Goal: Task Accomplishment & Management: Use online tool/utility

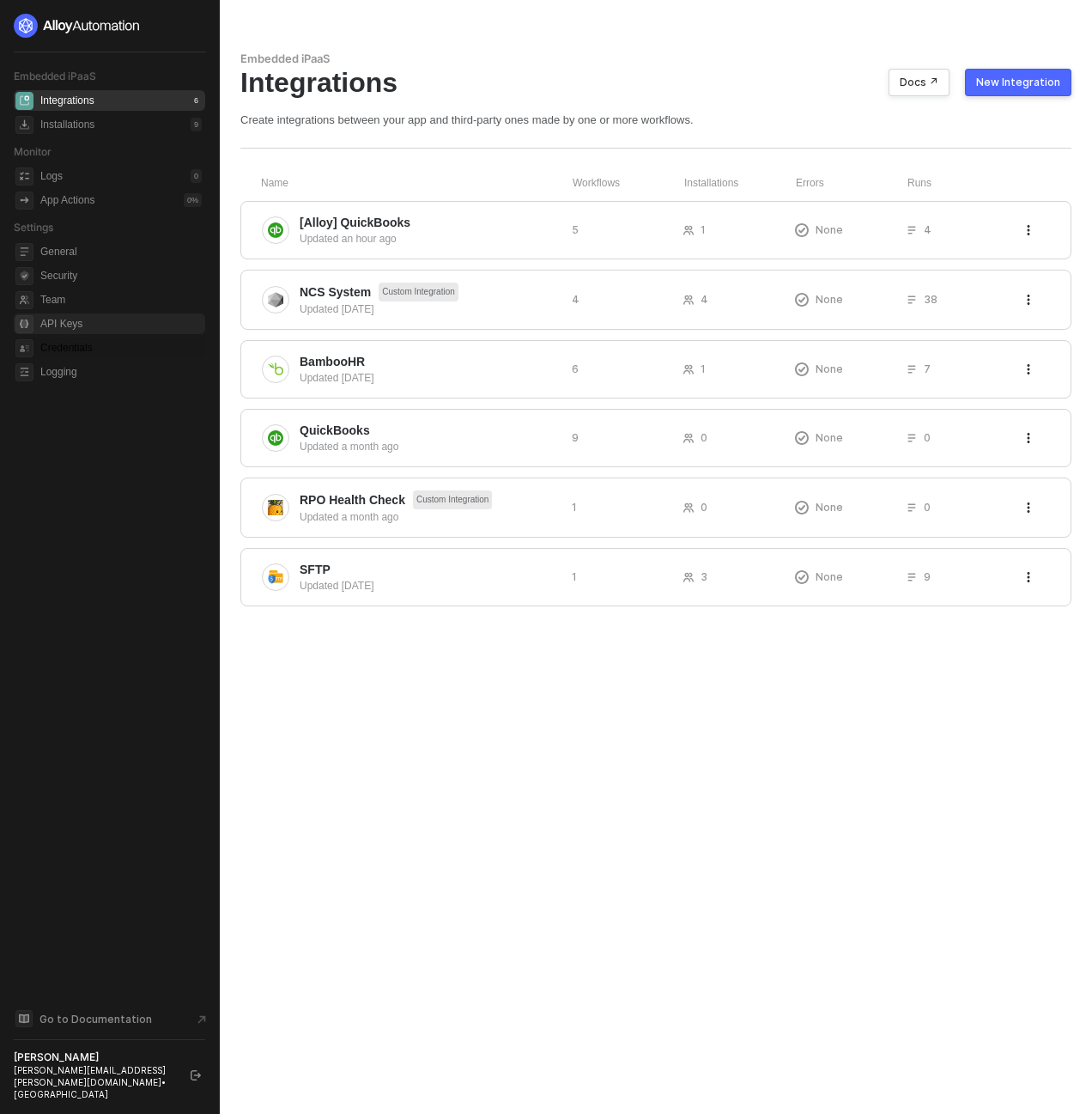
click at [95, 346] on span "Credentials" at bounding box center [120, 348] width 161 height 21
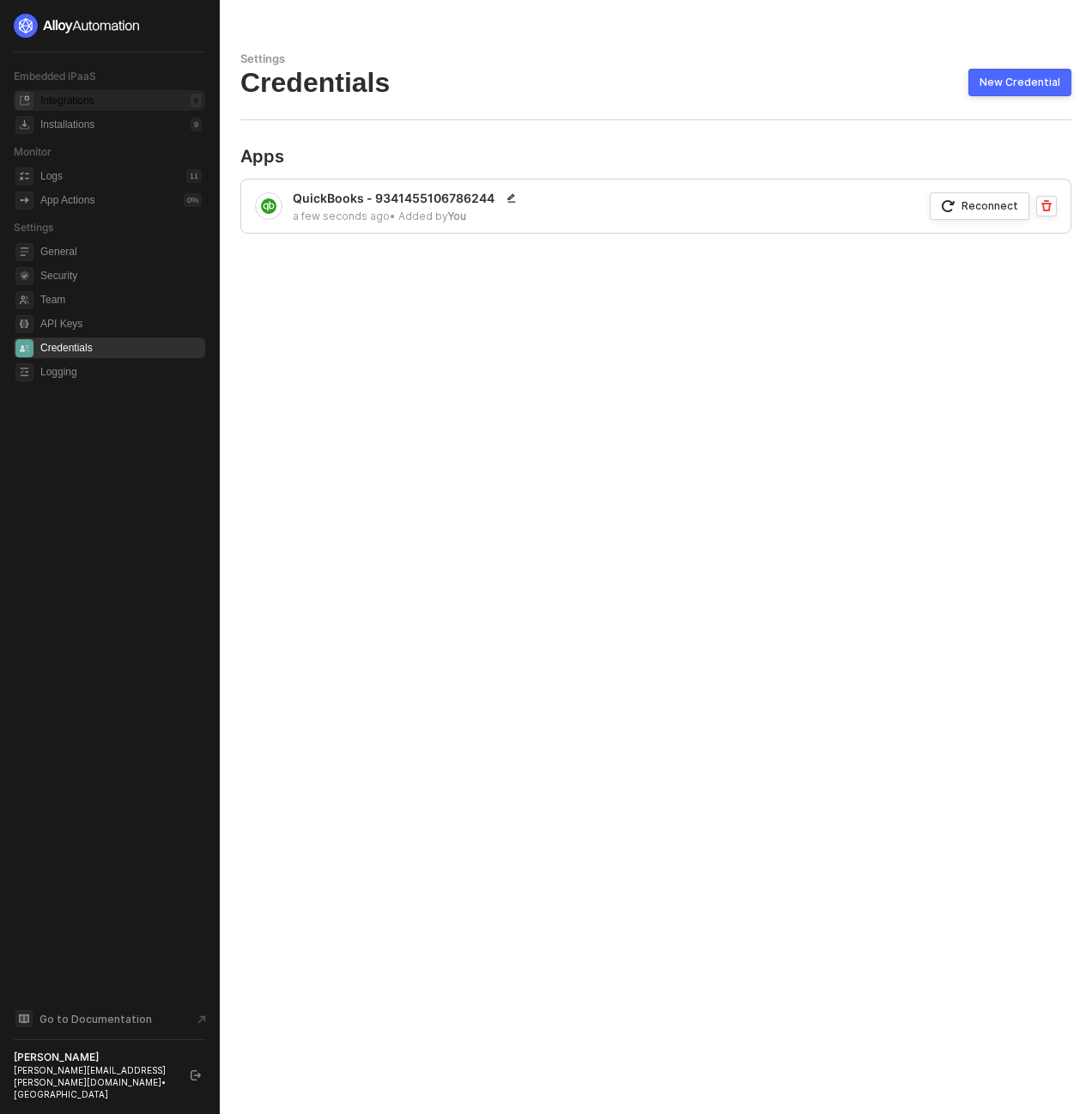
click at [69, 105] on div "Integrations" at bounding box center [67, 100] width 54 height 14
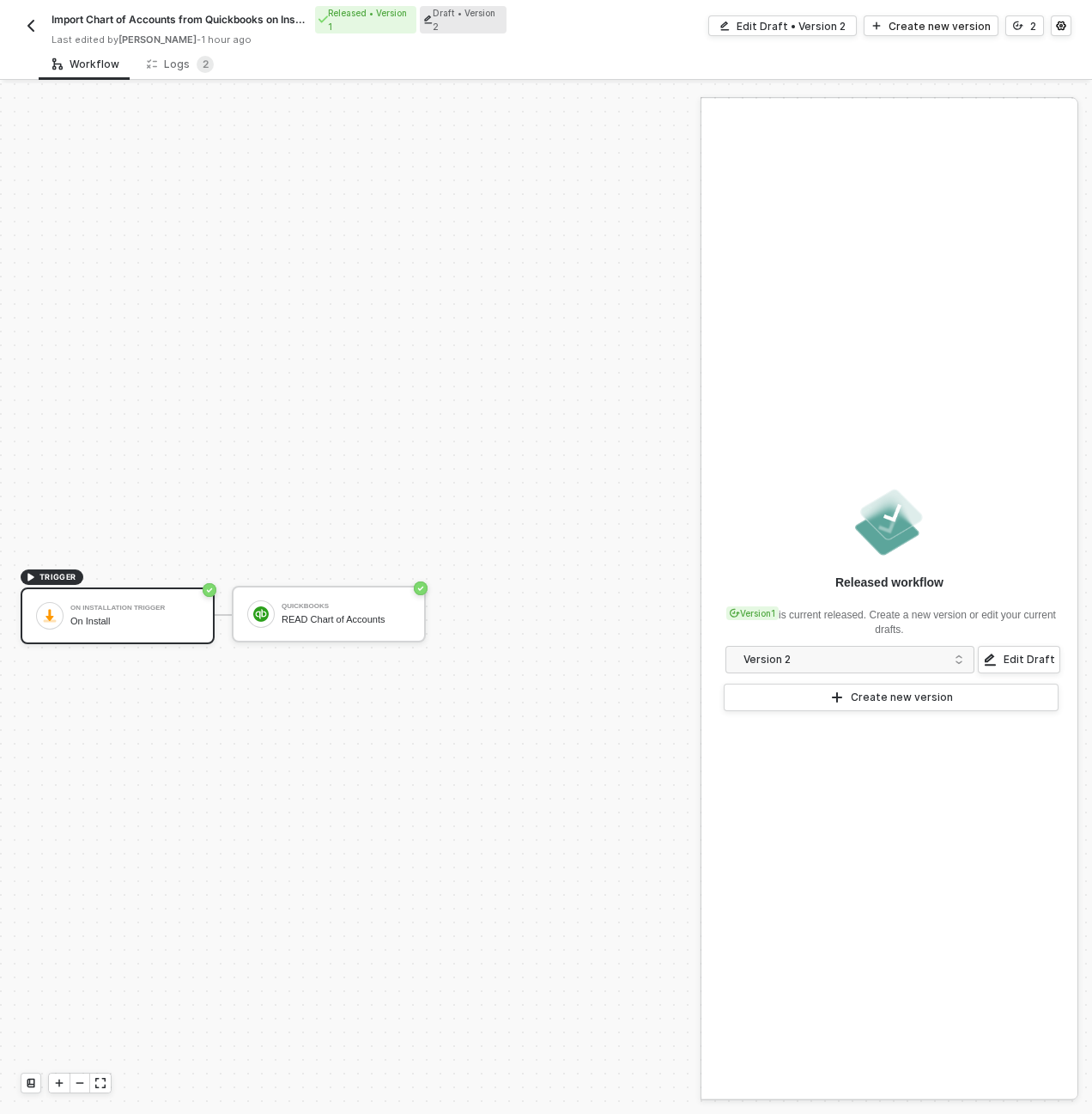
scroll to position [32, 0]
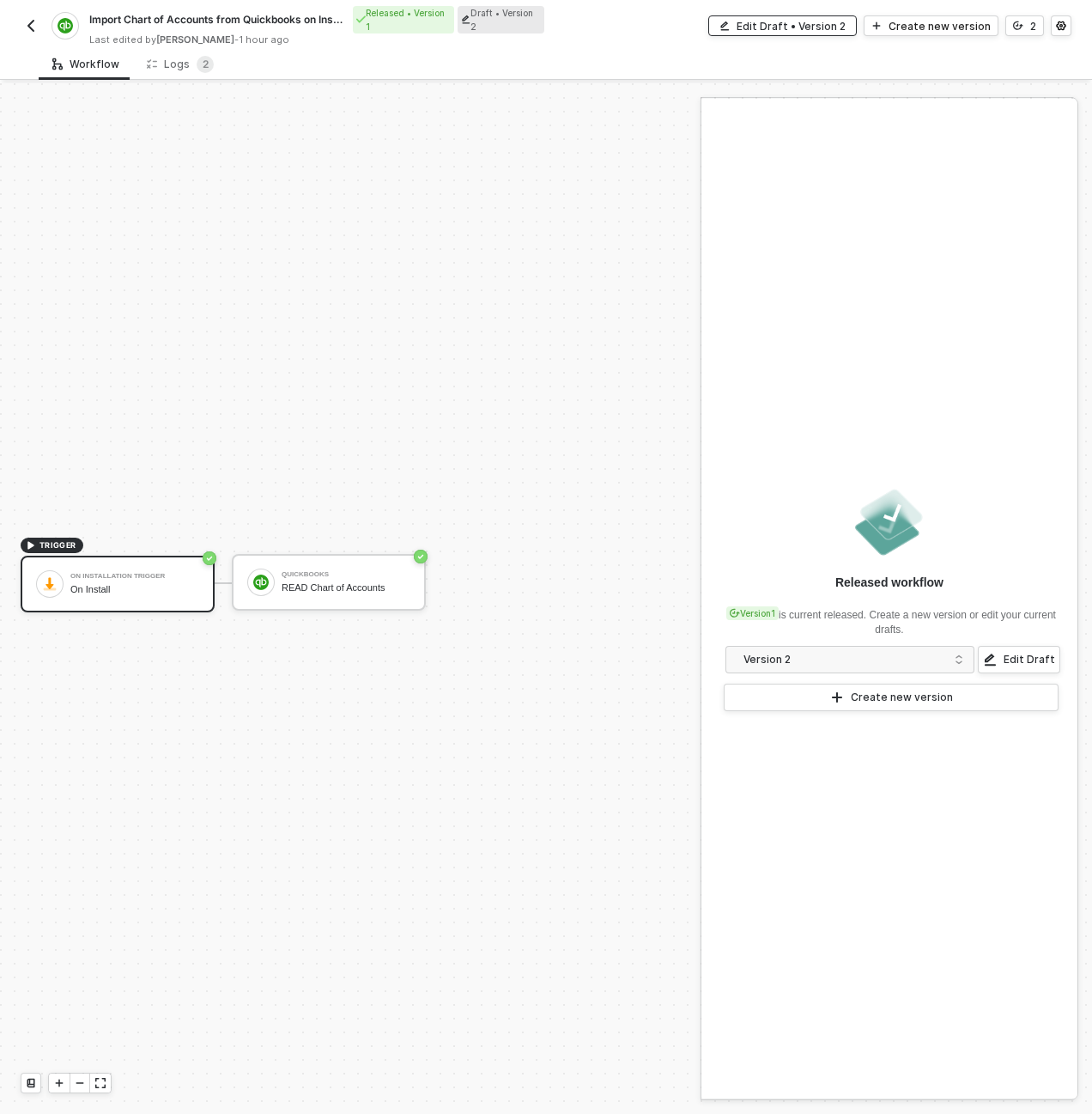
click at [788, 25] on div "Edit Draft • Version 2" at bounding box center [791, 26] width 109 height 14
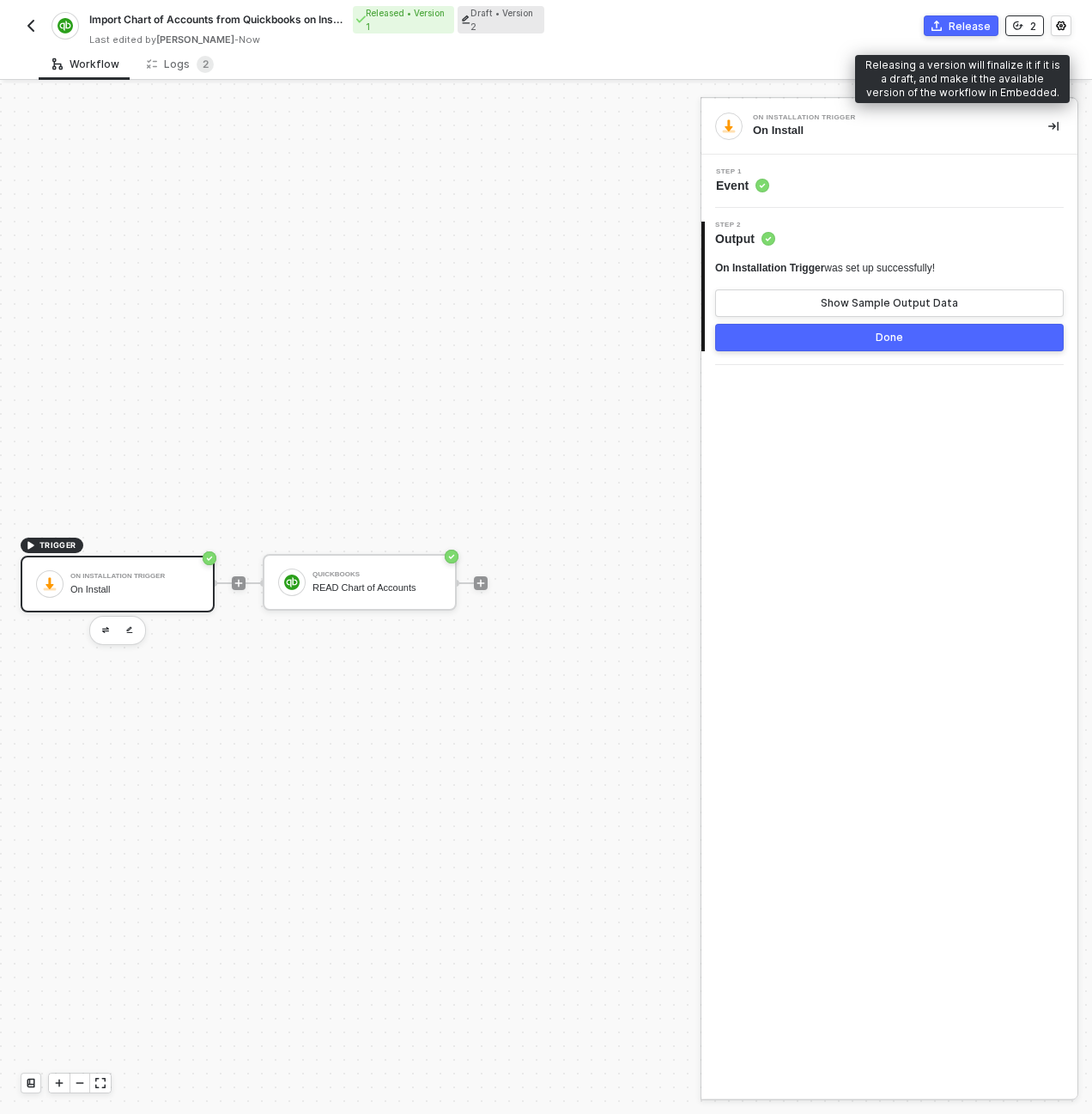
click at [1042, 24] on button "2" at bounding box center [1024, 26] width 38 height 21
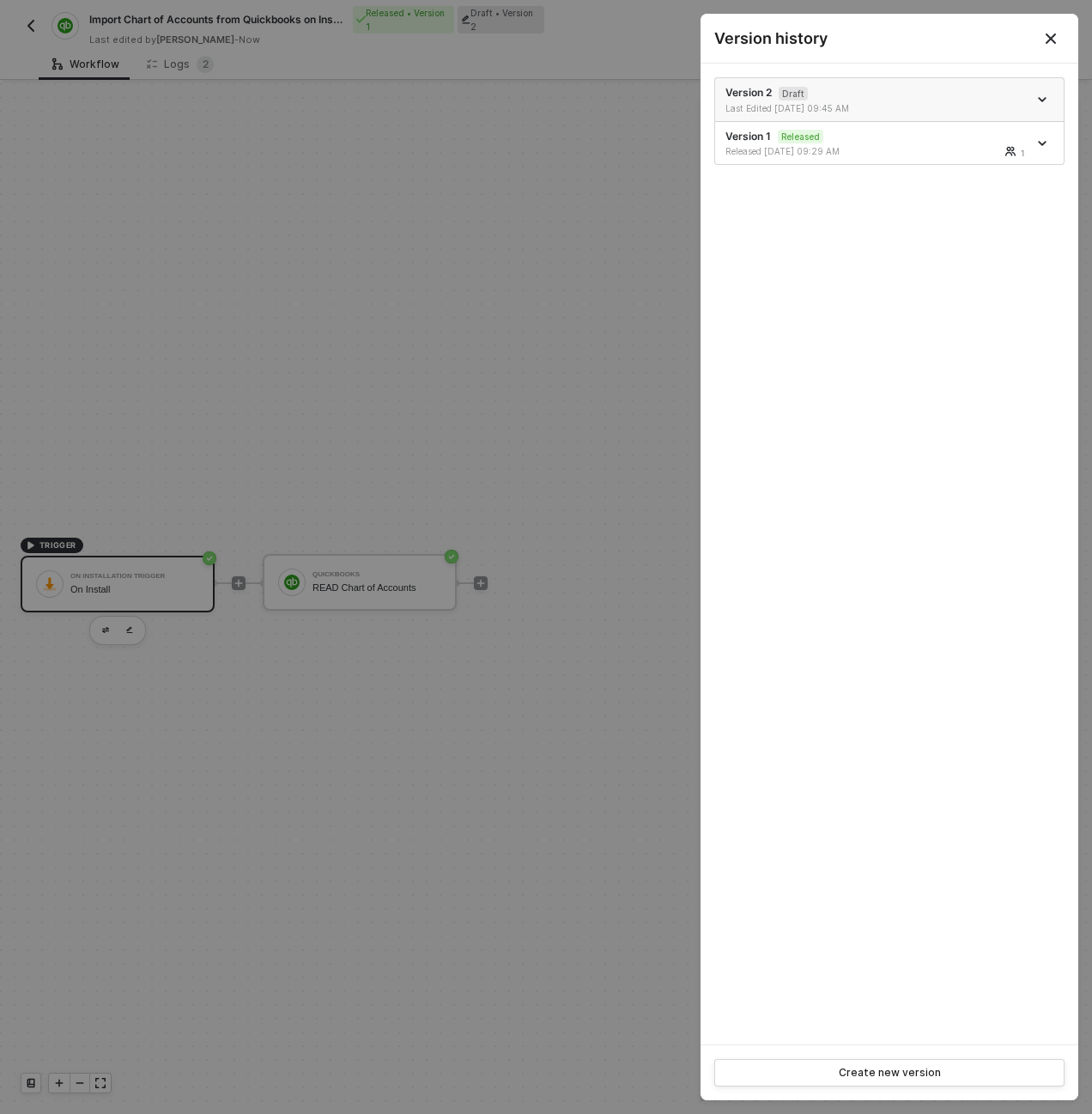
click at [1042, 103] on icon "icon-arrow-down" at bounding box center [1041, 99] width 9 height 9
click at [972, 203] on li "Delete" at bounding box center [982, 194] width 134 height 33
click at [193, 218] on div at bounding box center [546, 557] width 1092 height 1114
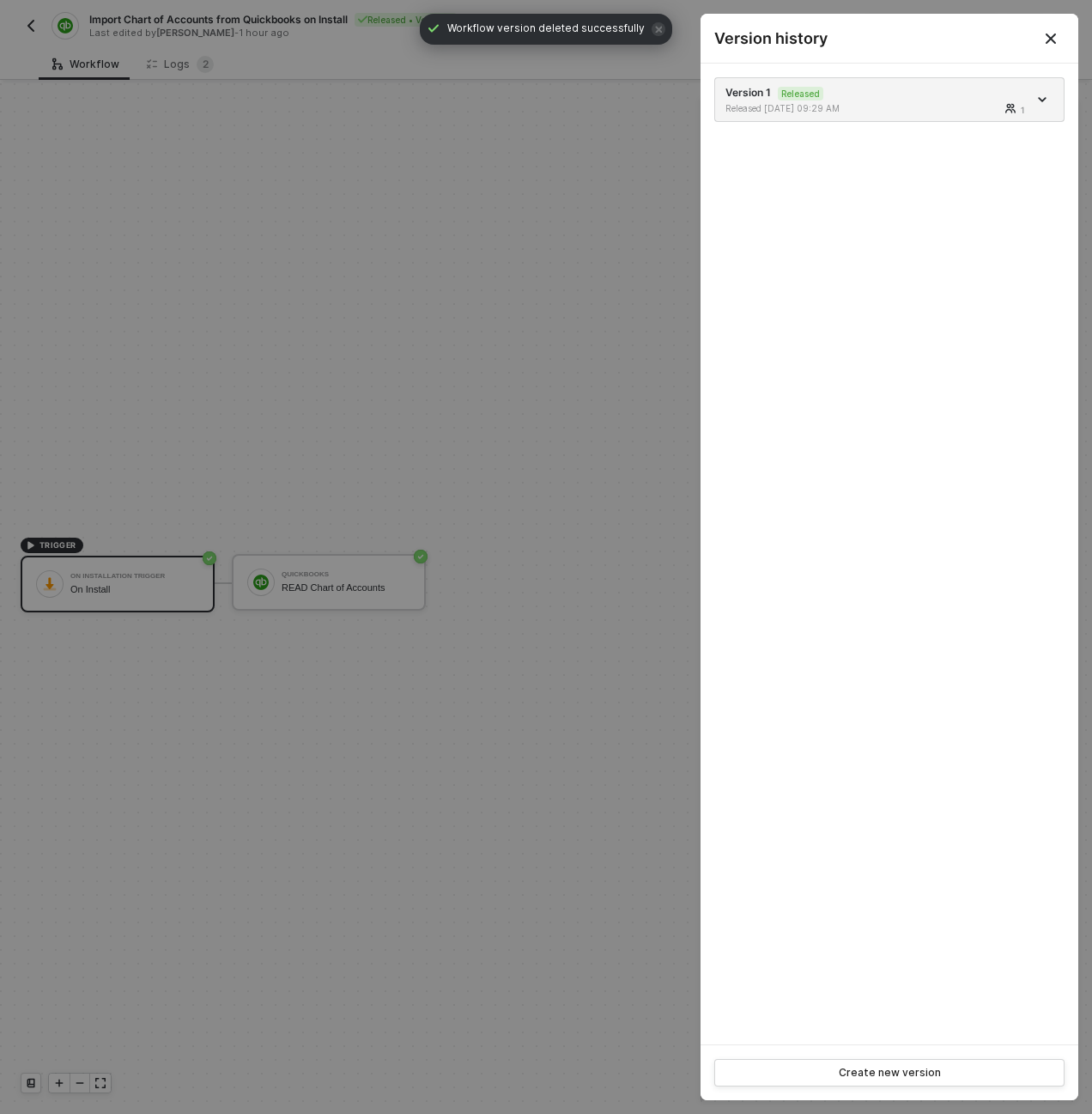
click at [30, 19] on div at bounding box center [546, 557] width 1092 height 1114
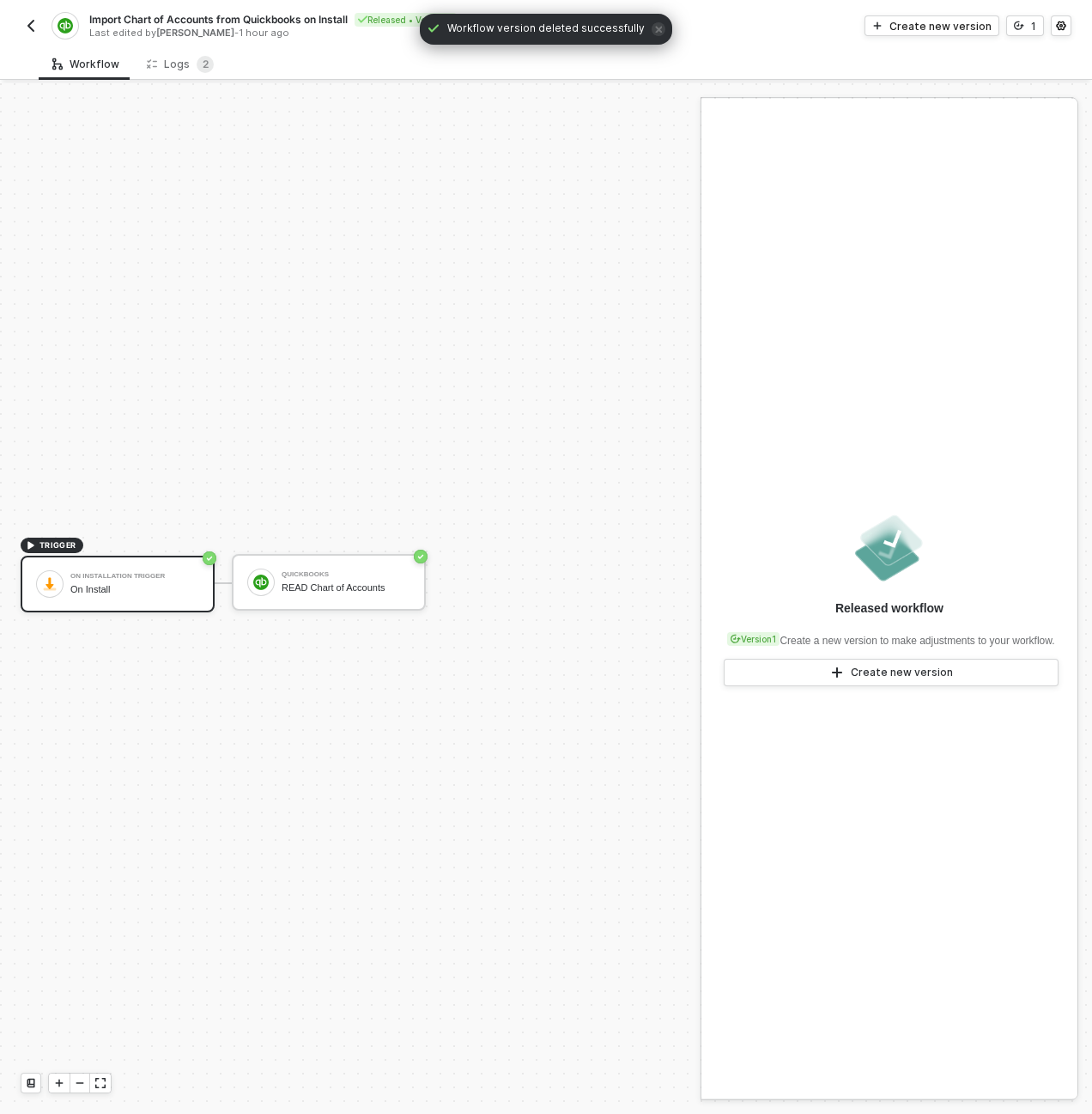
click at [30, 19] on img "button" at bounding box center [31, 26] width 13 height 13
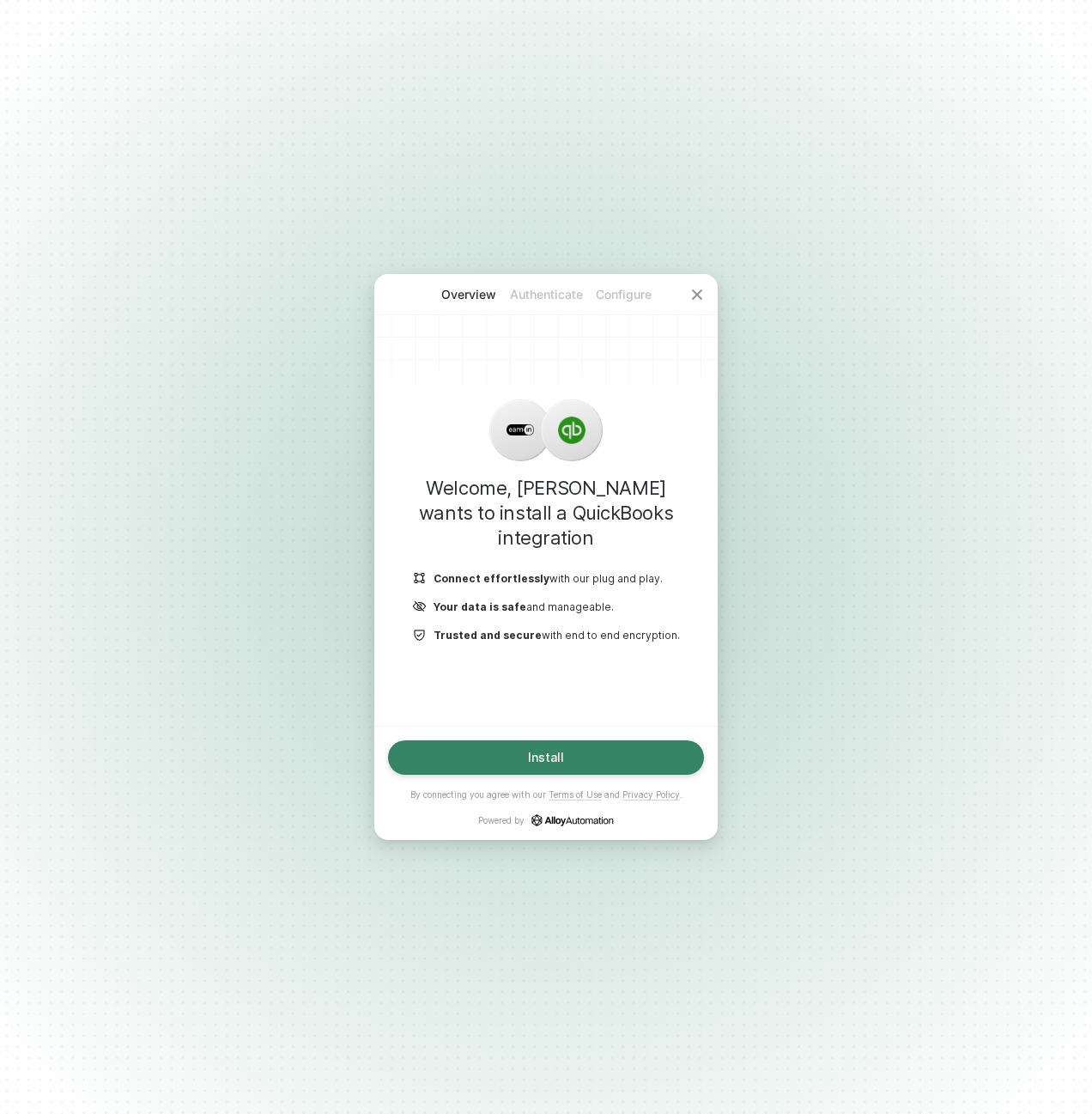
click at [569, 748] on button "Install" at bounding box center [546, 757] width 316 height 34
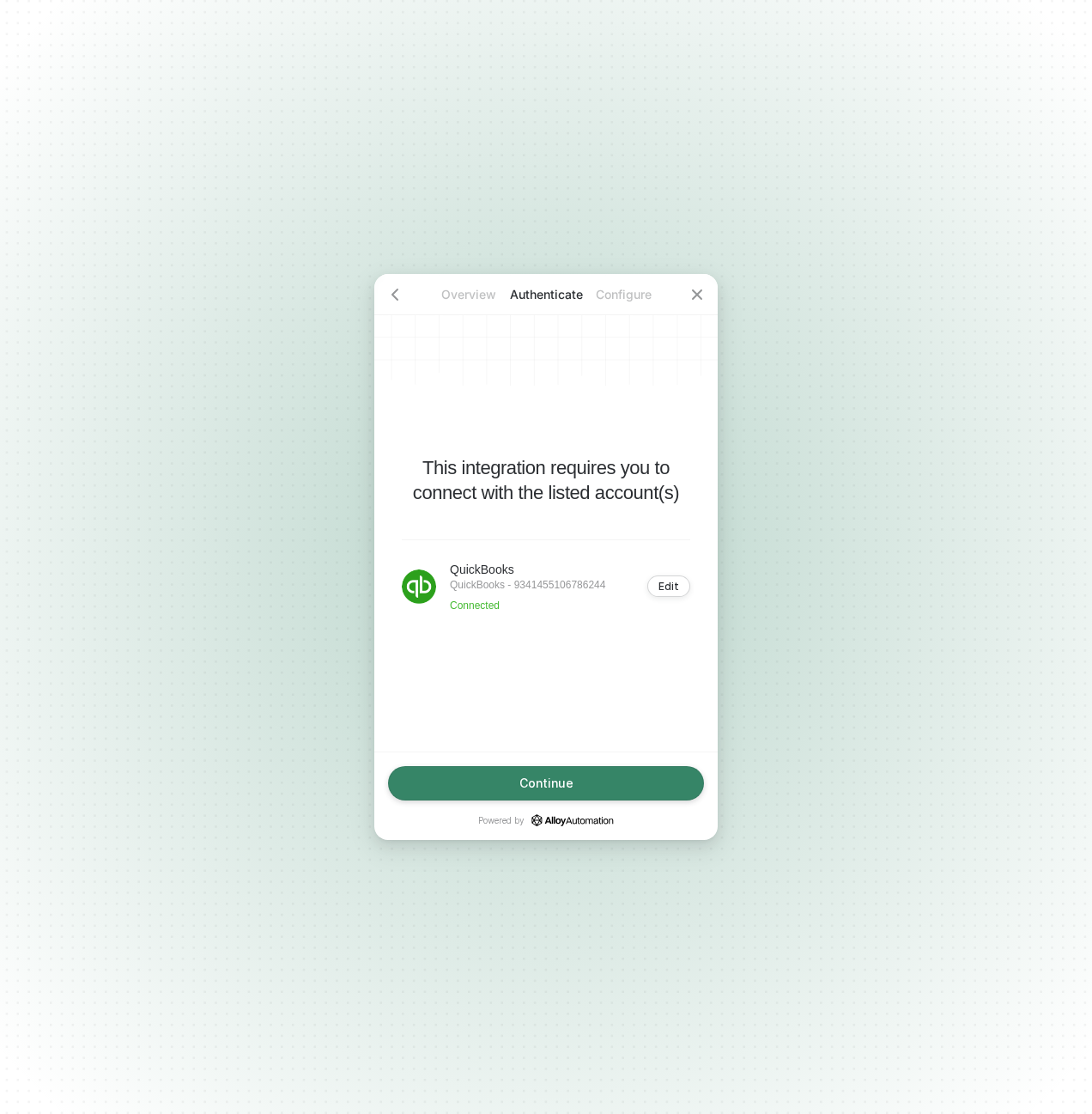
click at [621, 773] on button "Continue" at bounding box center [546, 783] width 316 height 34
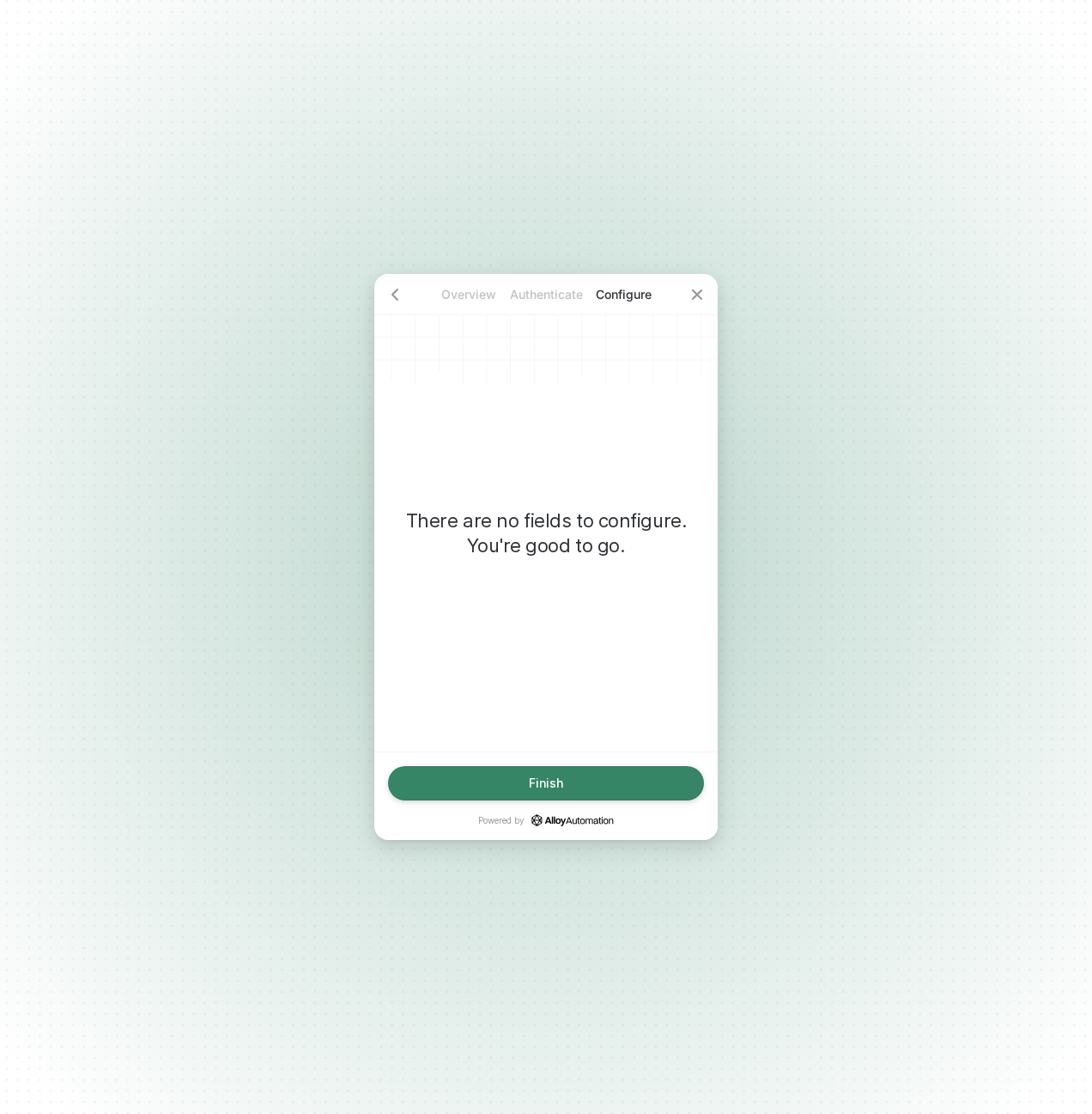
click at [562, 776] on div "Finish" at bounding box center [546, 783] width 34 height 13
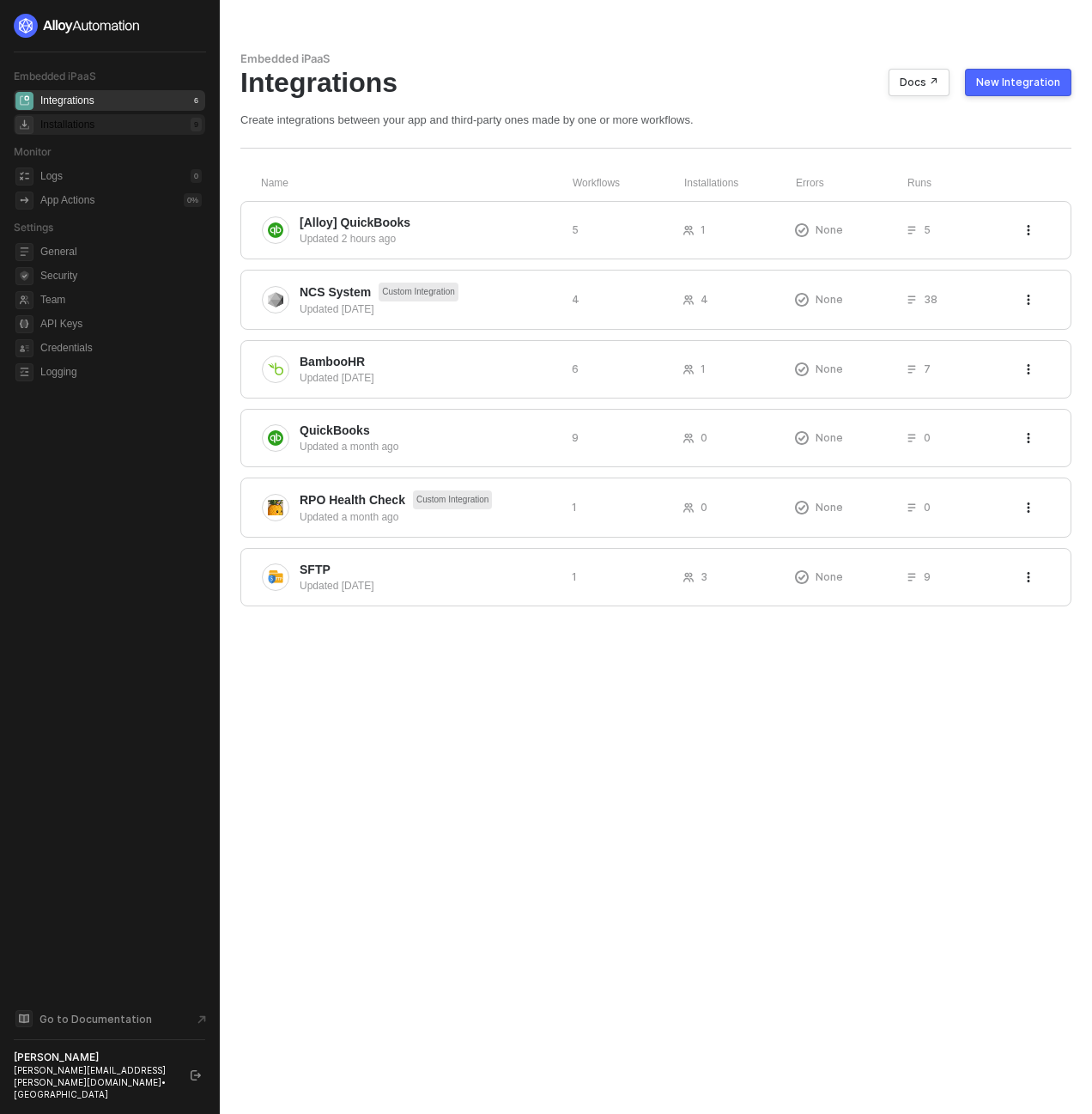
click at [157, 130] on div "Installations 9" at bounding box center [120, 125] width 161 height 21
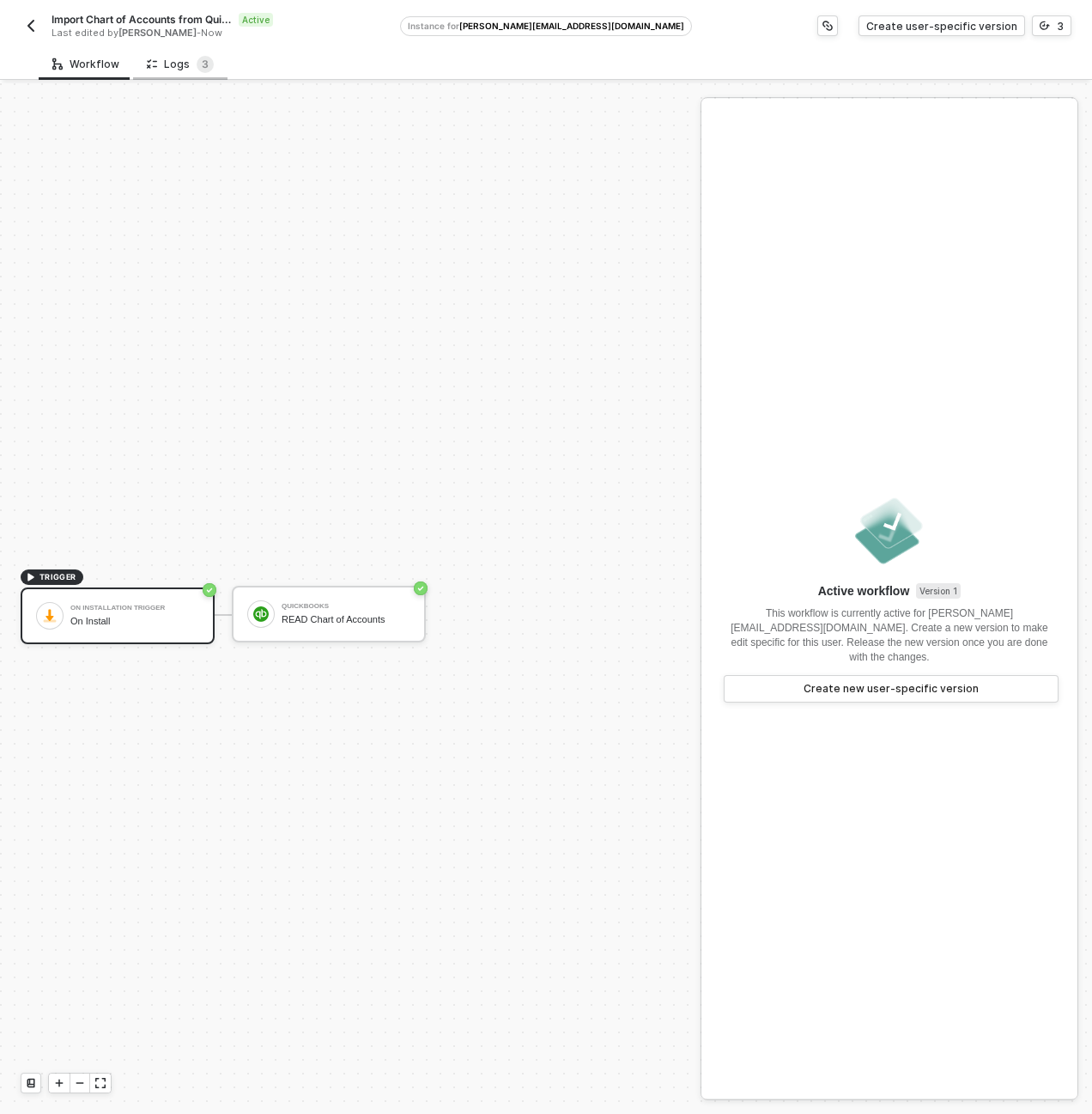
scroll to position [32, 0]
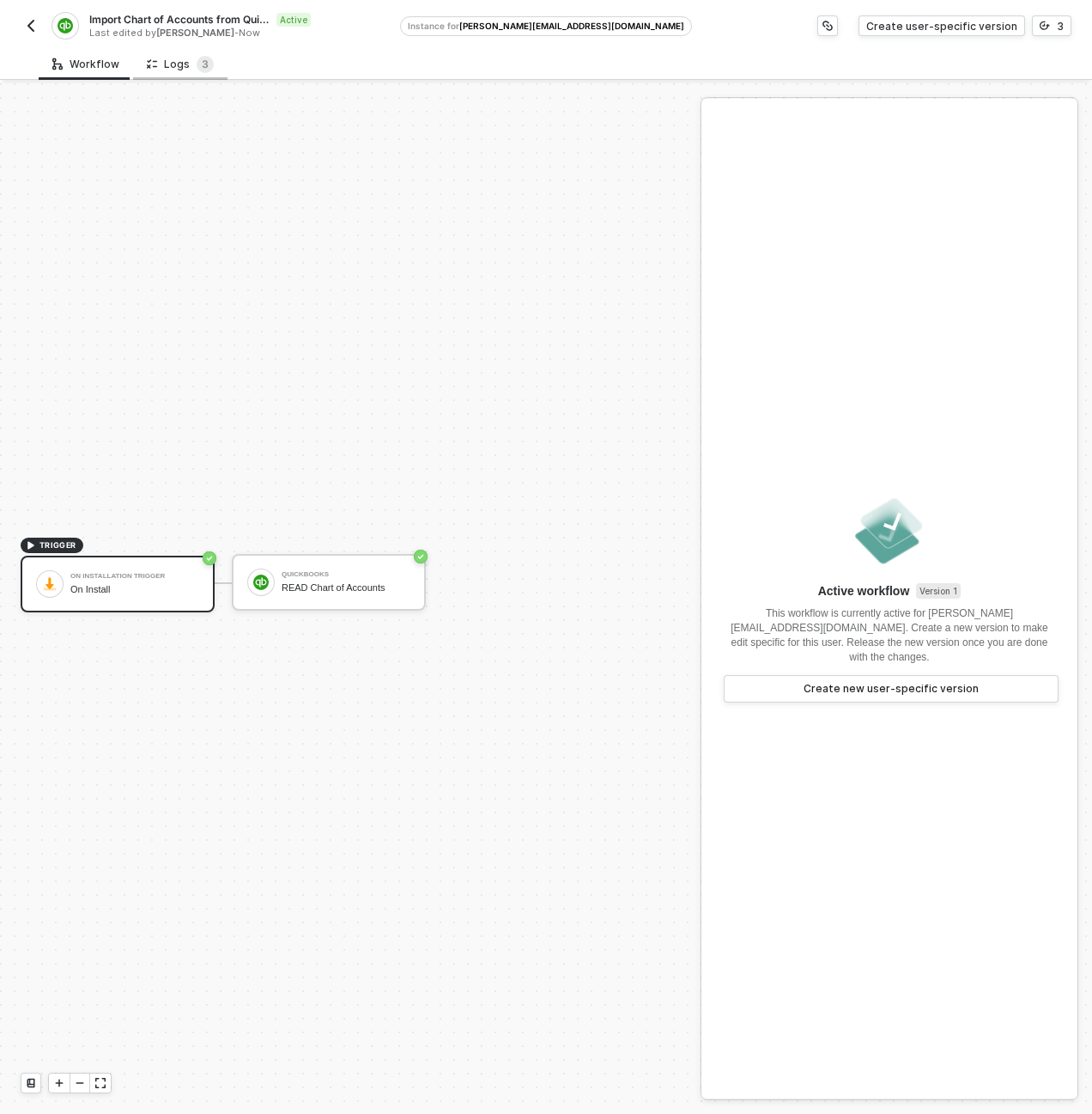
click at [159, 65] on div "Logs 3" at bounding box center [180, 64] width 67 height 17
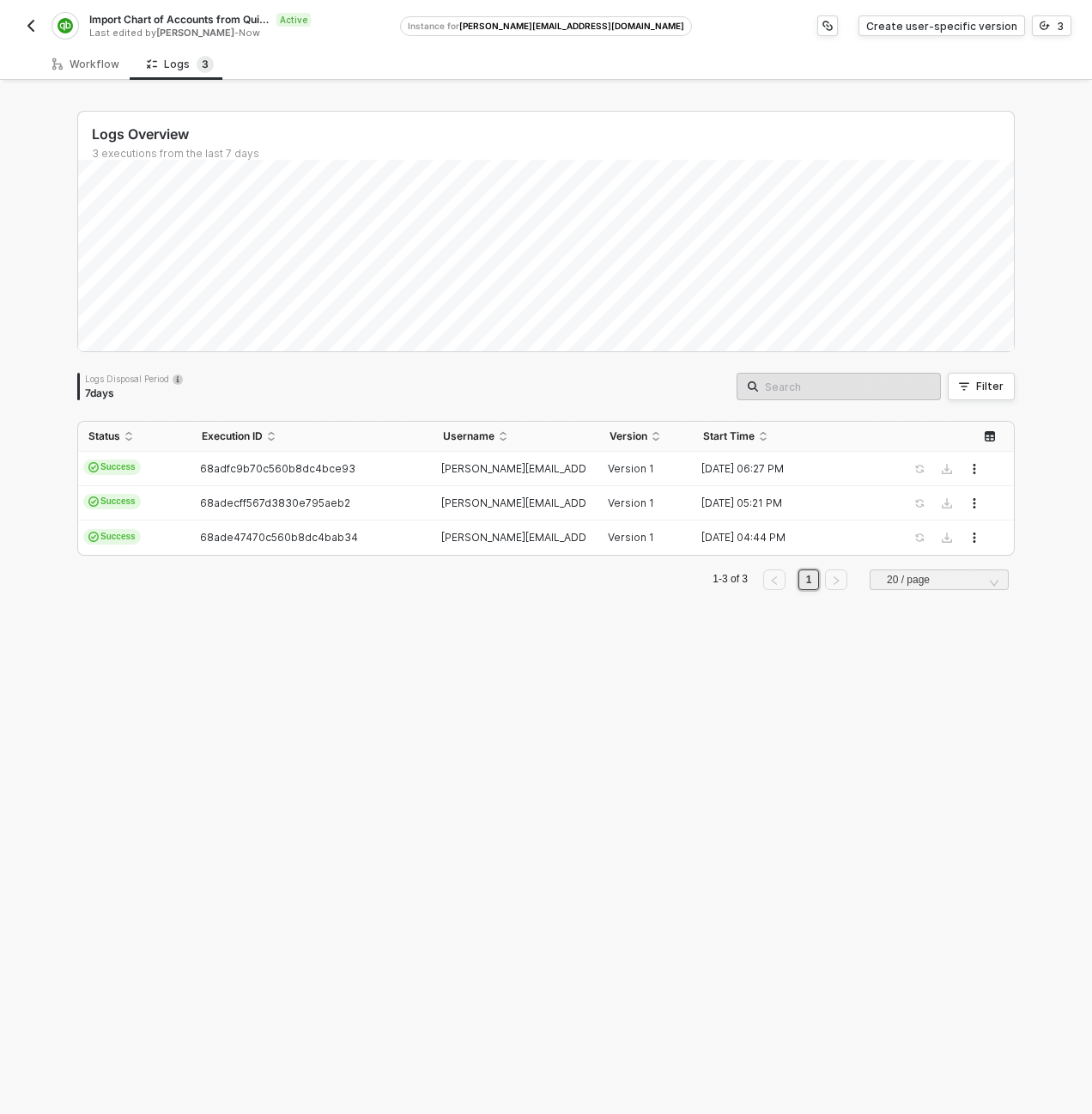
click at [41, 28] on div "Import Chart of Accounts from Quickbooks on Install Active Last edited by [PERS…" at bounding box center [211, 26] width 380 height 28
click at [36, 26] on img "button" at bounding box center [31, 26] width 13 height 13
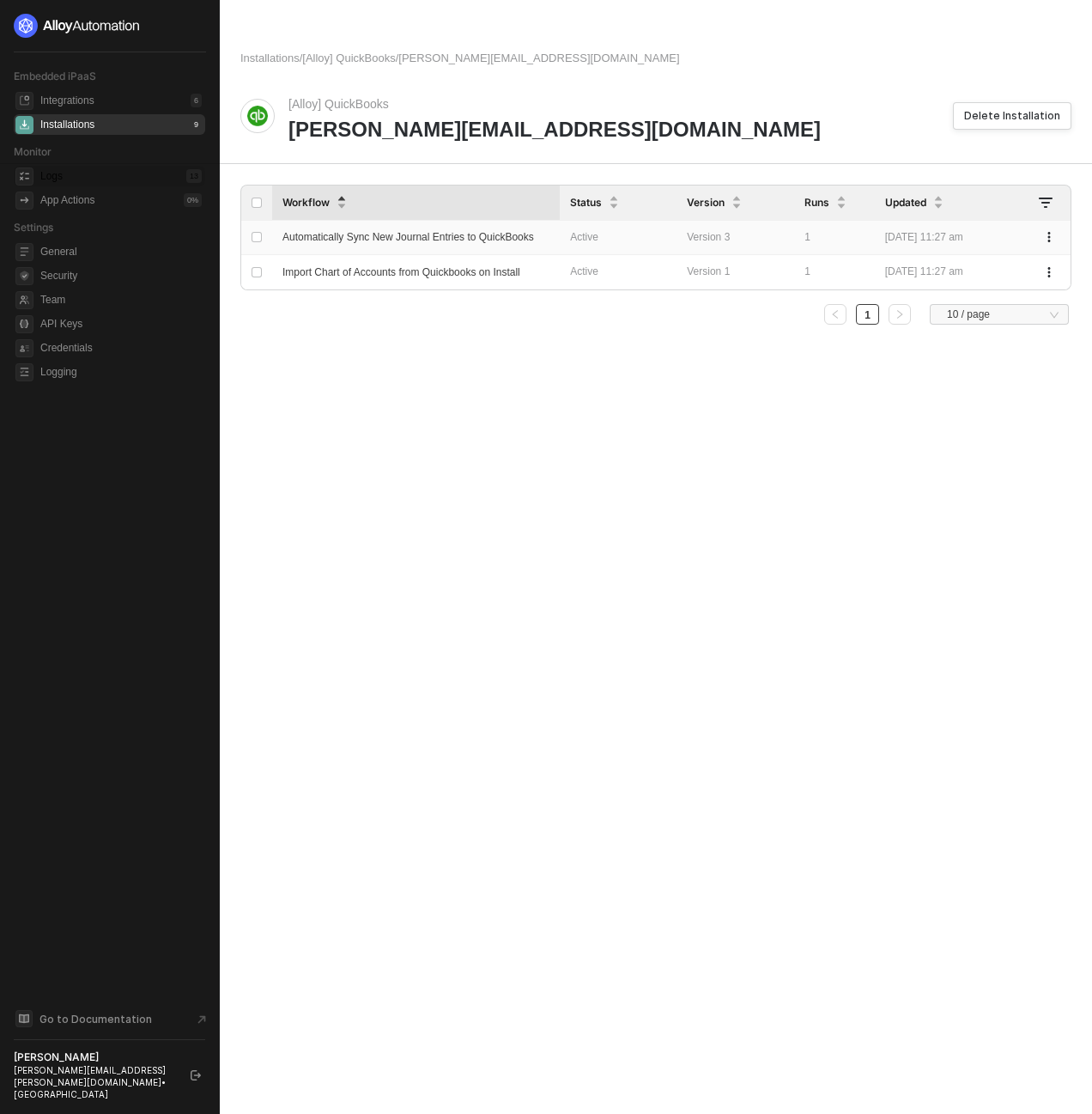
click at [358, 239] on span "Automatically Sync New Journal Entries to QuickBooks" at bounding box center [409, 237] width 252 height 12
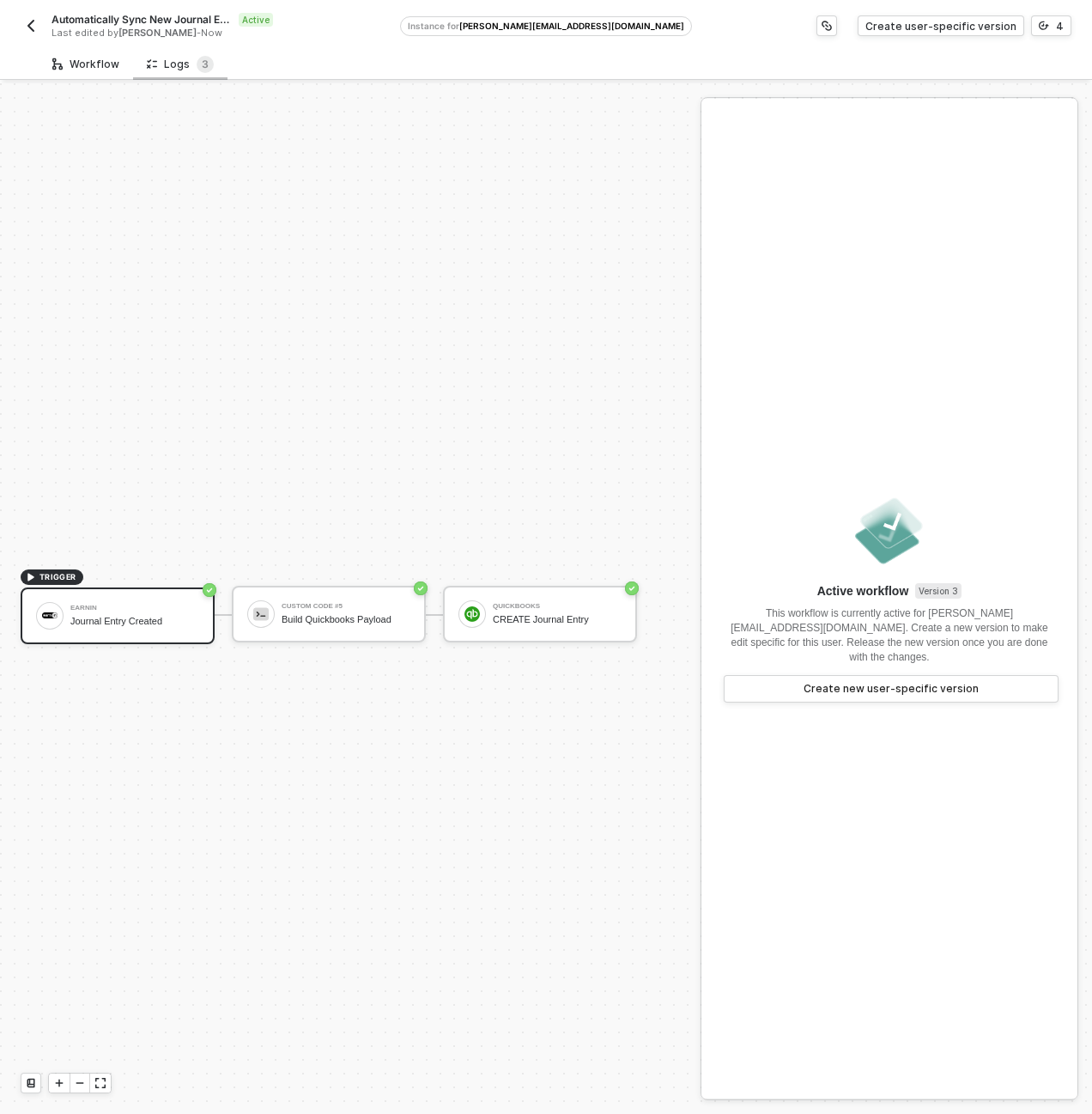
scroll to position [32, 0]
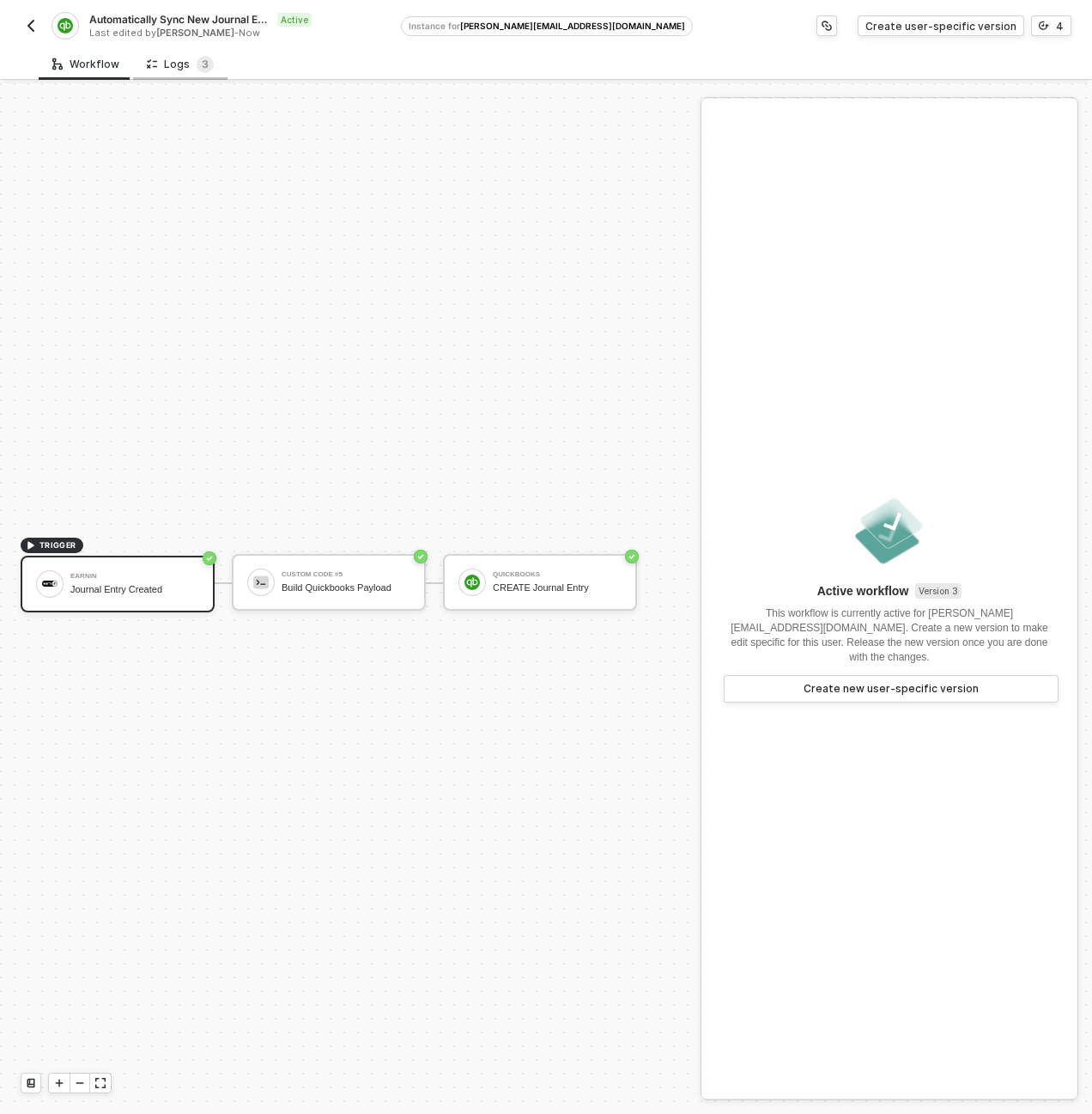
click at [154, 59] on div "Logs 3" at bounding box center [180, 64] width 67 height 17
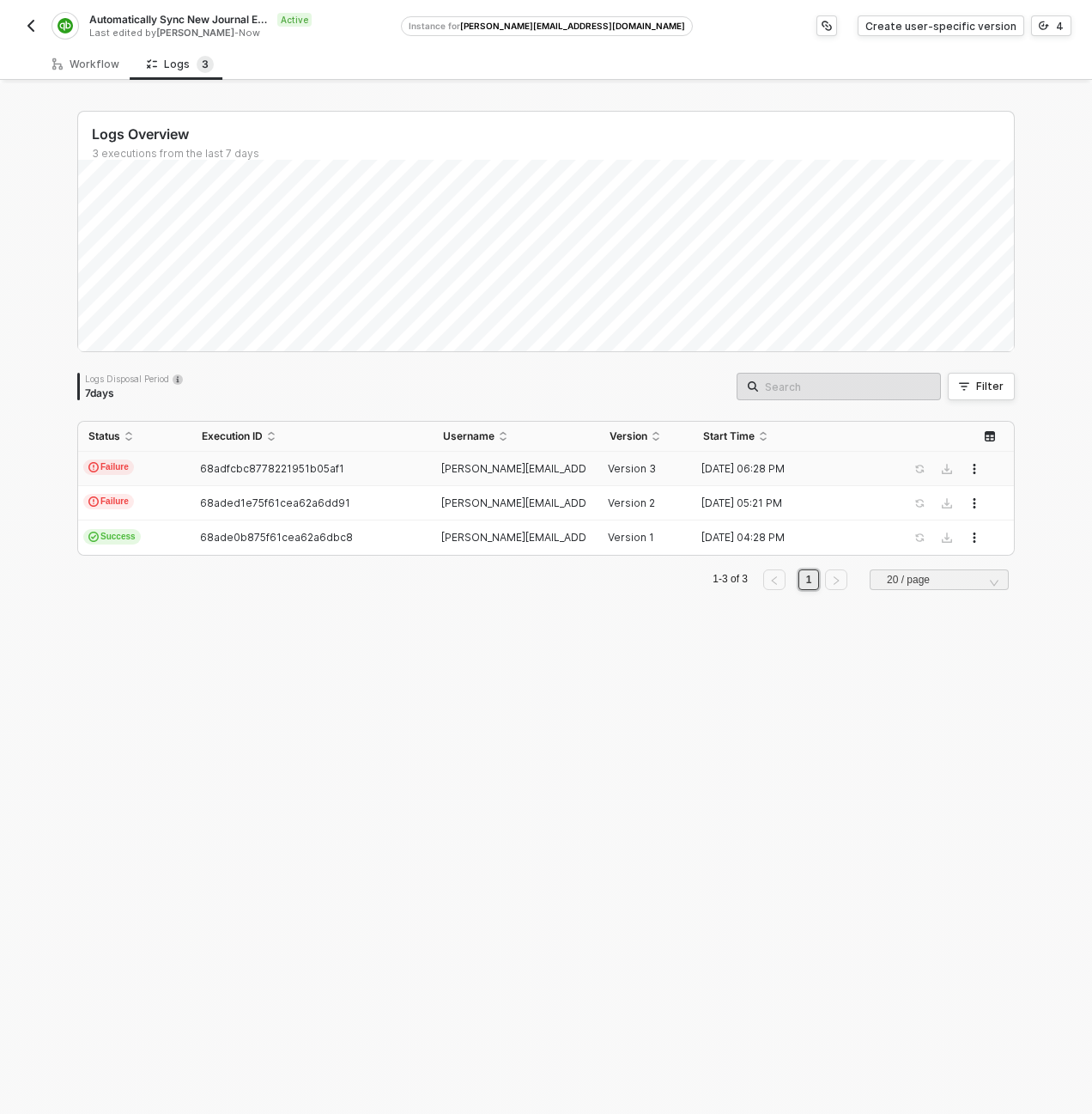
click at [173, 465] on td "Failure" at bounding box center [135, 469] width 114 height 34
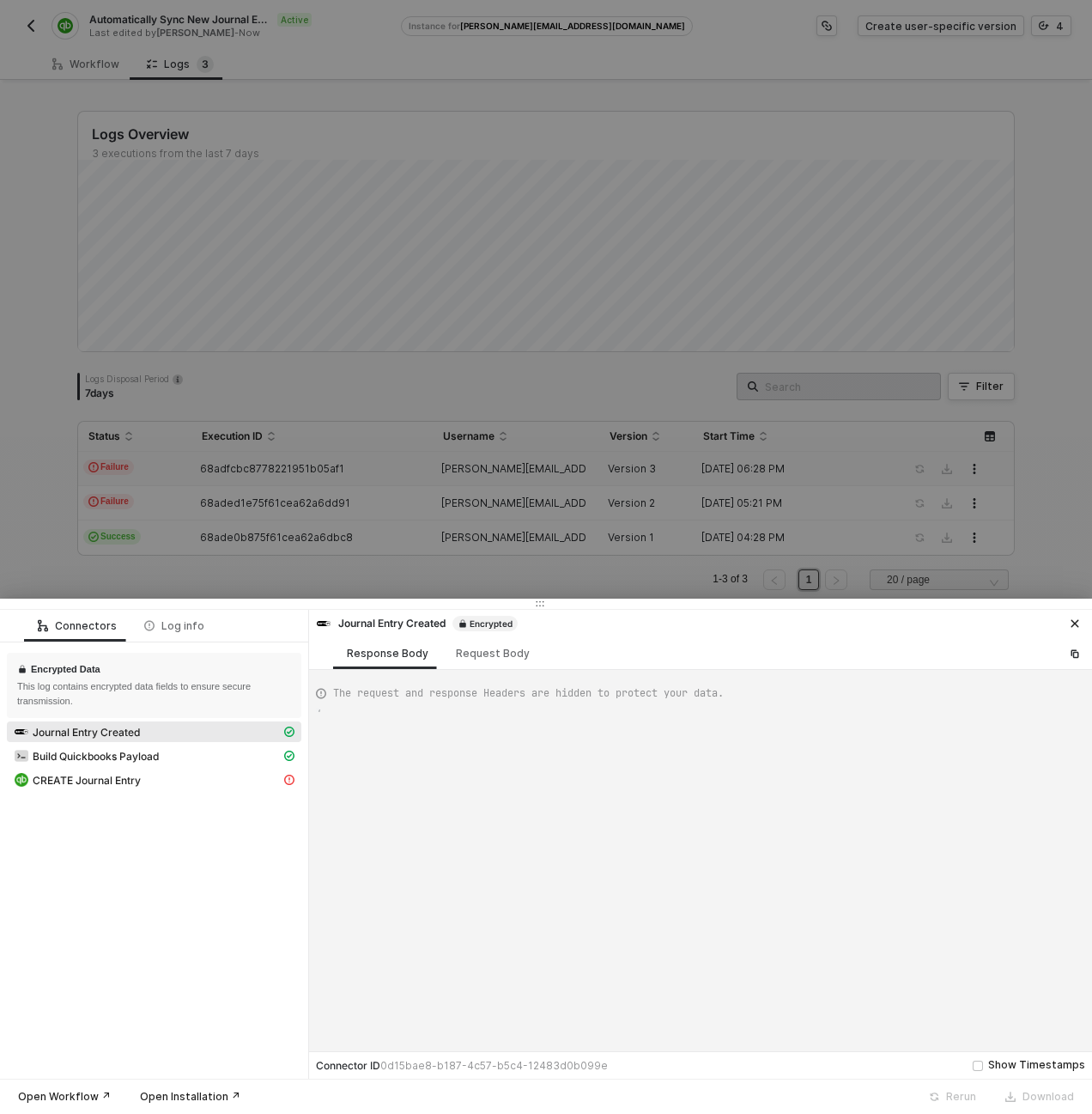
scroll to position [155, 0]
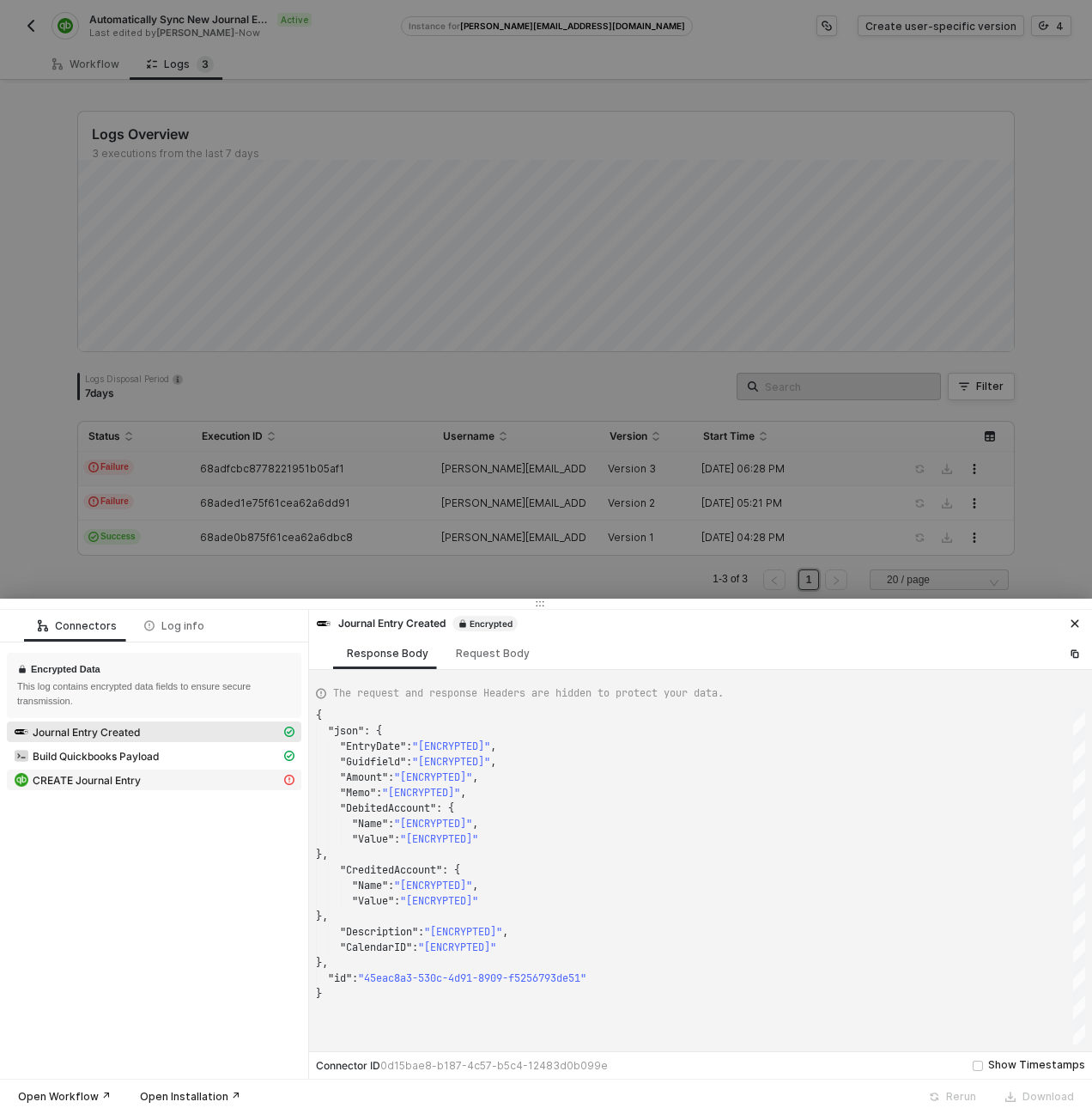
click at [226, 786] on div "CREATE Journal Entry" at bounding box center [147, 780] width 267 height 15
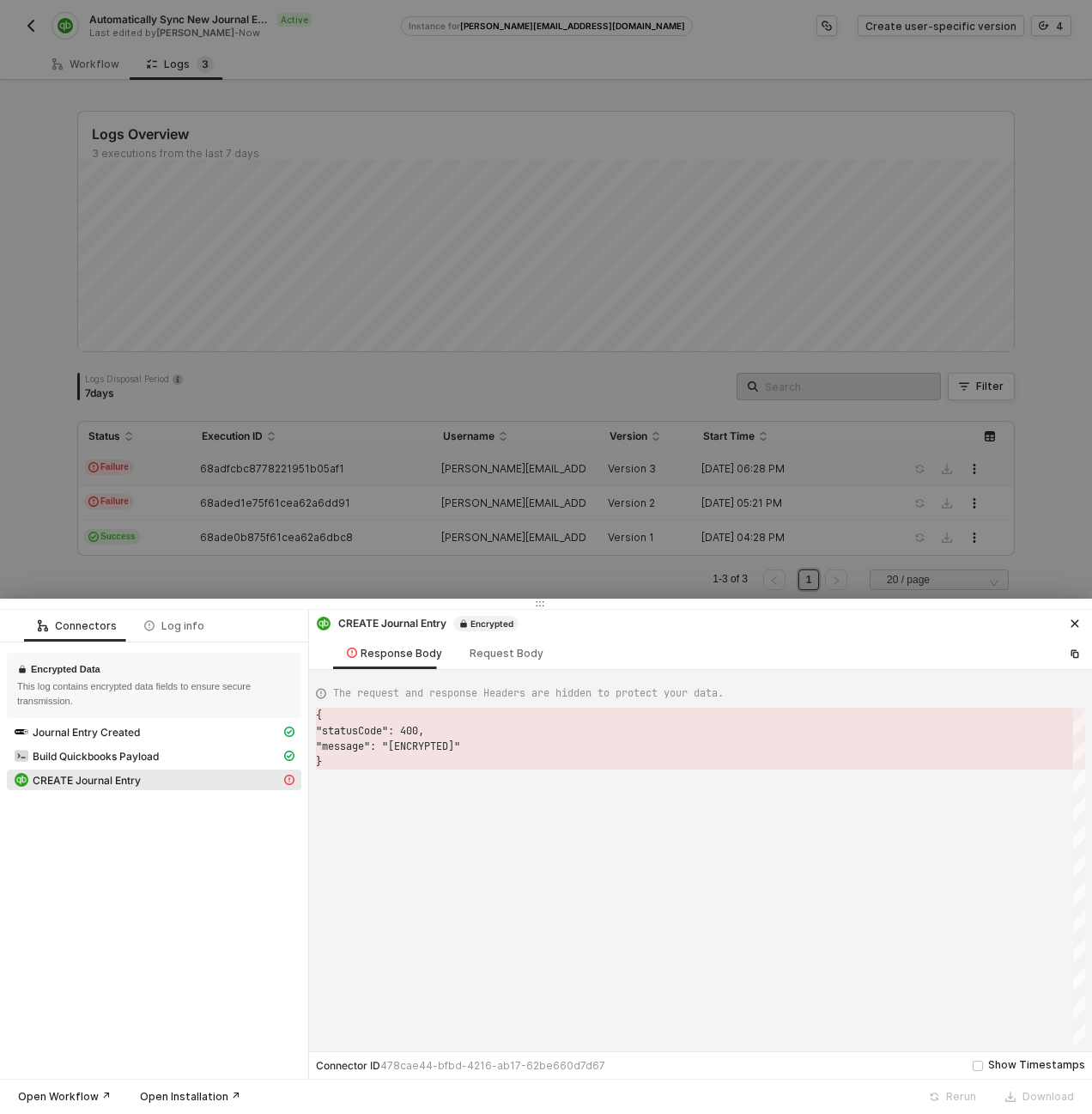
scroll to position [47, 0]
click at [485, 654] on div "Request Body" at bounding box center [506, 653] width 74 height 13
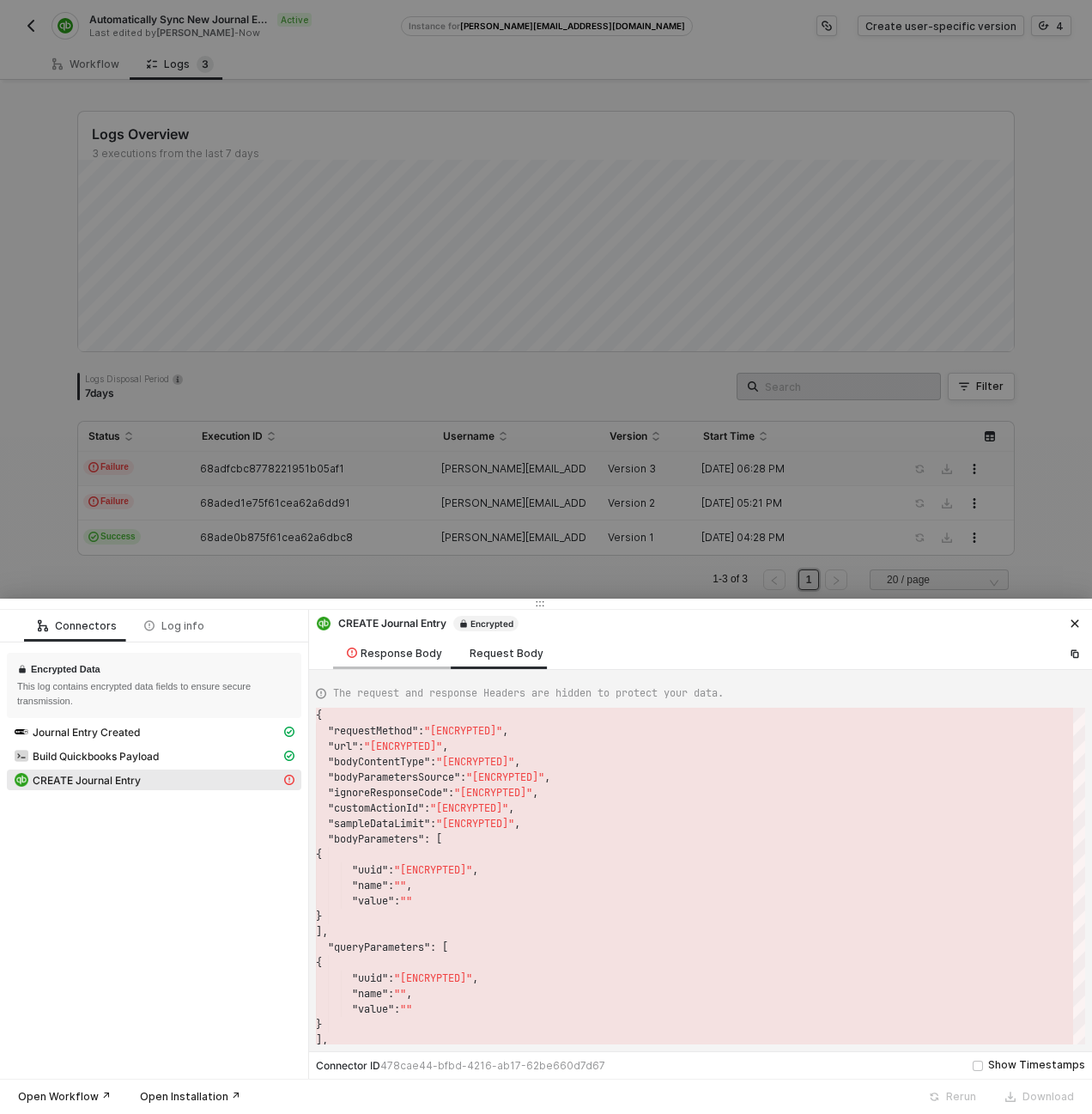
click at [406, 656] on div "Response Body" at bounding box center [394, 653] width 95 height 13
type textarea "{ "statusCode": 400, "message": "[ENCRYPTED]" }"
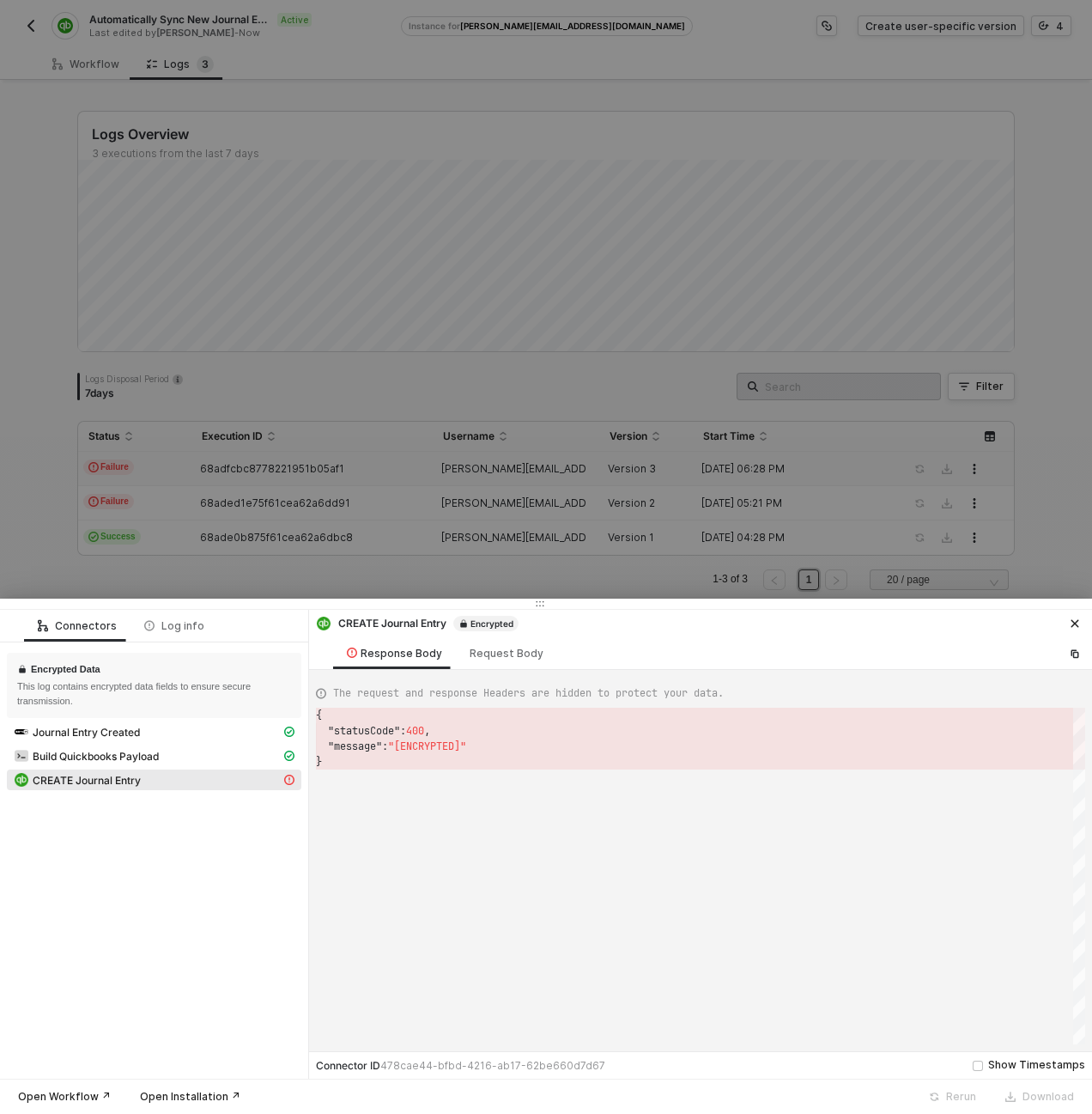
click at [429, 356] on div at bounding box center [546, 557] width 1092 height 1114
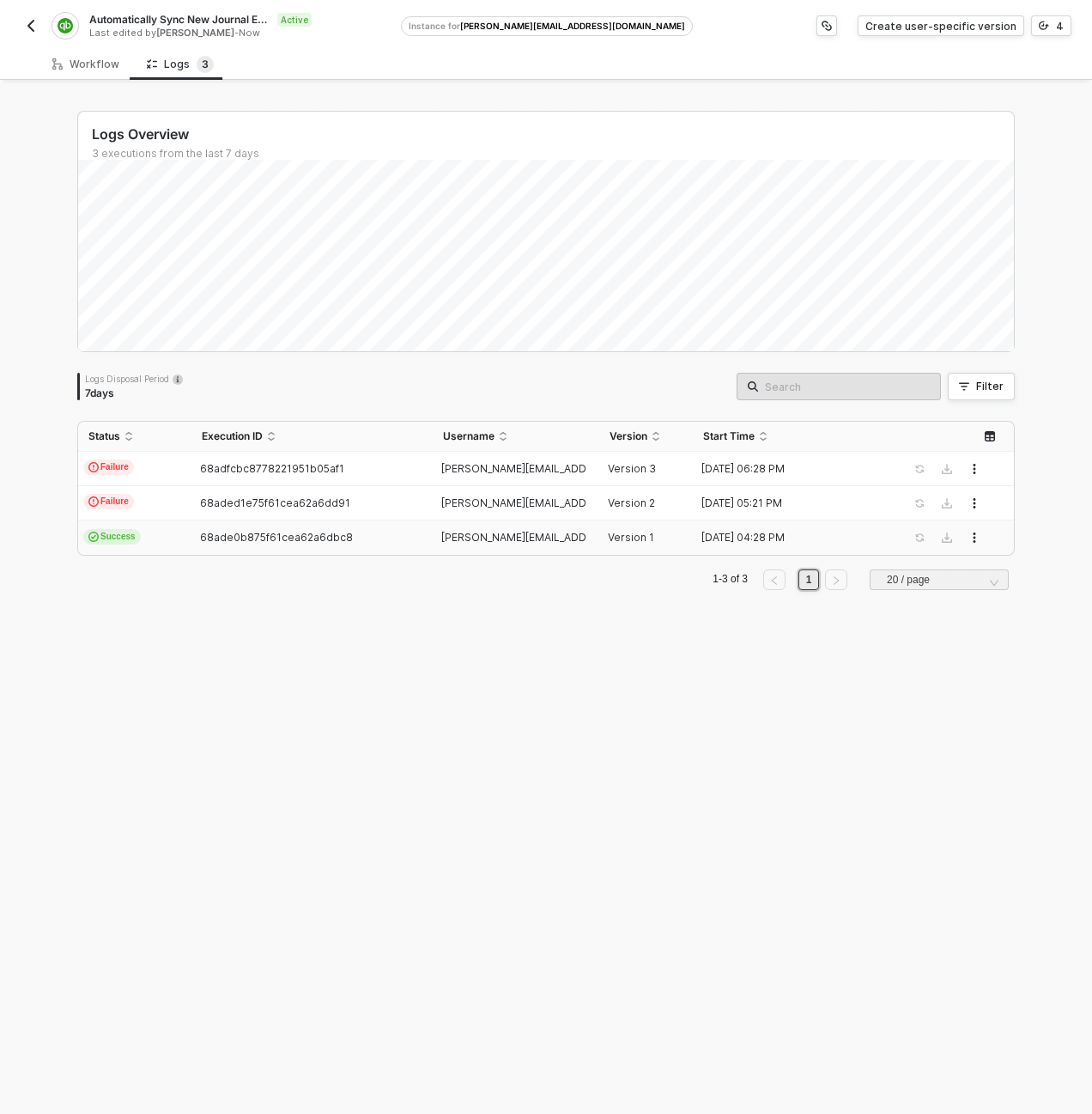
click at [176, 528] on td "Success" at bounding box center [135, 537] width 114 height 34
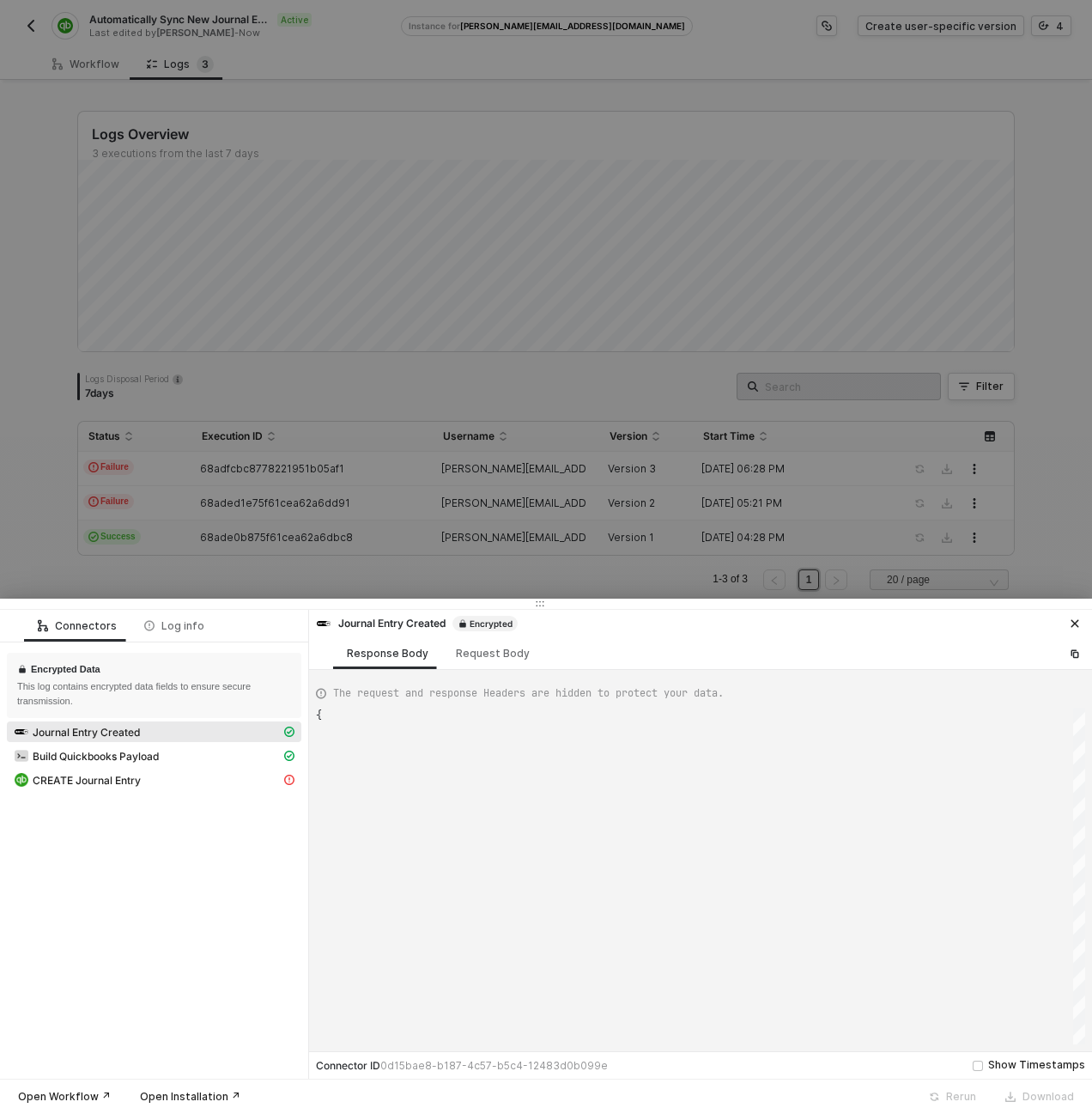
scroll to position [155, 0]
type textarea "{ "json": { "EntryDate": "[ENCRYPTED]", "Guidfield": "[ENCRYPTED]", "Cd": "[ENC…"
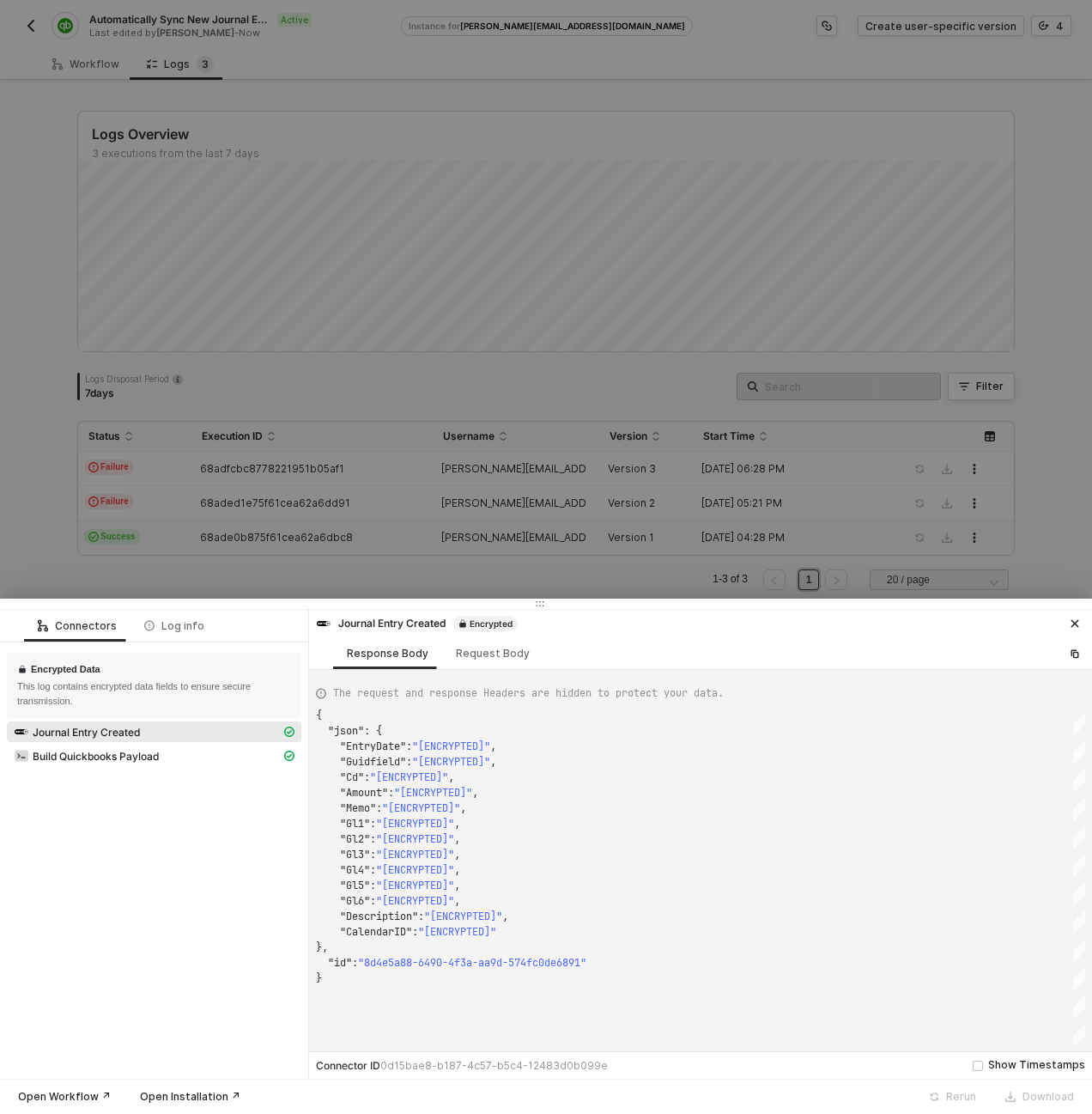
click at [685, 221] on div at bounding box center [546, 557] width 1092 height 1114
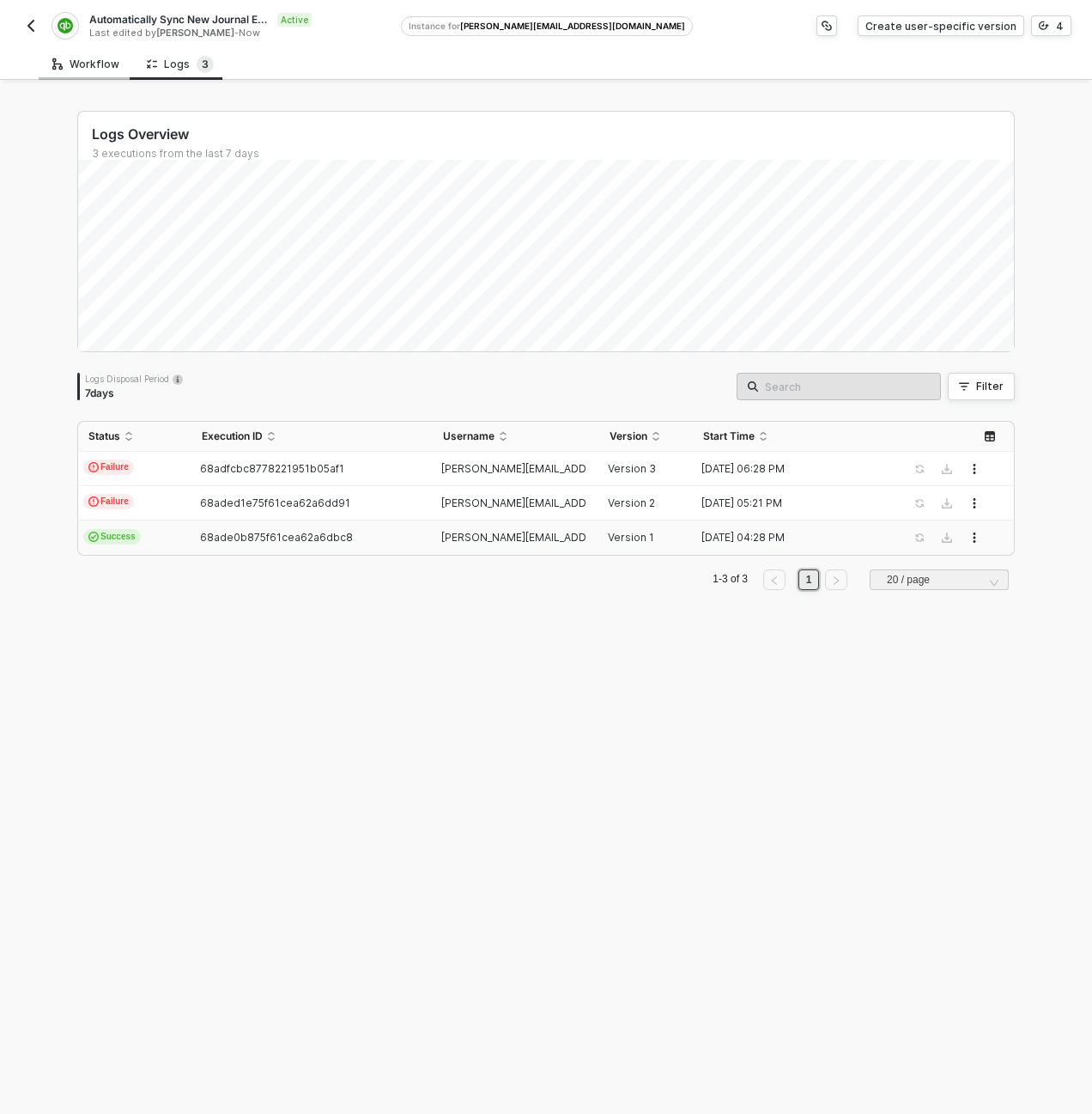
click at [103, 60] on div "Workflow" at bounding box center [86, 64] width 67 height 13
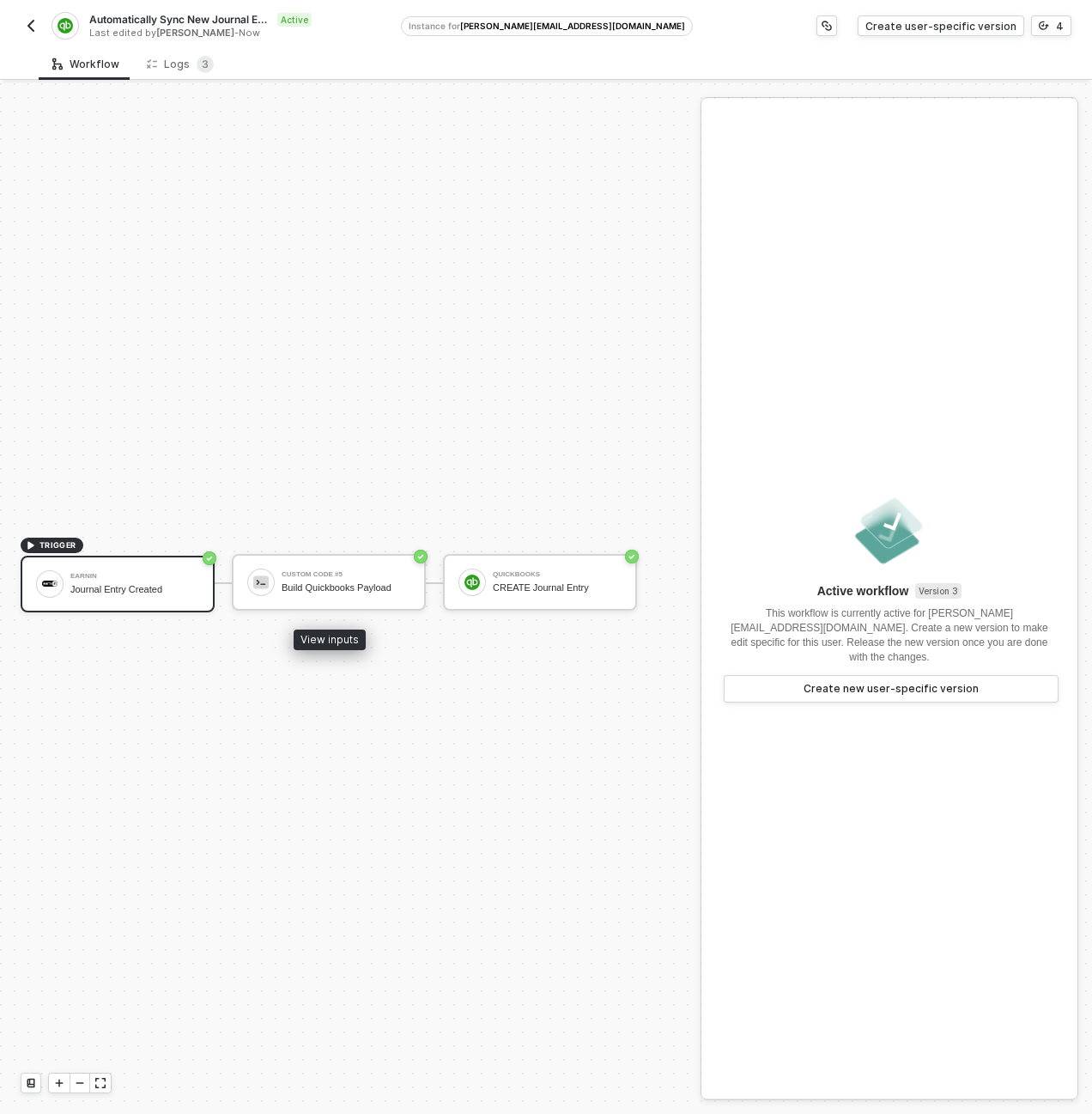
click at [69, 578] on div "Earnin Journal Entry Created" at bounding box center [132, 584] width 136 height 32
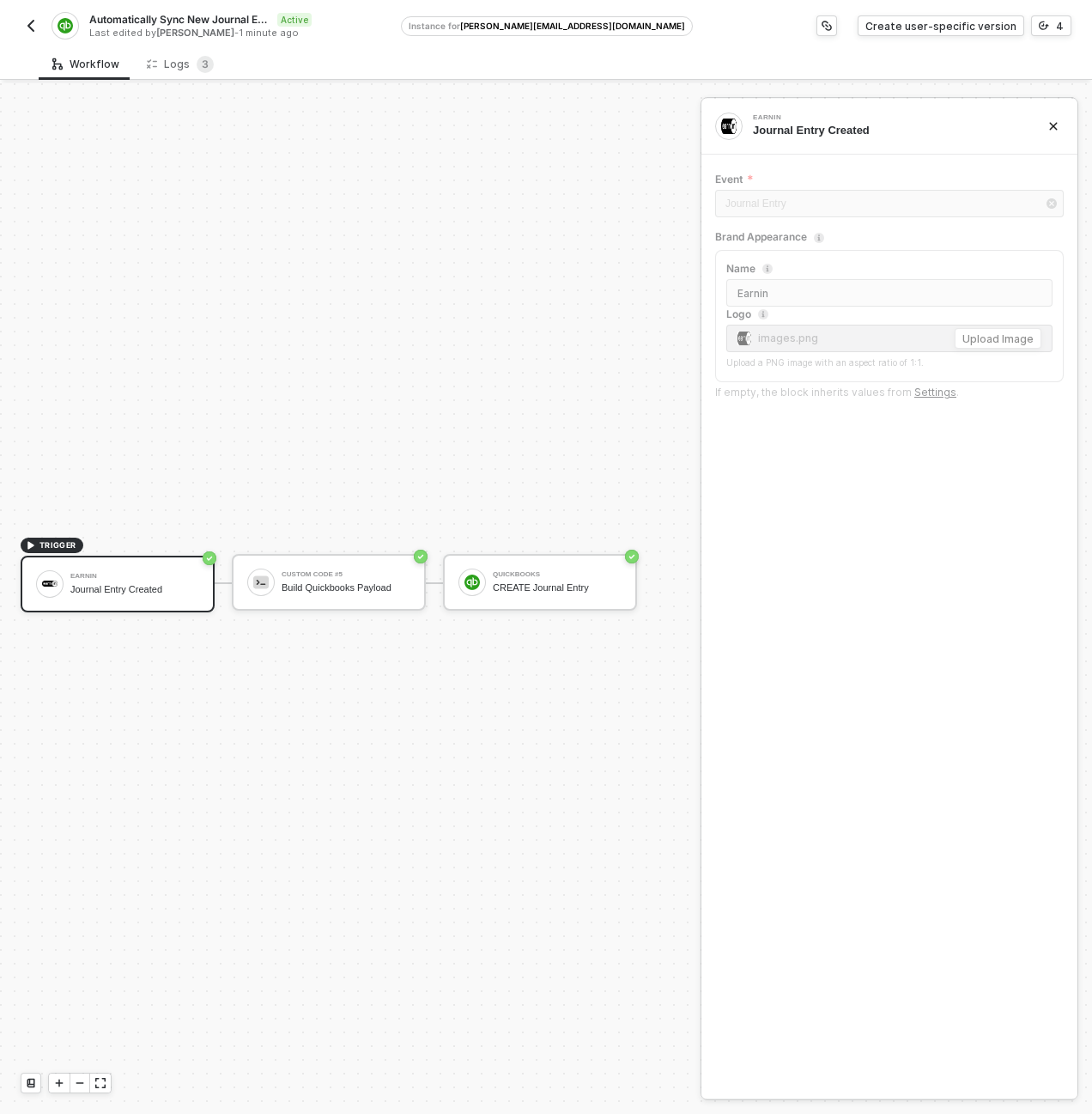
click at [39, 19] on button "button" at bounding box center [32, 26] width 21 height 21
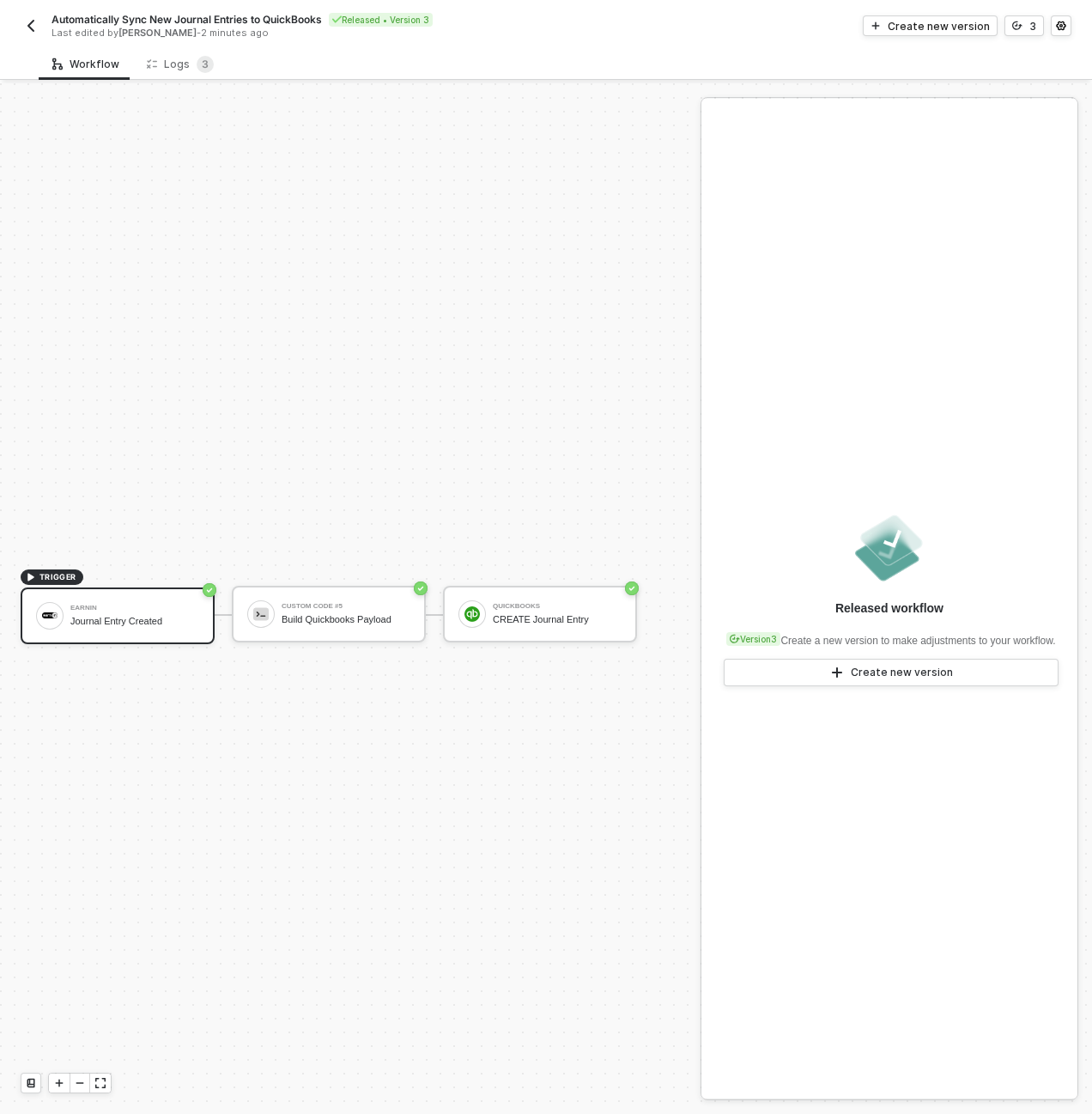
scroll to position [32, 0]
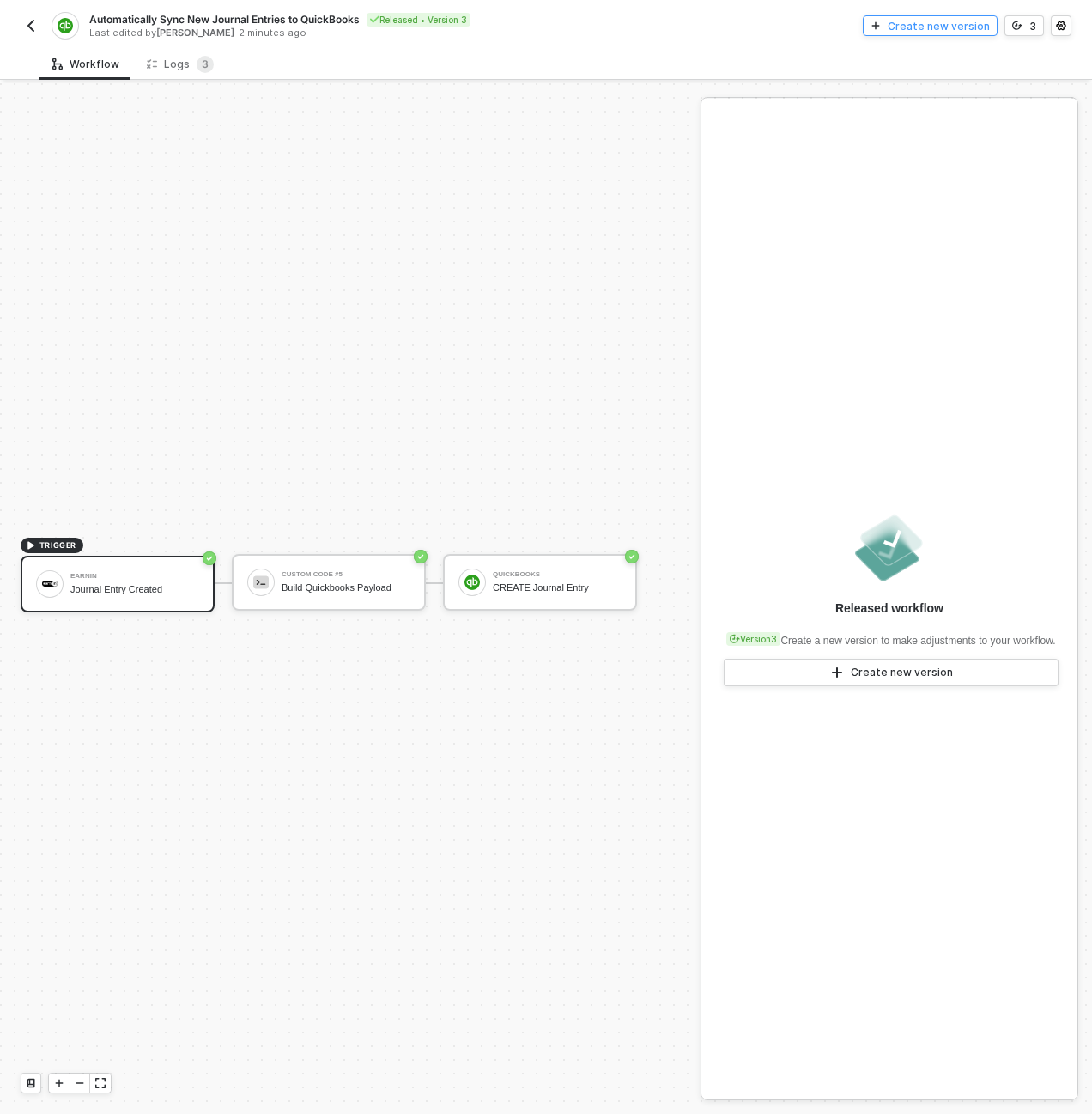
click at [912, 30] on div "Create new version" at bounding box center [938, 26] width 102 height 14
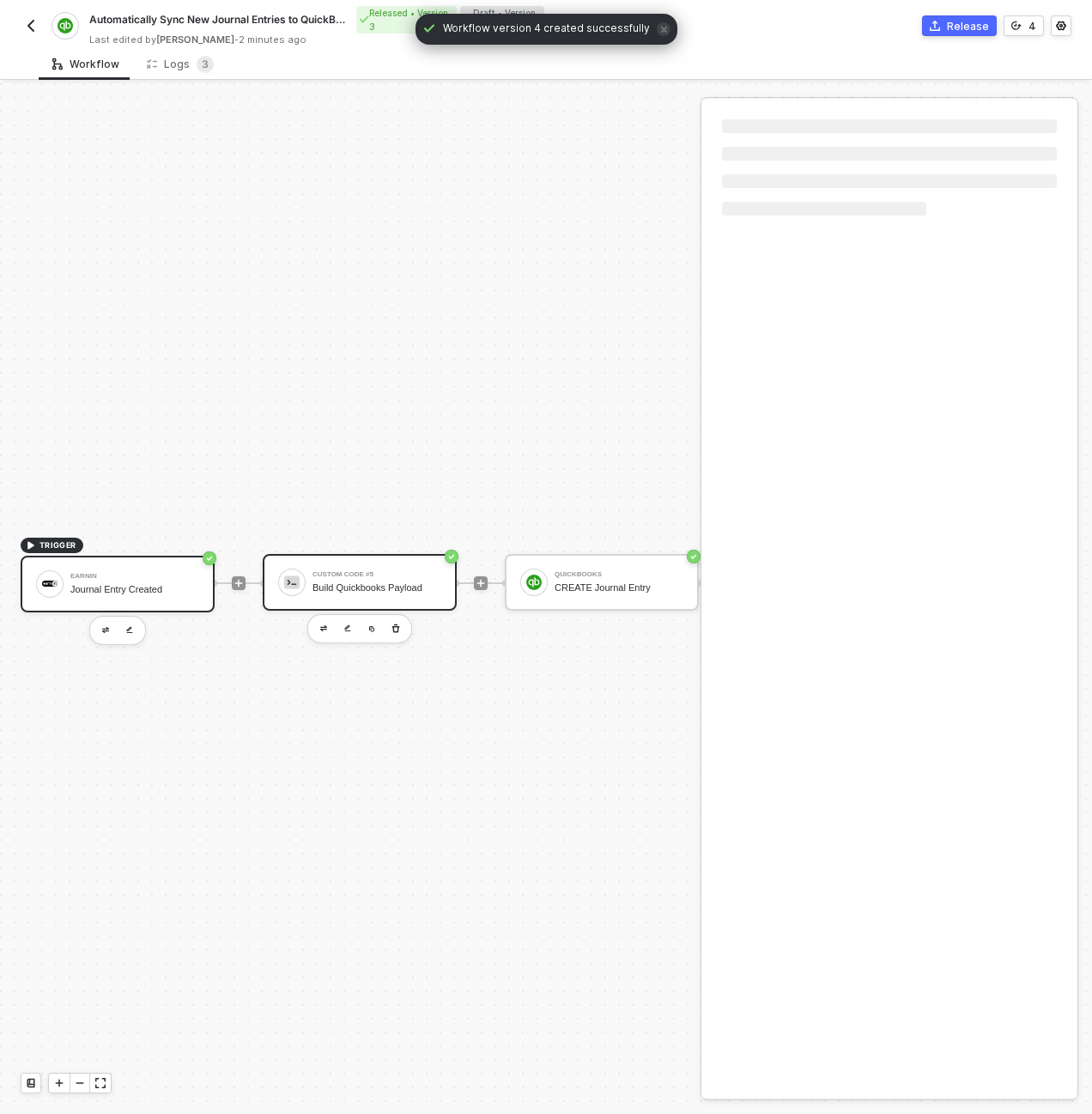
click at [429, 566] on div "Custom Code #5 Build Quickbooks Payload" at bounding box center [376, 582] width 129 height 32
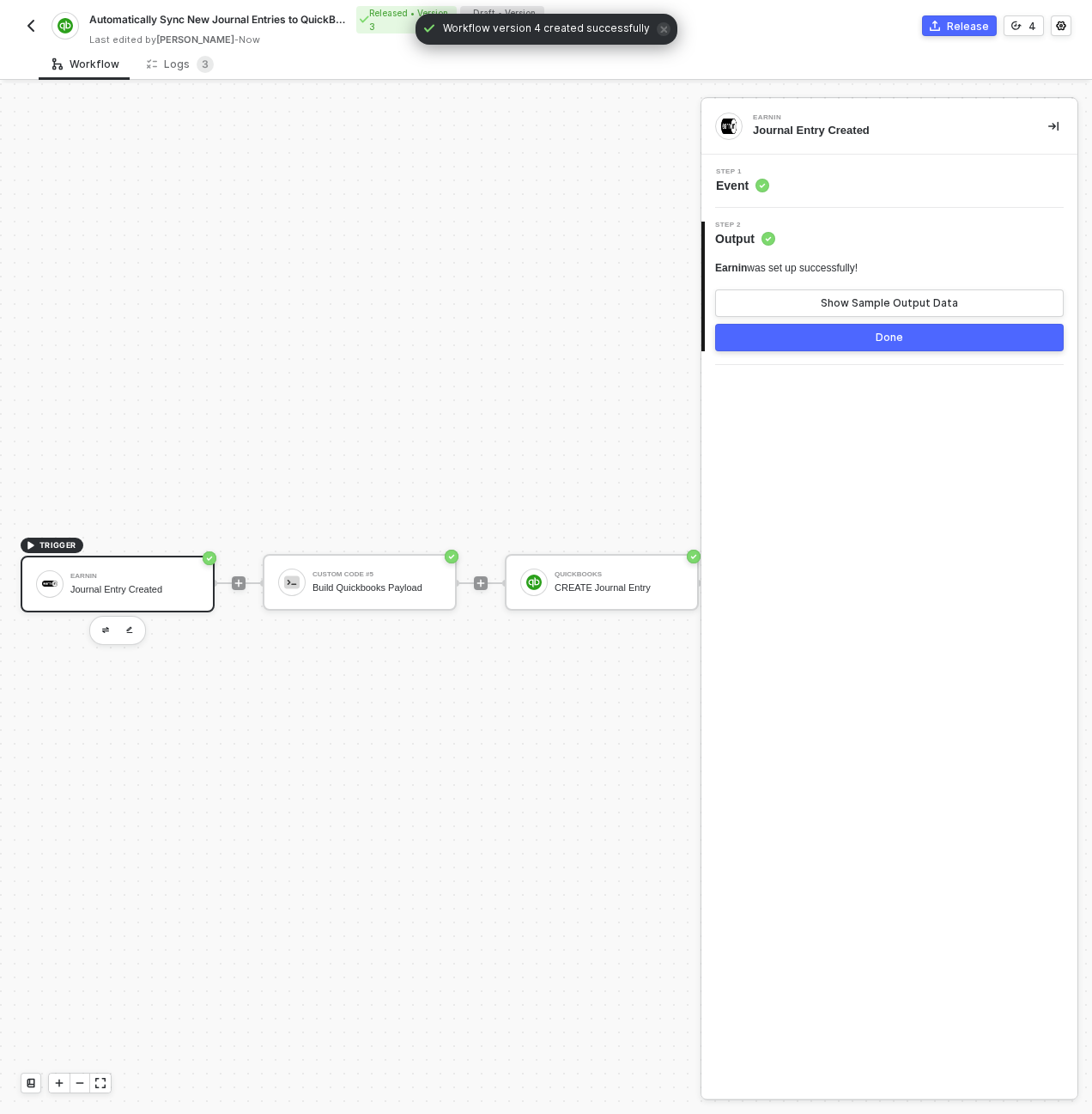
click at [830, 188] on div "Step 1 Event" at bounding box center [891, 180] width 371 height 26
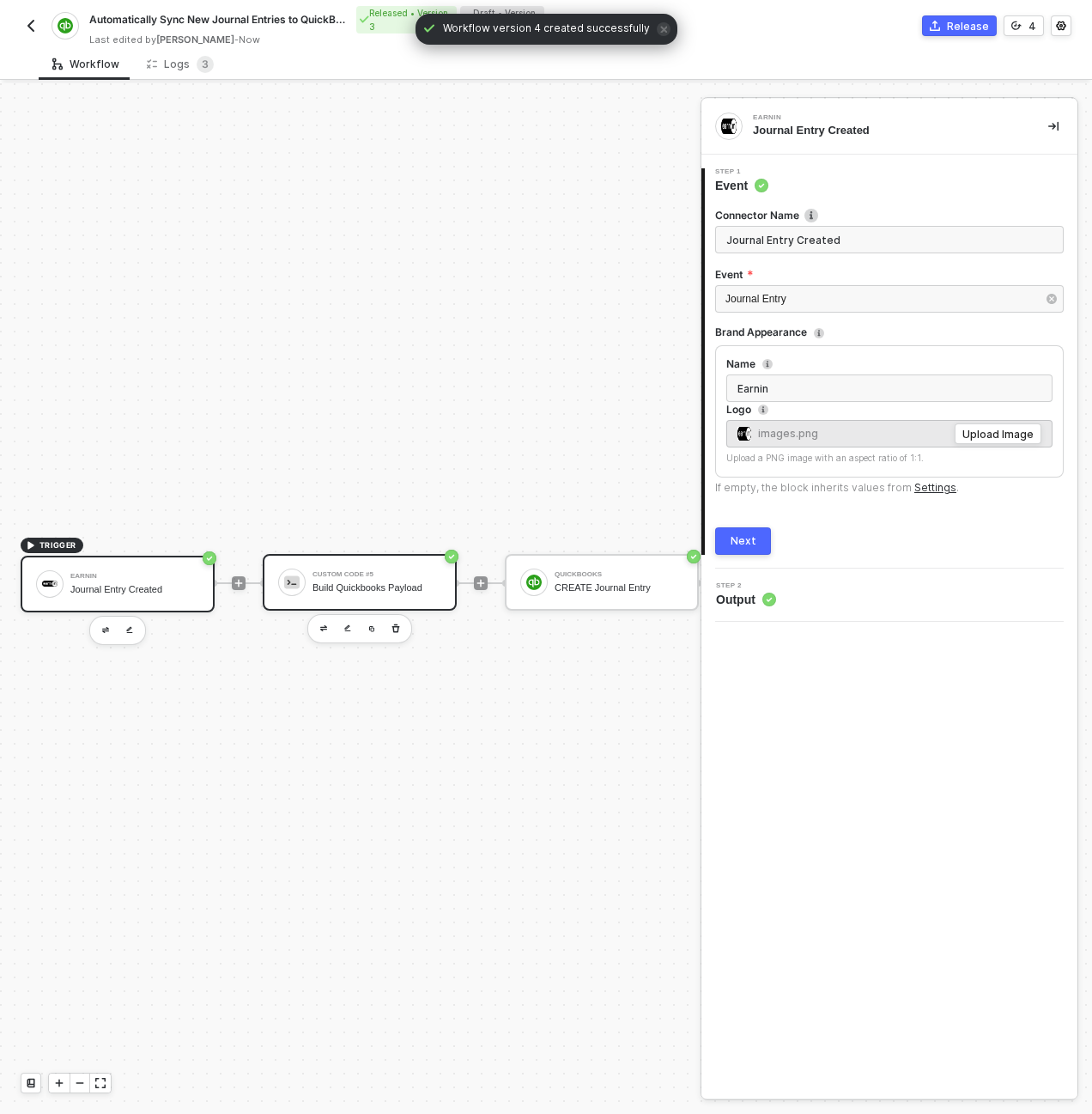
click at [388, 578] on div "Custom Code #5 Build Quickbooks Payload" at bounding box center [376, 582] width 129 height 32
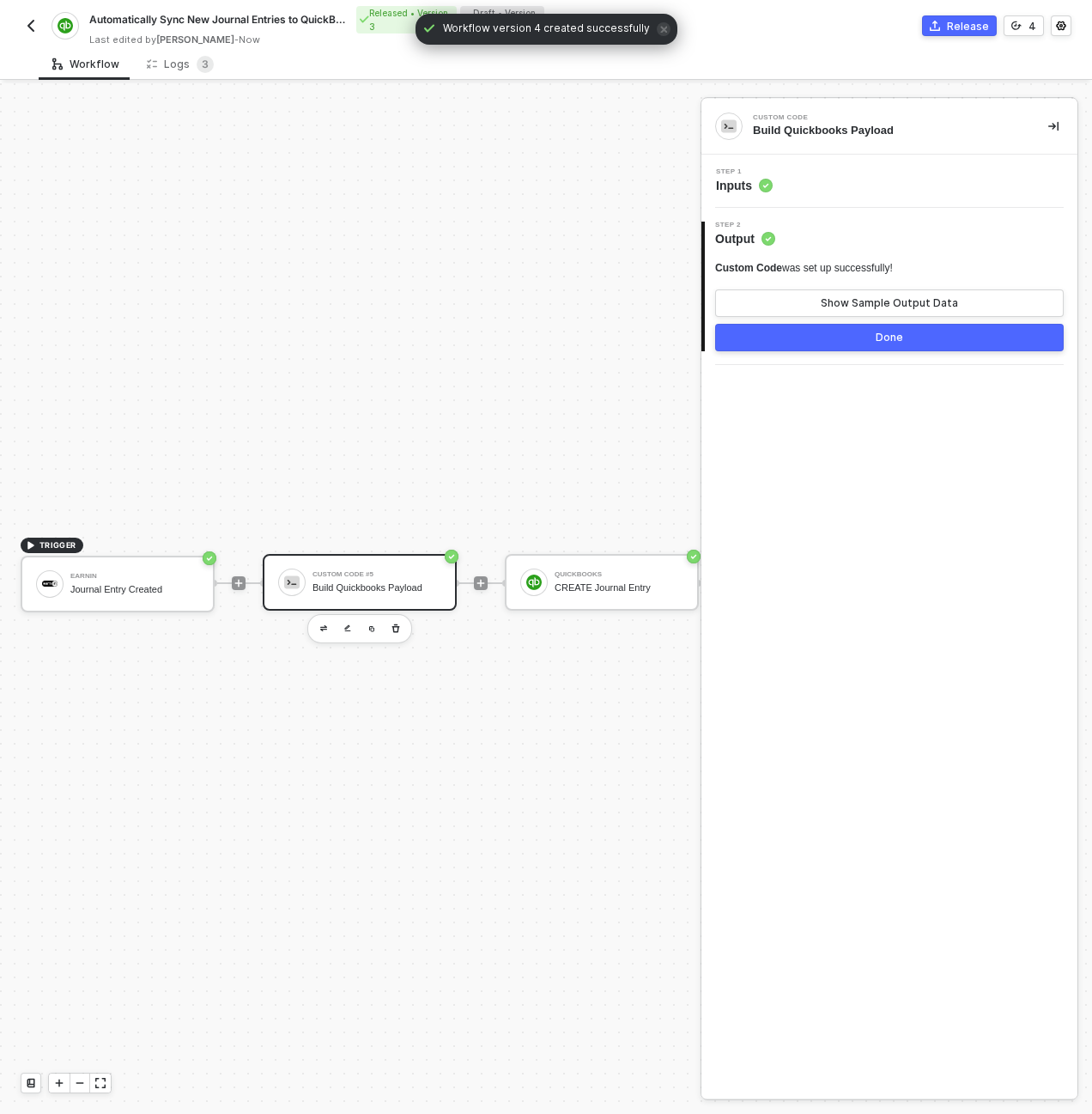
click at [830, 187] on div "Step 1 Inputs" at bounding box center [891, 180] width 371 height 26
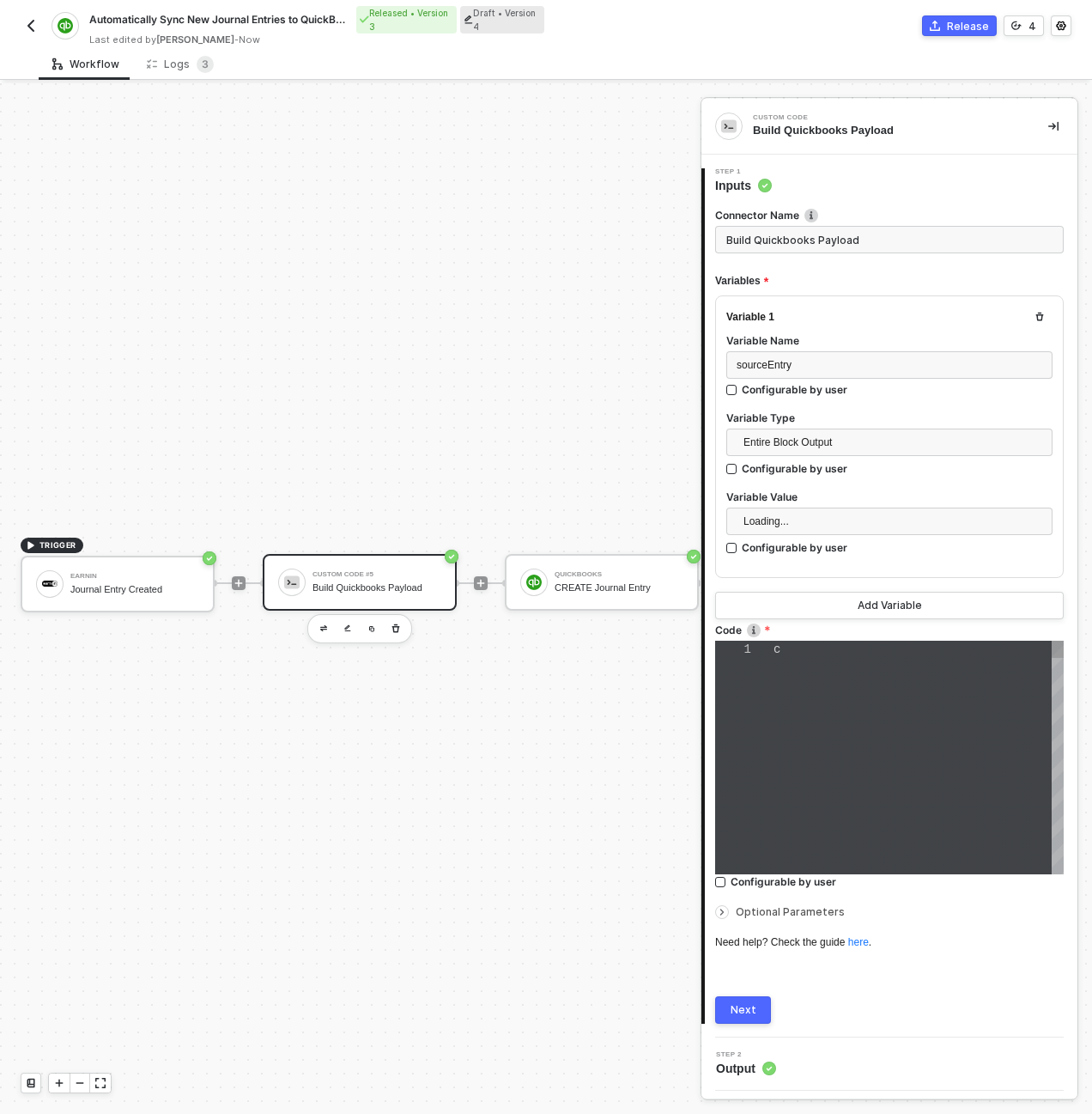
type textarea "const sourceEntry = inputData.sourceEntry; const quickbooksPayload = { "TxnDate…"
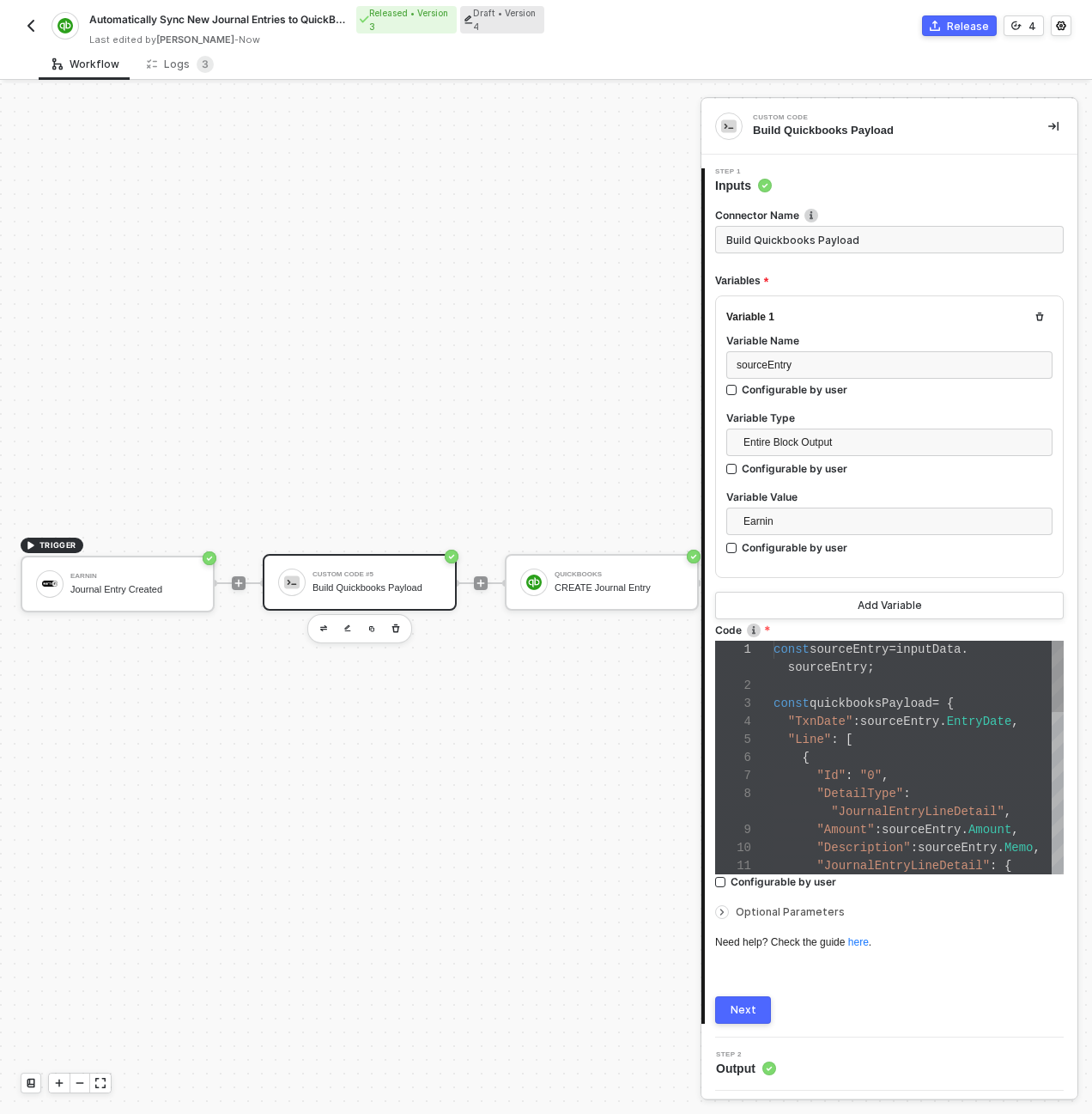
click at [926, 645] on div "1 2 3 4 5 6 7 8 9 10 11 const sourceEntry = inputData . sourceEntry ; const qui…" at bounding box center [889, 757] width 348 height 234
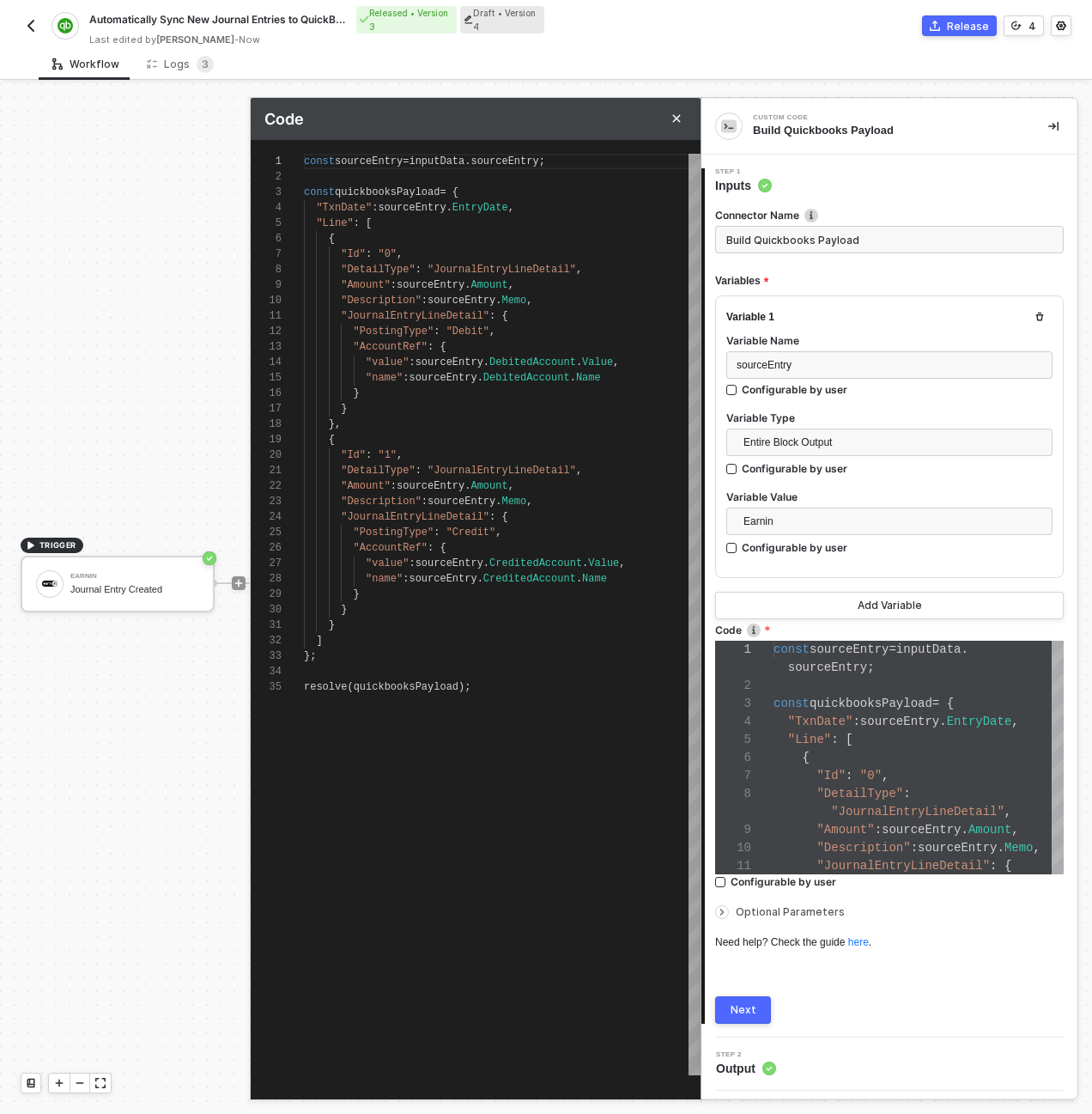
scroll to position [0, 0]
type textarea ""DetailType": "JournalEntryLineDetail", "Amount": sourceEntry.Amount, "Descript…"
click at [394, 506] on span ""Description"" at bounding box center [381, 501] width 81 height 12
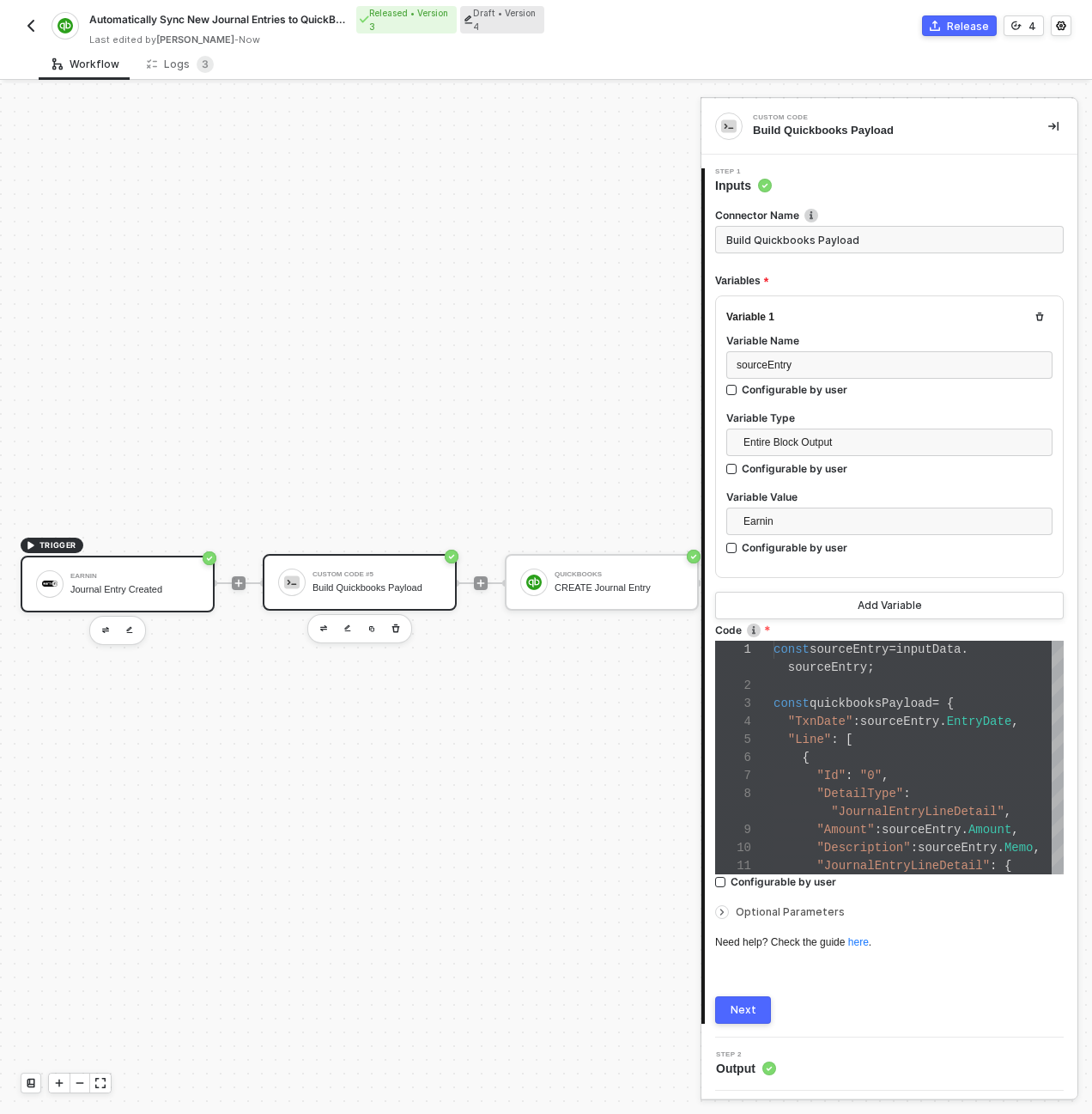
click at [153, 608] on div "Earnin Journal Entry Created" at bounding box center [117, 583] width 194 height 56
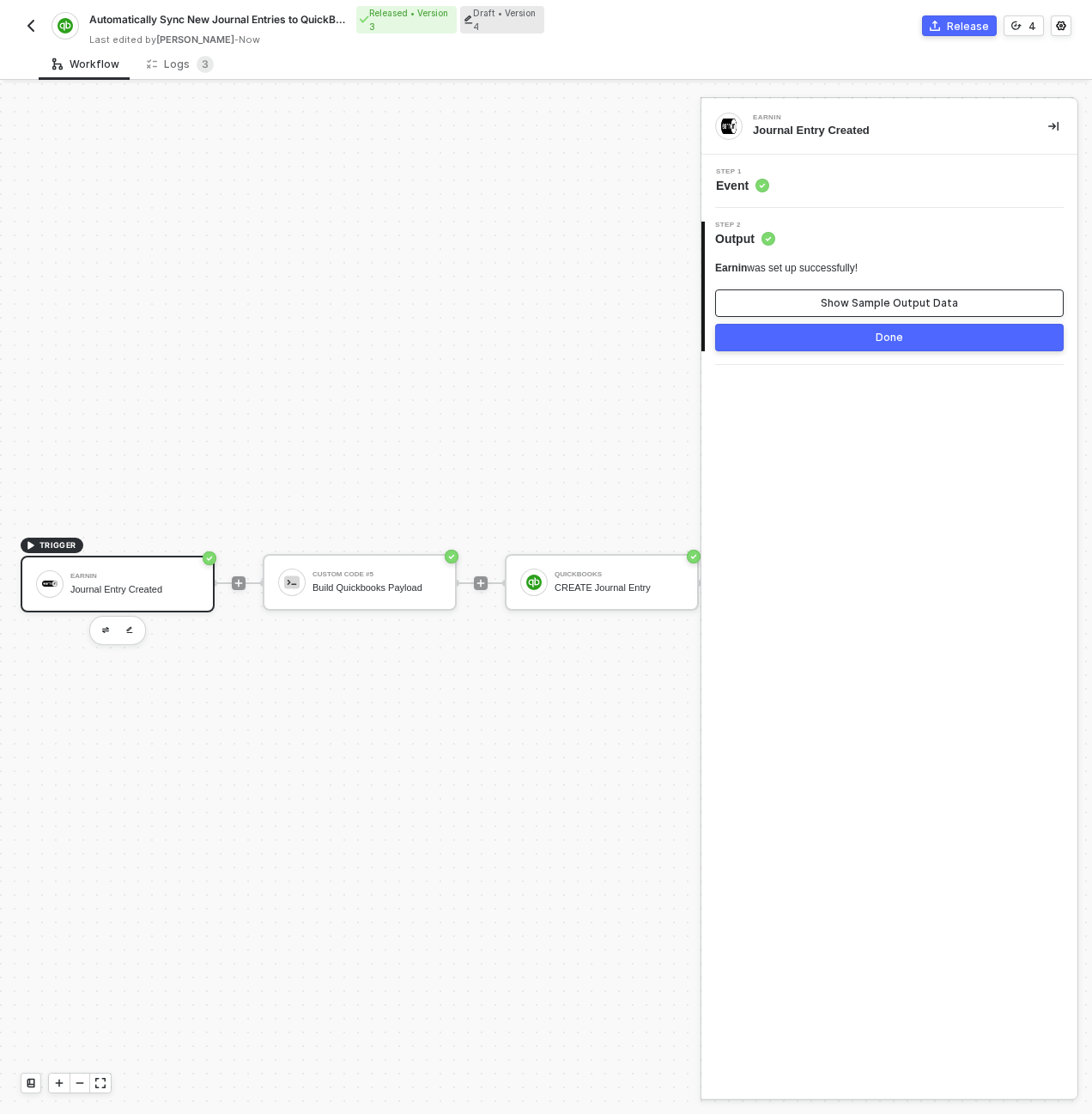
click at [886, 294] on button "Show Sample Output Data" at bounding box center [889, 303] width 348 height 28
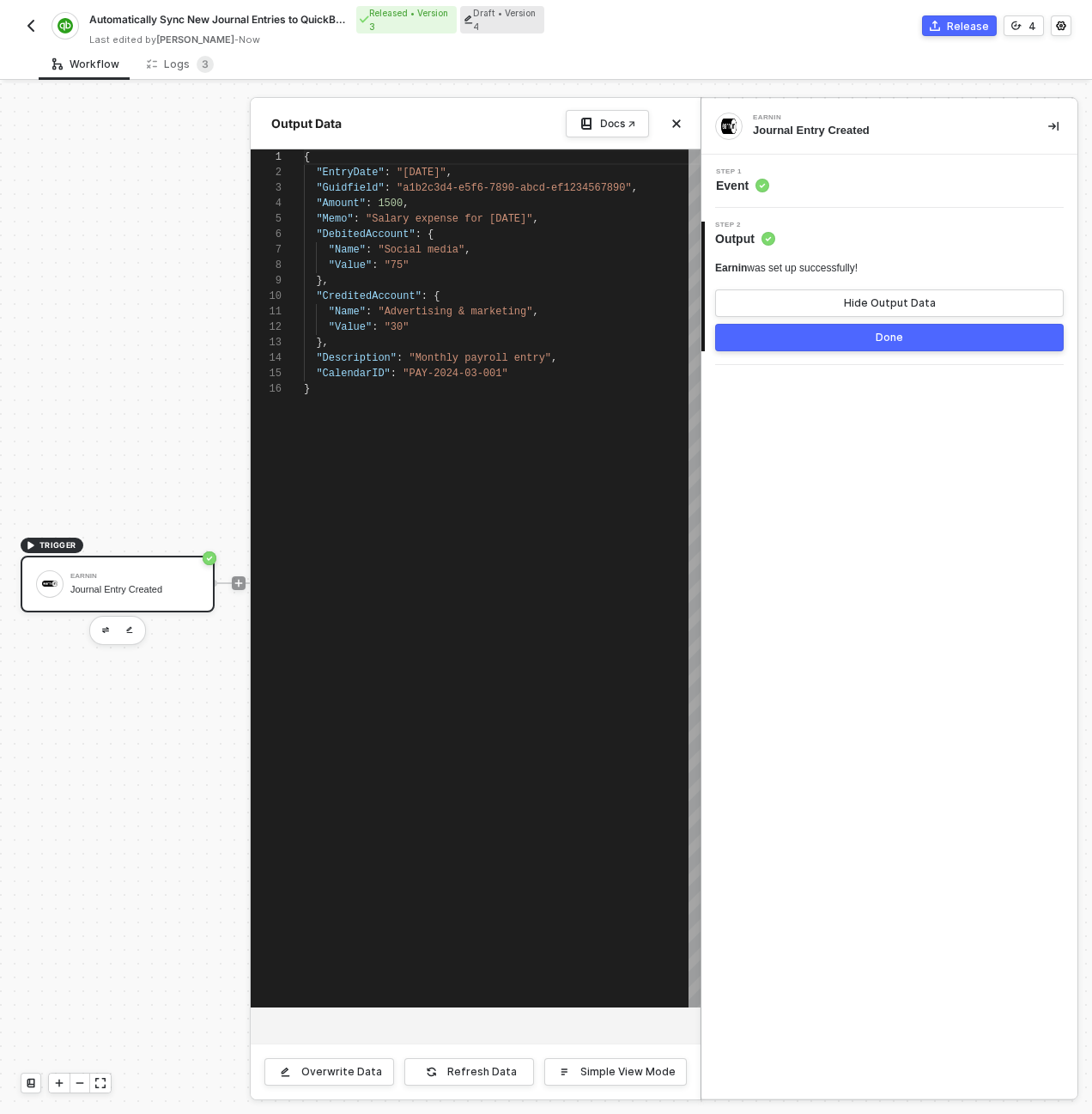
scroll to position [155, 0]
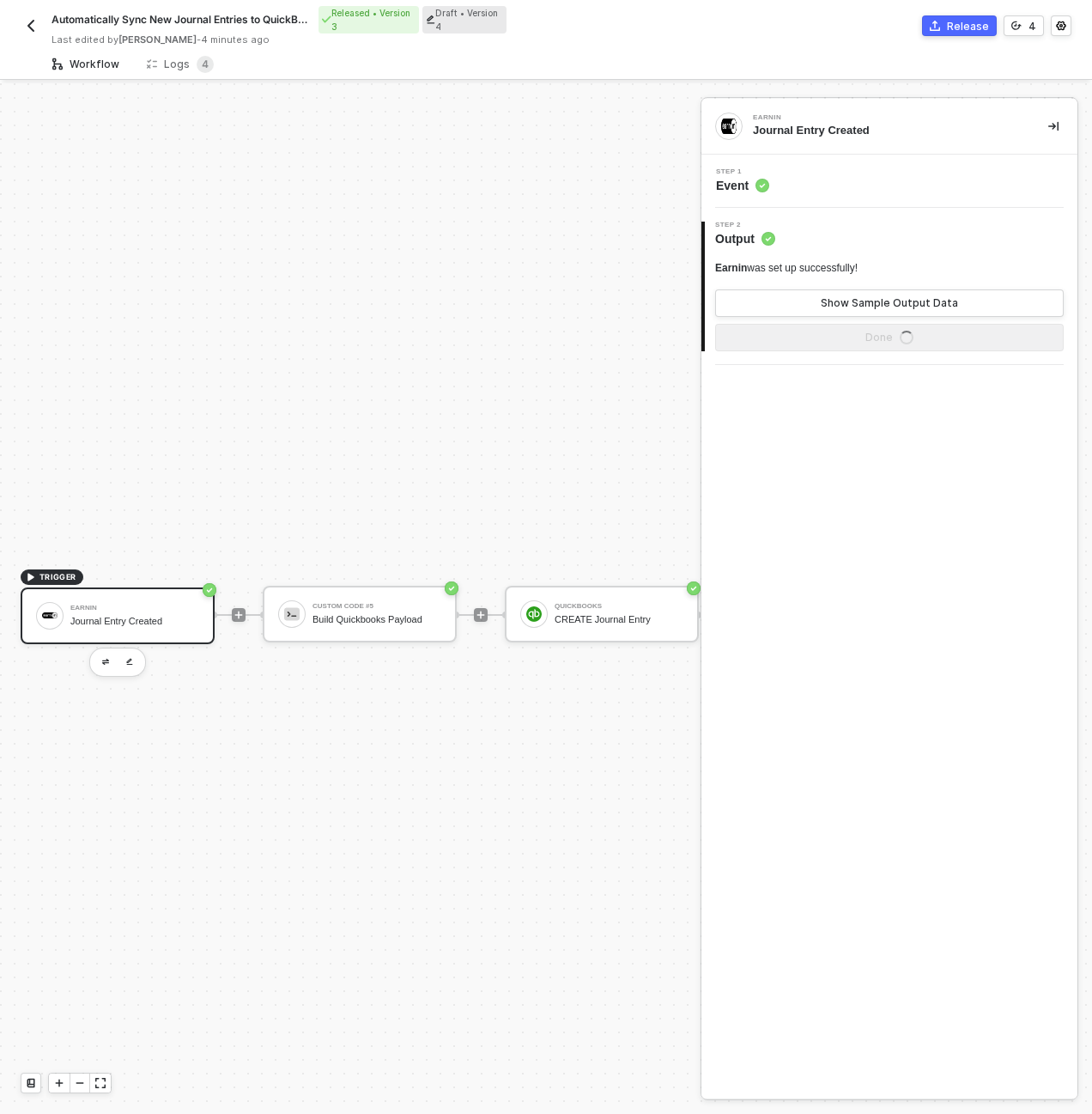
scroll to position [45, 0]
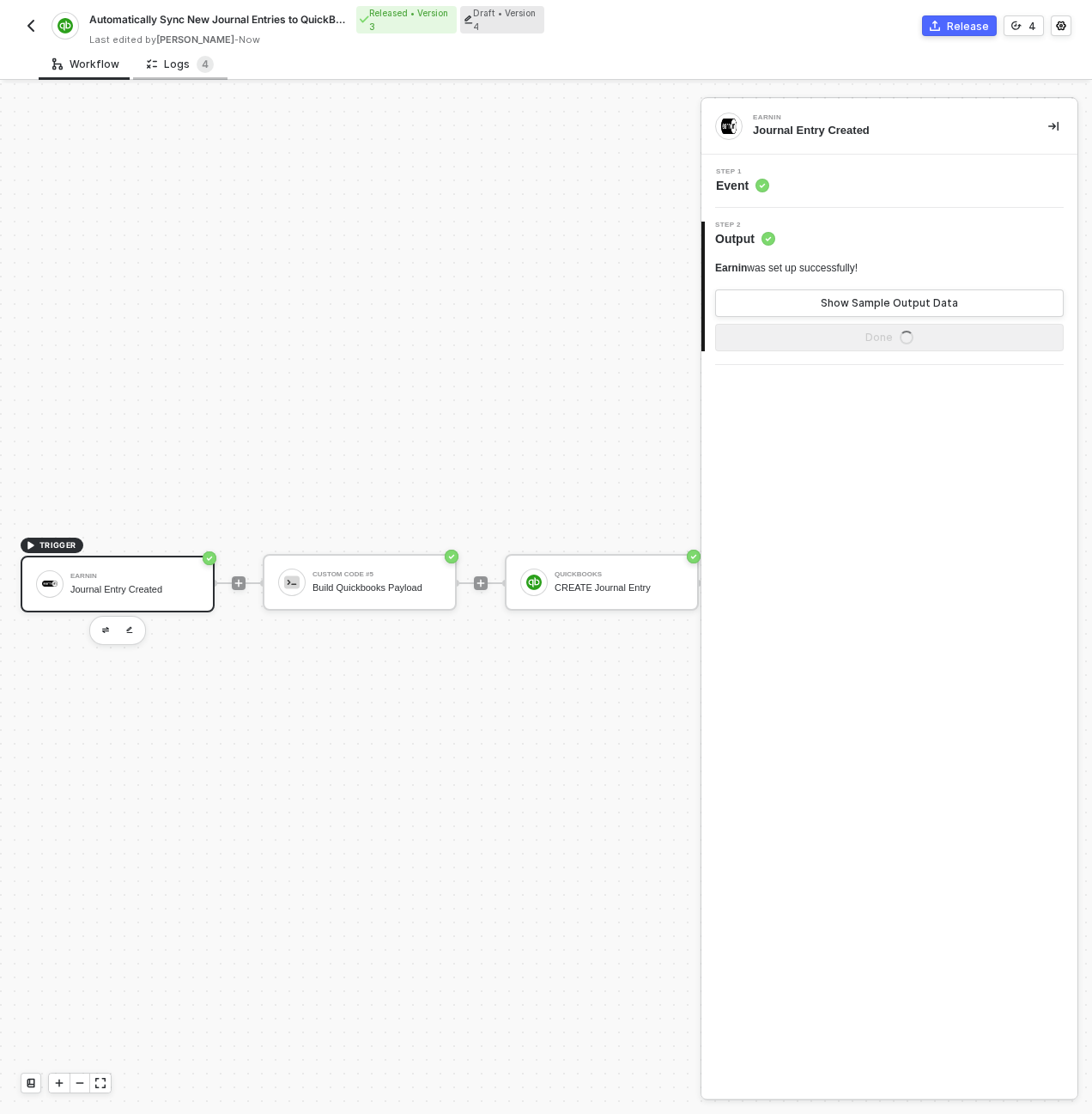
click at [169, 63] on div "Logs 4" at bounding box center [180, 64] width 67 height 17
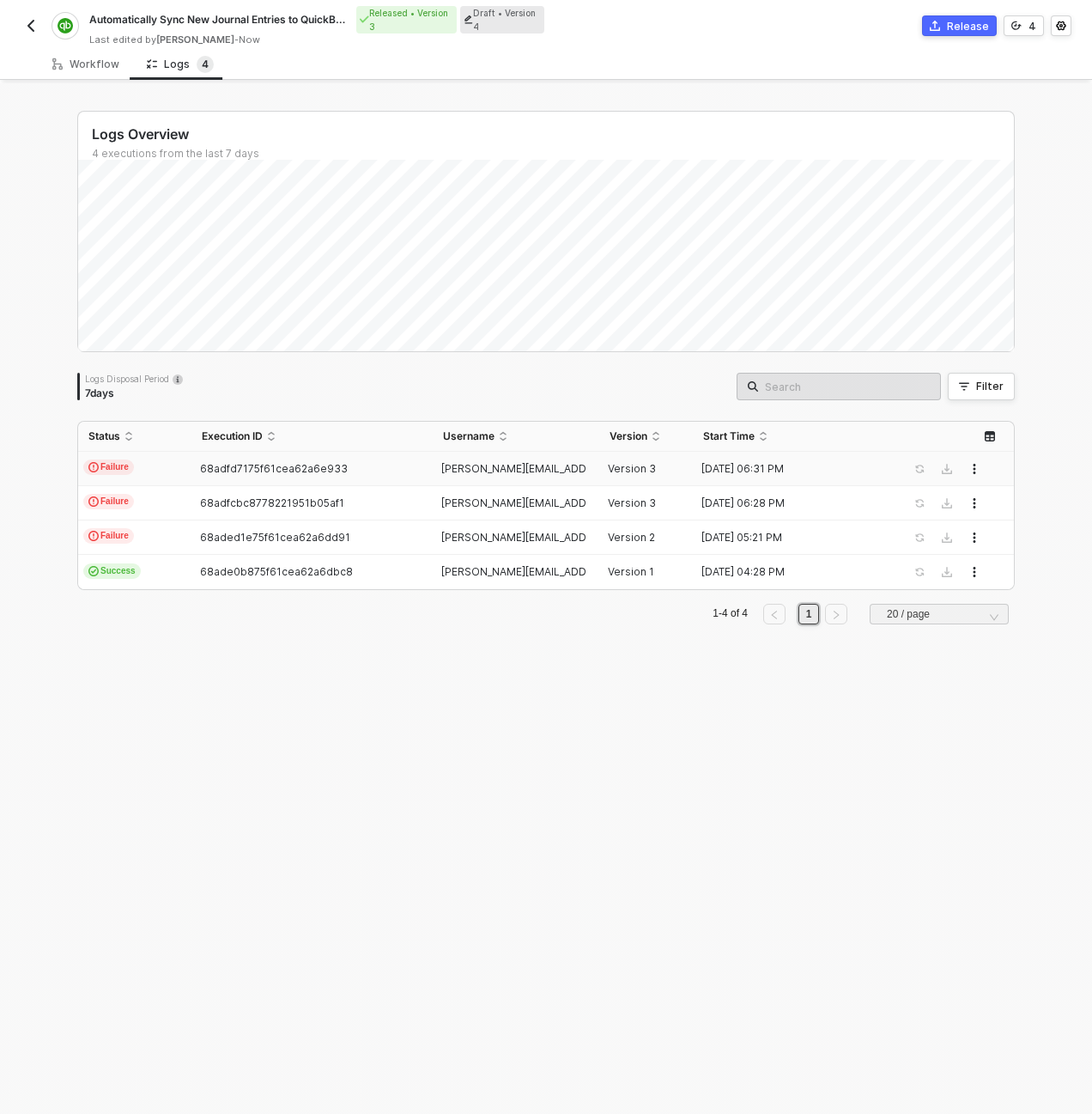
click at [150, 470] on td "Failure" at bounding box center [135, 469] width 114 height 34
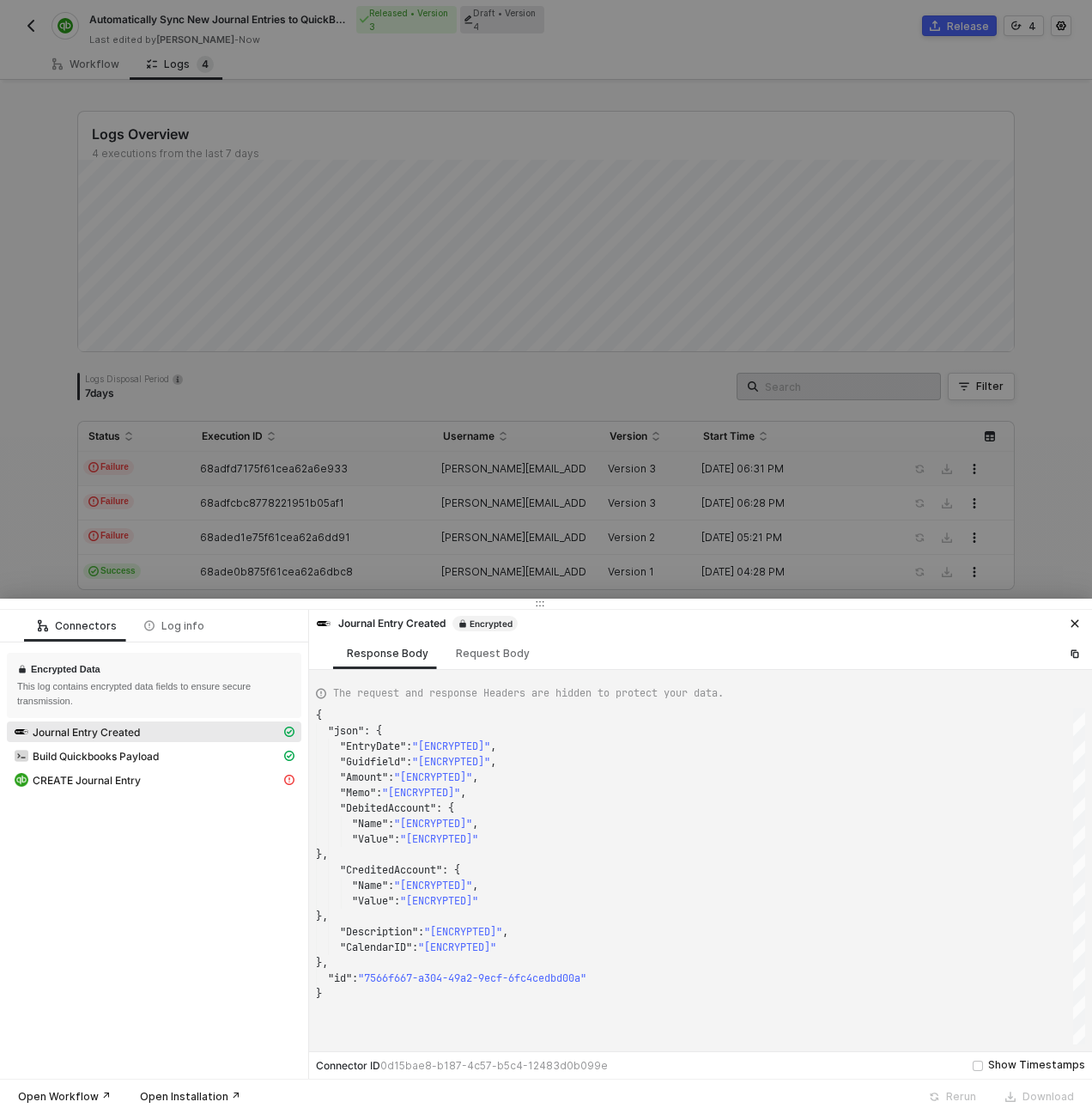
scroll to position [155, 0]
click at [124, 785] on span "CREATE Journal Entry" at bounding box center [86, 780] width 108 height 13
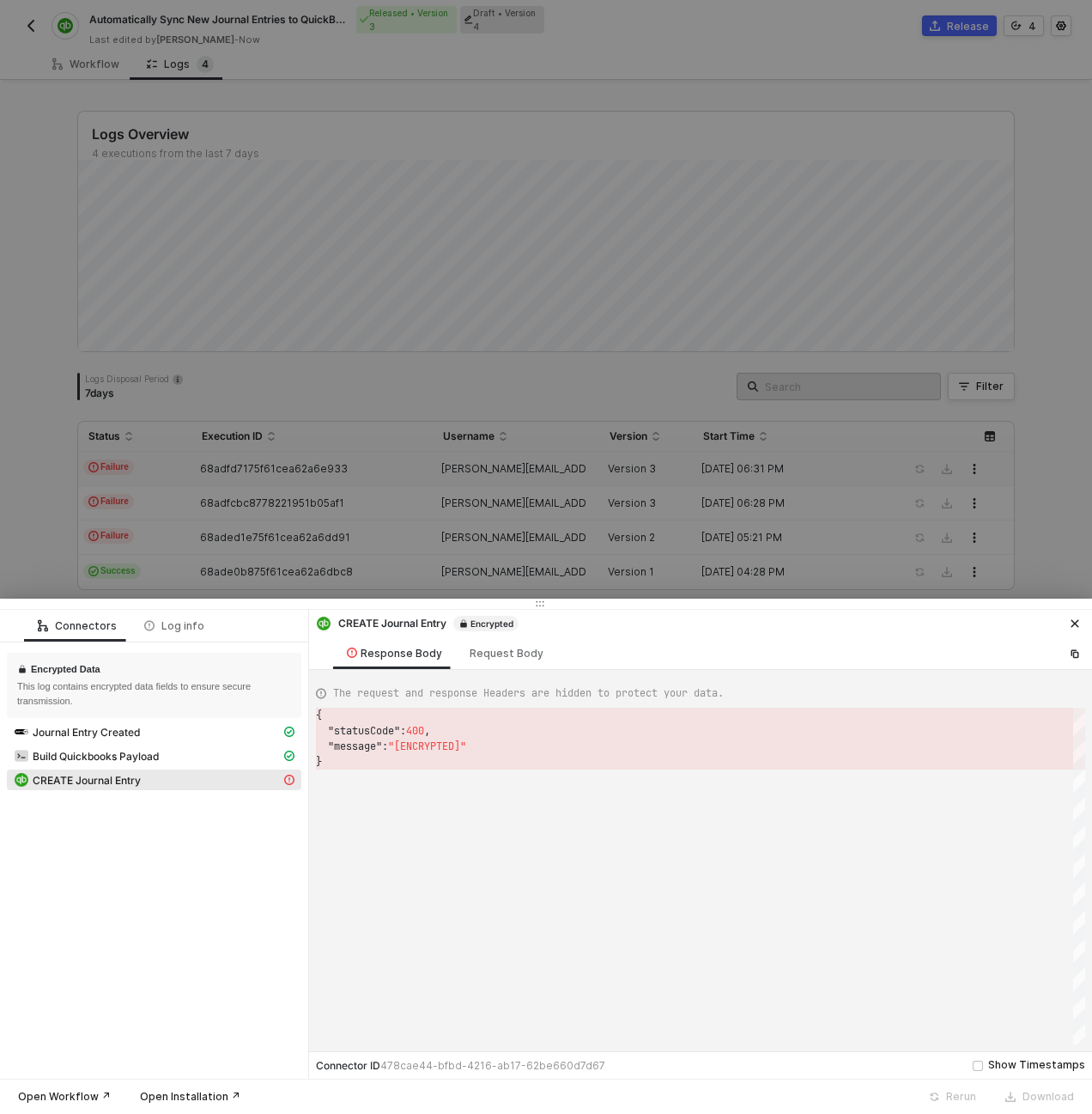
scroll to position [47, 6]
drag, startPoint x: 465, startPoint y: 755, endPoint x: 474, endPoint y: 724, distance: 32.3
click at [465, 755] on div "}" at bounding box center [701, 762] width 769 height 15
click at [489, 654] on div "Request Body" at bounding box center [506, 653] width 74 height 13
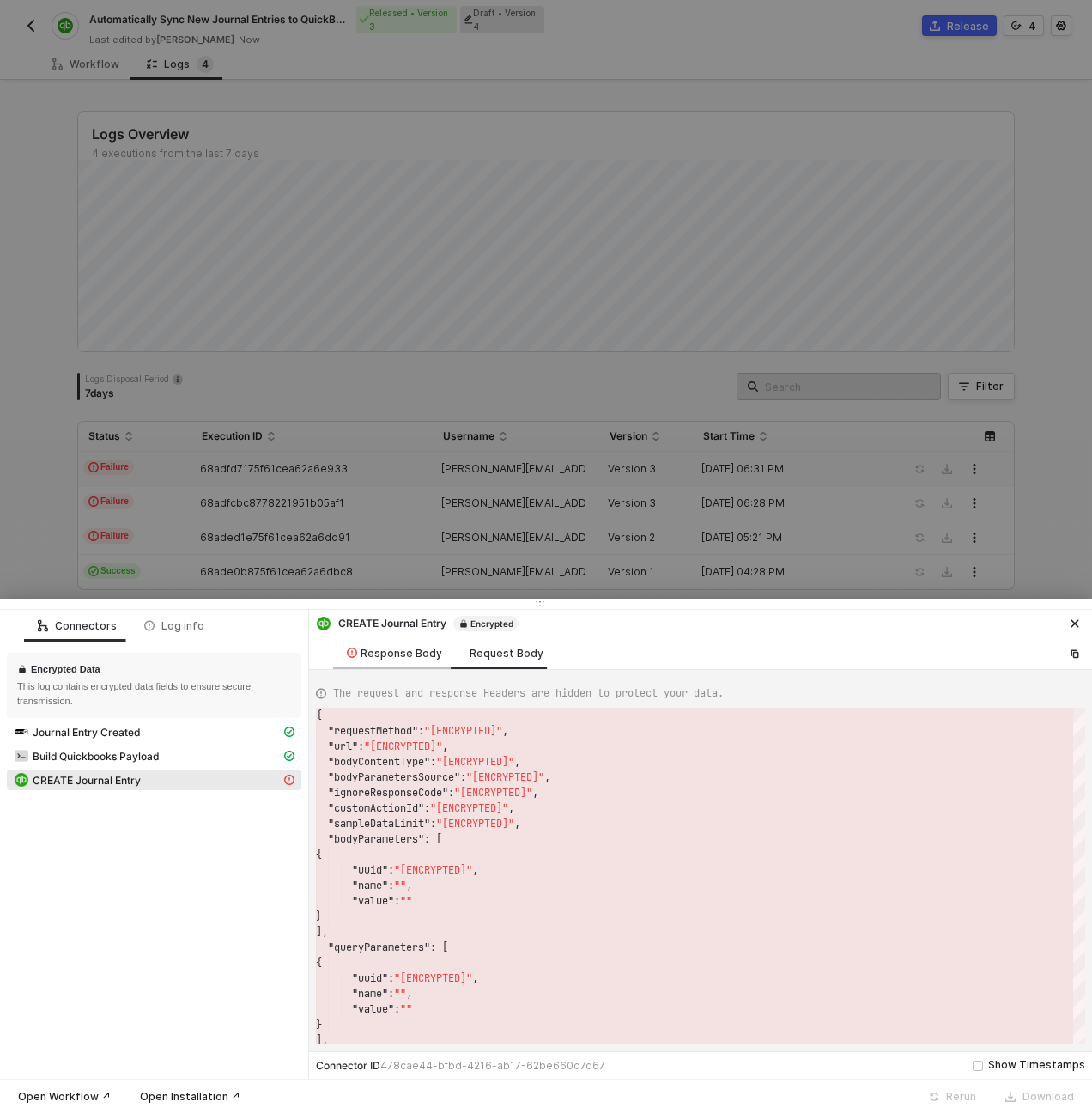
click at [407, 657] on div "Response Body" at bounding box center [394, 653] width 95 height 13
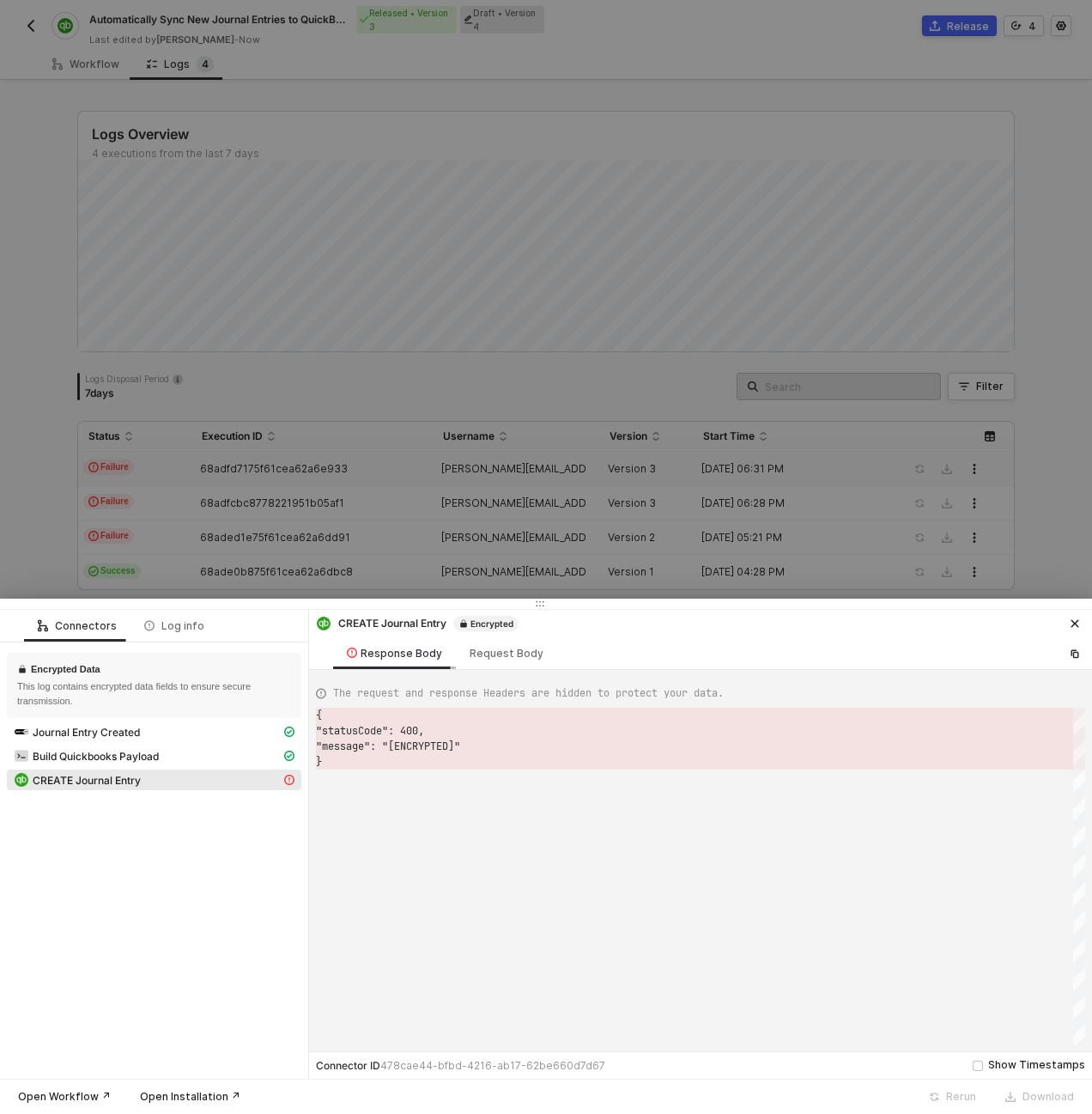
scroll to position [47, 0]
click at [489, 660] on div "Request Body" at bounding box center [507, 652] width 101 height 32
type textarea "{ "requestMethod": "[ENCRYPTED]", "url": "[ENCRYPTED]", "bodyContentType": "[EN…"
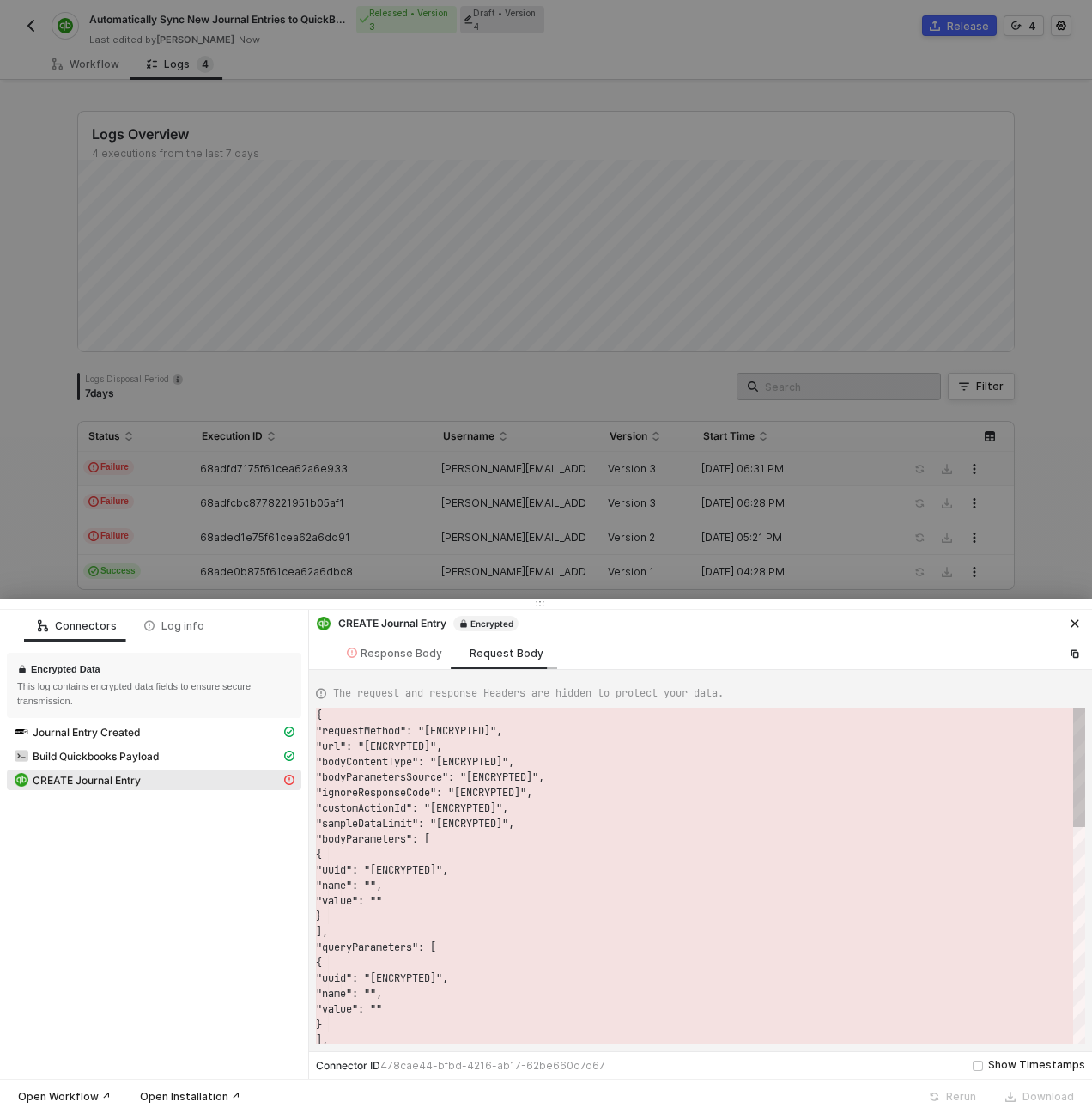
scroll to position [155, 0]
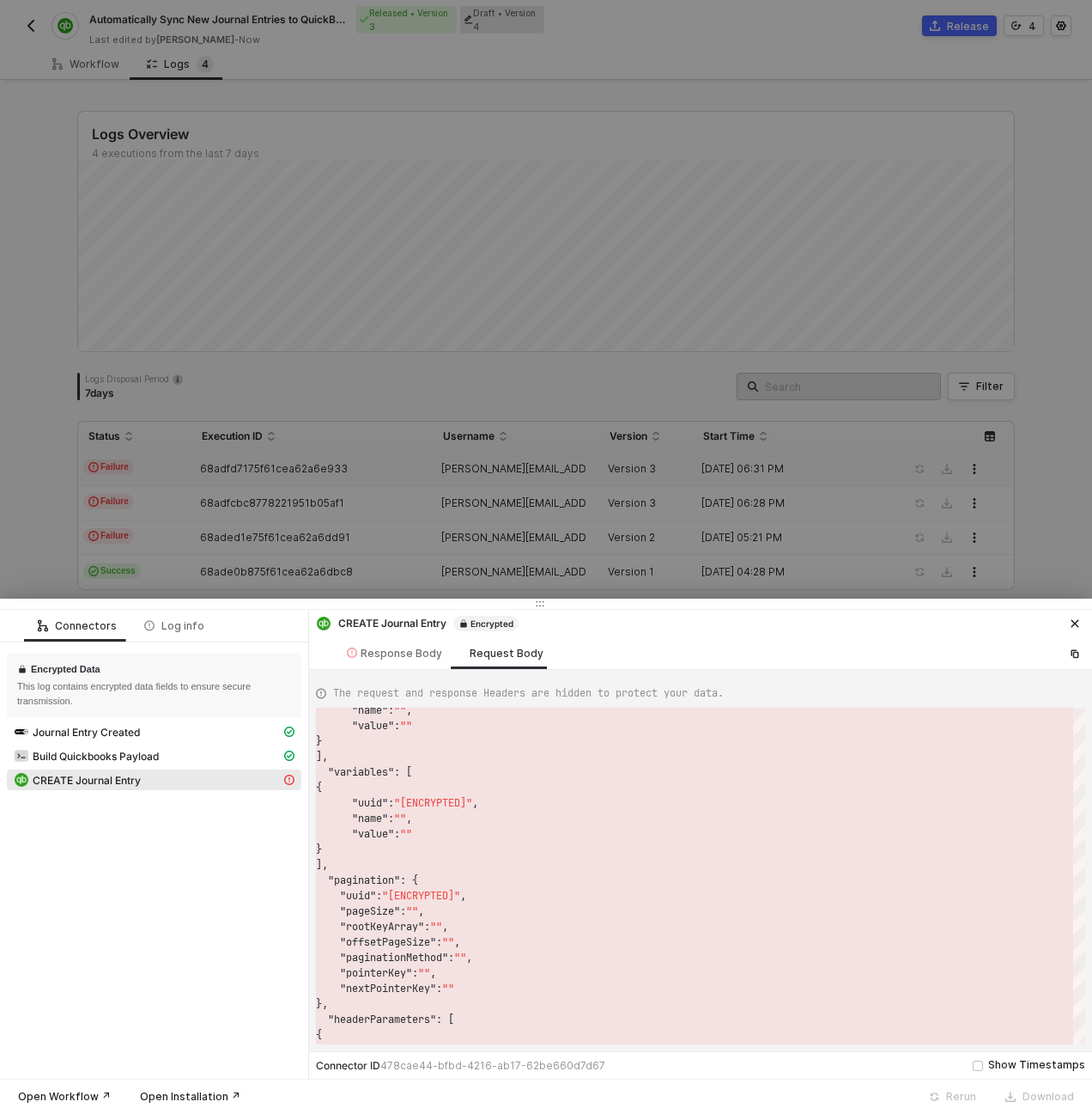
click at [329, 454] on div at bounding box center [546, 557] width 1092 height 1114
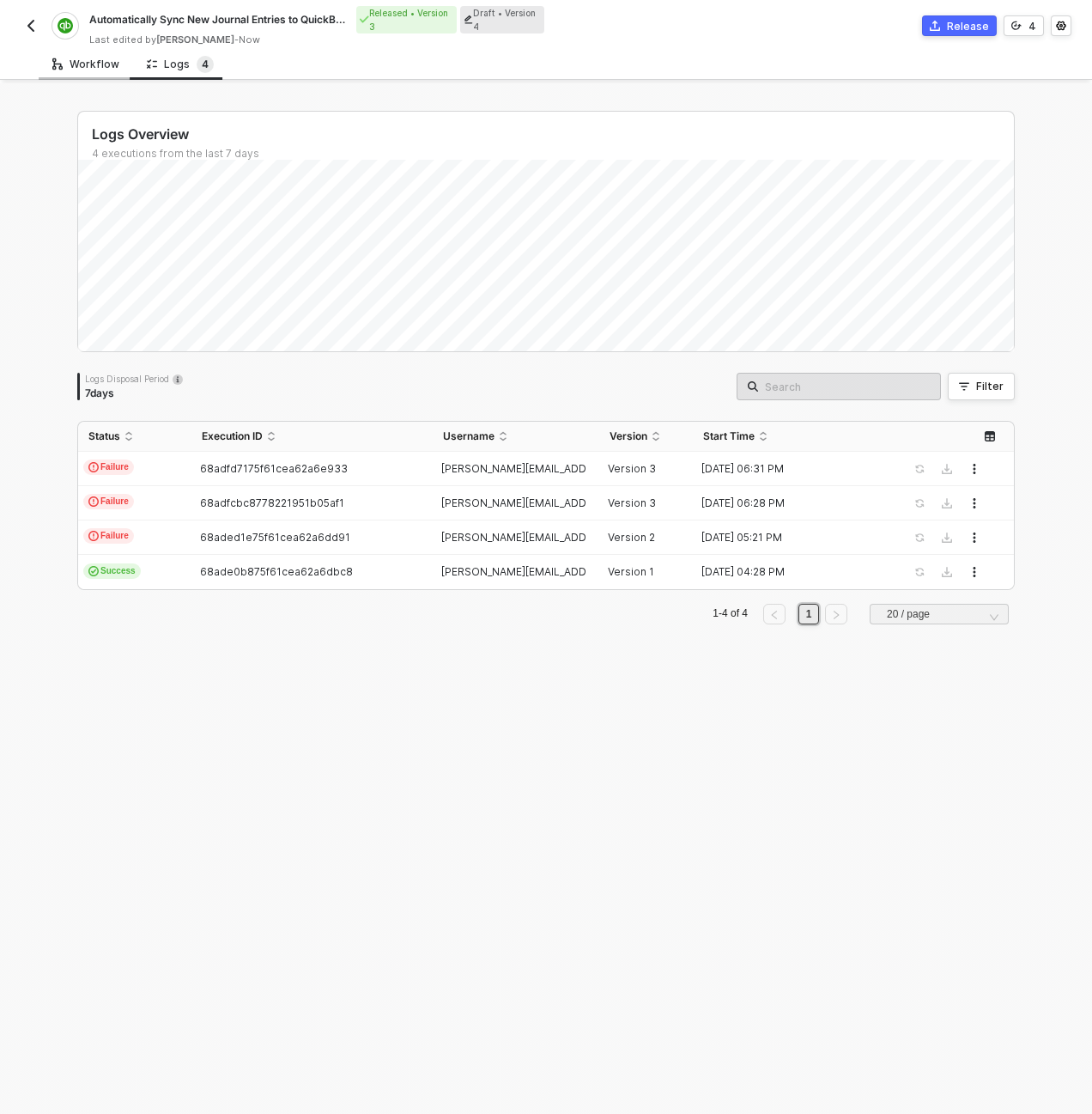
click at [86, 68] on div "Workflow" at bounding box center [86, 64] width 67 height 13
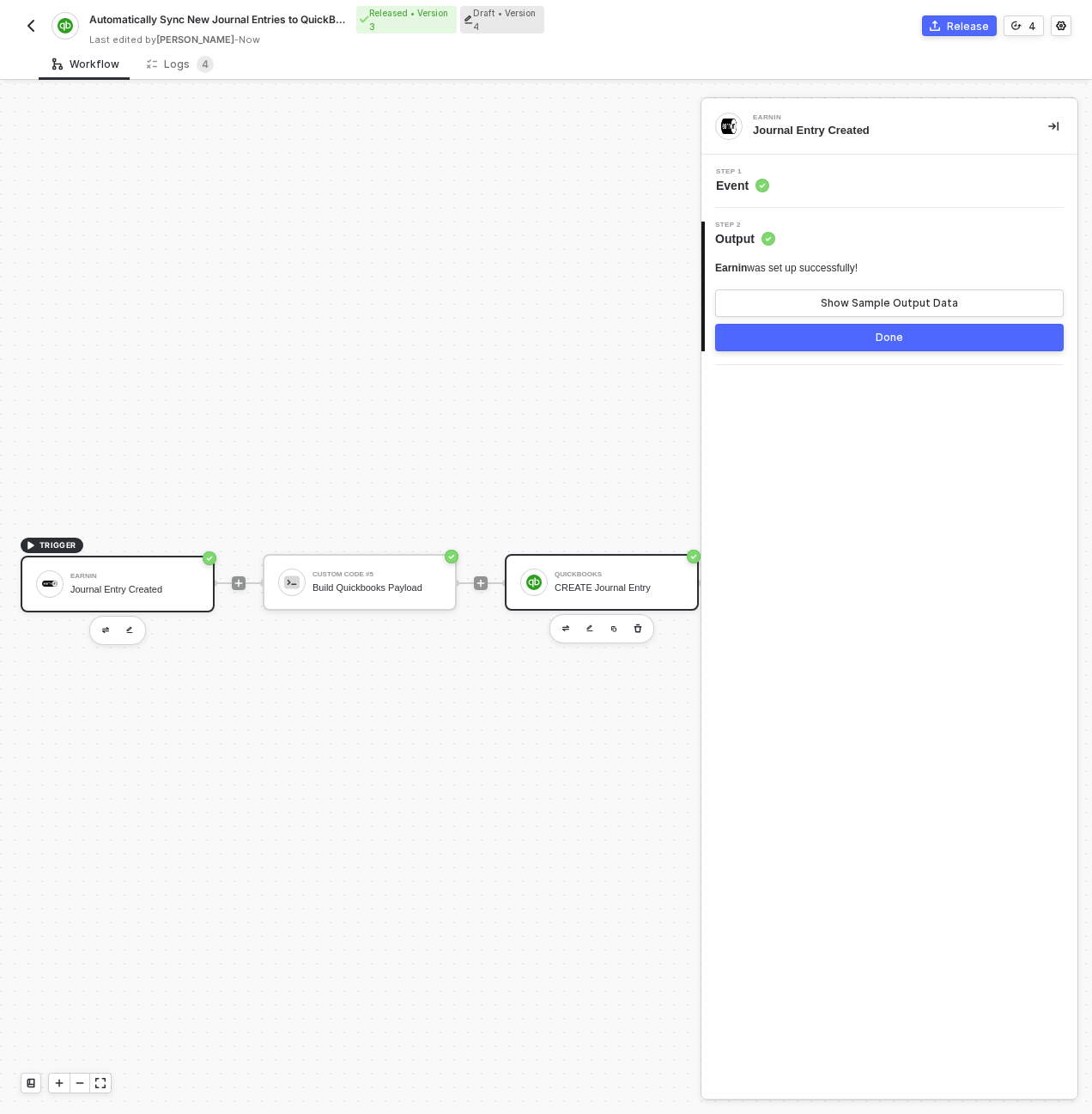
click at [613, 582] on div "CREATE Journal Entry" at bounding box center [619, 588] width 129 height 11
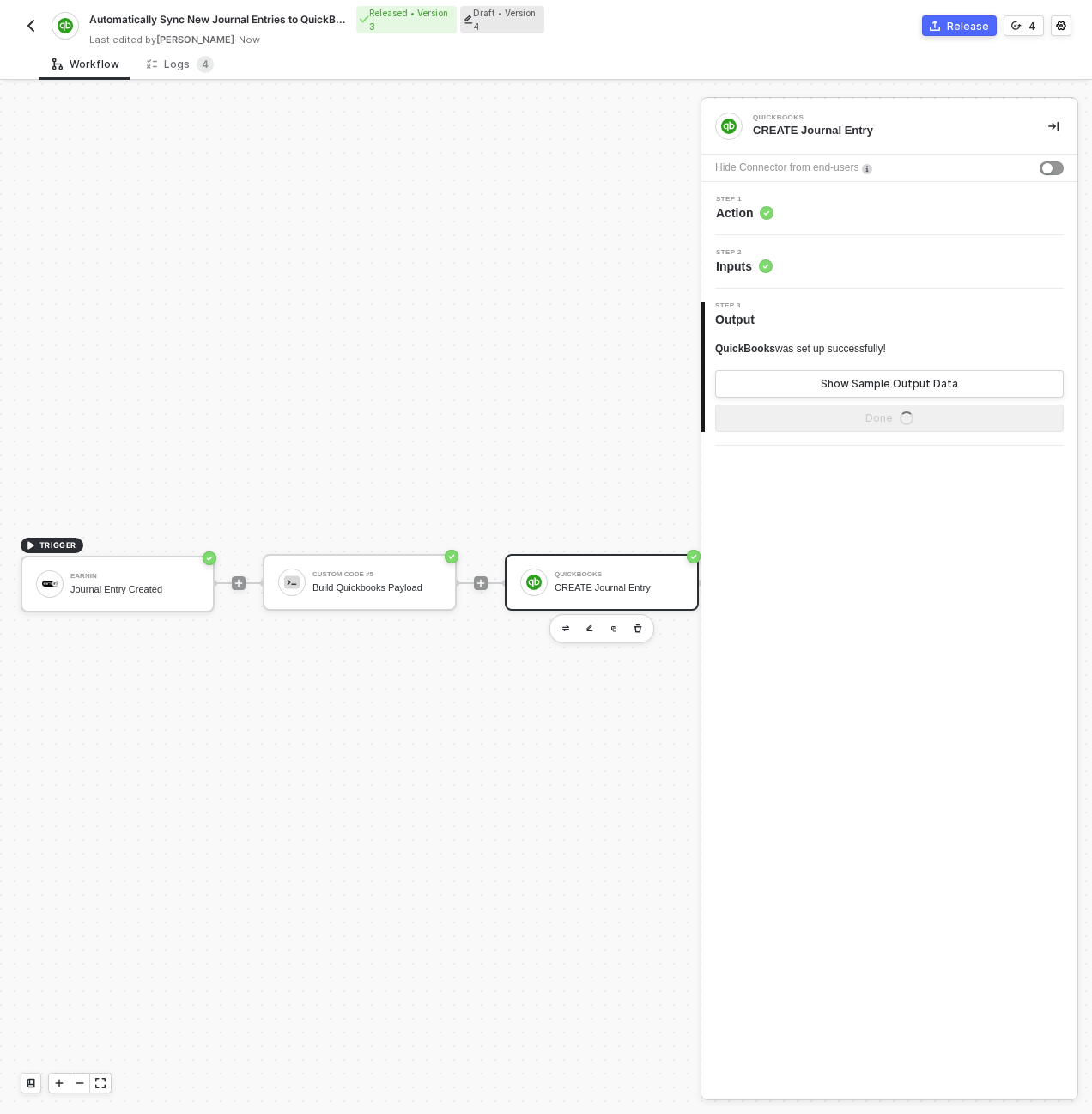
click at [745, 270] on span "Inputs" at bounding box center [744, 266] width 56 height 17
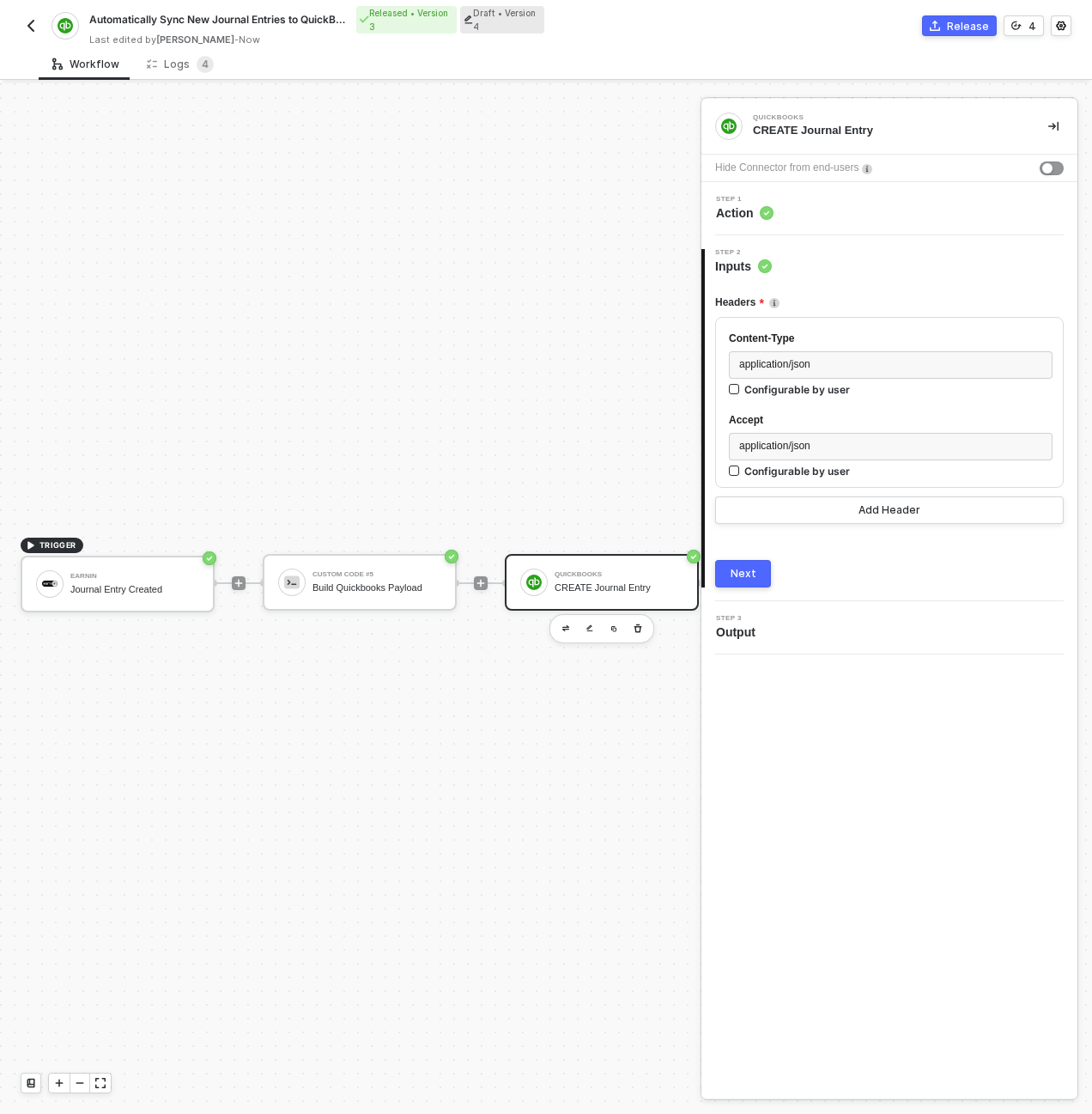
click at [779, 225] on div "Step 1 Action" at bounding box center [890, 209] width 376 height 53
click at [786, 208] on div "Step 1 Action" at bounding box center [891, 208] width 371 height 26
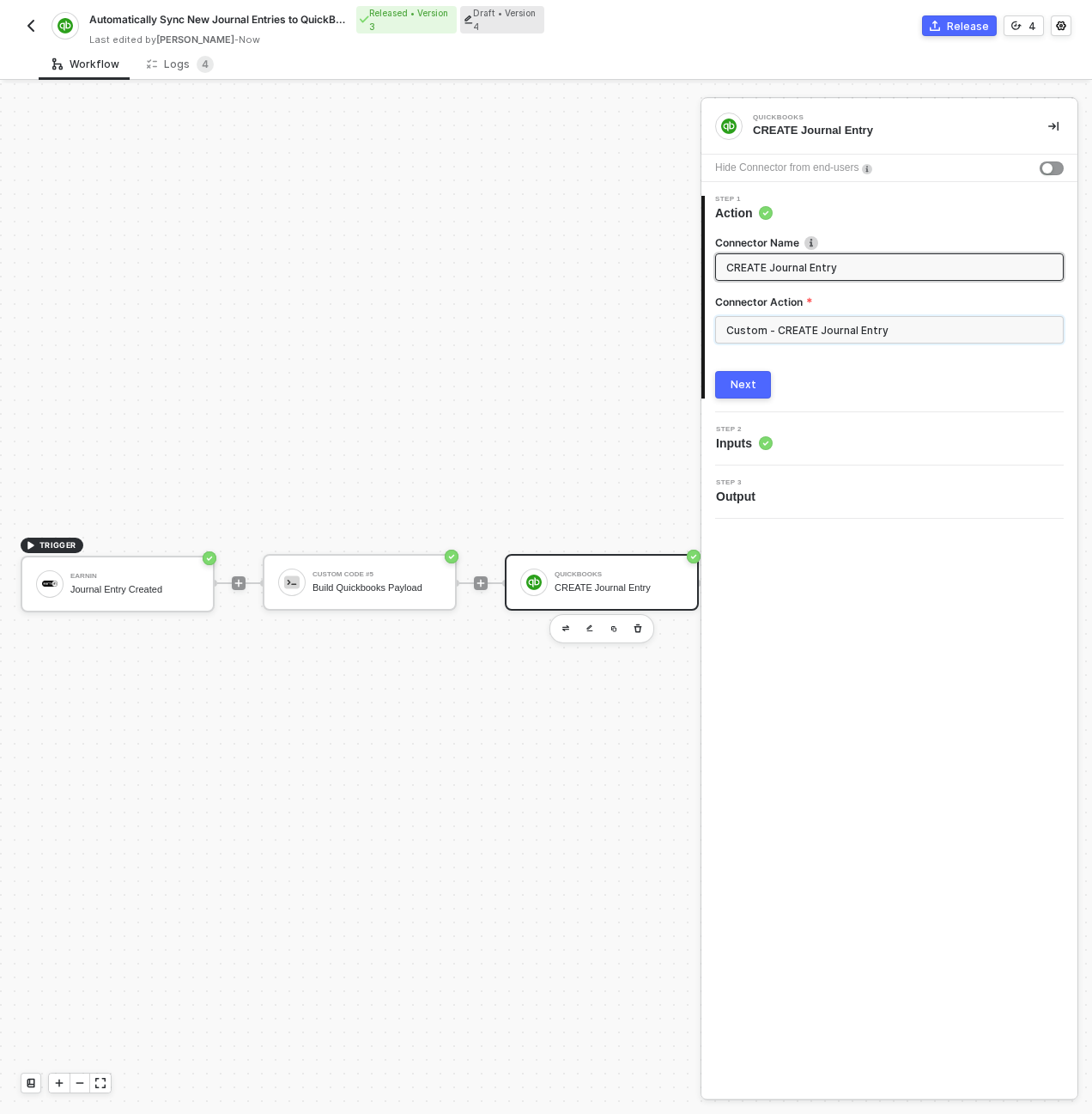
click at [787, 328] on input "Custom - CREATE Journal Entry" at bounding box center [889, 329] width 348 height 28
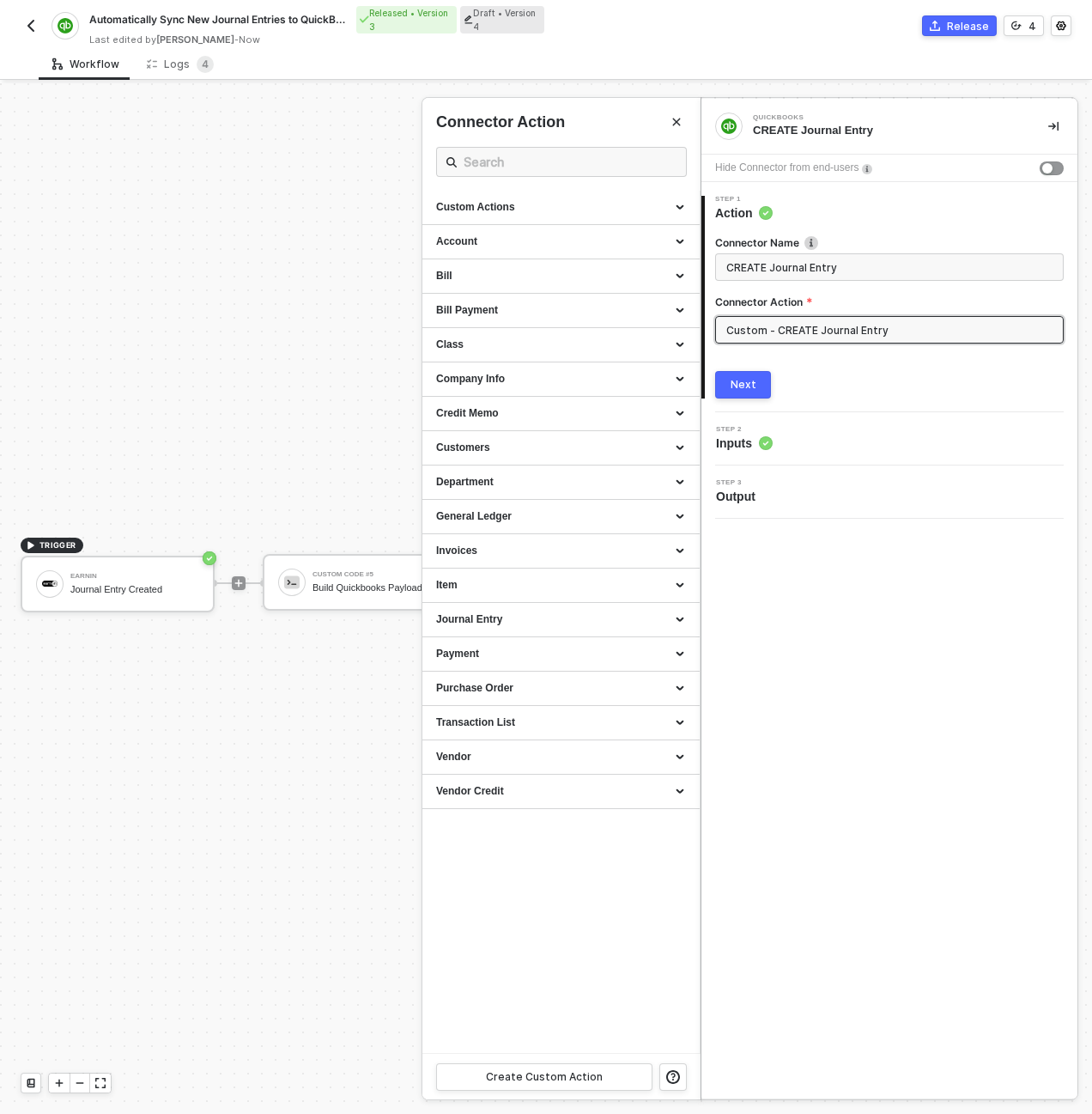
click at [276, 461] on div at bounding box center [546, 598] width 1092 height 1030
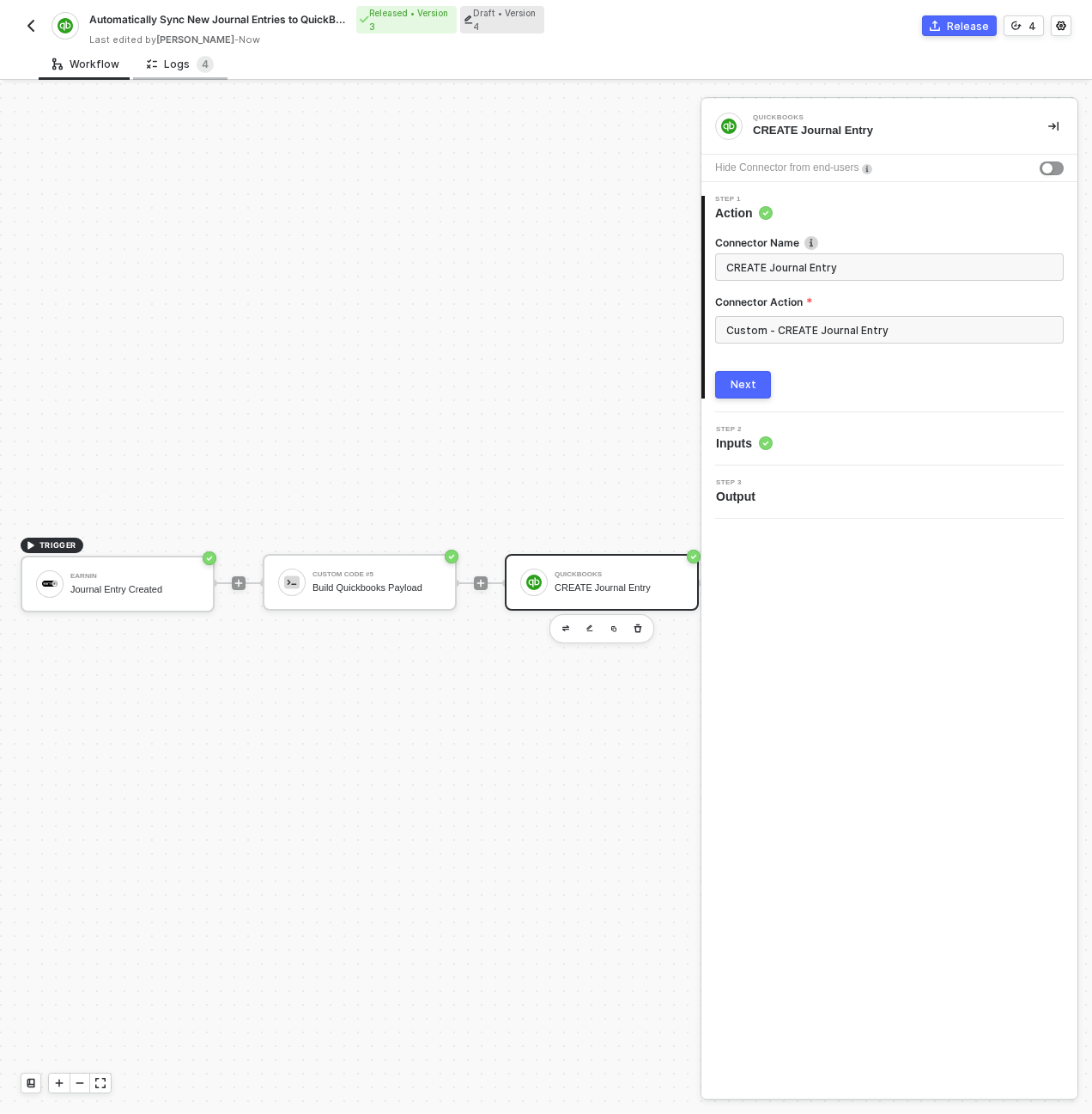
click at [175, 53] on div "Logs 4" at bounding box center [179, 63] width 94 height 32
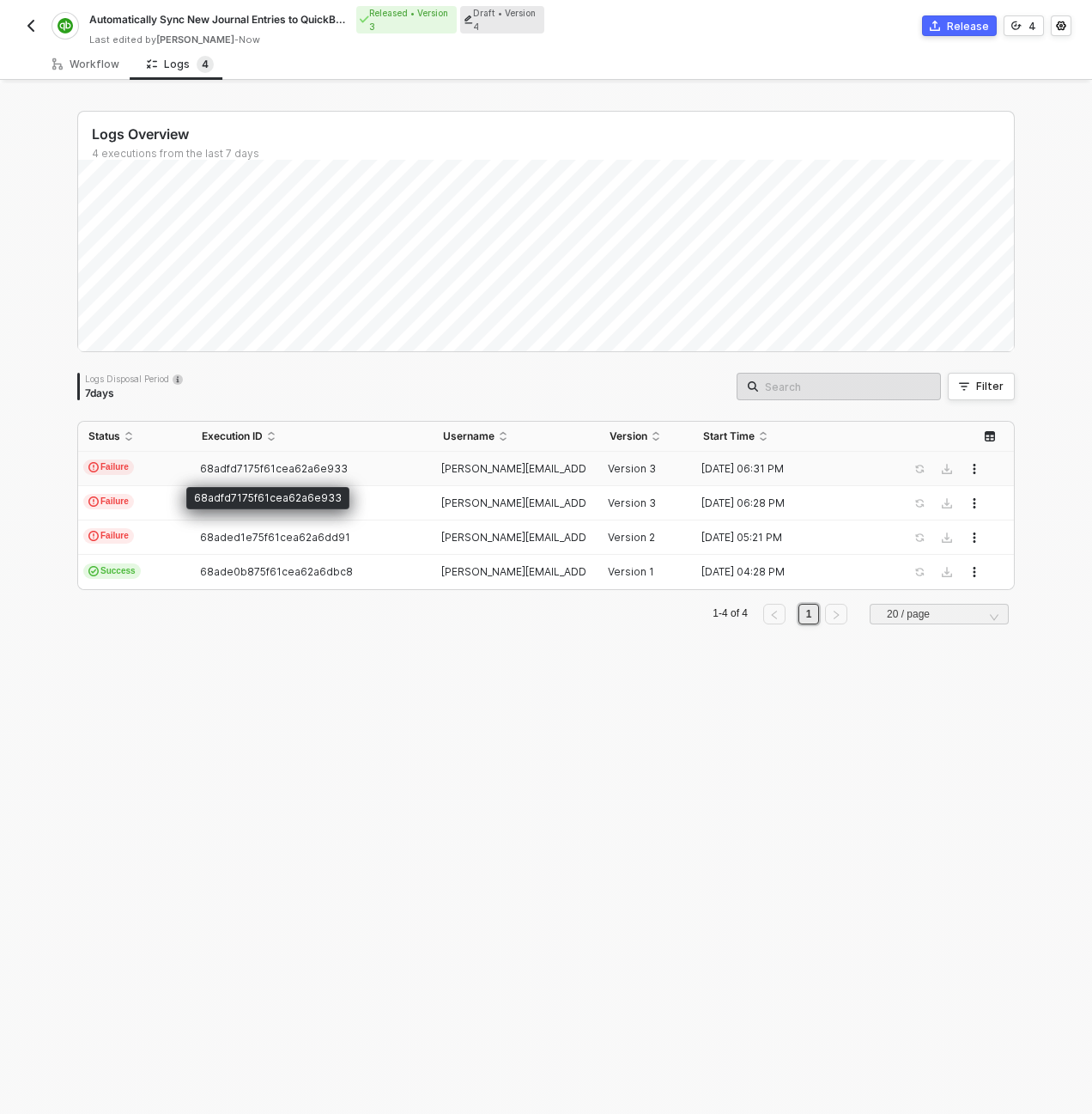
click at [200, 468] on span "68adfd7175f61cea62a6e933" at bounding box center [274, 468] width 148 height 12
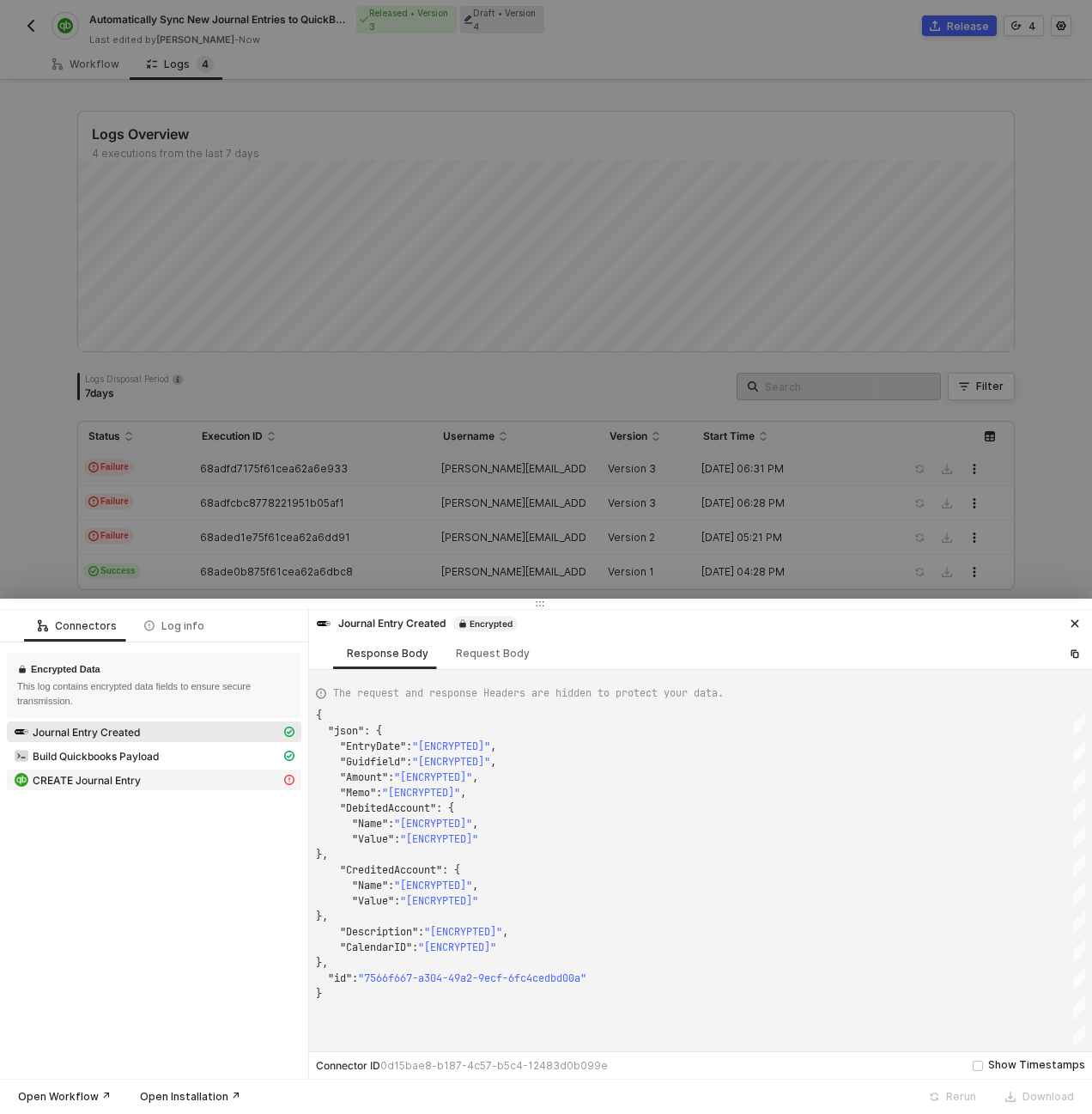
click at [103, 778] on span "CREATE Journal Entry" at bounding box center [86, 780] width 108 height 13
type textarea "{ "statusCode": 400, "message": "[ENCRYPTED]" }"
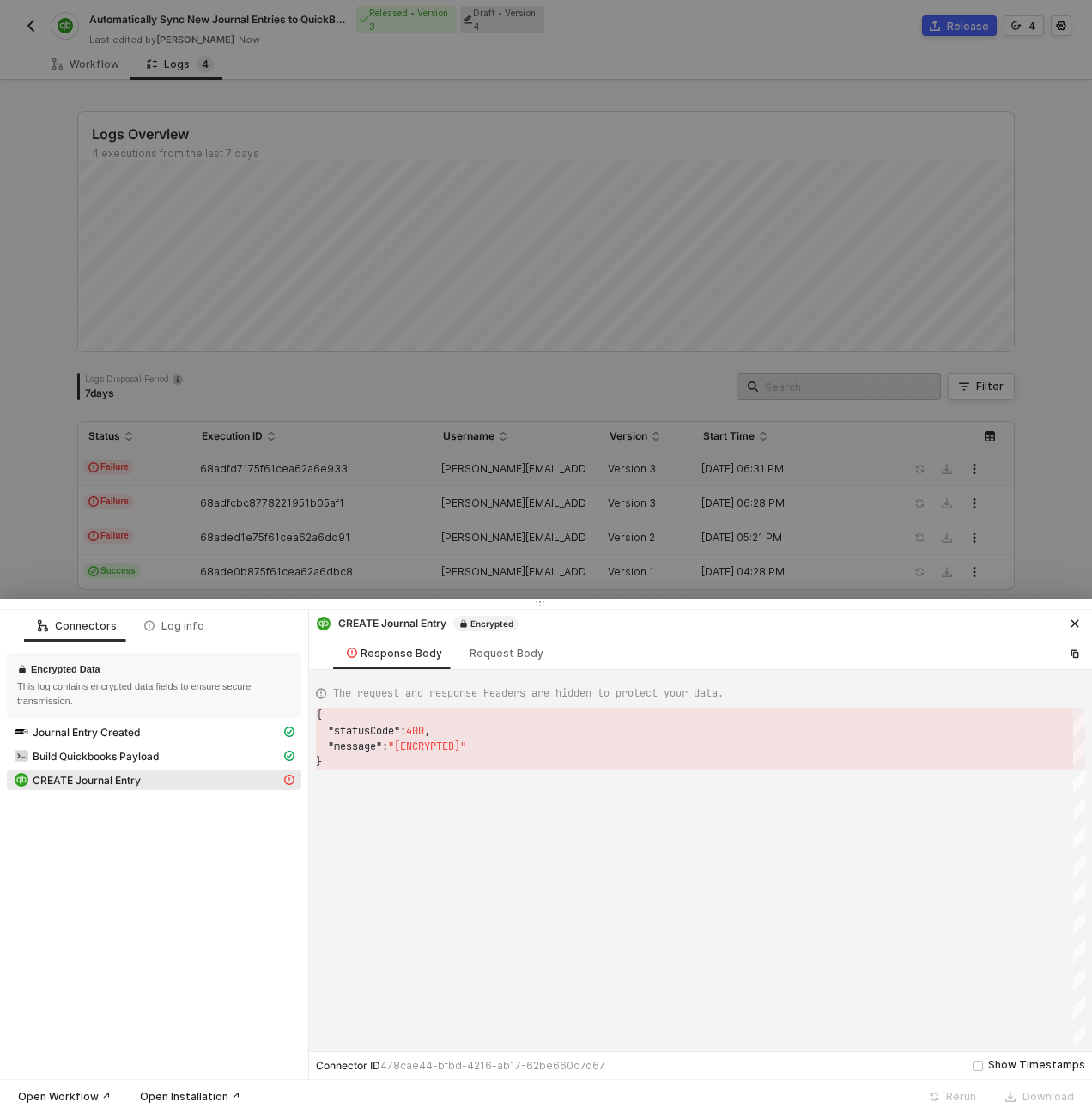
scroll to position [47, 0]
click at [503, 551] on div at bounding box center [546, 557] width 1092 height 1114
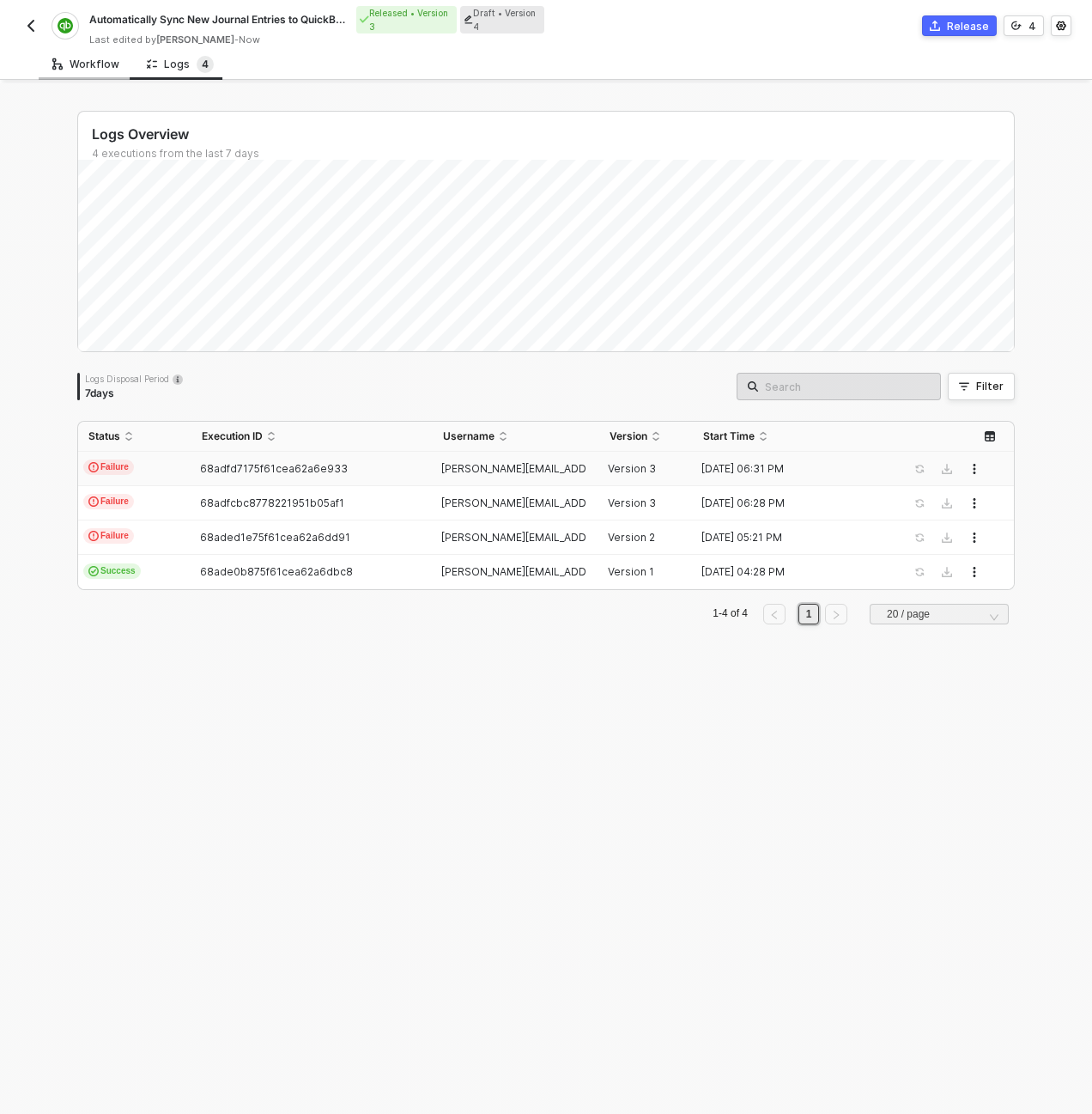
click at [77, 62] on div "Workflow" at bounding box center [86, 64] width 67 height 13
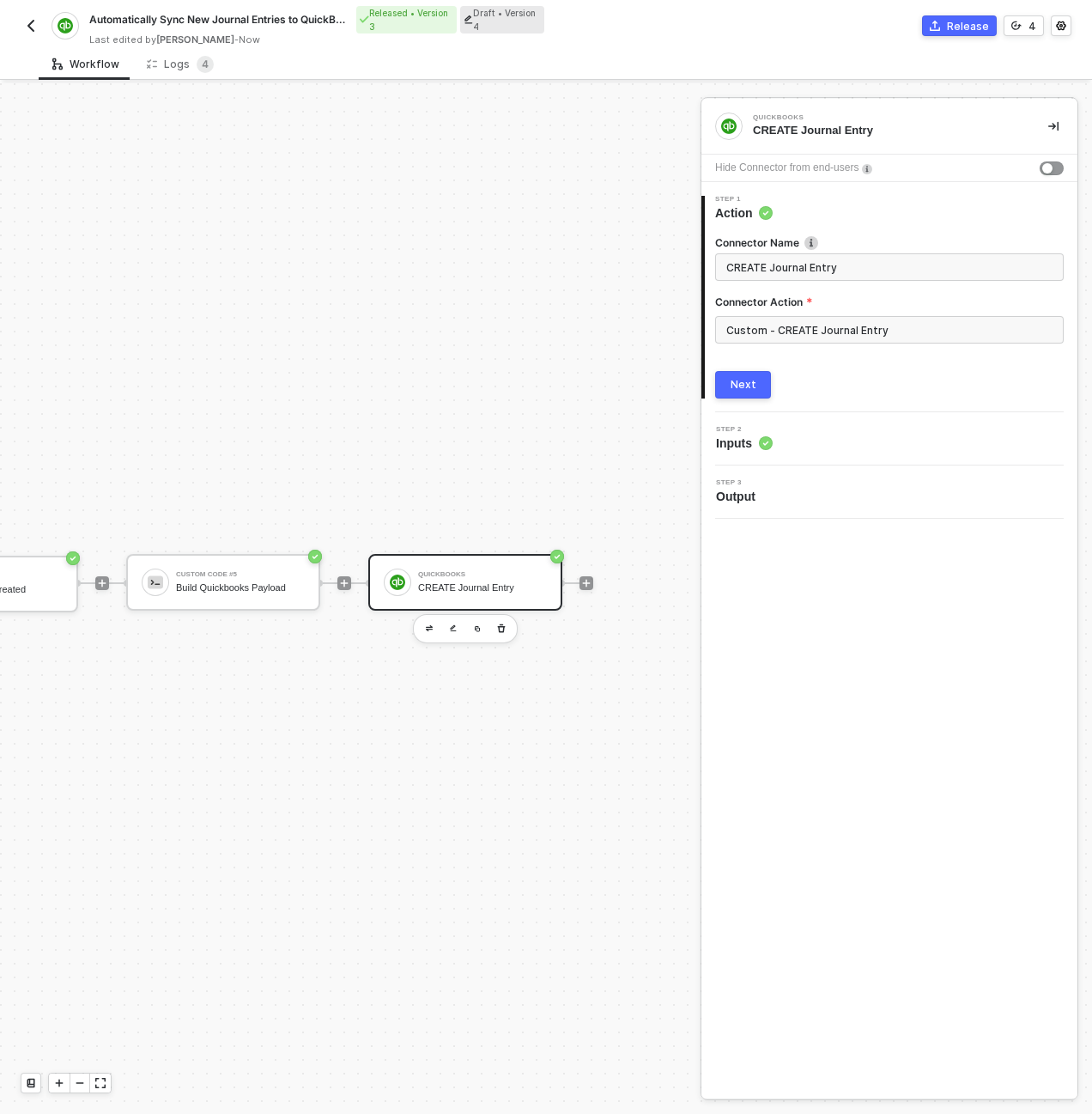
scroll to position [45, 150]
click at [579, 577] on div at bounding box center [586, 583] width 13 height 13
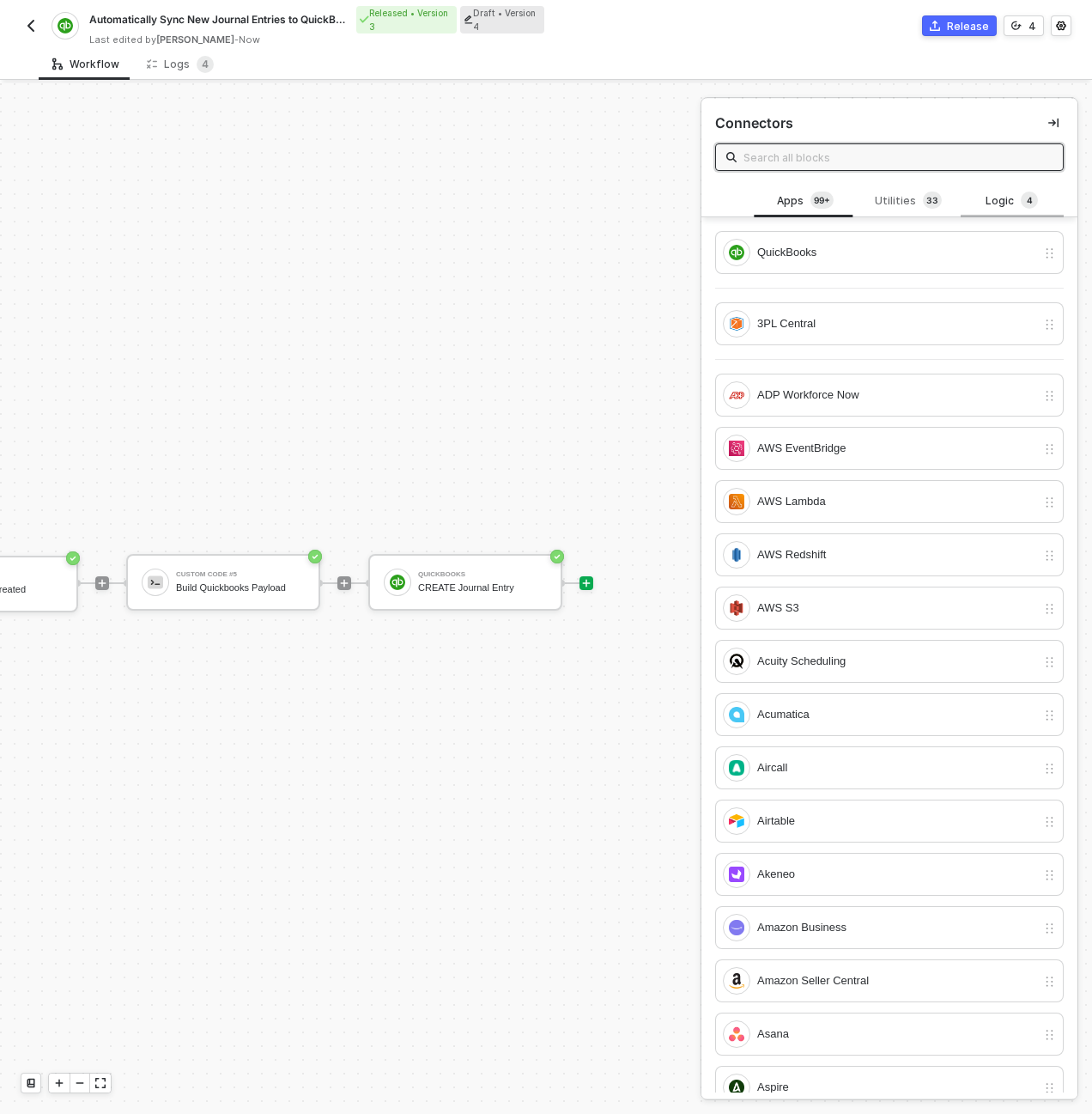
click at [987, 202] on div "Logic 4" at bounding box center [1012, 201] width 75 height 19
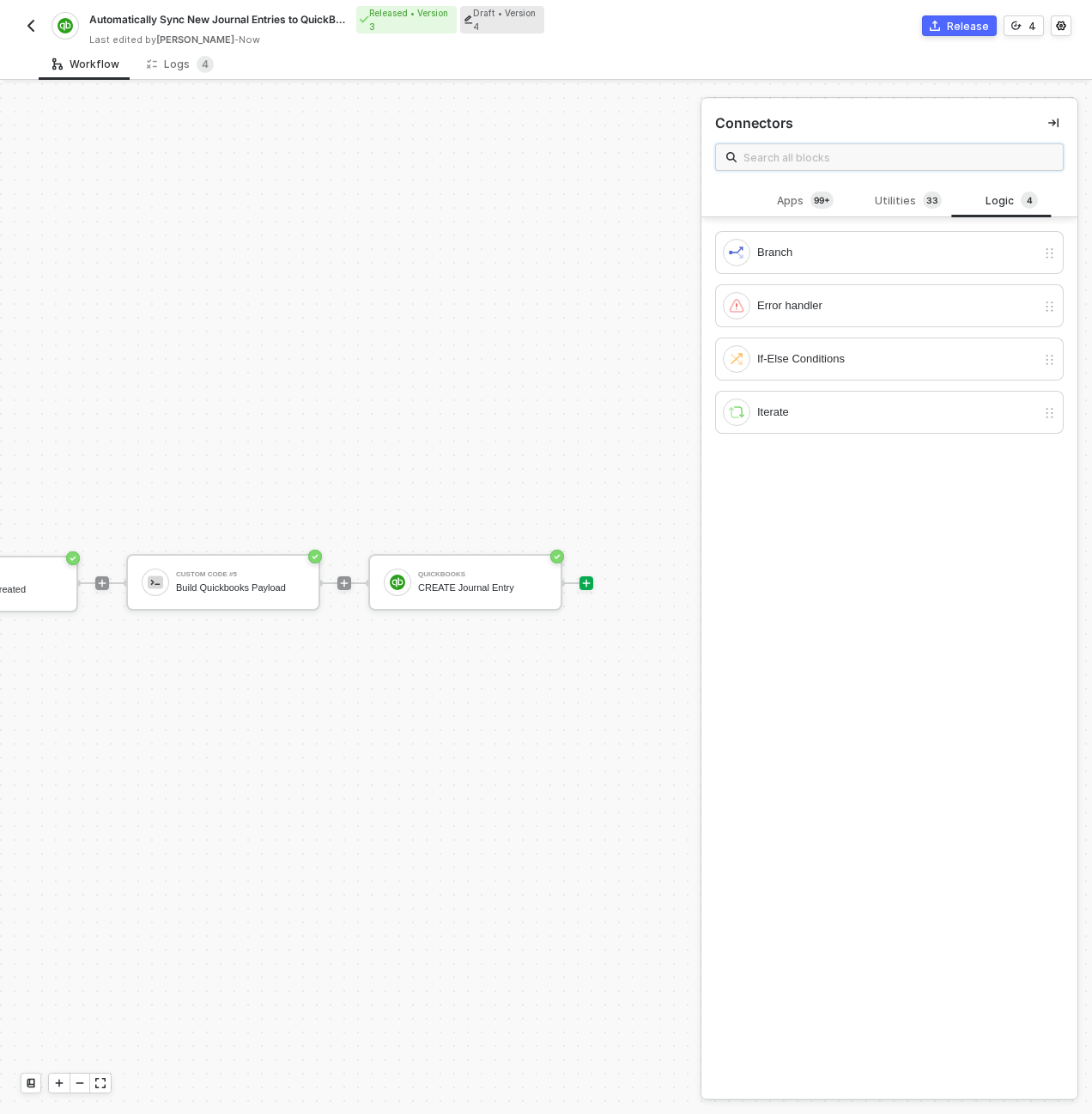
click at [928, 162] on input "text" at bounding box center [898, 158] width 309 height 19
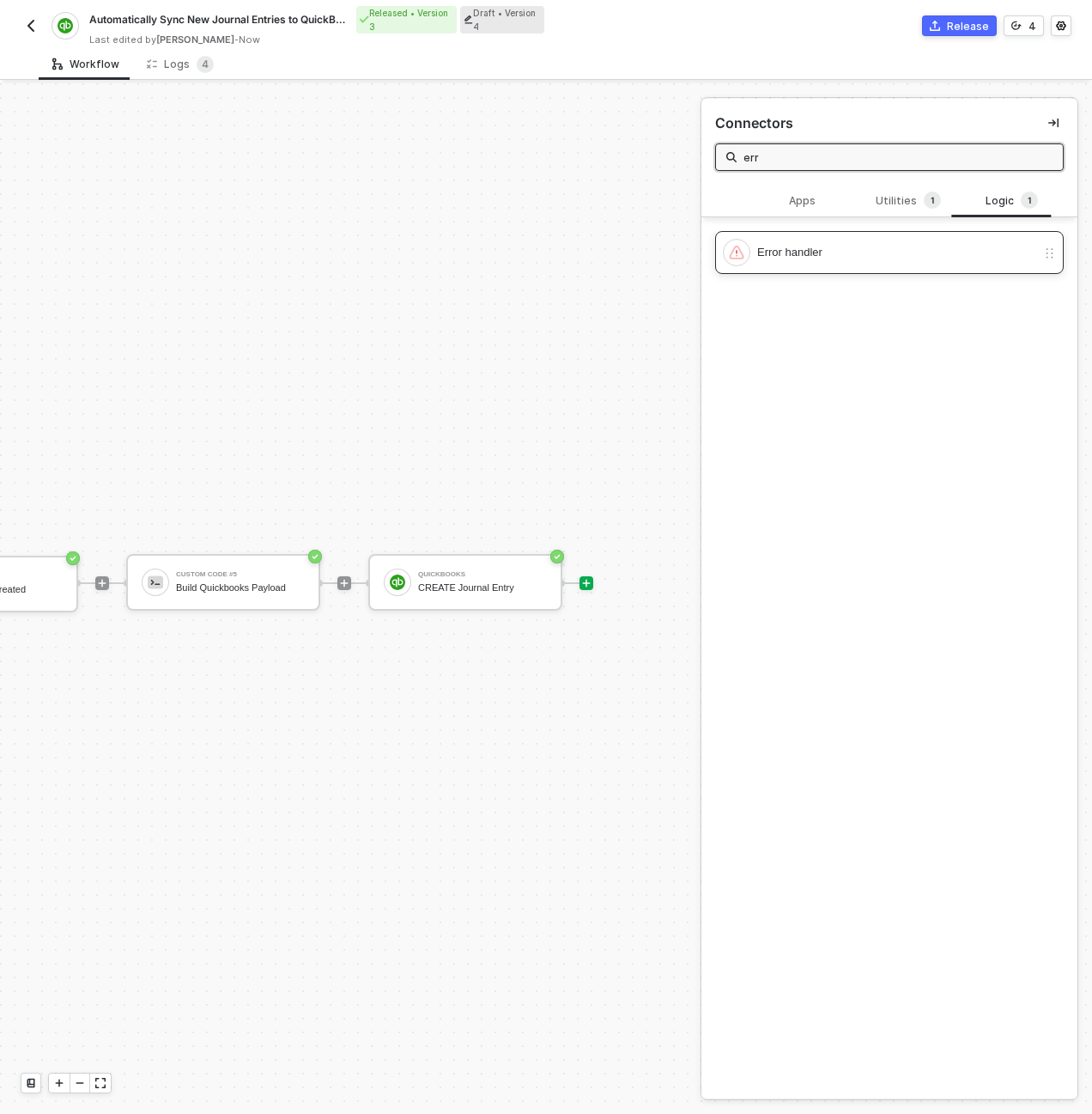
type input "err"
click at [864, 245] on div "Error handler" at bounding box center [896, 253] width 279 height 19
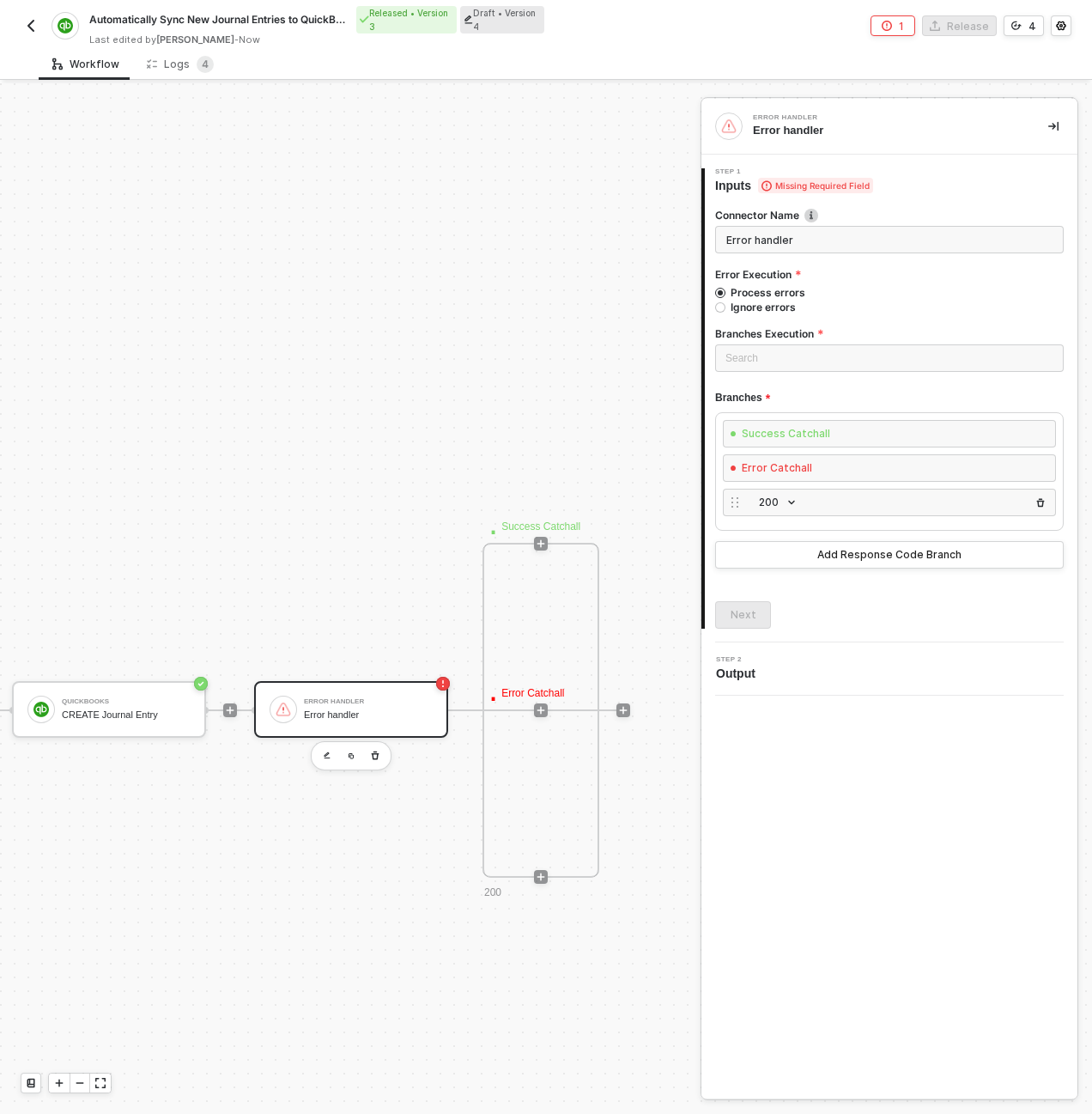
scroll to position [575, 493]
click at [1041, 505] on img "button" at bounding box center [1040, 502] width 10 height 11
click at [860, 469] on div "· Error Catchall" at bounding box center [861, 468] width 266 height 26
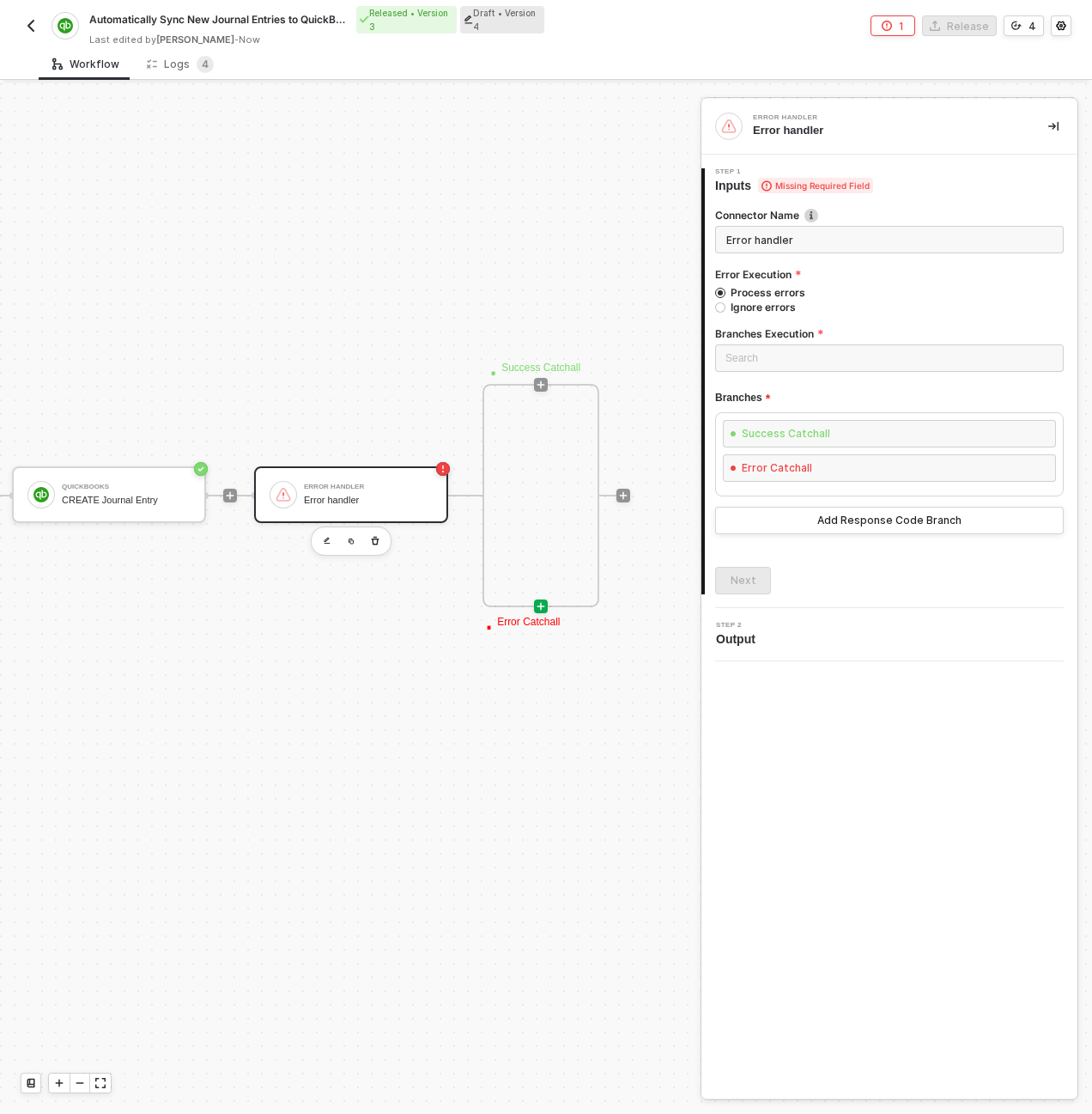
click at [539, 389] on icon "icon-play" at bounding box center [541, 384] width 8 height 8
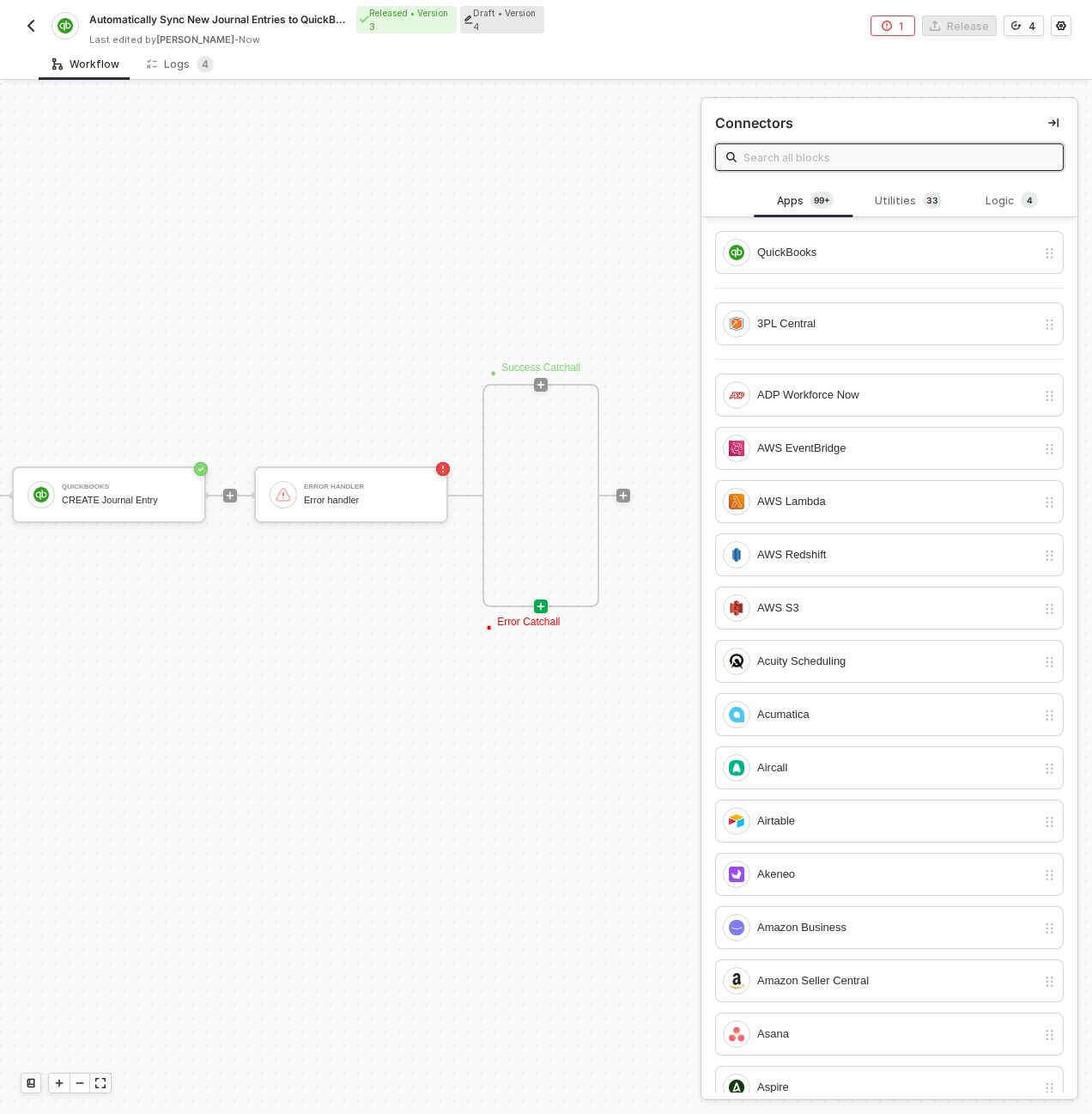
click at [869, 162] on input "text" at bounding box center [898, 158] width 309 height 19
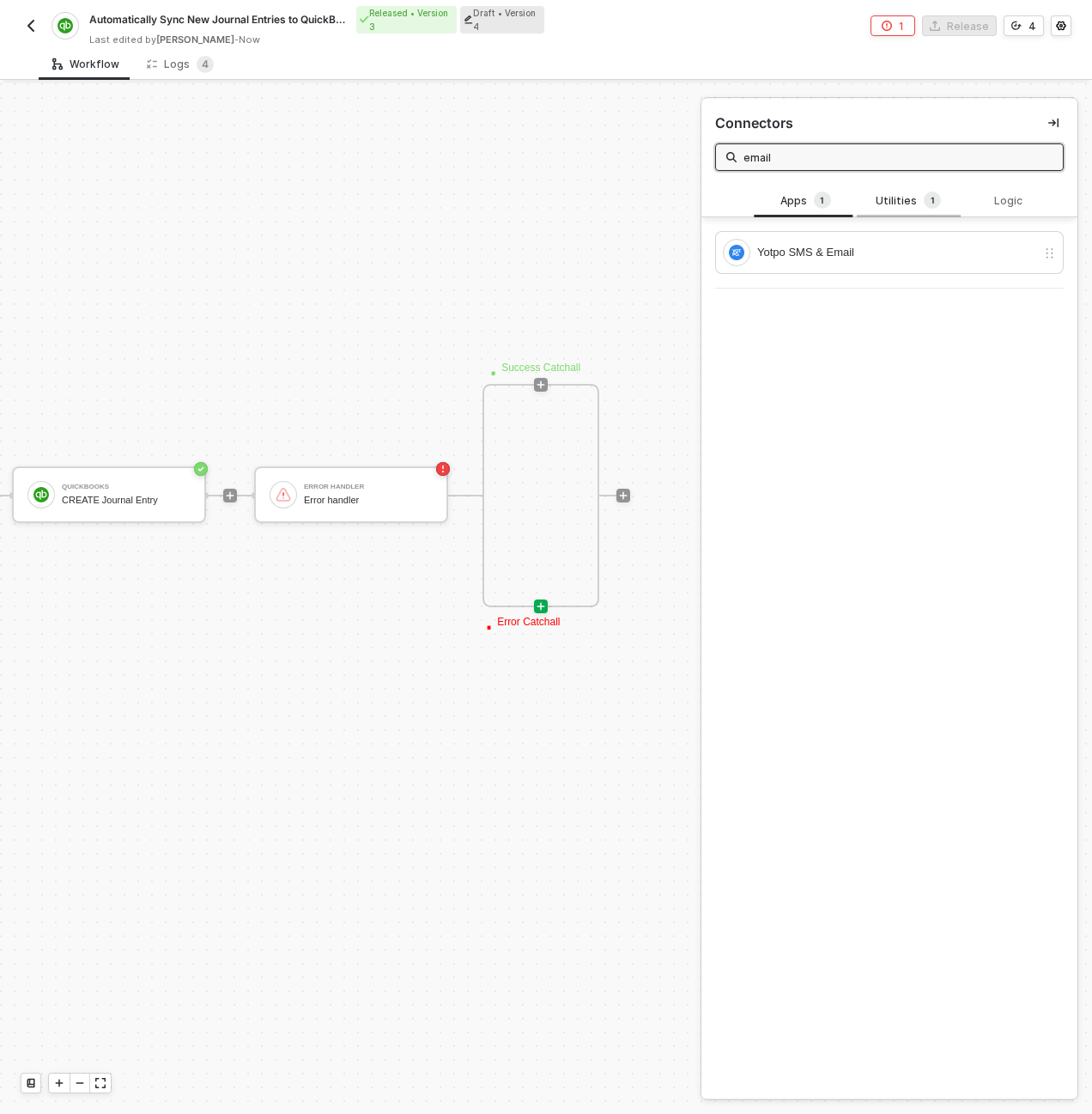
type input "email"
click at [890, 205] on div "Utilities 1" at bounding box center [908, 201] width 75 height 19
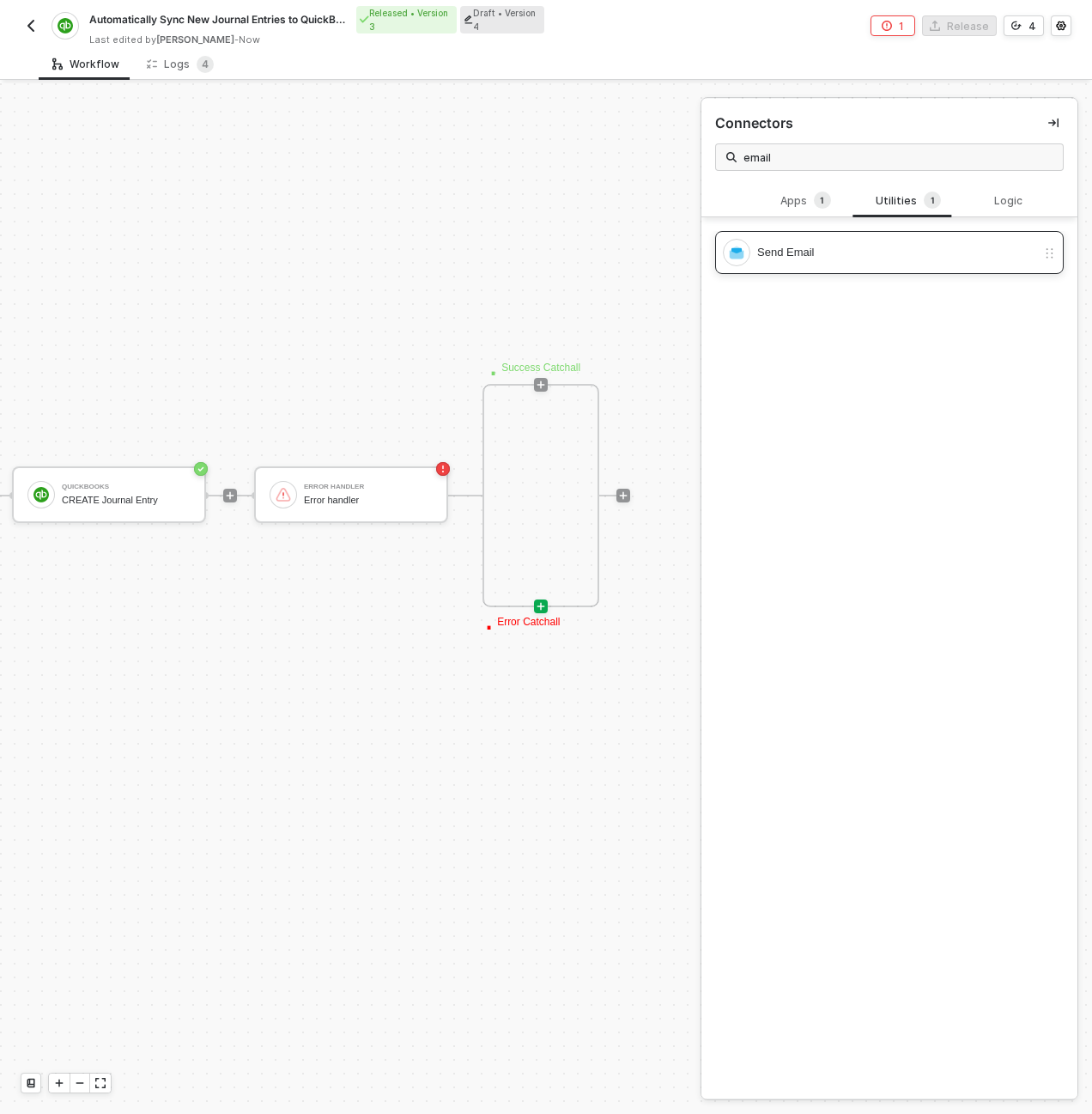
click at [824, 233] on div "Send Email" at bounding box center [889, 252] width 348 height 43
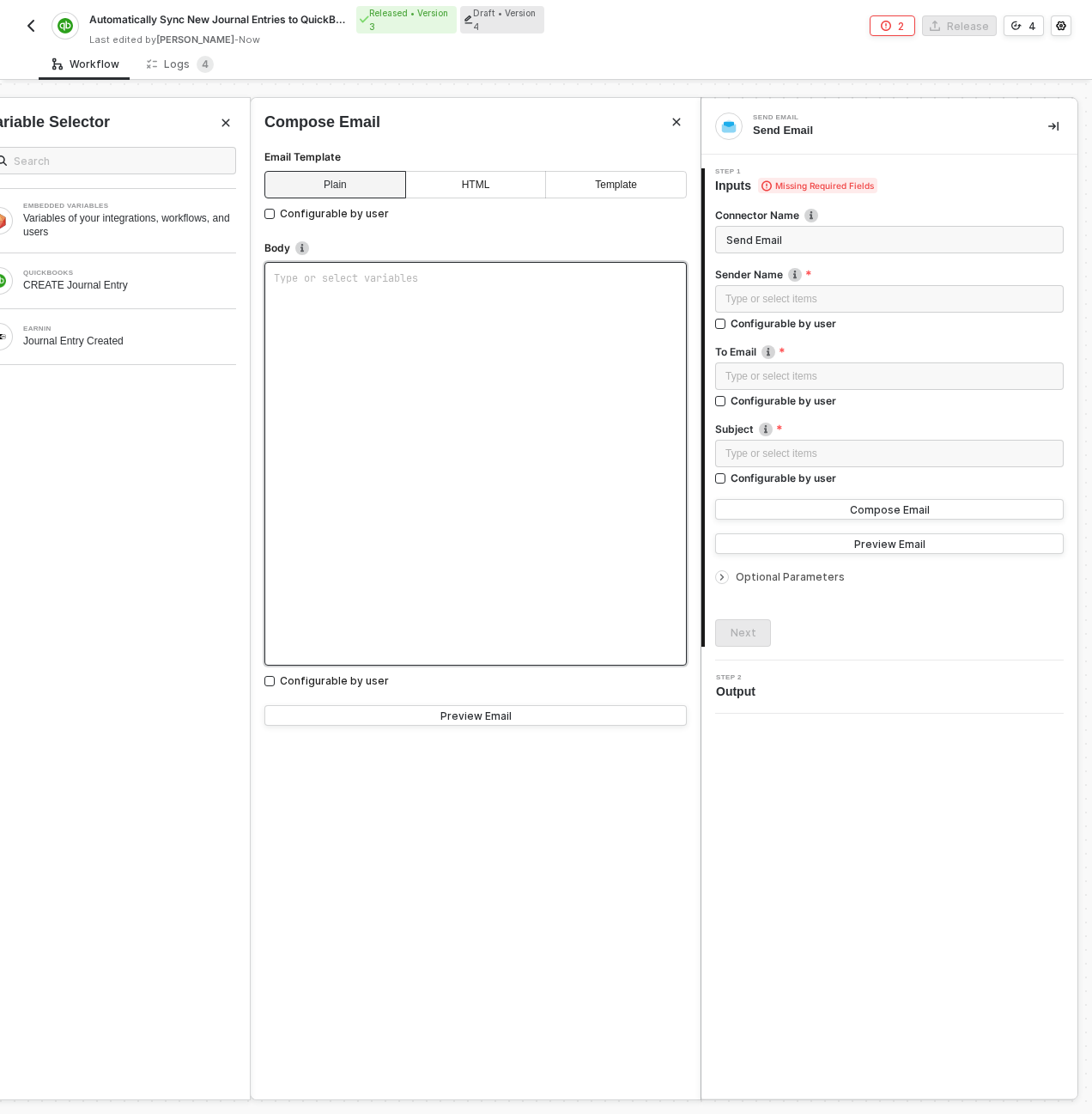
click at [551, 290] on div "Type or select variables ﻿" at bounding box center [475, 463] width 423 height 404
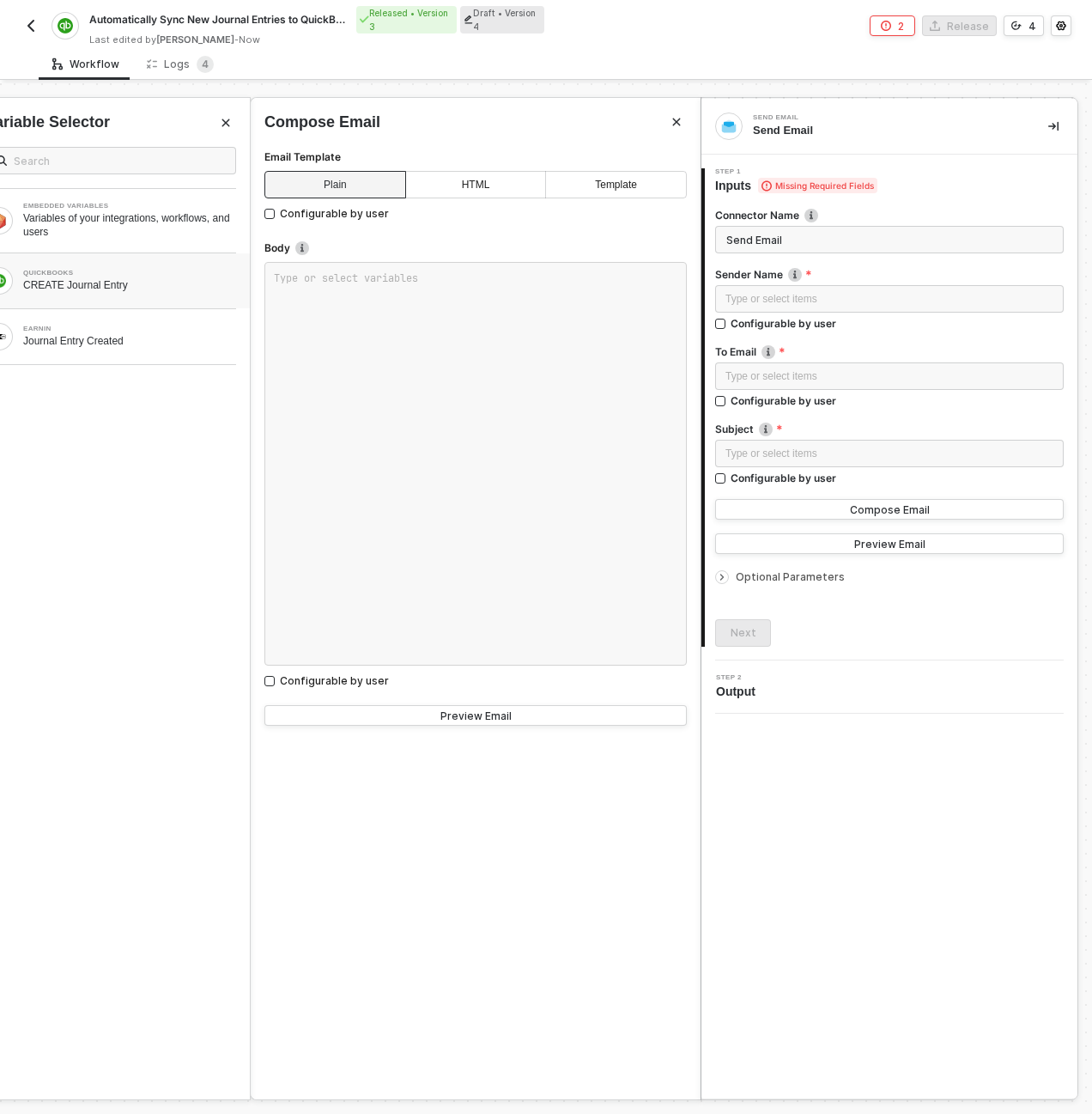
click at [114, 287] on div "CREATE Journal Entry" at bounding box center [129, 284] width 213 height 13
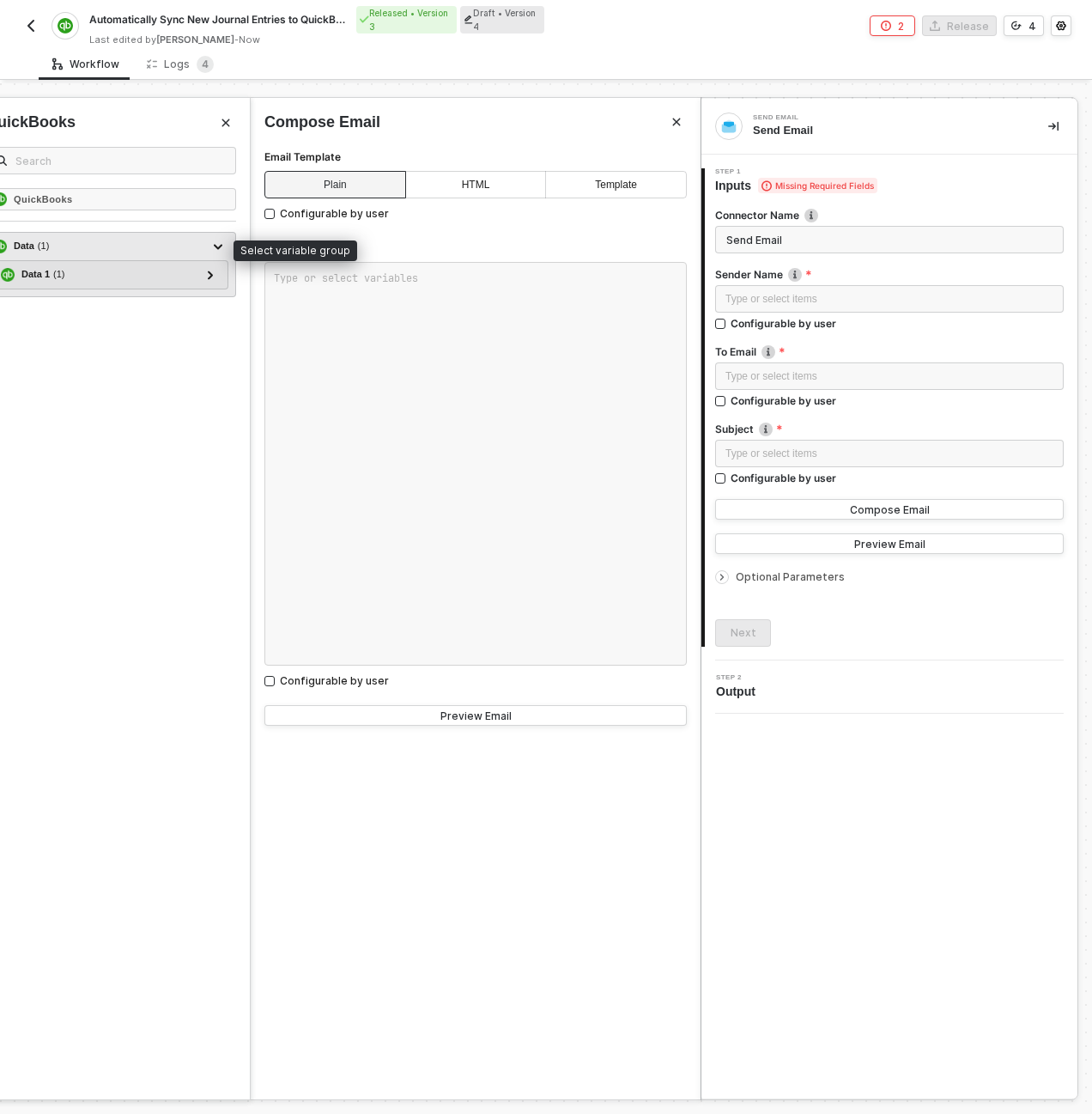
click at [119, 246] on div "Data ( 1 )" at bounding box center [100, 246] width 215 height 21
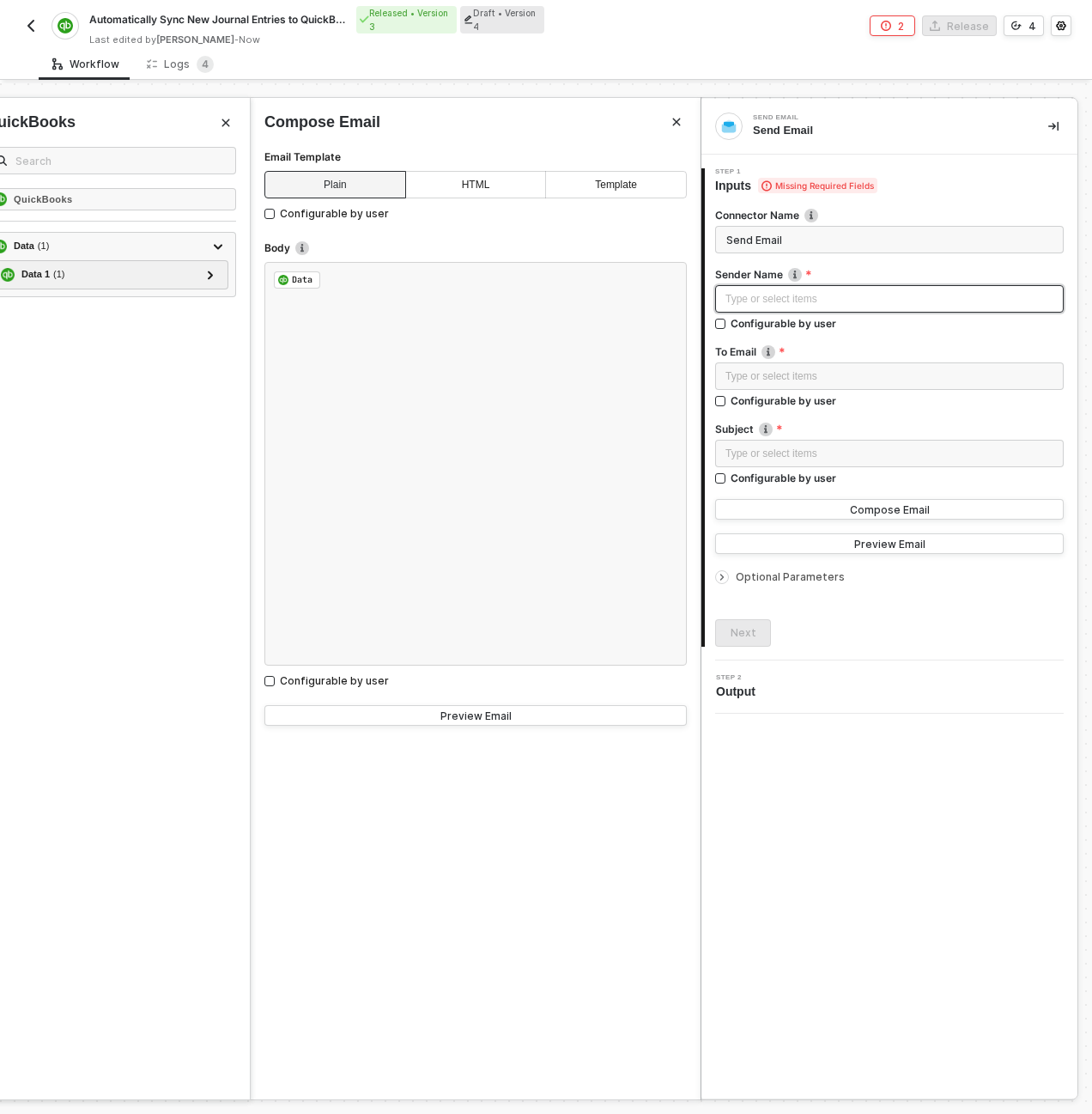
click at [774, 285] on div "Type or select items ﻿" at bounding box center [889, 299] width 348 height 28
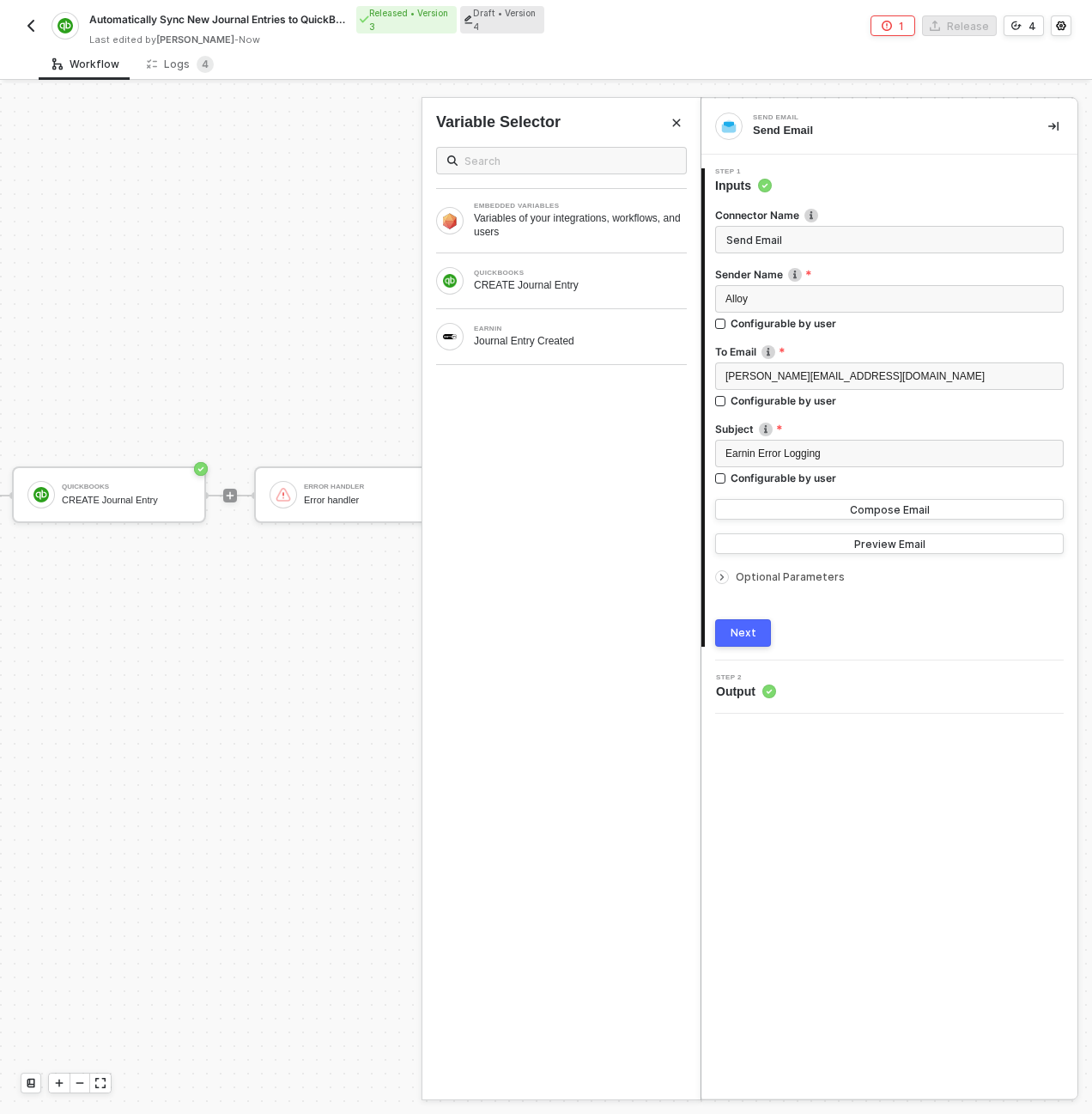
click at [756, 628] on button "Next" at bounding box center [743, 633] width 55 height 28
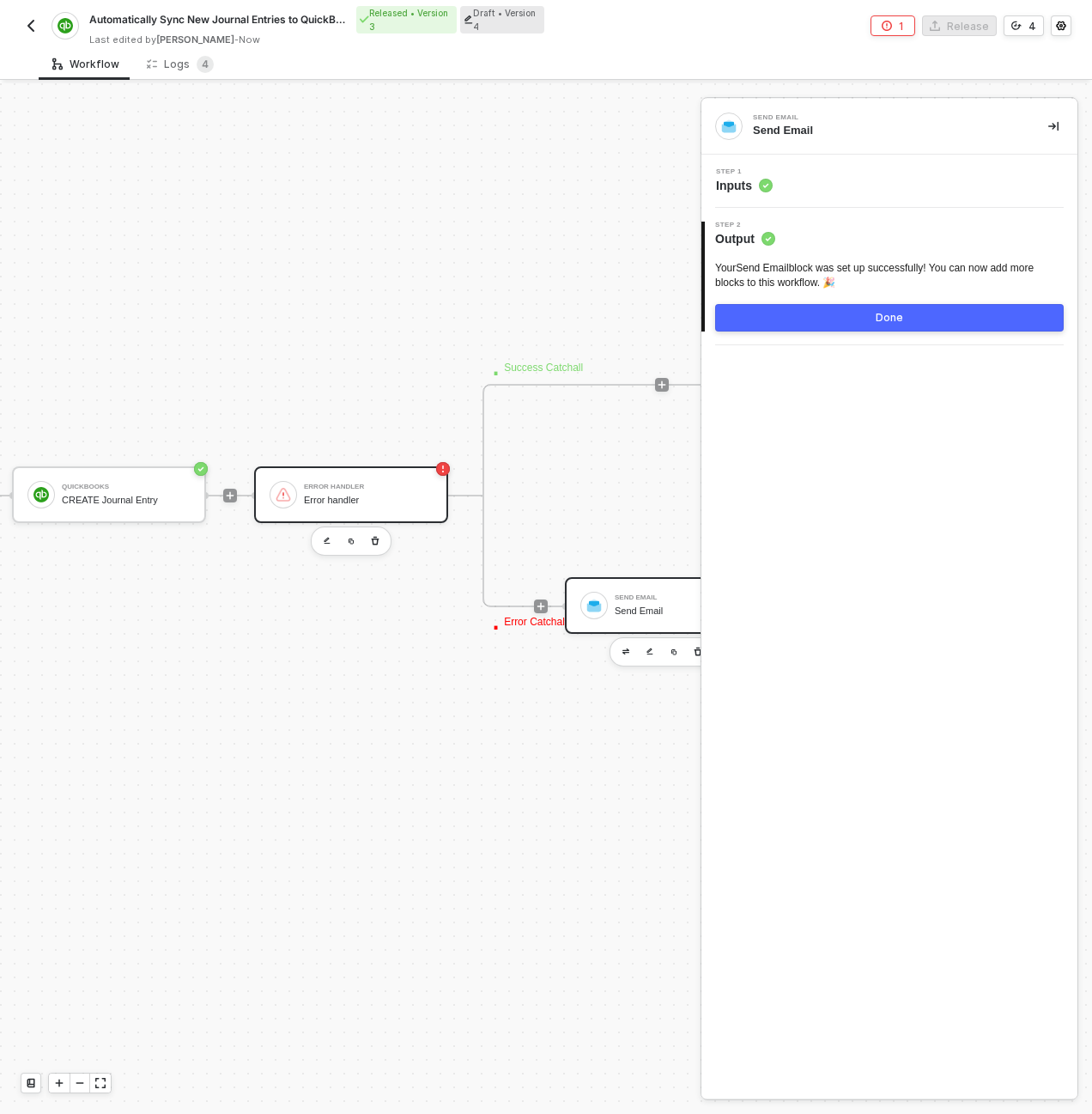
click at [396, 470] on div "Error handler Error handler" at bounding box center [350, 494] width 194 height 56
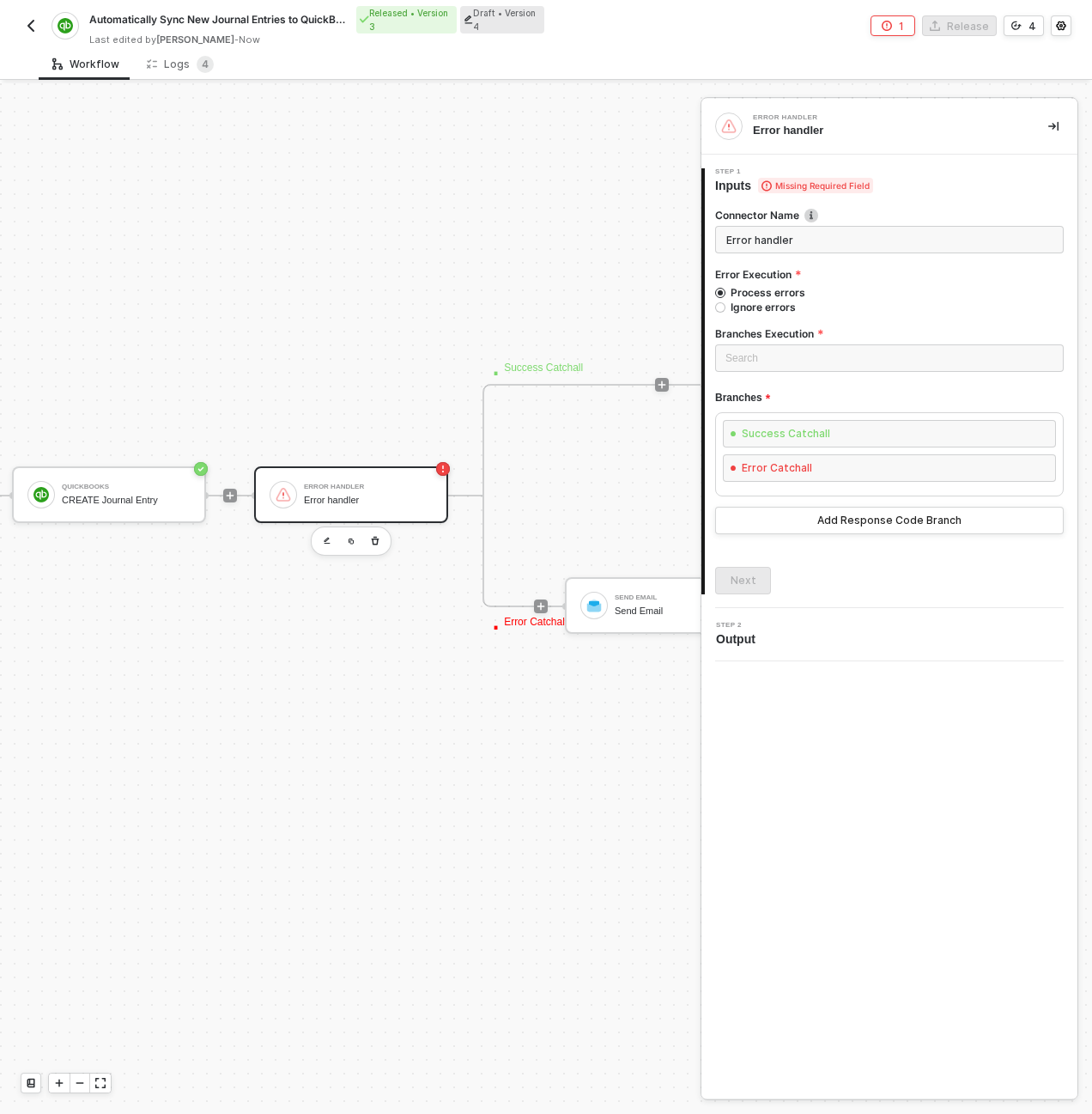
click at [776, 342] on div "Branches Execution" at bounding box center [889, 335] width 348 height 18
click at [778, 355] on input "search" at bounding box center [890, 358] width 328 height 26
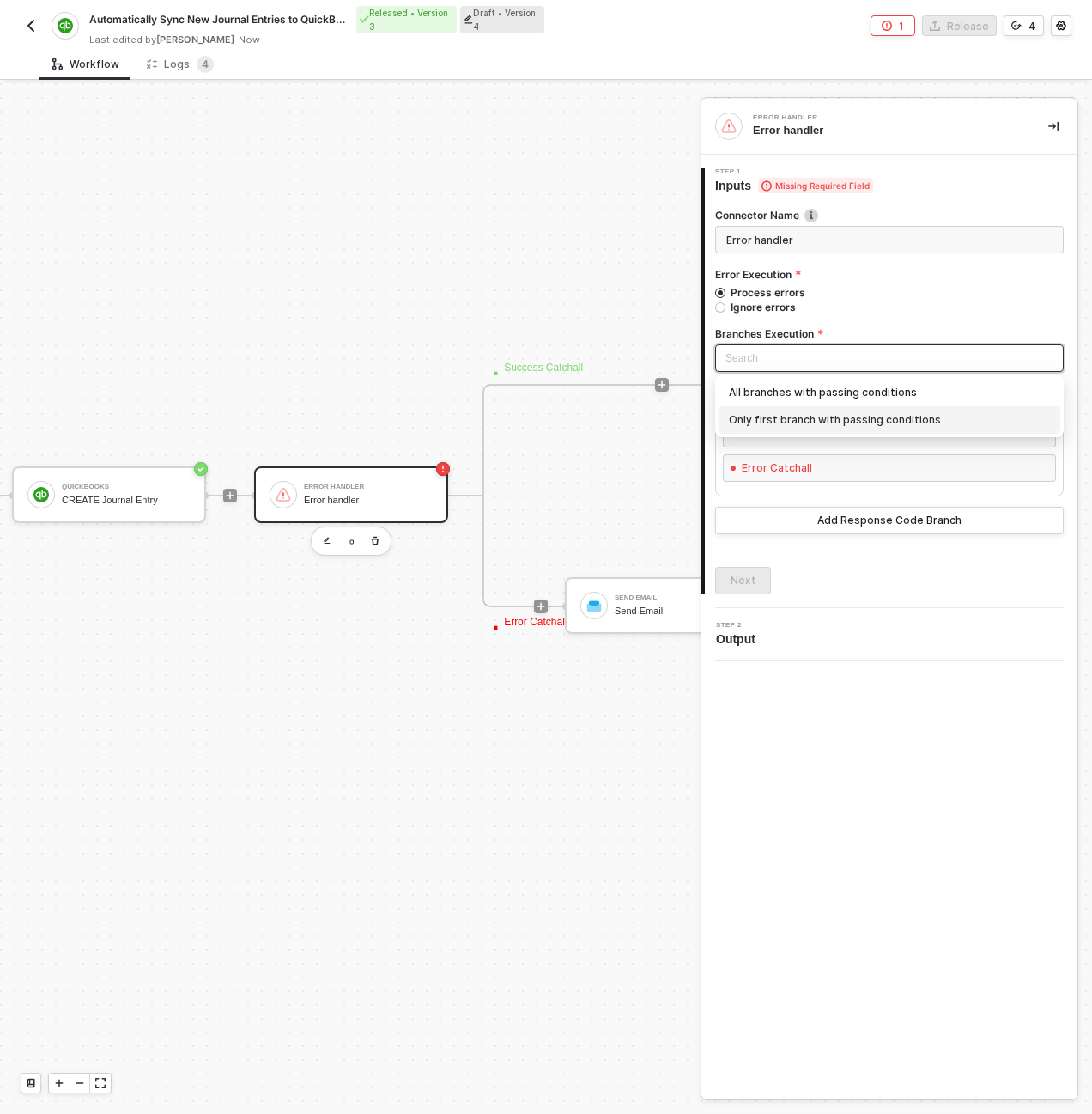
click at [786, 417] on div "Only first branch with passing conditions" at bounding box center [890, 420] width 321 height 19
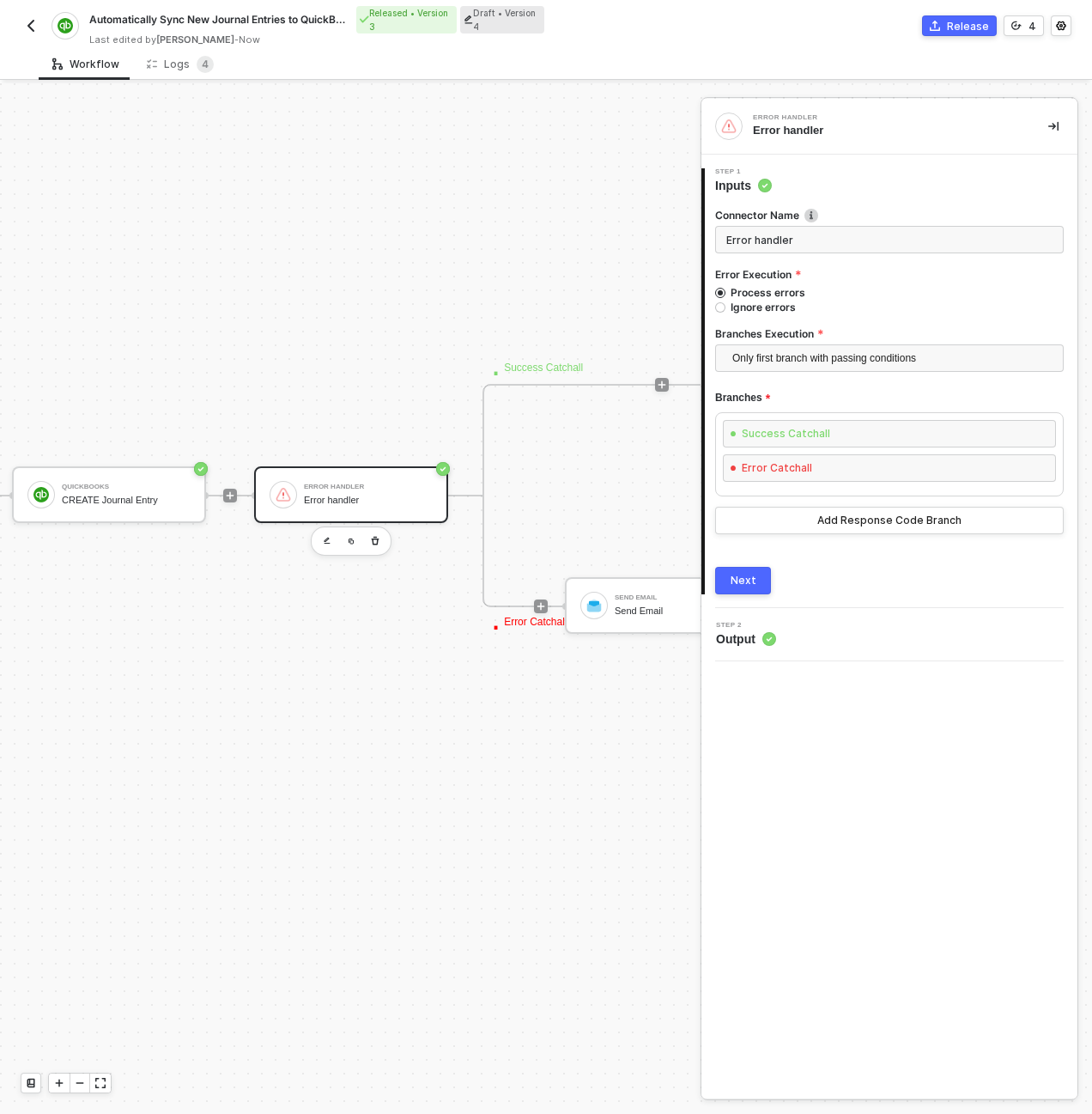
click at [609, 467] on div "· Success Catchall · Error Catchall Send Email Send Email" at bounding box center [662, 495] width 359 height 223
click at [756, 587] on button "Next" at bounding box center [743, 580] width 55 height 28
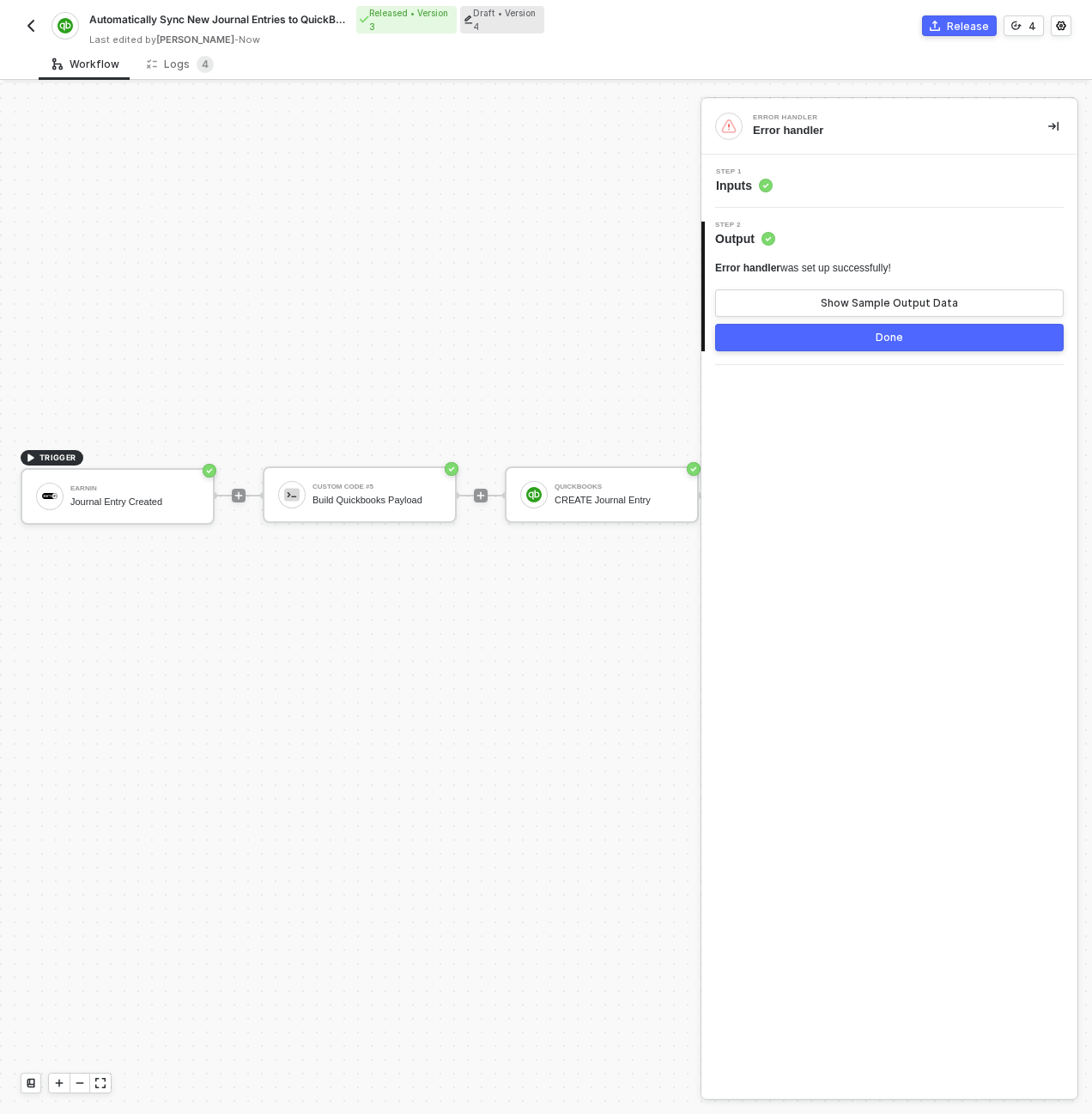
scroll to position [575, 344]
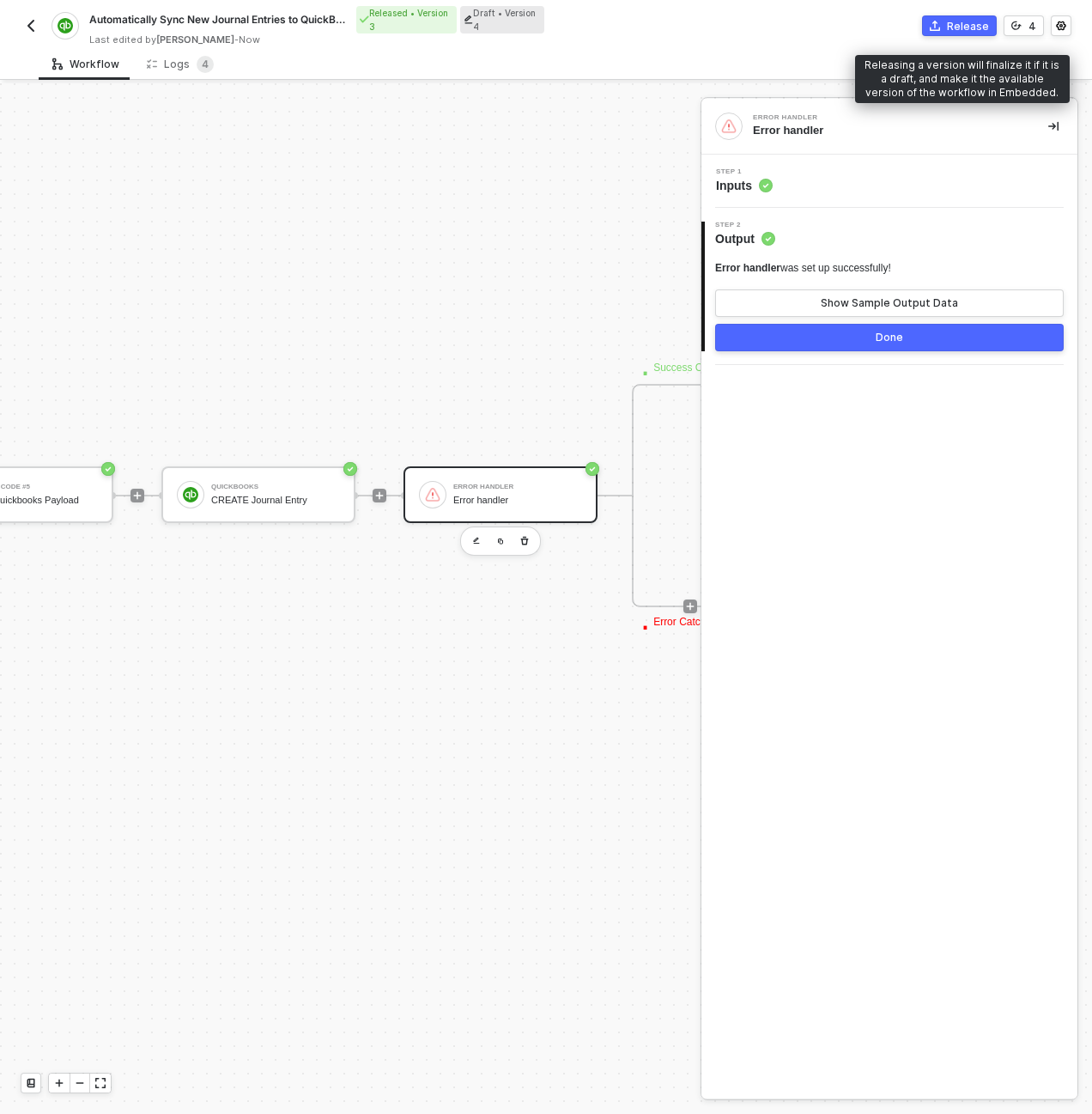
click at [939, 31] on button "Release" at bounding box center [959, 26] width 74 height 21
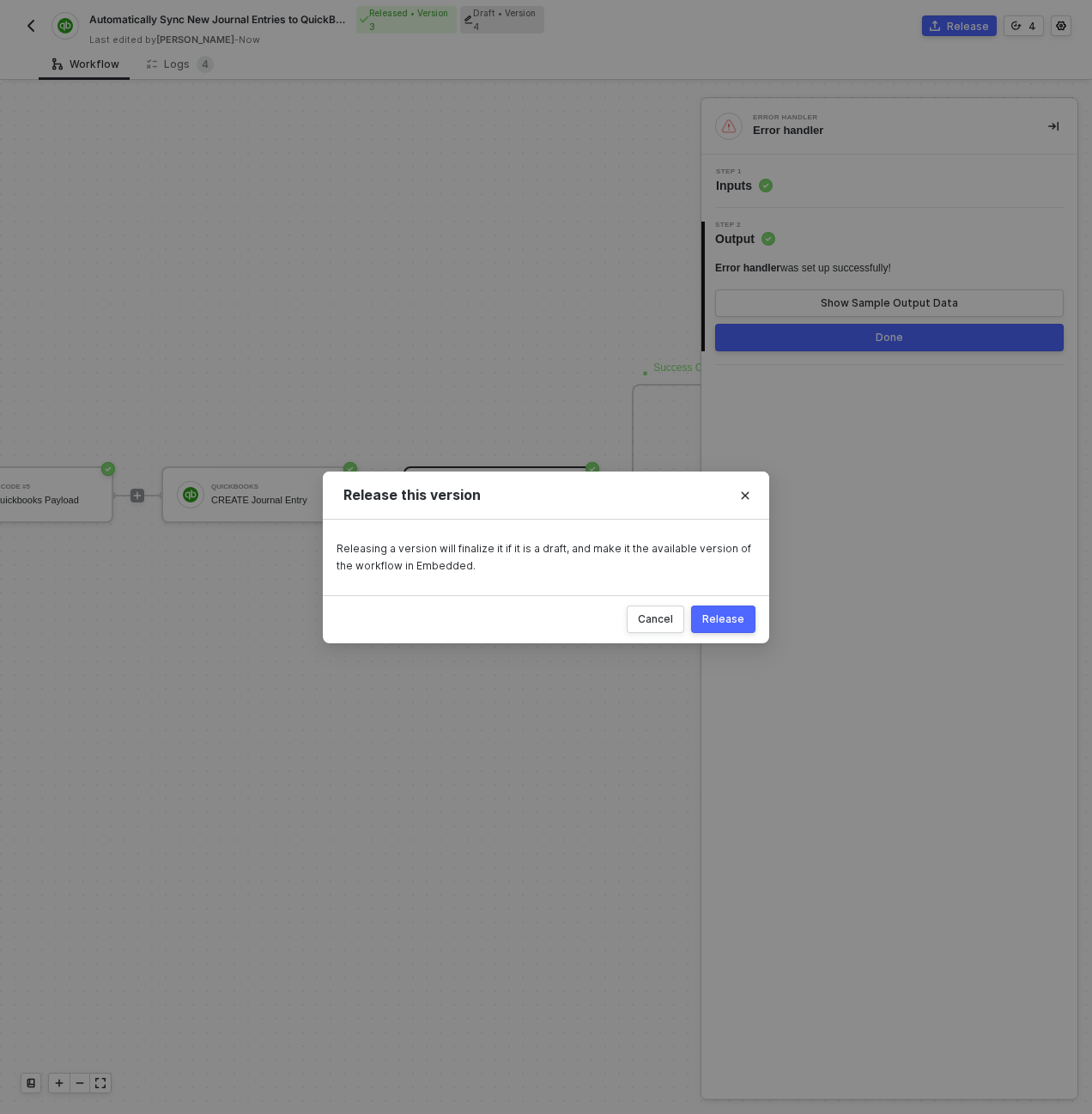
click at [737, 620] on div "Release" at bounding box center [724, 619] width 42 height 13
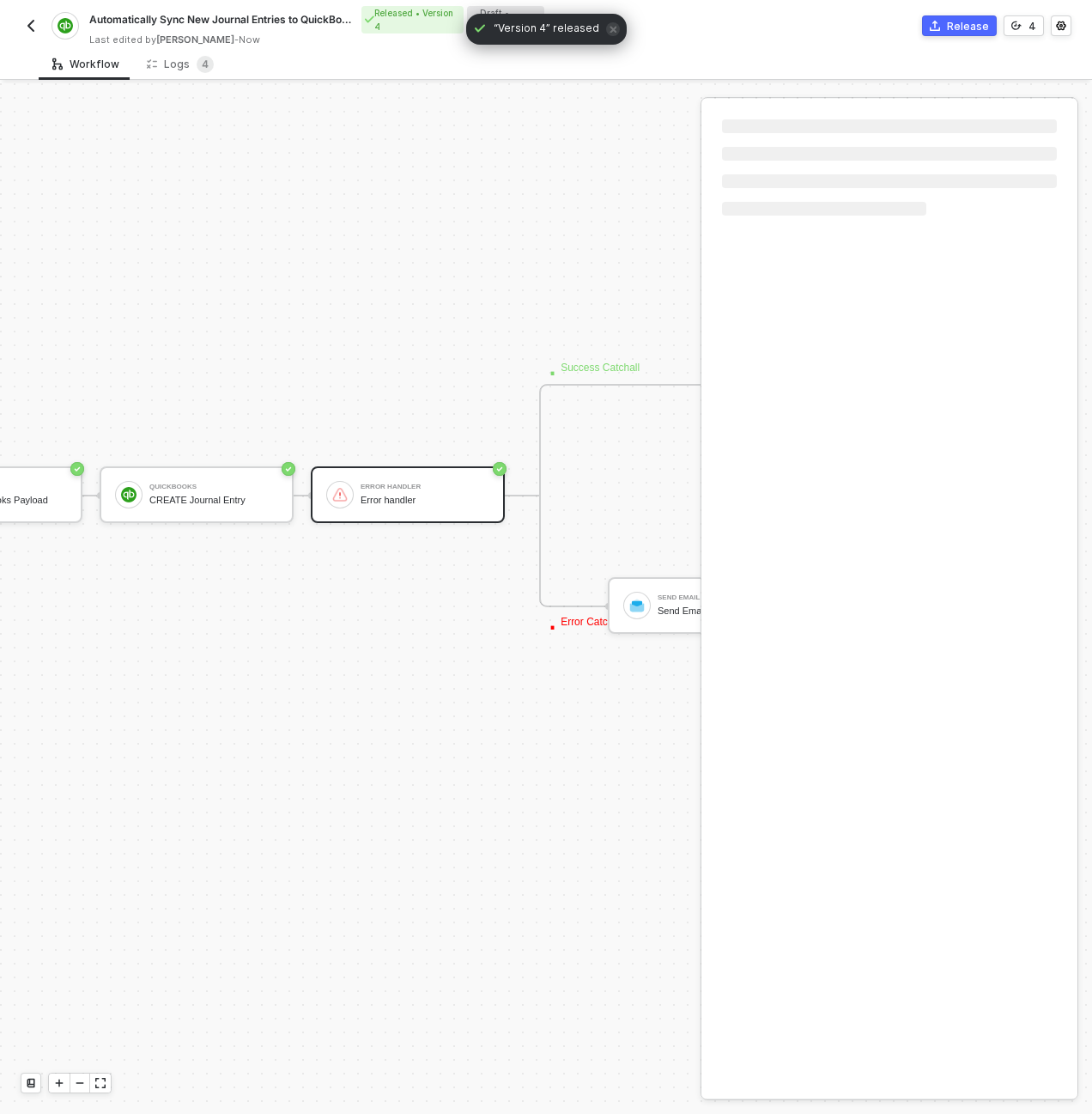
click at [11, 24] on div "Automatically Sync New Journal Entries to QuickBooks Released • Version 4 Draft…" at bounding box center [546, 24] width 1092 height 48
click at [24, 20] on img "button" at bounding box center [31, 26] width 13 height 13
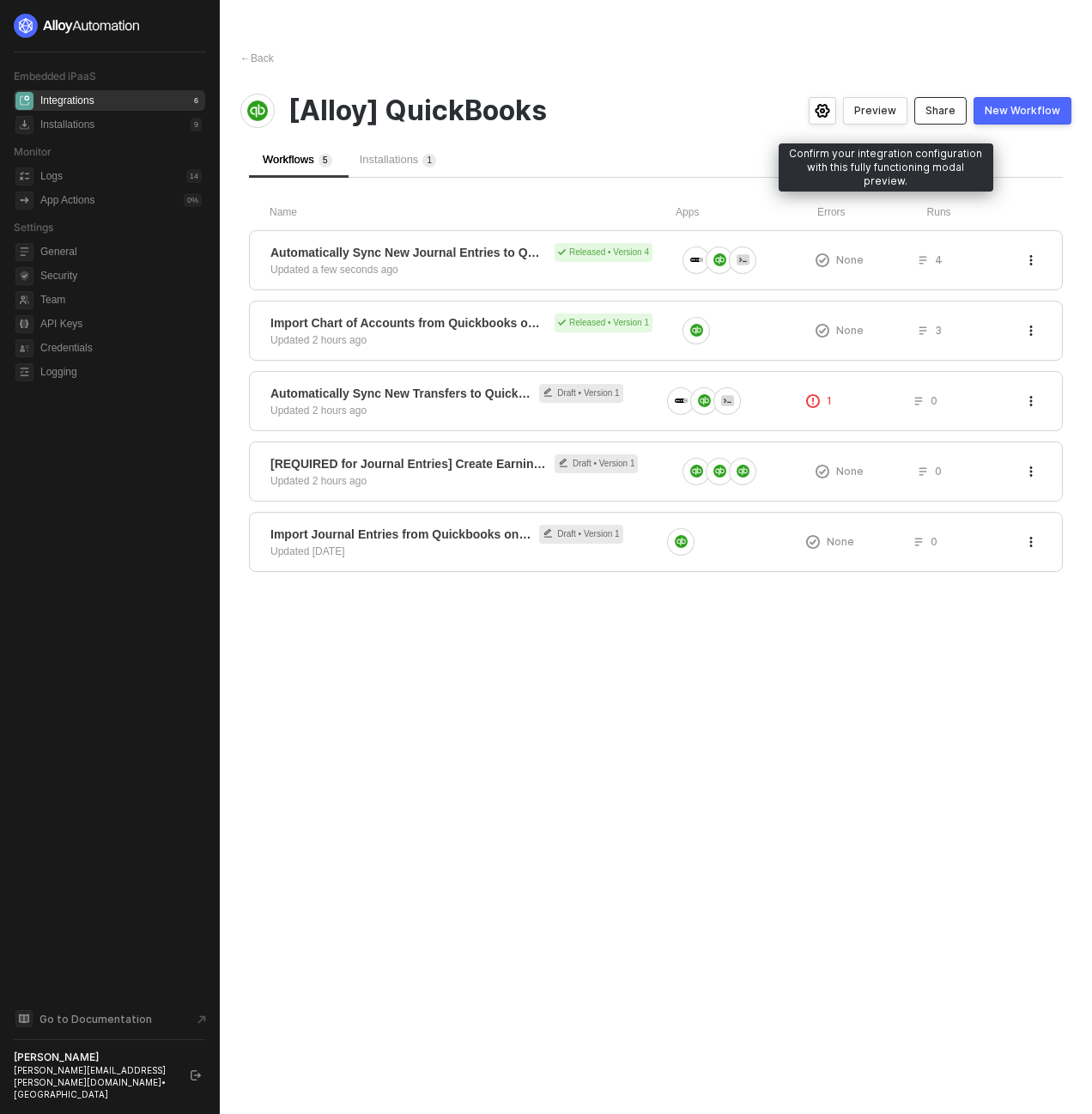
click at [942, 116] on div "Share" at bounding box center [940, 111] width 30 height 13
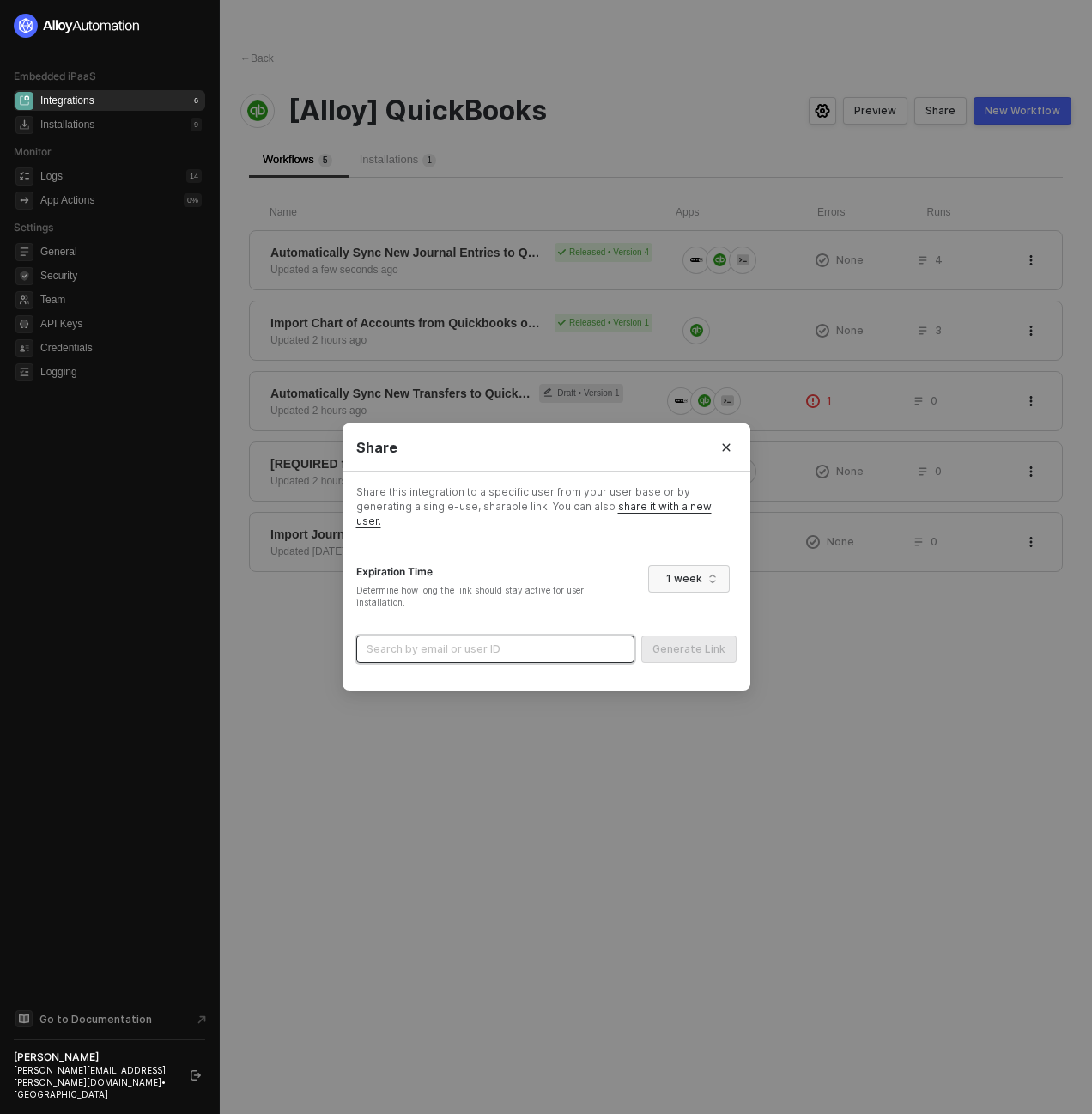
click at [549, 637] on input "search" at bounding box center [495, 649] width 258 height 26
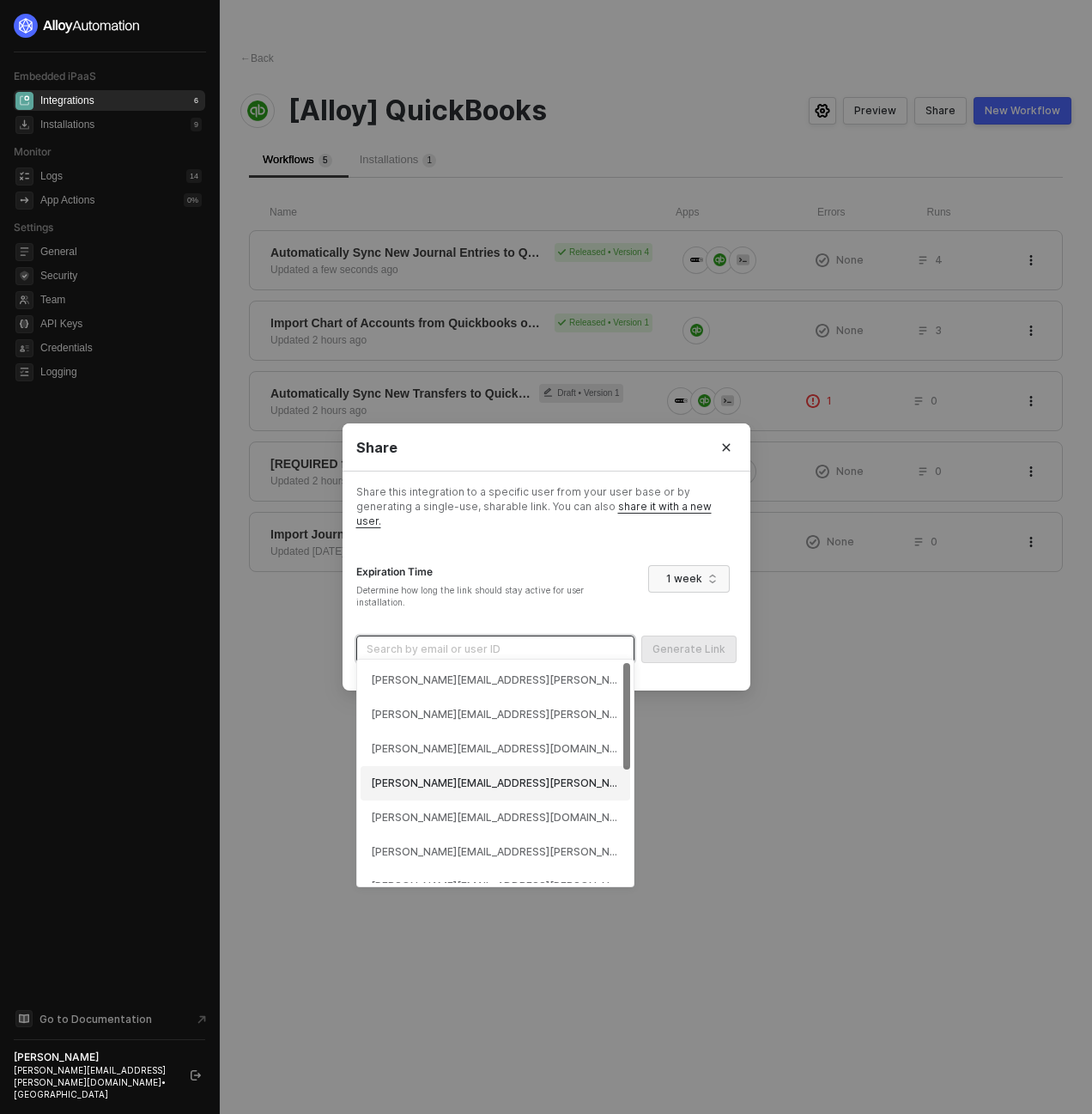
click at [485, 805] on div "dan+test@runalloy.com (68addfecf247e957c9f302f9)" at bounding box center [495, 817] width 269 height 34
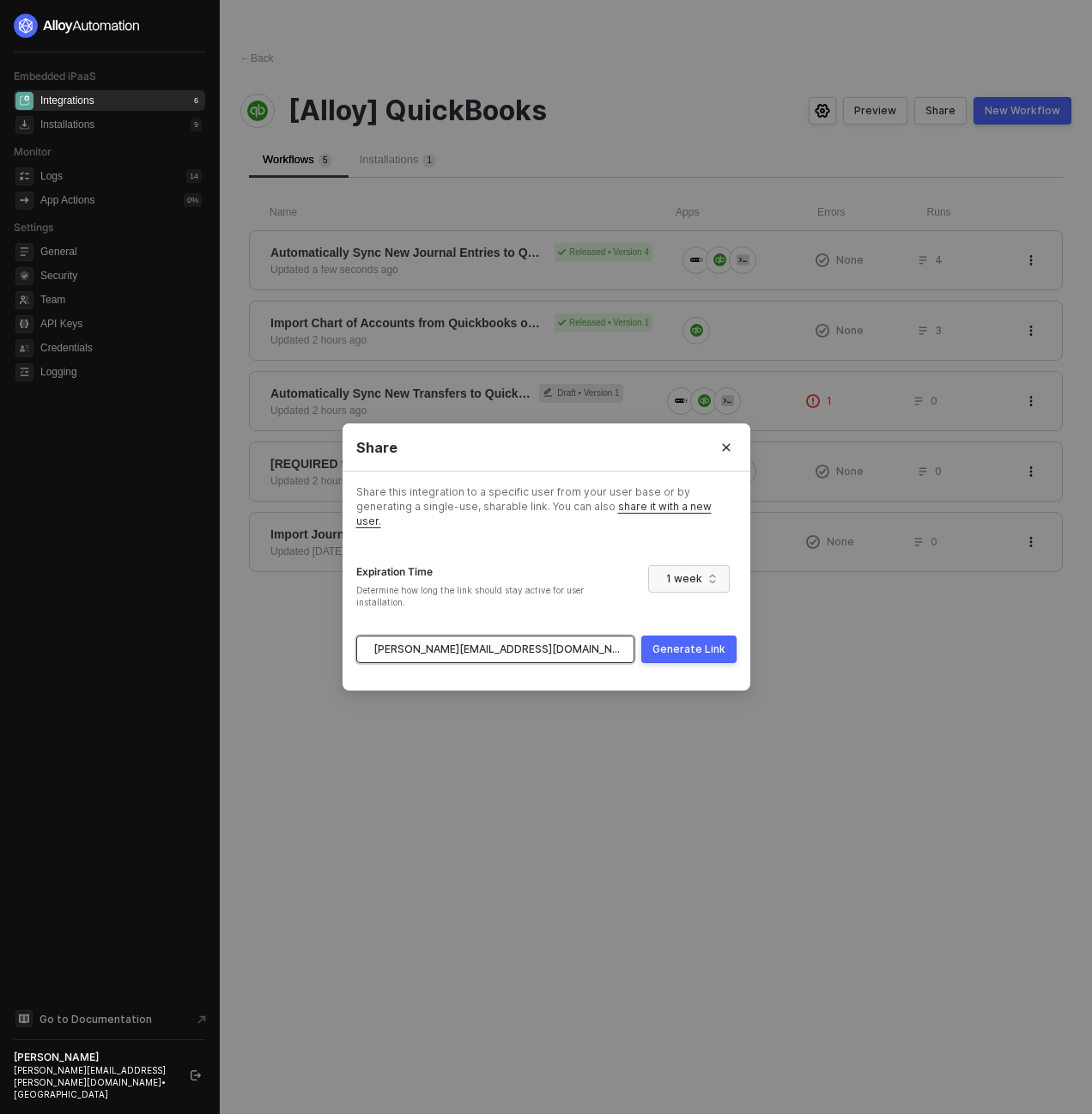
click at [704, 642] on div "Generate Link" at bounding box center [689, 649] width 73 height 13
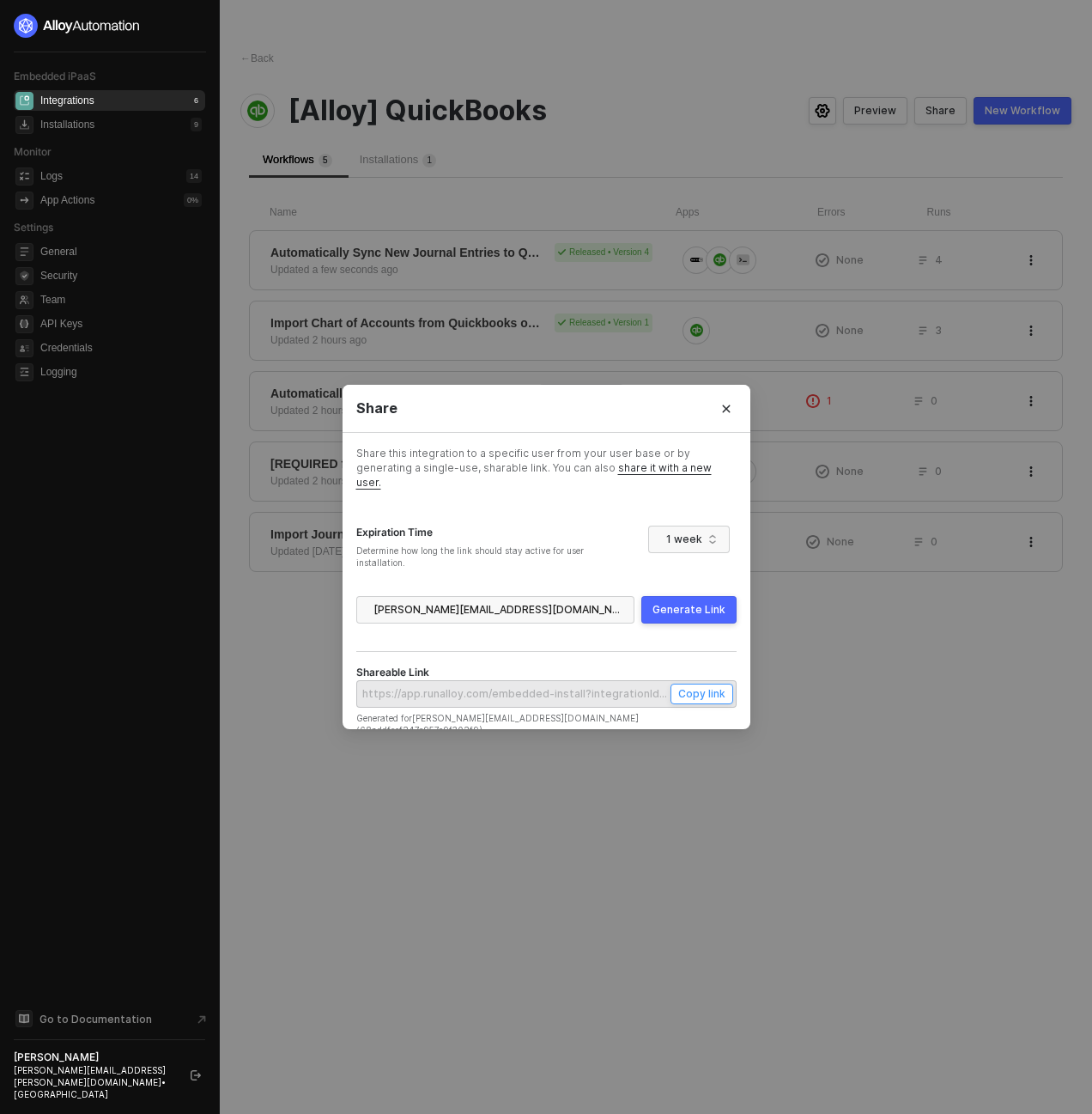
click at [696, 692] on div "Copy link" at bounding box center [702, 693] width 47 height 14
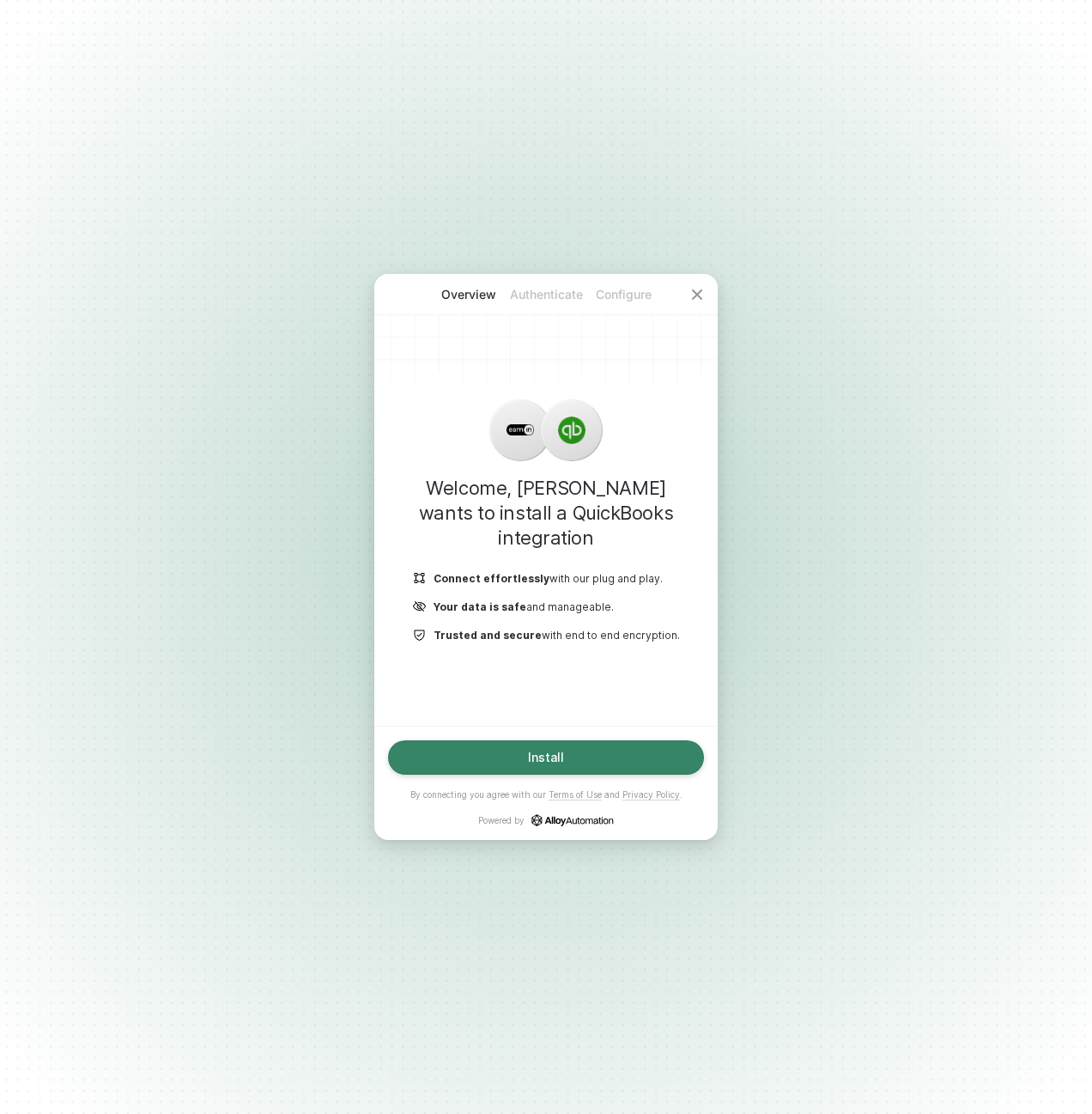
click at [524, 768] on button "Install" at bounding box center [546, 757] width 316 height 34
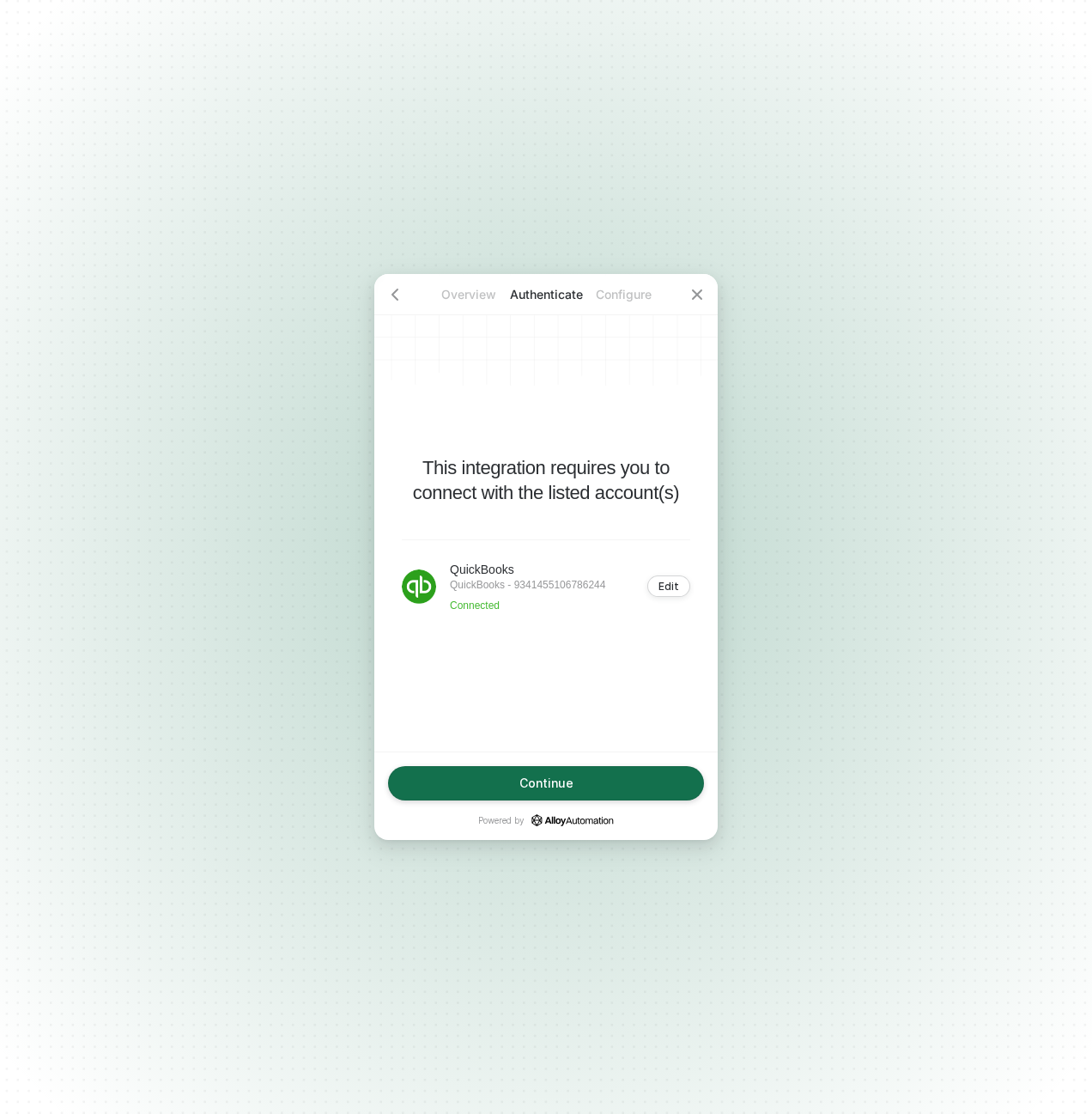
click at [531, 772] on button "Continue" at bounding box center [546, 783] width 316 height 34
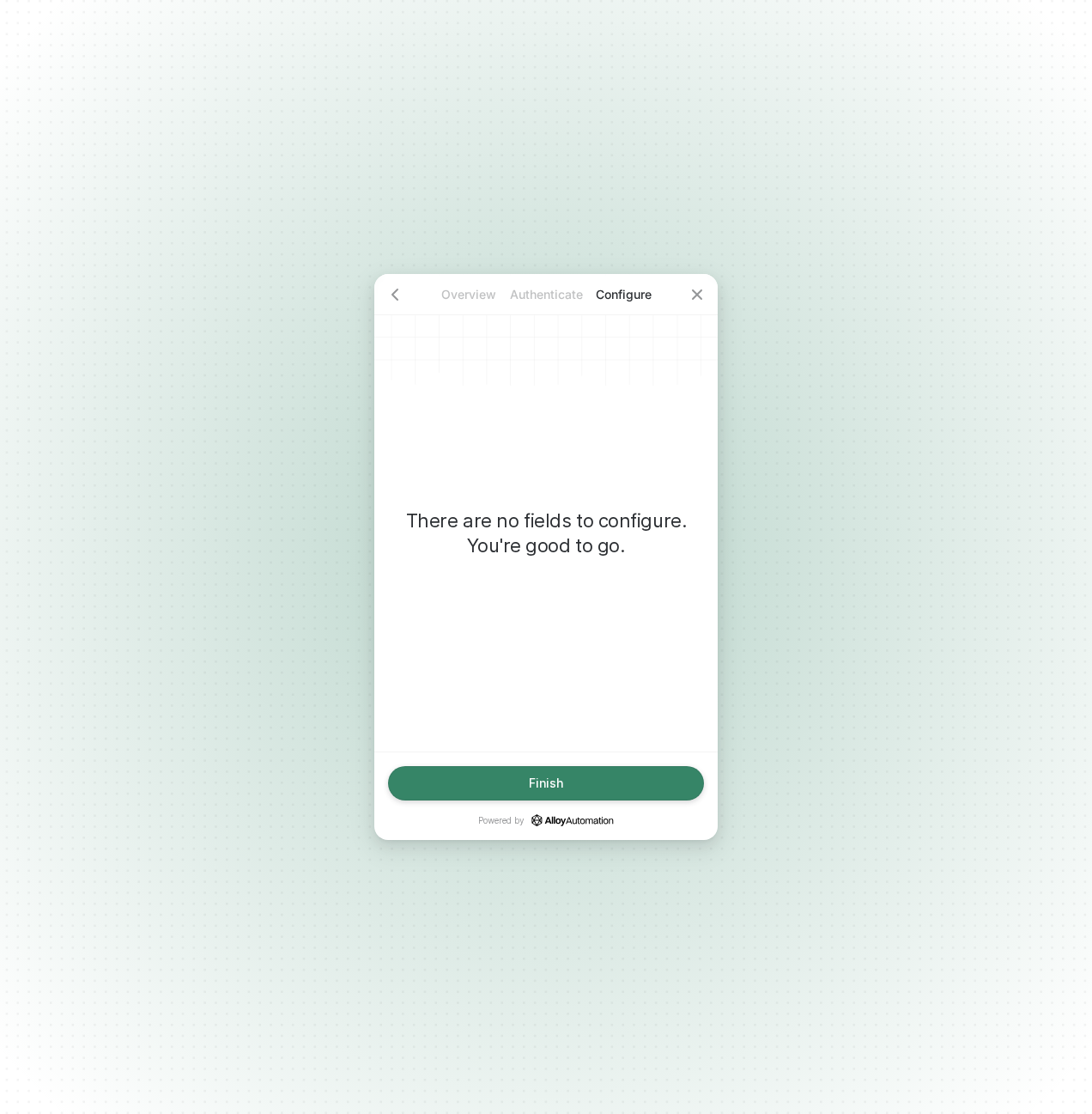
click at [557, 780] on div "Finish" at bounding box center [546, 783] width 34 height 13
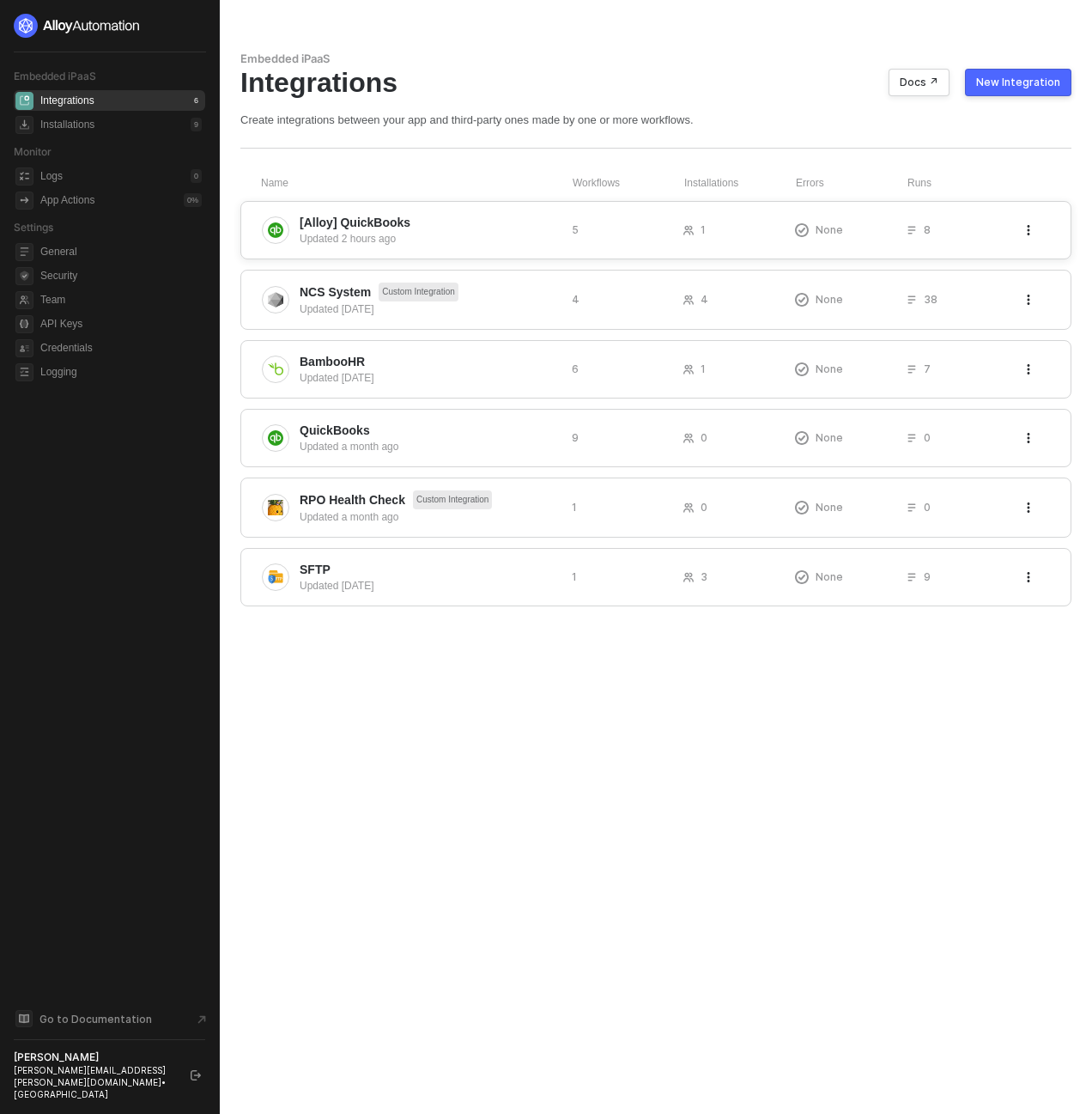
click at [361, 220] on span "[Alloy] QuickBooks" at bounding box center [355, 222] width 111 height 17
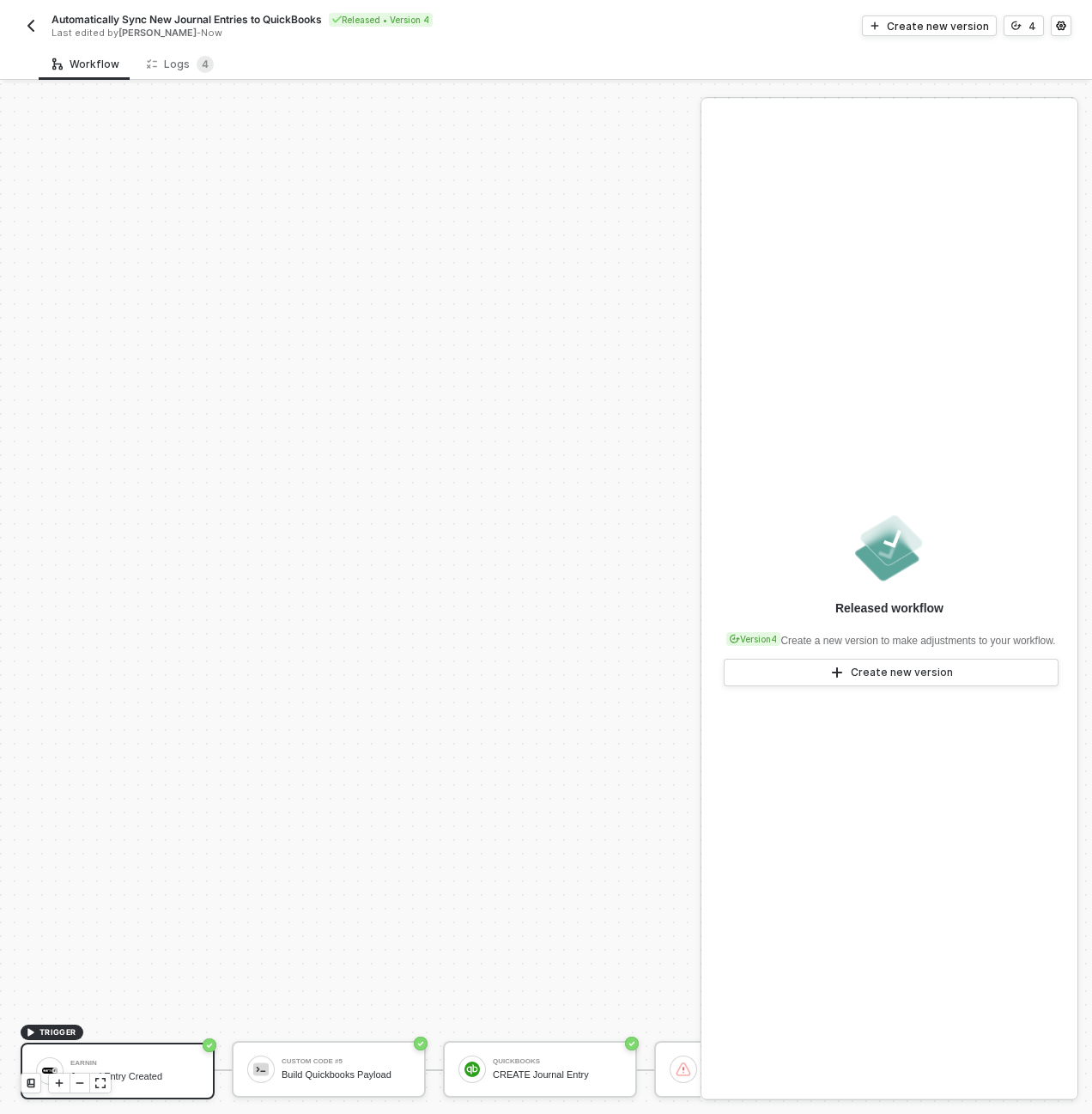
scroll to position [493, 0]
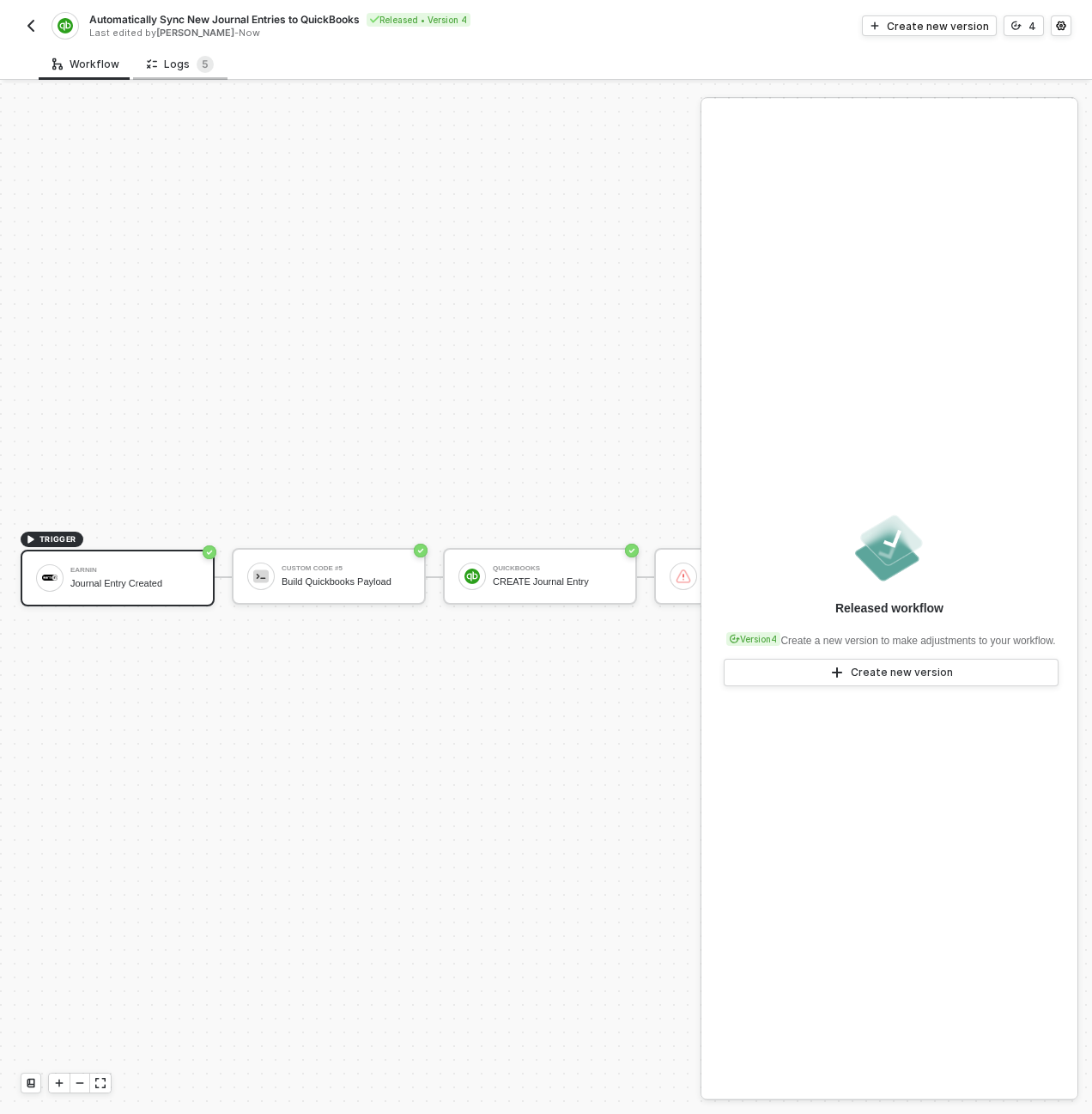
click at [189, 66] on div "Logs 5" at bounding box center [180, 64] width 67 height 17
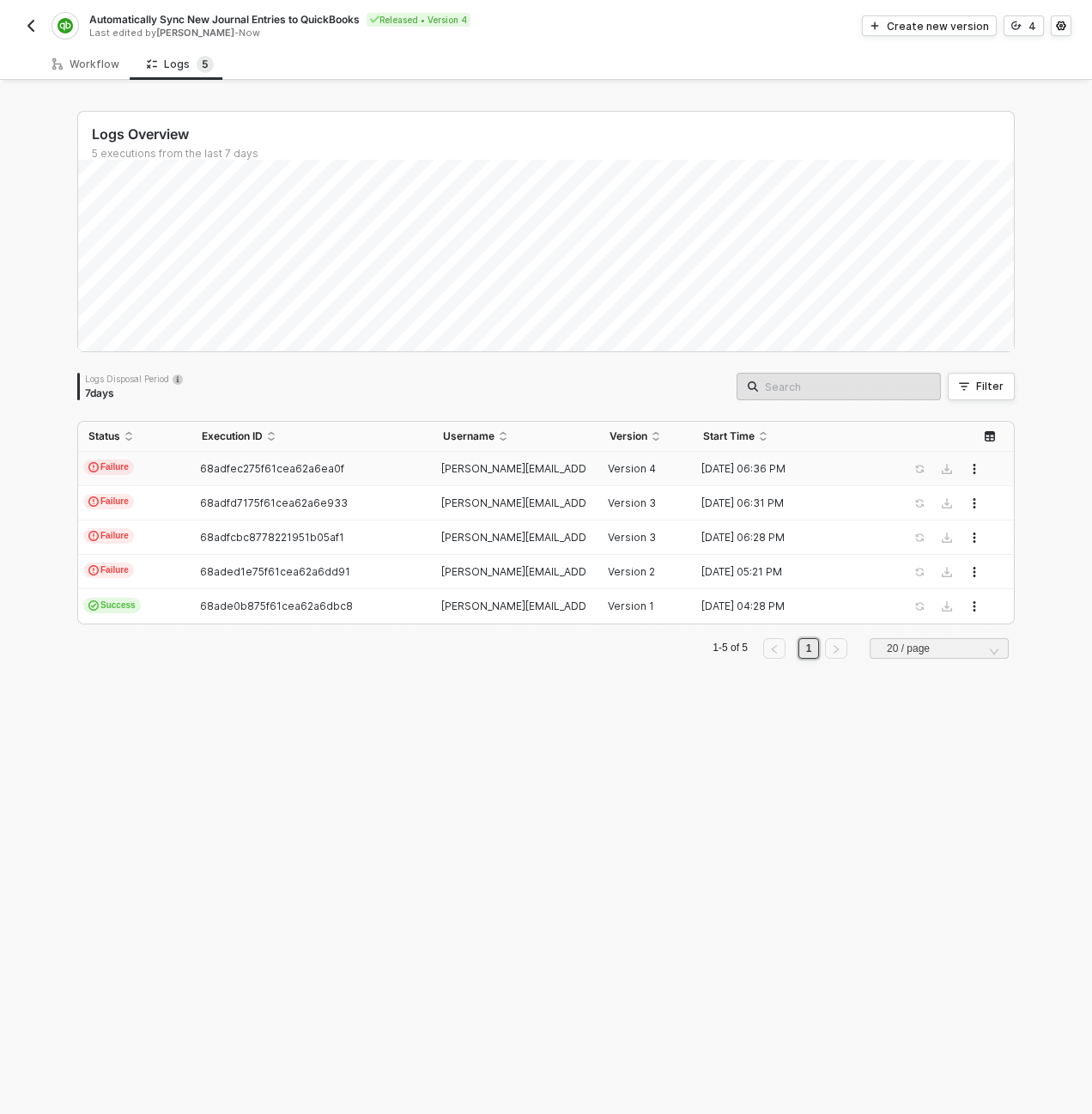
click at [166, 469] on td "Failure" at bounding box center [135, 469] width 114 height 34
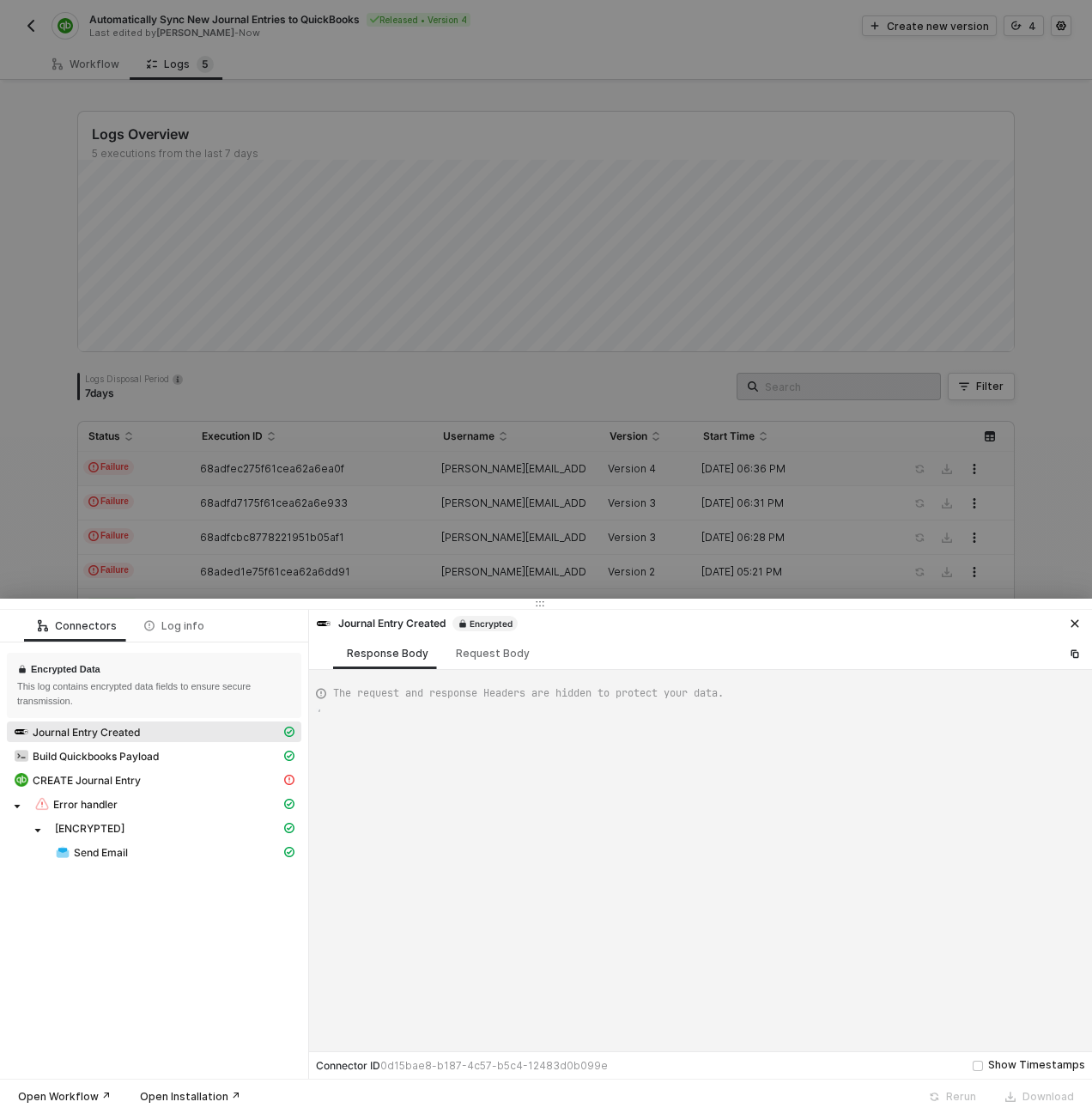
scroll to position [155, 0]
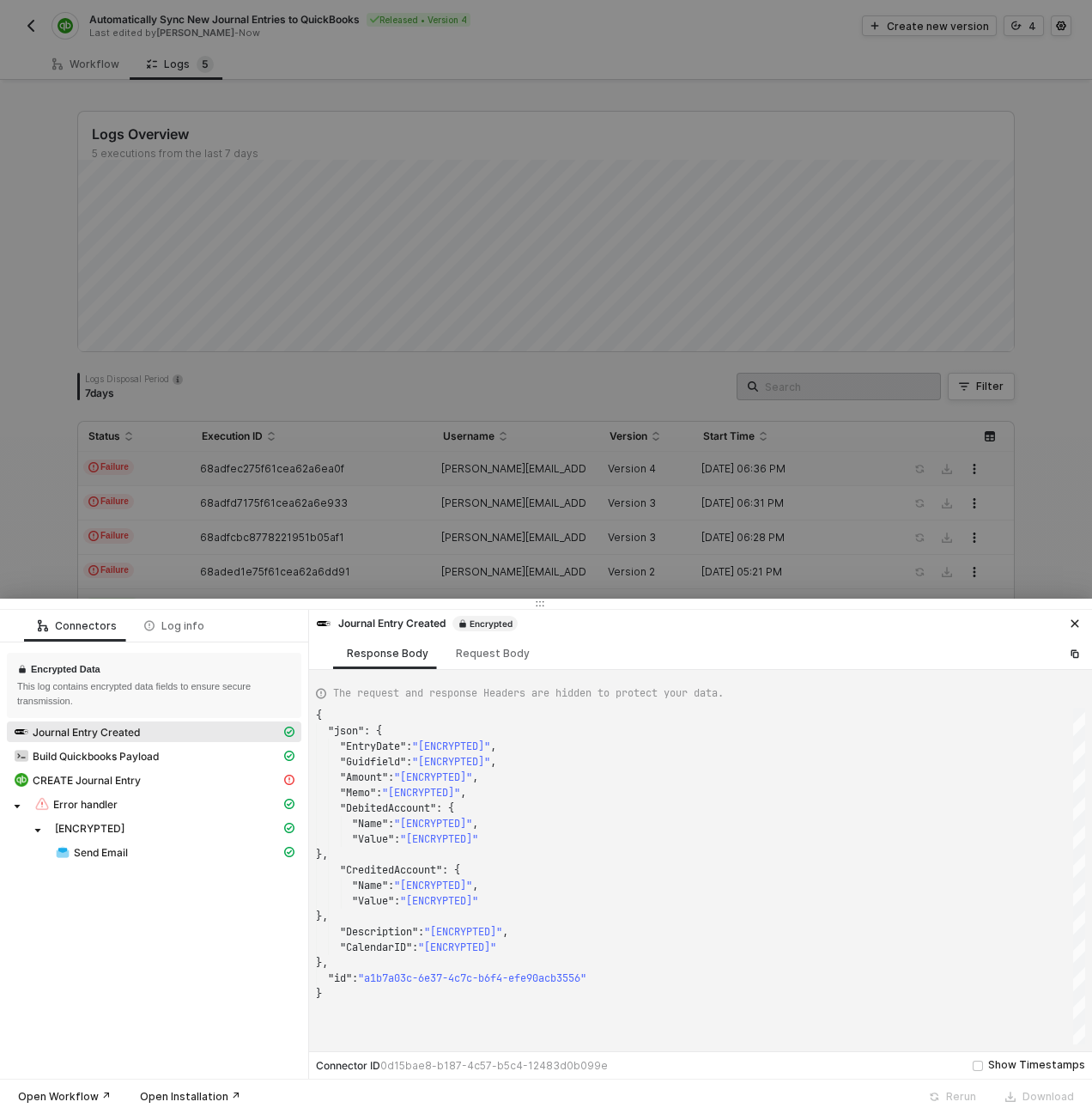
click at [167, 838] on div "[ENCRYPTED]" at bounding box center [154, 829] width 295 height 24
click at [167, 845] on div "Send Email" at bounding box center [168, 851] width 226 height 15
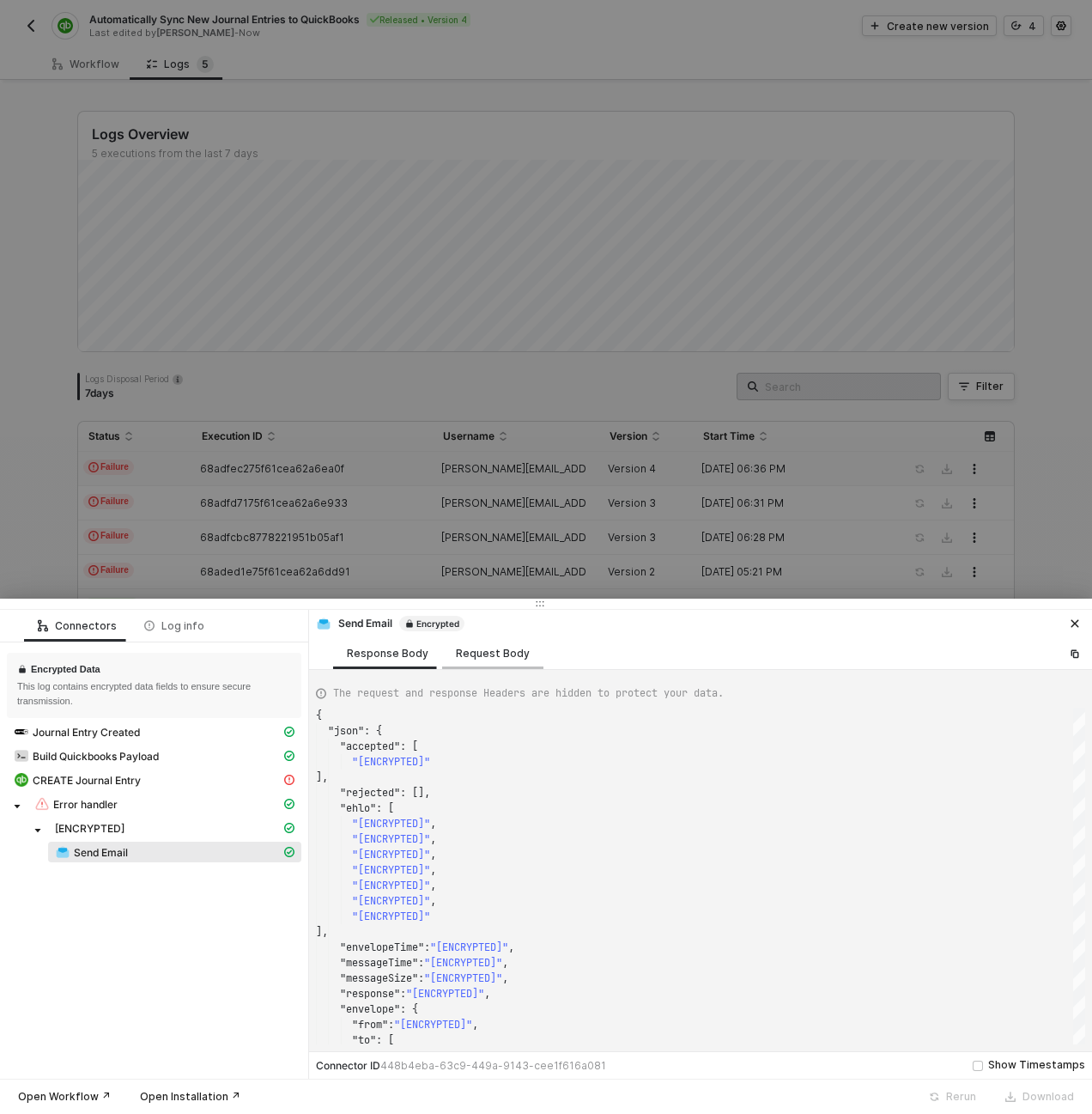
click at [477, 653] on div "Request Body" at bounding box center [493, 653] width 74 height 13
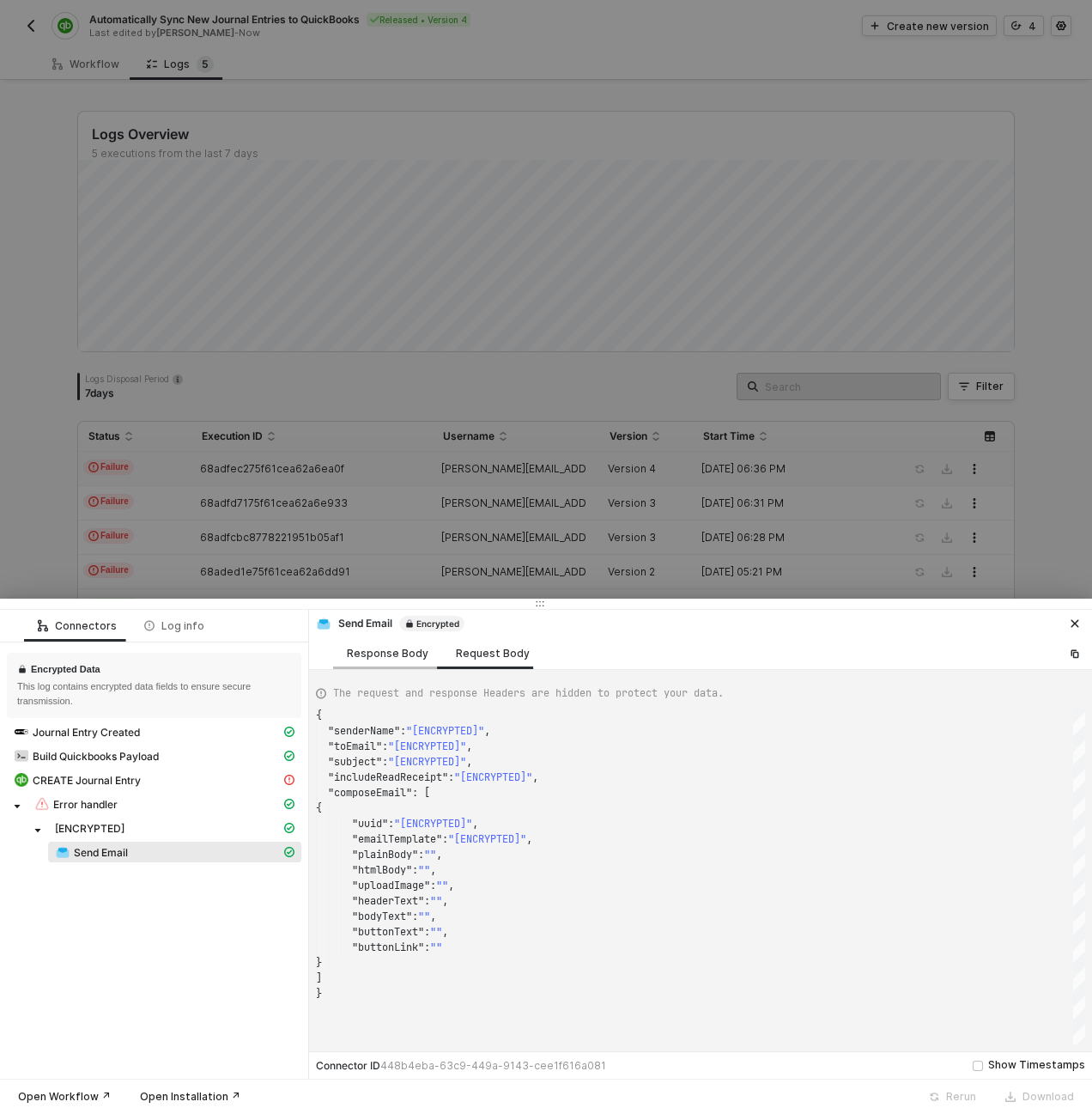
click at [408, 655] on div "Response Body" at bounding box center [387, 653] width 81 height 13
type textarea "{ "json": { "accepted": [ "[ENCRYPTED]" ], "rejected": [], "ehlo": [ "[ENCRYPTE…"
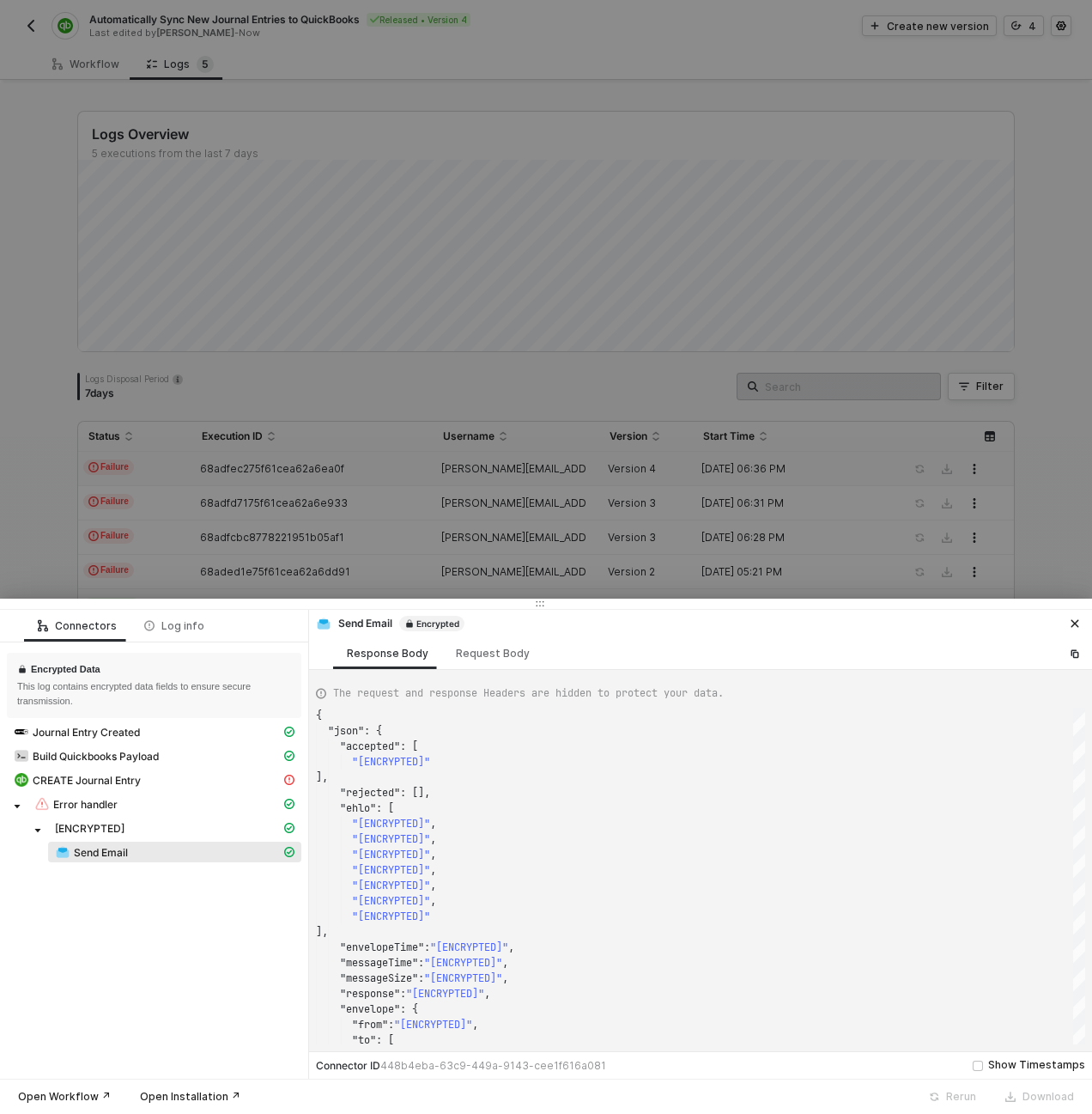
click at [294, 505] on div at bounding box center [546, 557] width 1092 height 1114
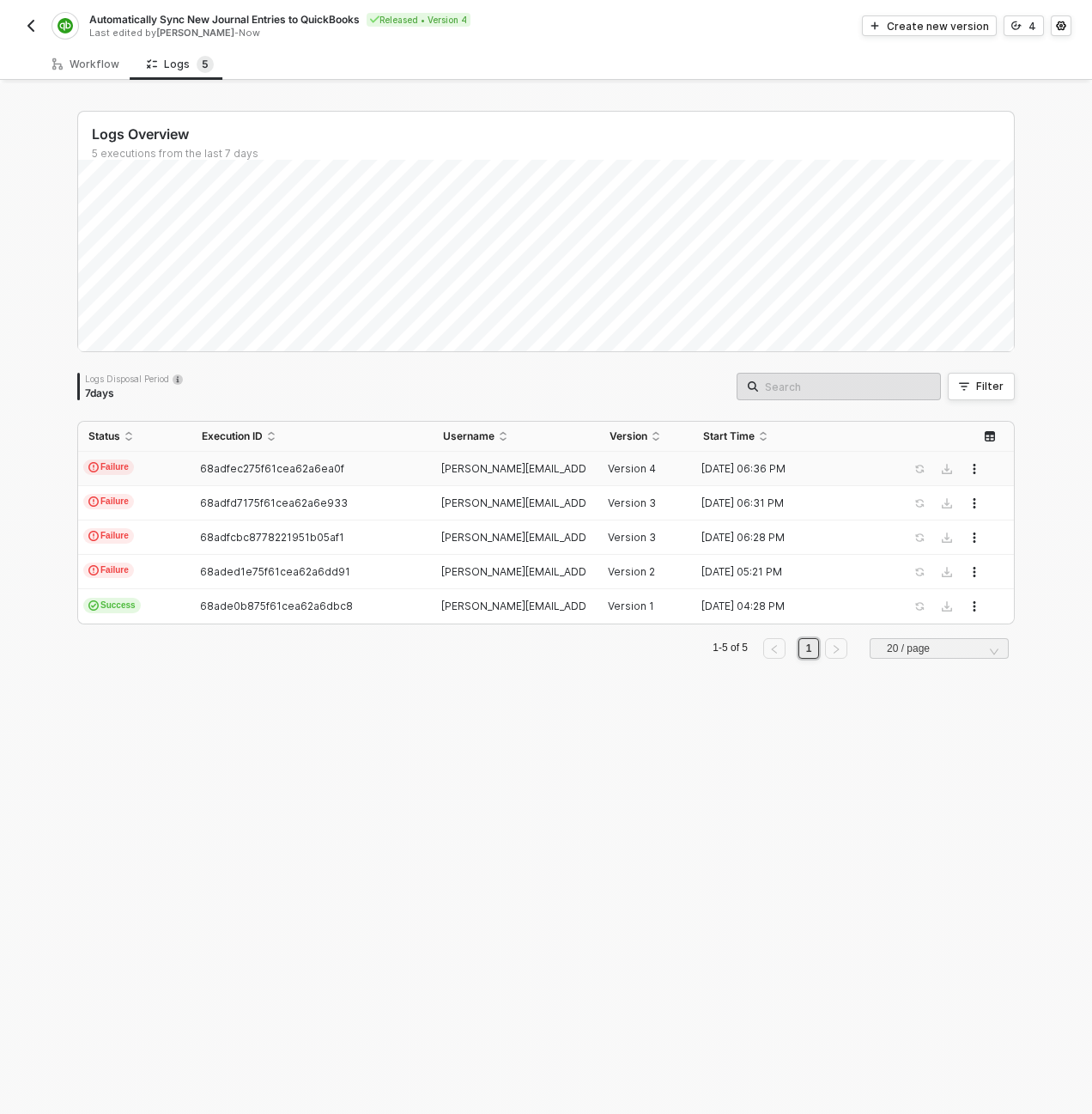
click at [163, 479] on td "Failure" at bounding box center [135, 469] width 114 height 34
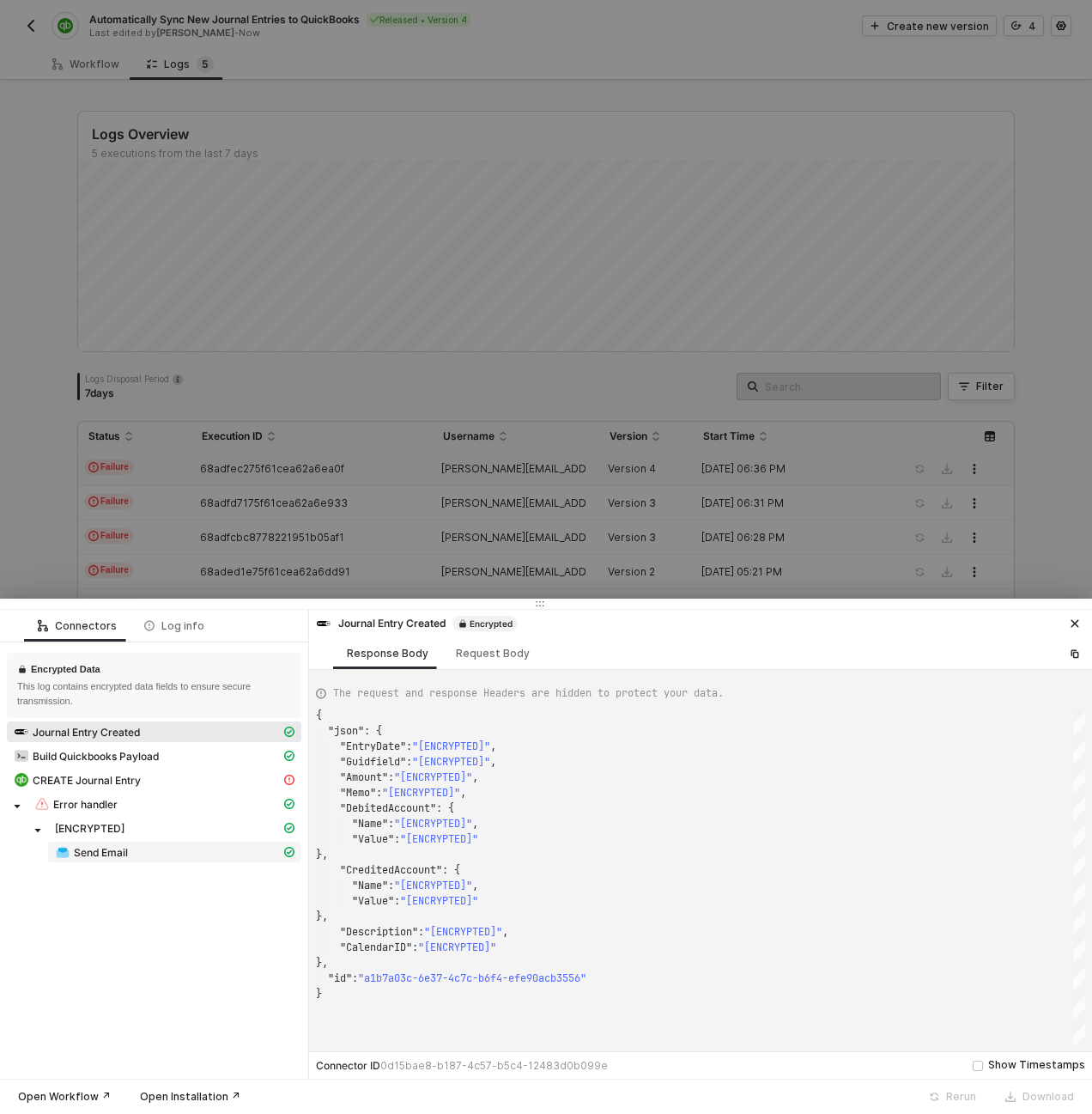
click at [107, 851] on span "Send Email" at bounding box center [100, 852] width 54 height 13
click at [109, 846] on span "Send Email" at bounding box center [100, 852] width 54 height 13
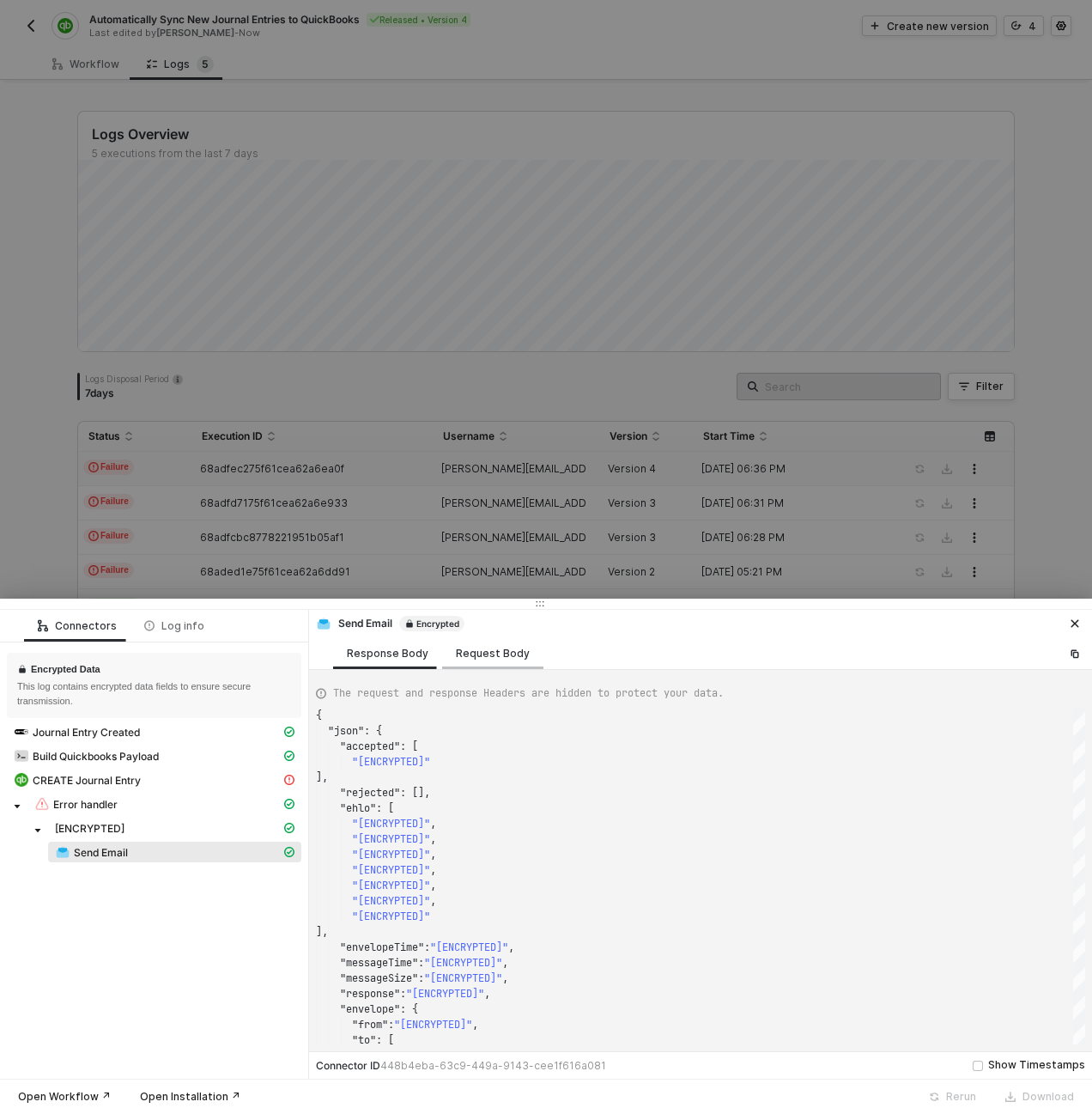
click at [473, 658] on div "Request Body" at bounding box center [493, 653] width 74 height 13
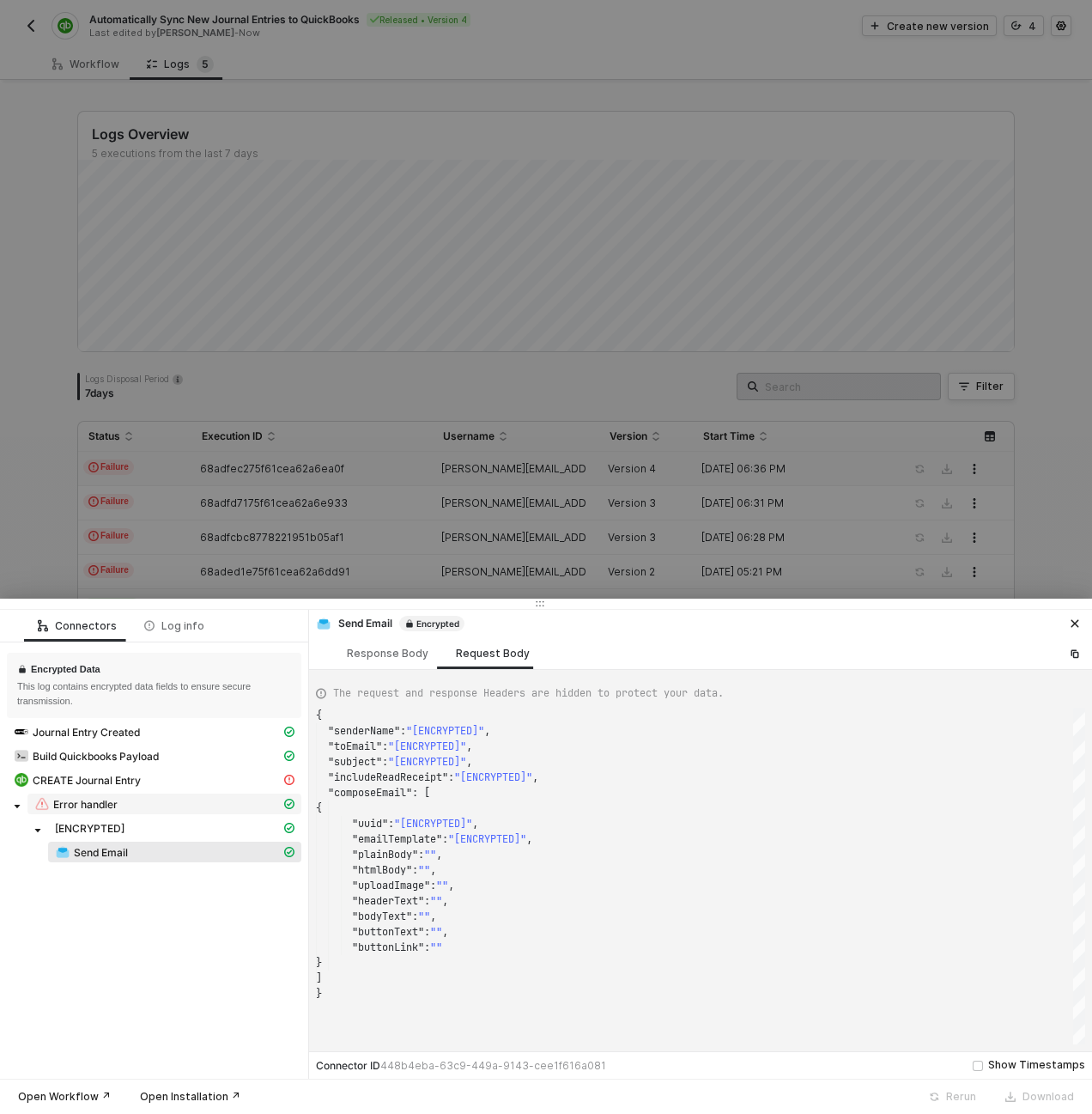
click at [110, 811] on span "Error handler" at bounding box center [164, 804] width 274 height 21
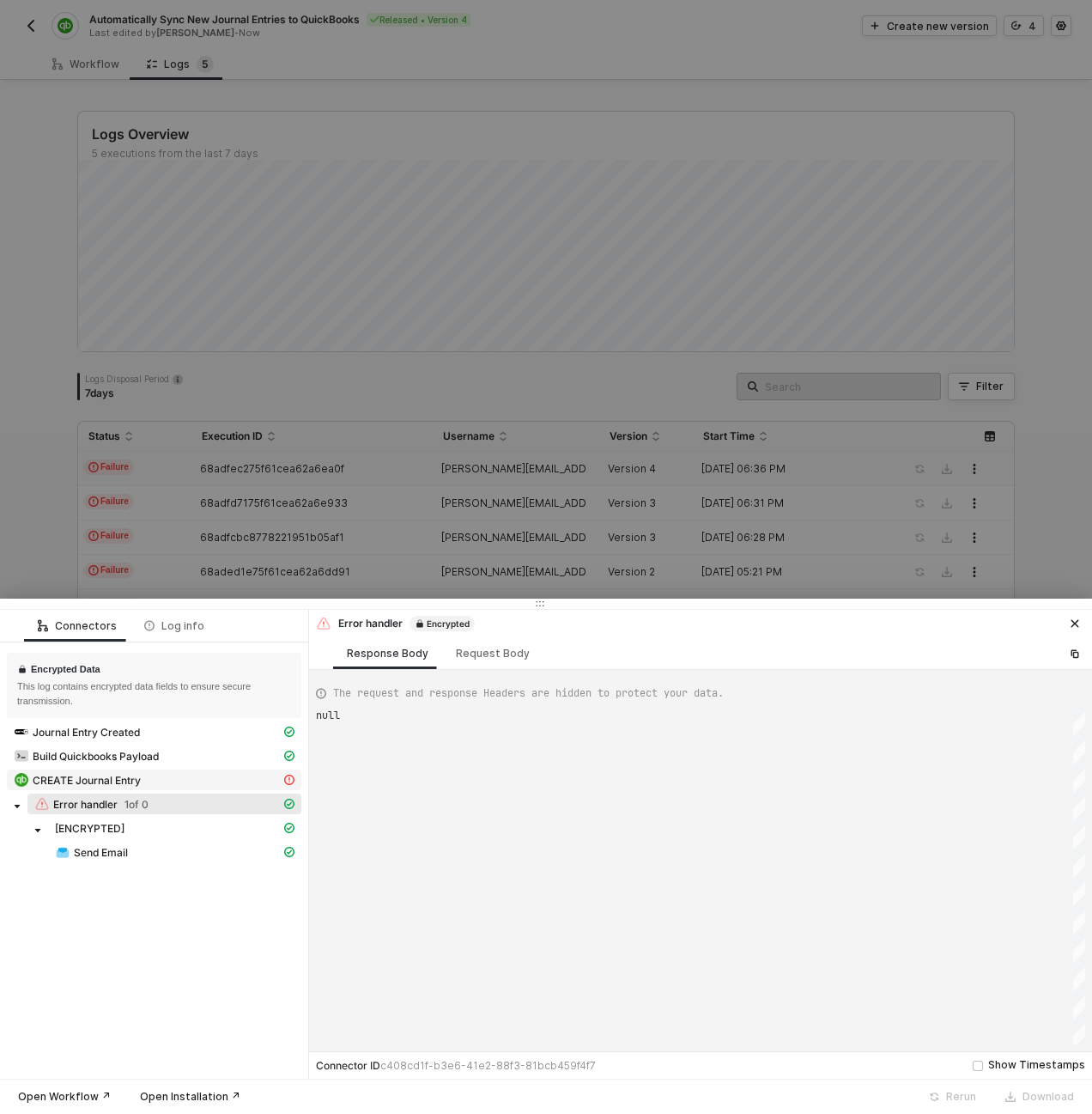
click at [113, 785] on span "CREATE Journal Entry" at bounding box center [86, 780] width 108 height 13
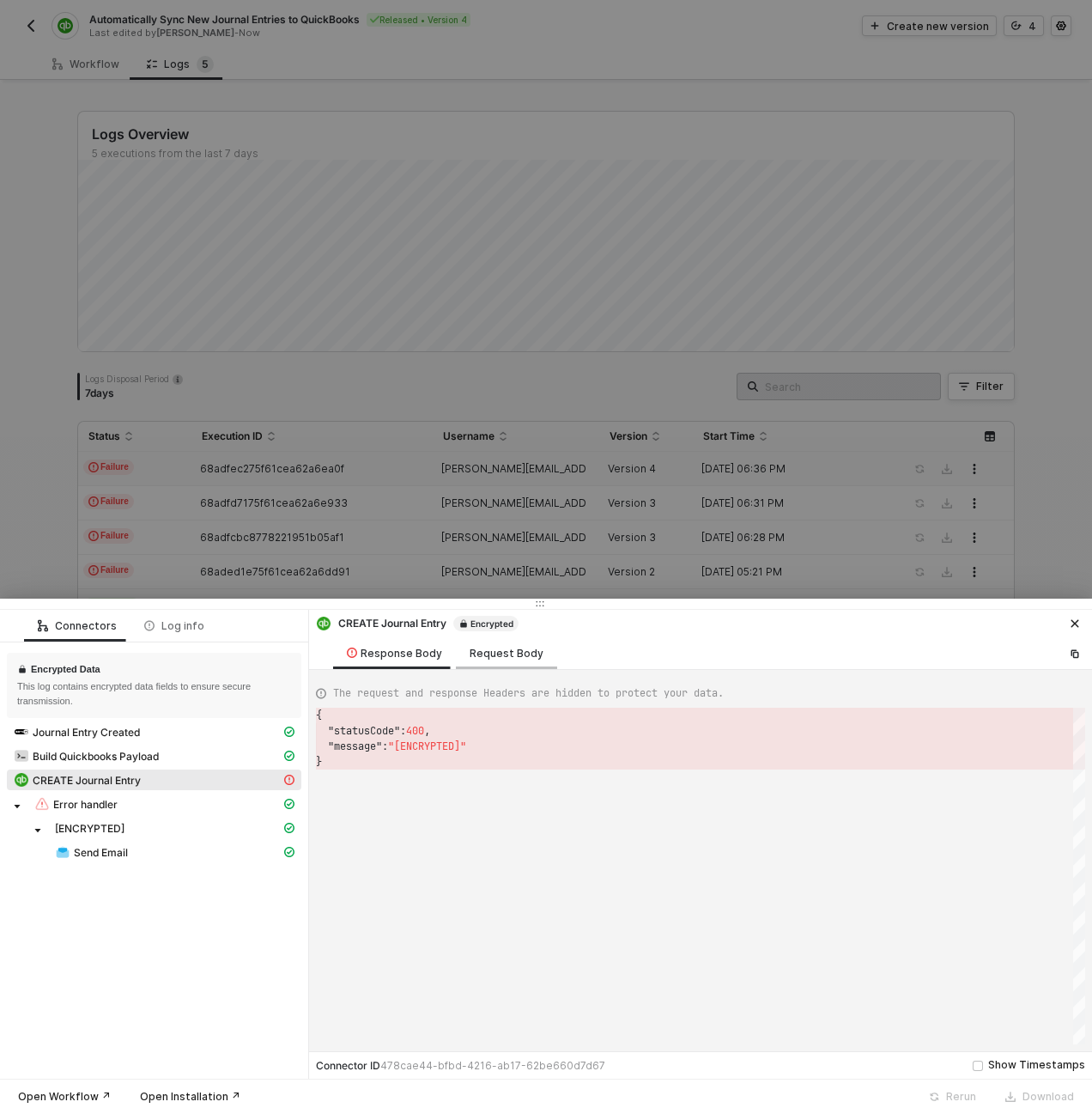
click at [516, 664] on div "Request Body" at bounding box center [507, 652] width 101 height 32
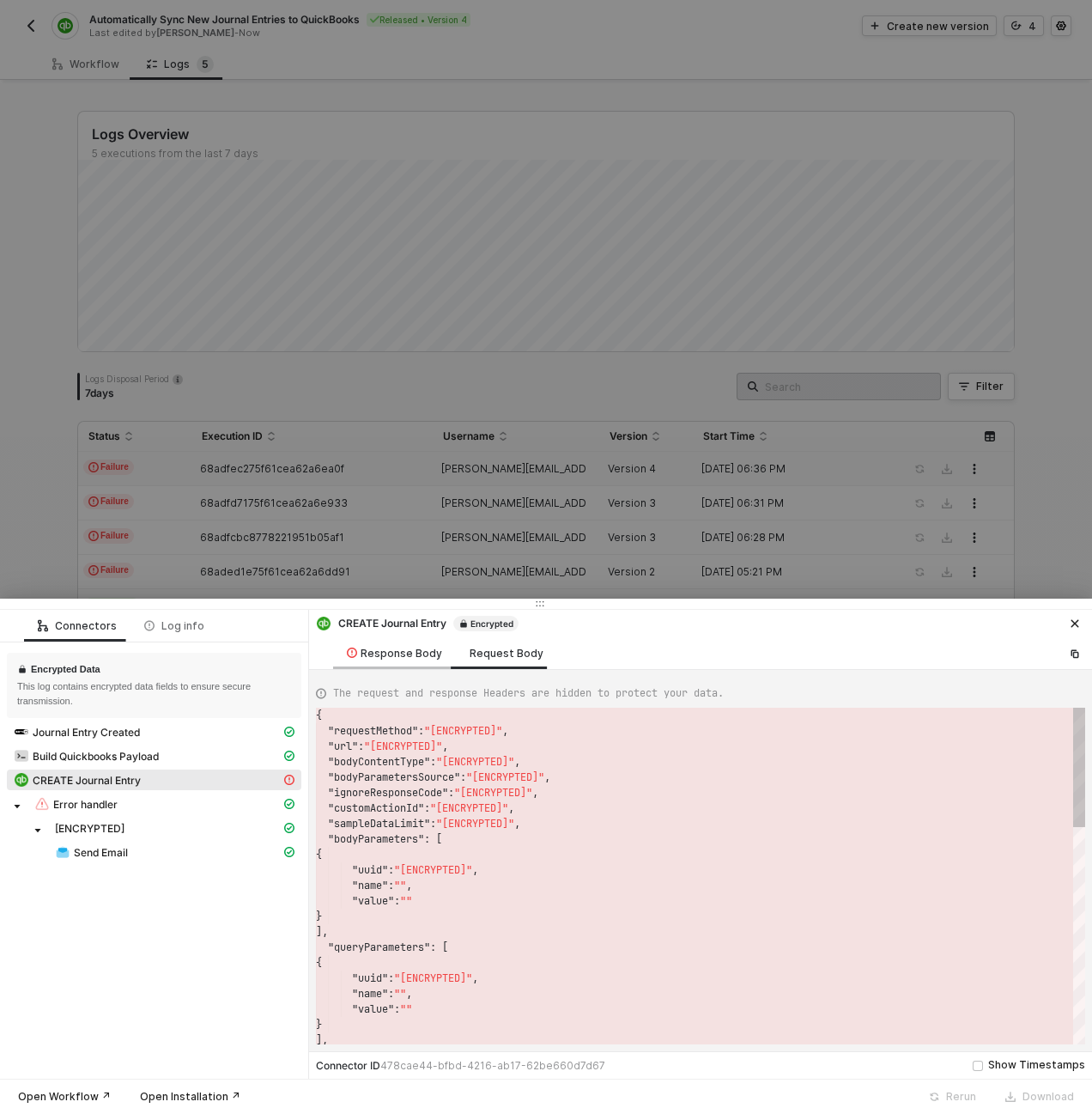
click at [425, 654] on div "Response Body" at bounding box center [394, 653] width 95 height 13
type textarea "{ "statusCode": 400, "message": "[ENCRYPTED]" }"
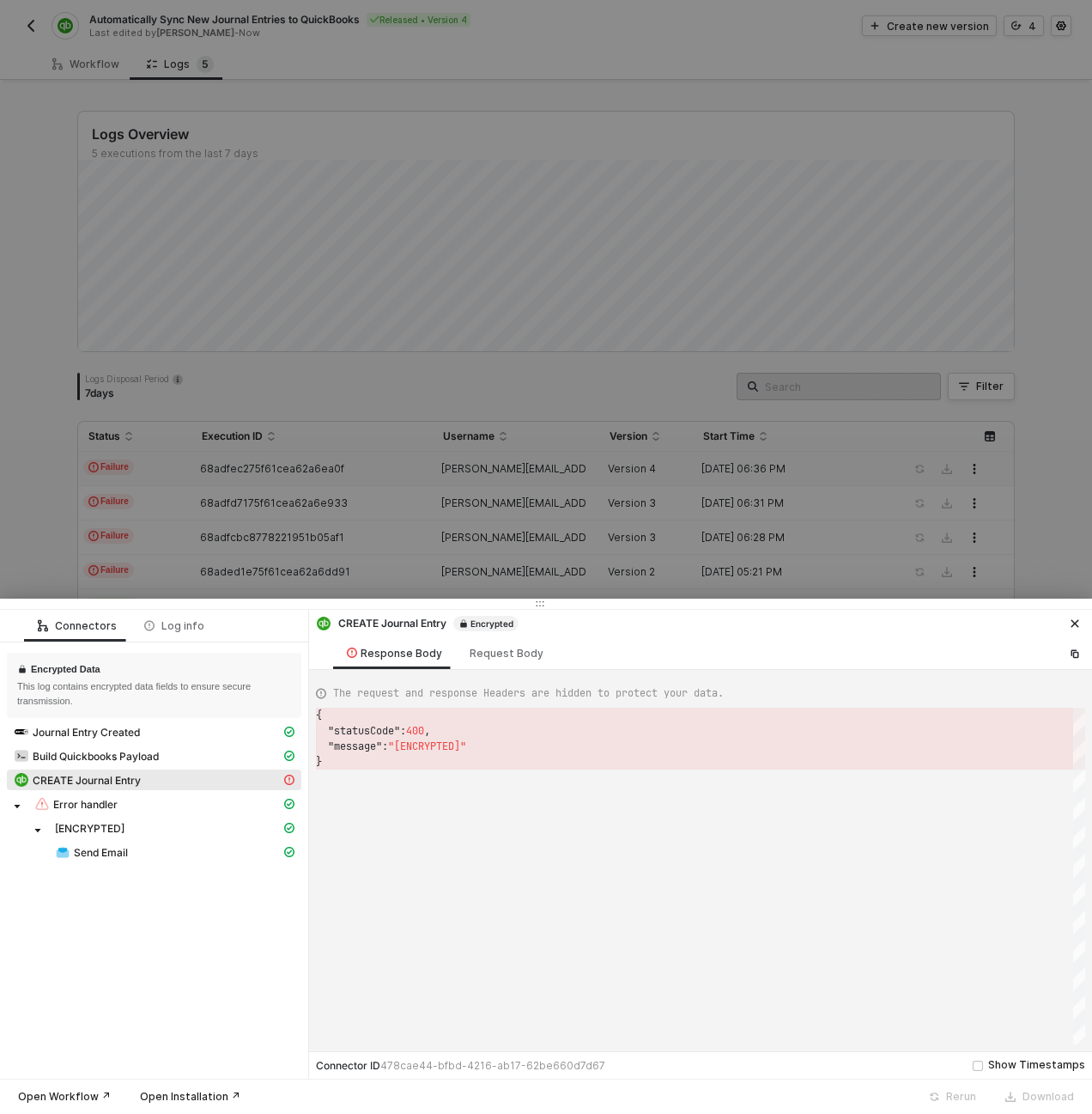
click at [255, 500] on div at bounding box center [546, 557] width 1092 height 1114
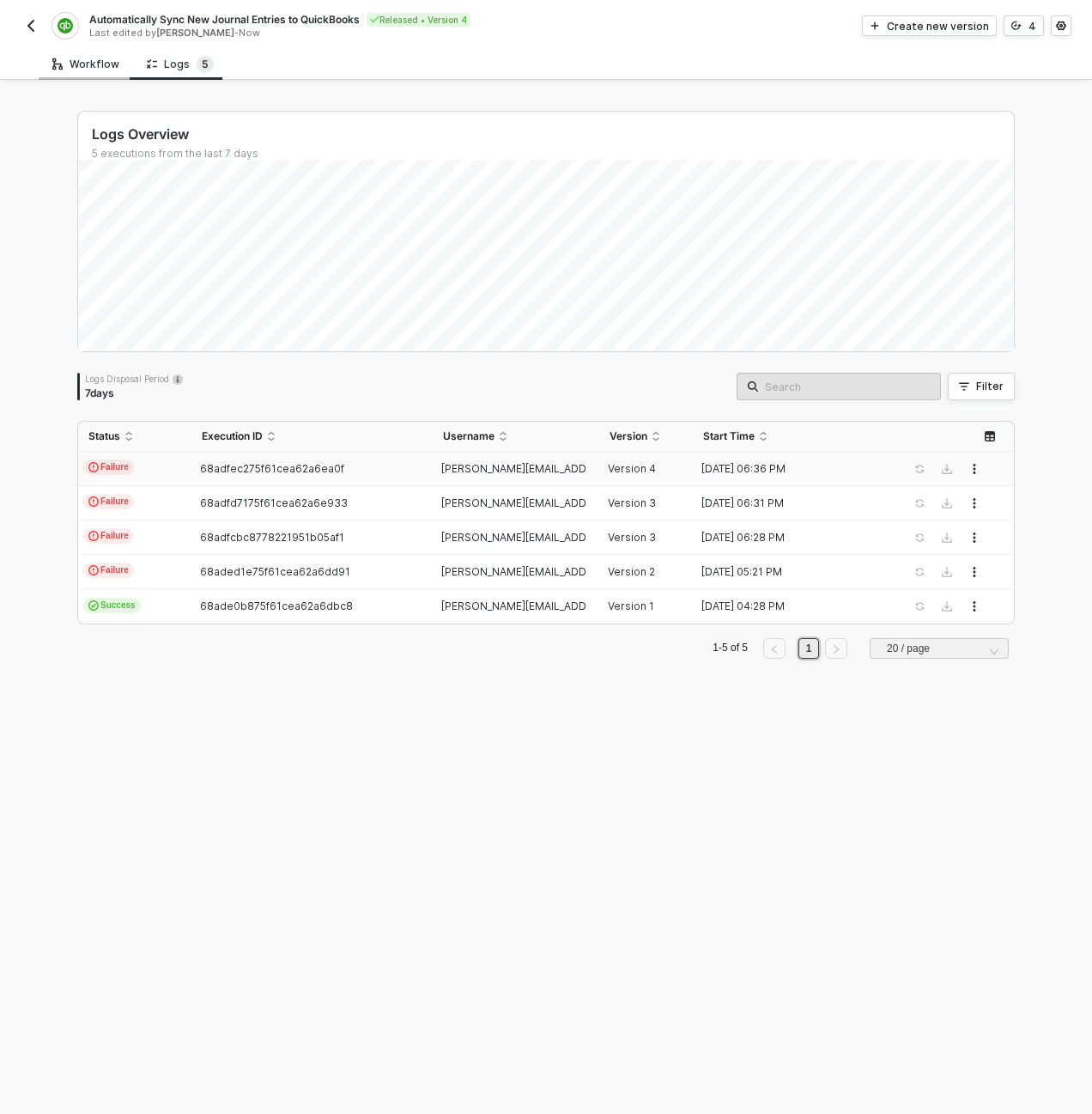
click at [92, 66] on div "Workflow" at bounding box center [86, 64] width 67 height 13
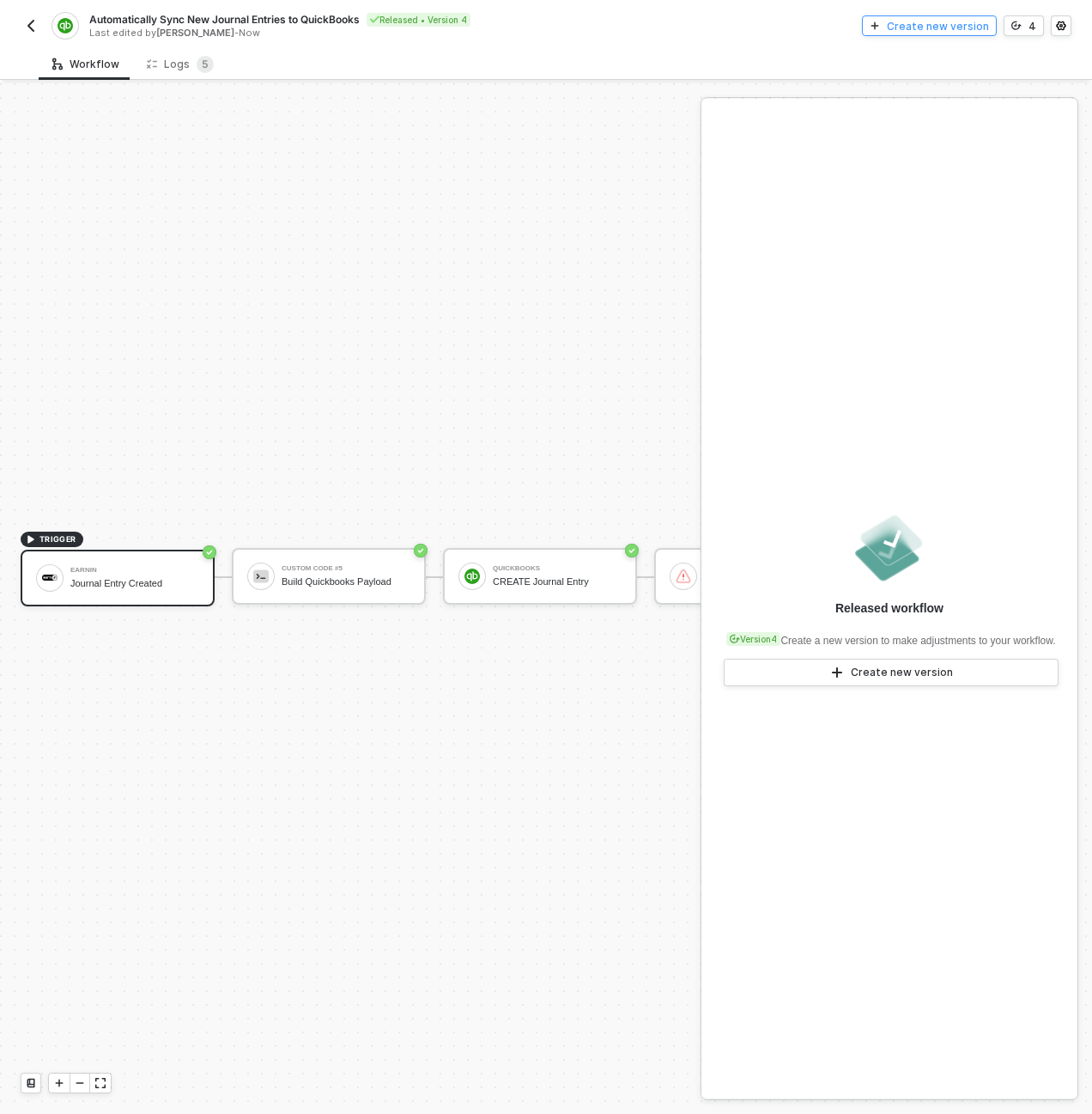
click at [891, 24] on button "Create new version" at bounding box center [929, 26] width 135 height 21
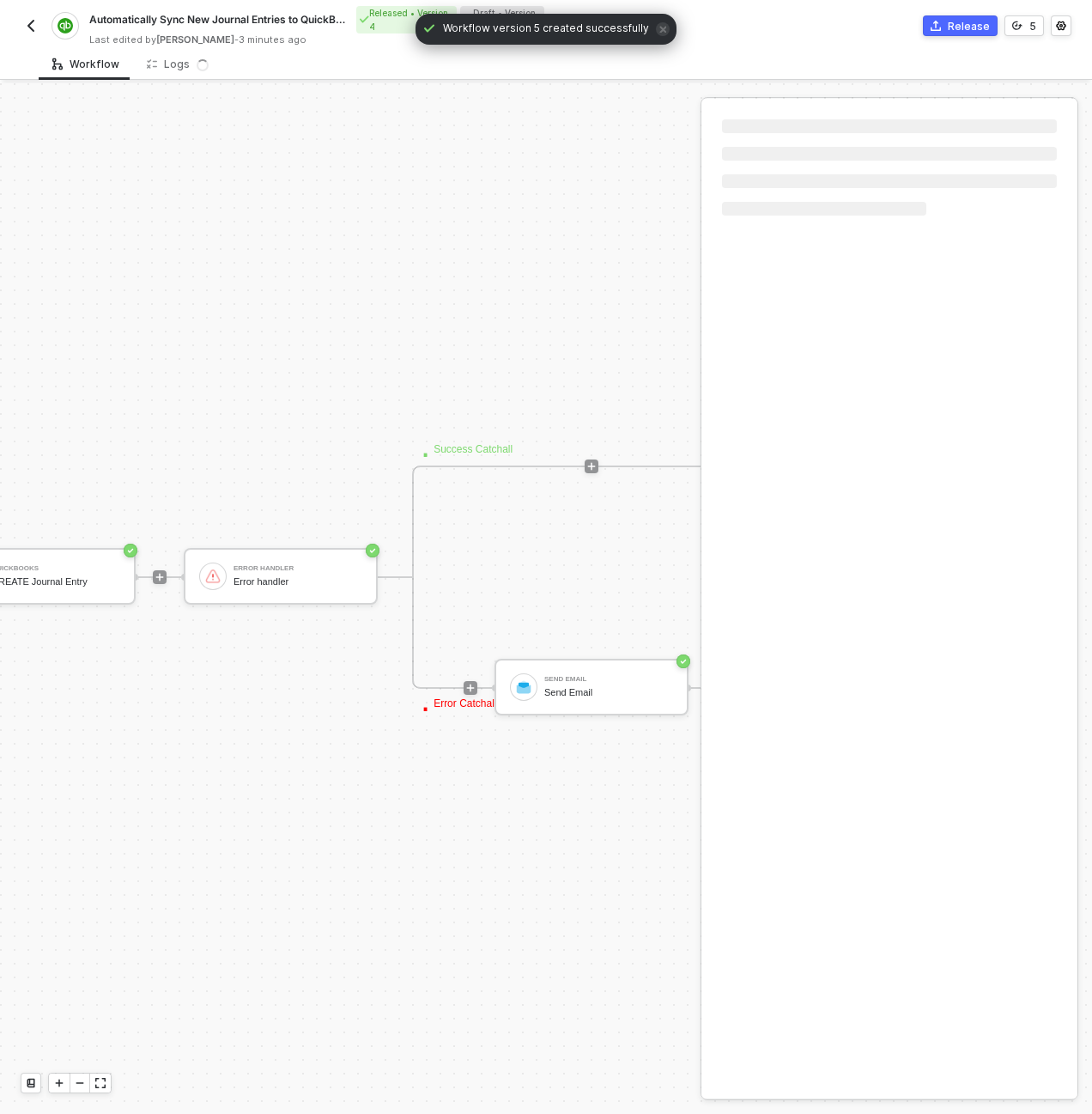
scroll to position [493, 785]
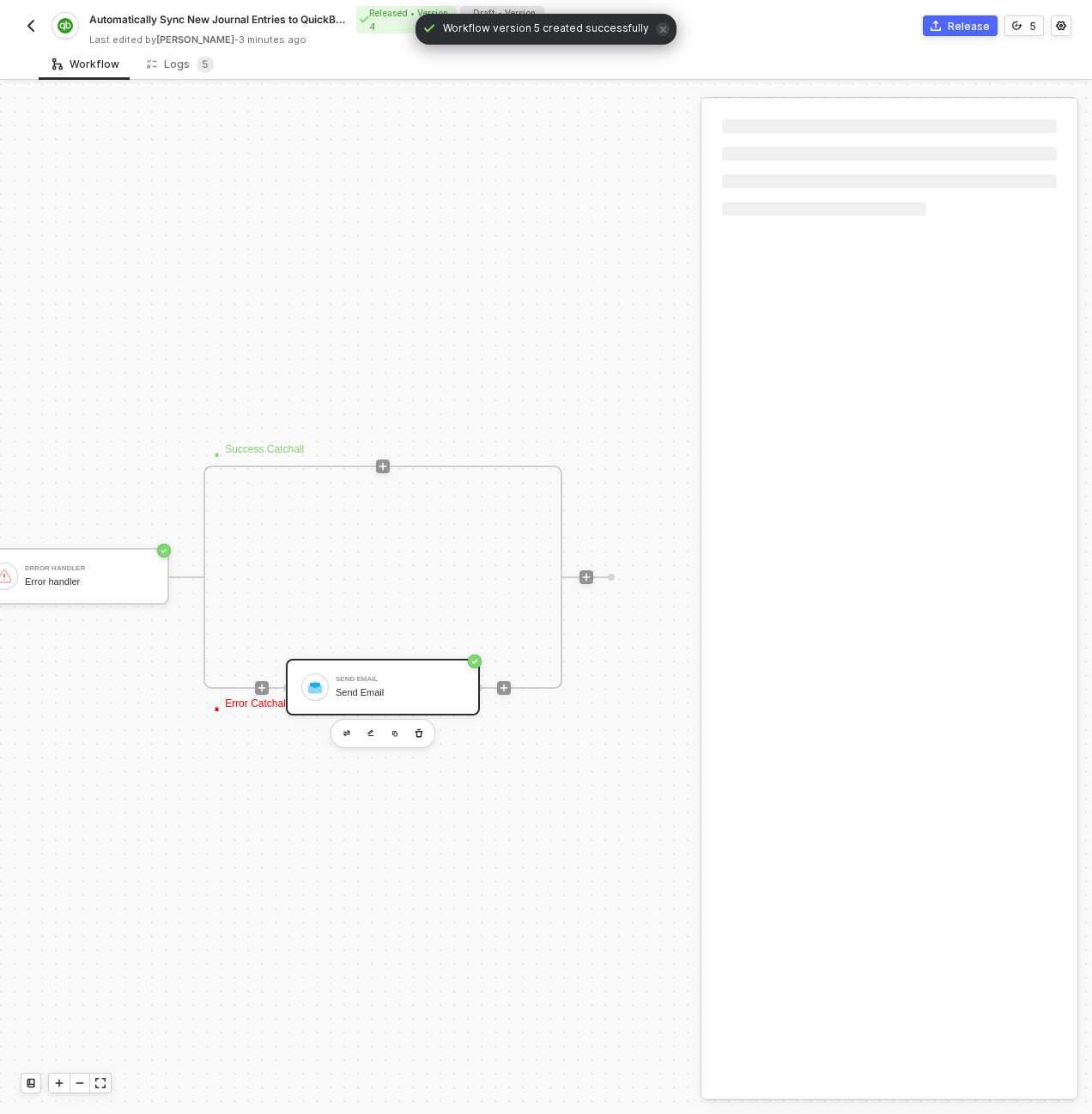
click at [425, 678] on div "Send Email" at bounding box center [400, 679] width 129 height 7
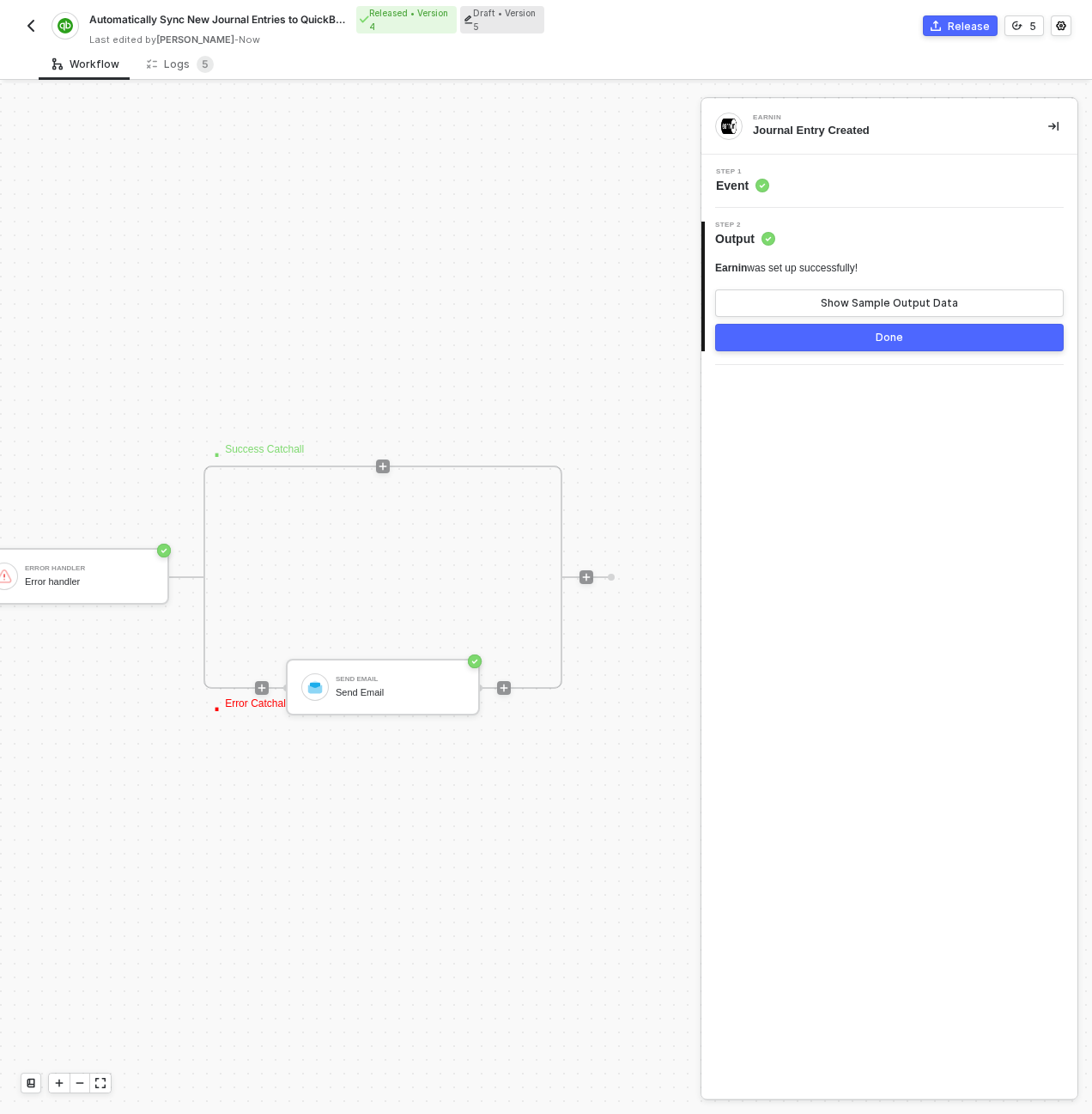
click at [797, 182] on div "Step 1 Event" at bounding box center [891, 180] width 371 height 26
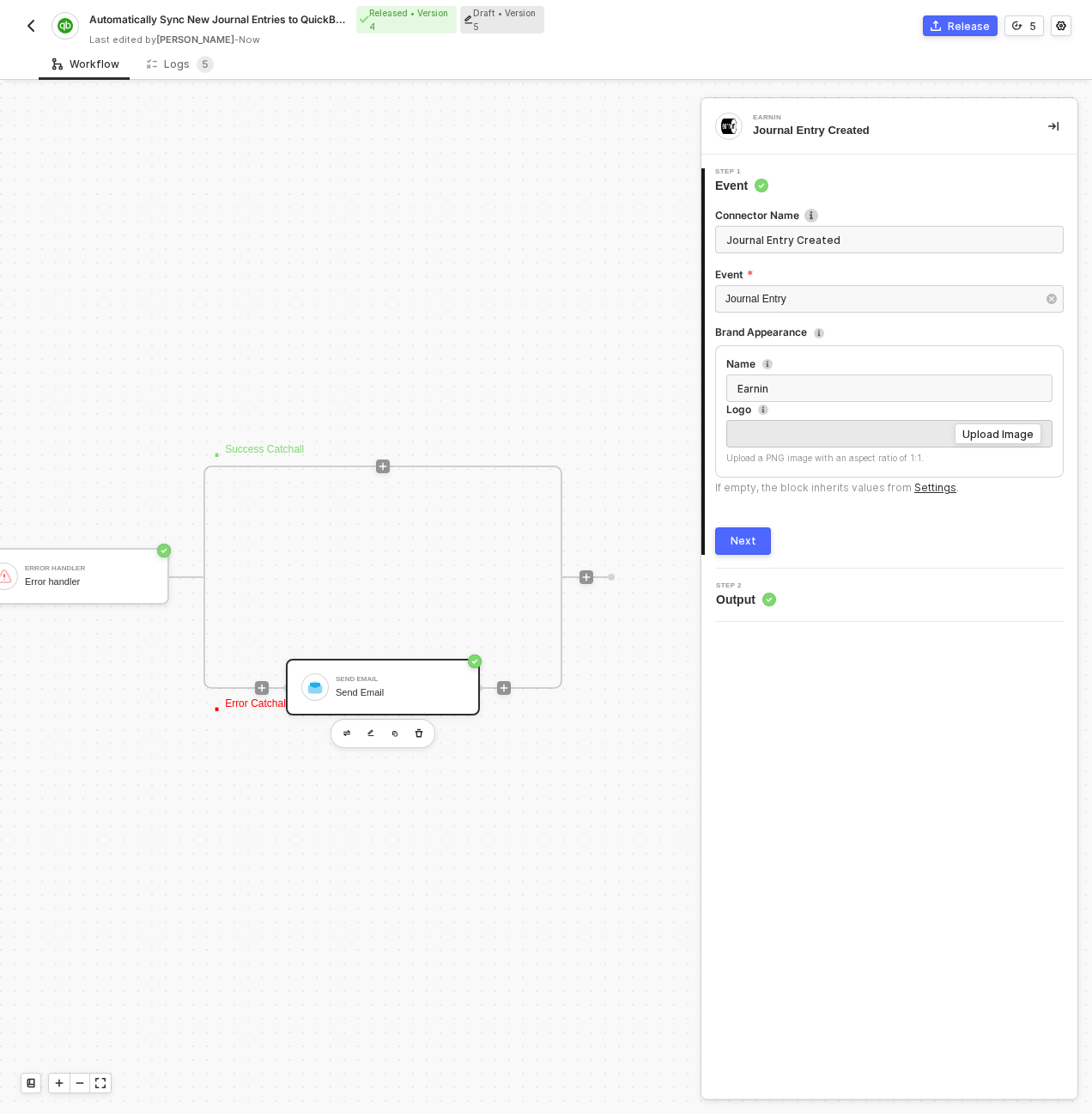
click at [375, 687] on div "Send Email" at bounding box center [400, 693] width 129 height 11
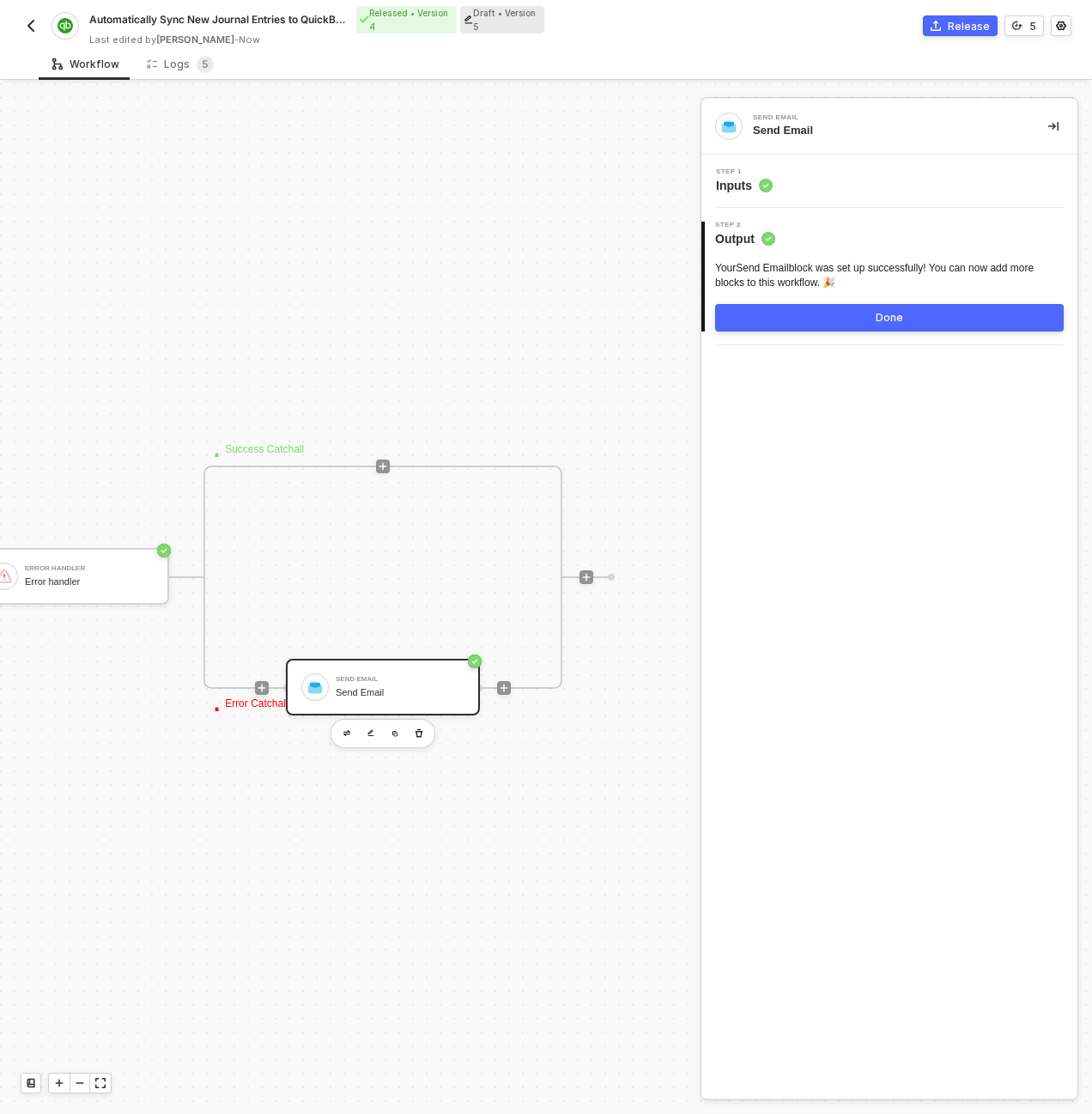
click at [849, 179] on div "Step 1 Inputs" at bounding box center [891, 180] width 371 height 26
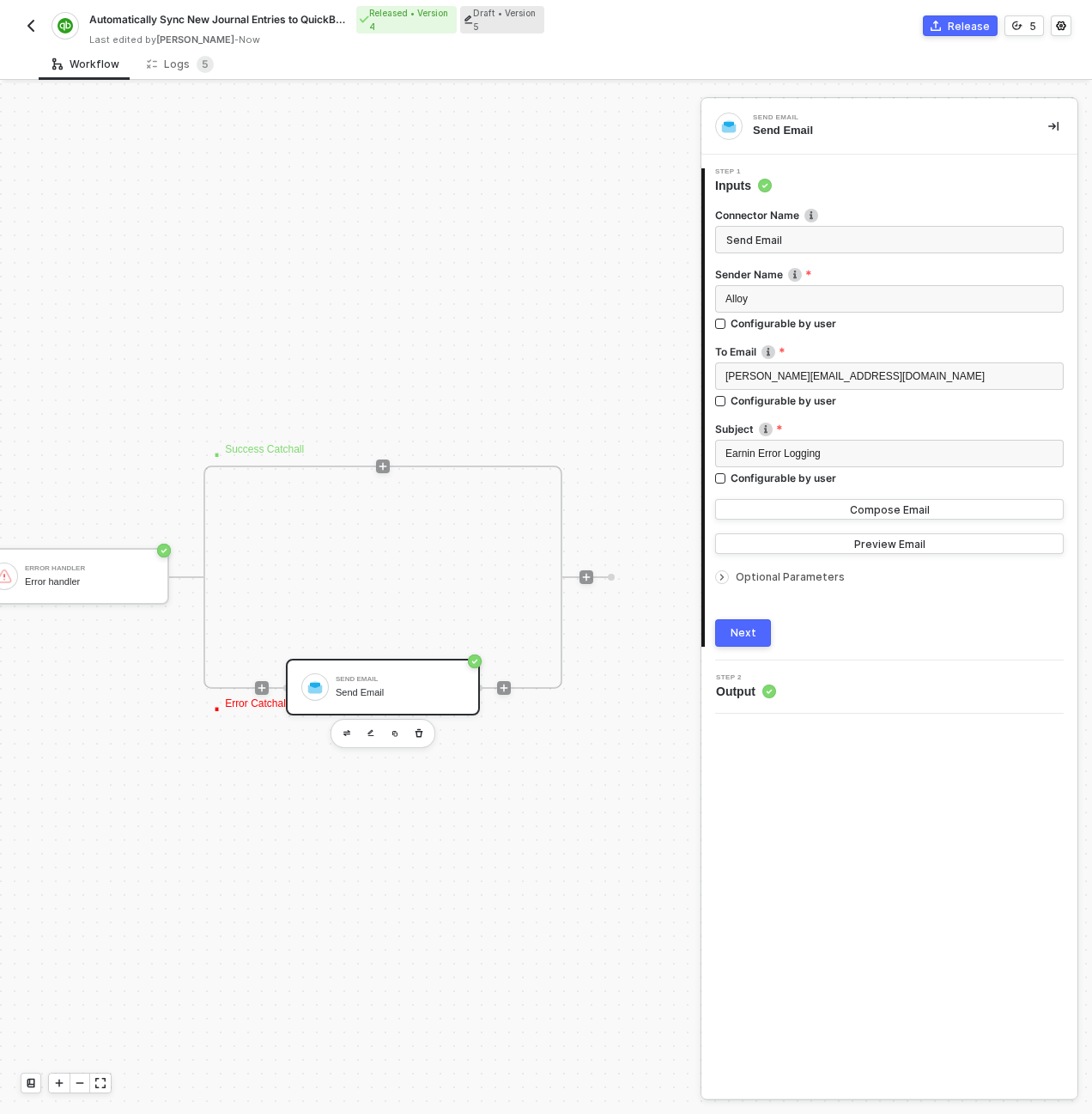
click at [759, 577] on span "Optional Parameters" at bounding box center [790, 576] width 109 height 12
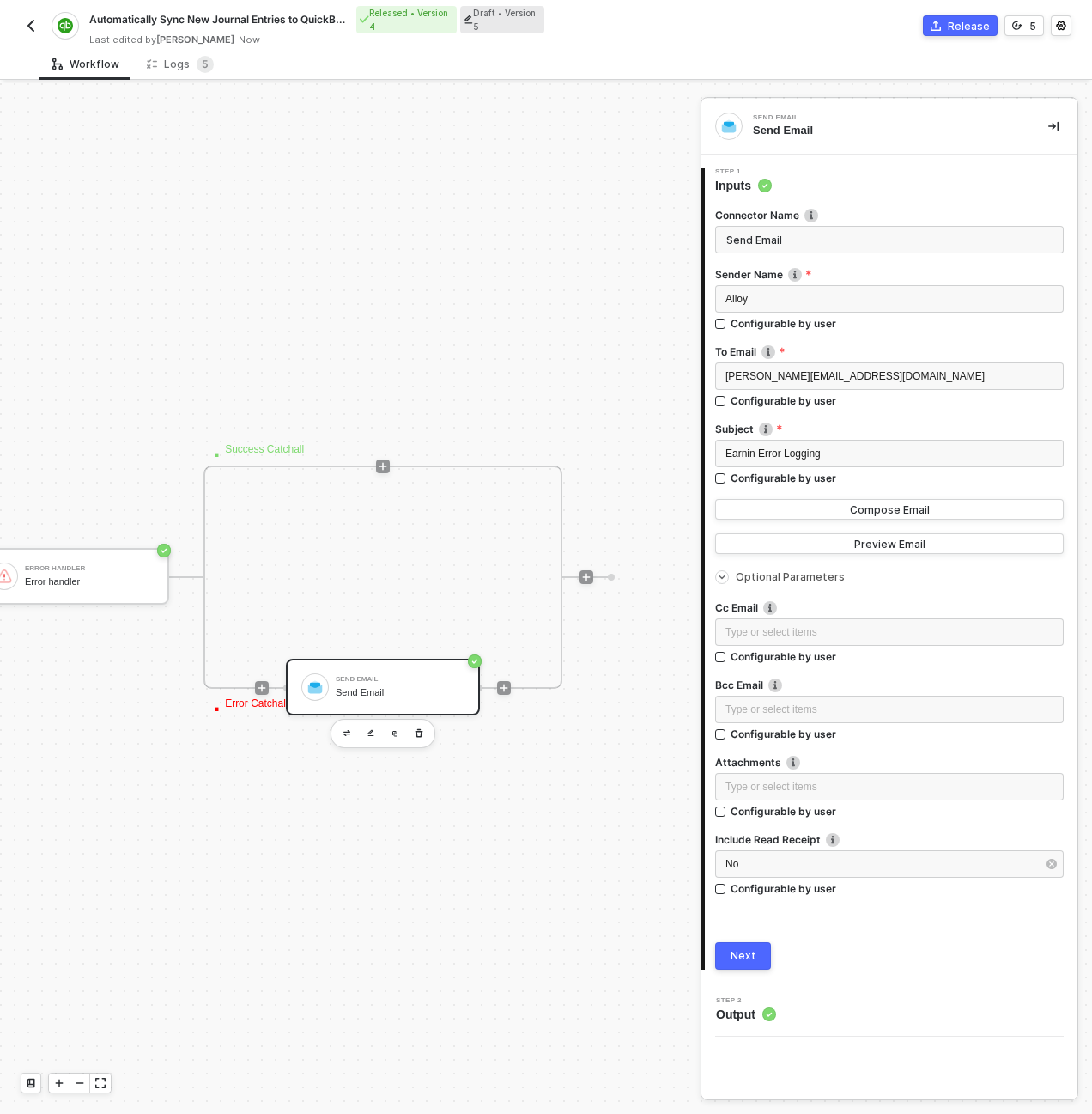
click at [381, 680] on div "Send Email" at bounding box center [400, 679] width 129 height 7
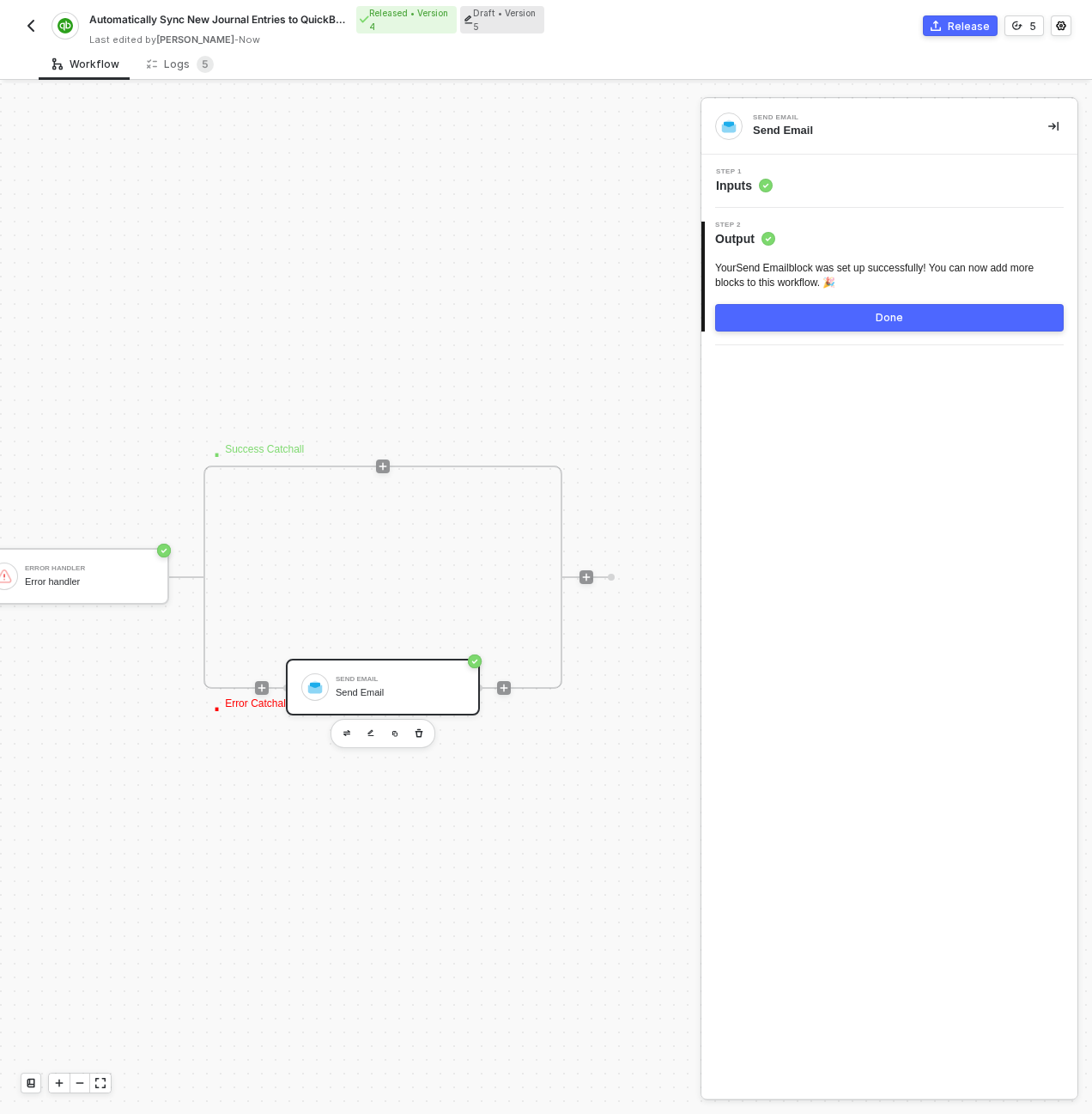
click at [808, 190] on div "Step 1 Inputs" at bounding box center [891, 180] width 371 height 26
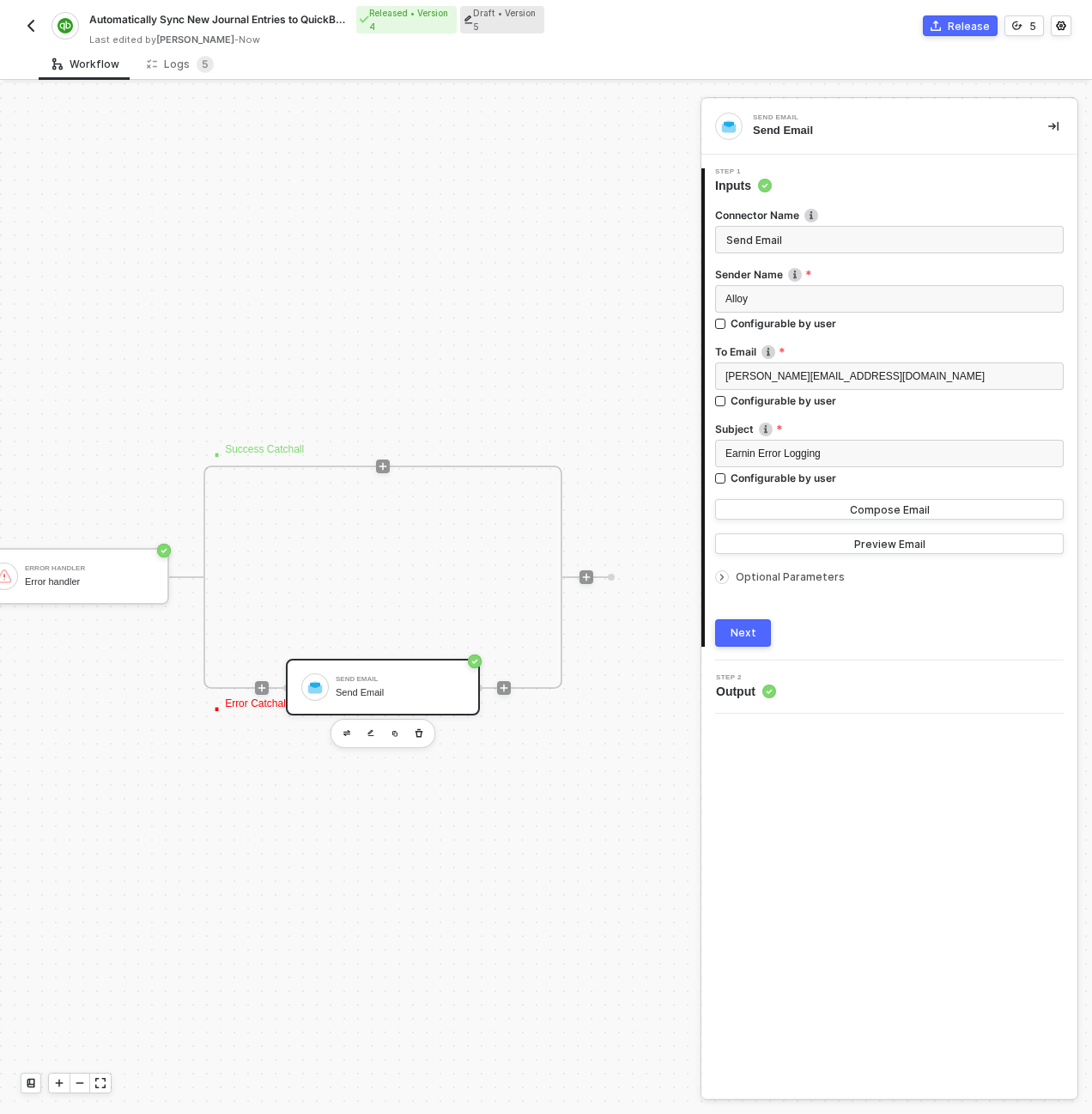
click at [749, 577] on span "Optional Parameters" at bounding box center [790, 576] width 109 height 12
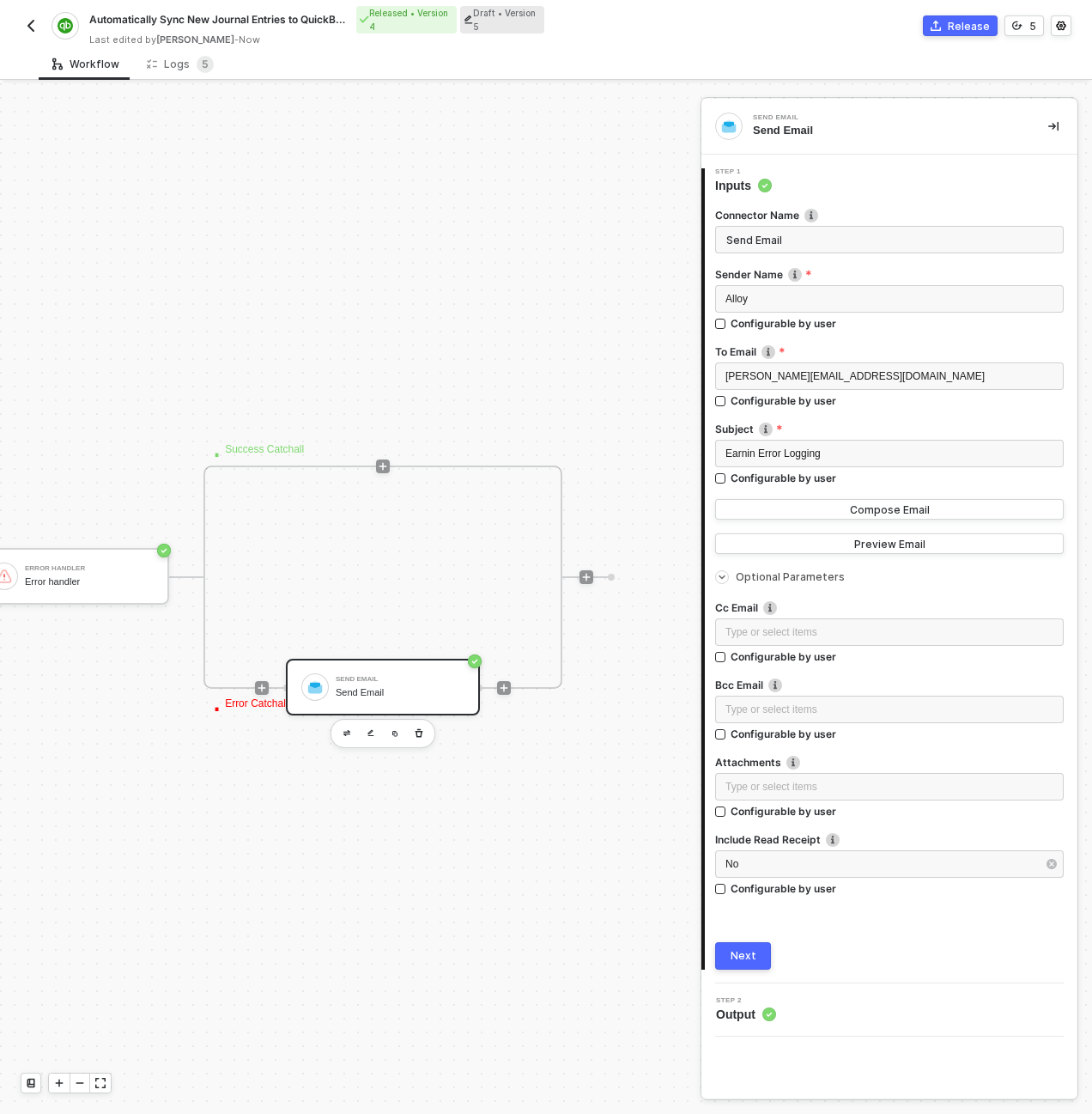
click at [749, 577] on span "Optional Parameters" at bounding box center [790, 576] width 109 height 12
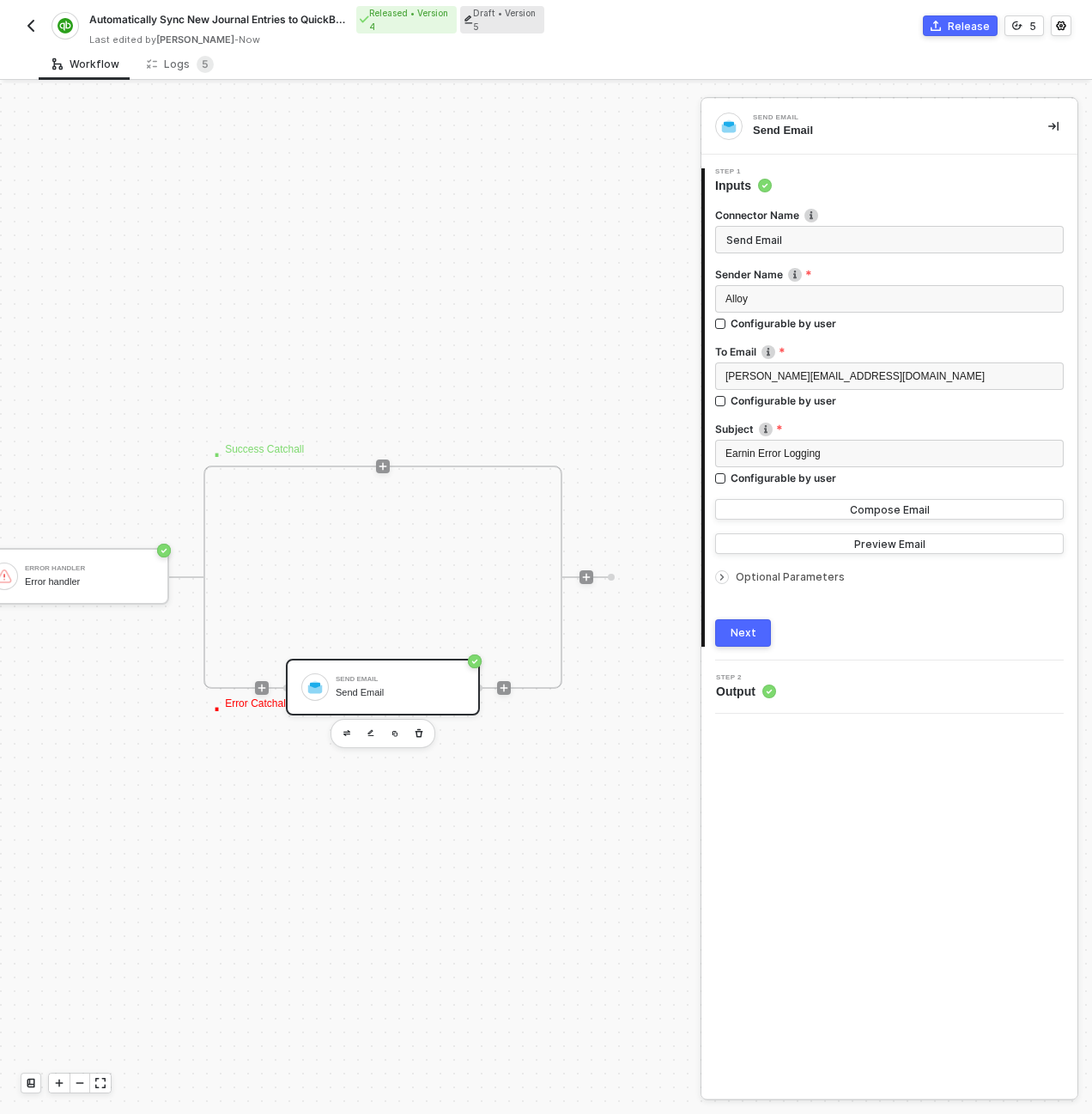
click at [765, 315] on div "Alloy" at bounding box center [889, 301] width 348 height 31
click at [765, 301] on div "Alloy" at bounding box center [890, 299] width 328 height 16
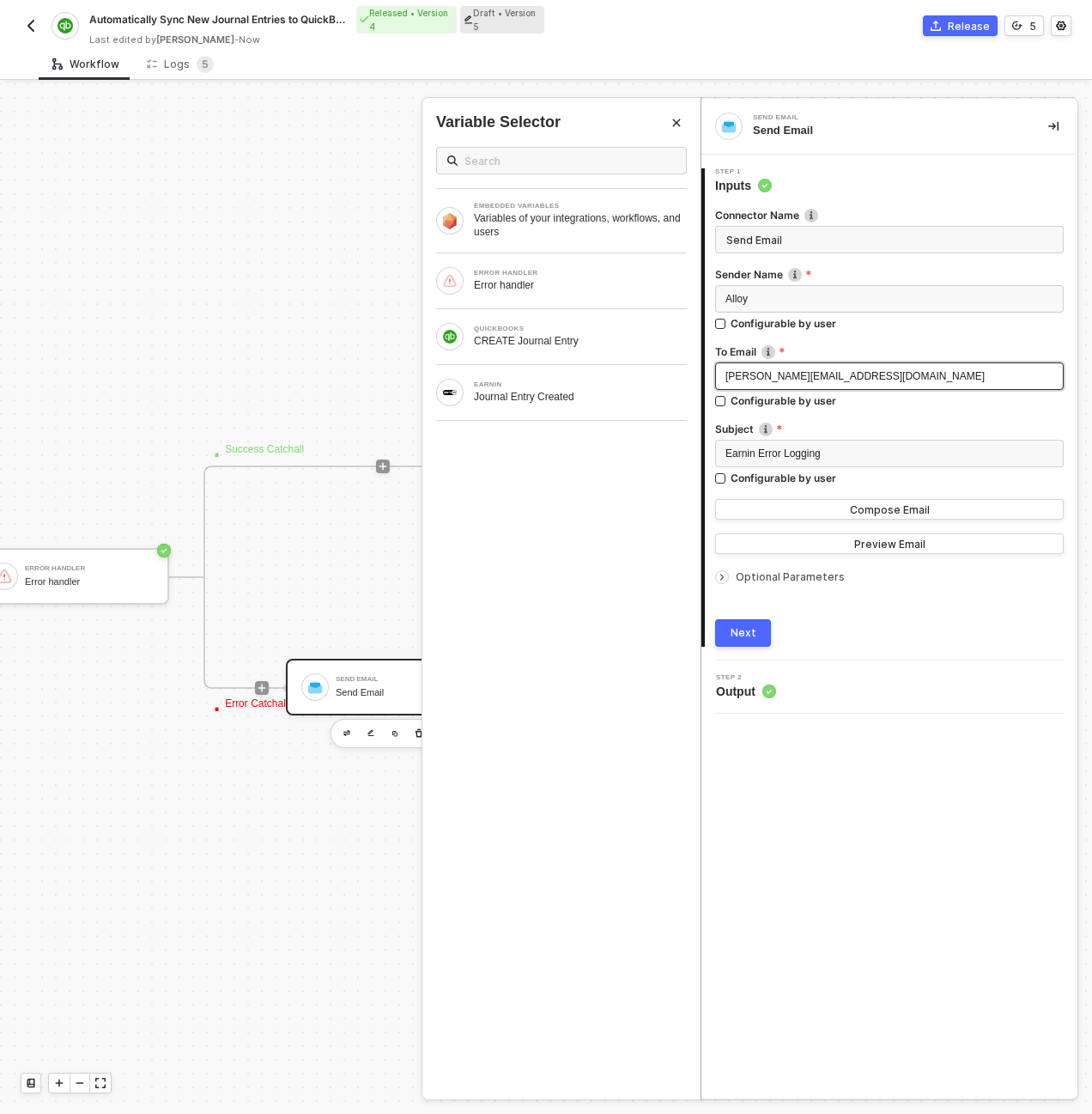
click at [775, 375] on span "dan@runalloy.com" at bounding box center [855, 376] width 260 height 12
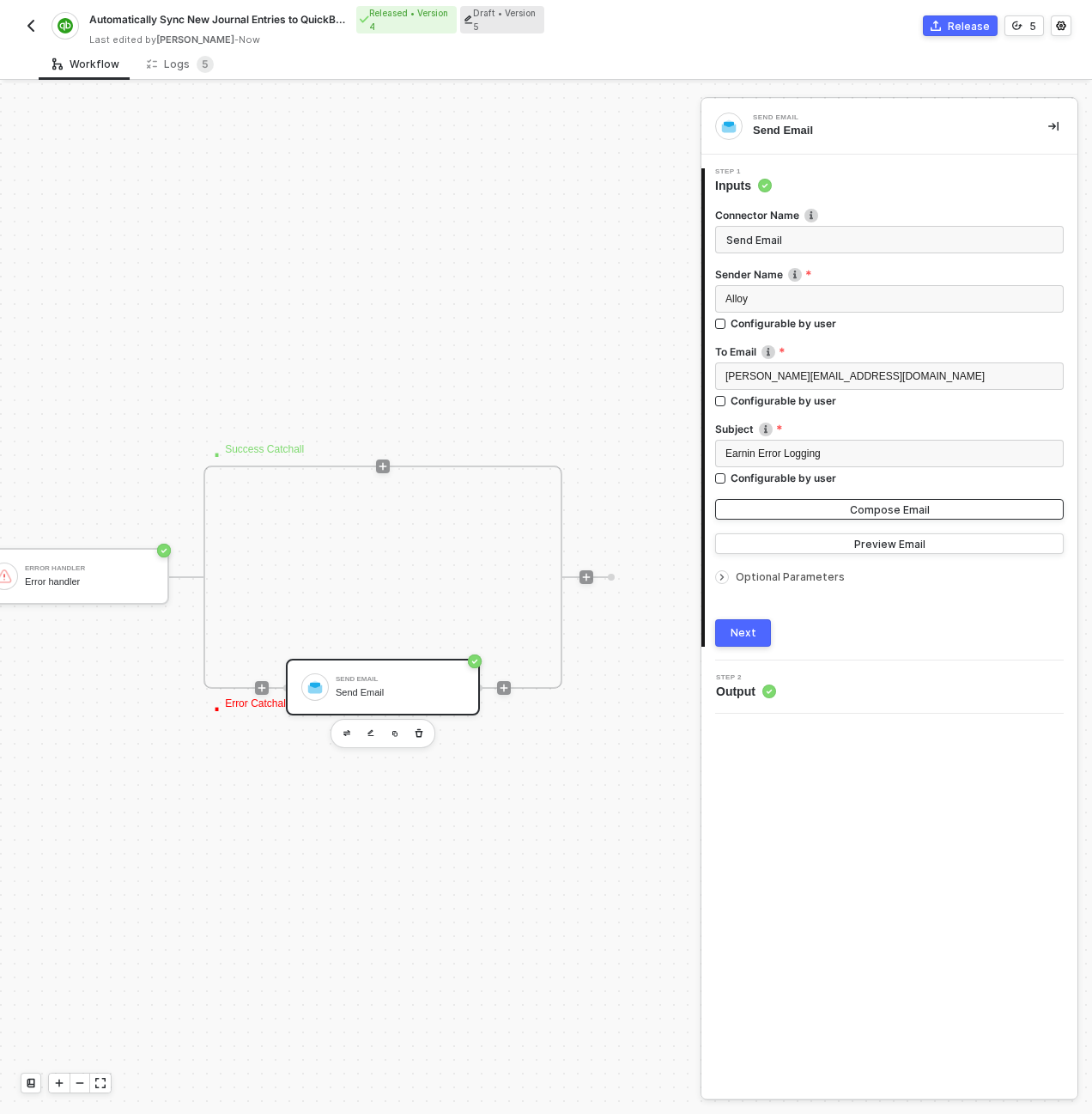
click at [782, 513] on button "Compose Email" at bounding box center [889, 510] width 348 height 21
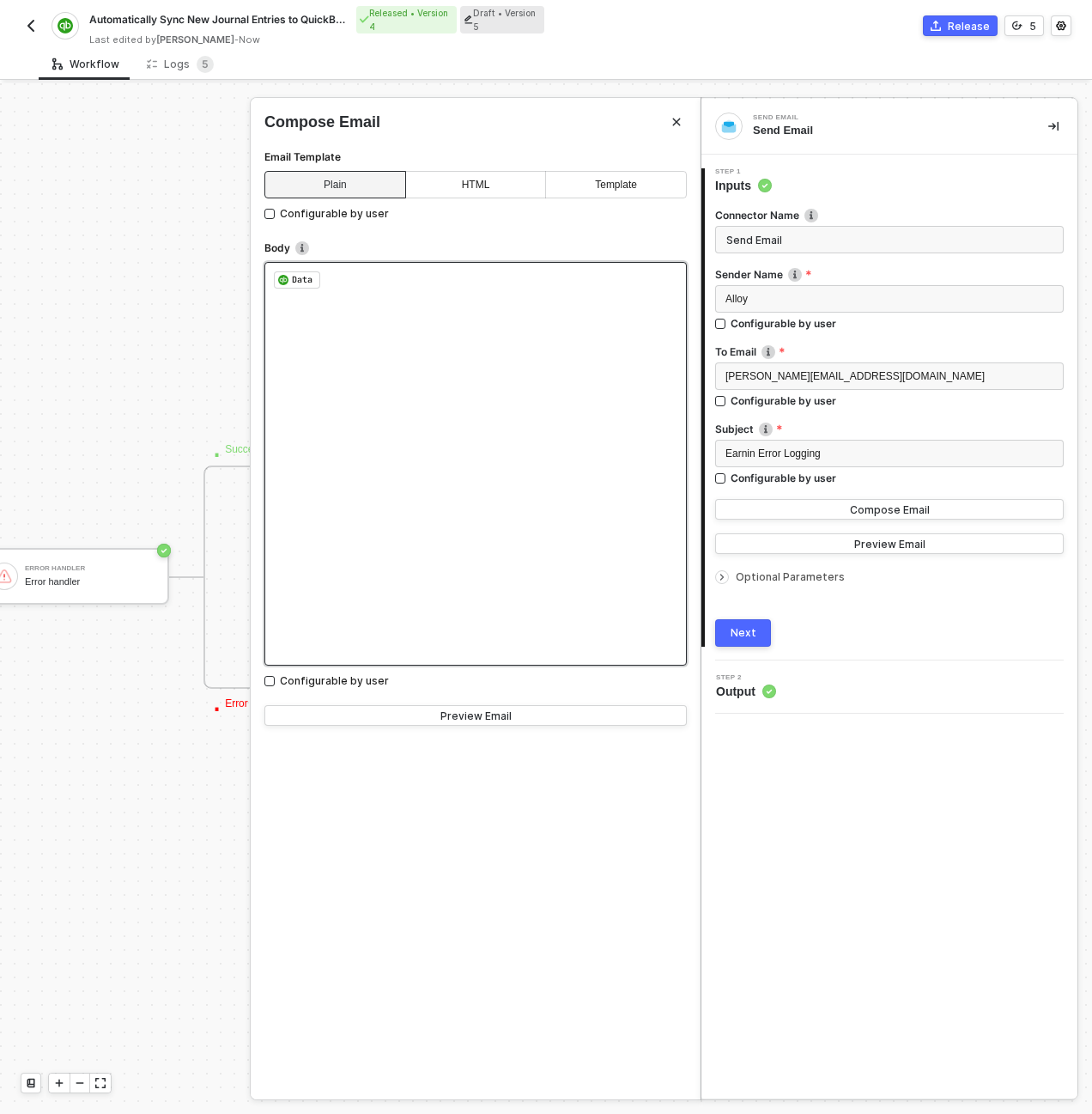
click at [615, 381] on div "﻿ Data ﻿ ﻿" at bounding box center [475, 463] width 423 height 404
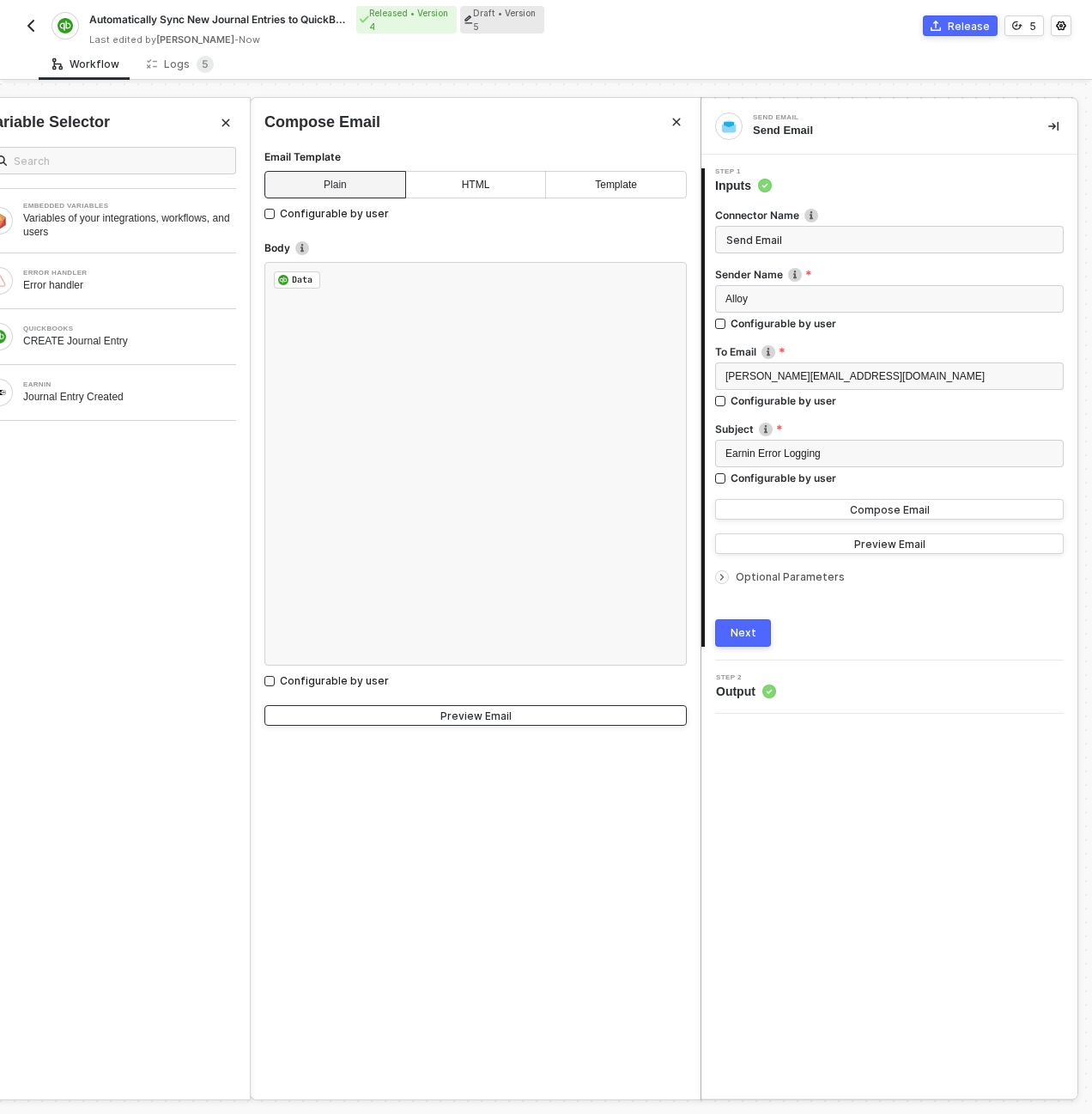
click at [540, 717] on button "Preview Email" at bounding box center [475, 715] width 423 height 21
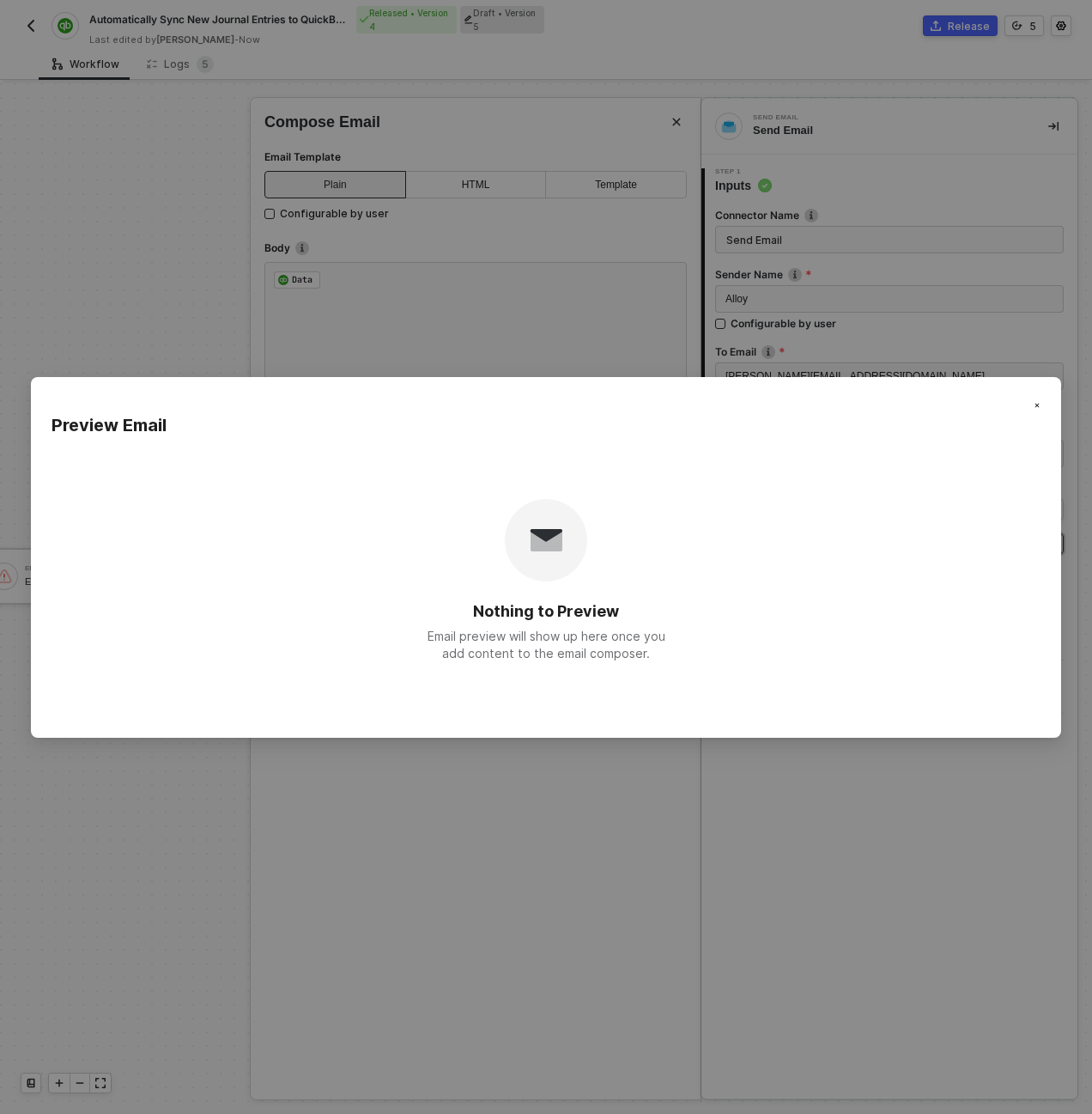
click at [549, 758] on div "Preview Email Nothing to Preview Email preview will show up here once you add c…" at bounding box center [546, 557] width 1092 height 1114
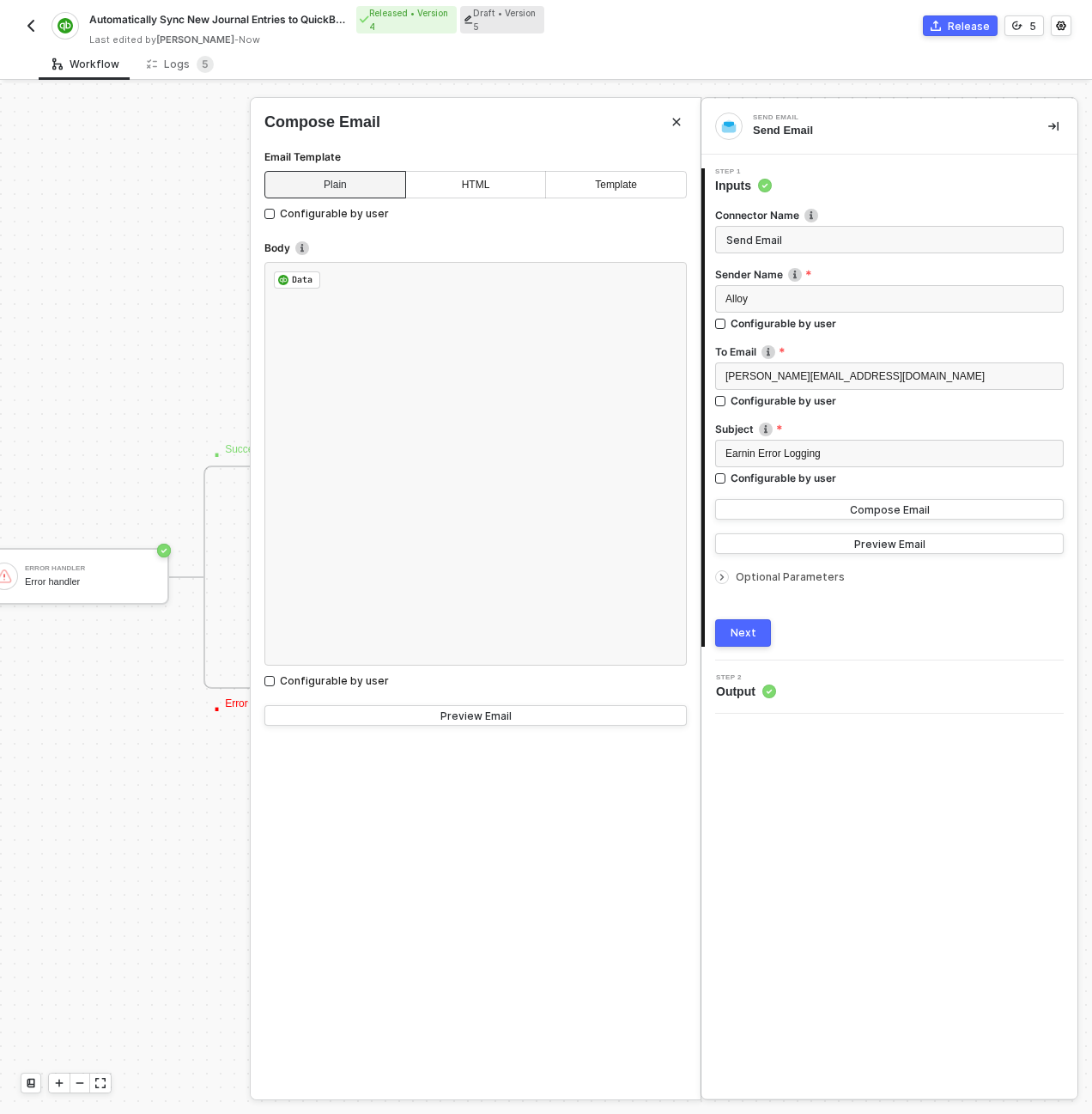
click at [386, 258] on div "Body" at bounding box center [475, 249] width 423 height 24
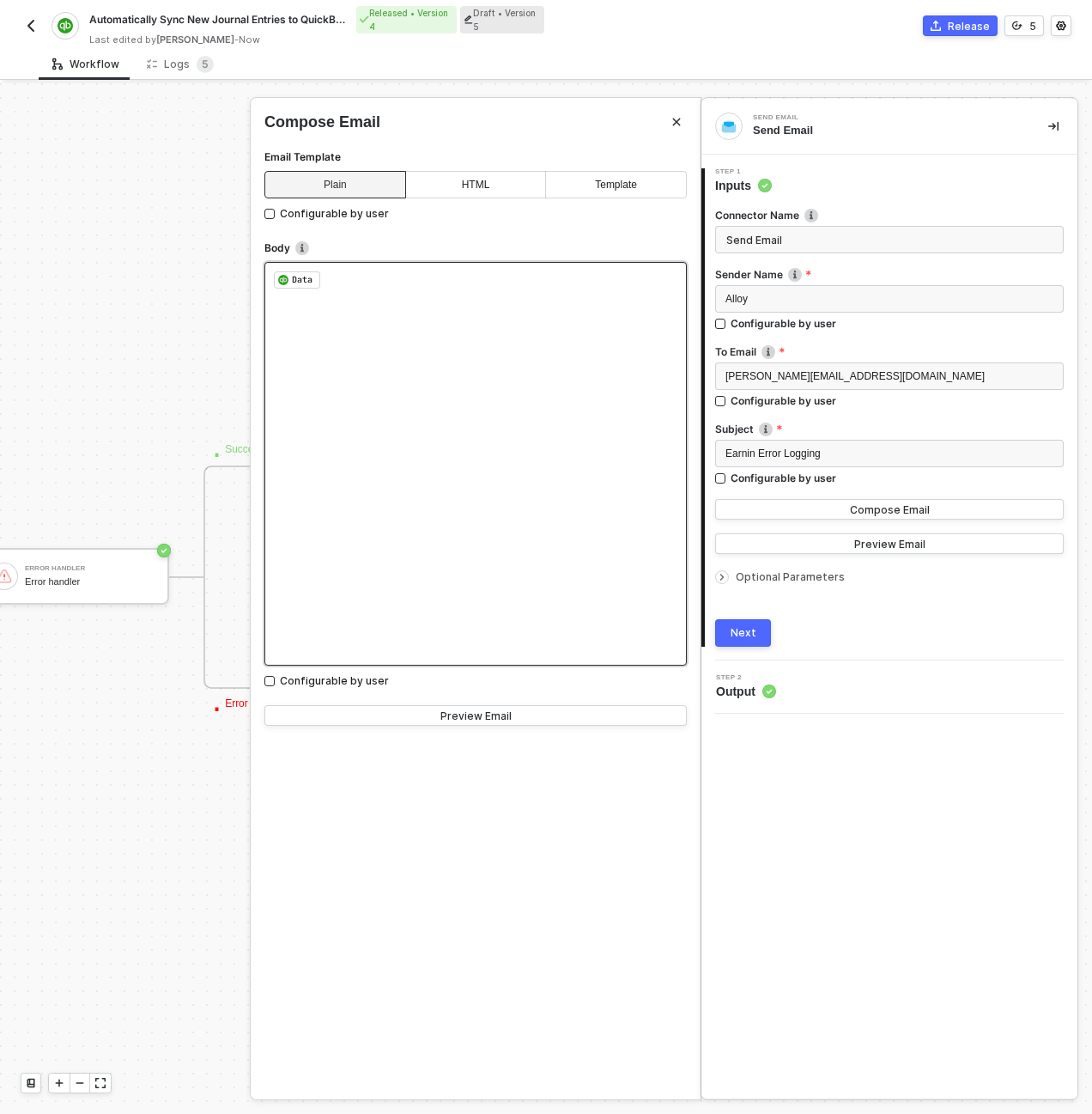
click at [388, 278] on pre "﻿ Data ﻿ ﻿" at bounding box center [475, 280] width 404 height 17
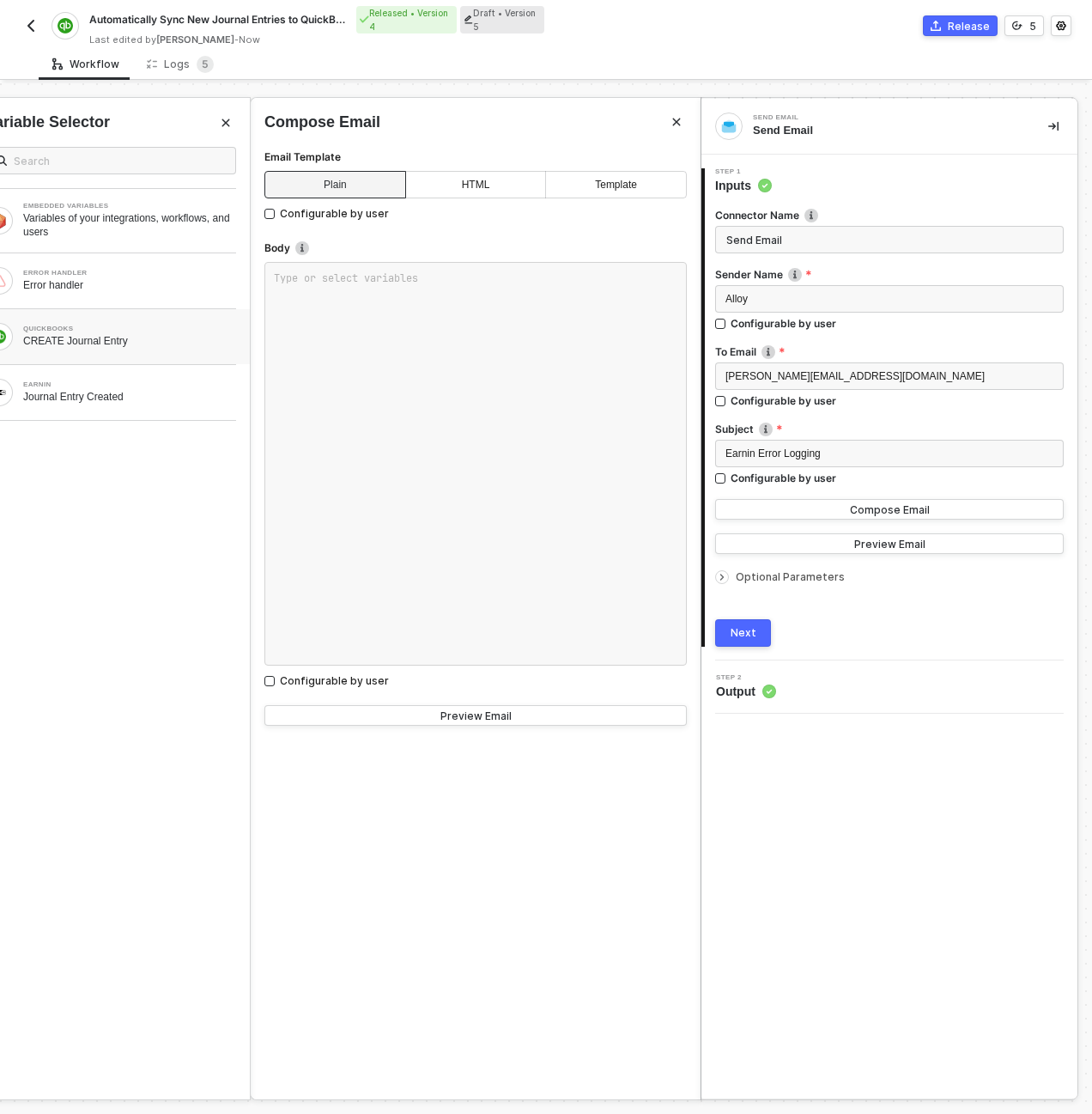
click at [155, 318] on div "QUICKBOOKS CREATE Journal Entry" at bounding box center [110, 337] width 278 height 55
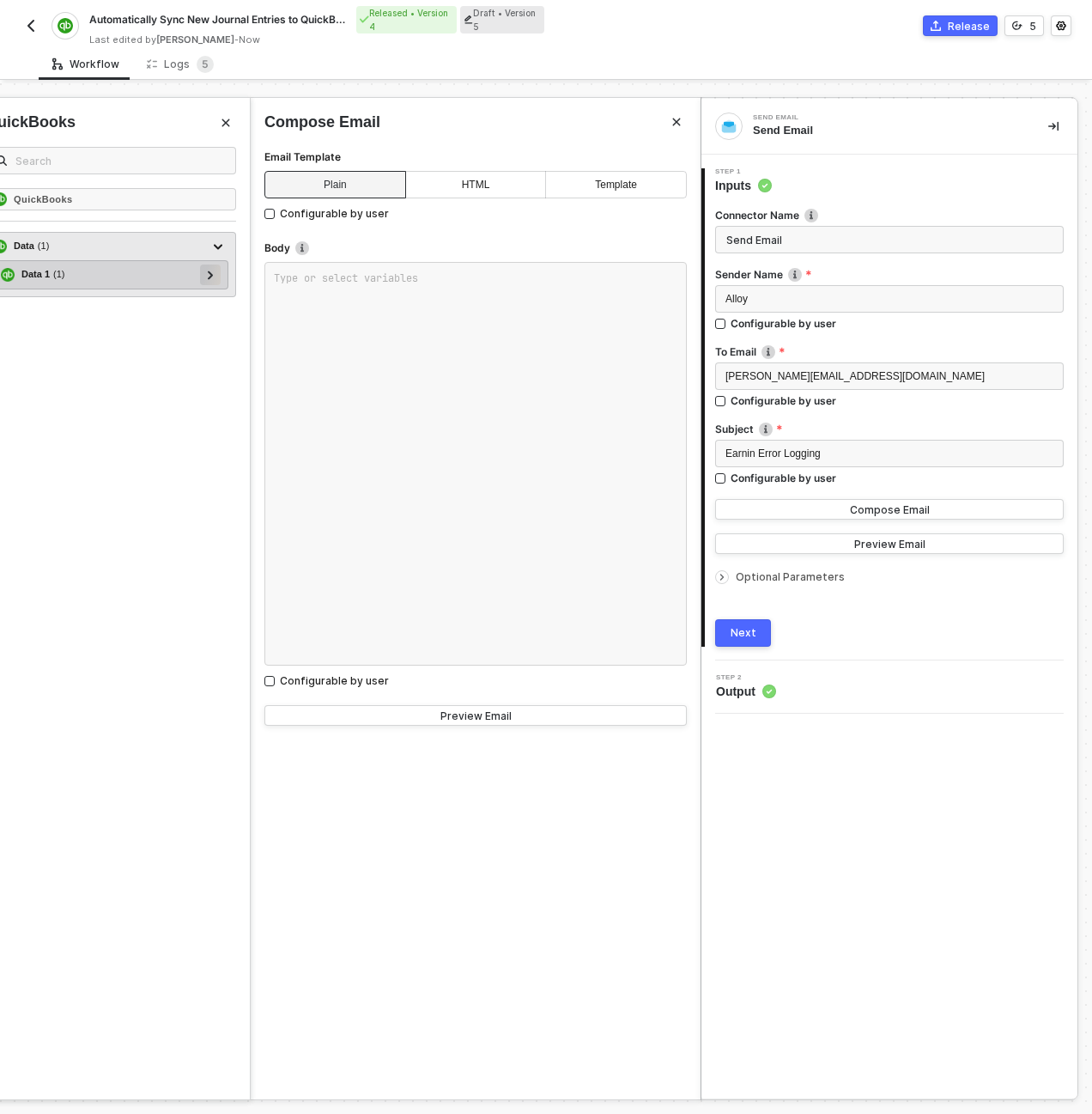
click at [209, 275] on icon at bounding box center [211, 274] width 6 height 9
click at [199, 302] on div at bounding box center [202, 303] width 9 height 19
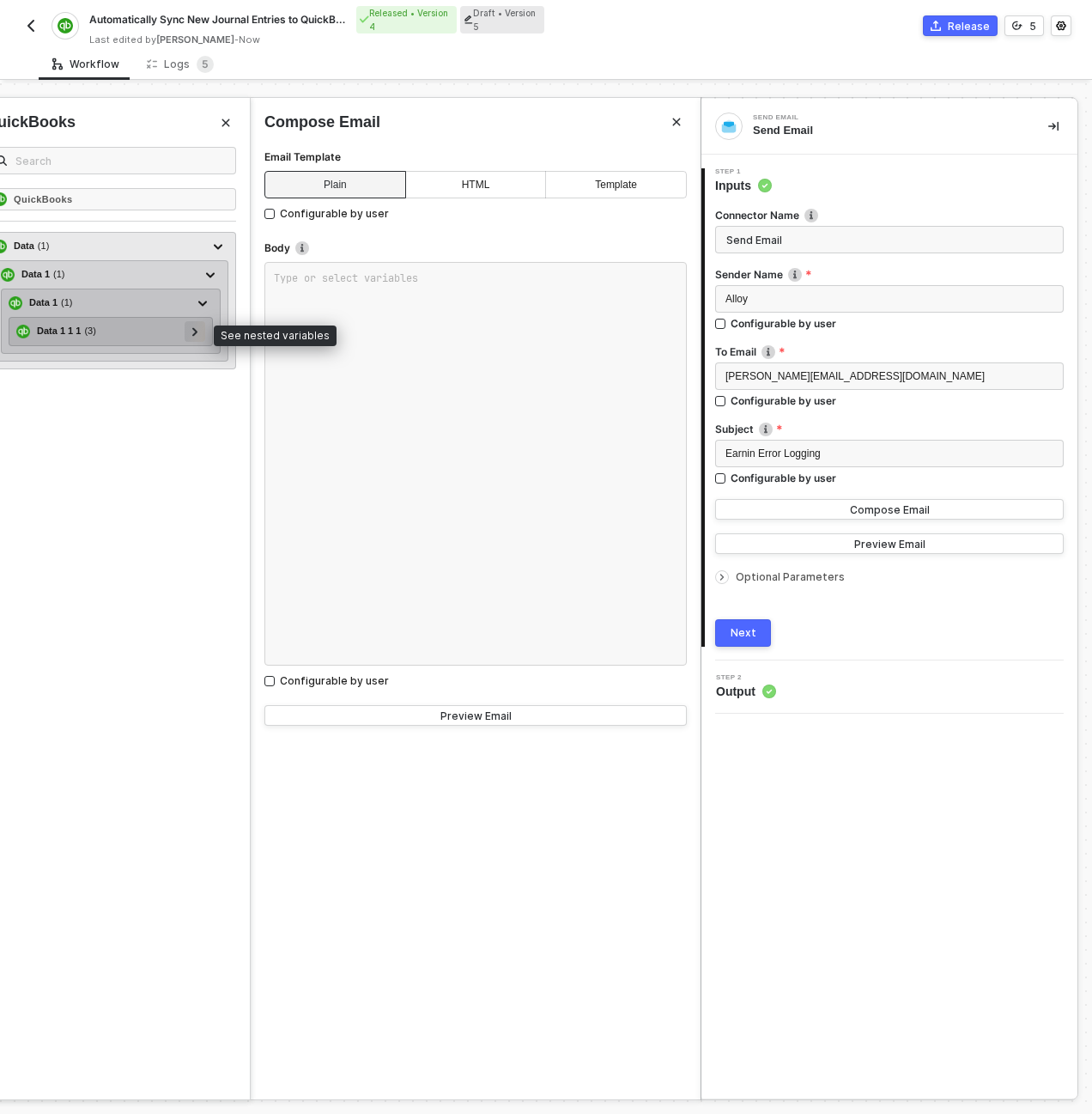
click at [197, 329] on icon at bounding box center [195, 331] width 6 height 9
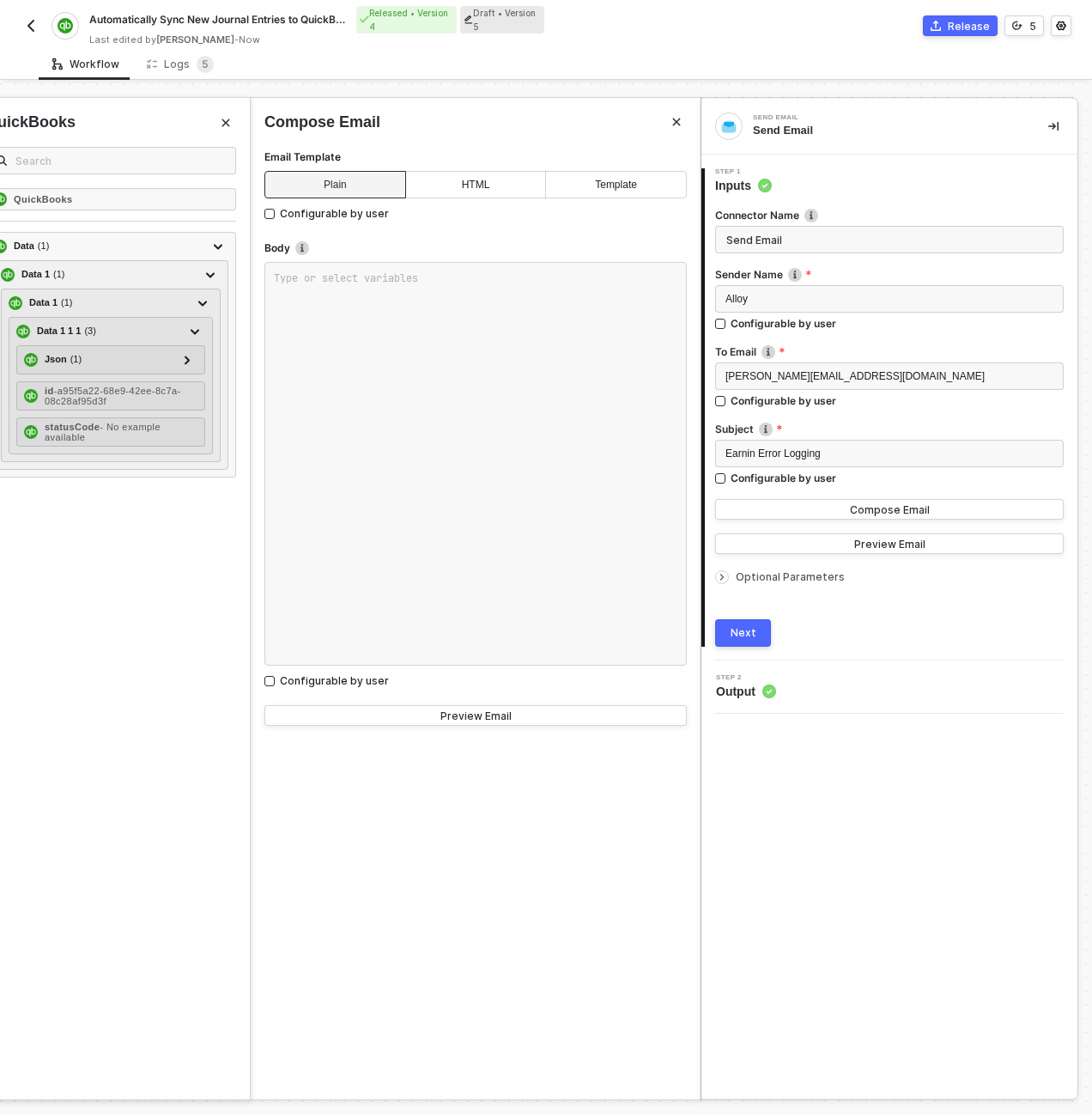
click at [226, 120] on icon "Close" at bounding box center [225, 122] width 10 height 11
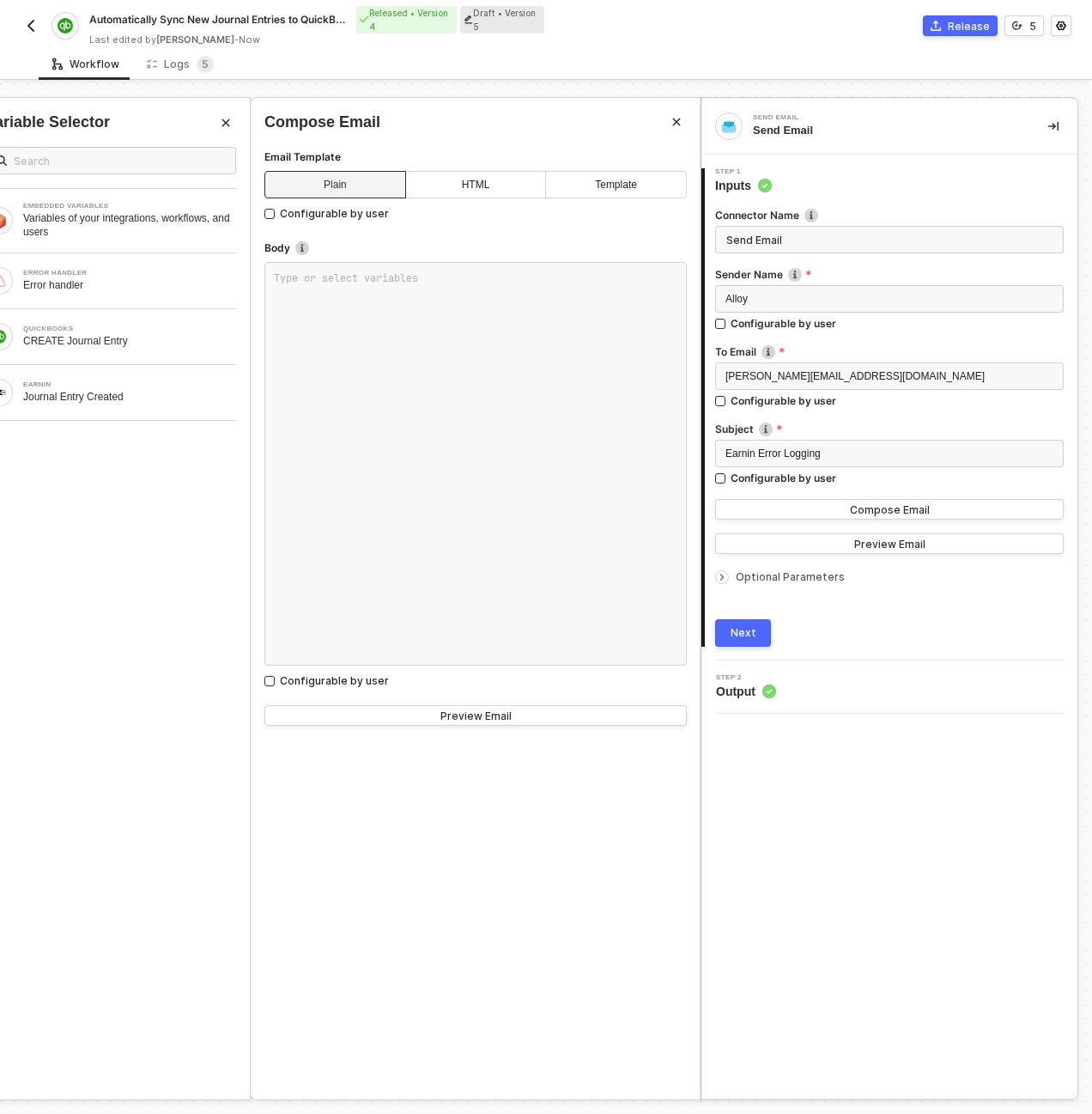
click at [225, 119] on icon "Close" at bounding box center [225, 122] width 10 height 11
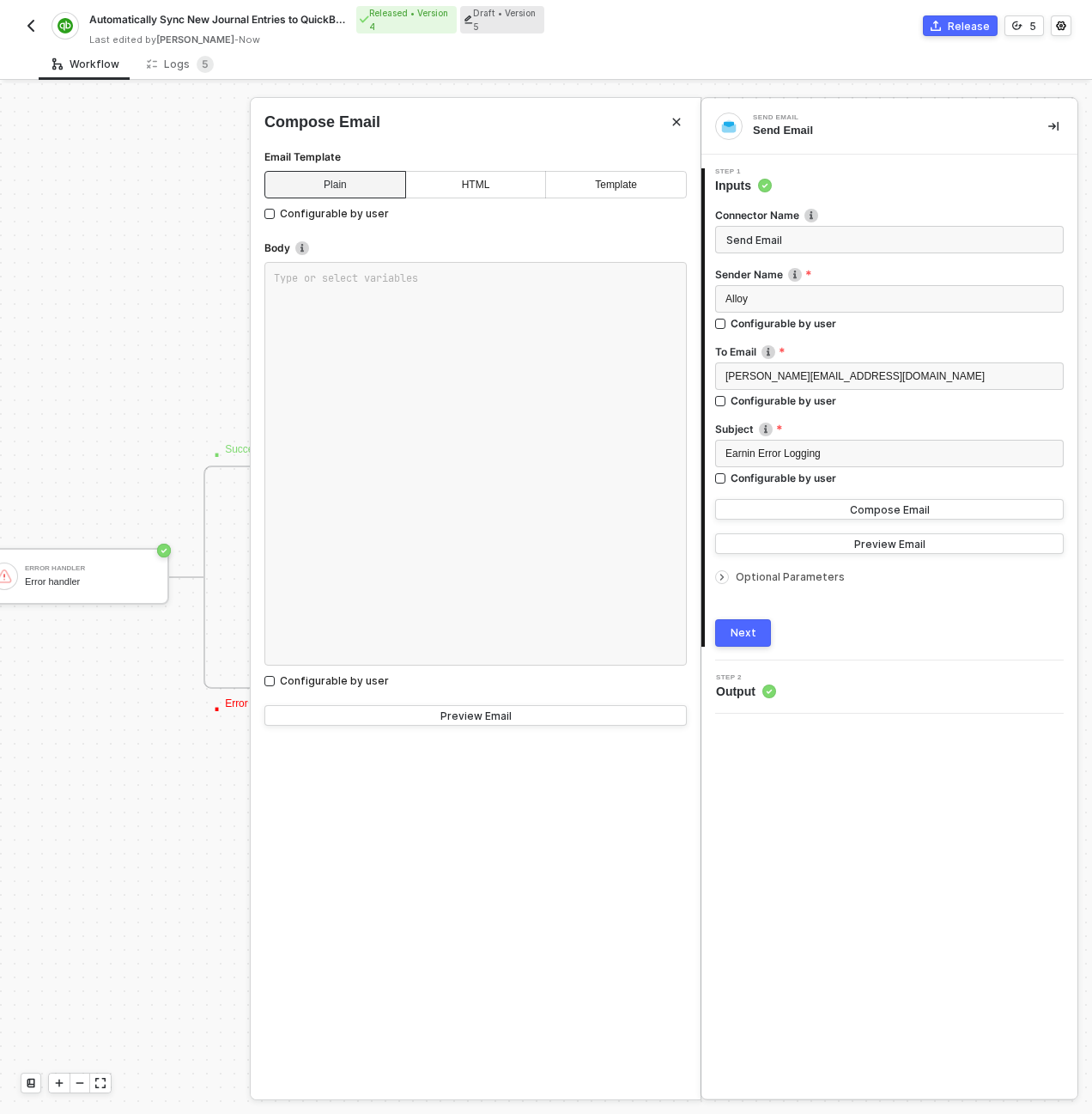
click at [226, 153] on div at bounding box center [546, 598] width 1092 height 1030
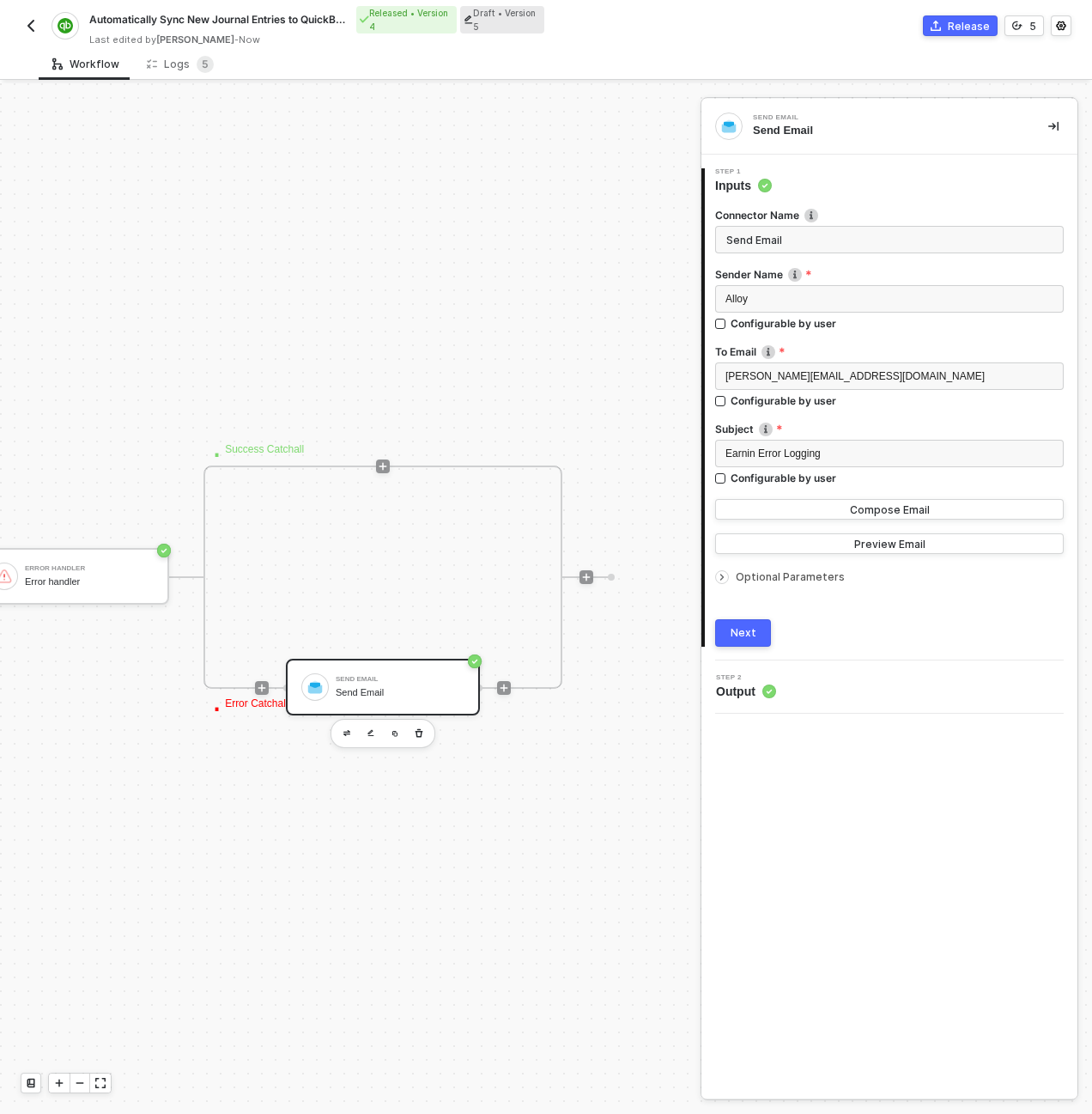
scroll to position [493, 235]
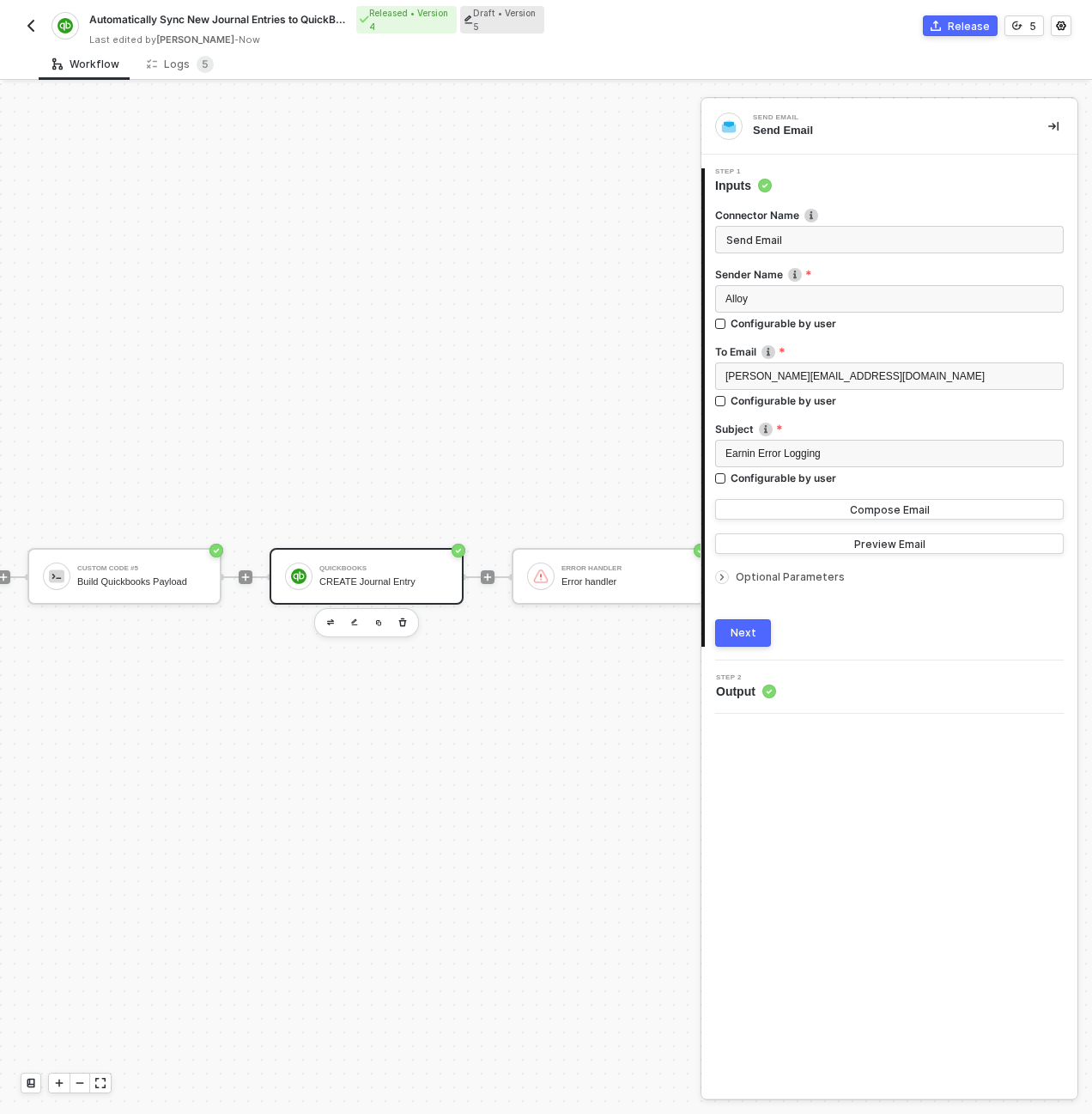
click at [311, 586] on div "QuickBooks CREATE Journal Entry" at bounding box center [366, 576] width 194 height 56
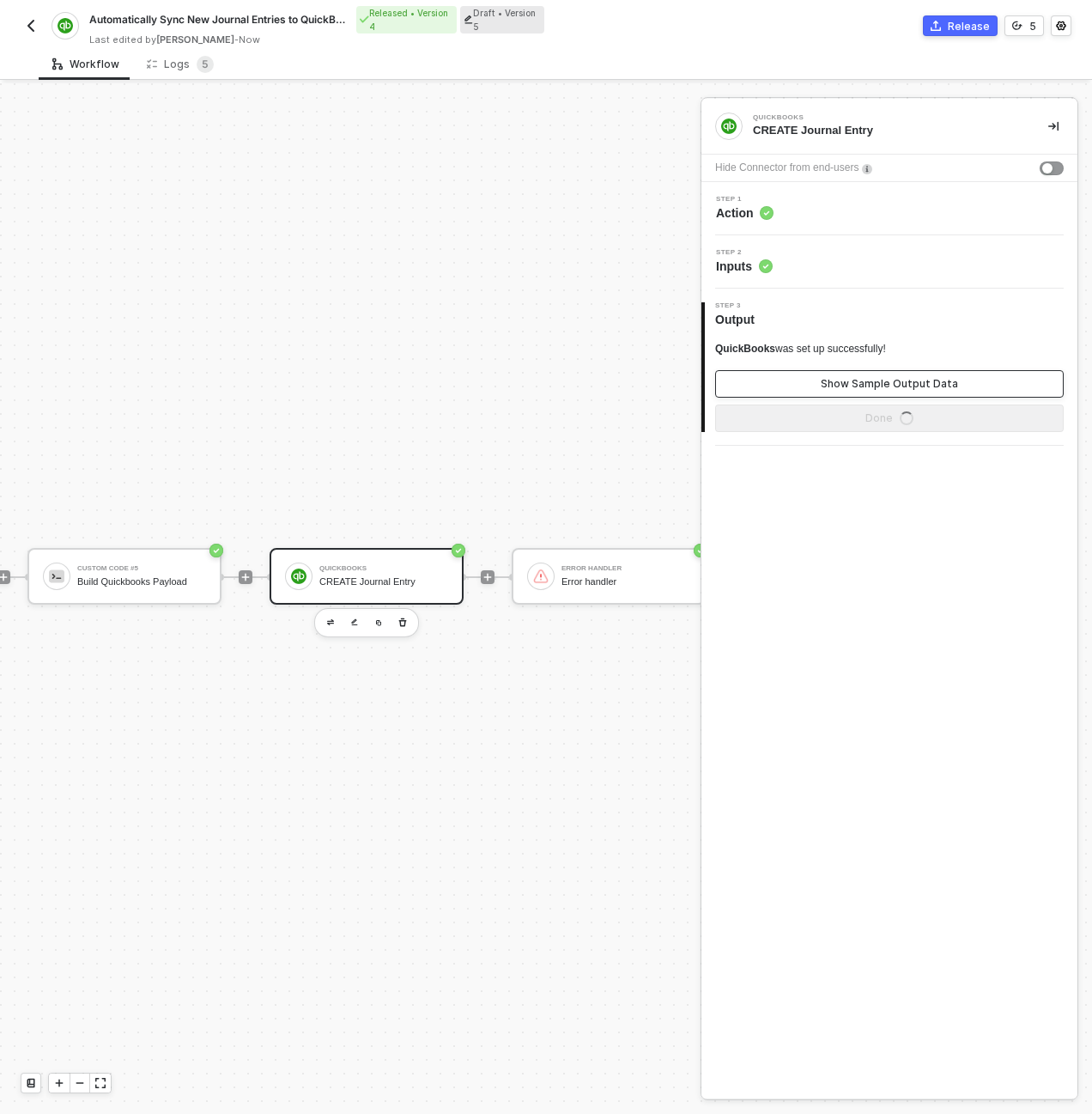
click at [867, 375] on button "Show Sample Output Data" at bounding box center [889, 384] width 348 height 28
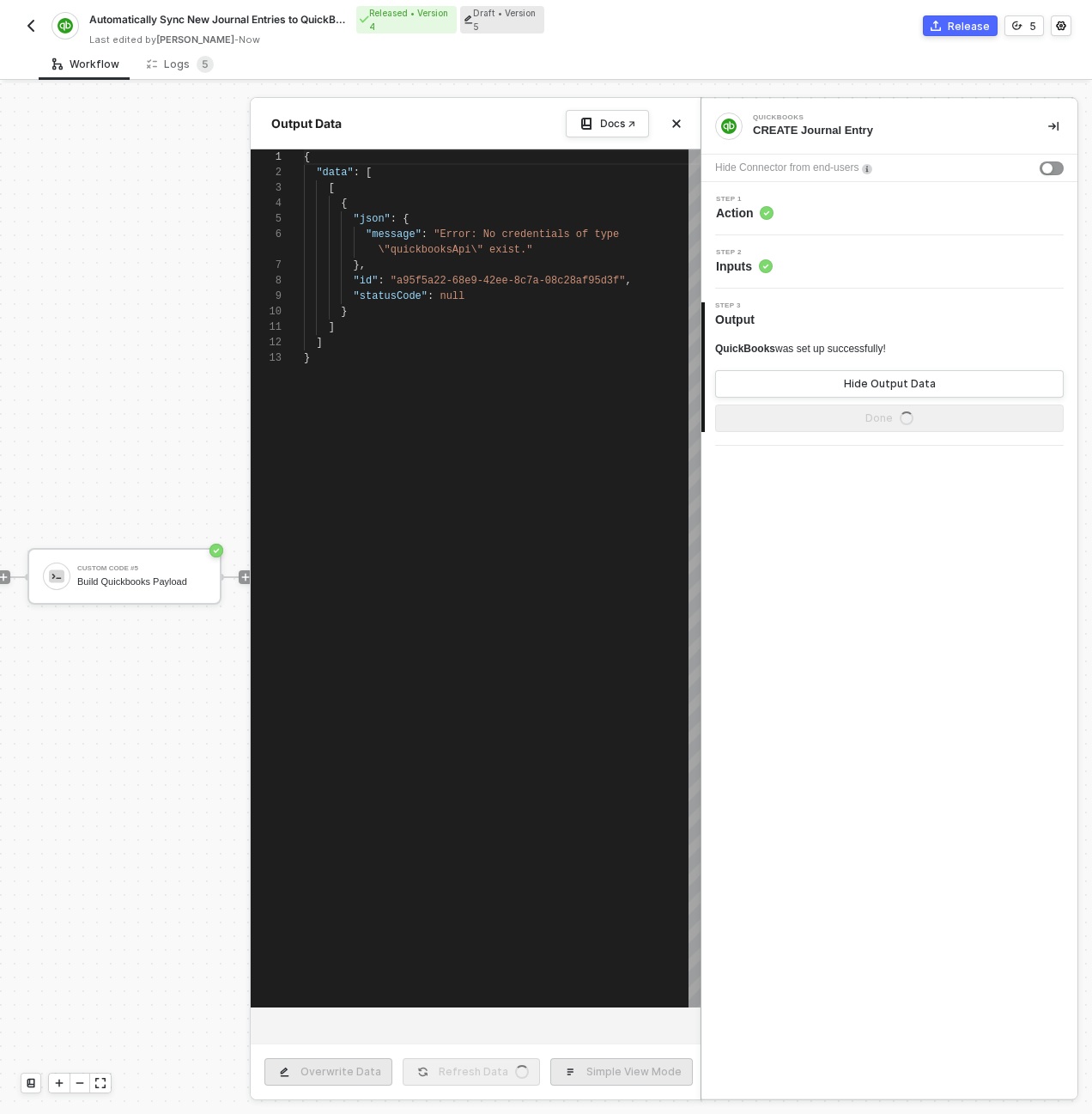
scroll to position [139, 0]
type textarea "{ "data": [ [ { "json": { "message": "Error: No credentials of type \"quickbook…"
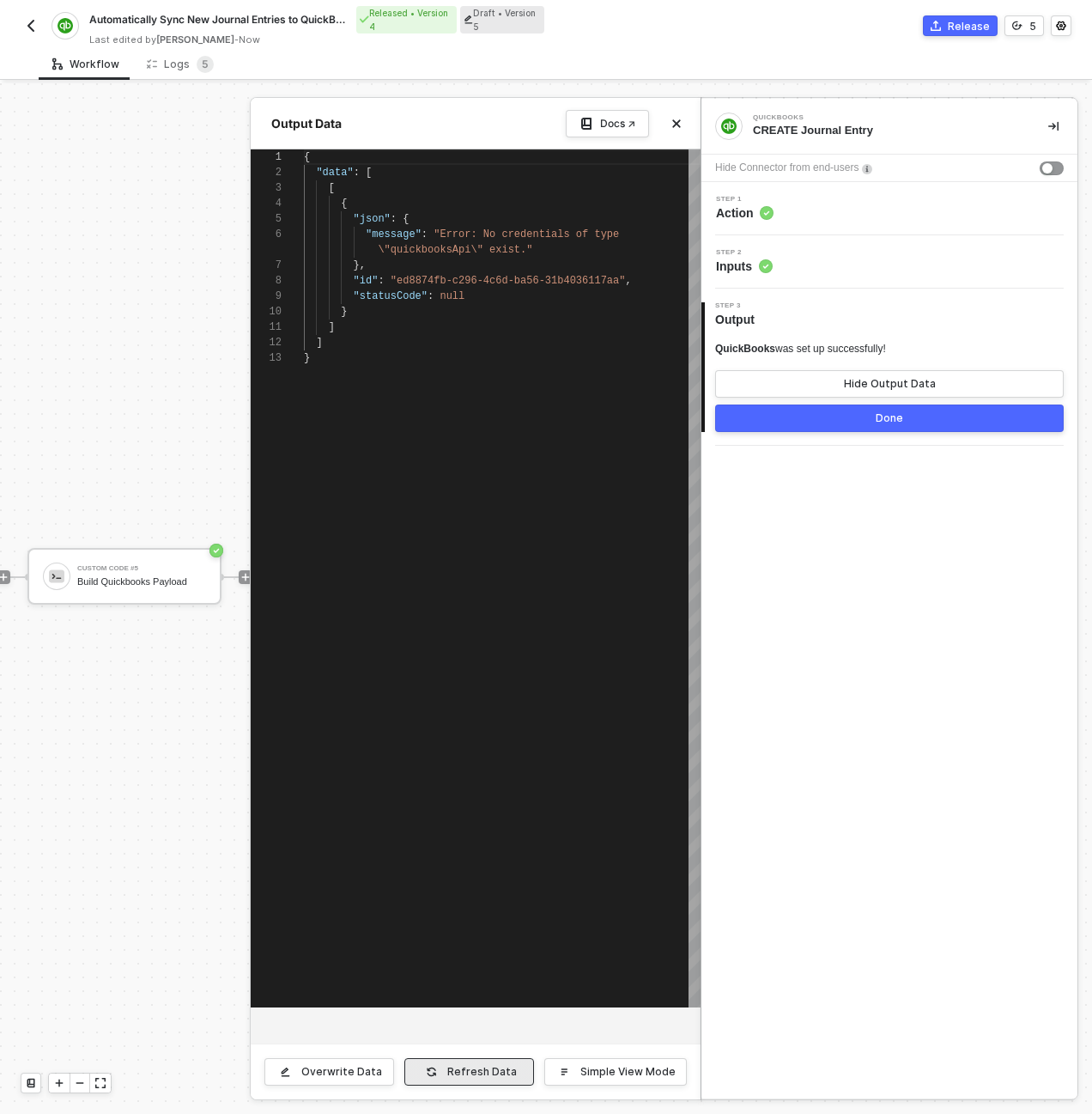
click at [470, 1077] on div "Refresh Data" at bounding box center [482, 1071] width 70 height 13
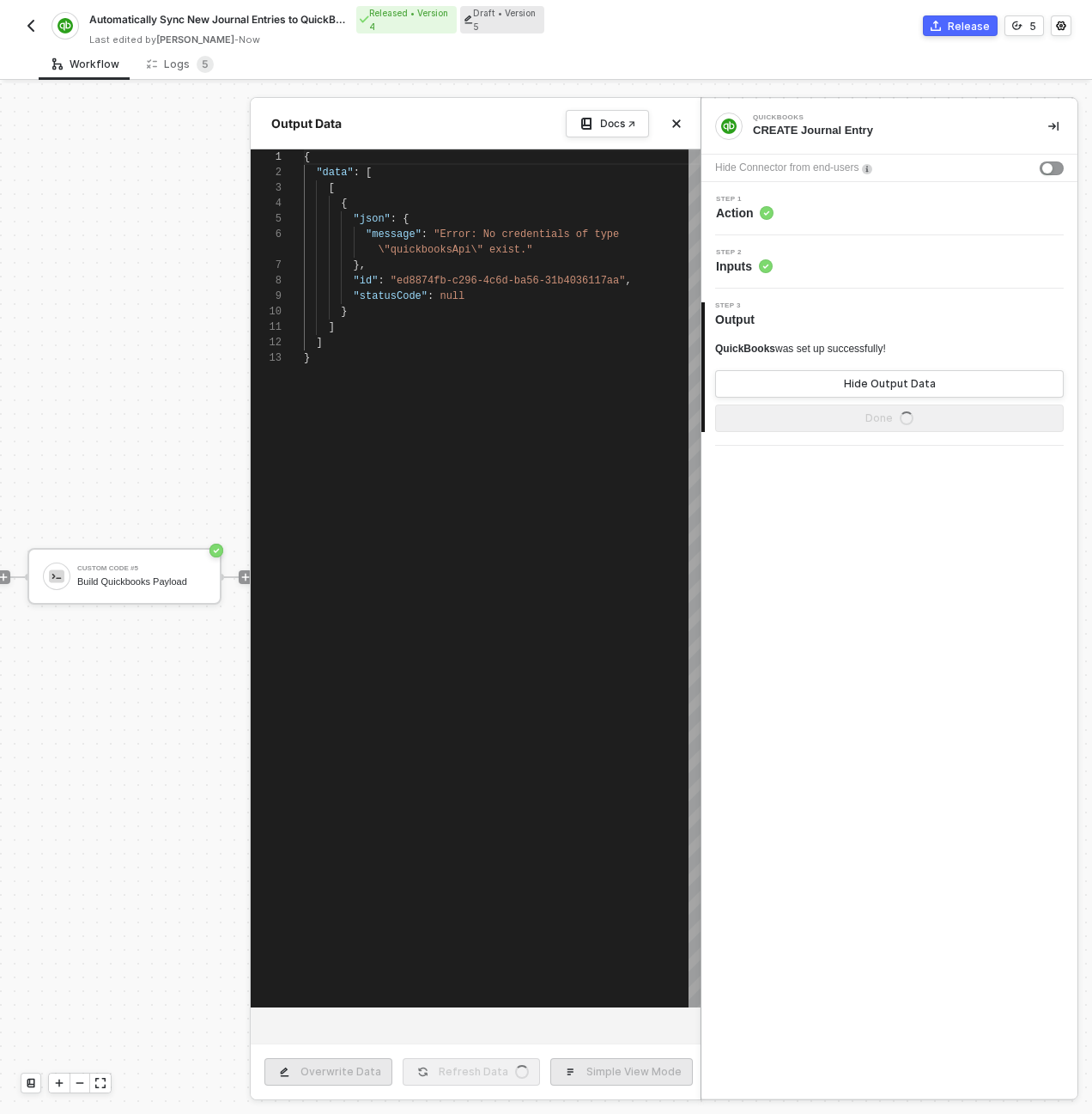
click at [75, 483] on div at bounding box center [546, 598] width 1092 height 1030
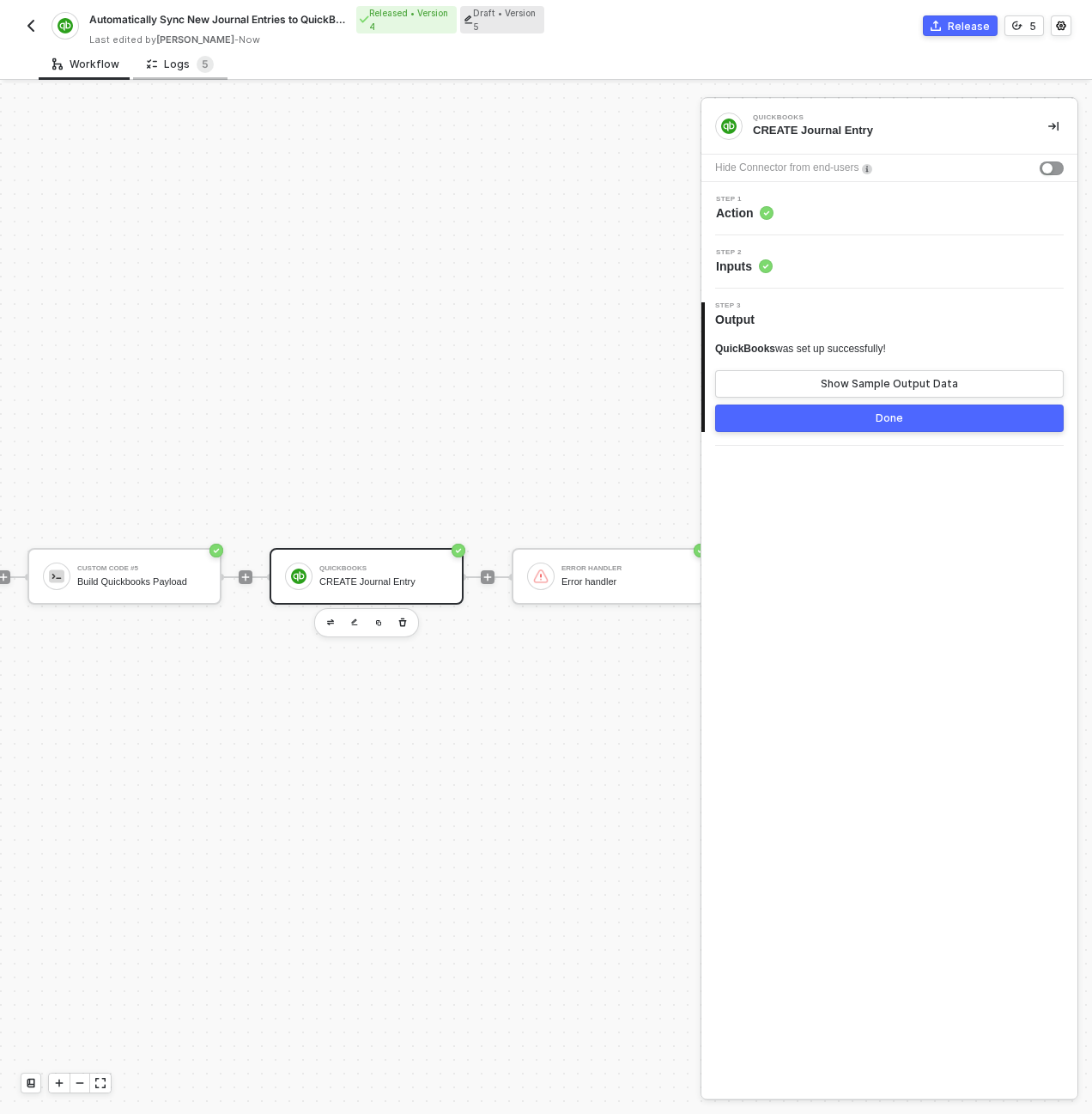
click at [175, 61] on div "Logs 5" at bounding box center [180, 64] width 67 height 17
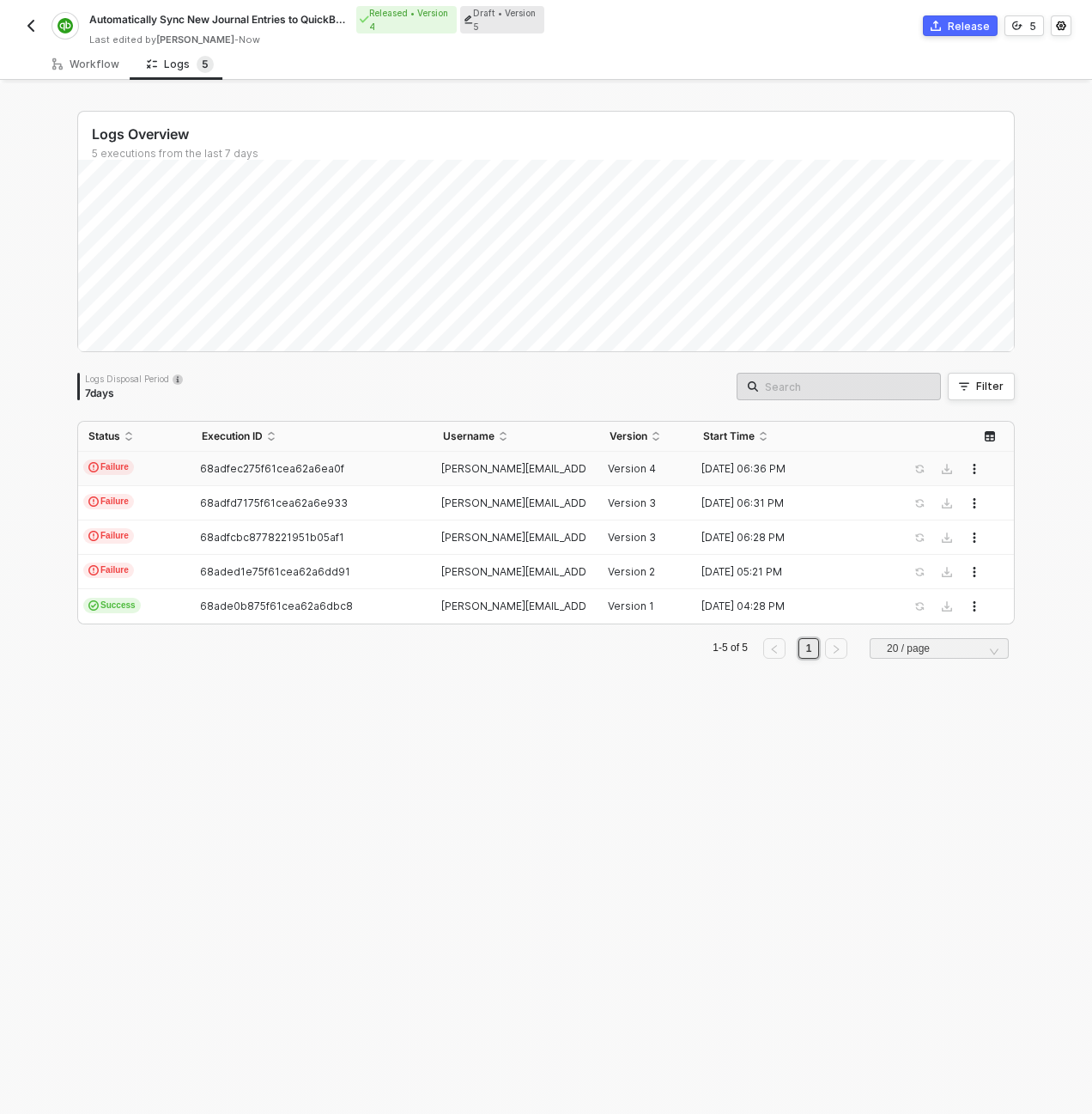
click at [192, 473] on div "68adfec275f61cea62a6ea0f" at bounding box center [304, 469] width 226 height 13
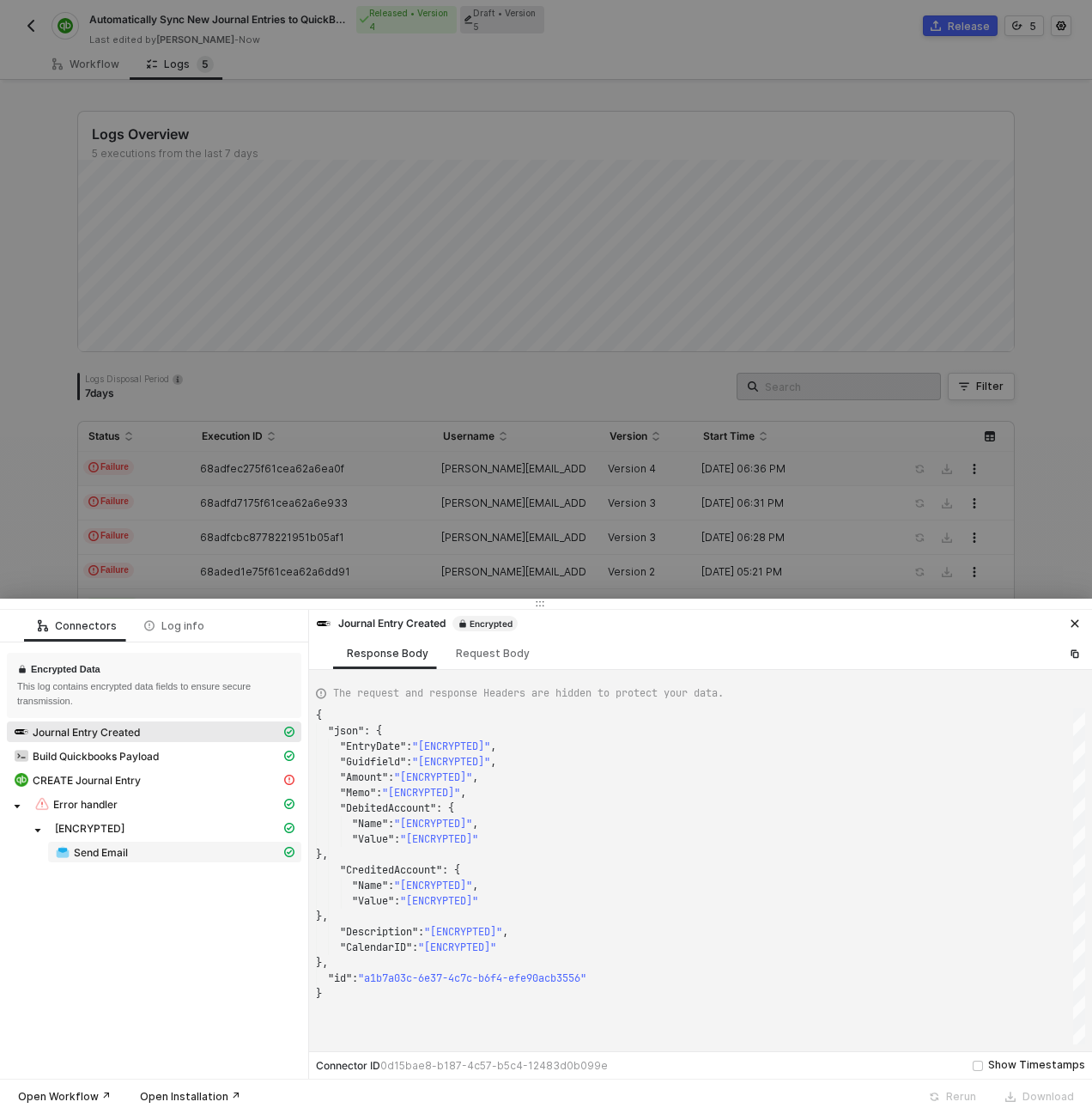
click at [185, 857] on div "Send Email" at bounding box center [168, 851] width 226 height 15
click at [114, 788] on div "CREATE Journal Entry" at bounding box center [147, 780] width 267 height 15
type textarea "{ "statusCode": 400, "message": "[ENCRYPTED]" }"
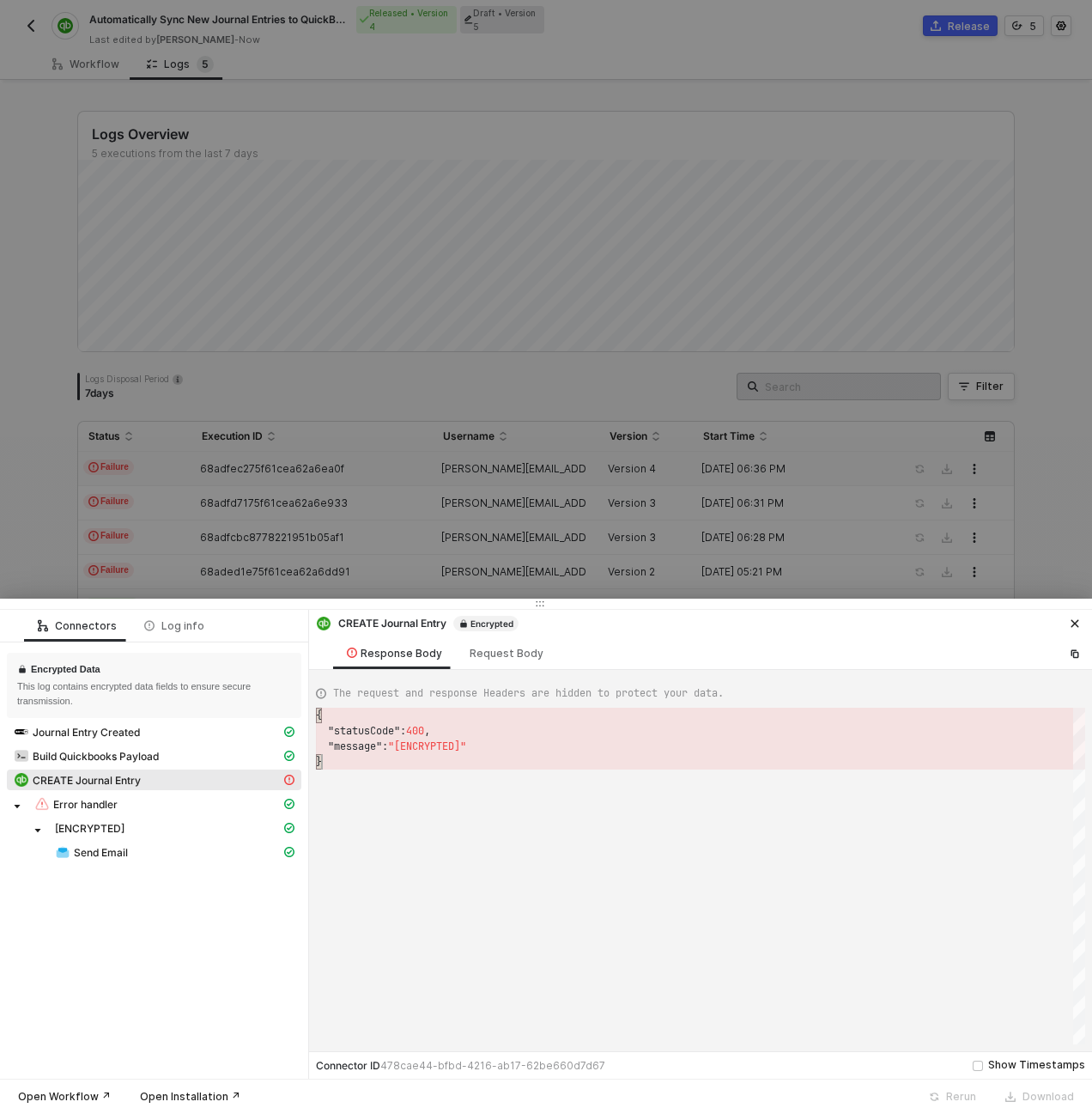
scroll to position [0, 0]
drag, startPoint x: 378, startPoint y: 764, endPoint x: 288, endPoint y: 705, distance: 107.6
click at [423, 338] on div at bounding box center [546, 557] width 1092 height 1114
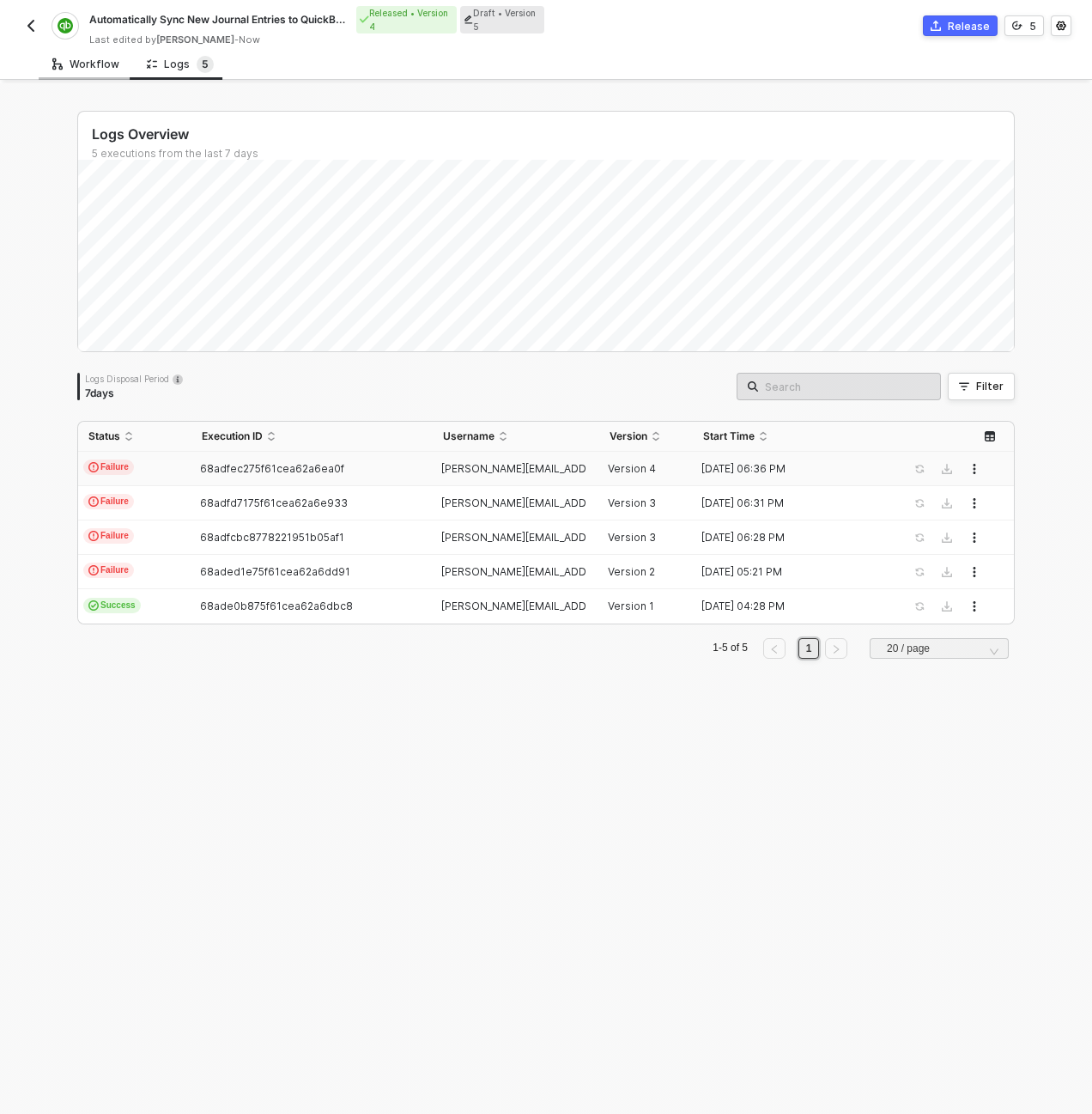
click at [81, 66] on div "Workflow" at bounding box center [86, 64] width 67 height 13
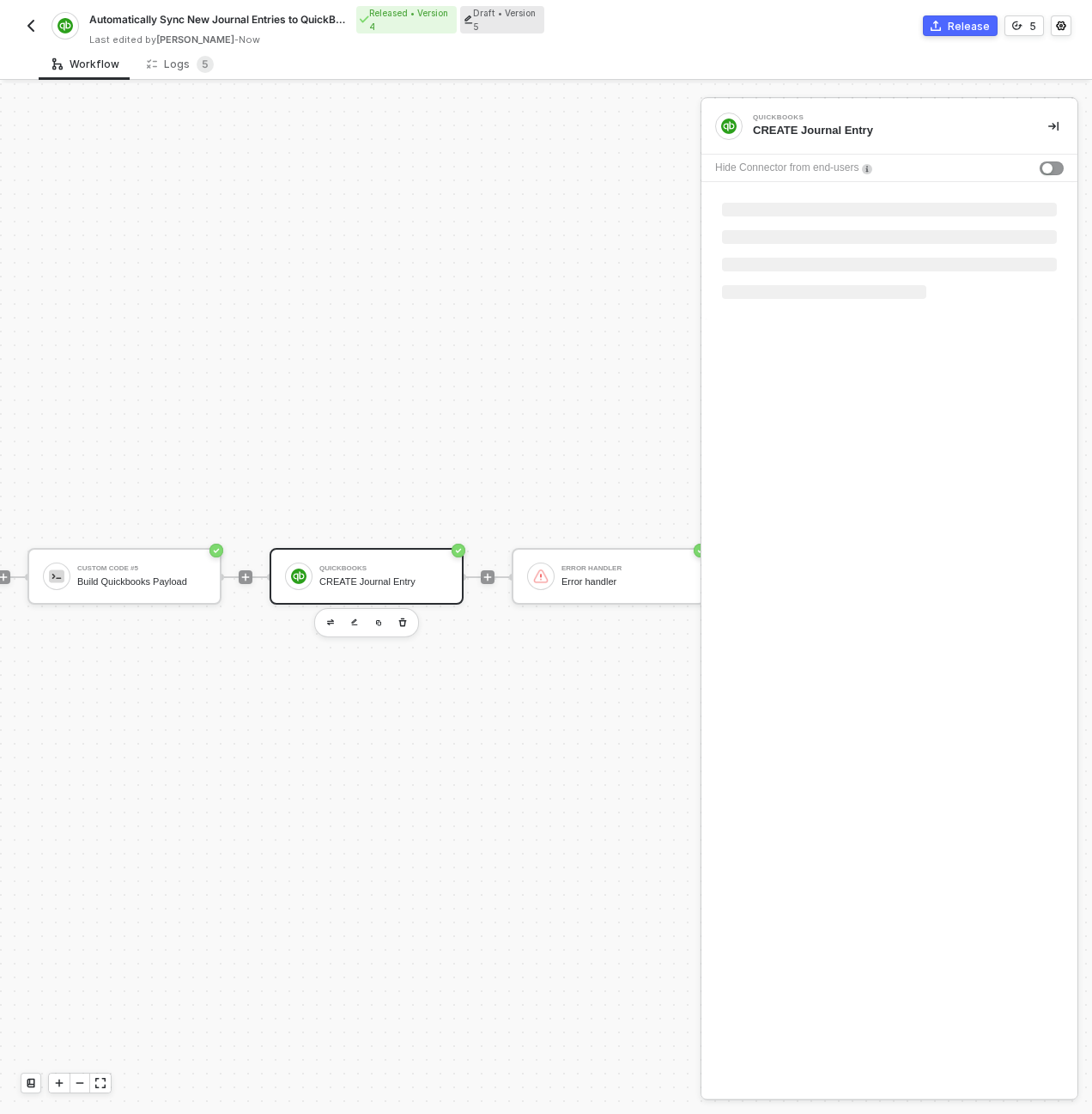
click at [421, 585] on div "CREATE Journal Entry" at bounding box center [384, 582] width 129 height 11
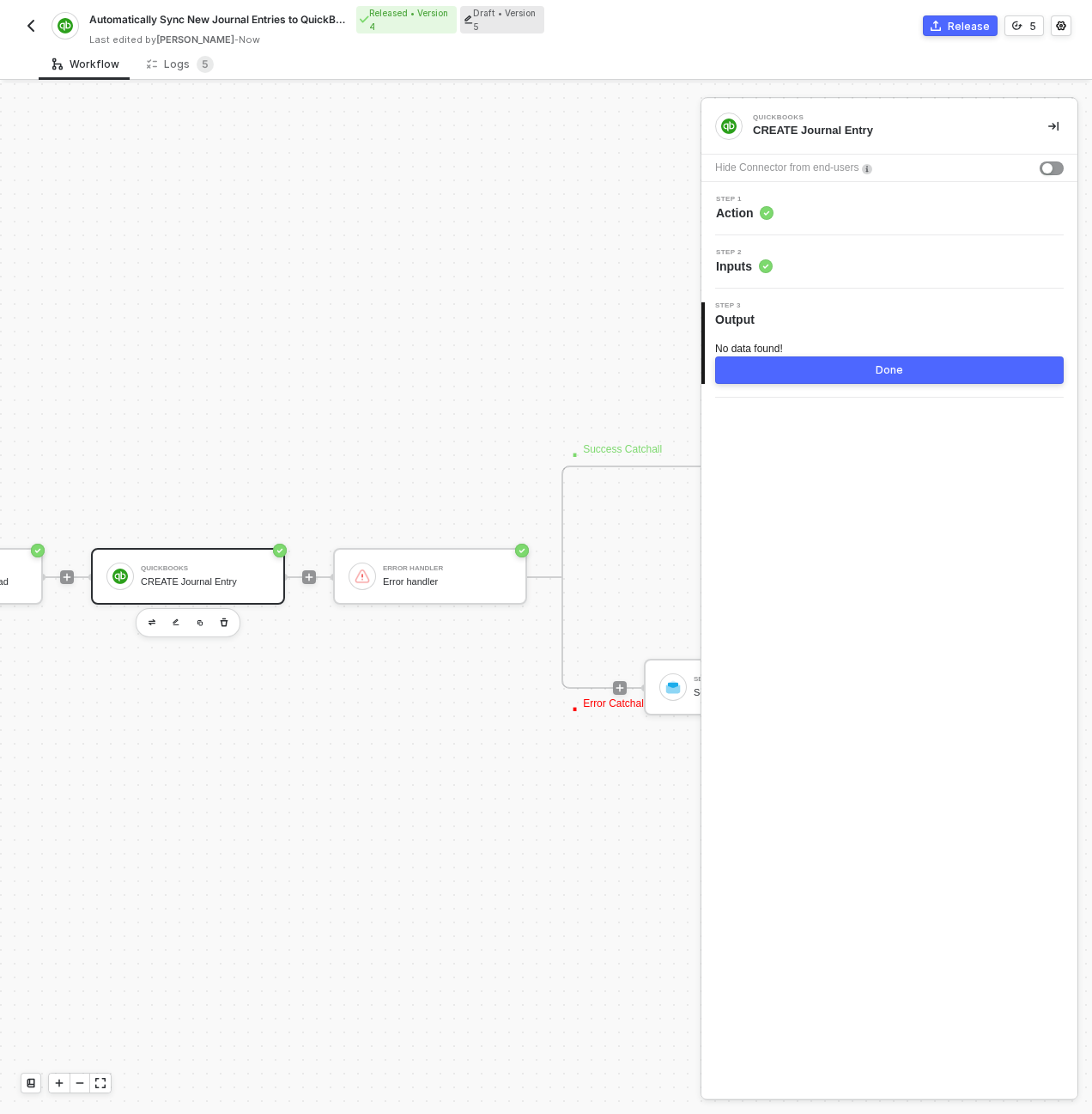
scroll to position [493, 510]
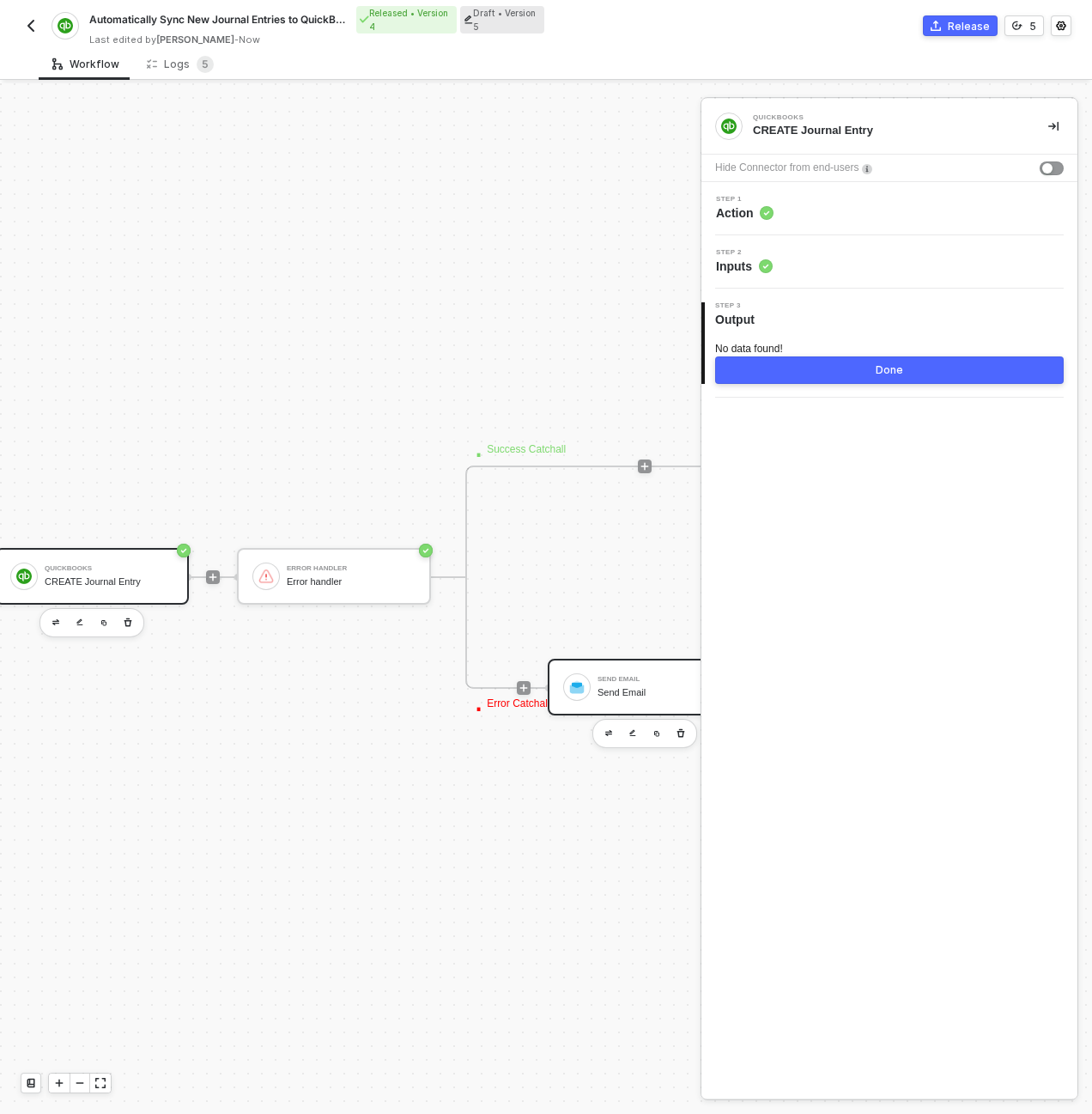
click at [624, 662] on div "Send Email Send Email" at bounding box center [644, 686] width 194 height 56
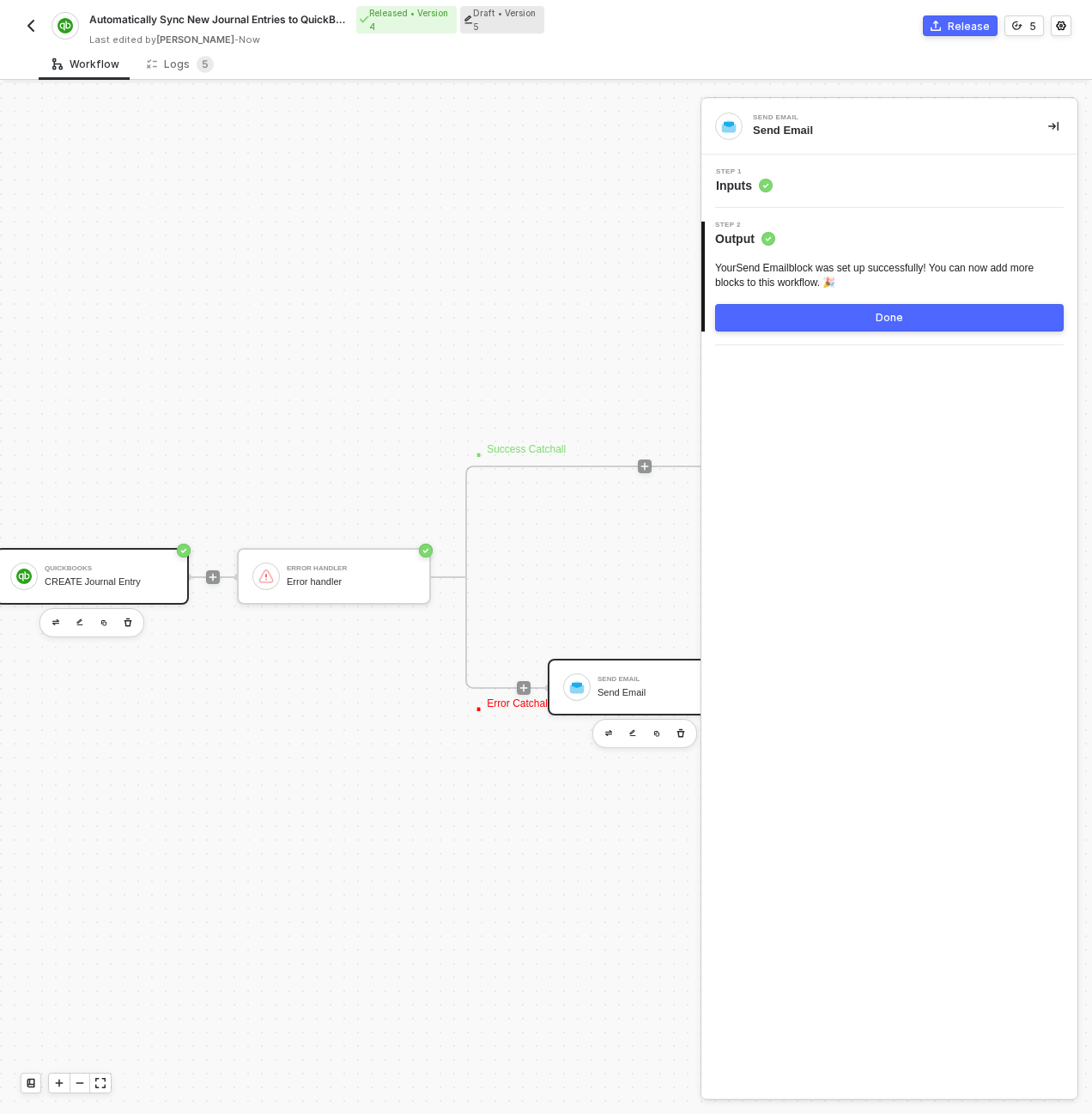
click at [155, 585] on div "CREATE Journal Entry" at bounding box center [109, 582] width 129 height 11
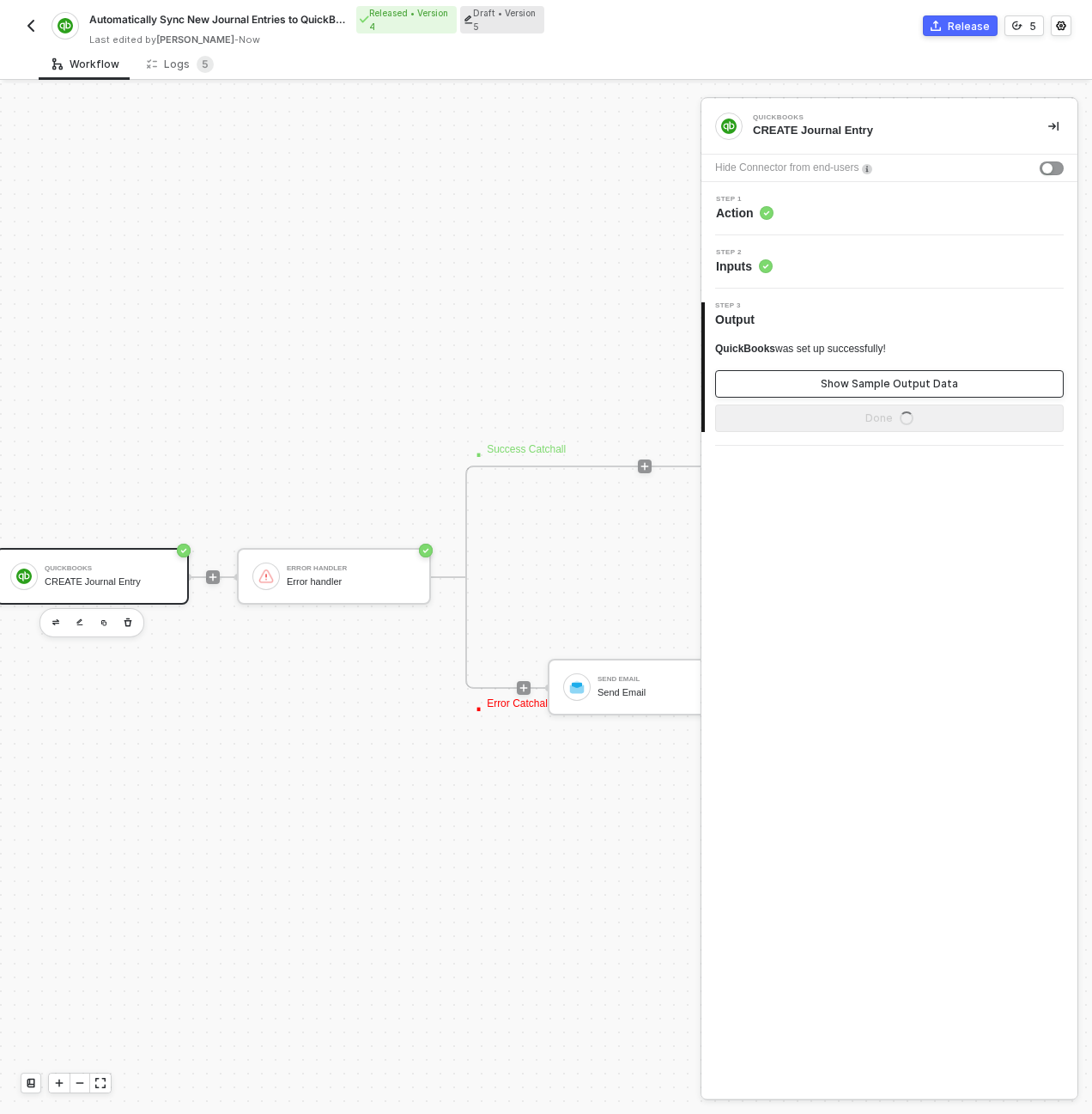
click at [796, 389] on button "Show Sample Output Data" at bounding box center [889, 384] width 348 height 28
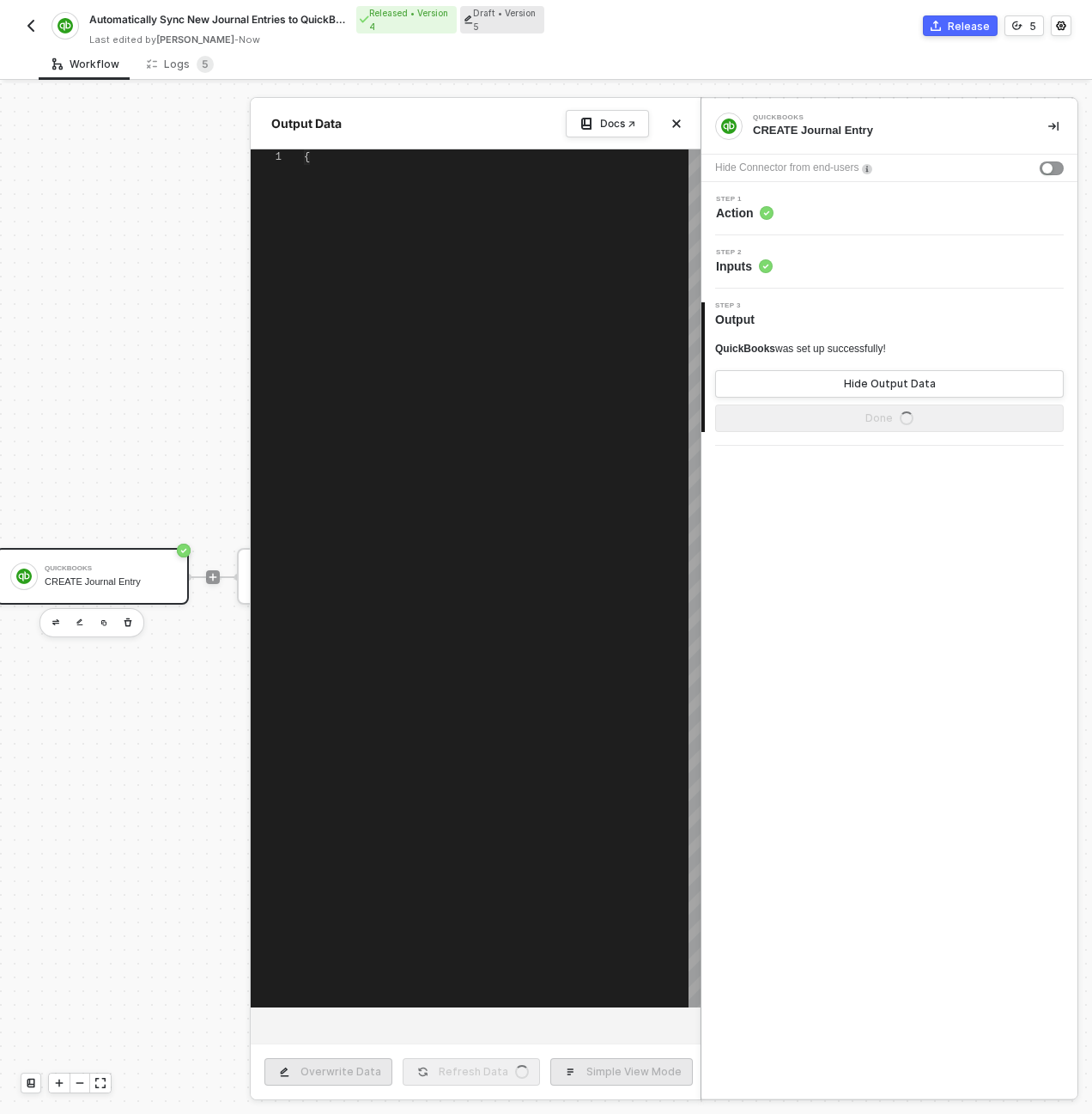
scroll to position [139, 0]
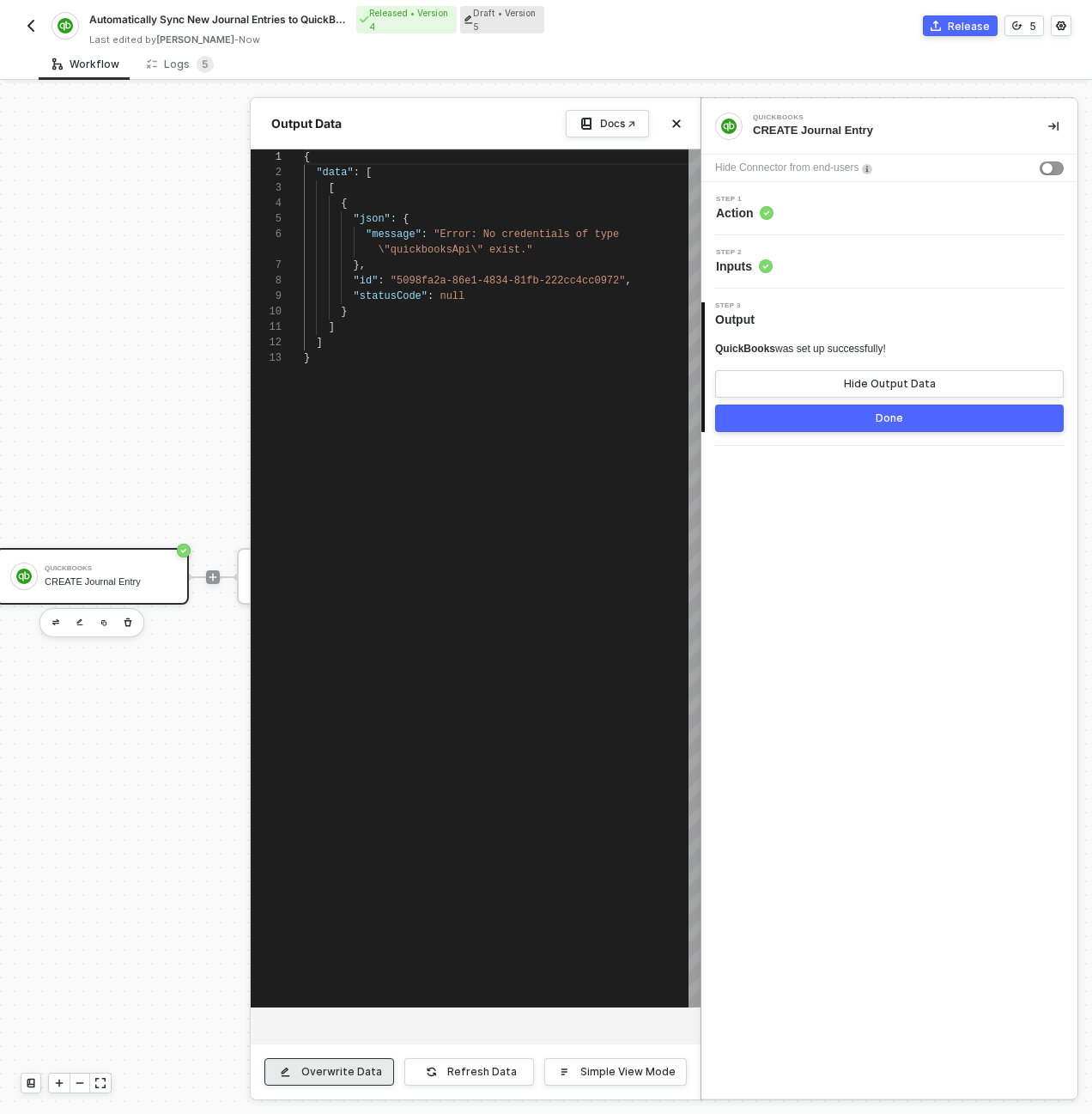
click at [353, 1083] on button "Overwrite Data" at bounding box center [329, 1071] width 130 height 28
click at [447, 741] on div "{ "data" : [ [ { "json" : { "message" : "Error: No credentials of type \"quickb…" at bounding box center [502, 578] width 397 height 858
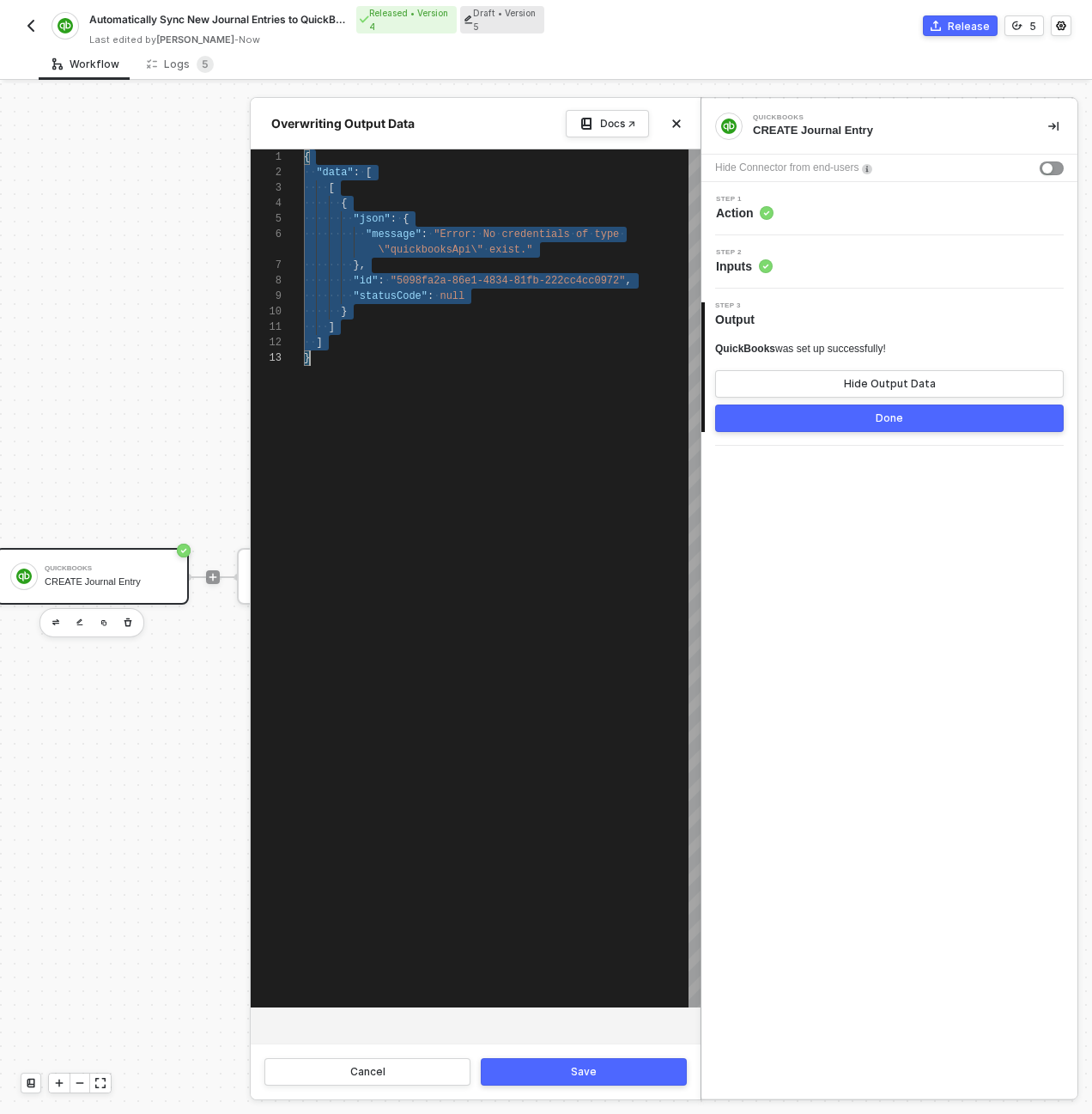
scroll to position [0, 6]
paste textarea "statusCode": 400, "message": "[ENCRYPTED]""
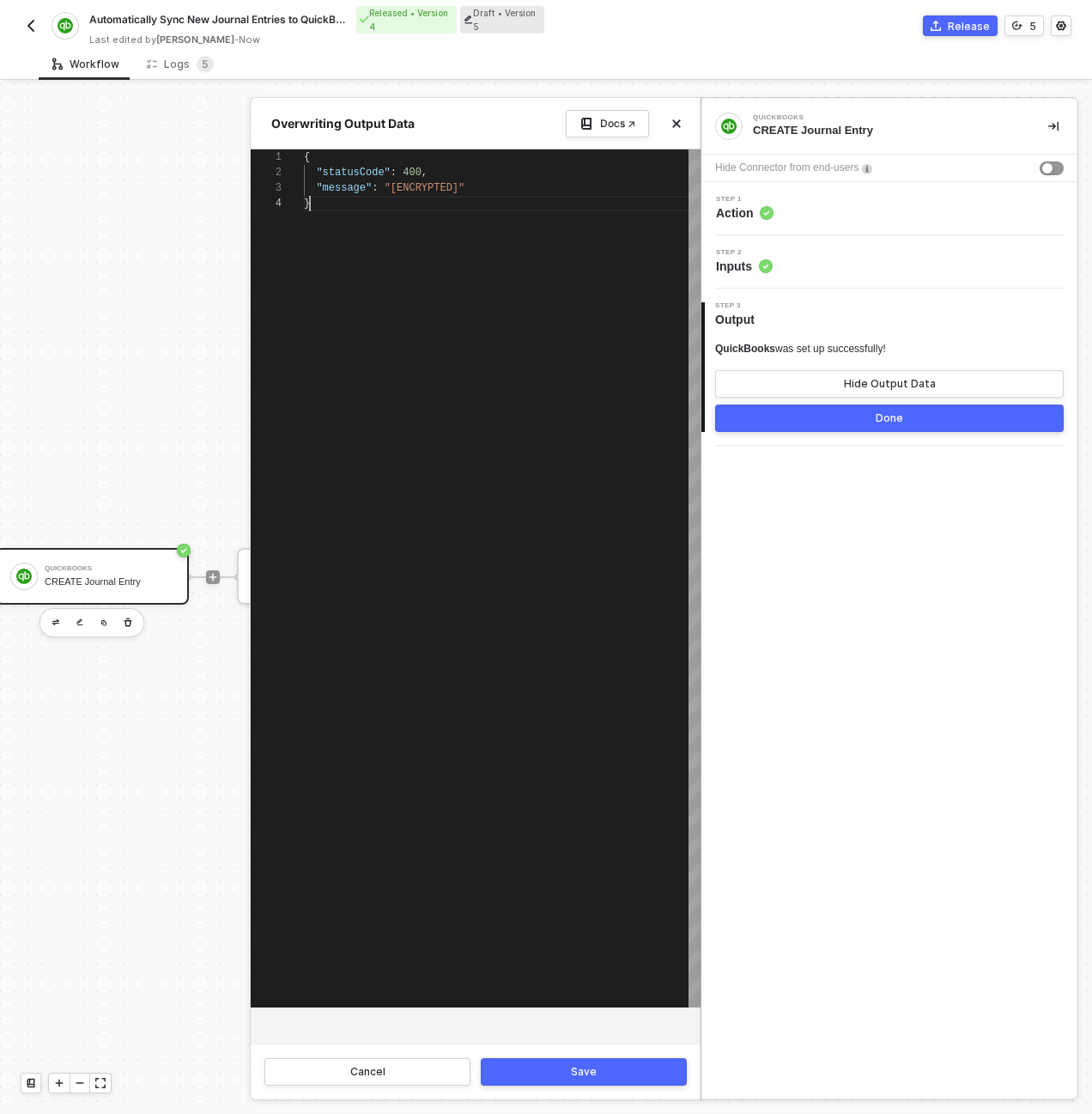
scroll to position [47, 6]
click at [598, 1070] on button "Save" at bounding box center [584, 1071] width 206 height 28
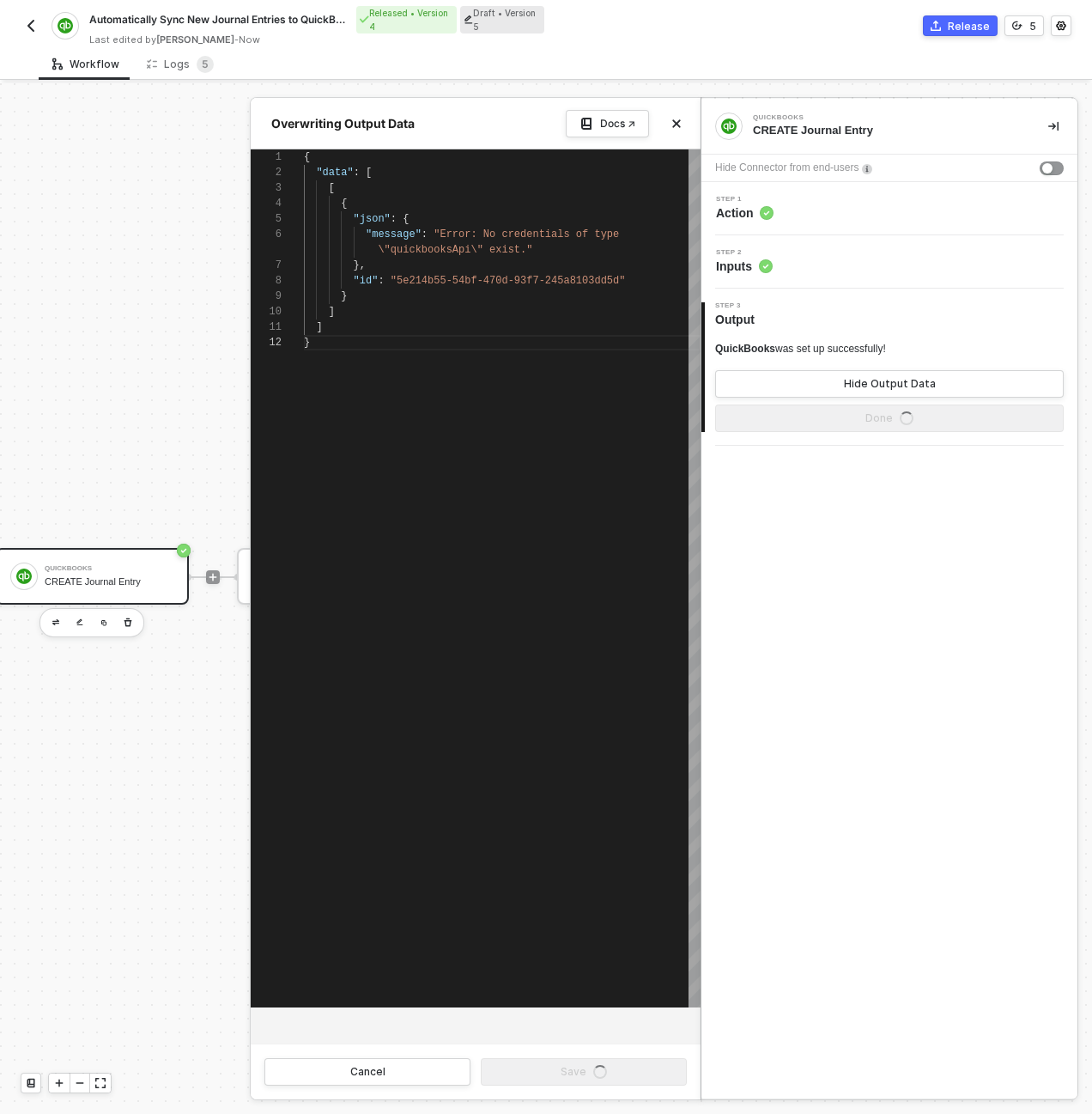
type textarea "} ] ] }"
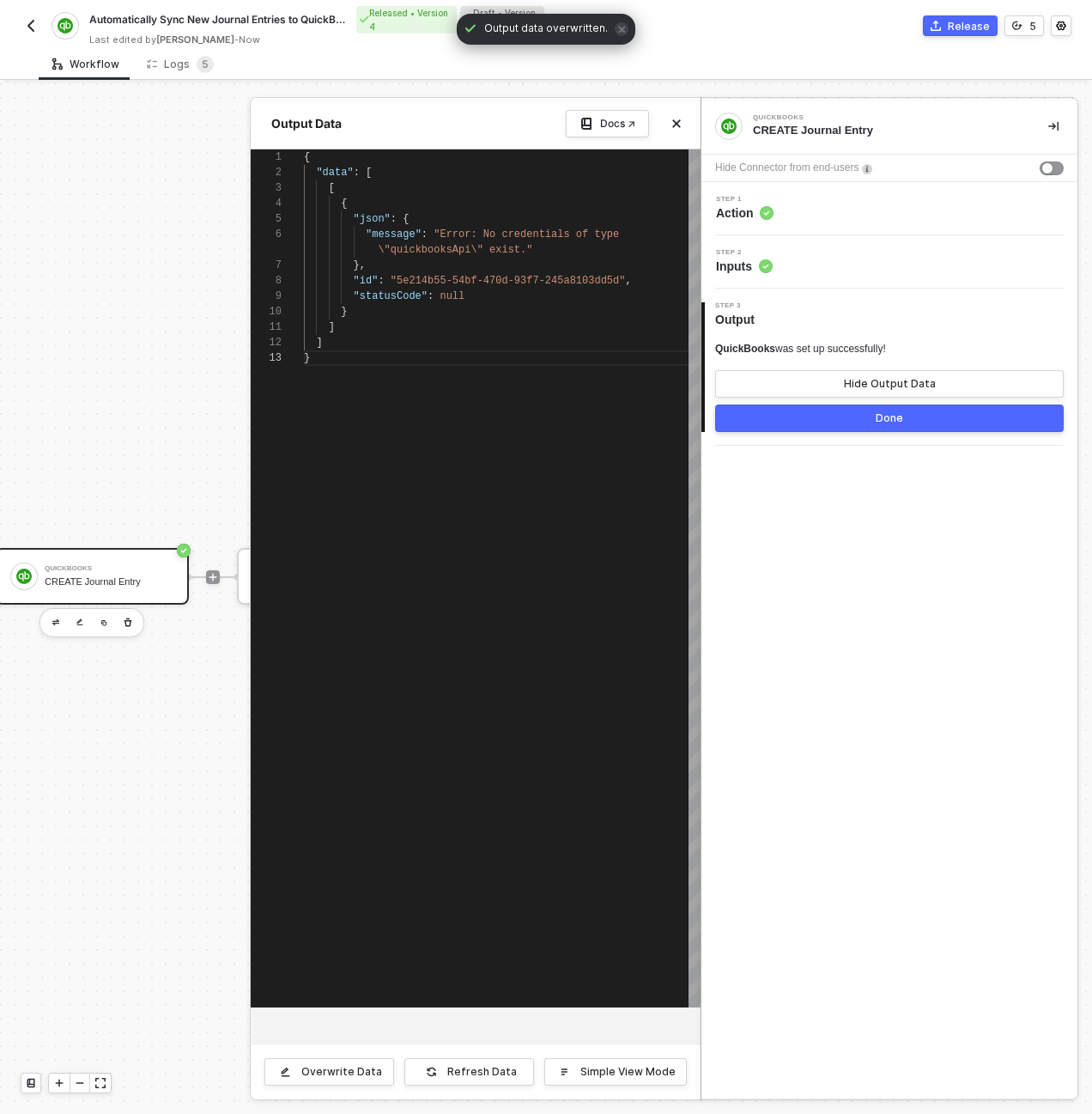
click at [840, 423] on button "Done" at bounding box center [889, 418] width 348 height 28
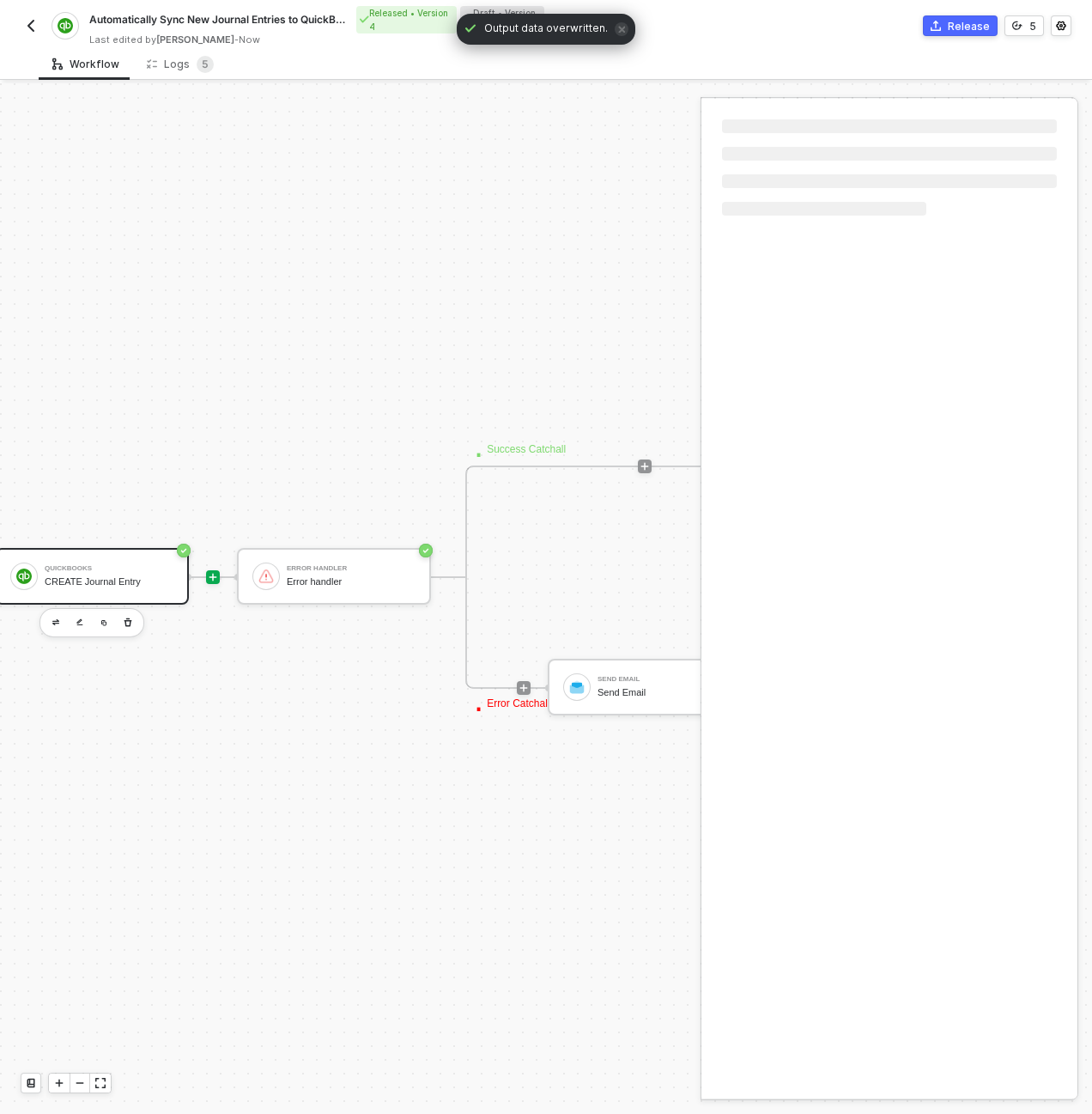
click at [120, 569] on div "QuickBooks" at bounding box center [109, 568] width 129 height 7
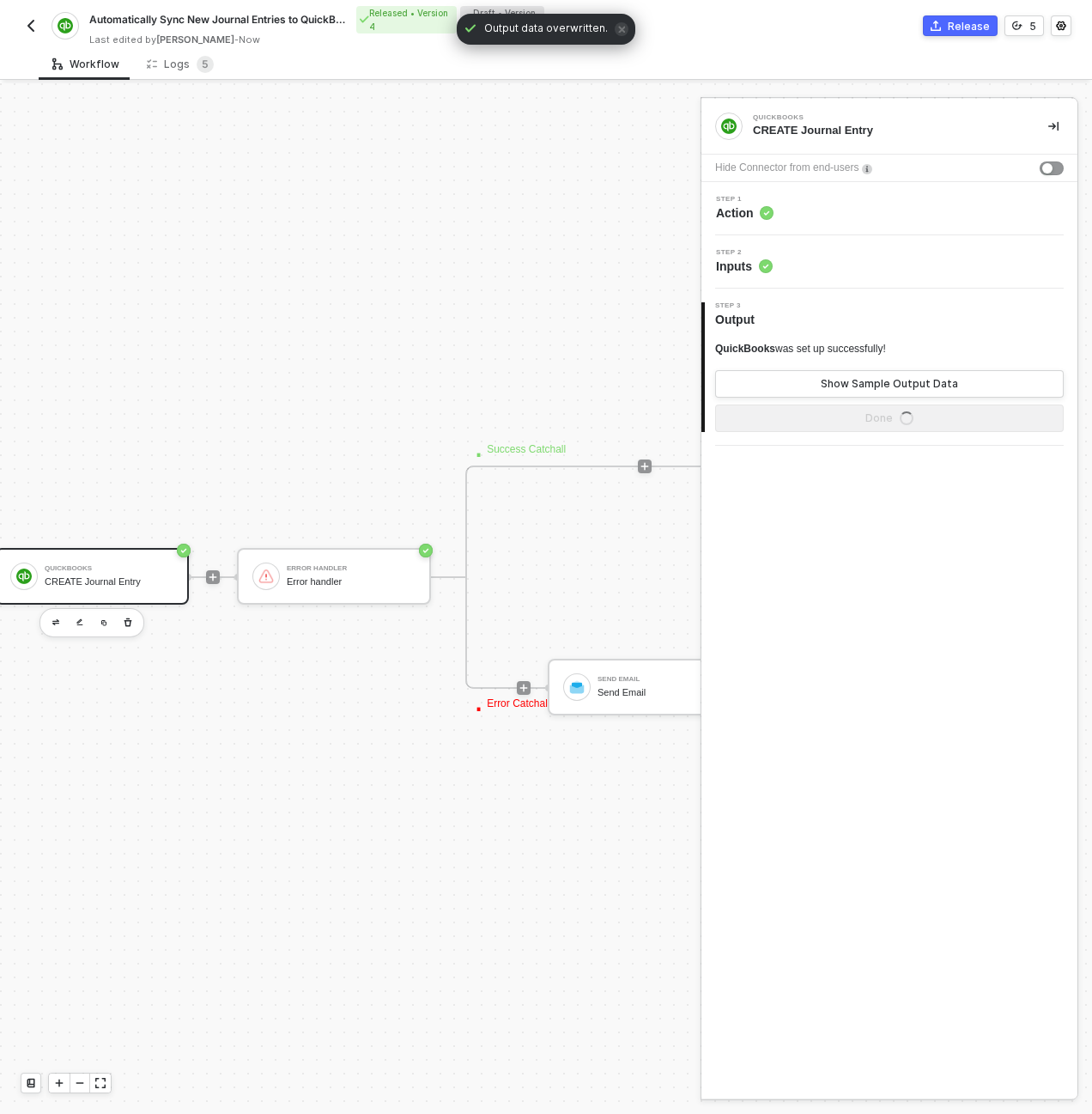
click at [68, 568] on div "QuickBooks" at bounding box center [109, 568] width 129 height 7
click at [927, 380] on div "Show Sample Output Data" at bounding box center [890, 384] width 137 height 13
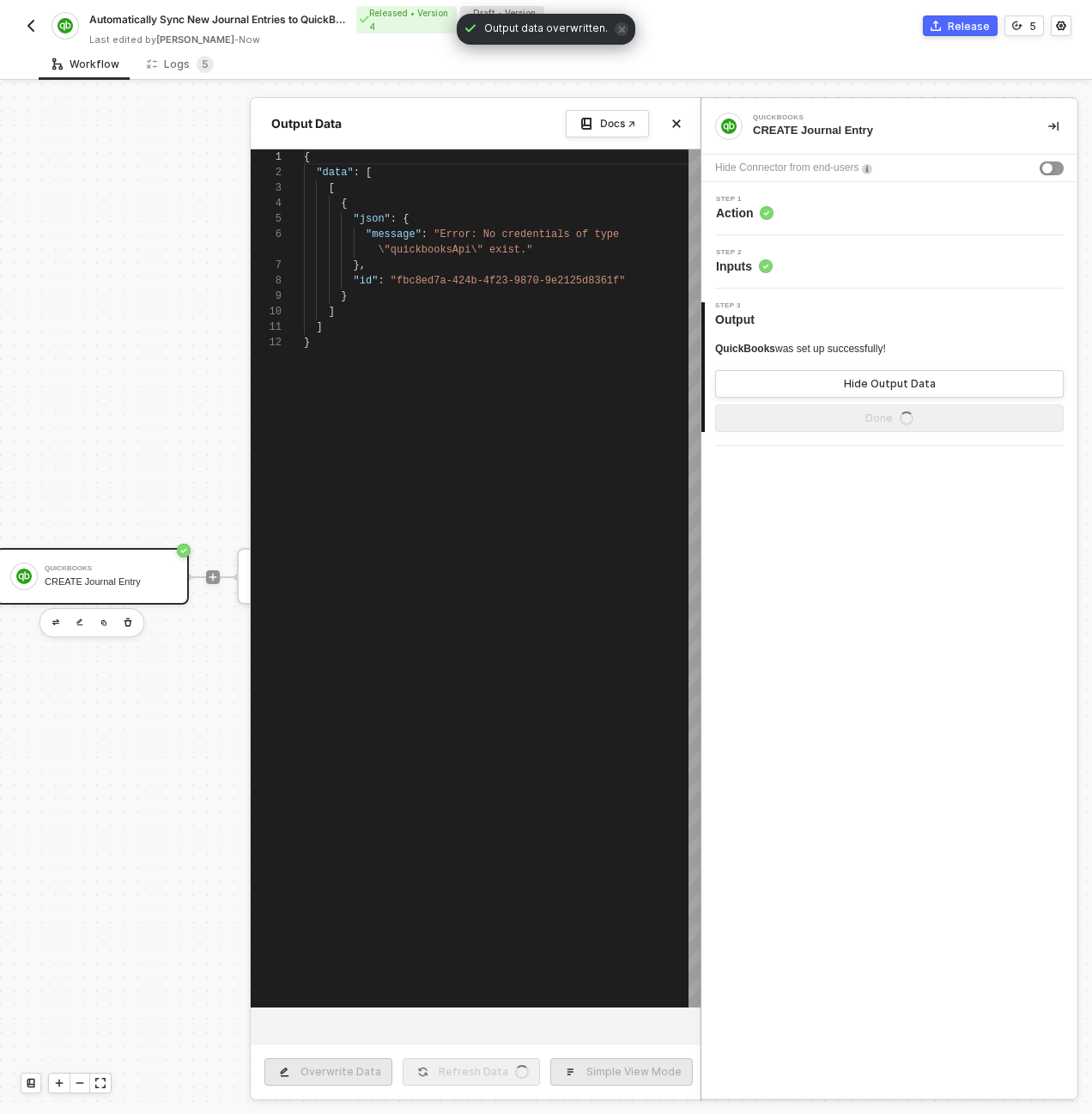
scroll to position [139, 0]
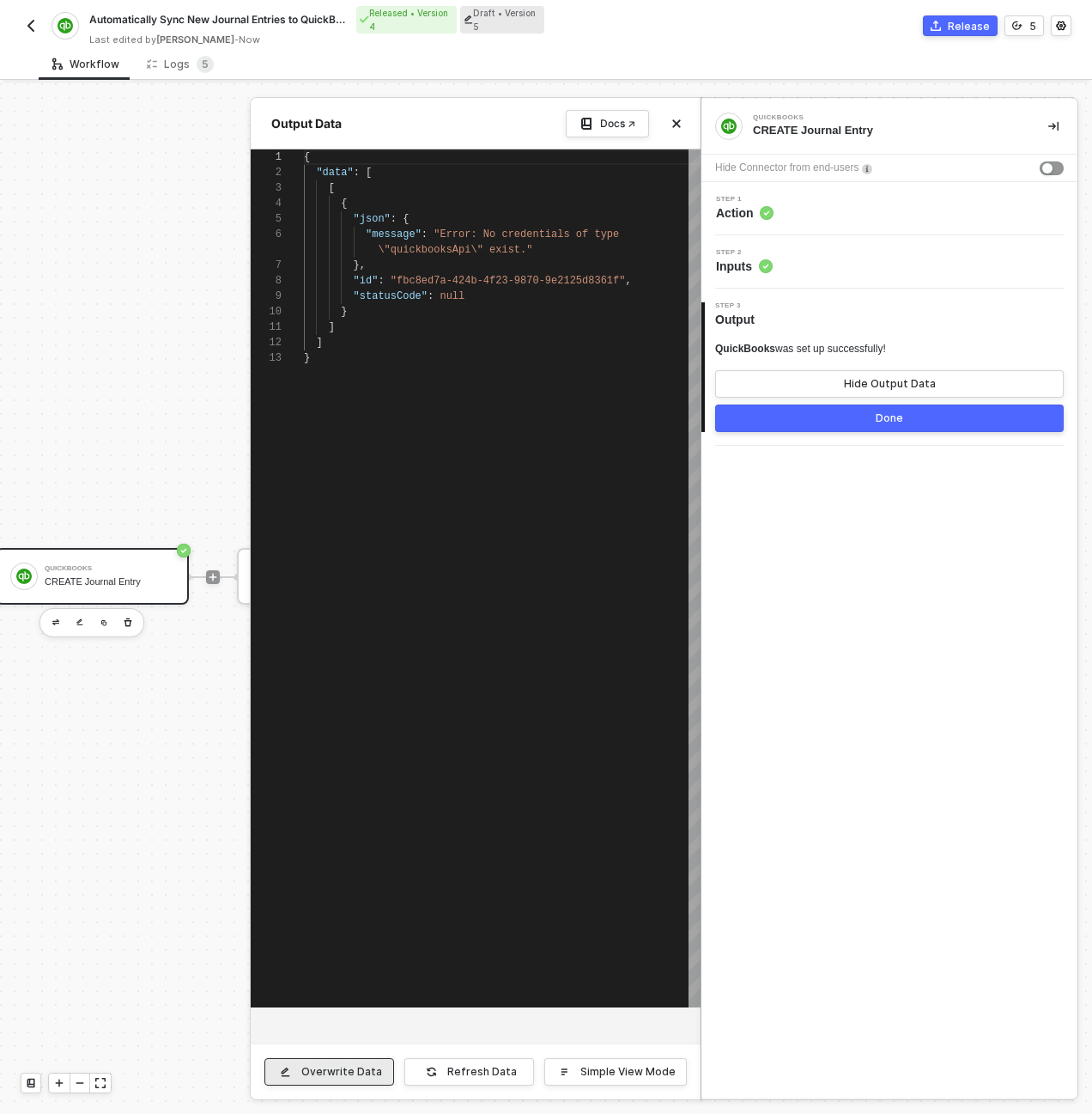
click at [330, 1064] on div "Overwrite Data" at bounding box center [342, 1071] width 81 height 13
click at [470, 380] on div "{ "data" : [ [ { "json" : { "message" : "Error: No credentials of type \"quickb…" at bounding box center [502, 578] width 397 height 858
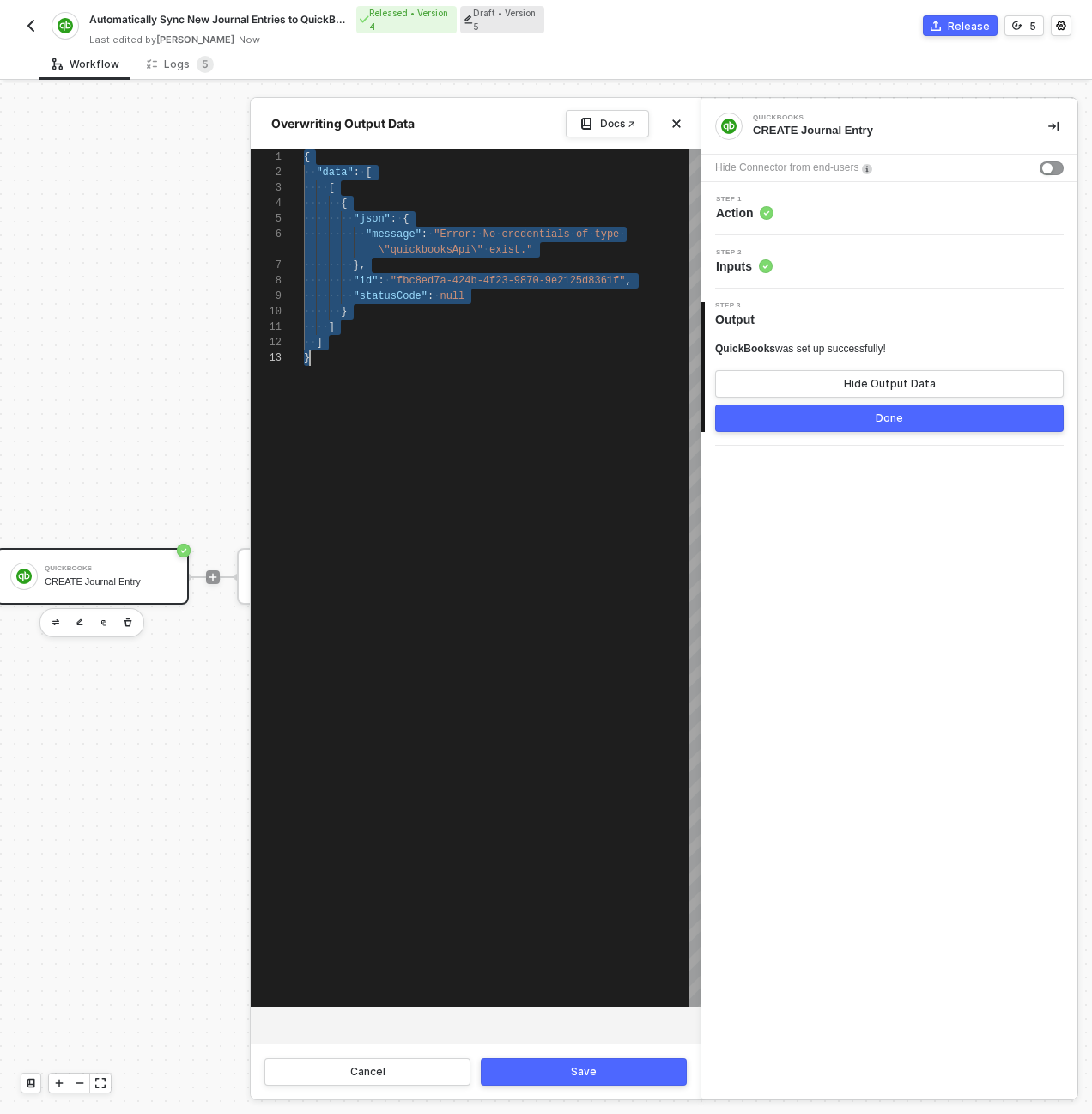
scroll to position [0, 6]
paste textarea "statusCode": 400, "message": "[ENCRYPTED]""
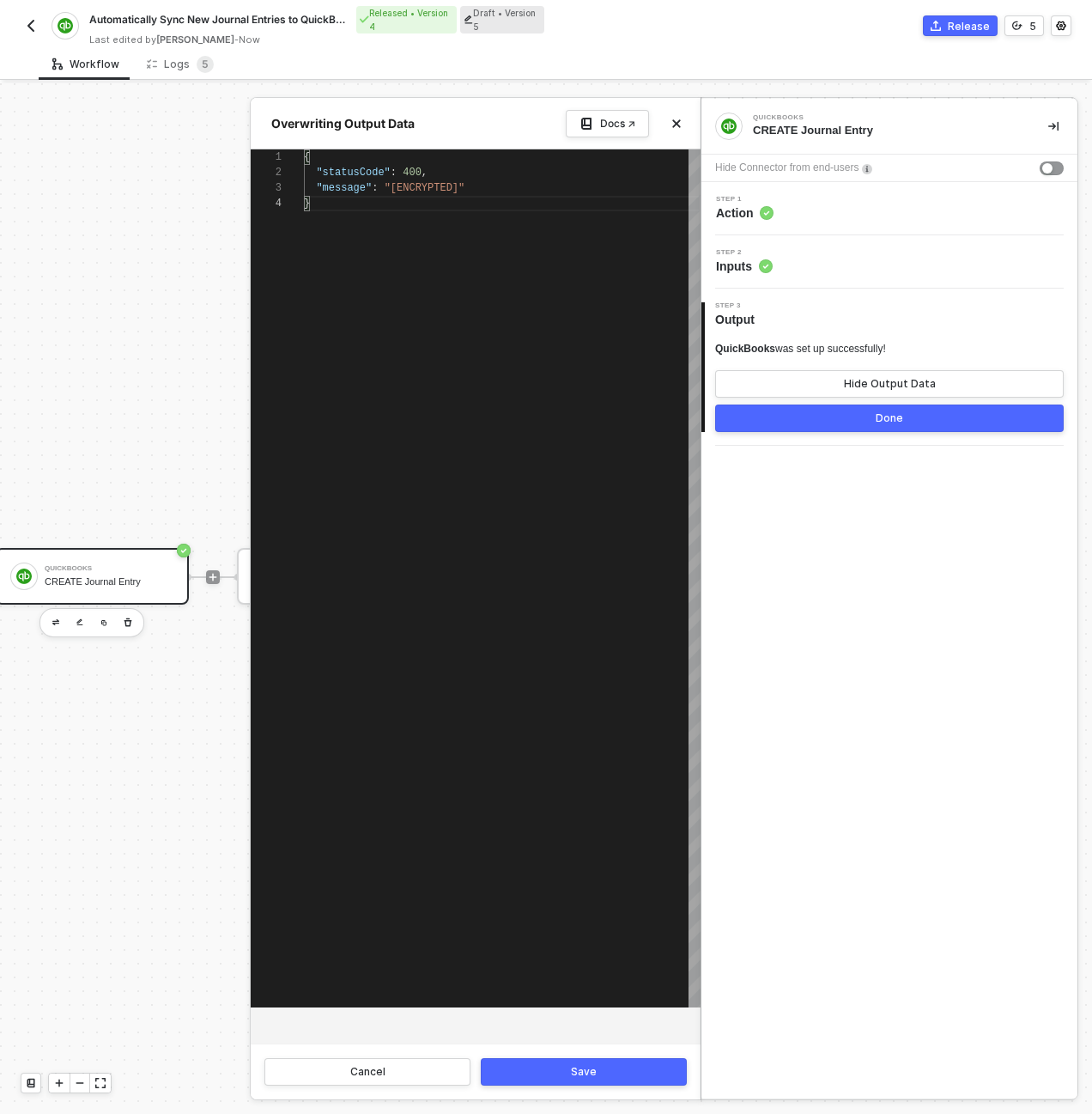
click at [559, 1074] on button "Save" at bounding box center [584, 1071] width 206 height 28
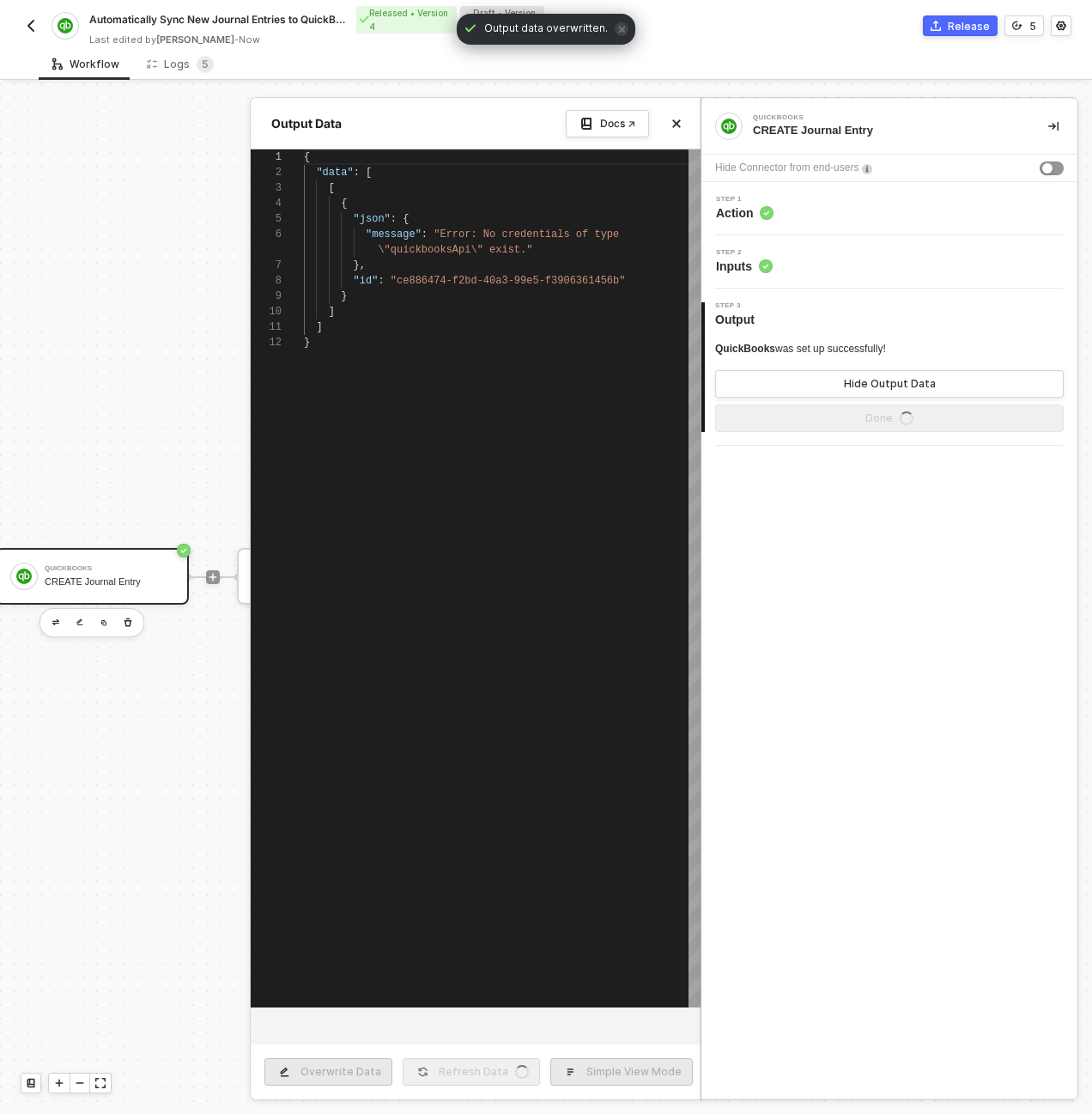
type textarea "{ "statusCode": 400, "message": "[ENCRYPTED]" }"
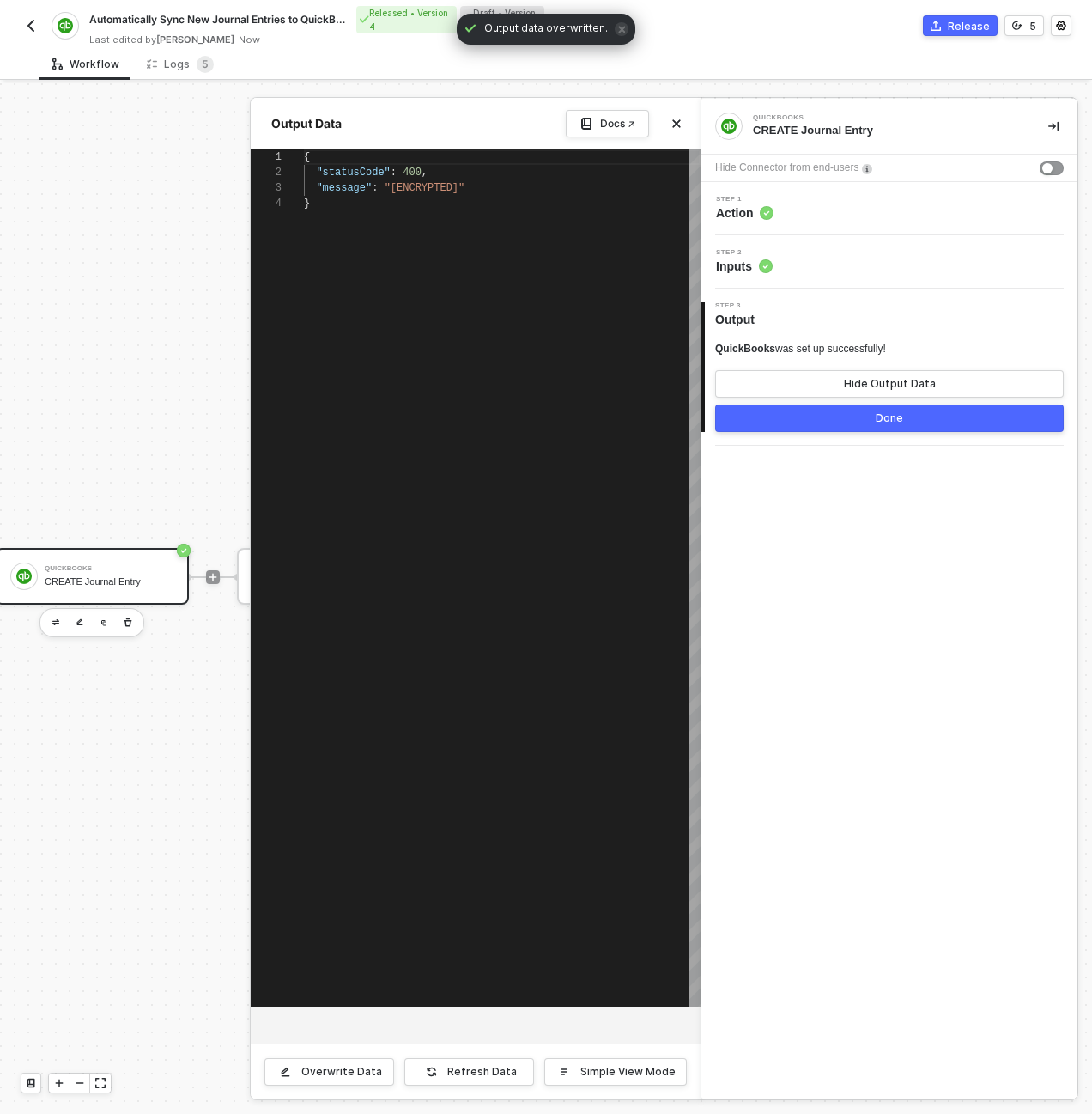
click at [526, 844] on div "{ "statusCode" : 400 , "message" : "[ENCRYPTED]" }" at bounding box center [502, 578] width 397 height 858
click at [951, 413] on button "Done" at bounding box center [889, 418] width 348 height 28
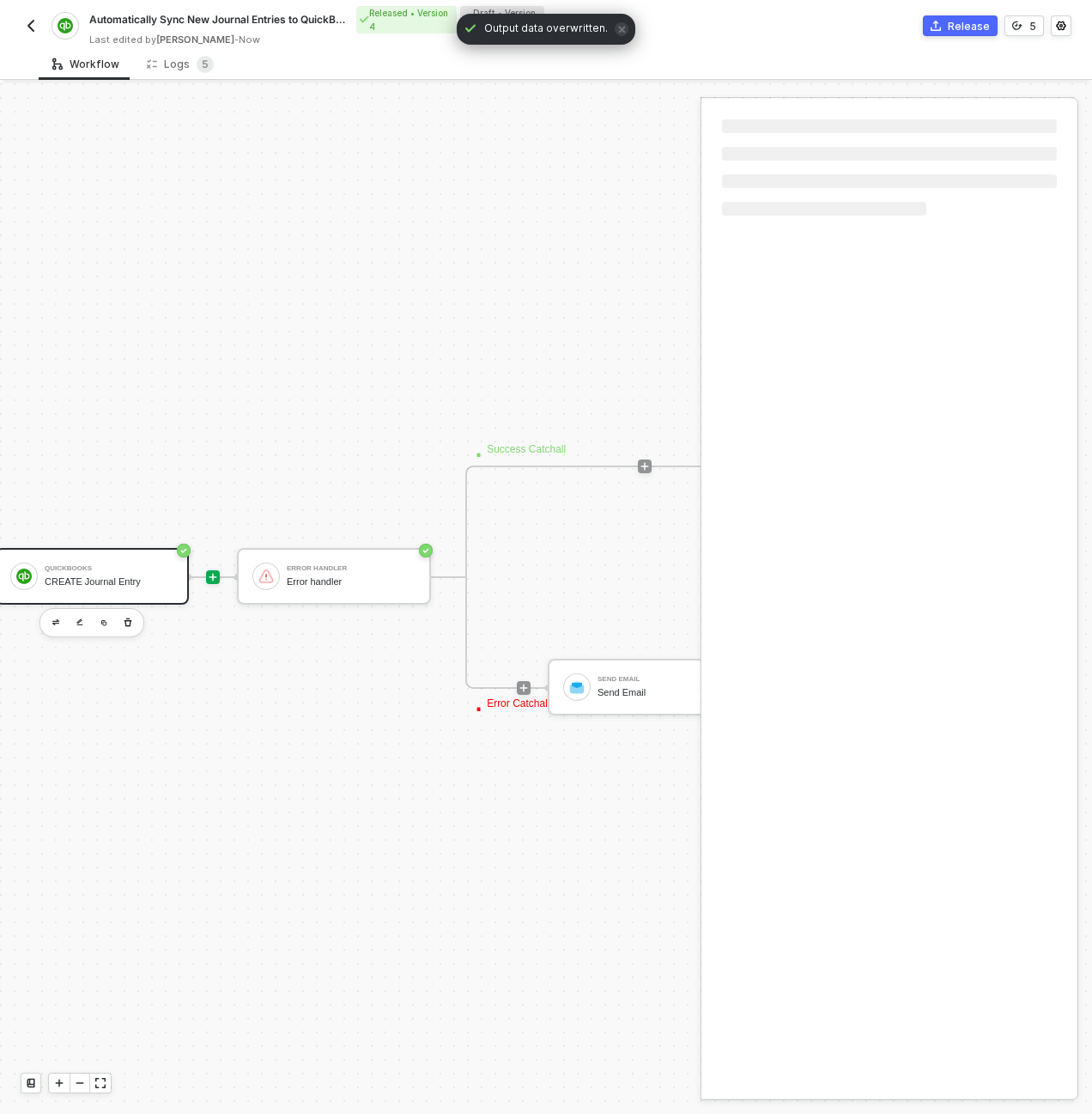
click at [117, 575] on div "QuickBooks CREATE Journal Entry" at bounding box center [109, 576] width 129 height 32
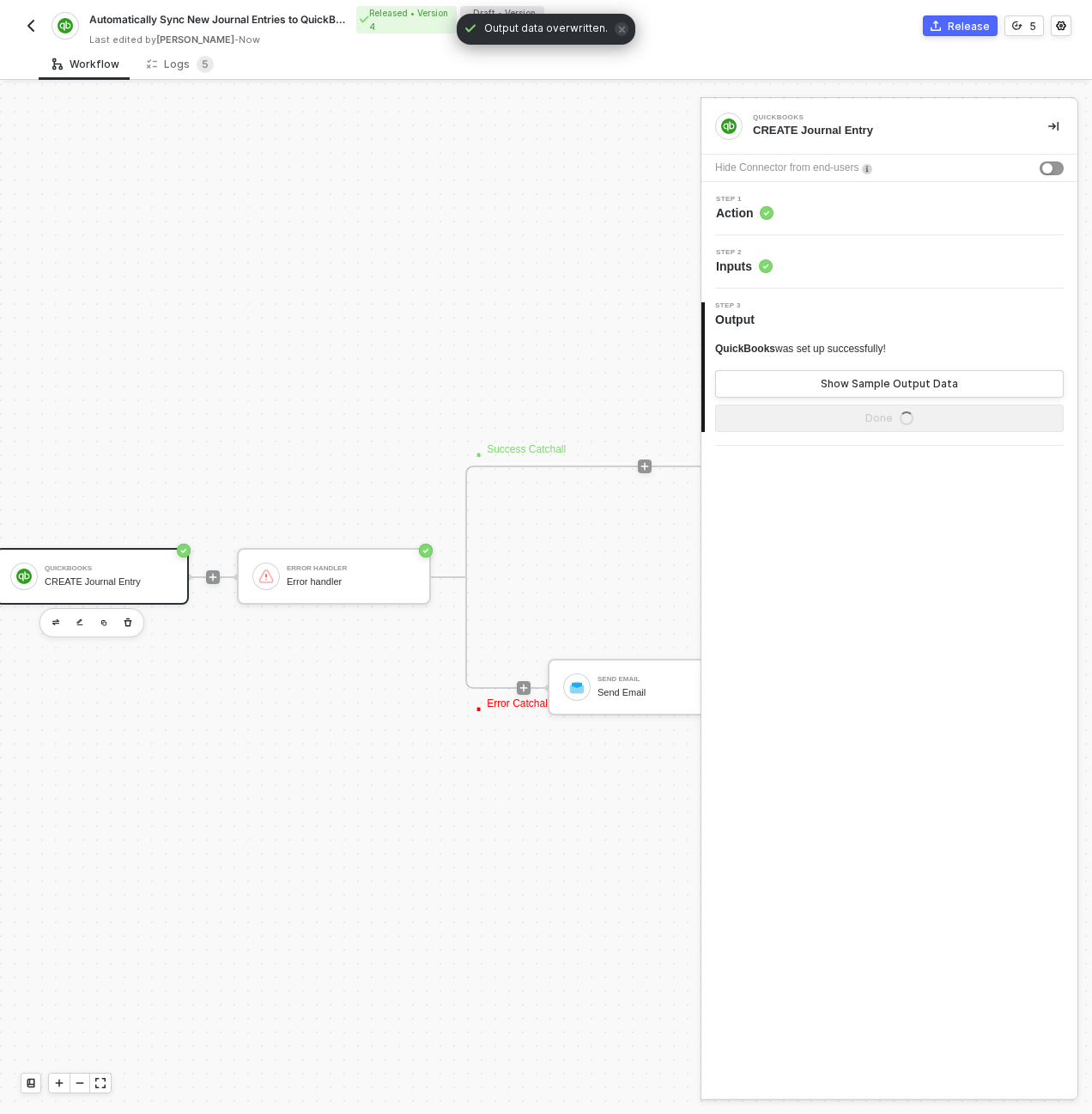
click at [152, 575] on div "QuickBooks CREATE Journal Entry" at bounding box center [109, 576] width 129 height 32
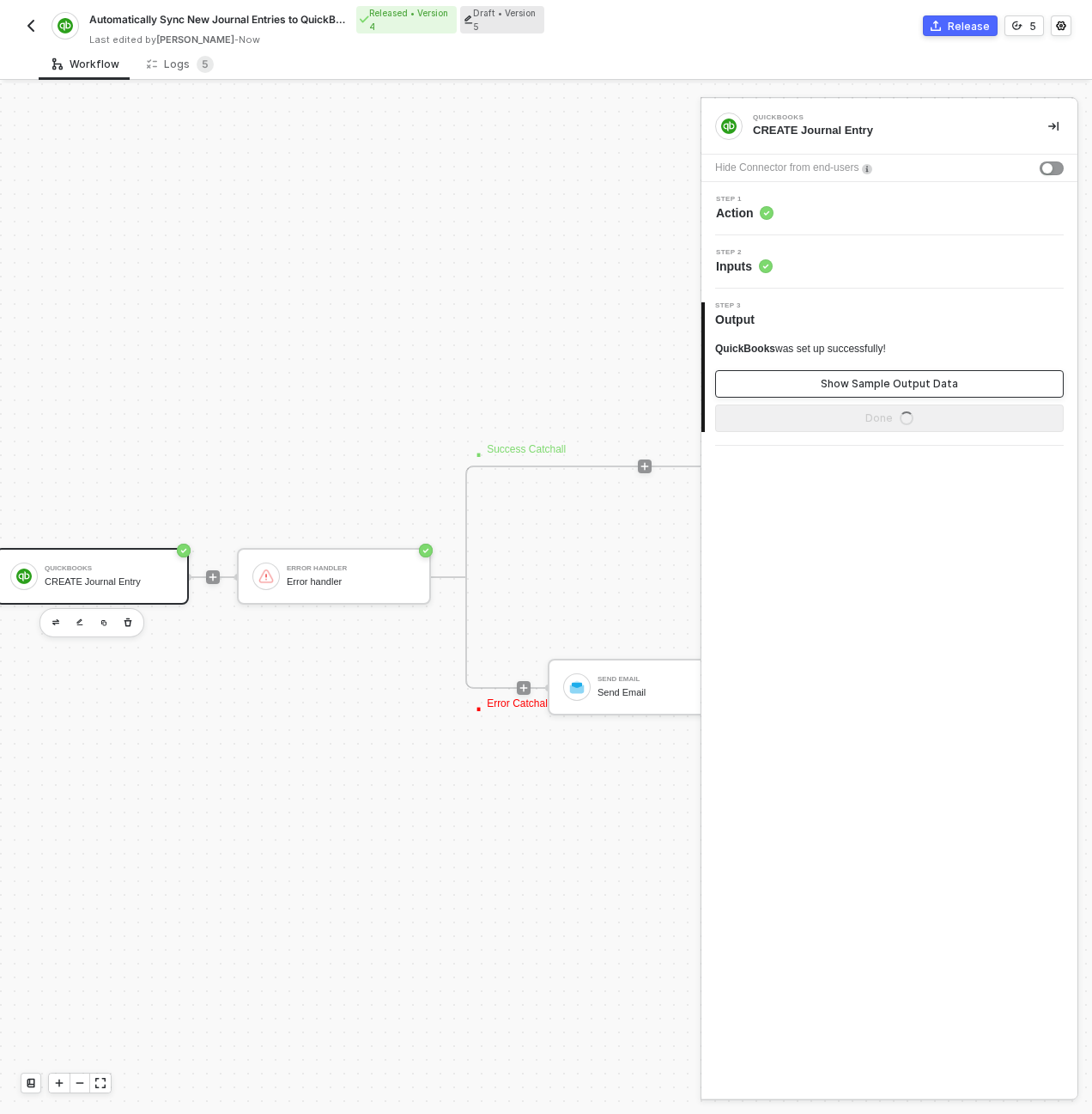
click at [919, 385] on div "Show Sample Output Data" at bounding box center [890, 384] width 137 height 13
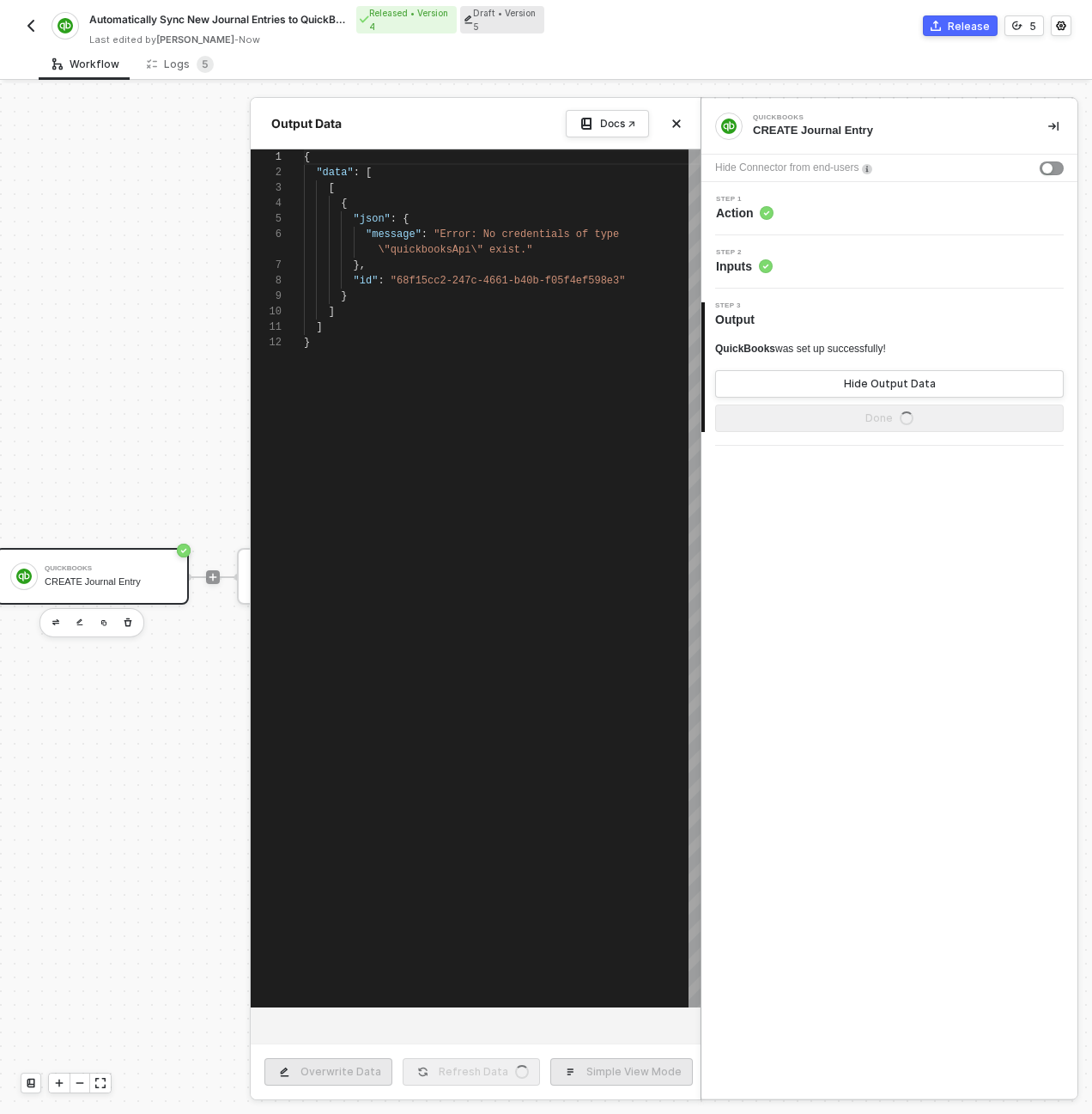
type textarea "{ "data": [ [ { "json": { "message": "Error: No credentials of type \"quickbook…"
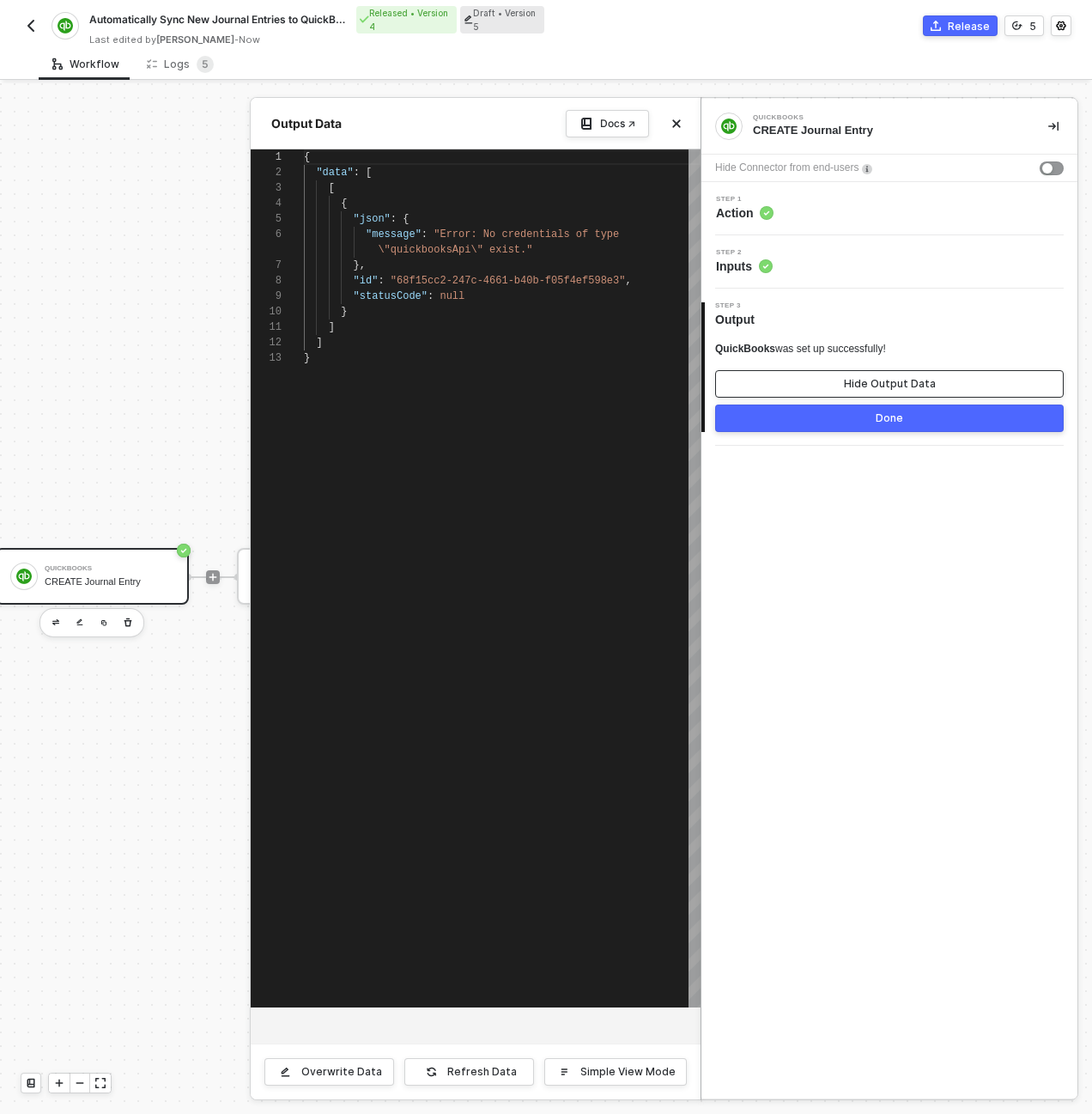
click at [935, 378] on button "Hide Output Data" at bounding box center [889, 384] width 348 height 28
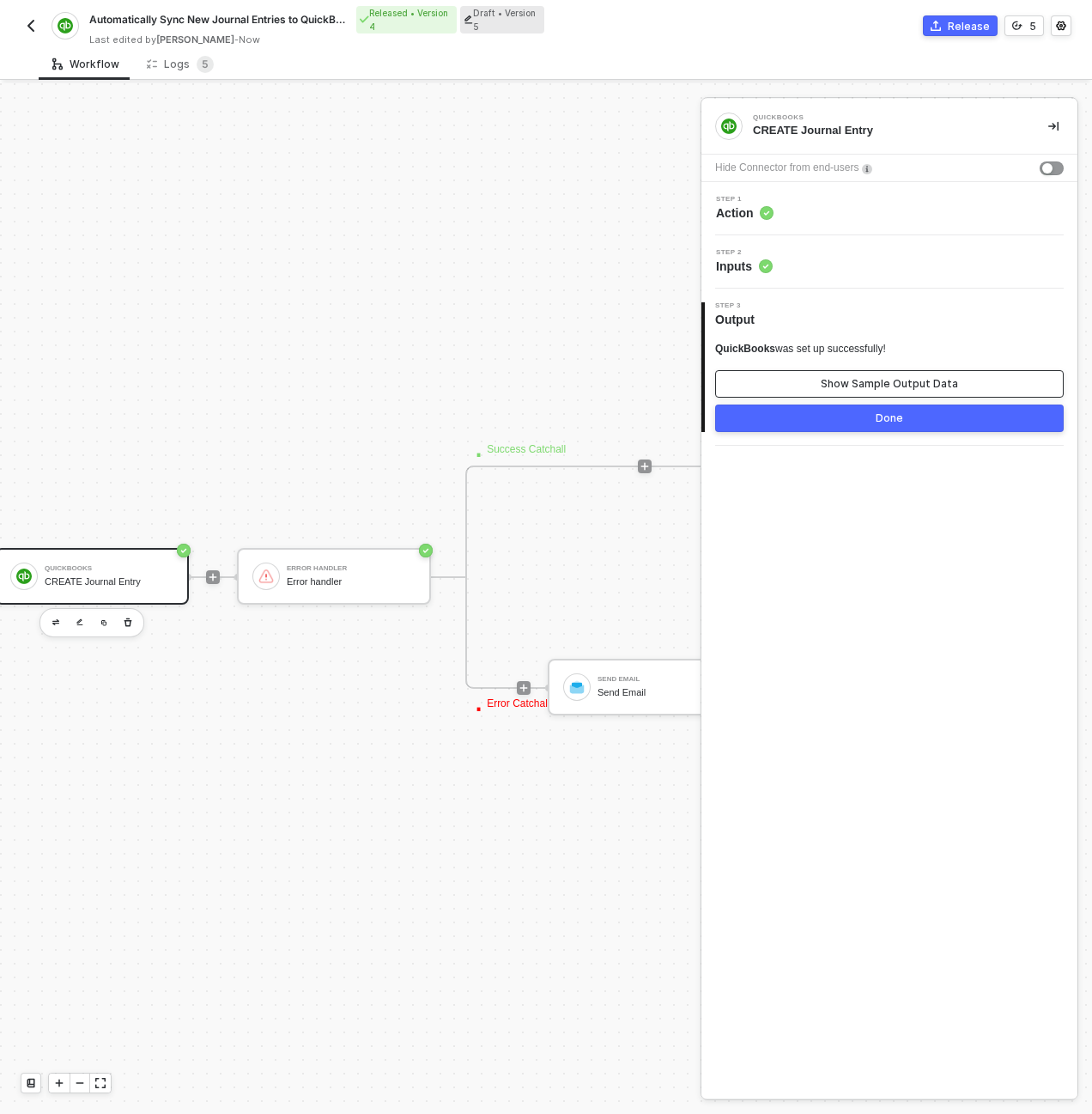
click at [935, 378] on div "Show Sample Output Data" at bounding box center [890, 384] width 137 height 13
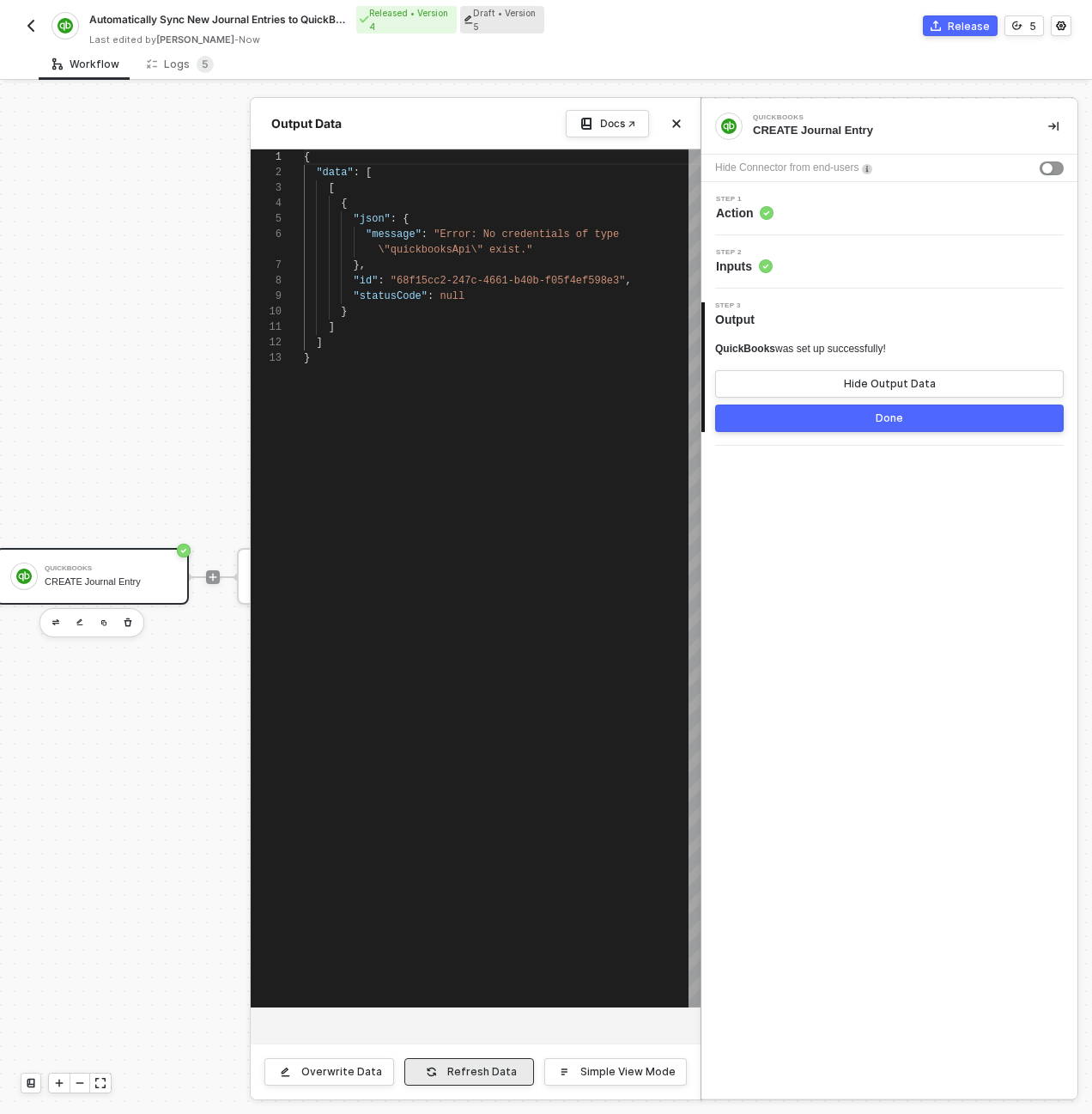
click at [440, 1061] on button "Refresh Data" at bounding box center [470, 1071] width 130 height 28
click at [472, 1072] on div "Refresh Data" at bounding box center [482, 1071] width 70 height 13
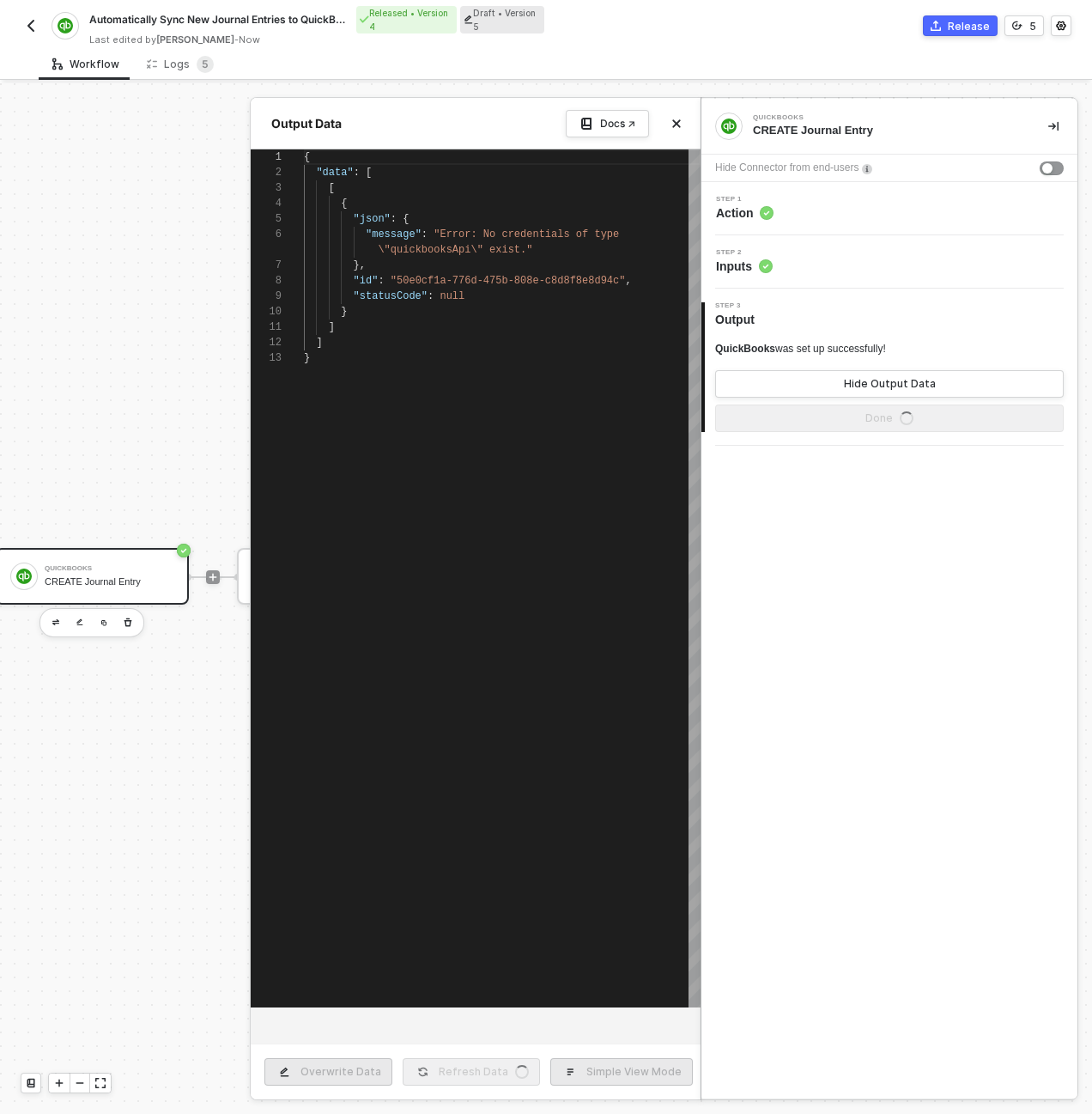
type textarea "{ "data": [ [ { "json": { "message": "Error: No credentials of type \"quickbook…"
click at [201, 983] on div at bounding box center [546, 598] width 1092 height 1030
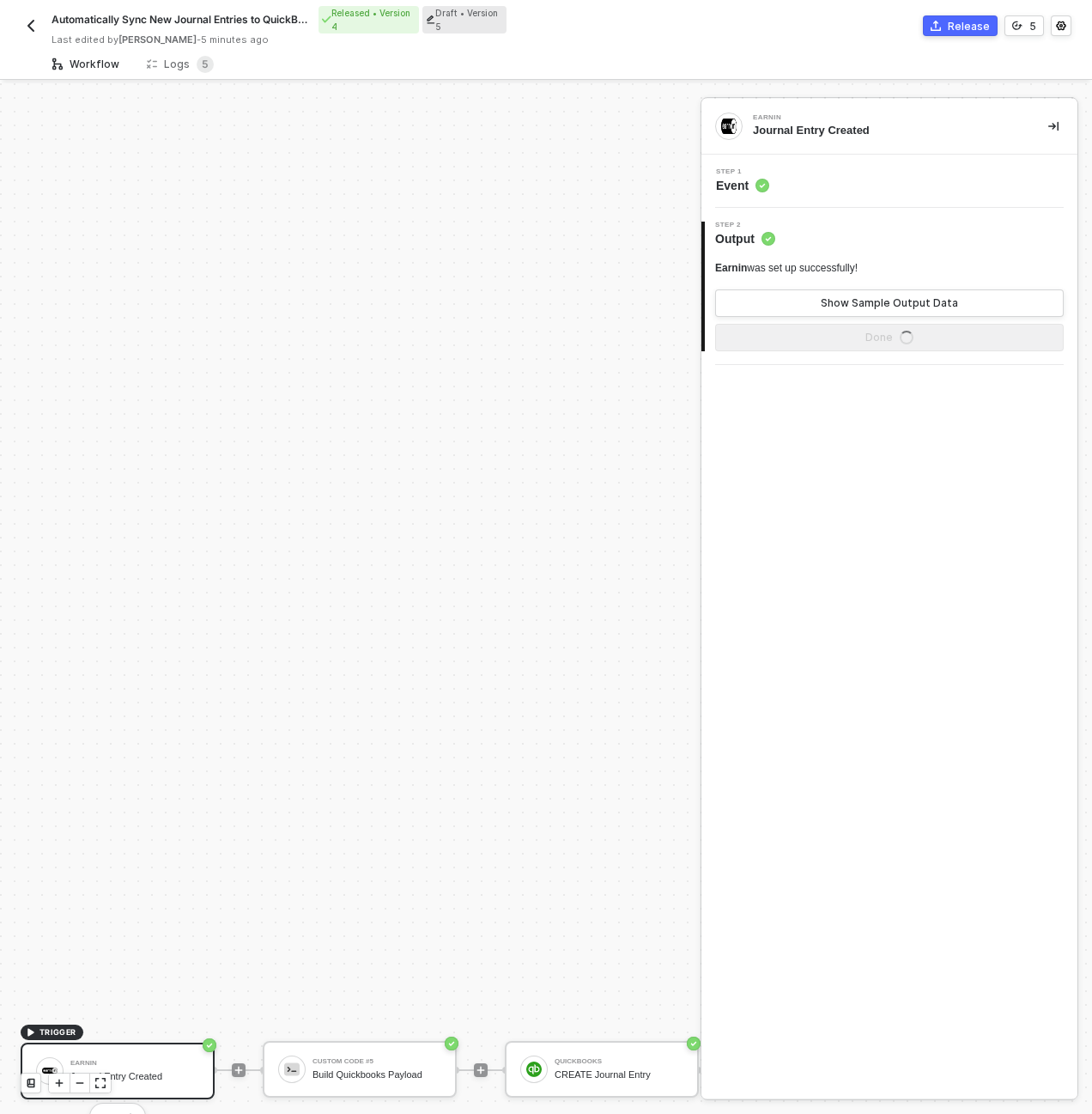
scroll to position [493, 0]
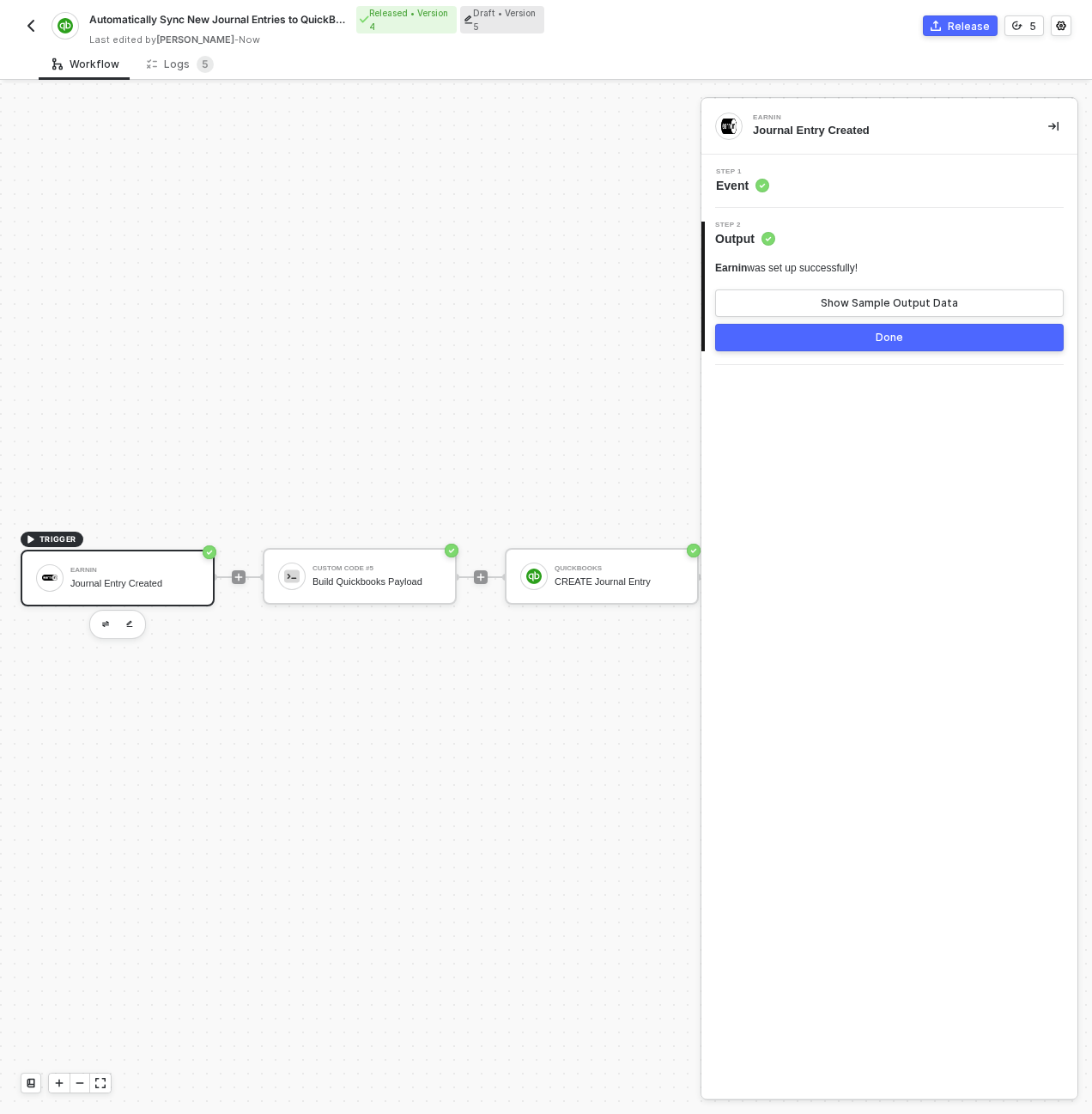
click at [516, 423] on div "TRIGGER Earnin Journal Entry Created Custom Code #5 Build Quickbooks Payload Qu…" at bounding box center [691, 577] width 1382 height 1972
click at [556, 431] on div "TRIGGER Earnin Journal Entry Created Custom Code #5 Build Quickbooks Payload Qu…" at bounding box center [691, 577] width 1382 height 1972
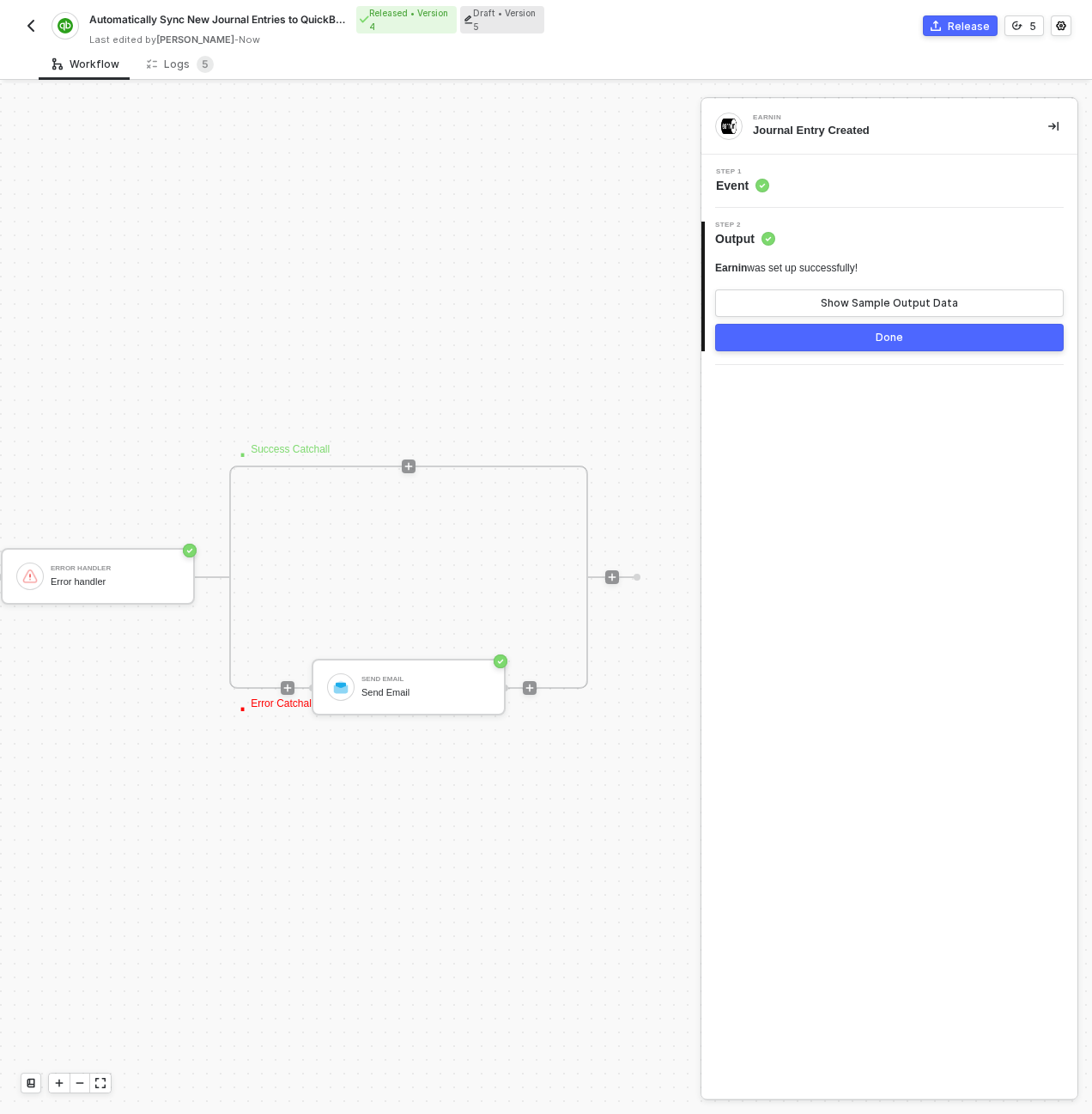
scroll to position [493, 756]
click at [463, 687] on div "Send Email" at bounding box center [416, 693] width 129 height 11
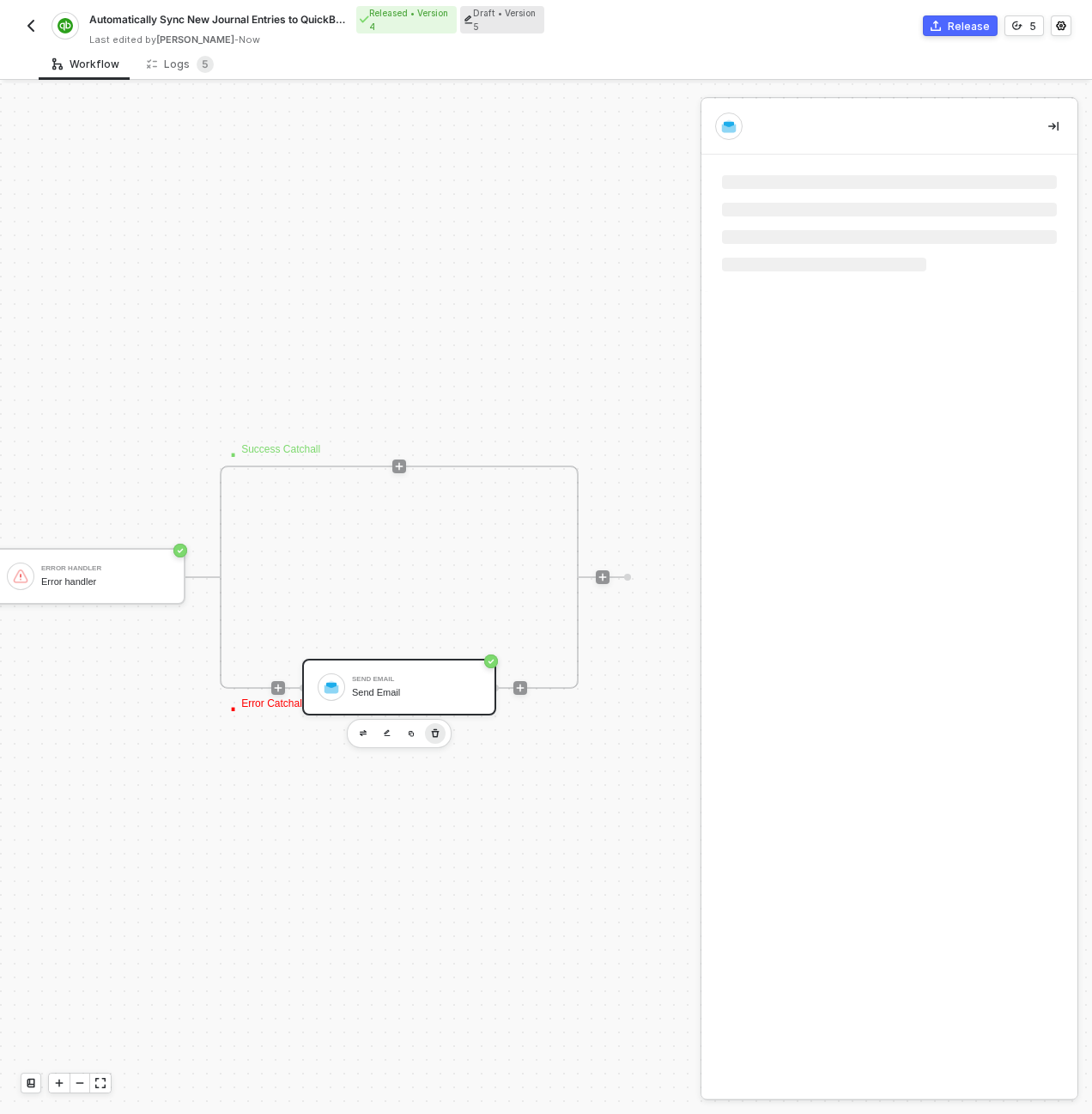
click at [438, 733] on icon "button" at bounding box center [435, 733] width 10 height 13
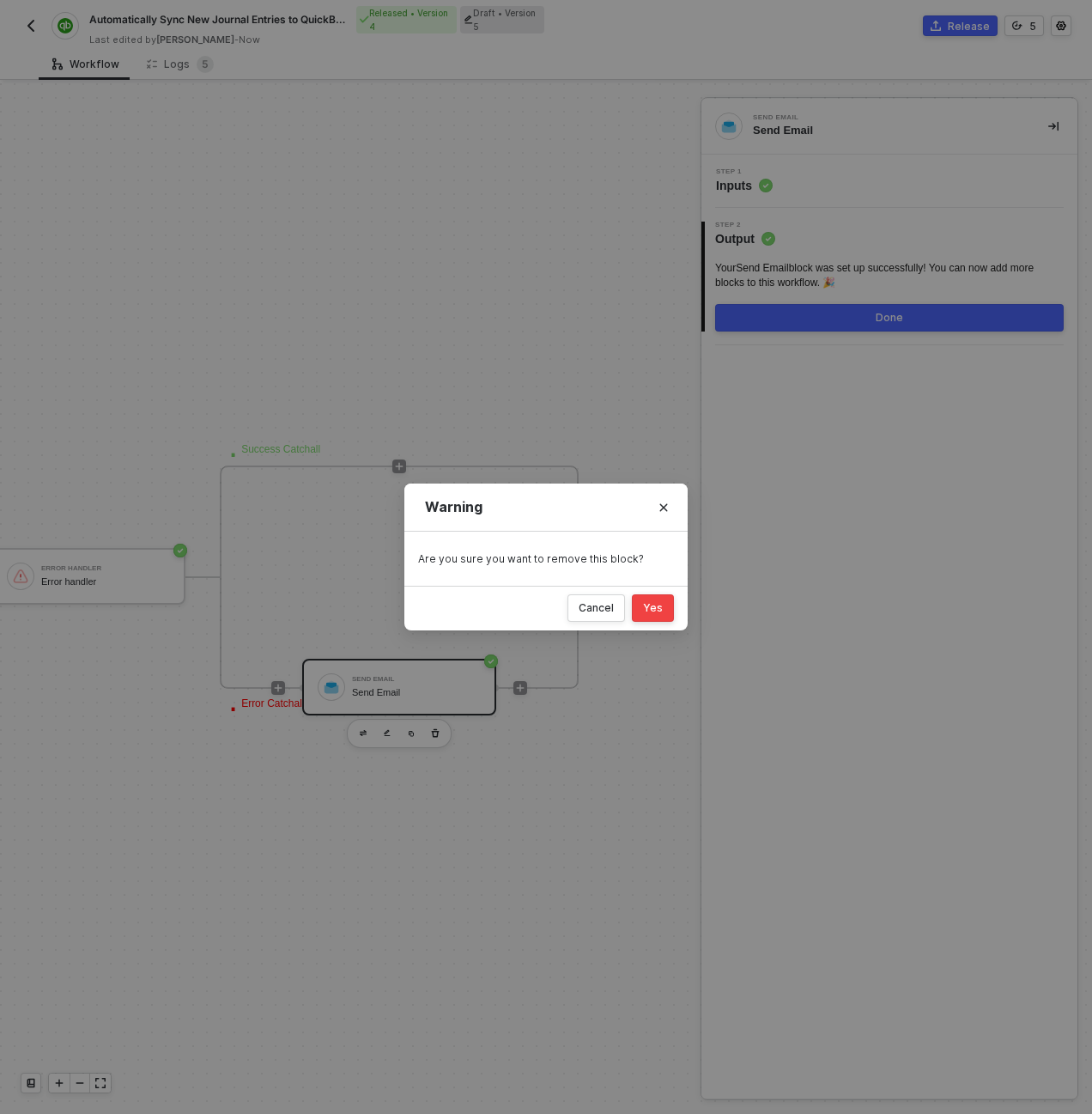
click at [652, 604] on div "Yes" at bounding box center [653, 608] width 20 height 13
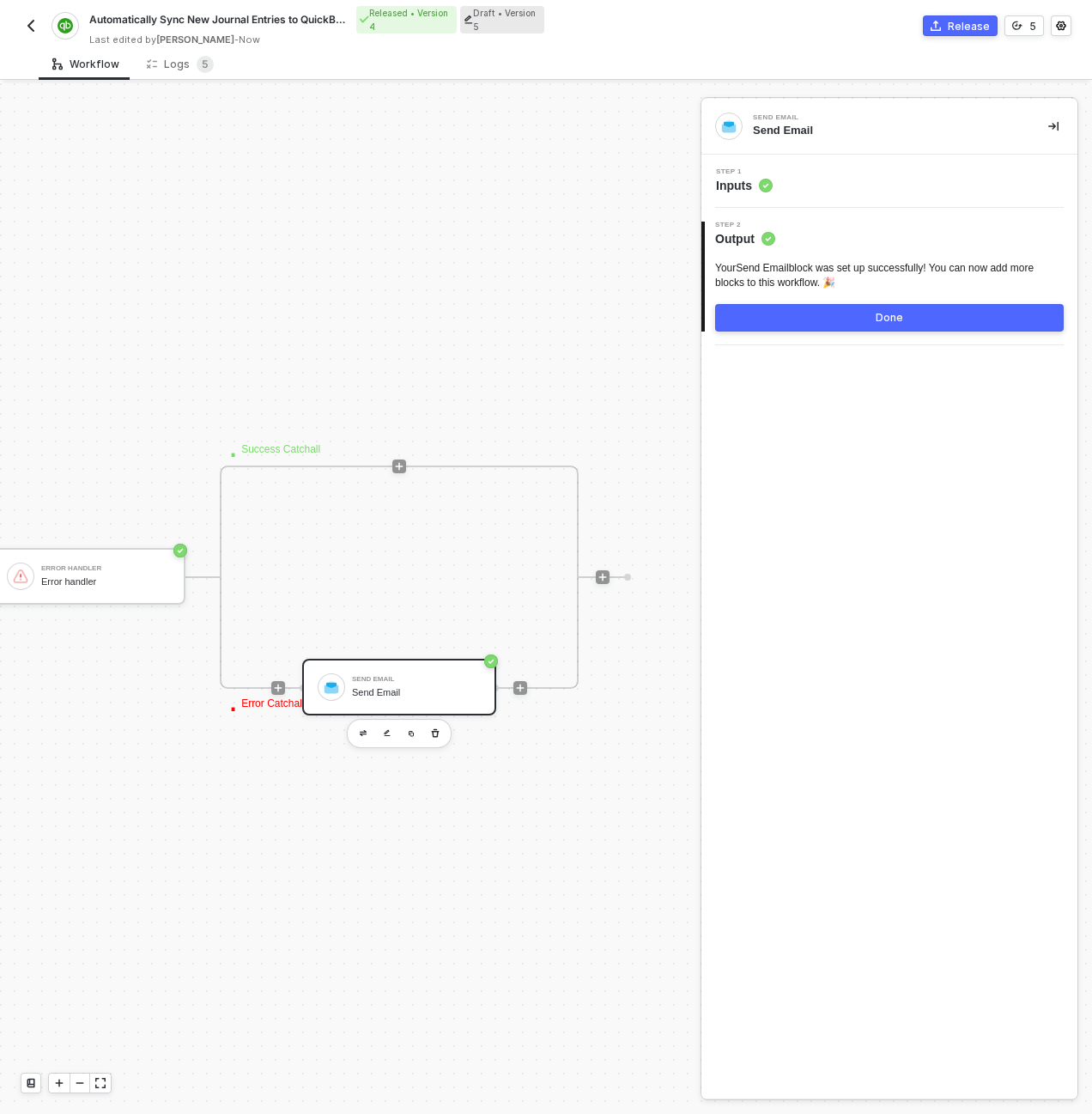
scroll to position [493, 542]
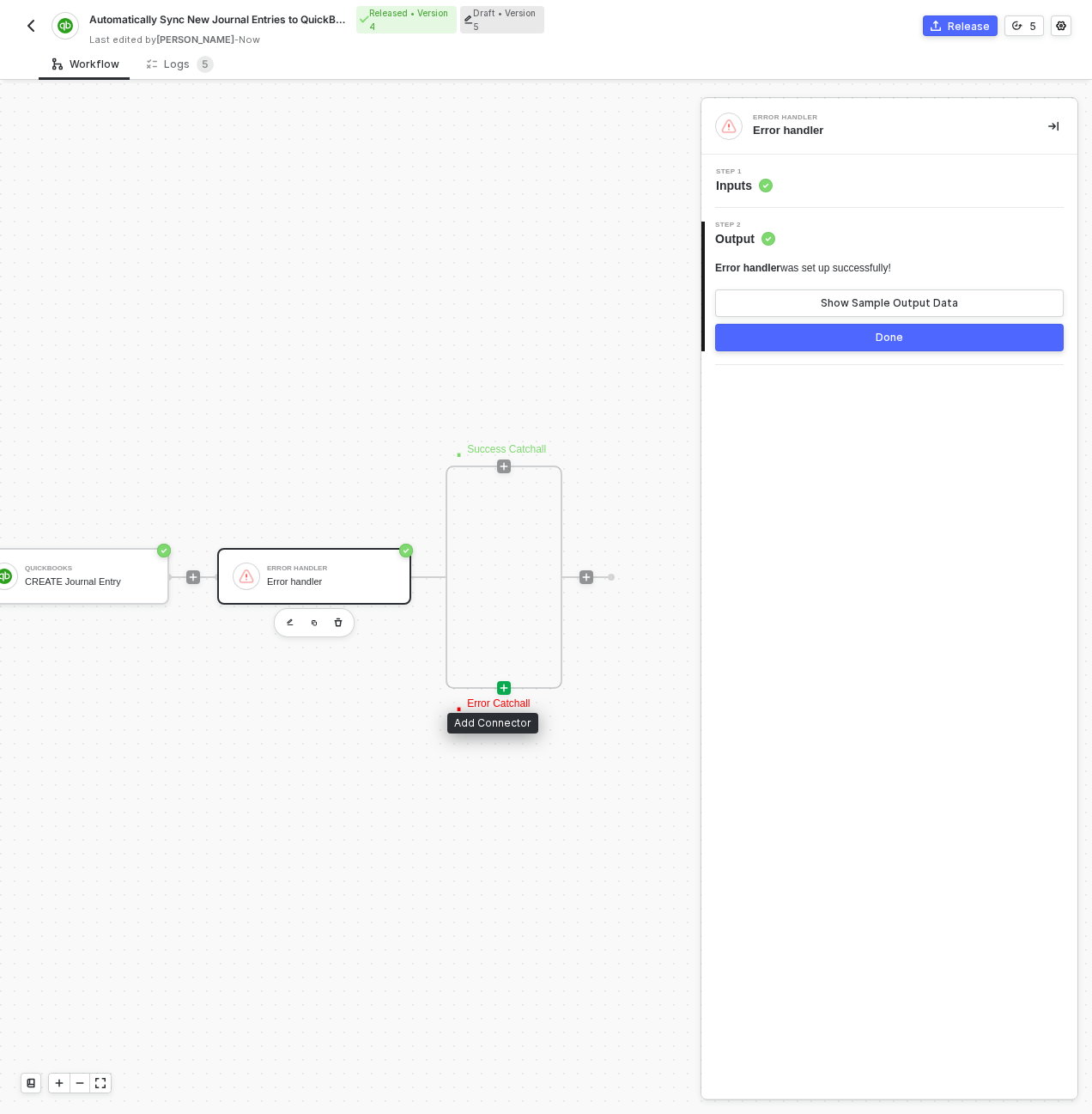
click at [499, 690] on icon "icon-play" at bounding box center [504, 687] width 10 height 11
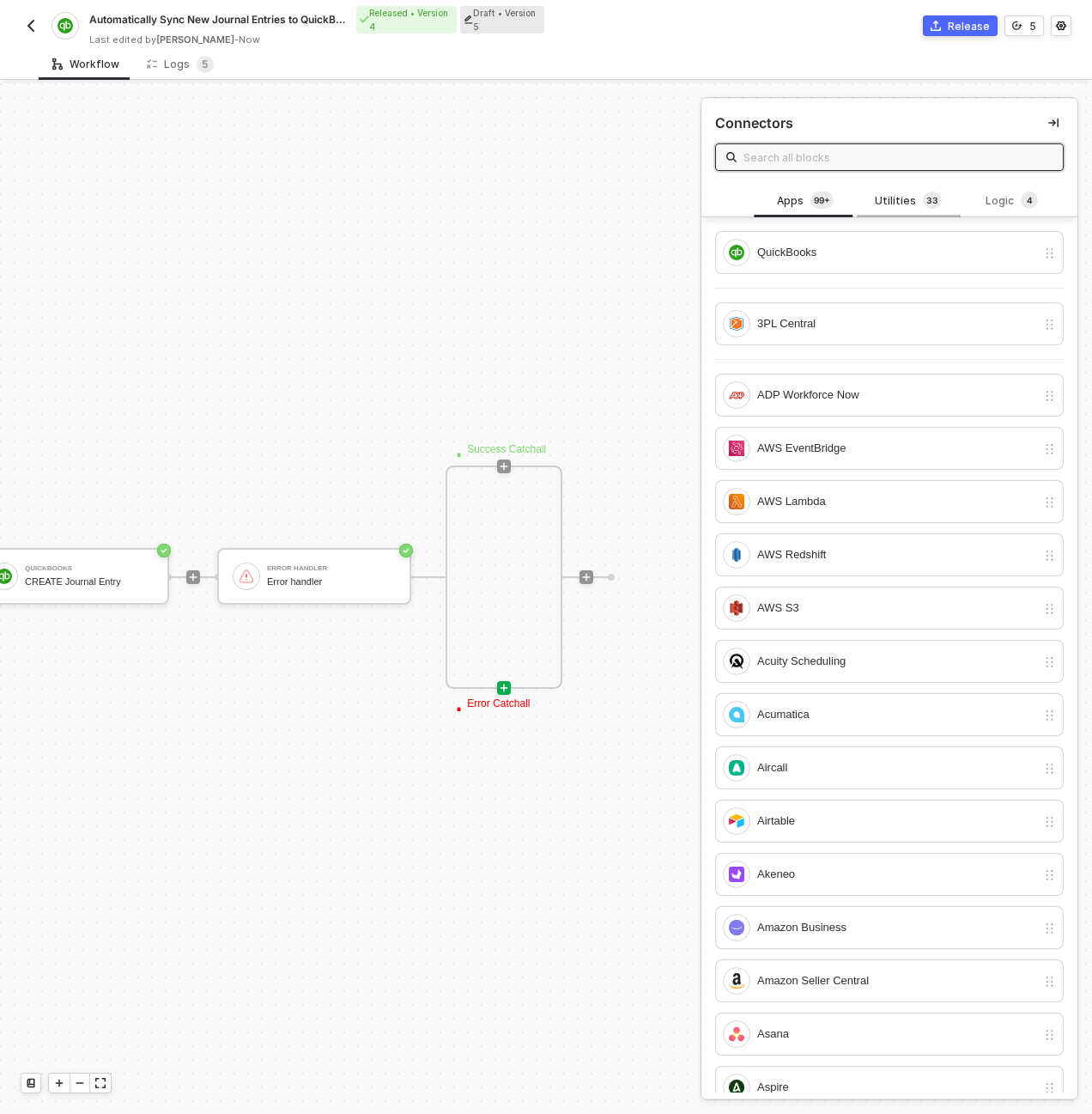
click at [908, 211] on div "Utilities 3 3" at bounding box center [909, 200] width 103 height 32
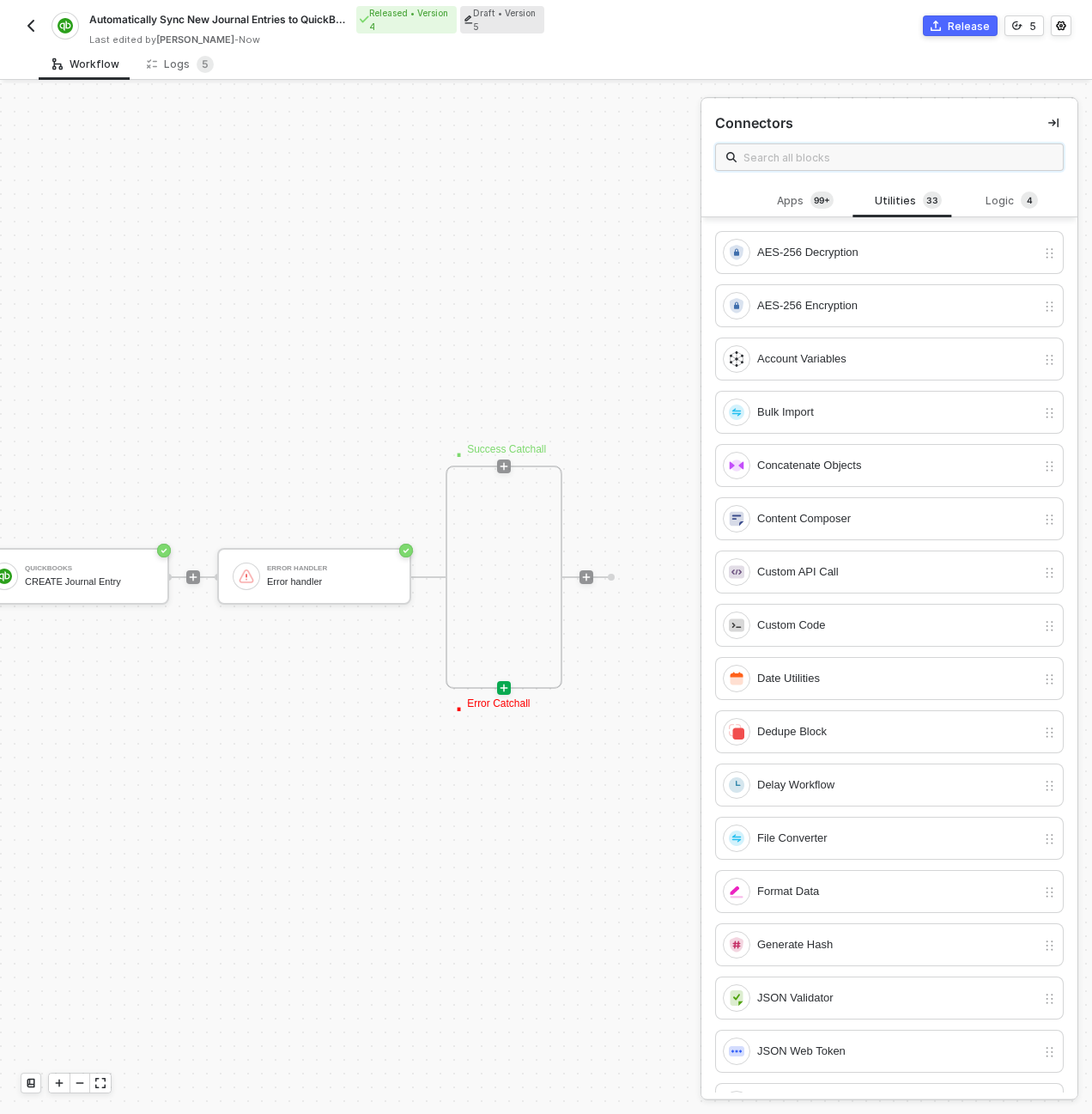
click at [889, 155] on input "text" at bounding box center [898, 158] width 309 height 19
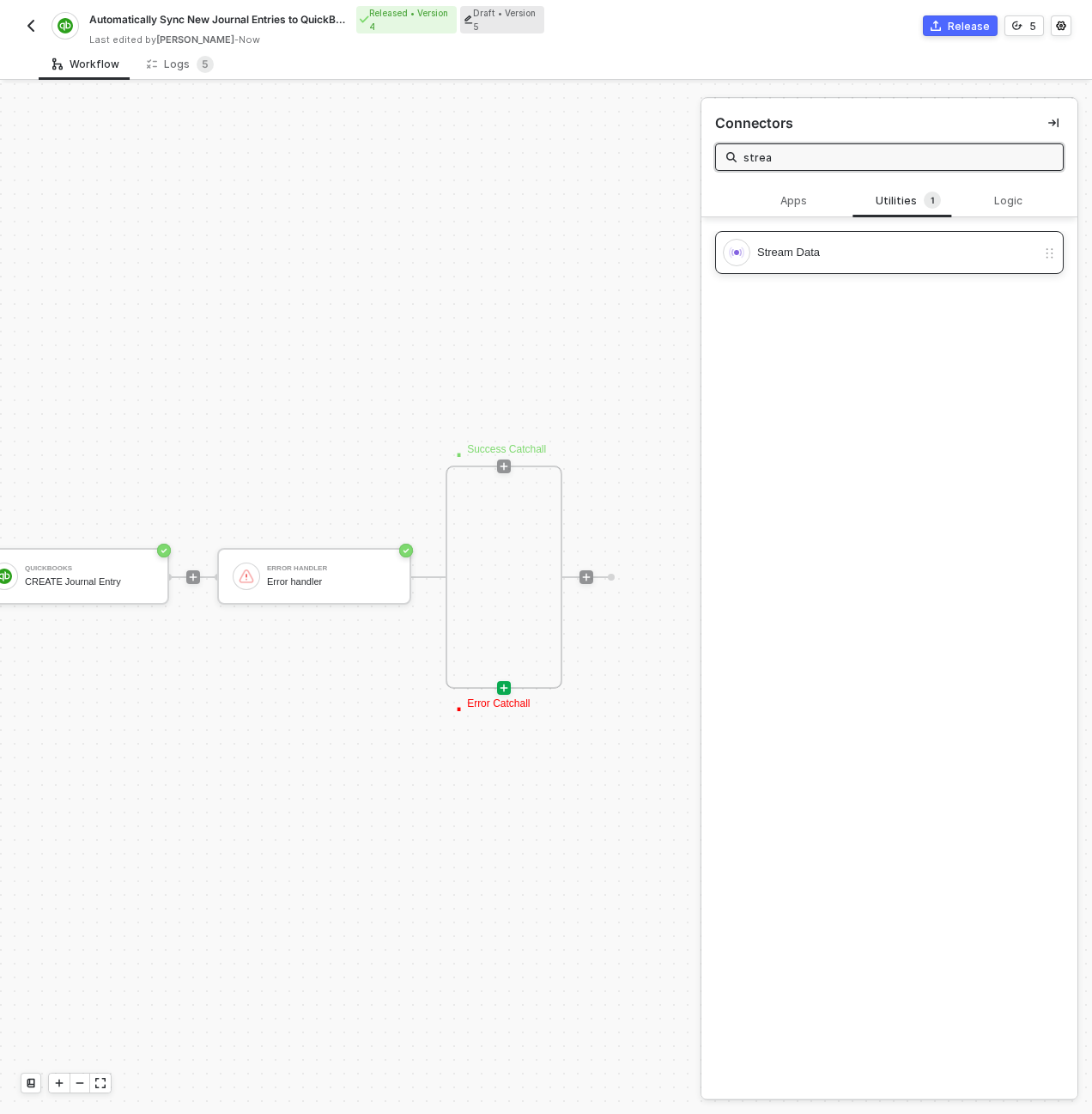
type input "strea"
click at [853, 246] on div "Stream Data" at bounding box center [896, 253] width 279 height 19
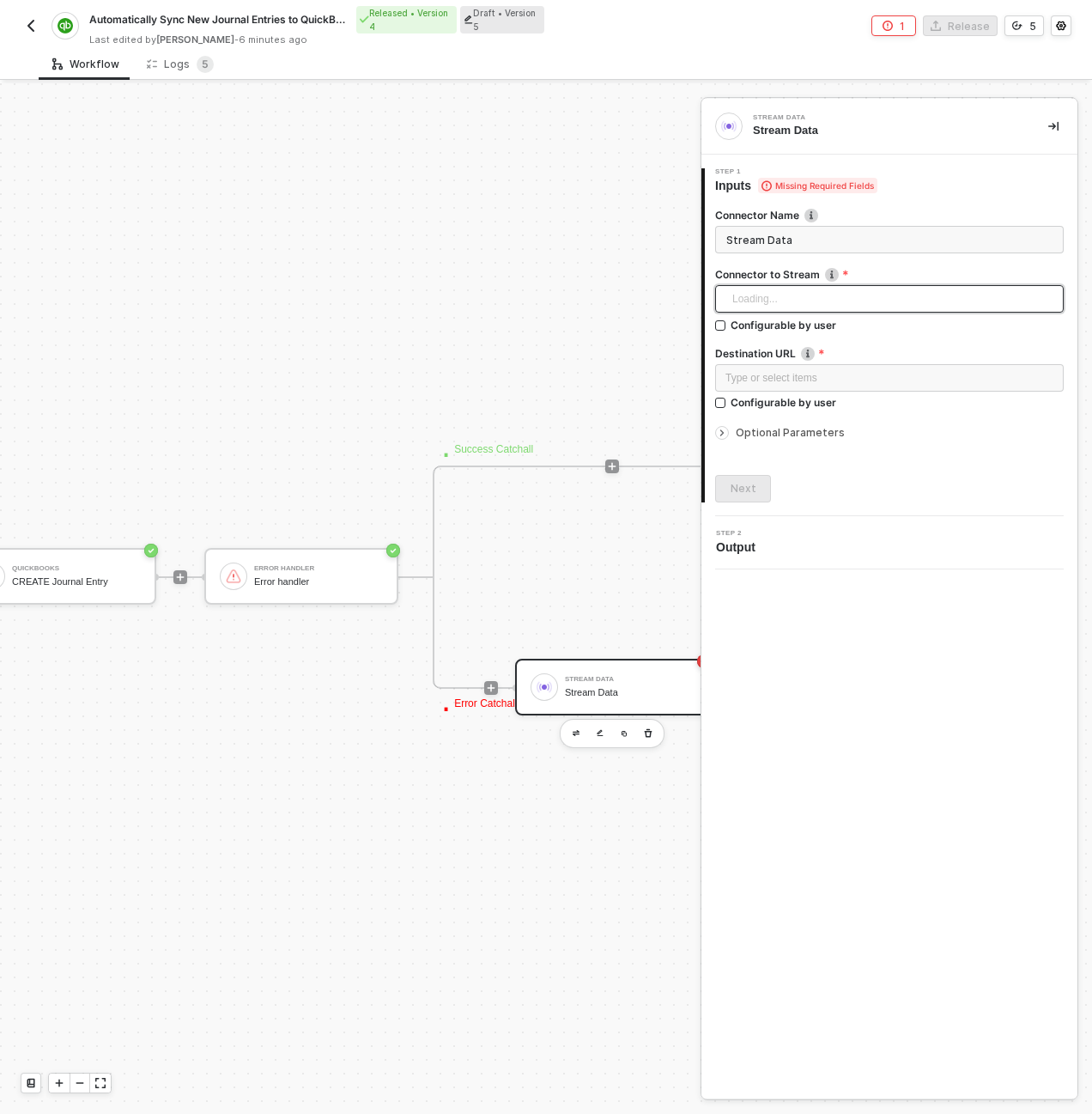
click at [747, 303] on div "Loading..." at bounding box center [889, 299] width 348 height 28
click at [770, 362] on div "QuickBooks" at bounding box center [890, 361] width 321 height 19
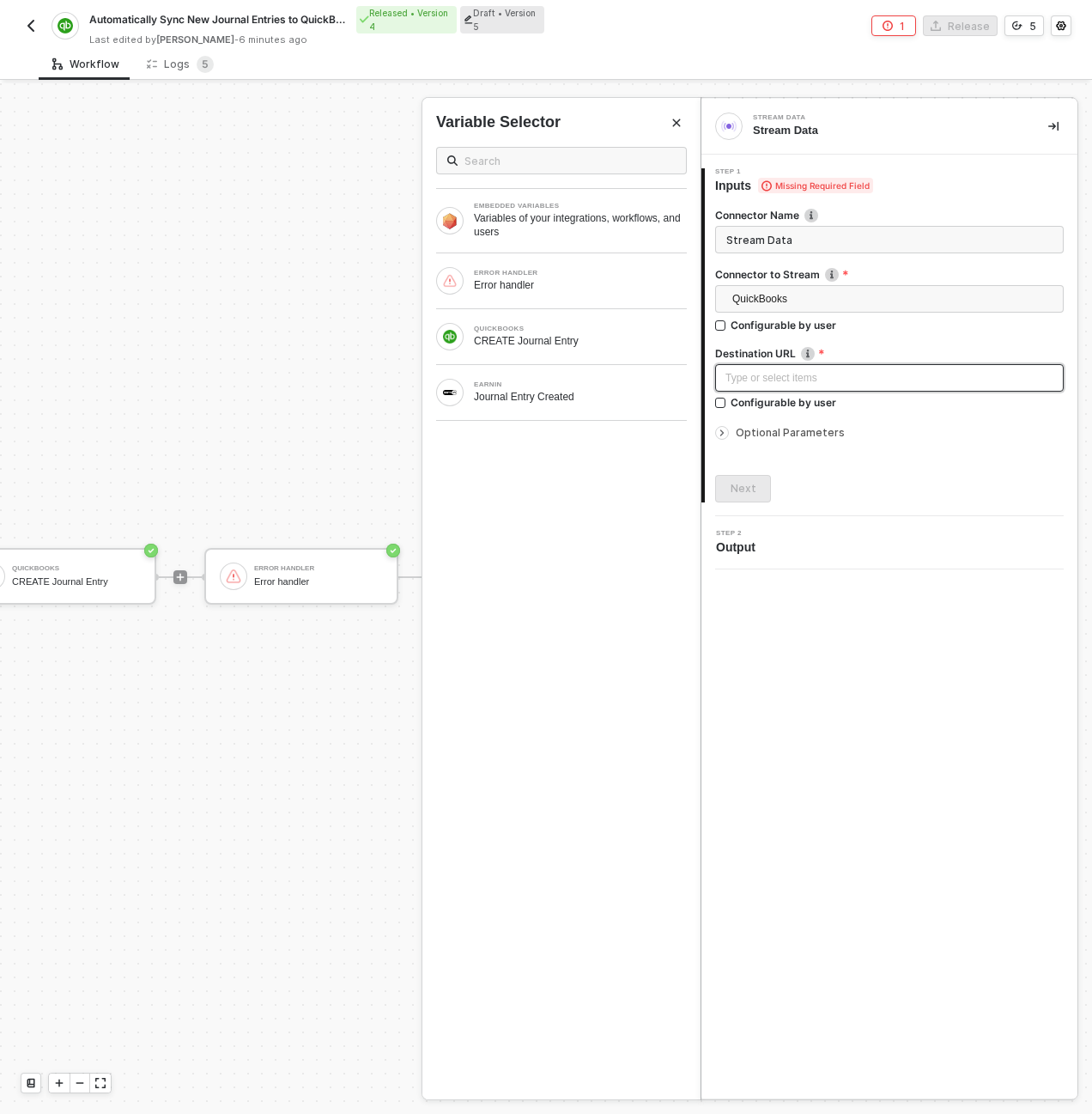
click at [794, 388] on div "Type or select items ﻿" at bounding box center [889, 377] width 348 height 28
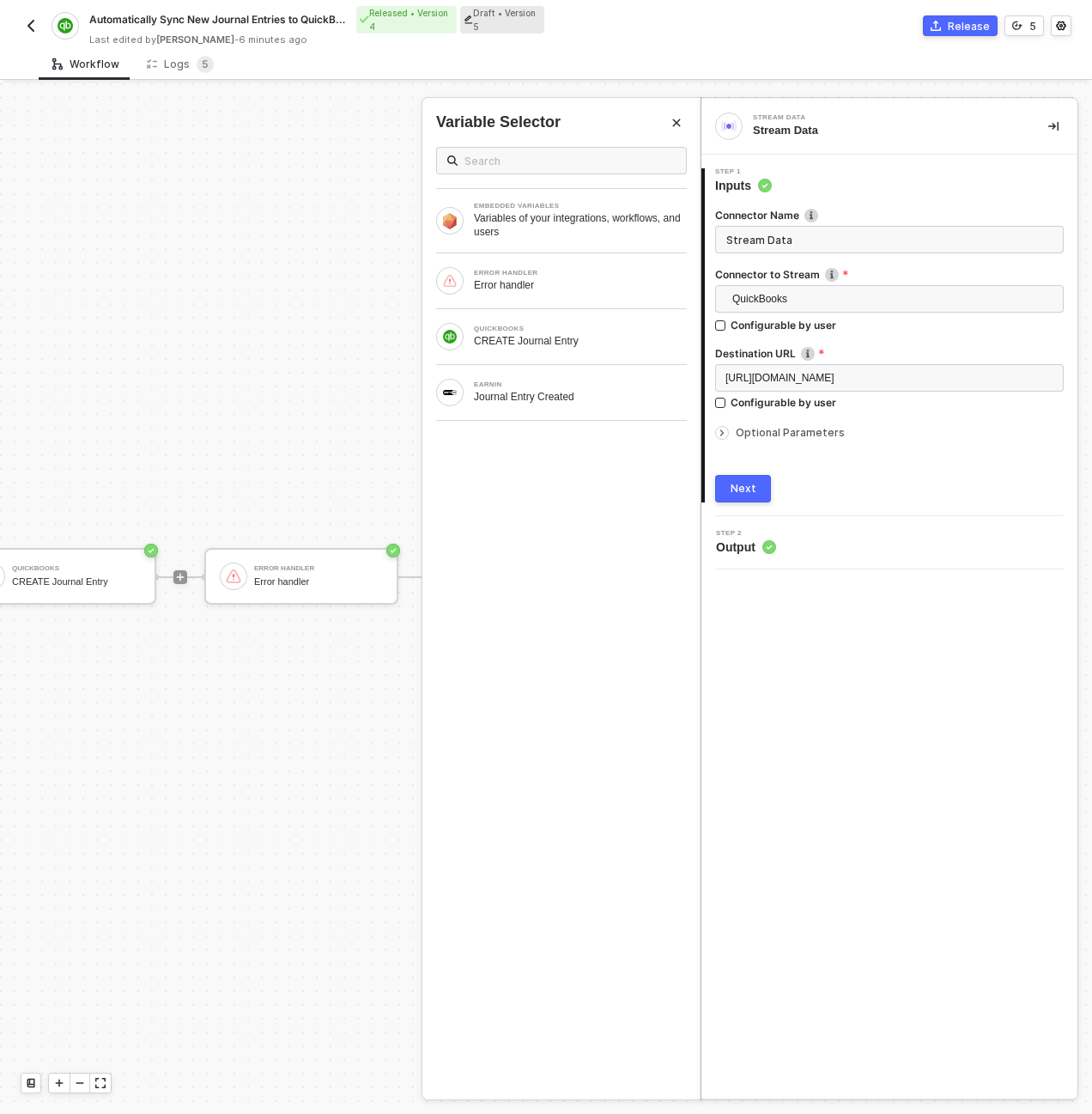
click at [765, 489] on button "Next" at bounding box center [743, 488] width 55 height 28
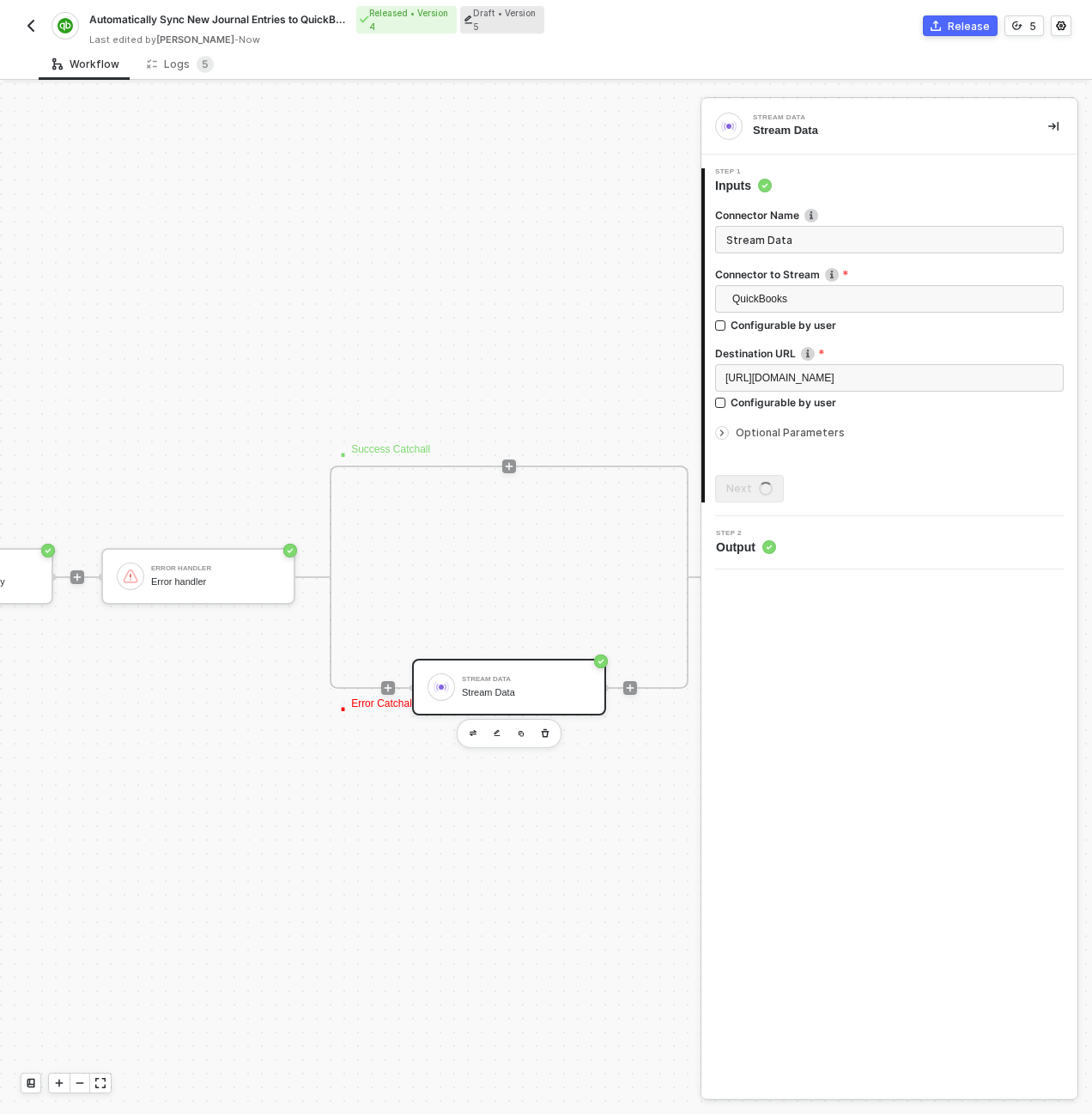
scroll to position [493, 785]
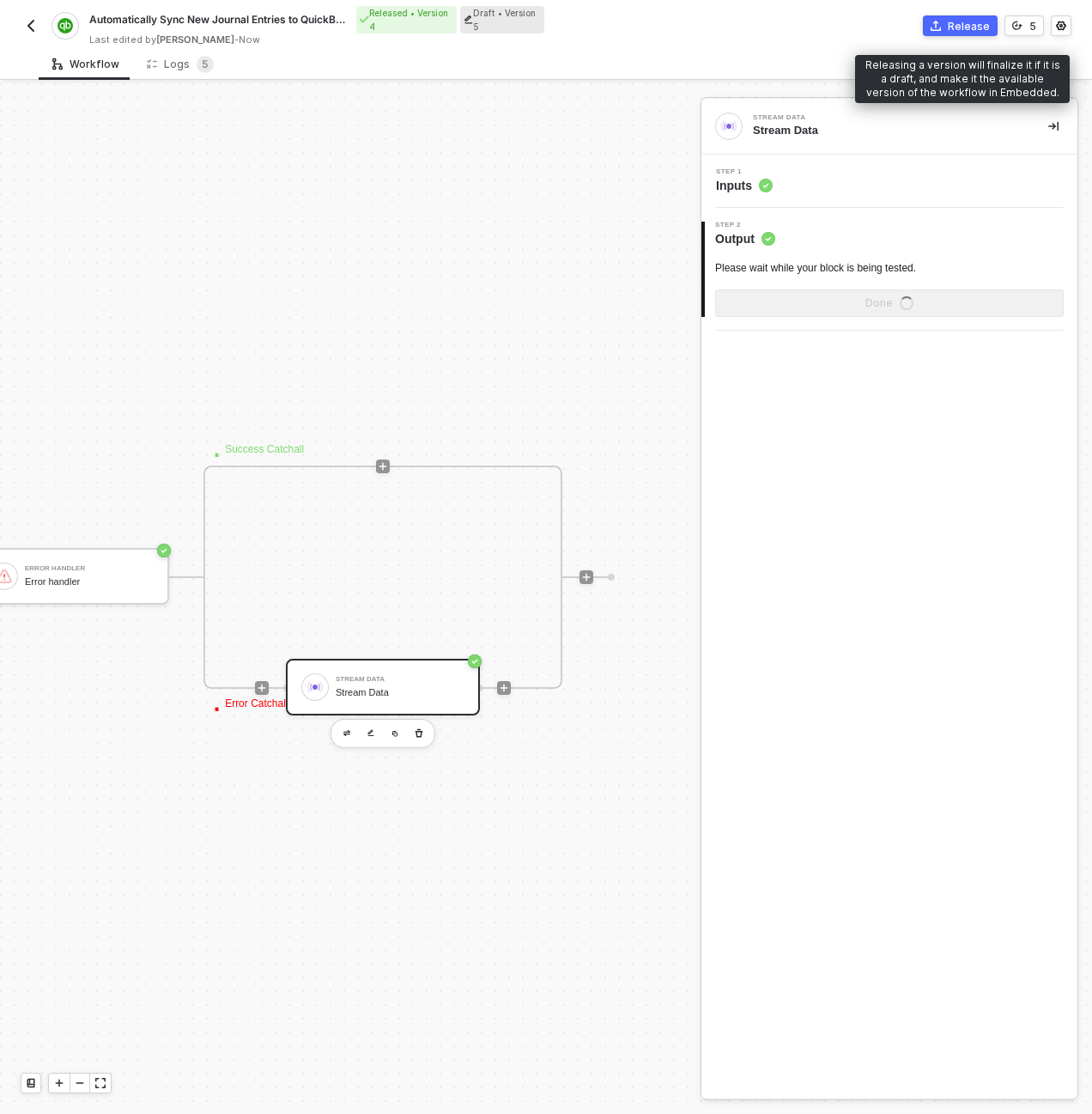
click at [945, 30] on button "Release" at bounding box center [960, 26] width 74 height 21
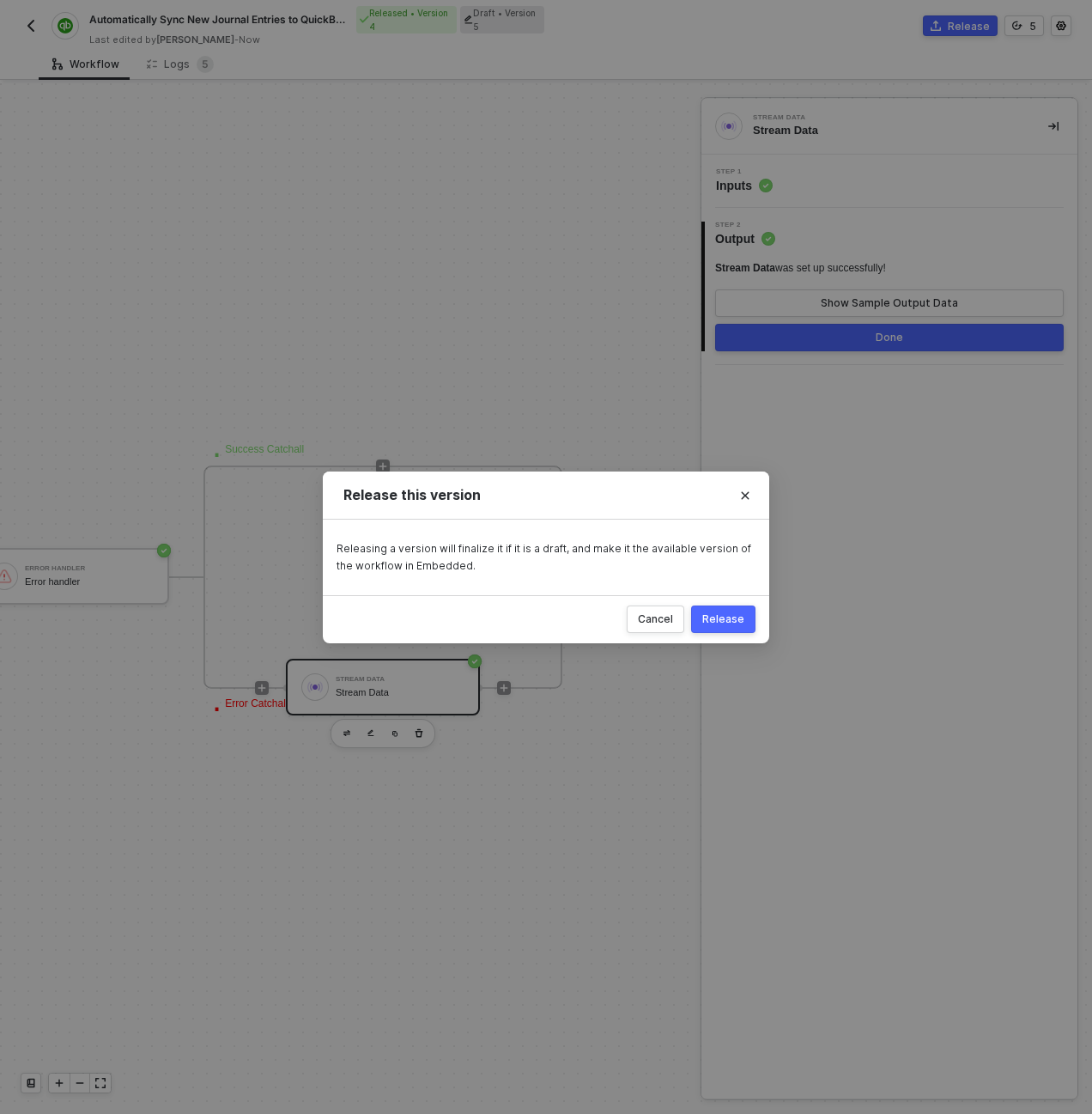
click at [722, 622] on div "Release" at bounding box center [724, 619] width 42 height 13
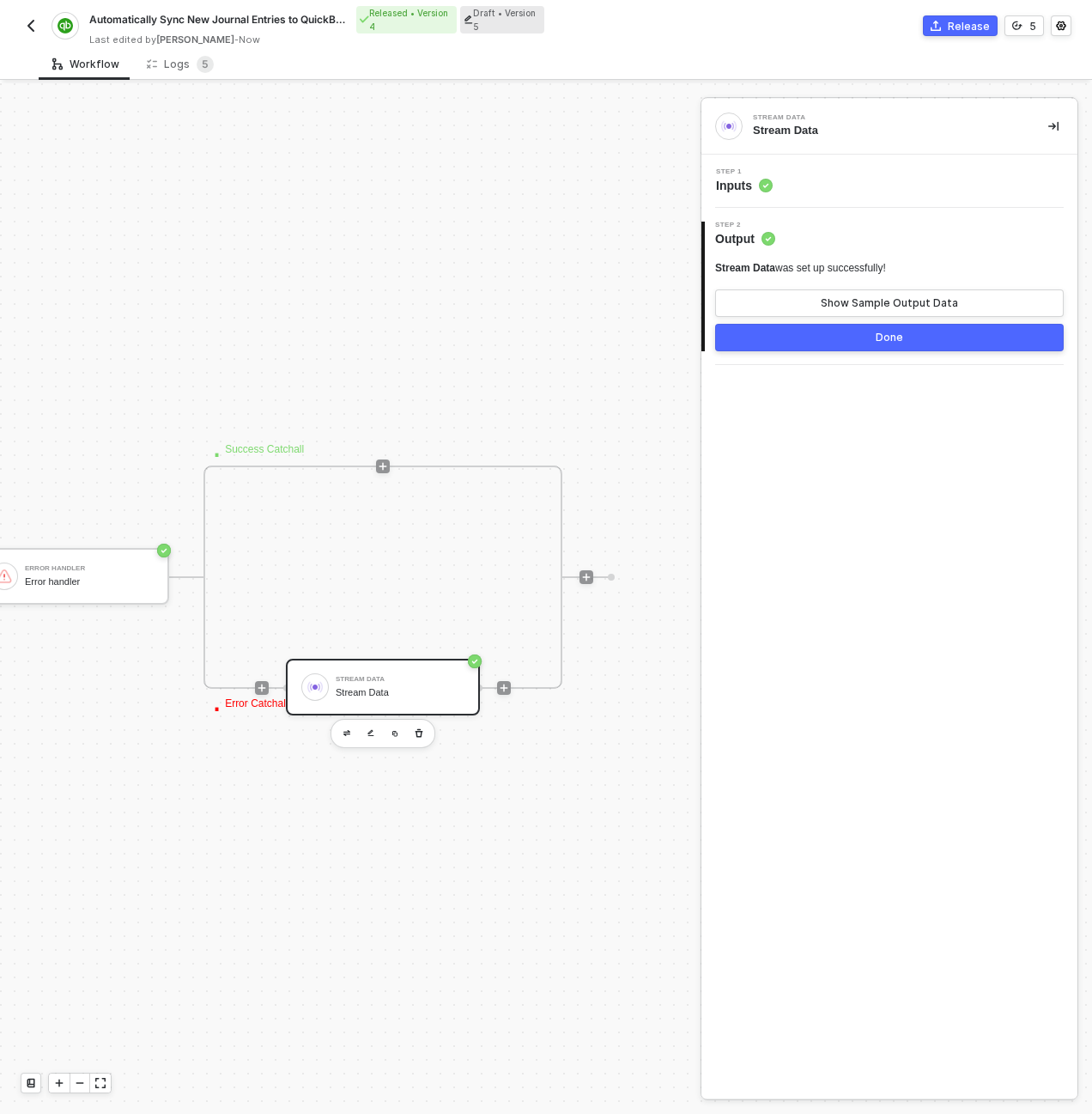
scroll to position [493, 535]
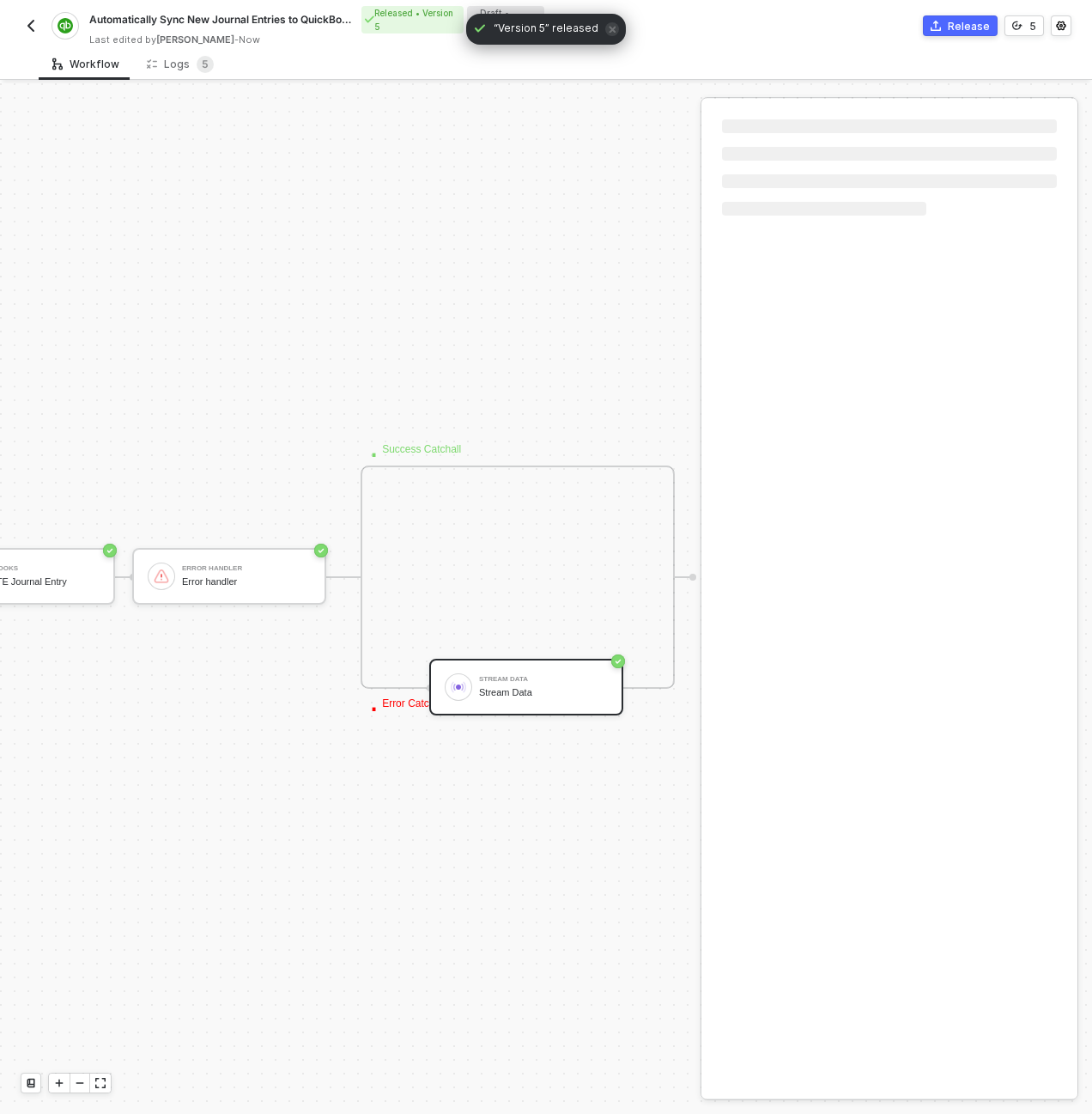
click at [24, 24] on img "button" at bounding box center [31, 26] width 13 height 13
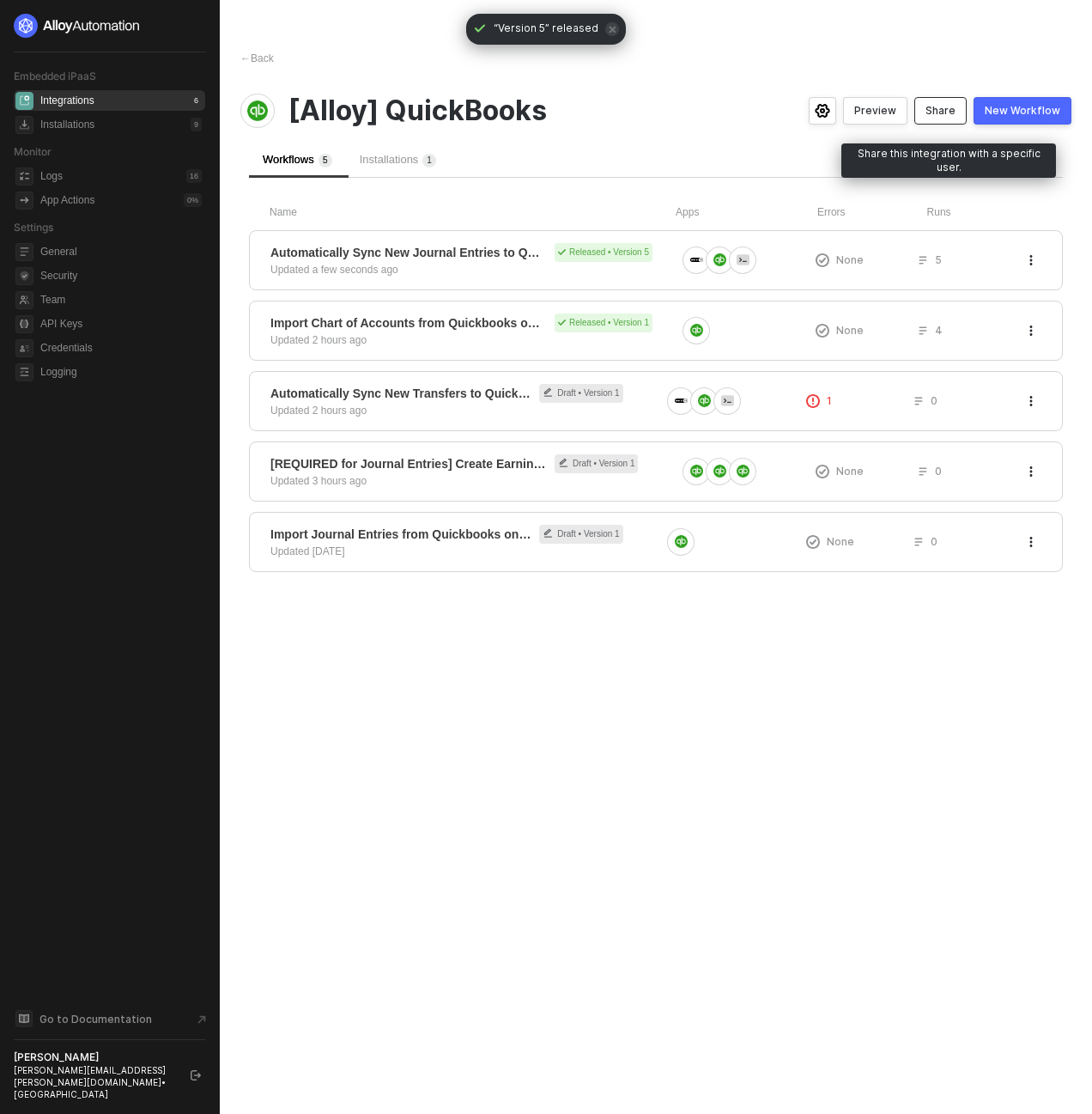
click at [934, 116] on div "Share" at bounding box center [940, 111] width 30 height 13
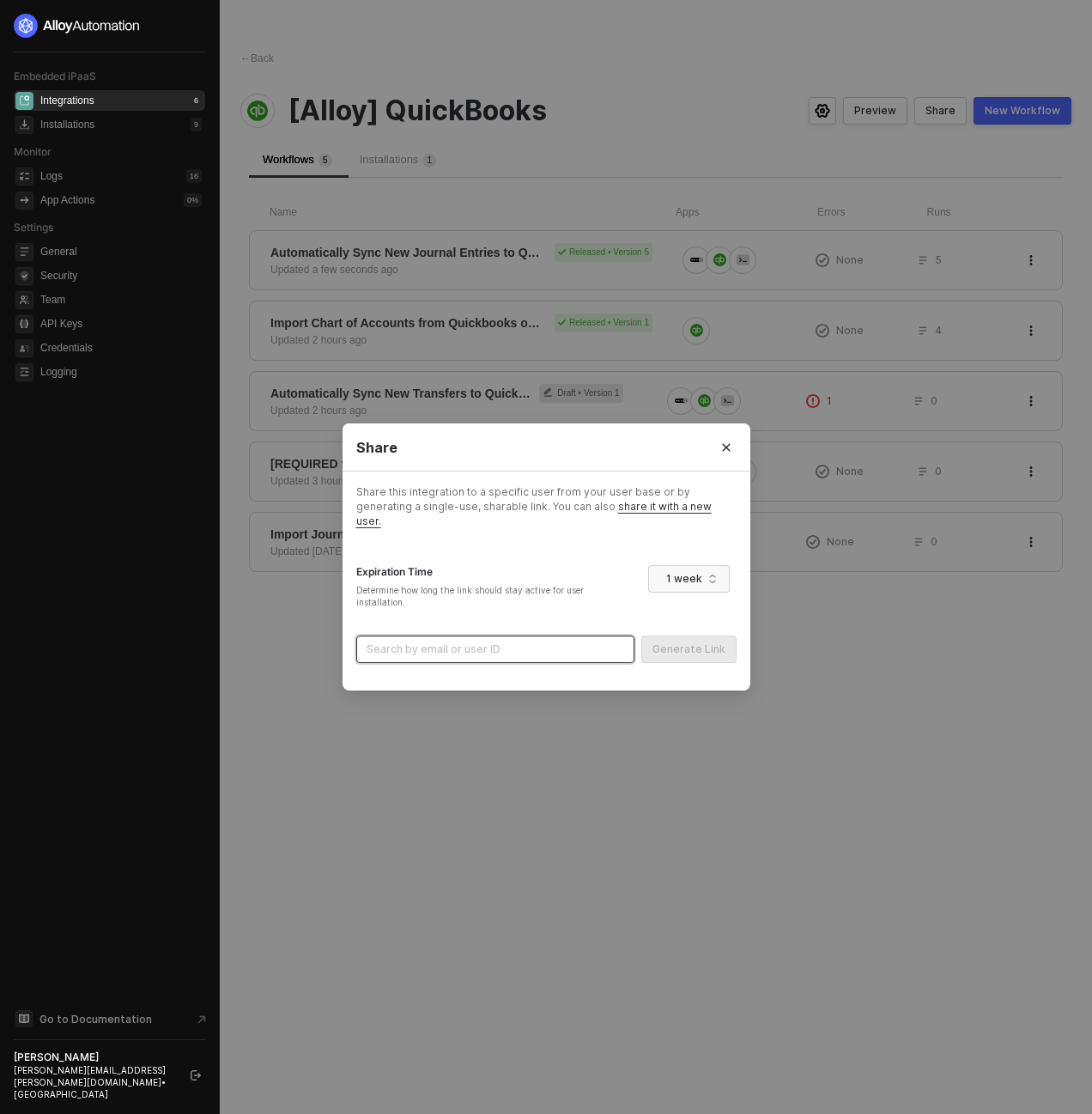
click at [563, 642] on input "search" at bounding box center [495, 649] width 258 height 26
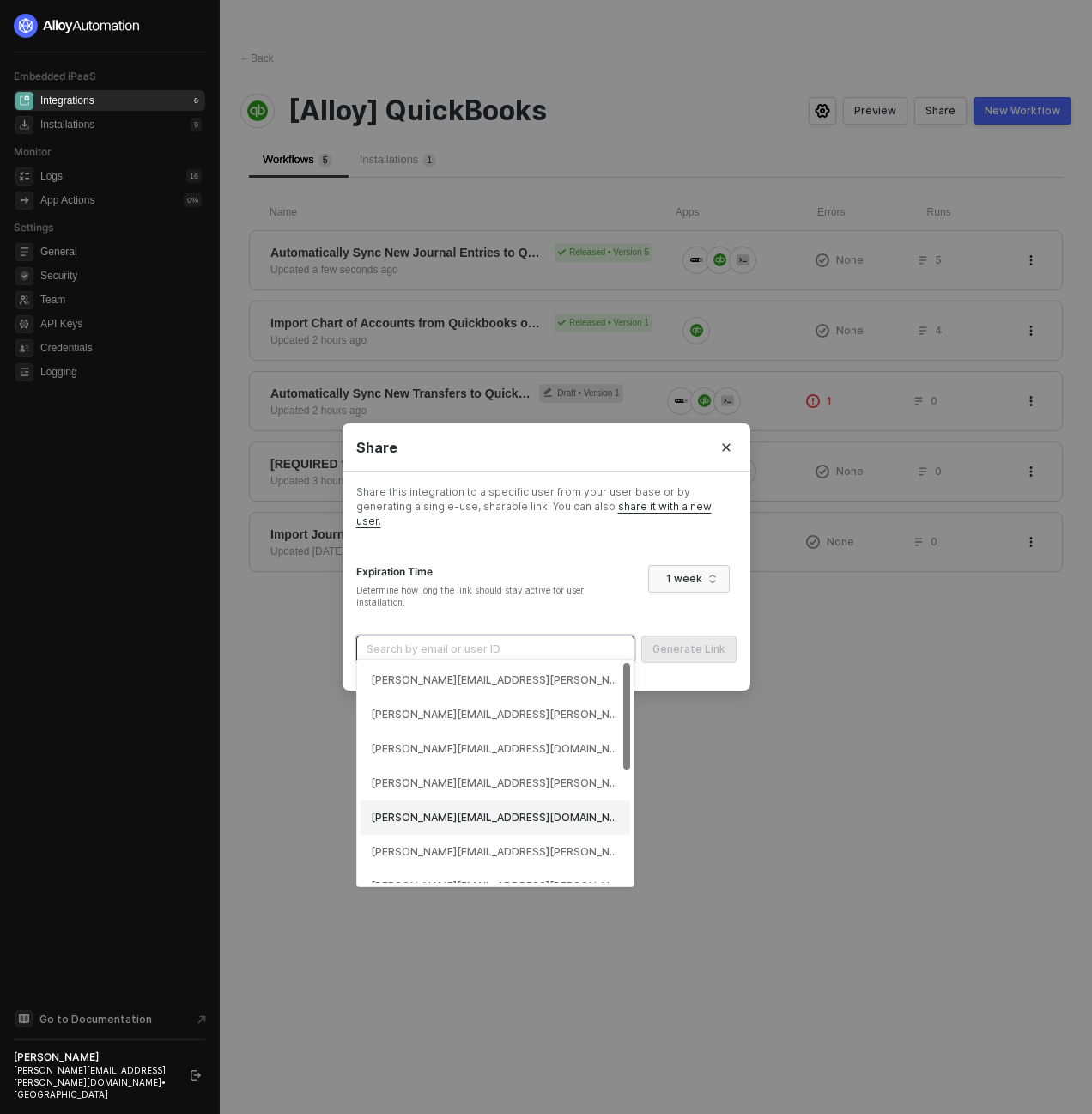
click at [516, 814] on div "[PERSON_NAME][EMAIL_ADDRESS][DOMAIN_NAME] (68addfecf247e957c9f302f9)" at bounding box center [495, 817] width 249 height 16
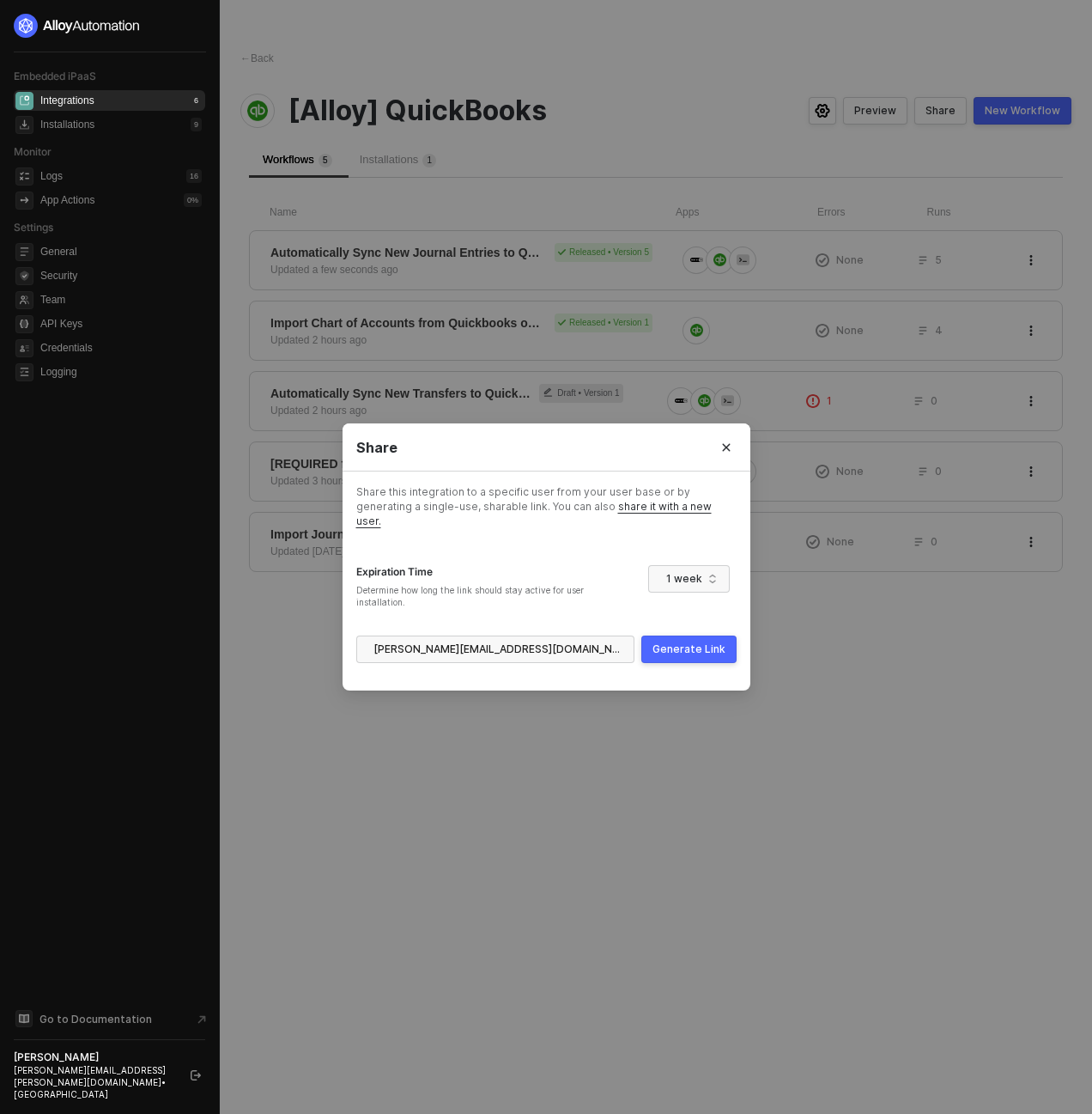
click at [661, 644] on div "Generate Link" at bounding box center [689, 649] width 73 height 13
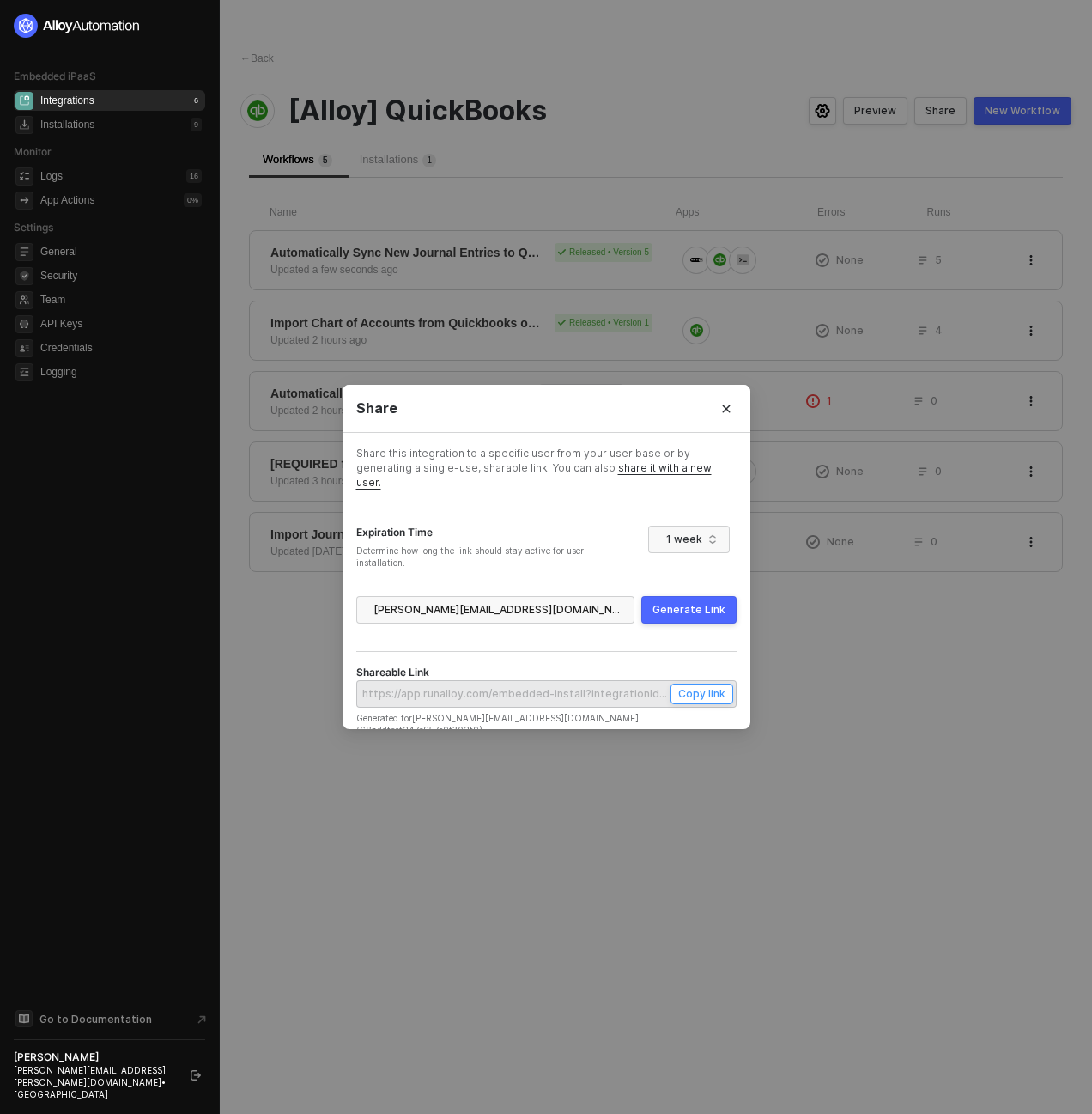
click at [713, 696] on button "Copy link" at bounding box center [703, 694] width 63 height 21
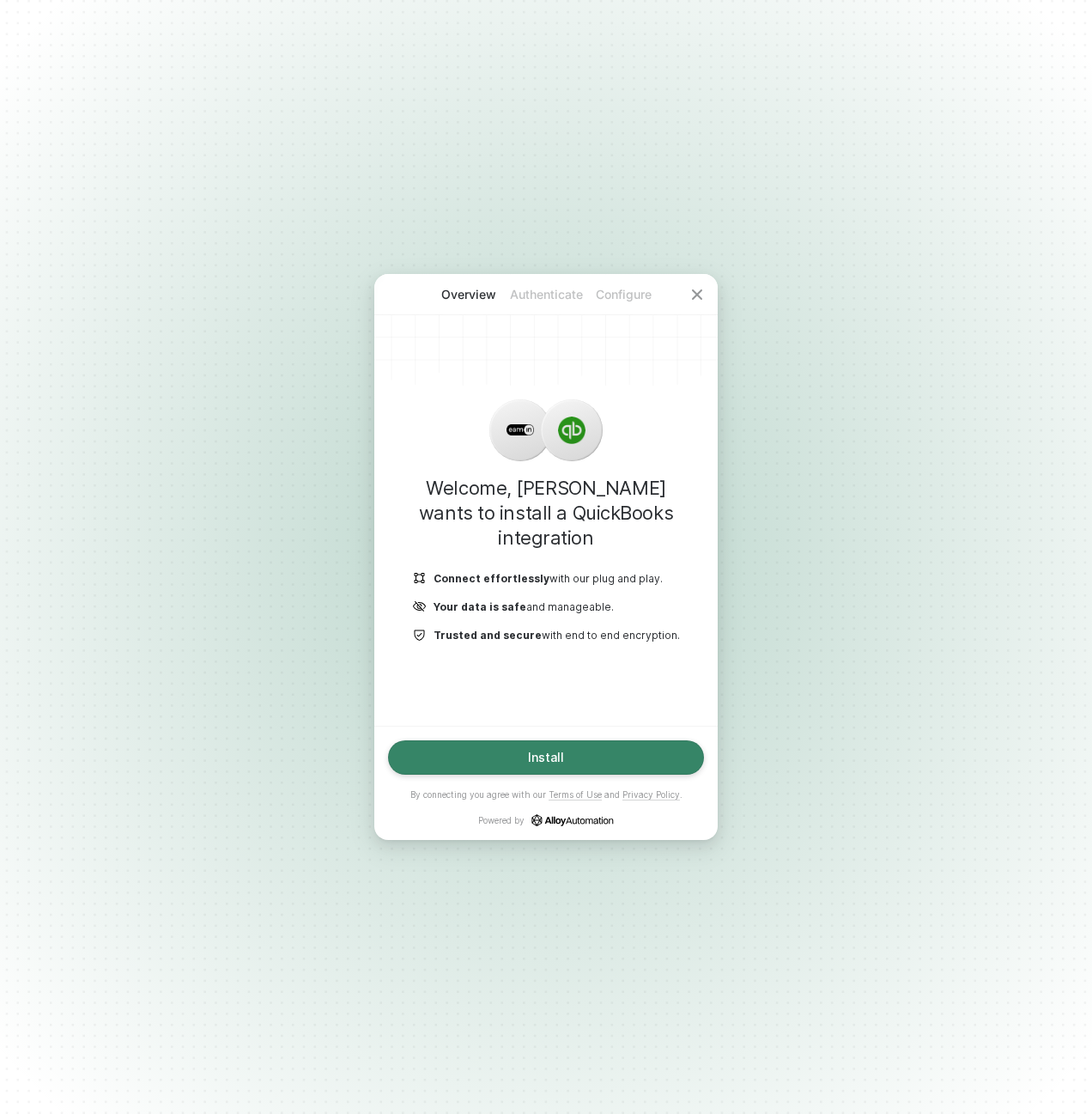
click at [618, 767] on button "Install" at bounding box center [546, 757] width 316 height 34
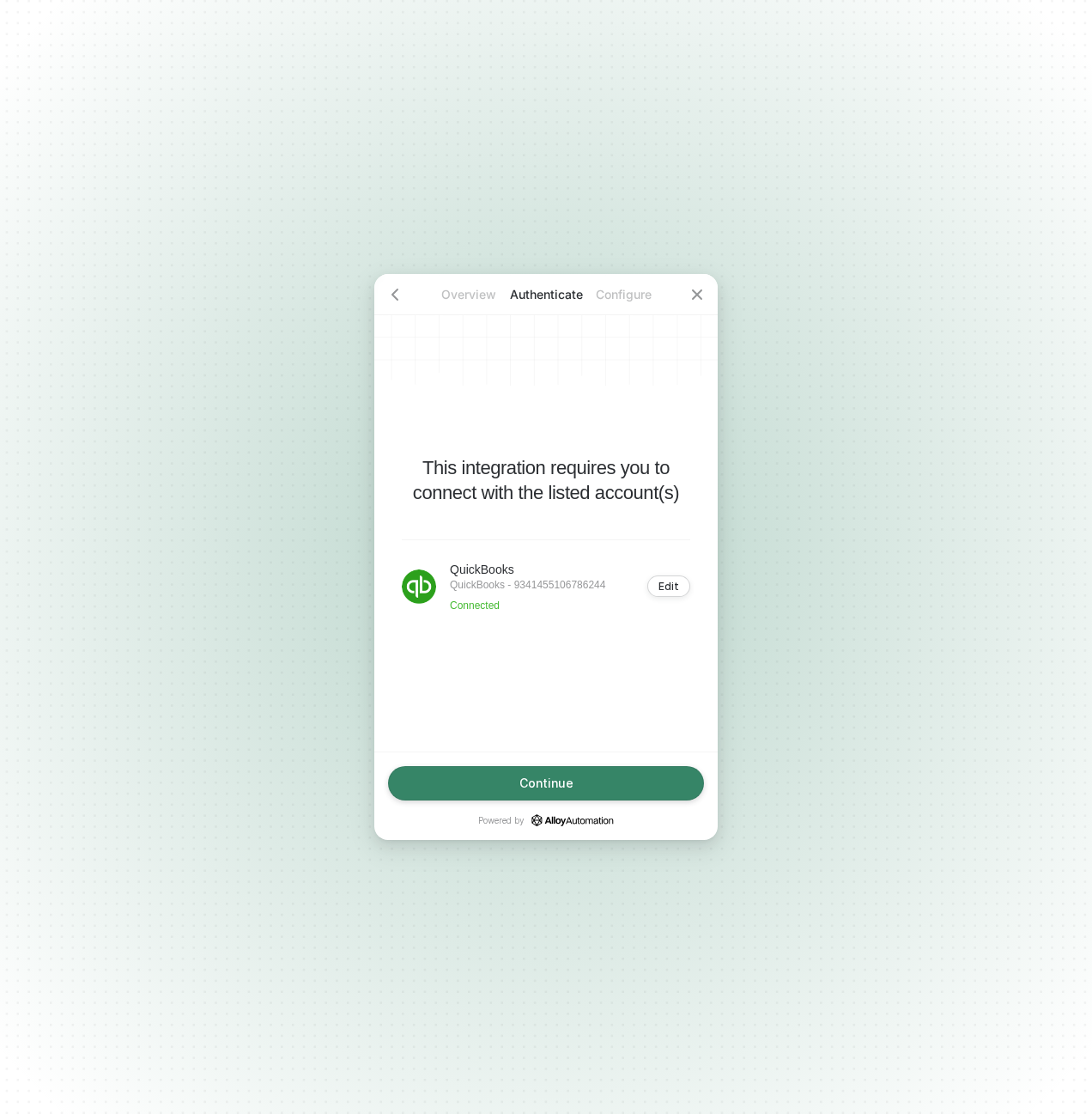
click at [641, 778] on button "Continue" at bounding box center [546, 783] width 316 height 34
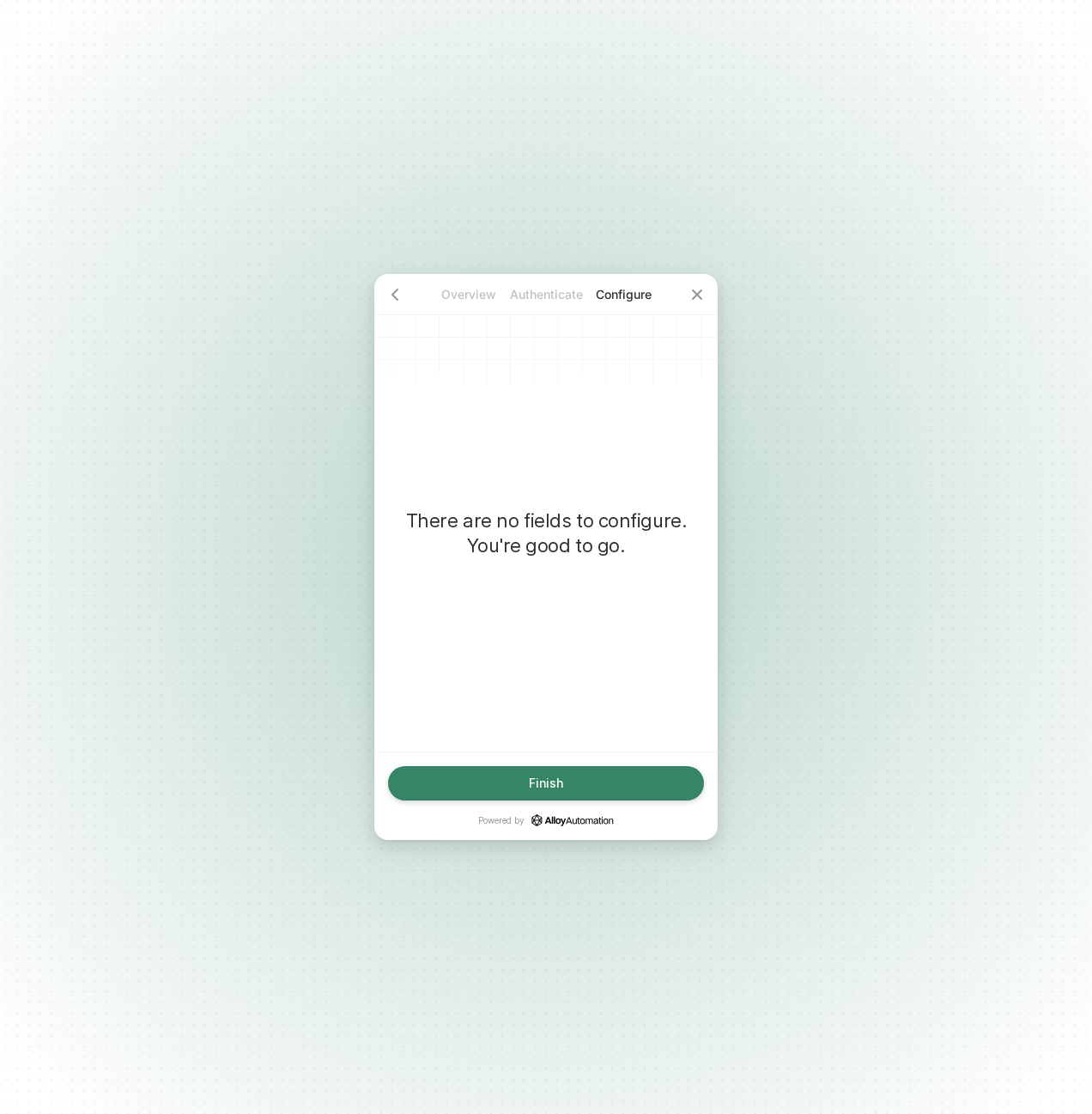
click at [586, 791] on button "Finish" at bounding box center [546, 783] width 316 height 34
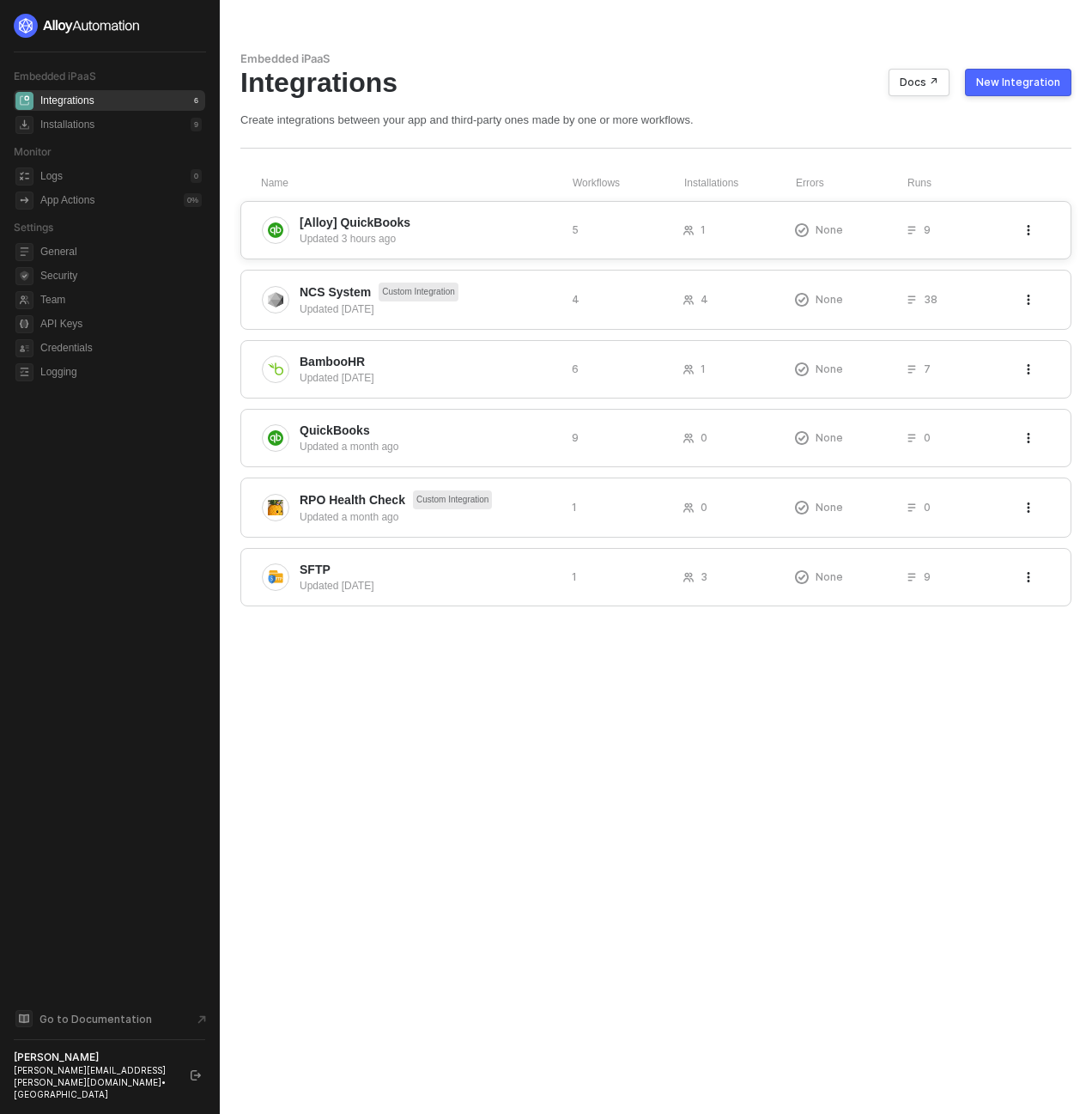
click at [396, 228] on span "[Alloy] QuickBooks" at bounding box center [355, 222] width 111 height 17
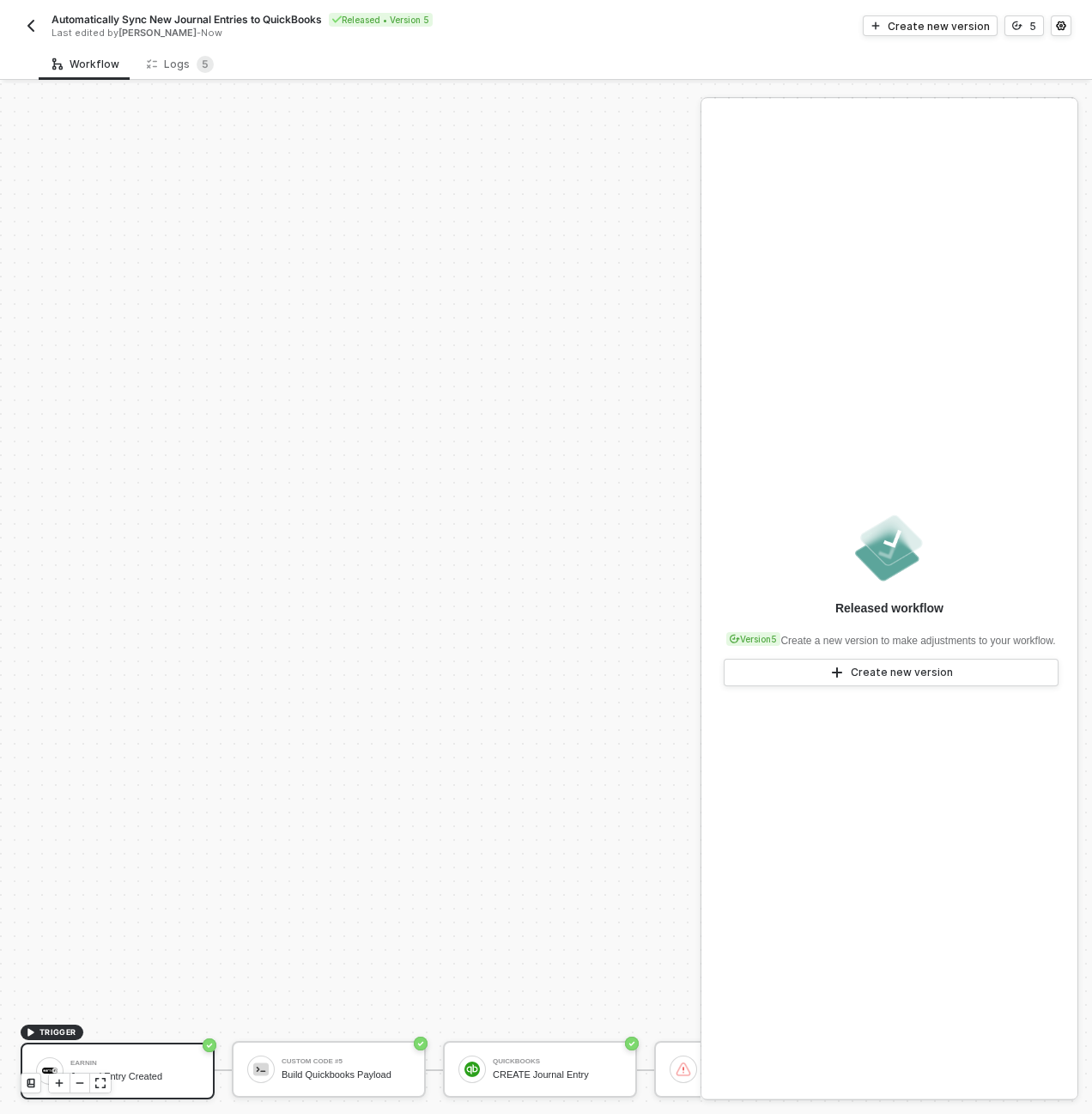
scroll to position [493, 0]
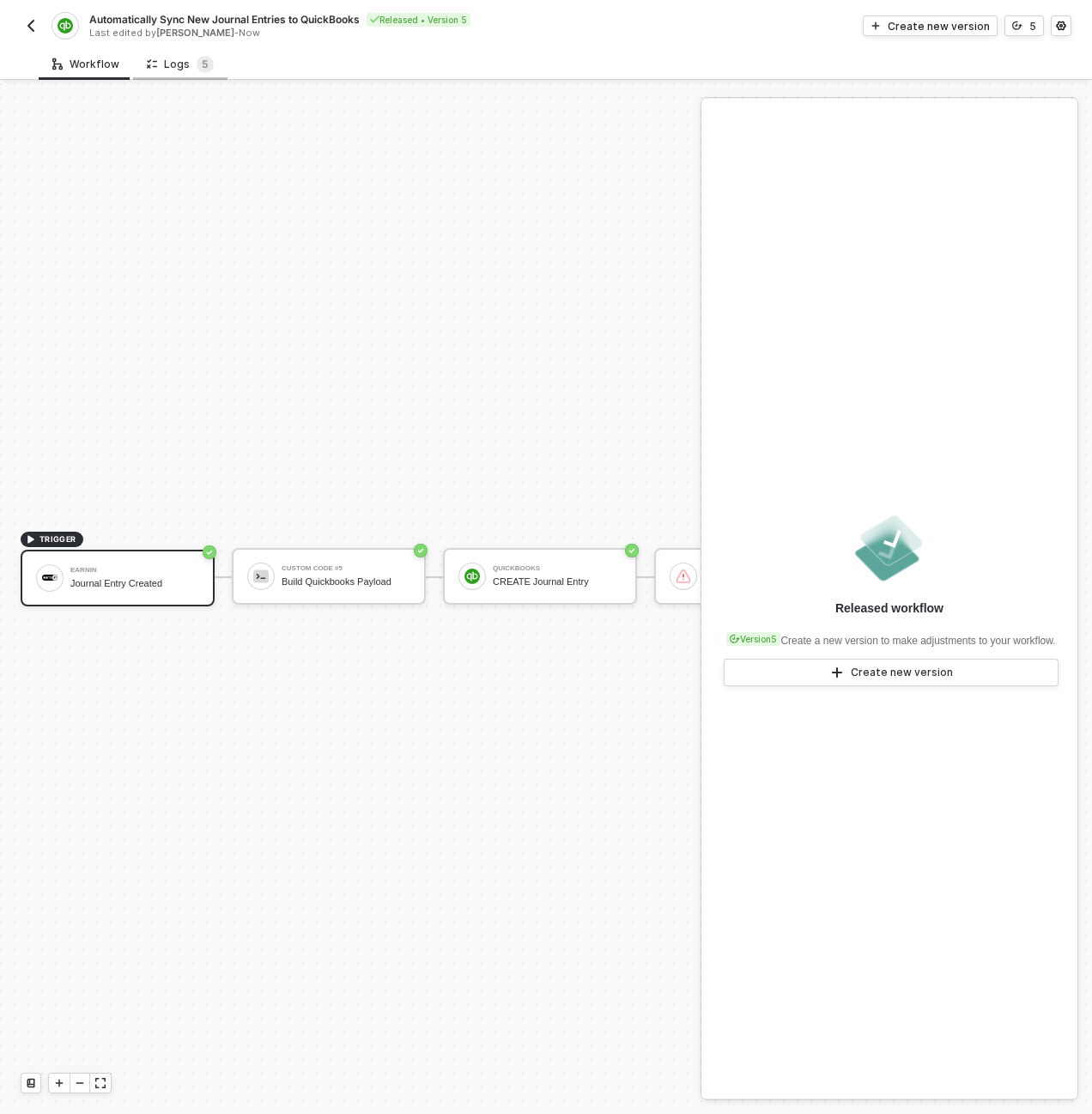
click at [172, 64] on div "Logs 5" at bounding box center [180, 64] width 67 height 17
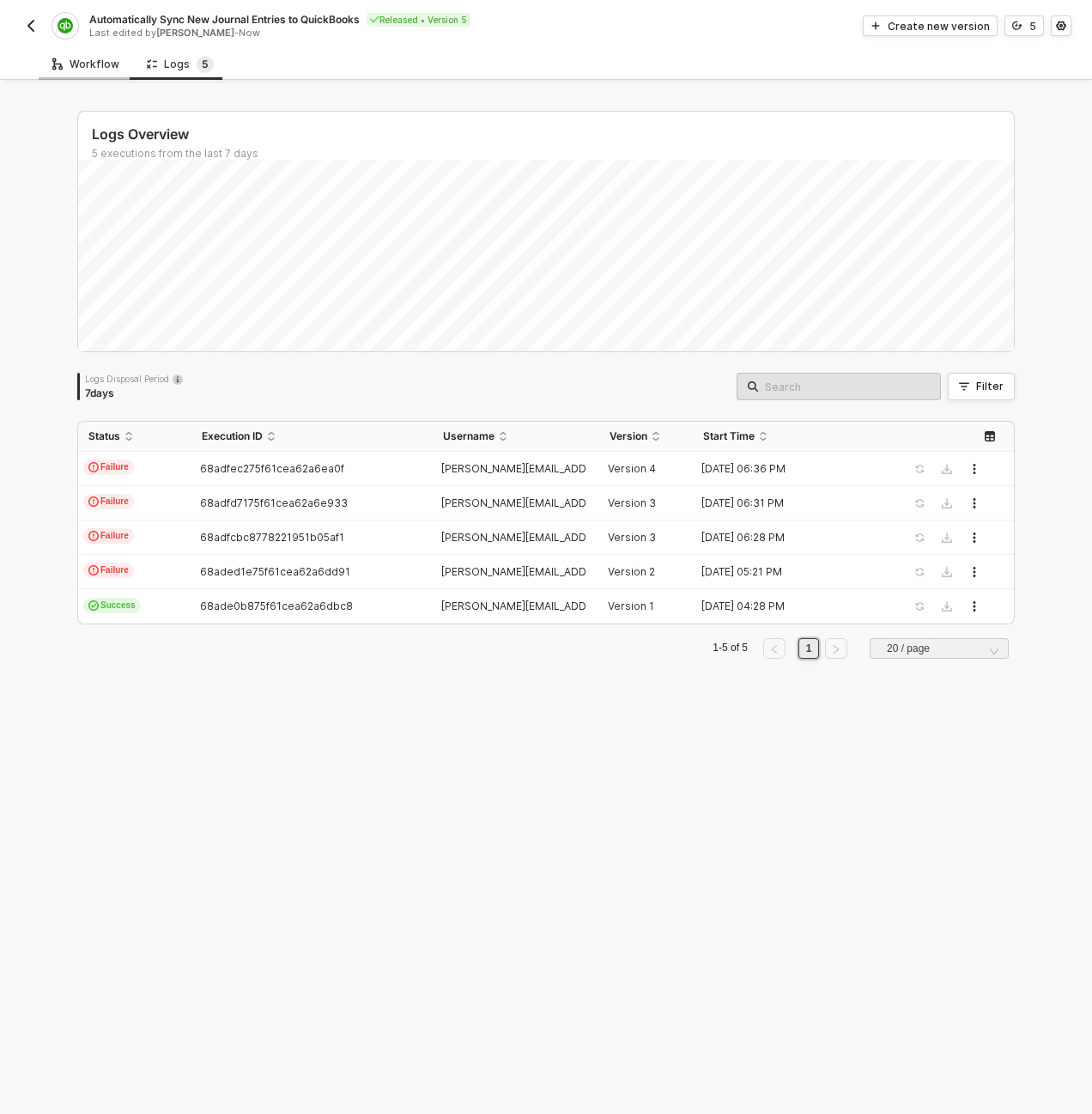
click at [86, 64] on div "Workflow" at bounding box center [86, 64] width 67 height 13
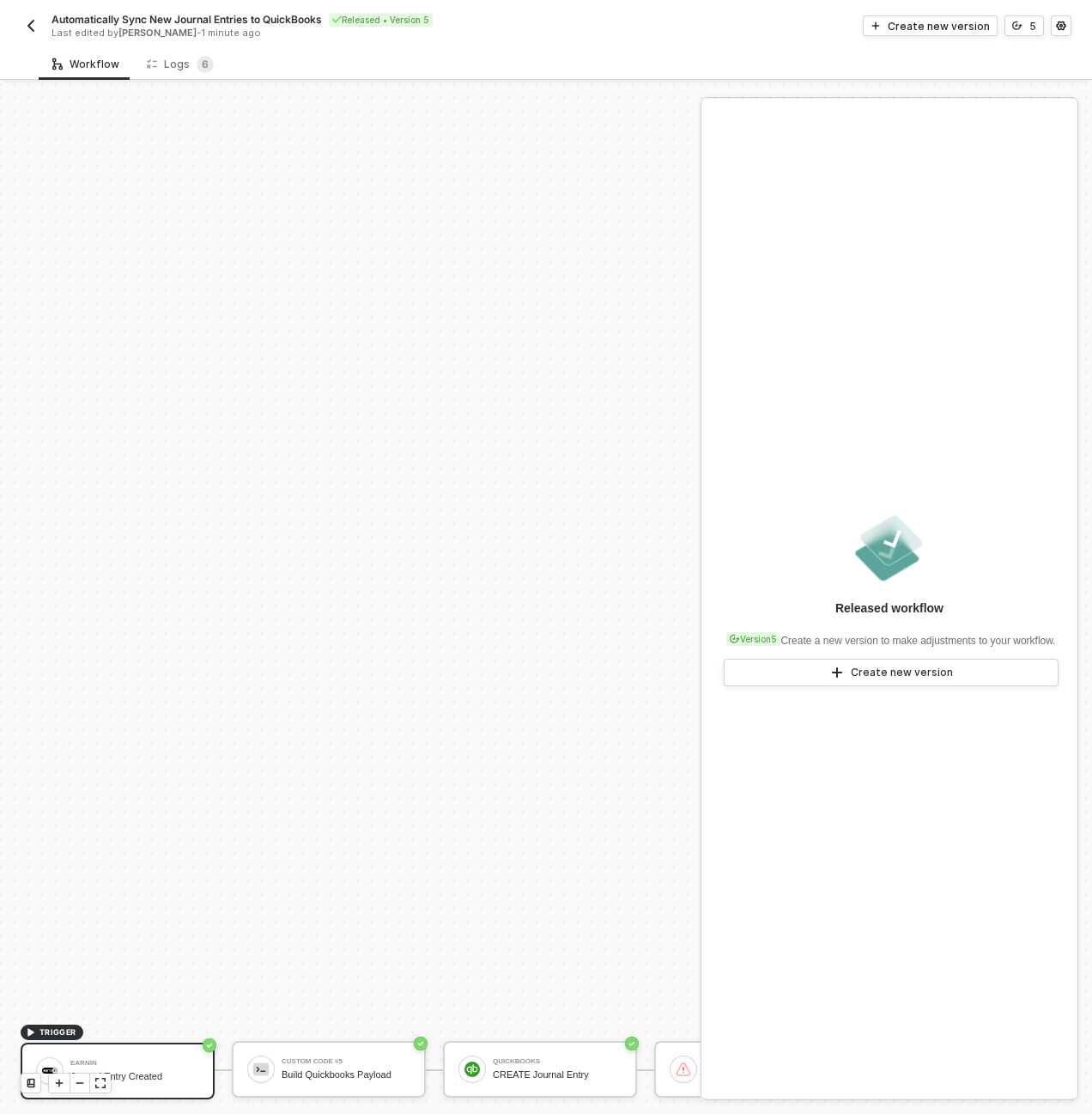
scroll to position [493, 0]
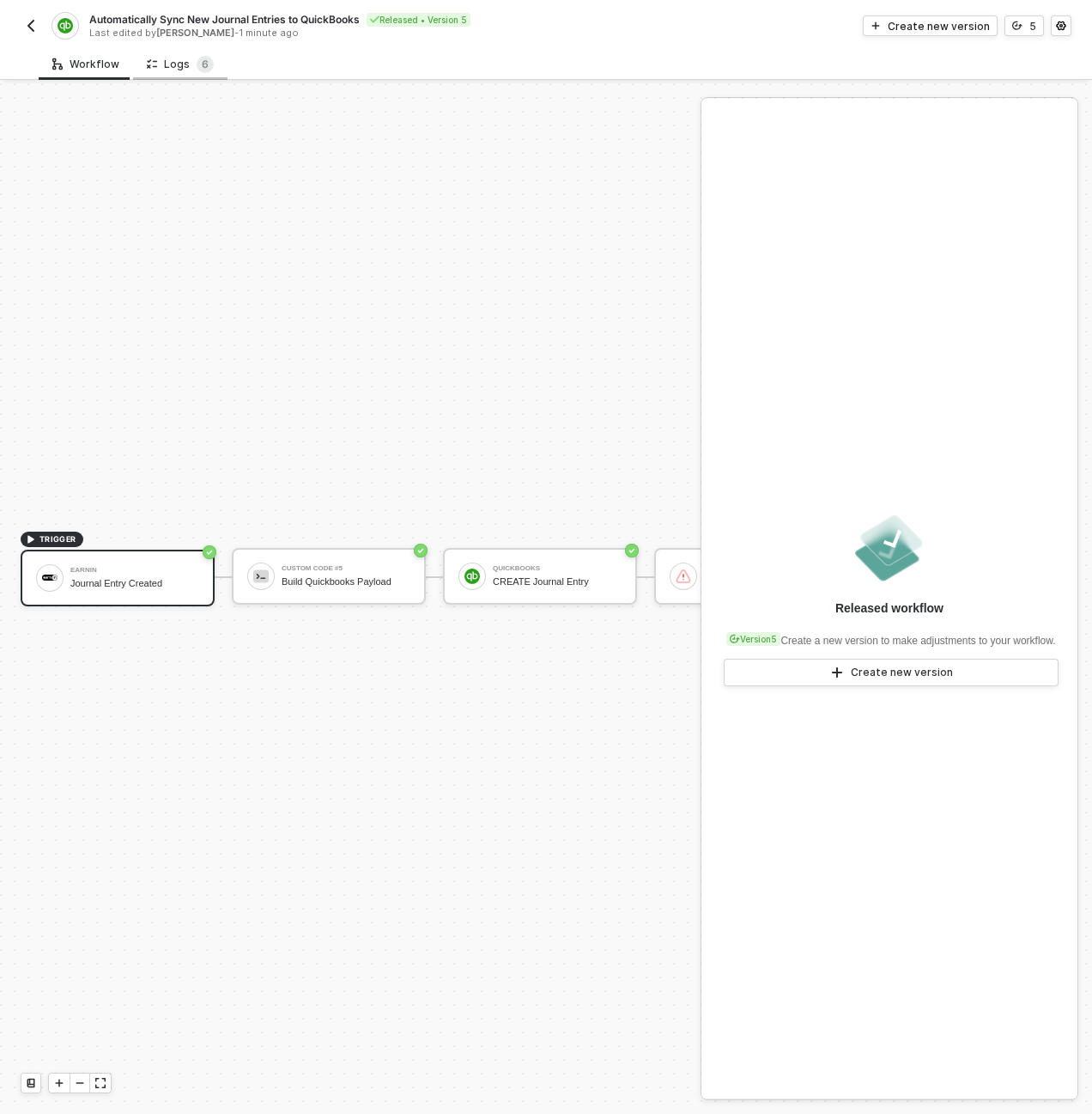
click at [175, 66] on div "Logs 6" at bounding box center [180, 64] width 67 height 17
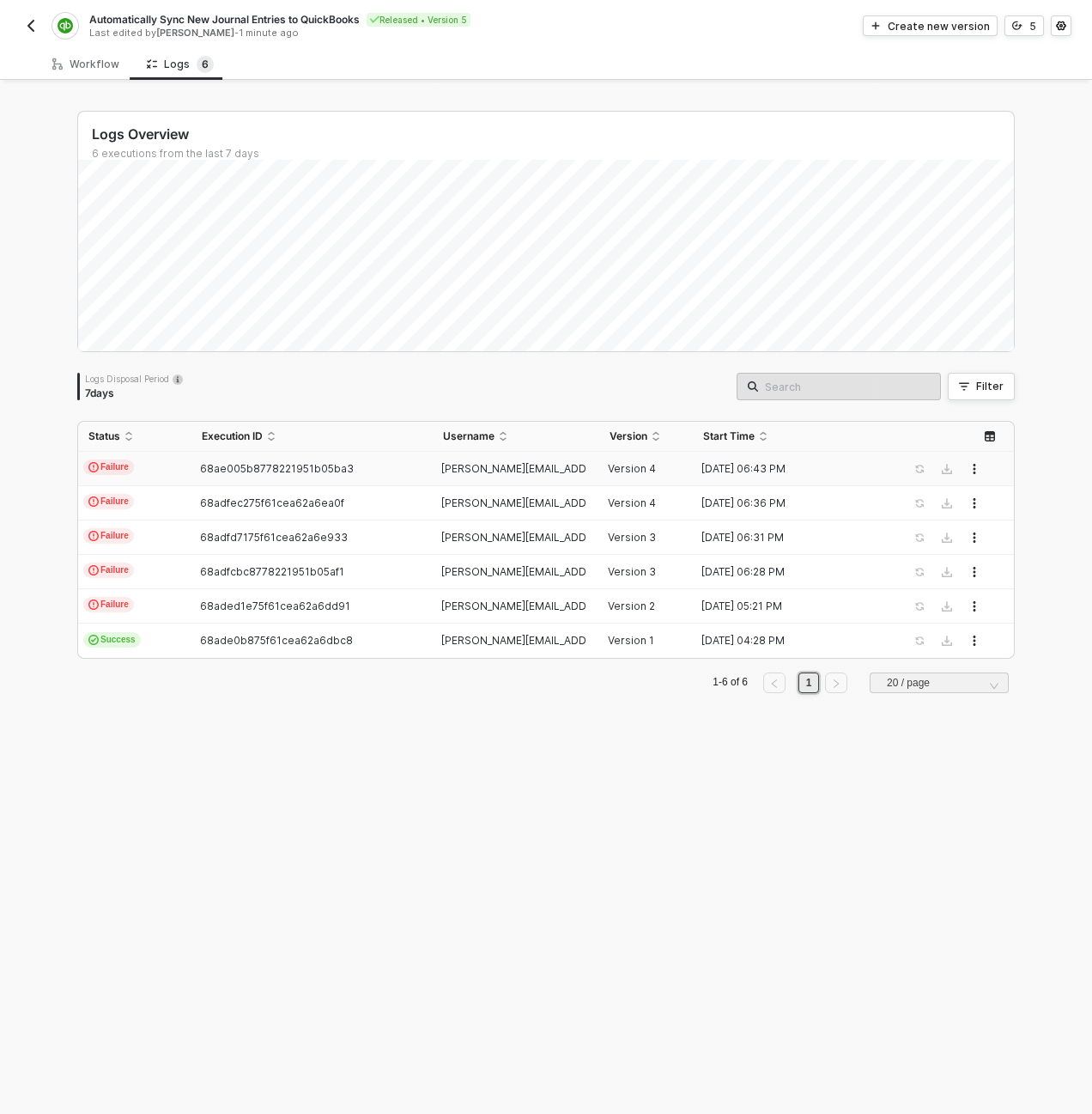
click at [160, 480] on td "Failure" at bounding box center [135, 469] width 114 height 34
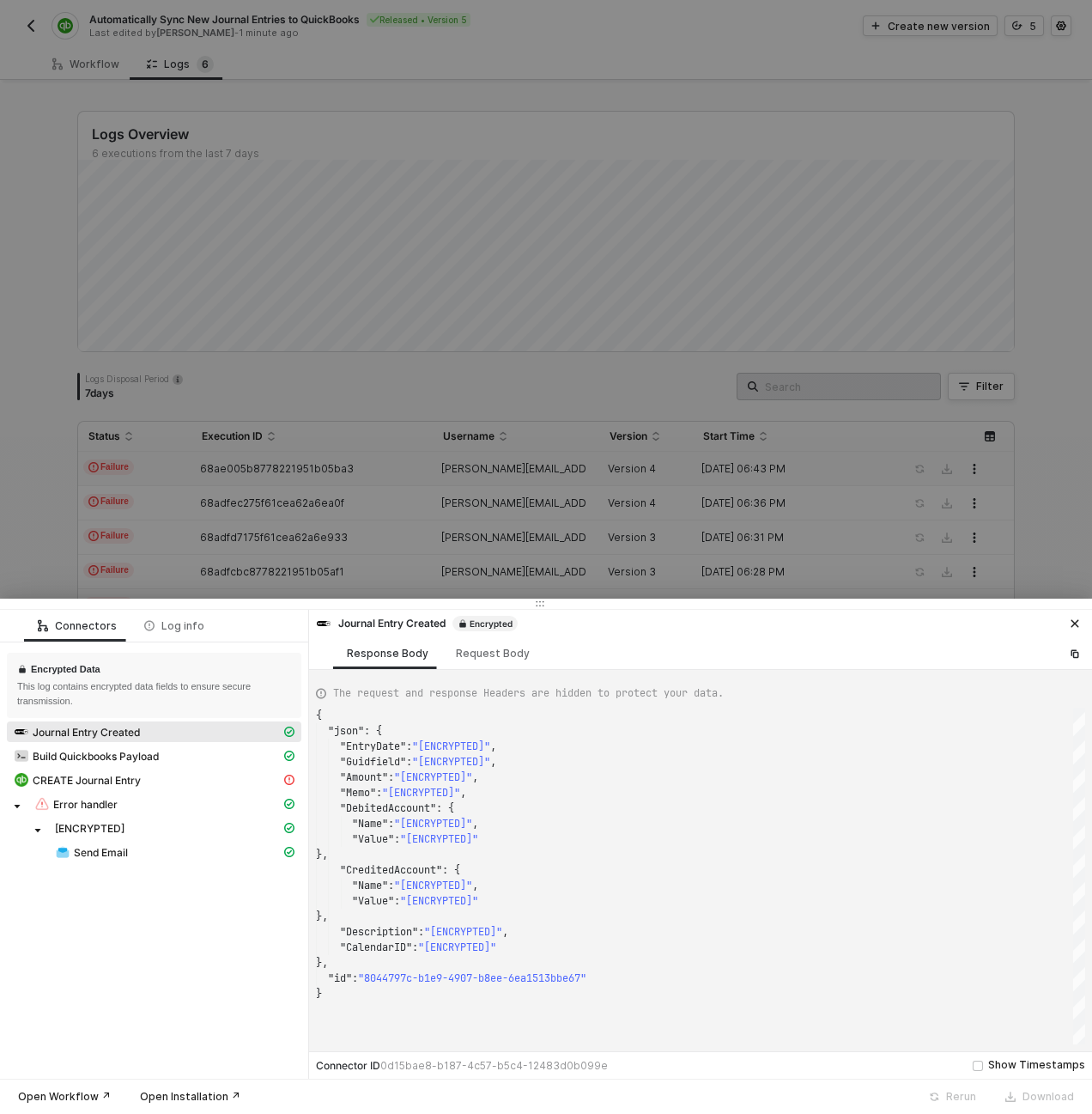
scroll to position [155, 0]
click at [143, 859] on span "Send Email" at bounding box center [174, 852] width 253 height 21
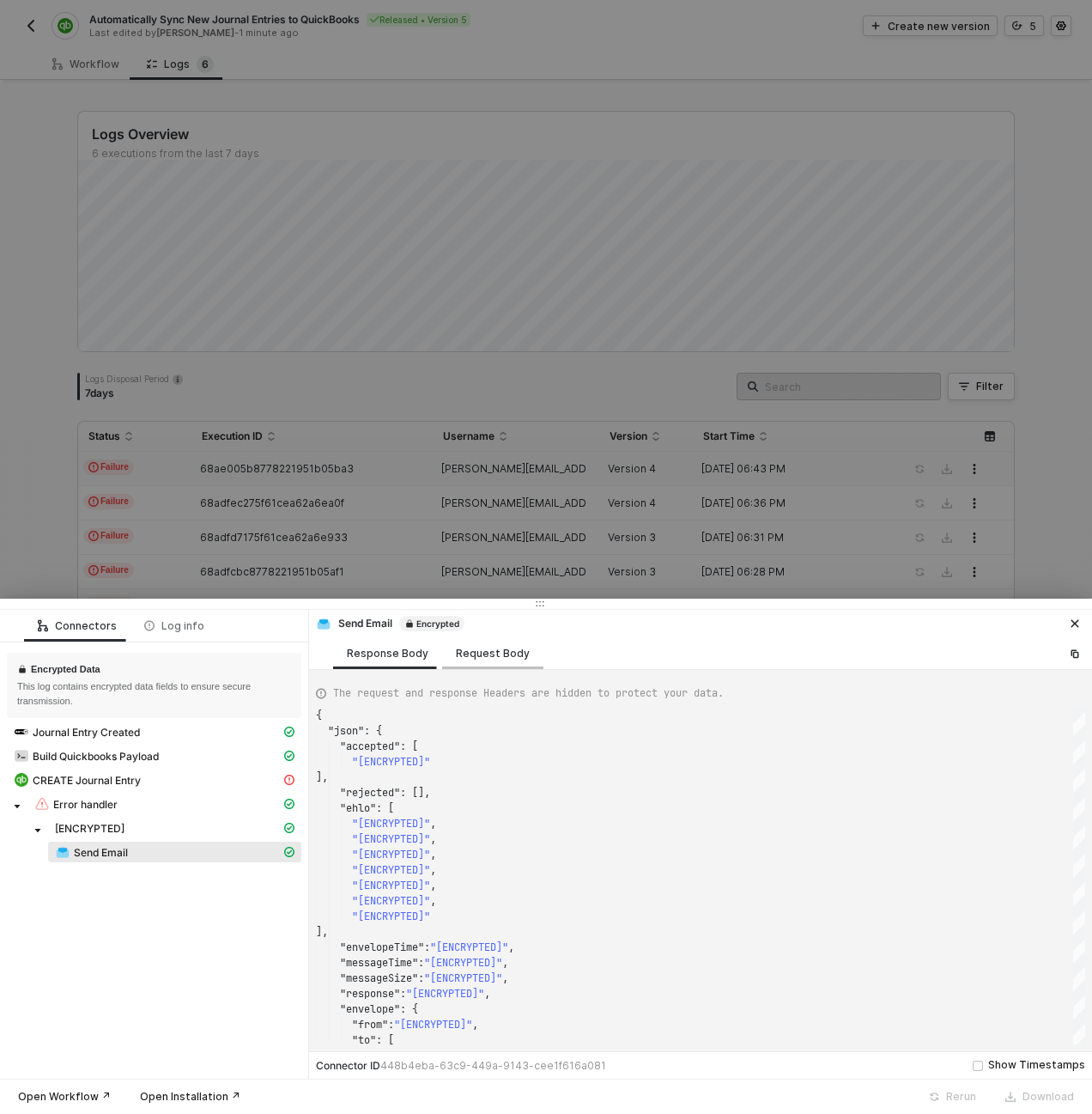
click at [500, 645] on div "Request Body" at bounding box center [493, 652] width 101 height 32
type textarea "{ "senderName": "[ENCRYPTED]", "toEmail": "[ENCRYPTED]", "subject": "[ENCRYPTED…"
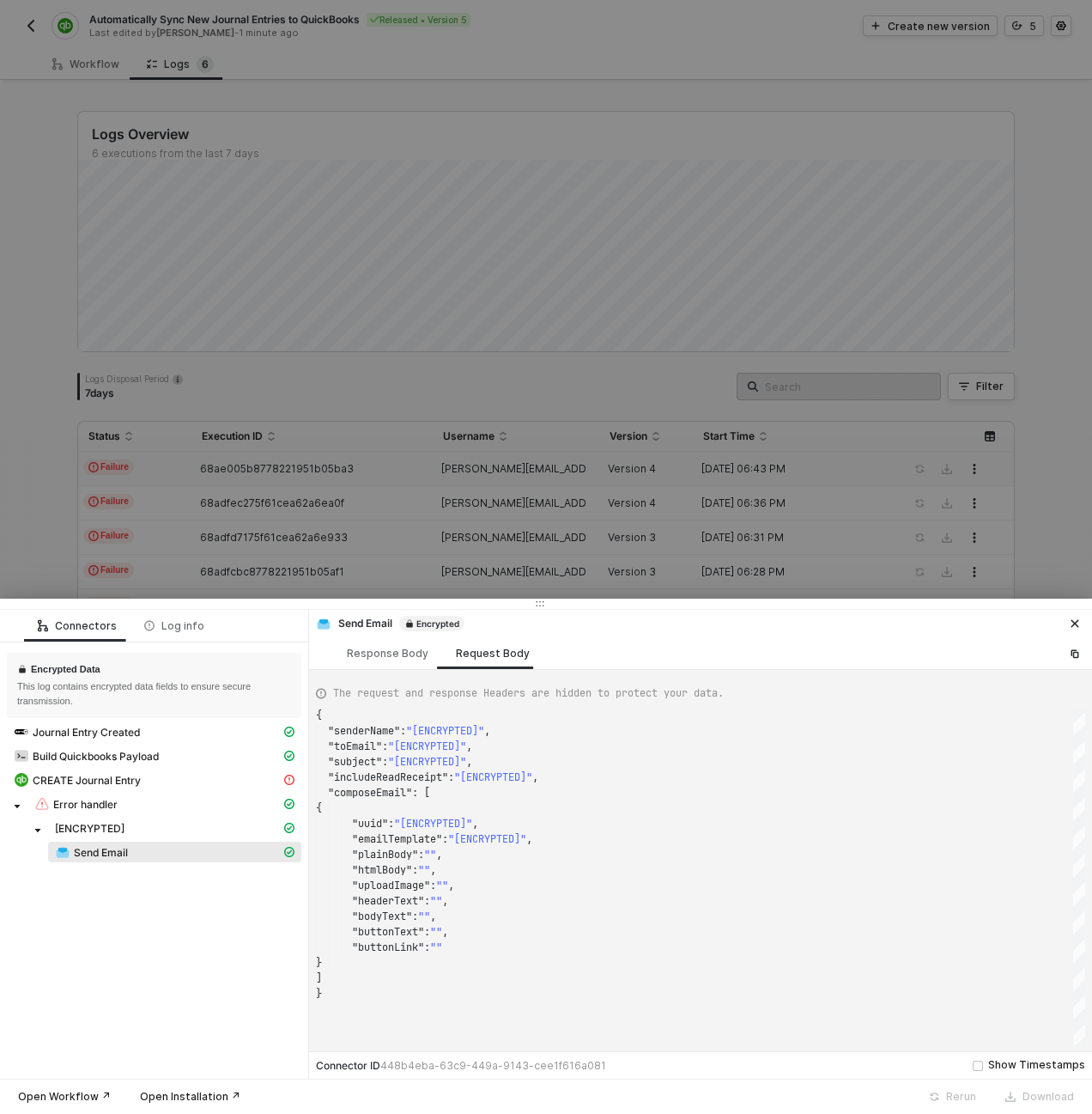
click at [231, 329] on div at bounding box center [546, 557] width 1092 height 1114
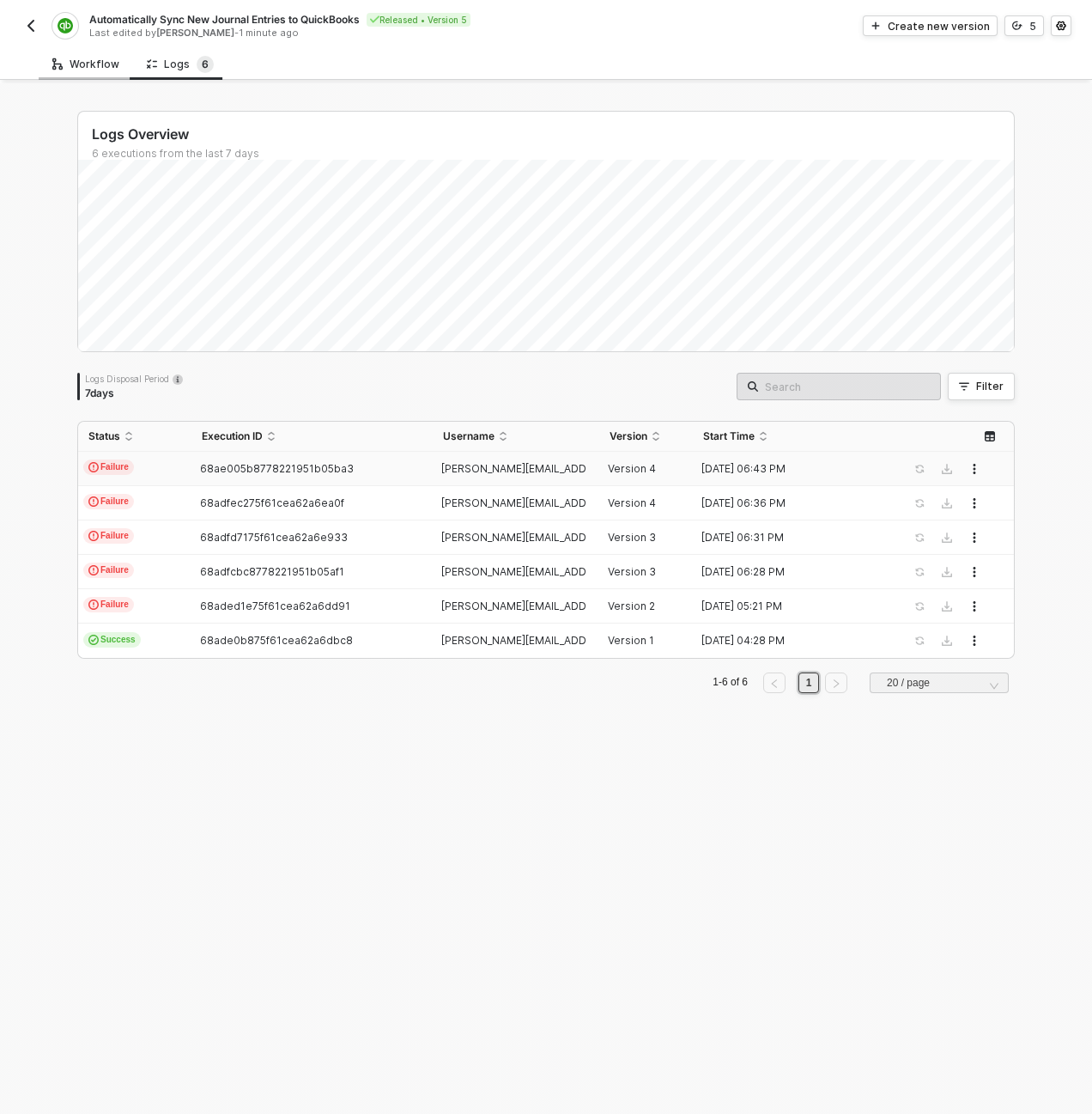
click at [85, 64] on div "Workflow" at bounding box center [86, 64] width 67 height 13
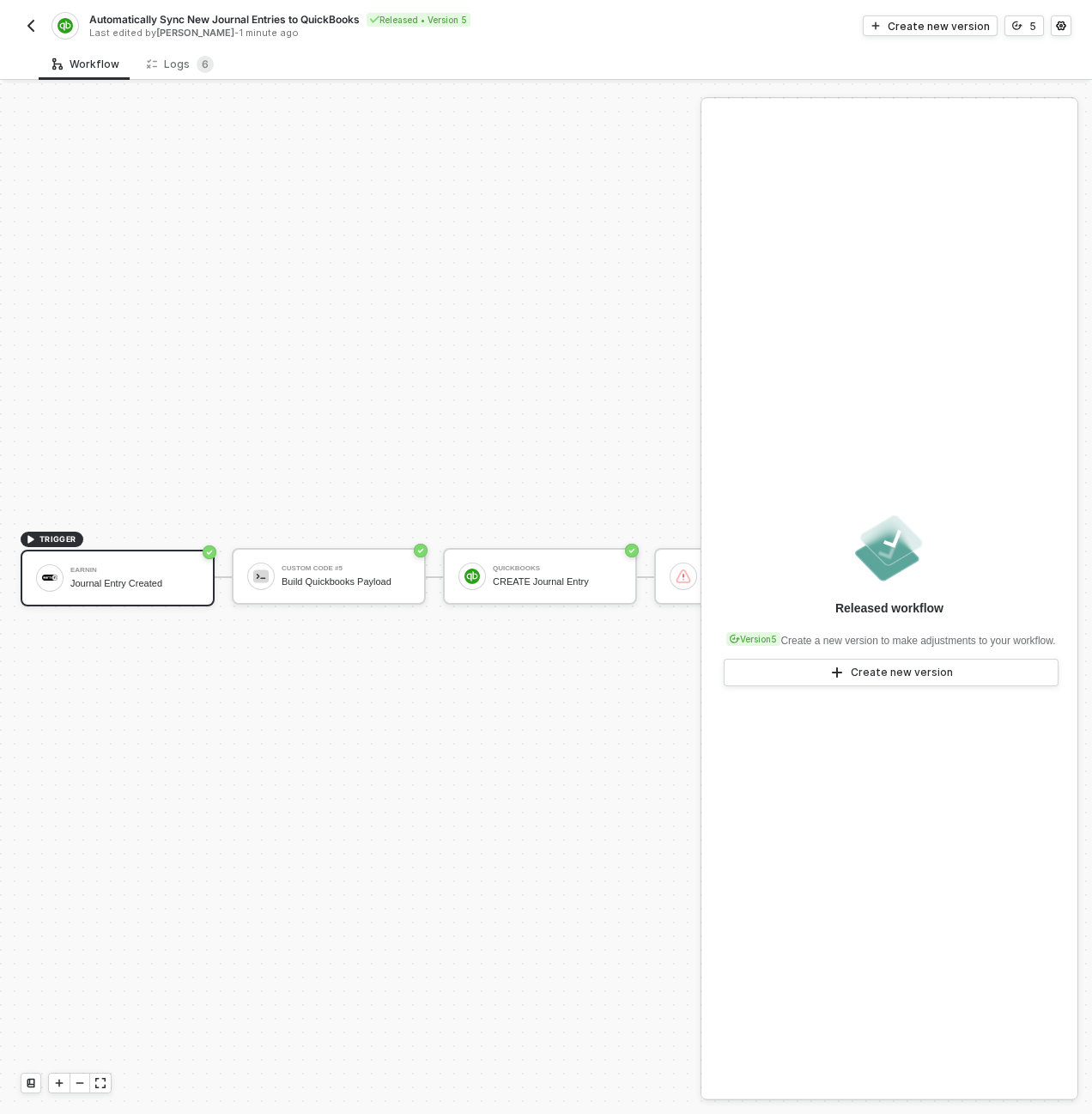
click at [355, 324] on div "TRIGGER Earnin Journal Entry Created Custom Code #5 Build Quickbooks Payload Qu…" at bounding box center [607, 577] width 1214 height 1972
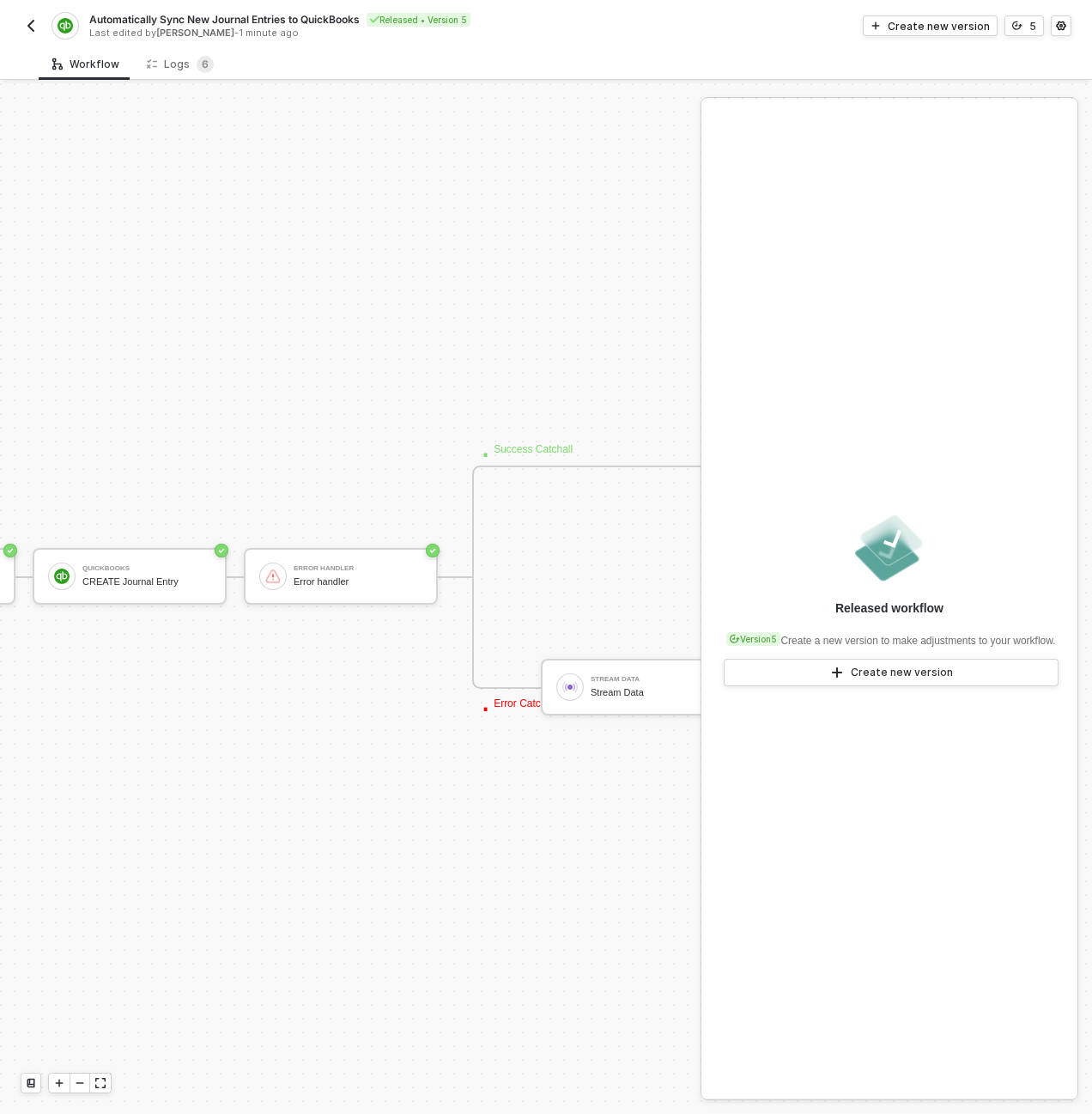
scroll to position [493, 535]
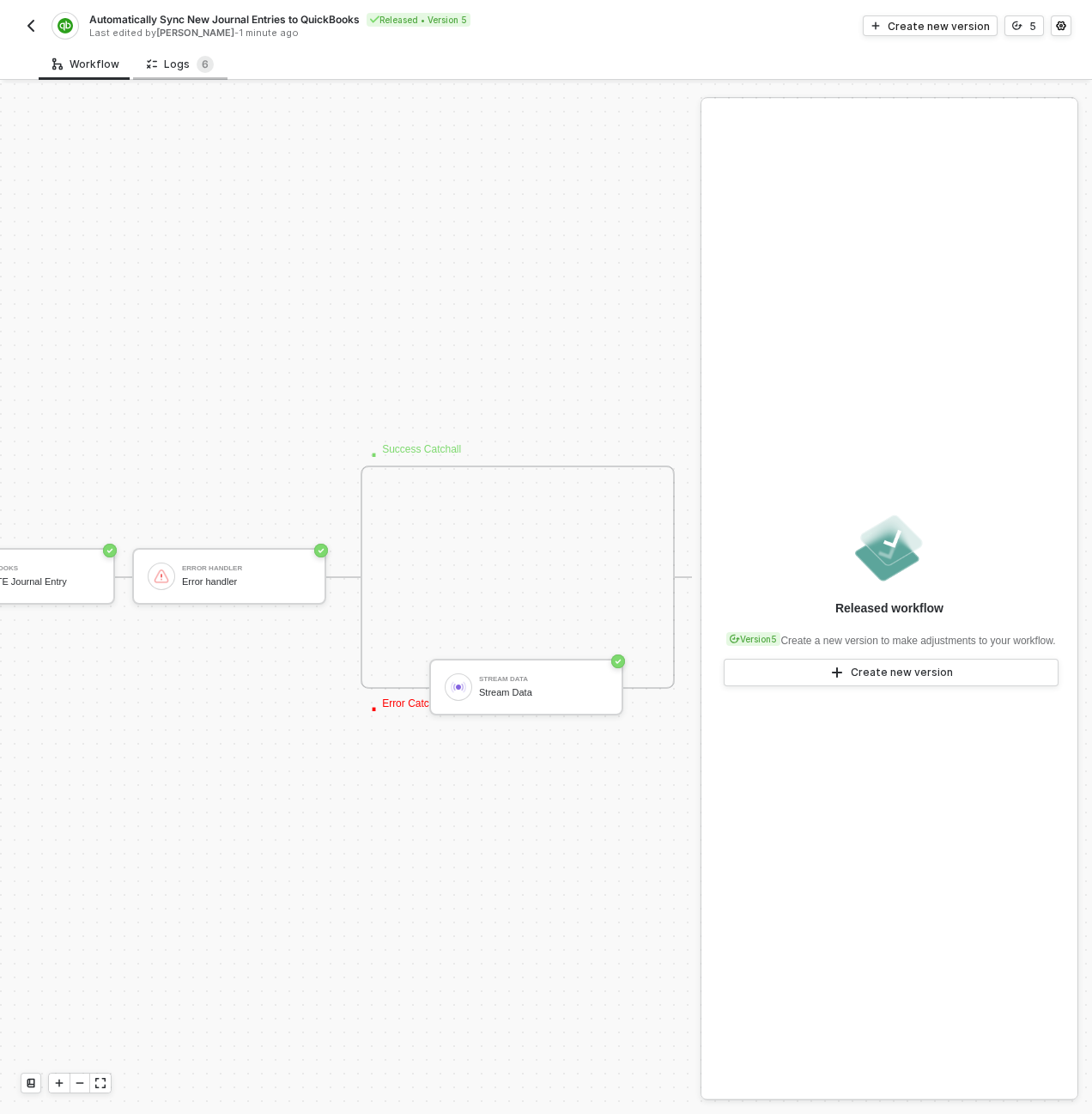
click at [158, 59] on div "Logs 6" at bounding box center [180, 64] width 67 height 17
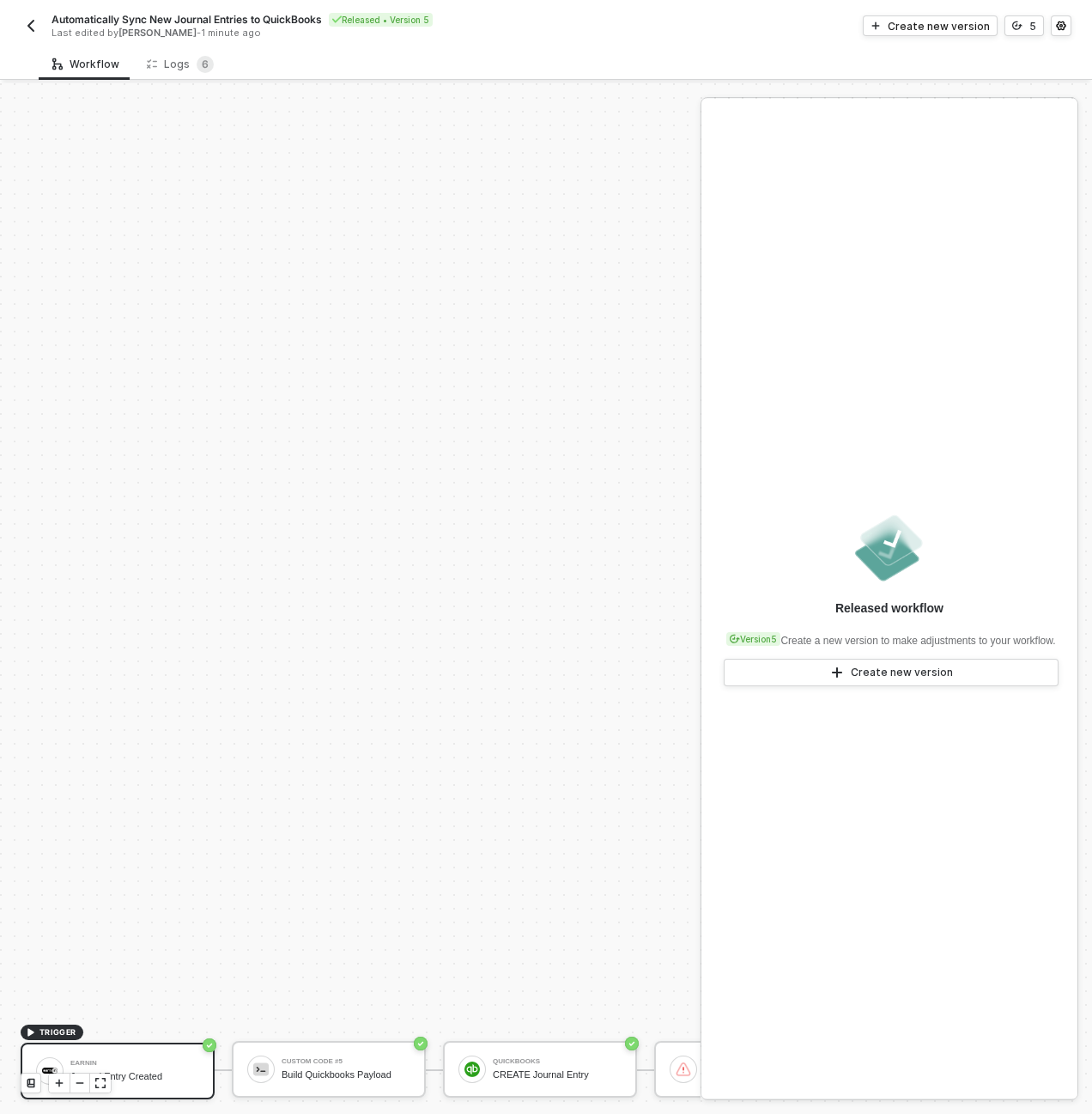
scroll to position [493, 0]
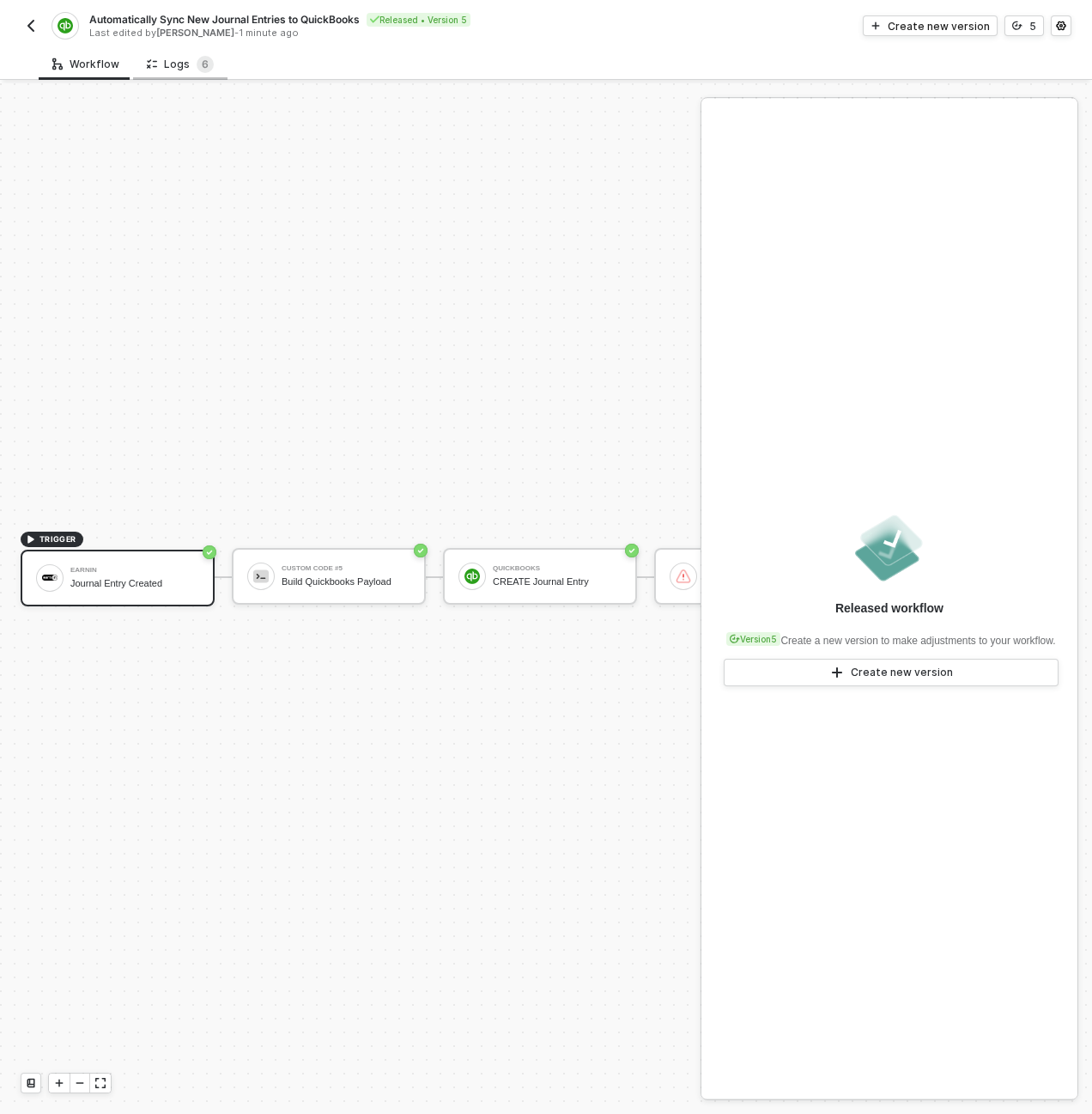
click at [176, 64] on div "Logs 6" at bounding box center [180, 64] width 67 height 17
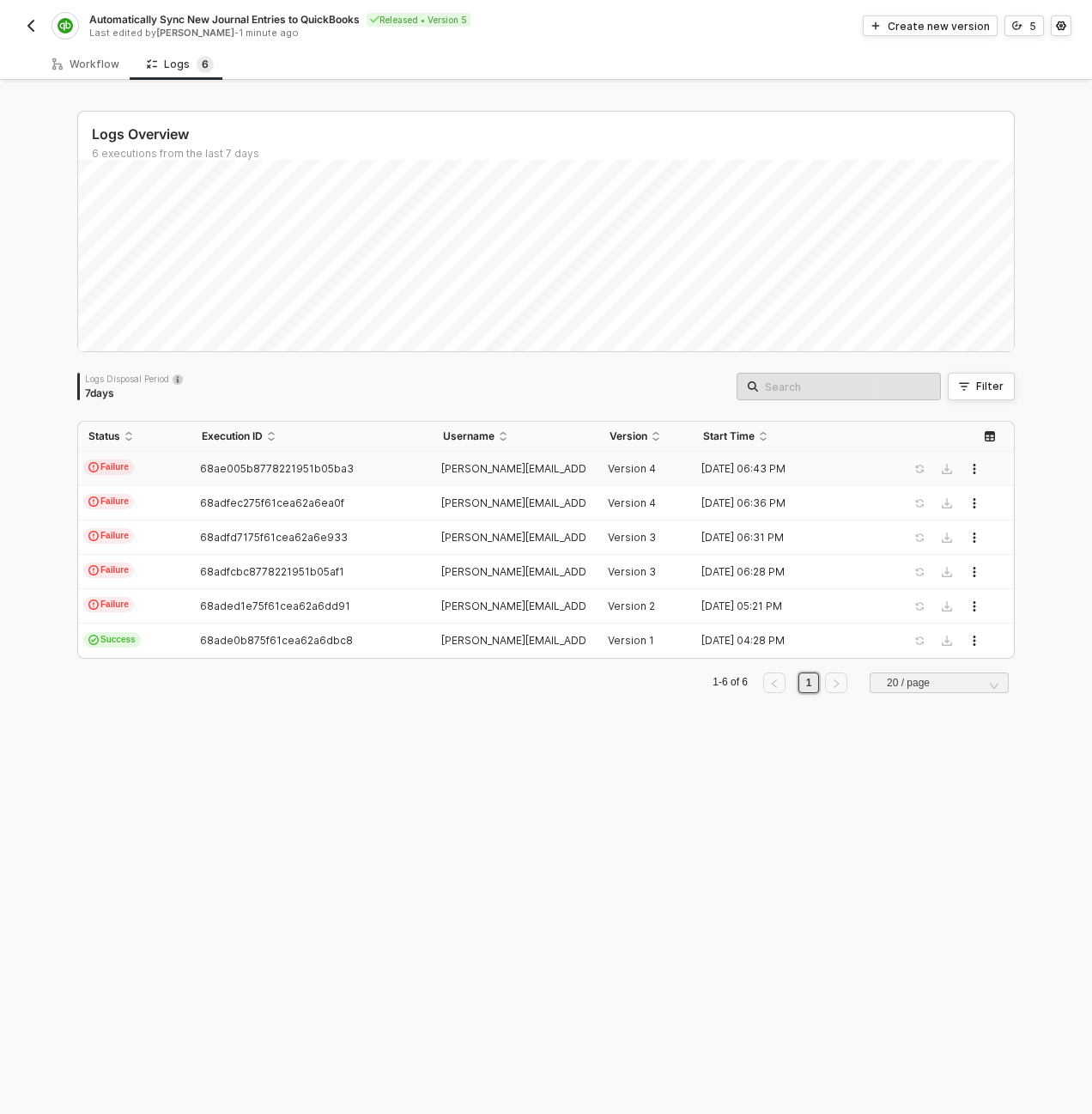
click at [184, 474] on td "Failure" at bounding box center [135, 469] width 114 height 34
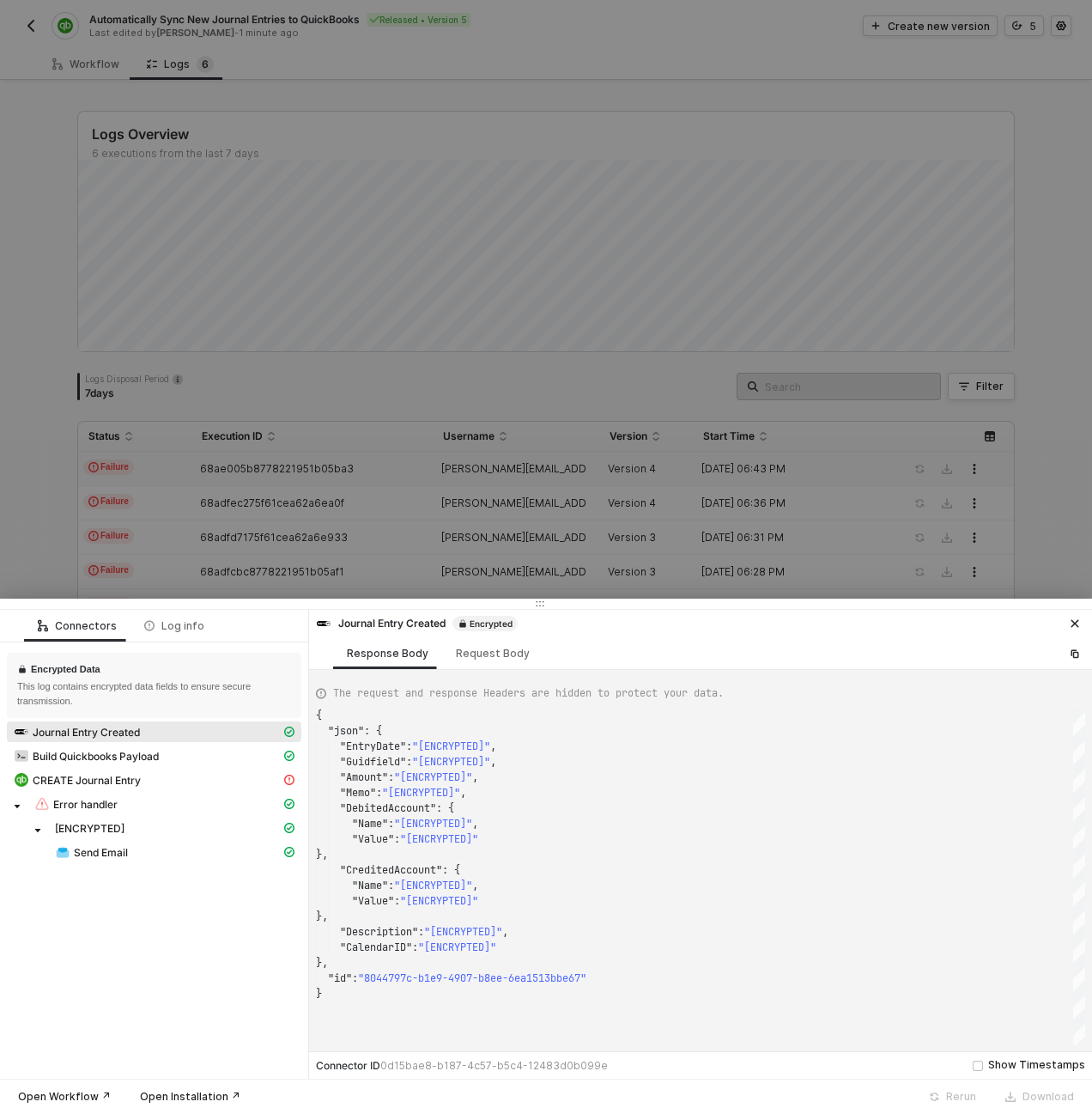
scroll to position [155, 0]
click at [201, 522] on div at bounding box center [546, 557] width 1092 height 1114
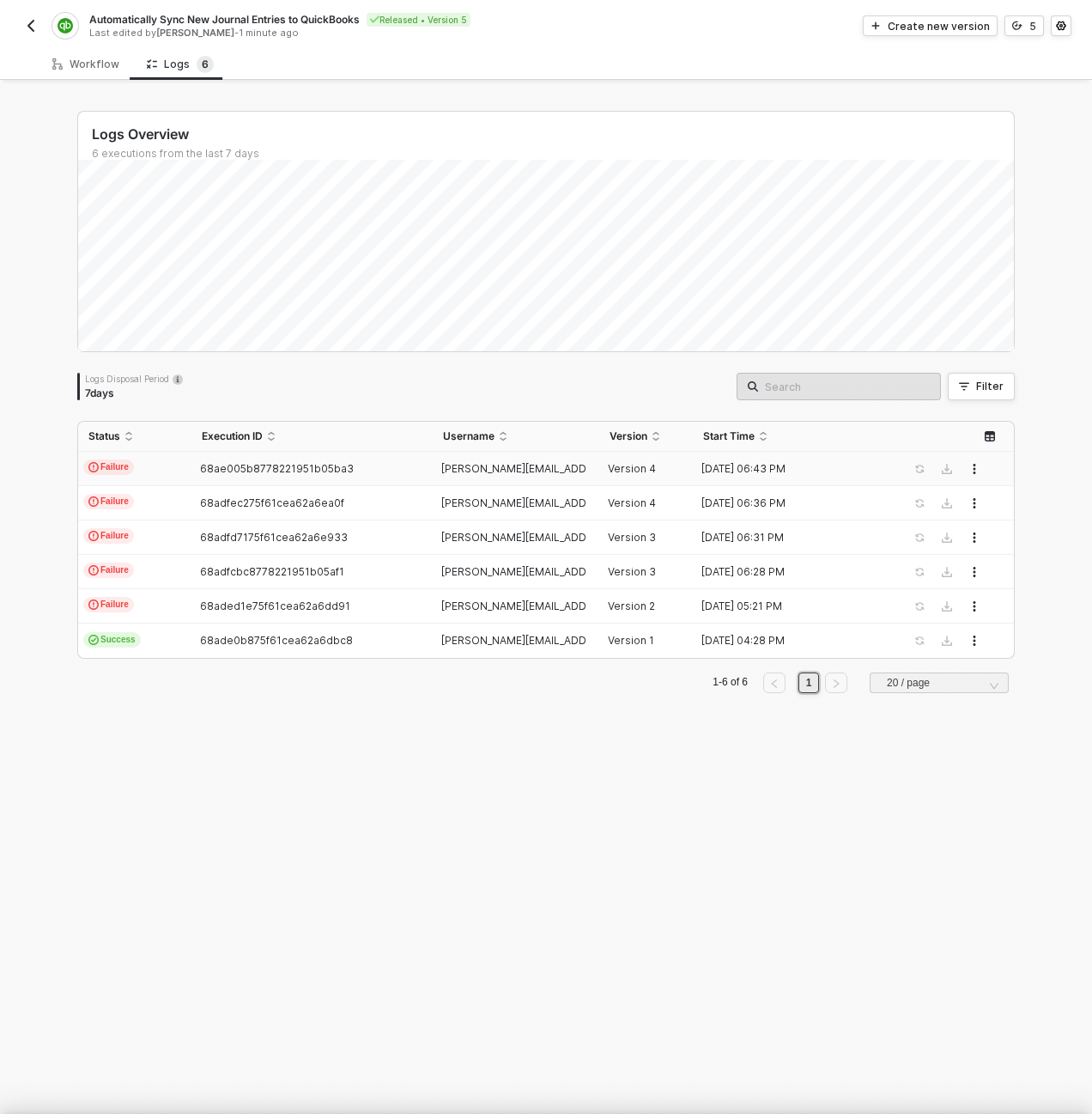
click at [157, 495] on td "Failure" at bounding box center [135, 503] width 114 height 34
type textarea "{ "json": { "EntryDate": "[ENCRYPTED]", "Guidfield": "[ENCRYPTED]", "Amount": "…"
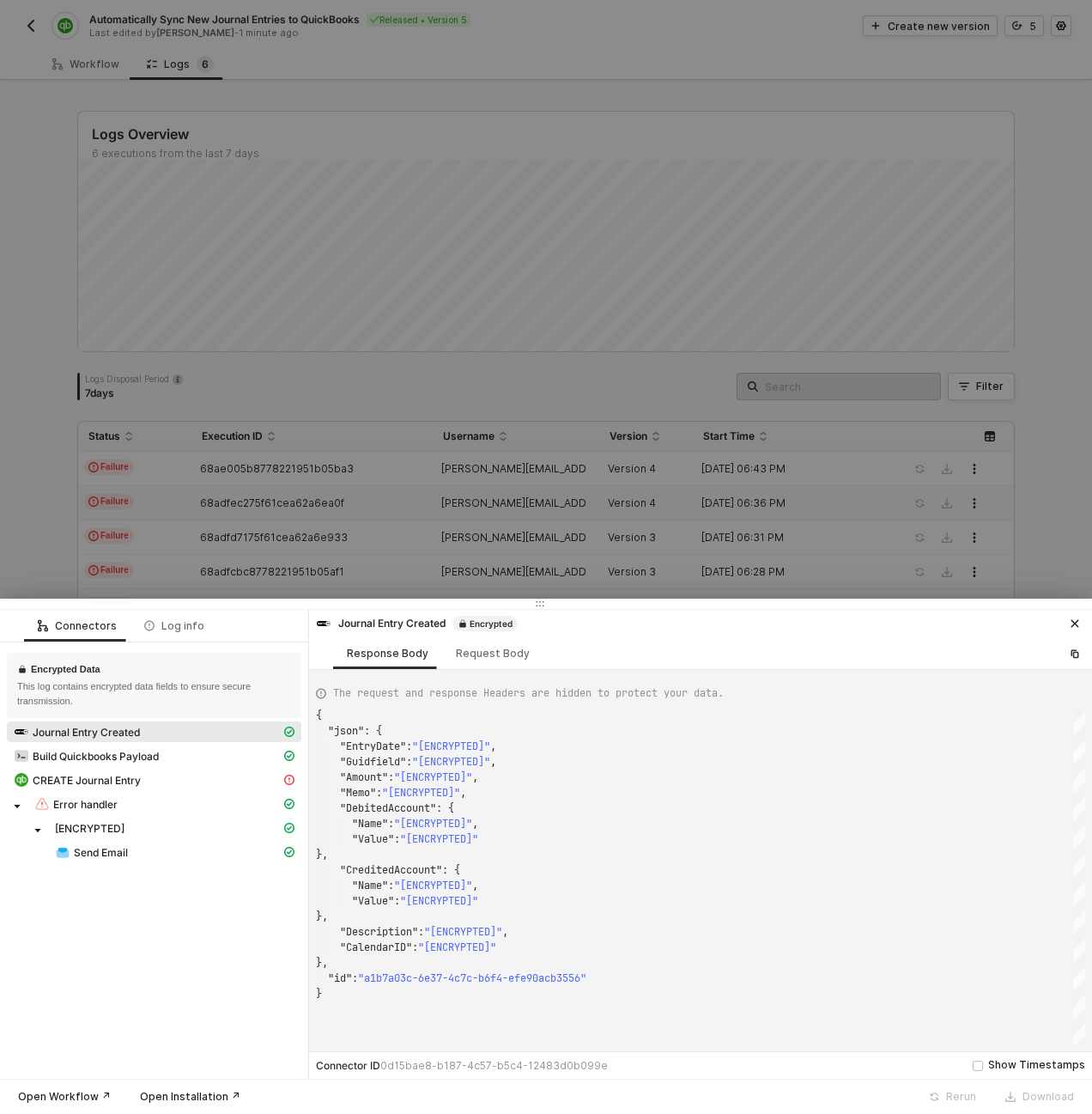
click at [158, 467] on div at bounding box center [546, 557] width 1092 height 1114
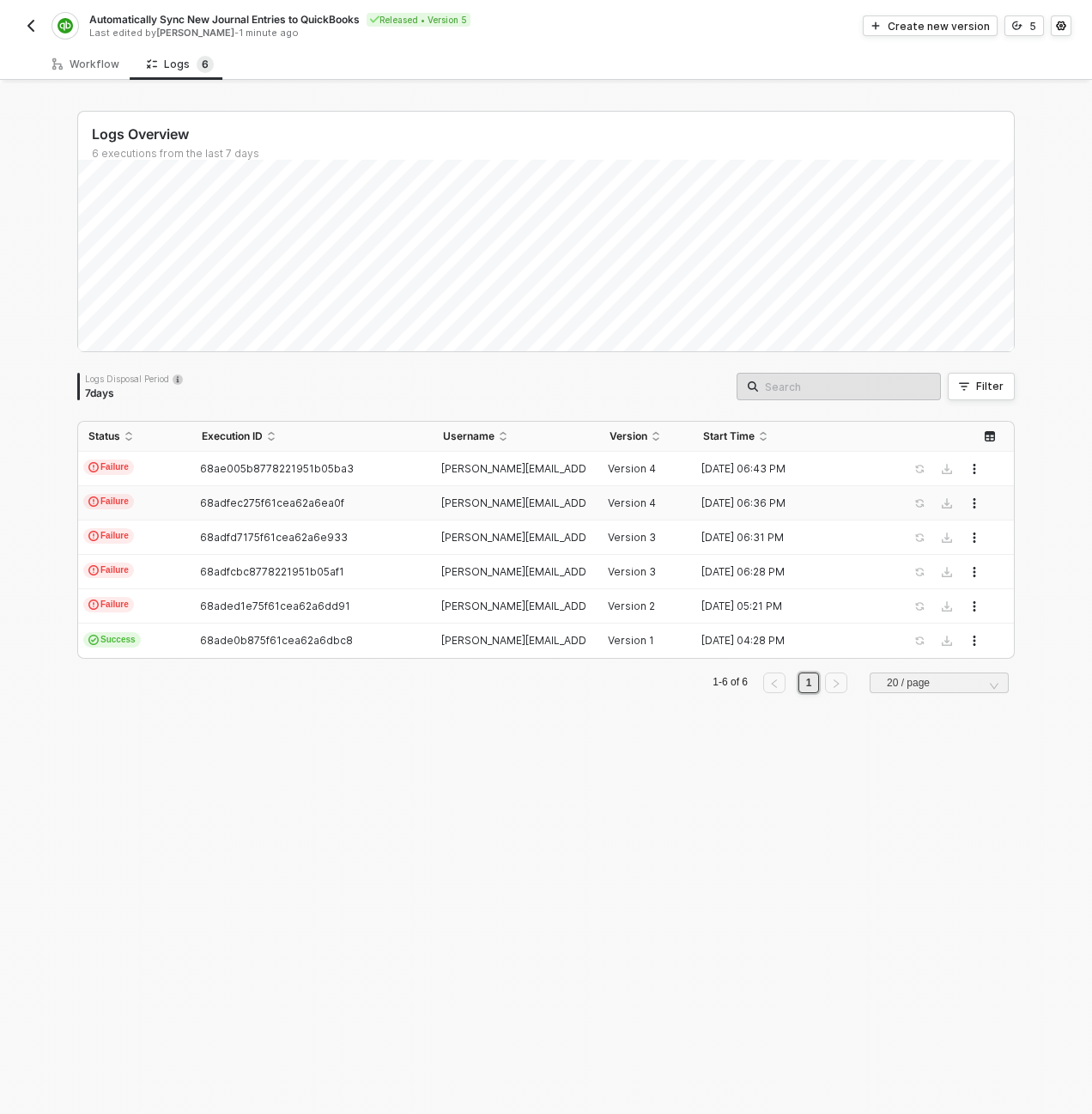
click at [84, 38] on div "Automatically Sync New Journal Entries to QuickBooks Released • Version 5 Last …" at bounding box center [284, 26] width 525 height 28
click at [88, 53] on div "Workflow" at bounding box center [85, 63] width 94 height 32
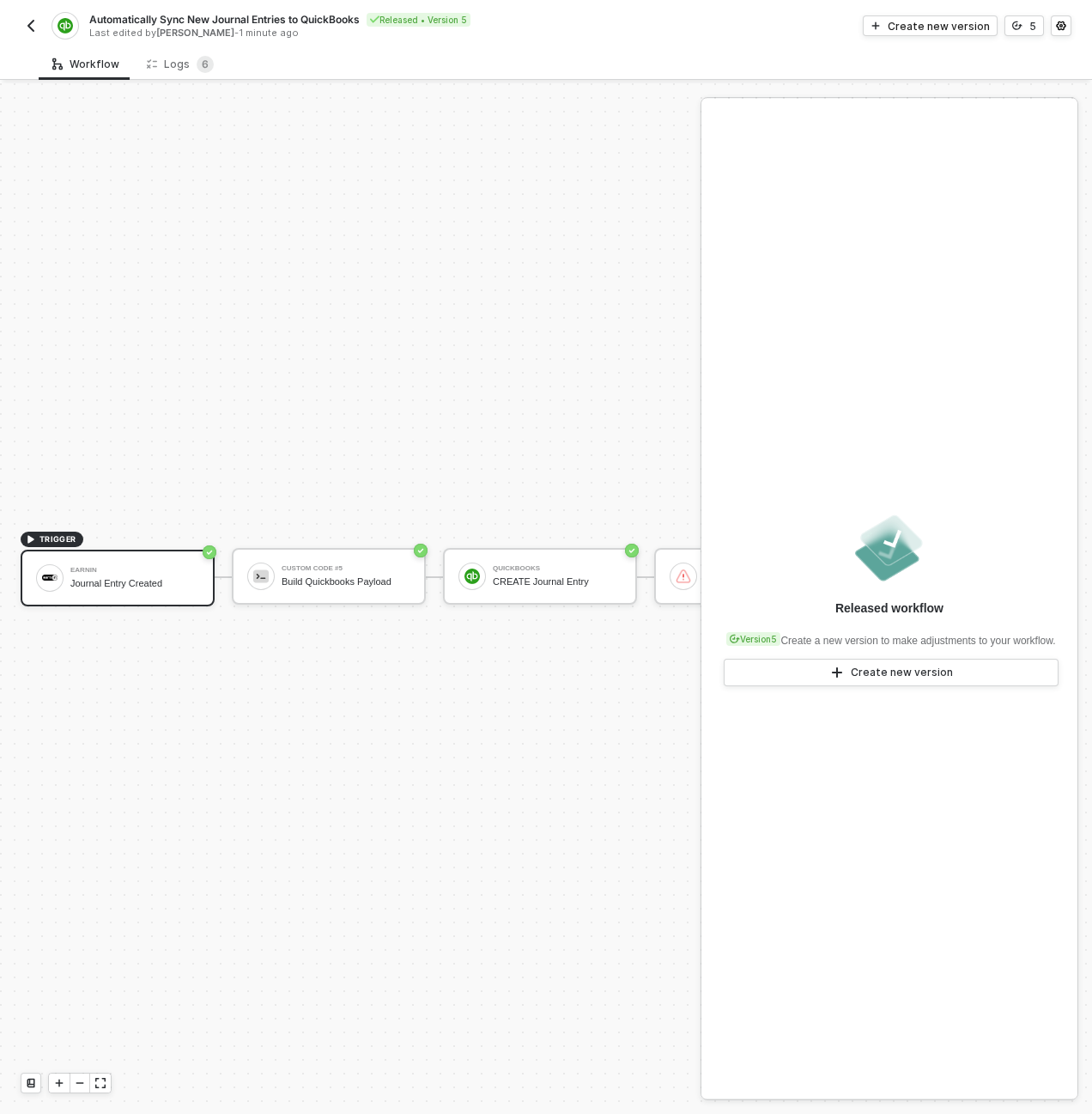
click at [25, 29] on img "button" at bounding box center [31, 26] width 13 height 13
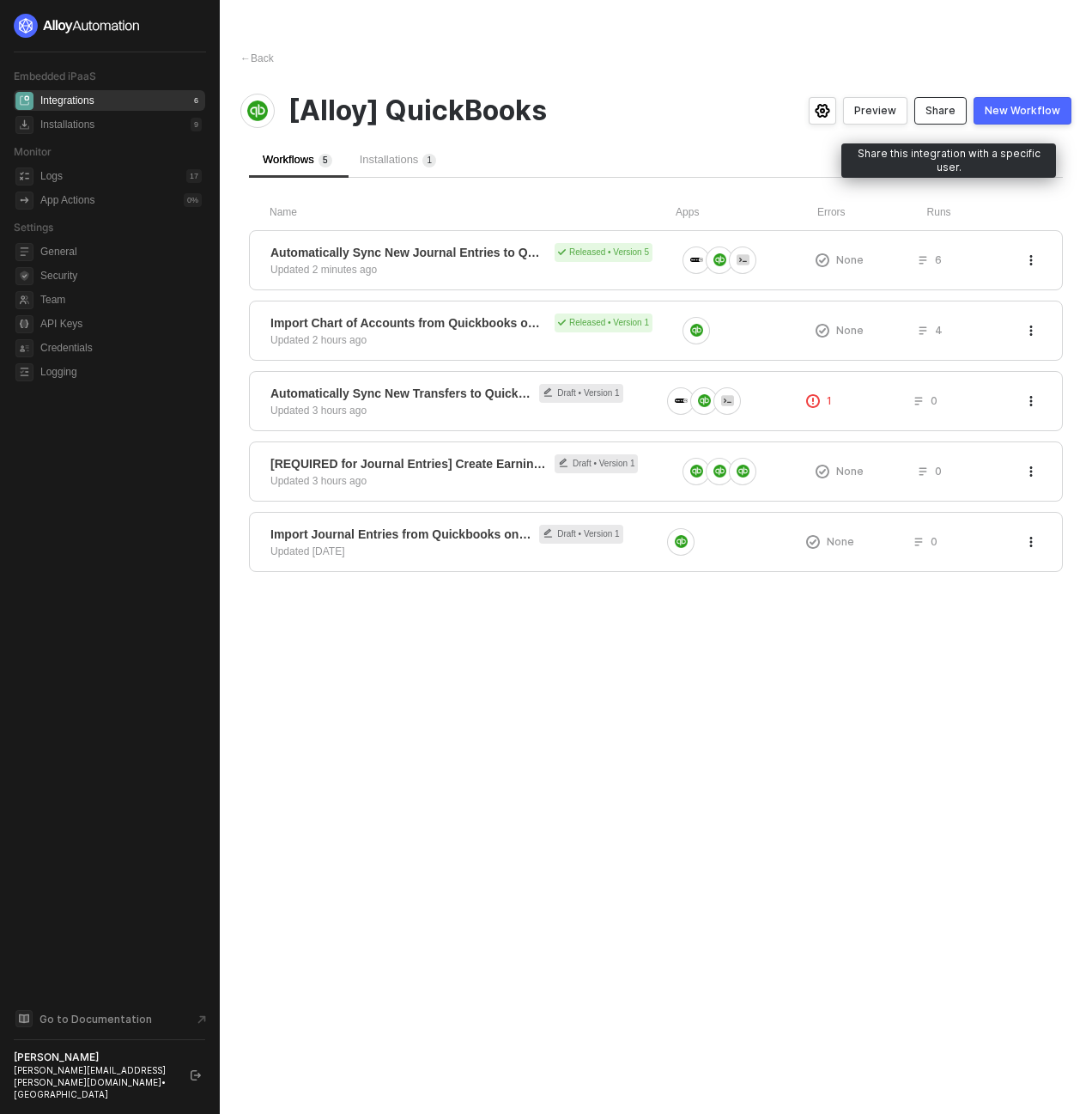
click at [934, 107] on div "Share" at bounding box center [940, 111] width 30 height 13
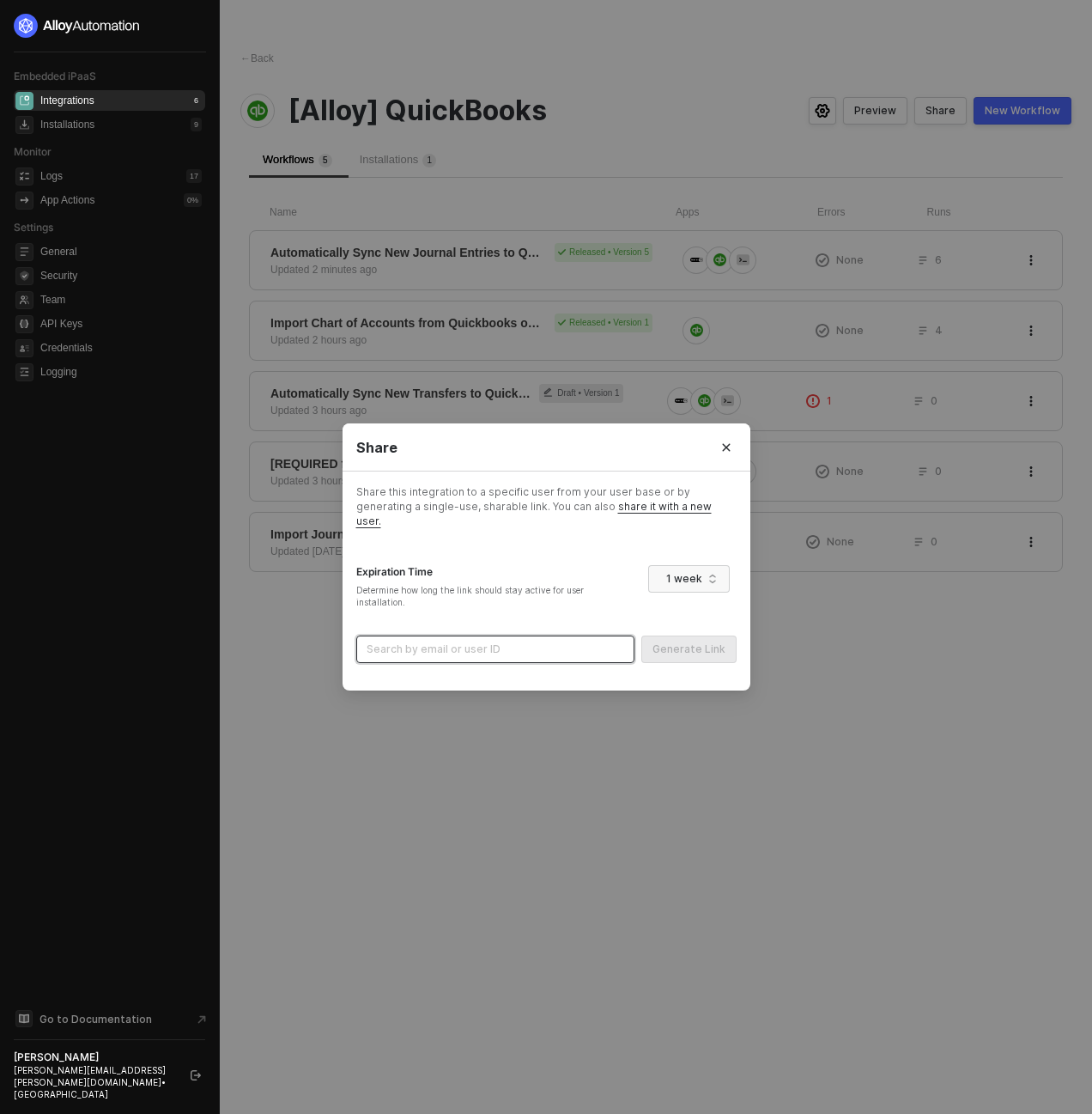
click at [550, 639] on input "search" at bounding box center [495, 649] width 258 height 26
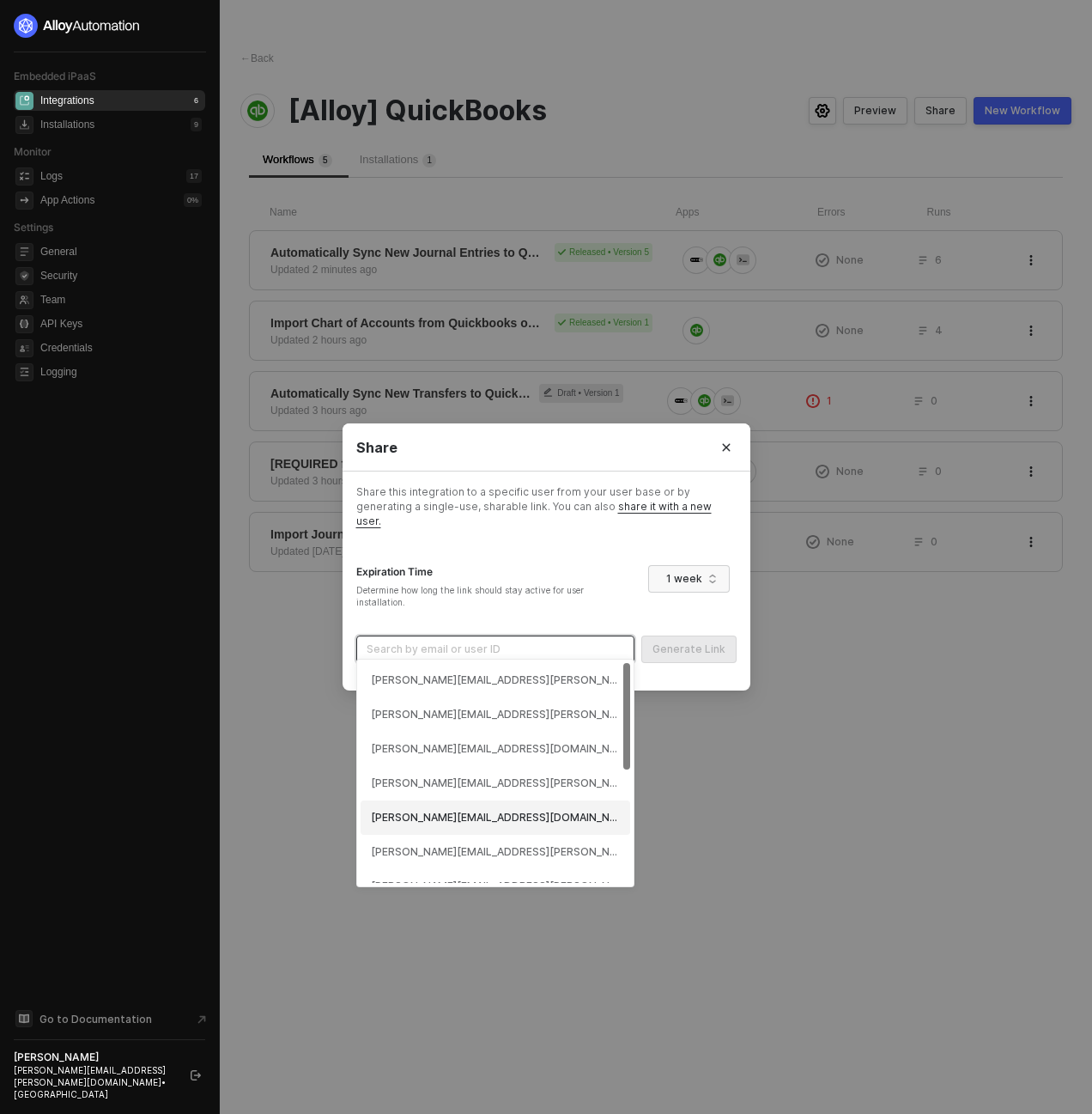
click at [447, 815] on div "[PERSON_NAME][EMAIL_ADDRESS][DOMAIN_NAME] (68addfecf247e957c9f302f9)" at bounding box center [495, 817] width 249 height 16
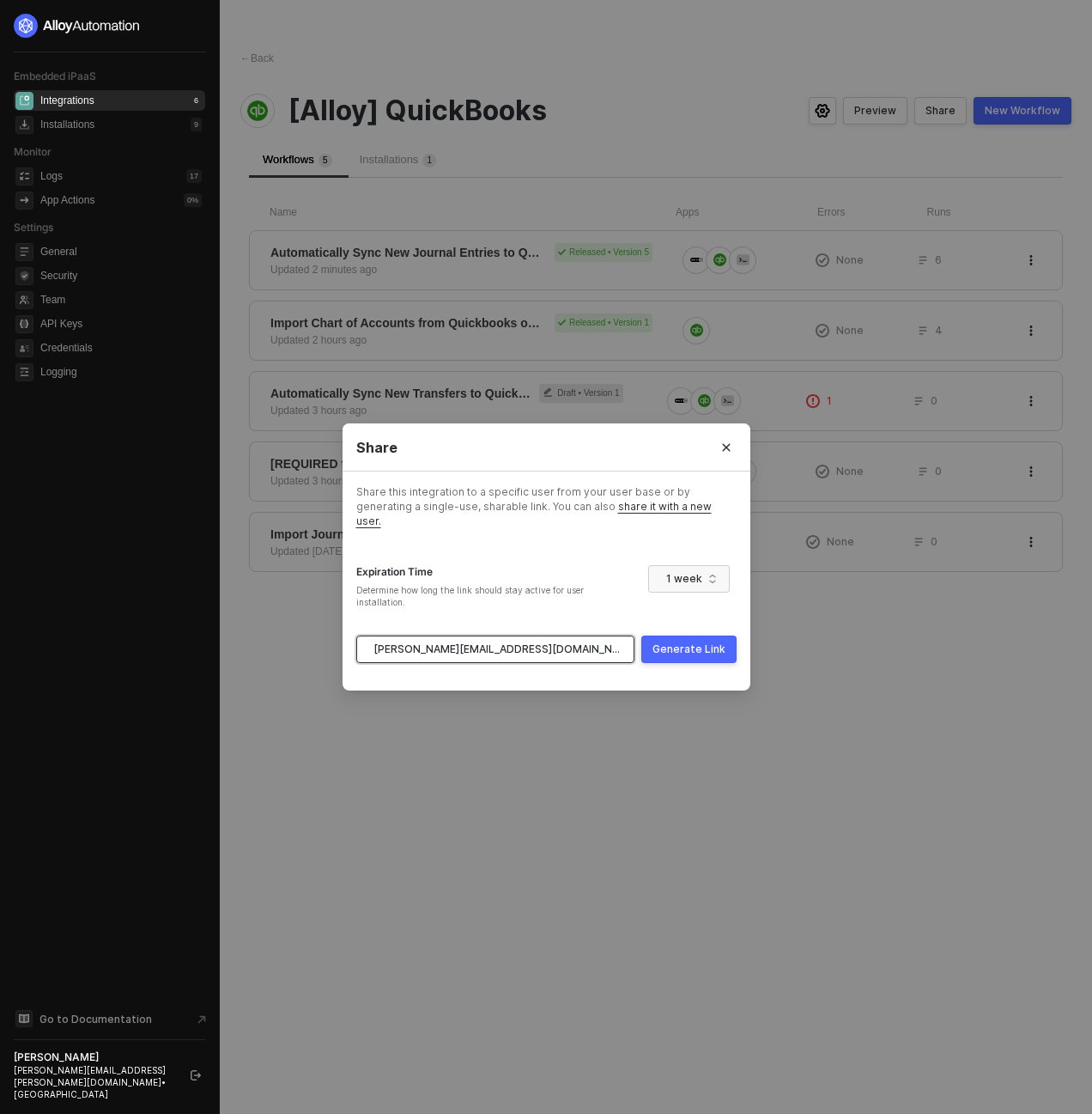
click at [696, 642] on div "Generate Link" at bounding box center [689, 649] width 73 height 13
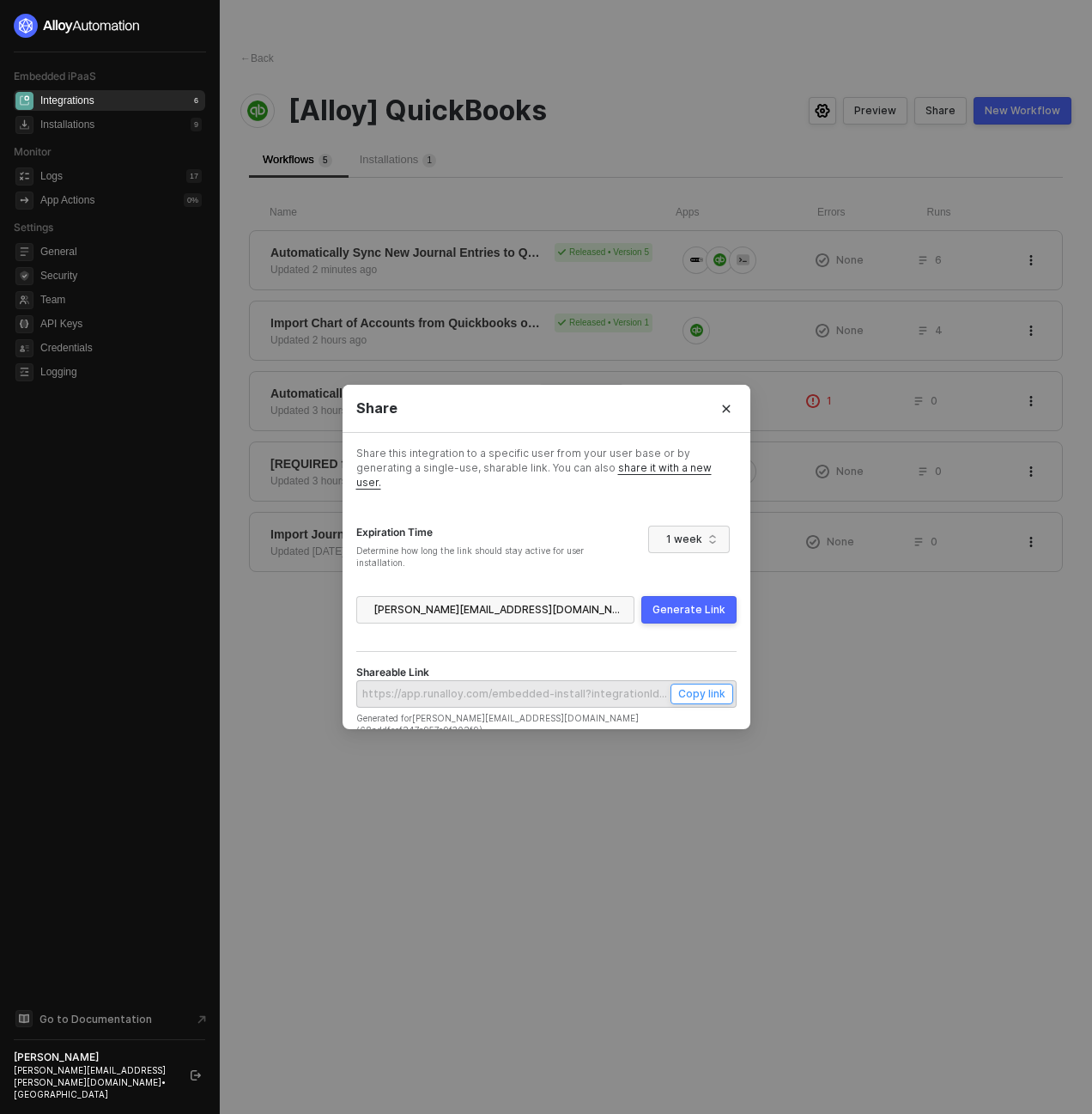
click at [678, 683] on button "Copy link" at bounding box center [703, 694] width 63 height 21
click at [565, 182] on div "Share Share this integration to a specific user from your user base or by gener…" at bounding box center [546, 557] width 1092 height 1114
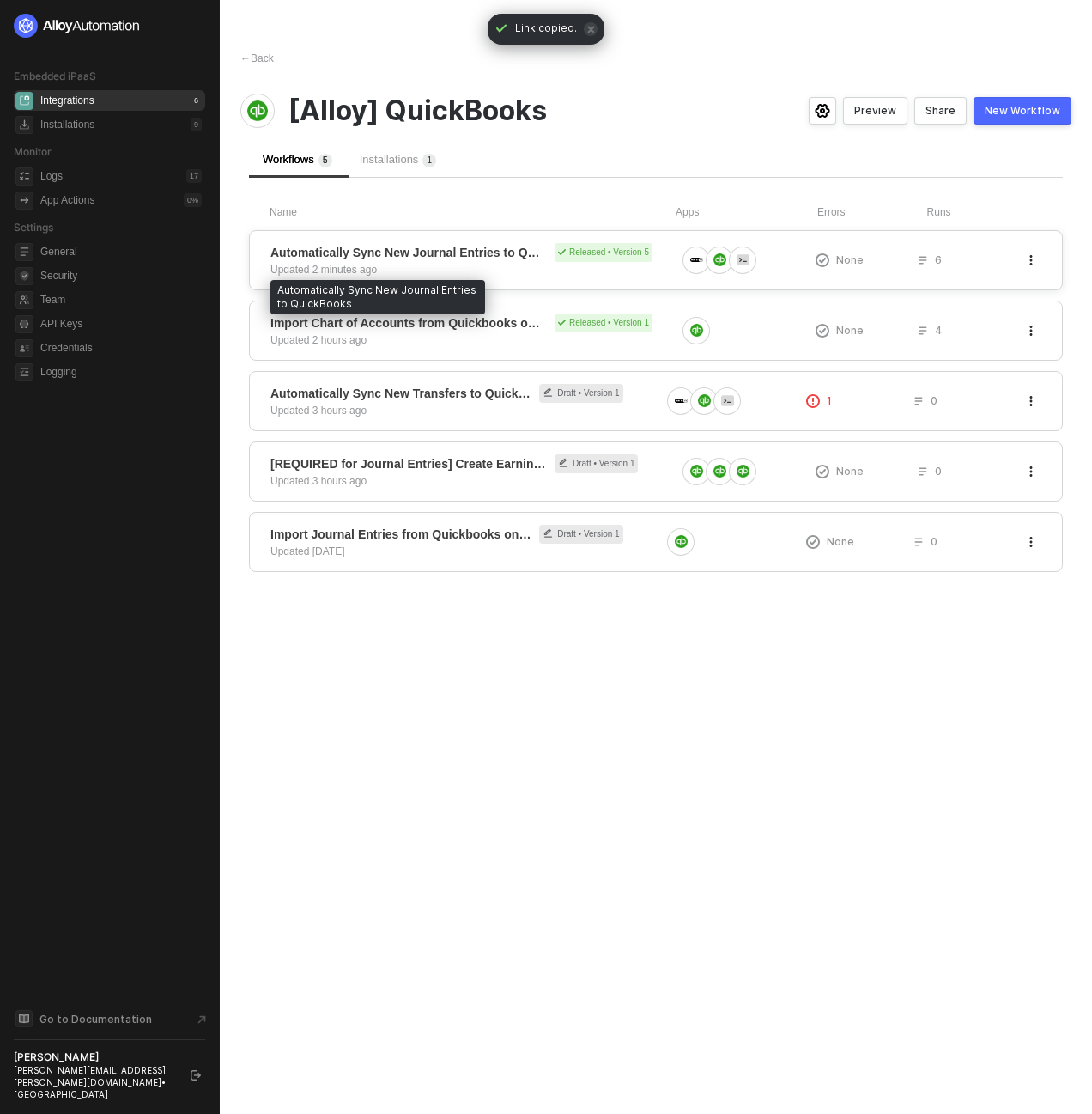
click at [467, 254] on span "Automatically Sync New Journal Entries to QuickBooks" at bounding box center [409, 252] width 277 height 17
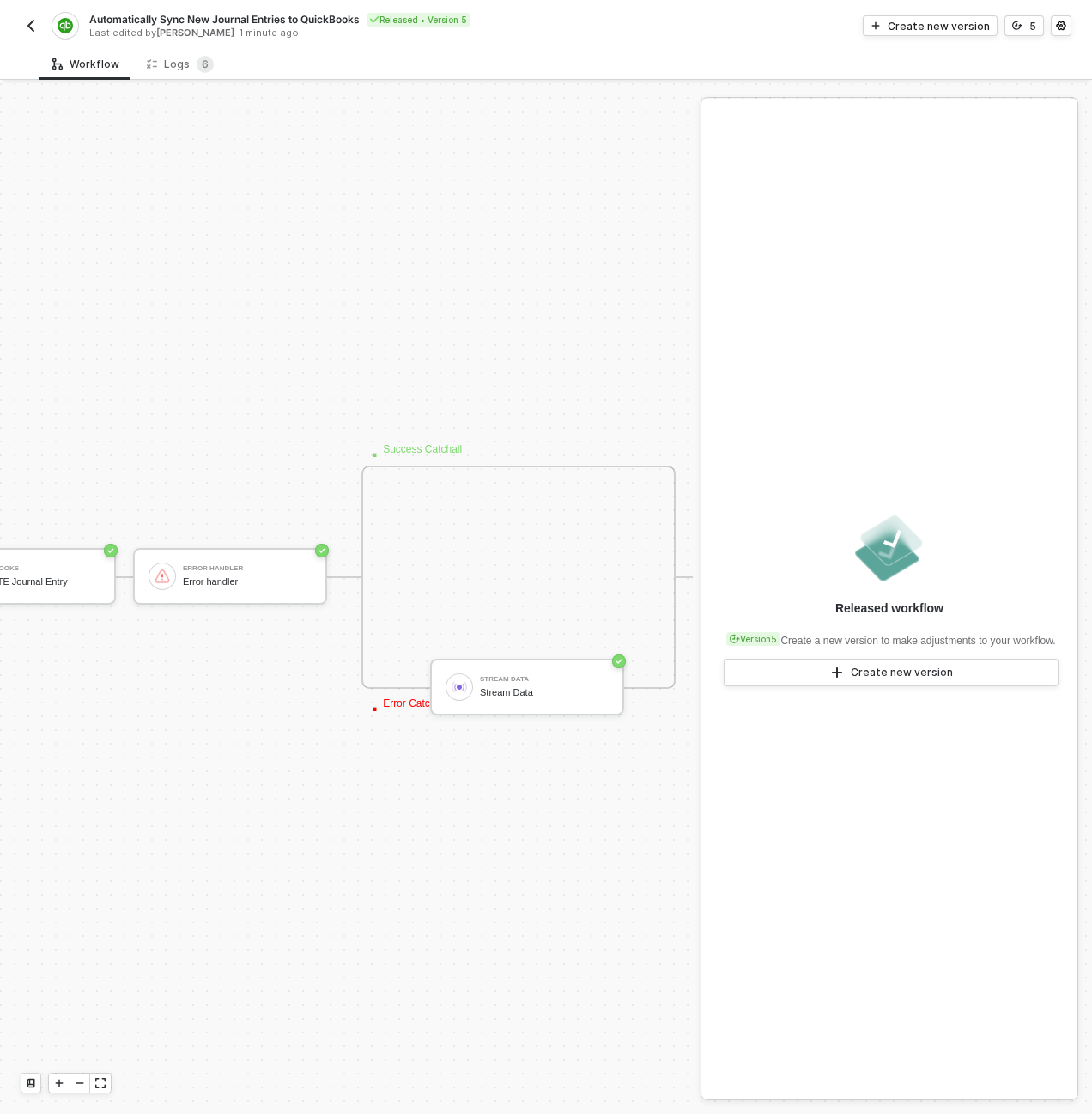
scroll to position [493, 535]
click at [494, 652] on div "· Success Catchall · Error Catchall Stream Data Stream Data" at bounding box center [517, 578] width 314 height 223
click at [507, 656] on div "· Success Catchall · Error Catchall Stream Data Stream Data" at bounding box center [517, 578] width 314 height 223
click at [507, 687] on div "Stream Data" at bounding box center [543, 693] width 129 height 11
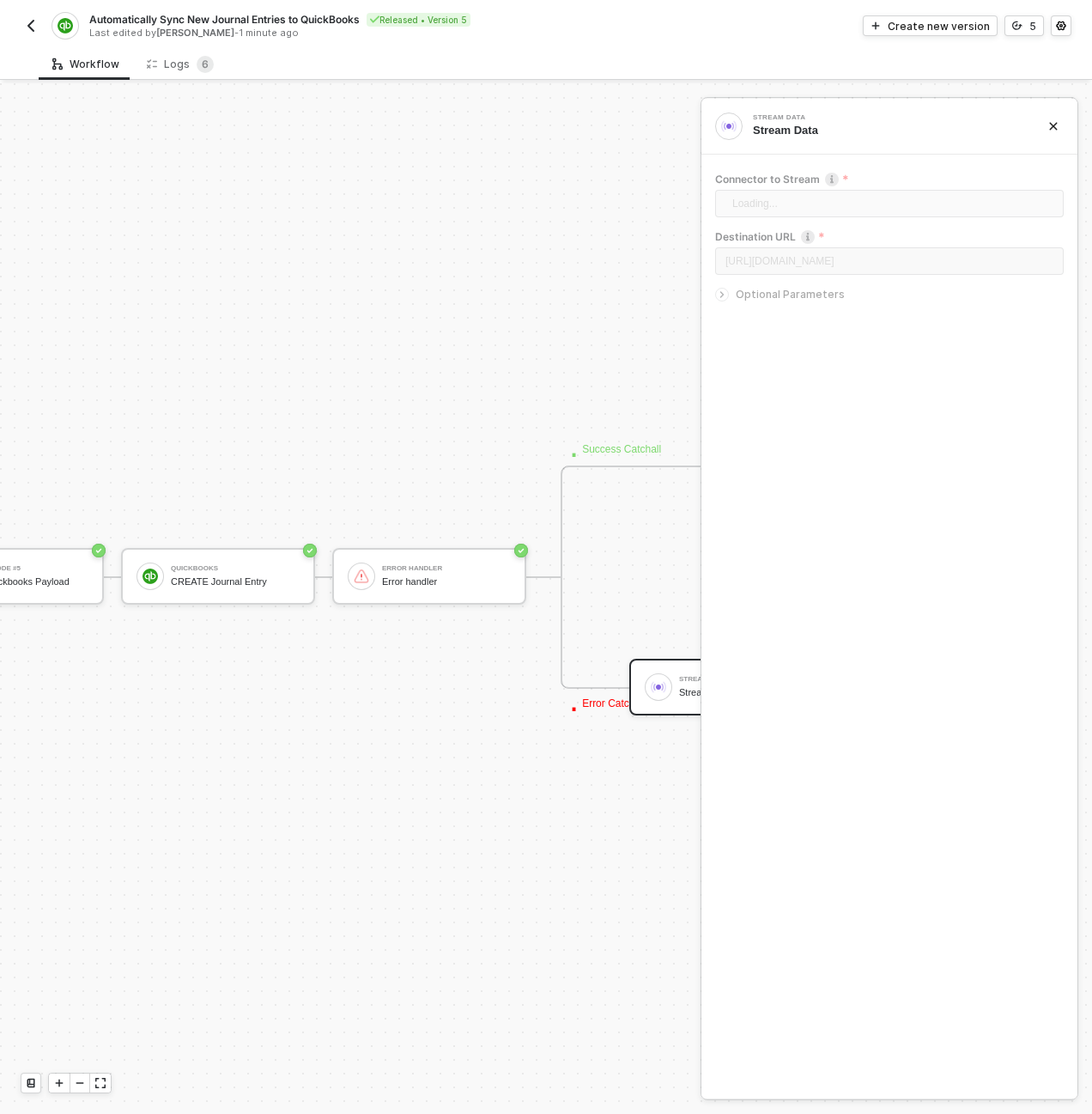
scroll to position [493, 20]
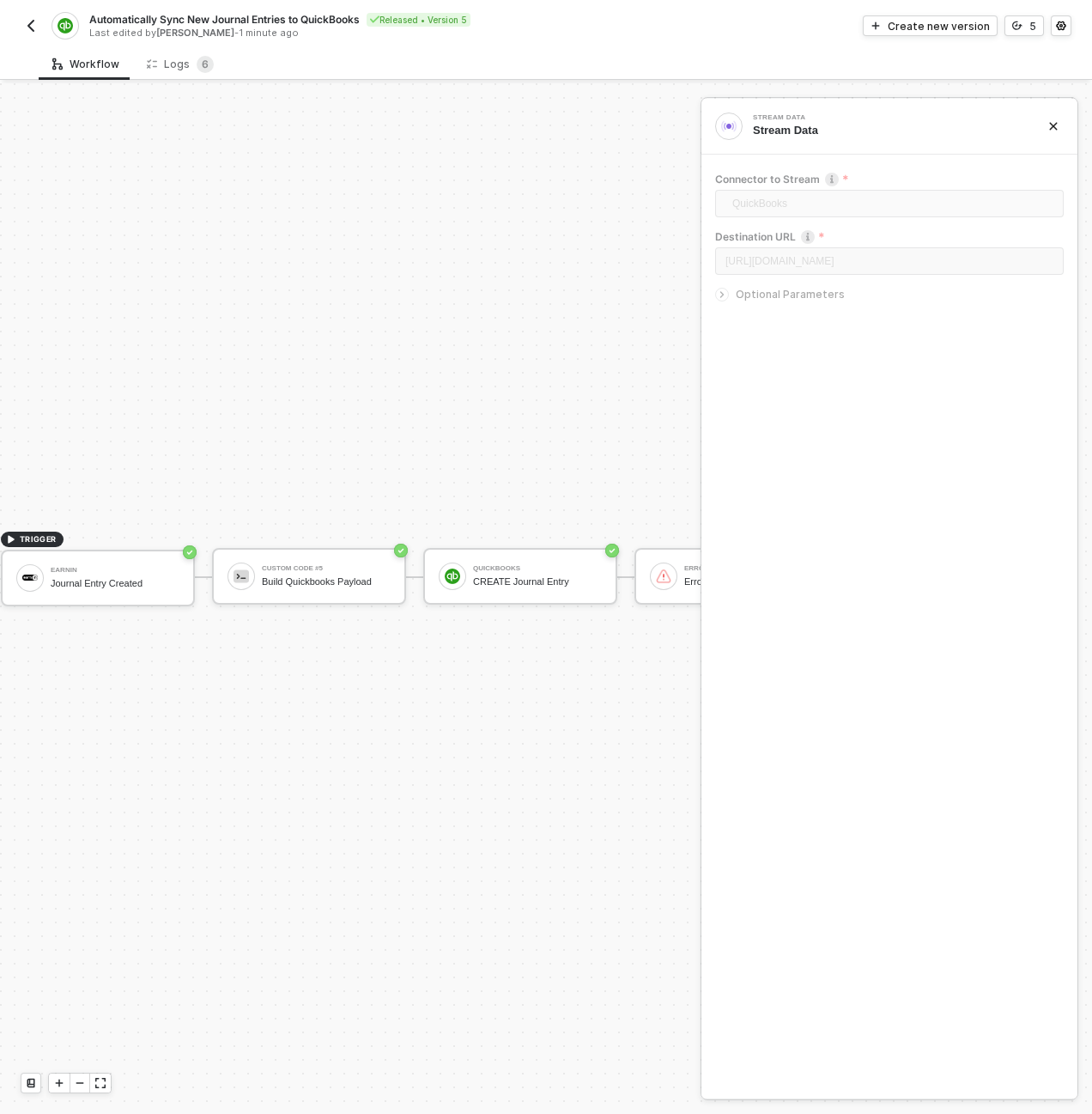
click at [32, 21] on img "button" at bounding box center [31, 26] width 13 height 13
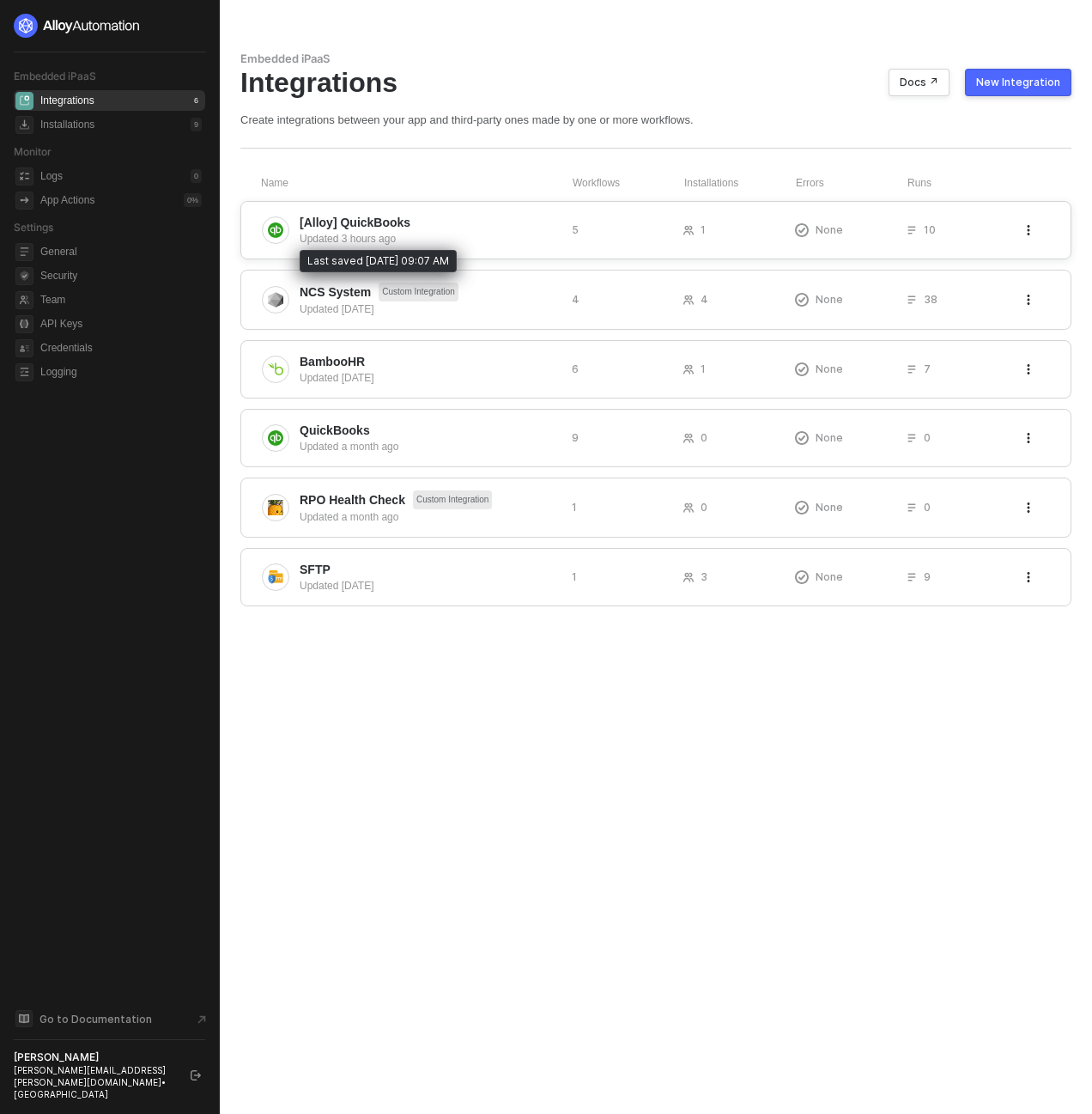
click at [340, 234] on div "Updated 3 hours ago" at bounding box center [429, 239] width 259 height 15
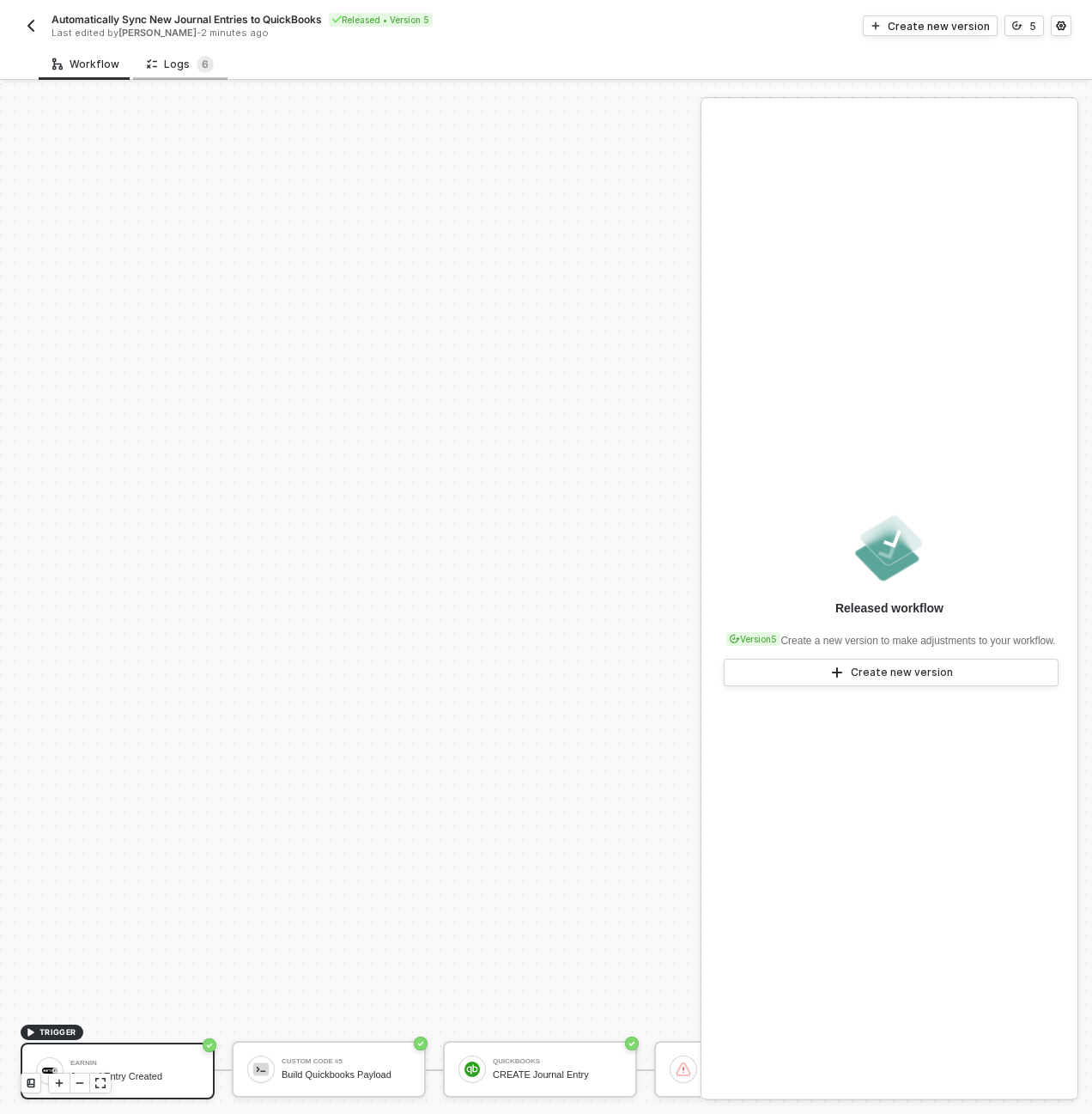
scroll to position [493, 0]
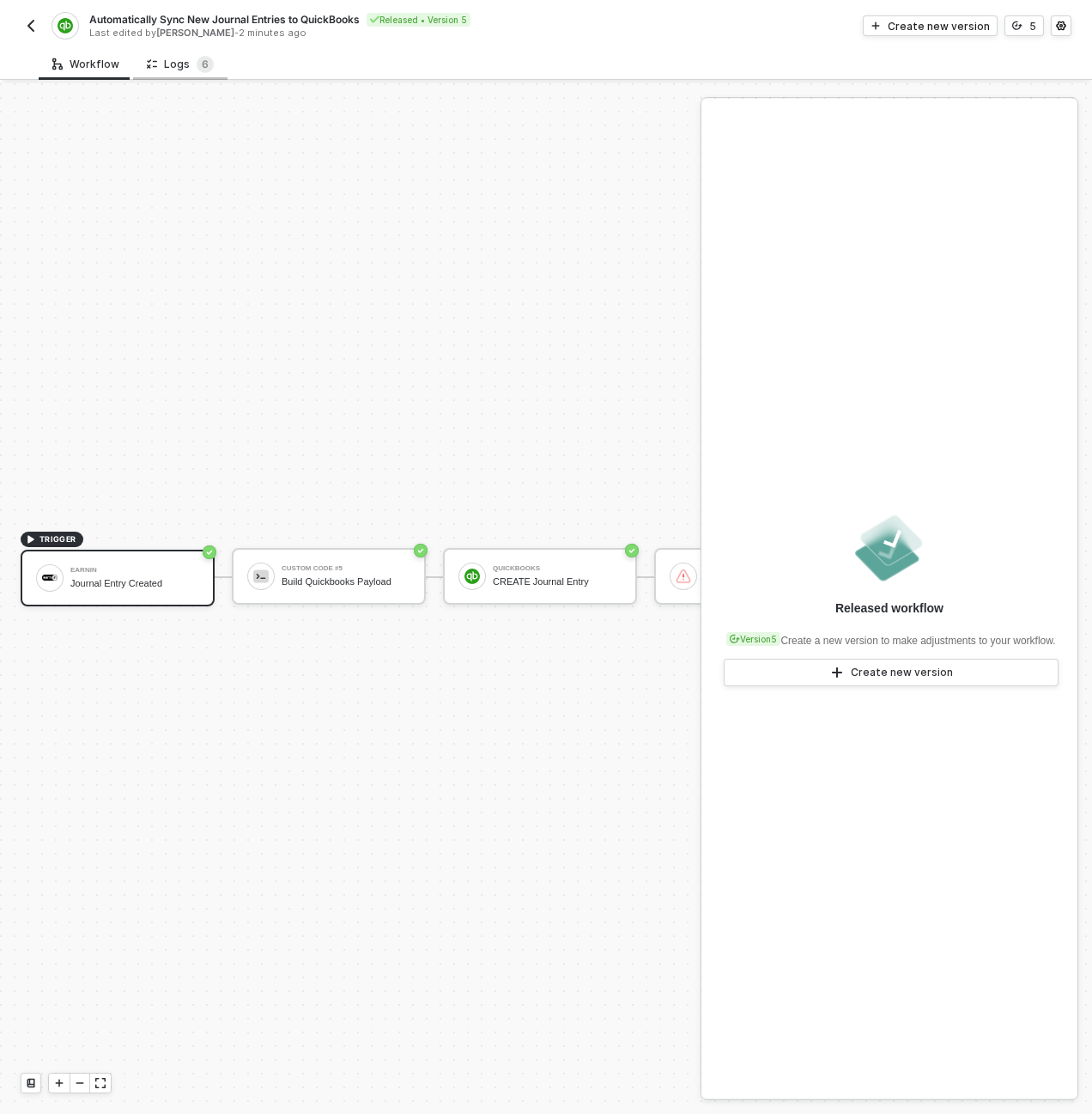
click at [174, 62] on div "Logs 6" at bounding box center [180, 64] width 67 height 17
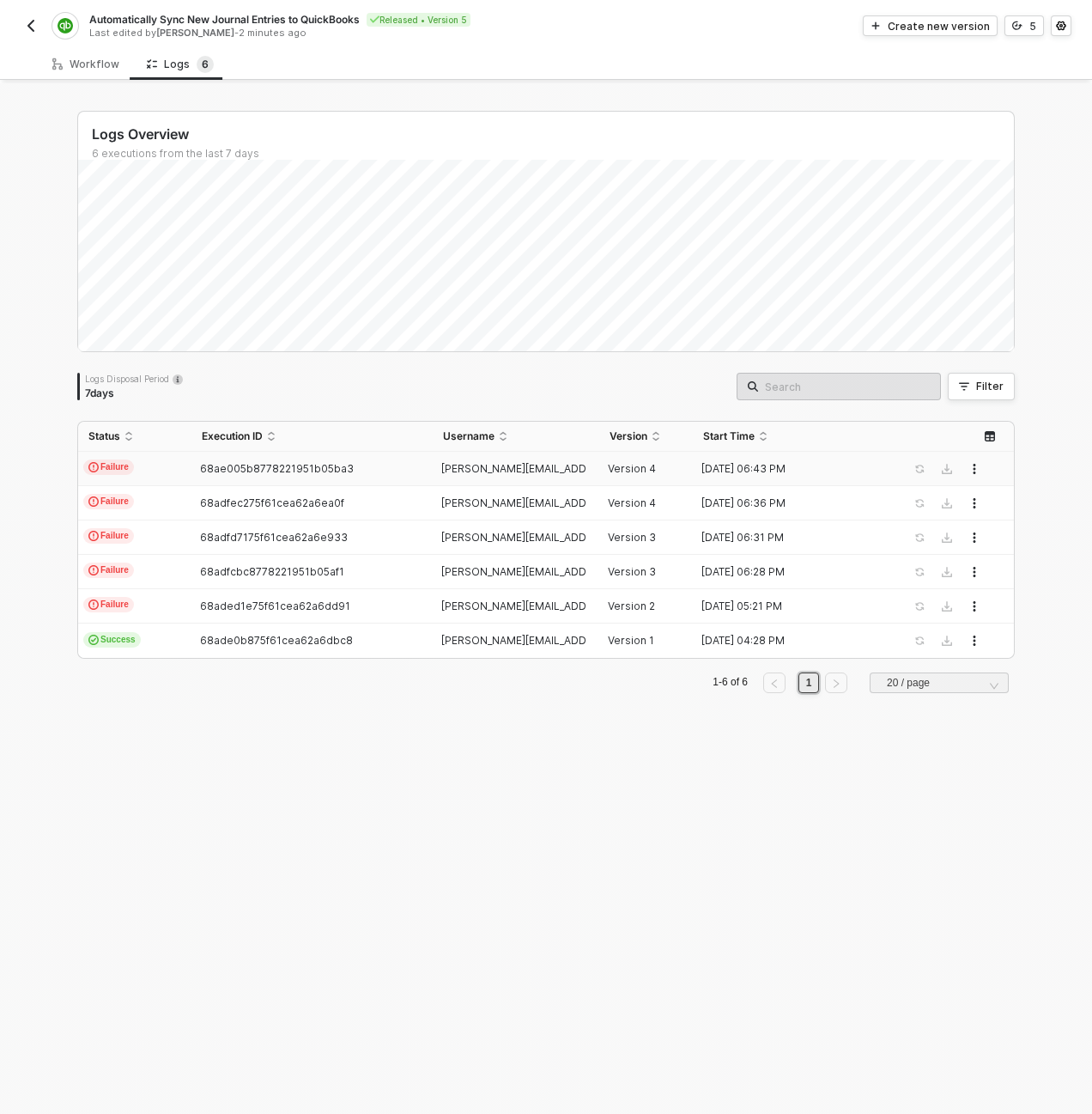
click at [217, 464] on span "68ae005b8778221951b05ba3" at bounding box center [277, 468] width 154 height 12
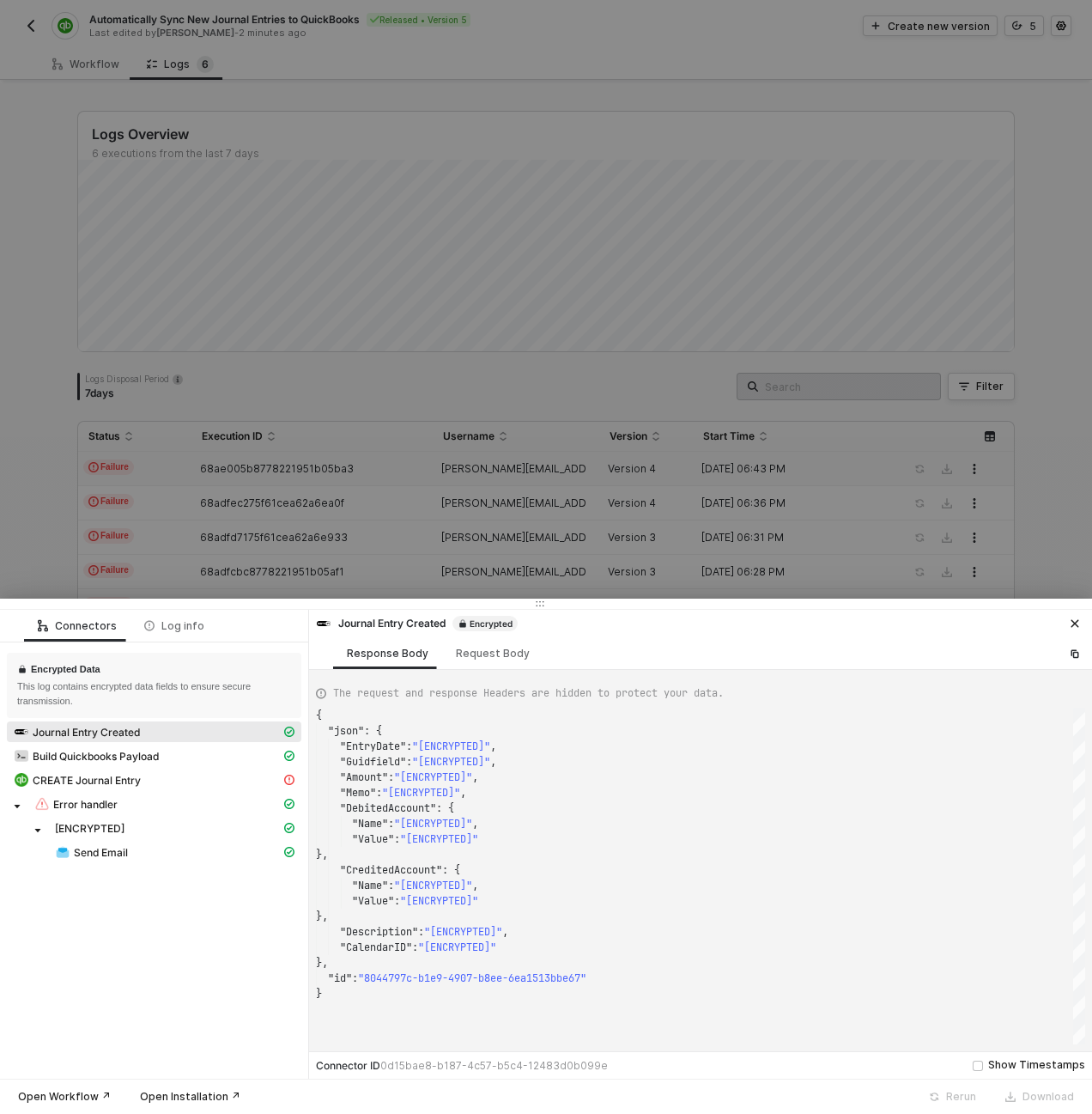
scroll to position [155, 0]
drag, startPoint x: 168, startPoint y: 194, endPoint x: 136, endPoint y: 60, distance: 137.8
click at [168, 193] on div at bounding box center [546, 557] width 1092 height 1114
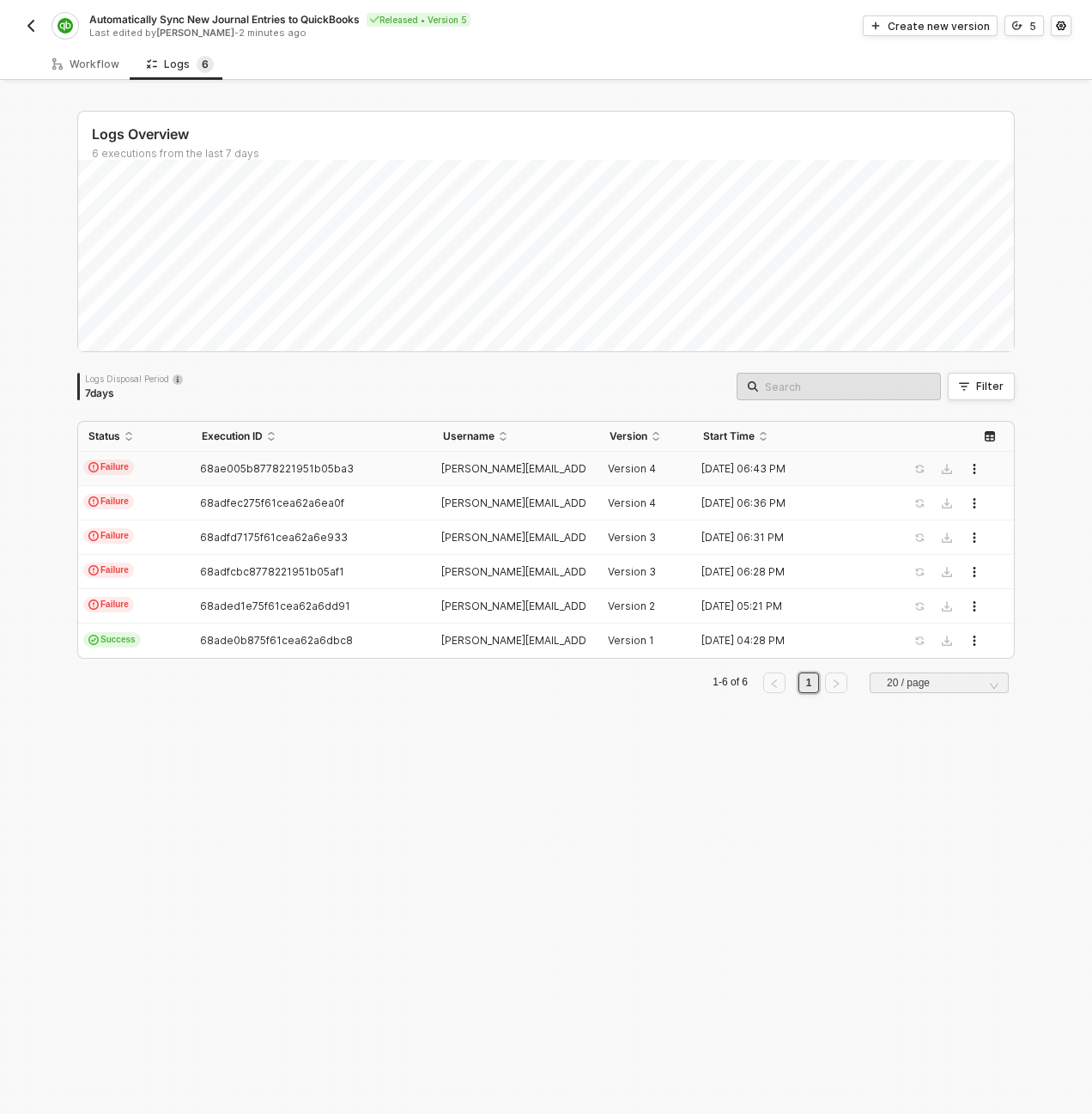
click at [25, 25] on img "button" at bounding box center [31, 26] width 13 height 13
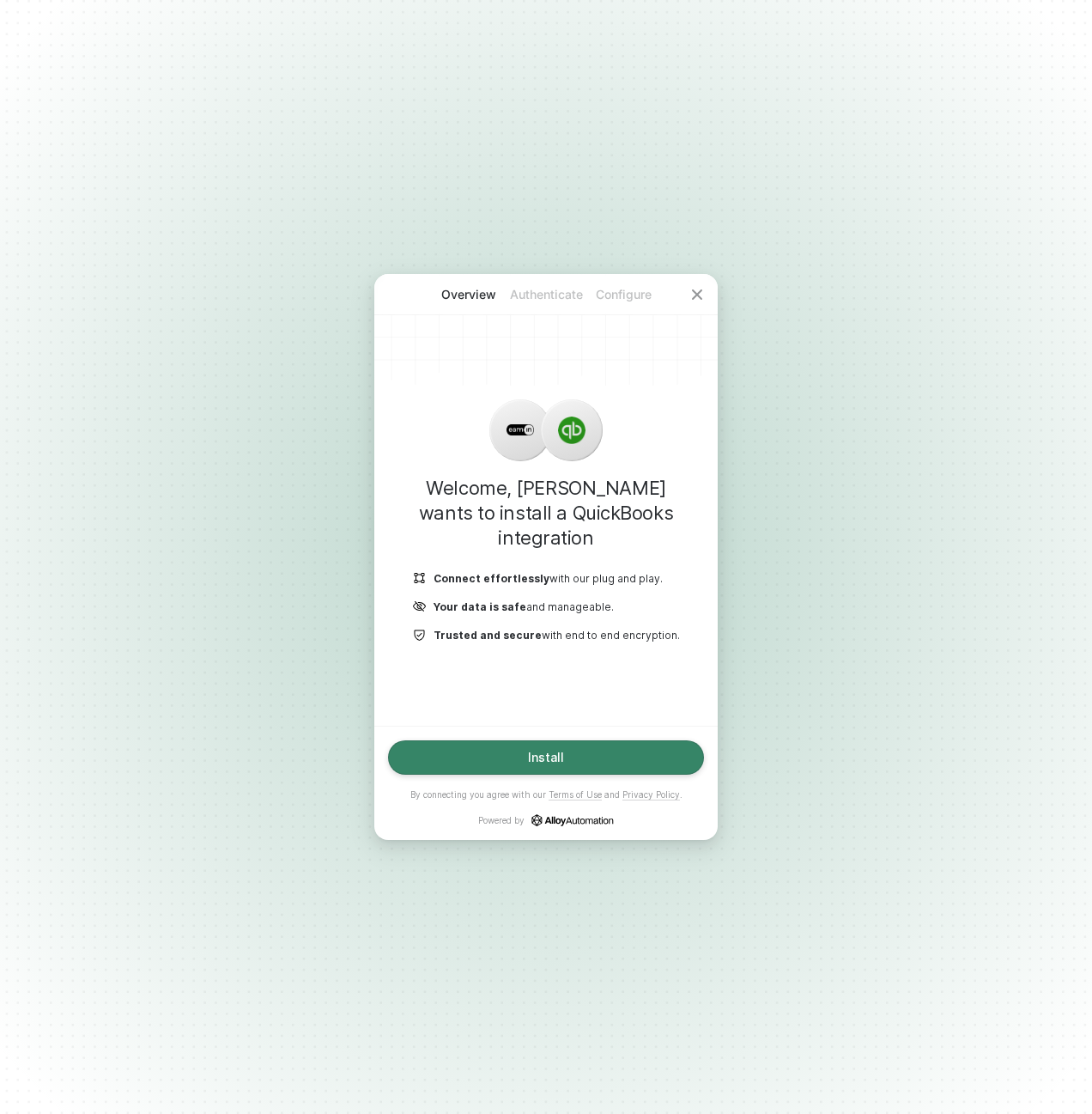
click at [549, 749] on button "Install" at bounding box center [546, 757] width 316 height 34
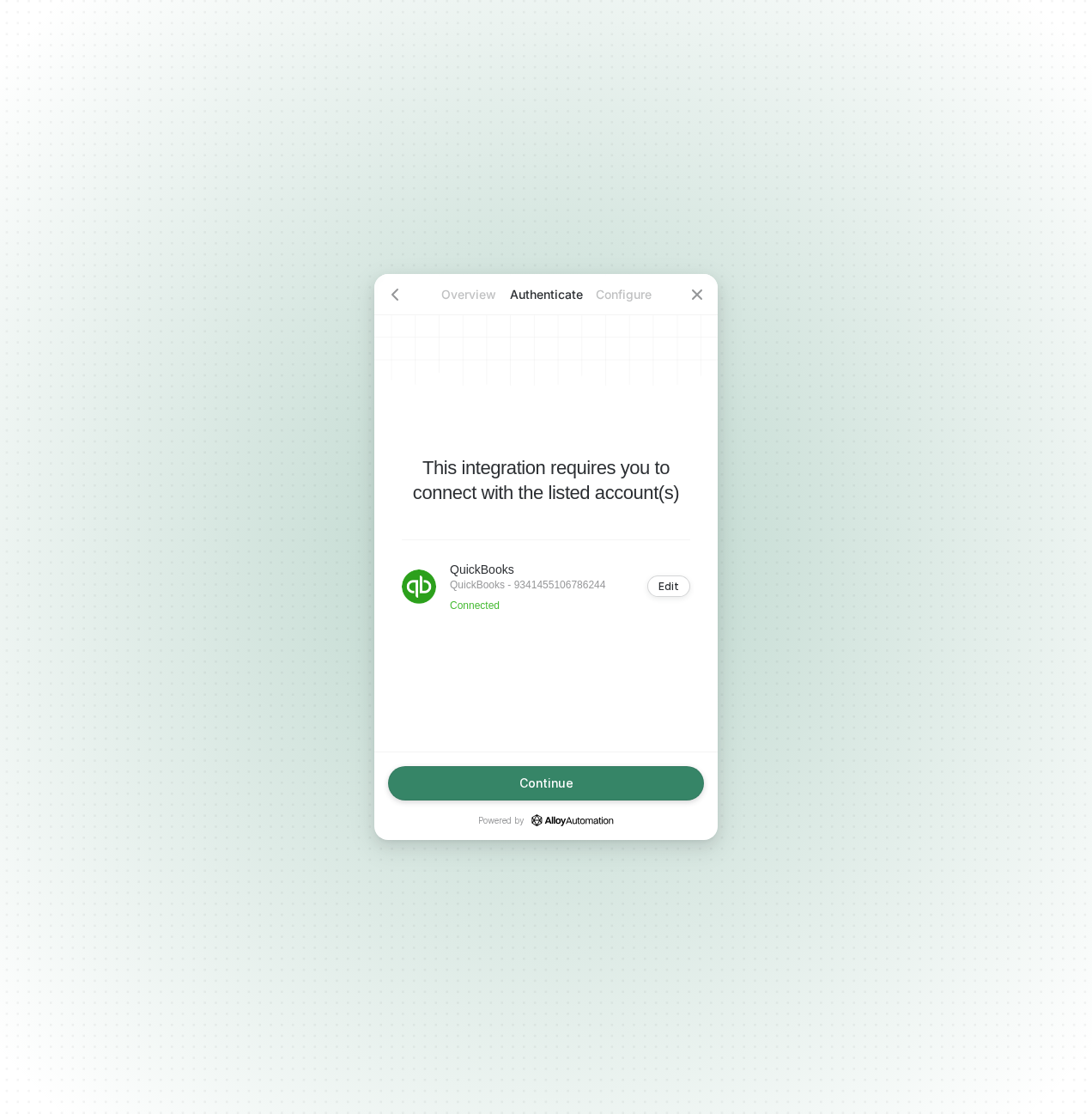
click at [555, 767] on button "Continue" at bounding box center [546, 783] width 316 height 34
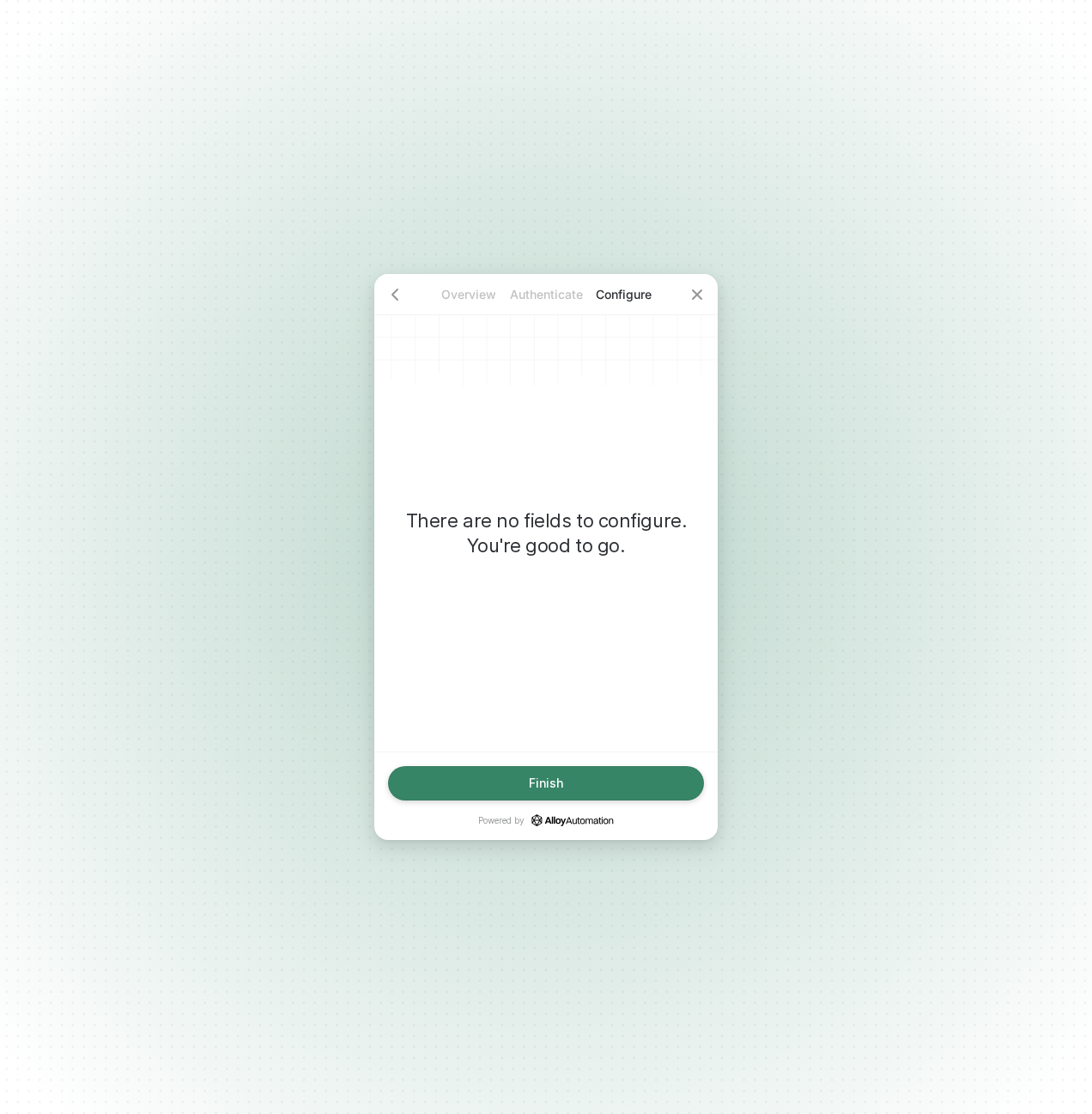
click at [551, 774] on button "Finish" at bounding box center [546, 783] width 316 height 34
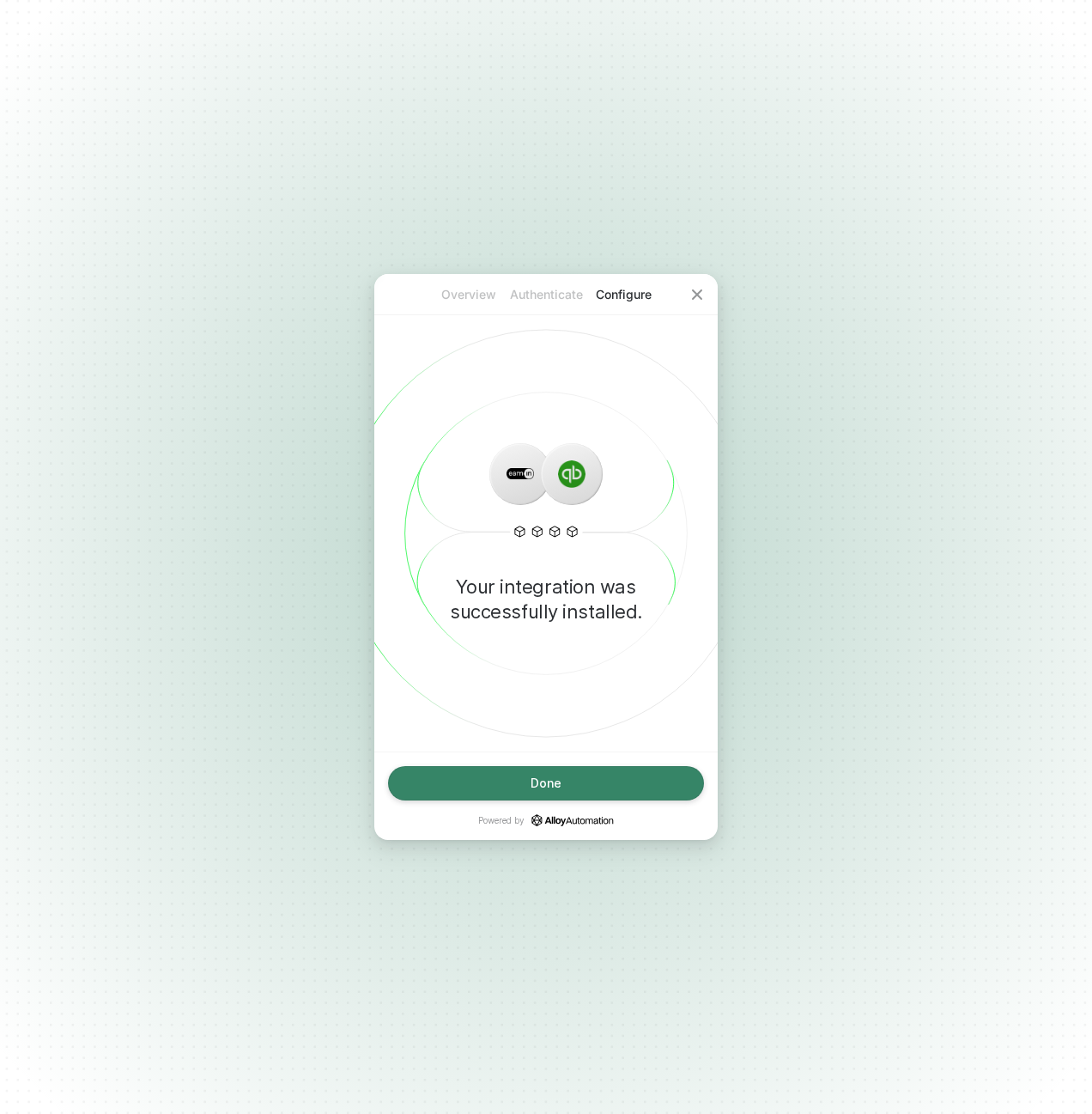
click at [544, 788] on div "Done" at bounding box center [546, 783] width 31 height 13
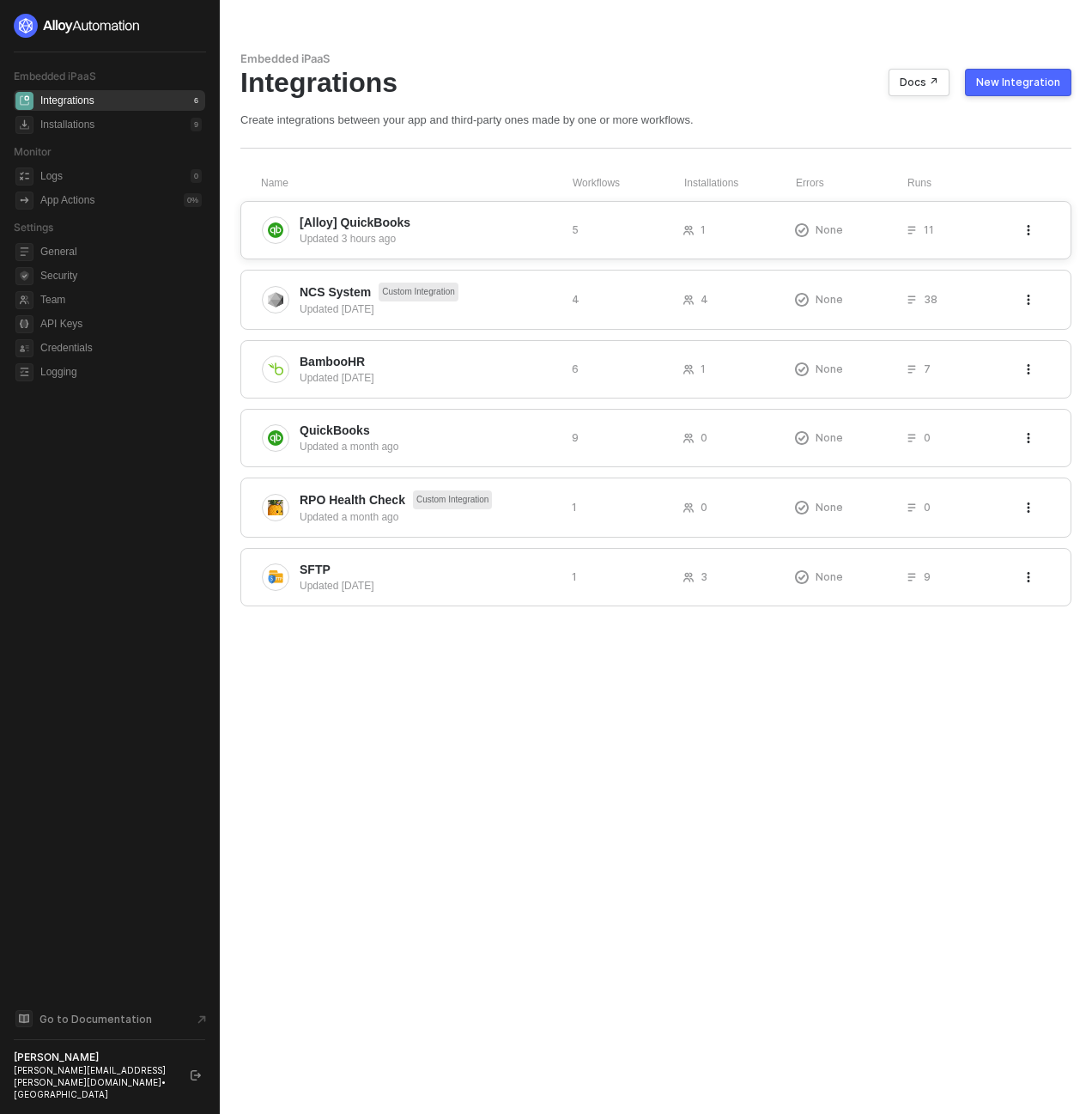
click at [346, 220] on span "[Alloy] QuickBooks" at bounding box center [355, 222] width 111 height 17
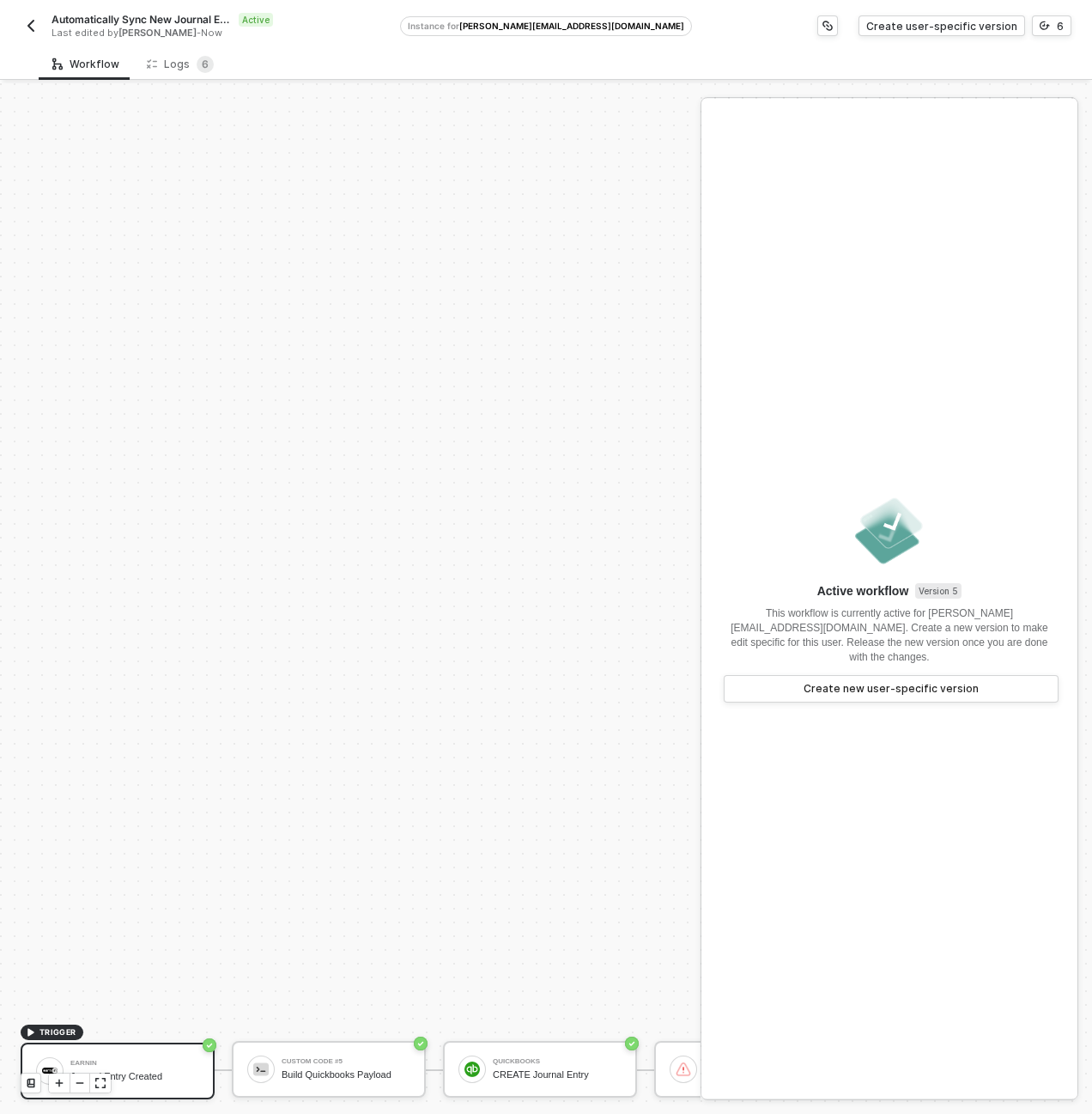
scroll to position [493, 0]
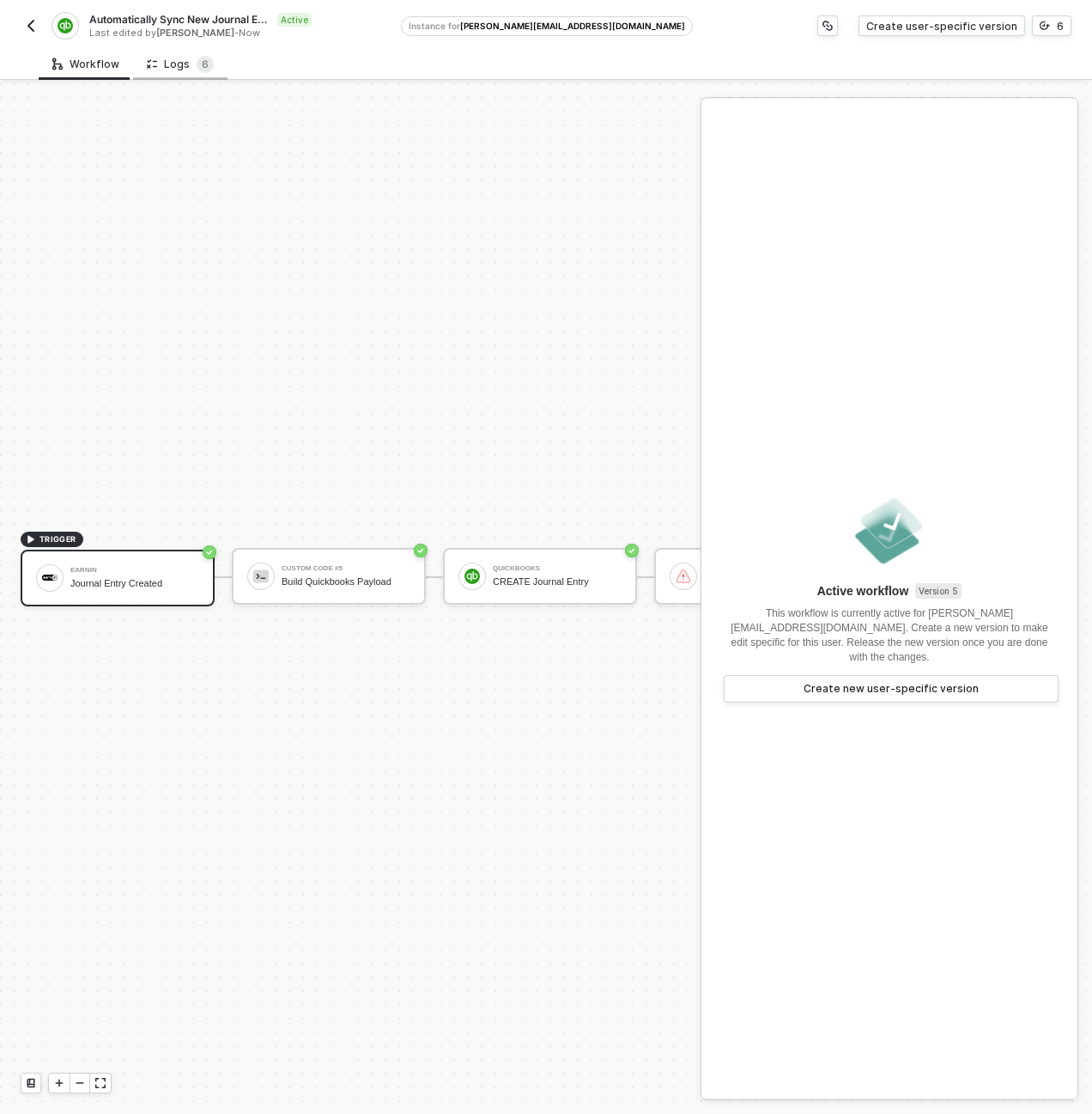
click at [187, 77] on div "Logs 6" at bounding box center [179, 63] width 94 height 32
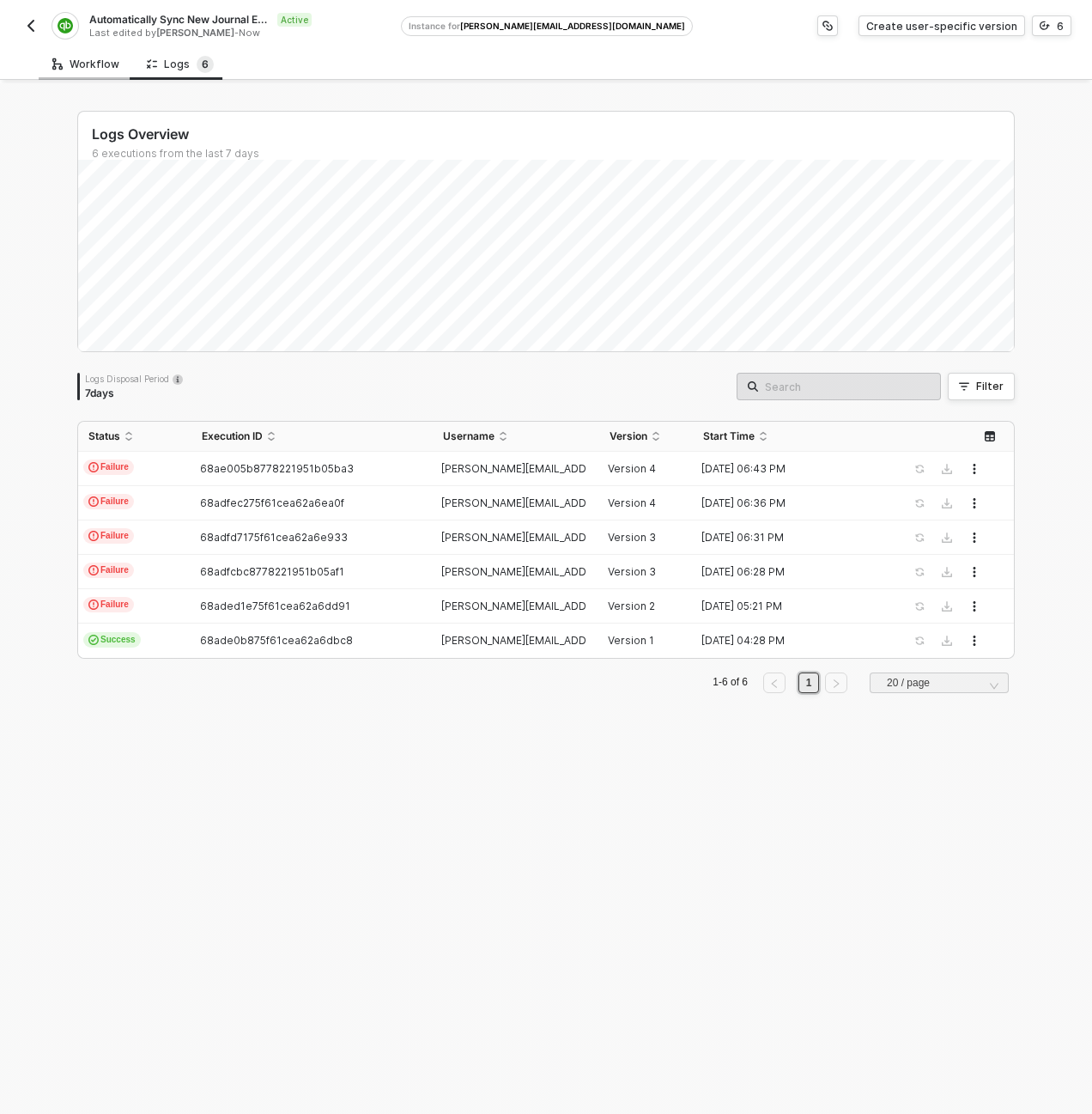
click at [94, 58] on div "Workflow" at bounding box center [86, 64] width 67 height 13
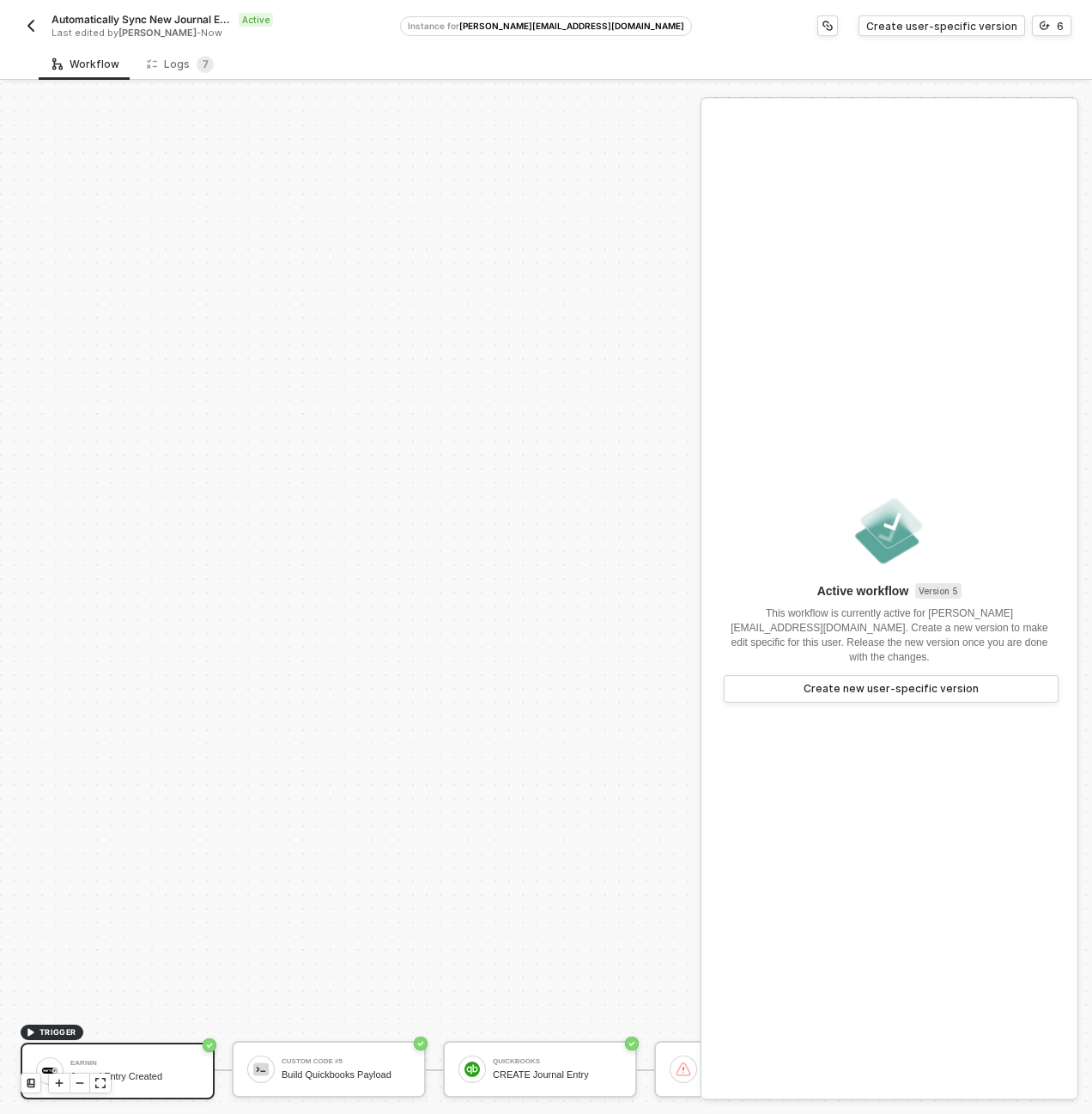
scroll to position [493, 0]
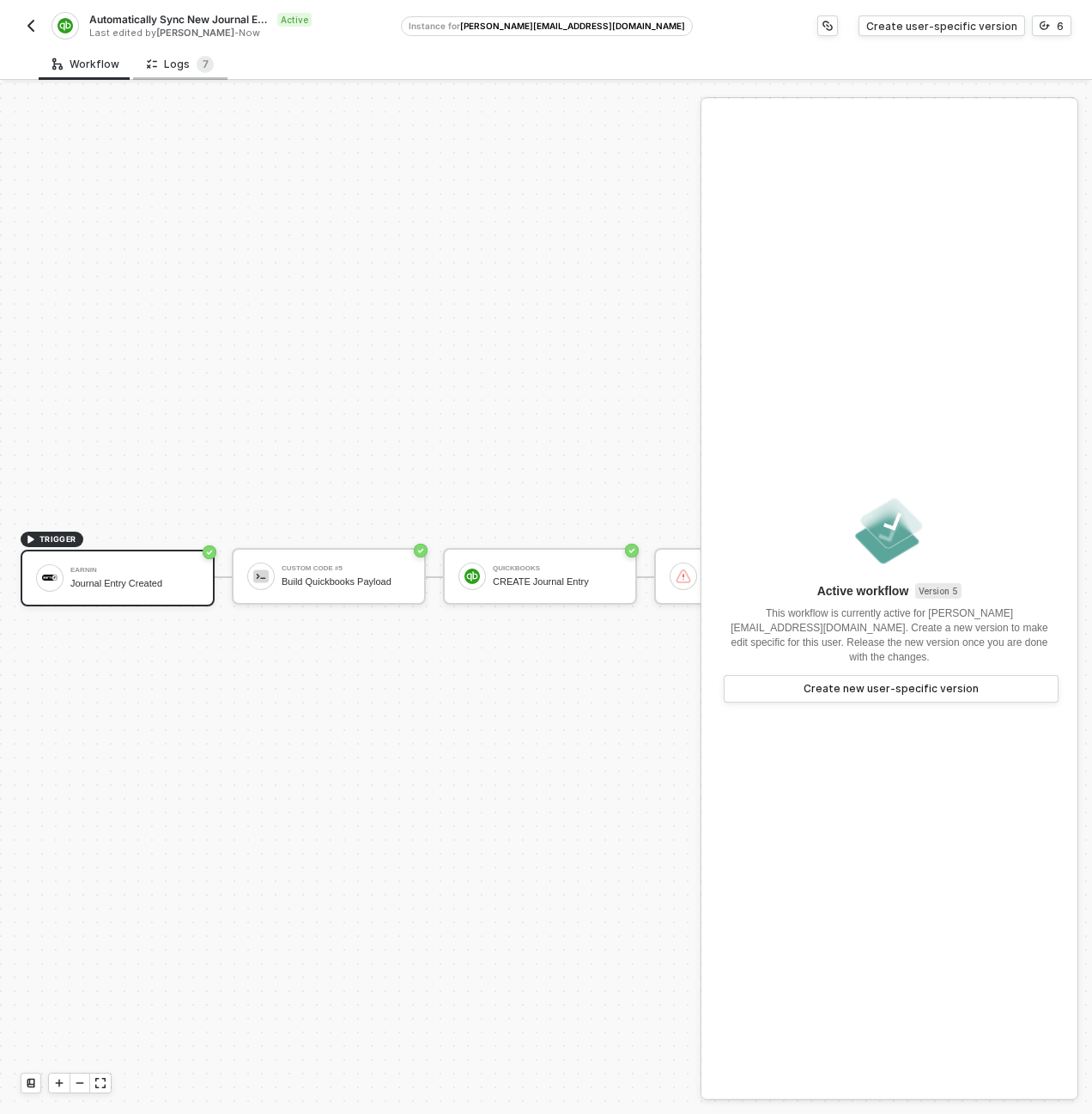
click at [160, 62] on div "Logs 7" at bounding box center [180, 64] width 67 height 17
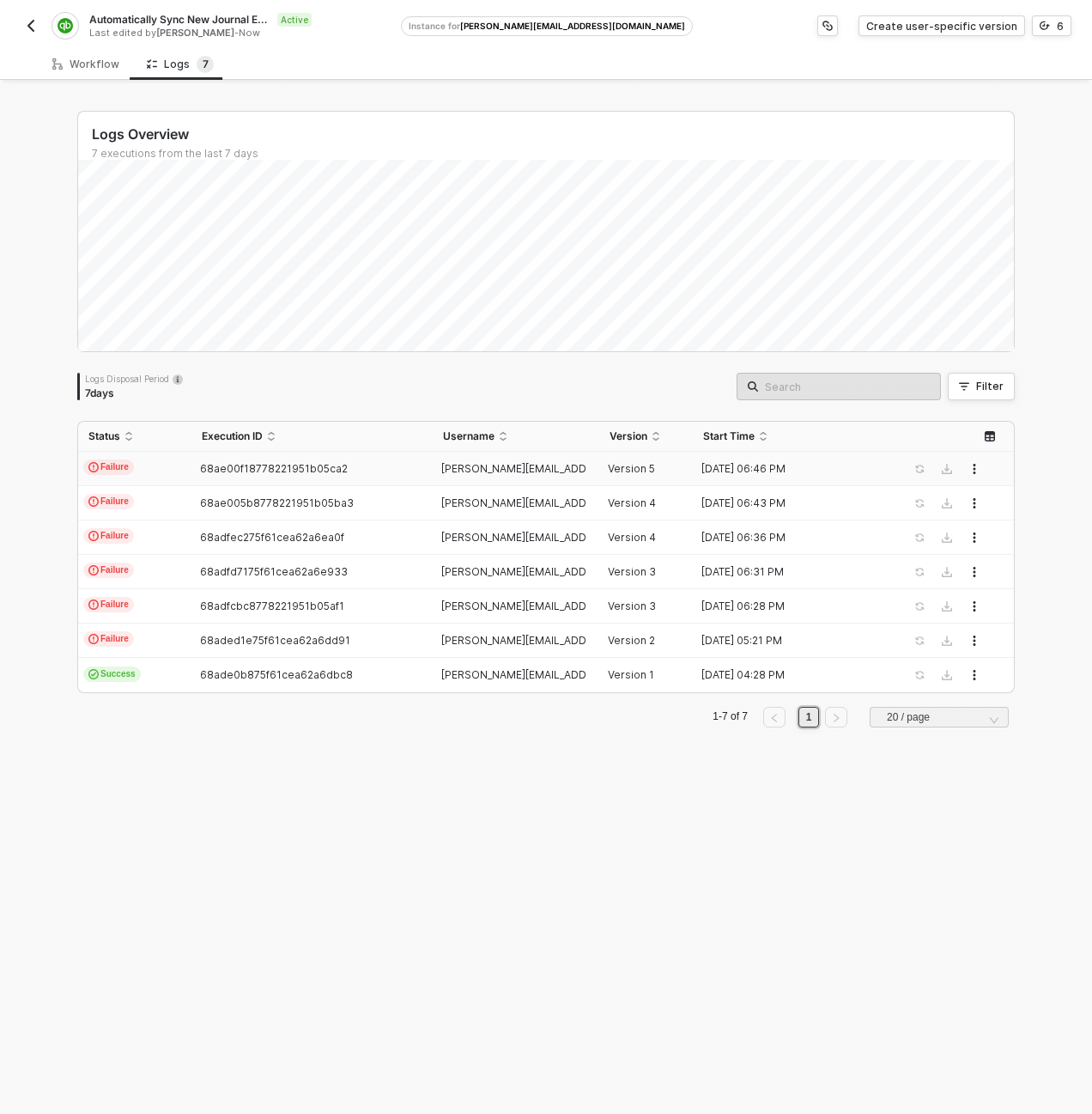
click at [145, 466] on td "Failure" at bounding box center [135, 469] width 114 height 34
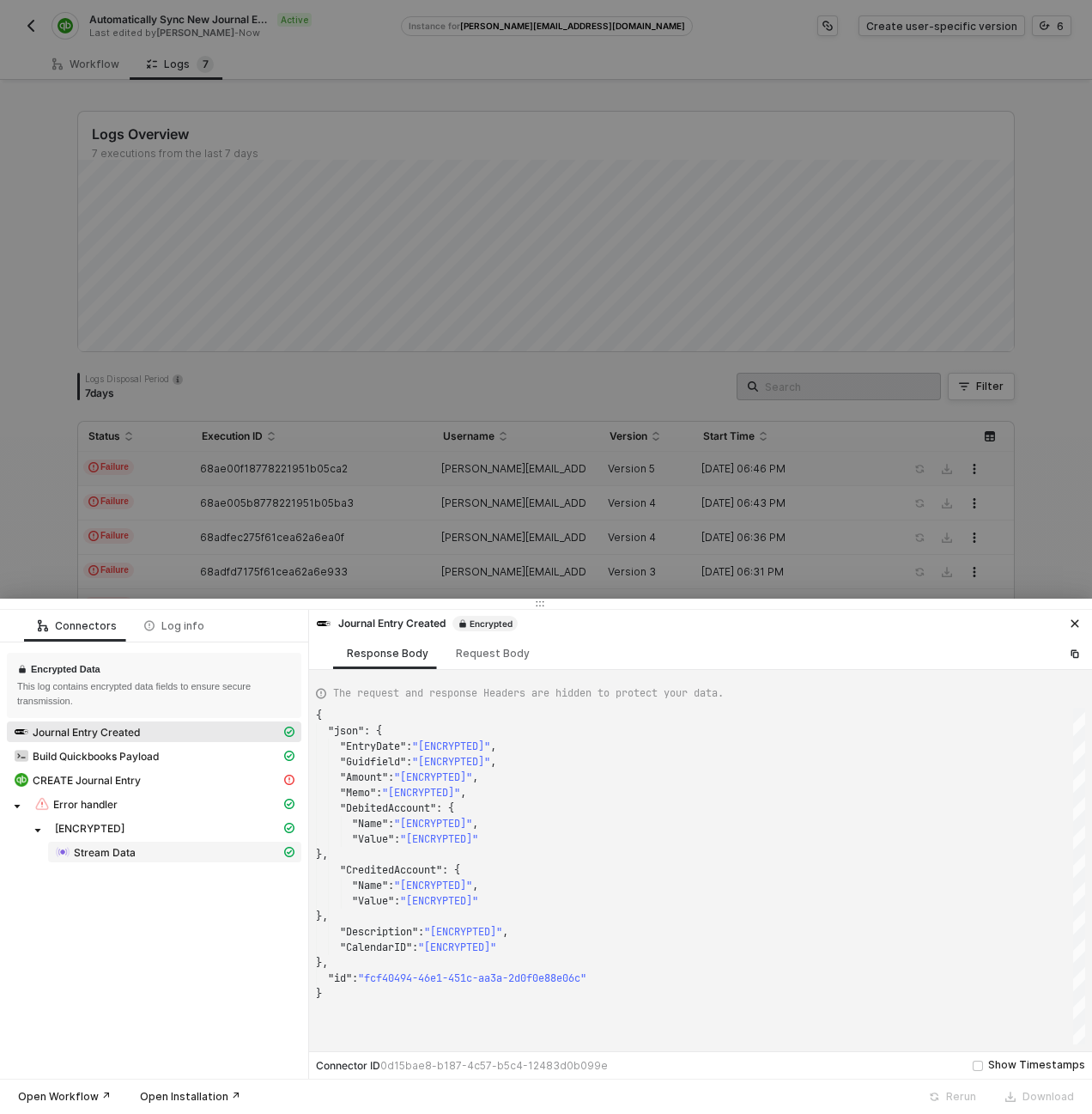
click at [169, 858] on div "Stream Data" at bounding box center [168, 851] width 226 height 15
type textarea "{ "json": { "data": [ "[ENCRYPTED]" ], "streamDataCount": "[ENCRYPTED]" }, "sta…"
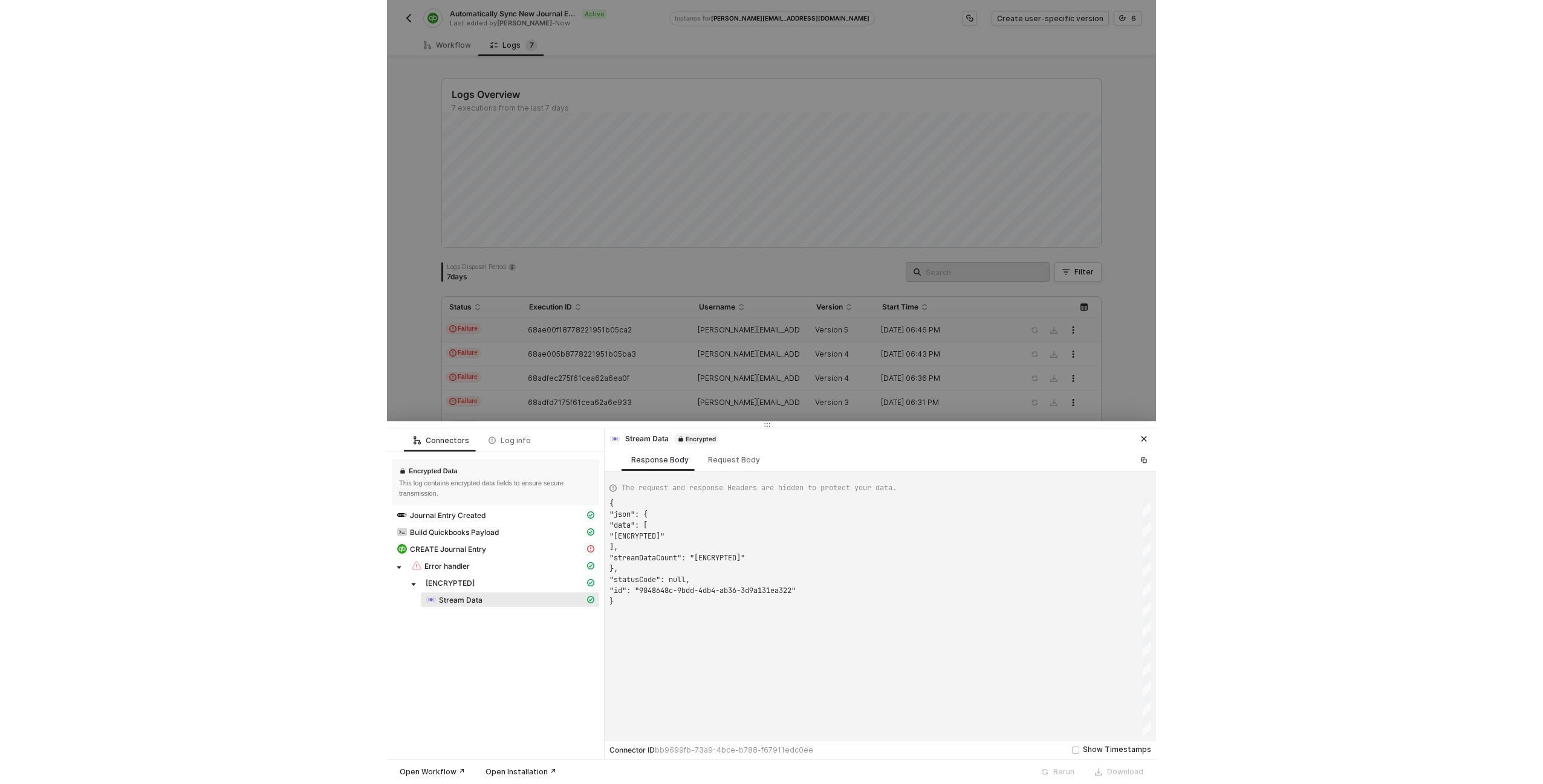
scroll to position [98, 0]
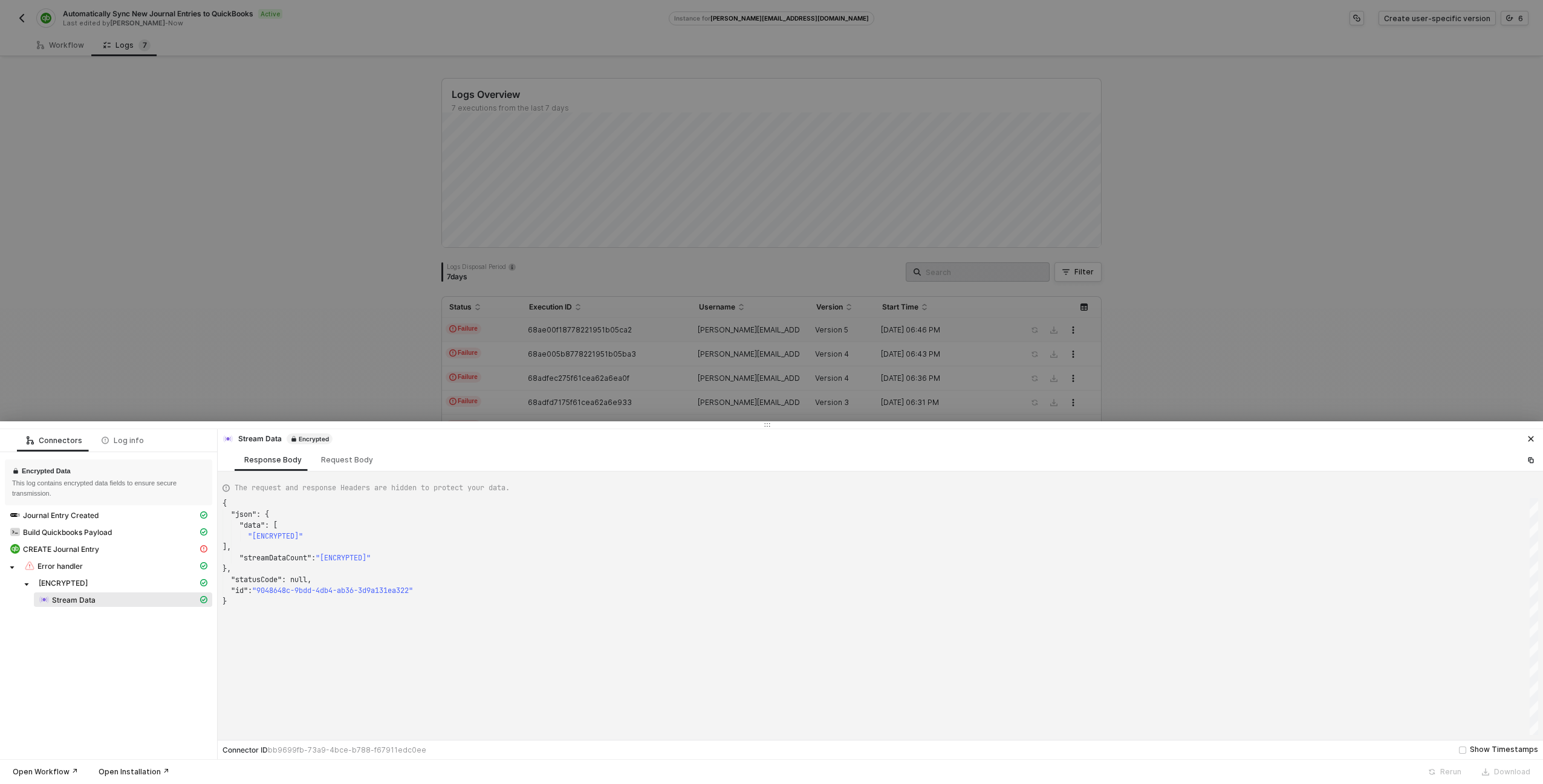
click at [386, 146] on div at bounding box center [771, 392] width 1543 height 784
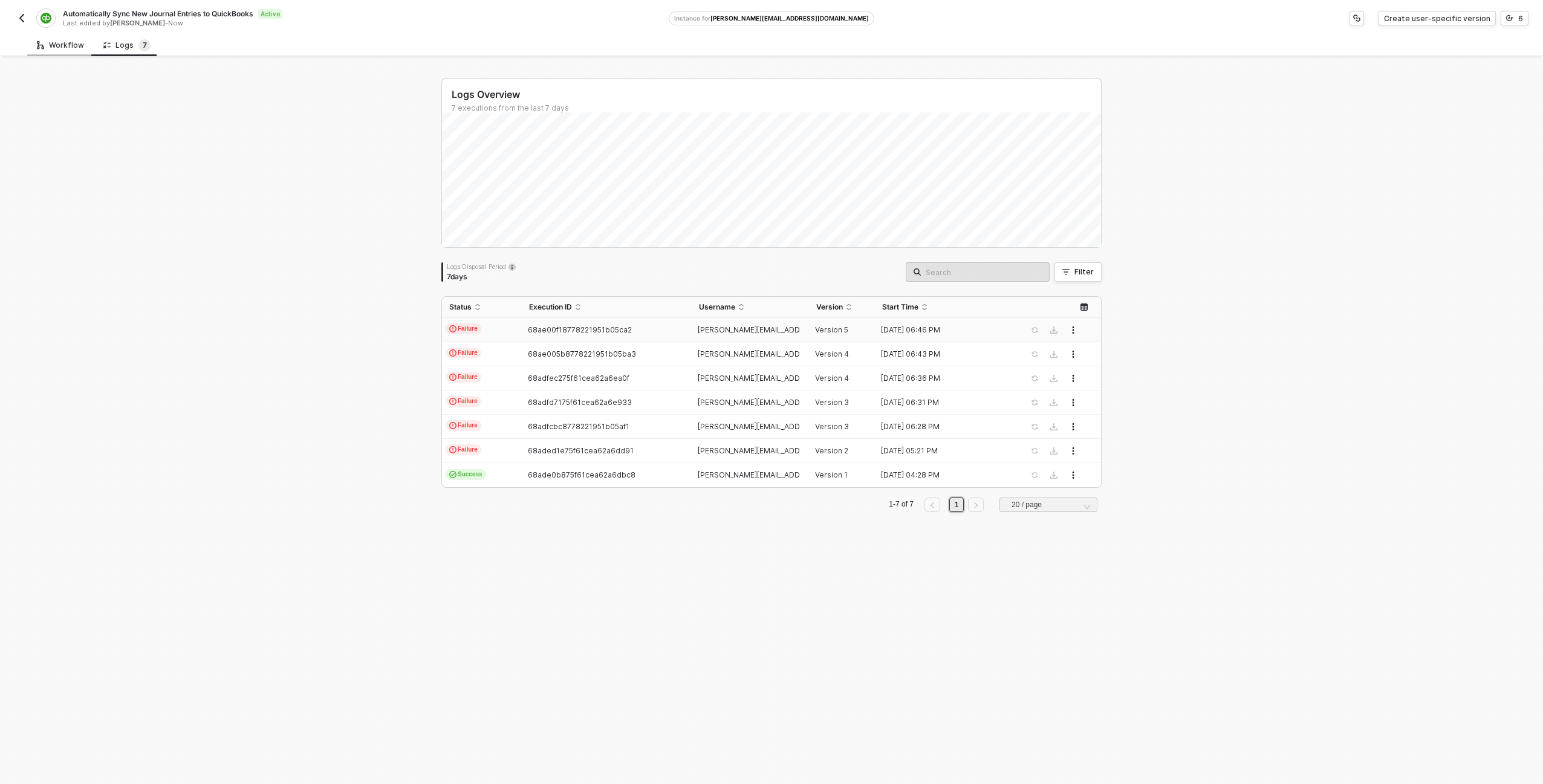
click at [53, 42] on div "Workflow" at bounding box center [60, 45] width 47 height 9
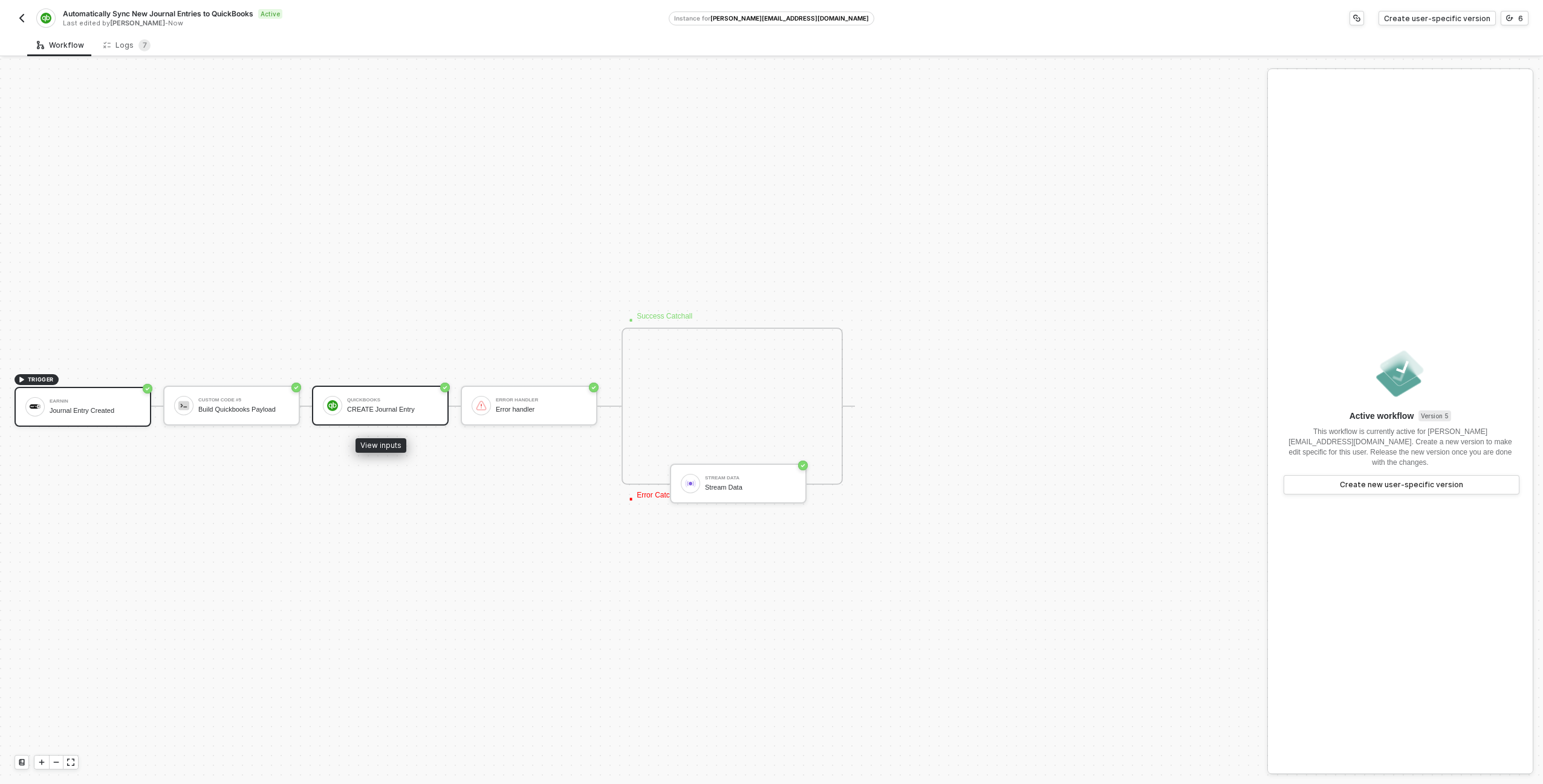
click at [392, 405] on div "QuickBooks CREATE Journal Entry" at bounding box center [392, 405] width 91 height 23
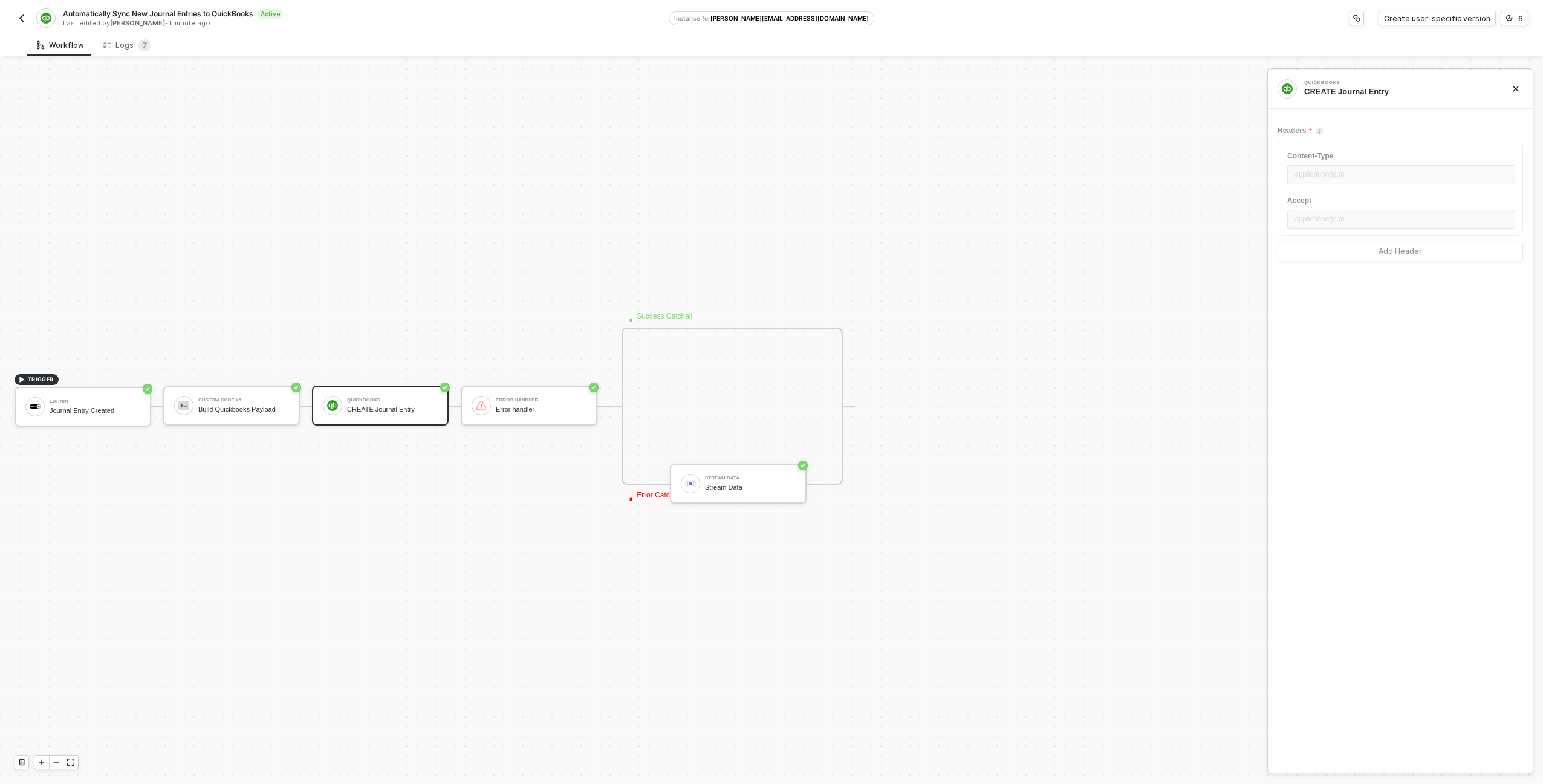
click at [13, 21] on div "Automatically Sync New Journal Entries to QuickBooks Active Last edited by Paul…" at bounding box center [771, 17] width 1543 height 34
click at [17, 19] on img "button" at bounding box center [22, 18] width 9 height 9
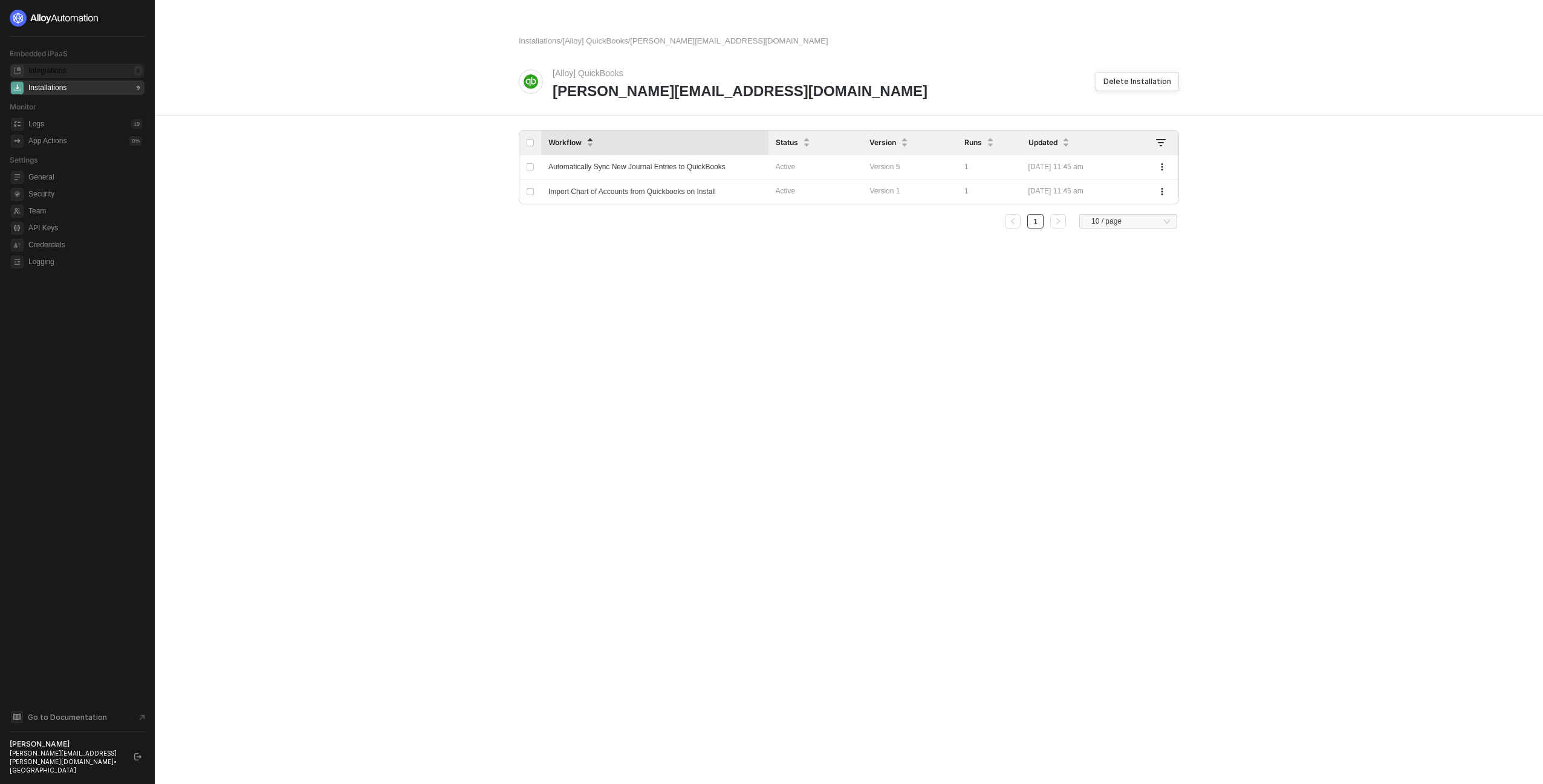
click at [67, 68] on div "Integrations" at bounding box center [47, 71] width 38 height 10
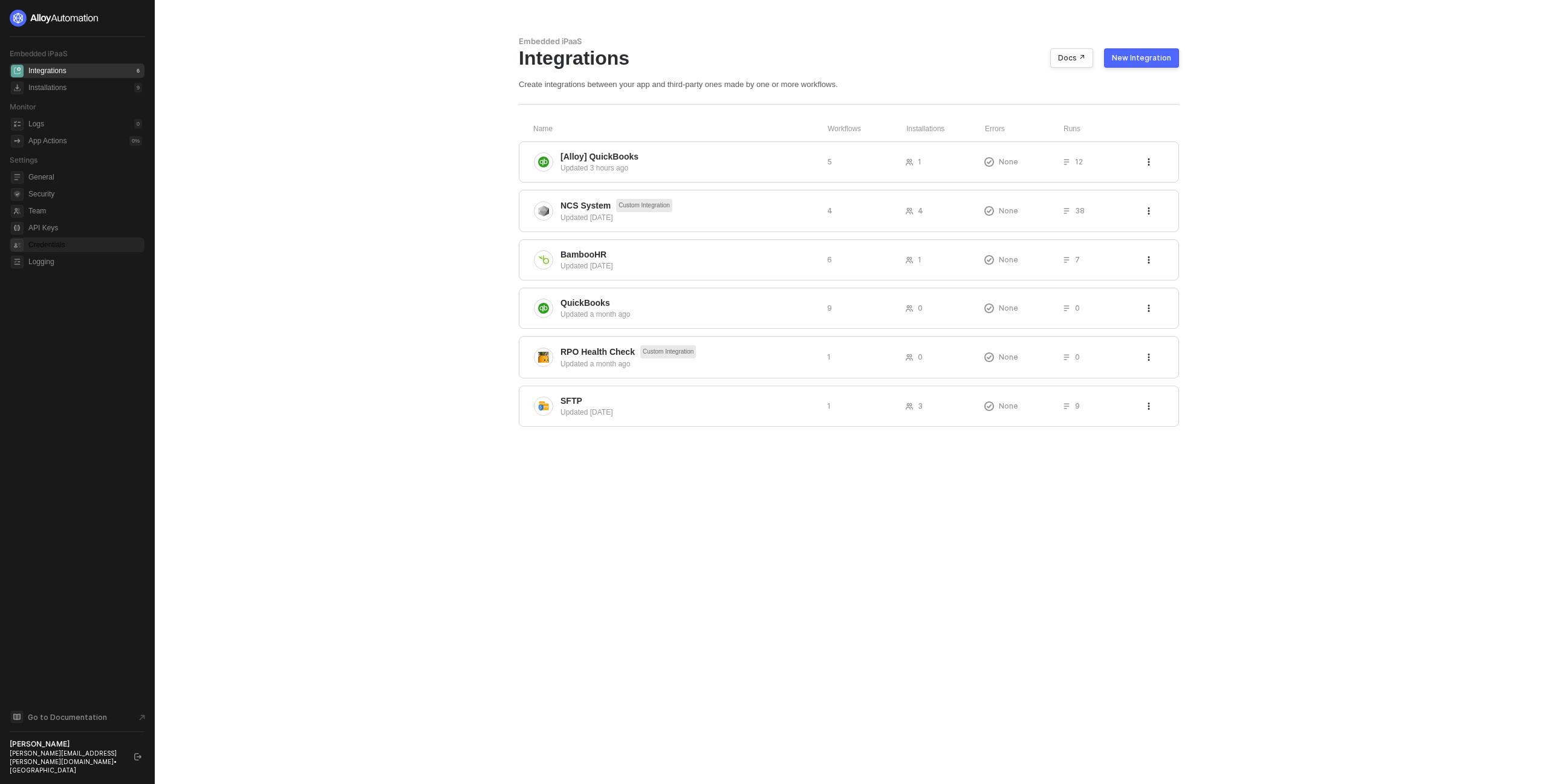
click at [52, 243] on span "Credentials" at bounding box center [85, 245] width 114 height 15
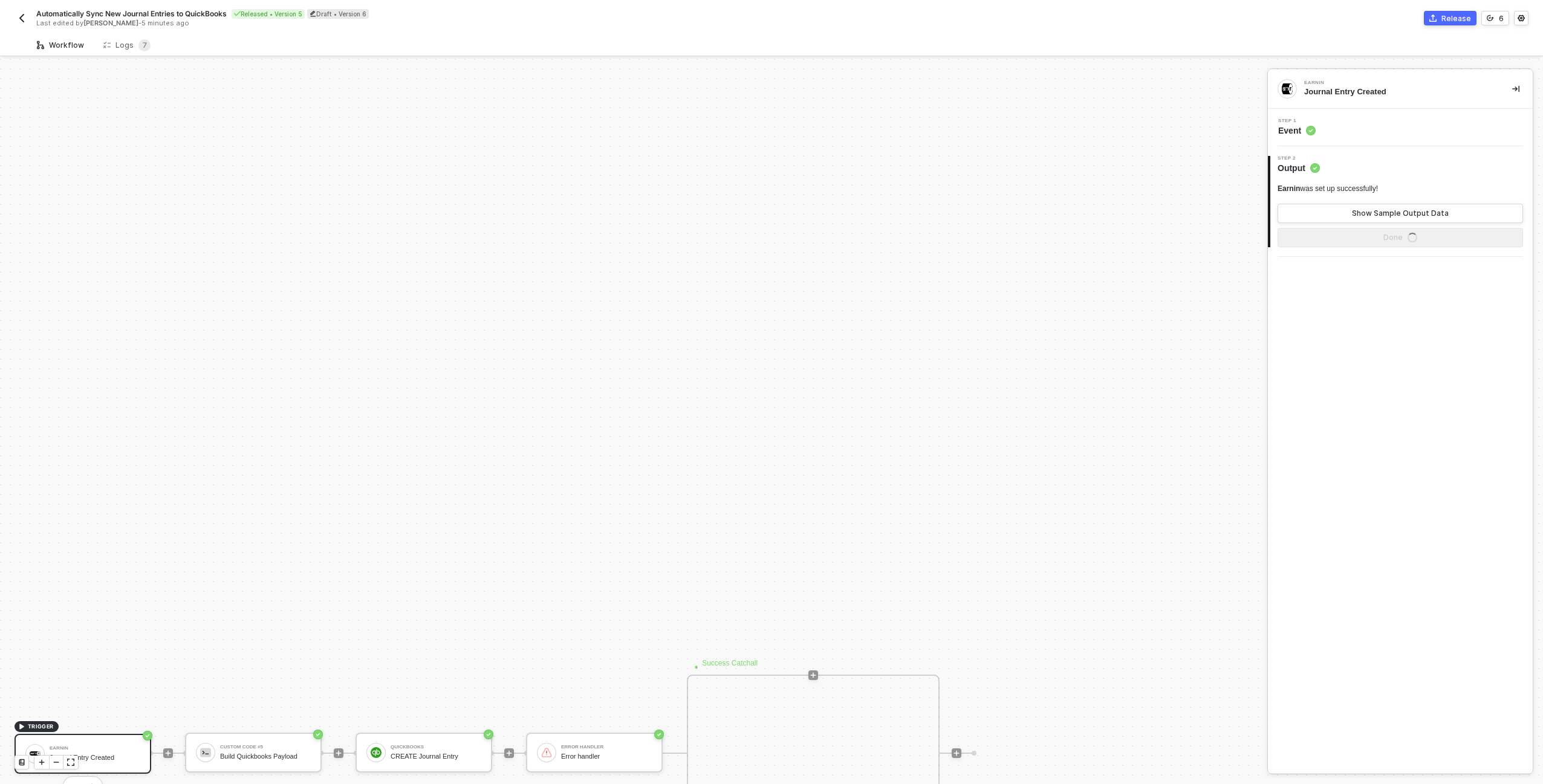
scroll to position [347, 0]
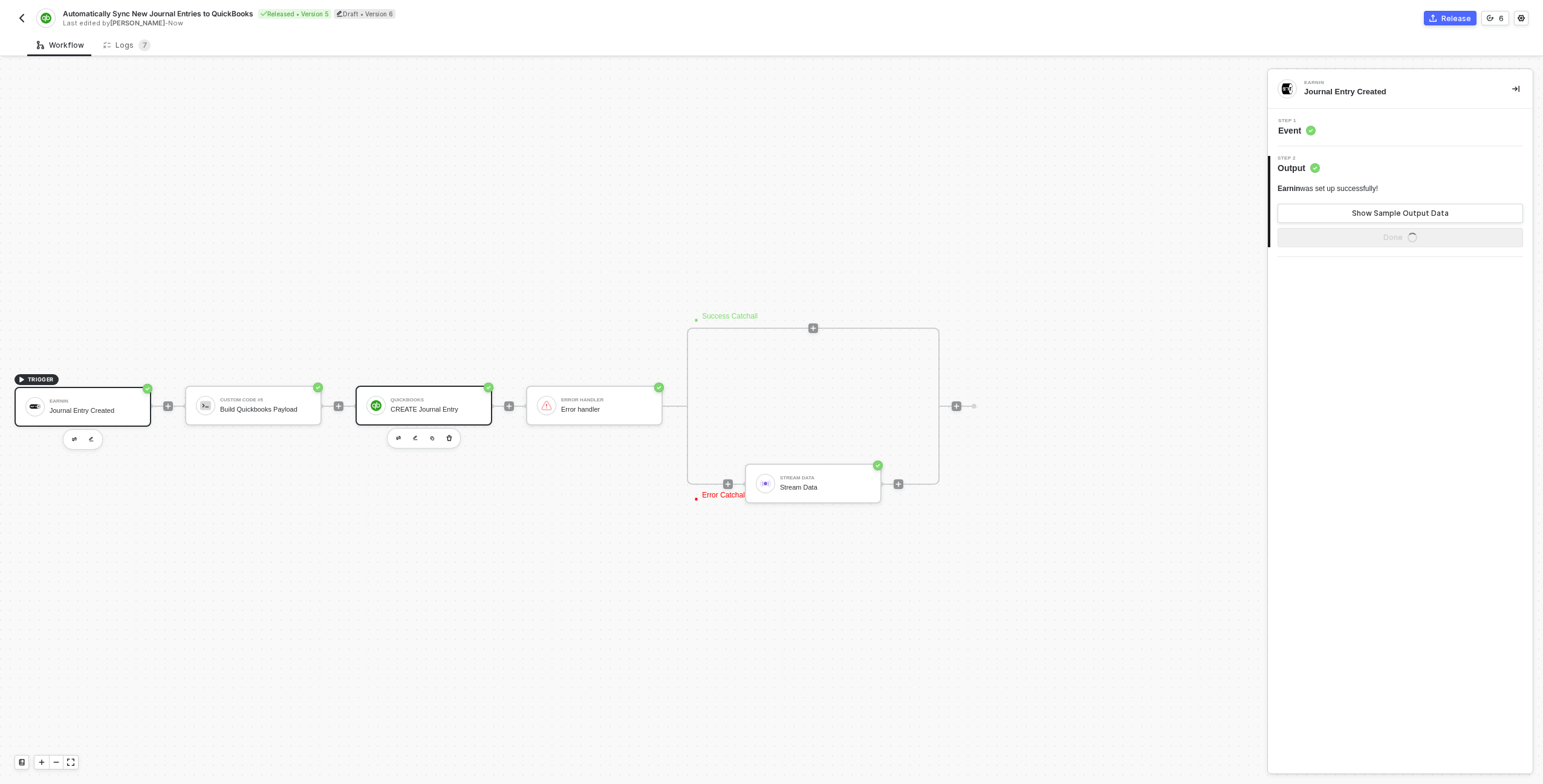
click at [432, 396] on div "QuickBooks CREATE Journal Entry" at bounding box center [435, 405] width 91 height 23
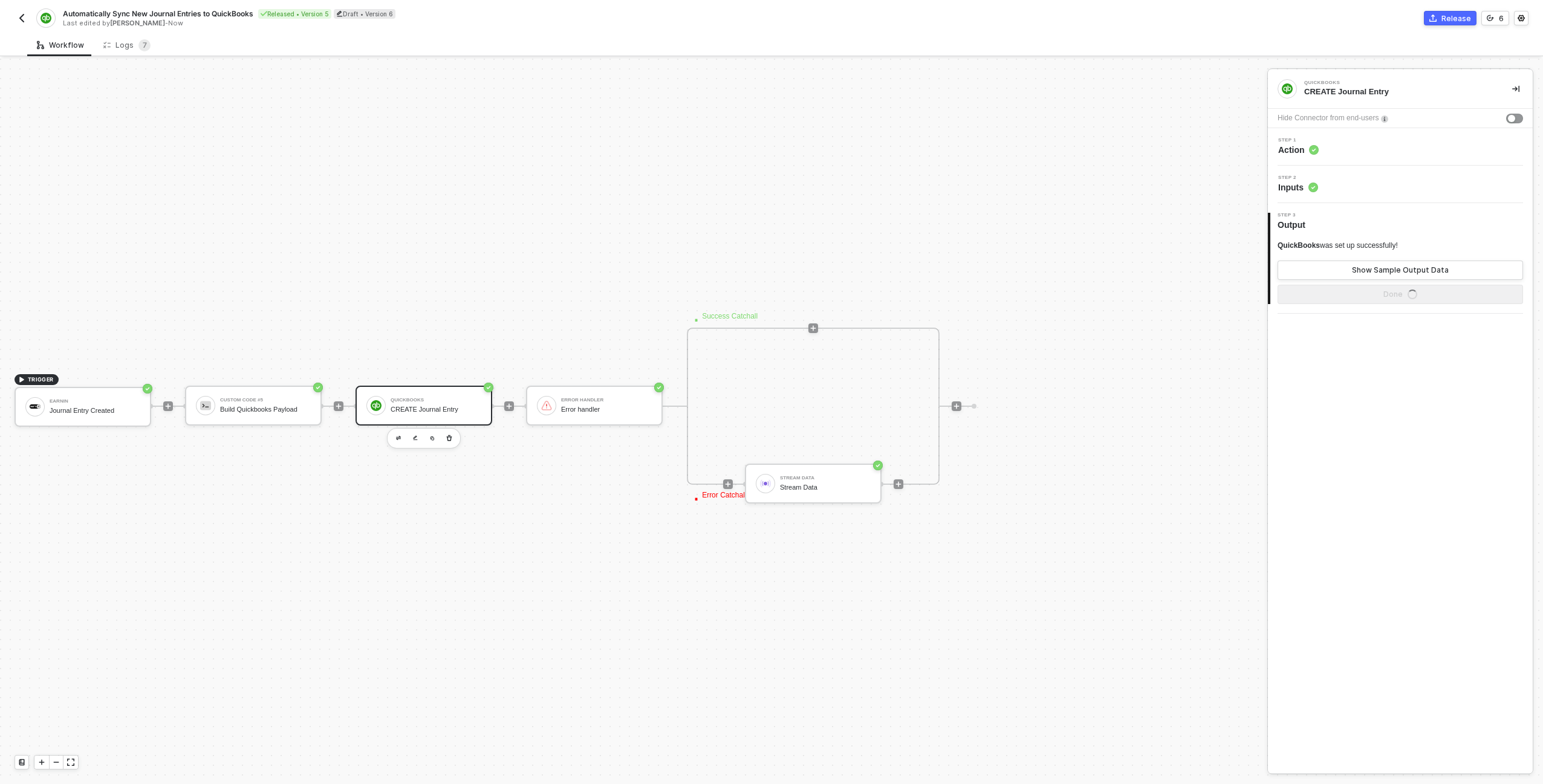
click at [1318, 148] on circle at bounding box center [1313, 150] width 9 height 9
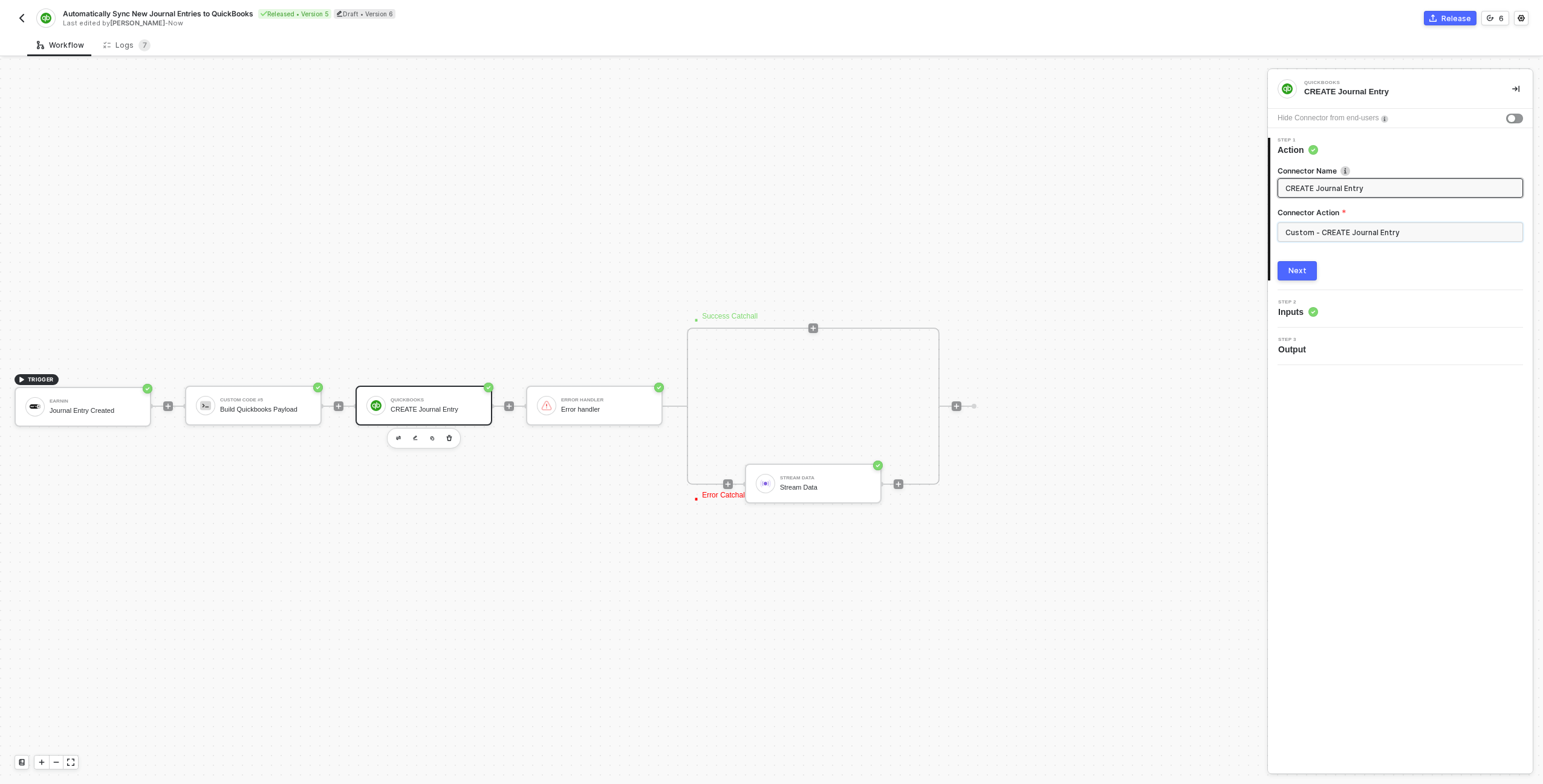
click at [1333, 236] on input "Custom - CREATE Journal Entry" at bounding box center [1400, 232] width 245 height 19
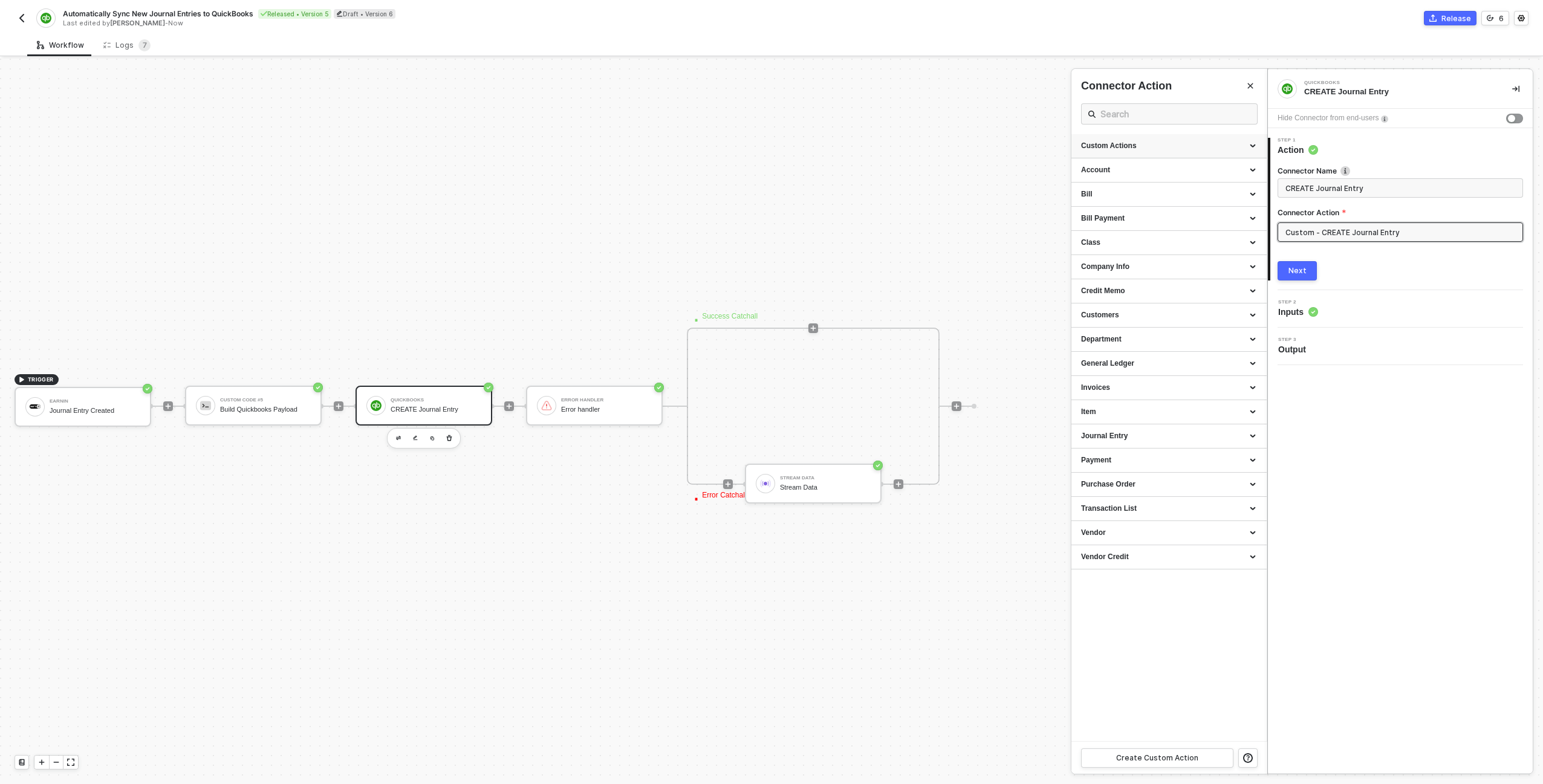
click at [1245, 147] on div "Custom Actions" at bounding box center [1169, 146] width 176 height 10
click at [1216, 265] on icon "icon-edit" at bounding box center [1218, 265] width 6 height 7
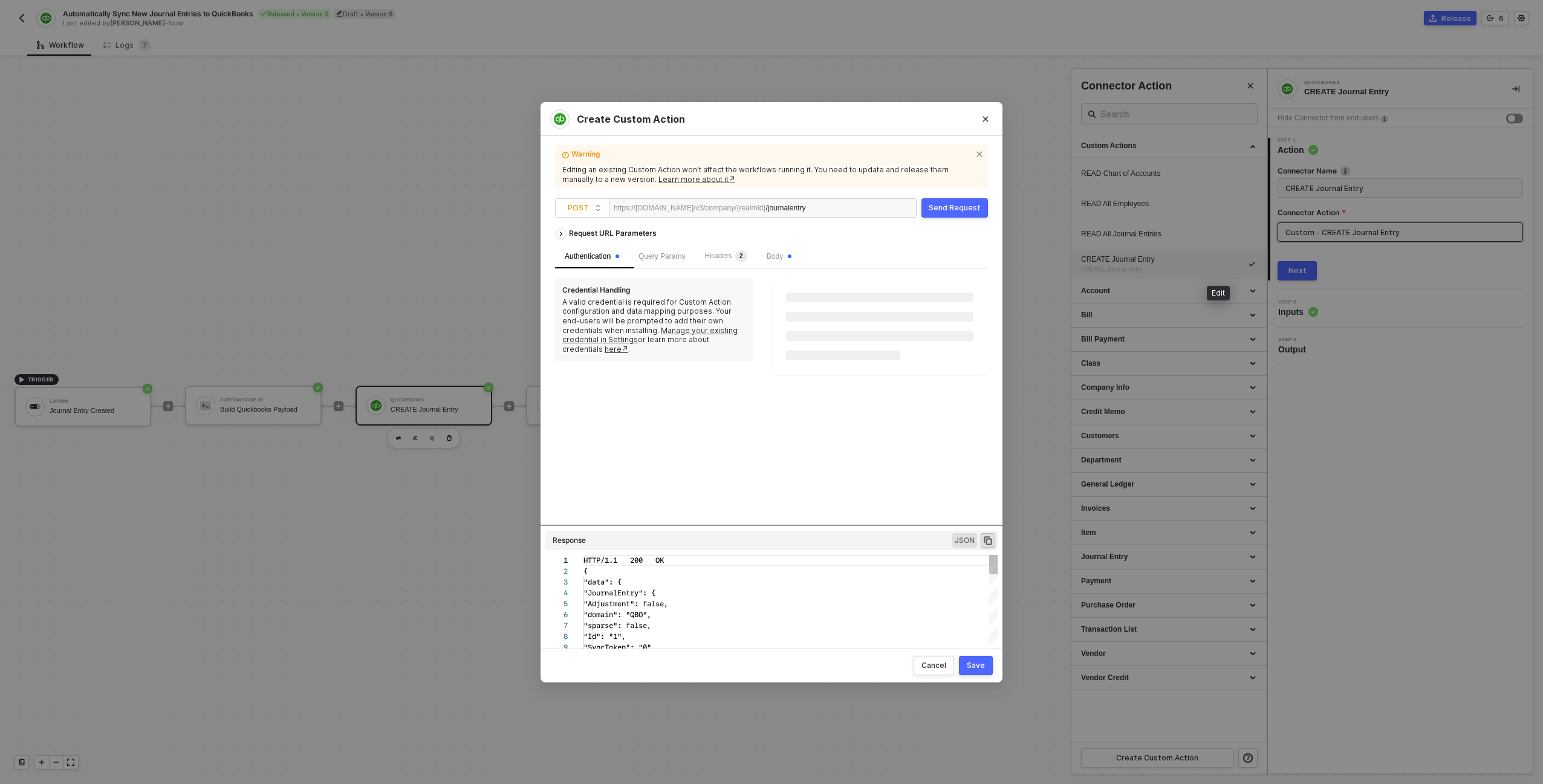
scroll to position [109, 0]
click at [950, 209] on div "Send Request" at bounding box center [954, 208] width 52 height 9
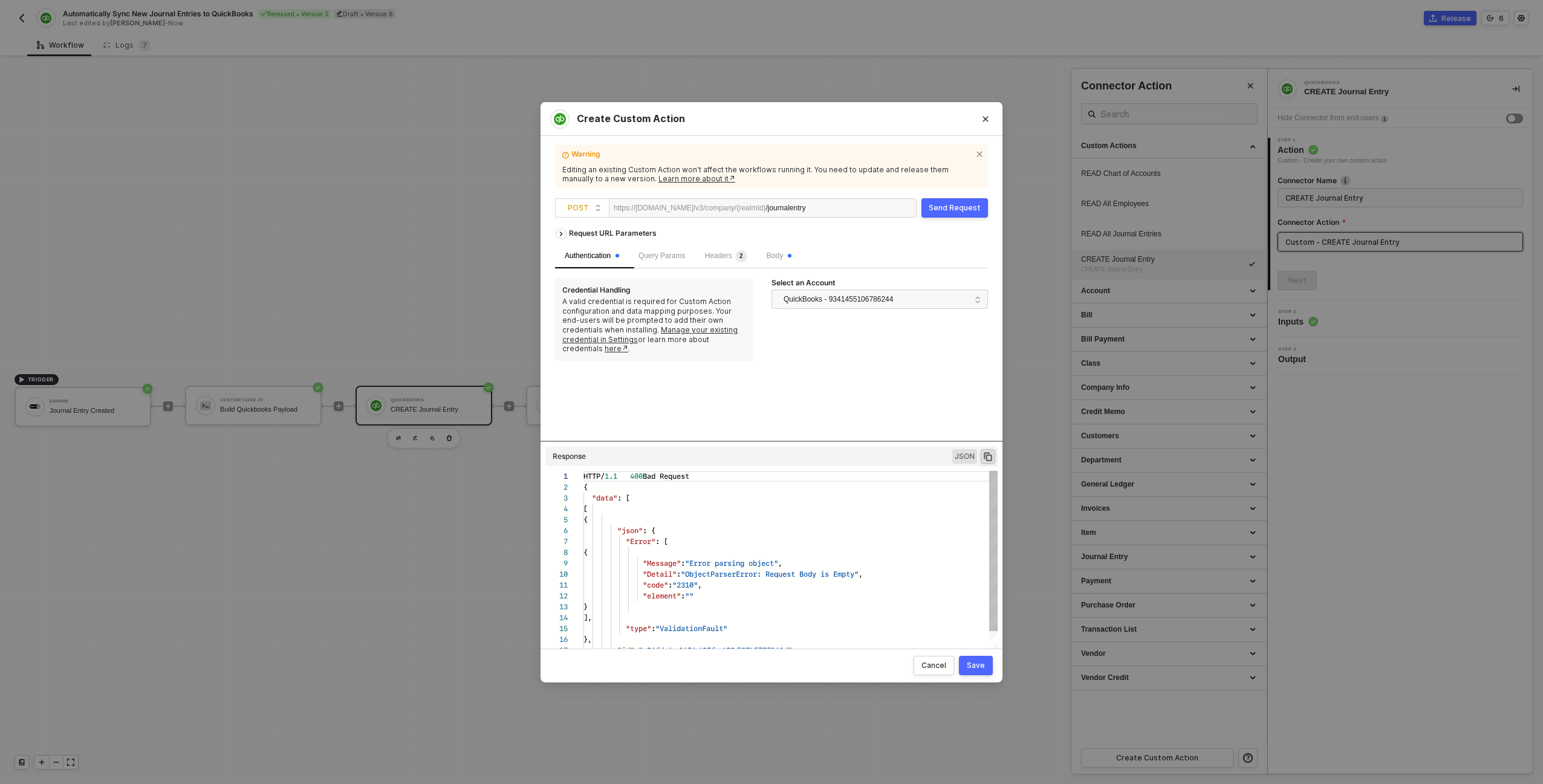
drag, startPoint x: 765, startPoint y: 525, endPoint x: 792, endPoint y: 337, distance: 189.9
click at [788, 474] on div "Request URL Parameters Authentication Query Params Headers 2 Body Credential Ha…" at bounding box center [771, 430] width 433 height 416
click at [789, 263] on div "Body" at bounding box center [779, 256] width 44 height 24
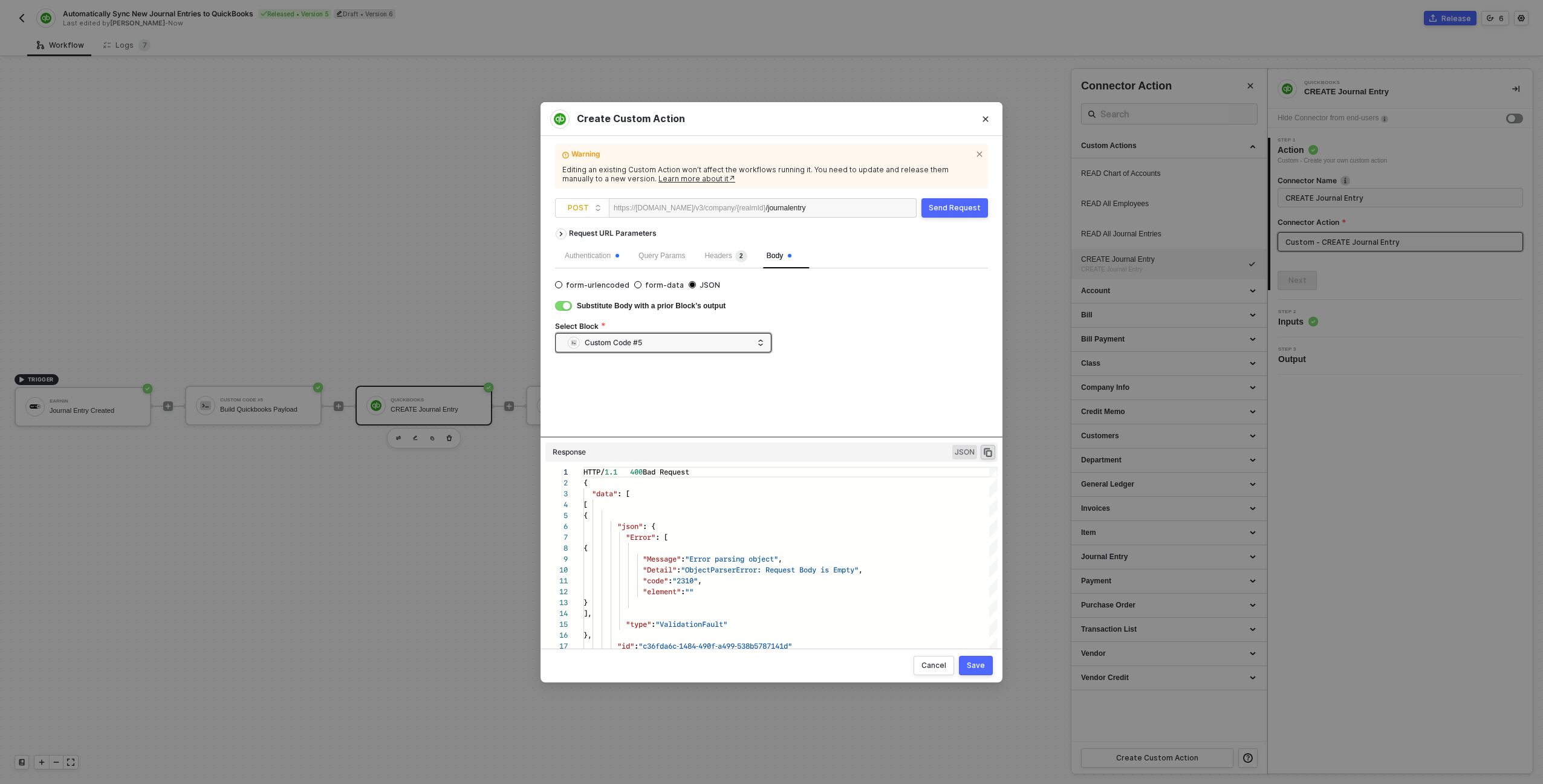
click at [970, 667] on div "Save" at bounding box center [975, 665] width 18 height 9
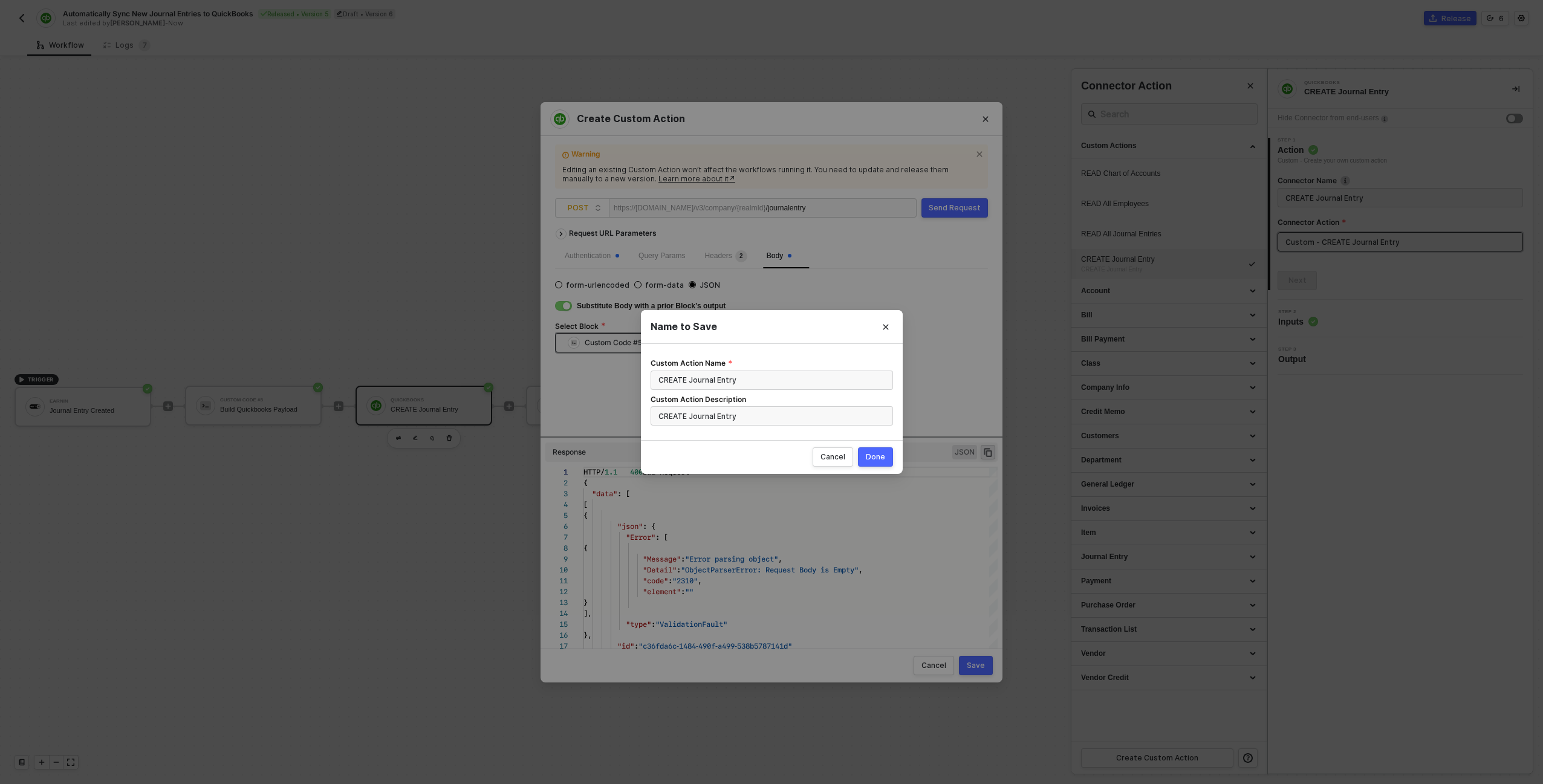
click at [881, 457] on div "Done" at bounding box center [875, 457] width 19 height 9
radio input "true"
radio input "false"
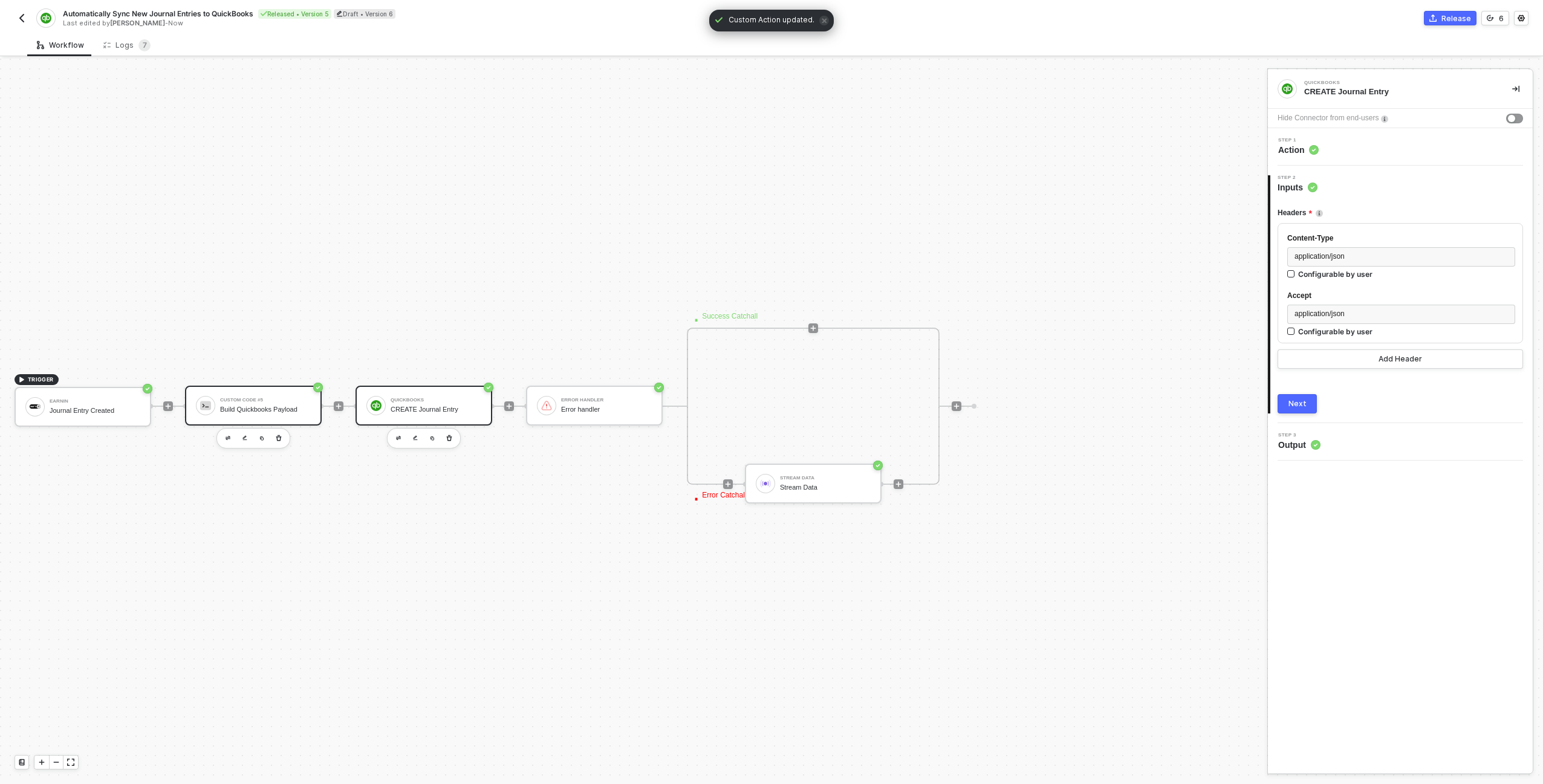
click at [263, 403] on div "Custom Code #5 Build Quickbooks Payload" at bounding box center [265, 405] width 91 height 23
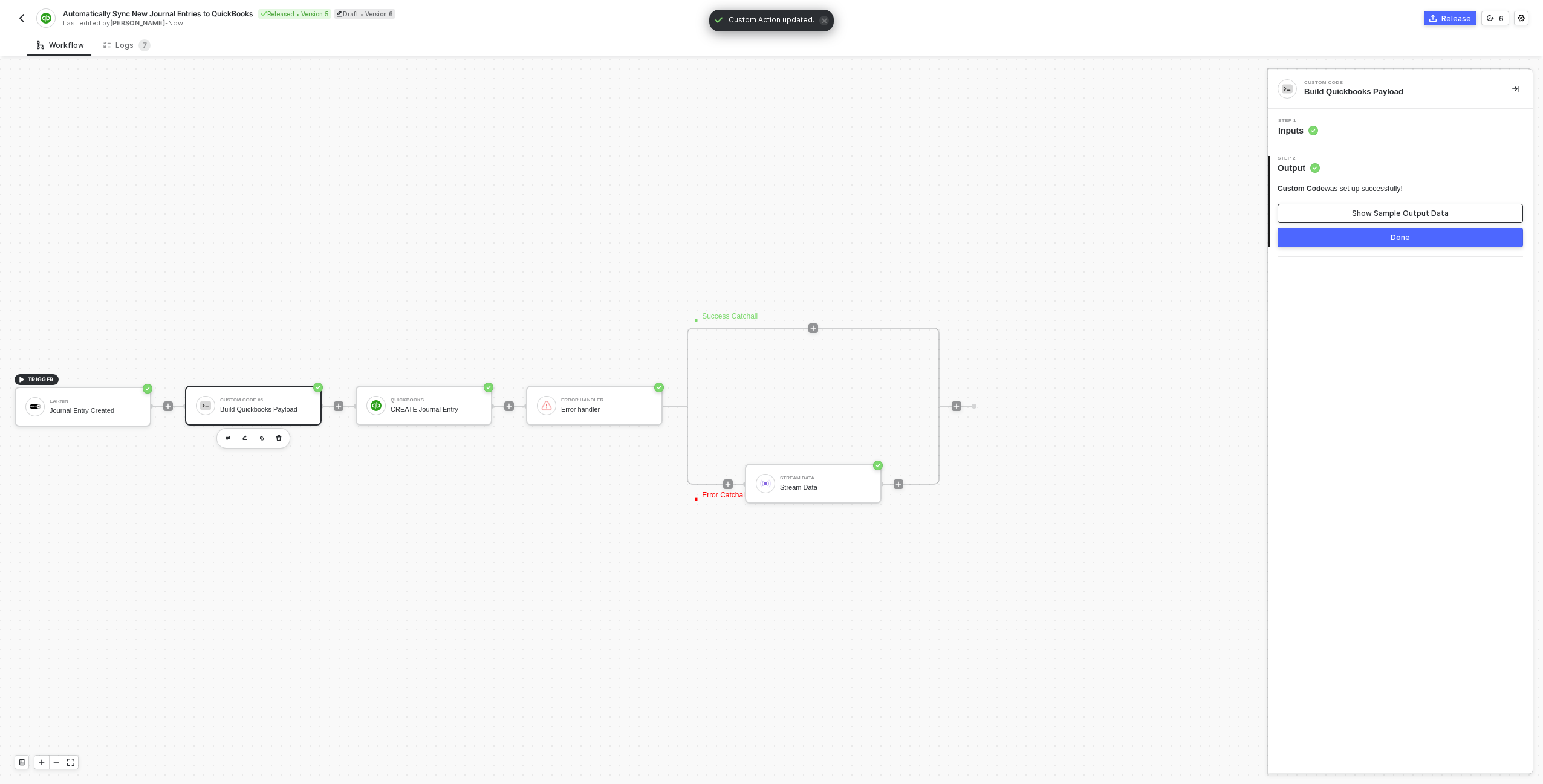
click at [1366, 212] on div "Show Sample Output Data" at bounding box center [1400, 213] width 97 height 9
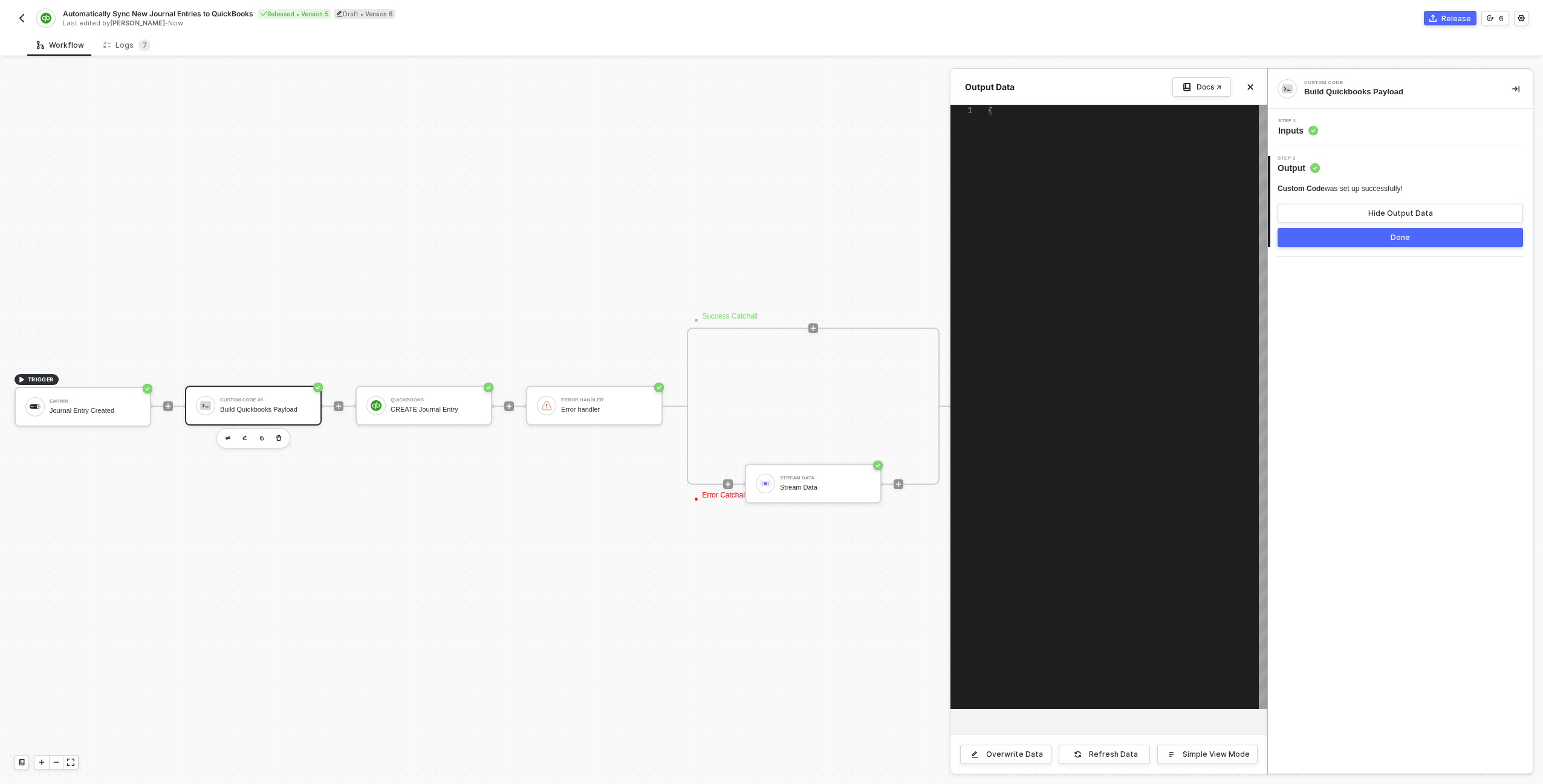
type textarea "{ "TxnDate": "2024-03-15", "Line": [ { "Id": "0", "DetailType": "JournalEntryLi…"
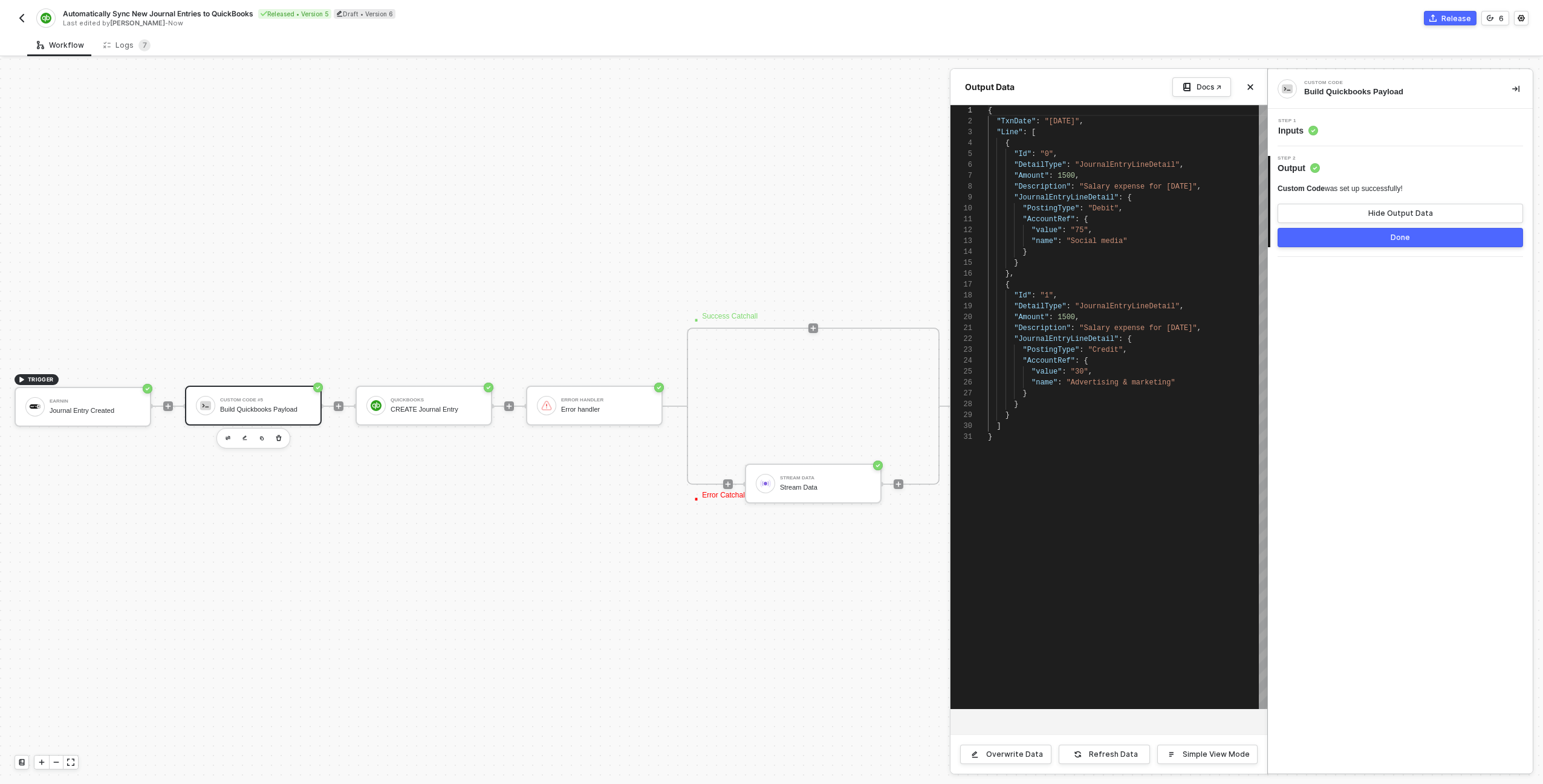
click at [1343, 238] on button "Done" at bounding box center [1400, 237] width 245 height 19
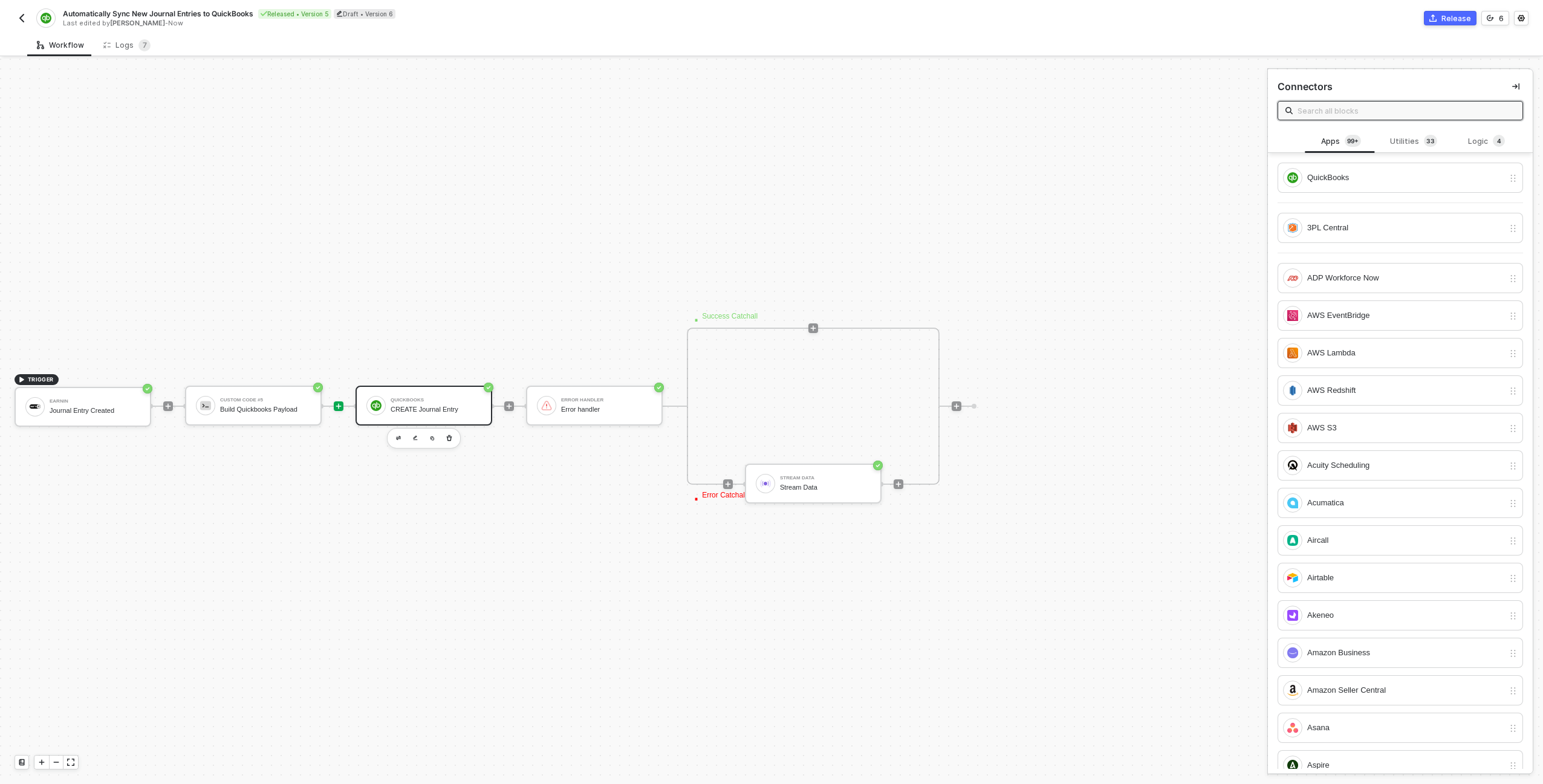
click at [394, 392] on div "QuickBooks CREATE Journal Entry" at bounding box center [423, 405] width 136 height 40
click at [1321, 183] on div "QuickBooks" at bounding box center [1405, 178] width 196 height 13
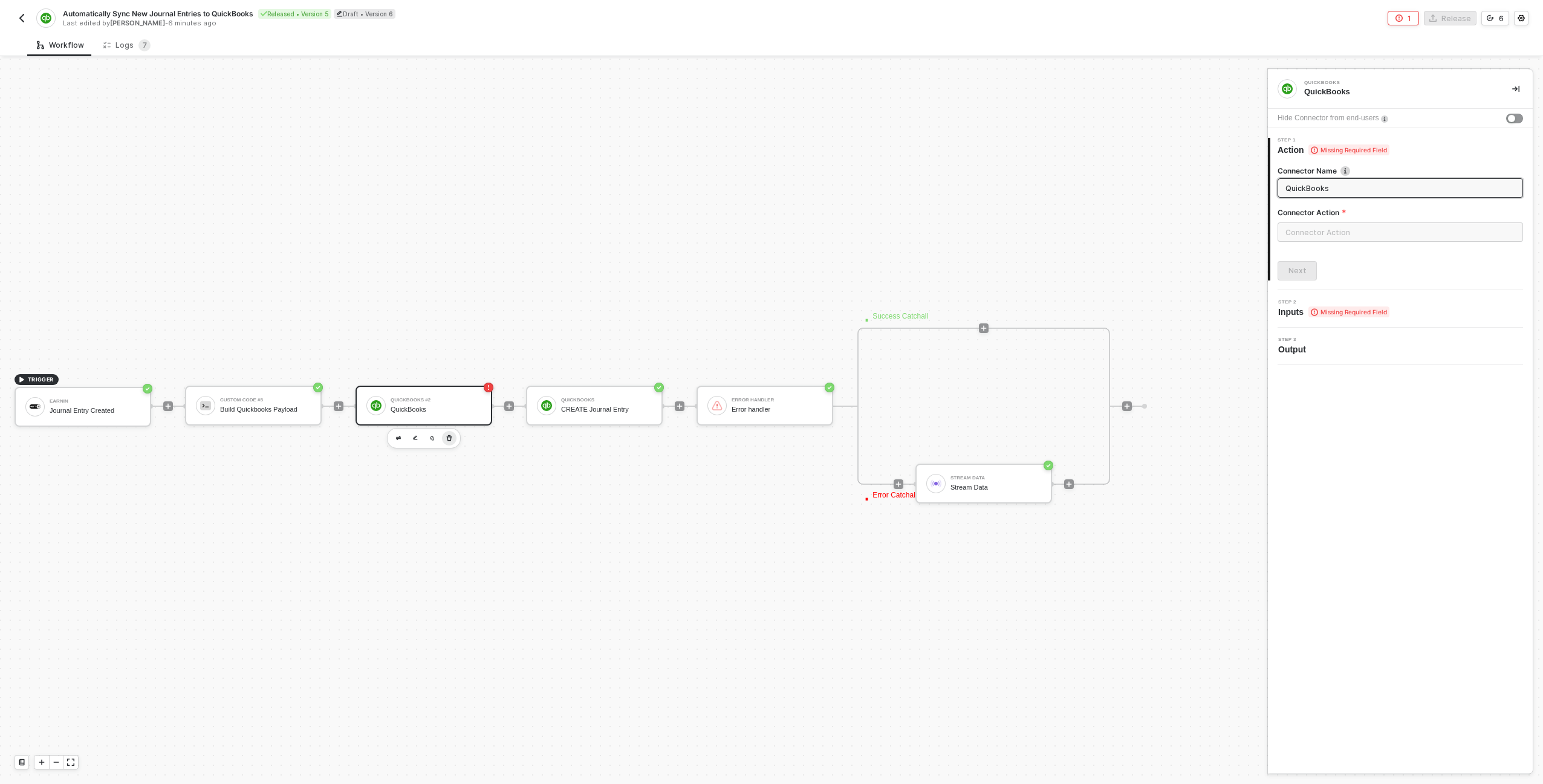
click at [447, 439] on icon "button" at bounding box center [449, 438] width 7 height 9
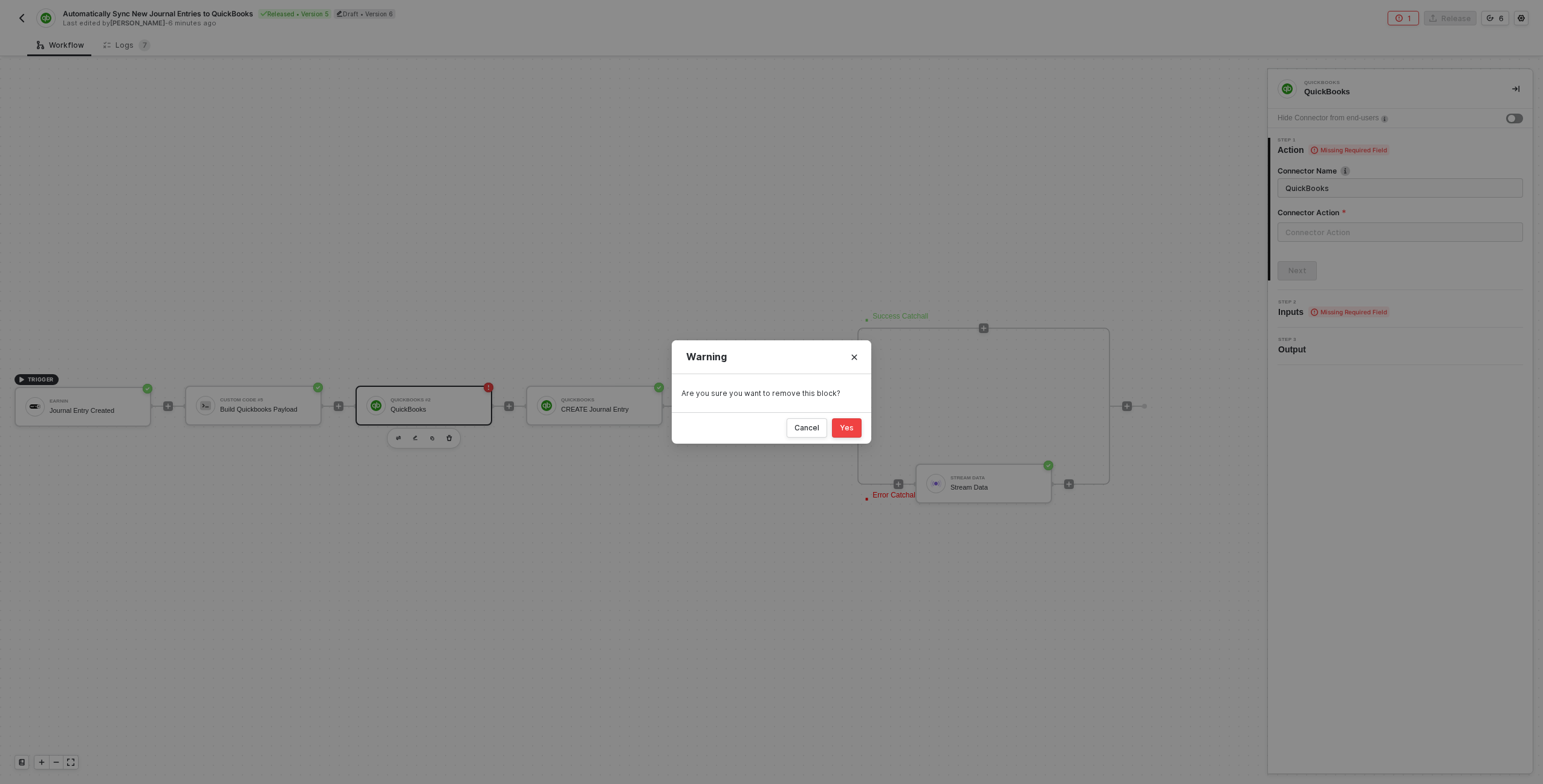
click at [851, 428] on div "Yes" at bounding box center [846, 428] width 14 height 9
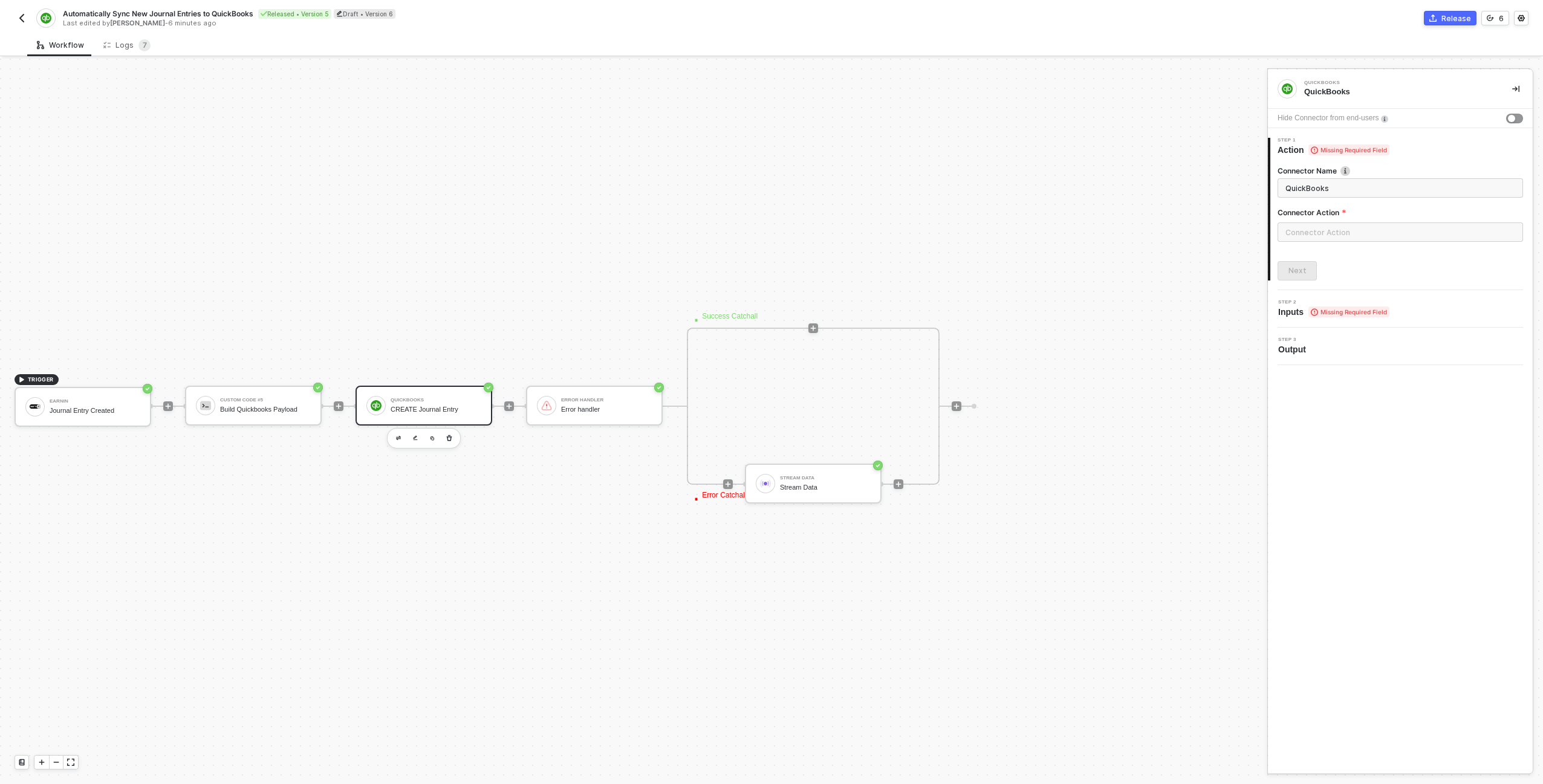
click at [442, 406] on div "CREATE Journal Entry" at bounding box center [435, 410] width 91 height 8
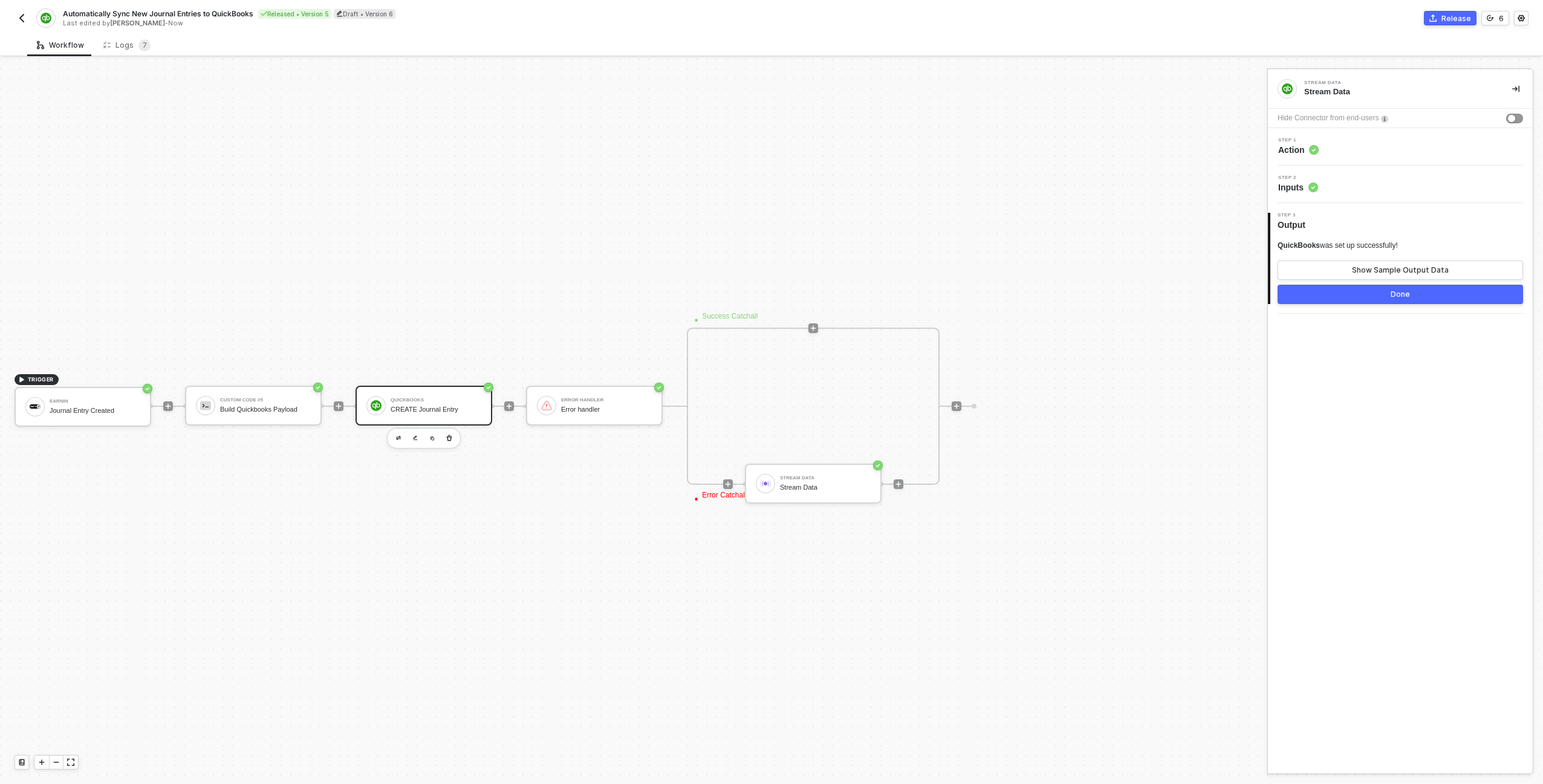
click at [1362, 146] on div "Step 1 Action" at bounding box center [1401, 146] width 261 height 18
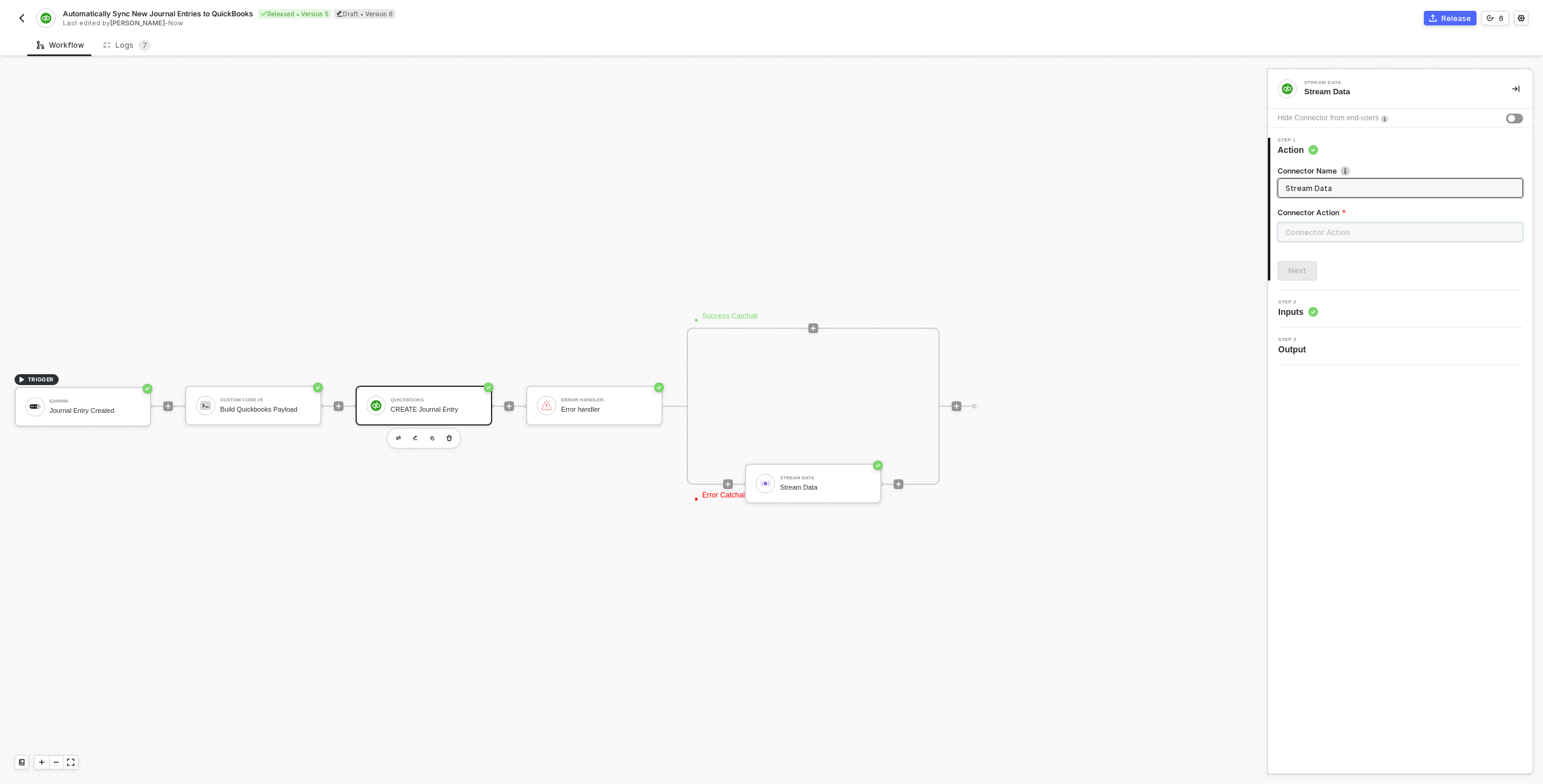
click at [1337, 234] on input "text" at bounding box center [1400, 232] width 245 height 19
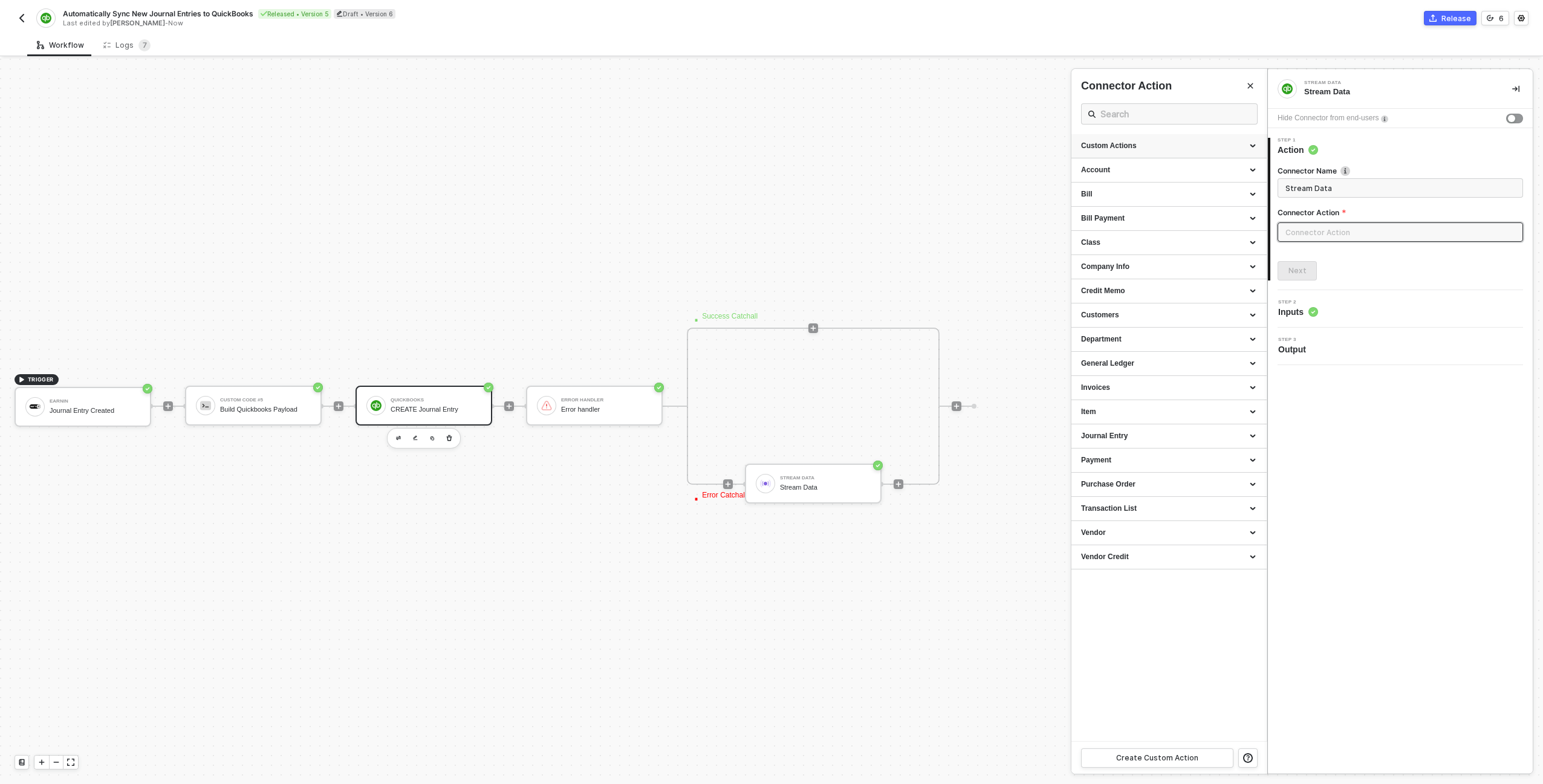
click at [1251, 146] on icon at bounding box center [1253, 146] width 6 height 0
click at [1216, 265] on icon "icon-edit" at bounding box center [1218, 265] width 6 height 7
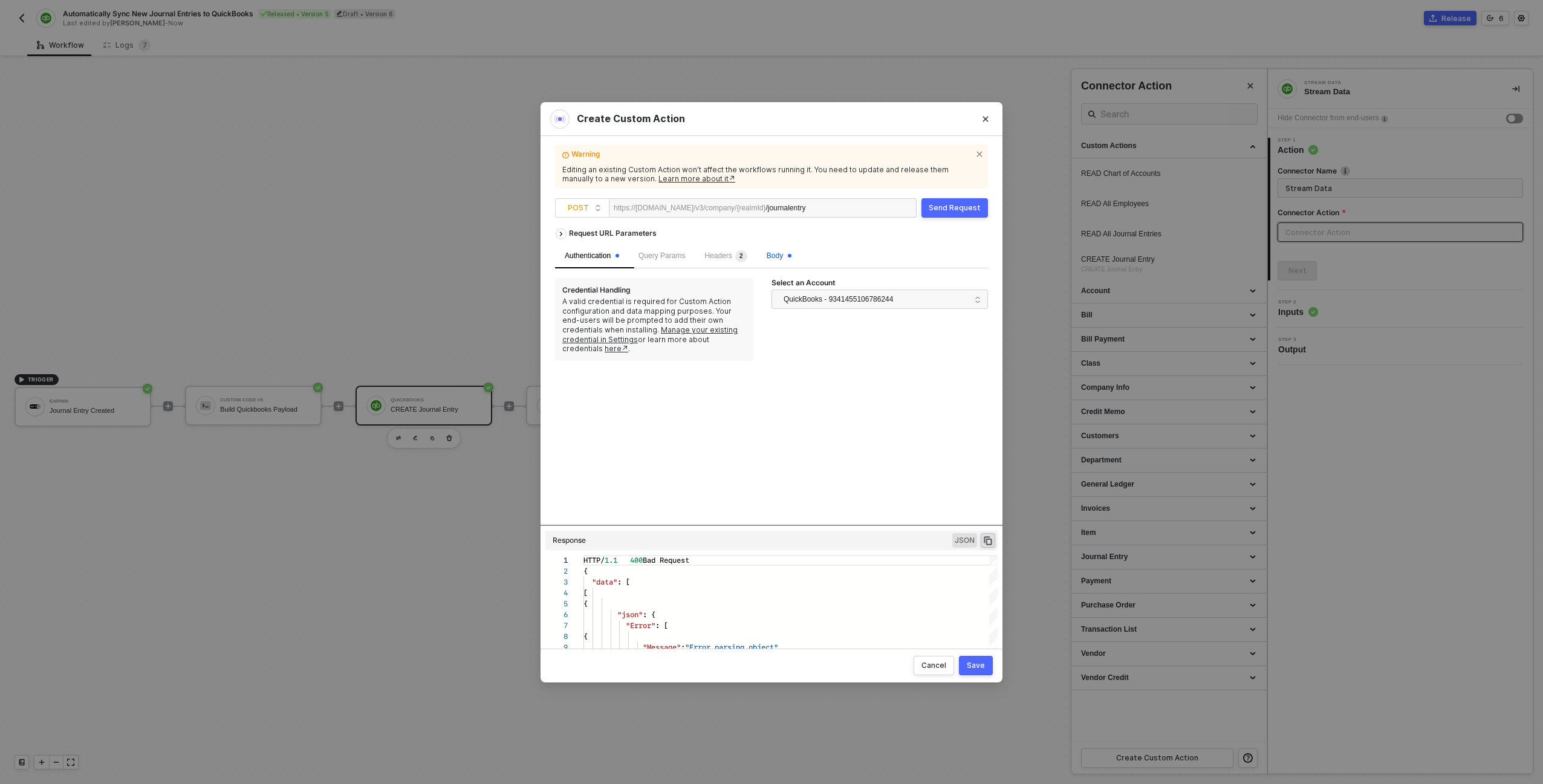
click at [785, 253] on span "Body" at bounding box center [779, 255] width 25 height 9
click at [959, 204] on div "Send Request" at bounding box center [954, 208] width 52 height 9
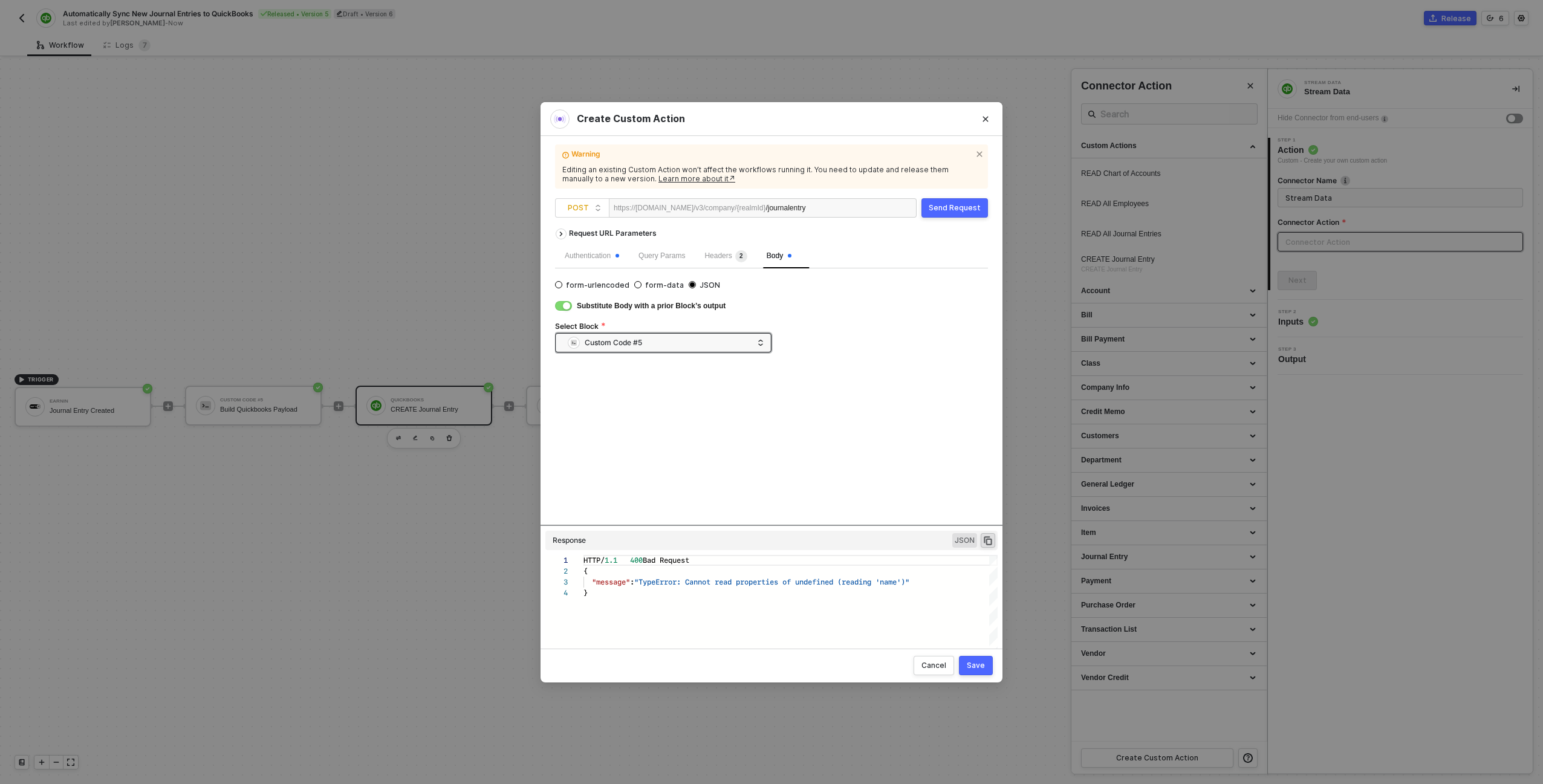
scroll to position [33, 0]
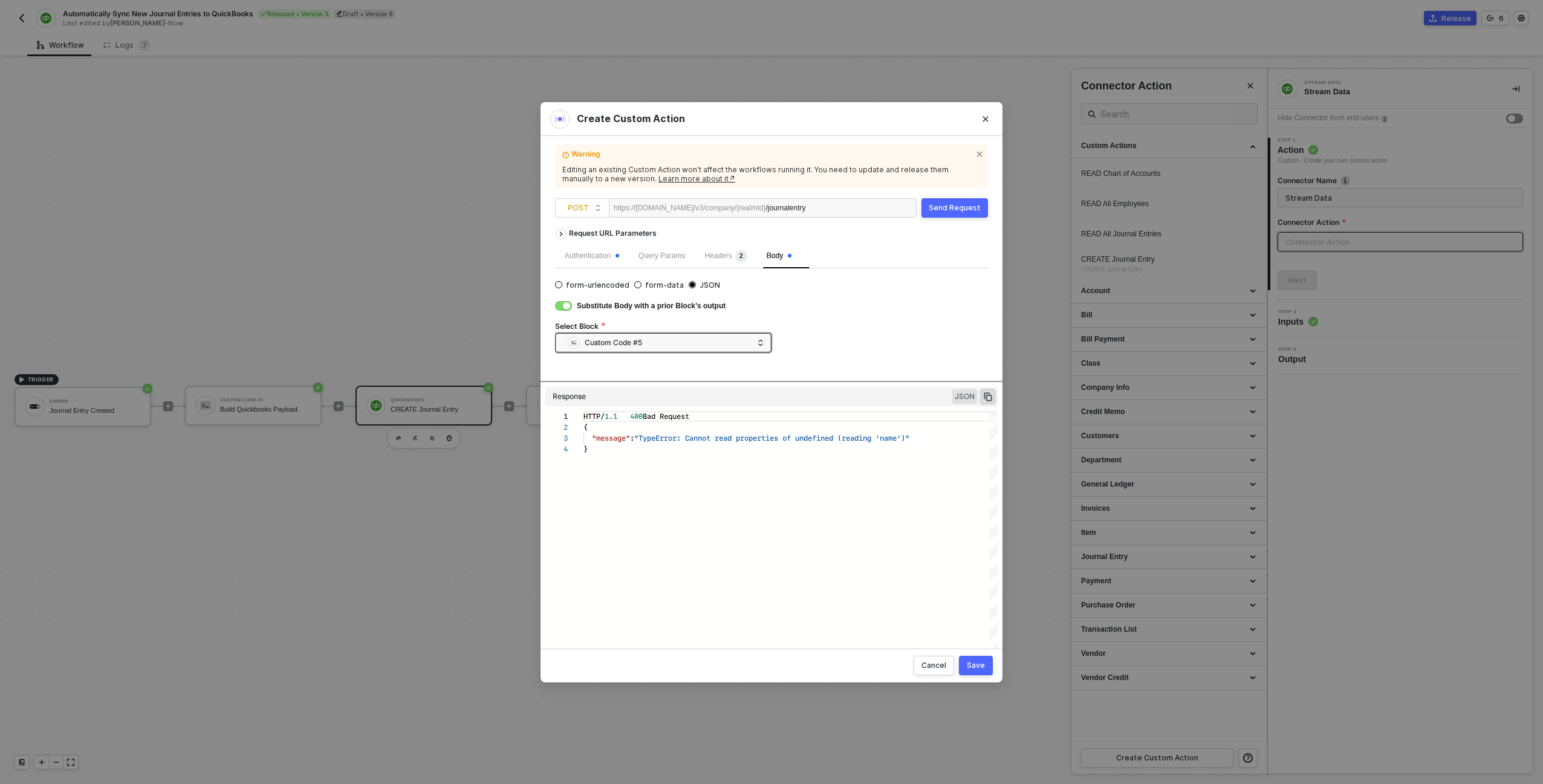
drag, startPoint x: 788, startPoint y: 525, endPoint x: 777, endPoint y: 412, distance: 113.5
click at [777, 412] on div "Request URL Parameters Authentication Query Params Headers 2 Body form-urlencod…" at bounding box center [771, 430] width 433 height 416
click at [587, 260] on div "Authentication" at bounding box center [591, 255] width 54 height 11
click at [722, 268] on div "Authentication Query Params Headers 2 Body Credential Handling A valid credenti…" at bounding box center [771, 302] width 433 height 117
click at [785, 255] on span "Body" at bounding box center [779, 255] width 25 height 9
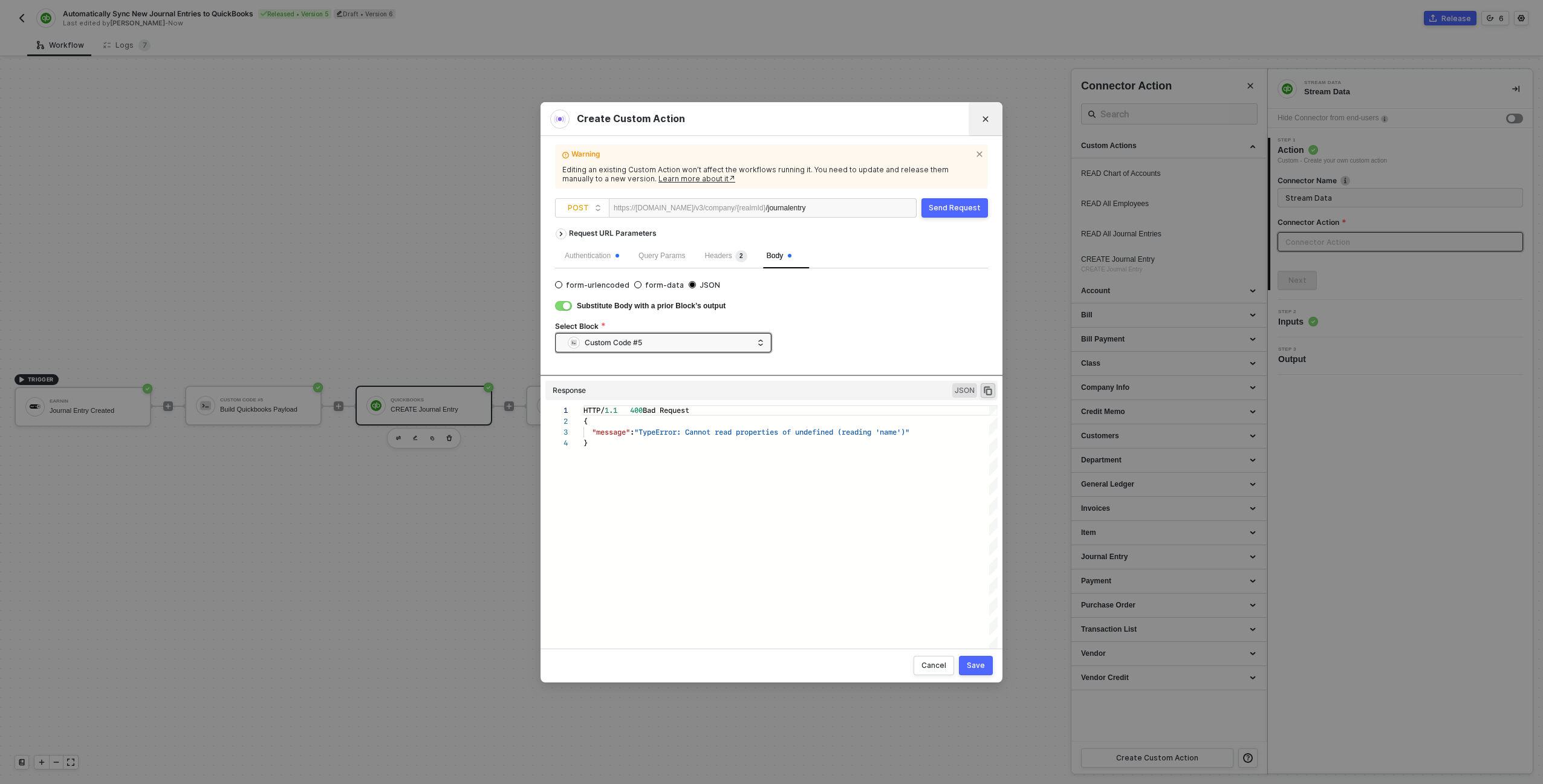
click at [987, 121] on icon "Close" at bounding box center [985, 119] width 7 height 7
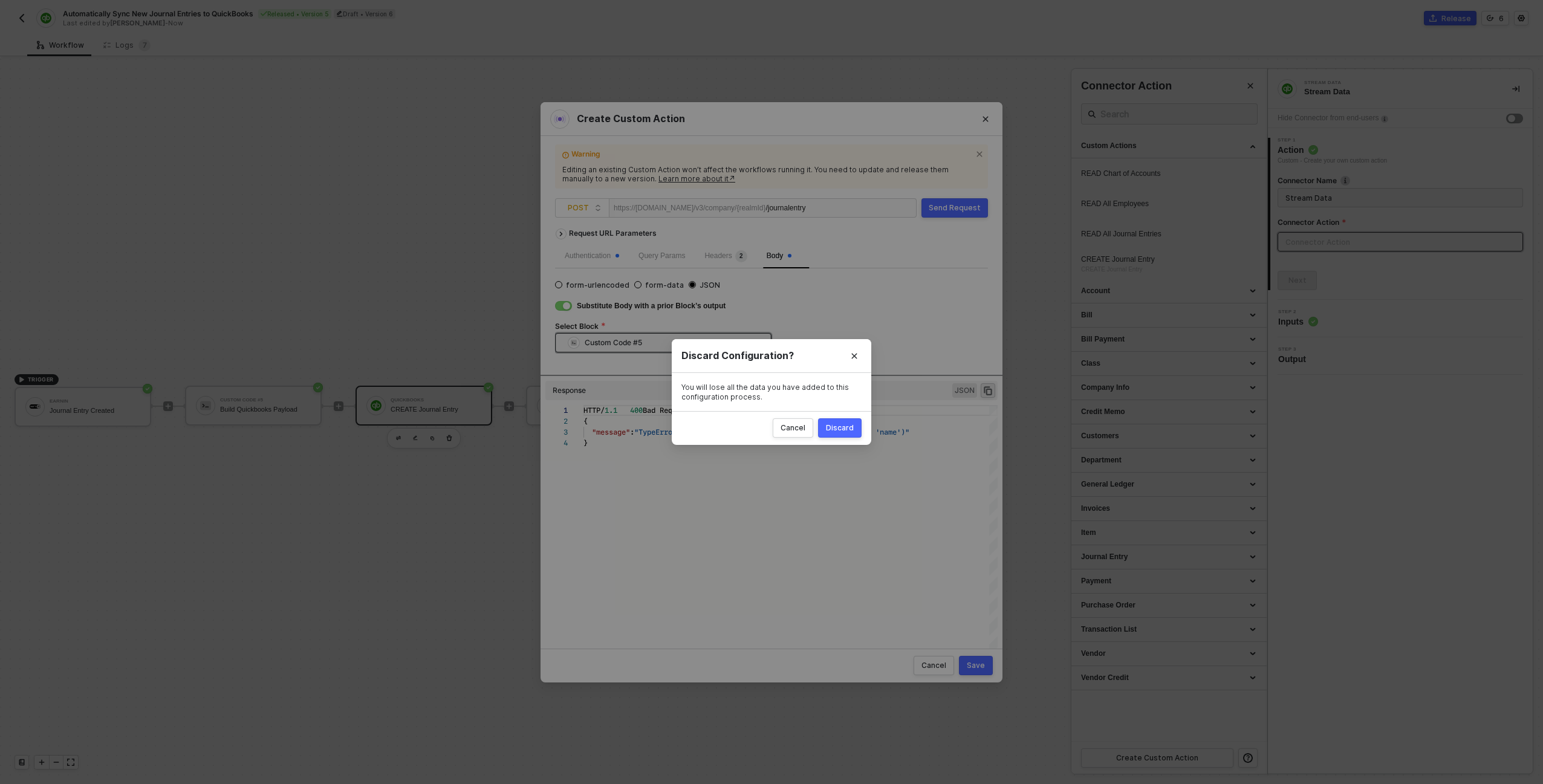
click at [845, 436] on button "Discard" at bounding box center [839, 427] width 44 height 19
radio input "true"
radio input "false"
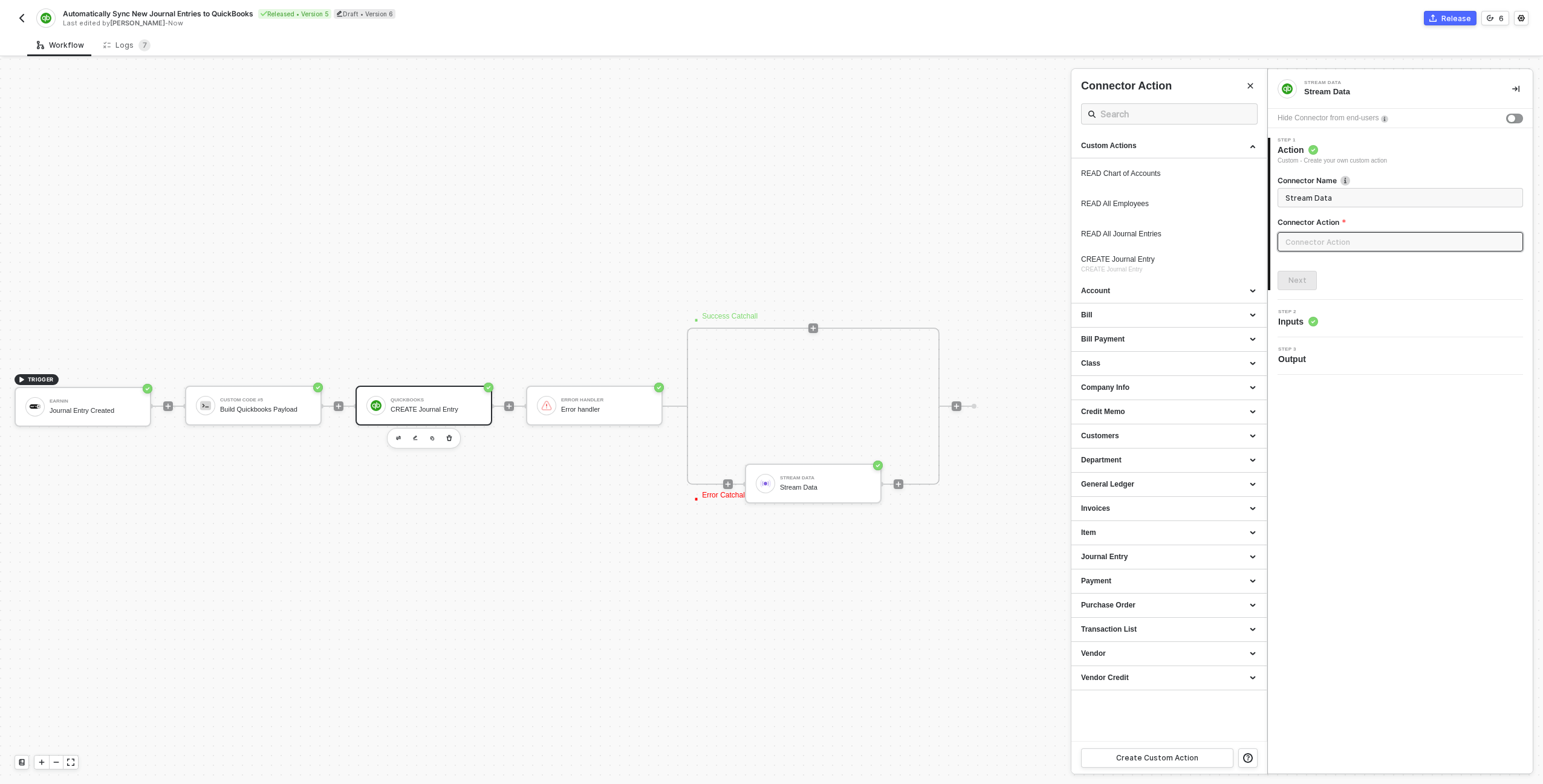
click at [259, 410] on div at bounding box center [771, 421] width 1543 height 725
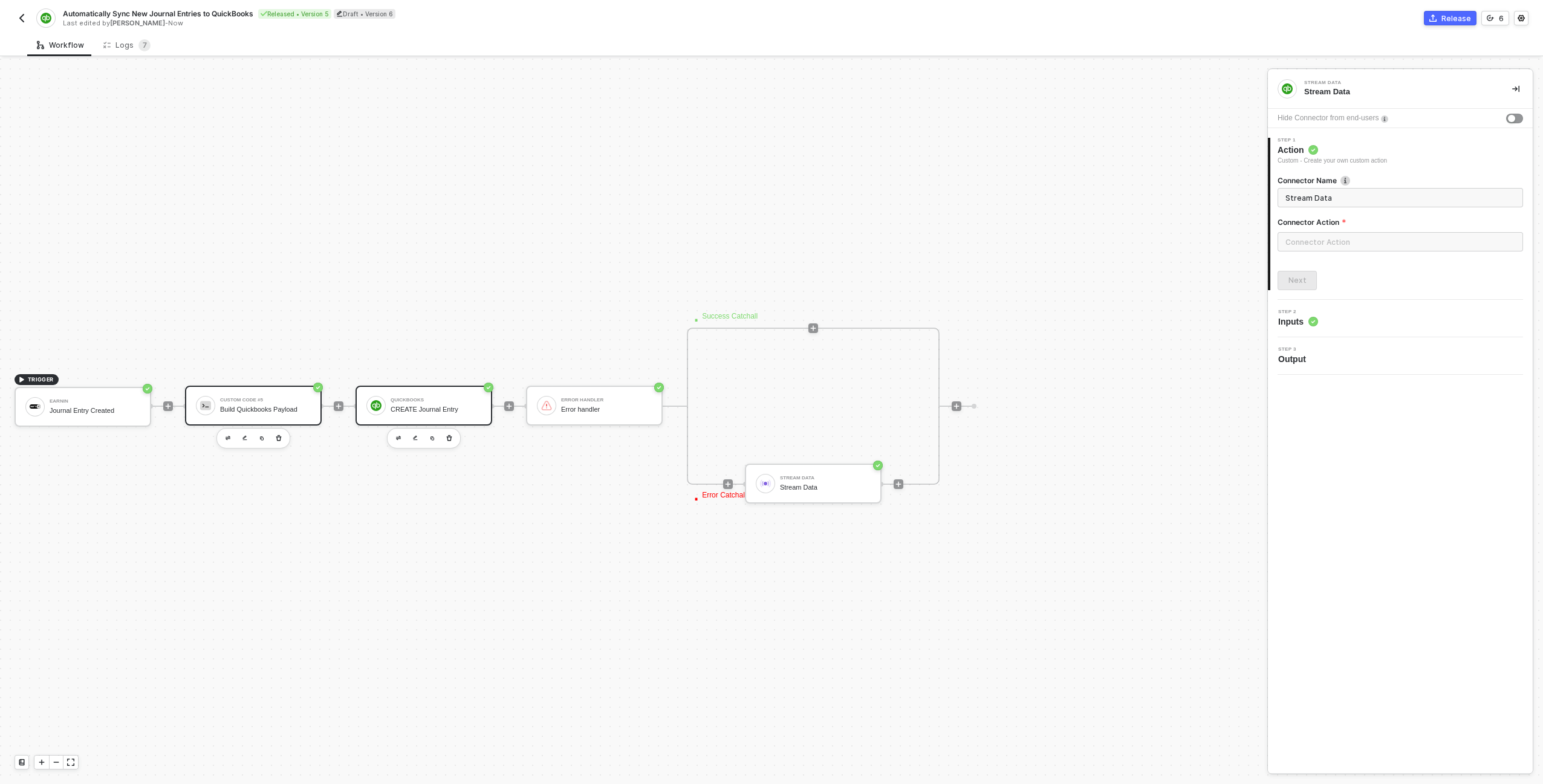
click at [262, 406] on div "Build Quickbooks Payload" at bounding box center [265, 410] width 91 height 8
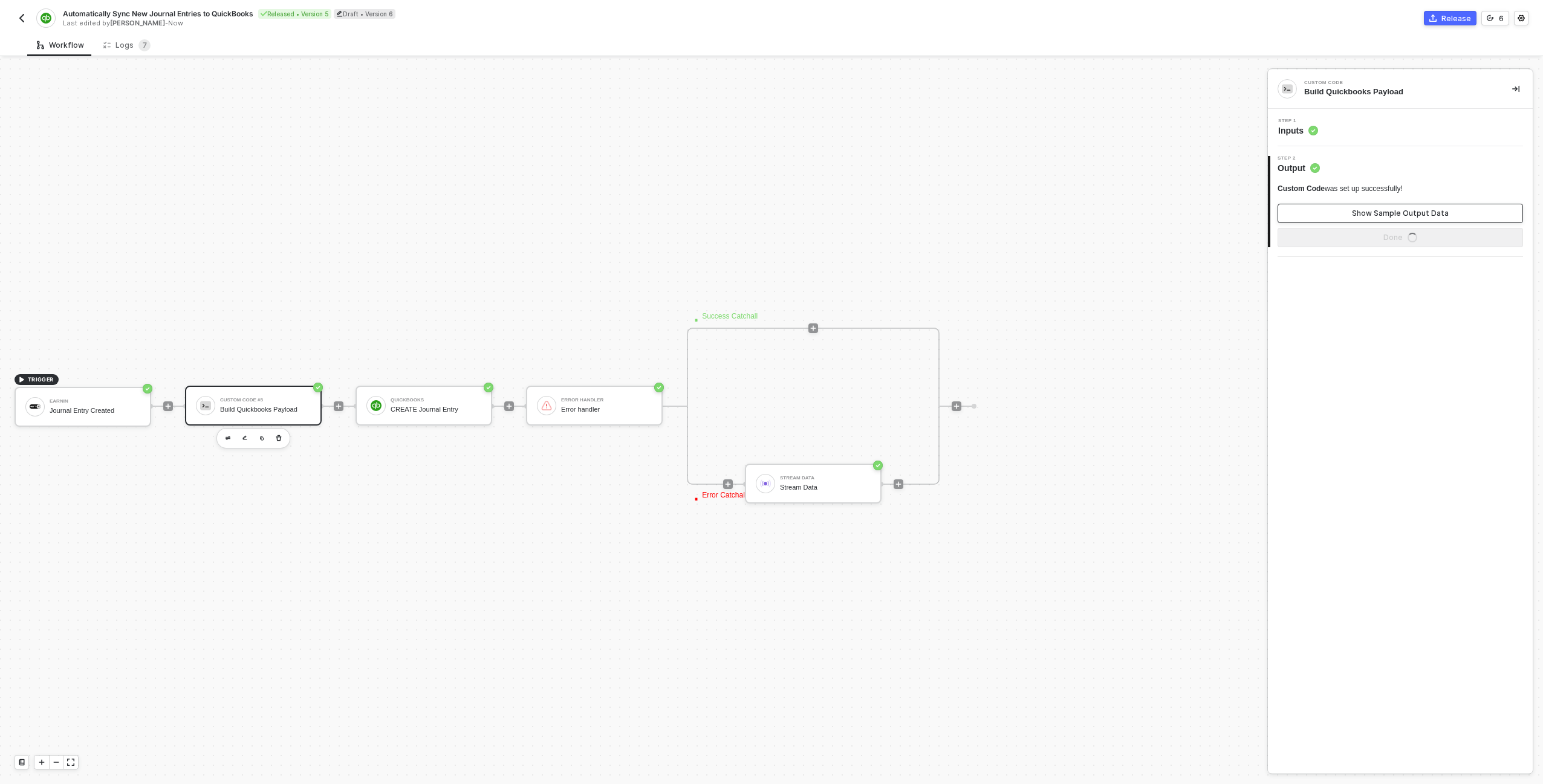
click at [1395, 208] on div "Show Sample Output Data" at bounding box center [1400, 213] width 97 height 9
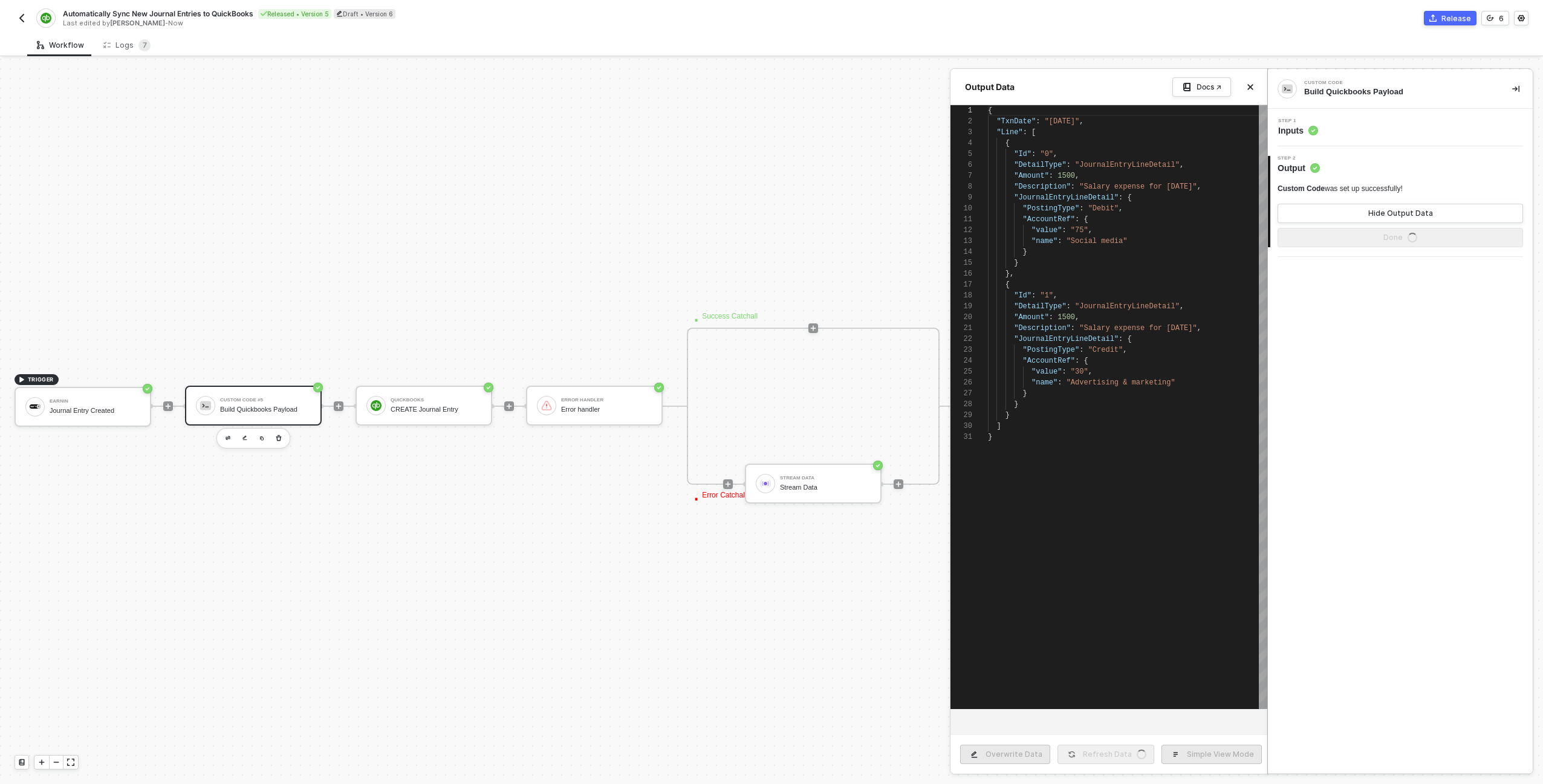
scroll to position [109, 0]
click at [1382, 243] on button "Done" at bounding box center [1400, 237] width 245 height 19
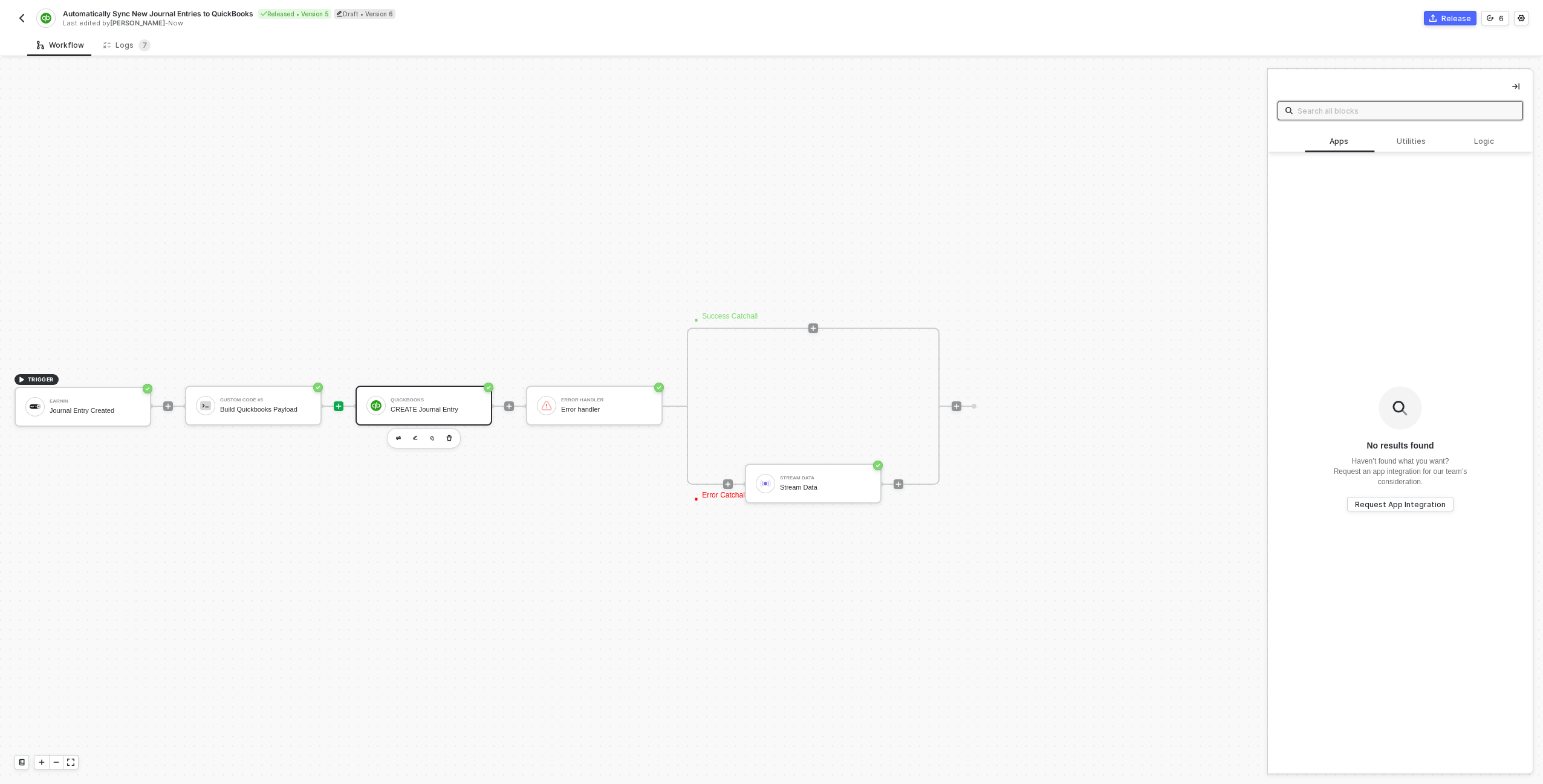
click at [378, 410] on img at bounding box center [376, 405] width 11 height 11
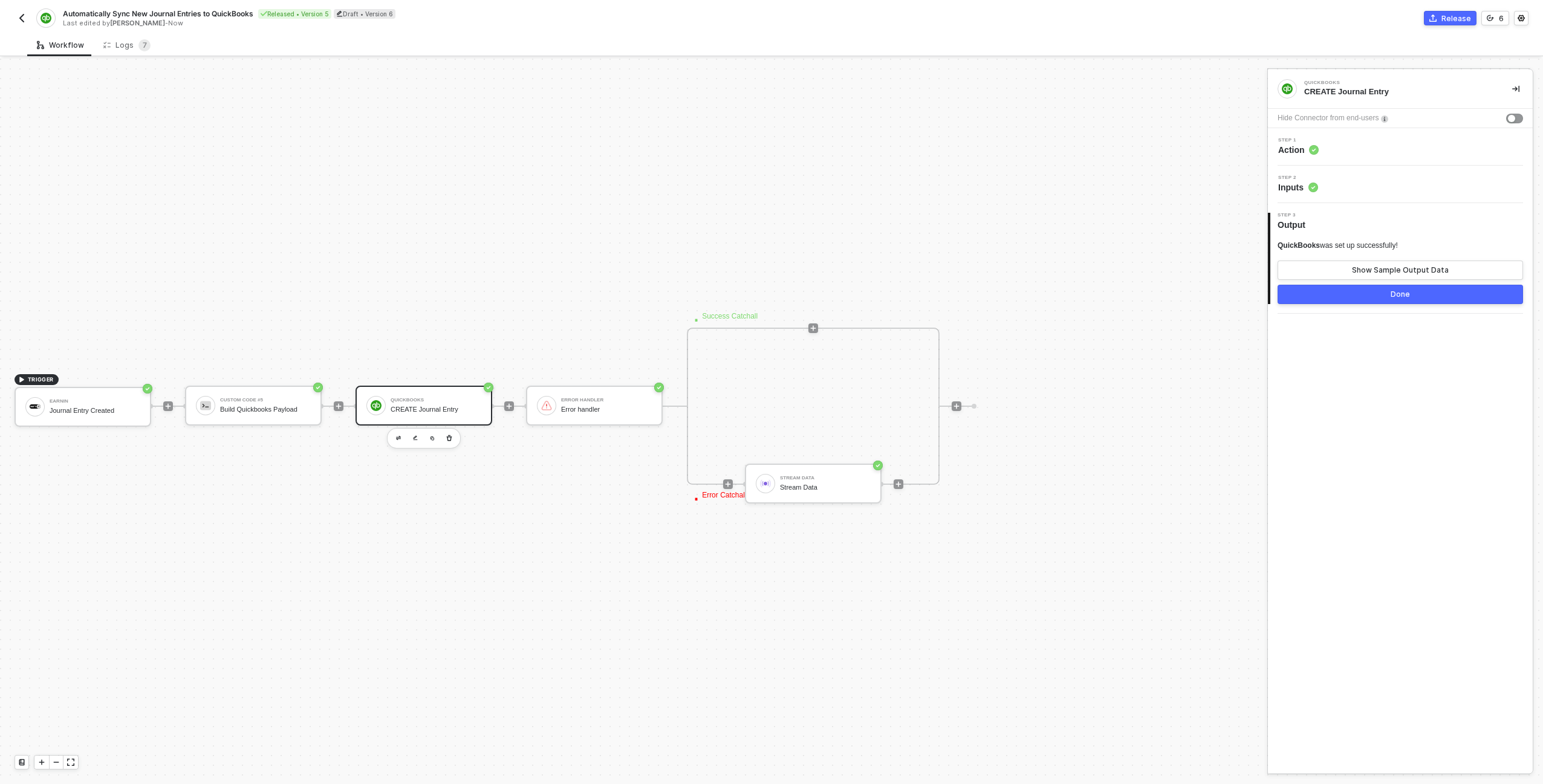
click at [1344, 150] on div "Step 1 Action" at bounding box center [1401, 146] width 261 height 18
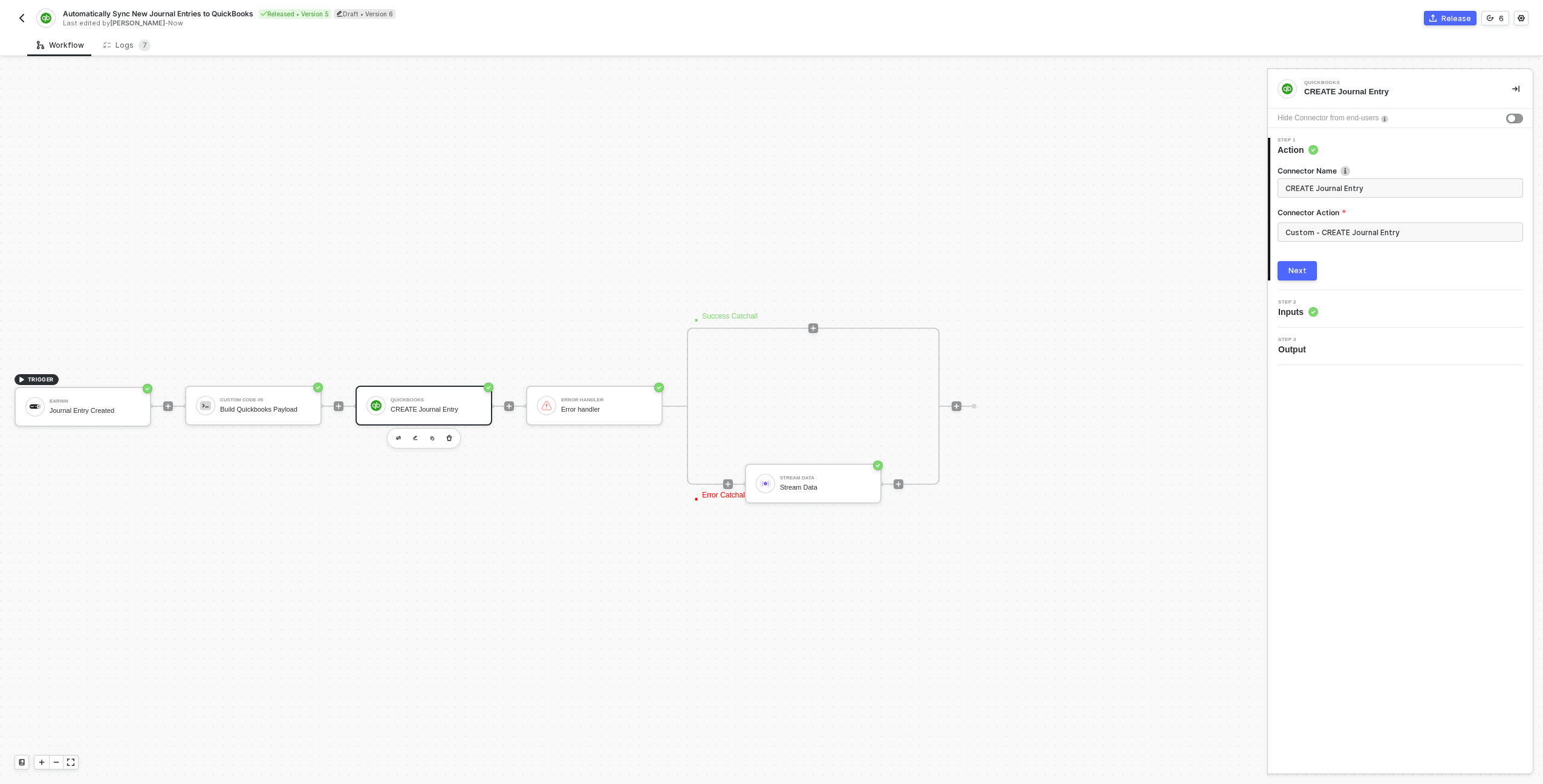
click at [1344, 218] on div "Connector Action" at bounding box center [1400, 215] width 245 height 15
click at [1347, 226] on input "Custom - CREATE Journal Entry" at bounding box center [1400, 232] width 245 height 19
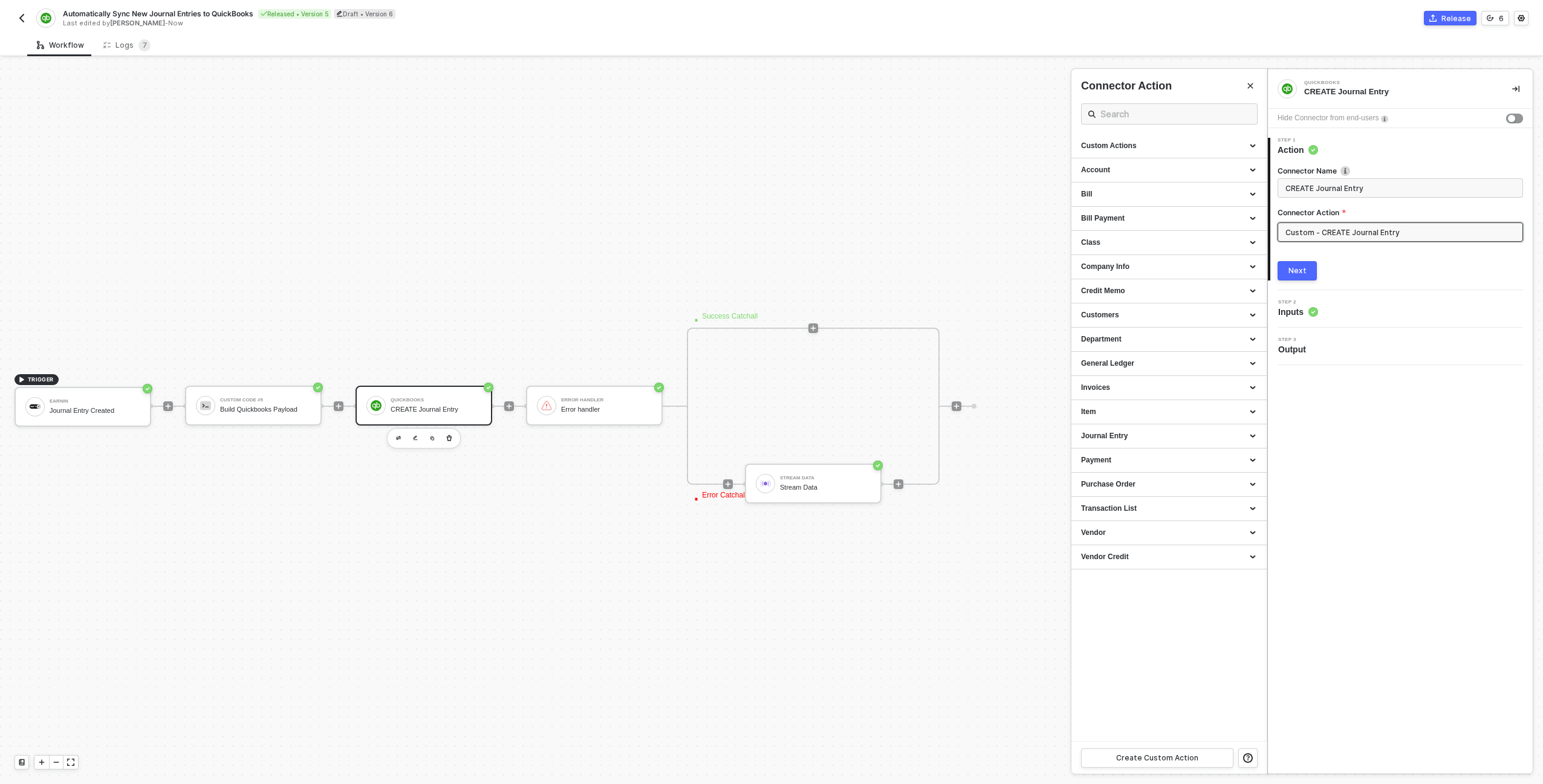
click at [277, 410] on div at bounding box center [771, 421] width 1543 height 725
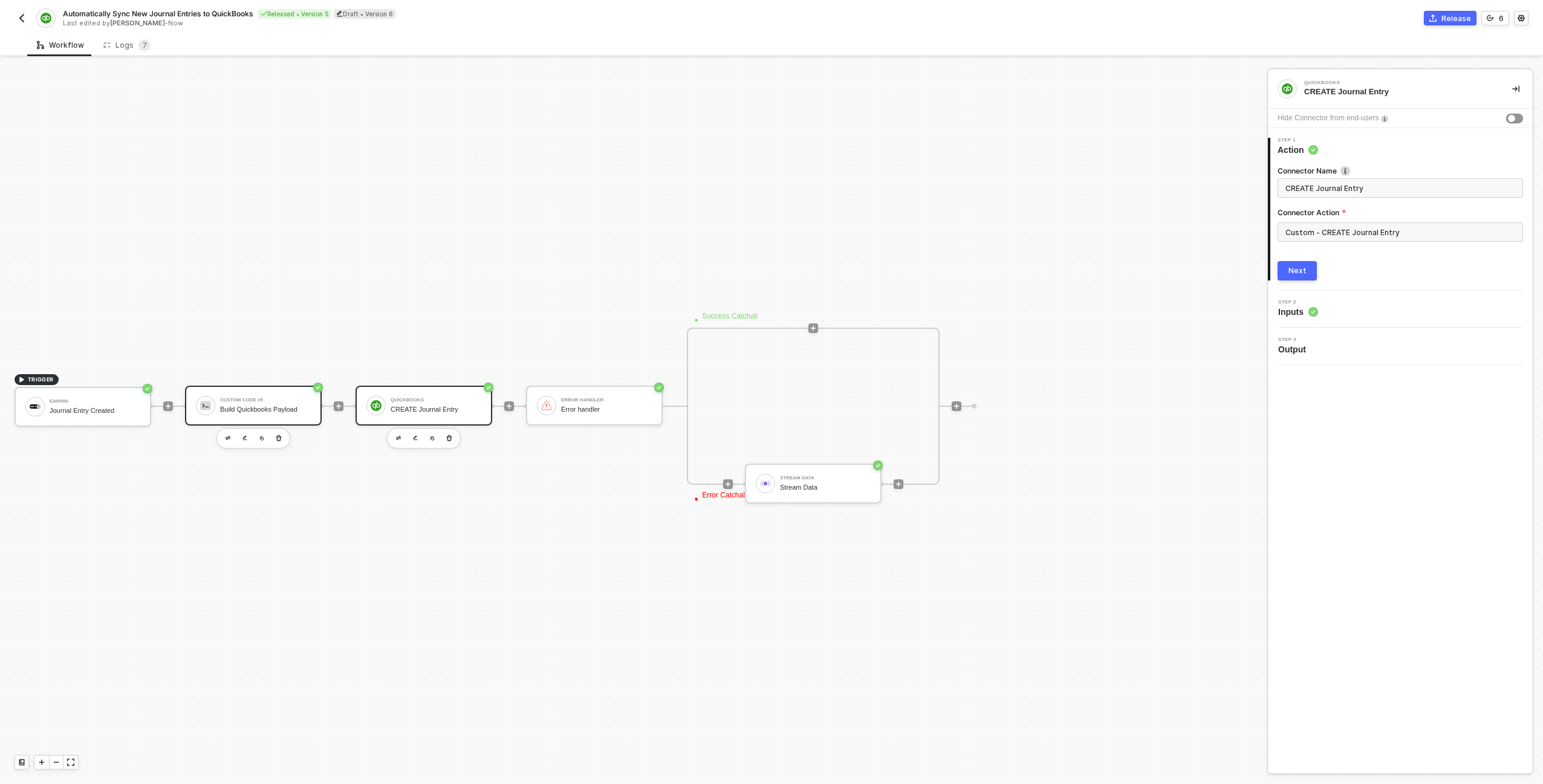
click at [237, 413] on div "Custom Code #5 Build Quickbooks Payload" at bounding box center [265, 405] width 91 height 23
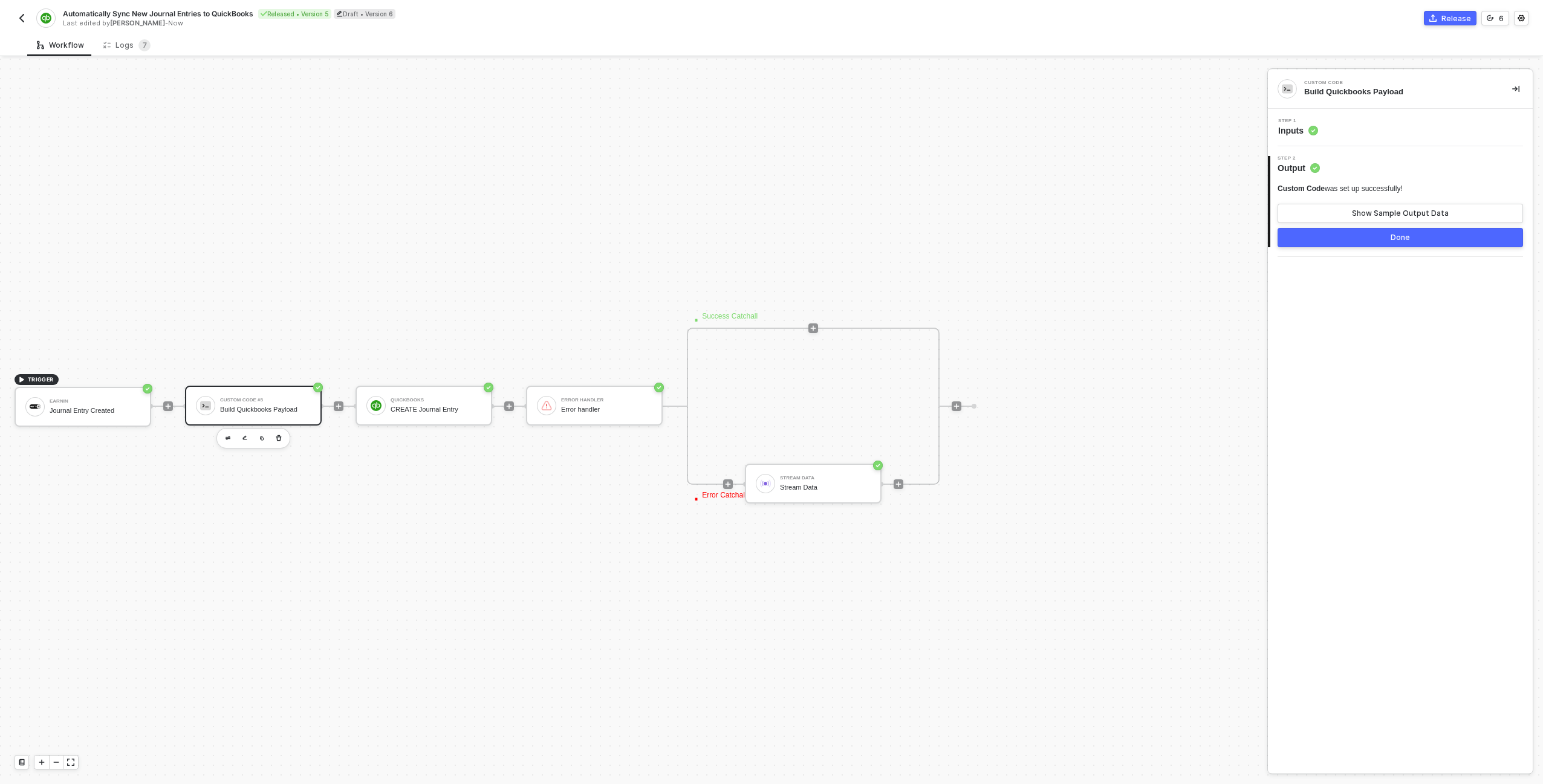
click at [297, 398] on div "Custom Code #5" at bounding box center [265, 400] width 91 height 5
click at [1405, 210] on div "Show Sample Output Data" at bounding box center [1400, 213] width 97 height 9
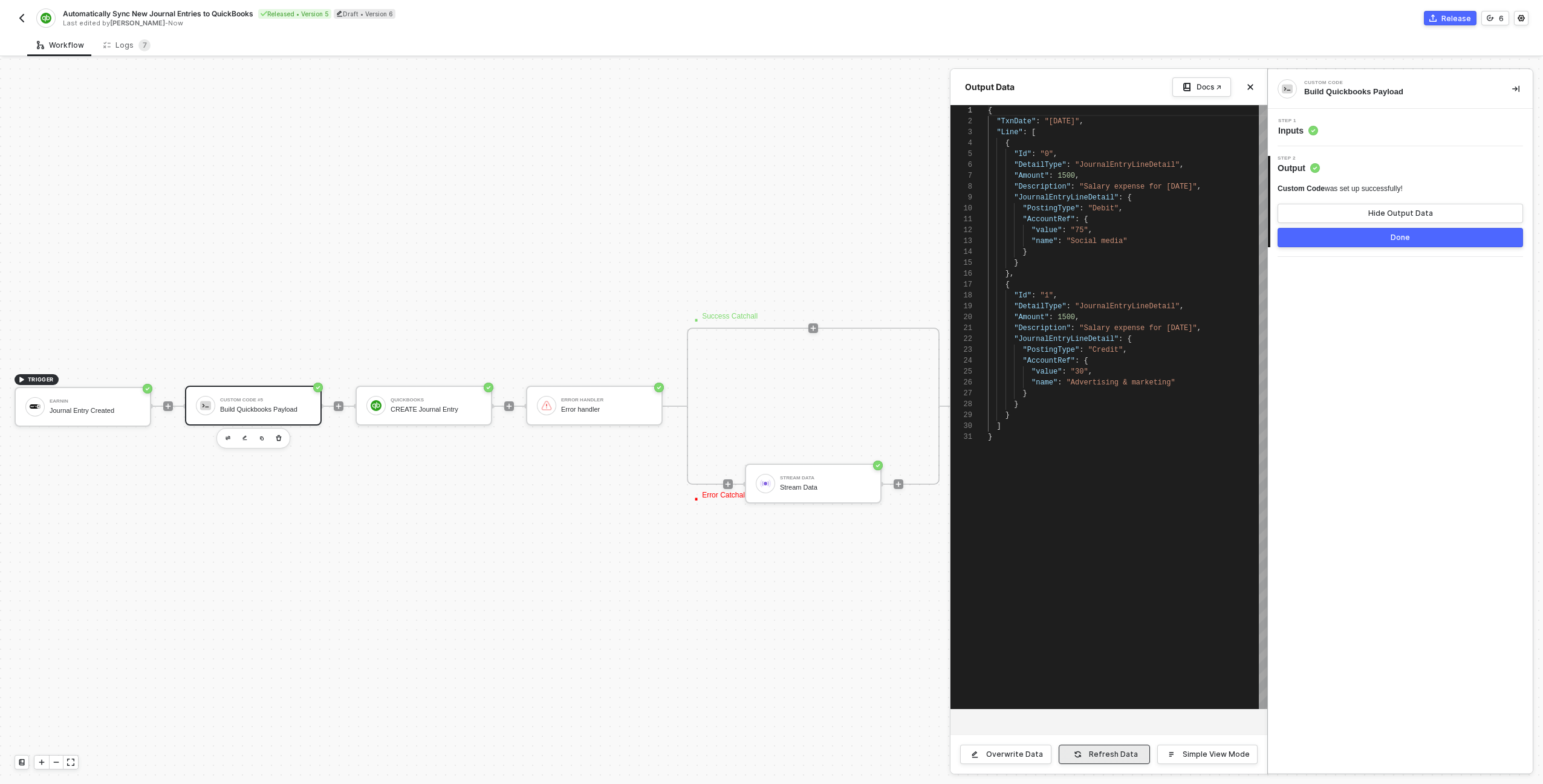
click at [1112, 751] on div "Refresh Data" at bounding box center [1113, 754] width 49 height 9
click at [54, 404] on div at bounding box center [771, 421] width 1543 height 725
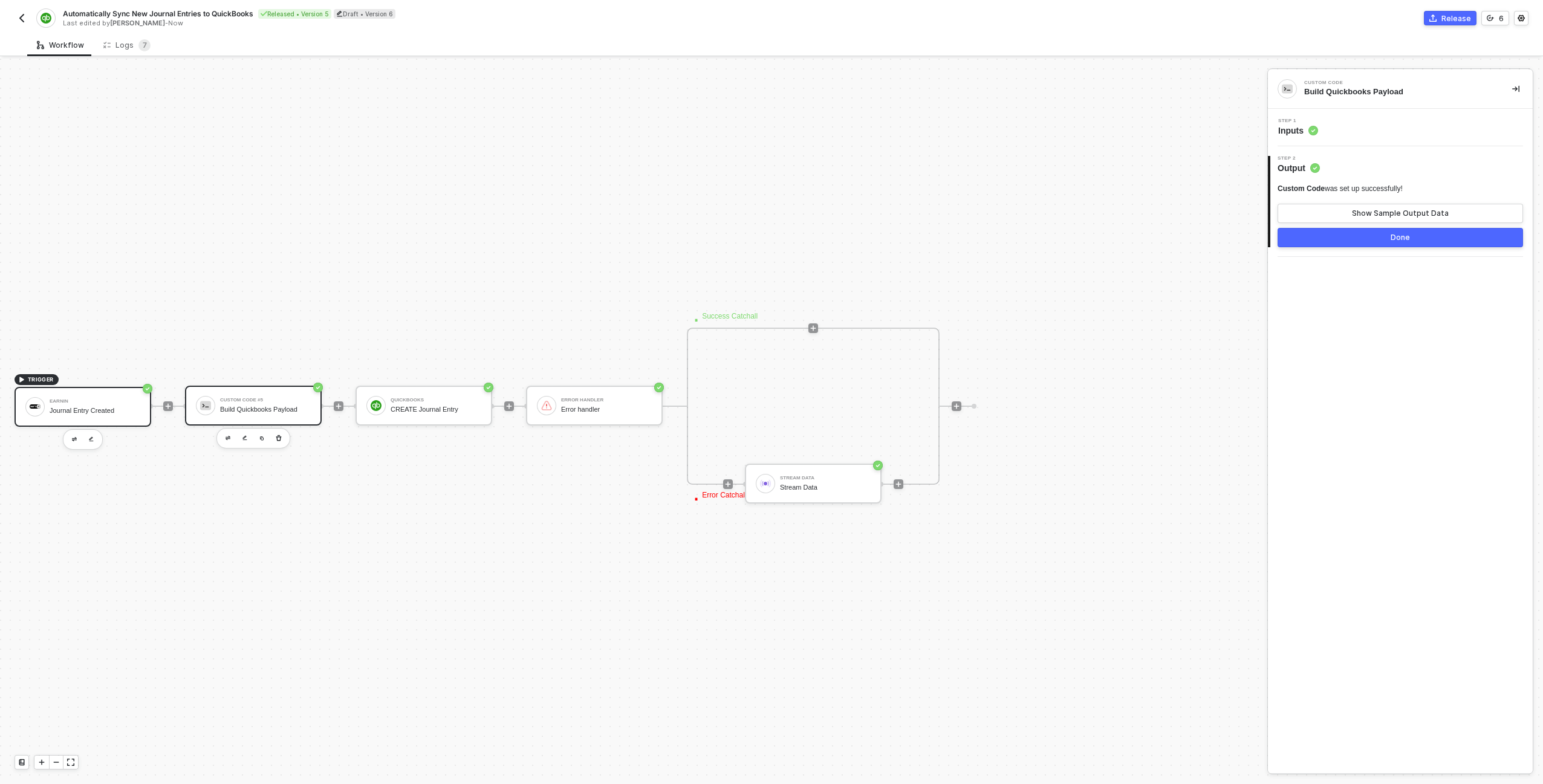
click at [61, 405] on div "Earnin Journal Entry Created" at bounding box center [95, 406] width 91 height 23
click at [1329, 228] on button "Done" at bounding box center [1400, 237] width 245 height 19
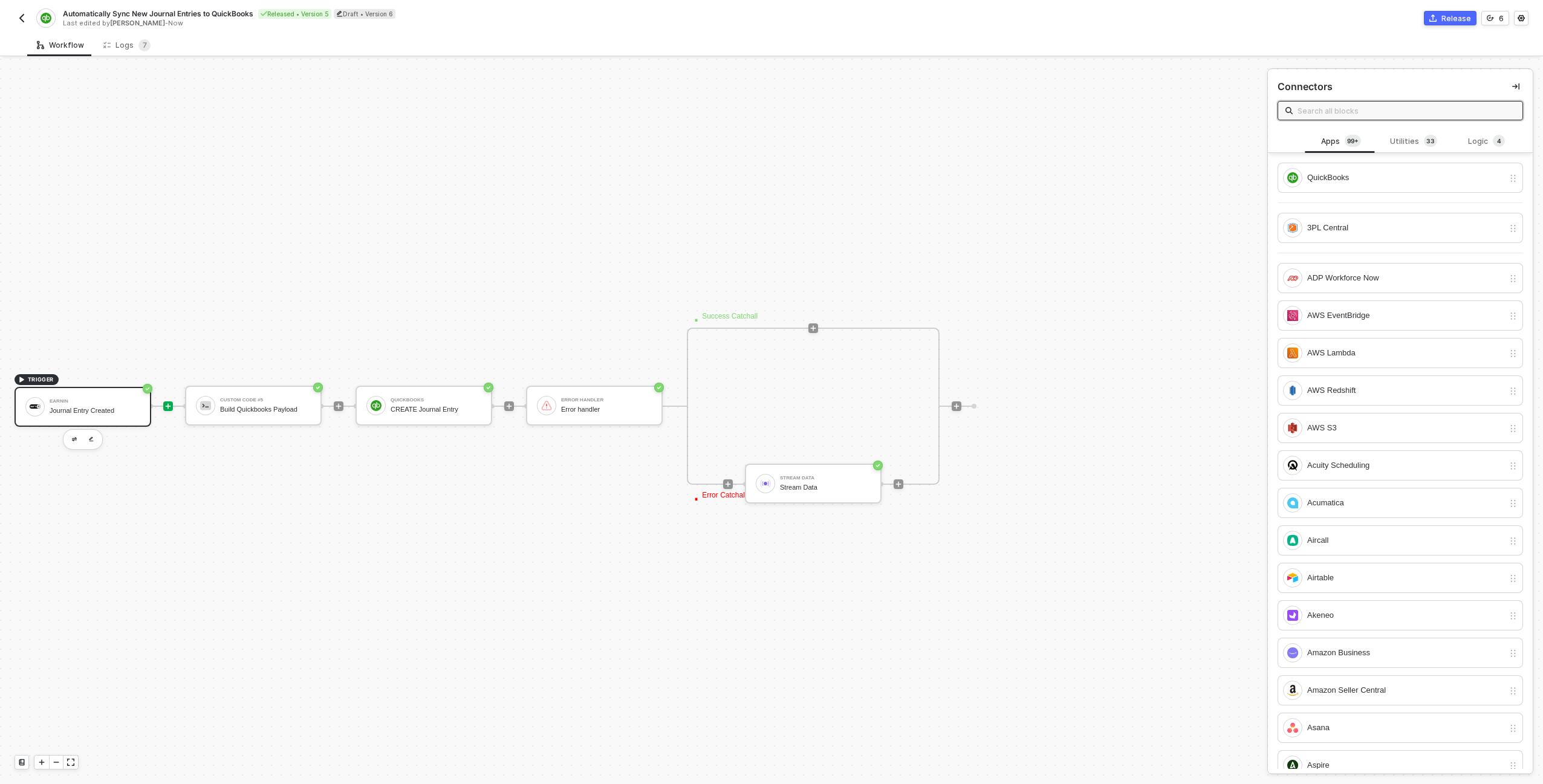
click at [67, 406] on div "Journal Entry Created" at bounding box center [95, 410] width 91 height 8
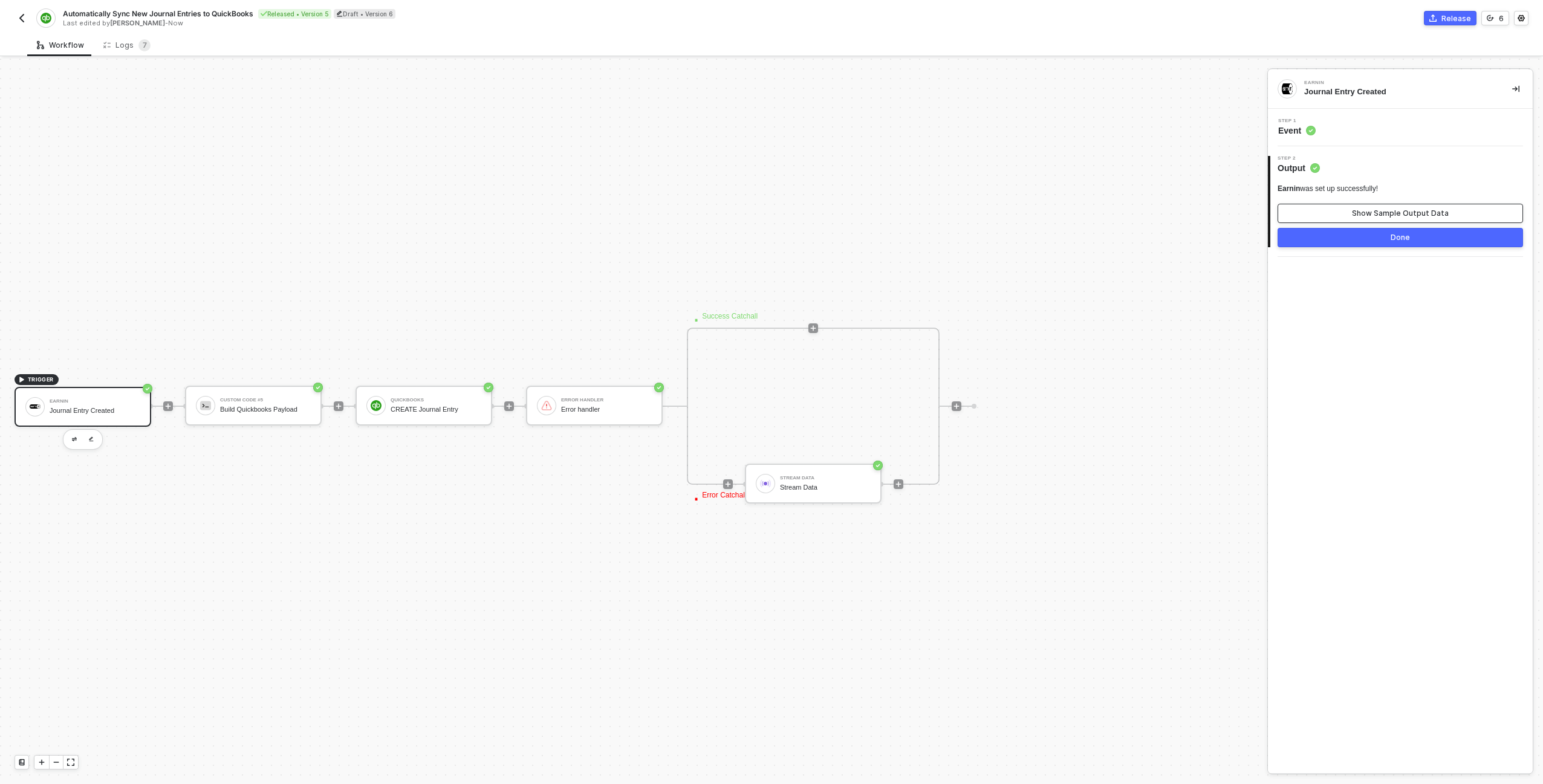
click at [1360, 218] on div "Show Sample Output Data" at bounding box center [1400, 213] width 97 height 9
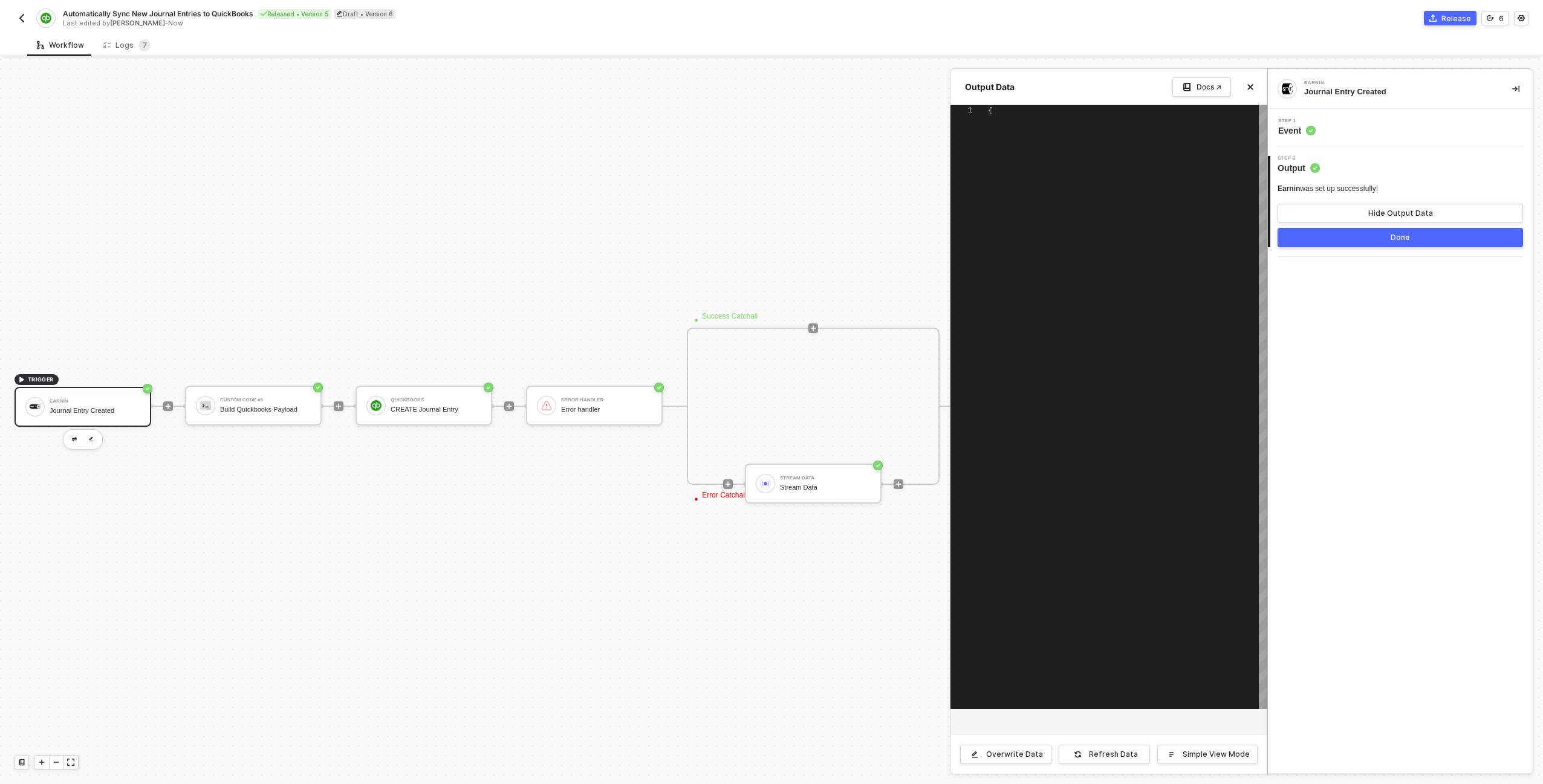
type textarea "{ "EntryDate": "2024-03-15", "Guidfield": "a1b2c3d4-e5f6-7890-abcd-ef1234567890…"
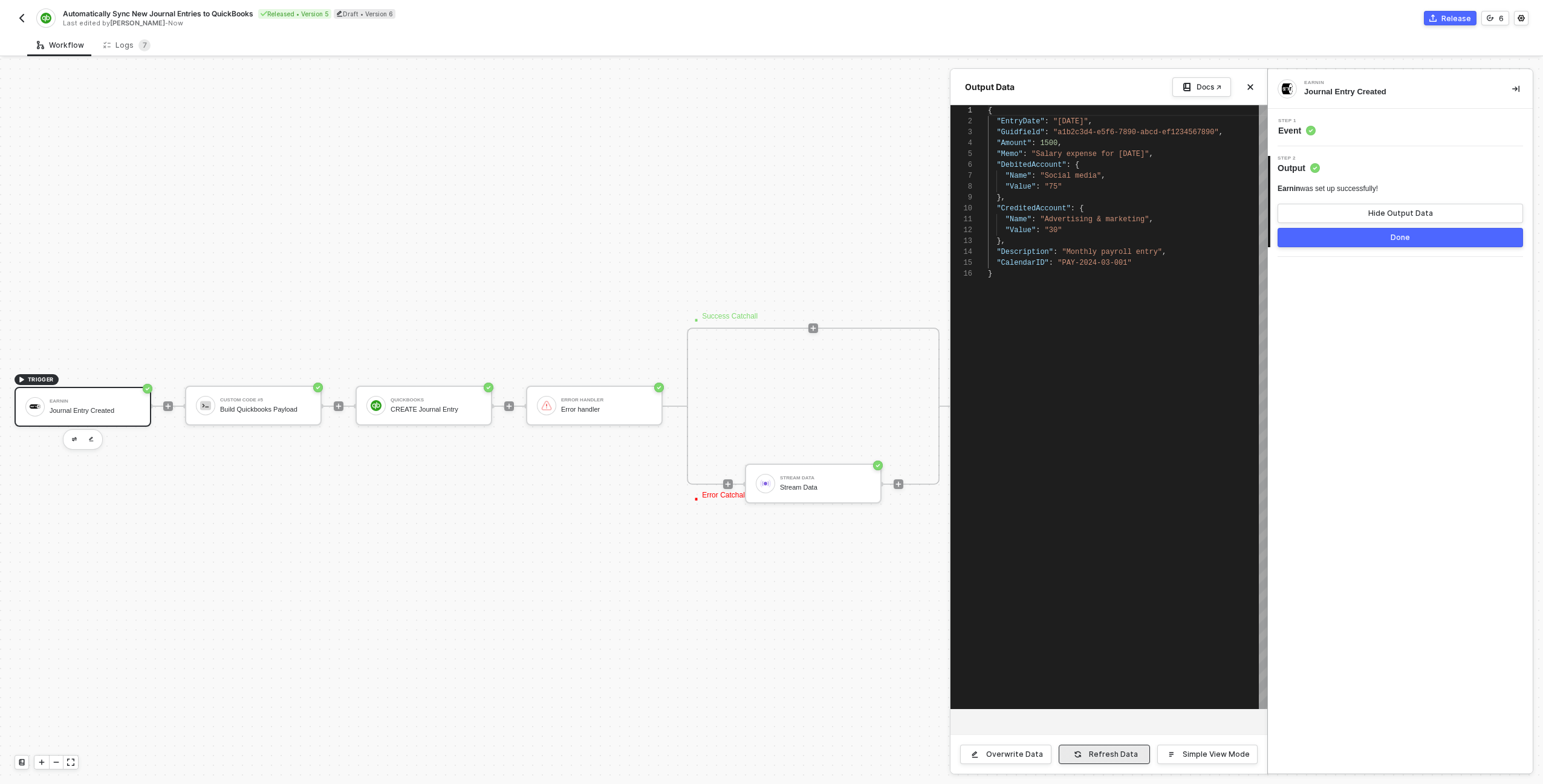
click at [1081, 752] on icon "button" at bounding box center [1077, 754] width 7 height 7
click at [304, 400] on div at bounding box center [771, 421] width 1543 height 725
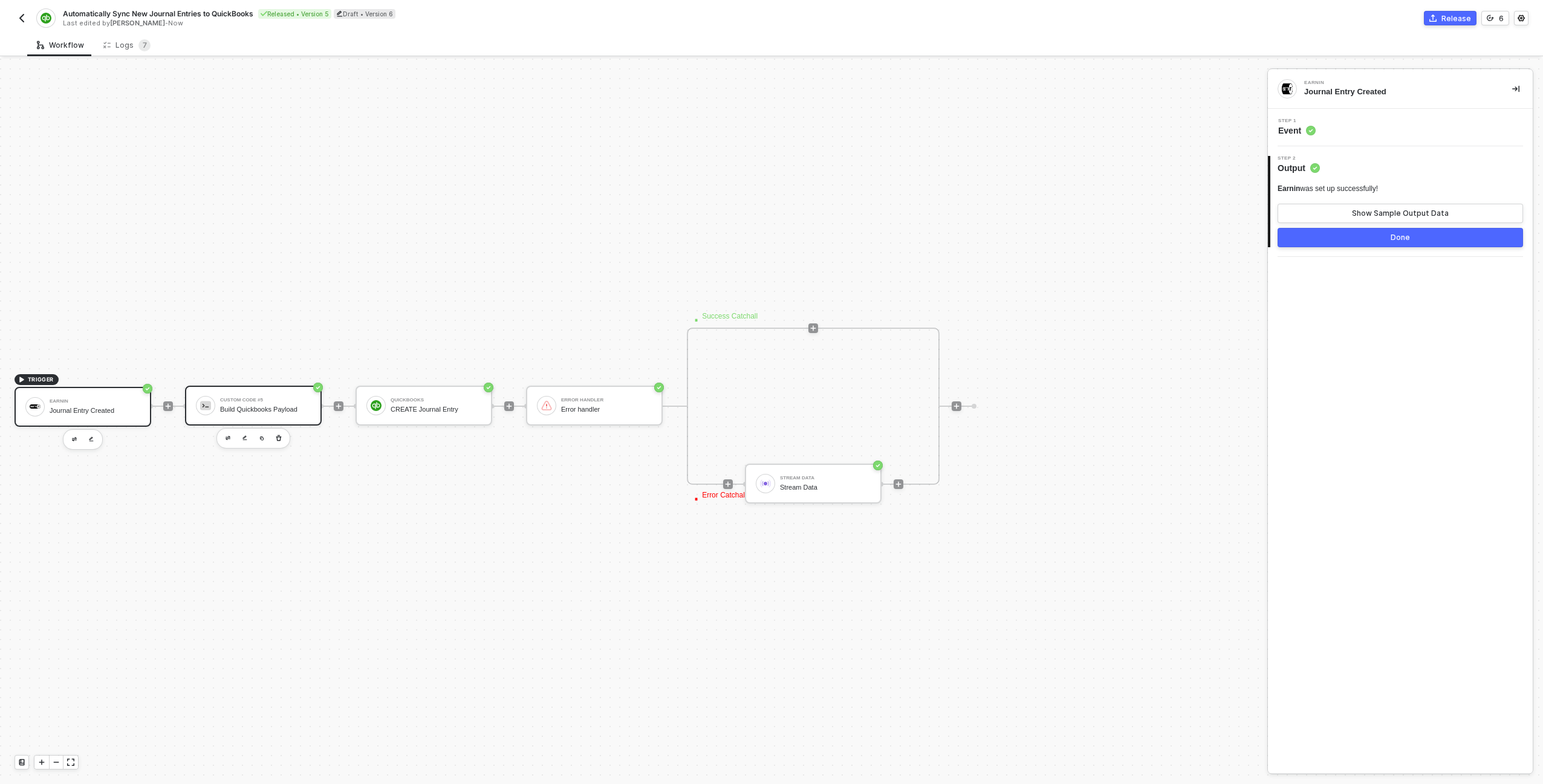
click at [303, 400] on div "Custom Code #5" at bounding box center [265, 400] width 91 height 5
click at [1485, 216] on button "Show Sample Output Data" at bounding box center [1400, 213] width 245 height 19
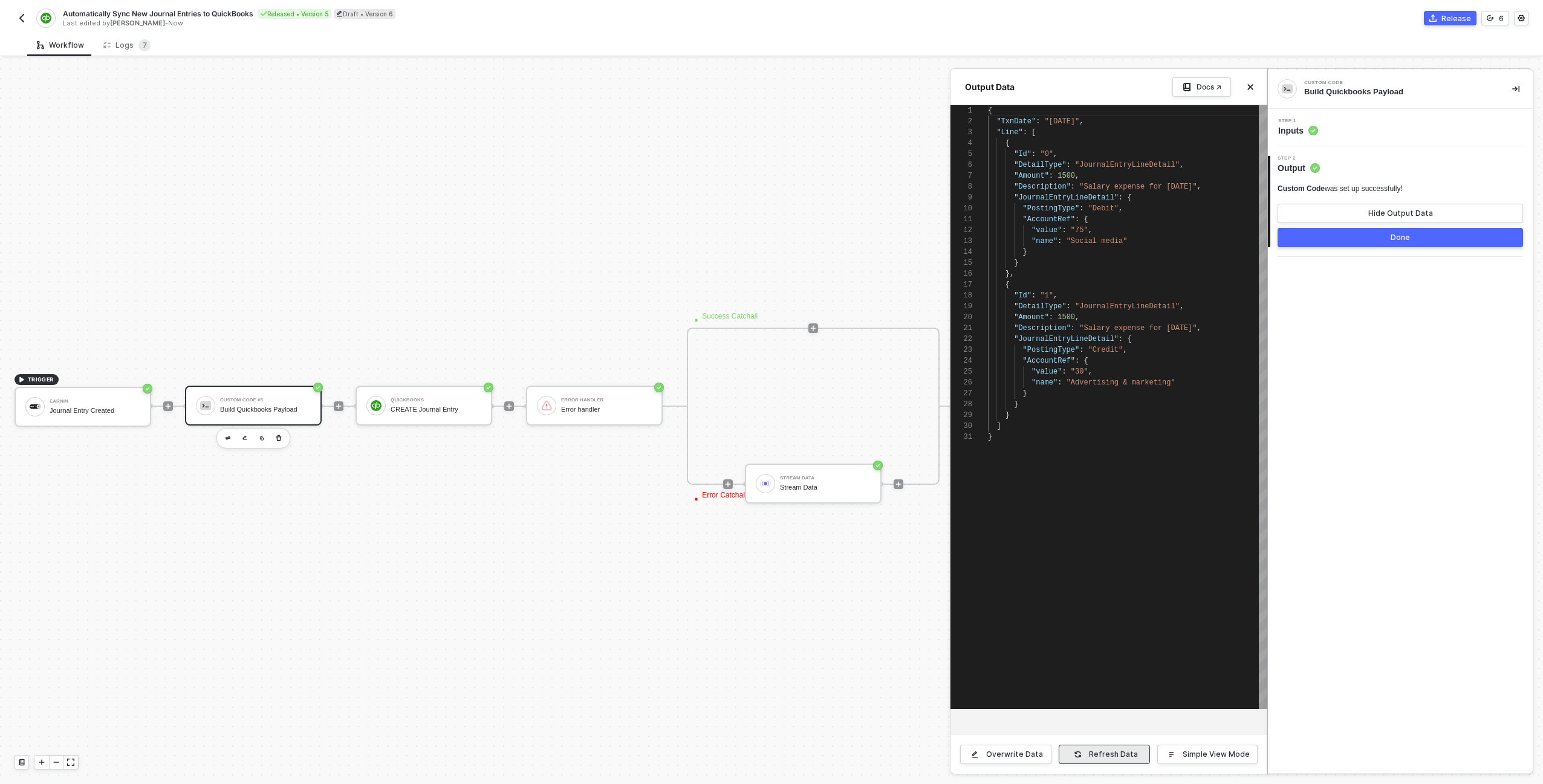
click at [1125, 755] on div "Refresh Data" at bounding box center [1113, 754] width 49 height 9
click at [246, 390] on div at bounding box center [771, 421] width 1543 height 725
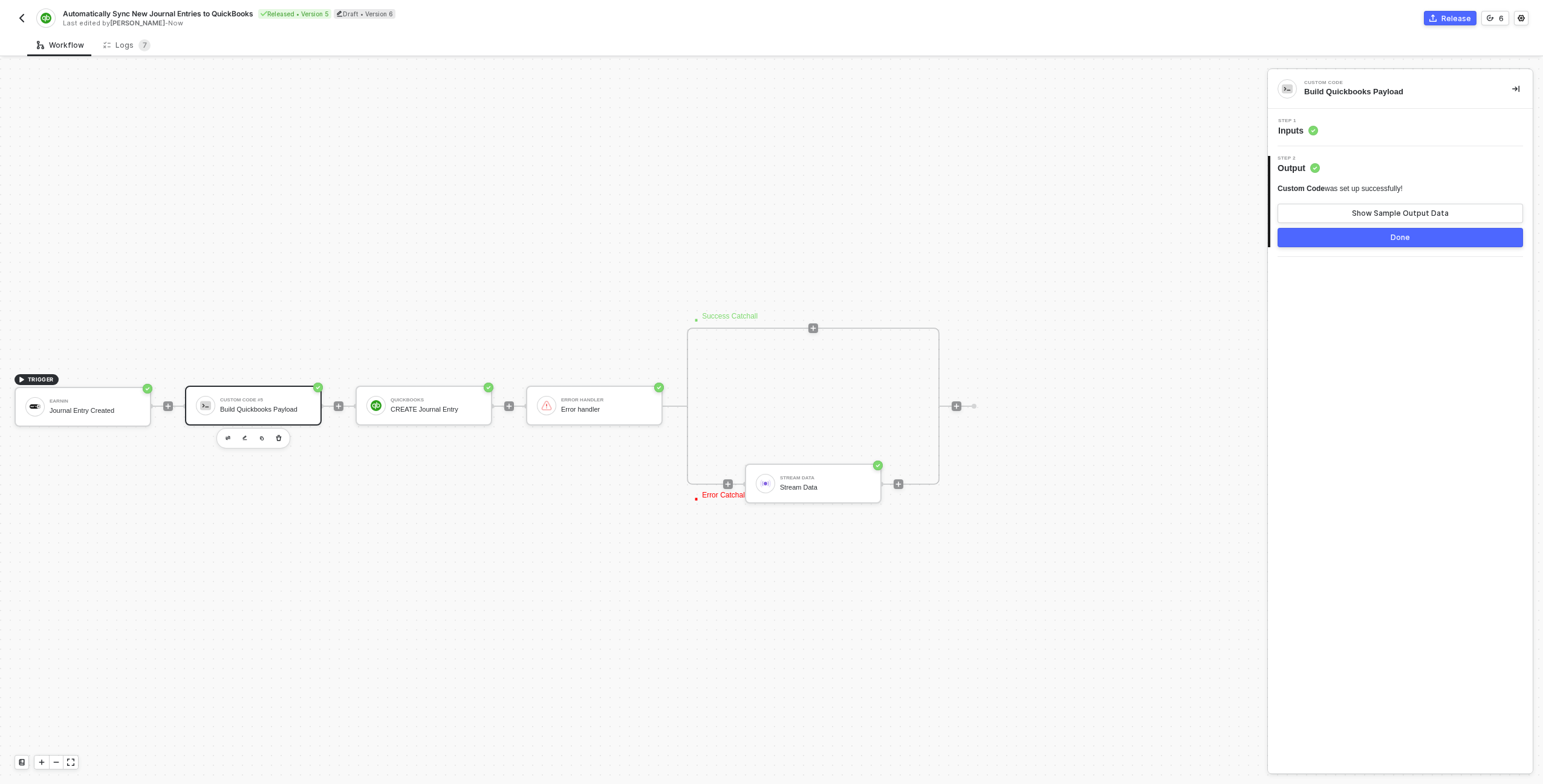
click at [249, 394] on div "Custom Code #5 Build Quickbooks Payload" at bounding box center [265, 405] width 91 height 23
click at [1358, 134] on div "Step 1 Inputs" at bounding box center [1401, 127] width 261 height 18
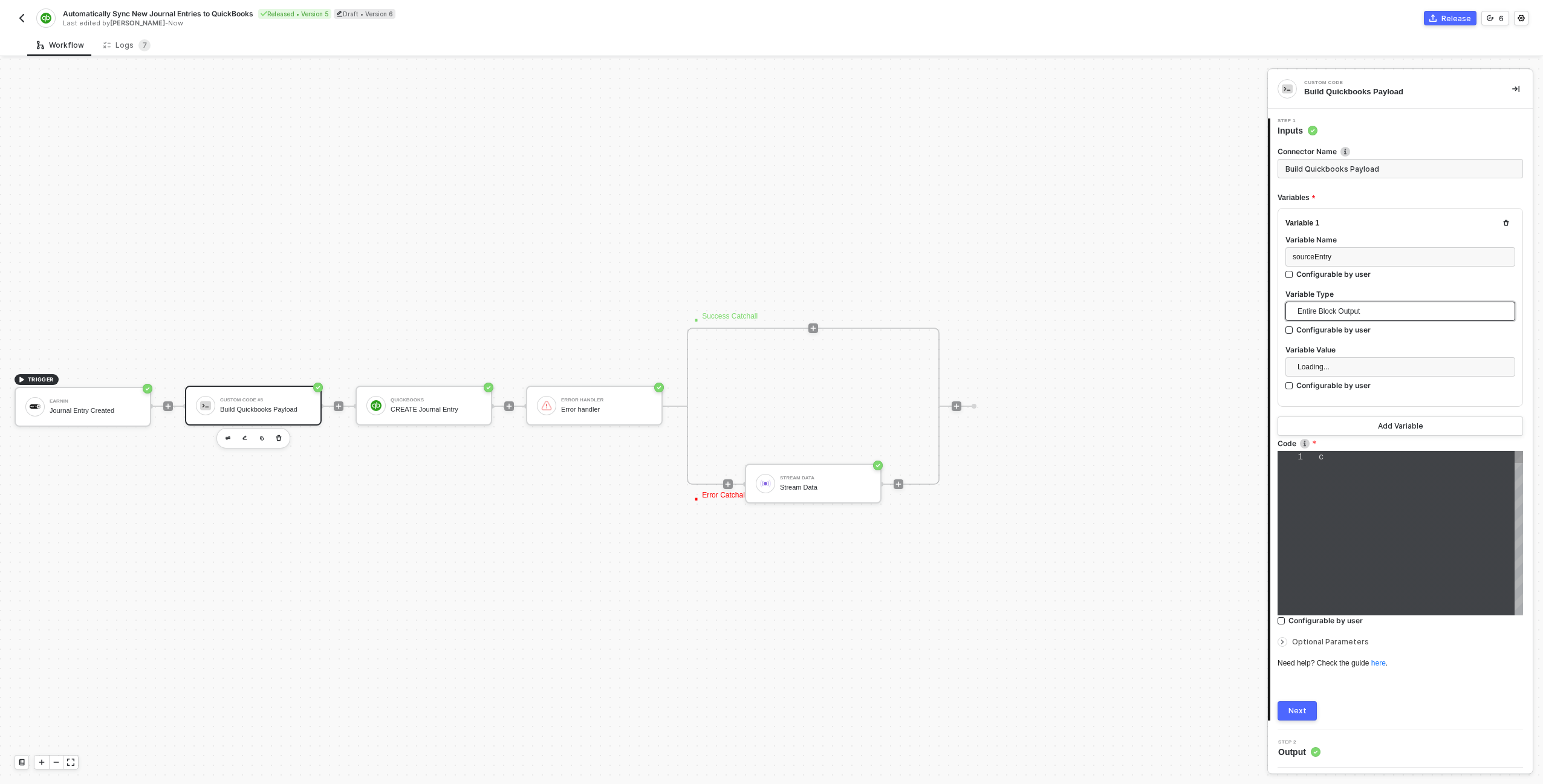
type textarea "const sourceEntry = inputData.sourceEntry; const quickbooksPayload = { "TxnDate…"
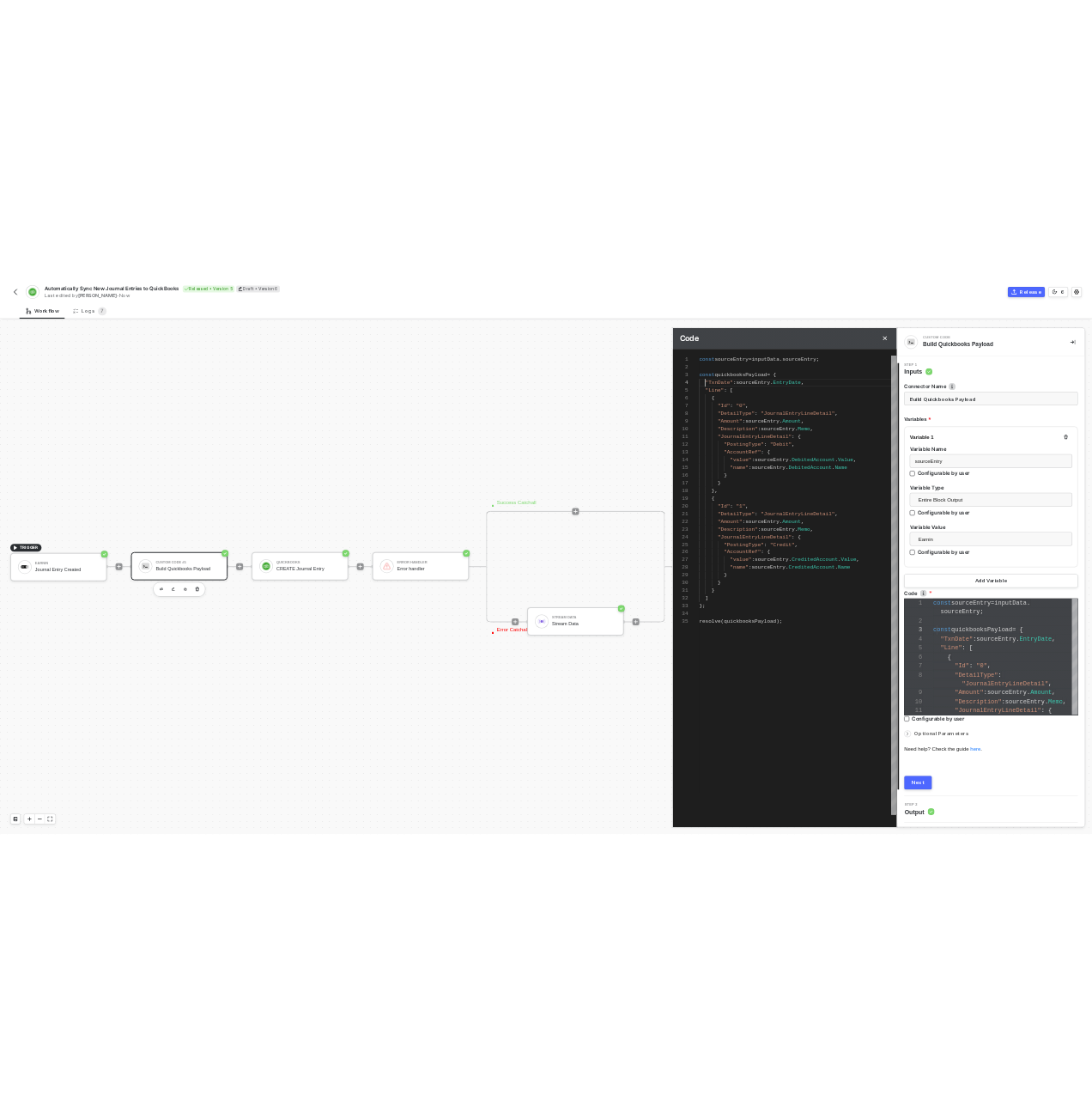
scroll to position [47, 12]
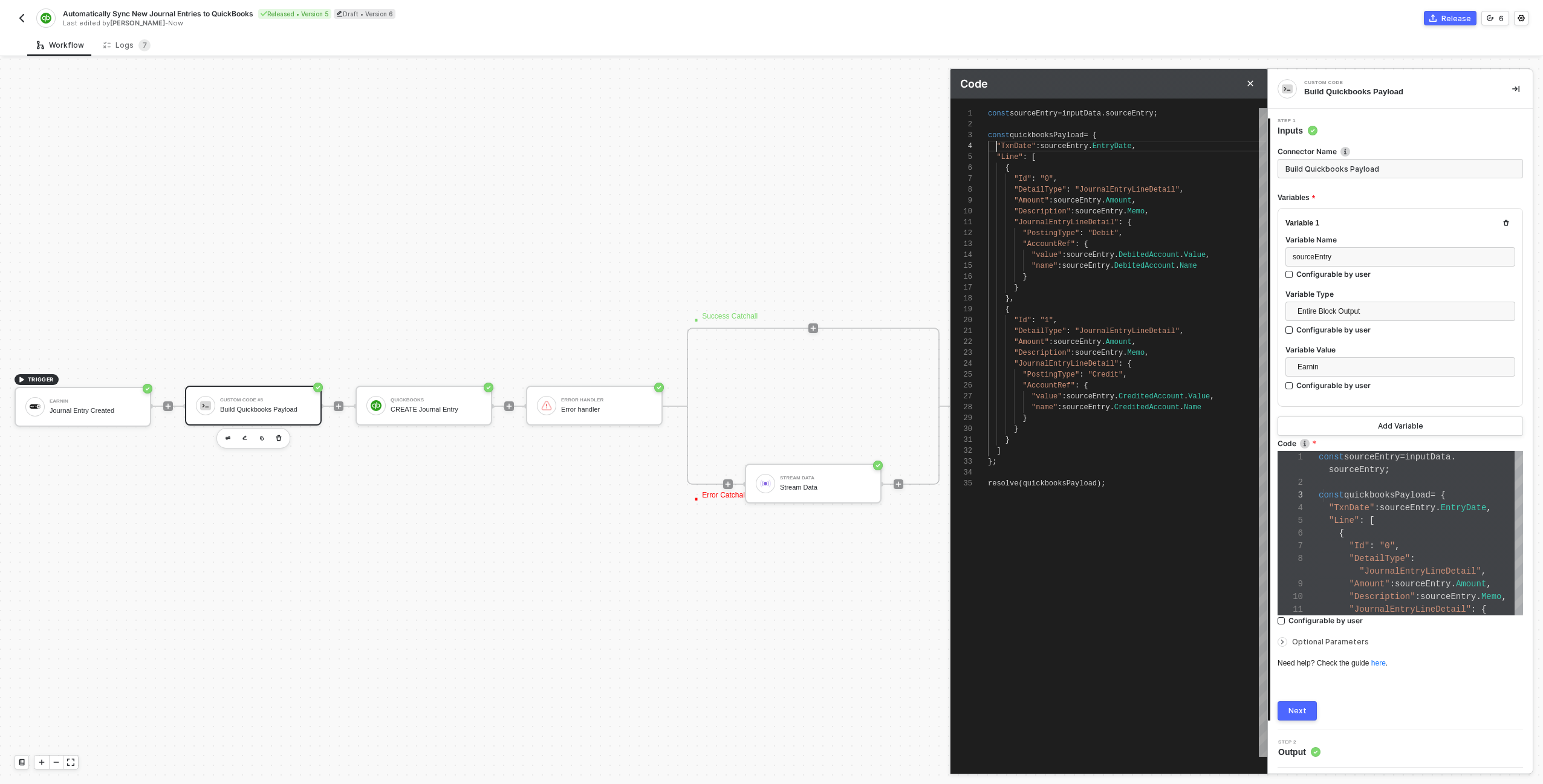
click at [995, 146] on span at bounding box center [992, 146] width 9 height 9
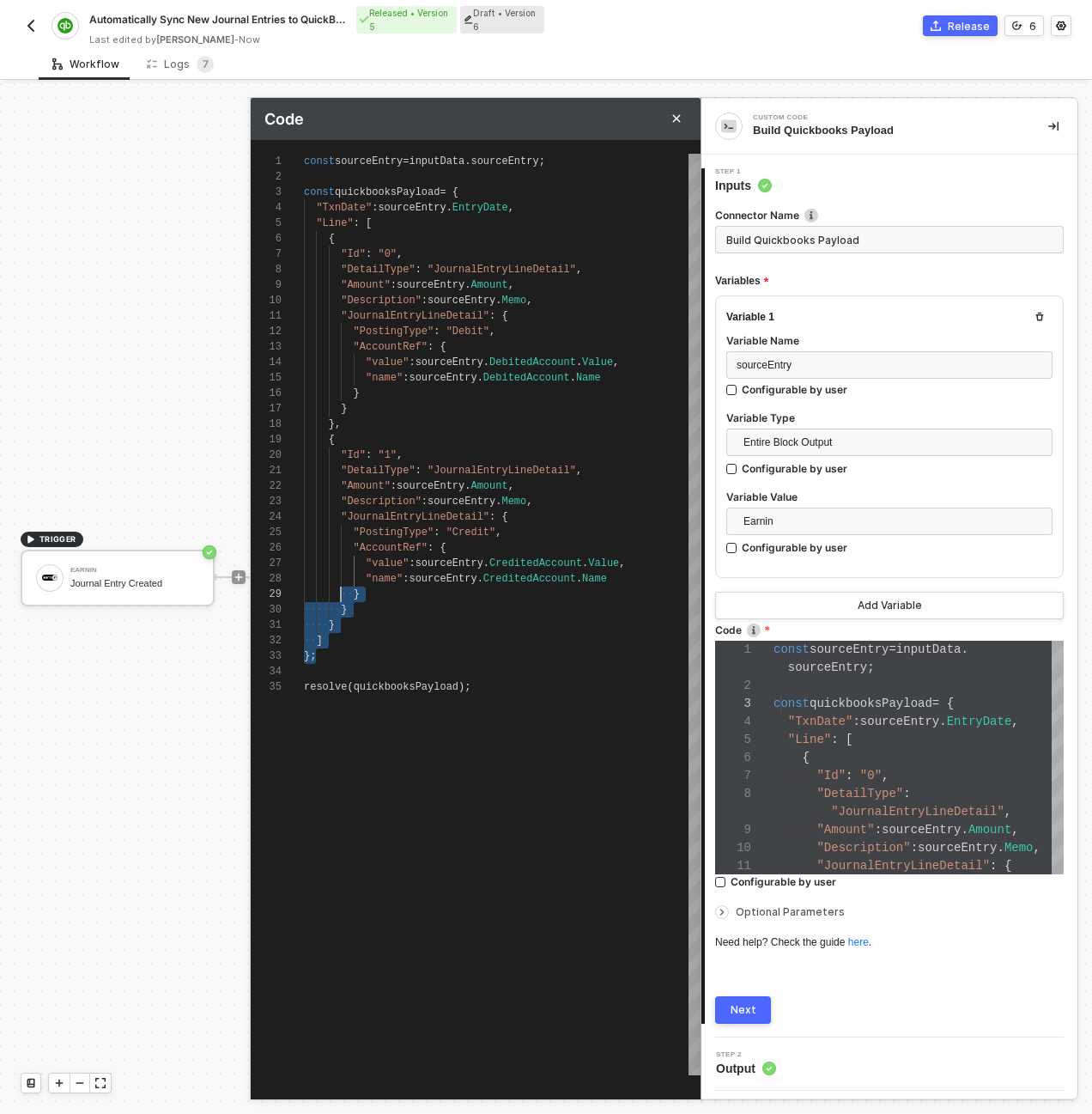
scroll to position [108, 31]
type textarea "const sourceEntry = inputData.sourceEntry; const quickbooksPayload = { "TxnDate…"
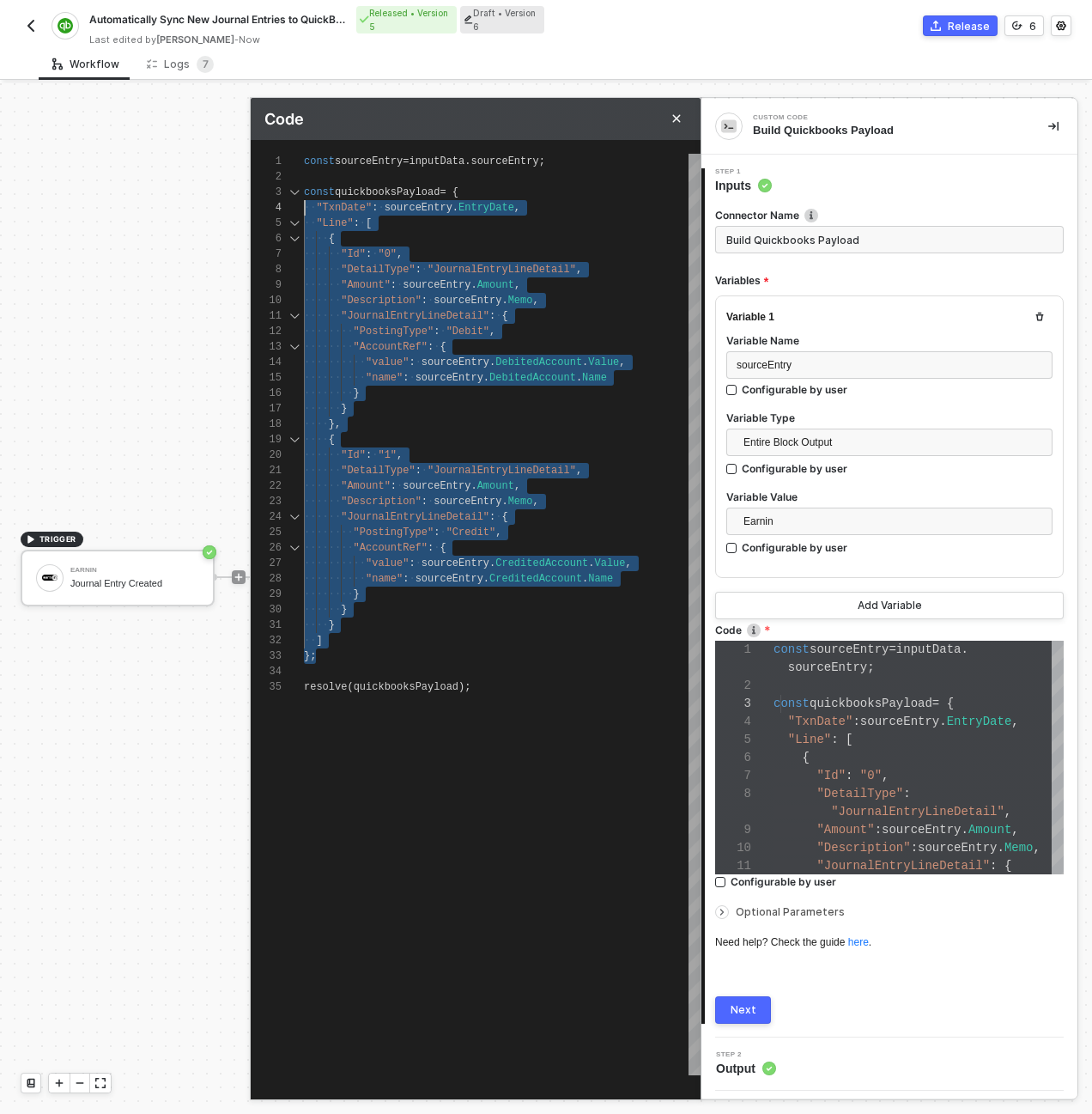
scroll to position [31, 0]
drag, startPoint x: 352, startPoint y: 653, endPoint x: 243, endPoint y: 179, distance: 486.4
paste textarea "} } ] }"
type textarea "const sourceEntry = inputData.sourceEntry; const quickbooksPayload = { "Journal…"
type textarea "} } ] } }; resolve(quickbooksPayload);"
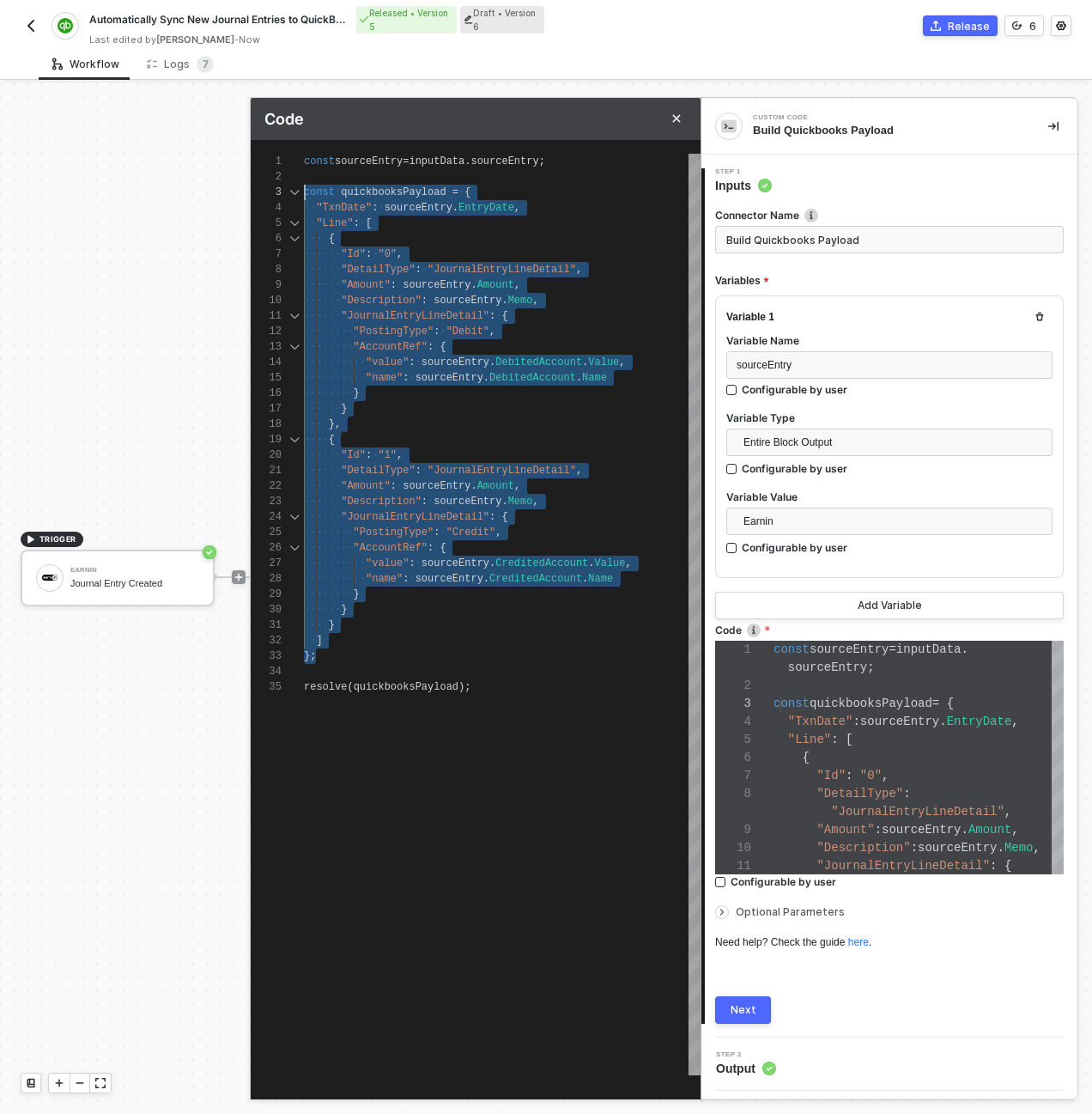
scroll to position [144, 0]
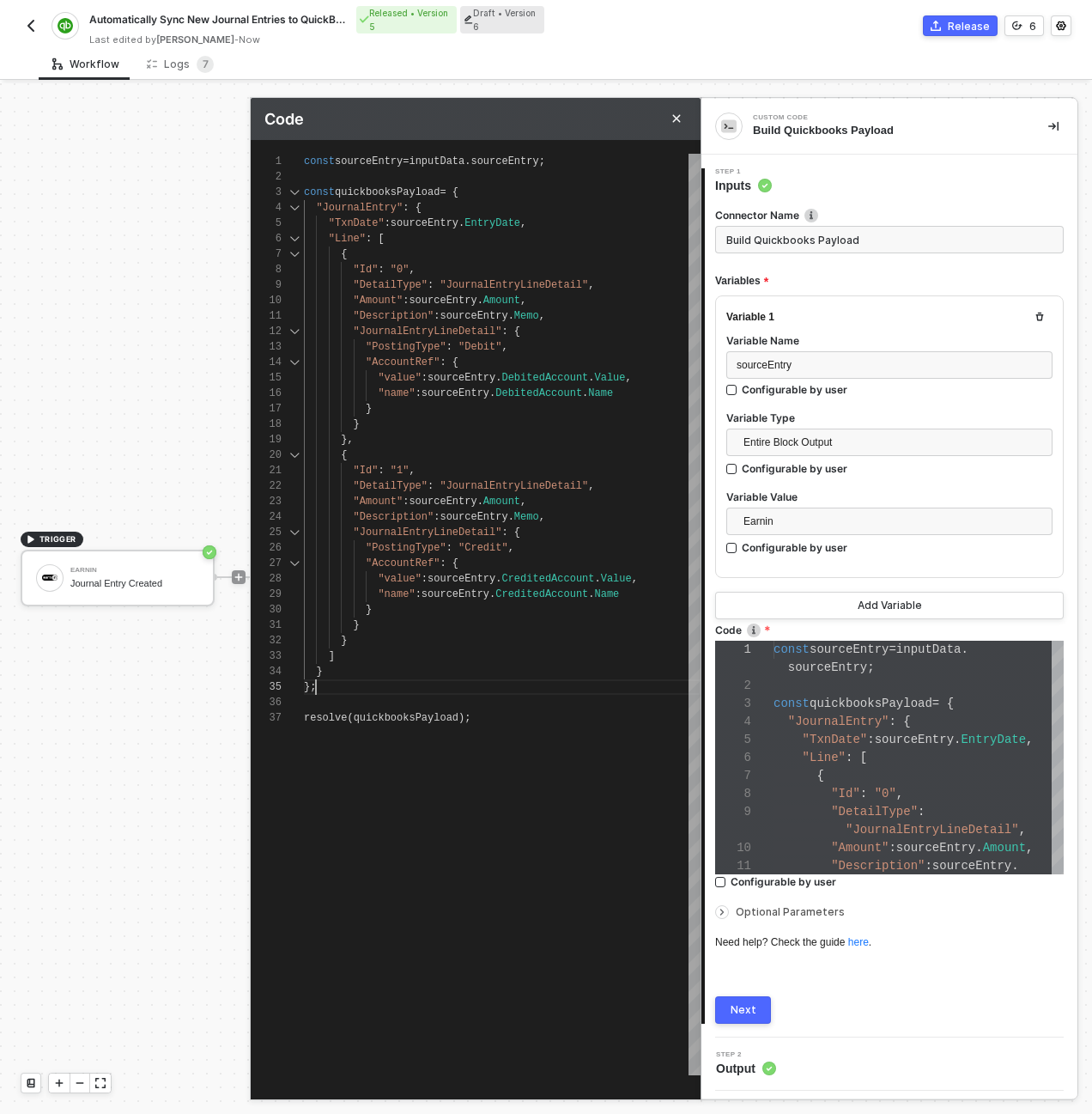
click at [753, 999] on button "Next" at bounding box center [743, 1009] width 55 height 28
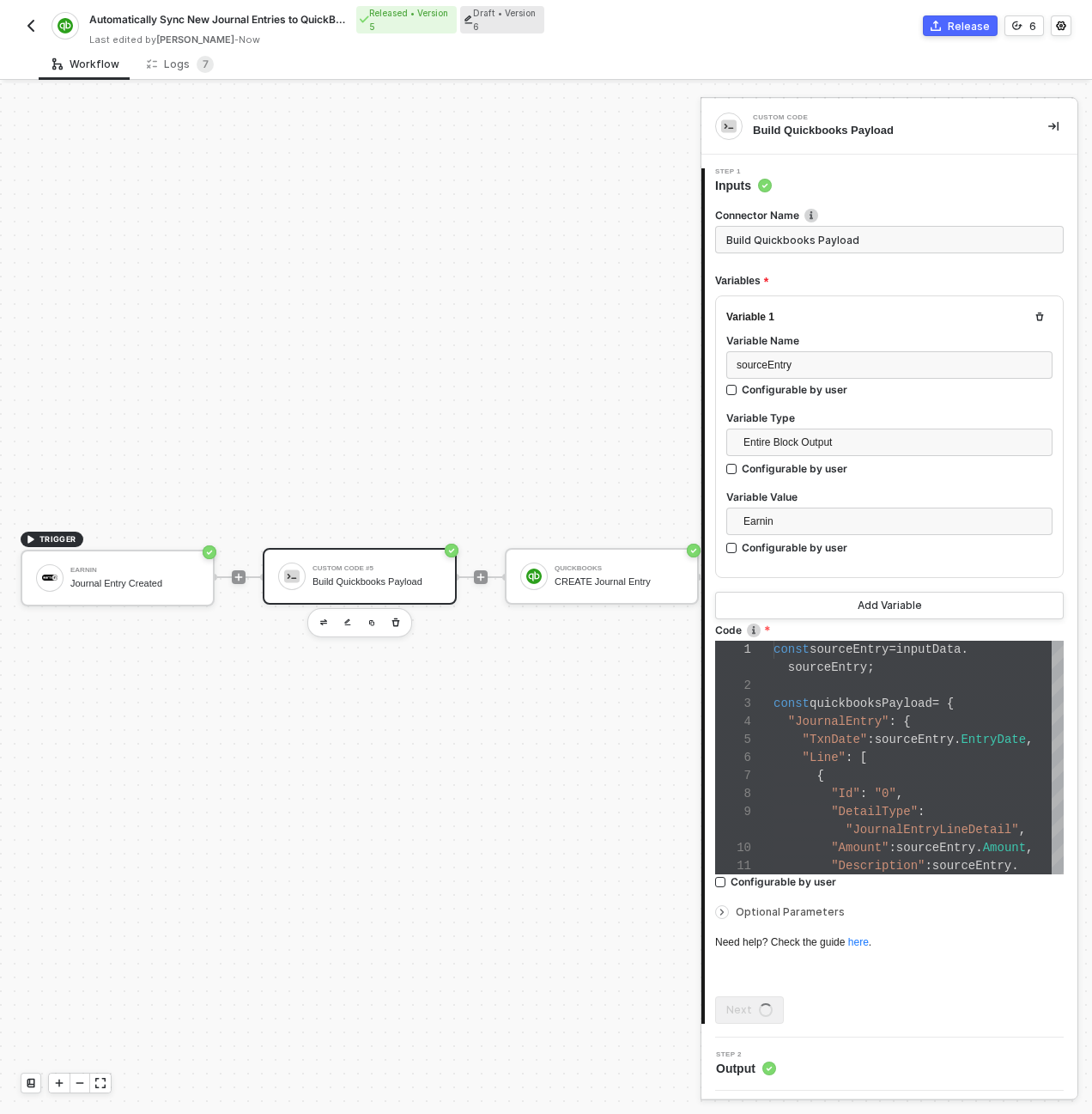
click at [233, 287] on div "TRIGGER Earnin Journal Entry Created Custom Code #5 Build Quickbooks Payload Qu…" at bounding box center [691, 577] width 1382 height 1972
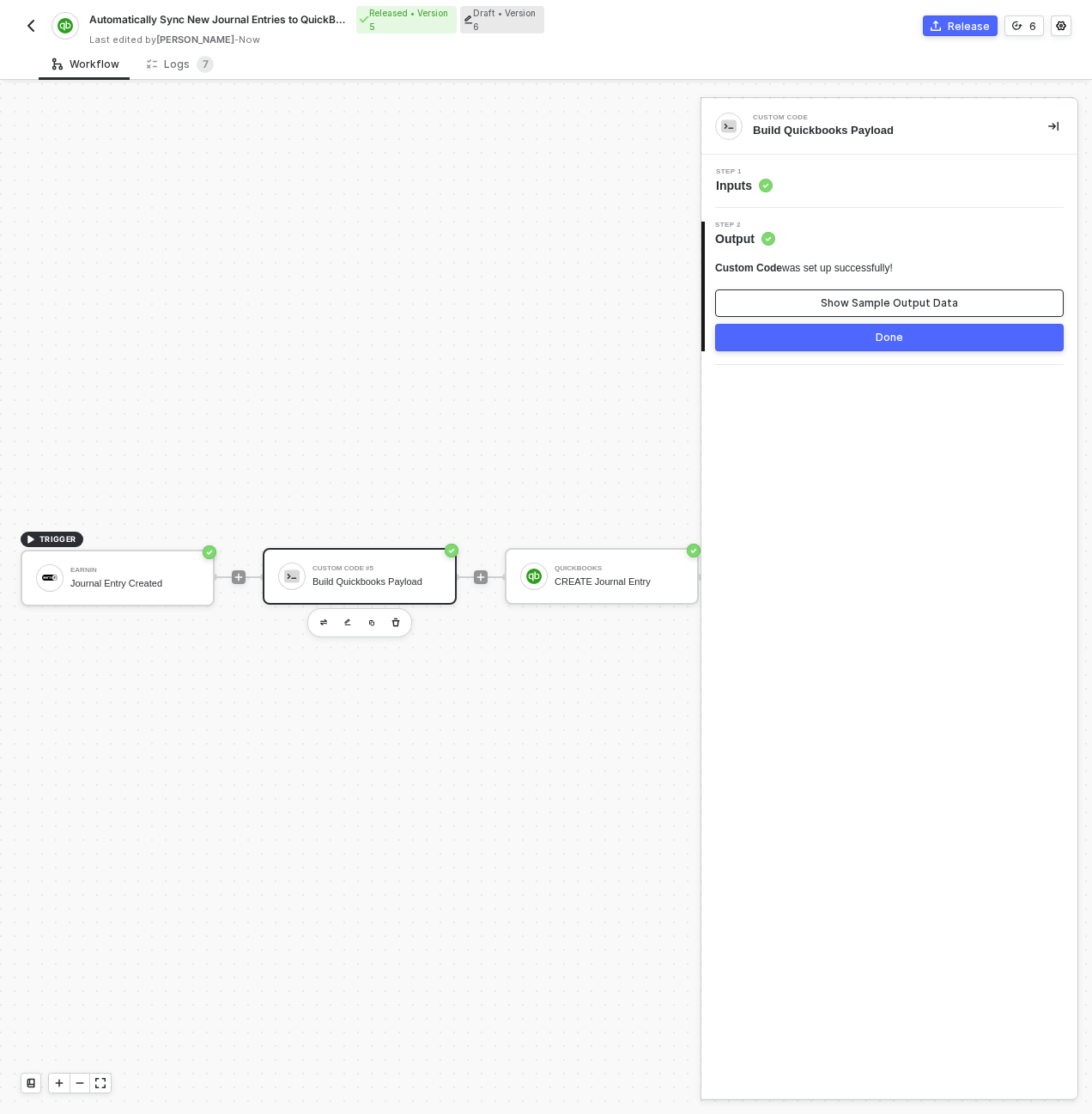
click at [881, 296] on div "Show Sample Output Data" at bounding box center [890, 303] width 137 height 13
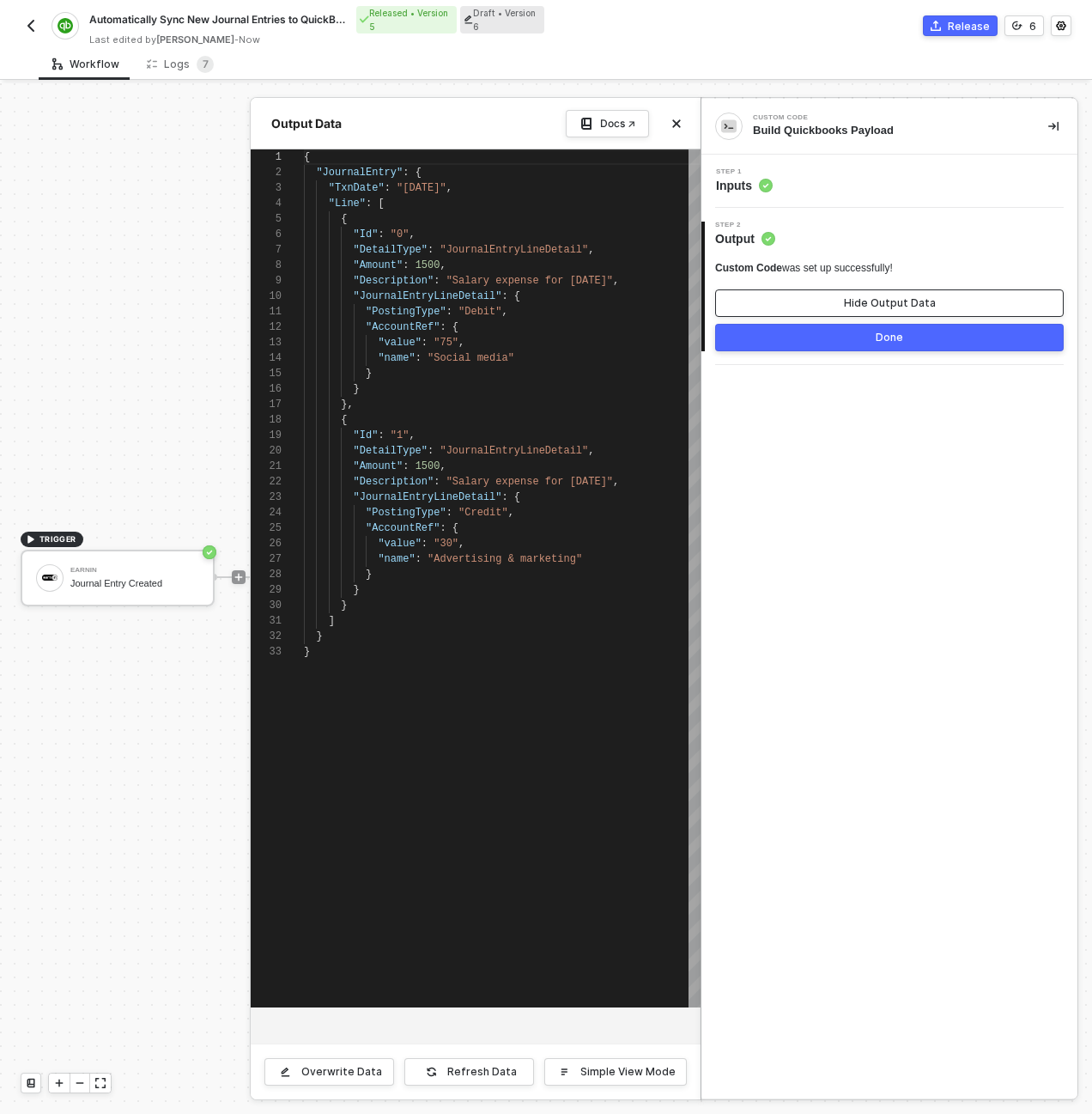
scroll to position [155, 0]
click at [864, 344] on button "Done" at bounding box center [889, 337] width 348 height 28
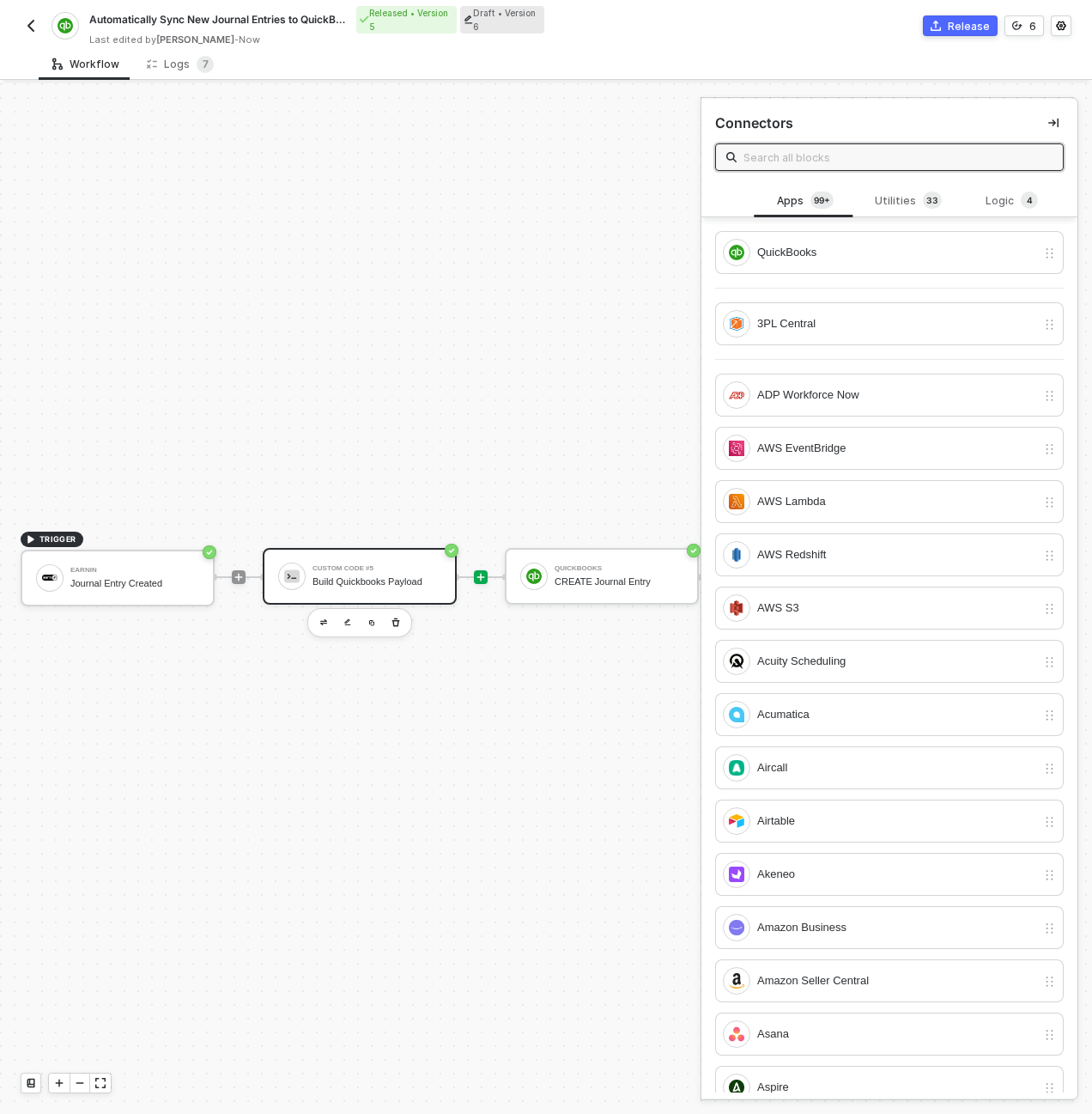
click at [305, 587] on div "Custom Code #5 Build Quickbooks Payload" at bounding box center [373, 576] width 136 height 32
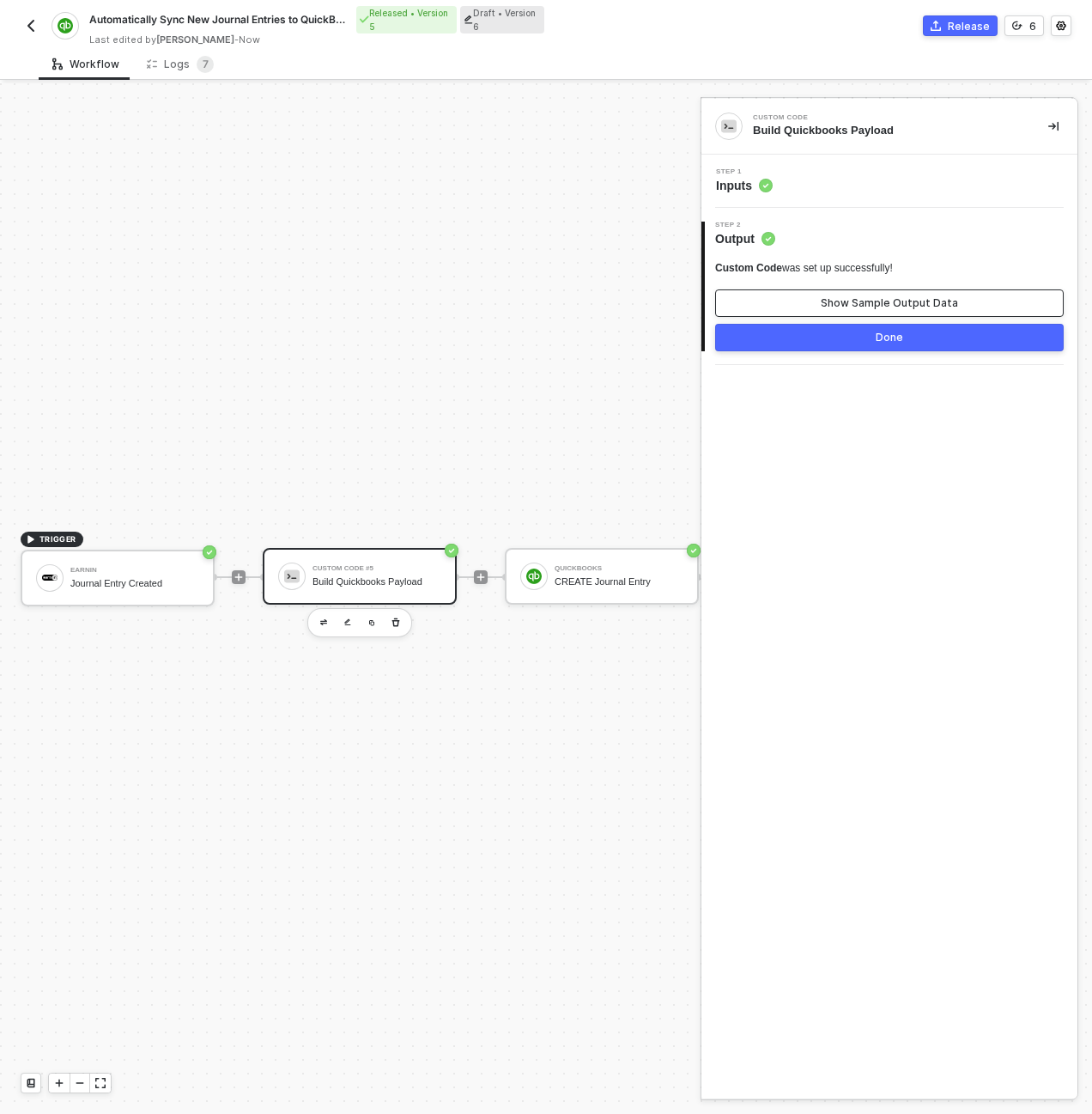
click at [761, 308] on button "Show Sample Output Data" at bounding box center [889, 303] width 348 height 28
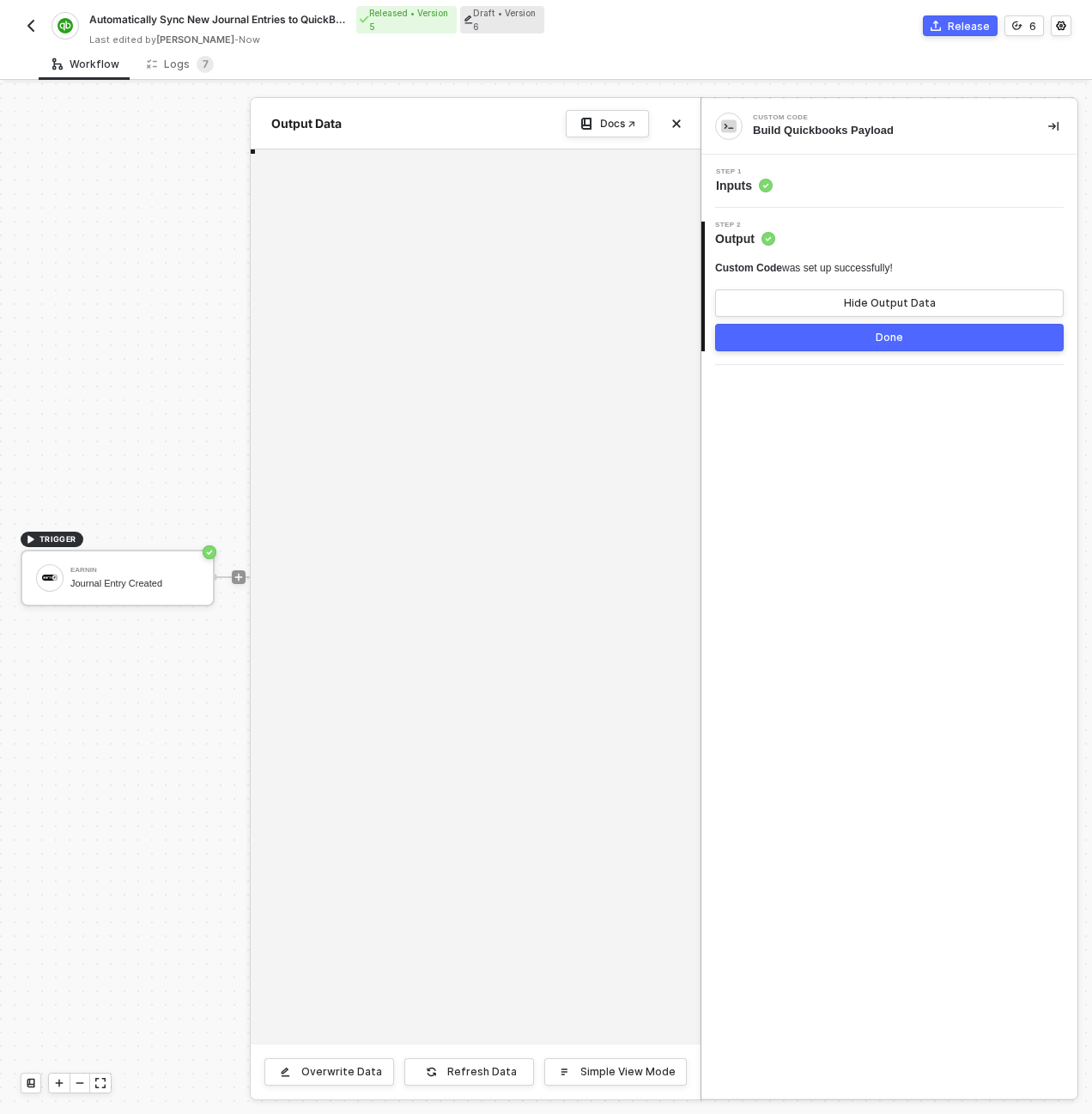
type textarea "{ "JournalEntry": { "TxnDate": "2024-03-15", "Line": [ { "Id": "0", "DetailType…"
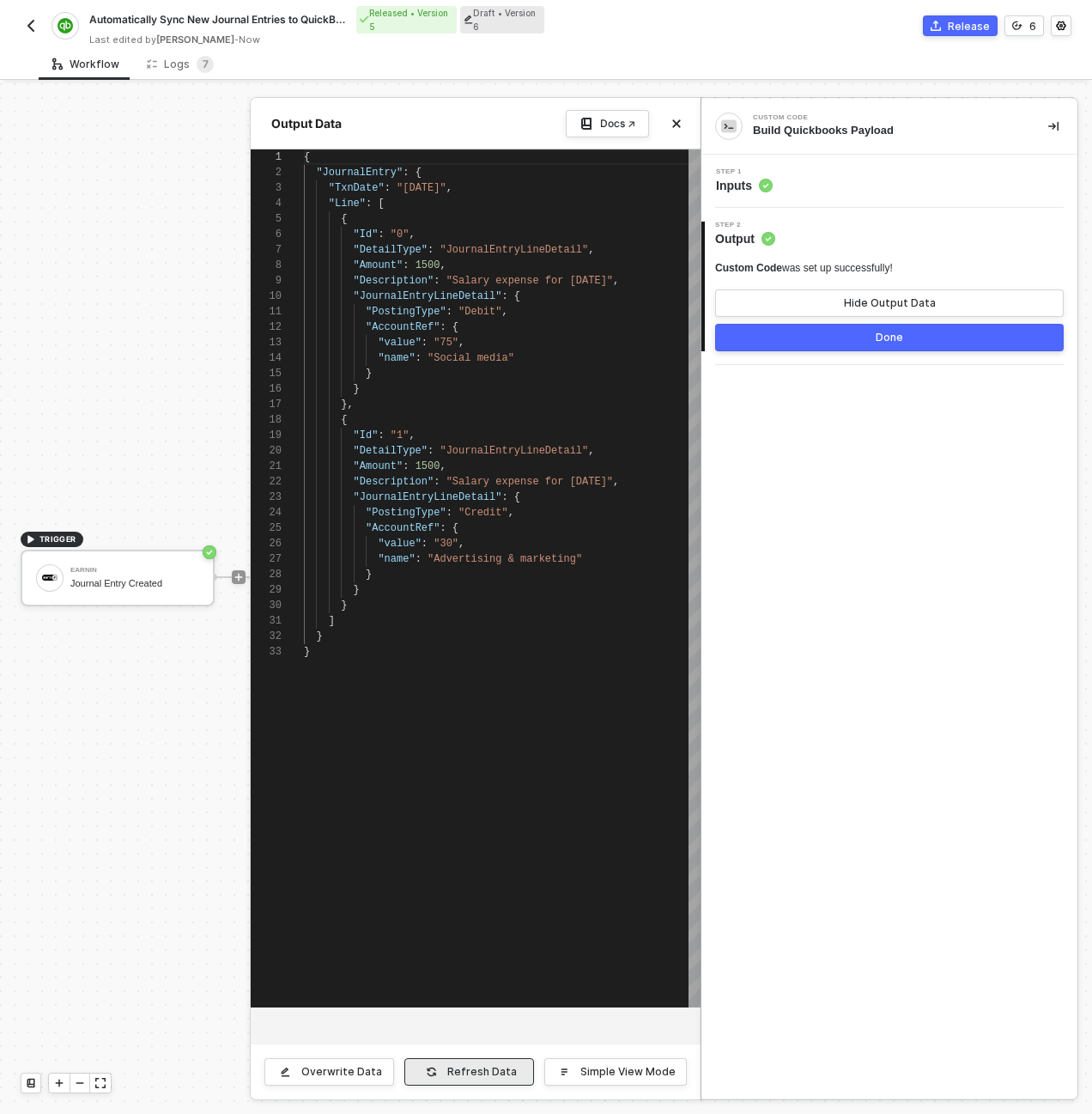
click at [489, 1071] on div "Refresh Data" at bounding box center [482, 1071] width 70 height 13
click at [808, 347] on button "Done" at bounding box center [889, 337] width 348 height 28
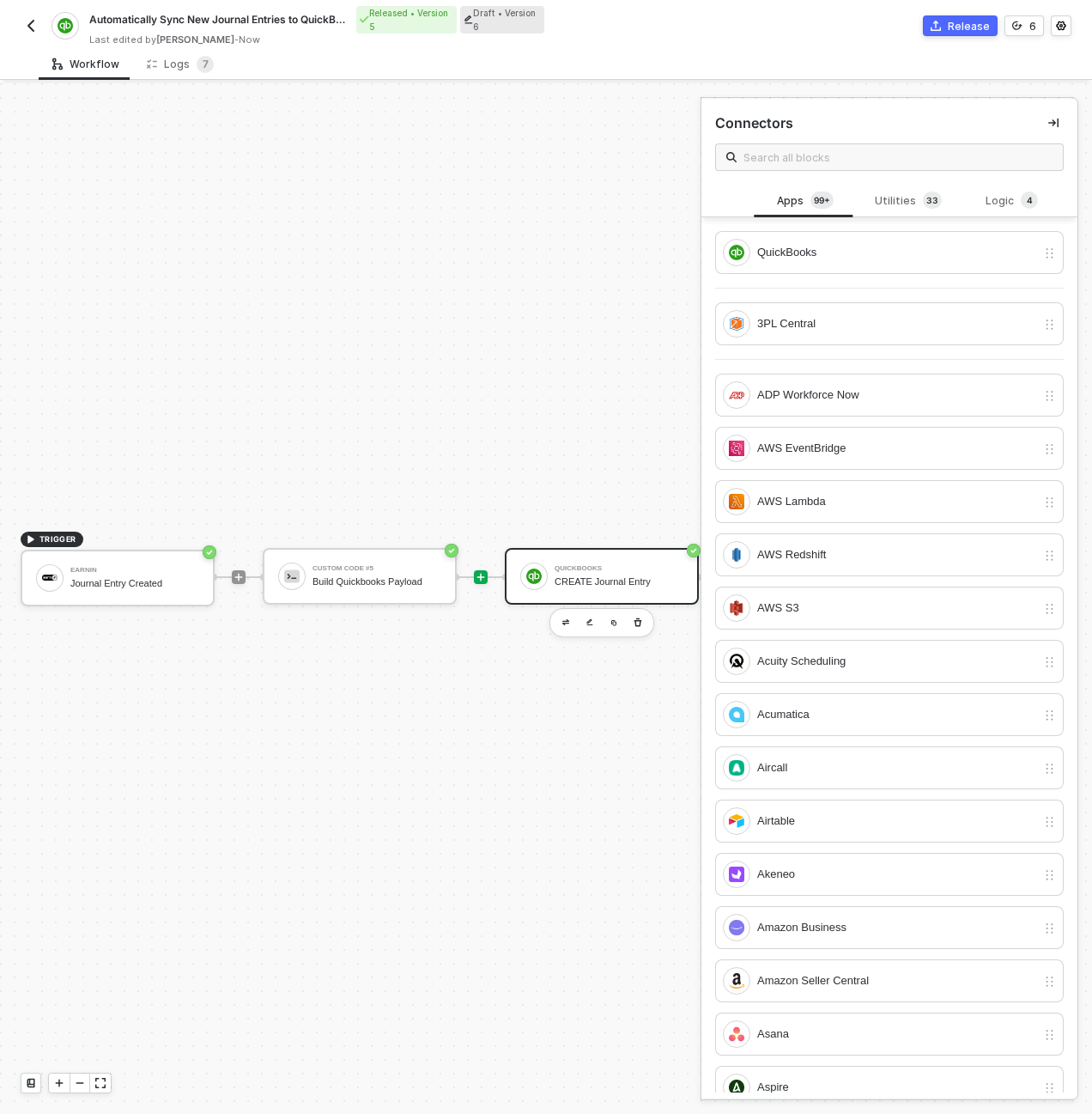
click at [561, 567] on div "QuickBooks" at bounding box center [619, 568] width 129 height 7
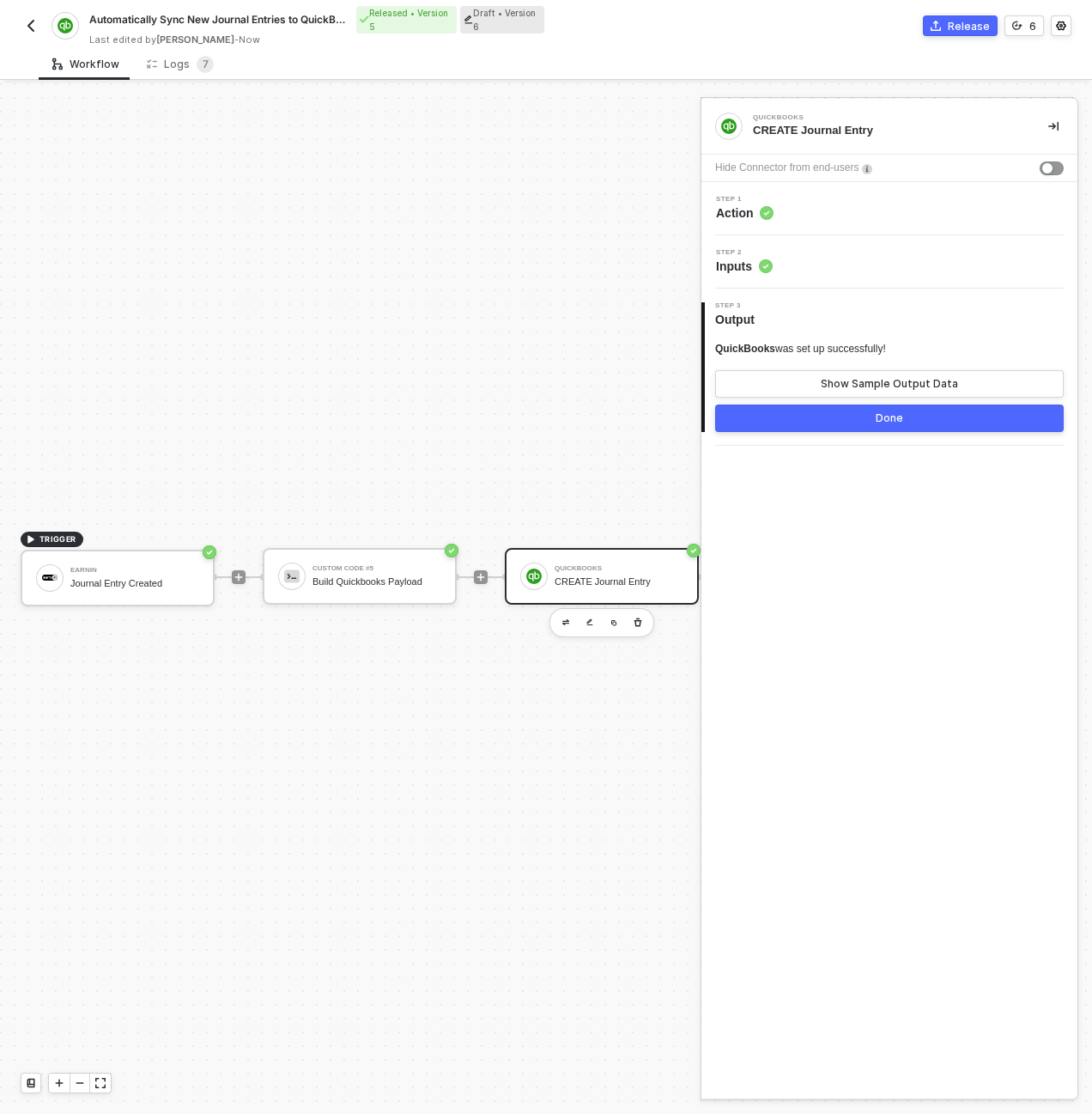
click at [808, 200] on div "Step 1 Action" at bounding box center [891, 208] width 371 height 26
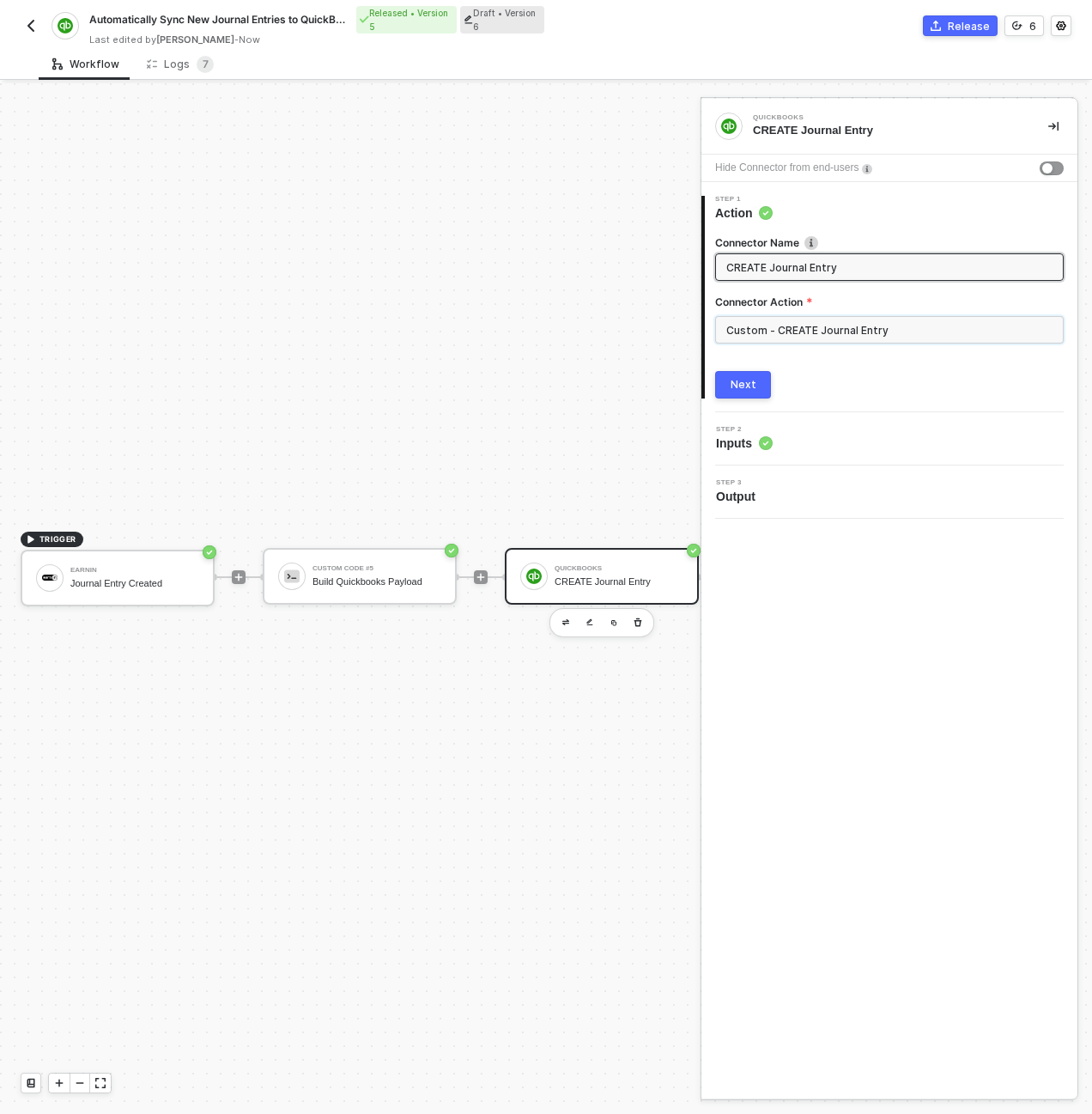
click at [824, 326] on input "Custom - CREATE Journal Entry" at bounding box center [889, 329] width 348 height 28
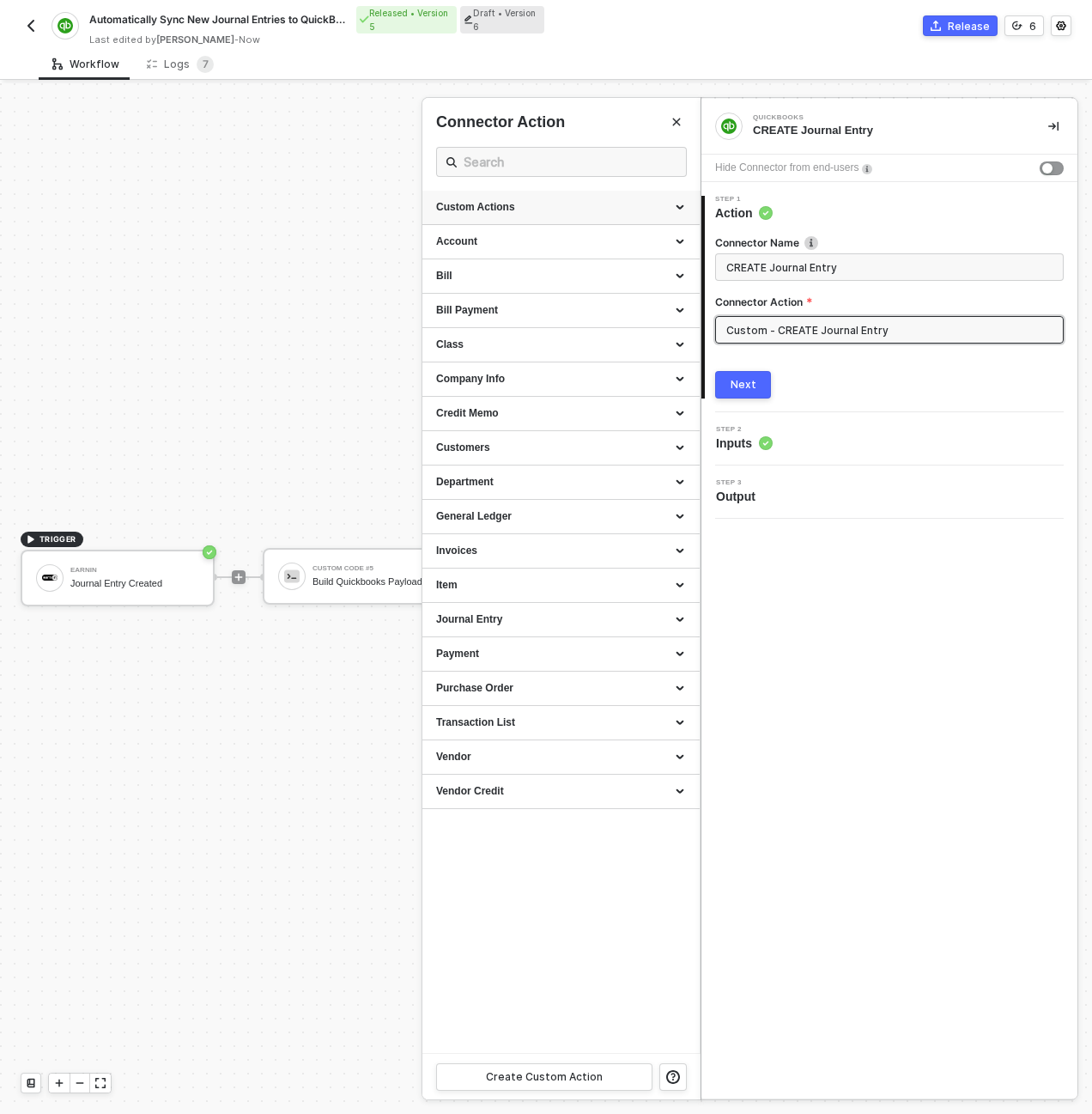
click at [688, 205] on div "Custom Actions" at bounding box center [561, 208] width 278 height 34
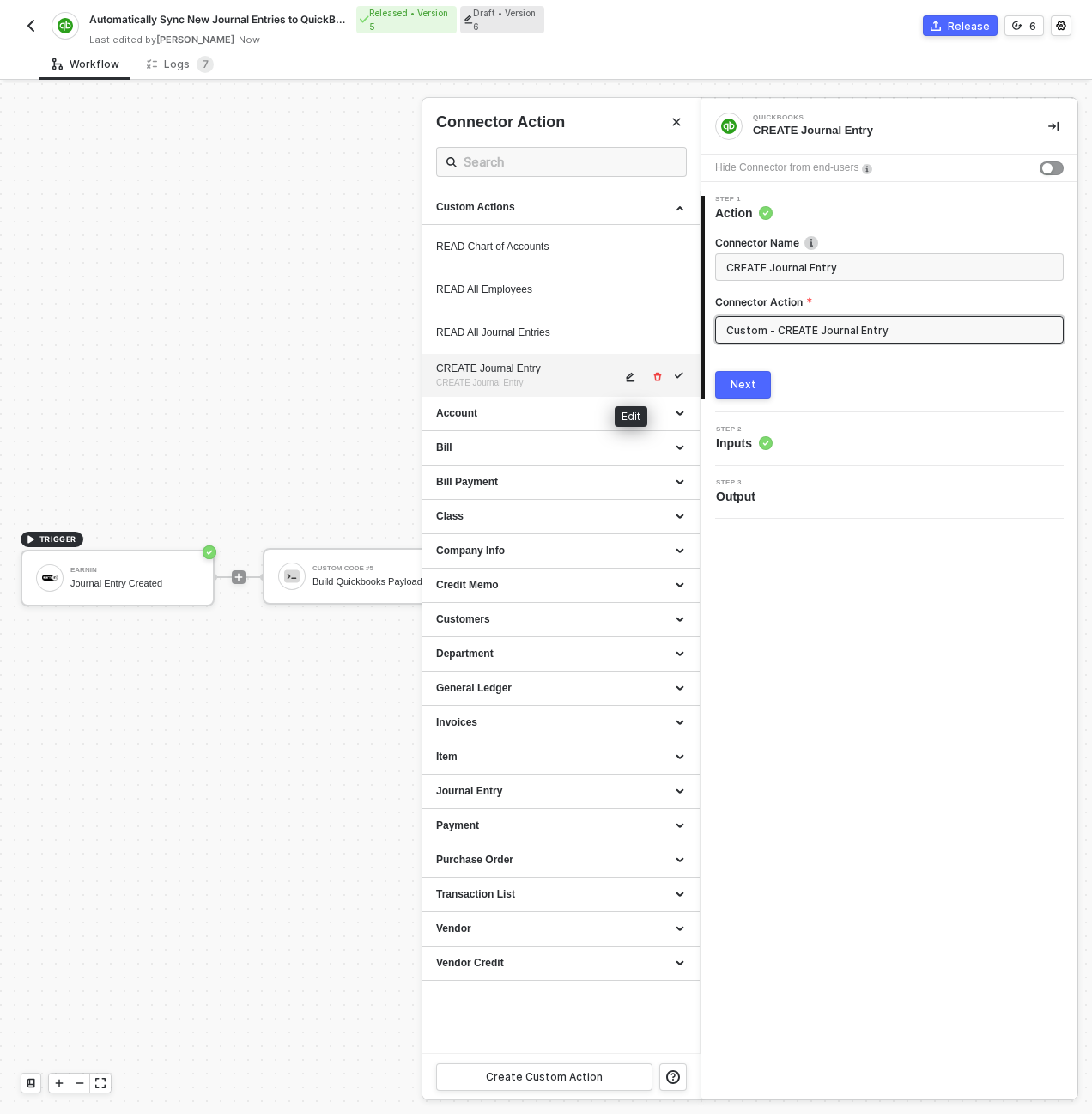
click at [628, 370] on button "button" at bounding box center [631, 377] width 21 height 21
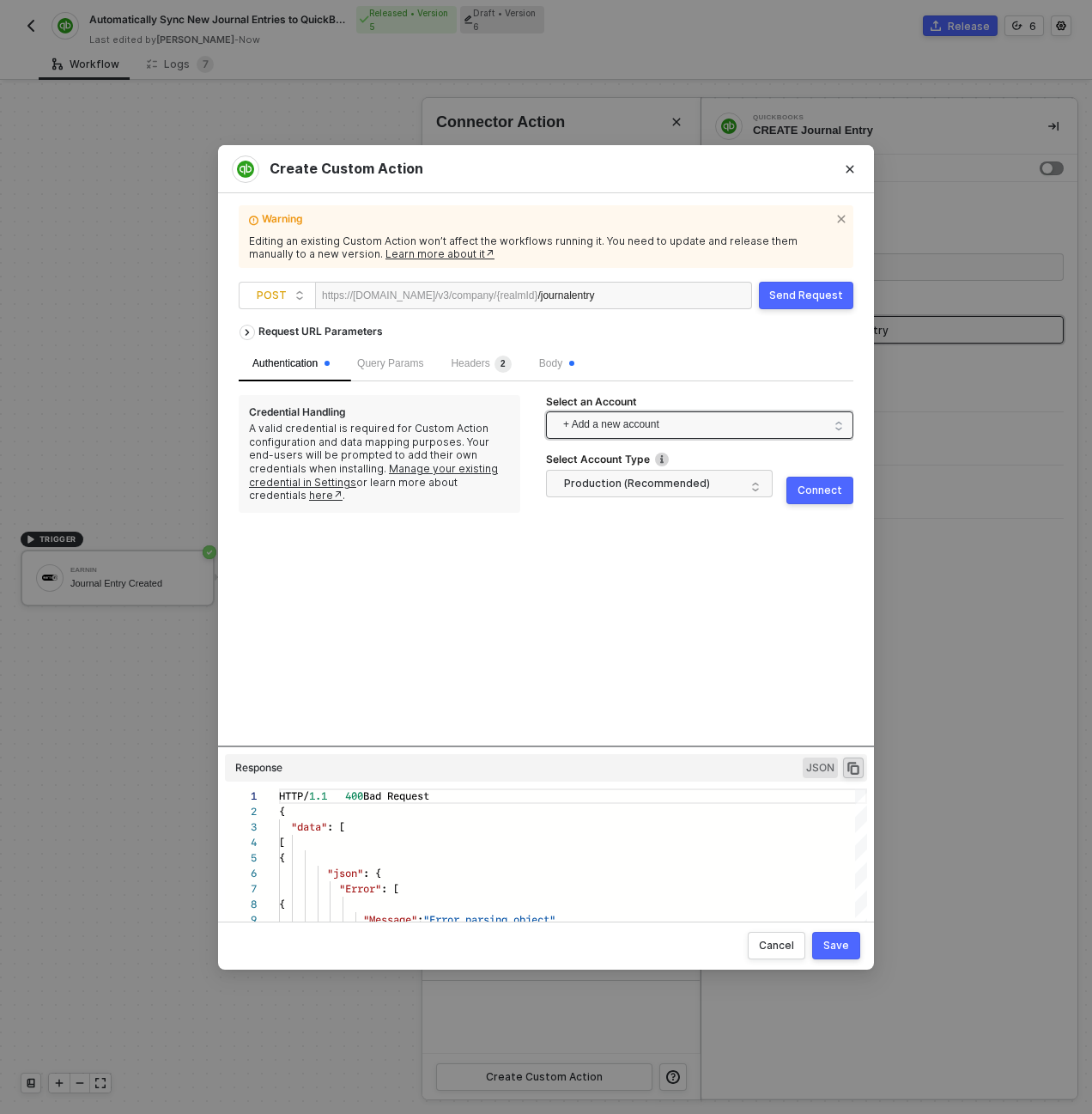
click at [611, 419] on span "+ Add a new account" at bounding box center [703, 425] width 280 height 28
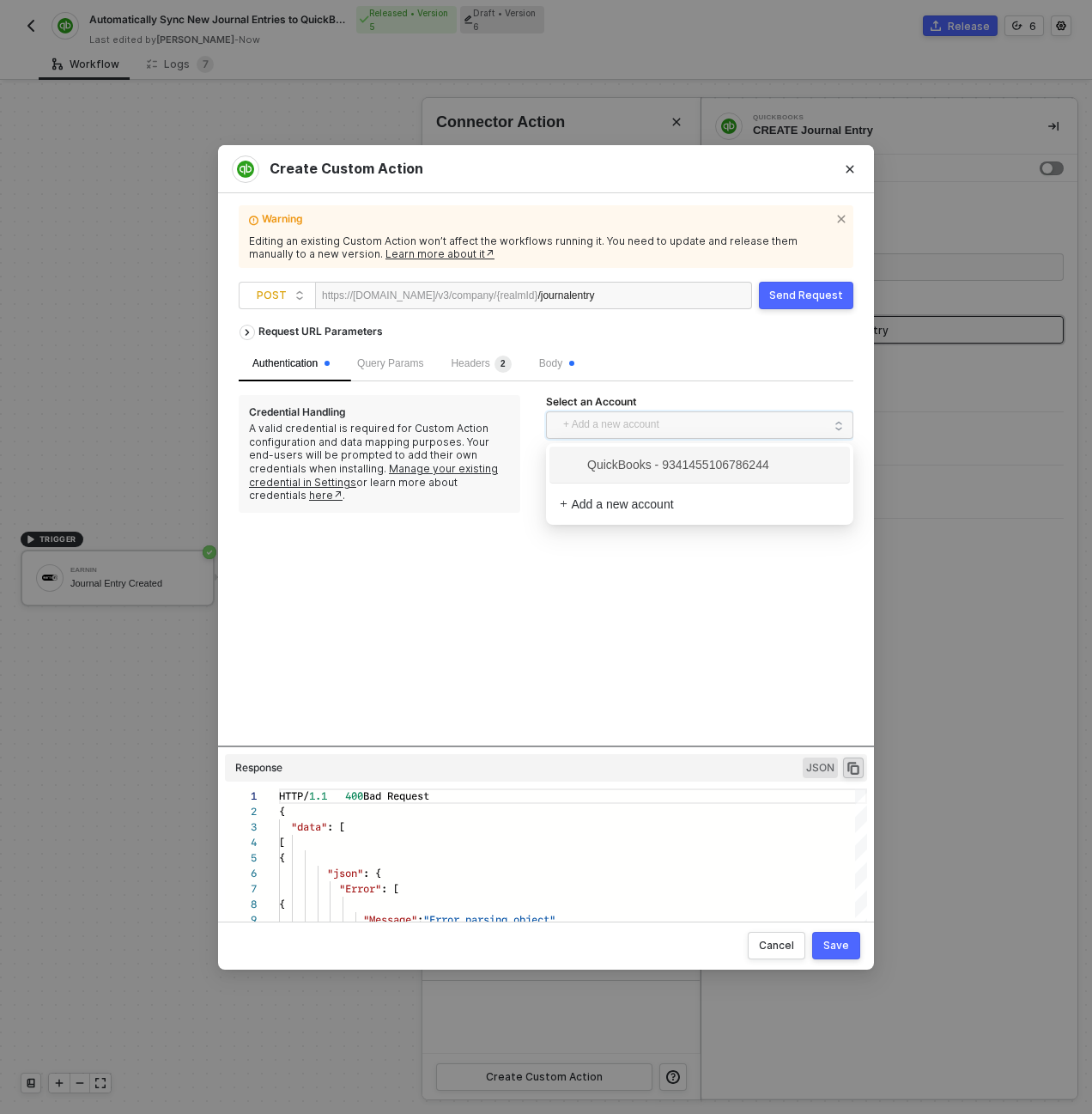
click at [615, 465] on span "QuickBooks - 9341455106786244" at bounding box center [663, 465] width 209 height 19
click at [551, 367] on span "Body" at bounding box center [556, 363] width 35 height 12
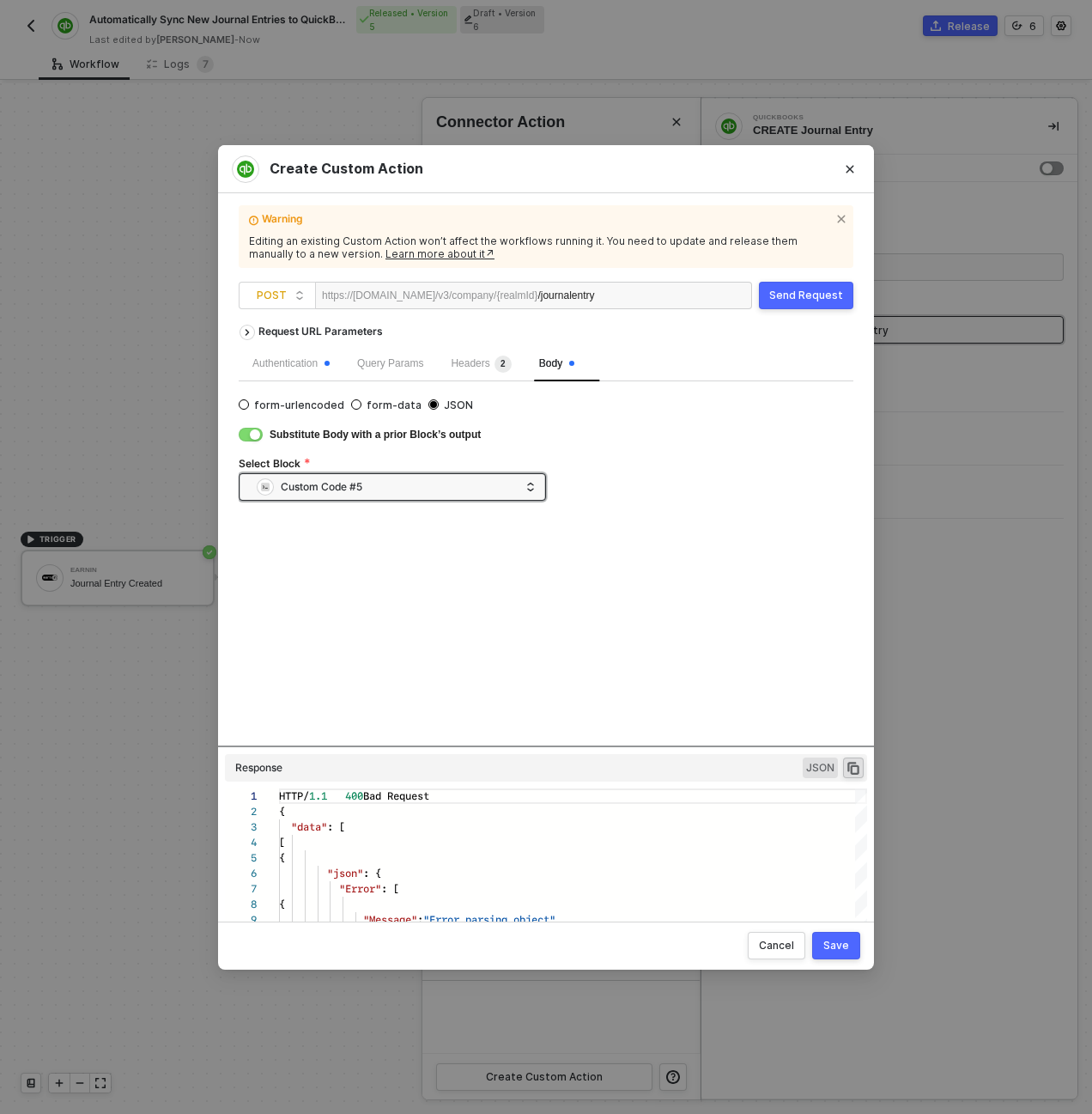
click at [806, 302] on div "Send Request" at bounding box center [806, 295] width 74 height 13
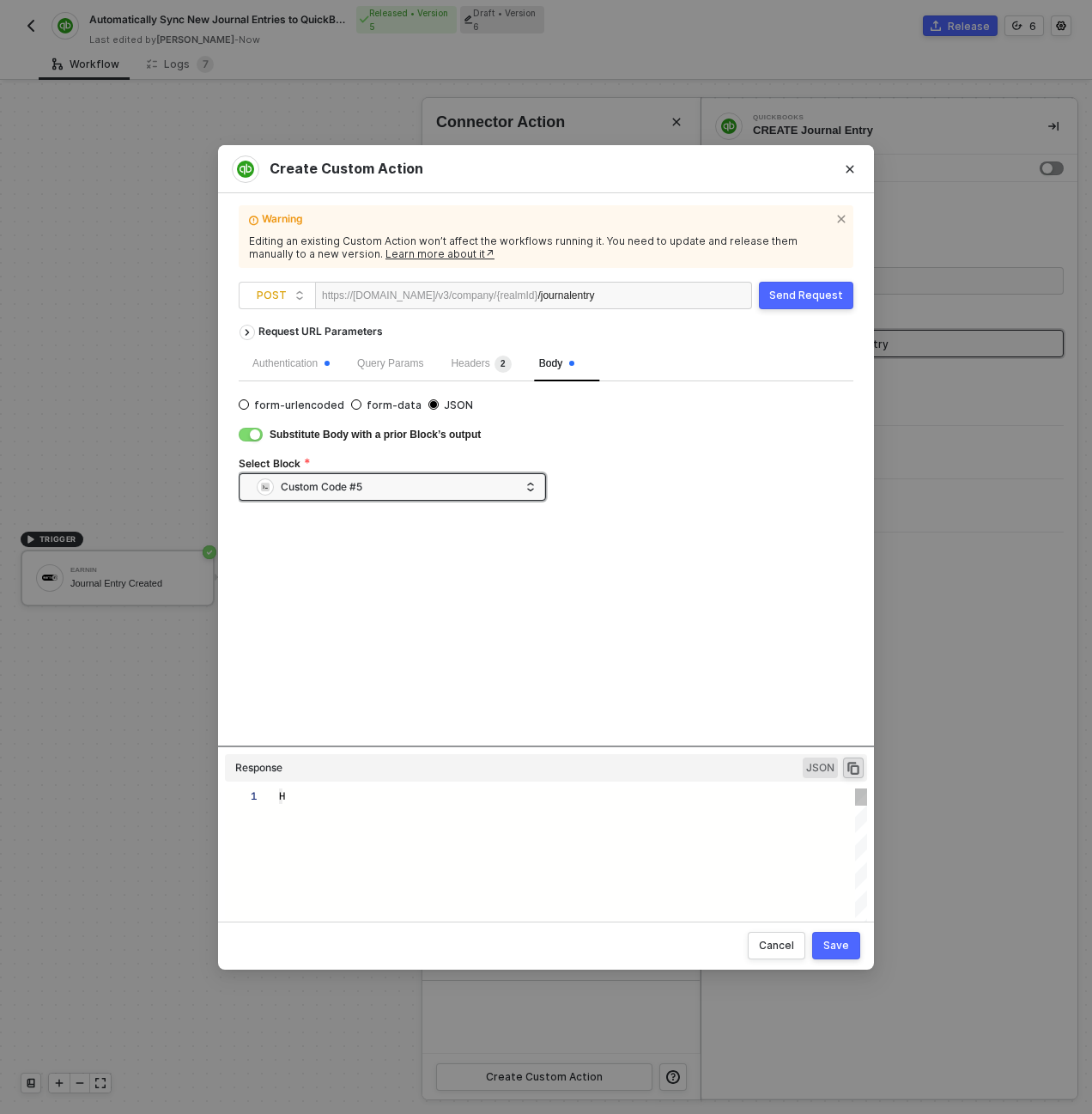
scroll to position [139, 0]
click at [587, 743] on div "Request URL Parameters Authentication Query Params Headers 2 Body form-urlencod…" at bounding box center [546, 531] width 615 height 430
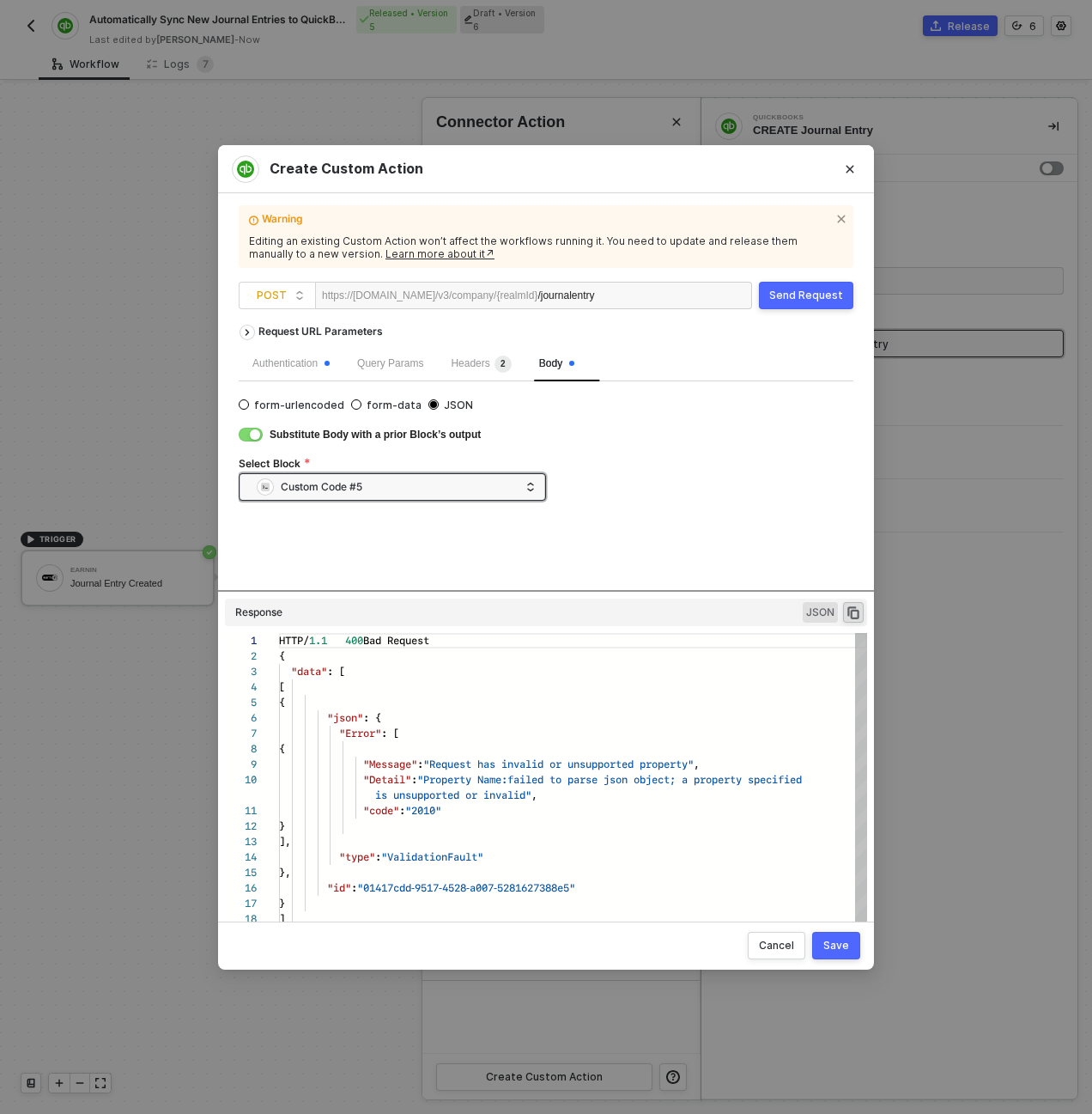
drag, startPoint x: 588, startPoint y: 745, endPoint x: 571, endPoint y: 641, distance: 105.4
click at [571, 641] on div "Request URL Parameters Authentication Query Params Headers 2 Body form-urlencod…" at bounding box center [546, 611] width 615 height 591
type textarea "is unsupported or invalid", "code": "2010" } ], "type": "ValidationFault" }, "i…"
click at [568, 825] on div "}" at bounding box center [573, 826] width 588 height 15
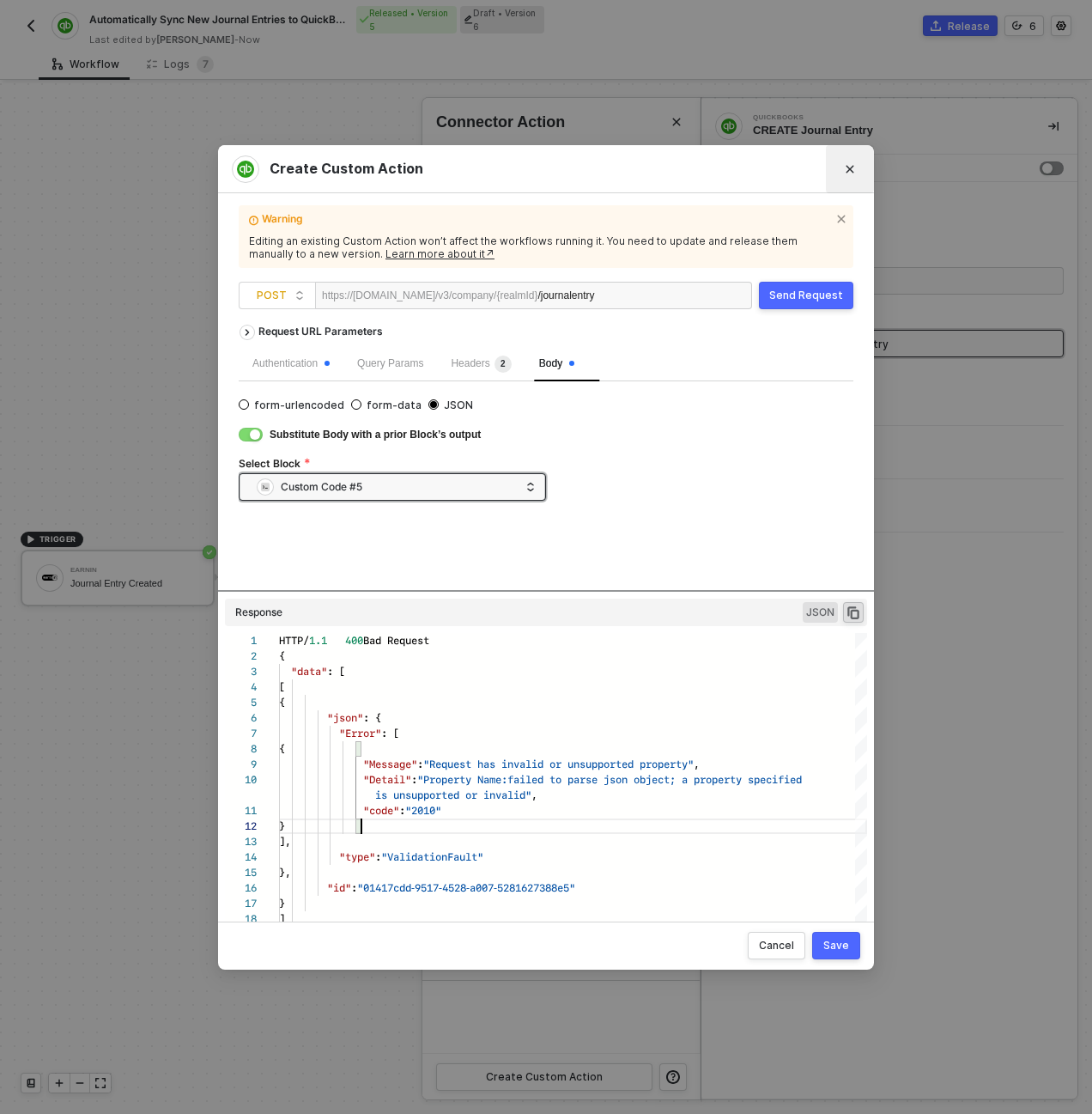
click at [844, 155] on button "Close" at bounding box center [850, 169] width 48 height 48
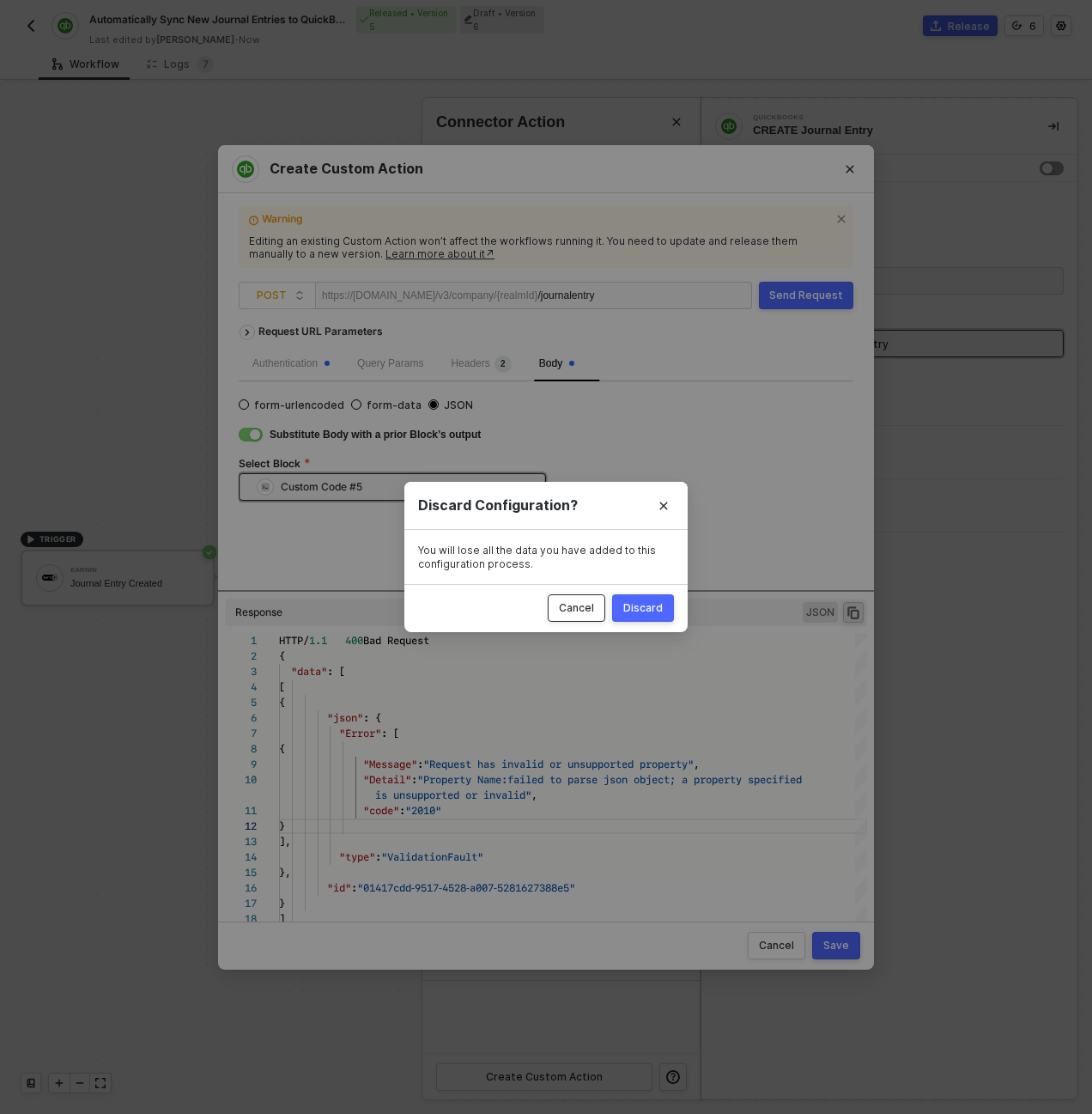
click at [567, 605] on div "Cancel" at bounding box center [577, 608] width 35 height 13
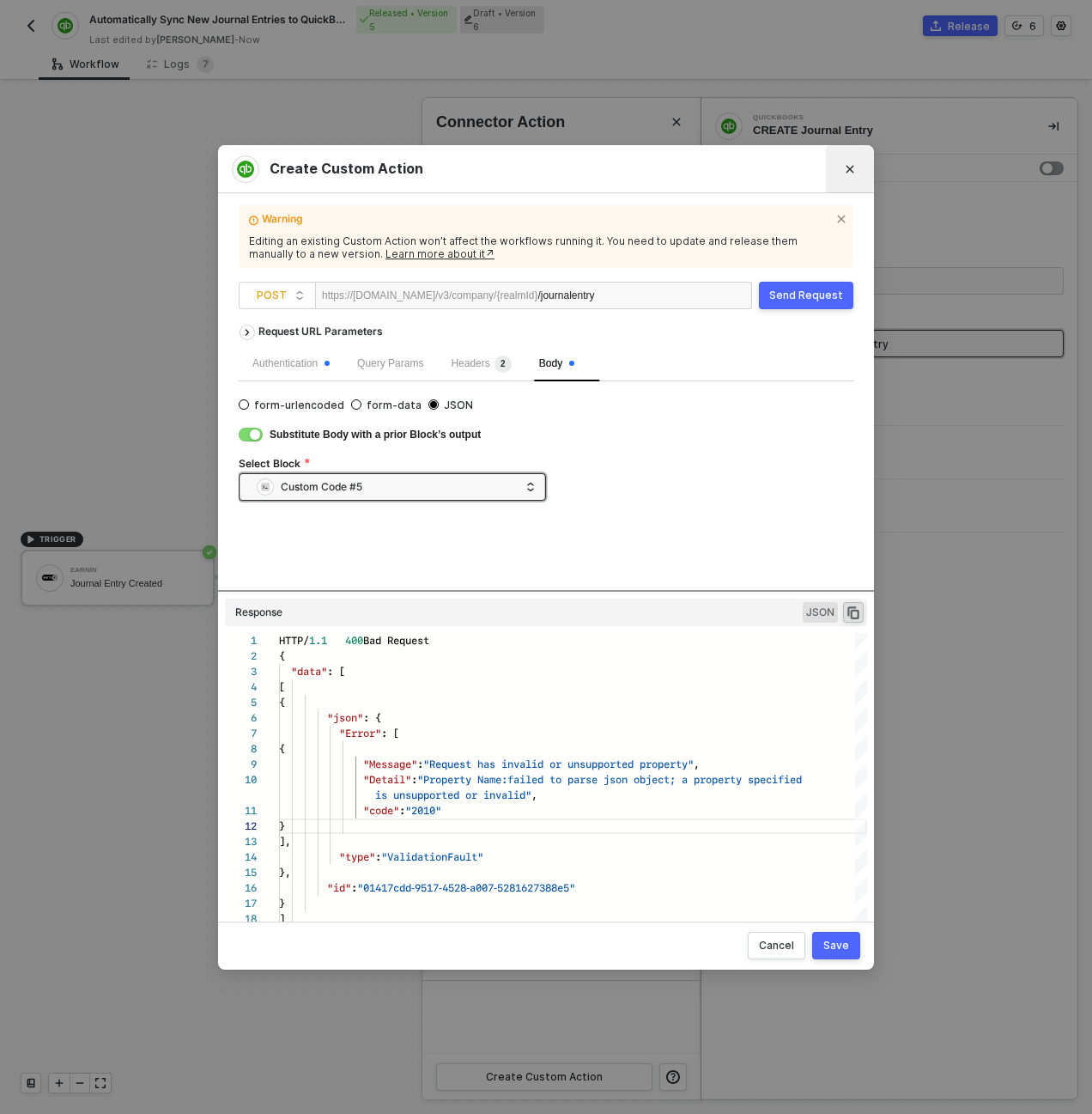
click at [850, 174] on button "Close" at bounding box center [850, 169] width 28 height 28
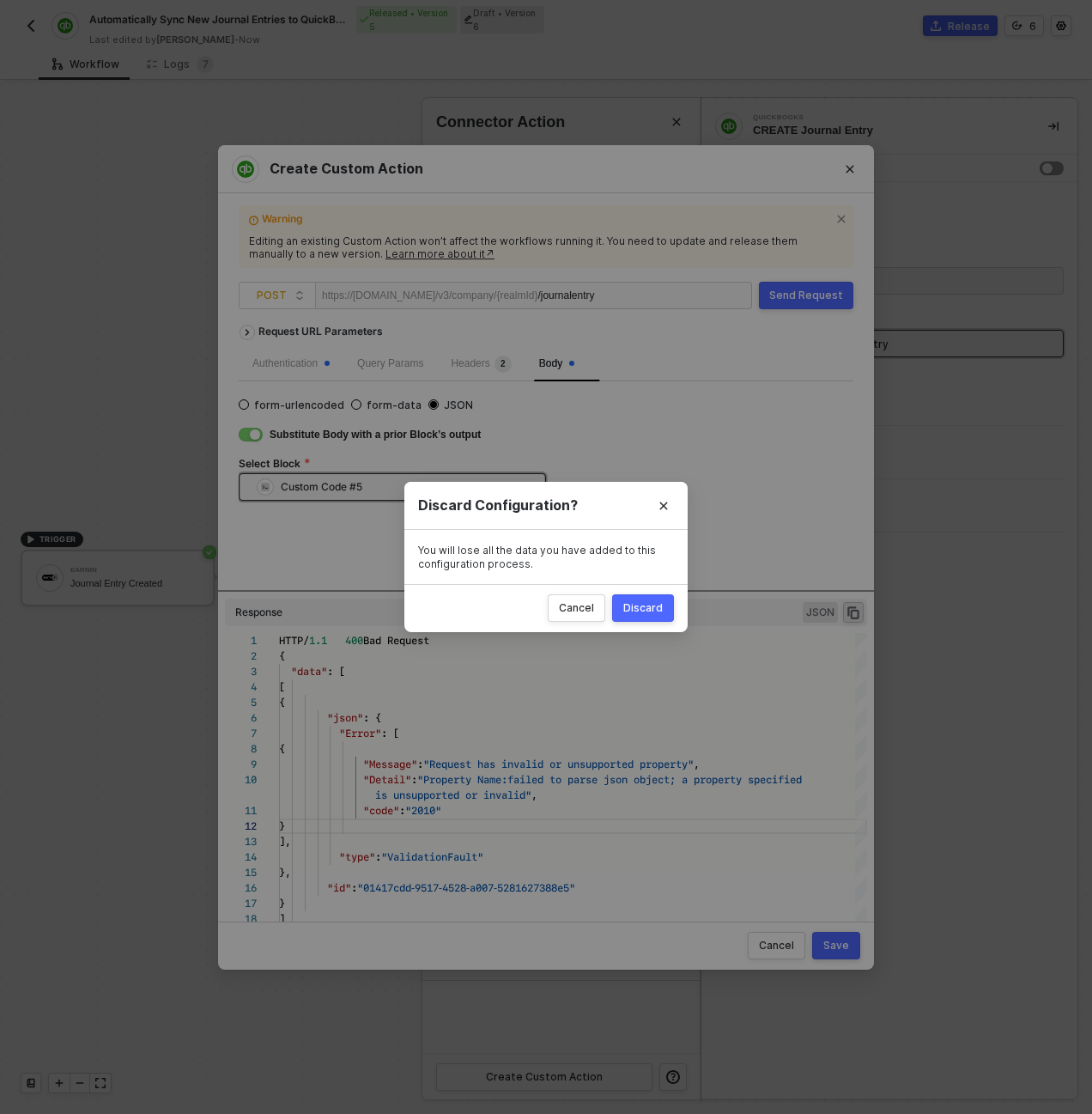
click at [577, 590] on div "Cancel Discard" at bounding box center [546, 608] width 284 height 48
click at [577, 601] on div "Cancel" at bounding box center [577, 608] width 35 height 13
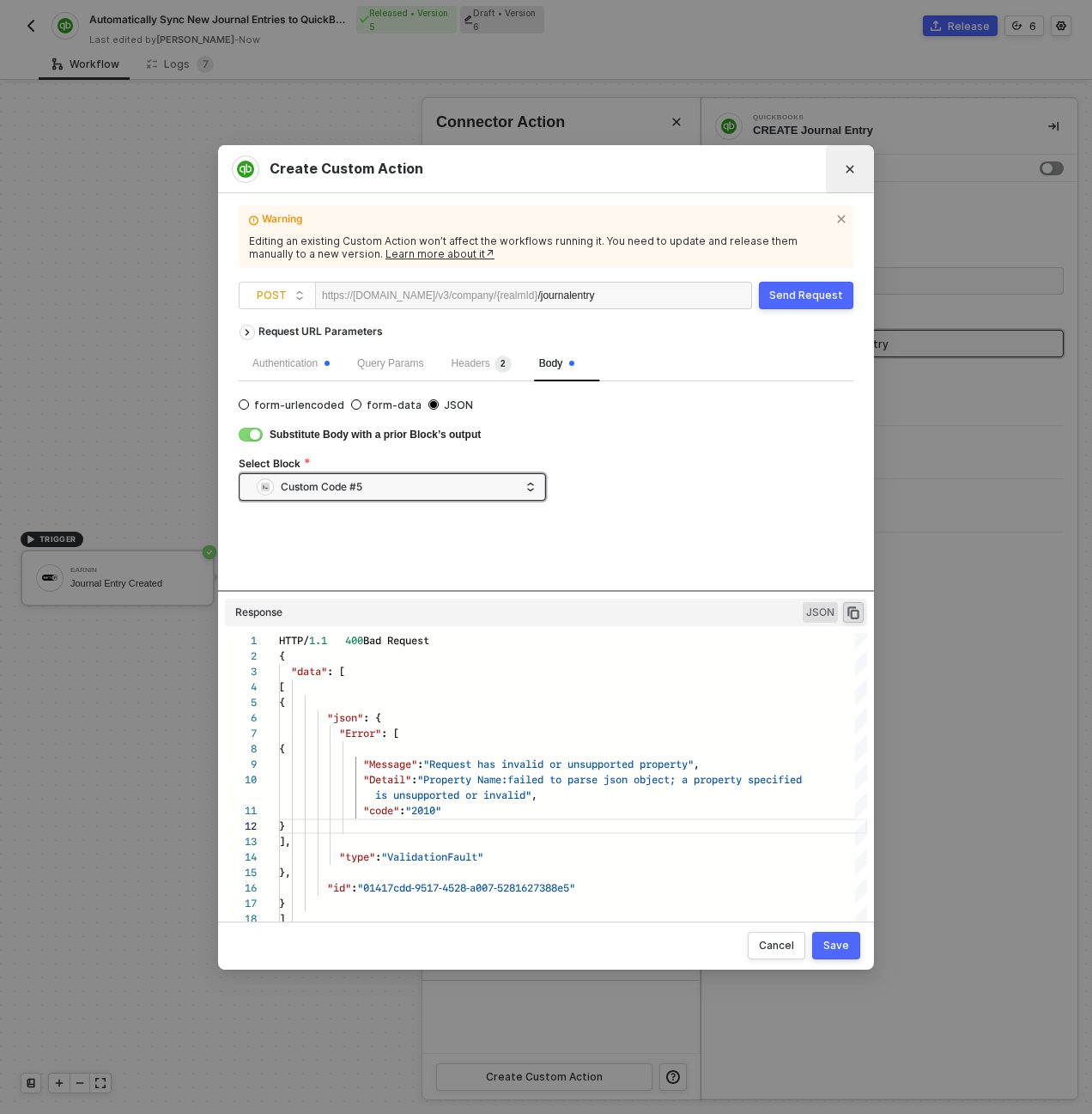
drag, startPoint x: 850, startPoint y: 183, endPoint x: 810, endPoint y: 295, distance: 118.9
click at [848, 184] on button "Close" at bounding box center [850, 169] width 48 height 48
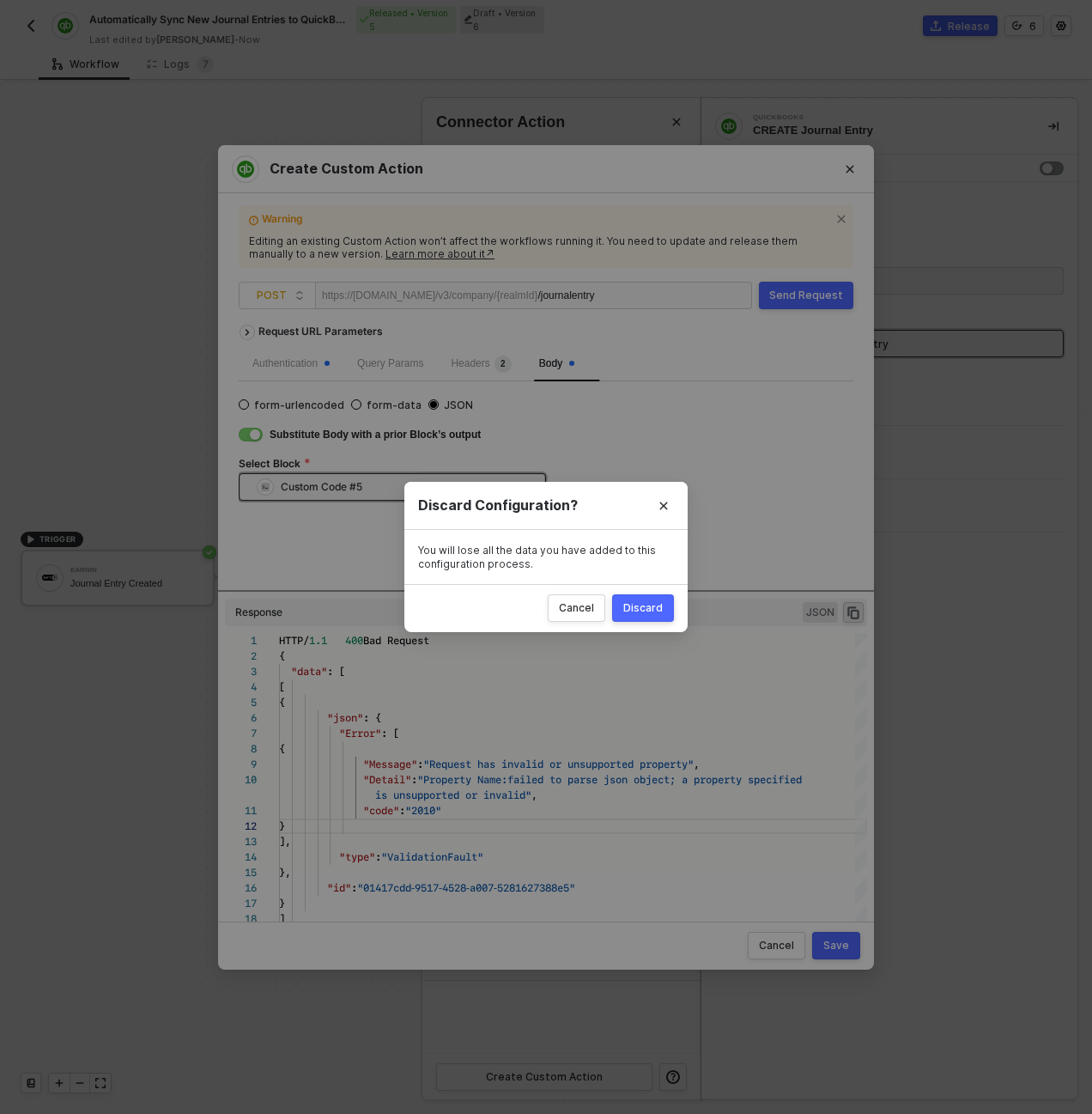
click at [654, 616] on button "Discard" at bounding box center [642, 607] width 62 height 28
radio input "true"
radio input "false"
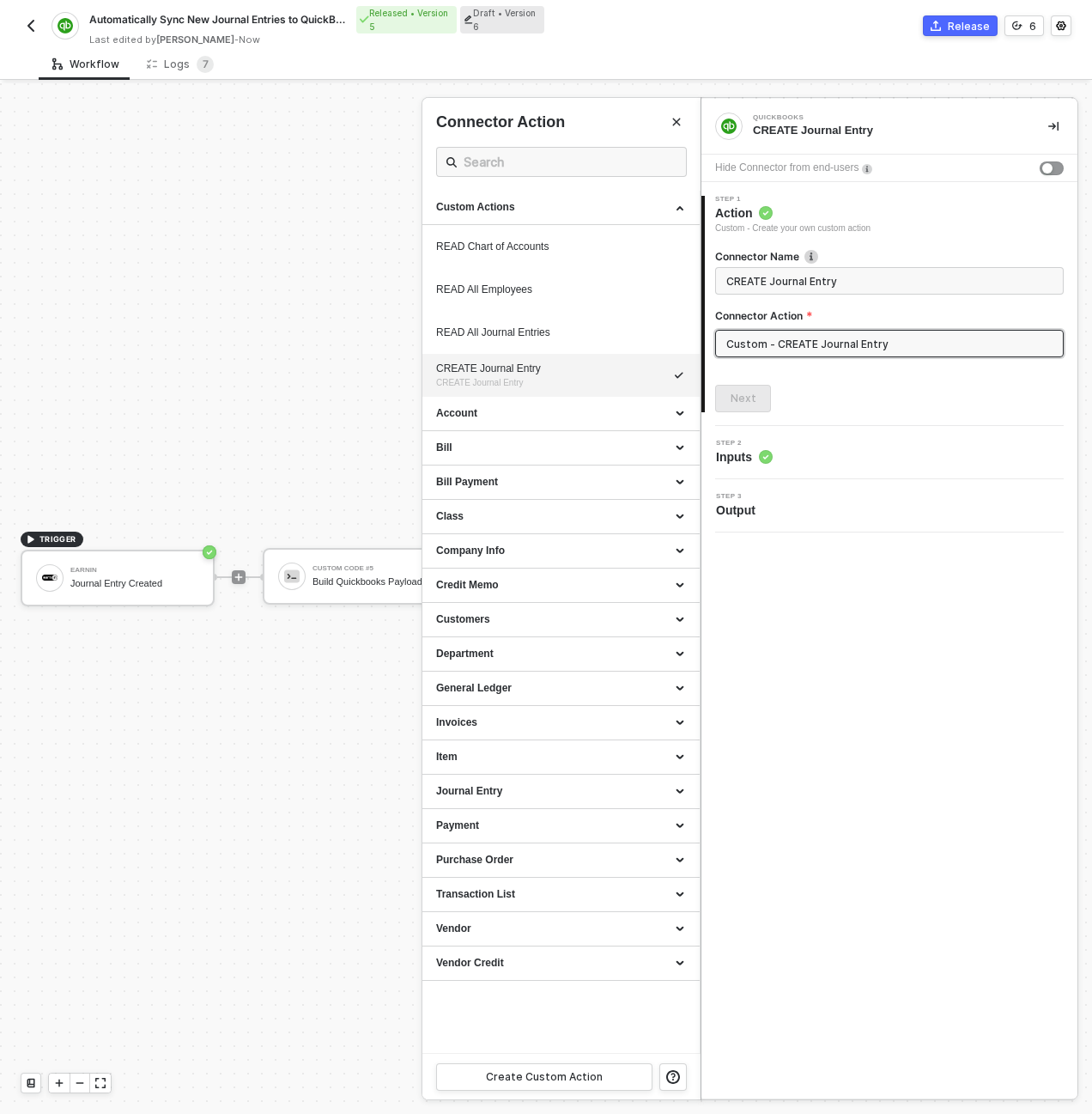
click at [270, 515] on div at bounding box center [546, 598] width 1092 height 1030
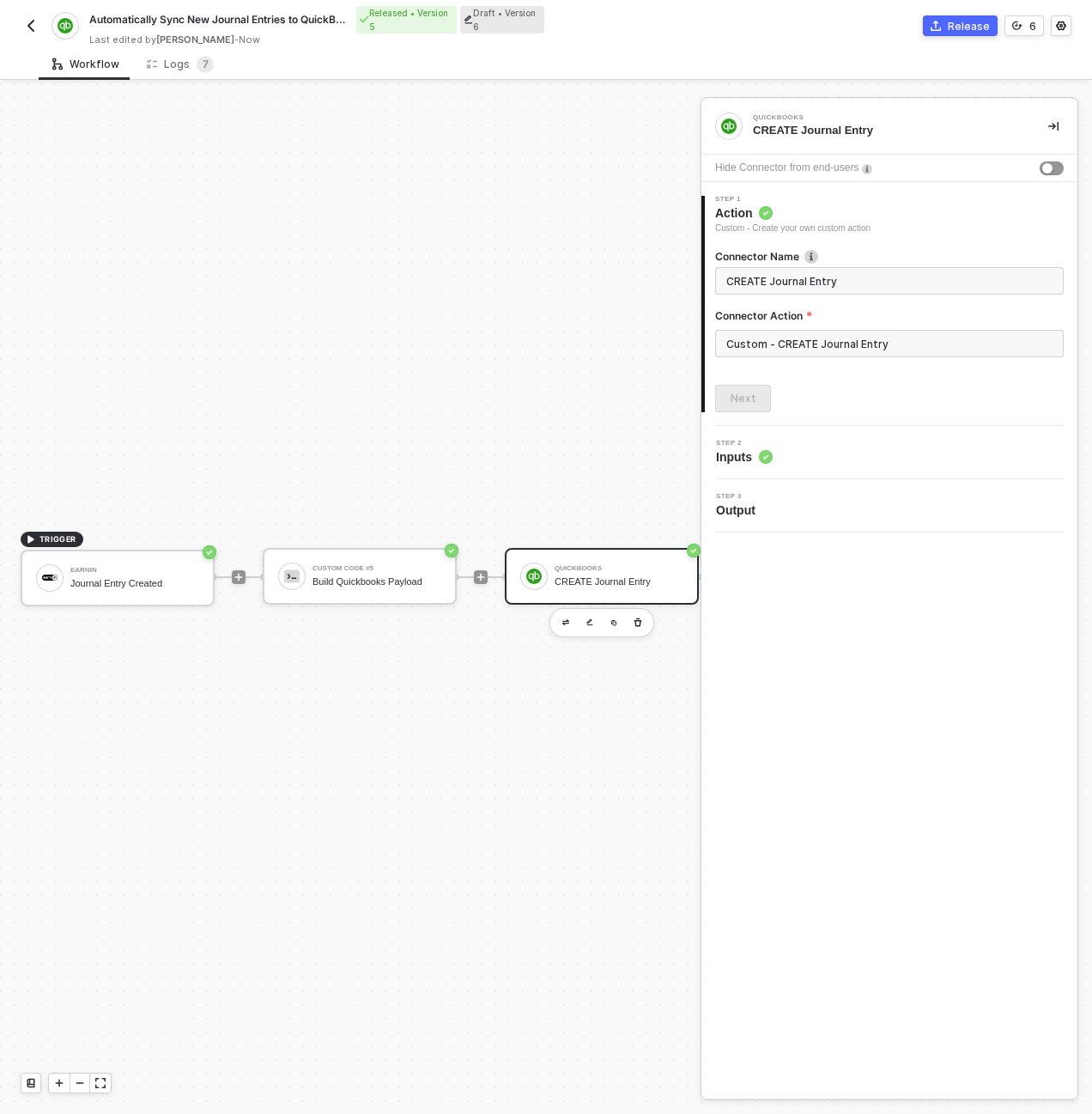
click at [568, 553] on div "QuickBooks CREATE Journal Entry" at bounding box center [601, 576] width 194 height 56
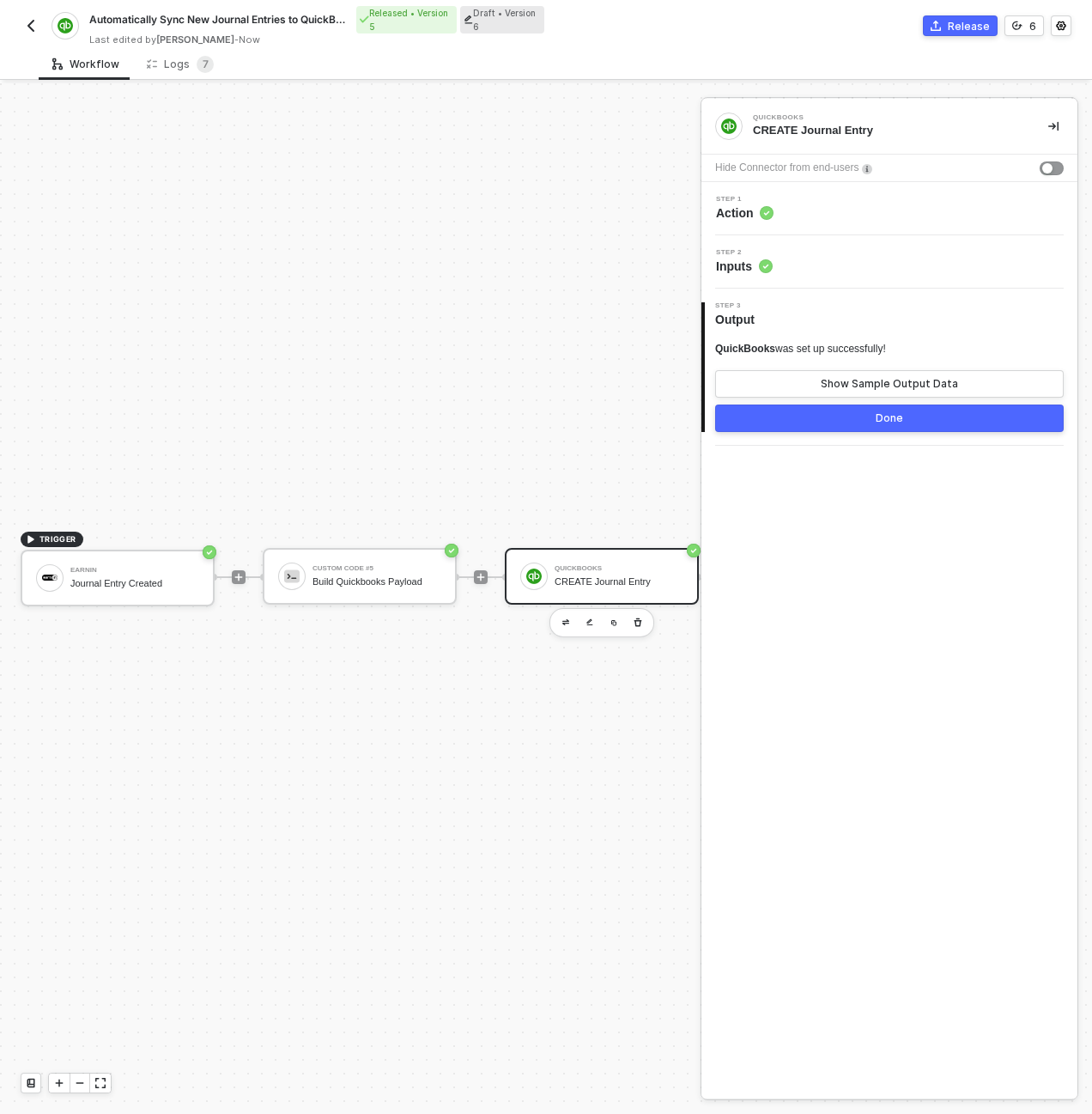
click at [799, 260] on div "Step 2 Inputs" at bounding box center [891, 262] width 371 height 26
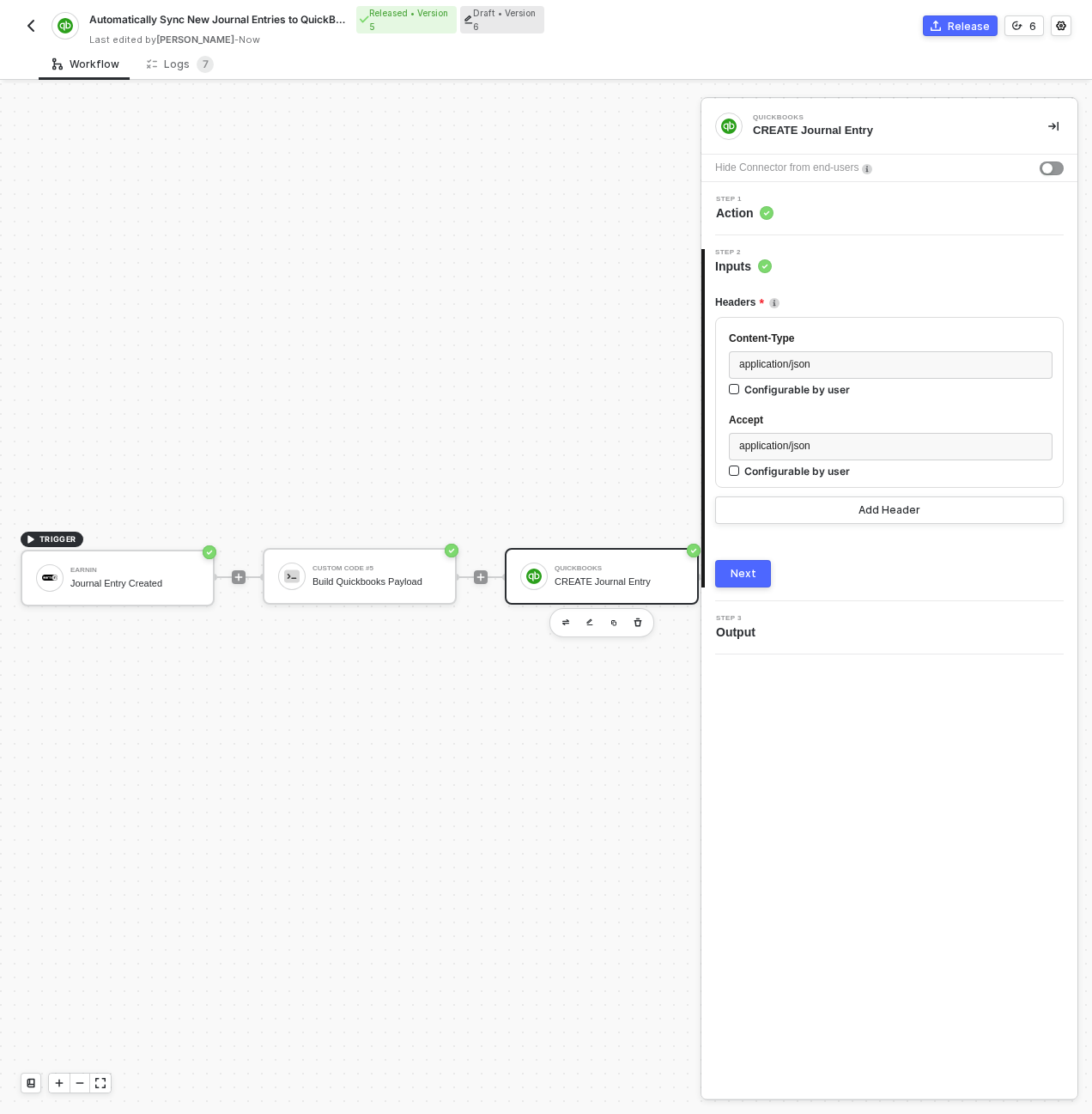
drag, startPoint x: 541, startPoint y: 439, endPoint x: 807, endPoint y: 201, distance: 356.9
click at [549, 433] on div "TRIGGER Earnin Journal Entry Created Custom Code #5 Build Quickbooks Payload Qu…" at bounding box center [691, 577] width 1382 height 1972
click at [829, 206] on div "Step 1 Action" at bounding box center [891, 208] width 371 height 26
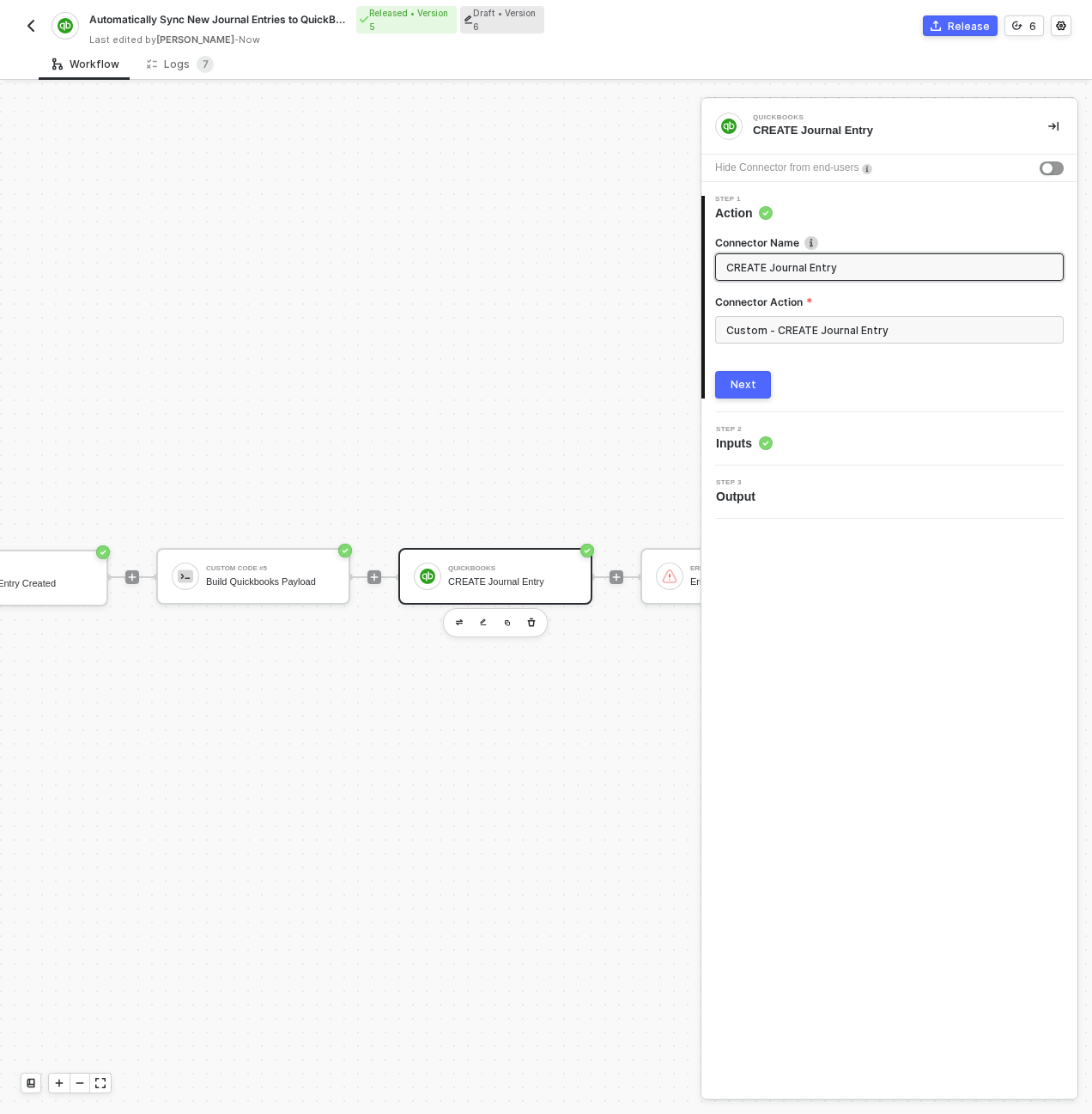
scroll to position [493, 133]
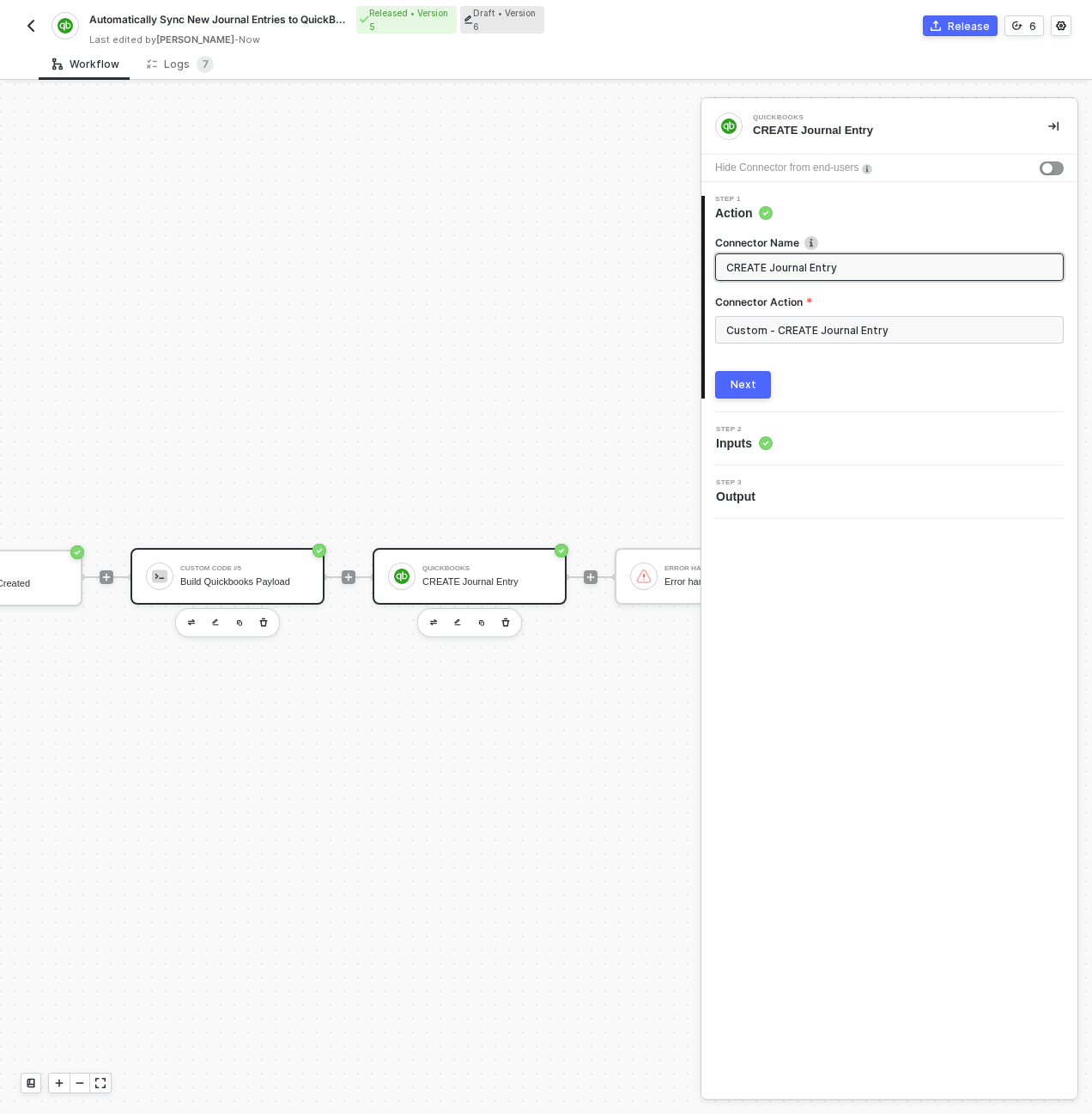
click at [198, 581] on div "Build Quickbooks Payload" at bounding box center [244, 582] width 129 height 11
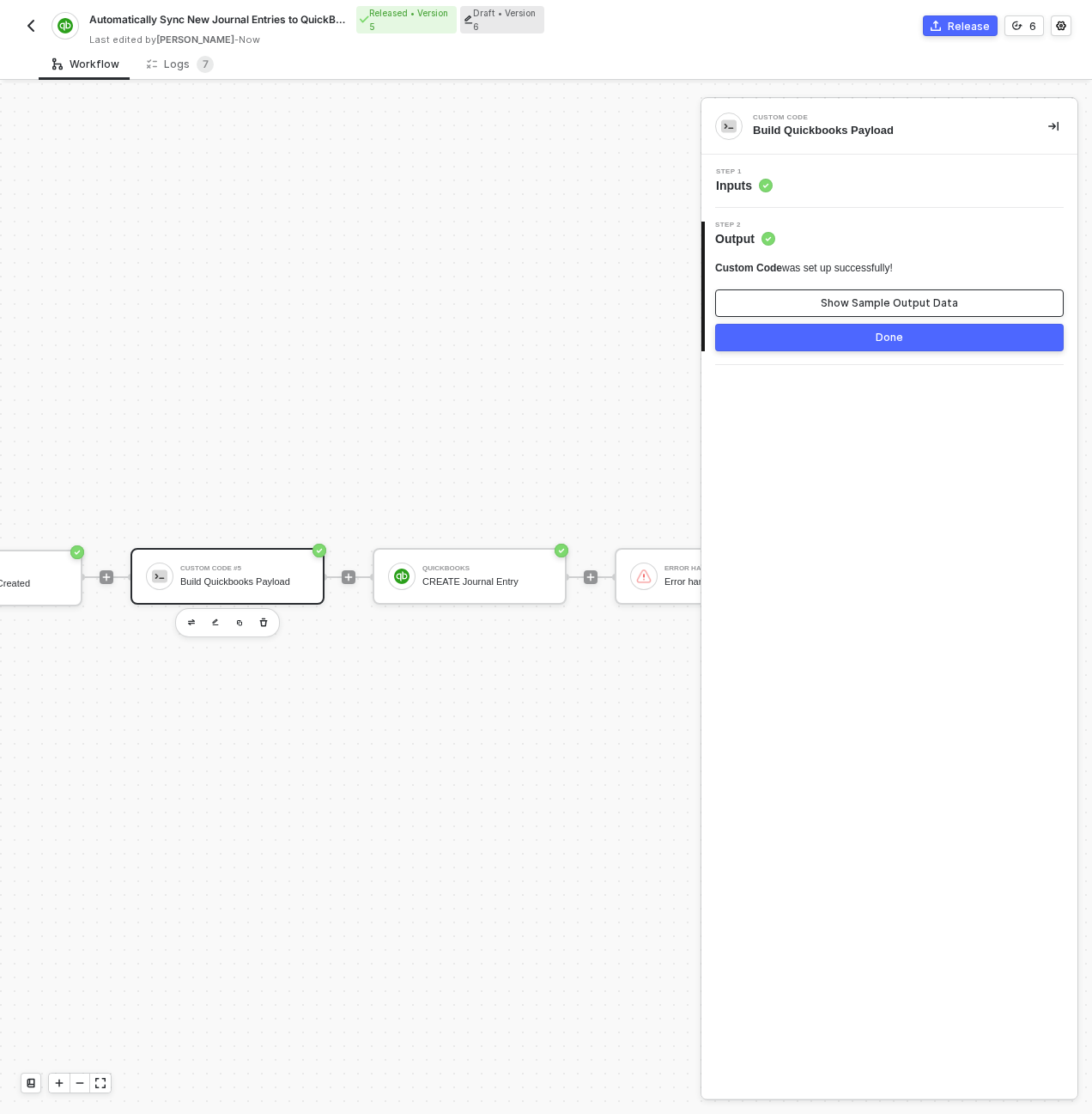
click at [804, 315] on button "Show Sample Output Data" at bounding box center [889, 303] width 348 height 28
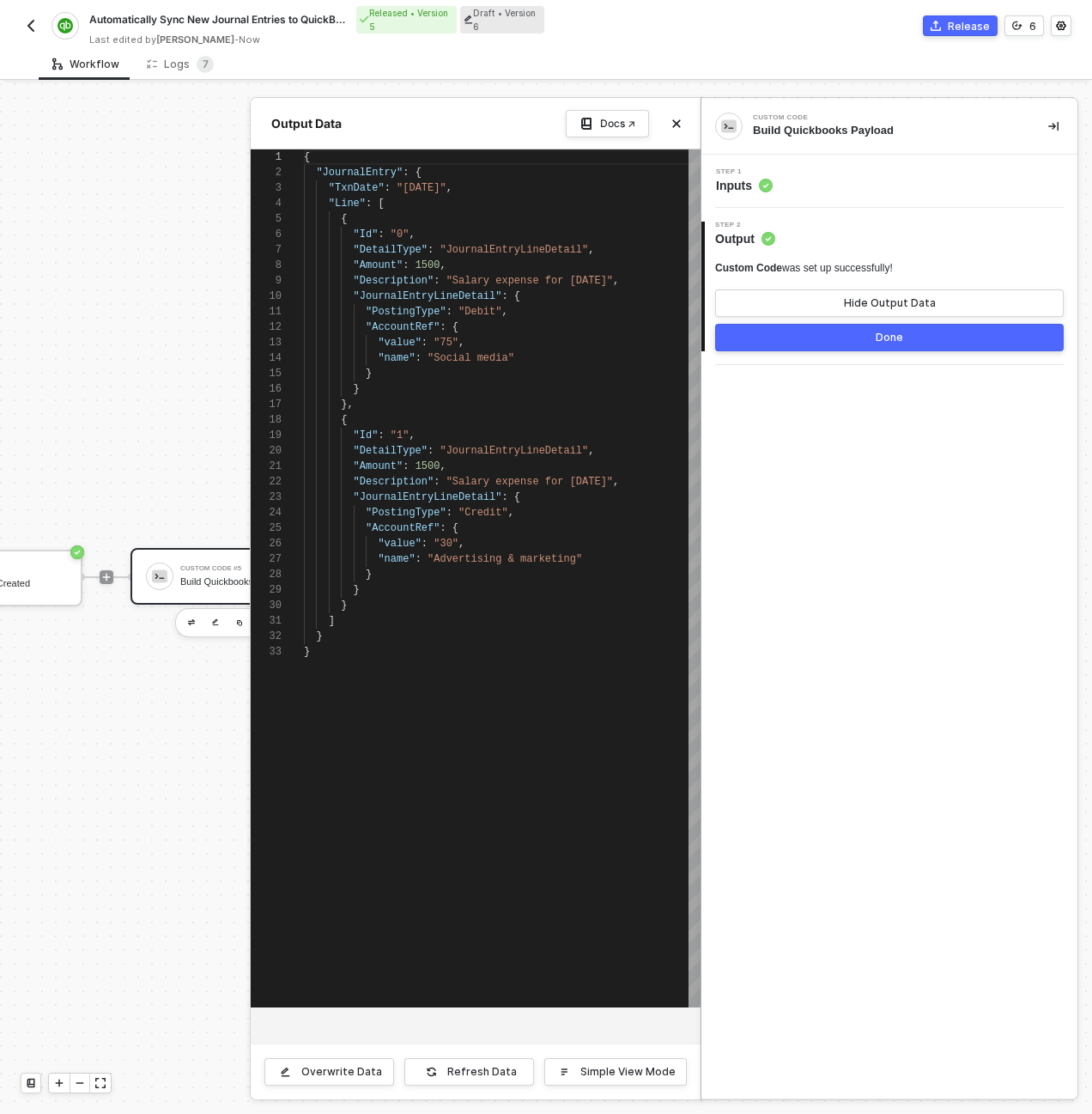
scroll to position [155, 0]
click at [806, 341] on button "Done" at bounding box center [889, 337] width 348 height 28
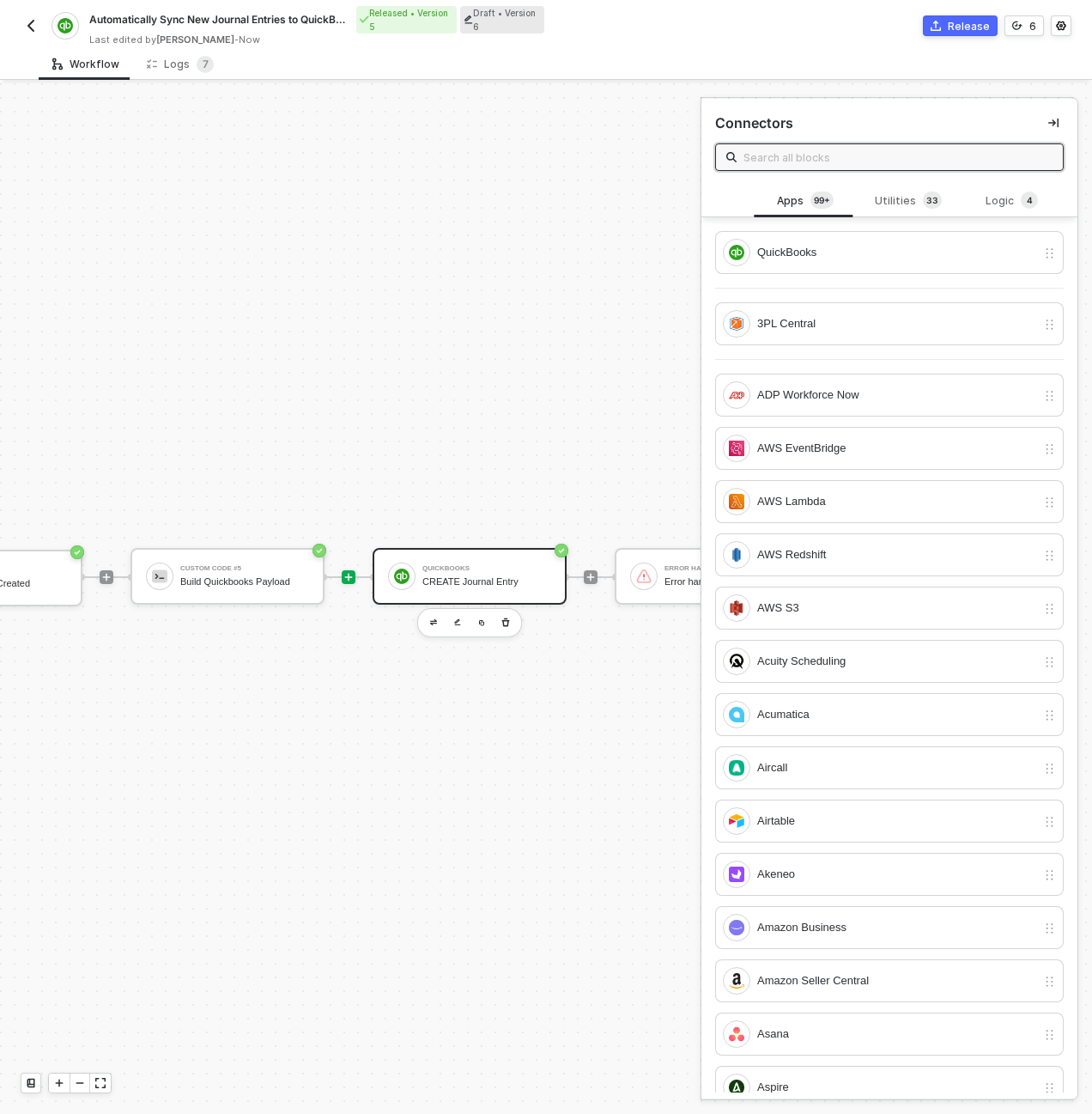
click at [493, 584] on div "CREATE Journal Entry" at bounding box center [487, 582] width 129 height 11
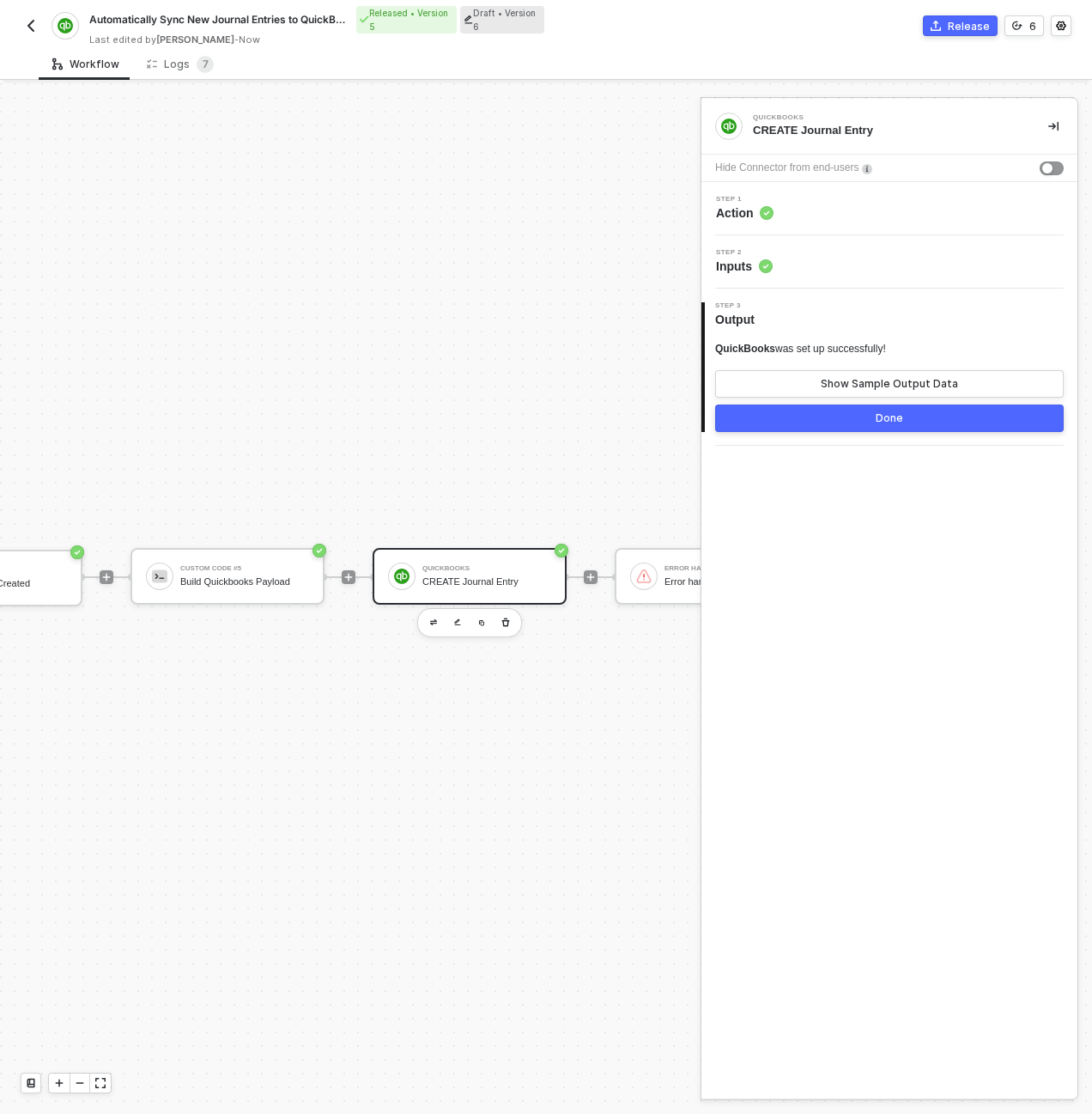
click at [798, 252] on div "Step 2 Inputs" at bounding box center [891, 262] width 371 height 26
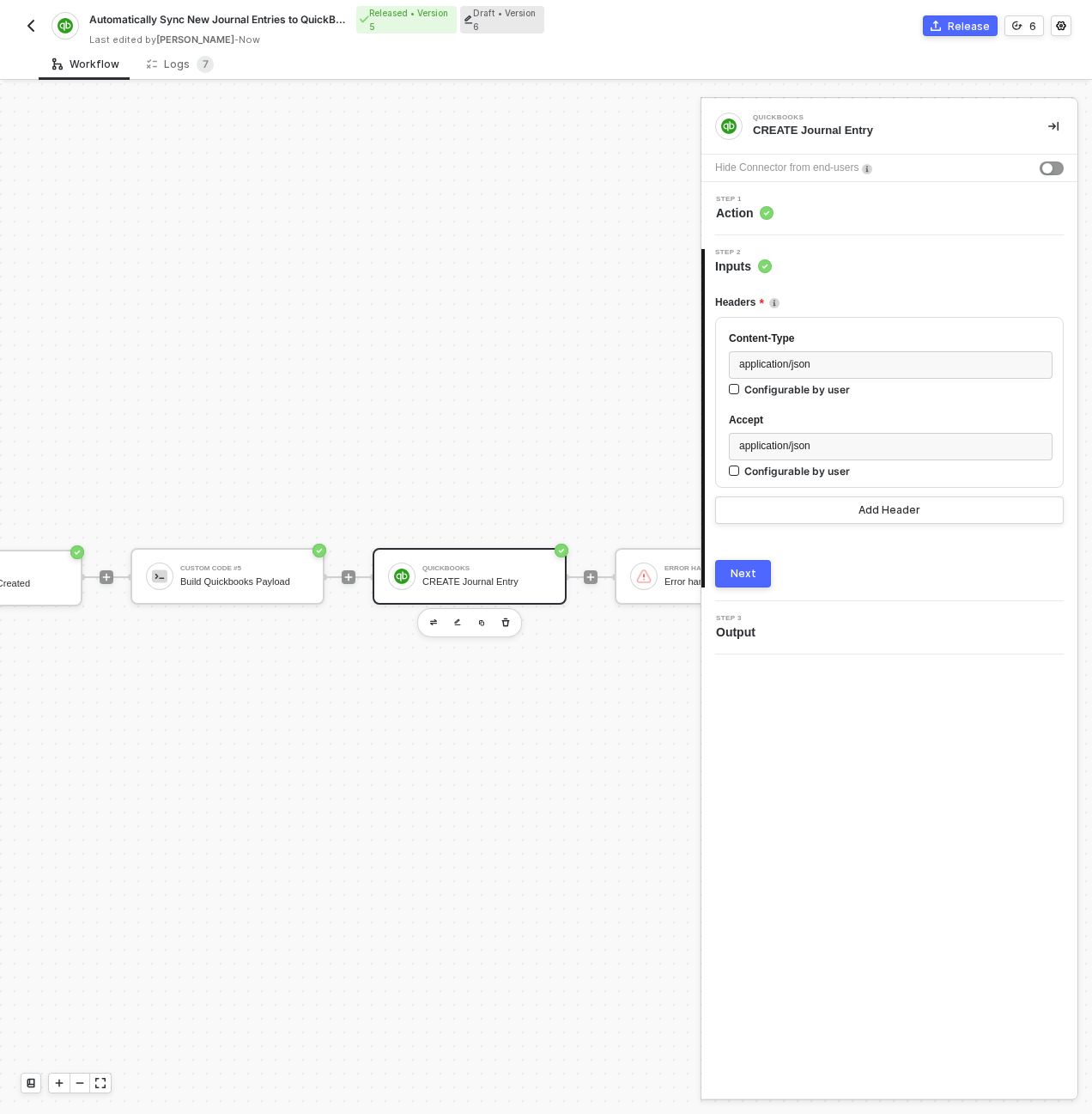
click at [788, 183] on div "Step 1 Action" at bounding box center [890, 209] width 376 height 53
click at [794, 205] on div "Step 1 Action" at bounding box center [891, 208] width 371 height 26
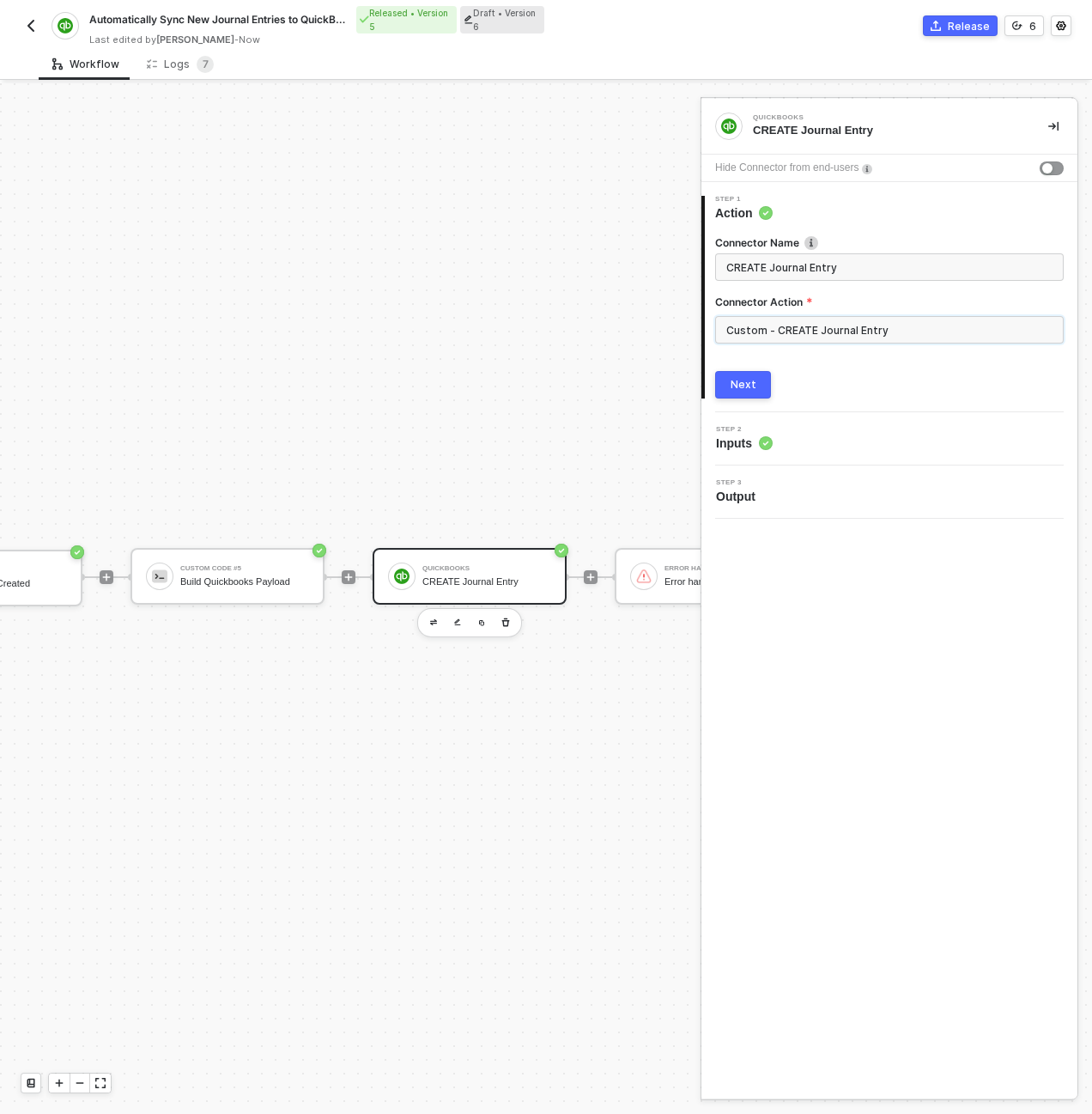
click at [766, 325] on input "Custom - CREATE Journal Entry" at bounding box center [889, 329] width 348 height 28
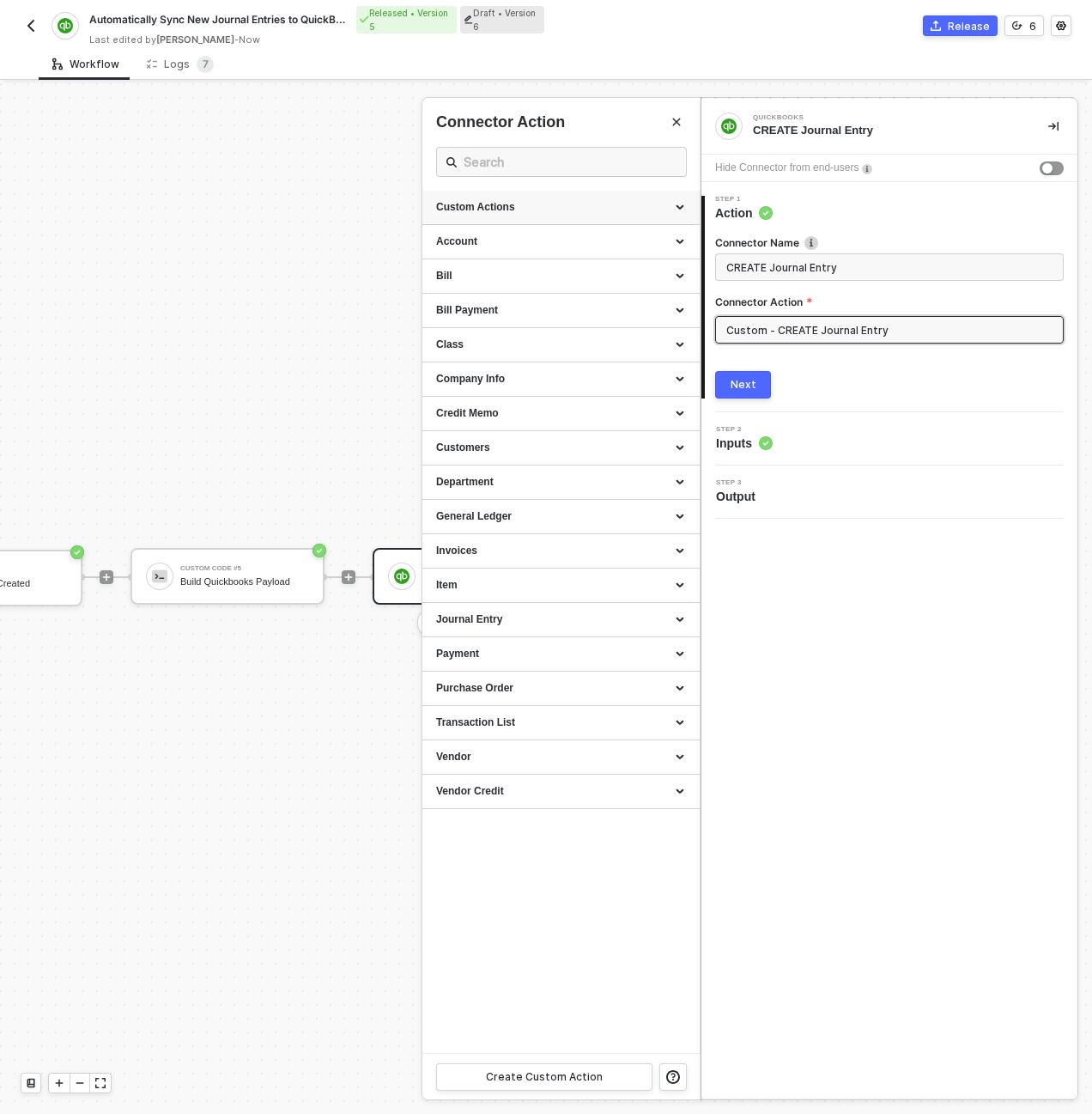
click at [682, 209] on div "Custom Actions" at bounding box center [561, 207] width 250 height 14
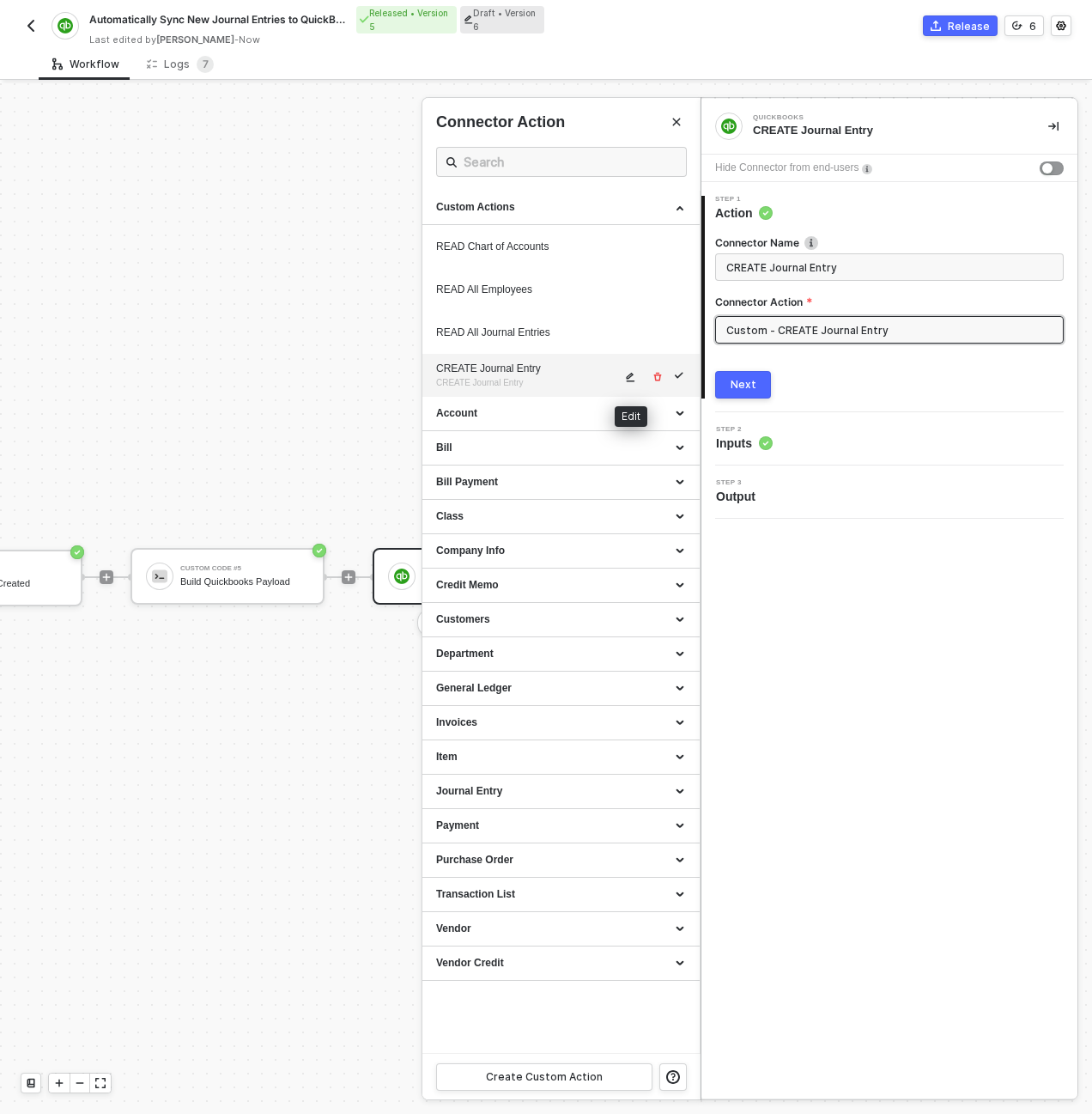
click at [628, 378] on icon "icon-edit" at bounding box center [631, 377] width 9 height 10
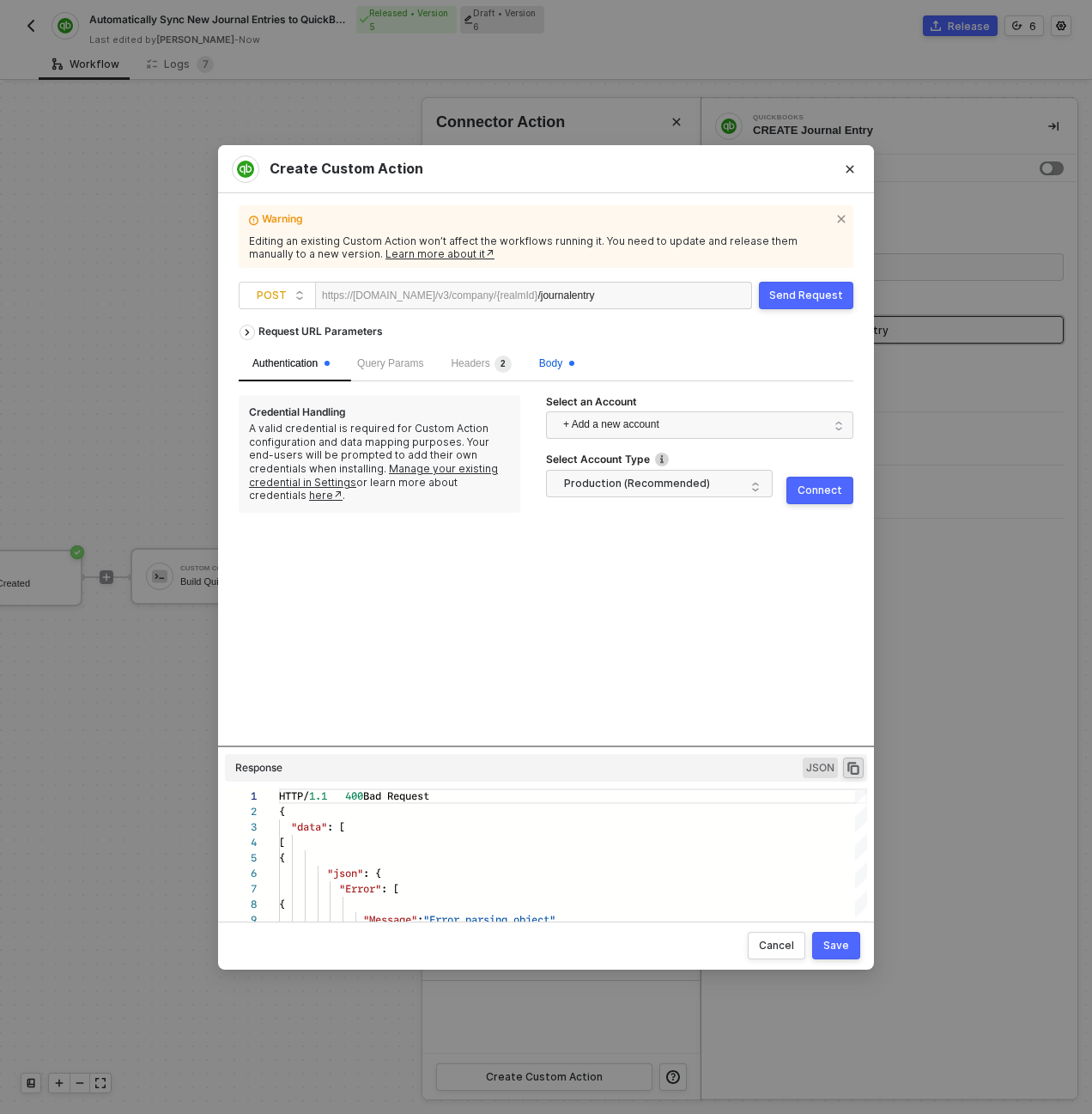
click at [569, 363] on span "Body" at bounding box center [556, 363] width 35 height 12
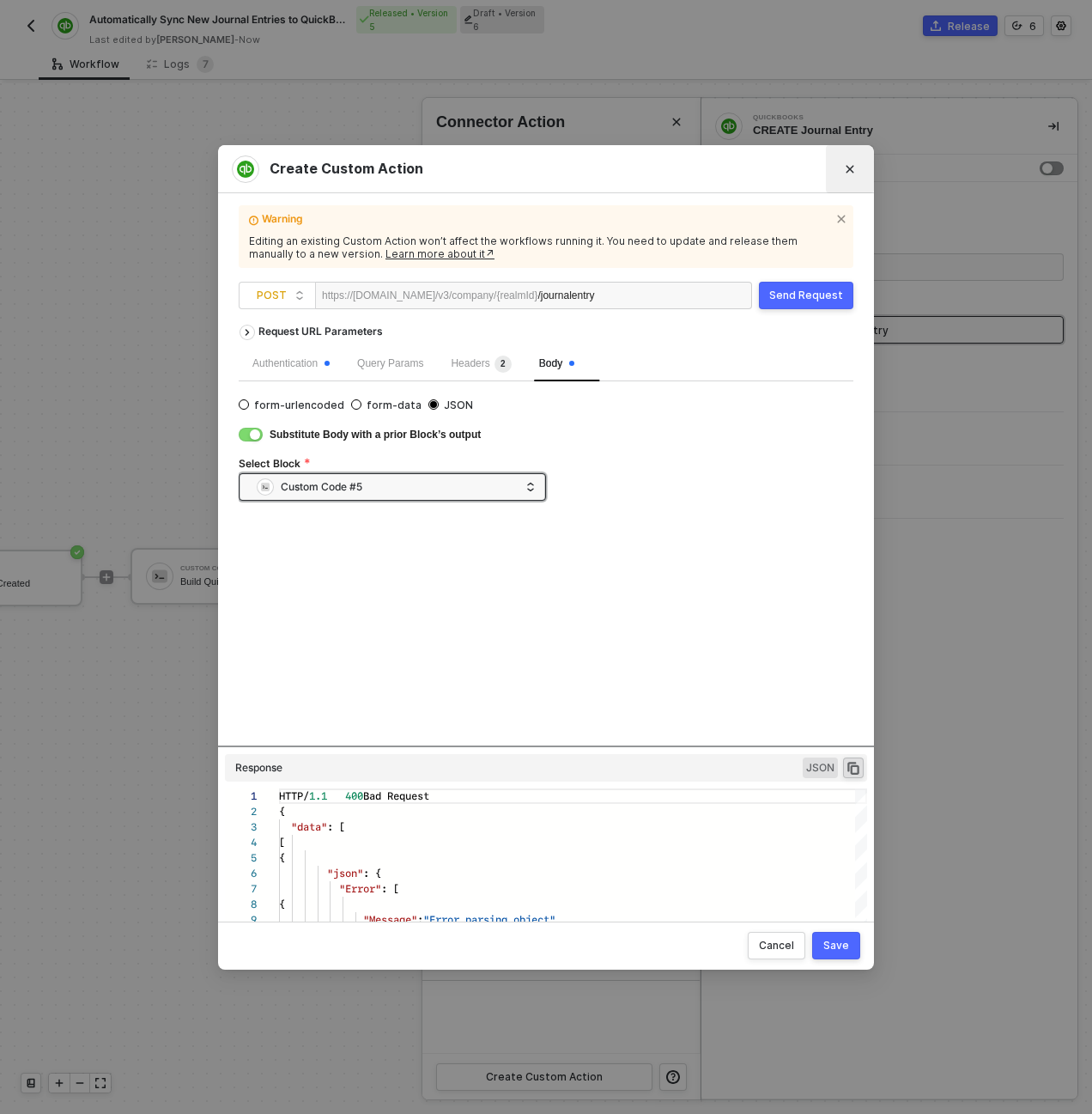
click at [856, 165] on button "Close" at bounding box center [850, 169] width 28 height 28
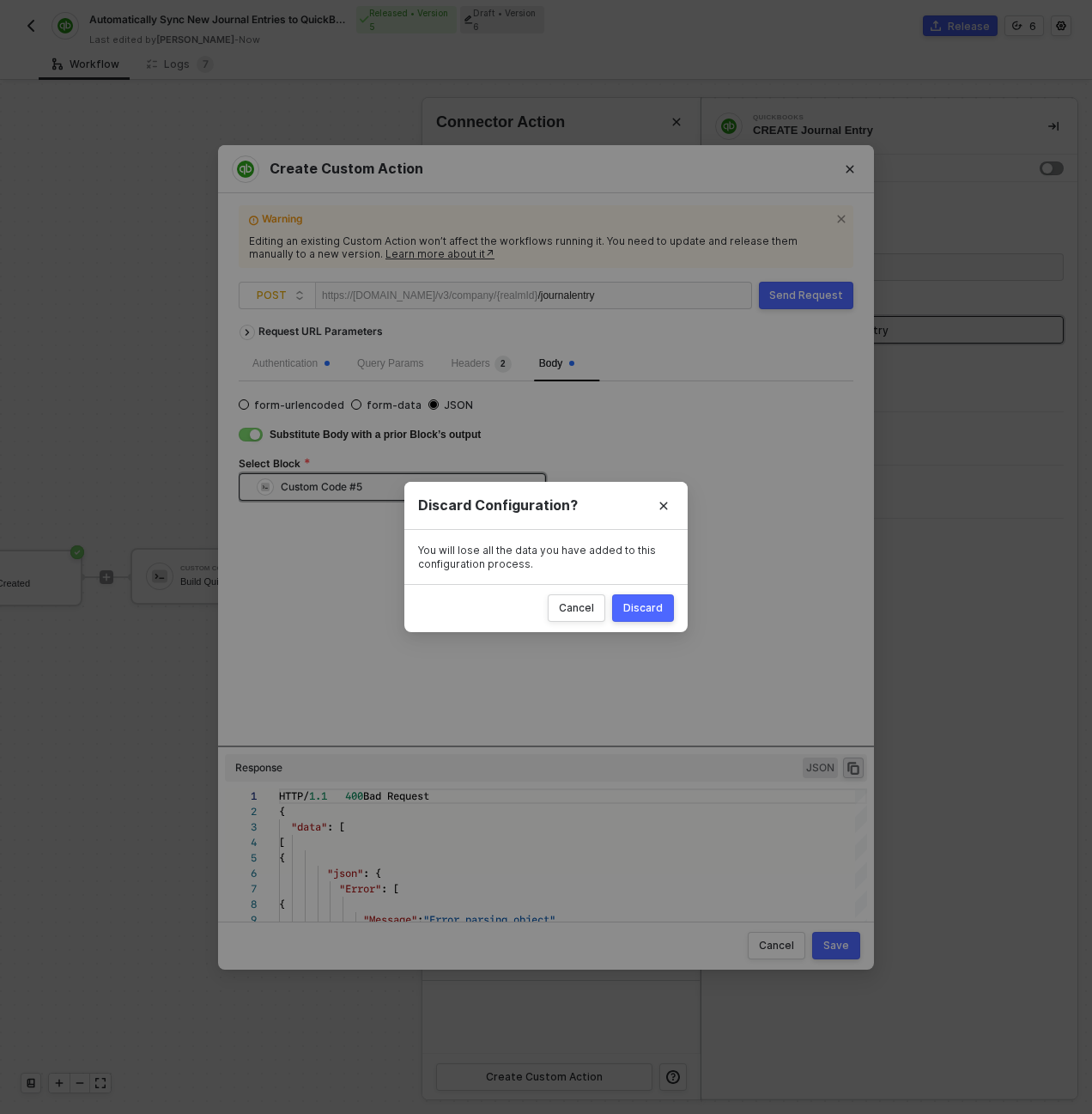
click at [650, 595] on button "Discard" at bounding box center [642, 607] width 62 height 28
radio input "true"
radio input "false"
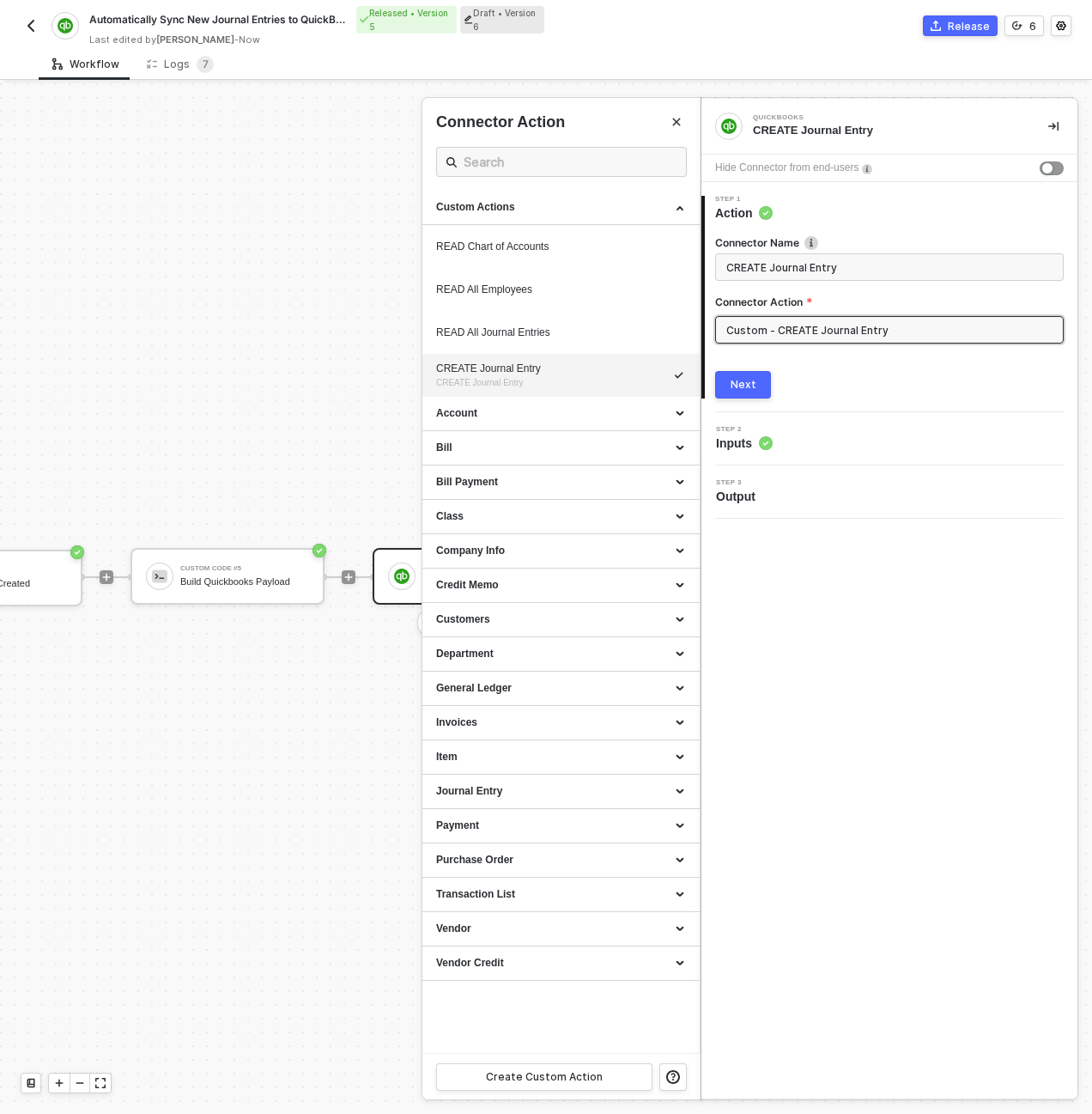
click at [258, 579] on div at bounding box center [546, 598] width 1092 height 1030
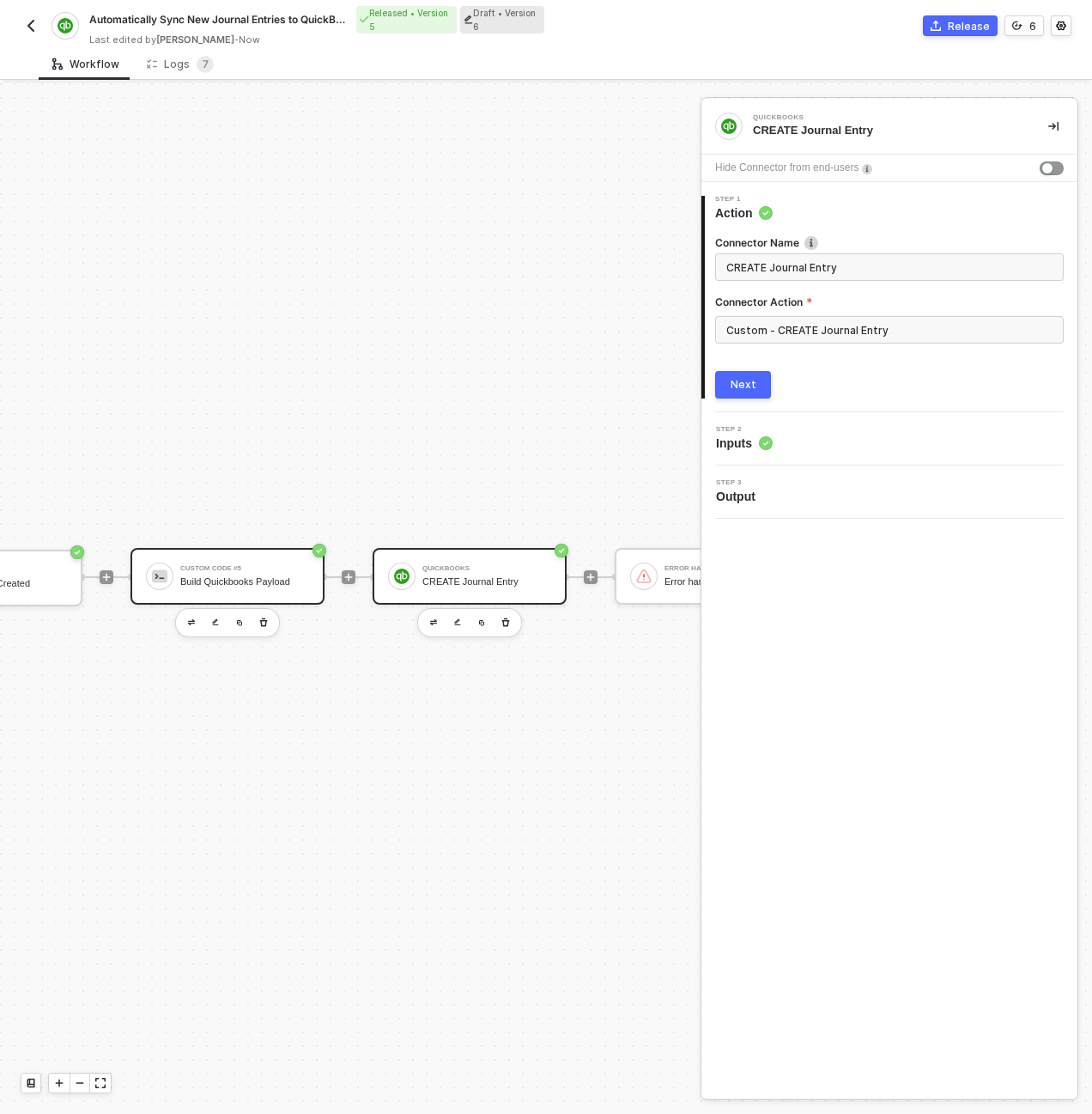
click at [262, 579] on div "Build Quickbooks Payload" at bounding box center [244, 582] width 129 height 11
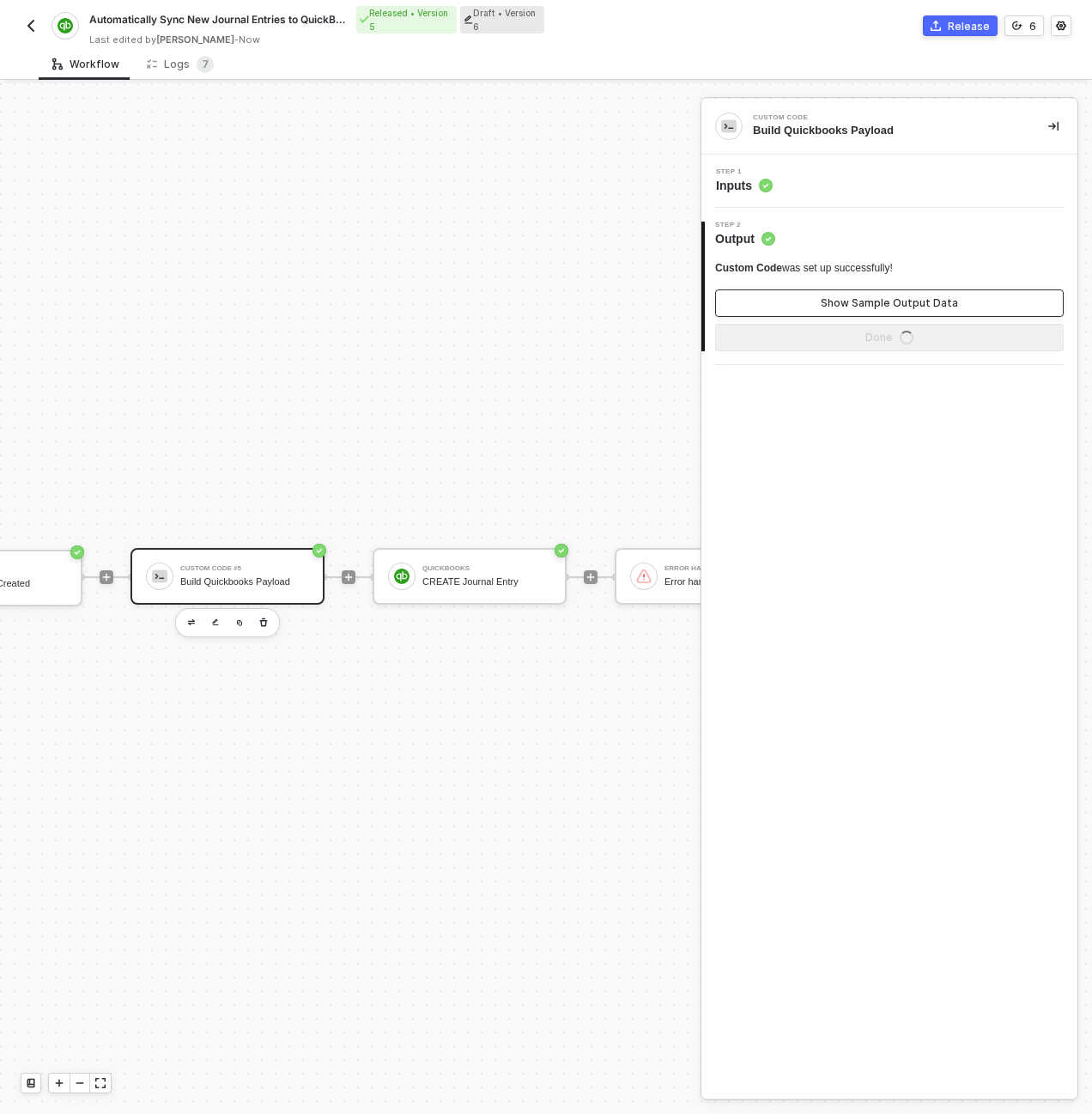
click at [838, 303] on div "Show Sample Output Data" at bounding box center [890, 303] width 137 height 13
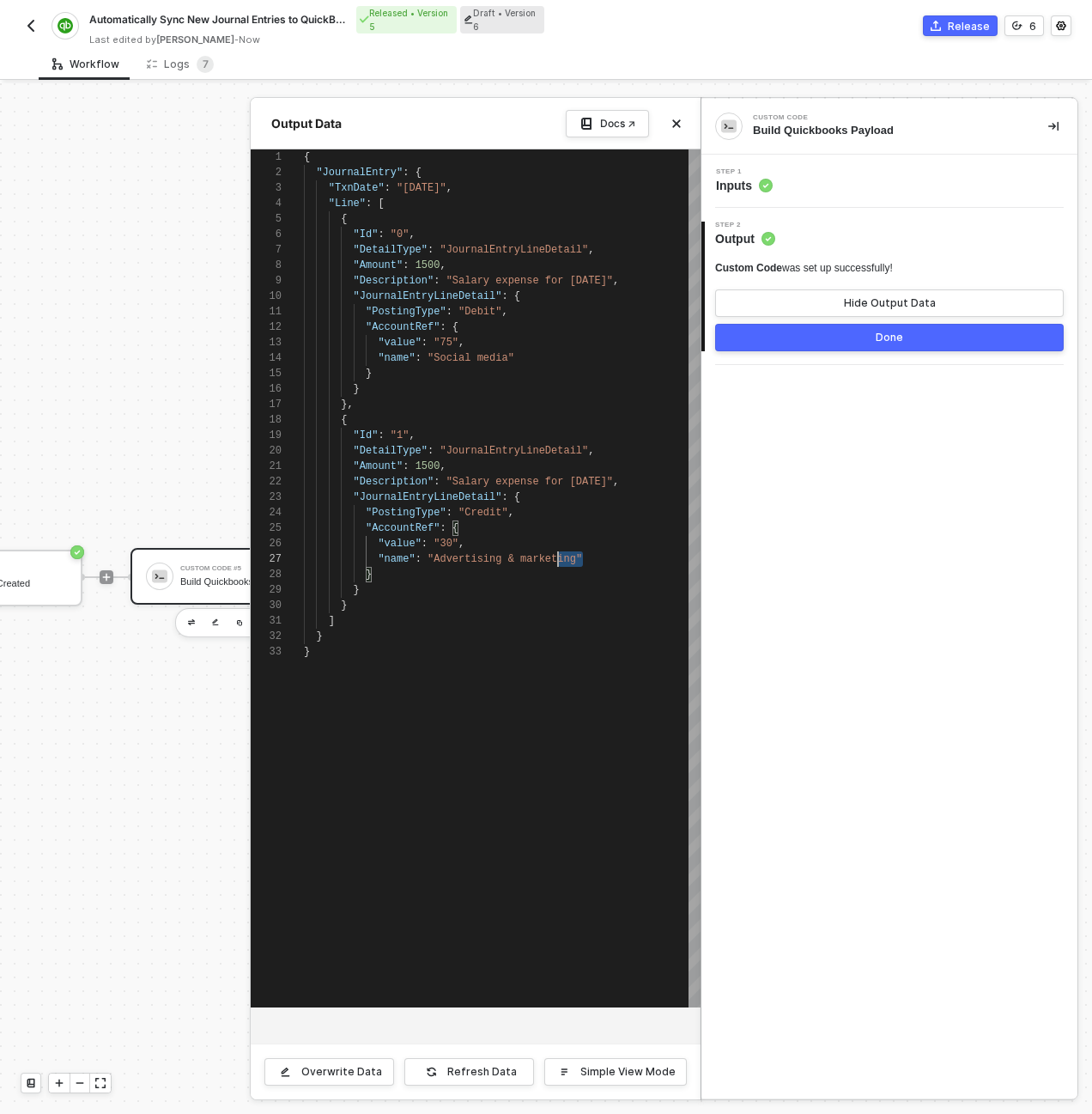
scroll to position [93, 0]
drag, startPoint x: 614, startPoint y: 561, endPoint x: 219, endPoint y: 565, distance: 395.0
type textarea "] } }"
click at [420, 720] on div "{ "JournalEntry" : { "TxnDate" : "2024-03-15" , "Line" : [ { "Id" : "0" , "Deta…" at bounding box center [502, 578] width 397 height 858
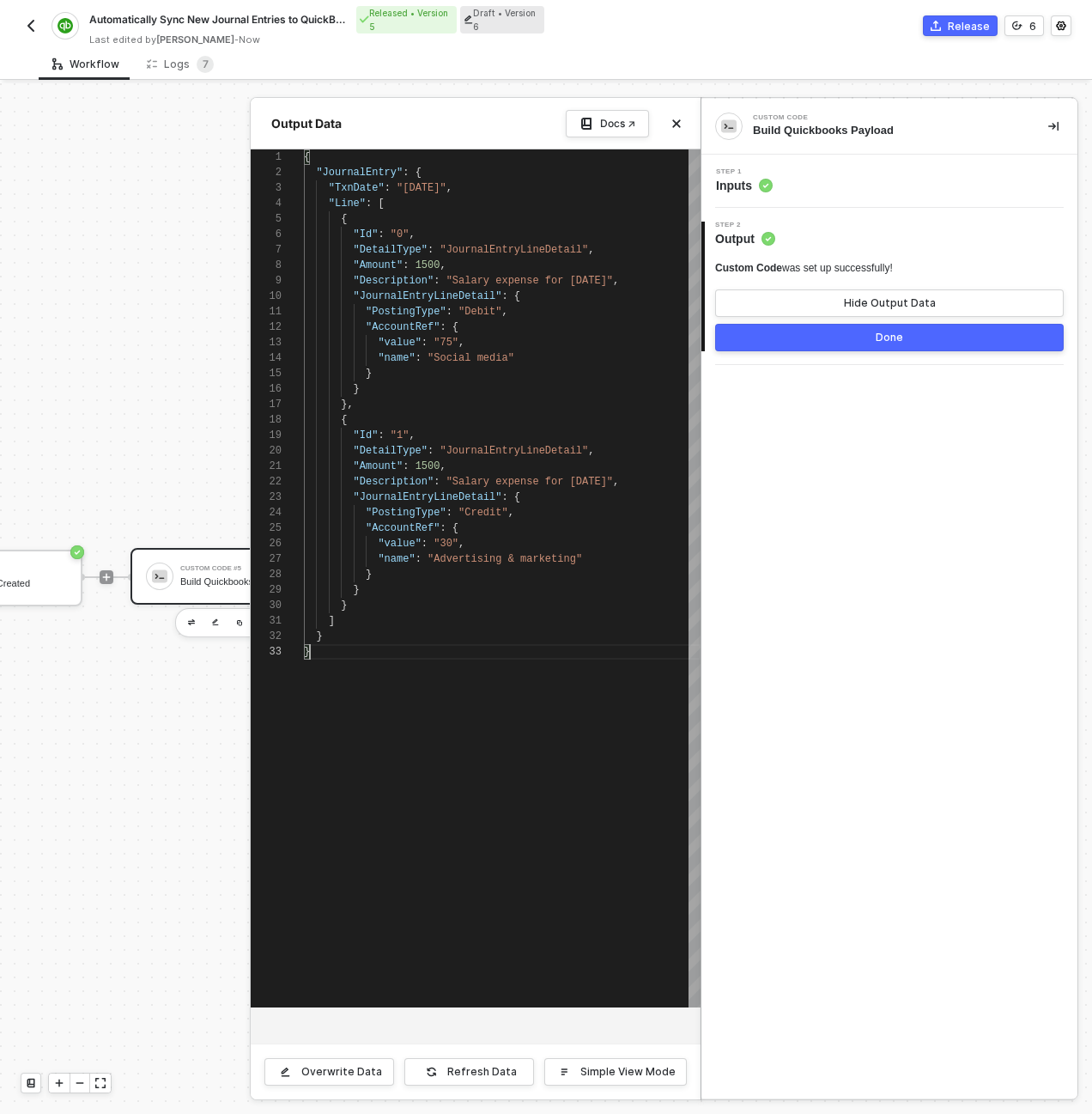
click at [184, 508] on div at bounding box center [546, 598] width 1092 height 1030
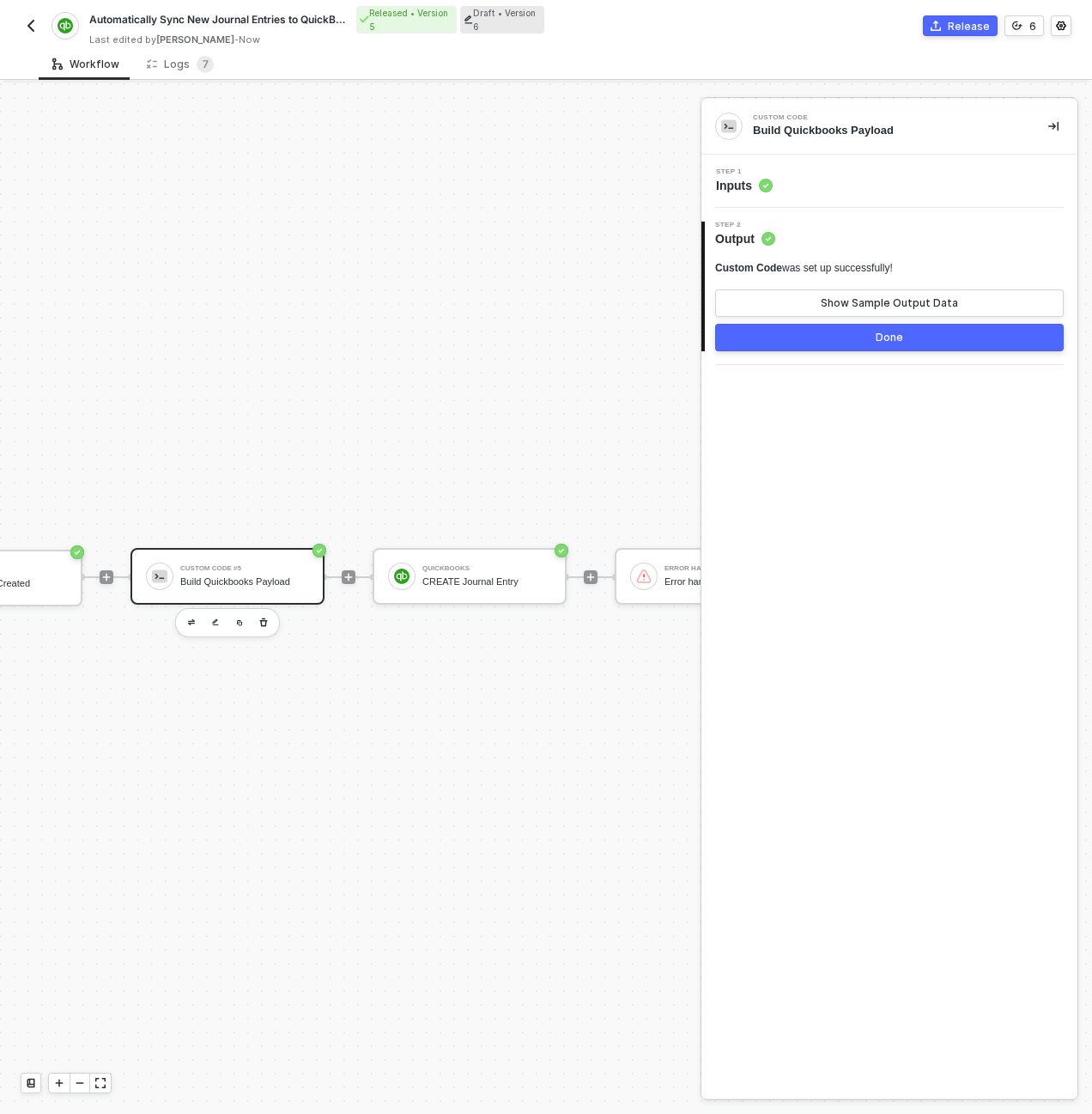
click at [219, 583] on div "Build Quickbooks Payload" at bounding box center [244, 582] width 129 height 11
click at [788, 302] on button "Show Sample Output Data" at bounding box center [889, 303] width 348 height 28
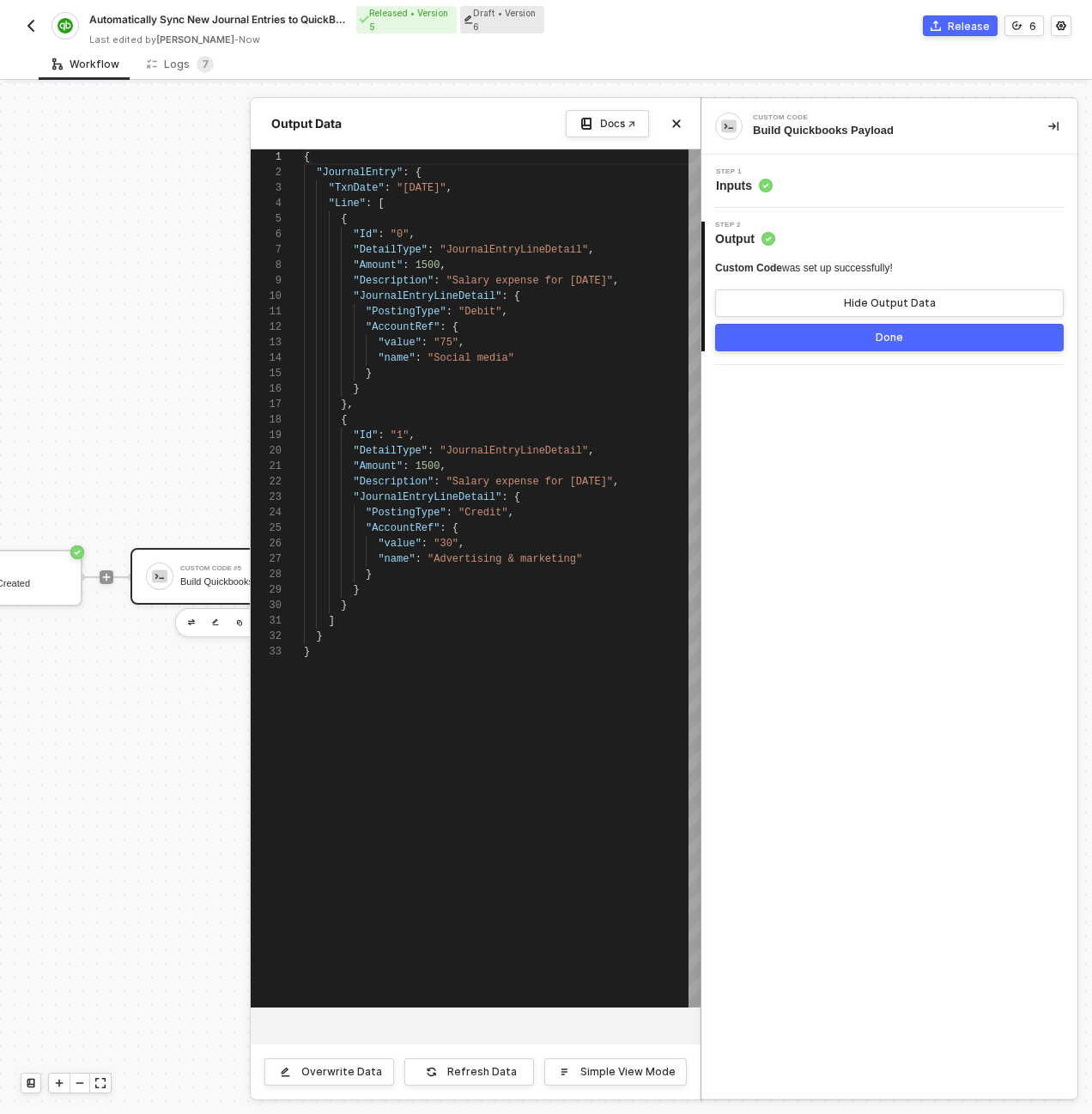
scroll to position [155, 0]
click at [808, 179] on div "Step 1 Inputs" at bounding box center [891, 180] width 371 height 26
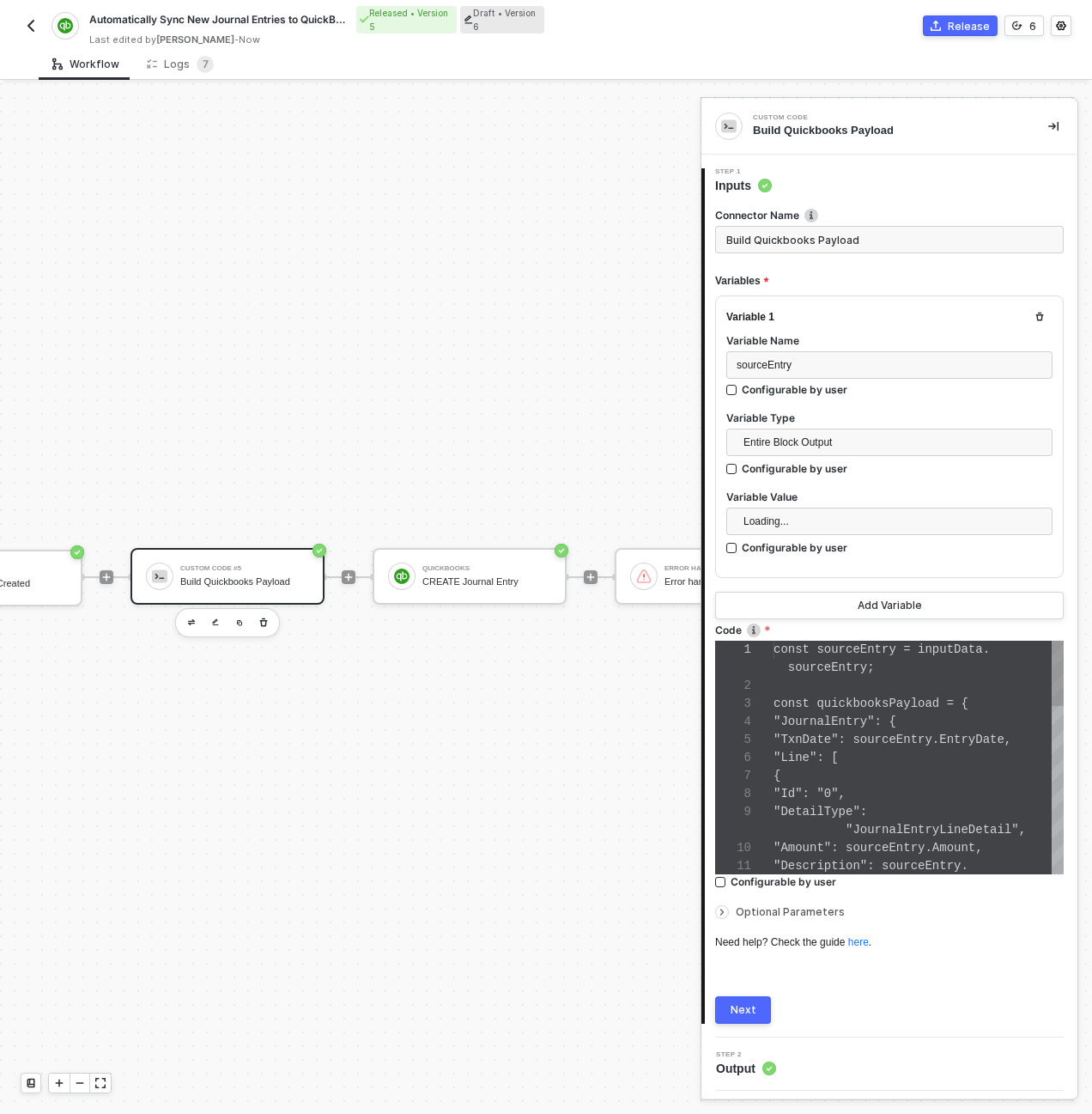
scroll to position [144, 0]
click at [870, 717] on span ""JournalEntry"" at bounding box center [839, 721] width 101 height 13
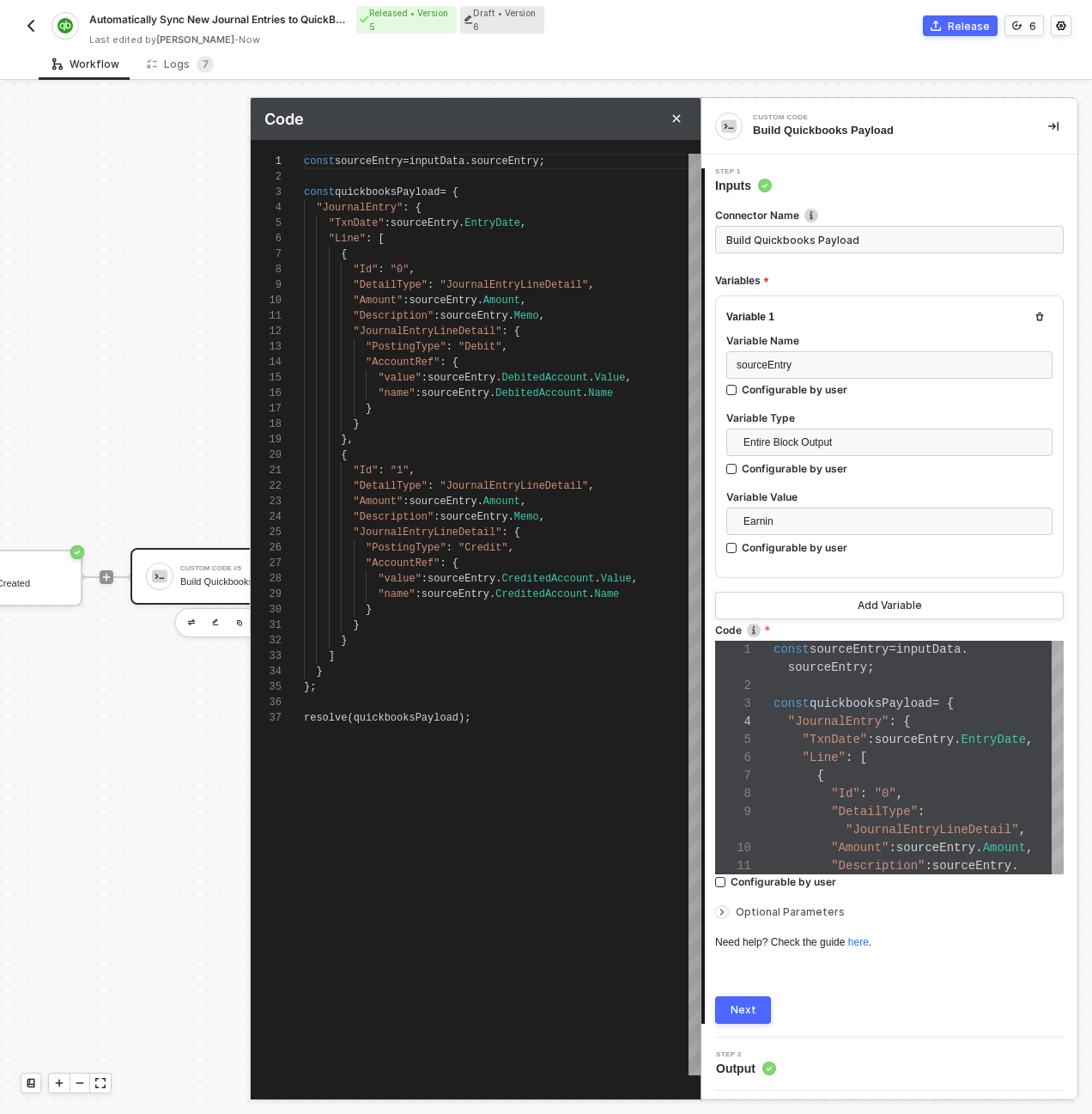
scroll to position [54, 0]
click at [516, 478] on div ""DetailType" : "JournalEntryLineDetail" ," at bounding box center [502, 486] width 397 height 15
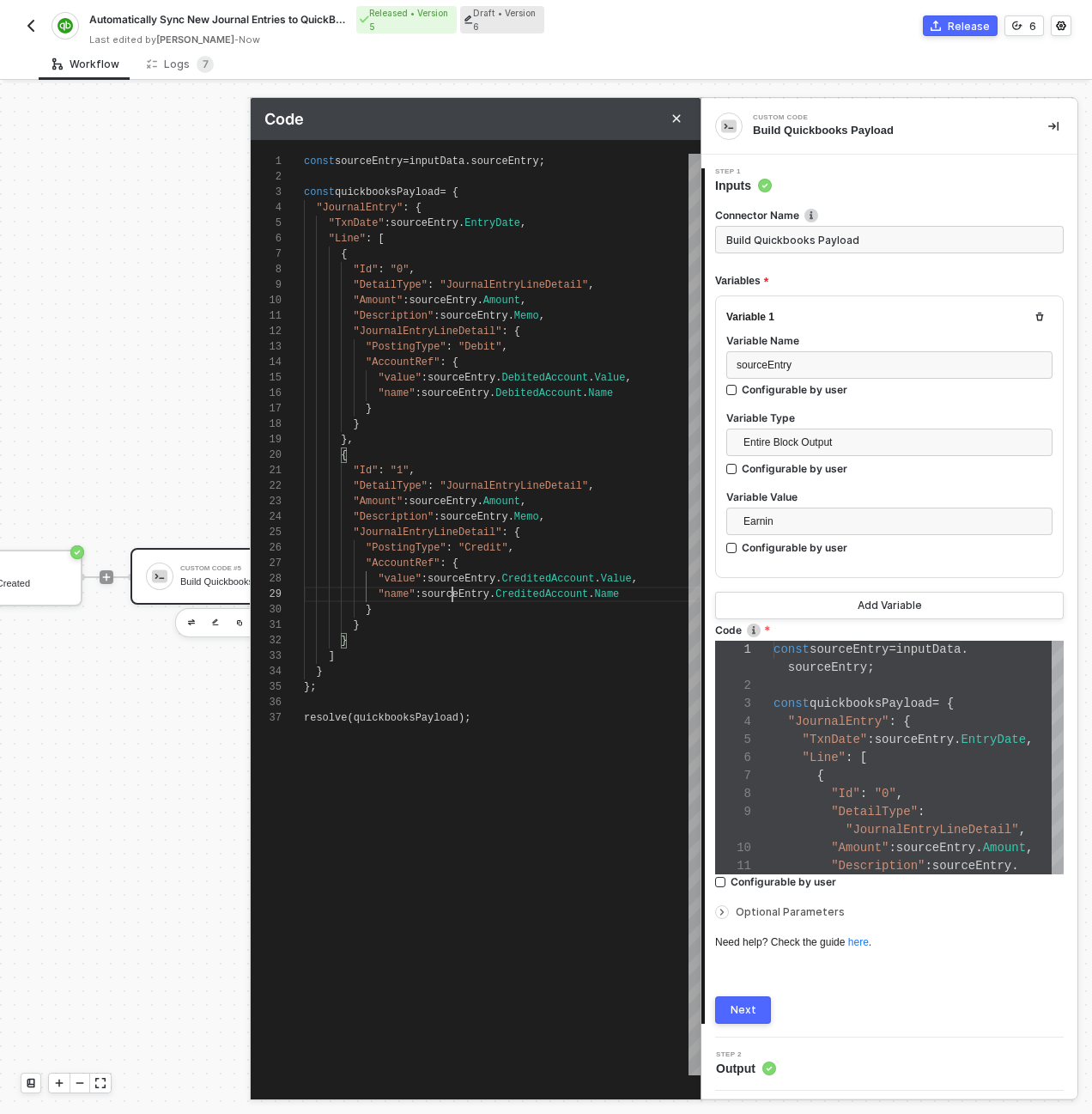
click at [456, 581] on span "sourceEntry" at bounding box center [461, 578] width 68 height 12
paste textarea ""name": sourceEntry.CreditedAccount.Name"
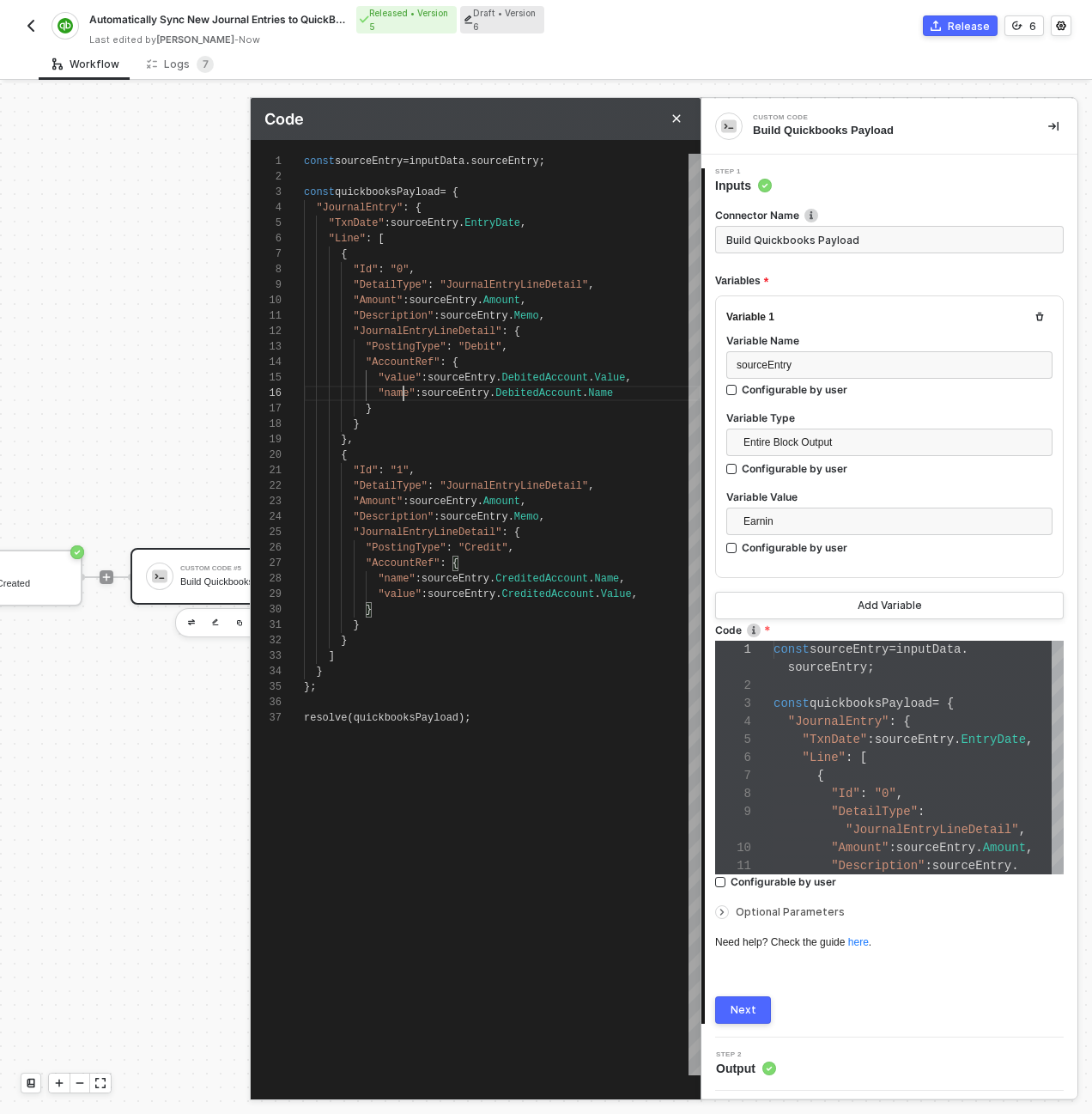
click at [401, 397] on span ""name"" at bounding box center [396, 393] width 37 height 12
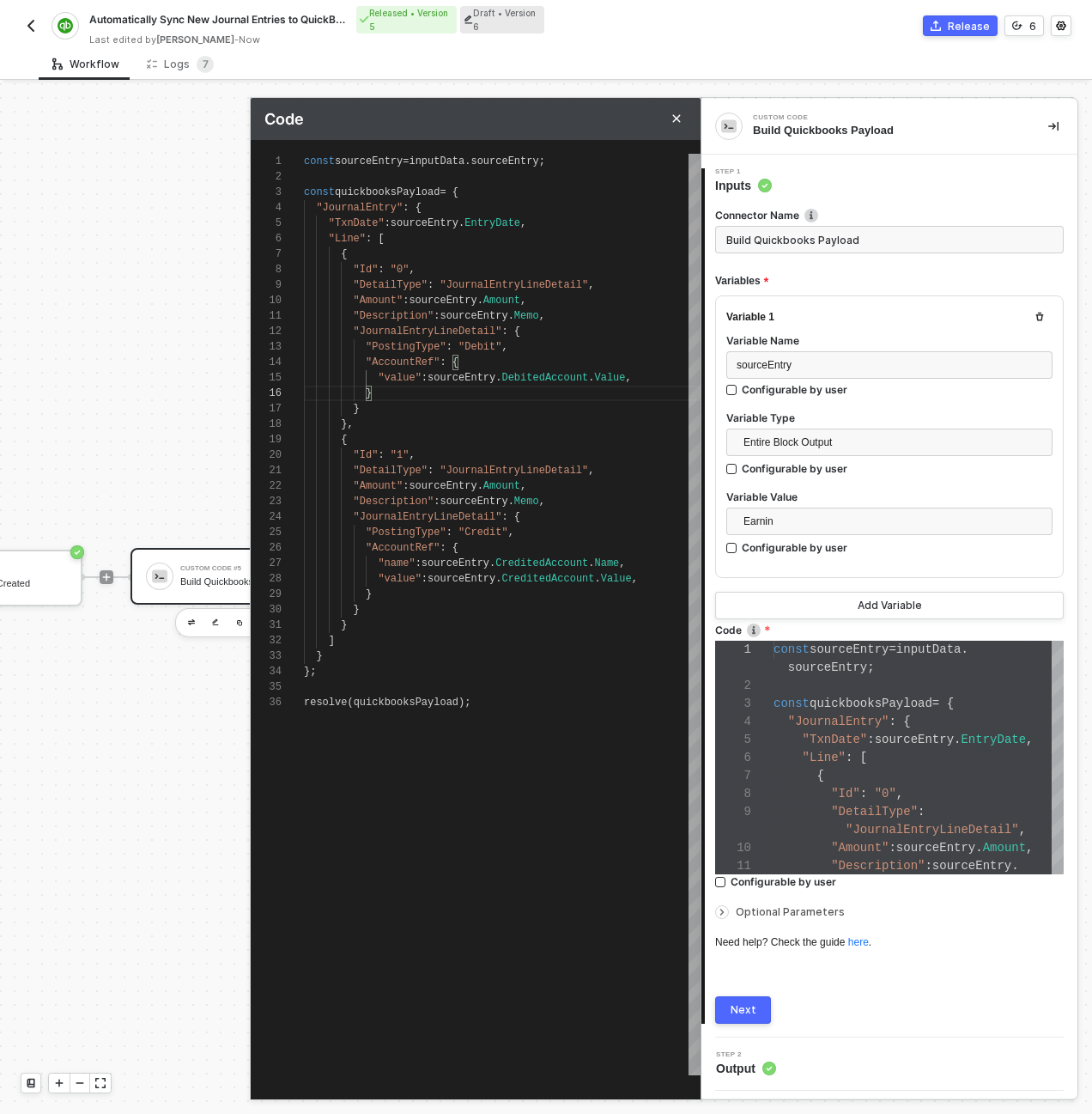
scroll to position [62, 68]
click at [372, 376] on span at bounding box center [340, 377] width 74 height 12
click at [664, 575] on div ""value" : sourceEntry . CreditedAccount . Value ," at bounding box center [502, 578] width 397 height 15
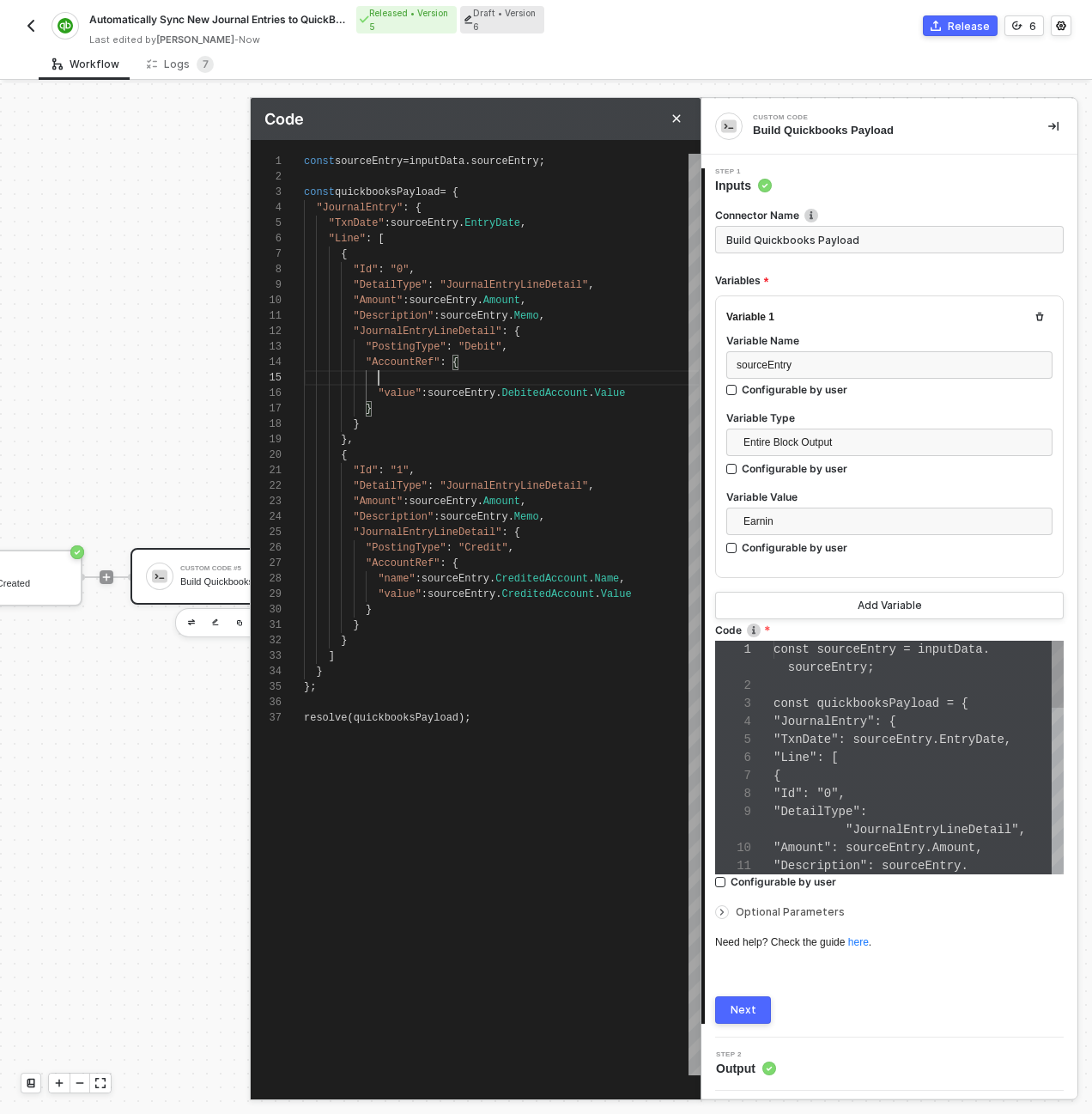
scroll to position [62, 74]
paste textarea ""name": sourceEntry.DebitedAccount.Name "value": sourceEntry.DebitedAccount.Val…"
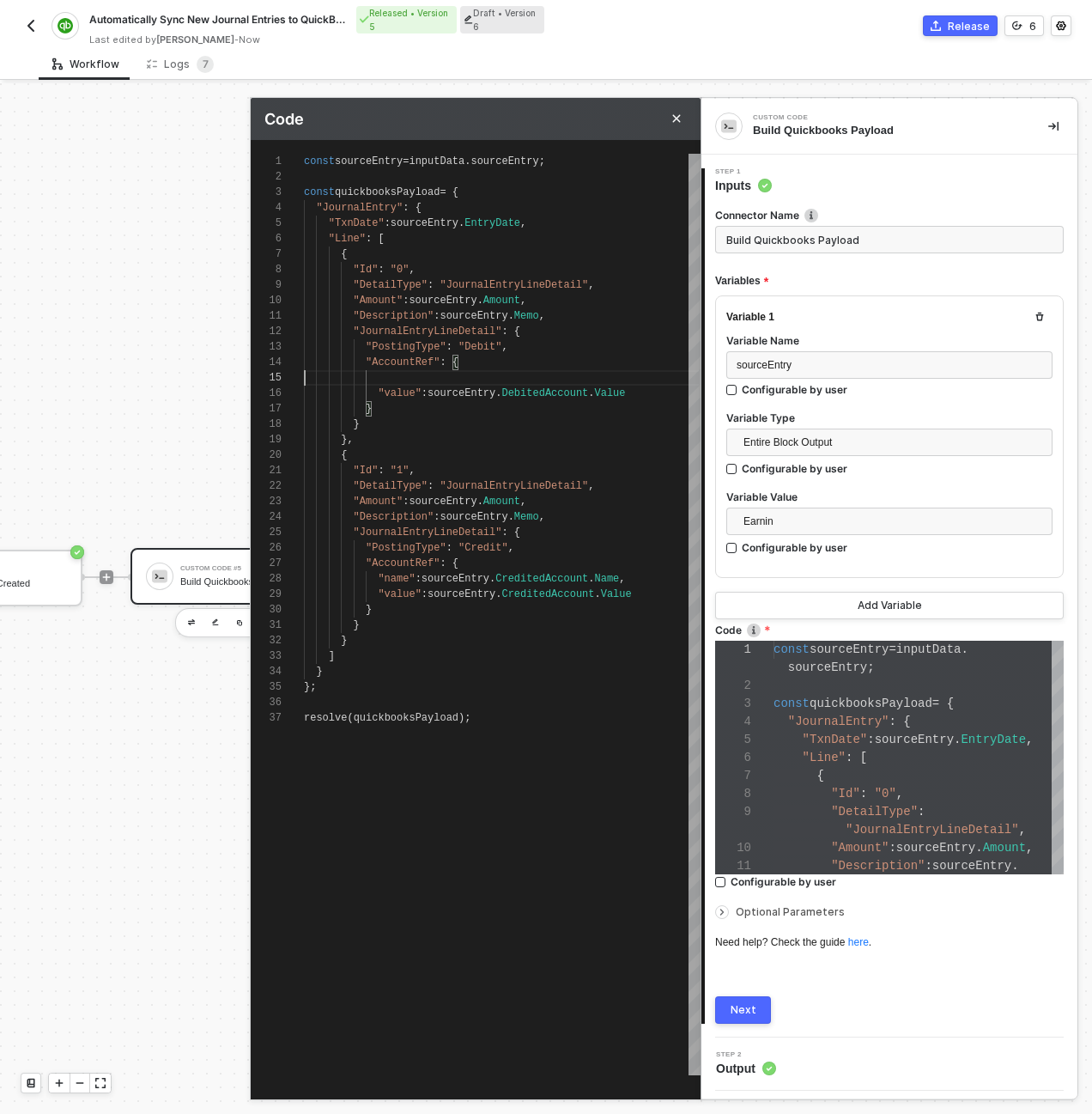
paste textarea ""name": sourceEntry.DebitedAccount.Name "value": sourceEntry.DebitedAccount.Val…"
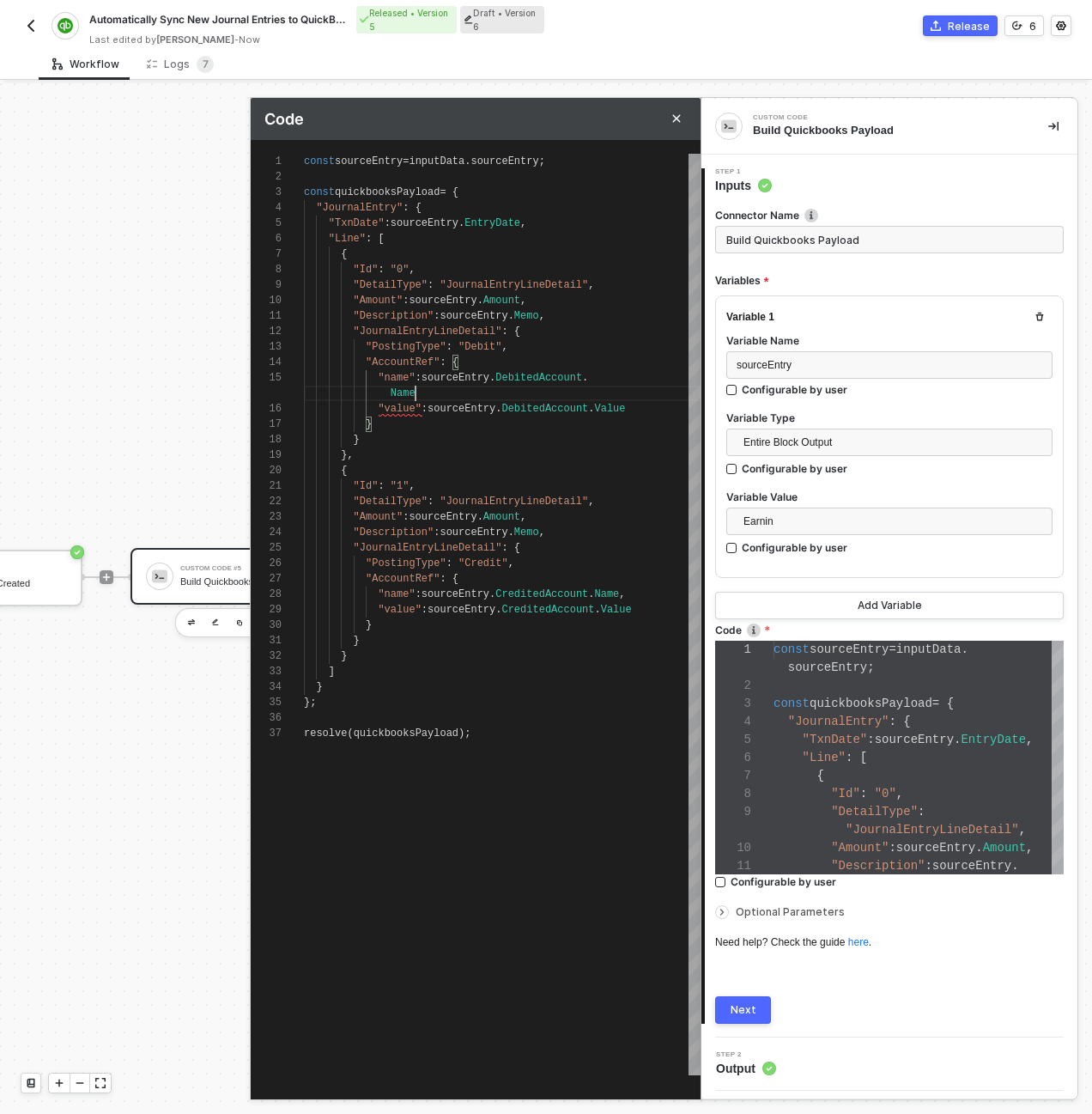
scroll to position [62, 117]
type textarea "{ "Id": "1", "DetailType": "JournalEntryLineDetail", "Amount": sourceEntry.Amou…"
click at [576, 531] on div ""Description" : sourceEntry . Memo ," at bounding box center [502, 533] width 397 height 15
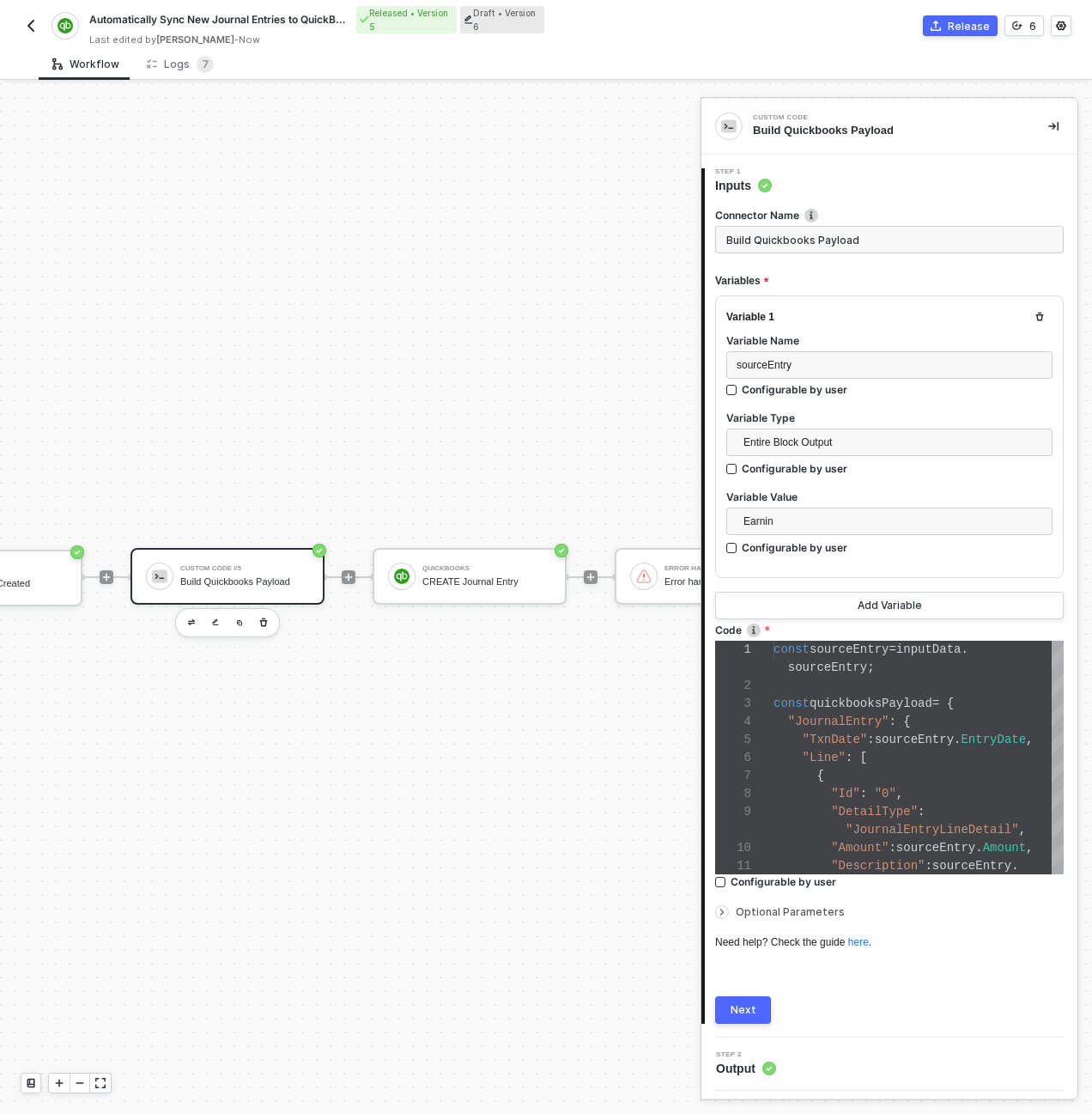
click at [745, 1000] on button "Next" at bounding box center [743, 1009] width 55 height 28
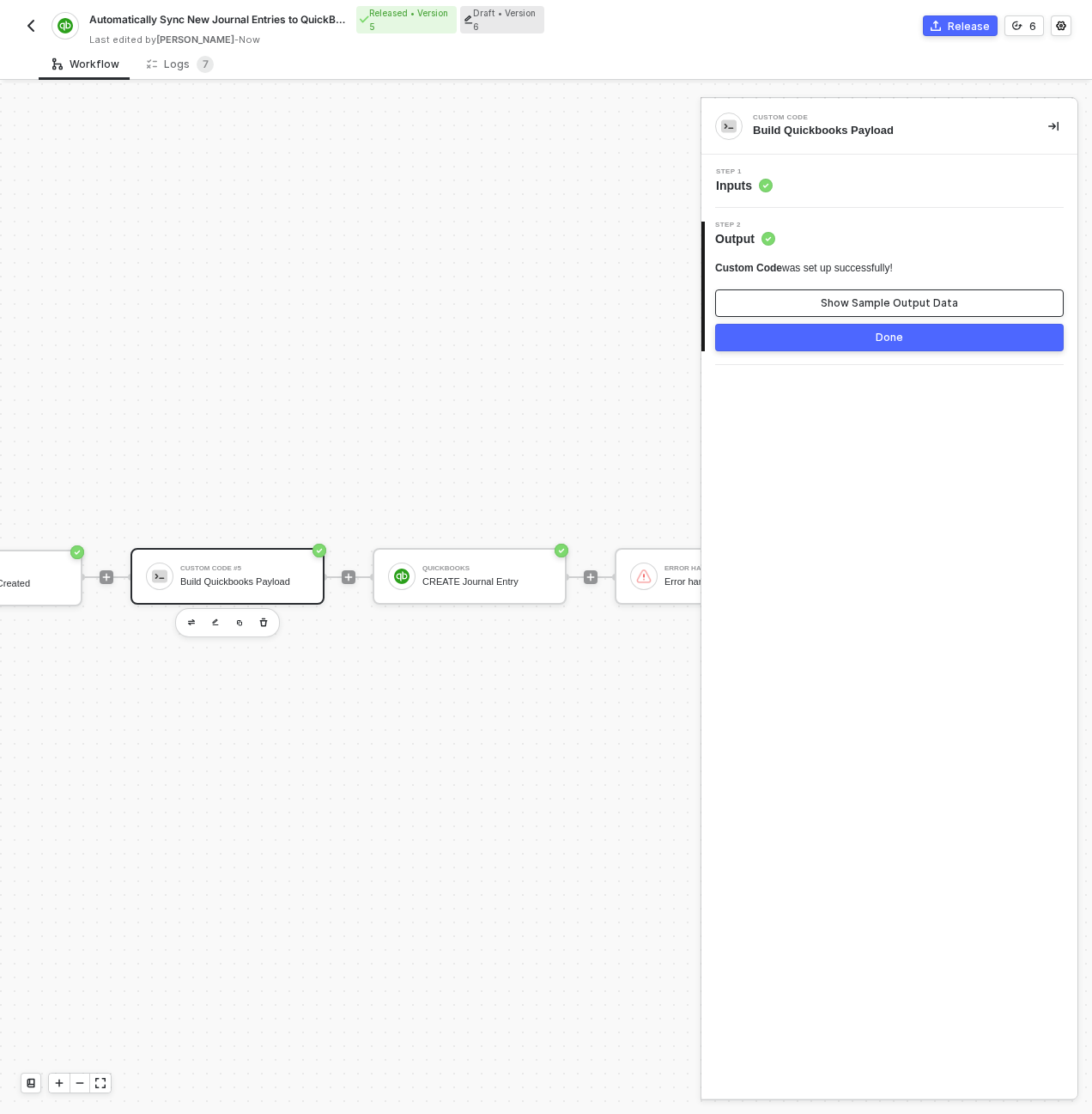
click at [799, 301] on button "Show Sample Output Data" at bounding box center [889, 303] width 348 height 28
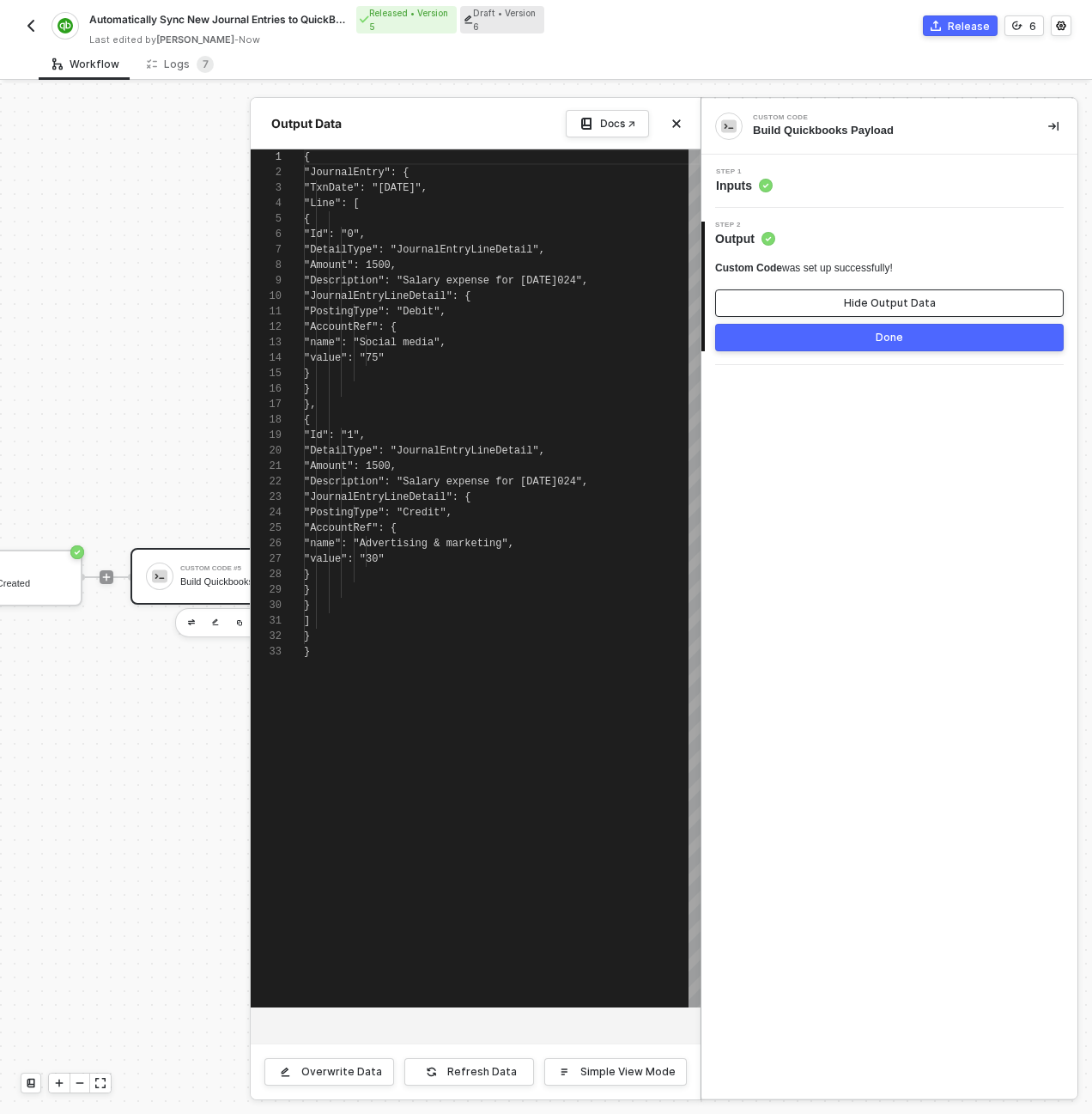
scroll to position [155, 0]
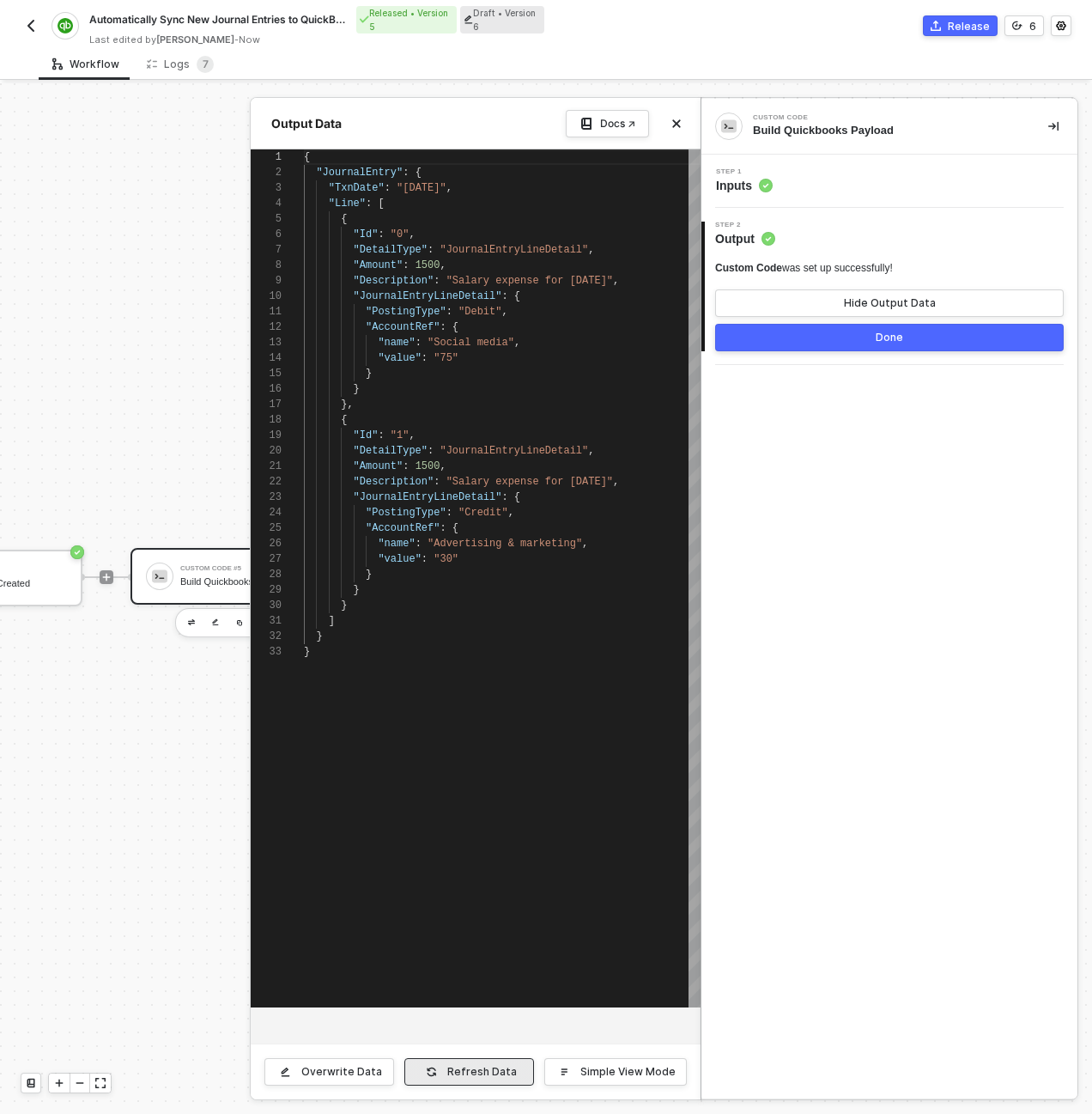
click at [472, 1082] on button "Refresh Data" at bounding box center [470, 1071] width 130 height 28
click at [892, 345] on button "Done" at bounding box center [889, 337] width 348 height 28
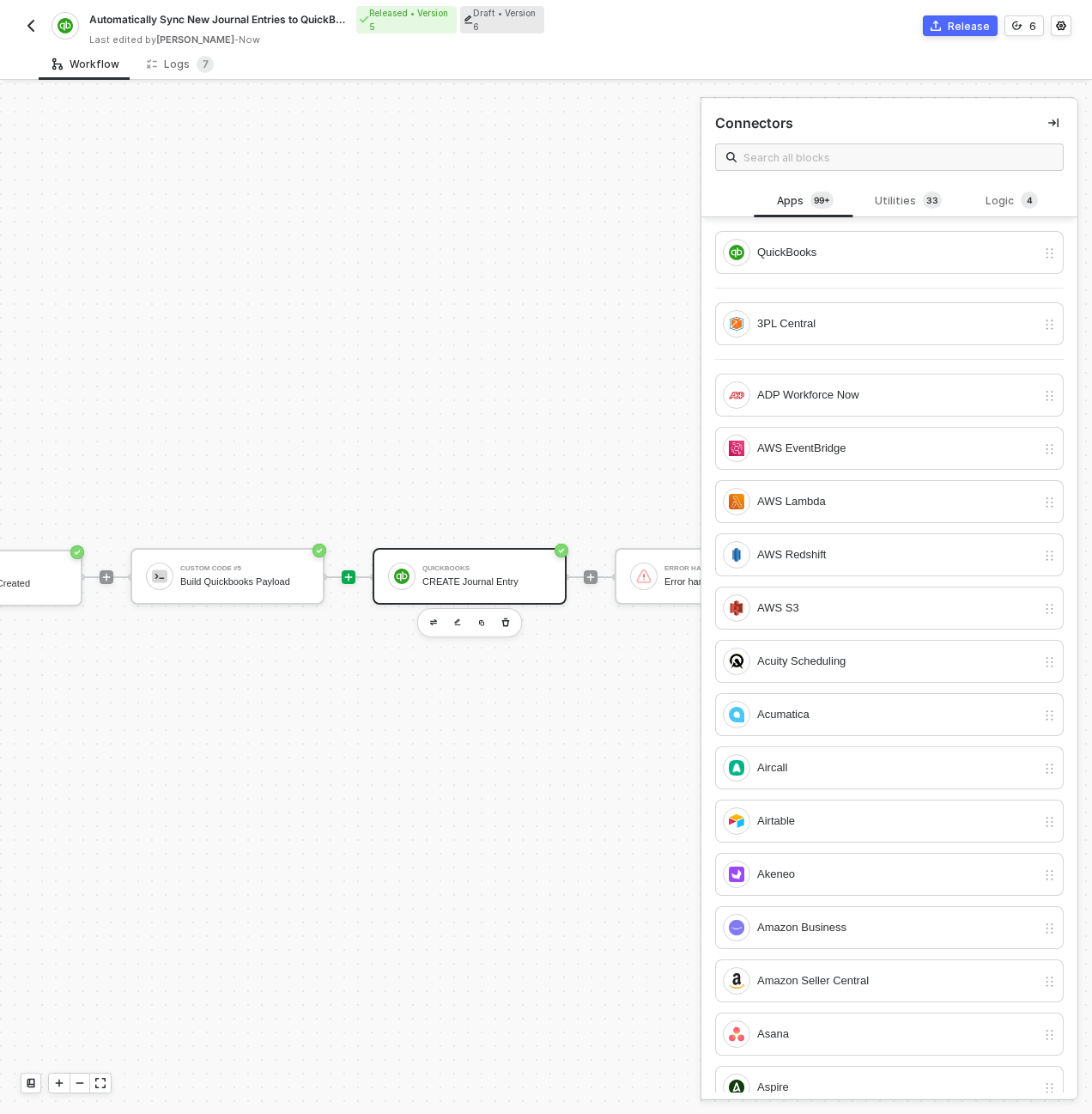
click at [435, 595] on div "QuickBooks CREATE Journal Entry" at bounding box center [469, 576] width 194 height 56
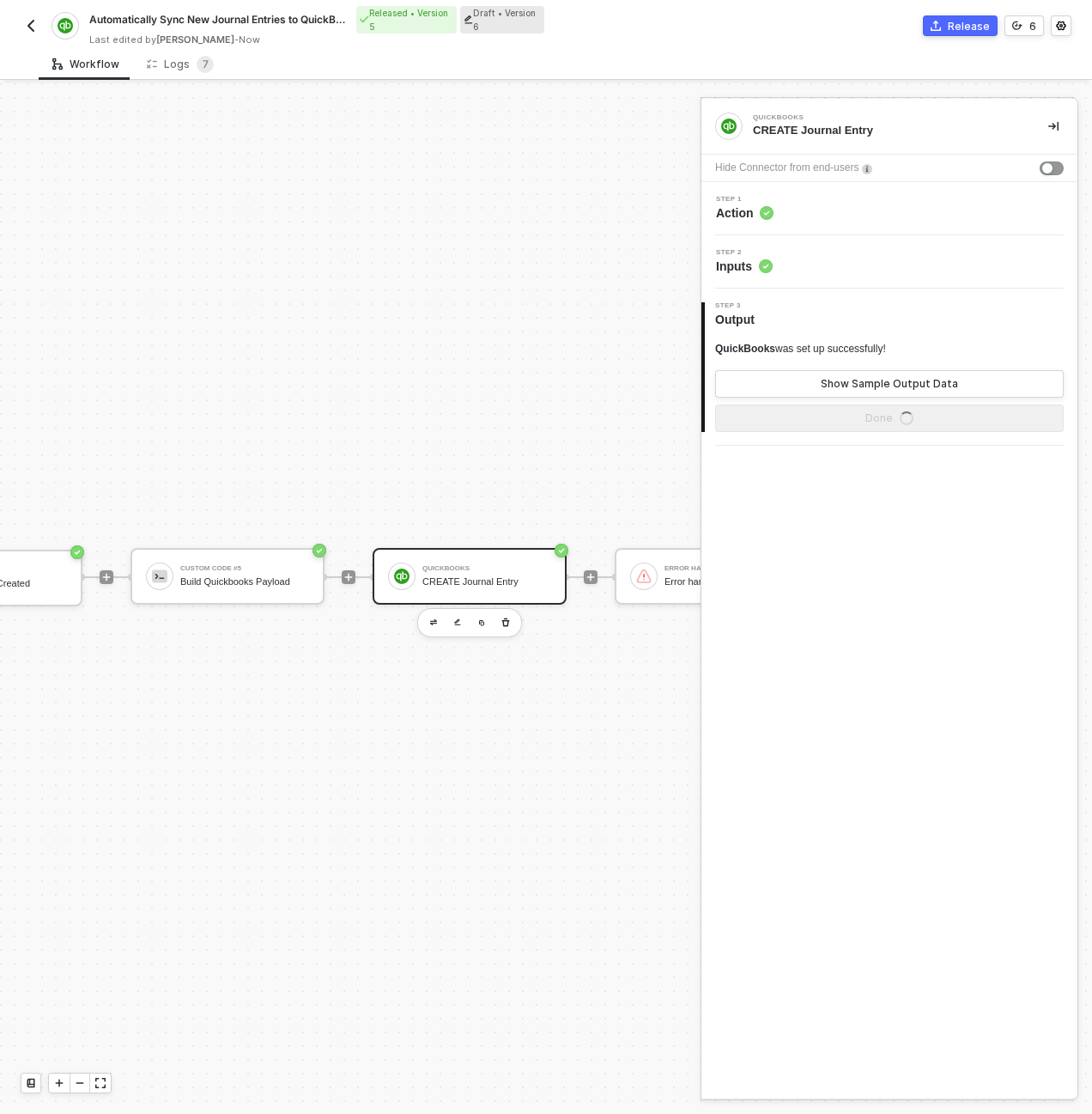
click at [821, 216] on div "Step 1 Action" at bounding box center [891, 208] width 371 height 26
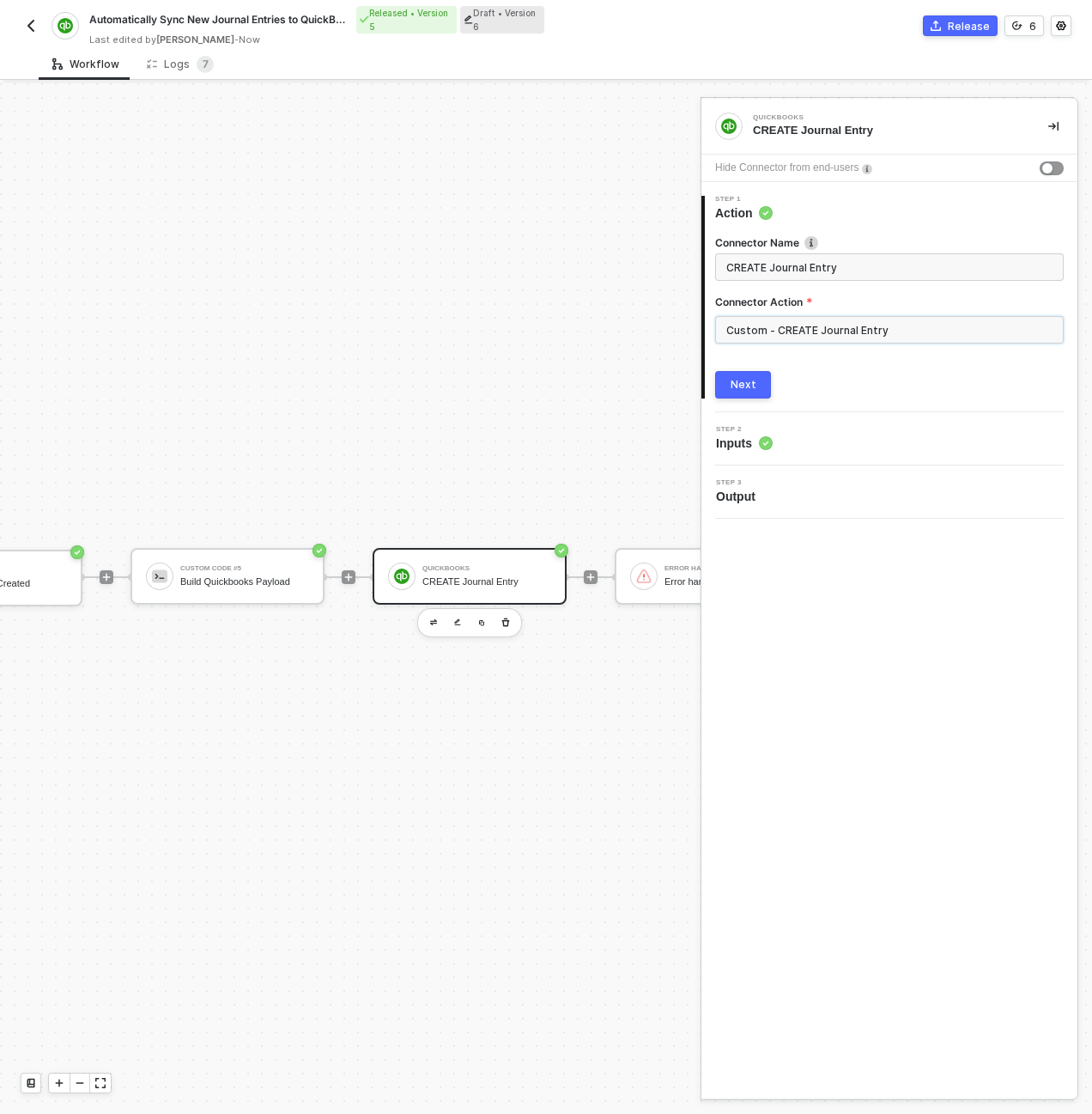
click at [830, 333] on input "Custom - CREATE Journal Entry" at bounding box center [889, 329] width 348 height 28
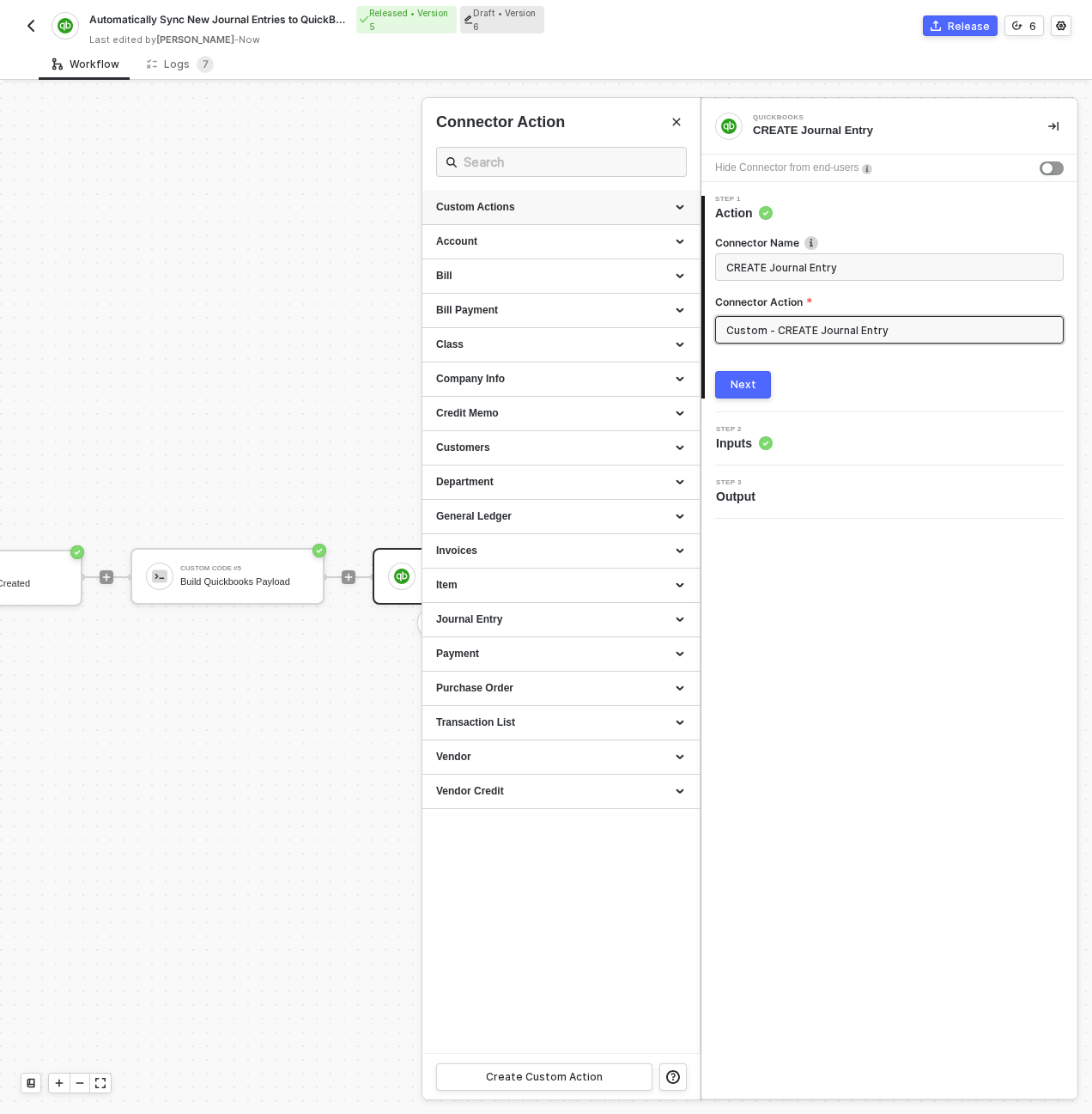
click at [682, 208] on icon at bounding box center [682, 208] width 9 height 0
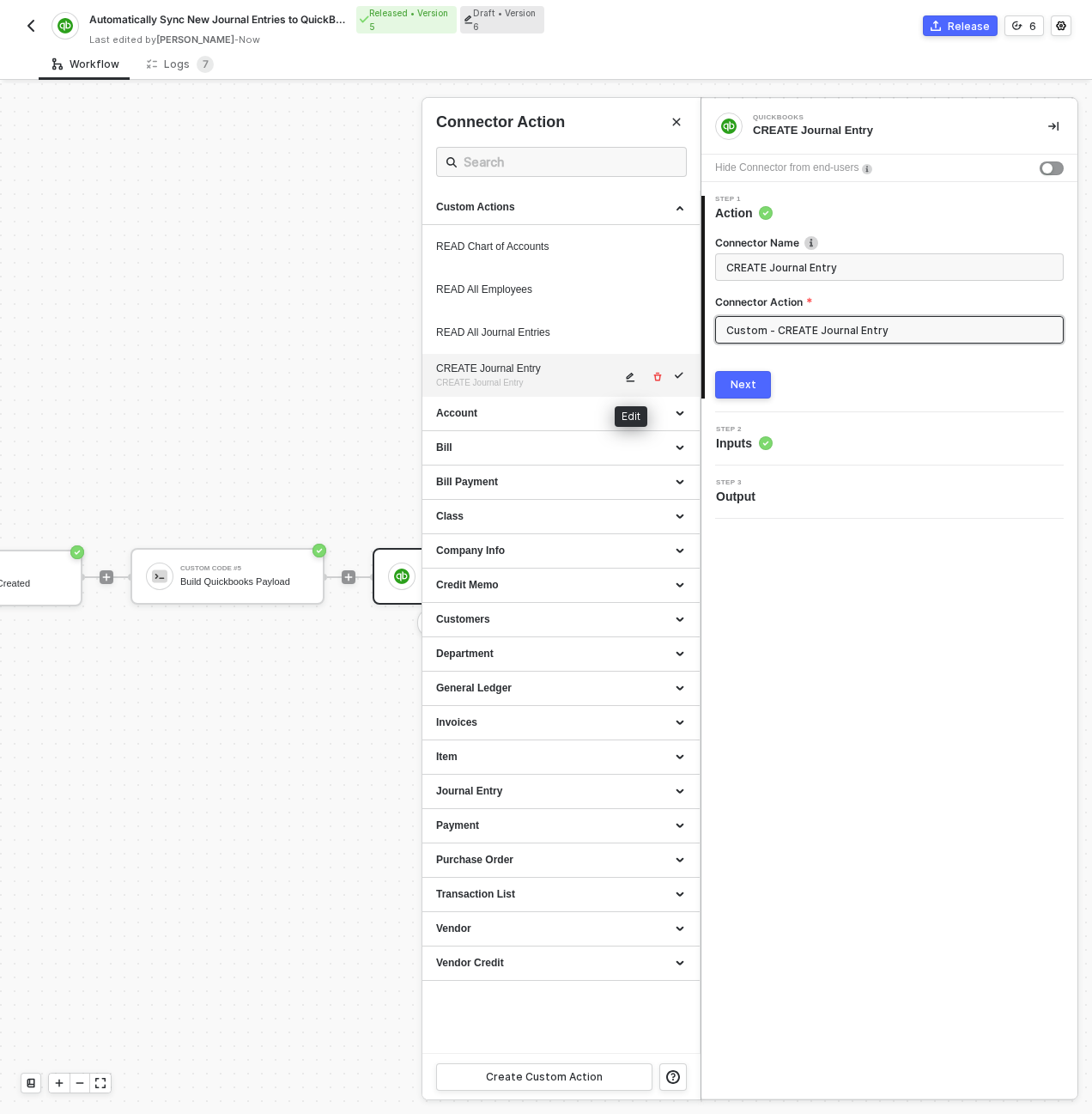
click at [627, 377] on icon "icon-edit" at bounding box center [631, 377] width 9 height 10
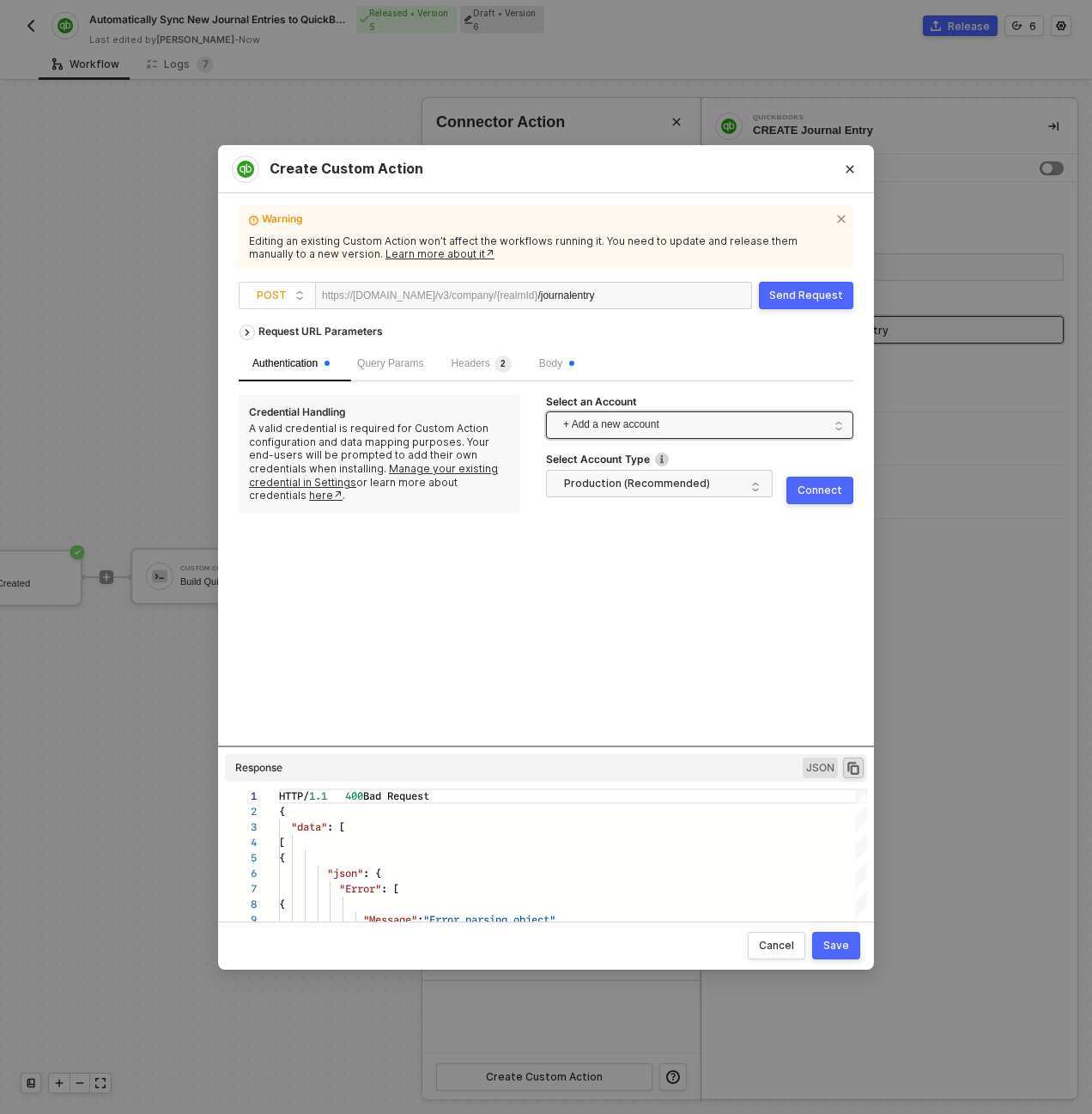
click at [593, 412] on span "+ Add a new account" at bounding box center [703, 425] width 280 height 28
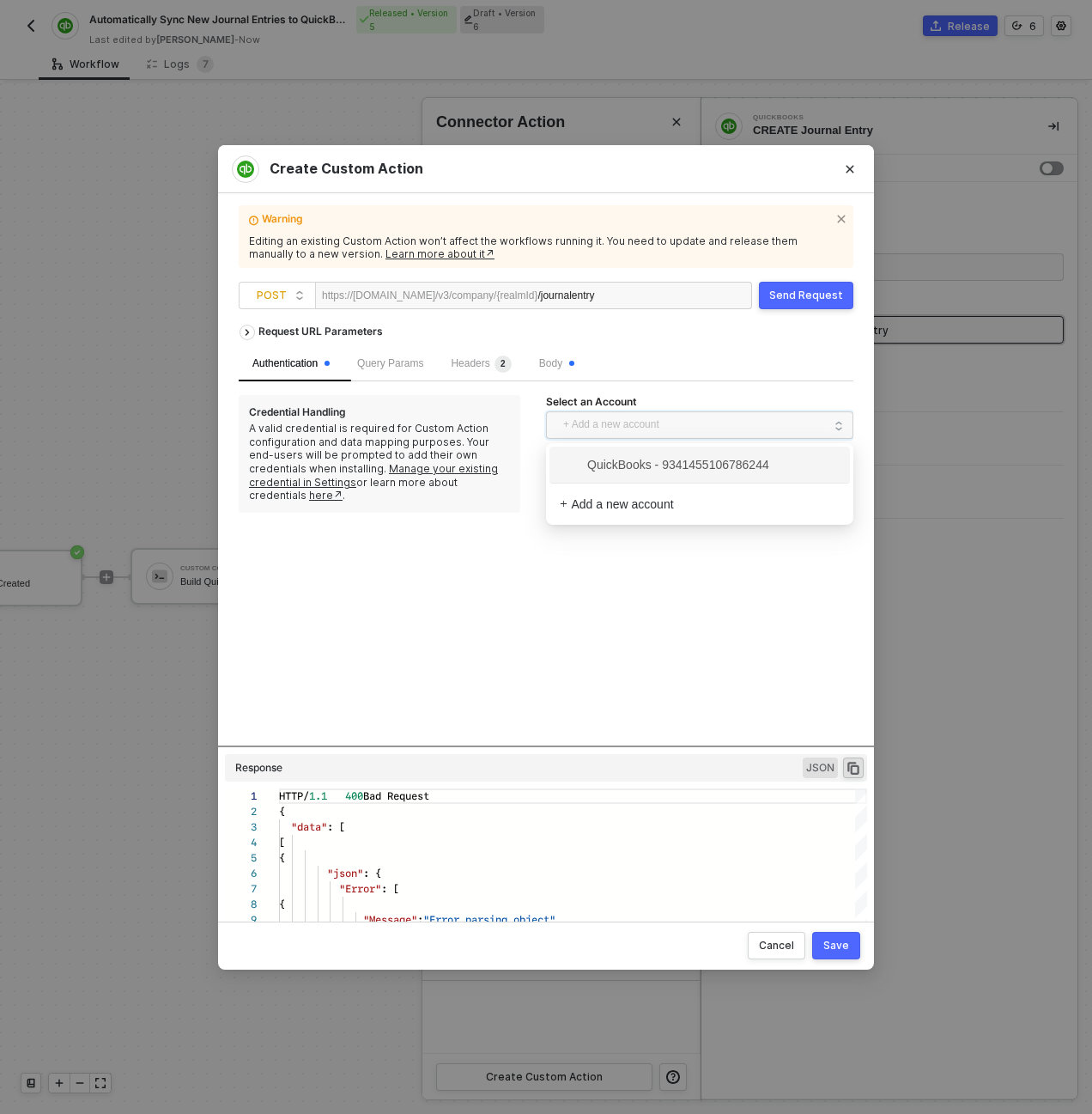
click at [594, 467] on span "QuickBooks - 9341455106786244" at bounding box center [663, 465] width 209 height 19
click at [556, 374] on div "Body" at bounding box center [556, 364] width 63 height 34
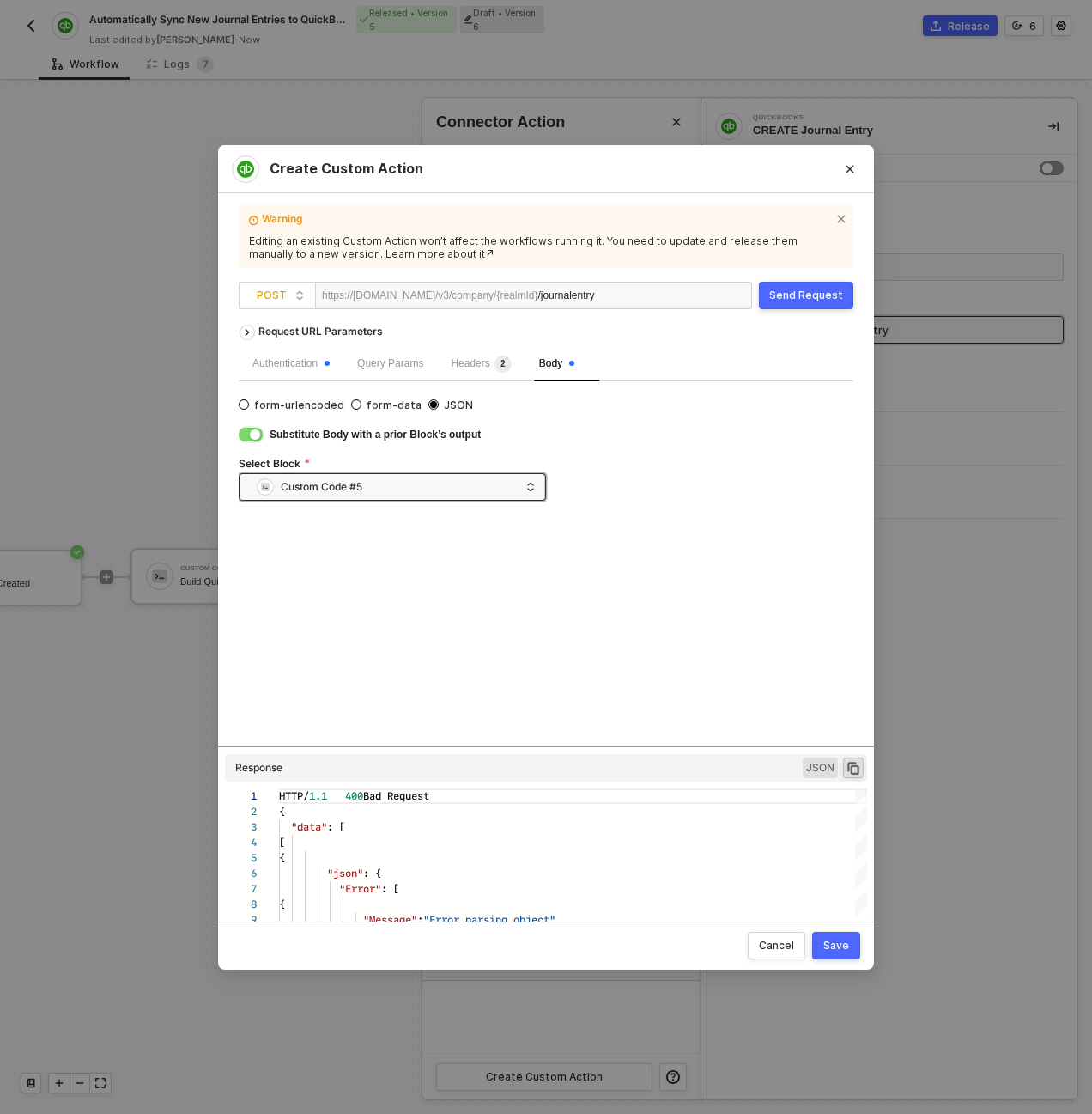
click at [260, 434] on button "button" at bounding box center [250, 434] width 24 height 13
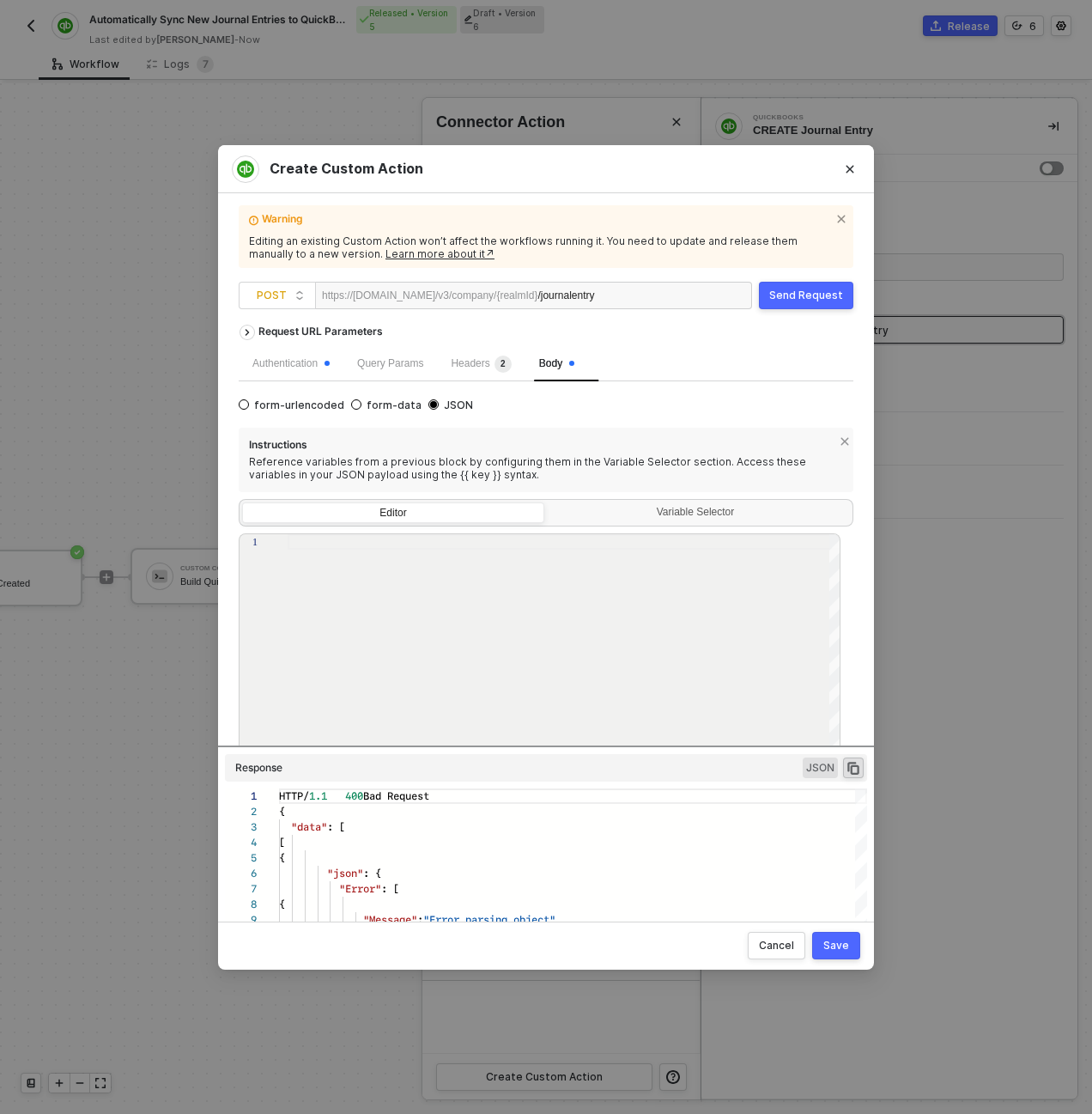
click at [259, 435] on div "Instructions Reference variables from a previous block by configuring them in t…" at bounding box center [546, 459] width 615 height 64
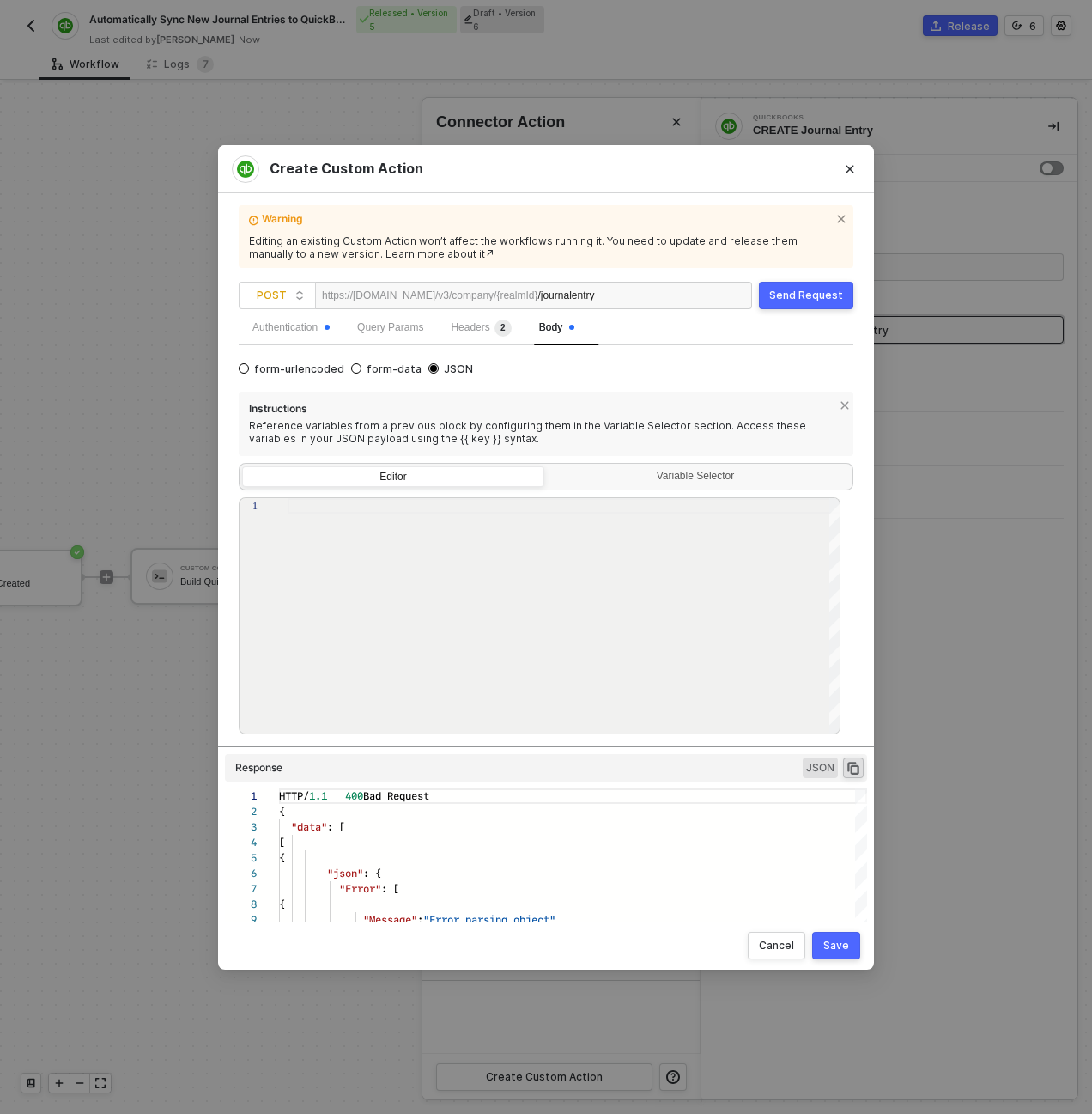
scroll to position [54, 0]
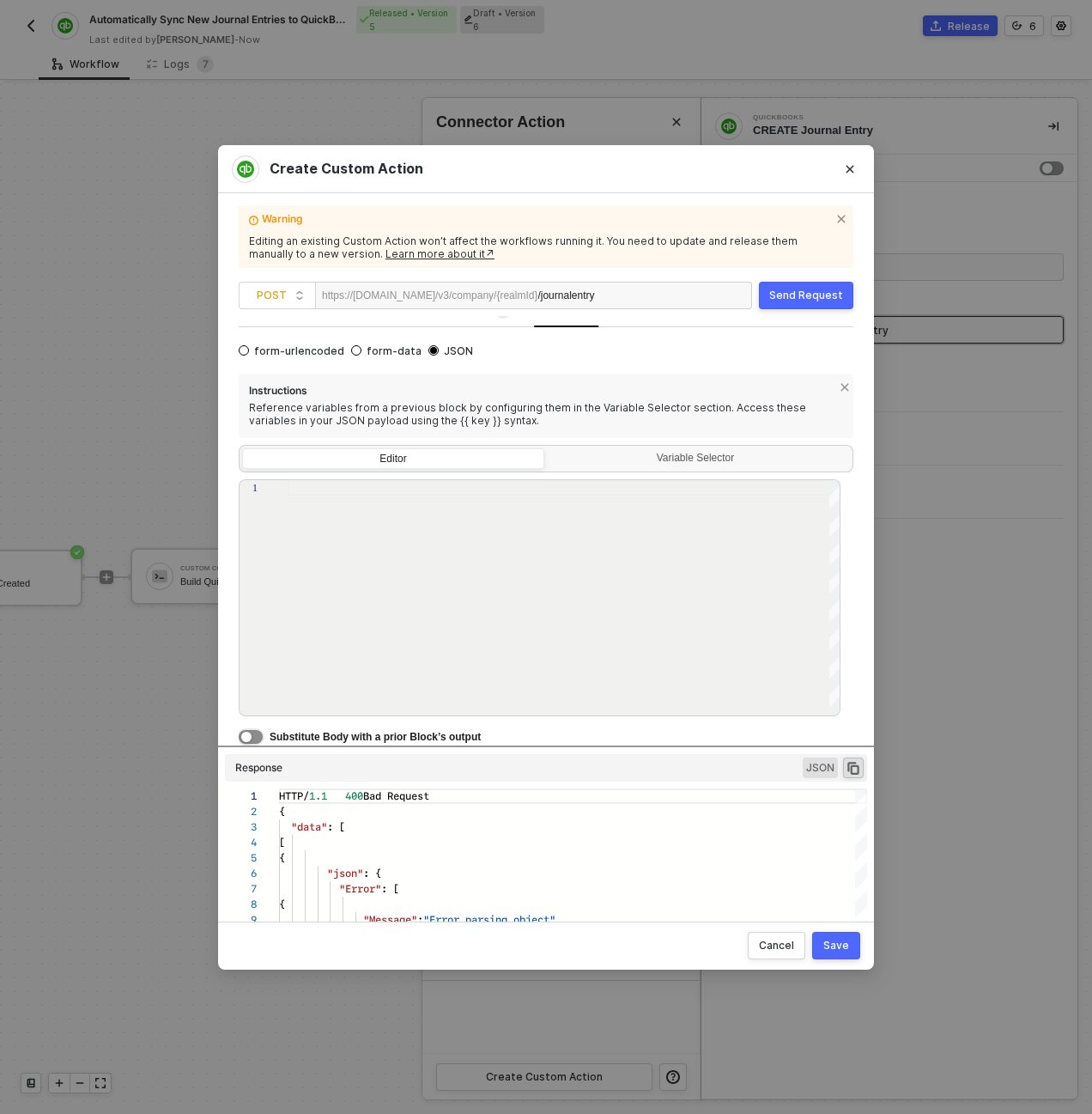
click at [249, 743] on button "button" at bounding box center [250, 737] width 24 height 13
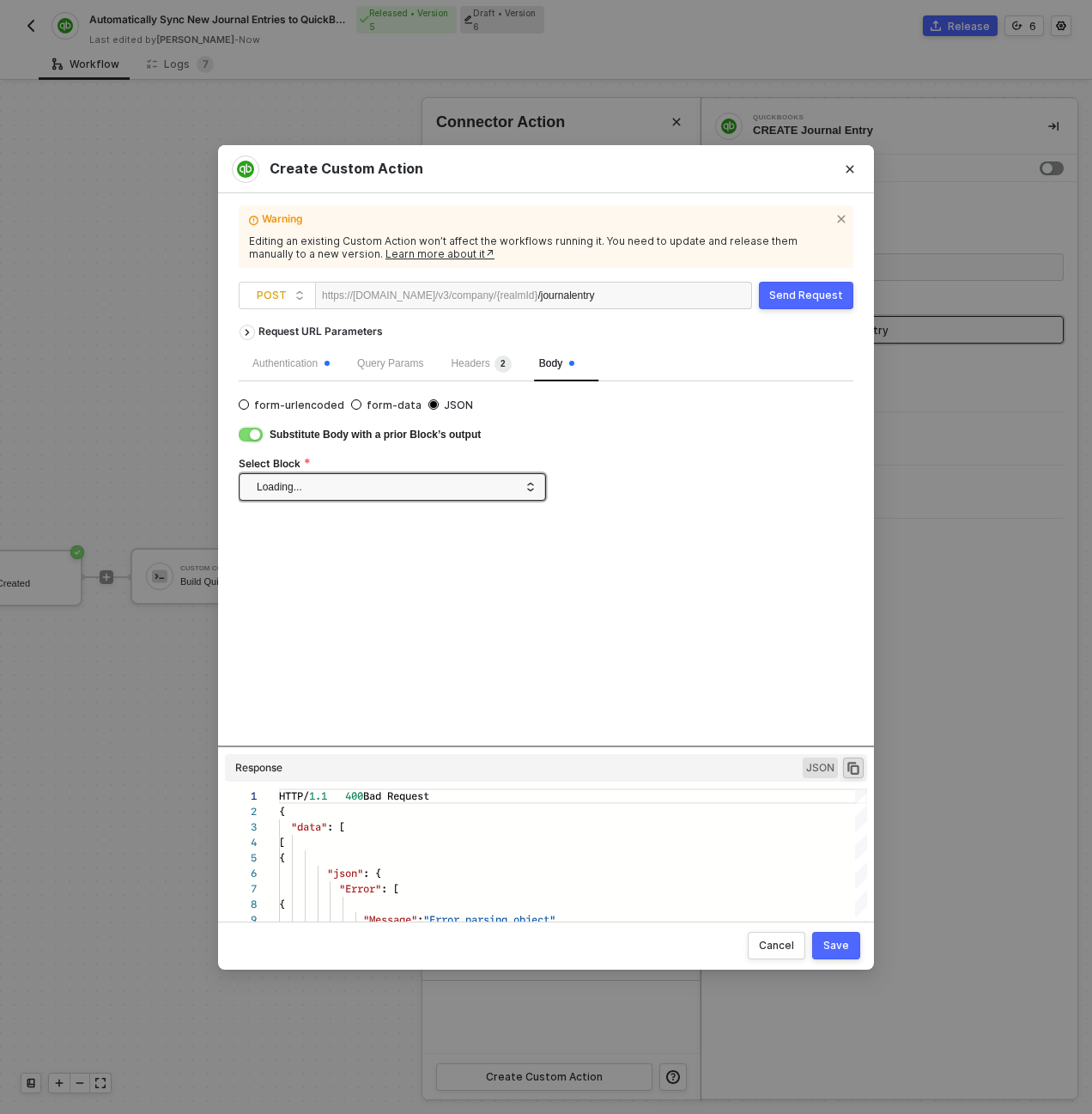
scroll to position [0, 0]
click at [834, 942] on div "Save" at bounding box center [836, 945] width 26 height 13
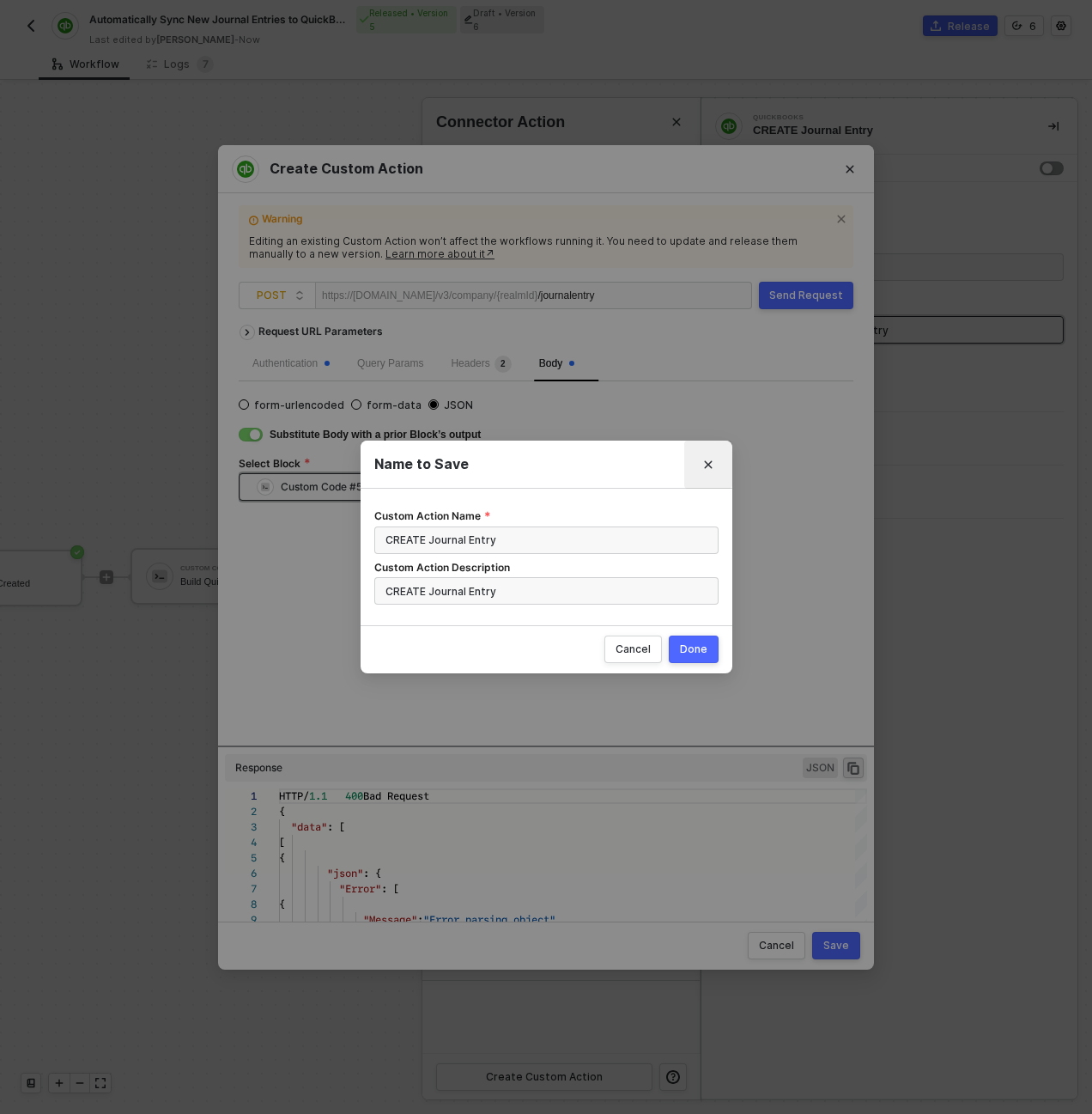
click at [714, 458] on button "Close" at bounding box center [708, 464] width 28 height 28
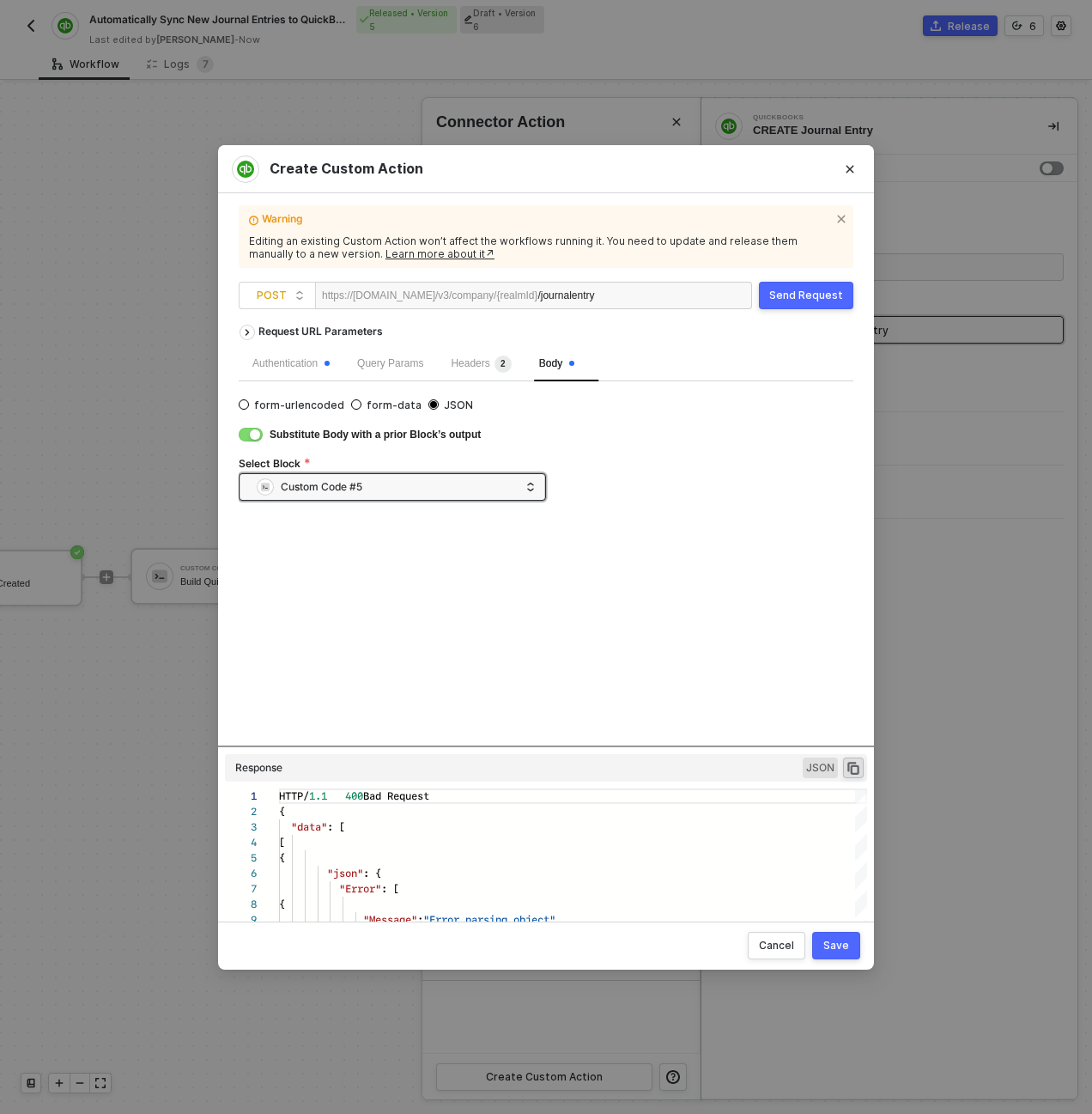
click at [833, 285] on button "Send Request" at bounding box center [806, 295] width 94 height 28
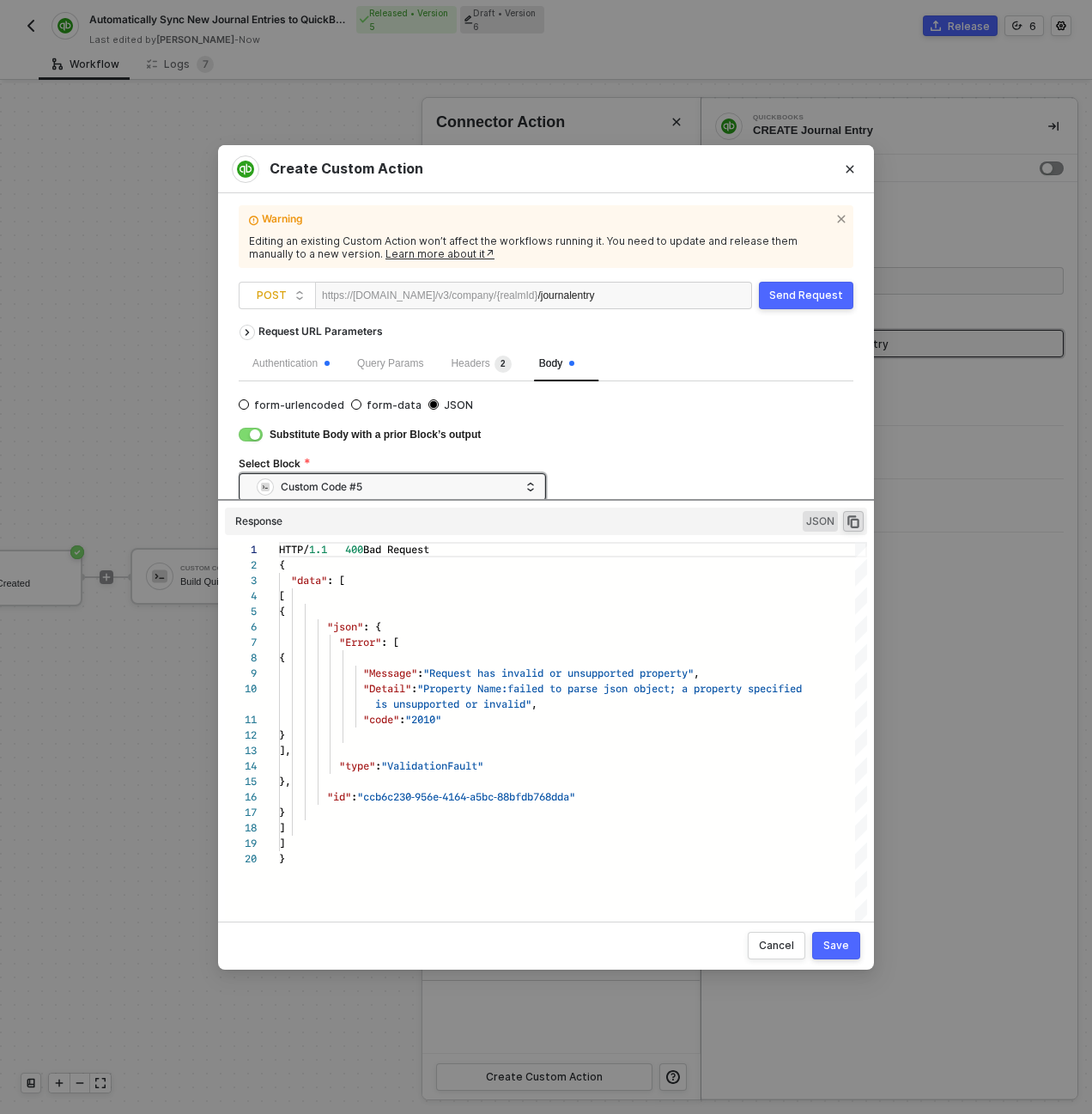
drag, startPoint x: 570, startPoint y: 746, endPoint x: 568, endPoint y: 552, distance: 194.0
click at [568, 552] on div "Request URL Parameters Authentication Query Params Headers 2 Body form-urlencod…" at bounding box center [546, 611] width 615 height 591
click at [188, 198] on div "Create Custom Action Warning Editing an existing Custom Action won’t affect the…" at bounding box center [546, 557] width 1092 height 1114
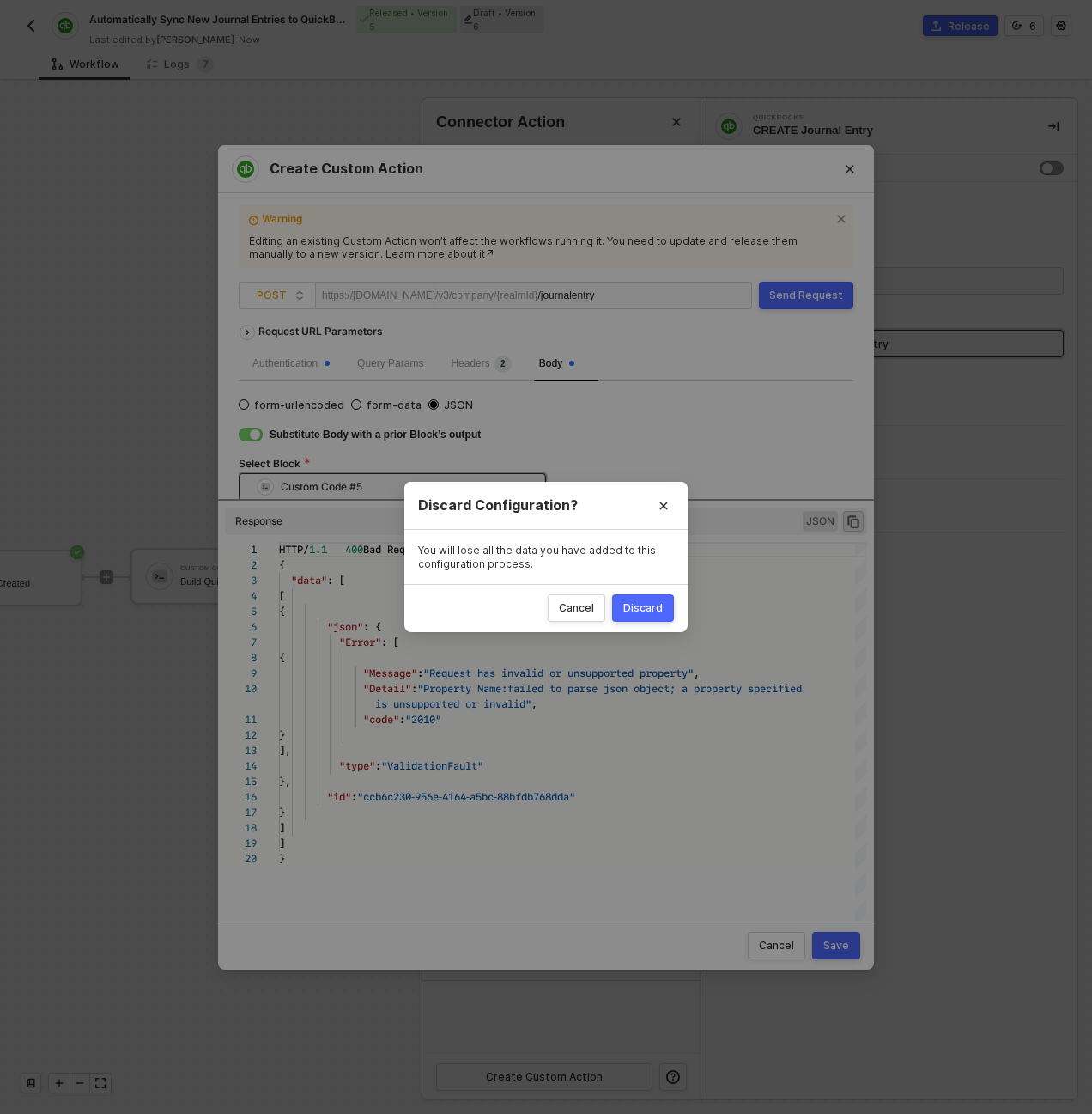
click at [638, 606] on div "Discard" at bounding box center [642, 608] width 39 height 13
radio input "true"
radio input "false"
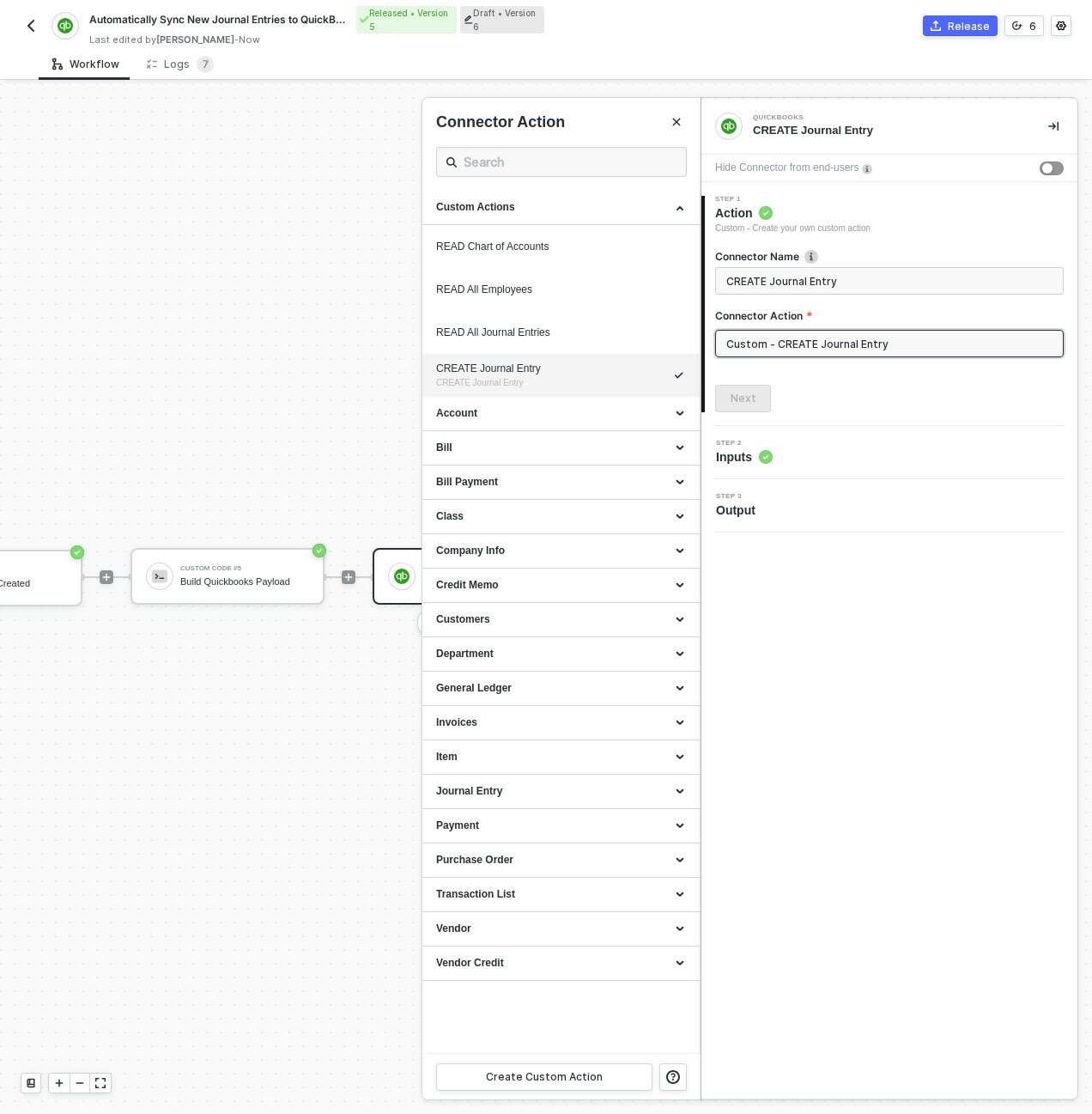
click at [274, 492] on div at bounding box center [546, 598] width 1092 height 1030
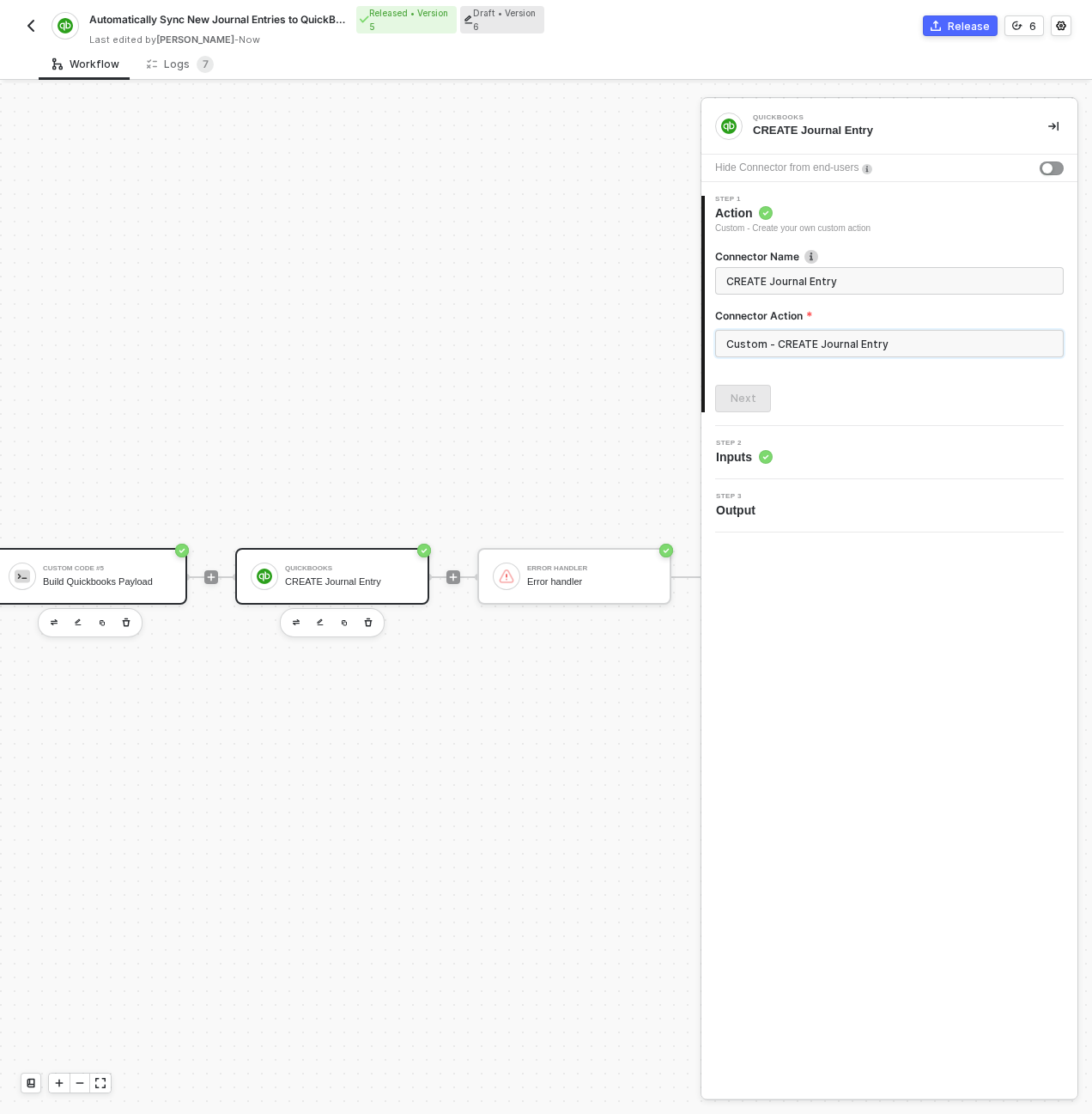
scroll to position [493, 0]
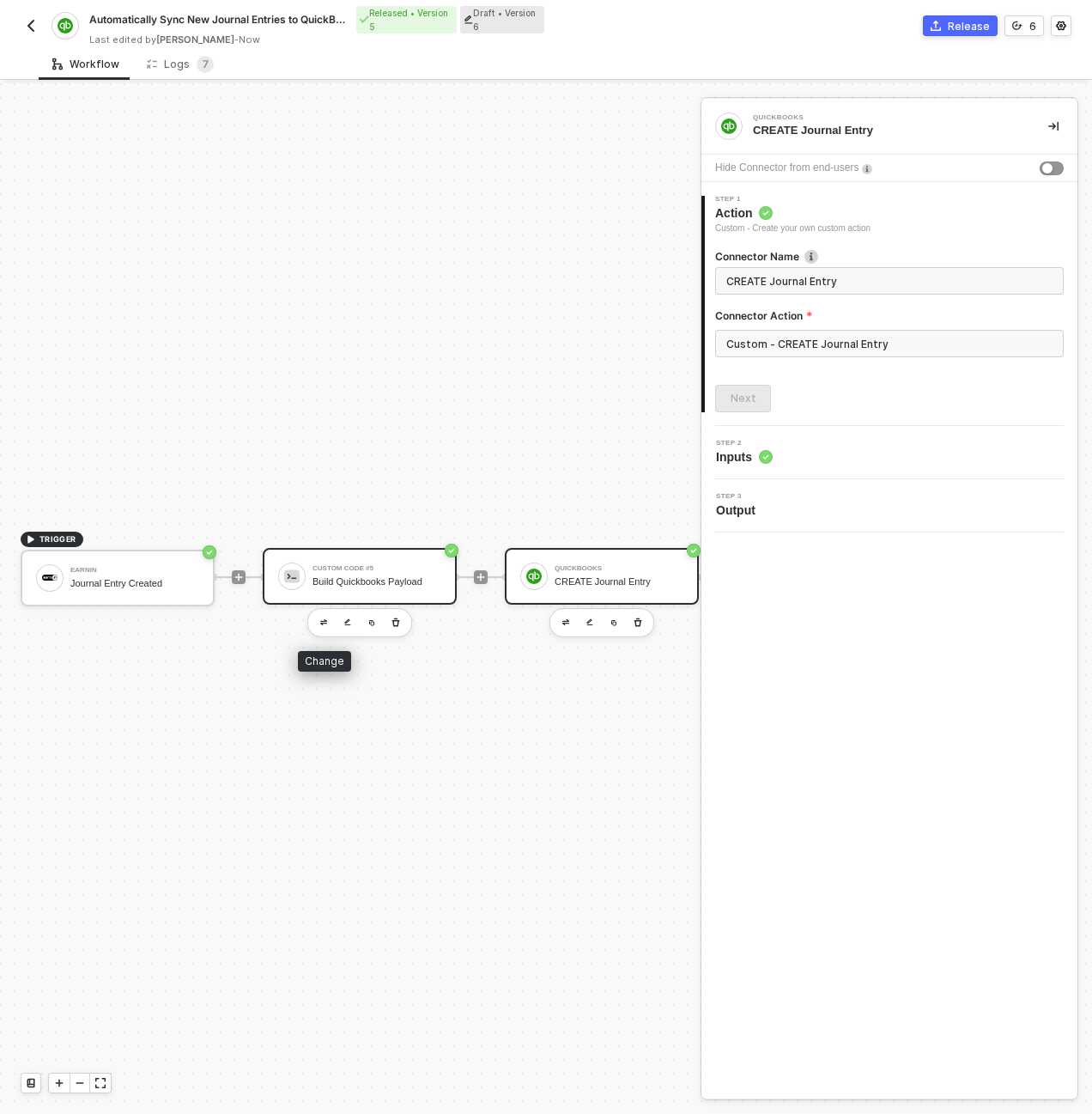
click at [375, 574] on div "Custom Code #5 Build Quickbooks Payload" at bounding box center [376, 576] width 129 height 32
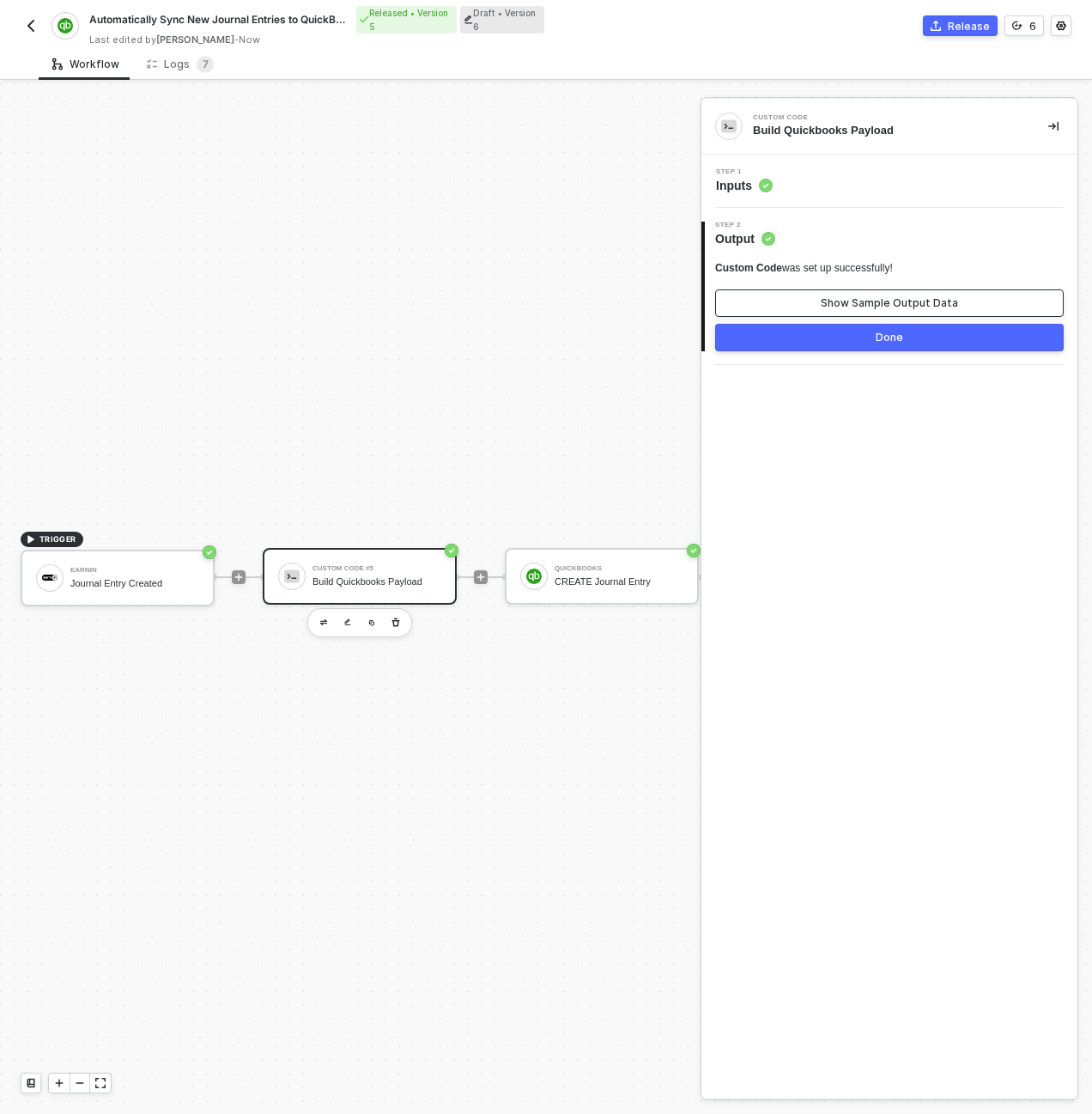
click at [796, 293] on button "Show Sample Output Data" at bounding box center [889, 303] width 348 height 28
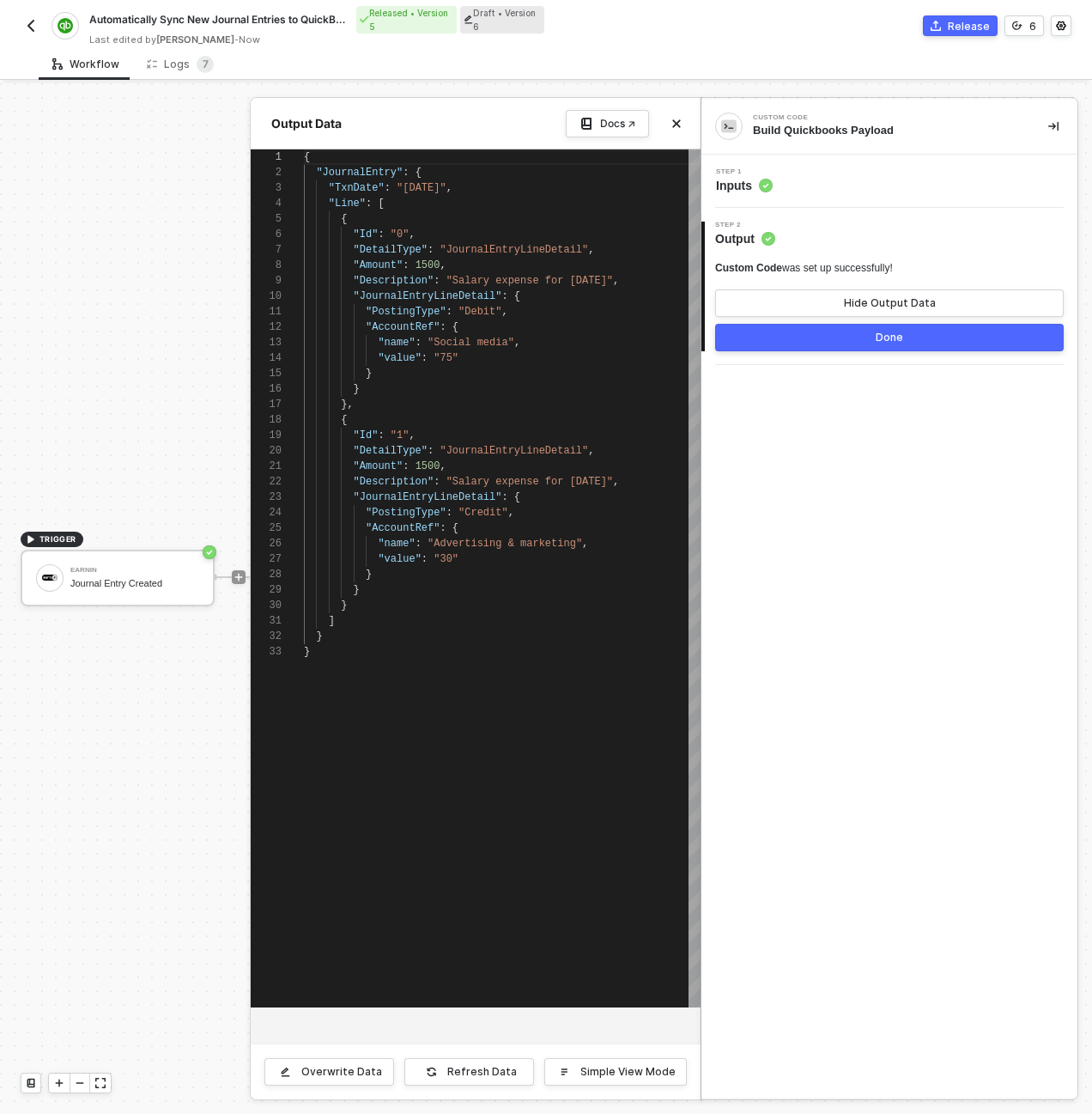
scroll to position [108, 68]
click at [538, 578] on div "}" at bounding box center [502, 575] width 397 height 15
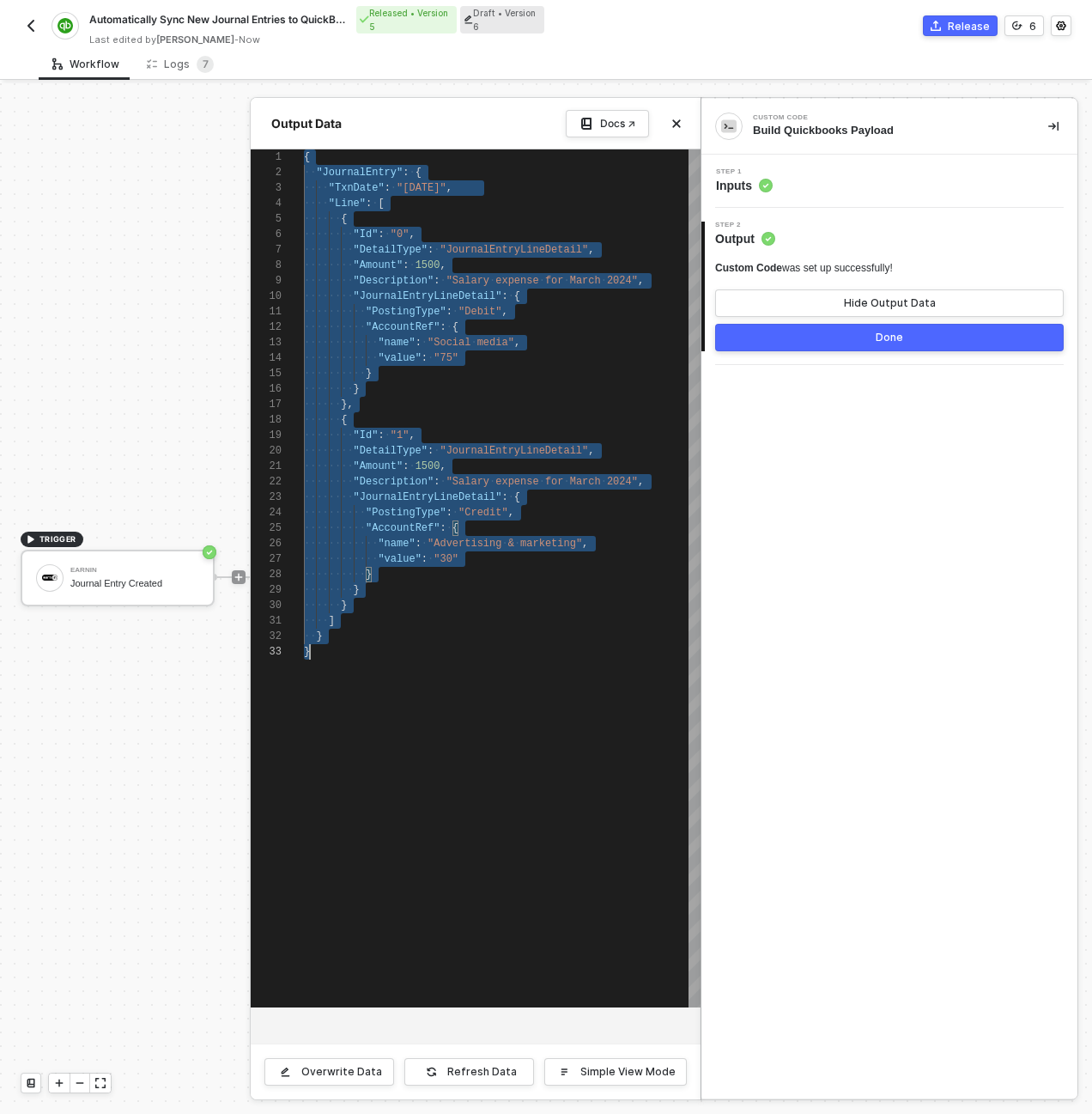
scroll to position [0, 6]
type textarea ""PostingType": "Debit", "AccountRef": { "name": "Social media", "value": "75" }…"
click at [259, 440] on div "19" at bounding box center [266, 435] width 31 height 15
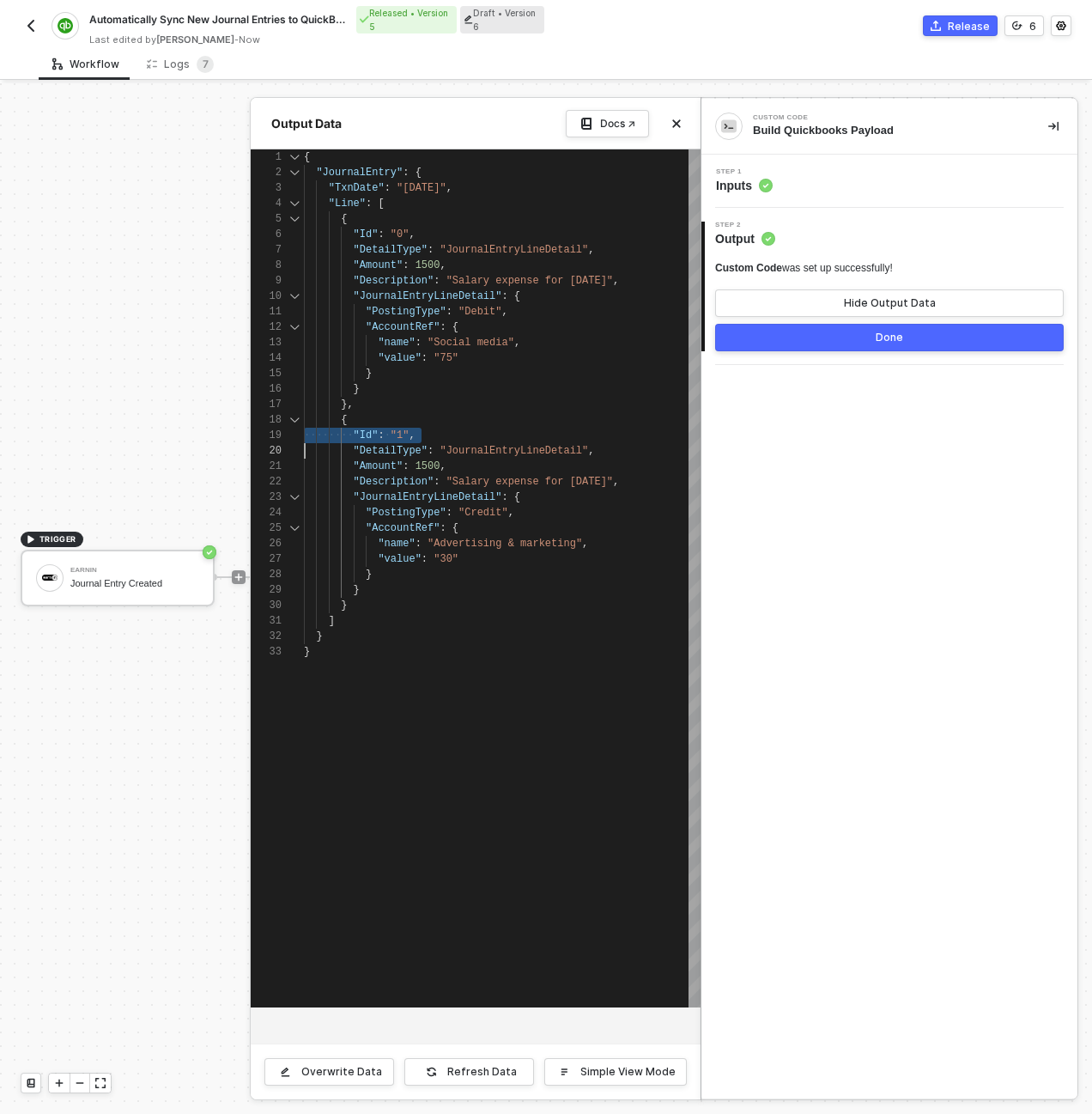
scroll to position [124, 0]
click at [233, 446] on div at bounding box center [546, 598] width 1092 height 1030
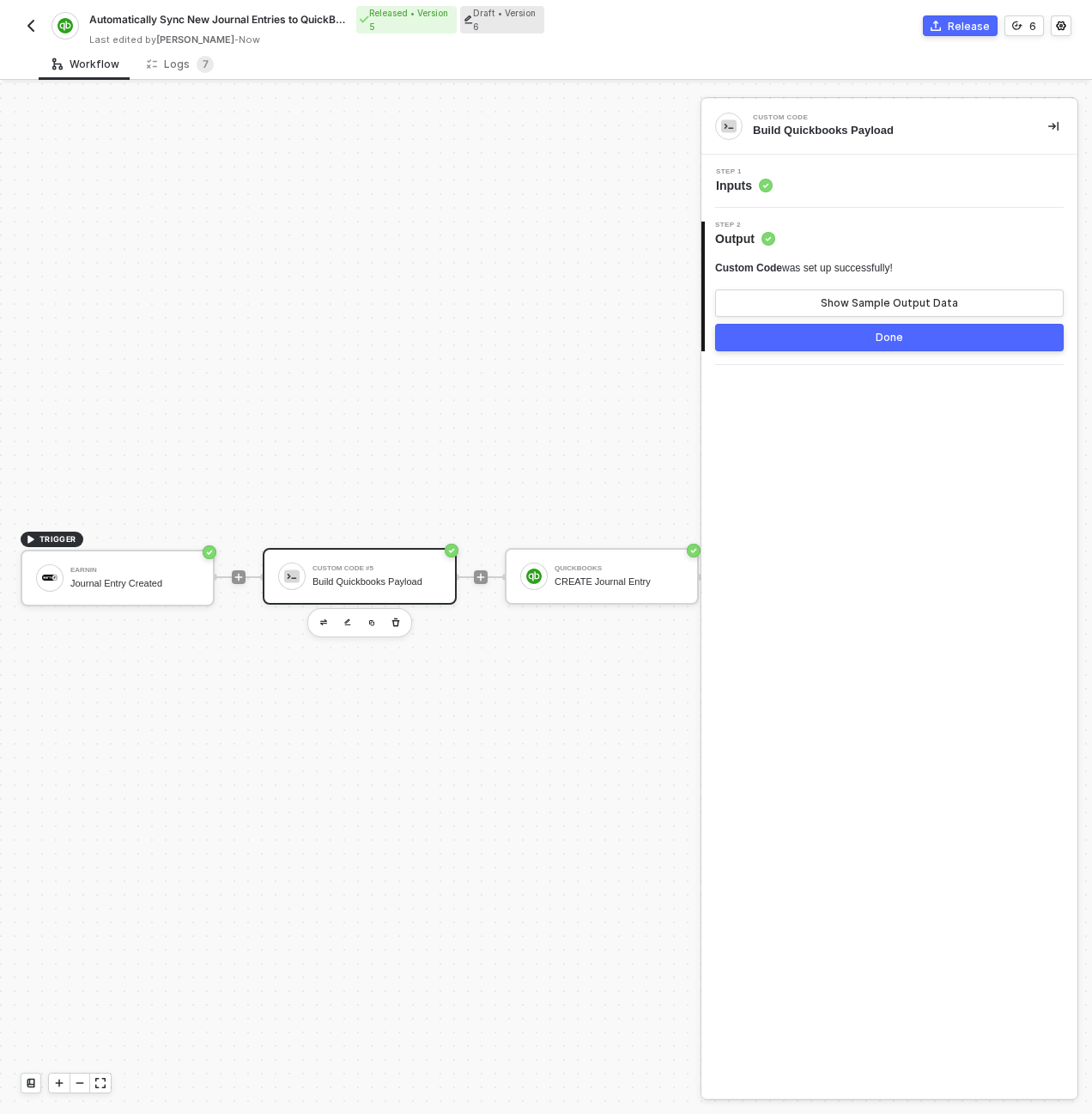
click at [235, 452] on div "TRIGGER Earnin Journal Entry Created Custom Code #5 Build Quickbooks Payload Qu…" at bounding box center [691, 577] width 1382 height 1972
click at [603, 573] on div "QuickBooks CREATE Journal Entry" at bounding box center [619, 576] width 129 height 32
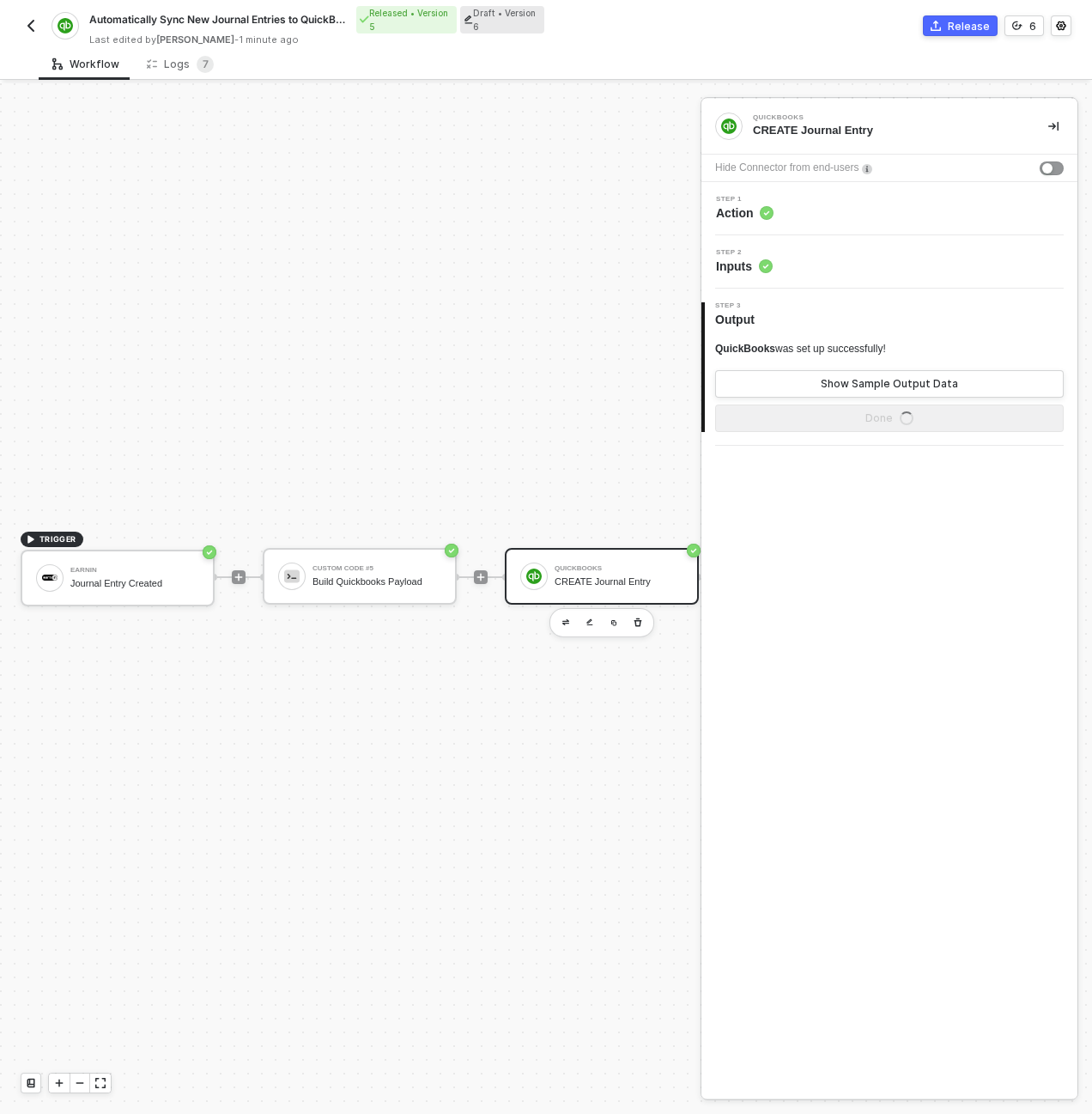
click at [850, 203] on div "Step 1 Action" at bounding box center [891, 208] width 371 height 26
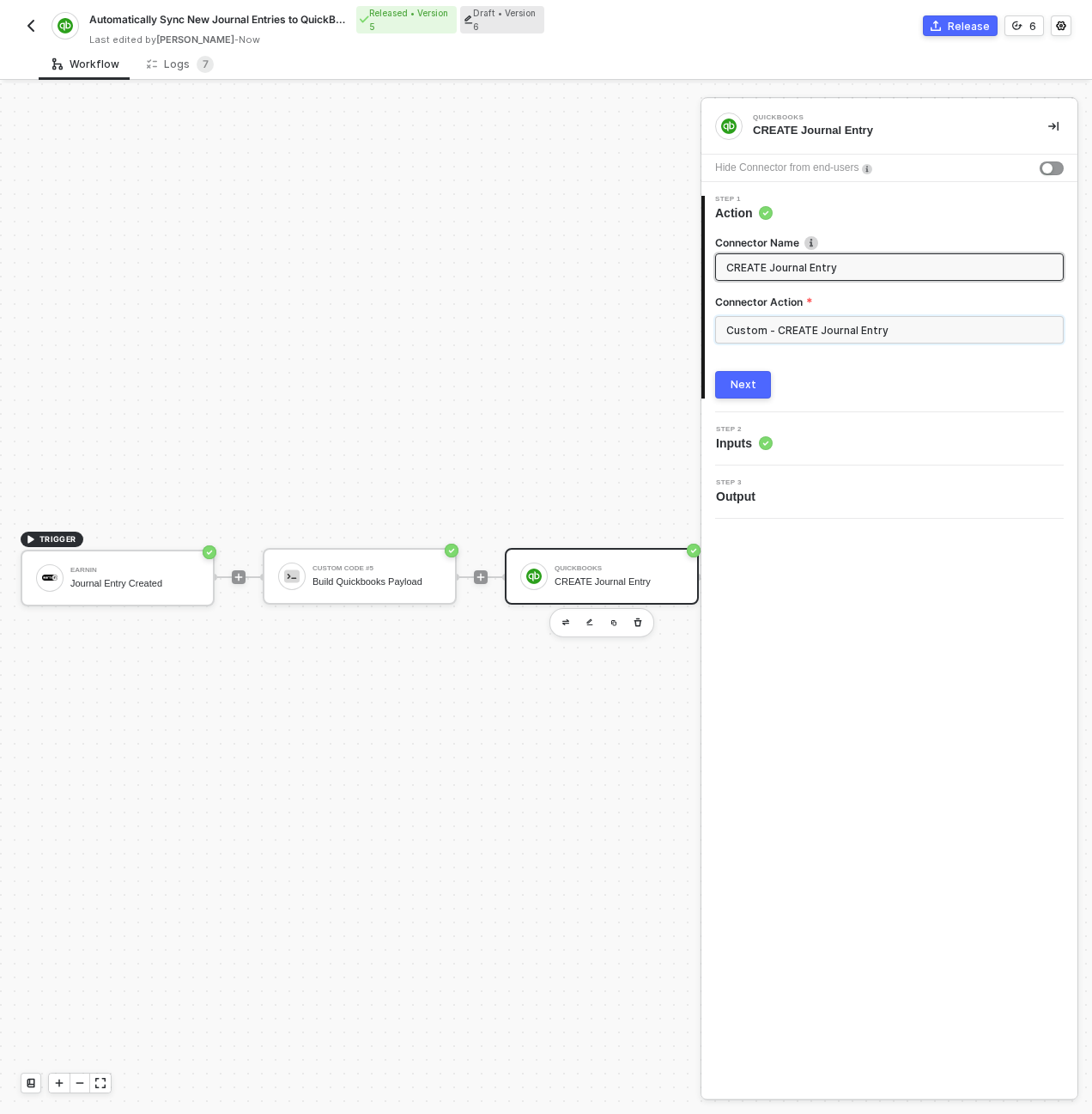
click at [824, 342] on input "Custom - CREATE Journal Entry" at bounding box center [889, 329] width 348 height 28
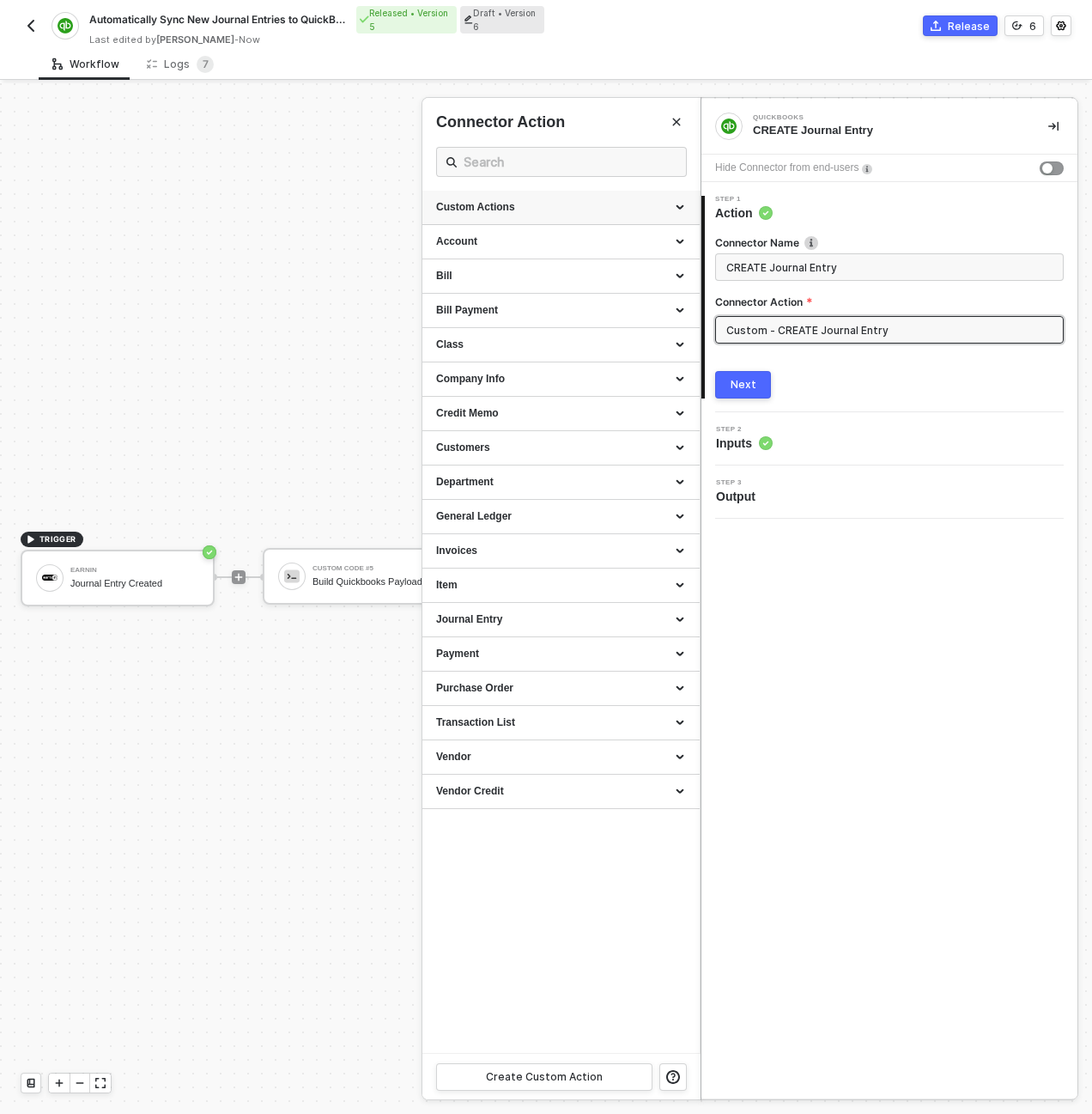
click at [680, 208] on icon at bounding box center [682, 208] width 9 height 0
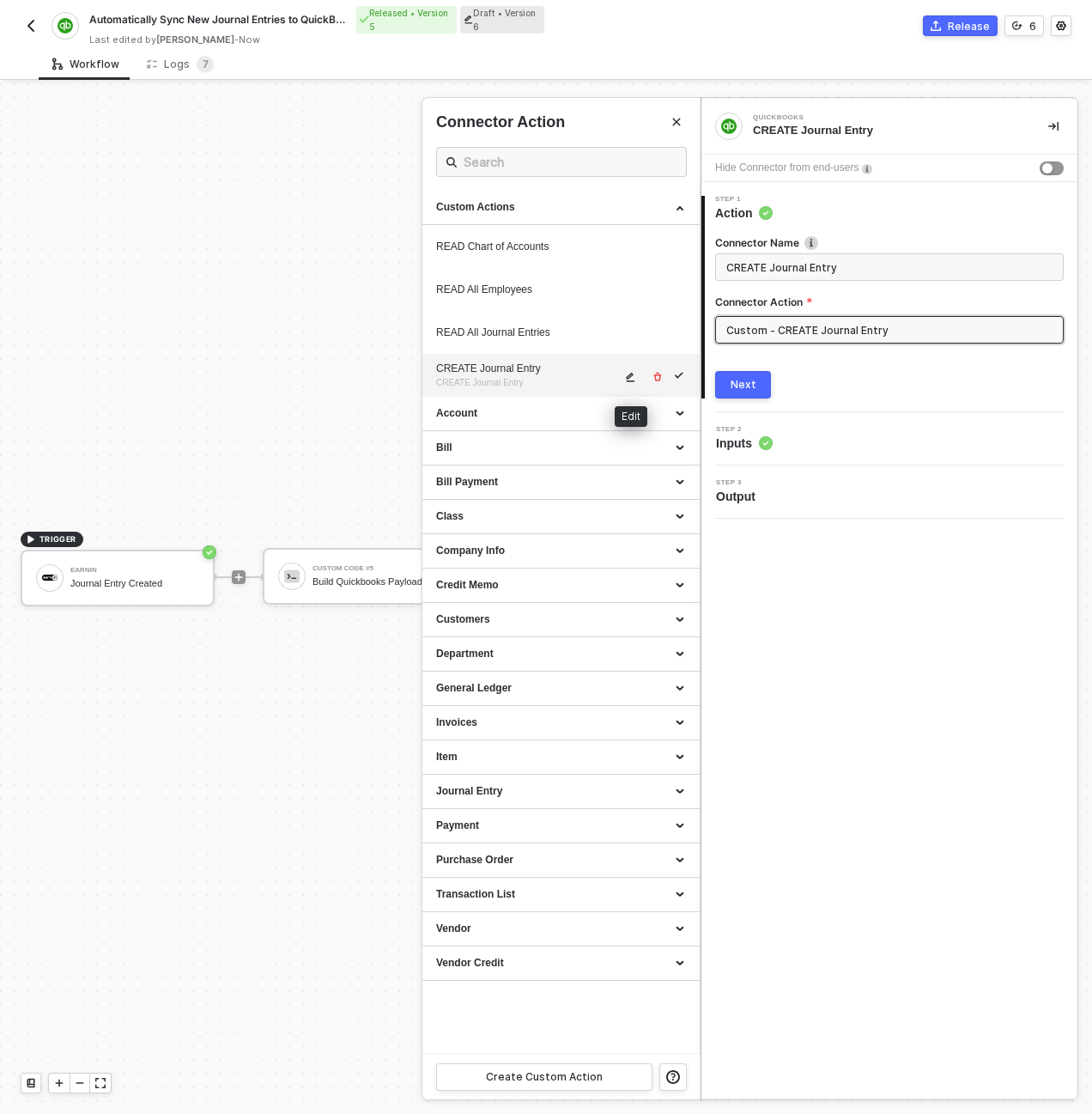
click at [630, 376] on icon "icon-edit" at bounding box center [631, 377] width 9 height 10
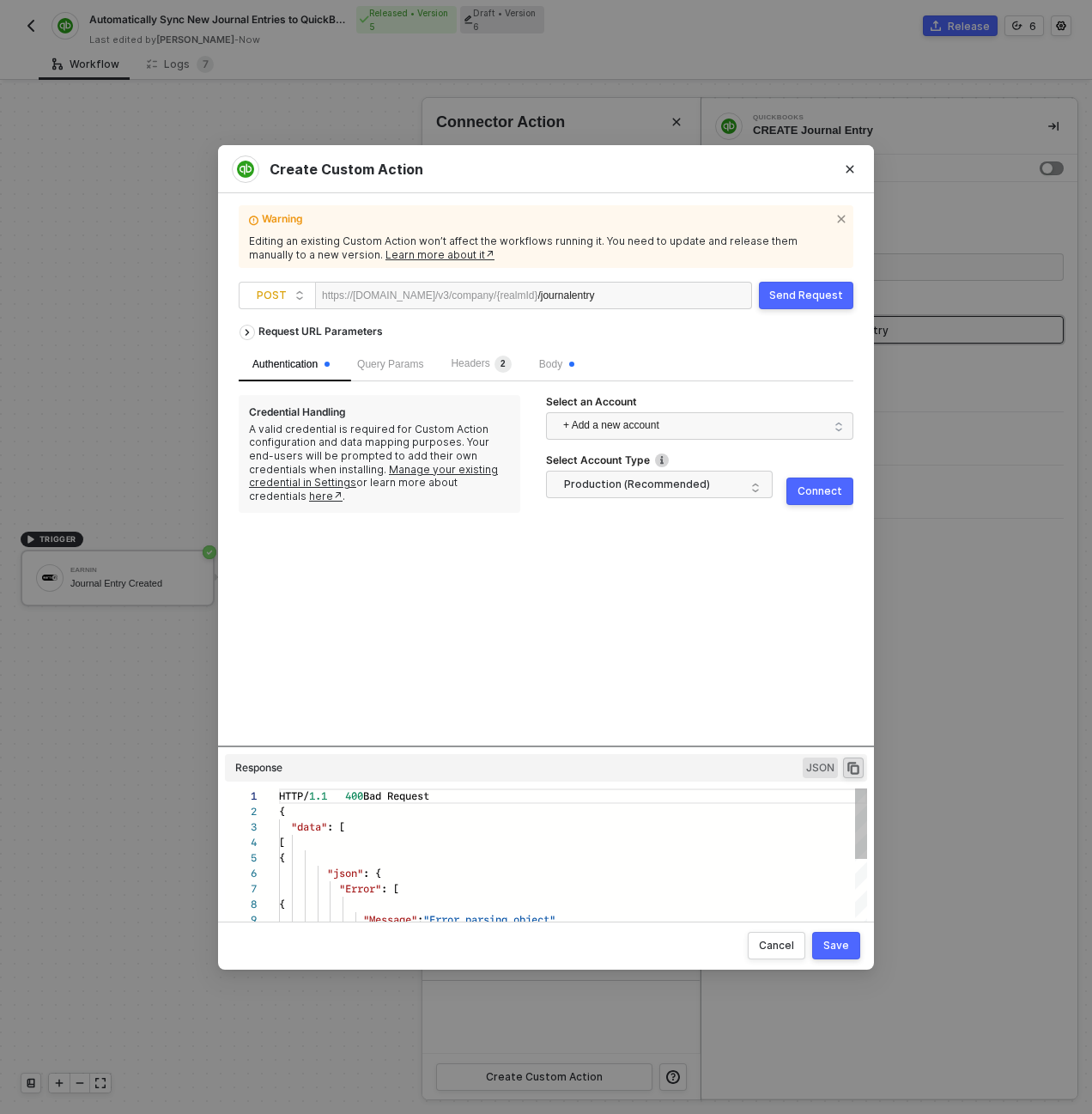
scroll to position [155, 0]
click at [632, 419] on span "+ Add a new account" at bounding box center [703, 425] width 280 height 28
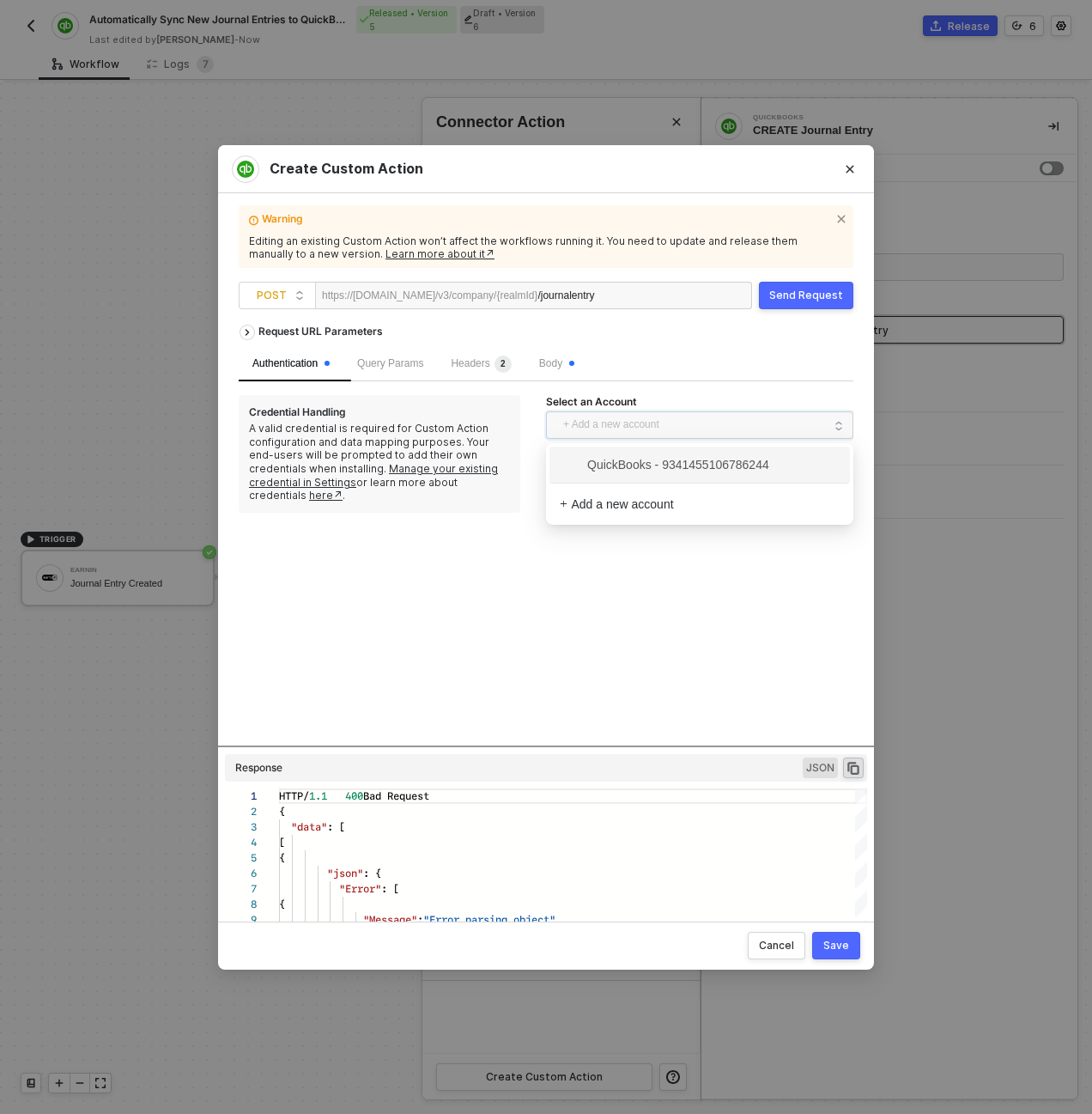
click at [626, 474] on span "QuickBooks - 9341455106786244" at bounding box center [699, 464] width 280 height 28
click at [809, 293] on div "Send Request" at bounding box center [806, 295] width 74 height 13
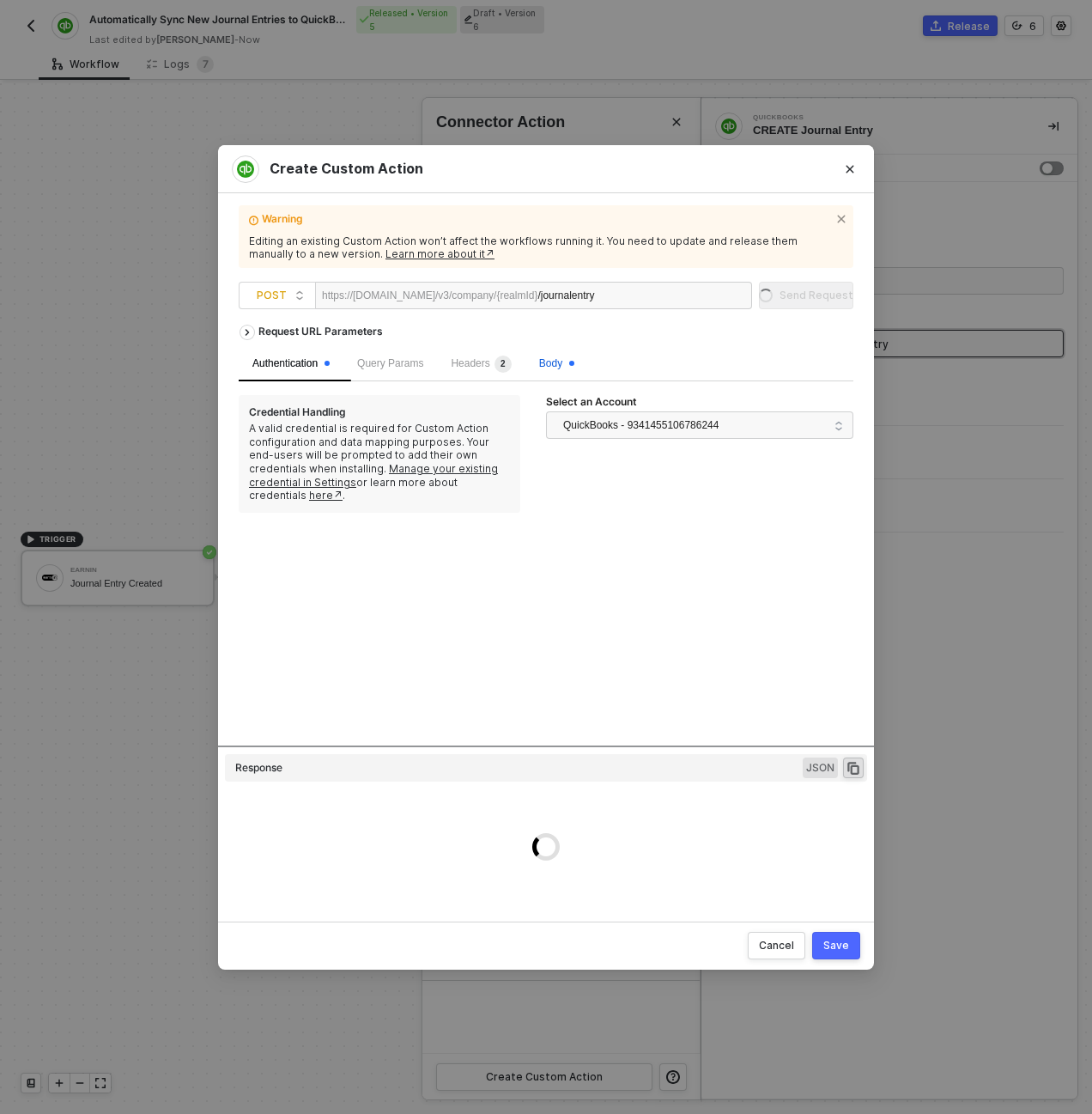
click at [575, 365] on span at bounding box center [571, 363] width 5 height 5
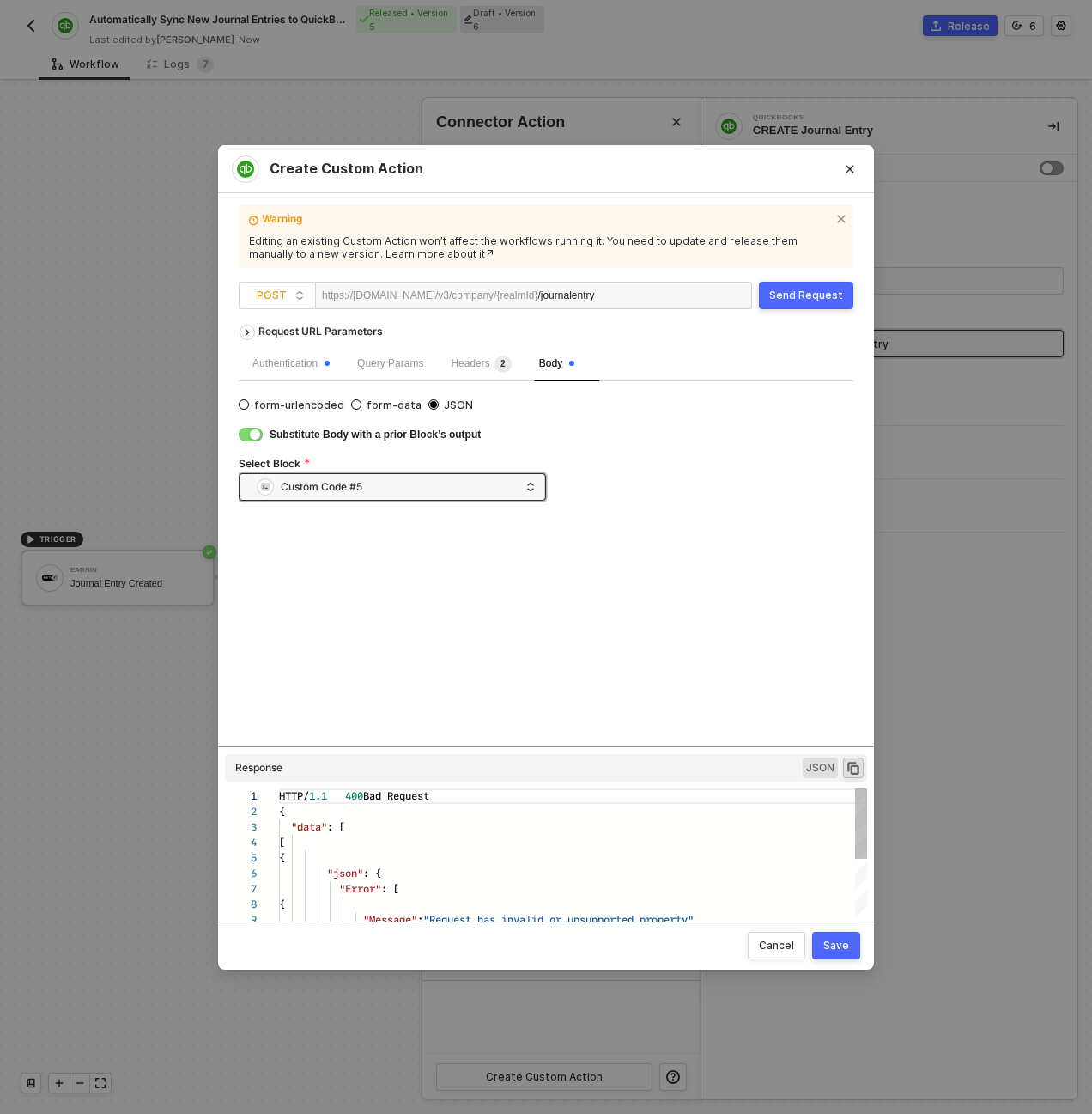
scroll to position [93, 127]
click at [482, 884] on div ""Error" : [" at bounding box center [573, 889] width 588 height 15
type textarea "HTTP/1.1 400 Bad Request { "data": [ [ { "json": { "Error": [ { "Message": "Req…"
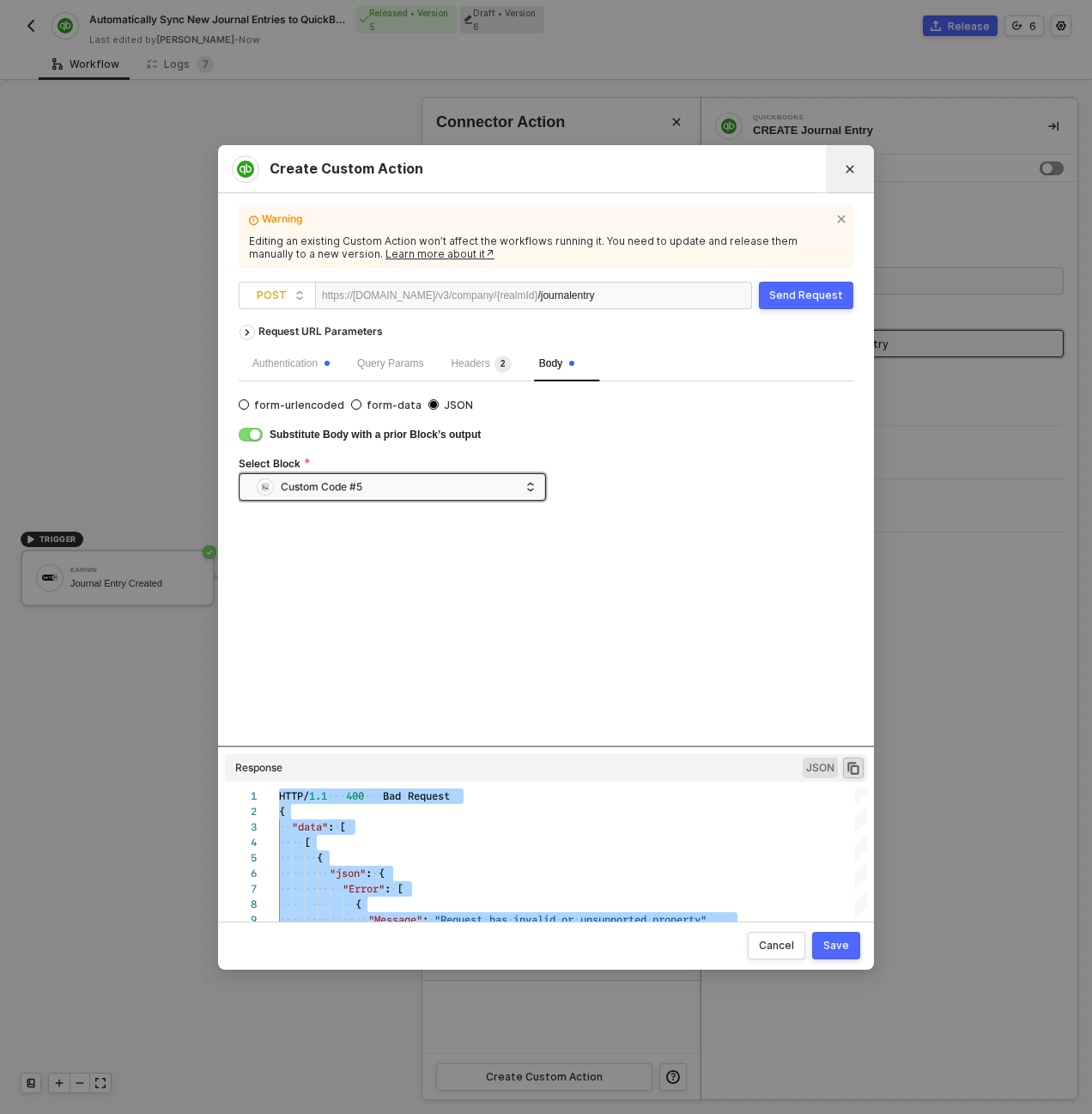
click at [850, 171] on icon "Close" at bounding box center [850, 169] width 10 height 11
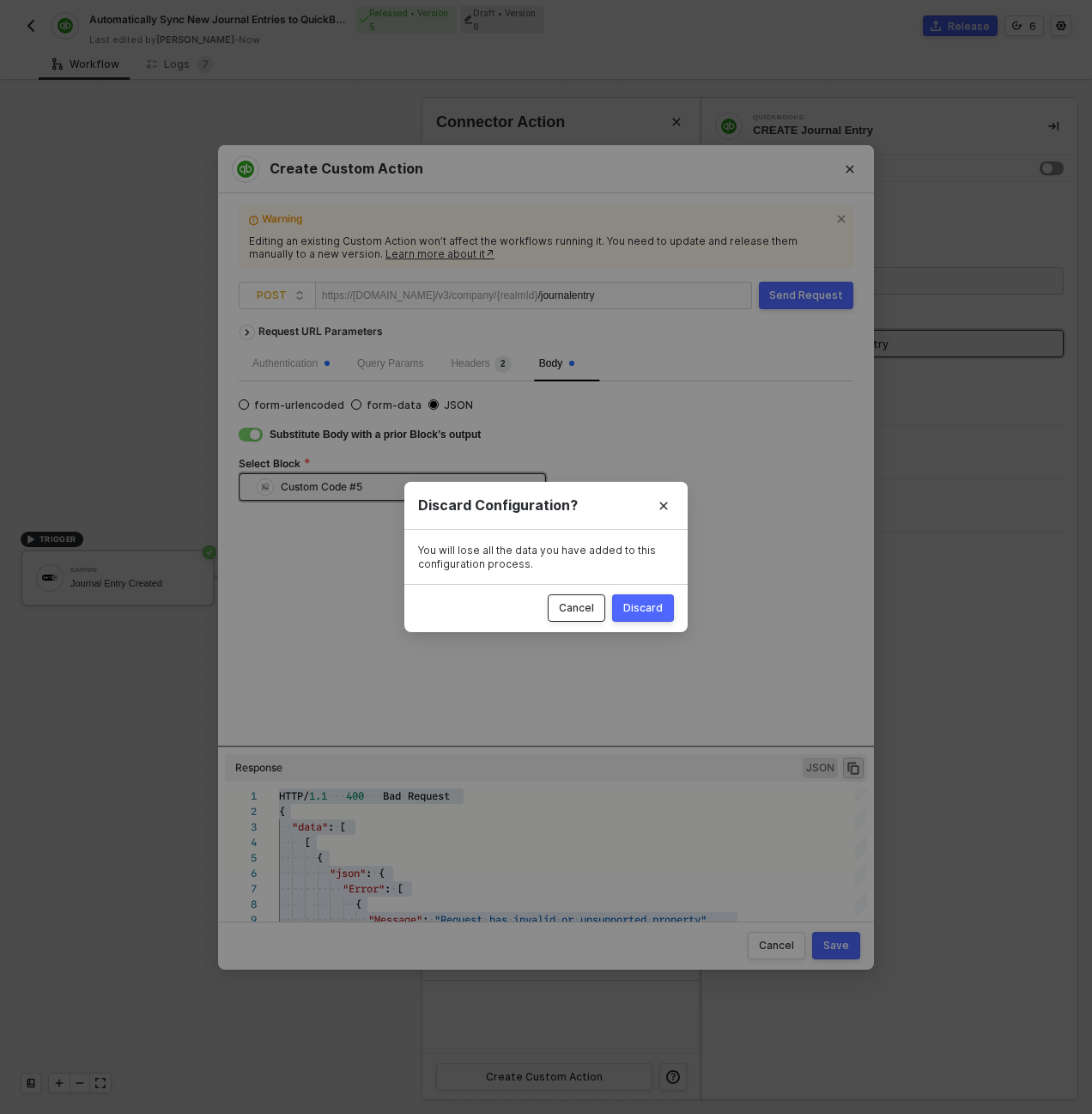
click at [587, 603] on div "Cancel" at bounding box center [577, 608] width 35 height 13
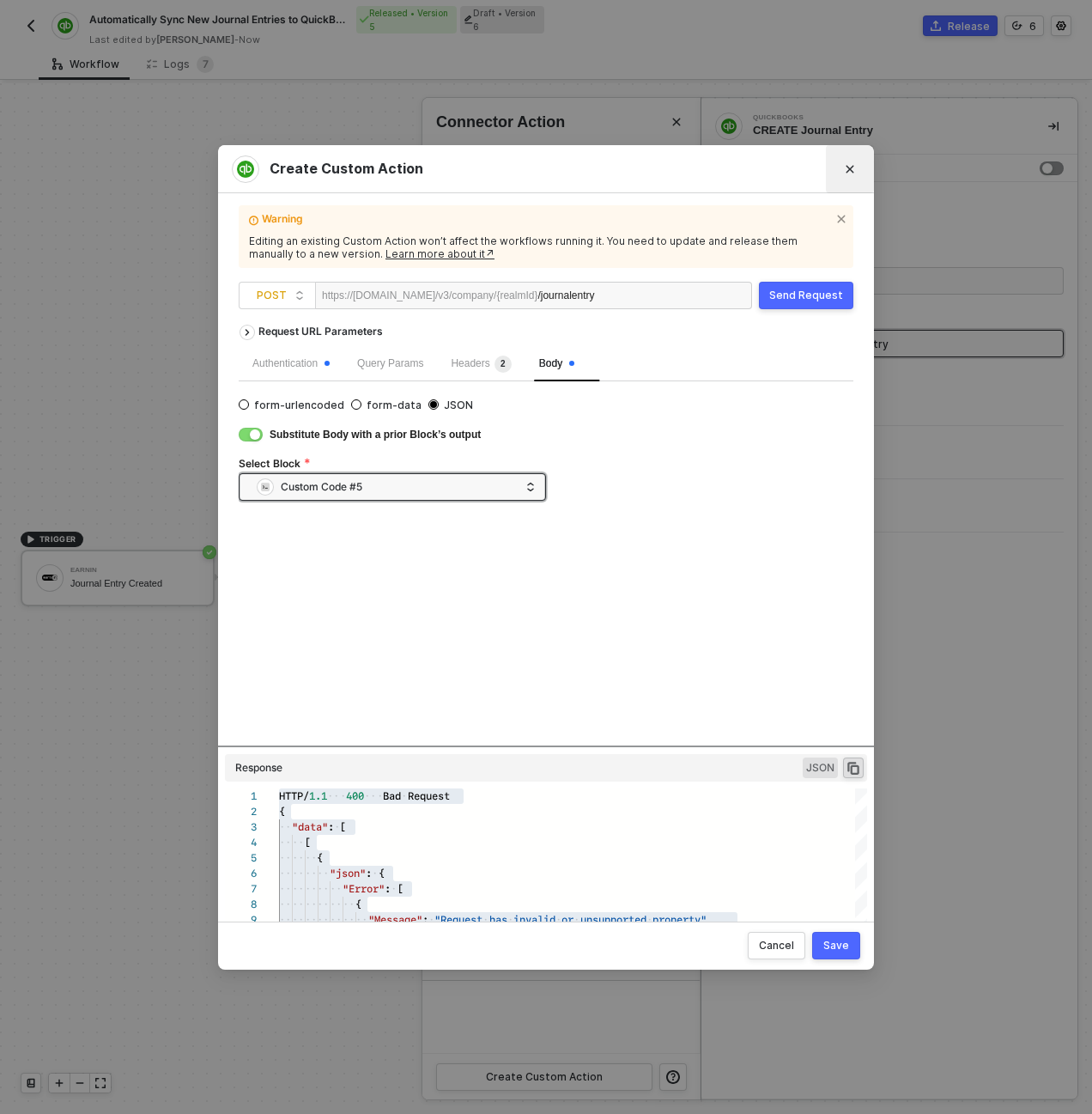
click at [842, 167] on button "Close" at bounding box center [850, 169] width 28 height 28
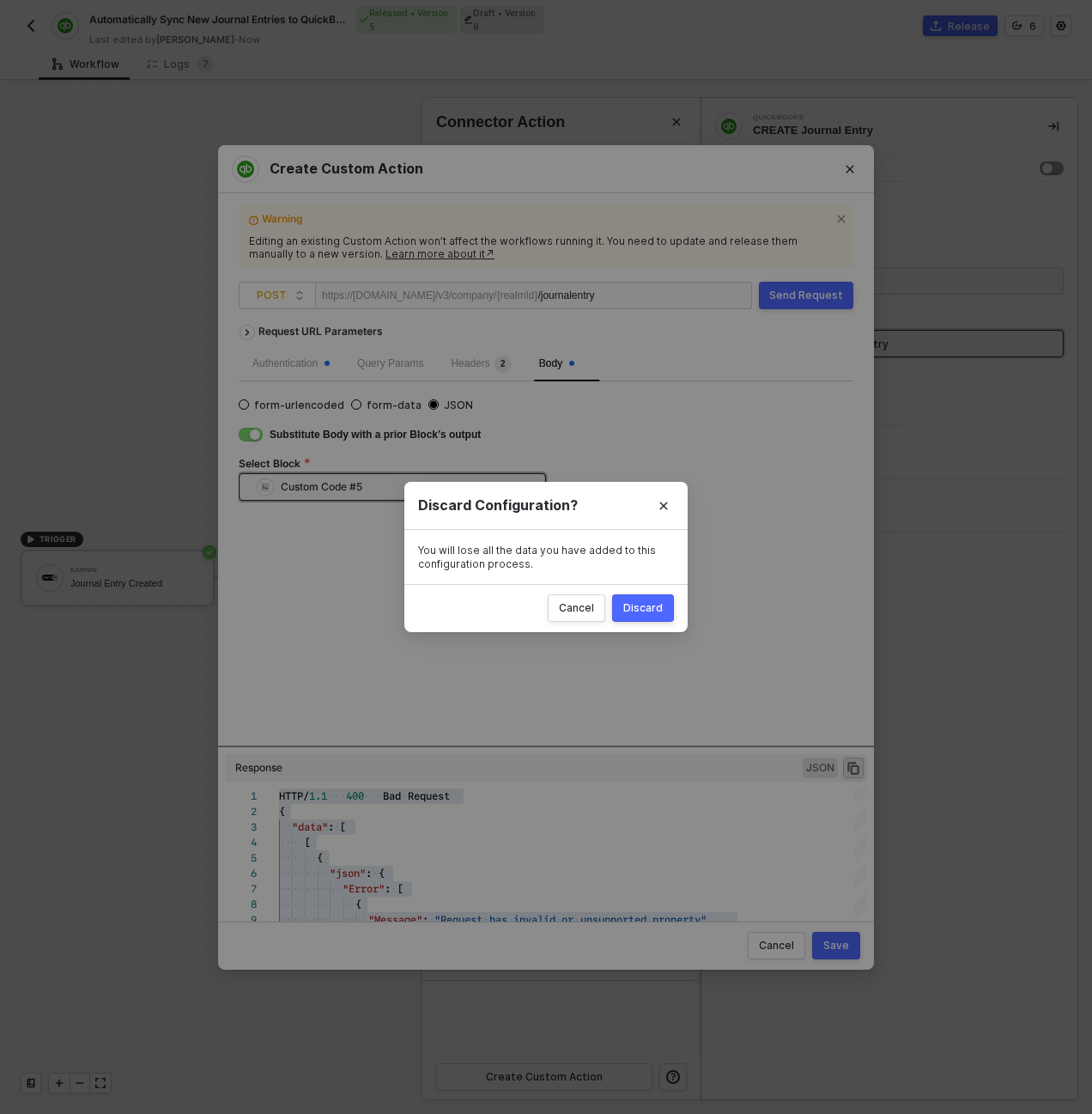
click at [639, 604] on div "Discard" at bounding box center [642, 608] width 39 height 13
radio input "true"
radio input "false"
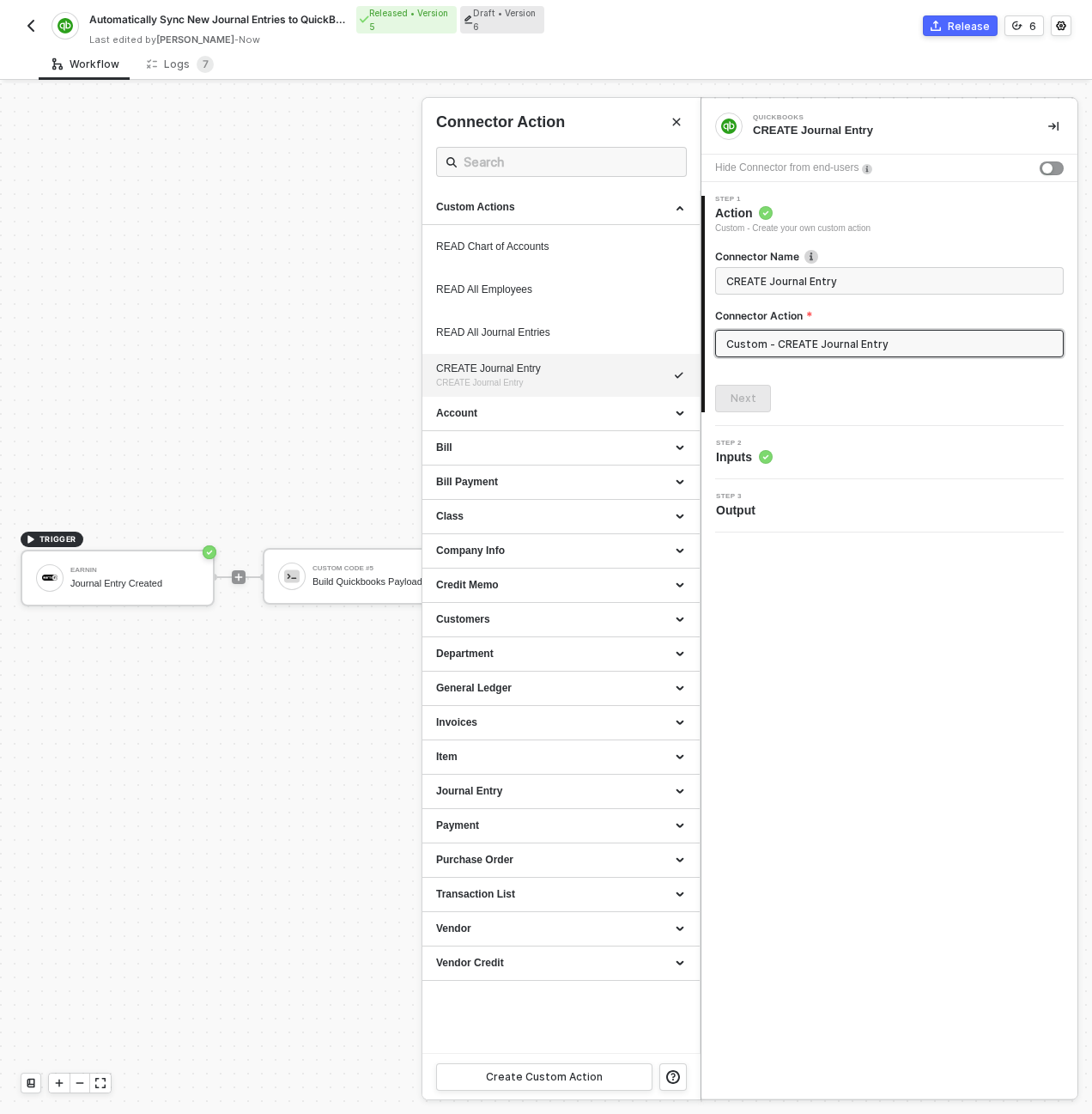
click at [310, 583] on div at bounding box center [546, 598] width 1092 height 1030
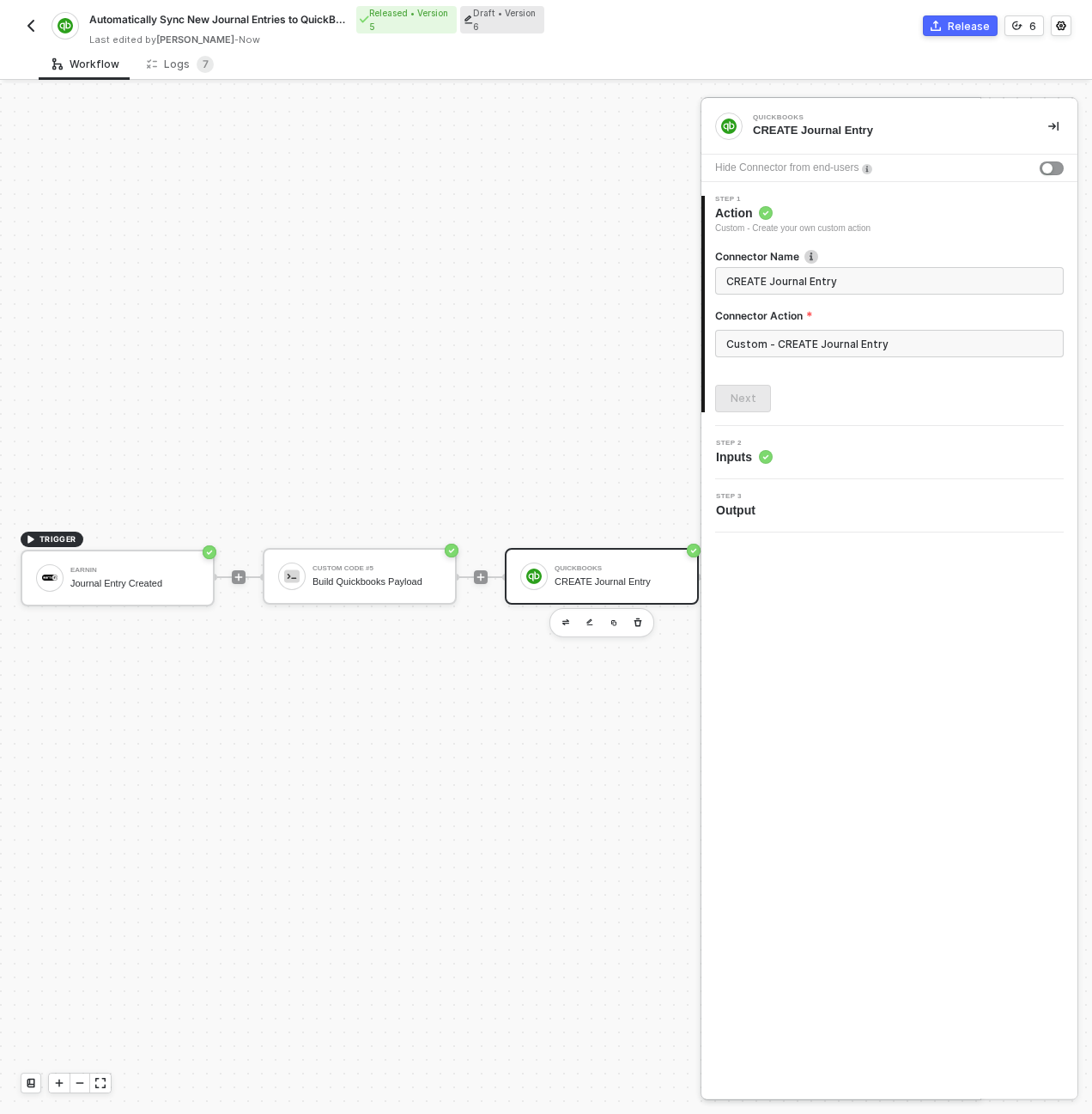
click at [315, 578] on div at bounding box center [546, 598] width 1092 height 1030
click at [319, 578] on div "Build Quickbooks Payload" at bounding box center [376, 582] width 129 height 11
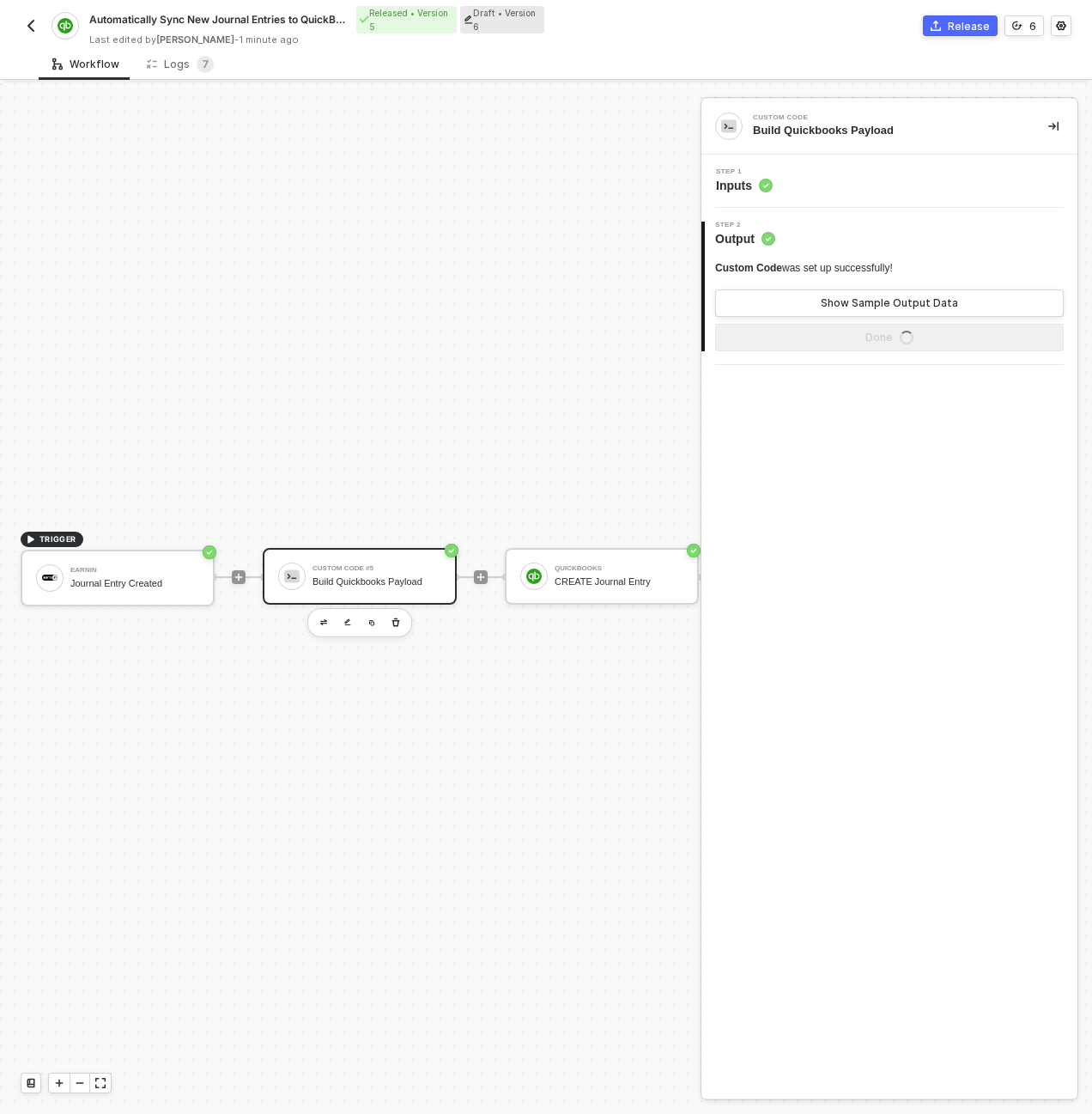
click at [797, 178] on div "Step 1 Inputs" at bounding box center [891, 180] width 371 height 26
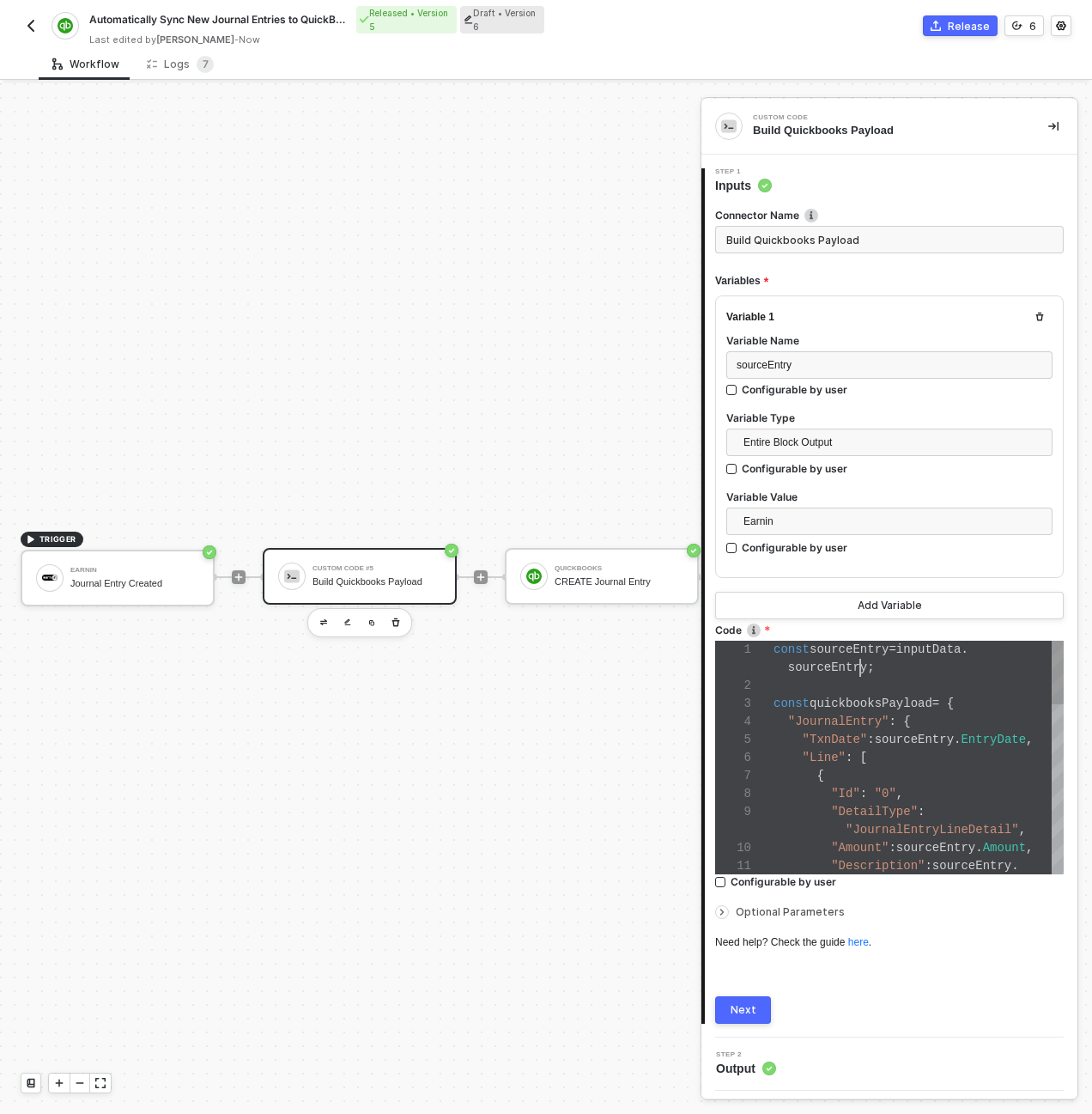
scroll to position [0, 87]
click at [864, 664] on span "sourceEntry" at bounding box center [828, 667] width 79 height 13
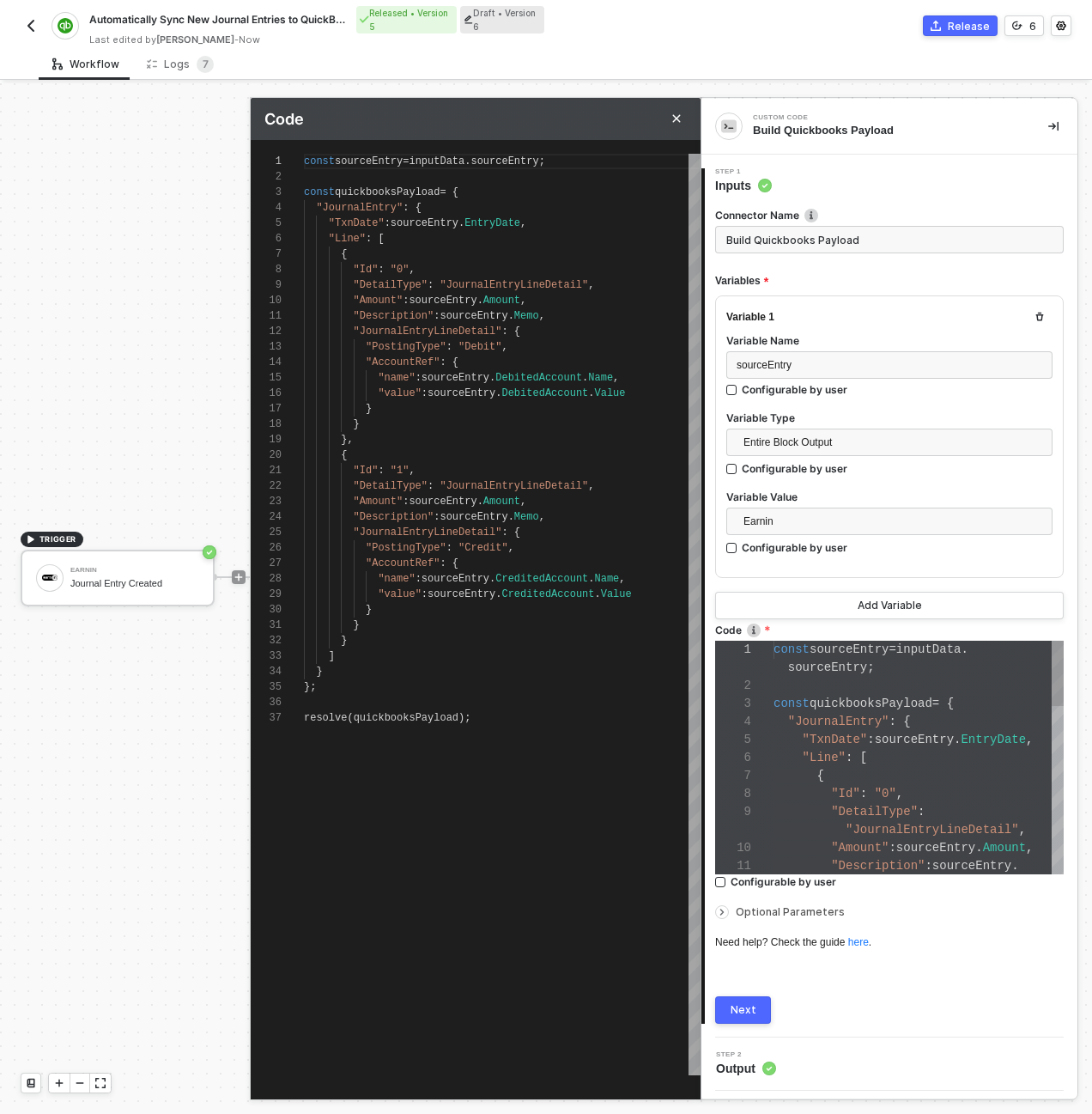
scroll to position [0, 0]
click at [585, 470] on div ""Id" : "1" ," at bounding box center [502, 471] width 397 height 15
drag, startPoint x: 363, startPoint y: 679, endPoint x: 316, endPoint y: 602, distance: 90.2
click at [316, 602] on div "1 2 3 4 5 6 7 8 9 10 11 12 13 14 15 16 17 18 19 20 21 22 23 24 25 26 27 28 29 3…" at bounding box center [475, 614] width 450 height 921
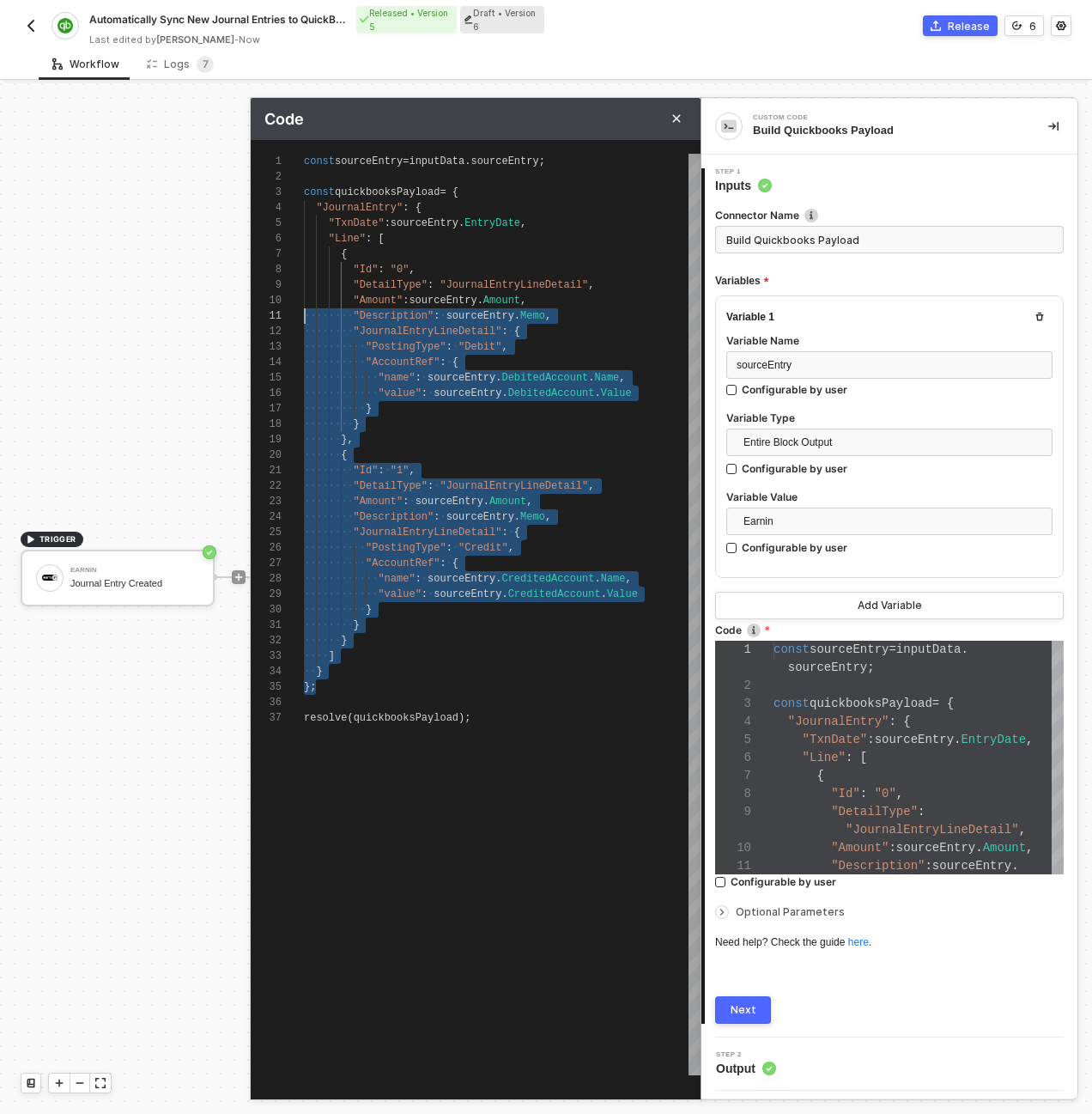
scroll to position [0, 0]
type textarea "const sourceEntry = inputData.sourceEntry; const quickbooksPayload = { "Journal…"
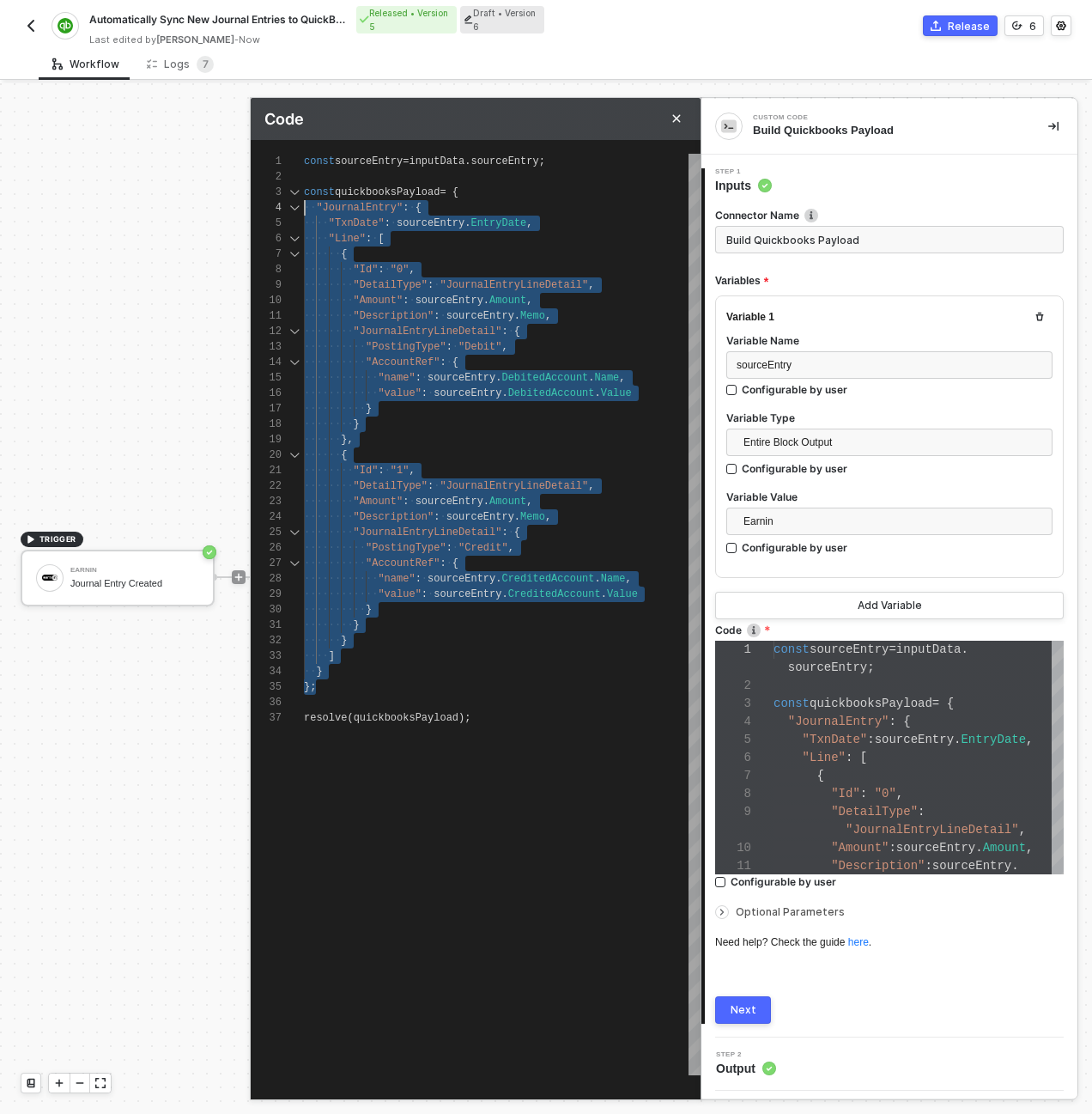
scroll to position [31, 0]
paste textarea ""AccountRef": { "value": sourceEntry.CreditedAccount.Value } } } ]"
type textarea "const sourceEntry = inputData.sourceEntry; const quickbooksPayload = { "TxnDate…"
type textarea ""AccountRef": { "value": sourceEntry.CreditedAccount.Value } } } ] }; resolve(q…"
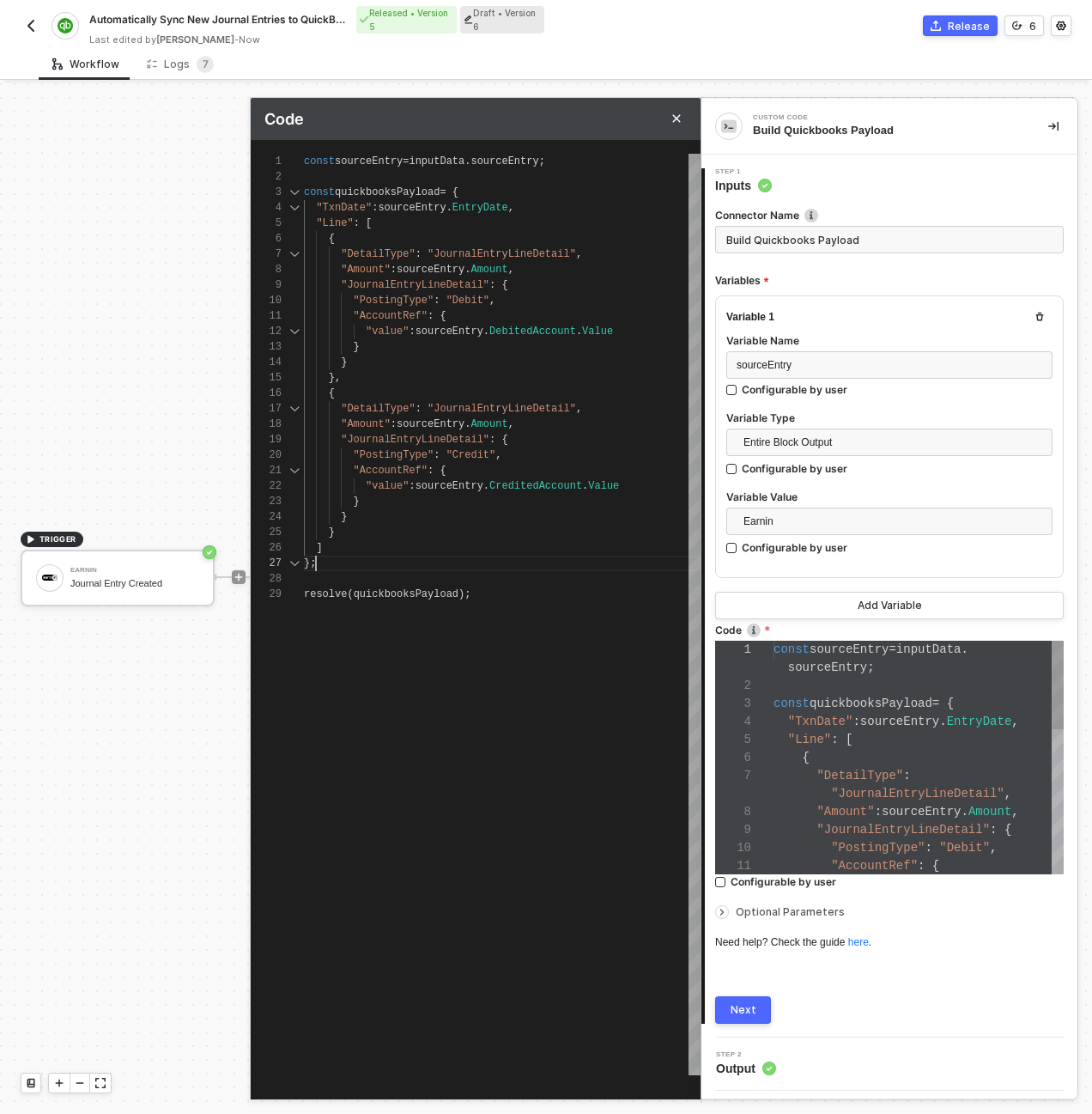
scroll to position [144, 0]
click at [746, 1019] on button "Next" at bounding box center [743, 1009] width 55 height 28
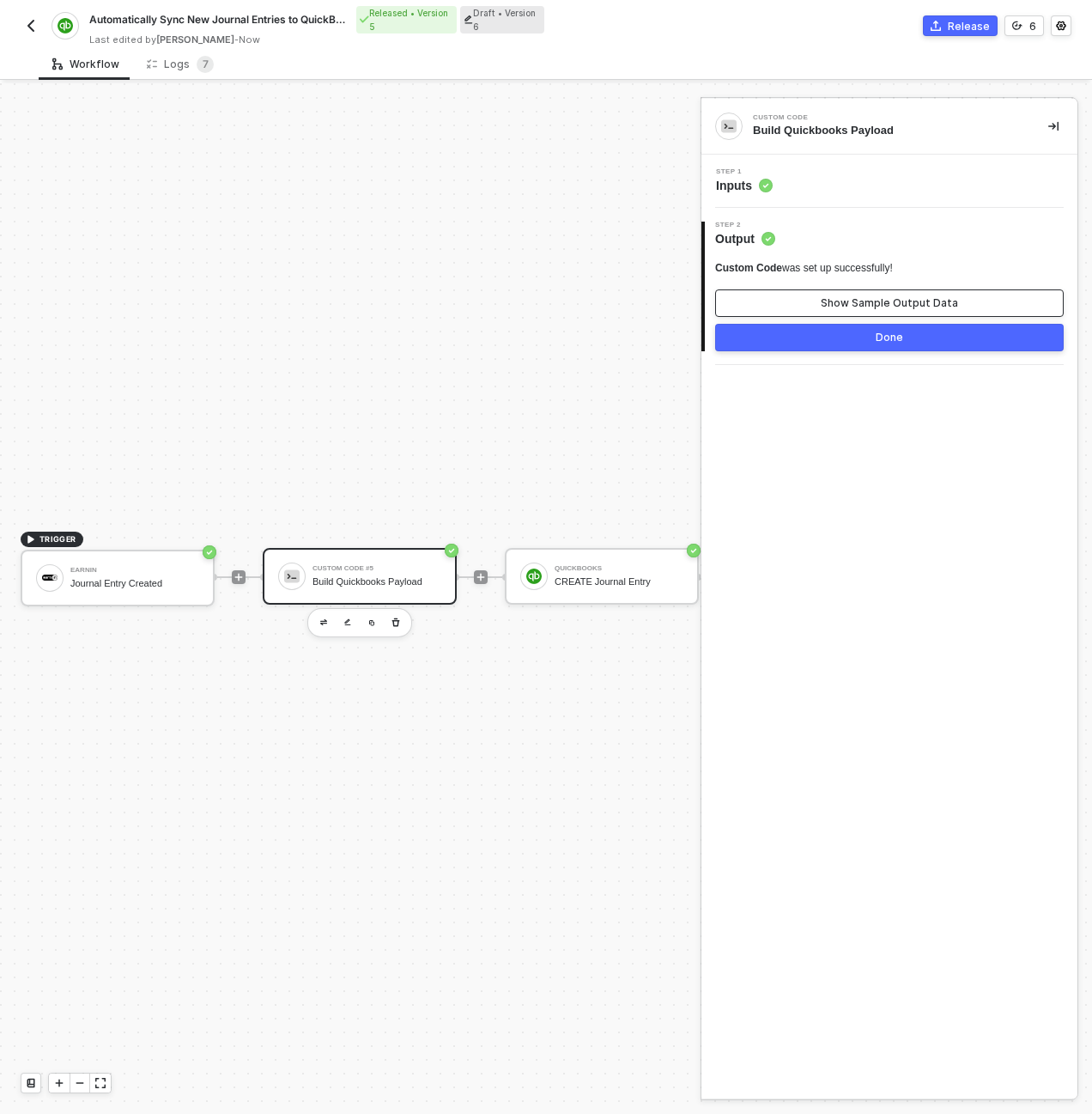
click at [836, 297] on div "Show Sample Output Data" at bounding box center [890, 303] width 137 height 13
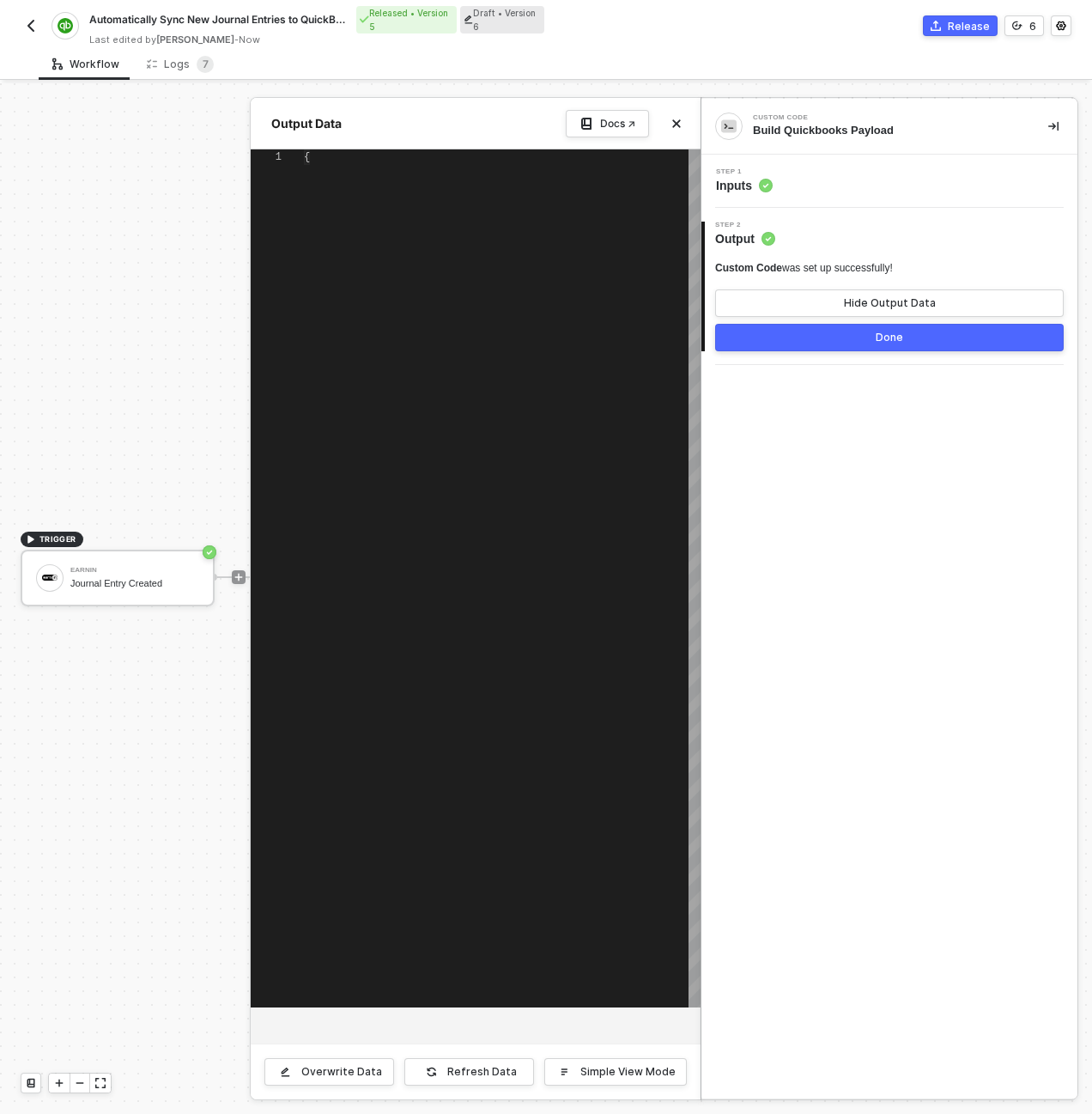
type textarea "{ "TxnDate": "2024-03-15", "Line": [ { "DetailType": "JournalEntryLineDetail", …"
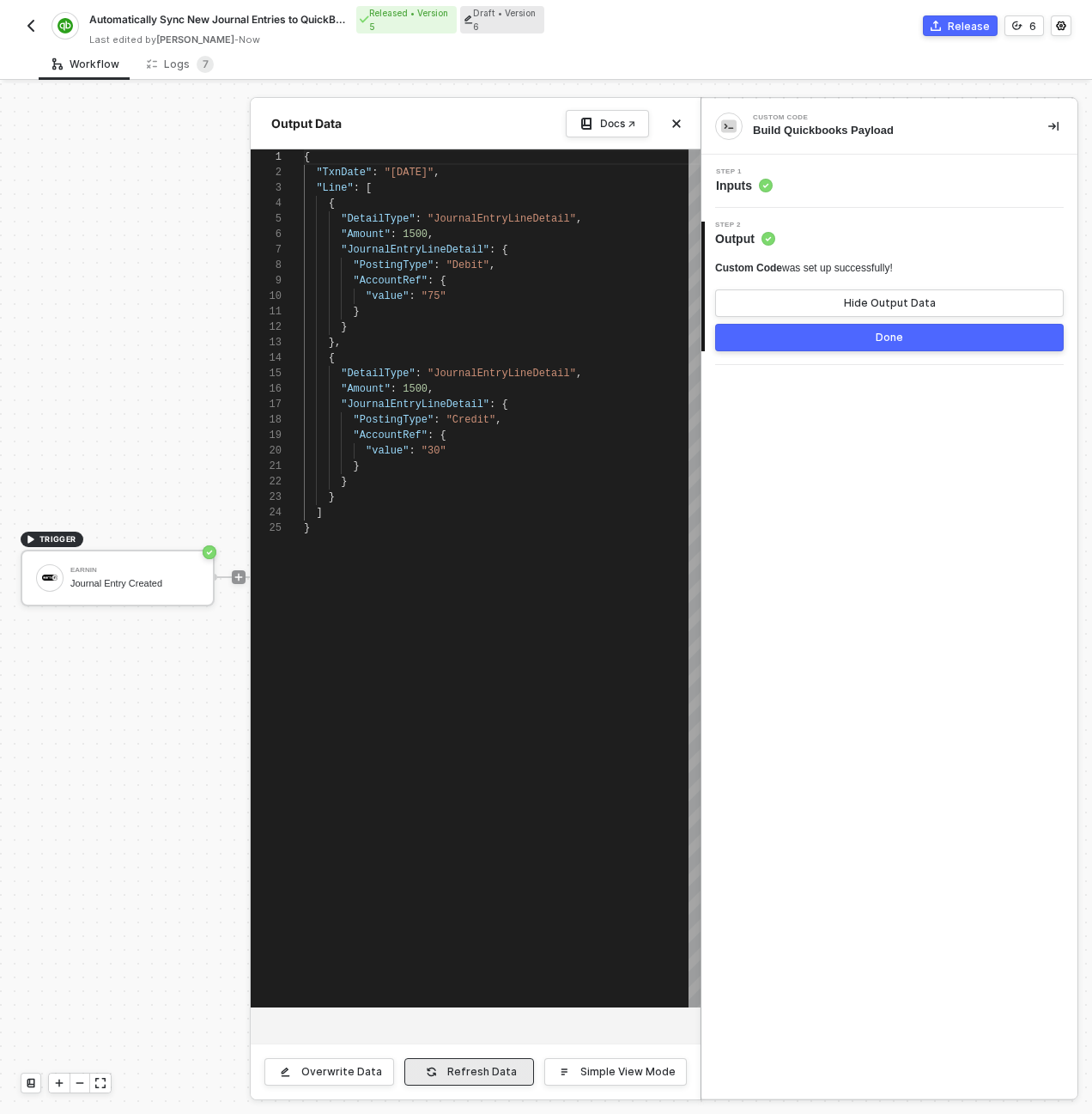
click at [502, 1072] on div "Refresh Data" at bounding box center [482, 1071] width 70 height 13
click at [813, 326] on button "Done" at bounding box center [889, 337] width 348 height 28
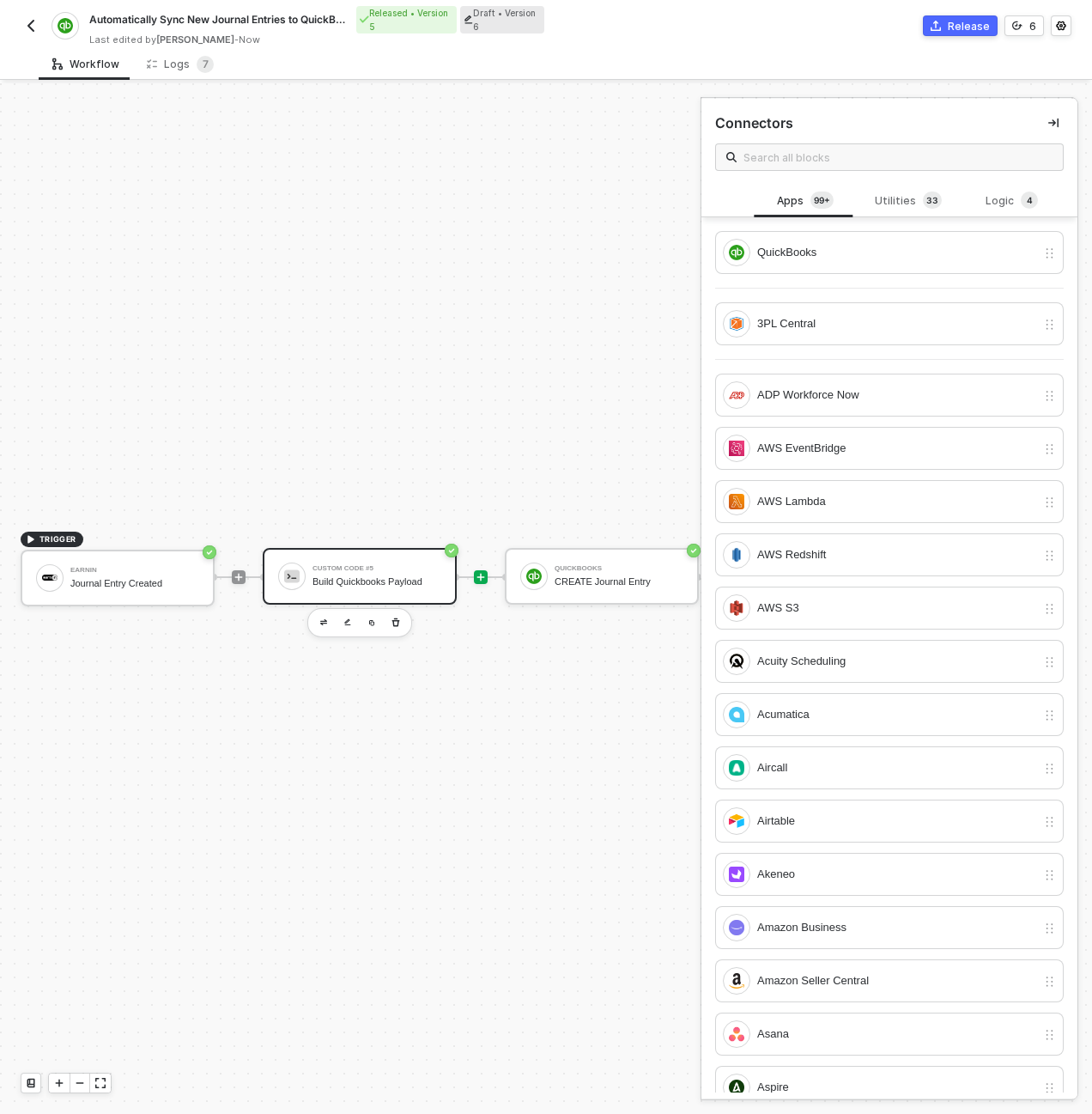
click at [326, 586] on div "Custom Code #5 Build Quickbooks Payload" at bounding box center [376, 576] width 129 height 32
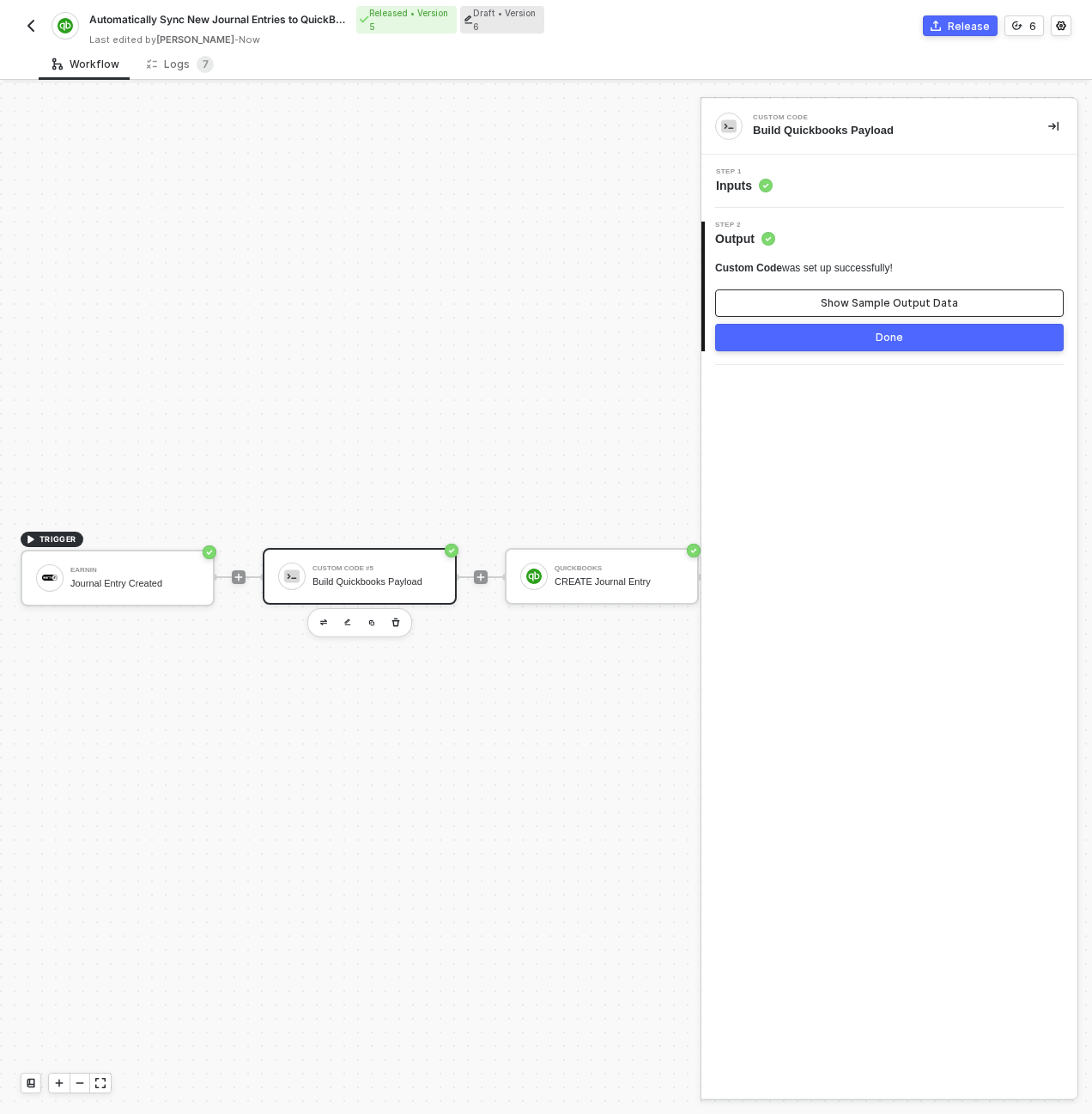
click at [796, 304] on button "Show Sample Output Data" at bounding box center [889, 303] width 348 height 28
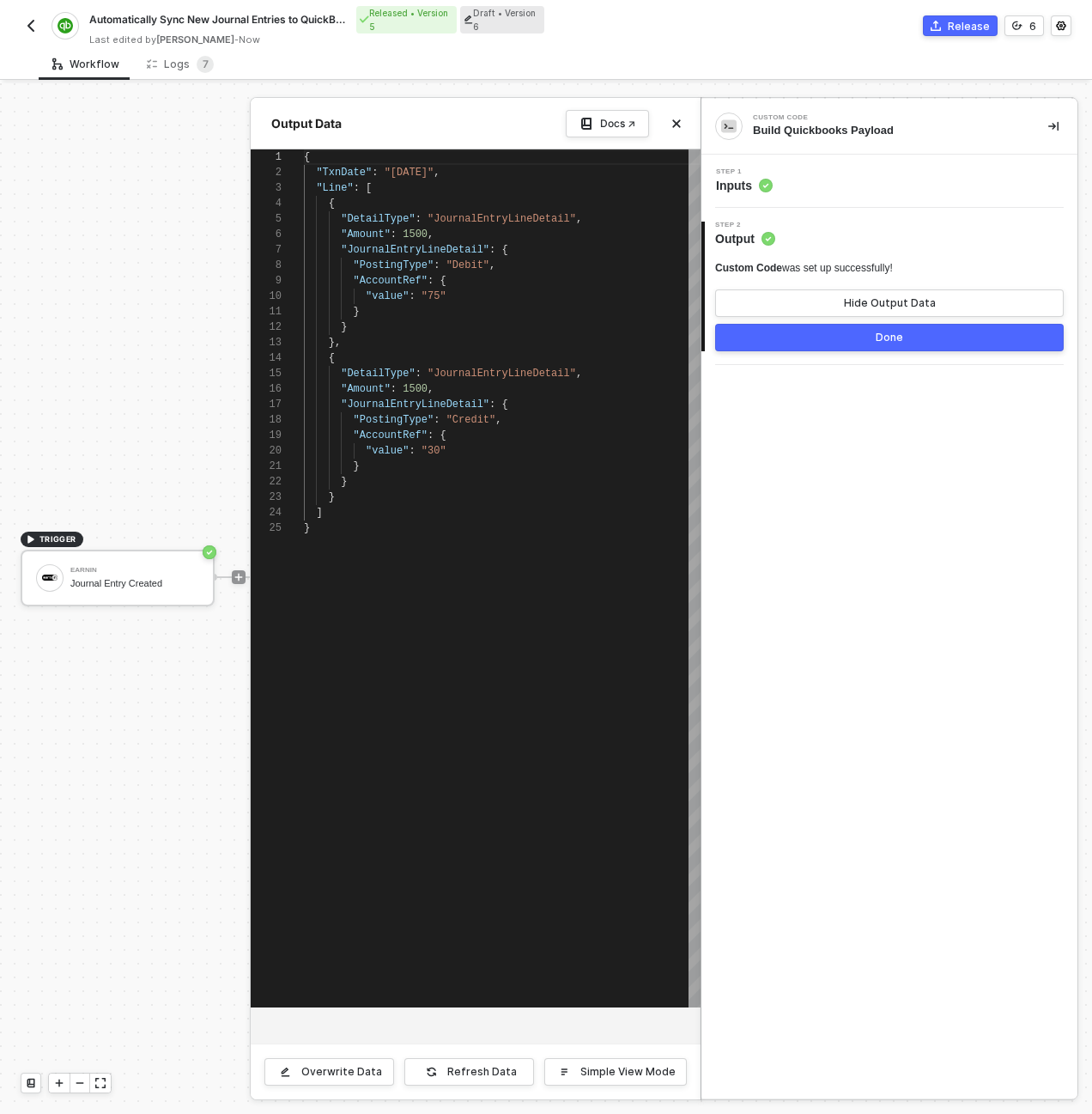
click at [808, 334] on button "Done" at bounding box center [889, 337] width 348 height 28
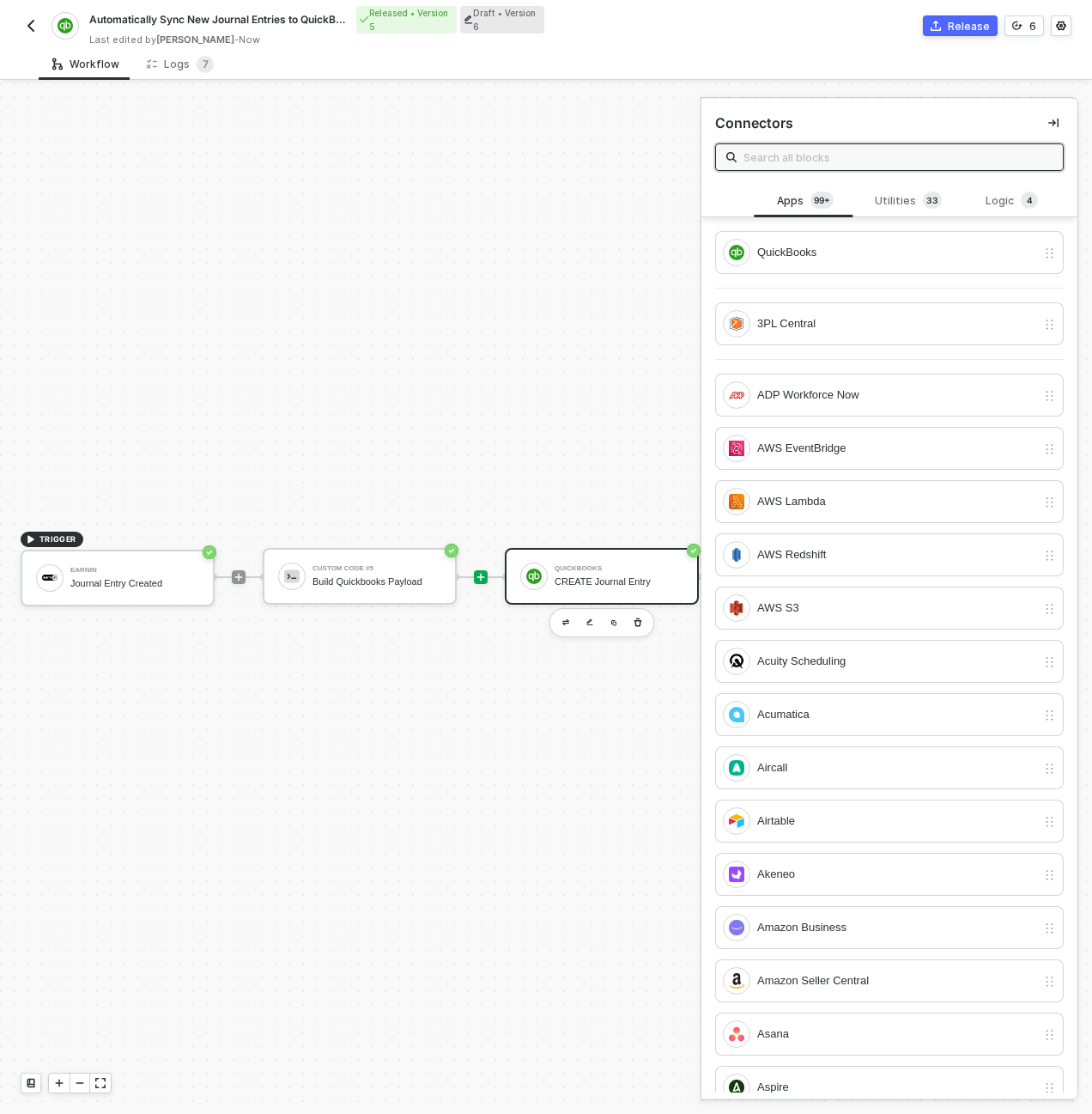
click at [542, 577] on div at bounding box center [534, 576] width 28 height 28
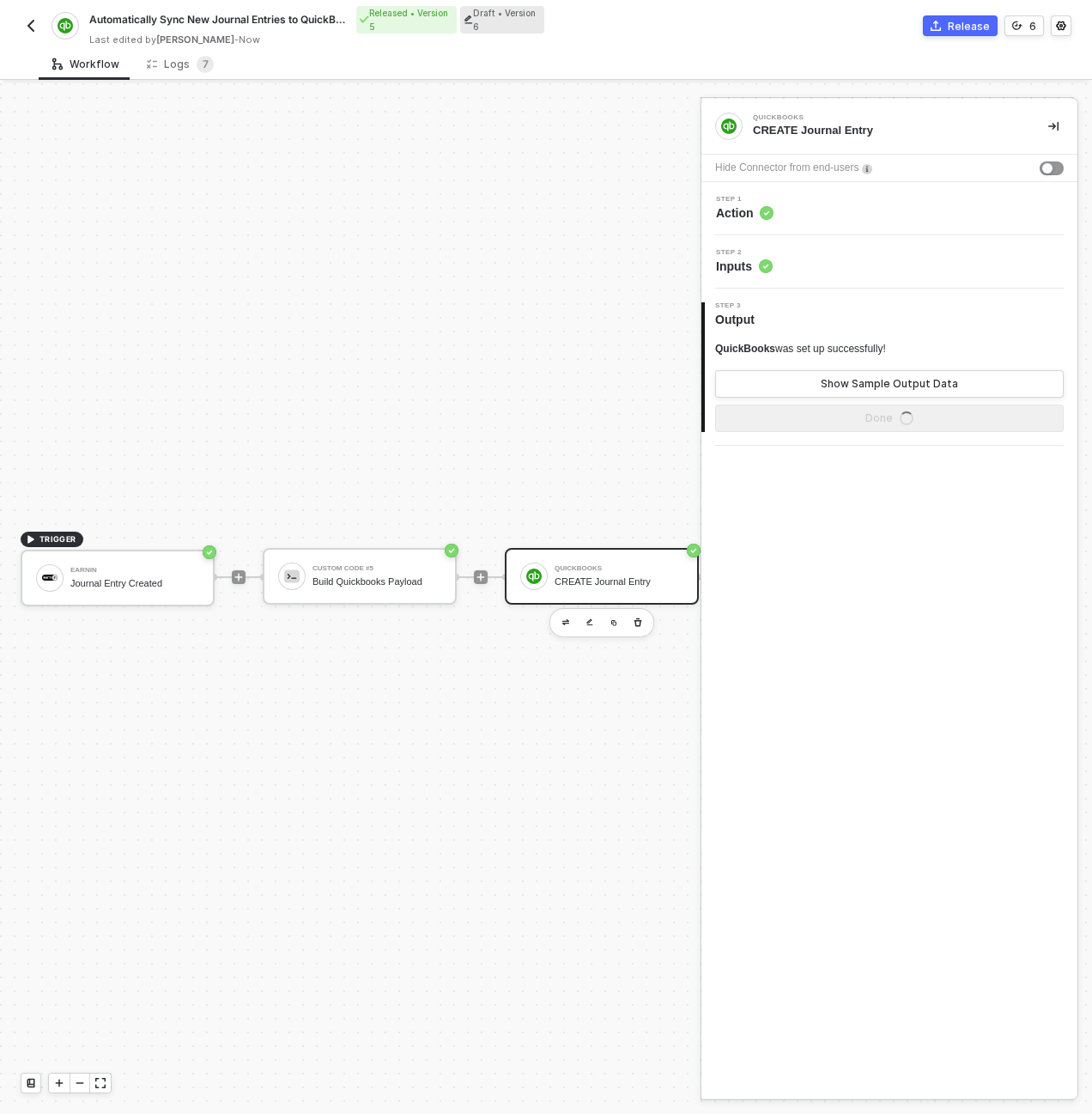
click at [814, 212] on div "Step 1 Action" at bounding box center [891, 208] width 371 height 26
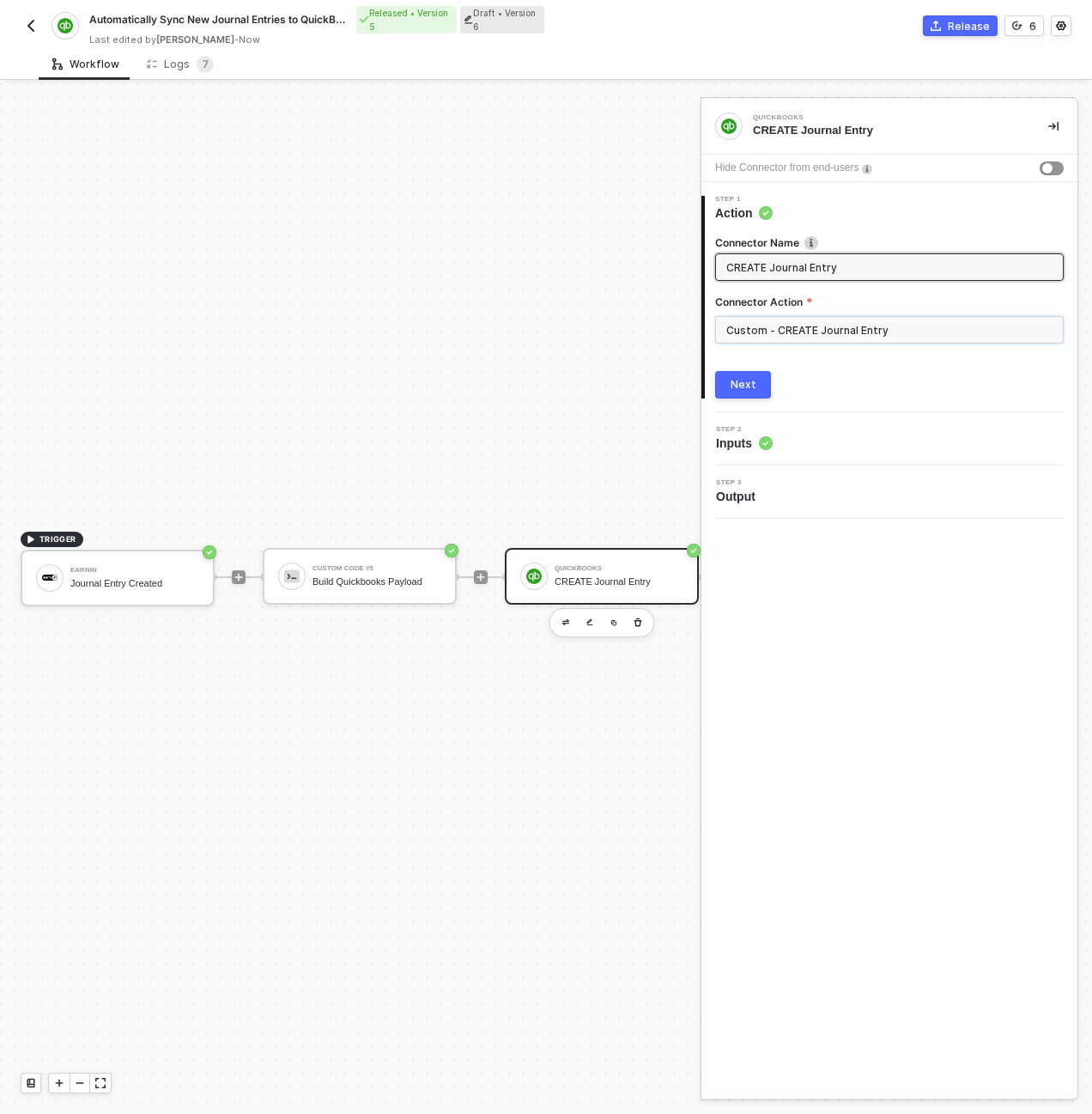
click at [823, 333] on input "Custom - CREATE Journal Entry" at bounding box center [889, 329] width 348 height 28
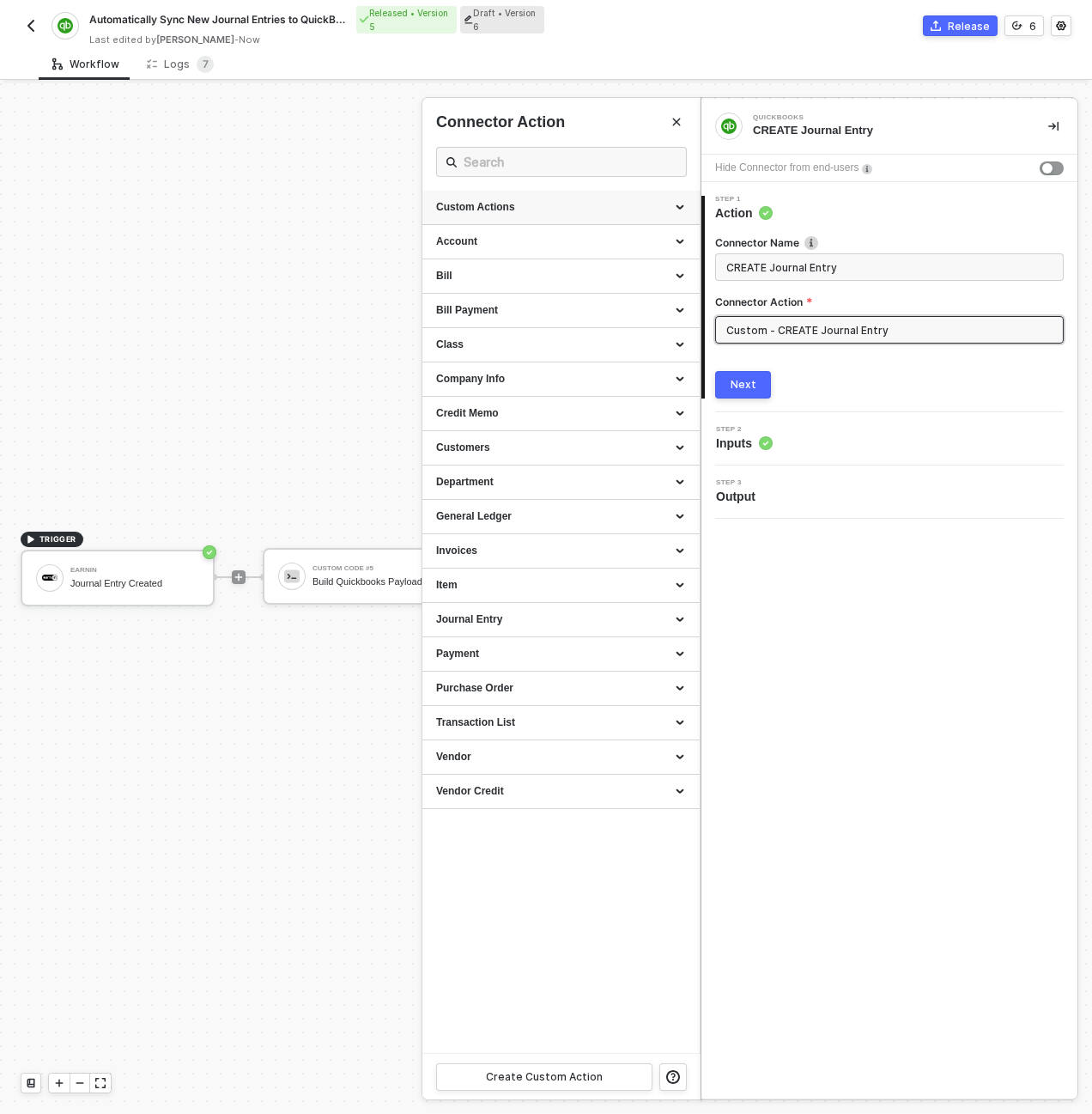
click at [676, 206] on div "Custom Actions" at bounding box center [561, 207] width 250 height 14
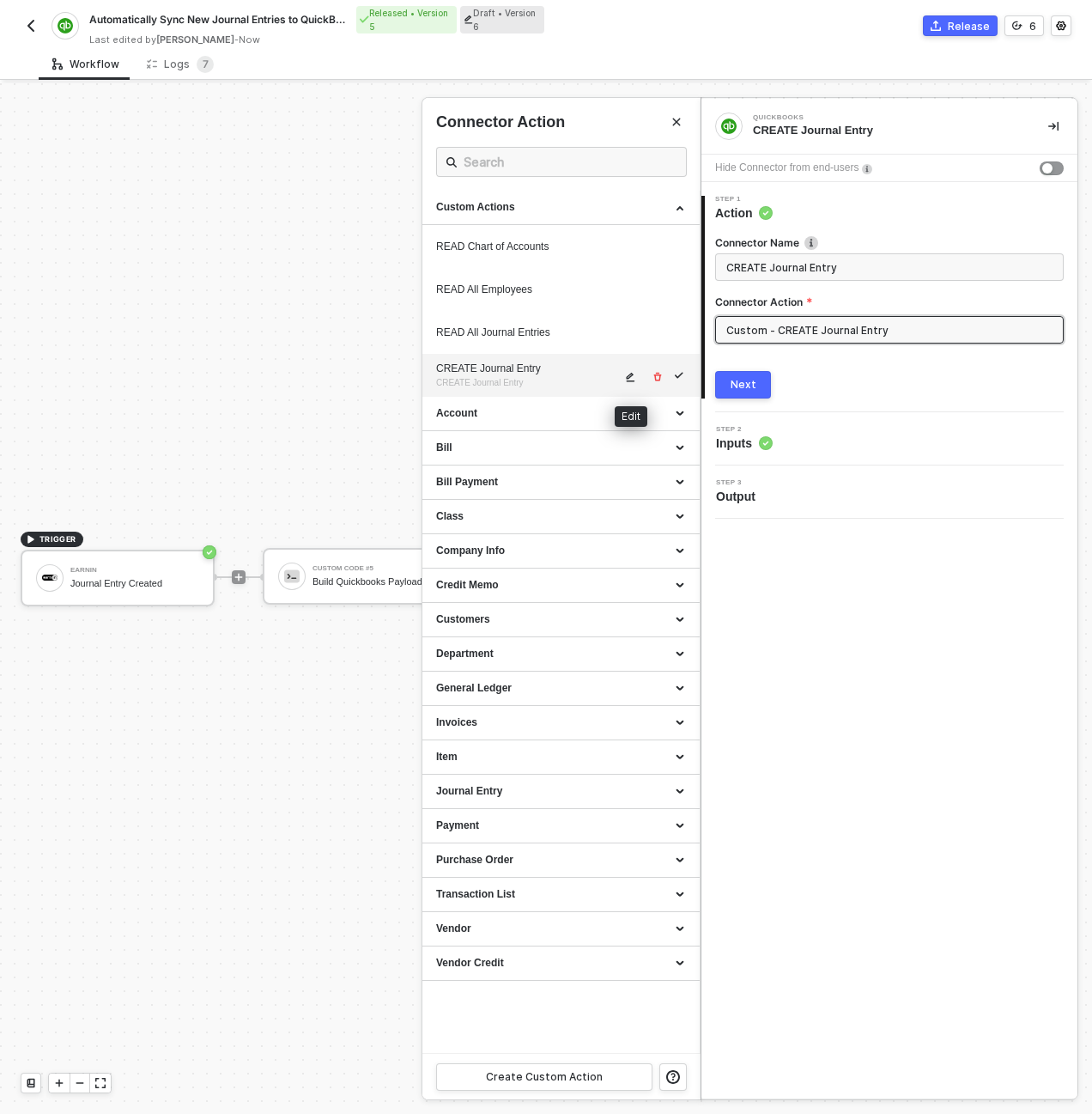
click at [625, 379] on icon "icon-edit" at bounding box center [630, 376] width 10 height 11
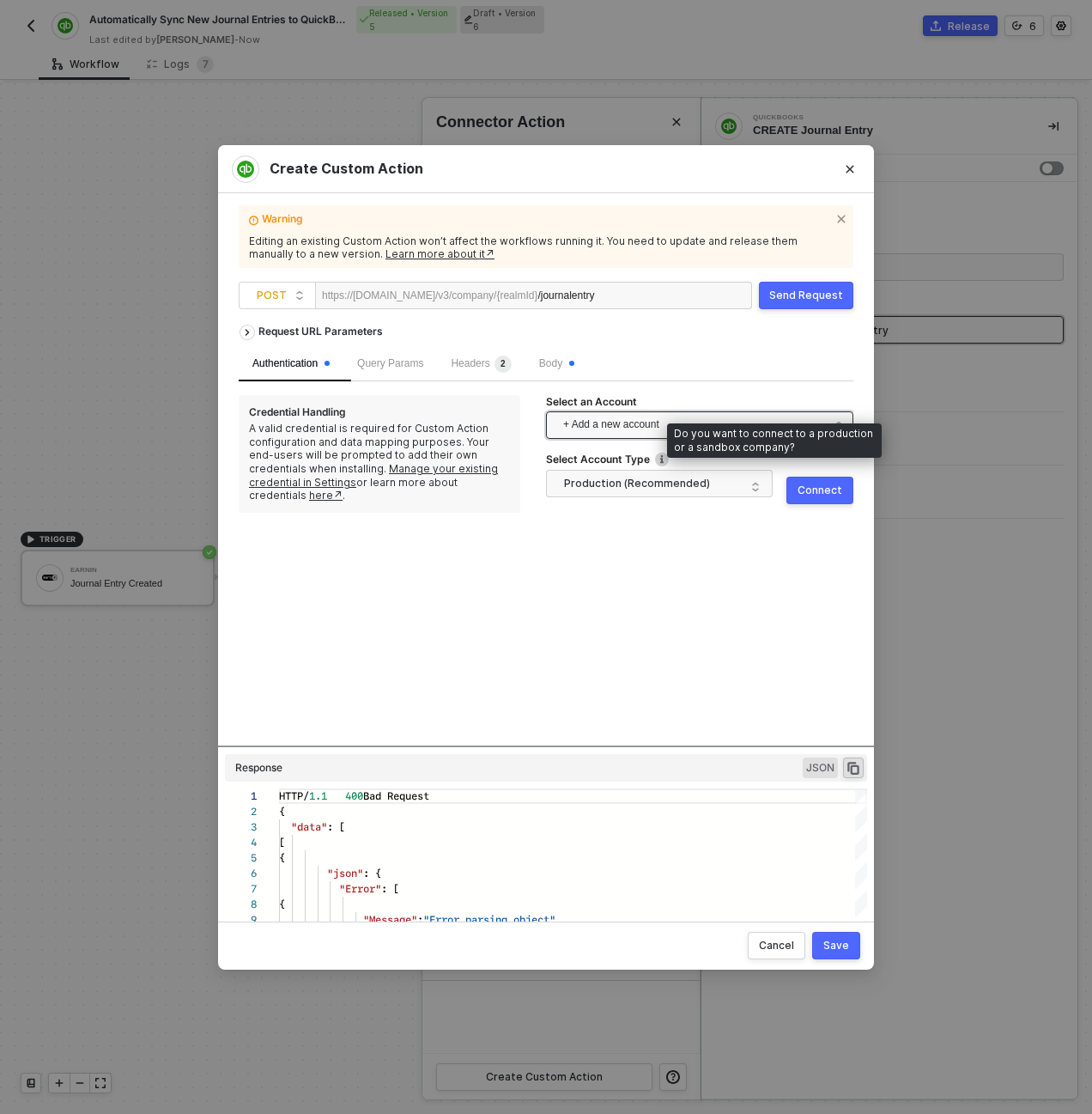
click at [649, 423] on span "+ Add a new account" at bounding box center [703, 425] width 280 height 28
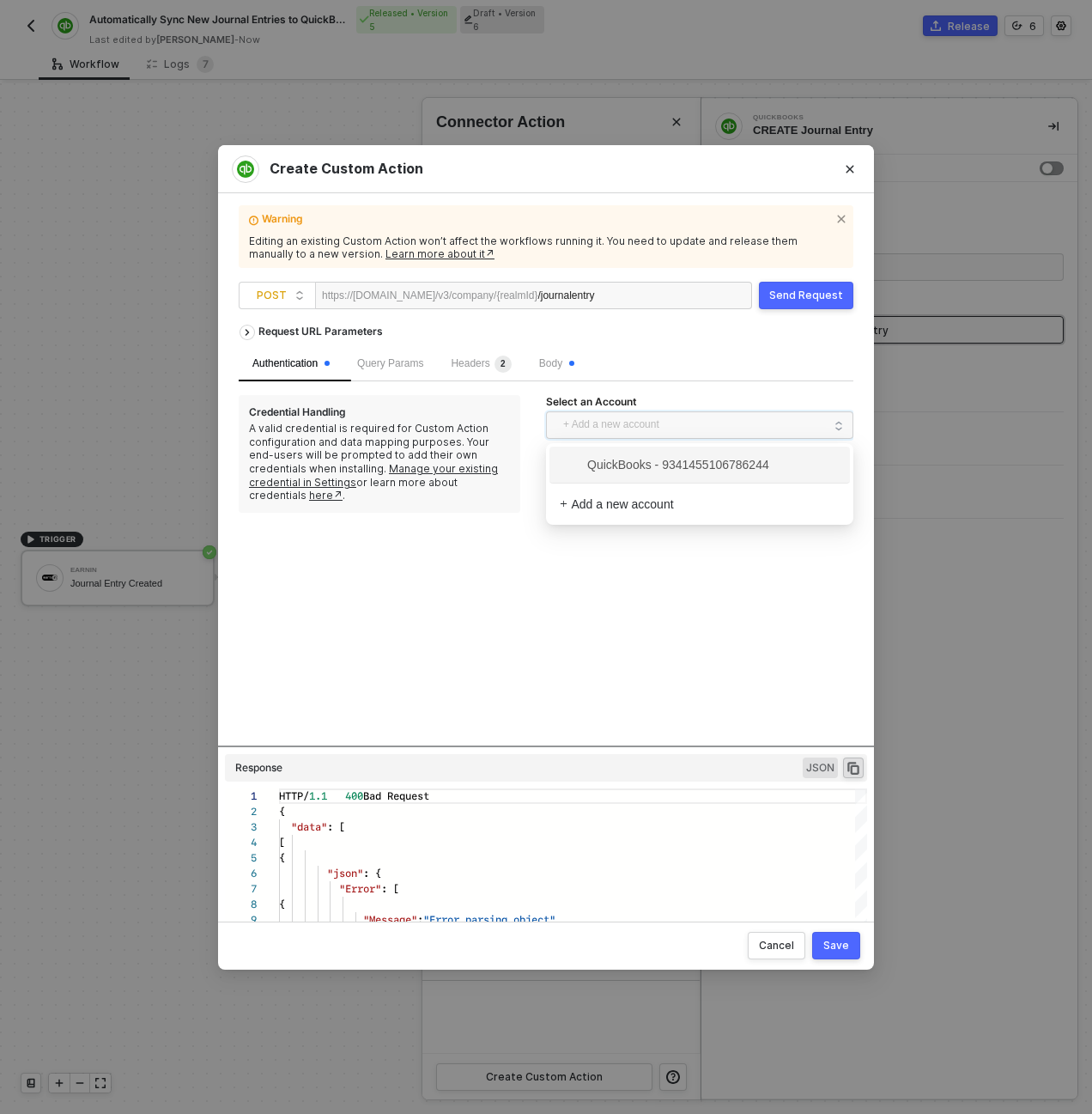
click at [639, 474] on span "QuickBooks - 9341455106786244" at bounding box center [699, 464] width 280 height 28
click at [799, 291] on div "Send Request" at bounding box center [806, 295] width 74 height 13
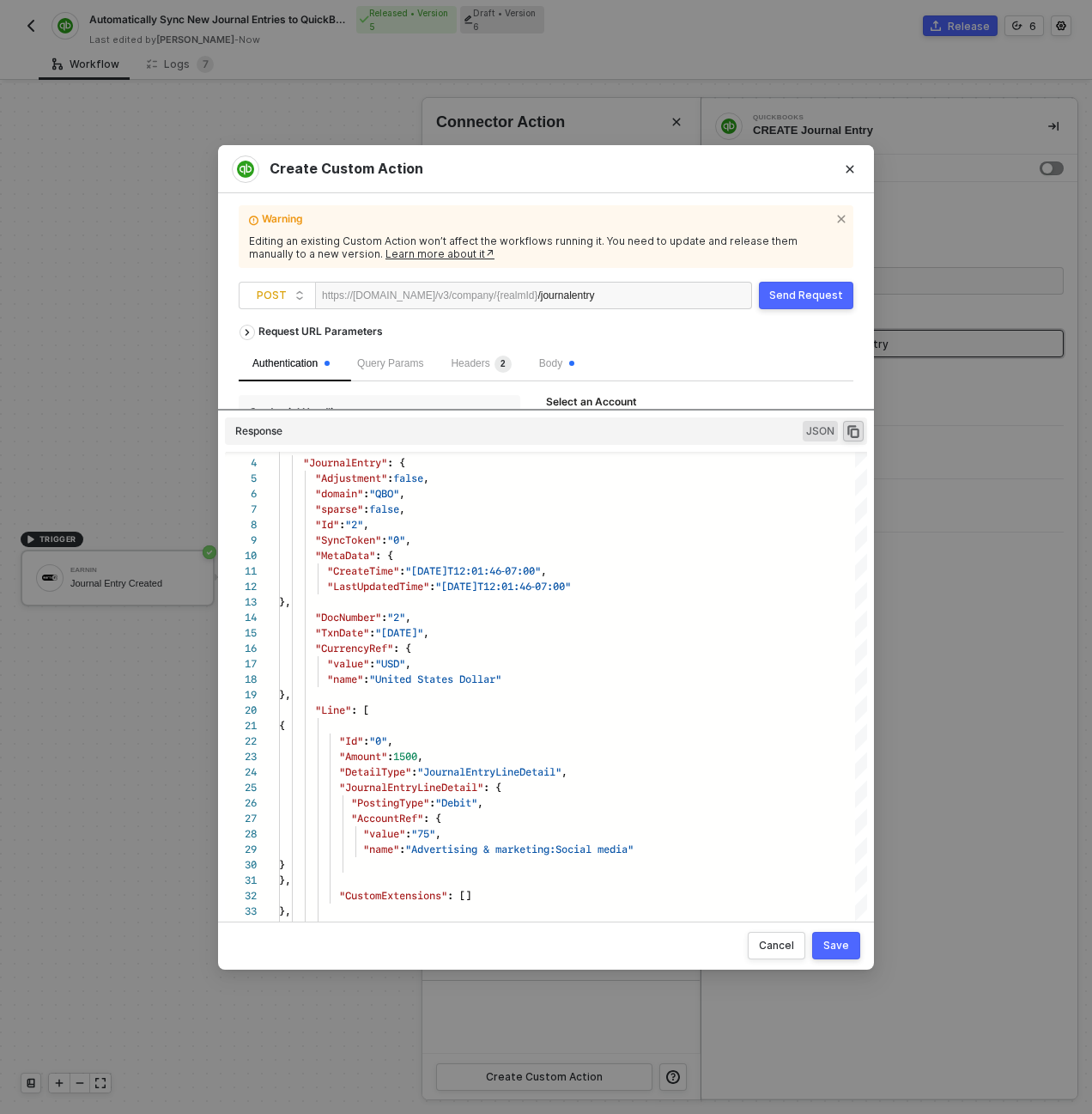
drag, startPoint x: 588, startPoint y: 745, endPoint x: 591, endPoint y: 371, distance: 374.0
click at [591, 371] on div "Request URL Parameters Authentication Query Params Headers 2 Body Credential Ha…" at bounding box center [546, 611] width 615 height 591
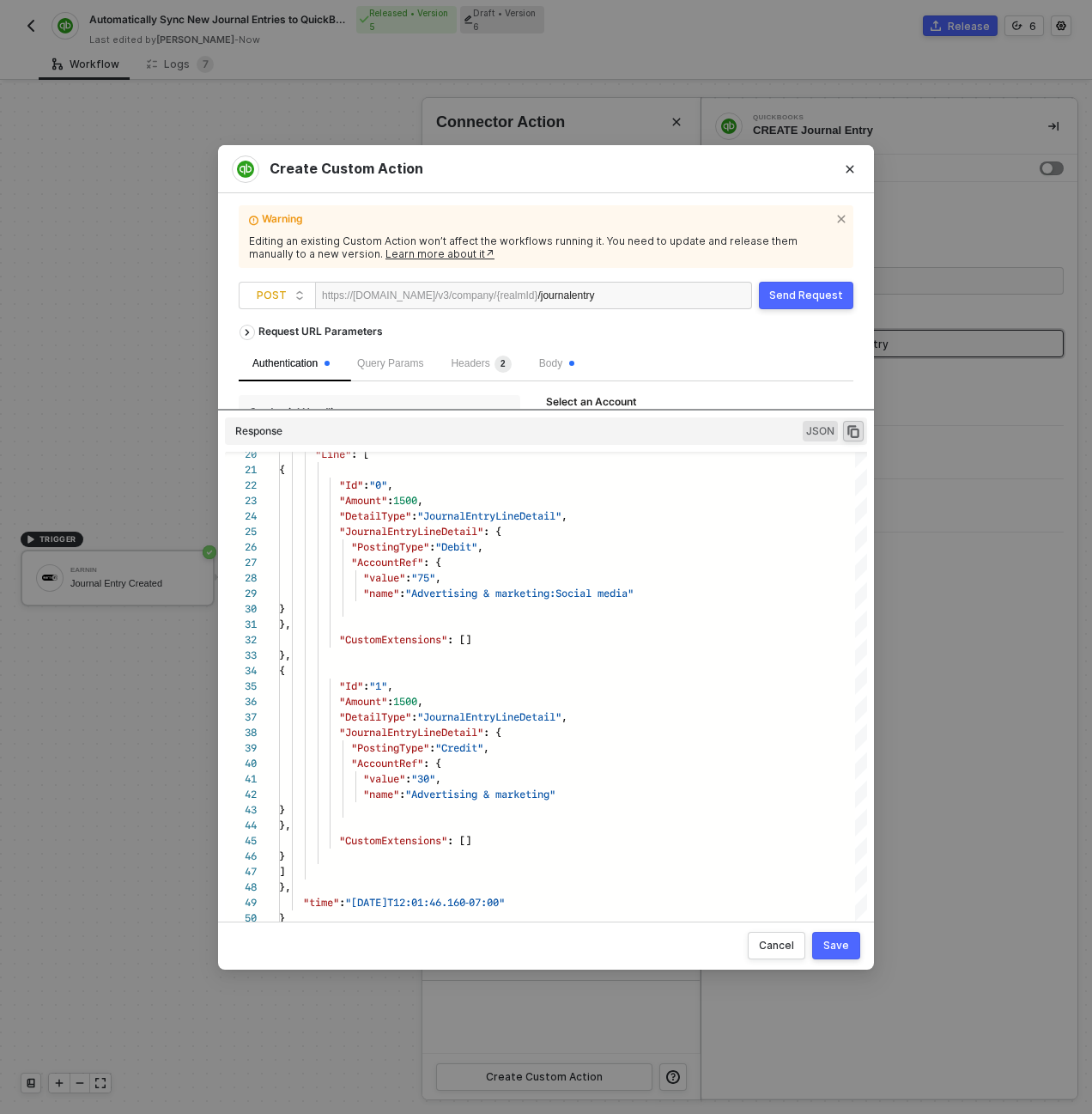
click at [829, 927] on div "Cancel Save" at bounding box center [545, 945] width 656 height 48
click at [833, 935] on button "Save" at bounding box center [836, 945] width 48 height 28
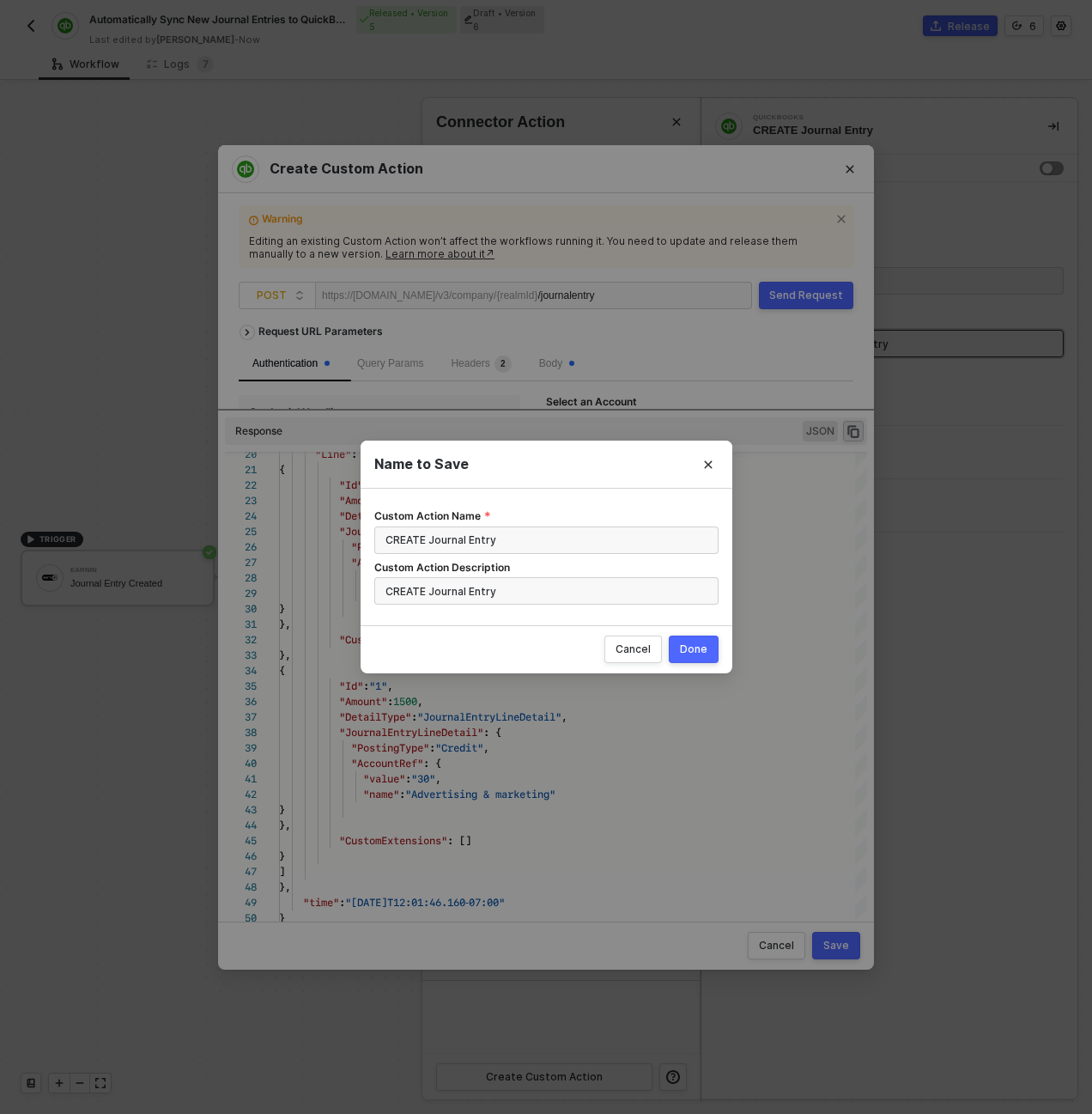
click at [699, 650] on div "Done" at bounding box center [693, 649] width 28 height 13
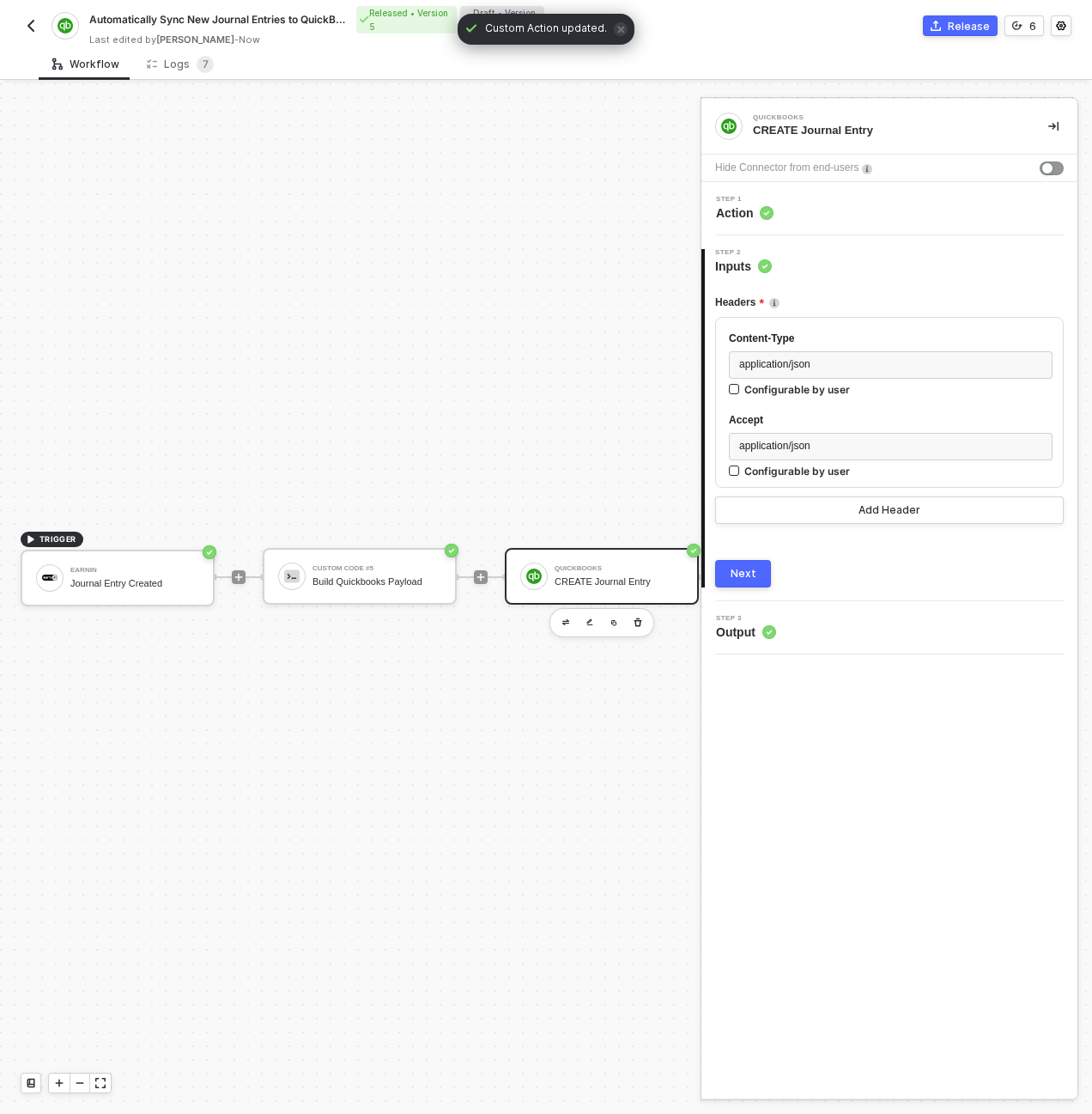
click at [205, 291] on div "TRIGGER Earnin Journal Entry Created Custom Code #5 Build Quickbooks Payload Qu…" at bounding box center [691, 577] width 1382 height 1972
click at [1057, 121] on icon "icon-collapse-right" at bounding box center [1053, 126] width 10 height 11
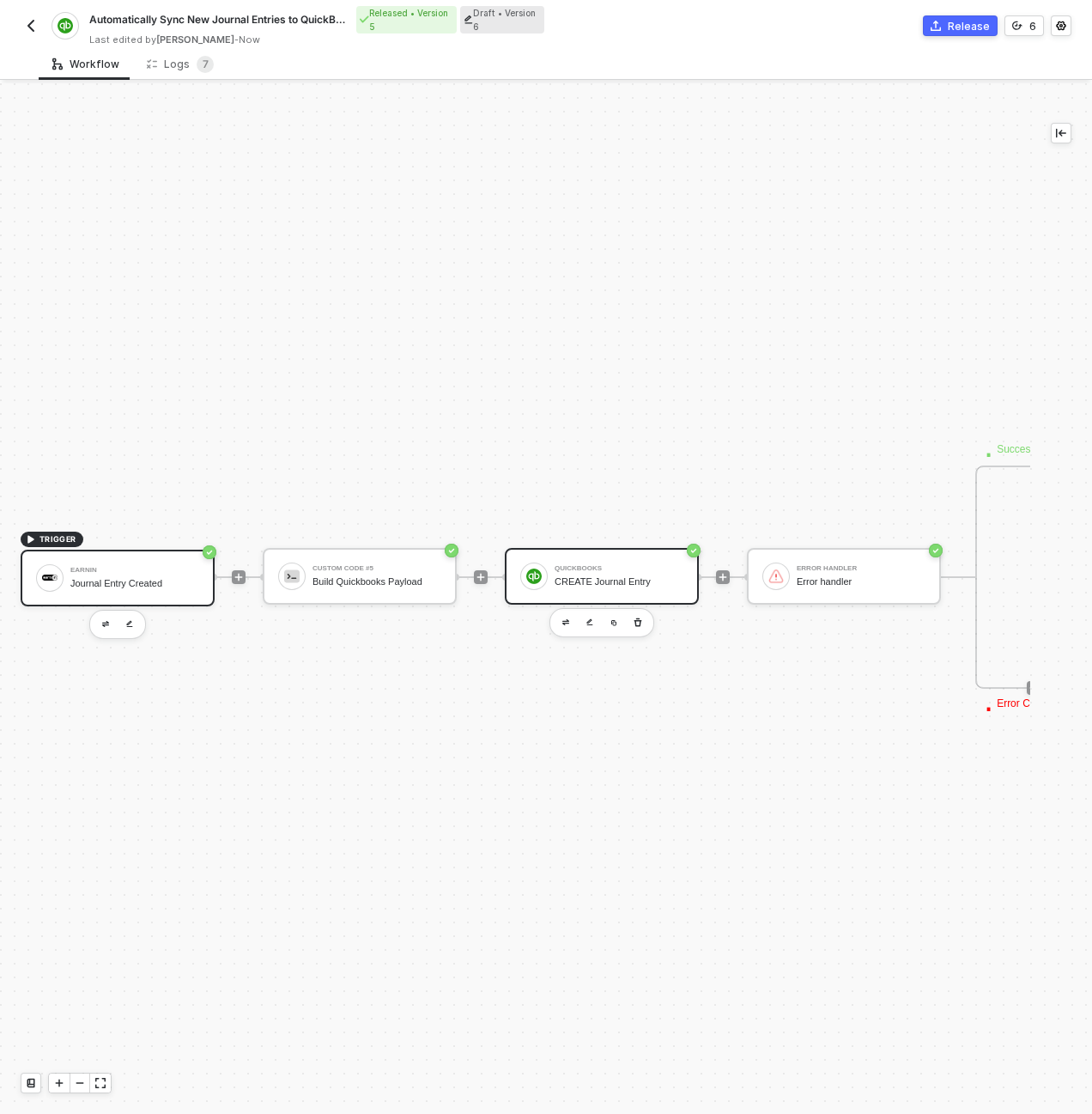
click at [156, 578] on div "Journal Entry Created" at bounding box center [135, 583] width 129 height 11
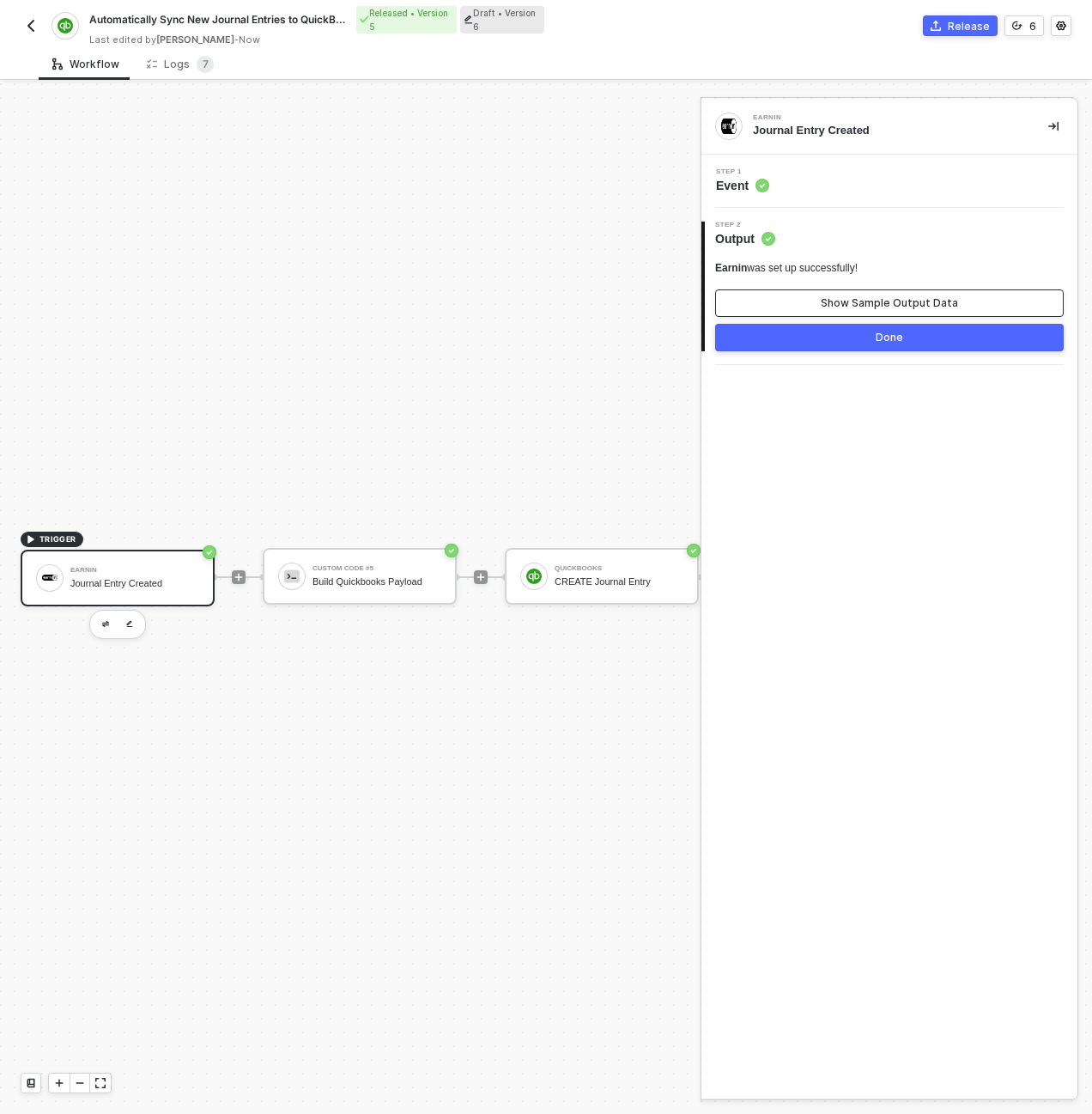
click at [850, 307] on div "Show Sample Output Data" at bounding box center [890, 303] width 137 height 13
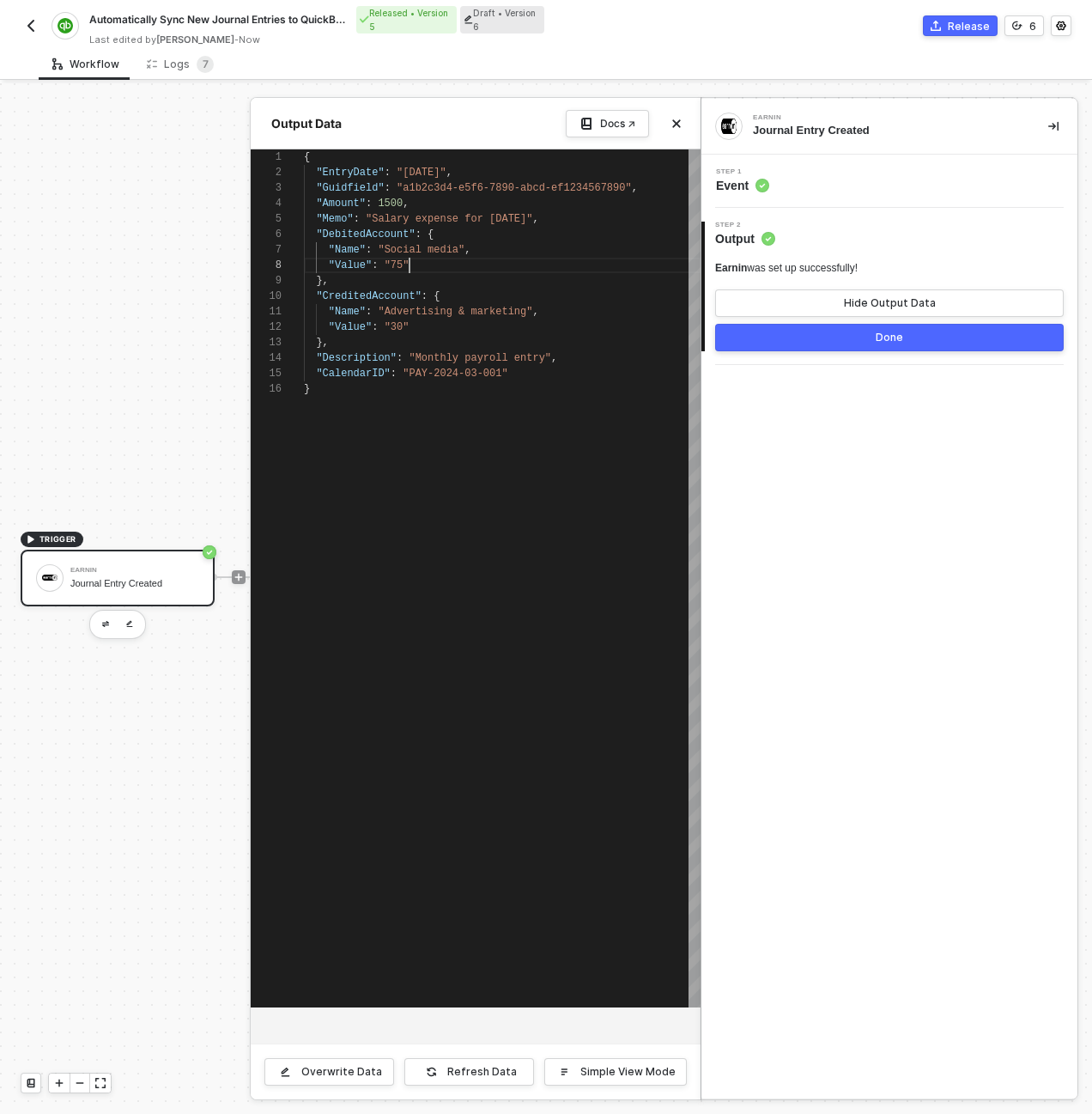
click at [523, 268] on div ""Value" : "75"" at bounding box center [502, 265] width 397 height 15
click at [425, 248] on span ""Social media"" at bounding box center [421, 249] width 87 height 12
click at [439, 287] on div "}," at bounding box center [502, 281] width 397 height 15
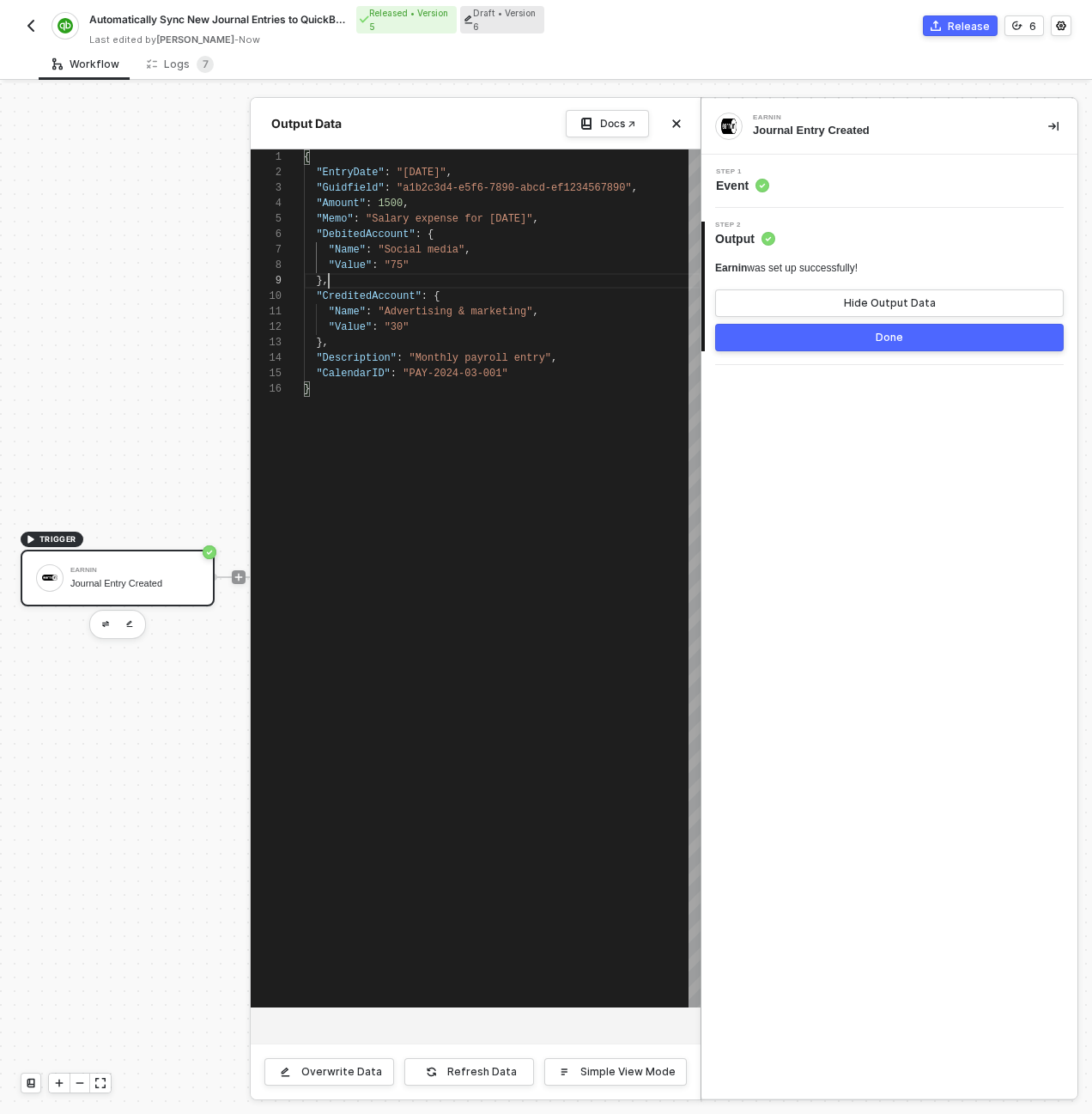
click at [840, 185] on div "Step 1 Event" at bounding box center [891, 180] width 371 height 26
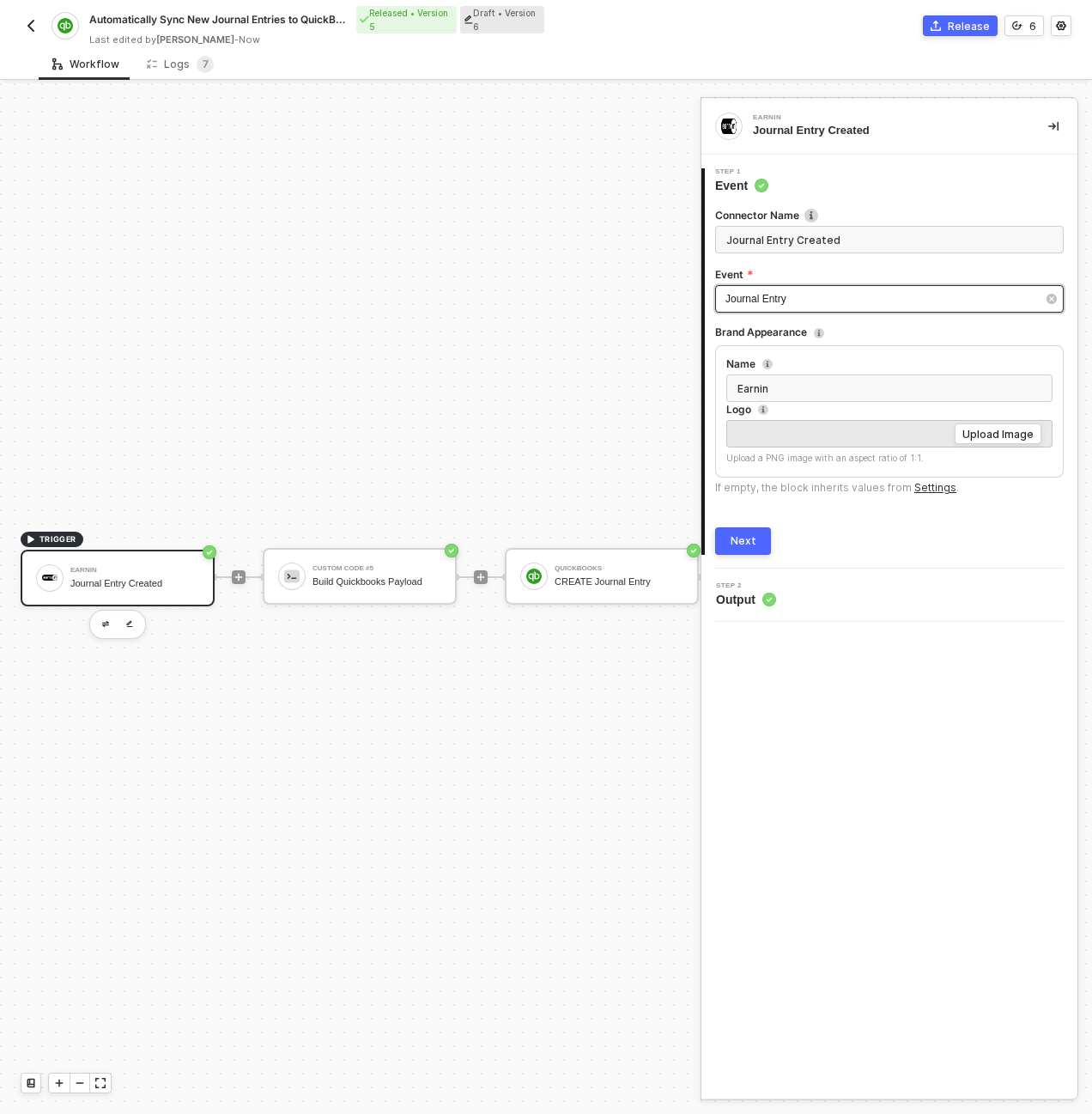
click at [803, 304] on div "Journal Entry" at bounding box center [881, 299] width 311 height 16
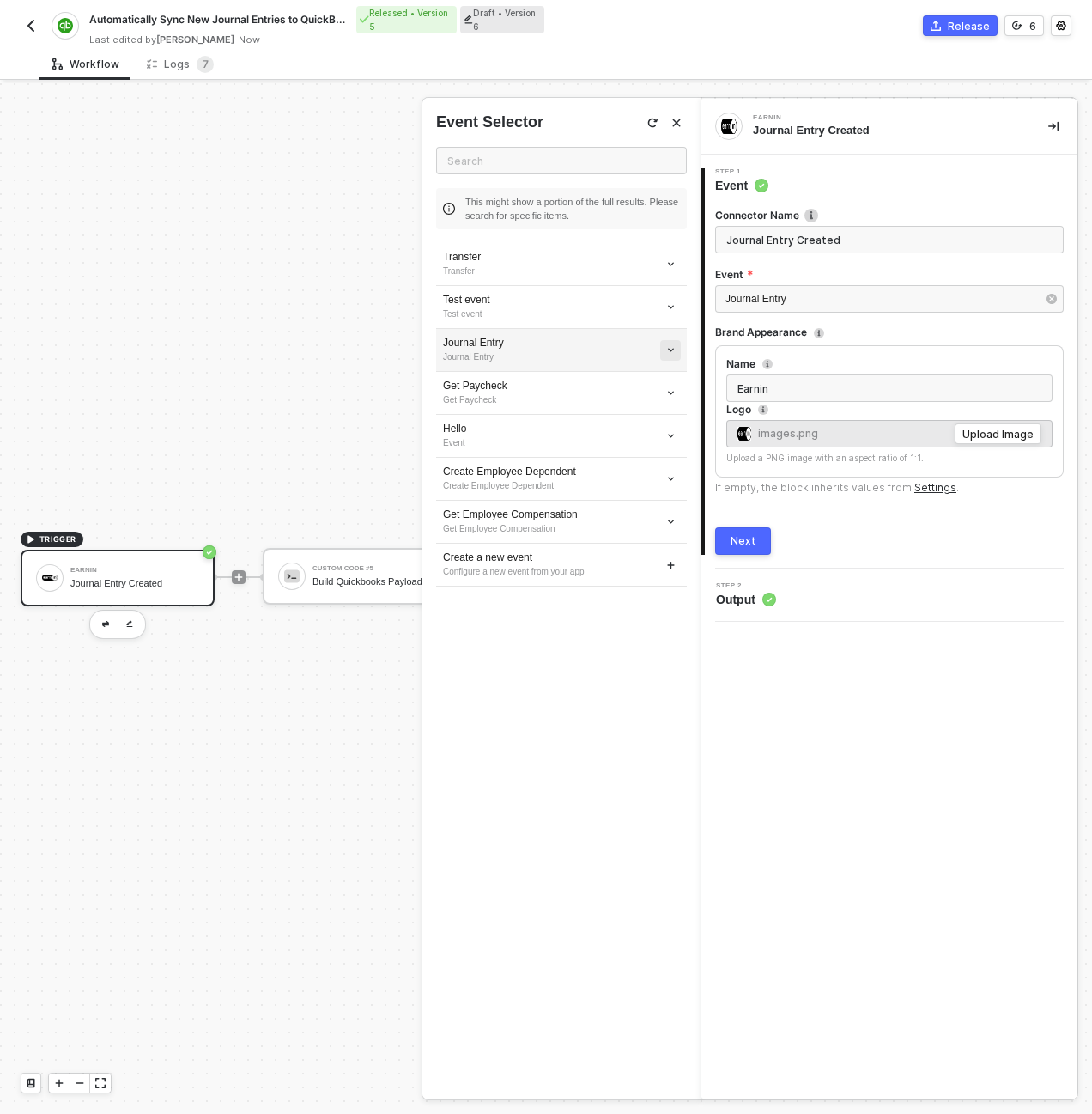
click at [671, 265] on icon "icon-arrow-down-small" at bounding box center [670, 263] width 5 height 3
click at [617, 384] on span "Edit" at bounding box center [609, 381] width 114 height 14
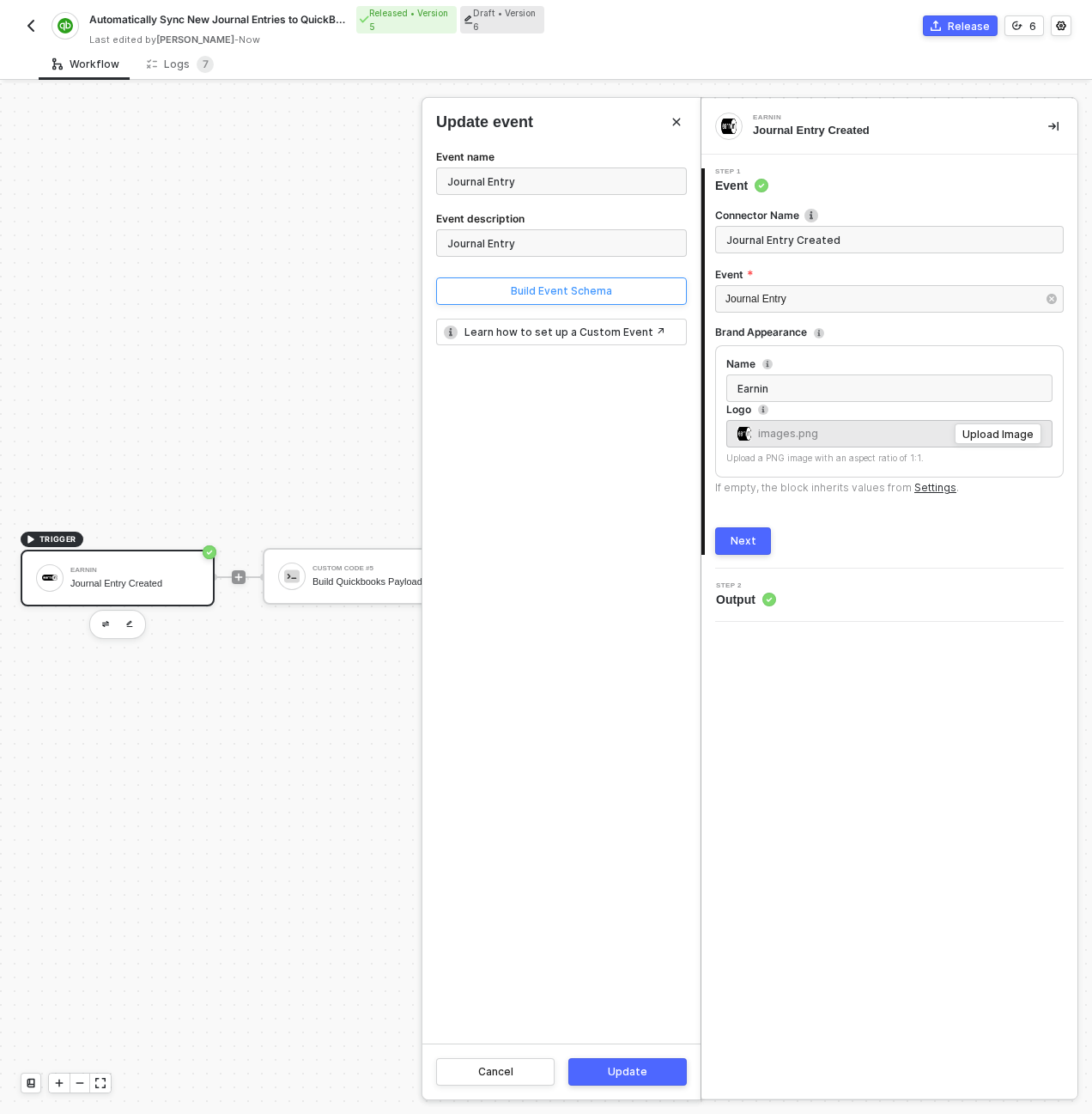
click at [509, 292] on button "Build Event Schema" at bounding box center [561, 291] width 251 height 28
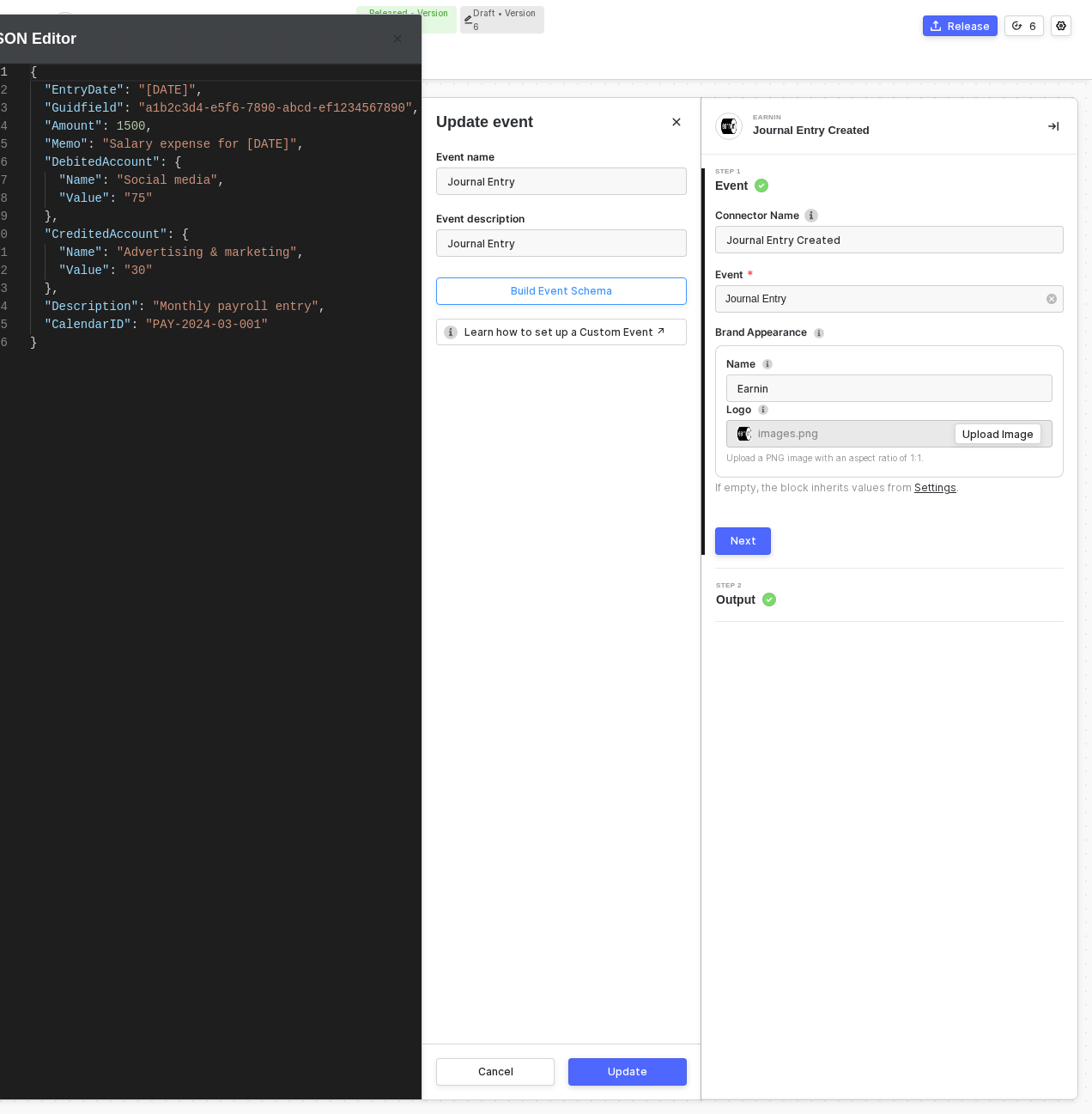
scroll to position [180, 0]
click at [215, 248] on span ""Advertising & marketing"" at bounding box center [206, 252] width 180 height 13
click at [155, 163] on span ""DebitedAccount"" at bounding box center [102, 162] width 116 height 13
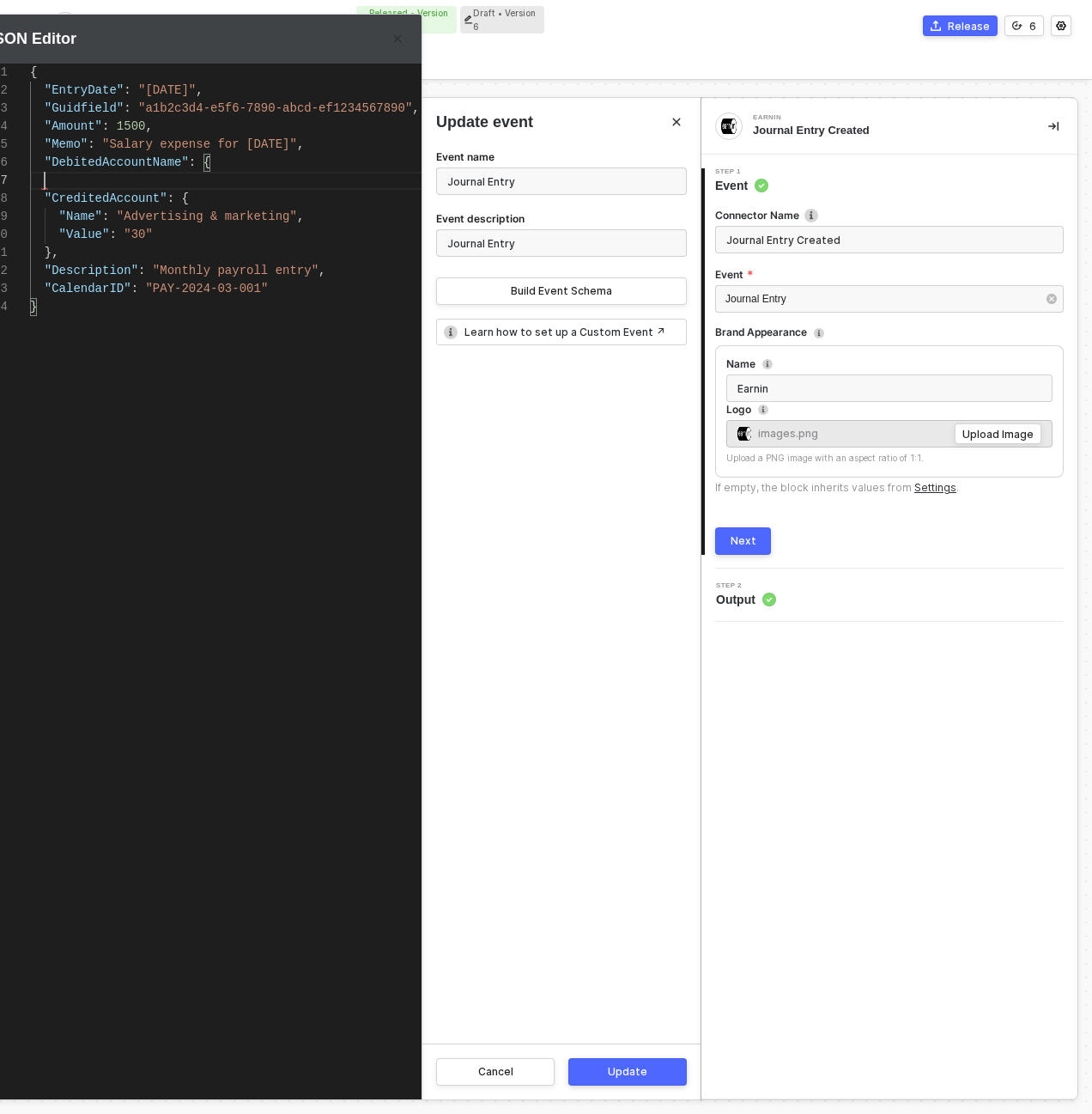
scroll to position [108, 0]
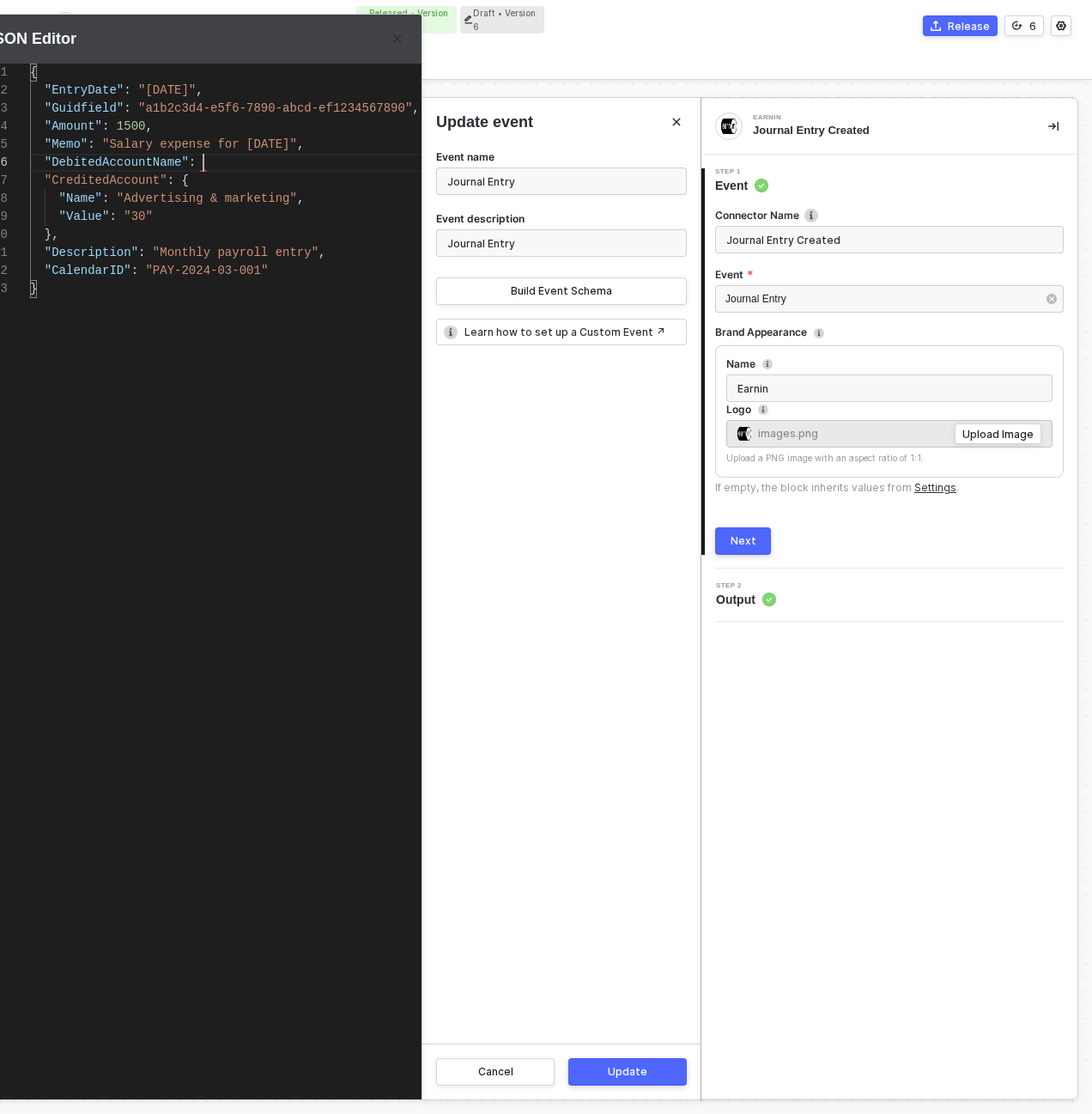
paste textarea ""75""
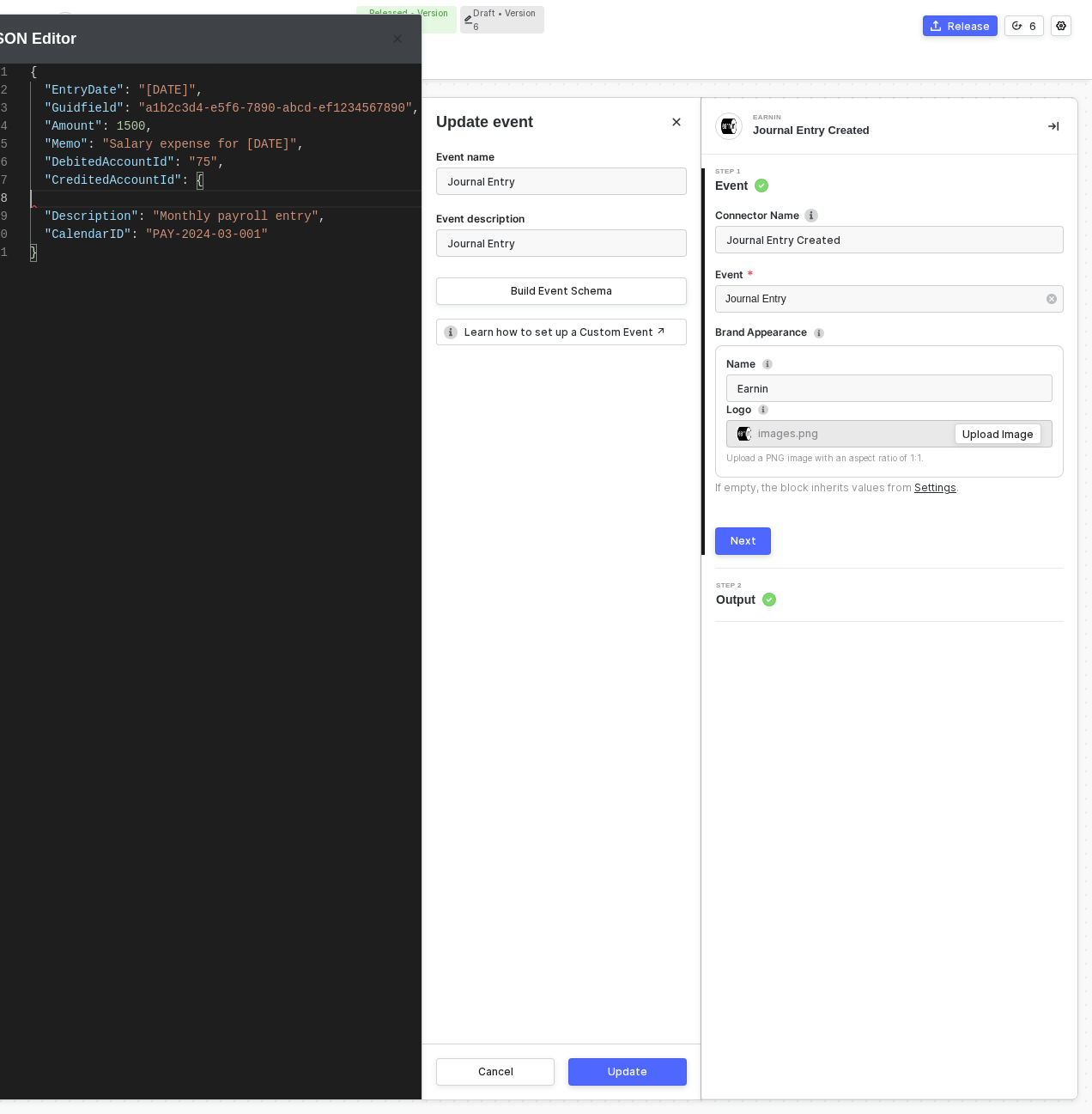
scroll to position [126, 0]
paste textarea ""30""
click at [250, 229] on div "}" at bounding box center [258, 235] width 457 height 18
type textarea "{ "EntryDate": "2024-03-15", "Guidfield": "a1b2c3d4-e5f6-7890-abcd-ef1234567890…"
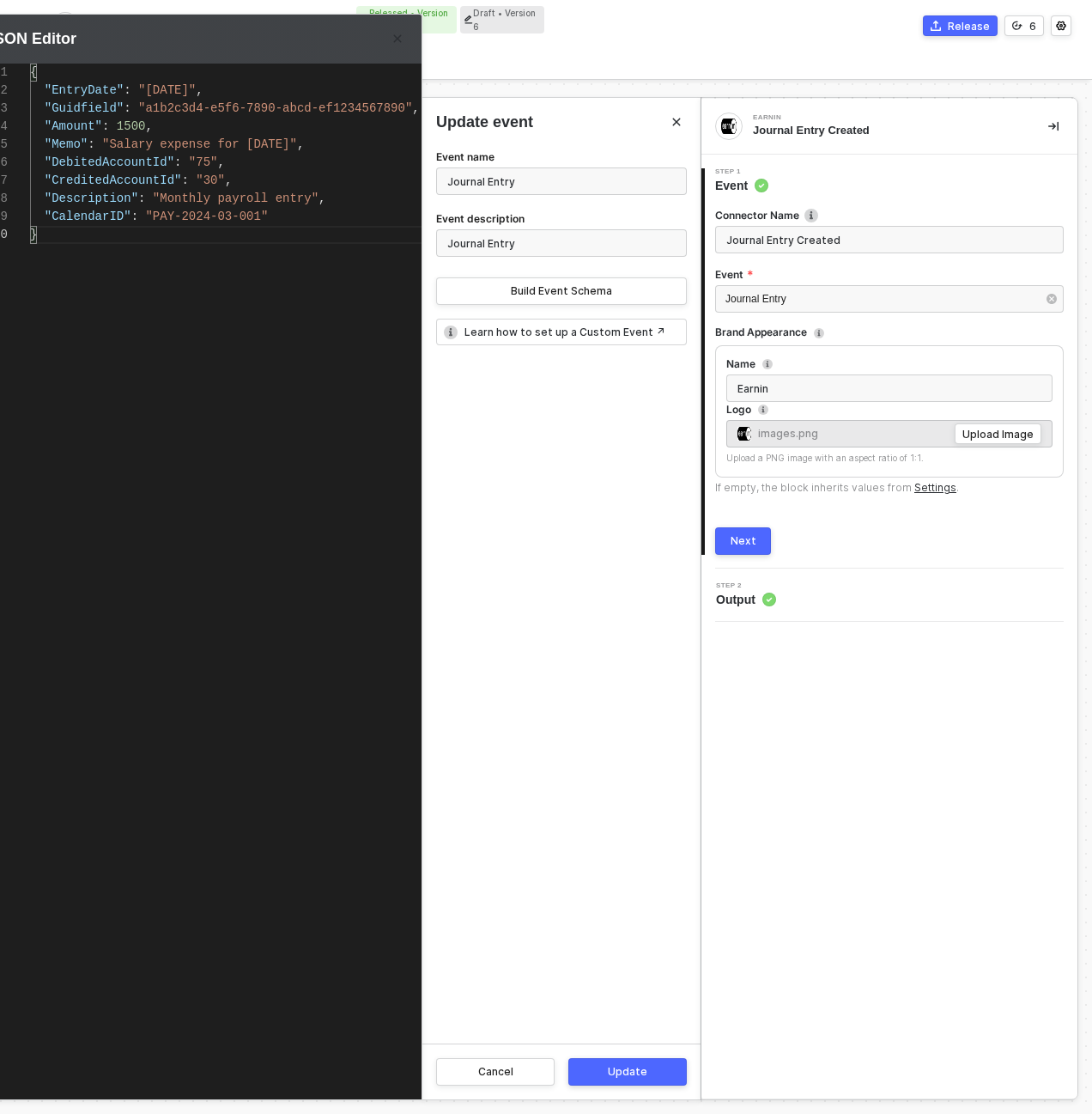
click at [628, 1064] on div "Update" at bounding box center [627, 1071] width 39 height 13
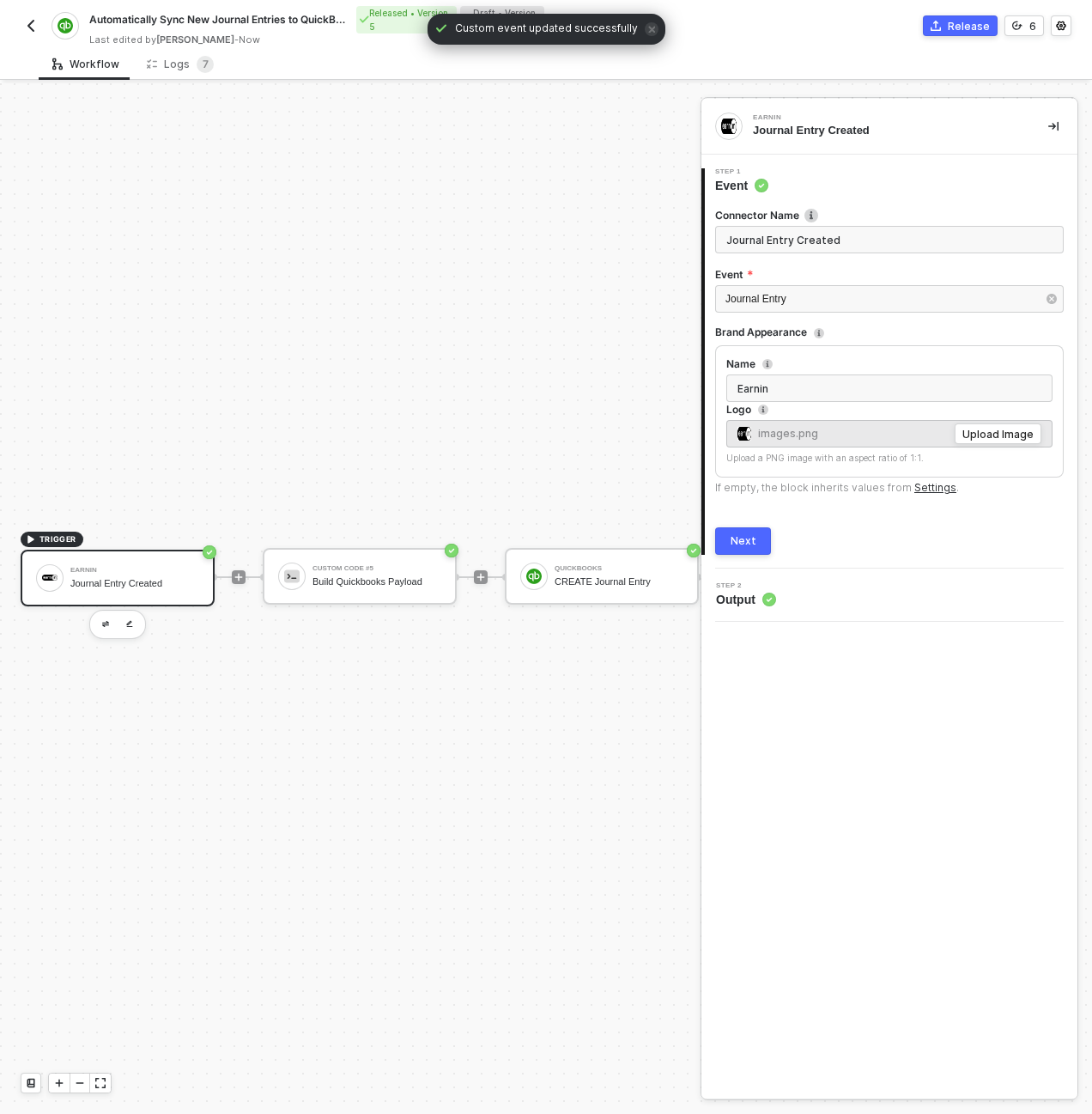
click at [756, 541] on button "Next" at bounding box center [743, 540] width 55 height 28
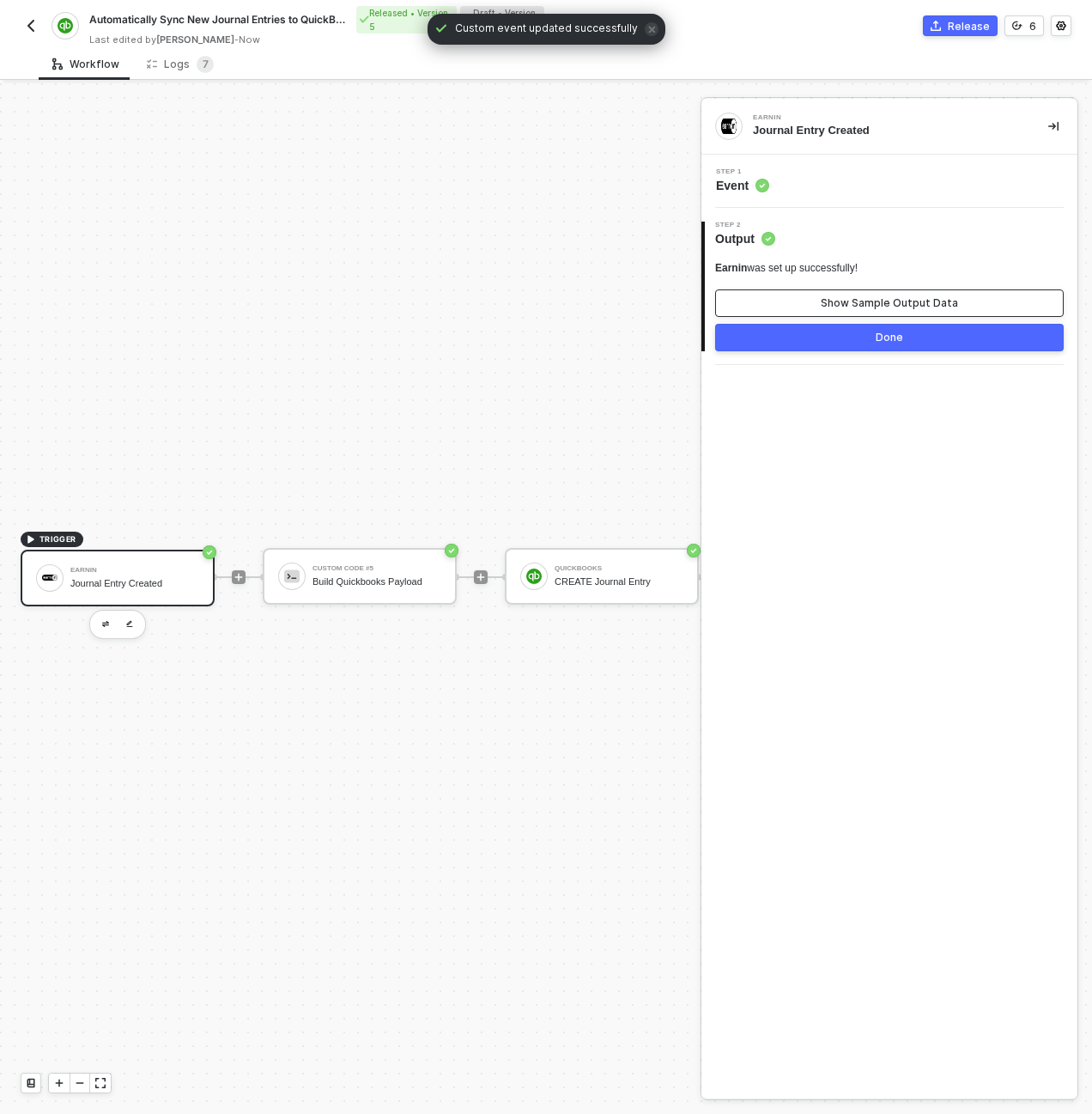
click at [808, 303] on button "Show Sample Output Data" at bounding box center [889, 303] width 348 height 28
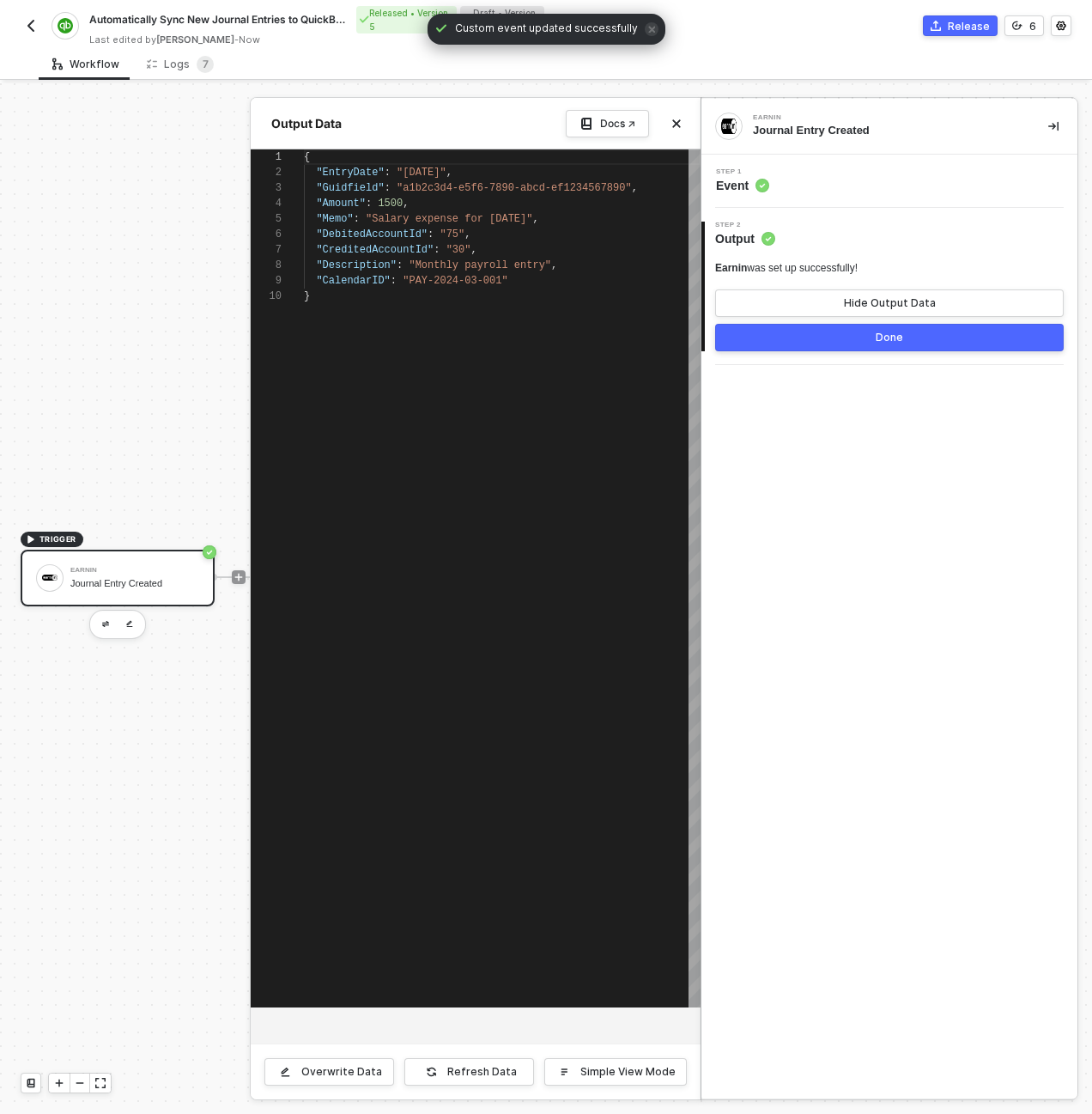
scroll to position [139, 0]
click at [811, 333] on button "Done" at bounding box center [889, 337] width 348 height 28
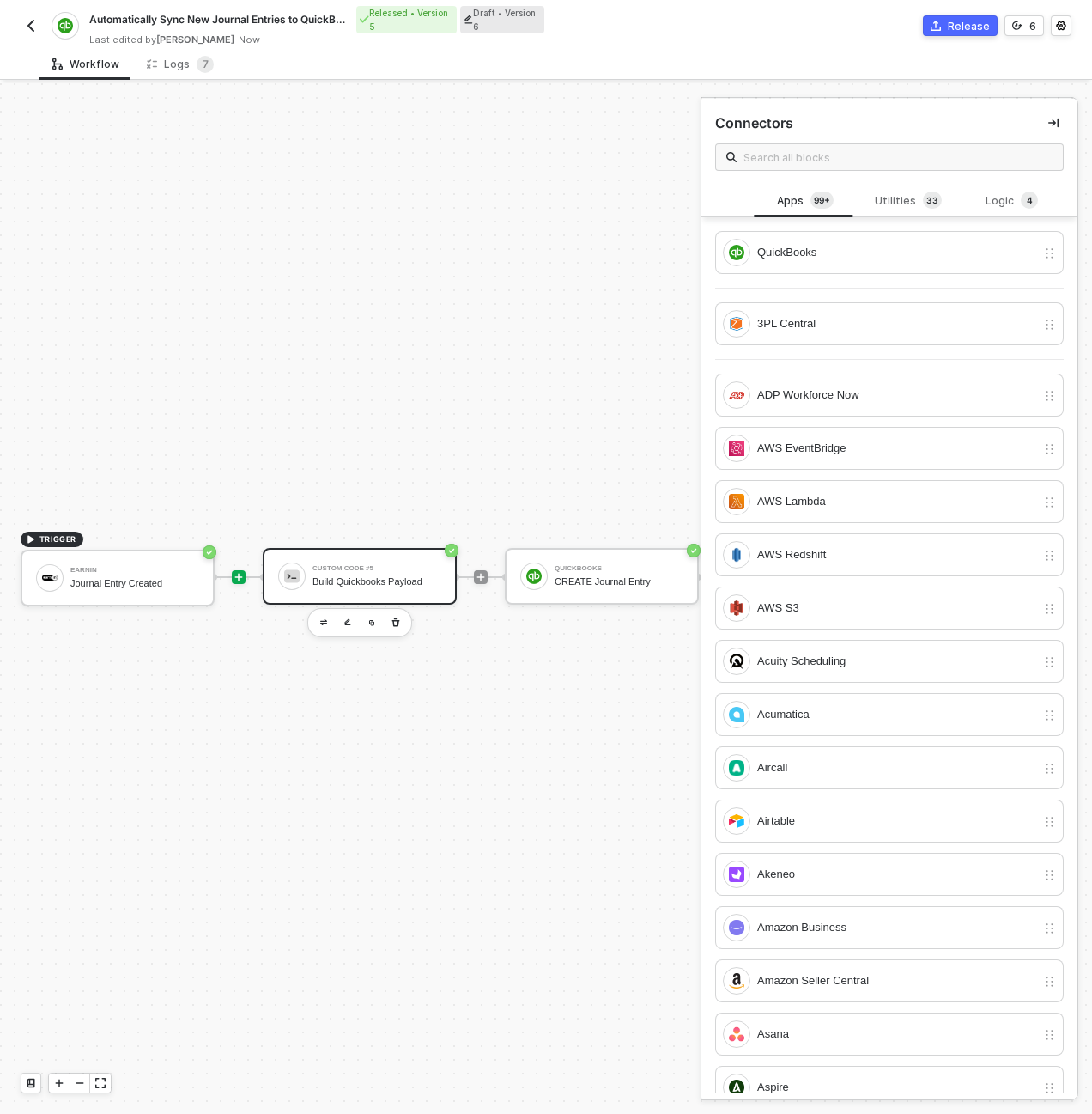
click at [385, 572] on div "Custom Code #5 Build Quickbooks Payload" at bounding box center [376, 576] width 129 height 32
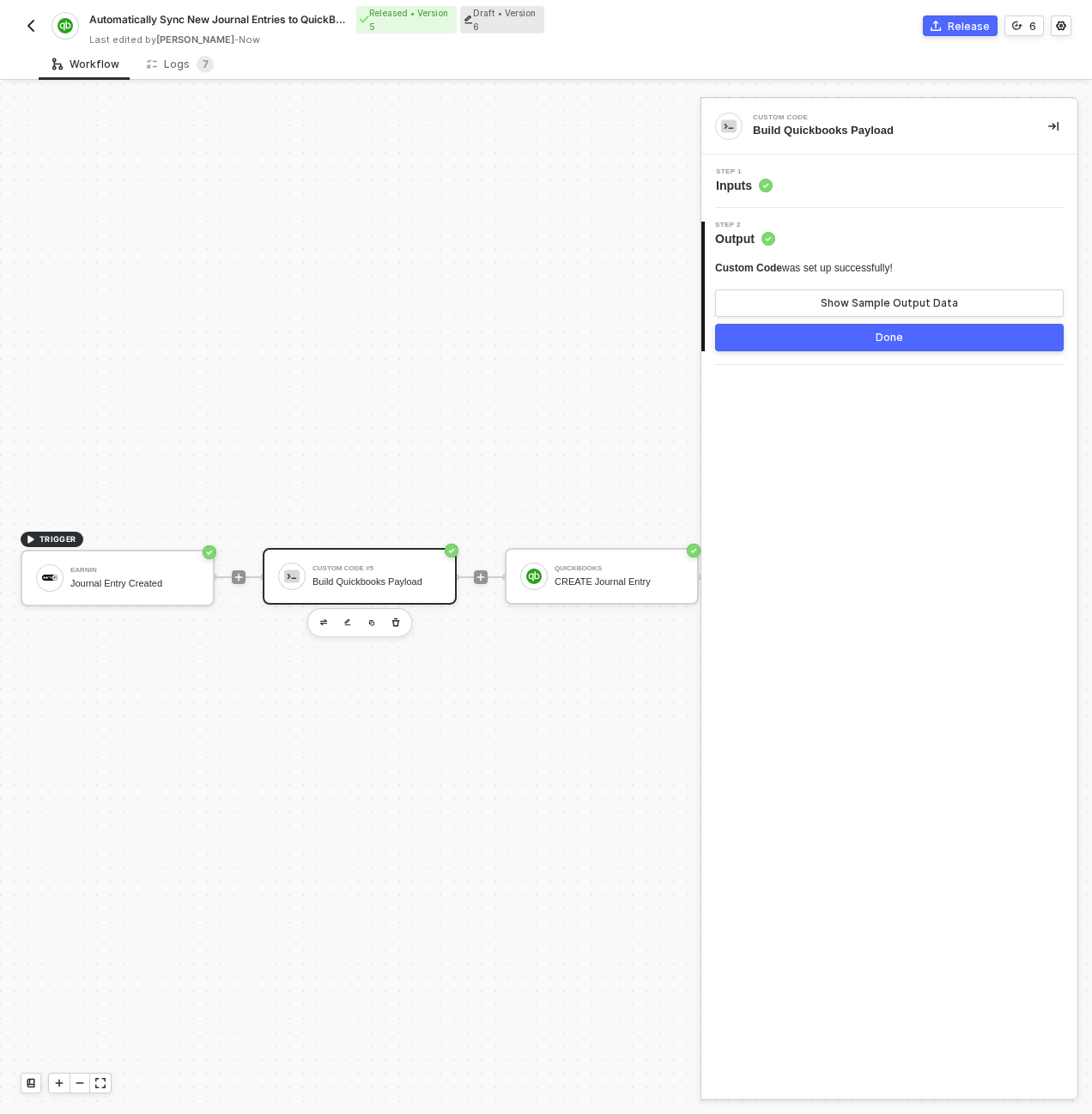
click at [827, 183] on div "Step 1 Inputs" at bounding box center [891, 180] width 371 height 26
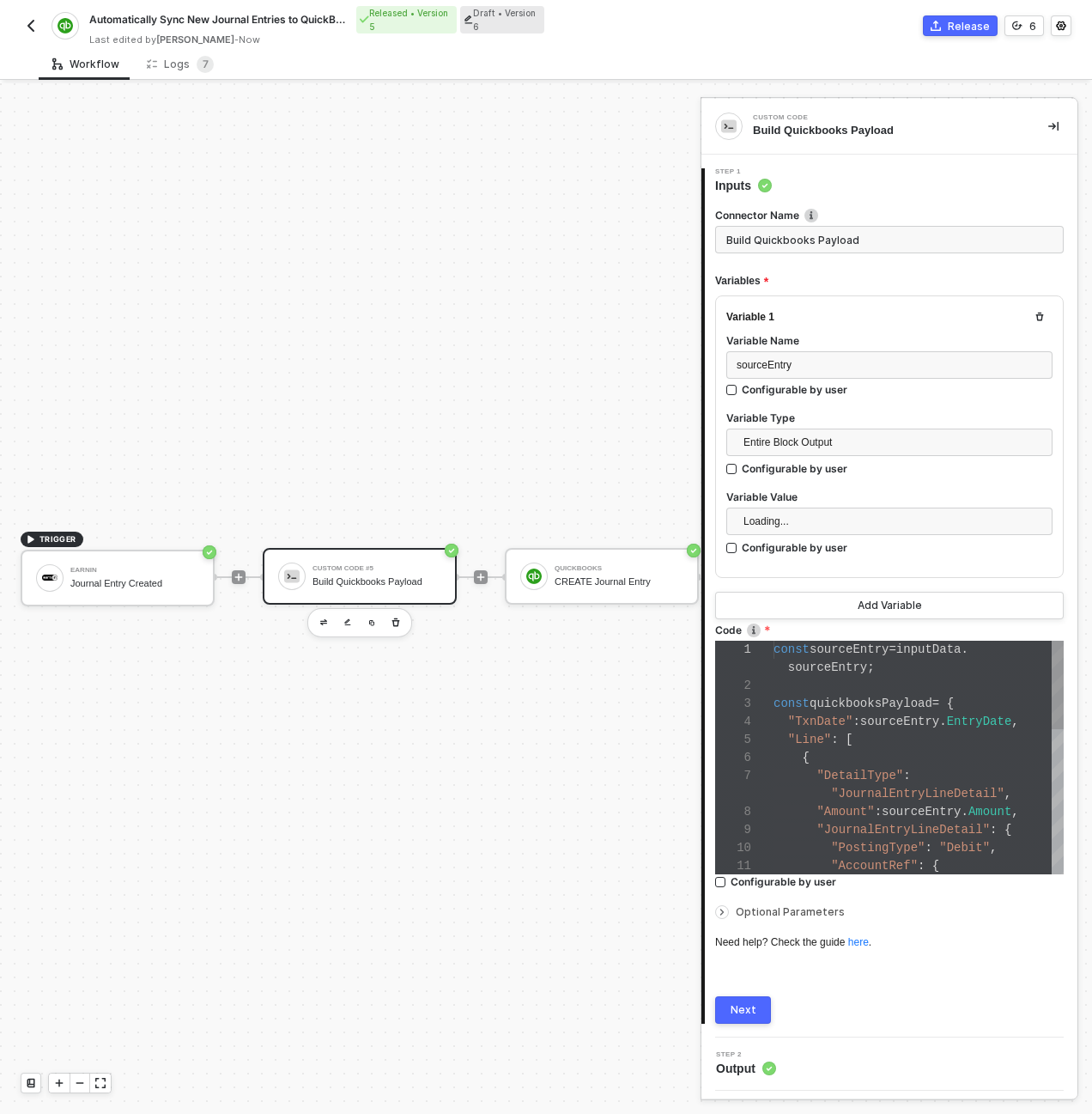
scroll to position [144, 0]
click at [850, 794] on span ""JournalEntryLineDetail"" at bounding box center [918, 793] width 174 height 13
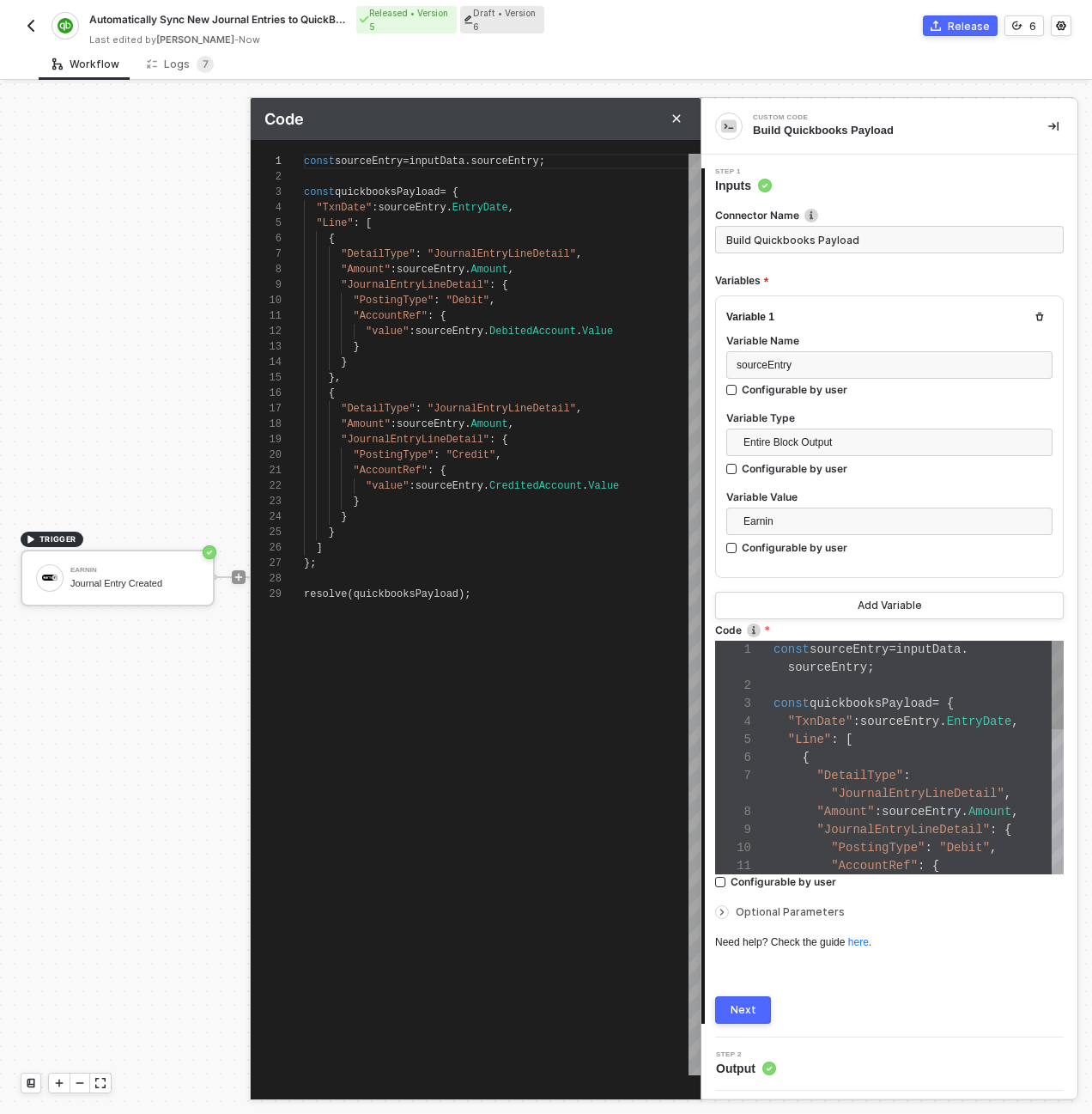
scroll to position [155, 0]
click at [611, 329] on span "Value" at bounding box center [598, 331] width 31 height 12
click at [615, 485] on span "Value" at bounding box center [603, 486] width 31 height 12
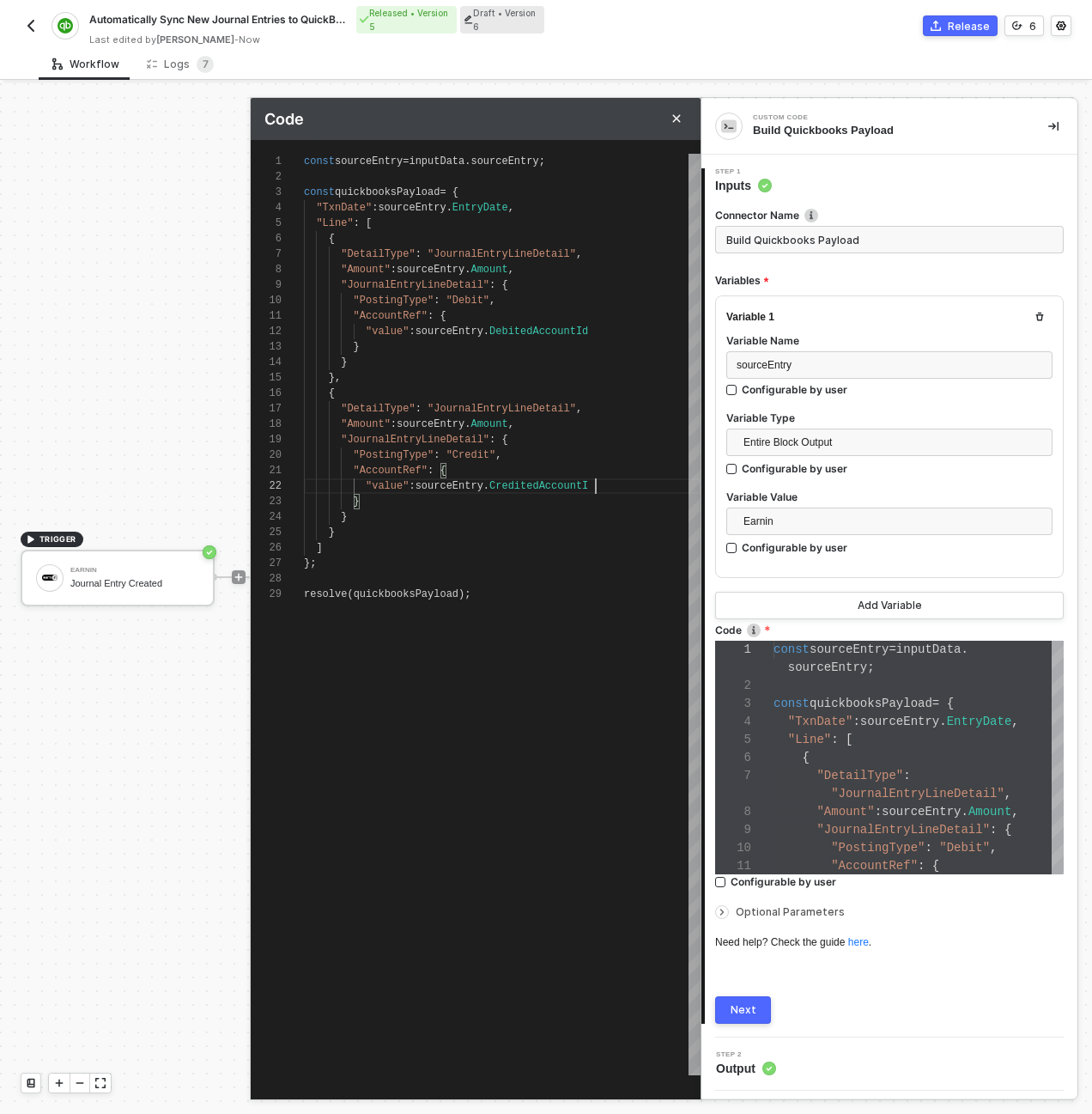
type textarea ""AccountRef": { "value": sourceEntry.CreditedAccountId } } } ] }; resolve(quick…"
click at [743, 1015] on div "Next" at bounding box center [743, 1010] width 26 height 13
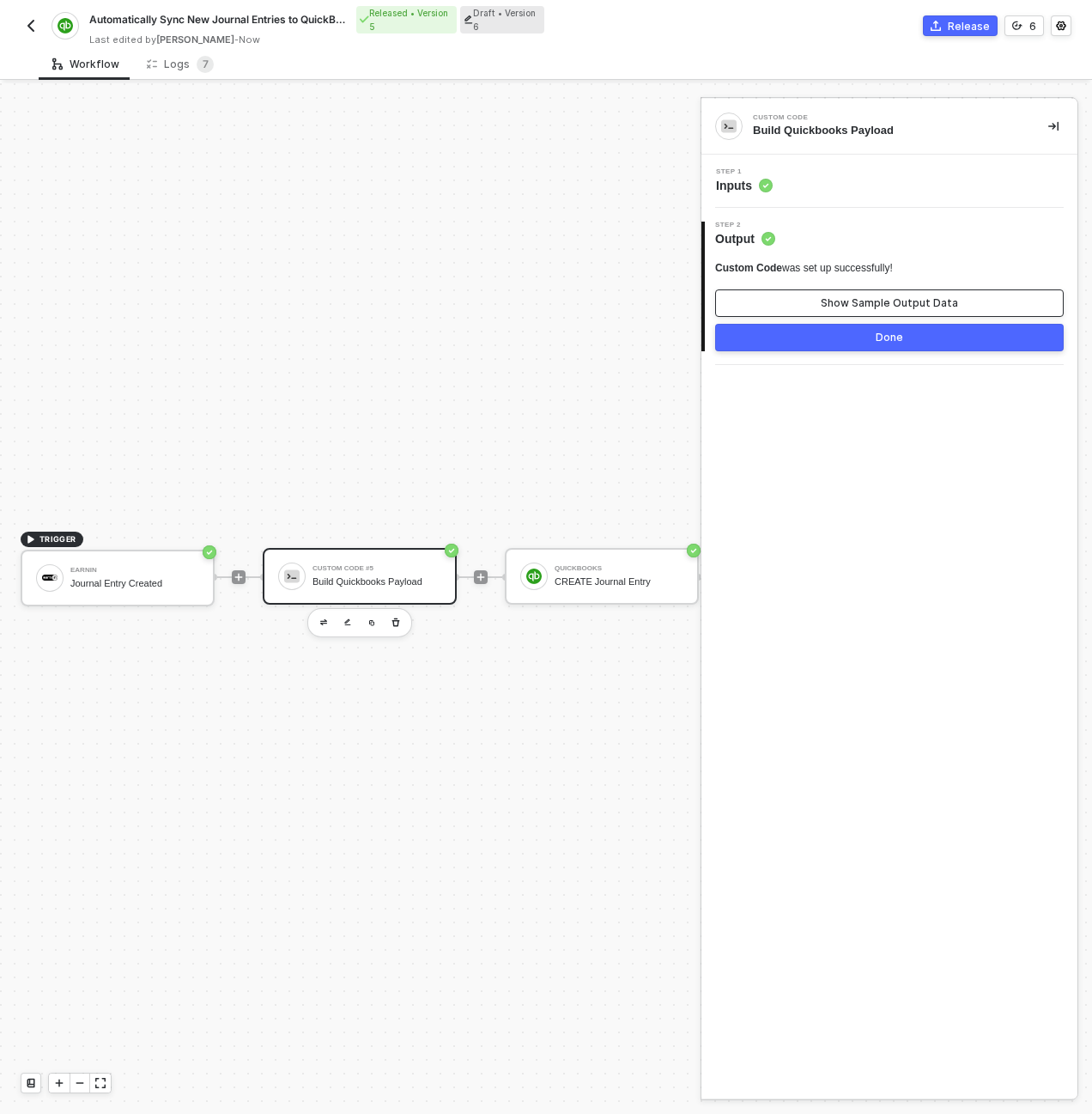
click at [833, 298] on div "Show Sample Output Data" at bounding box center [890, 303] width 137 height 13
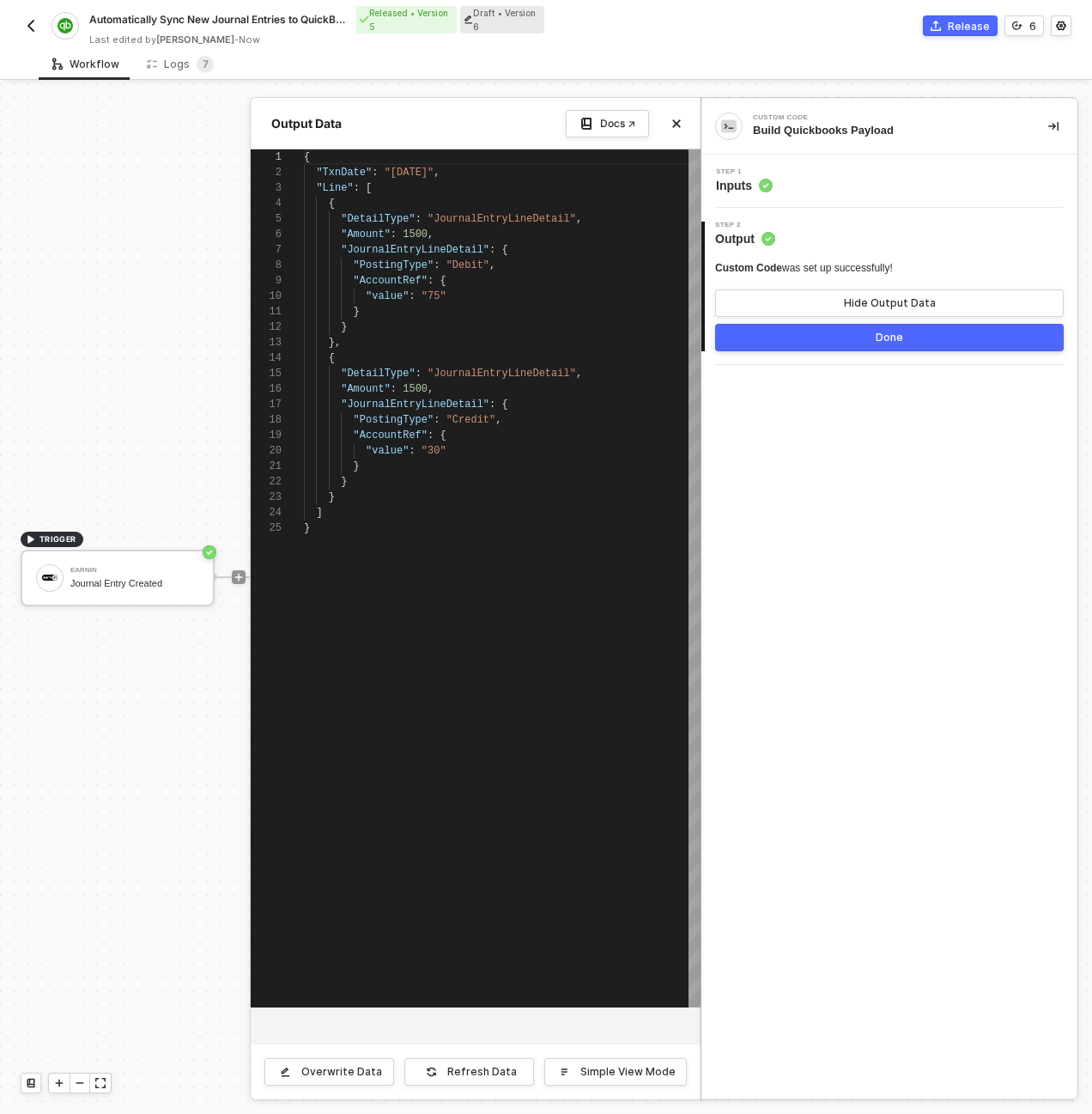
scroll to position [155, 0]
click at [485, 1074] on div "Refresh Data" at bounding box center [482, 1071] width 70 height 13
click at [778, 329] on button "Done" at bounding box center [889, 337] width 348 height 28
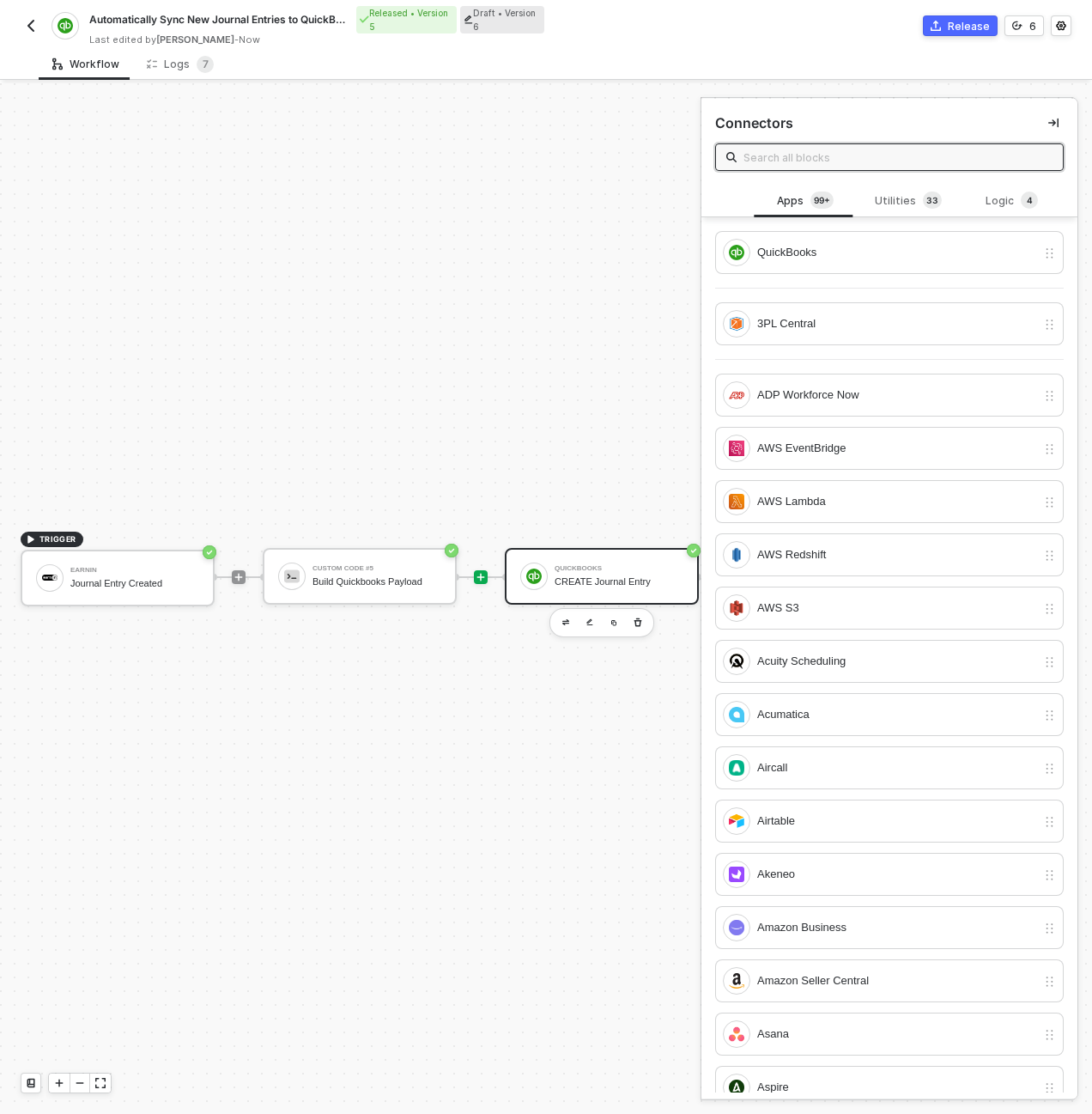
click at [607, 578] on div "CREATE Journal Entry" at bounding box center [619, 582] width 129 height 11
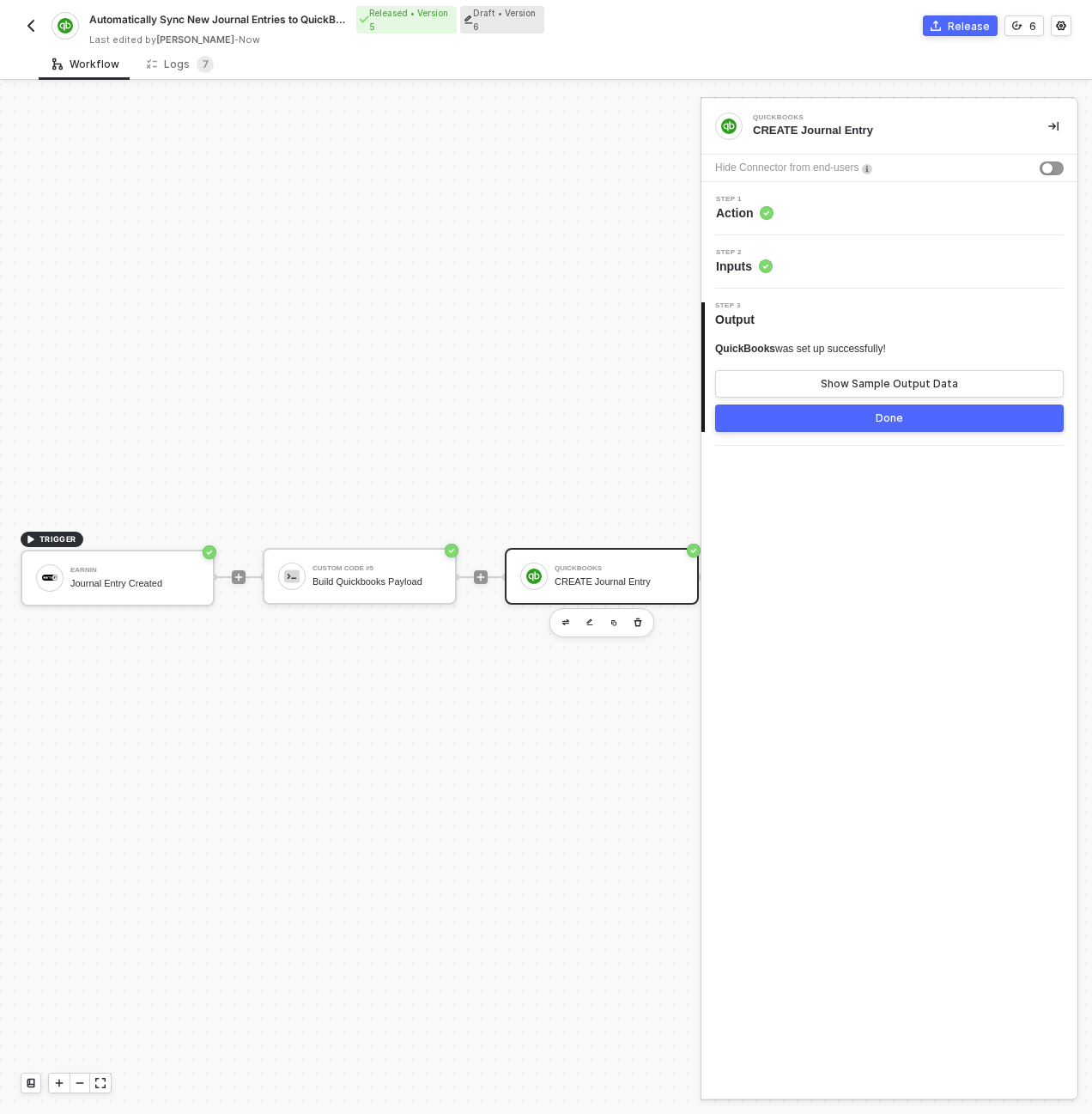
click at [795, 190] on div "Step 1 Action" at bounding box center [890, 209] width 376 height 53
click at [135, 595] on div "Earnin Journal Entry Created" at bounding box center [117, 578] width 194 height 56
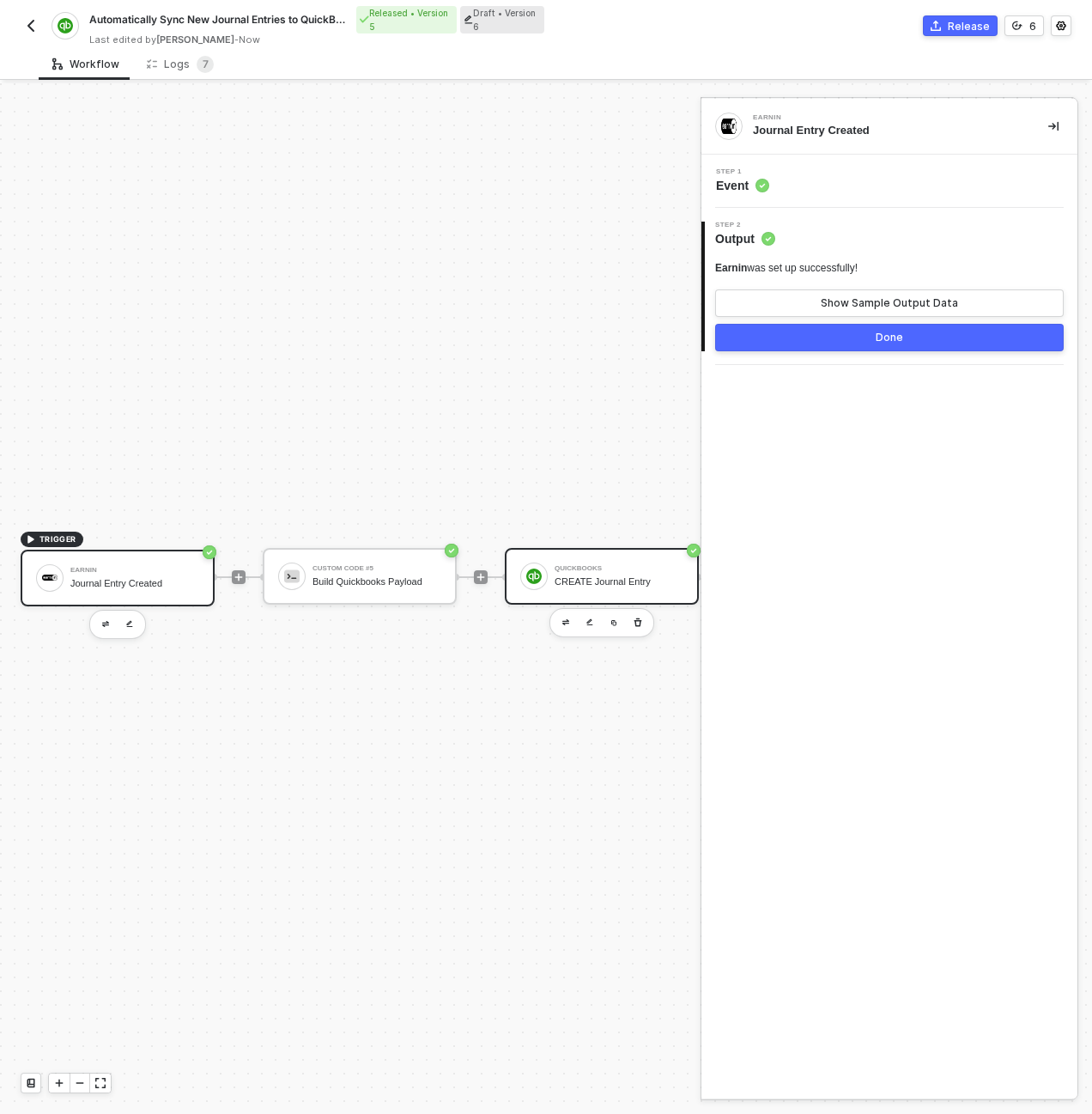
click at [561, 574] on div "QuickBooks CREATE Journal Entry" at bounding box center [619, 576] width 129 height 32
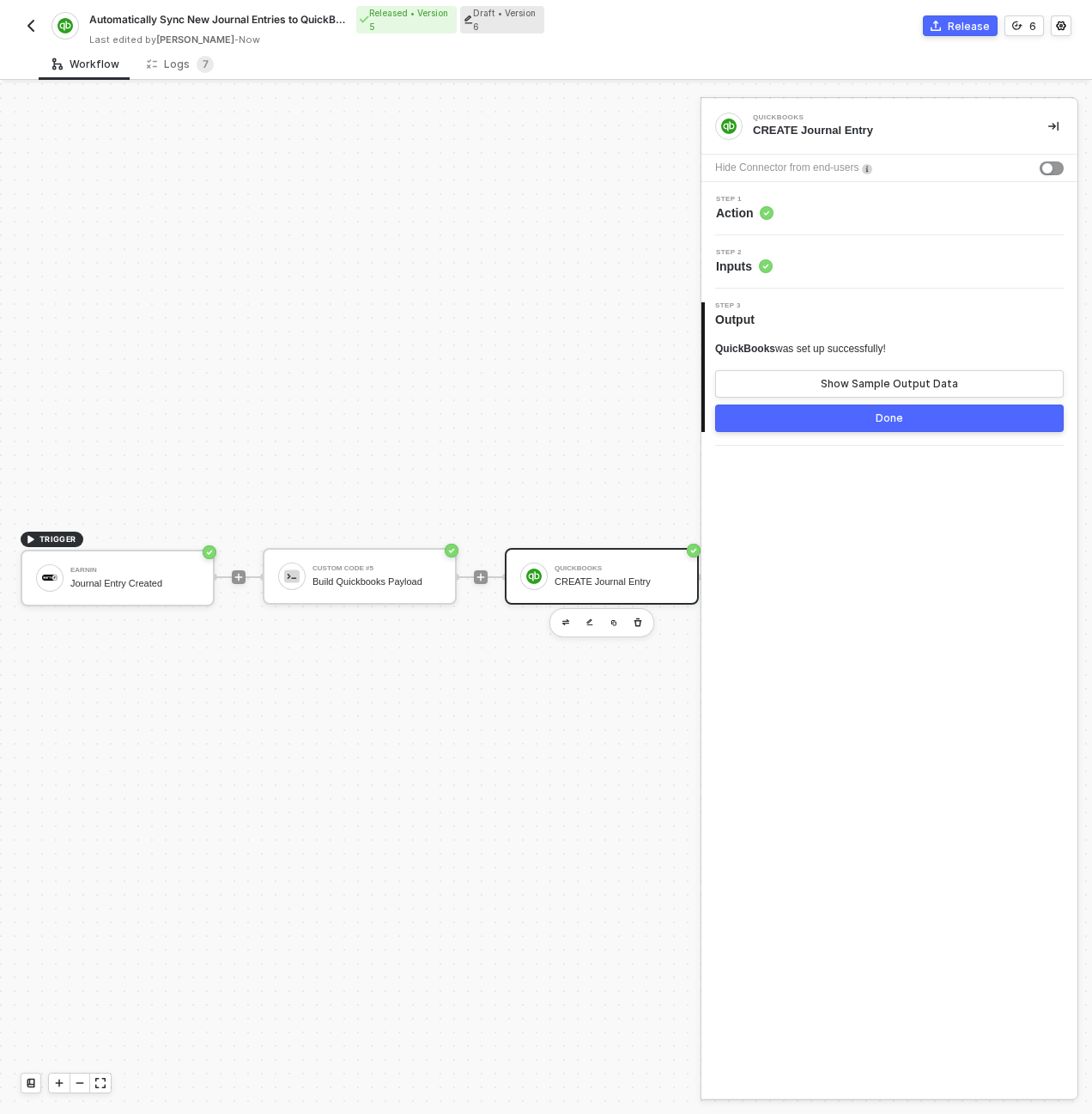
click at [805, 220] on div "Step 1 Action" at bounding box center [891, 208] width 371 height 26
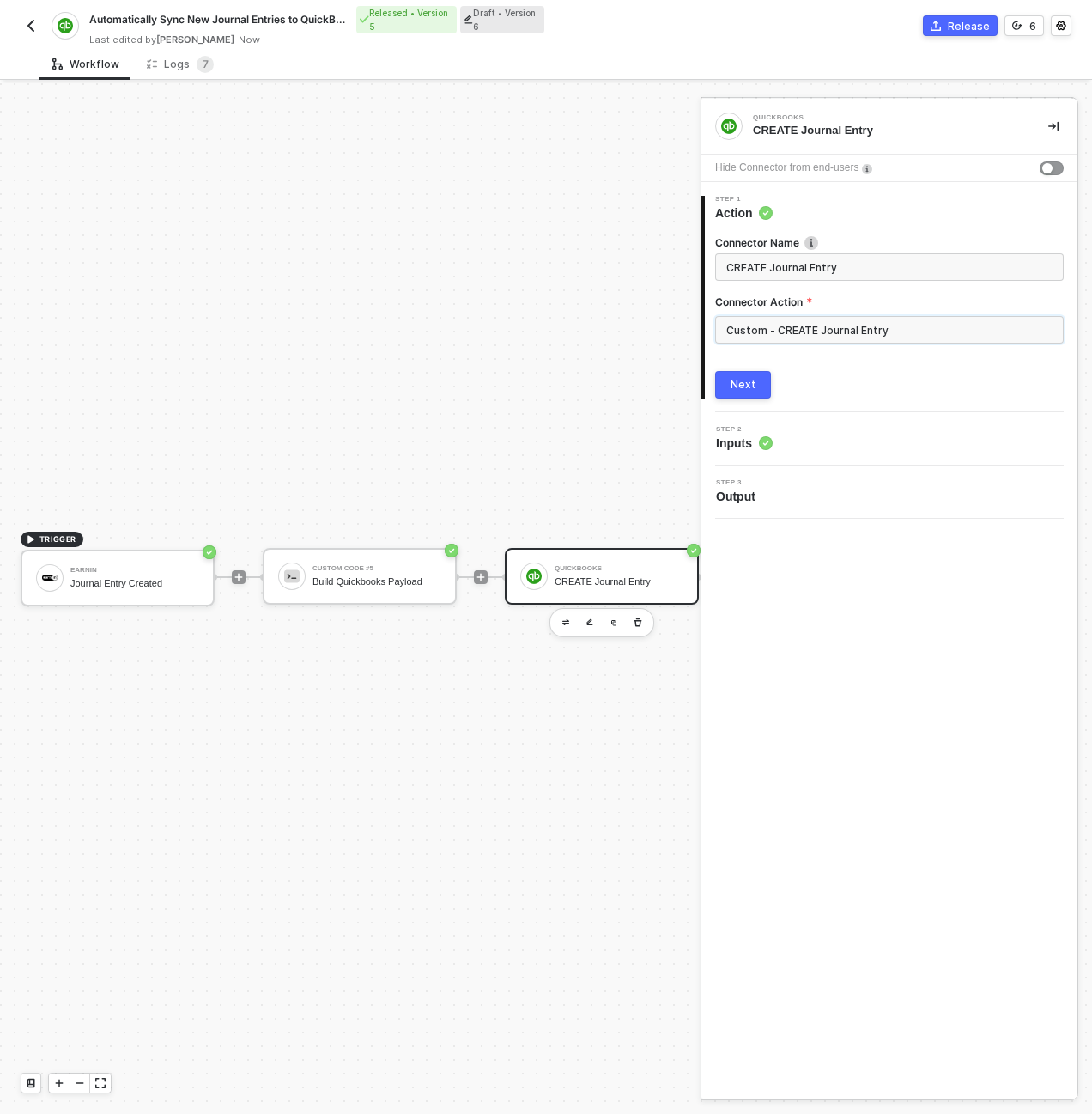
click at [844, 335] on input "Custom - CREATE Journal Entry" at bounding box center [889, 329] width 348 height 28
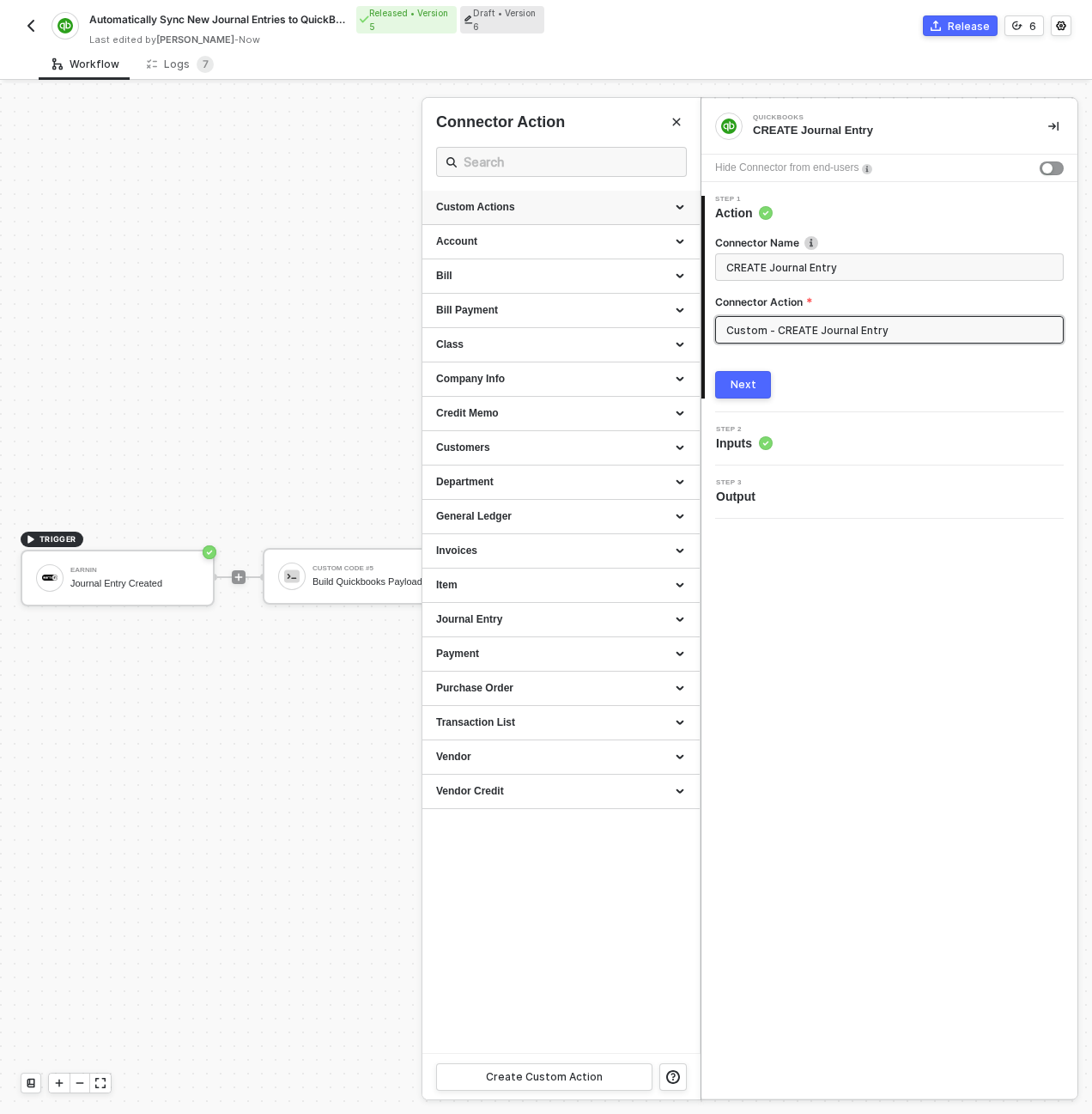
click at [675, 203] on div "Custom Actions" at bounding box center [561, 207] width 250 height 14
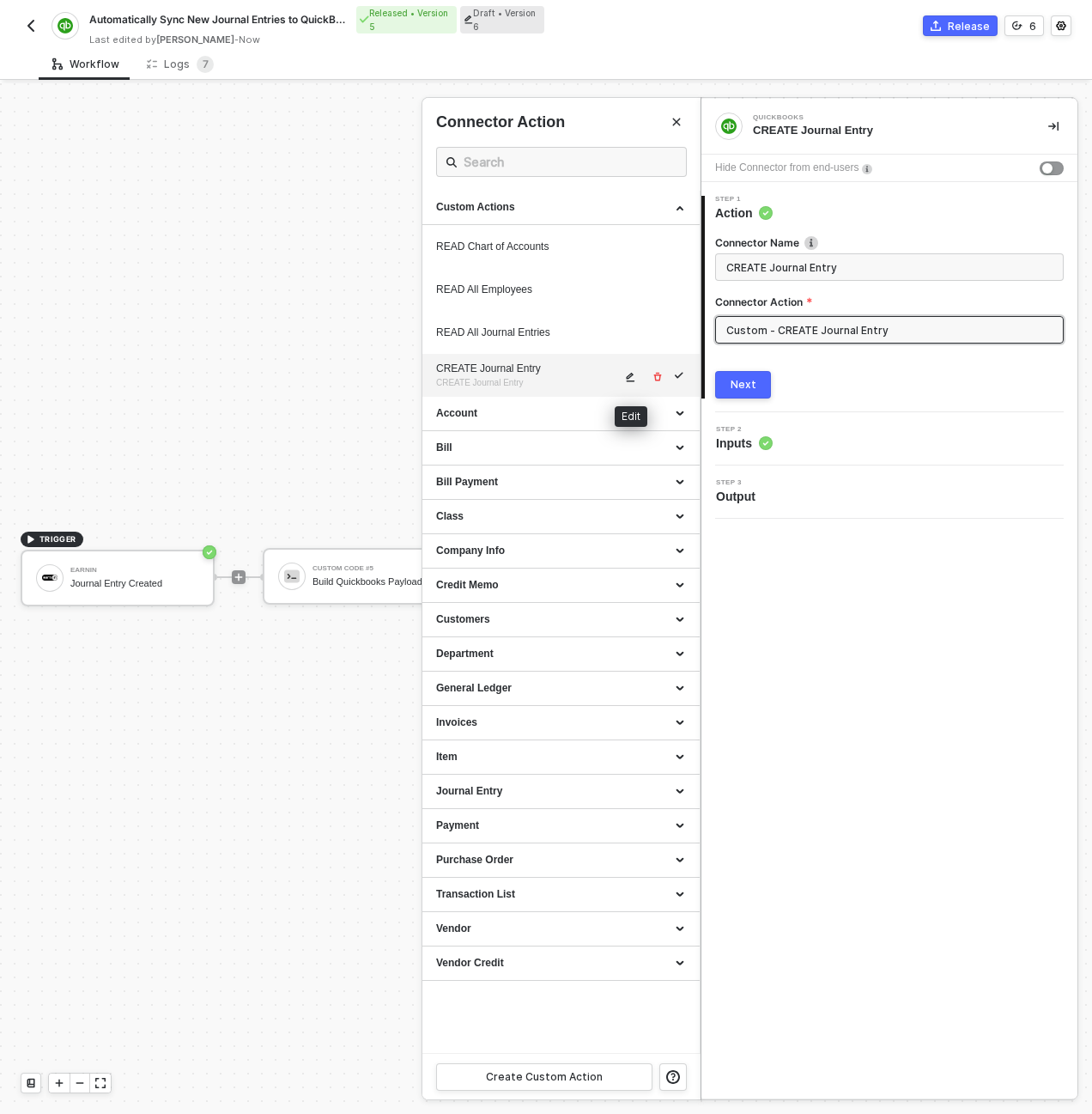
click at [627, 380] on icon "icon-edit" at bounding box center [630, 376] width 10 height 11
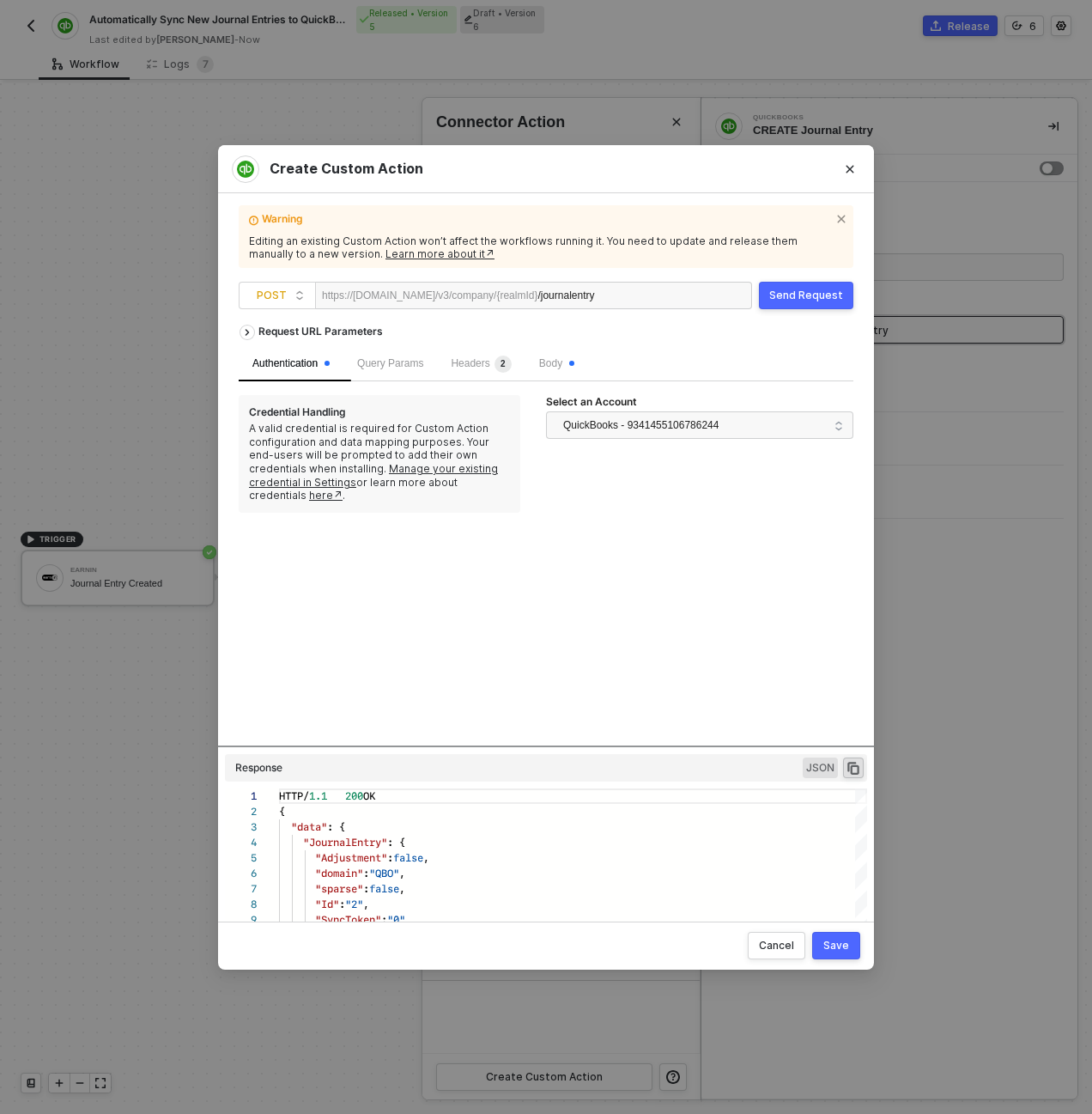
click at [808, 304] on button "Send Request" at bounding box center [806, 295] width 94 height 28
click at [850, 169] on icon "Close" at bounding box center [850, 169] width 8 height 8
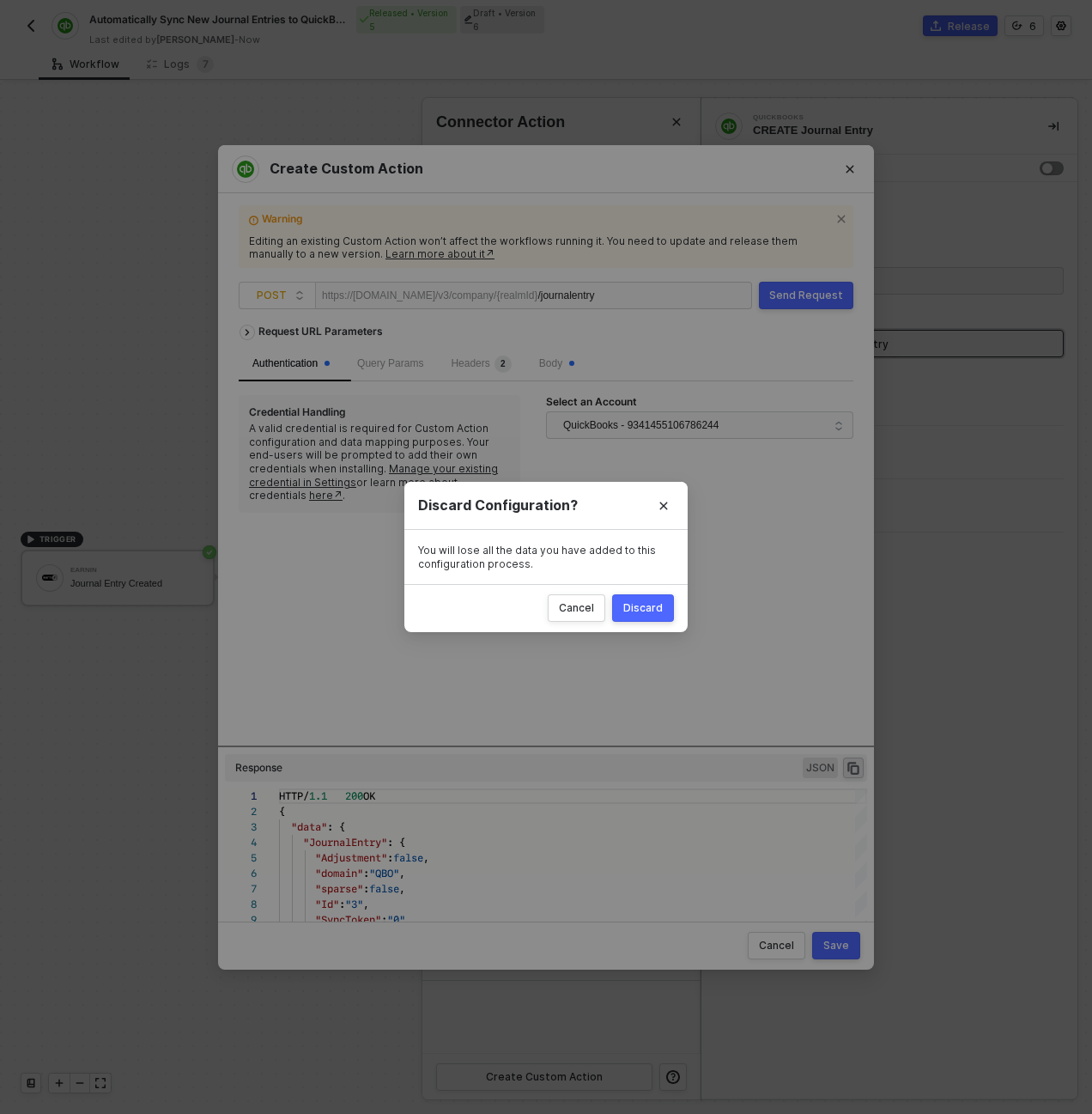
click at [633, 615] on button "Discard" at bounding box center [642, 607] width 62 height 28
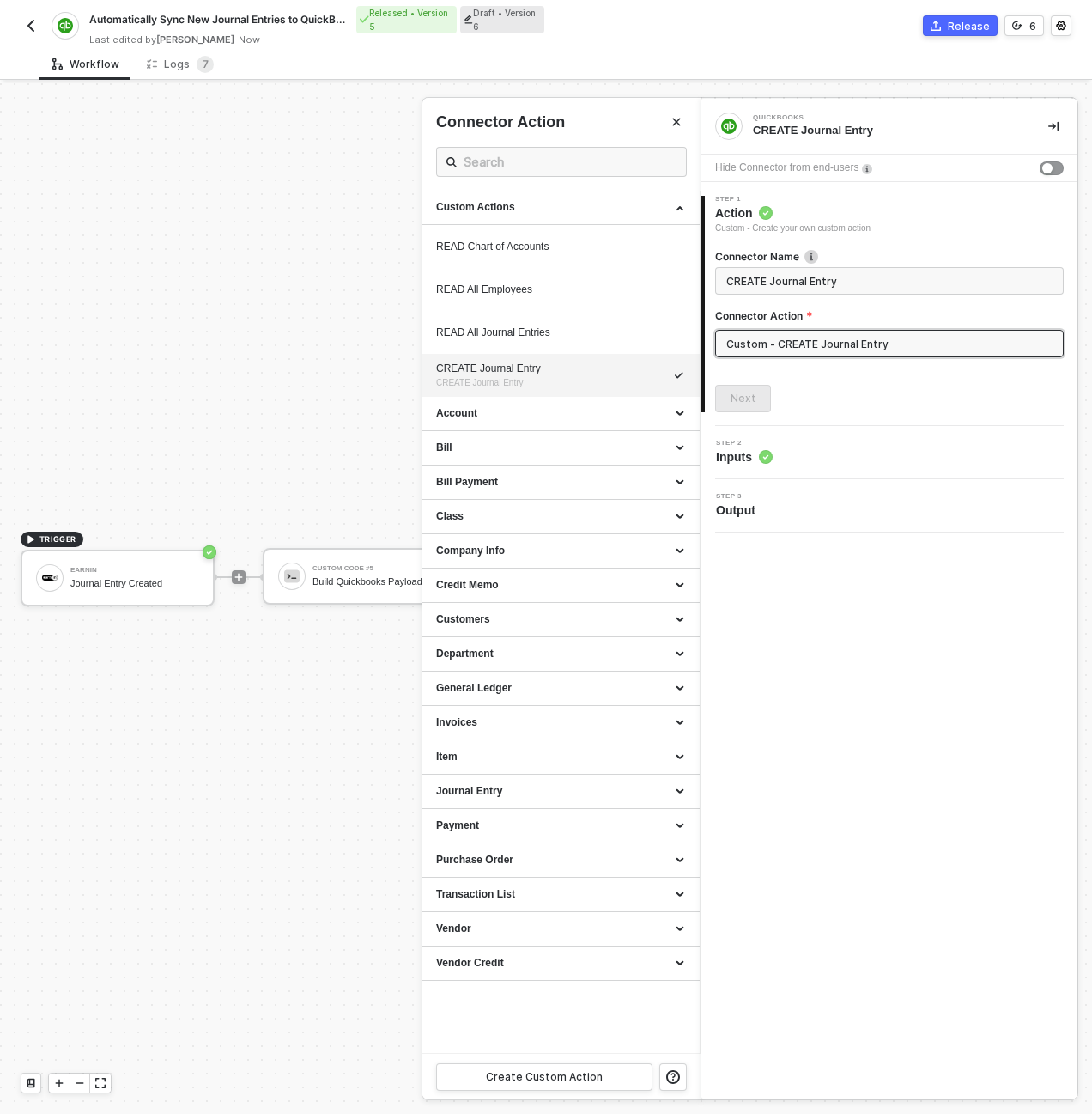
click at [377, 355] on div at bounding box center [546, 598] width 1092 height 1030
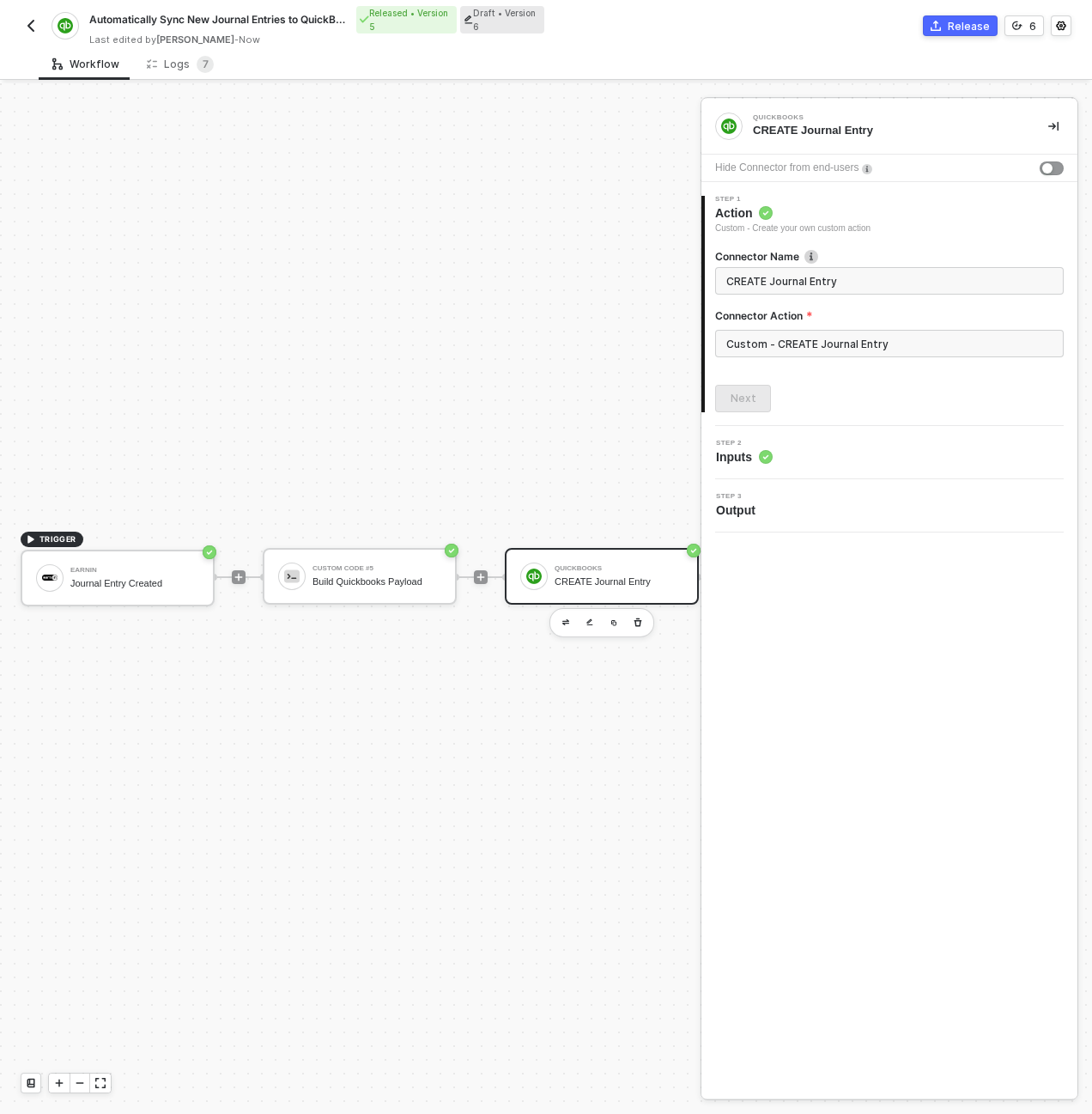
click at [965, 30] on div "Release" at bounding box center [969, 26] width 42 height 14
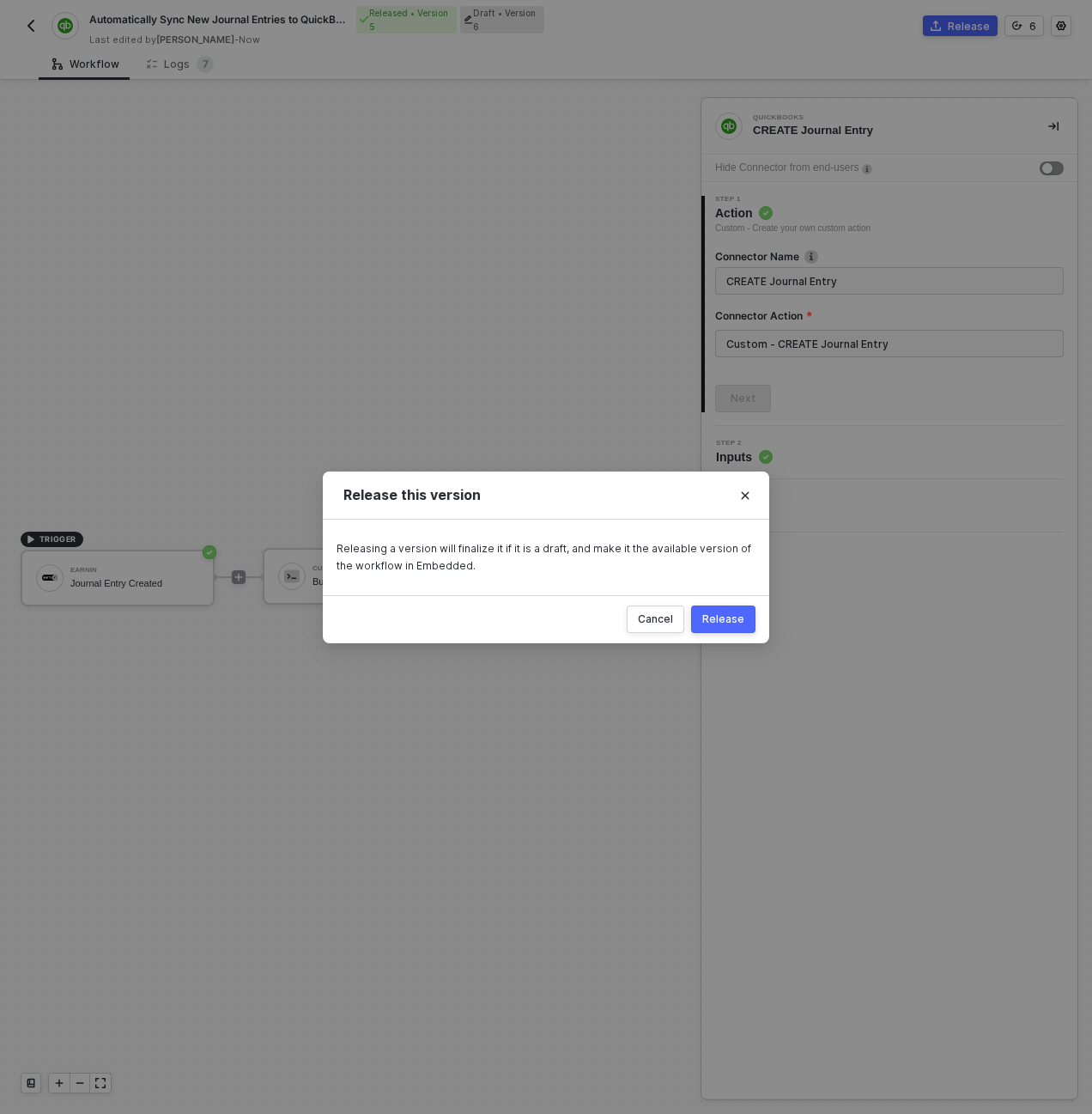
click at [730, 617] on div "Release" at bounding box center [724, 619] width 42 height 13
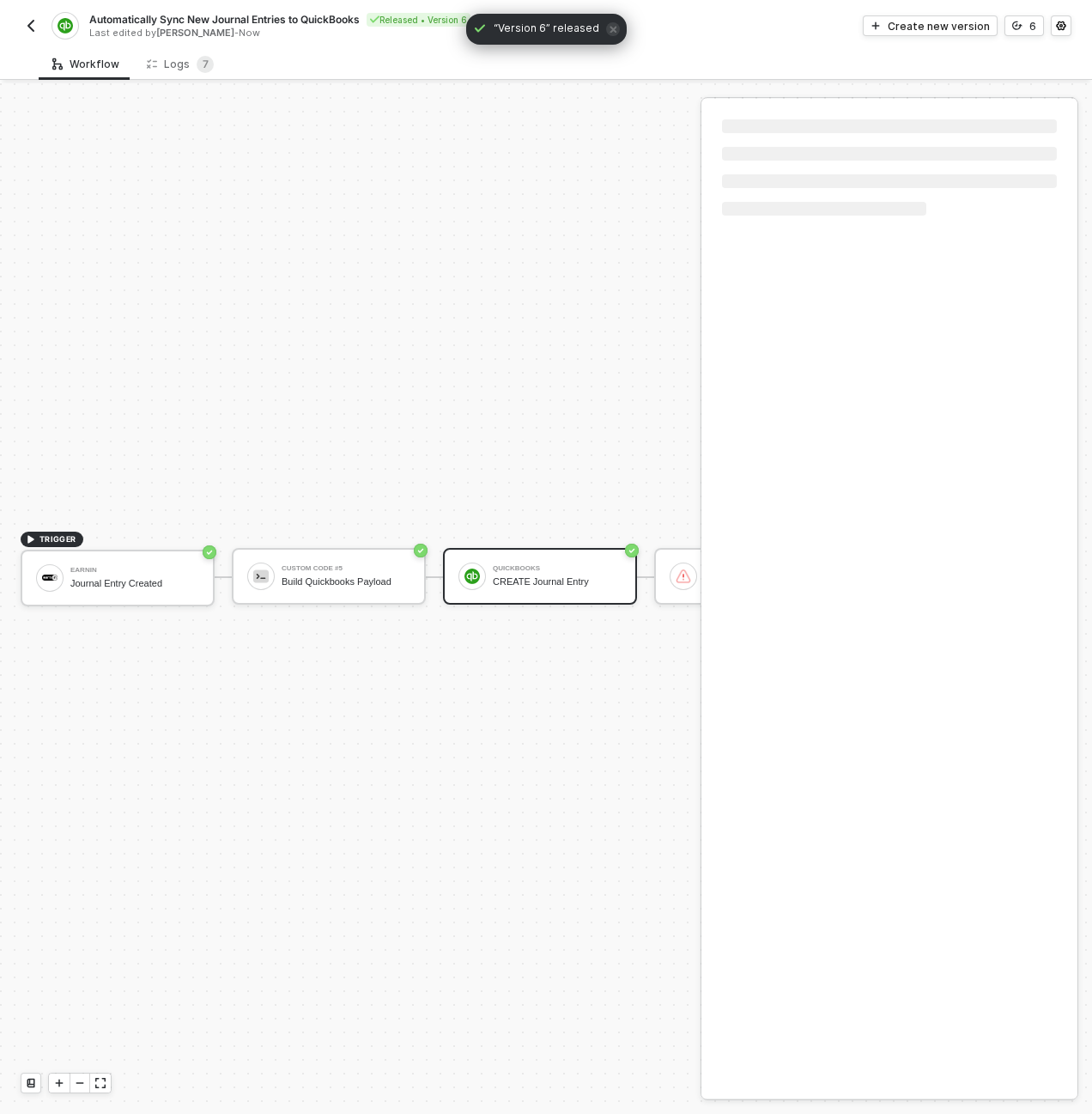
click at [25, 25] on img "button" at bounding box center [31, 26] width 13 height 13
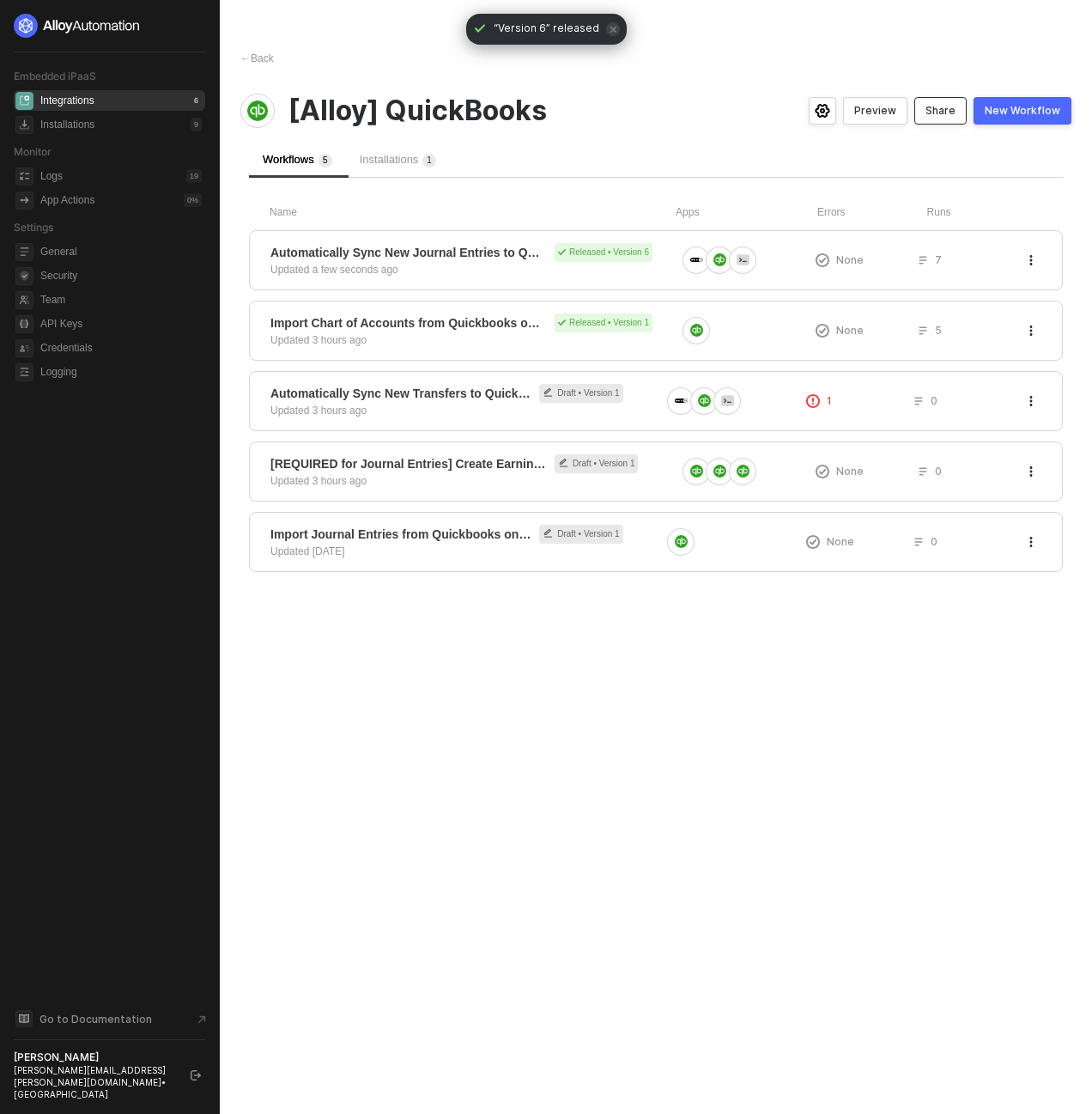
click at [937, 99] on button "Share" at bounding box center [940, 111] width 52 height 28
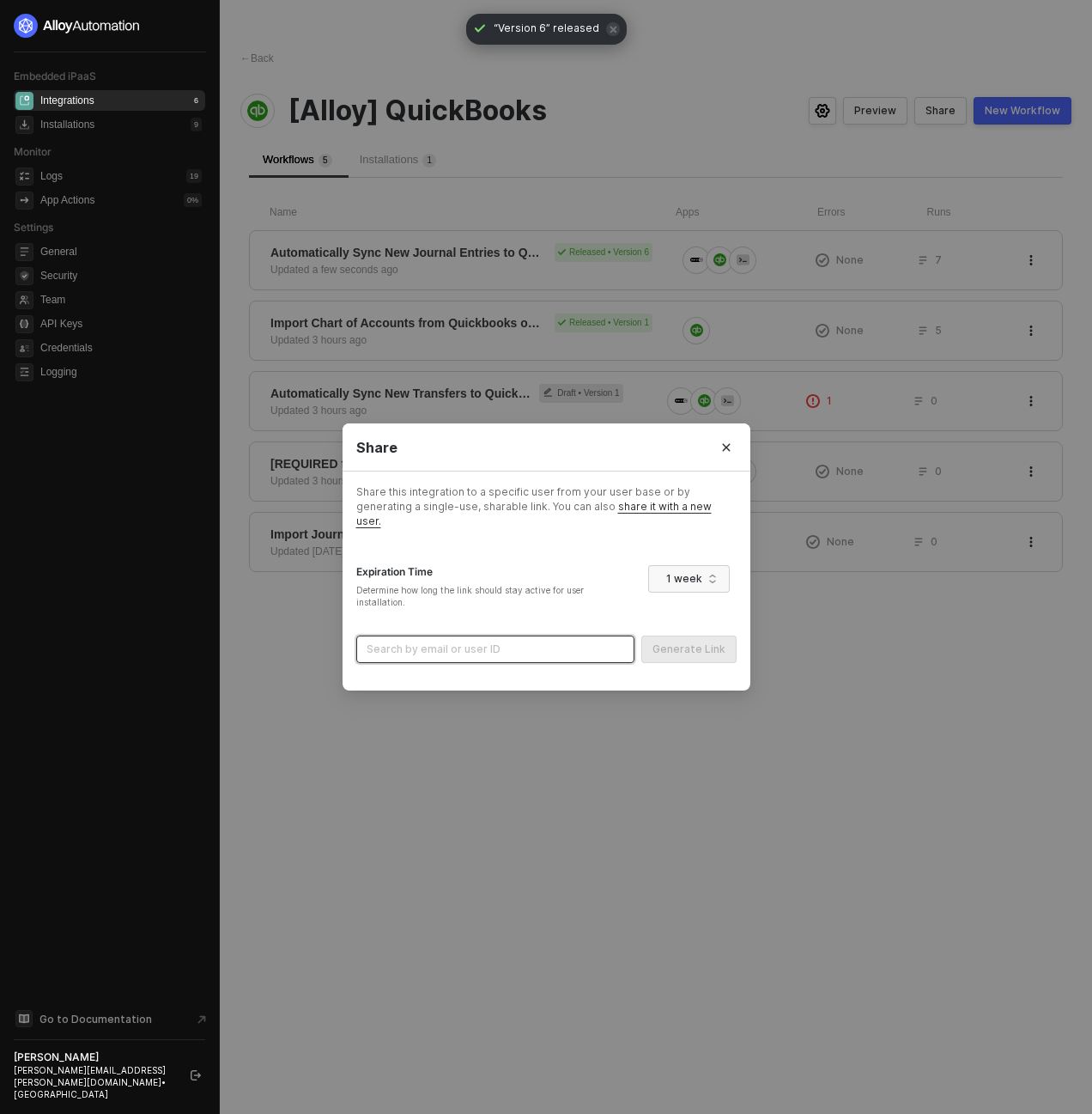
click at [522, 645] on input "search" at bounding box center [495, 649] width 258 height 26
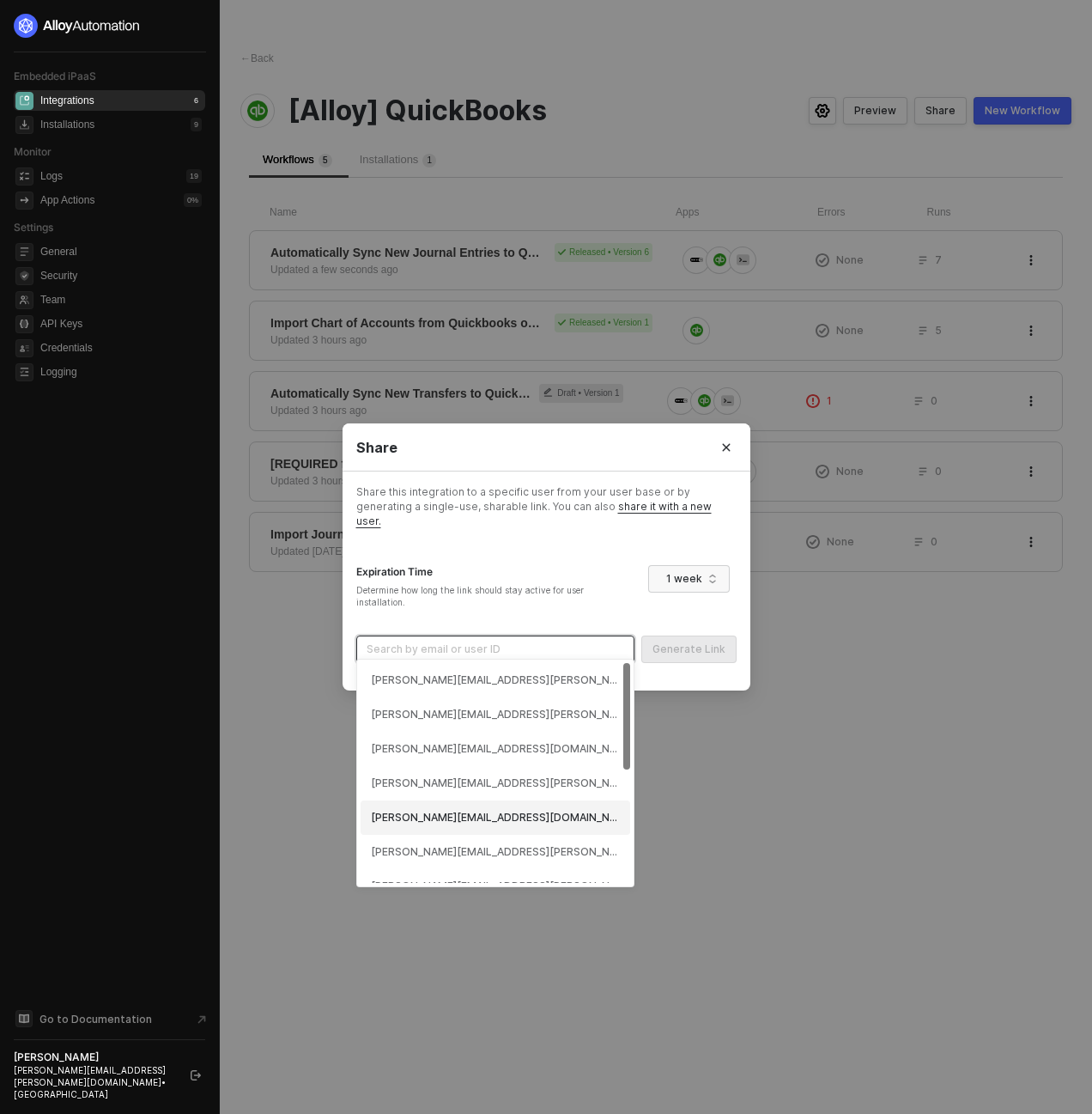
click at [506, 813] on div "dan+test@runalloy.com (68addfecf247e957c9f302f9)" at bounding box center [495, 817] width 249 height 16
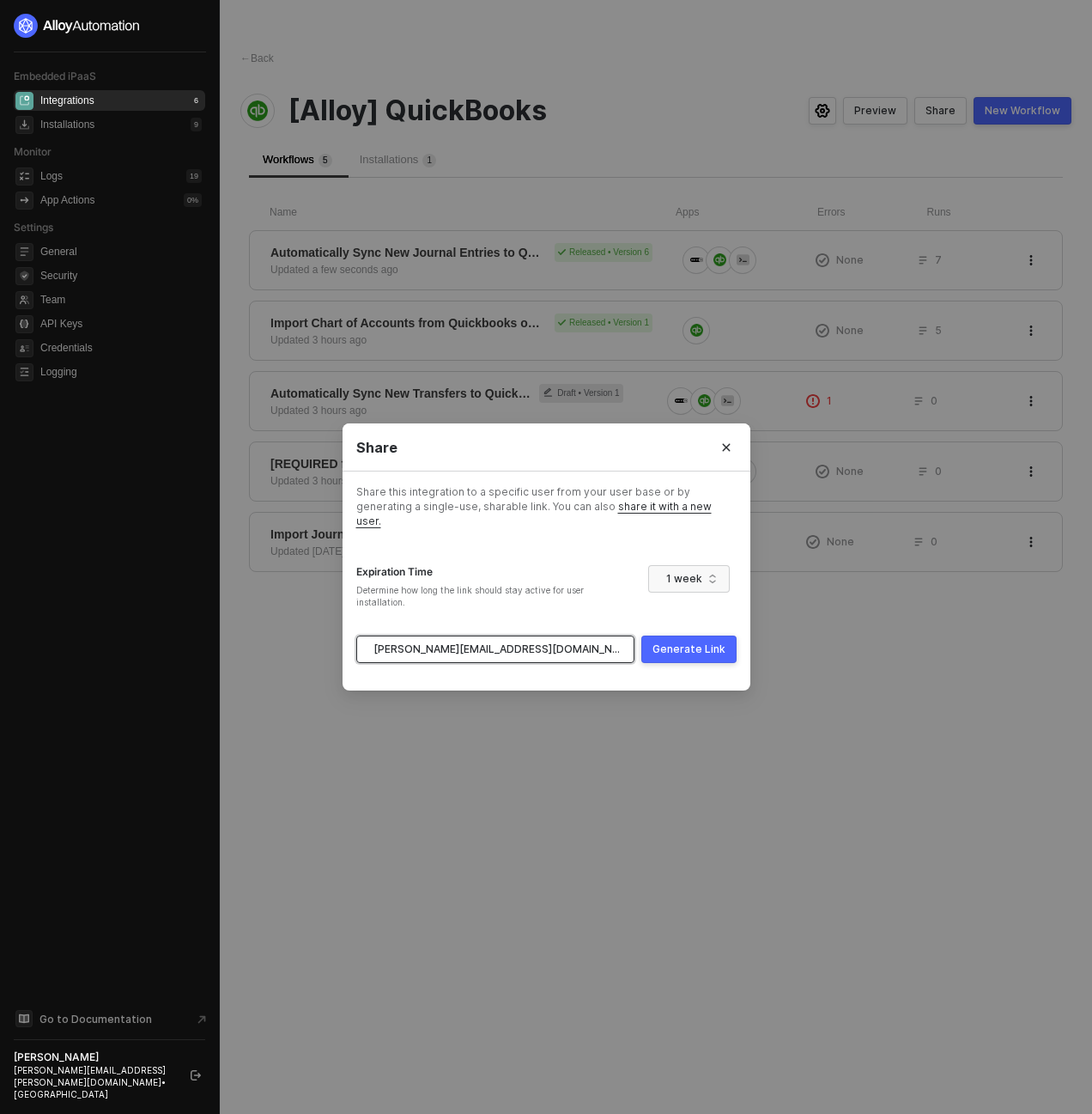
click at [662, 654] on button "Generate Link" at bounding box center [689, 649] width 95 height 28
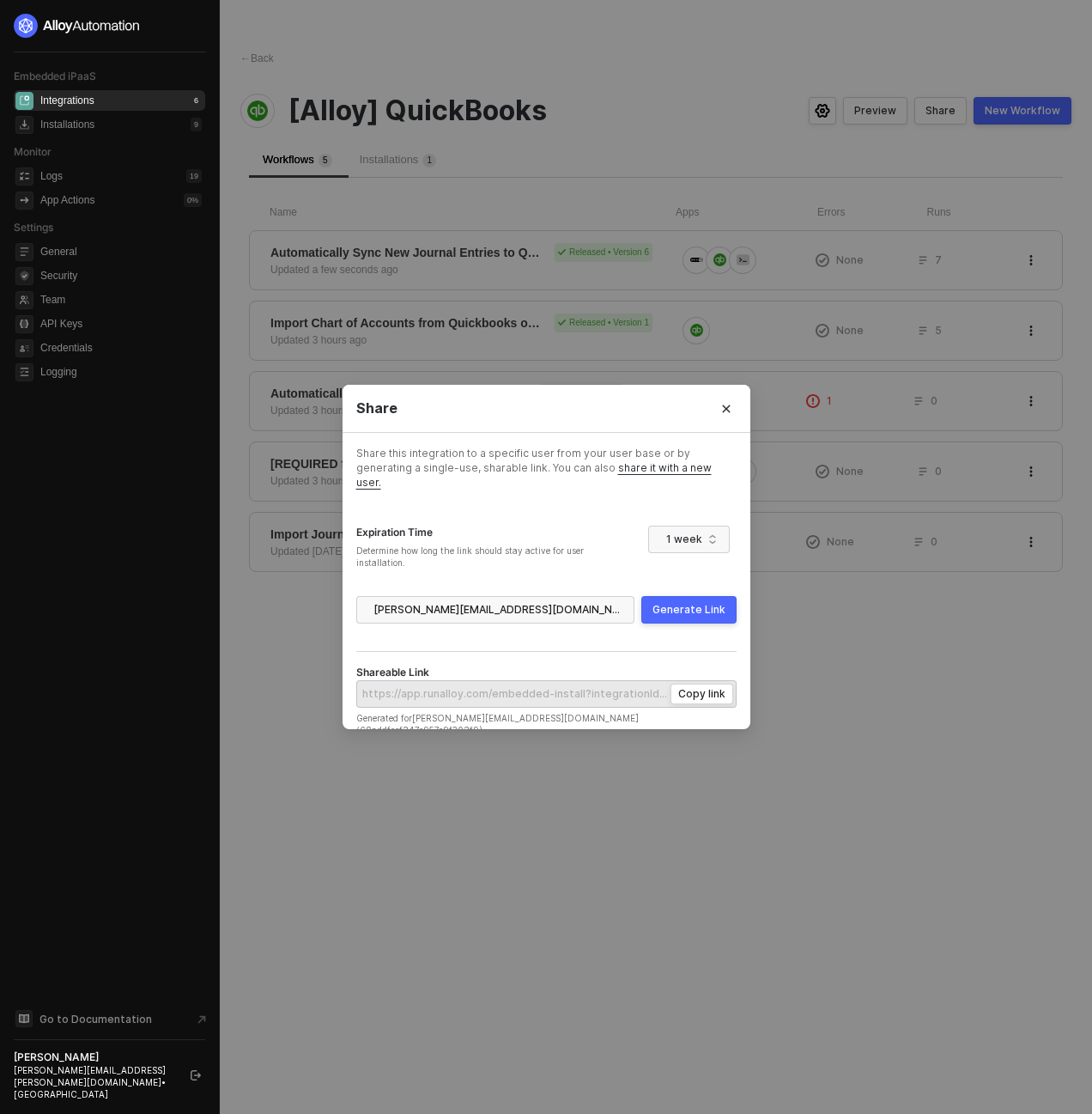
click at [701, 669] on div "Shareable Link" at bounding box center [546, 672] width 380 height 14
click at [704, 686] on div "Copy link" at bounding box center [702, 693] width 47 height 14
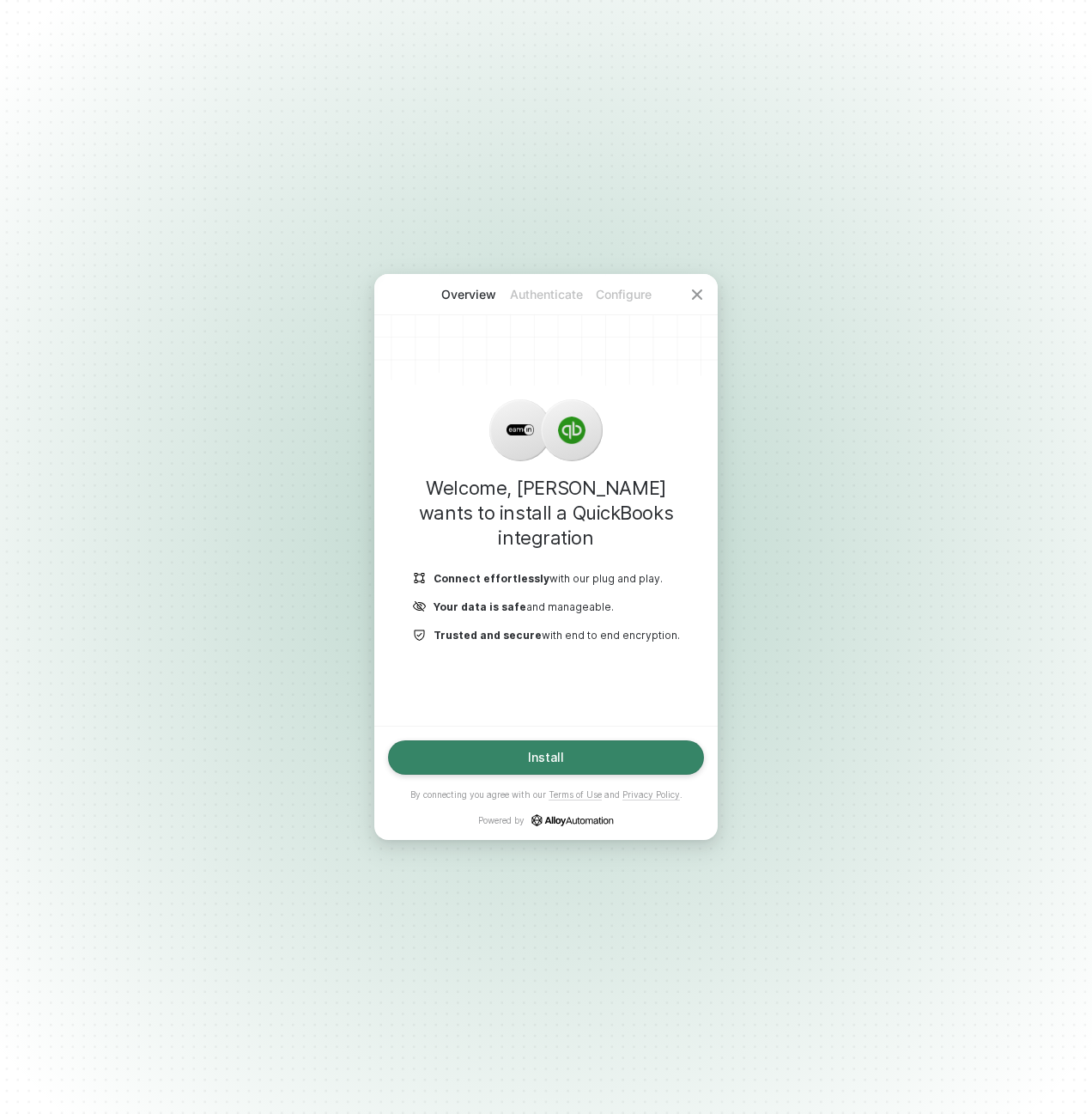
click at [595, 764] on button "Install" at bounding box center [546, 757] width 316 height 34
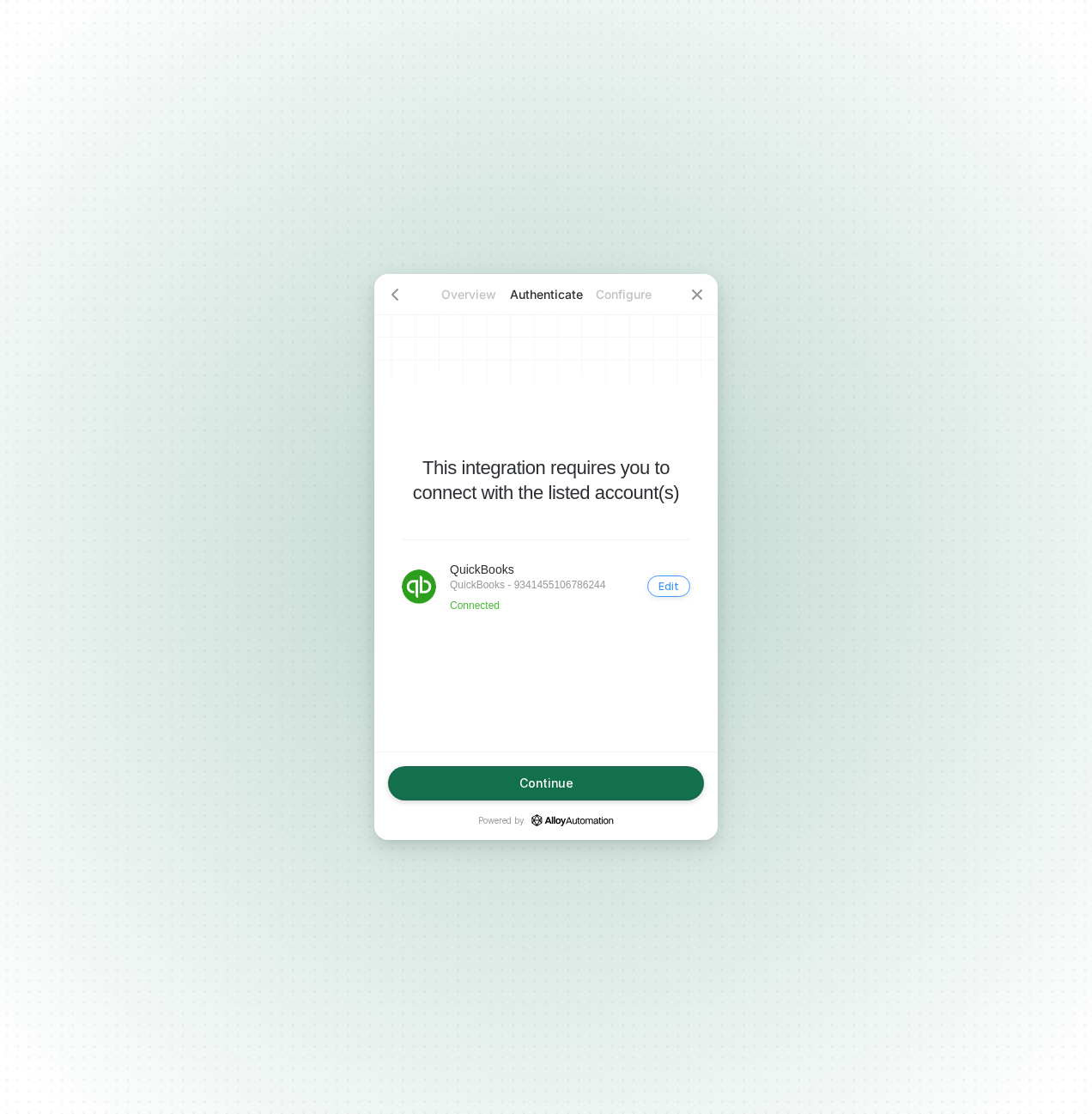
click at [670, 589] on div "Edit" at bounding box center [669, 585] width 21 height 12
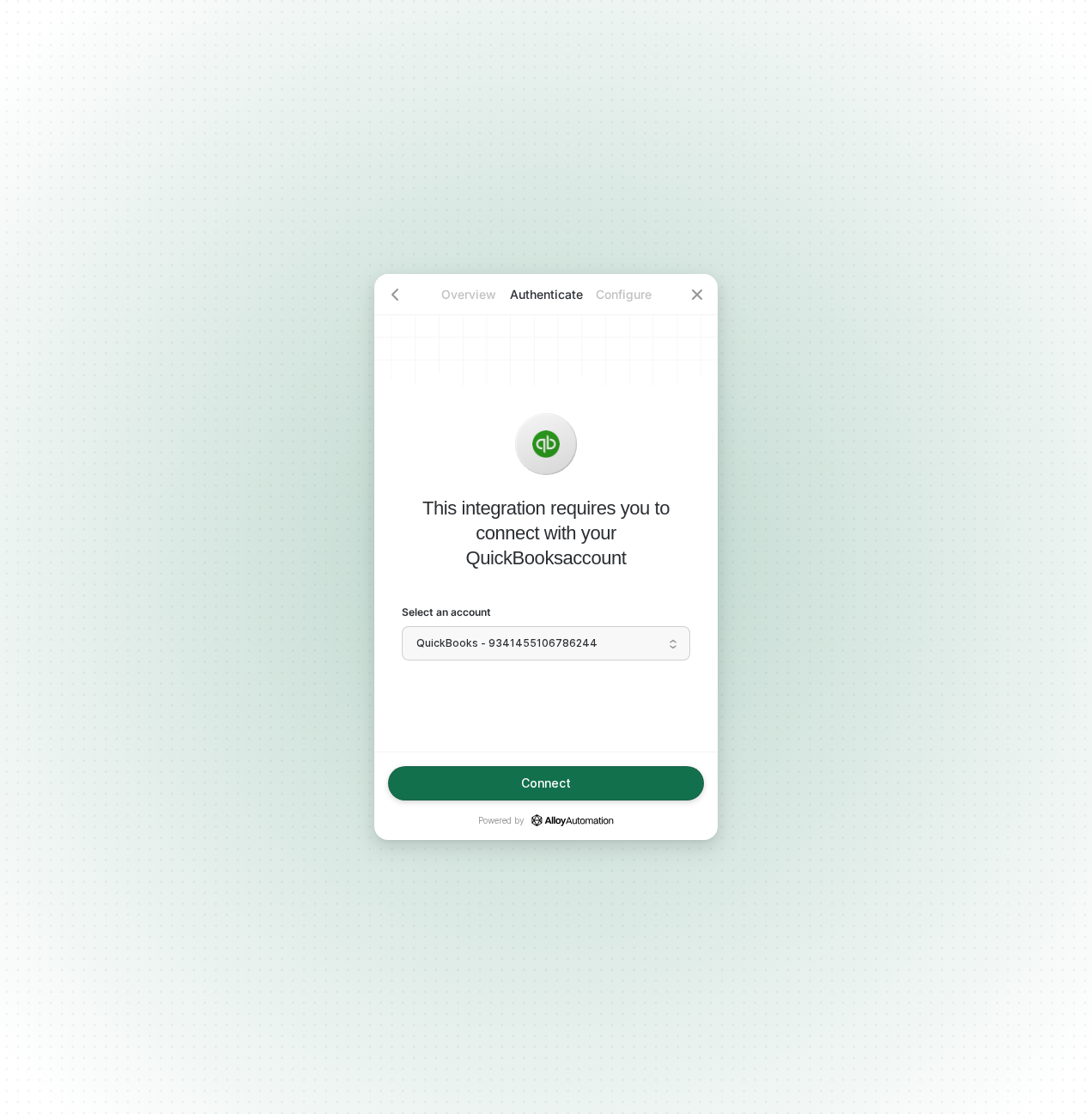
click at [527, 647] on span "QuickBooks - 9341455106786244" at bounding box center [546, 642] width 260 height 26
click at [542, 681] on div "QuickBooks - 9341455106786244" at bounding box center [546, 679] width 266 height 16
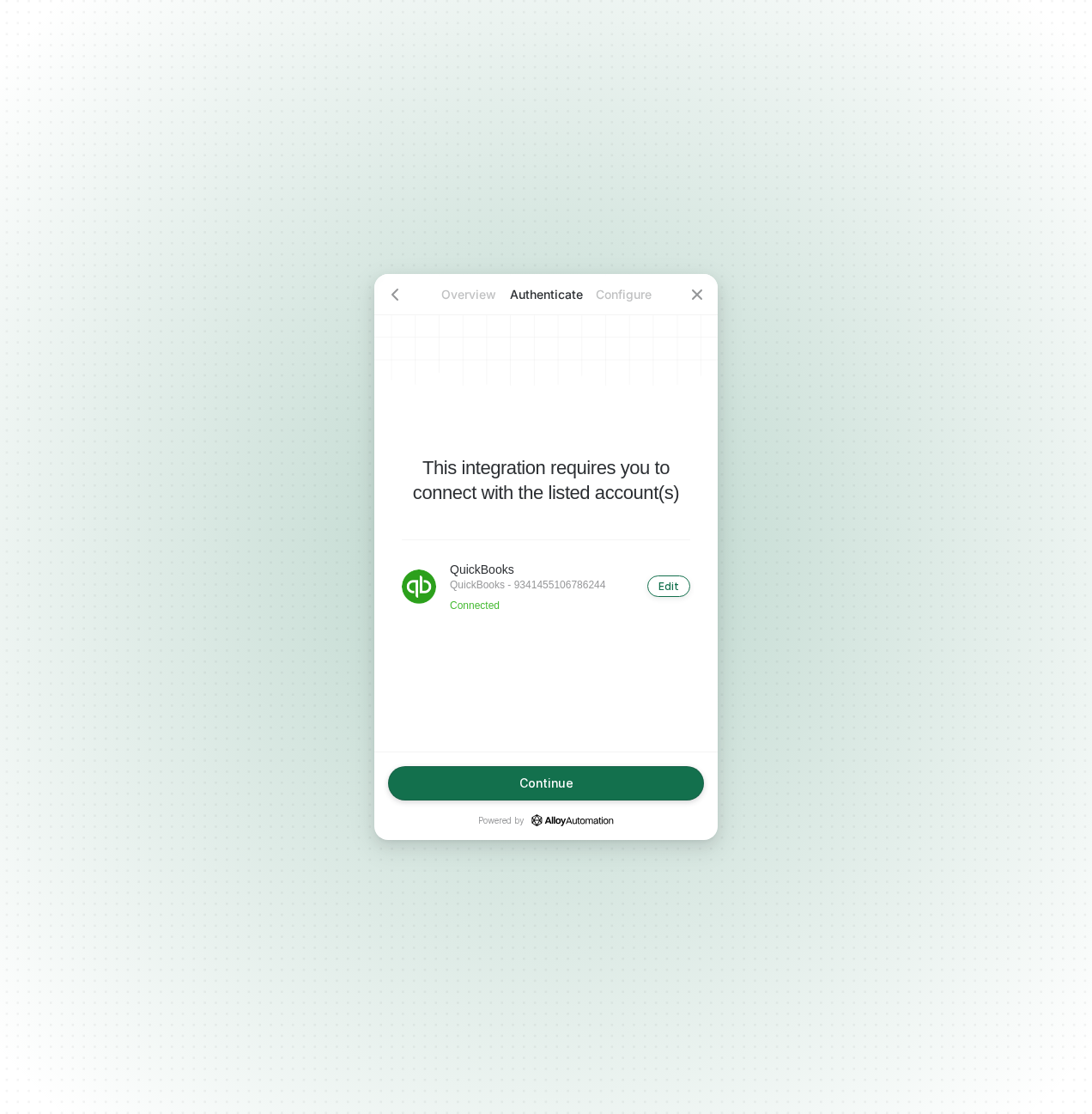
click at [669, 586] on div "Edit" at bounding box center [669, 585] width 21 height 12
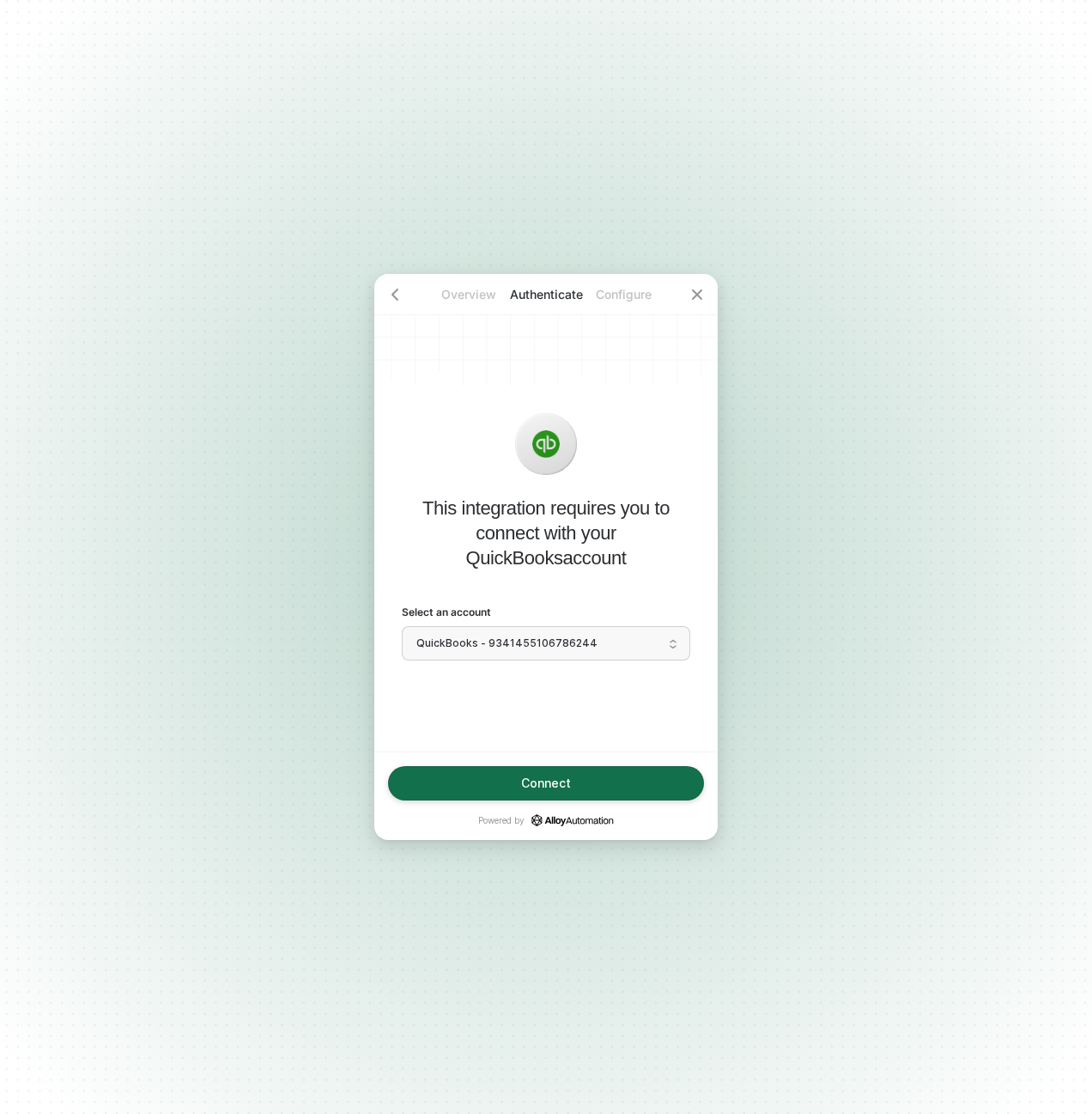
click at [534, 643] on span "QuickBooks - 9341455106786244" at bounding box center [546, 642] width 260 height 26
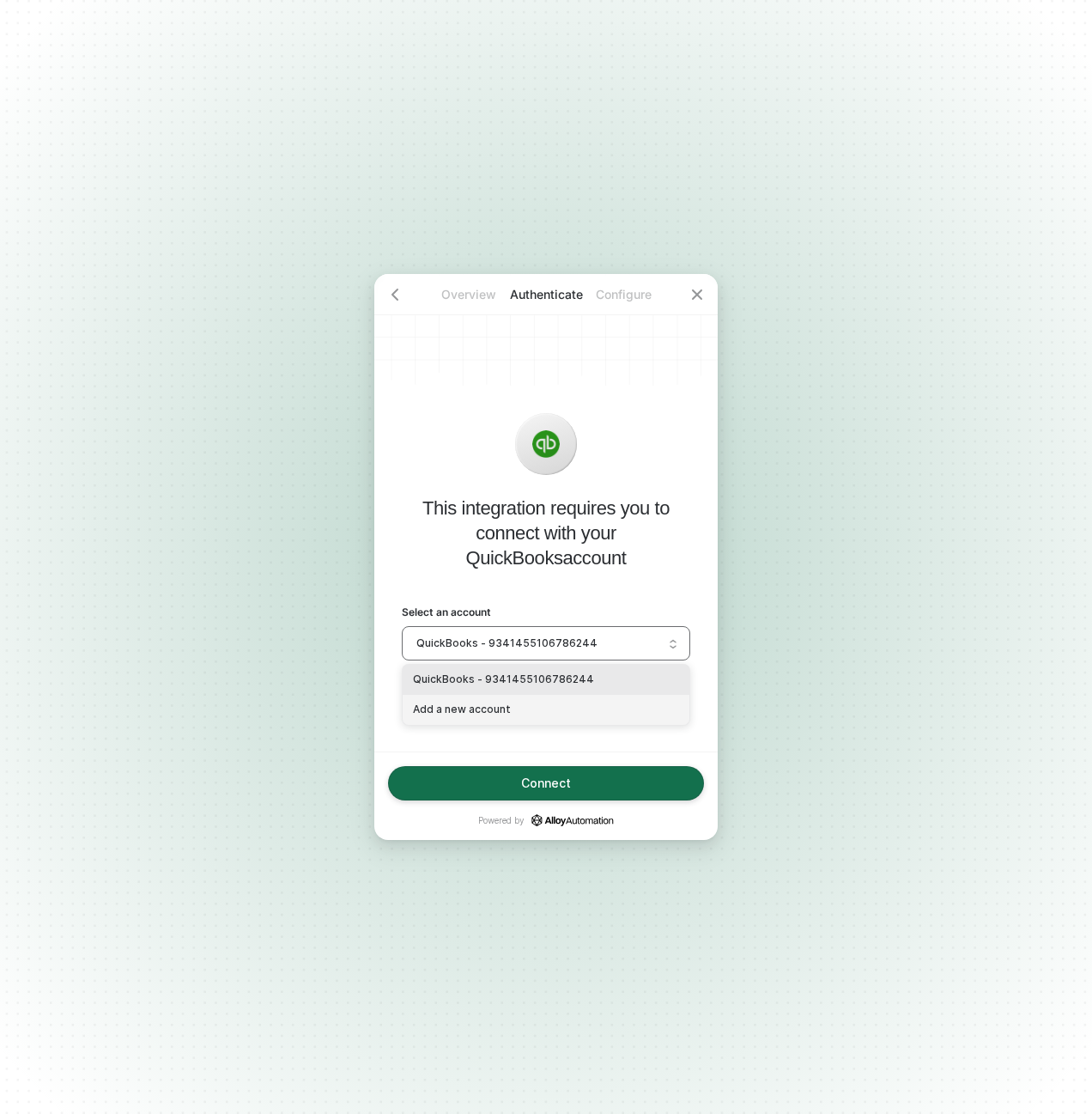
click at [516, 713] on div "Add a new account" at bounding box center [546, 709] width 266 height 16
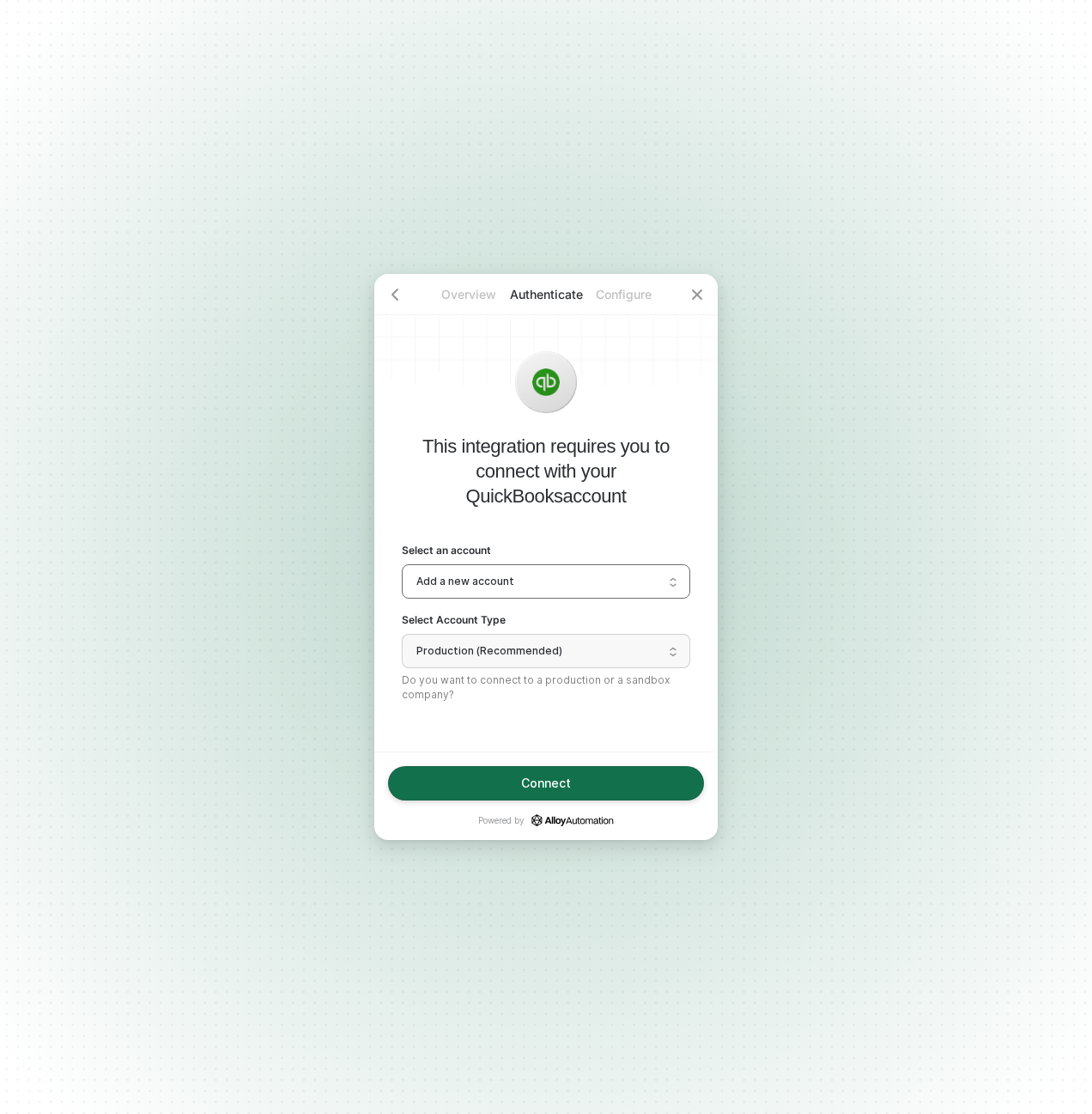
click at [522, 584] on span "Add a new account" at bounding box center [546, 580] width 260 height 26
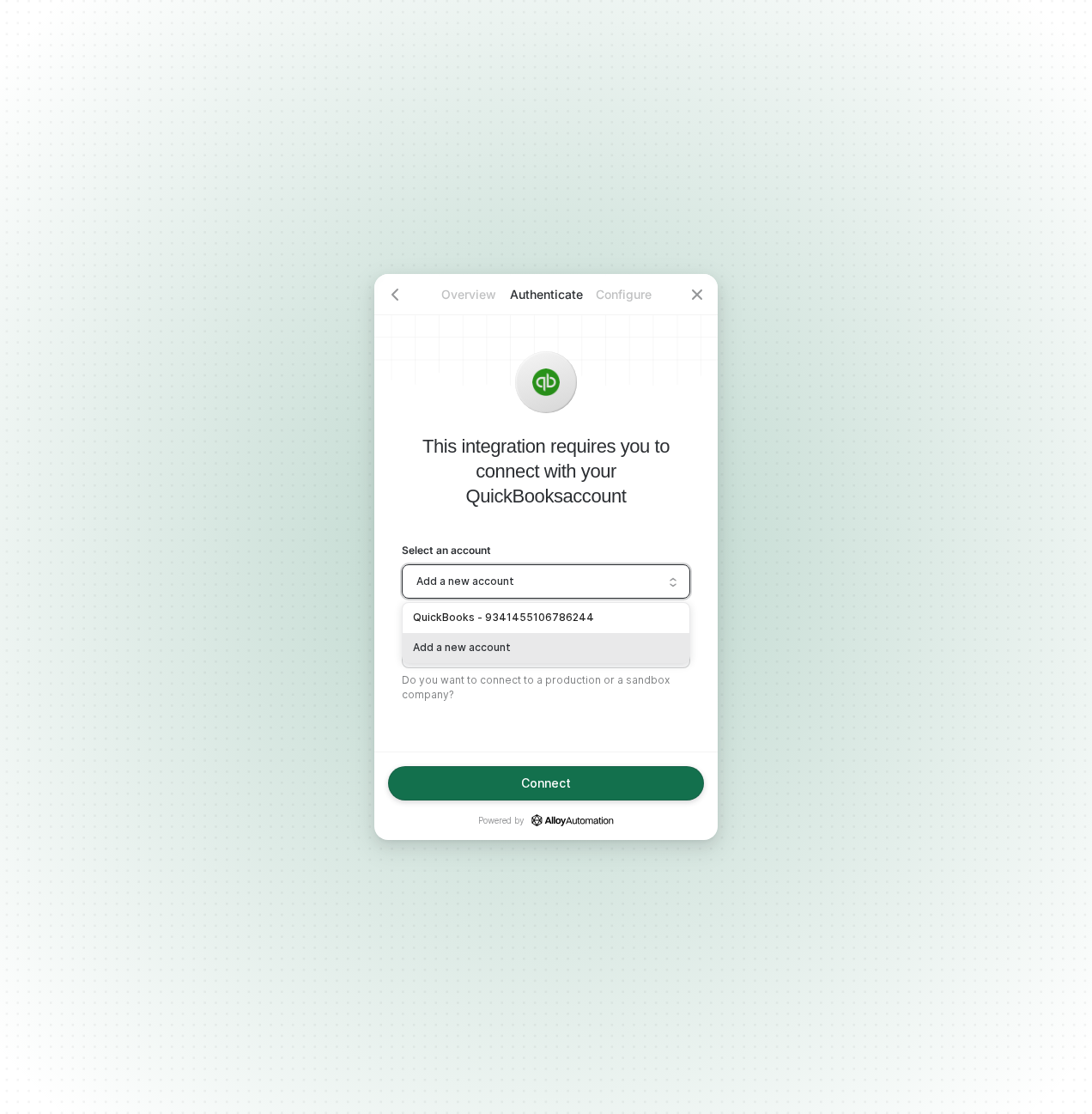
click at [521, 753] on div "Connect Powered by" at bounding box center [546, 795] width 344 height 89
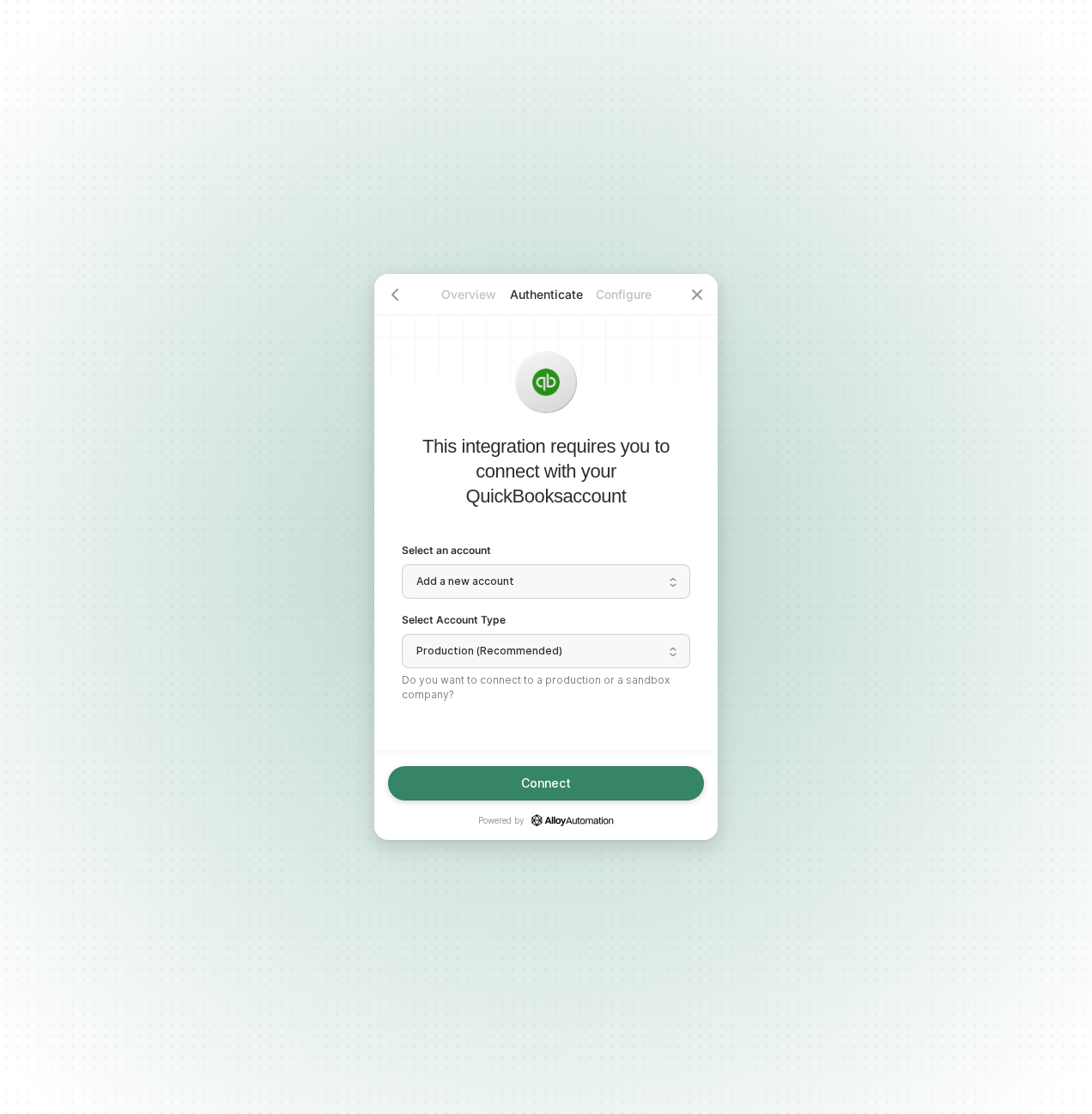
click at [536, 781] on div "Connect" at bounding box center [546, 783] width 50 height 13
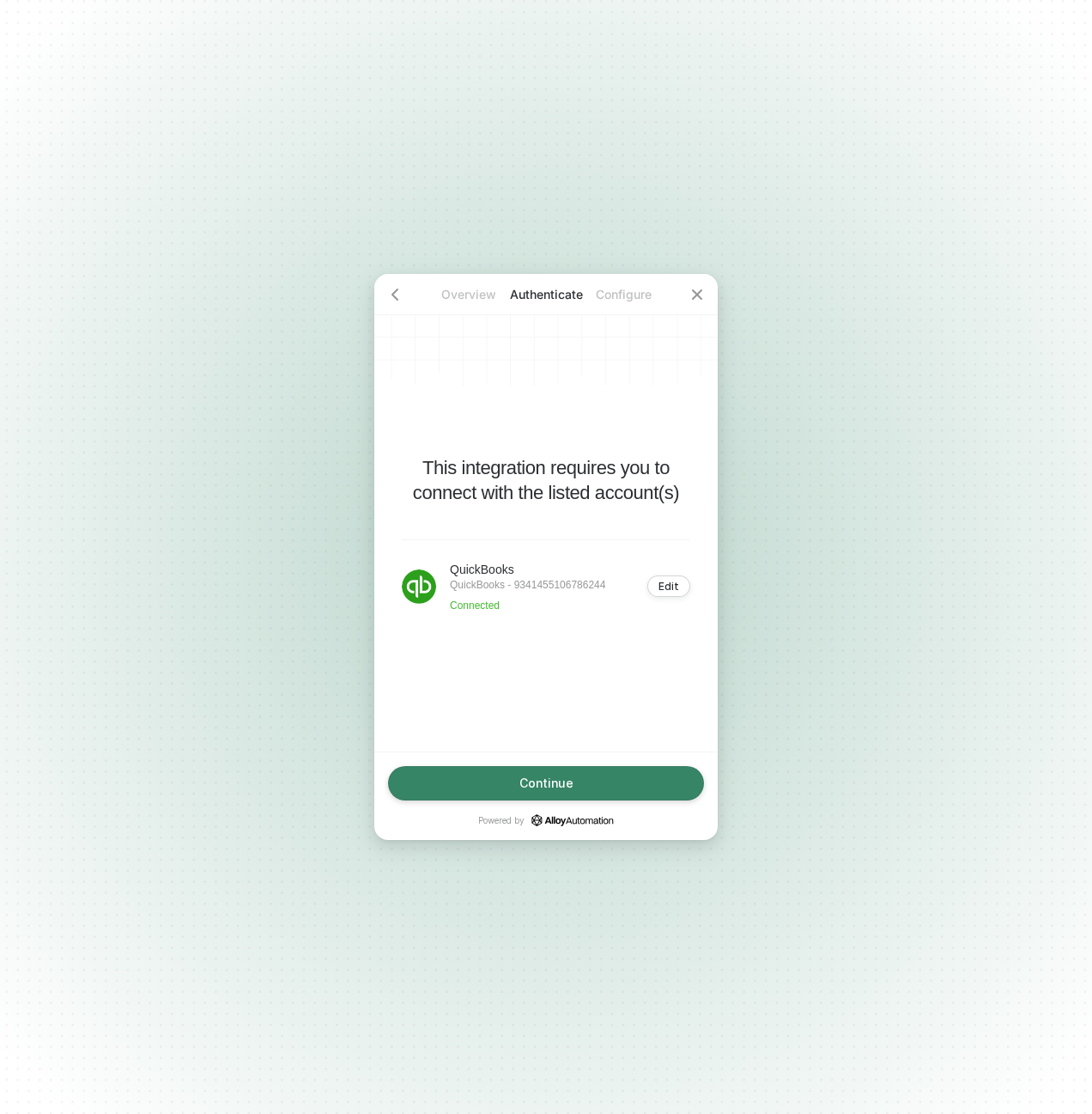
click at [665, 776] on button "Continue" at bounding box center [546, 783] width 316 height 34
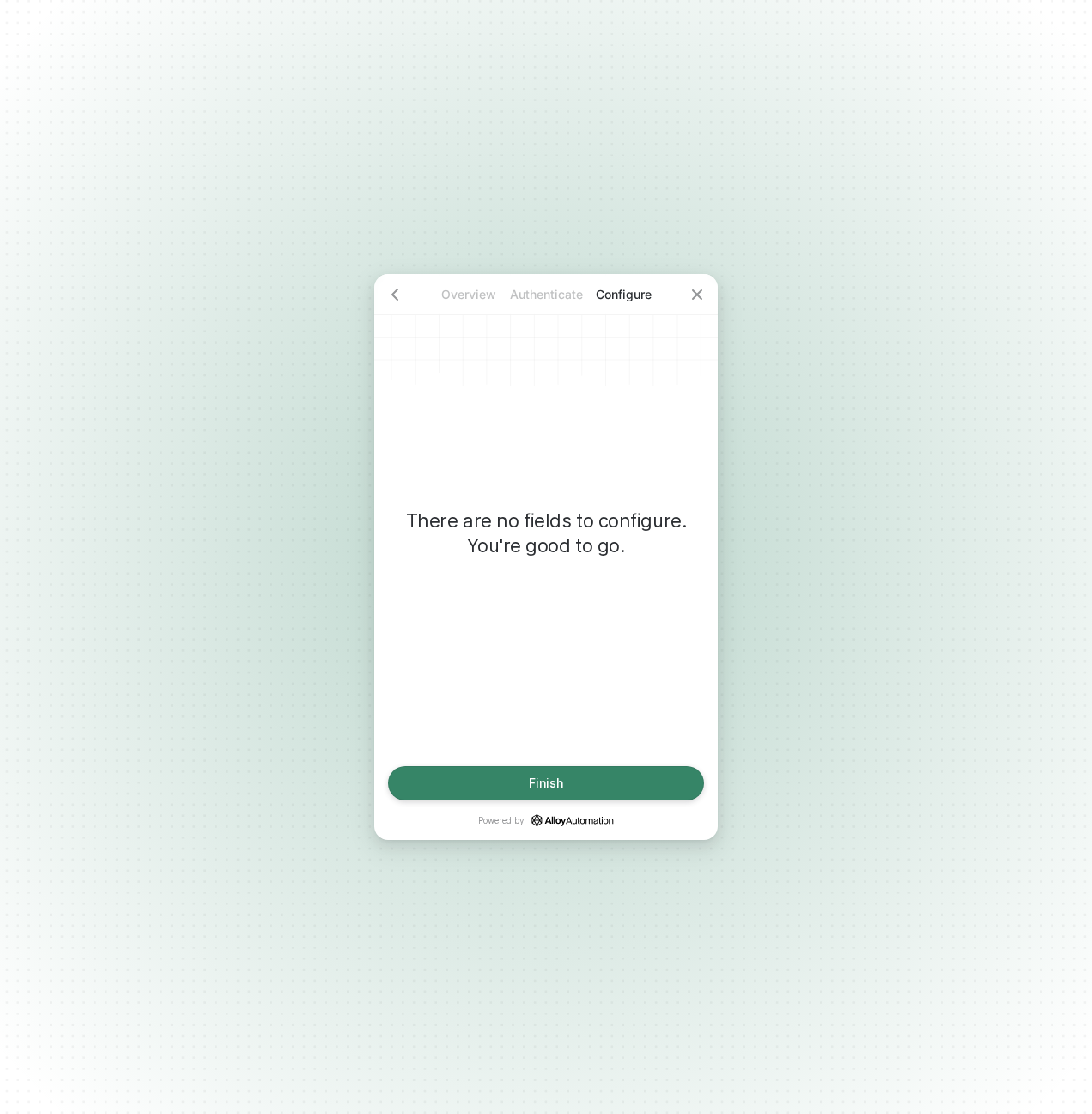
click at [671, 773] on button "Finish" at bounding box center [546, 783] width 316 height 34
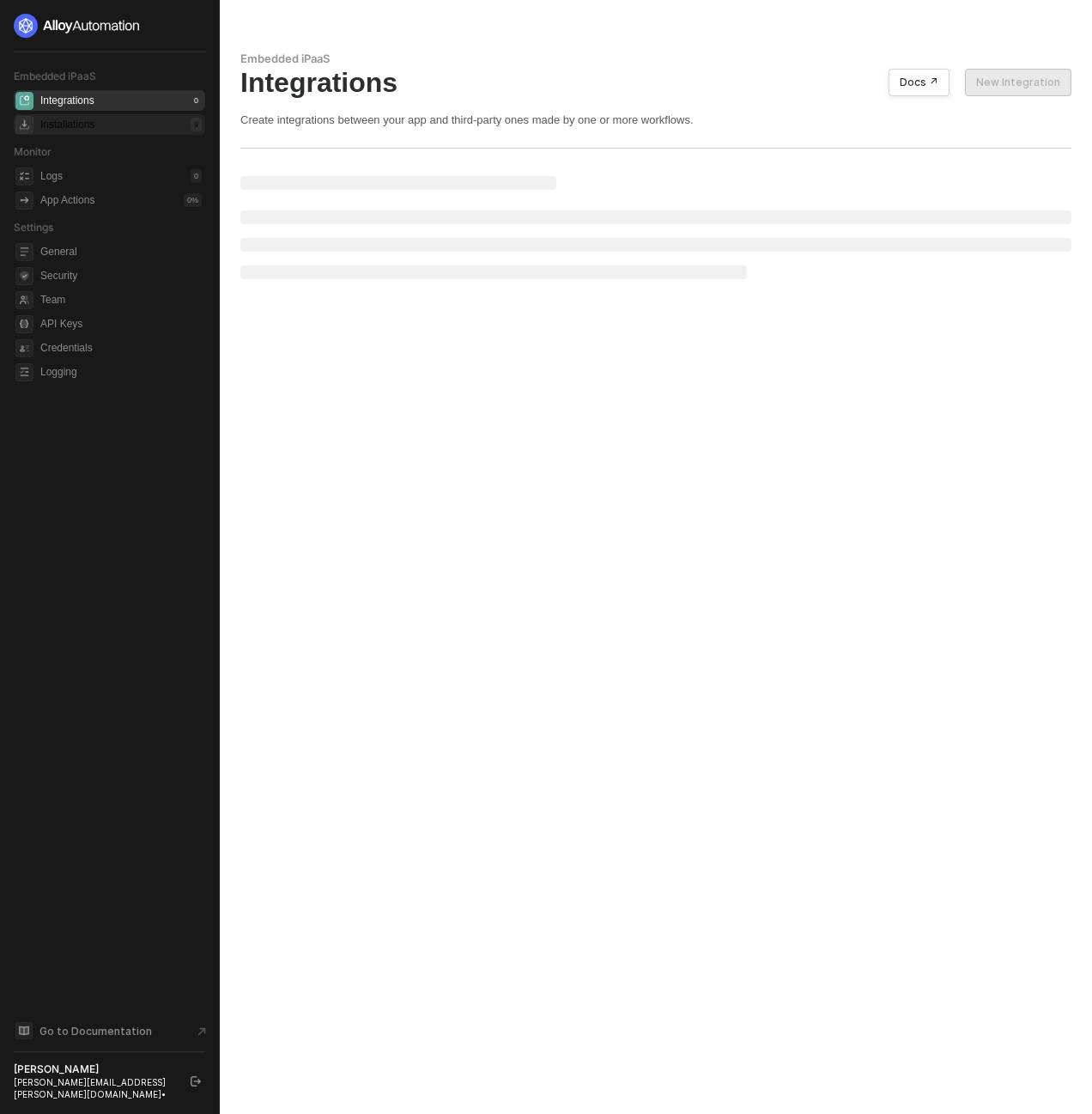
click at [112, 130] on div "Installations 9" at bounding box center [120, 125] width 161 height 21
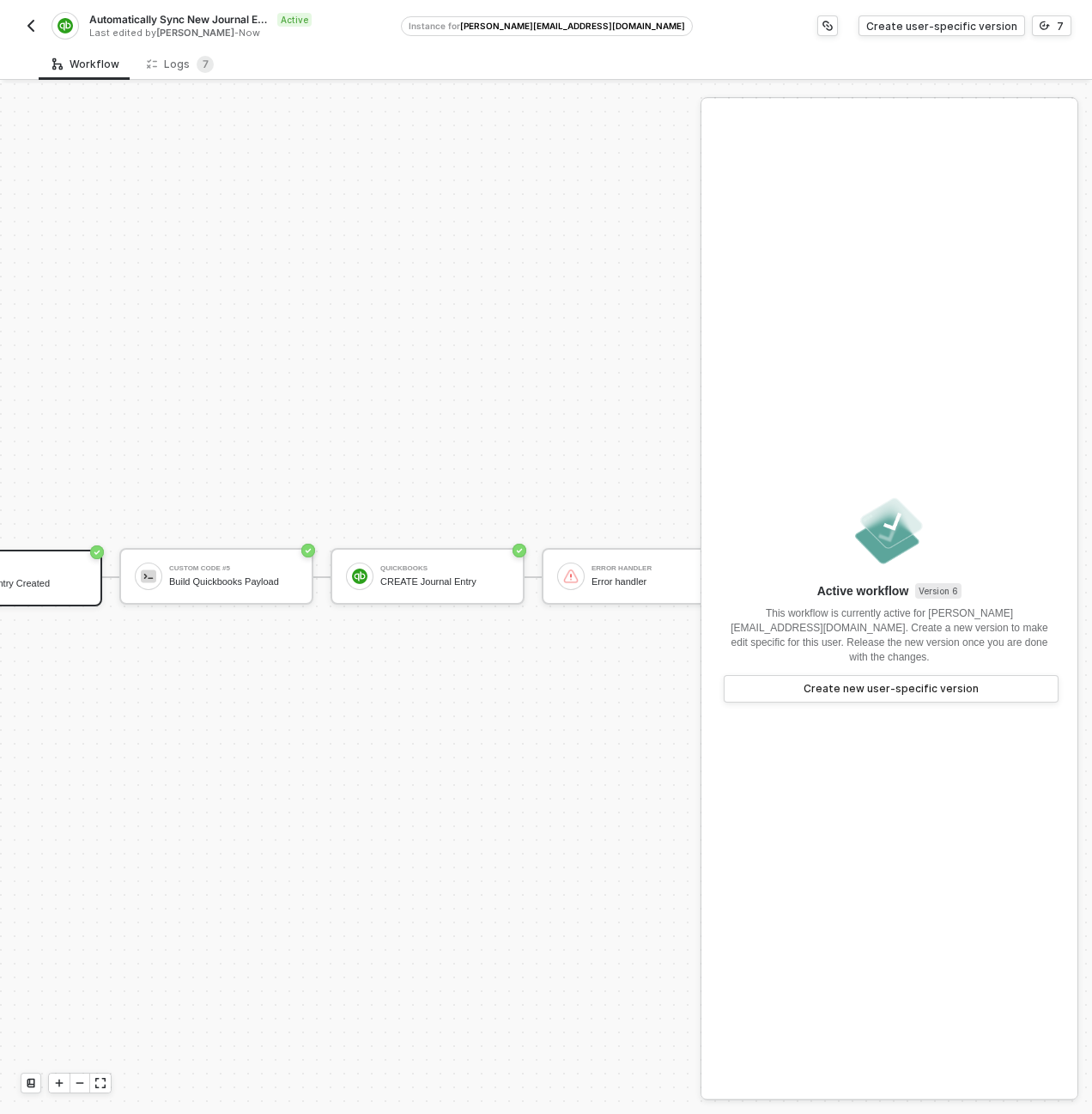
scroll to position [493, 344]
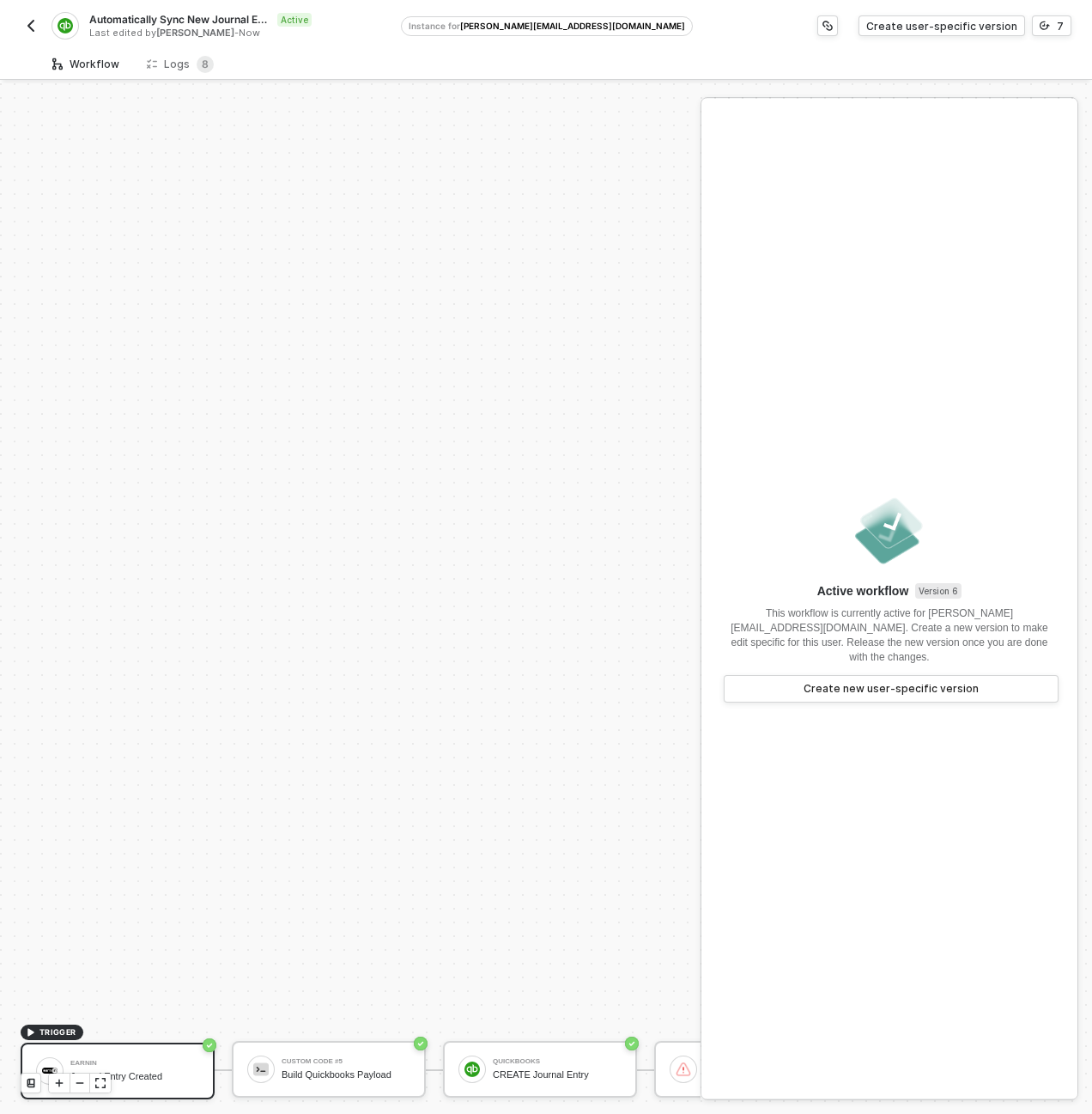
scroll to position [493, 0]
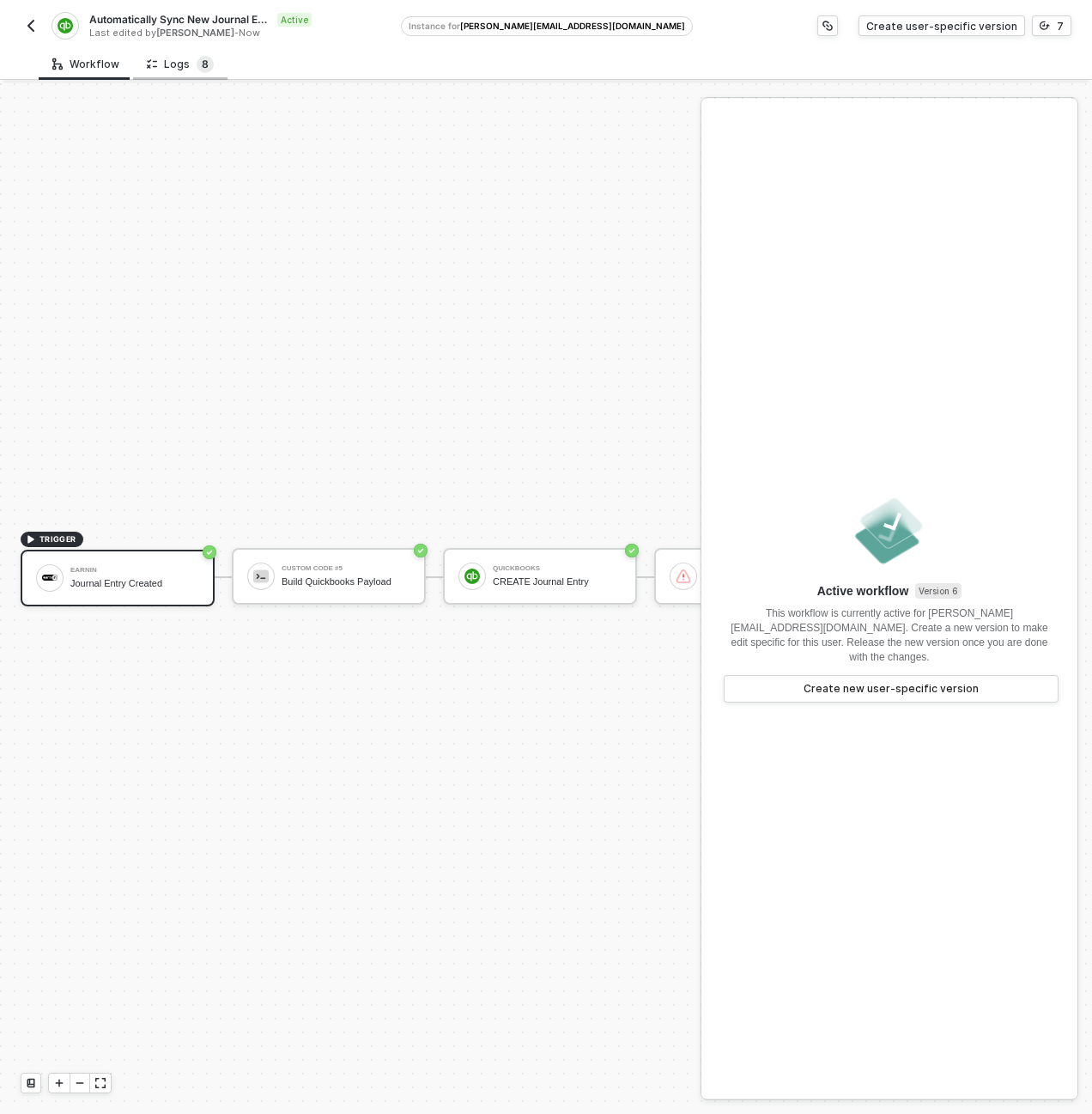
click at [197, 60] on sup "8" at bounding box center [205, 64] width 17 height 17
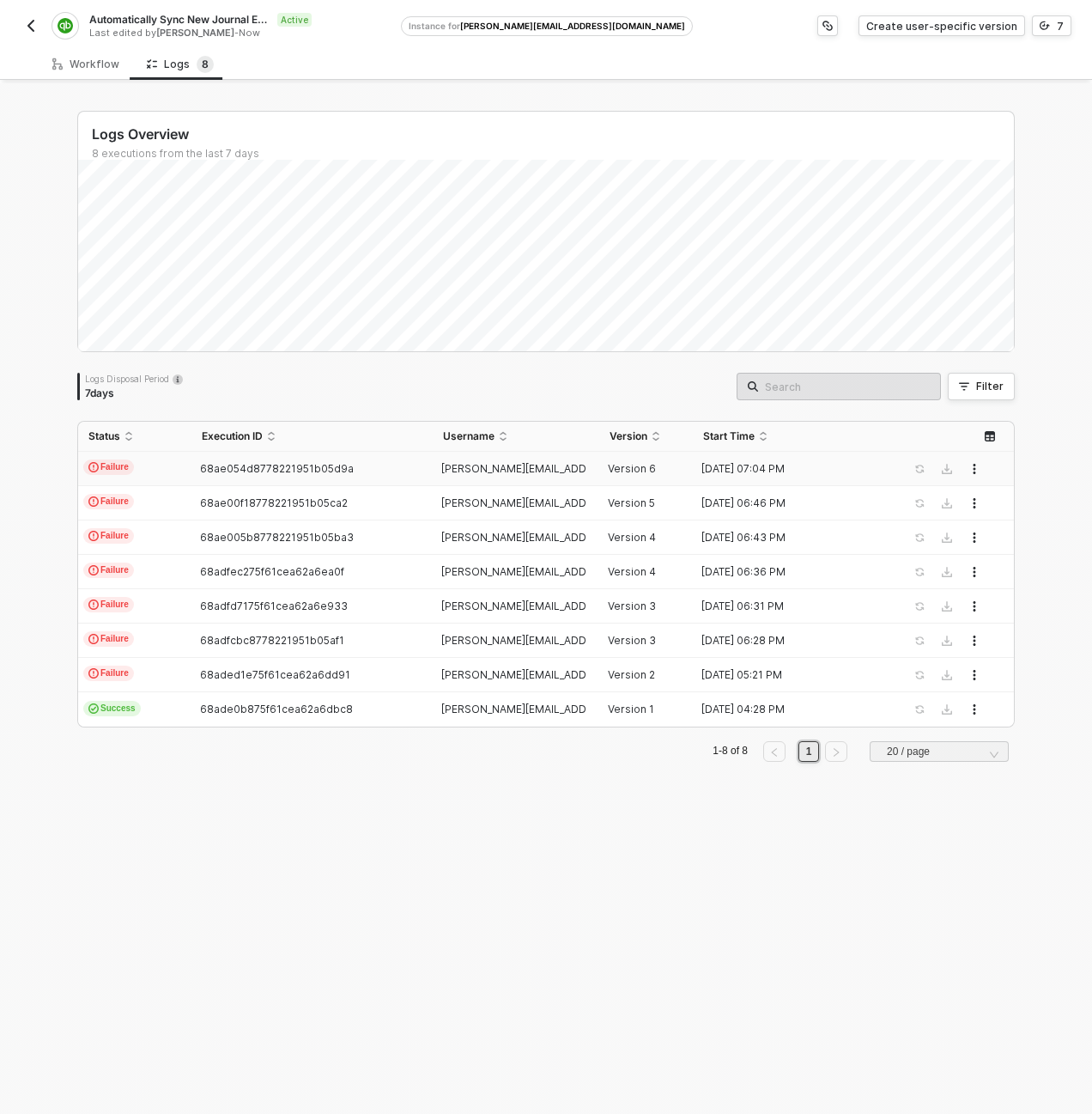
click at [171, 459] on td "Failure" at bounding box center [135, 469] width 114 height 34
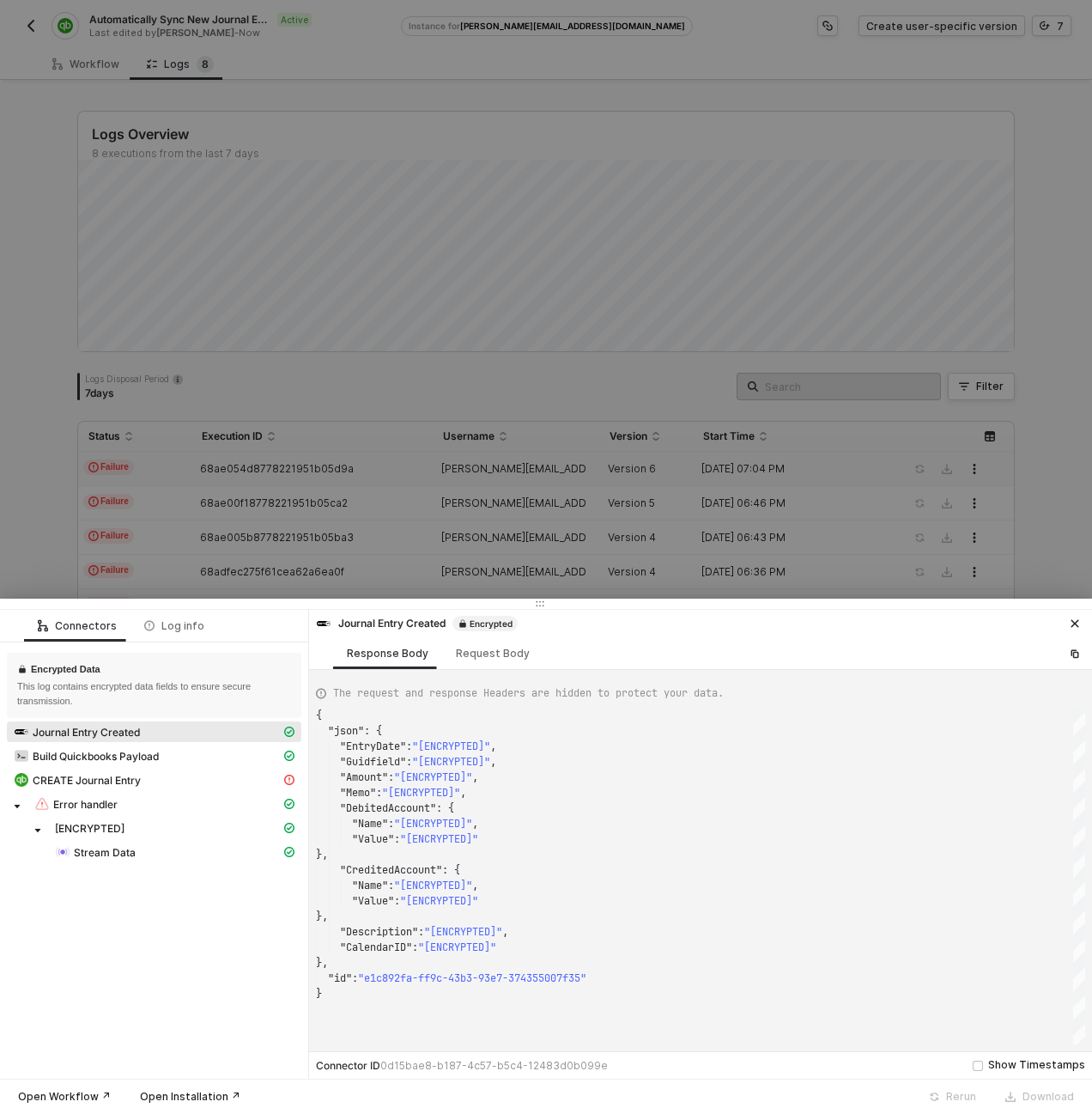
scroll to position [155, 0]
click at [187, 460] on div at bounding box center [546, 557] width 1092 height 1114
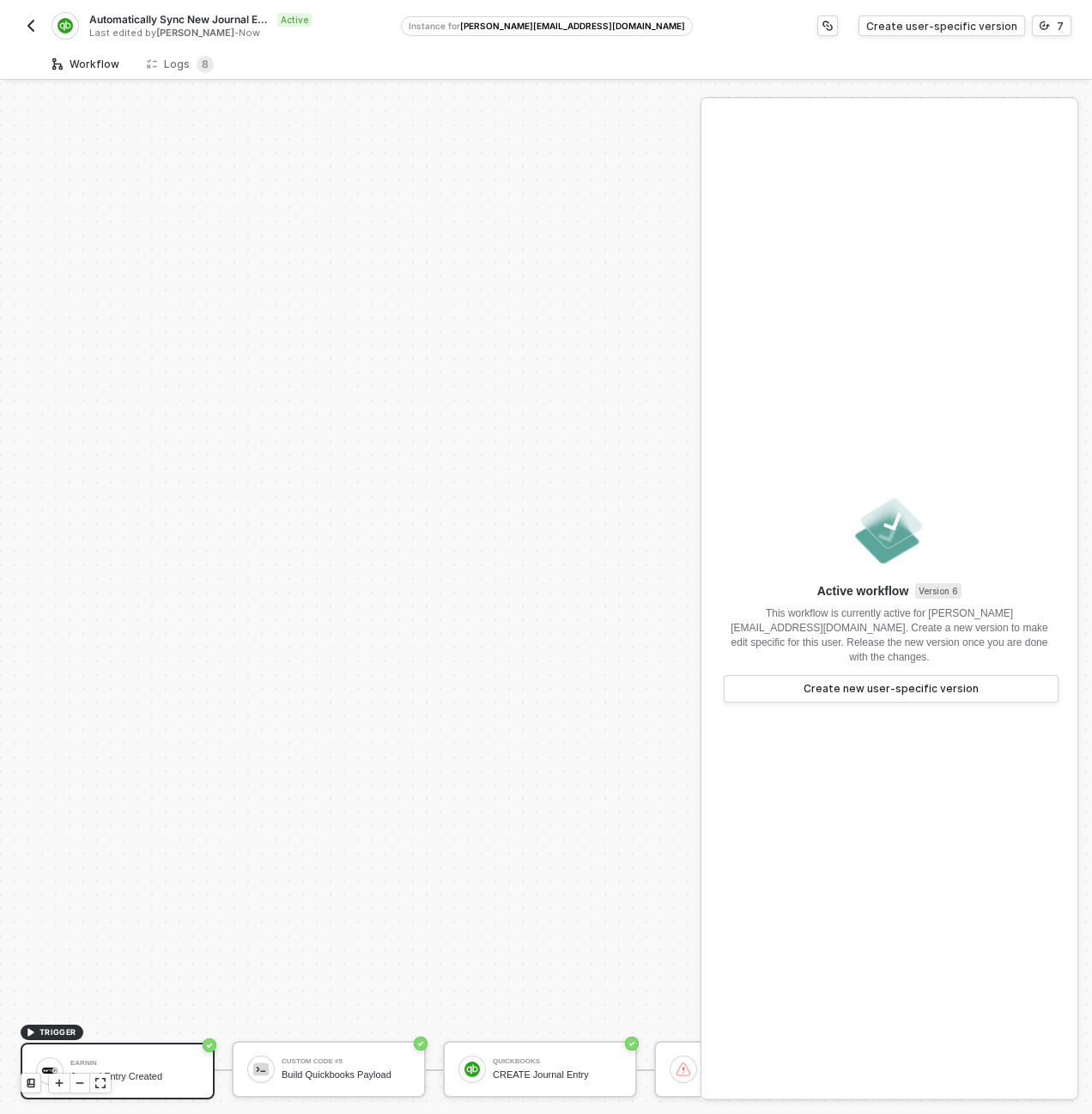
scroll to position [493, 0]
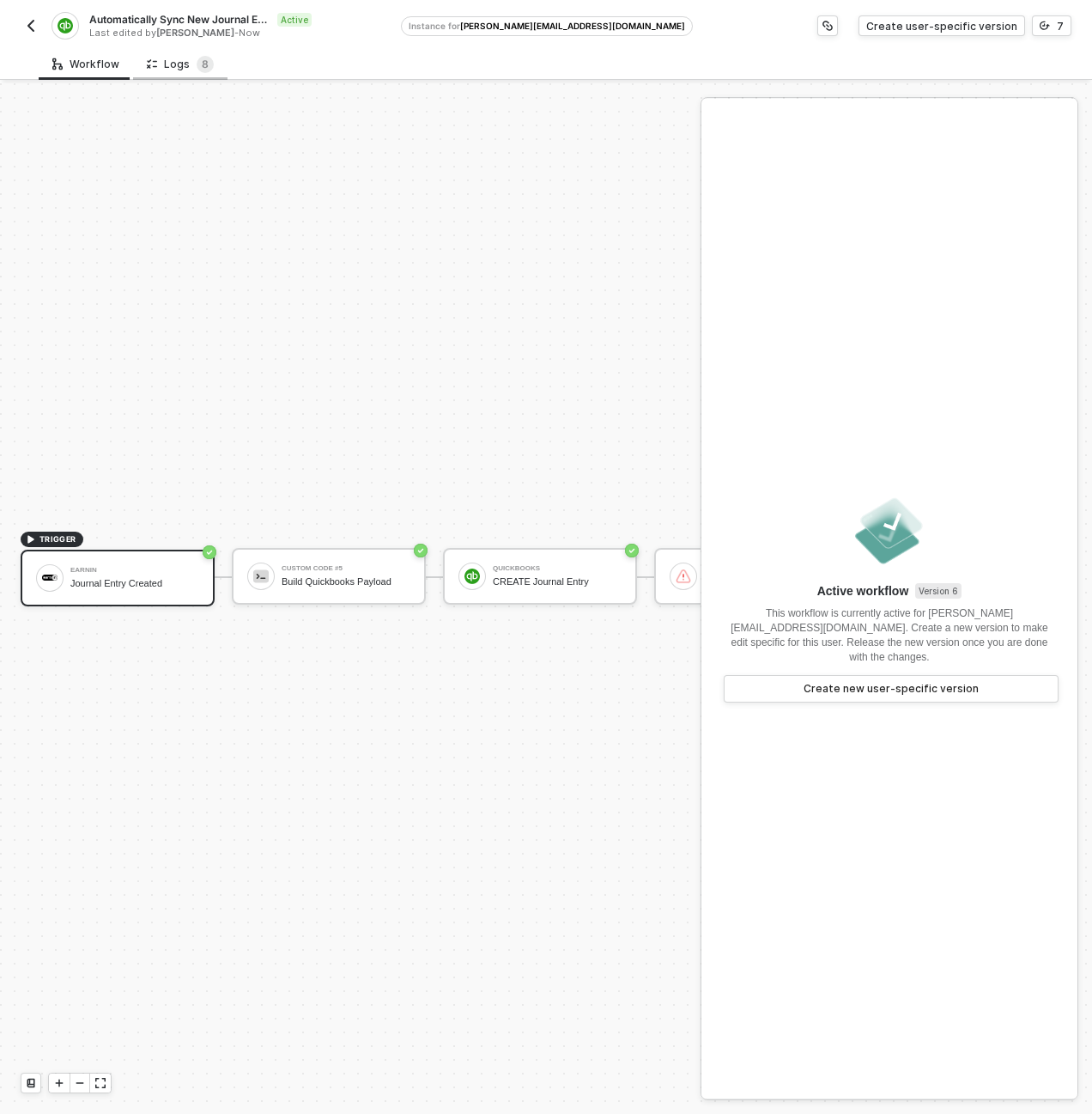
click at [193, 73] on div "Logs 8" at bounding box center [179, 63] width 94 height 32
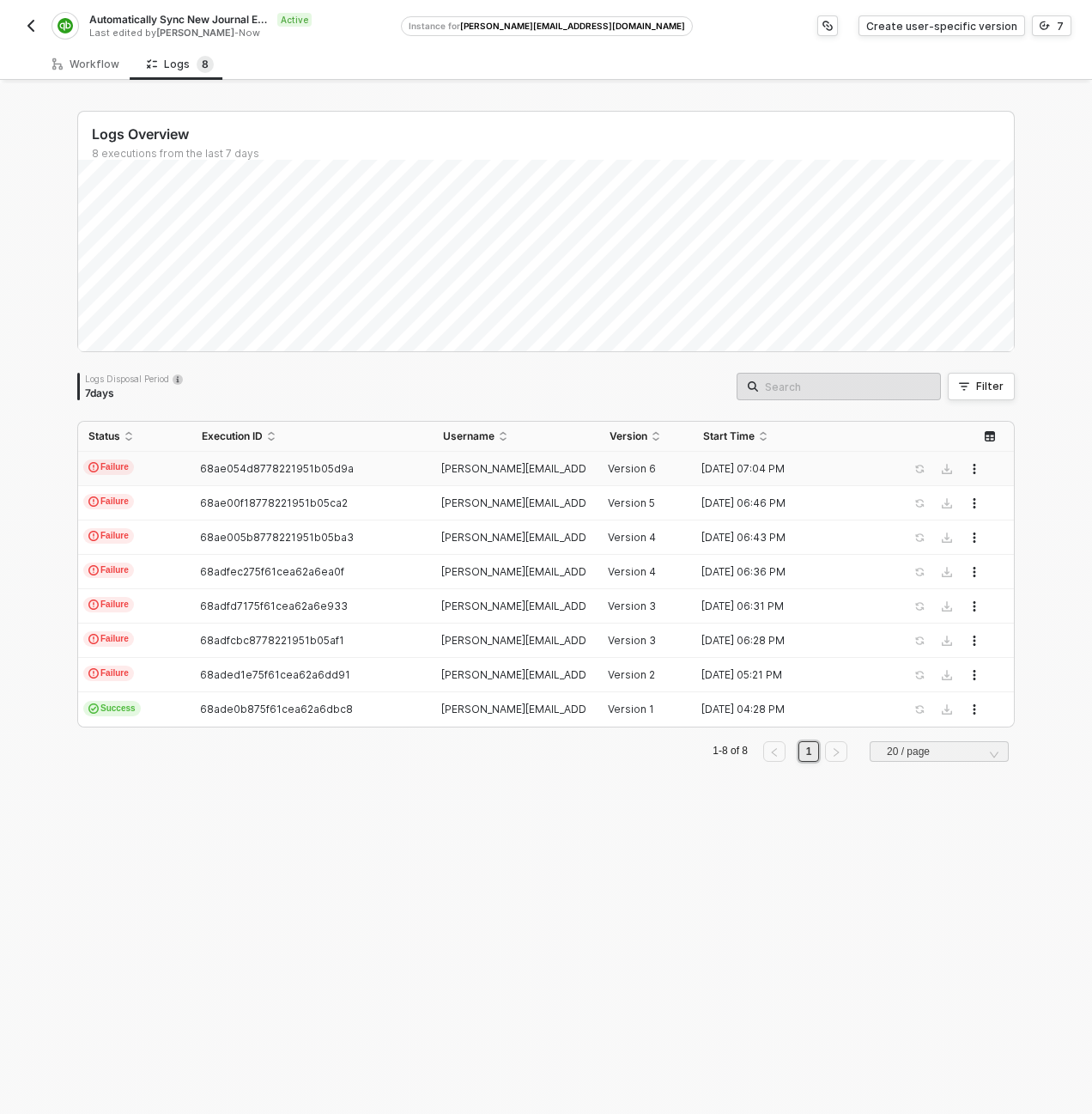
click at [158, 473] on td "Failure" at bounding box center [135, 469] width 114 height 34
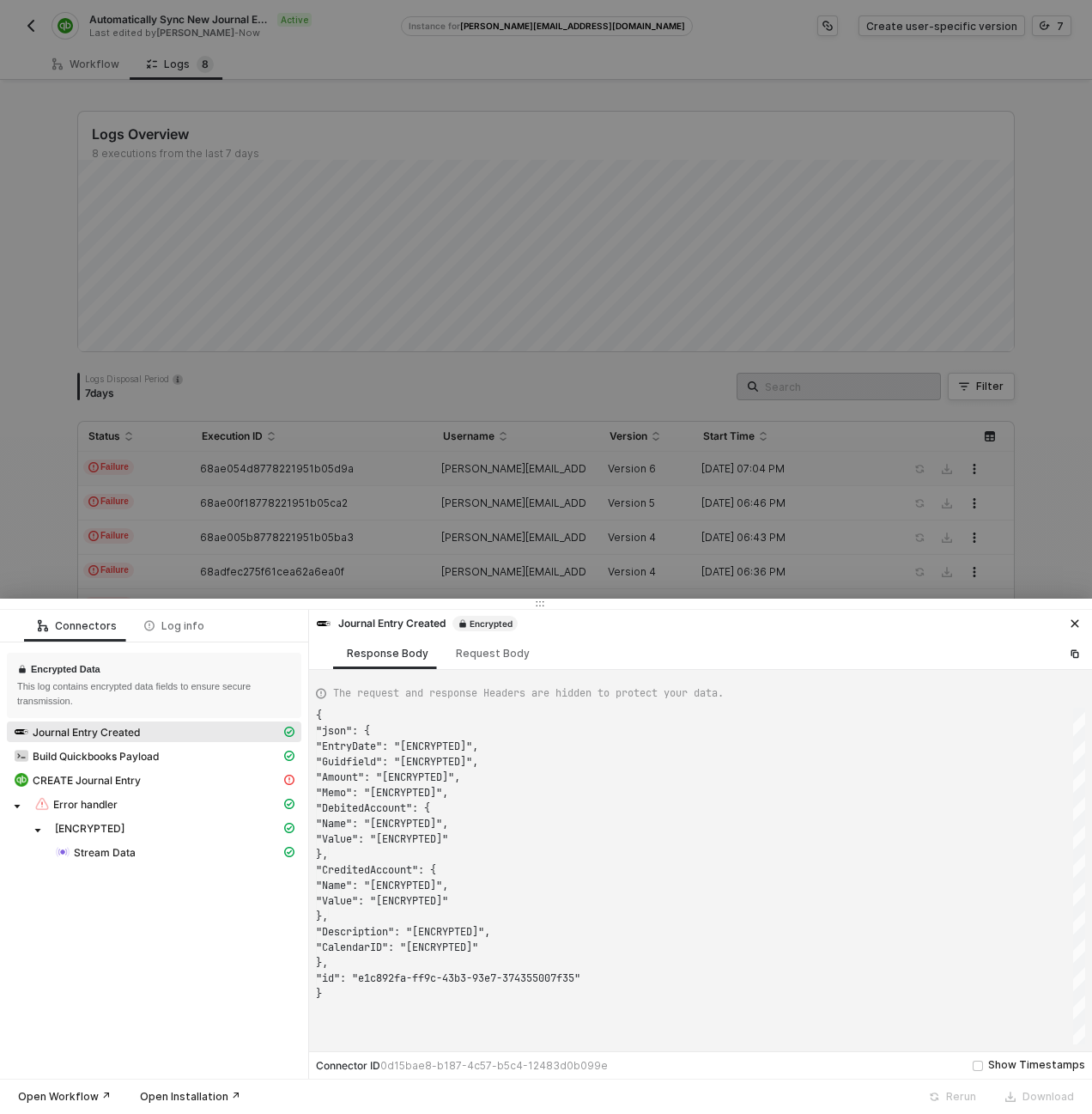
scroll to position [155, 0]
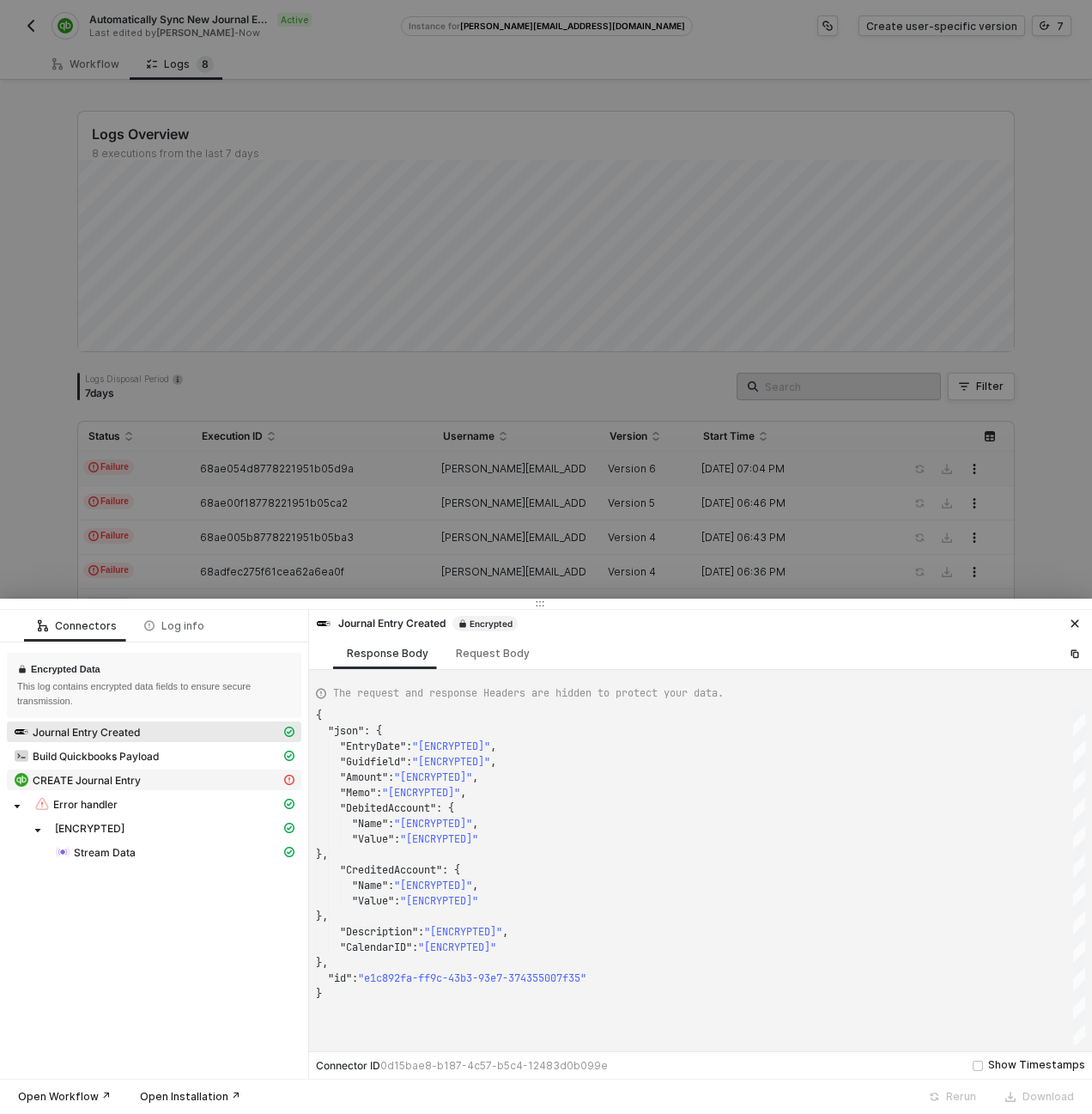
click at [81, 780] on span "CREATE Journal Entry" at bounding box center [86, 780] width 108 height 13
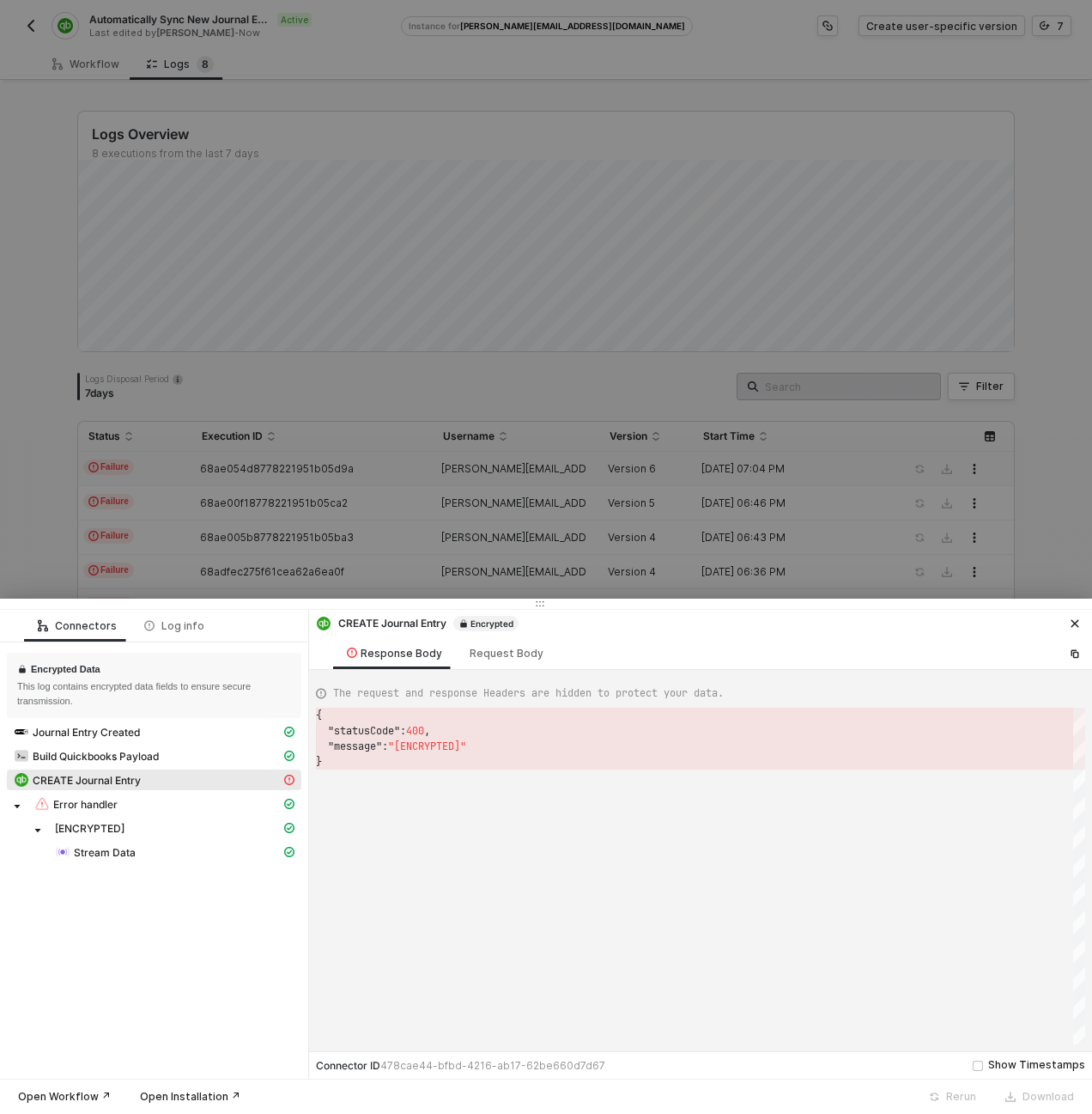
click at [99, 745] on div "Journal Entry Created" at bounding box center [154, 733] width 295 height 24
click at [109, 751] on span "Build Quickbooks Payload" at bounding box center [95, 756] width 126 height 13
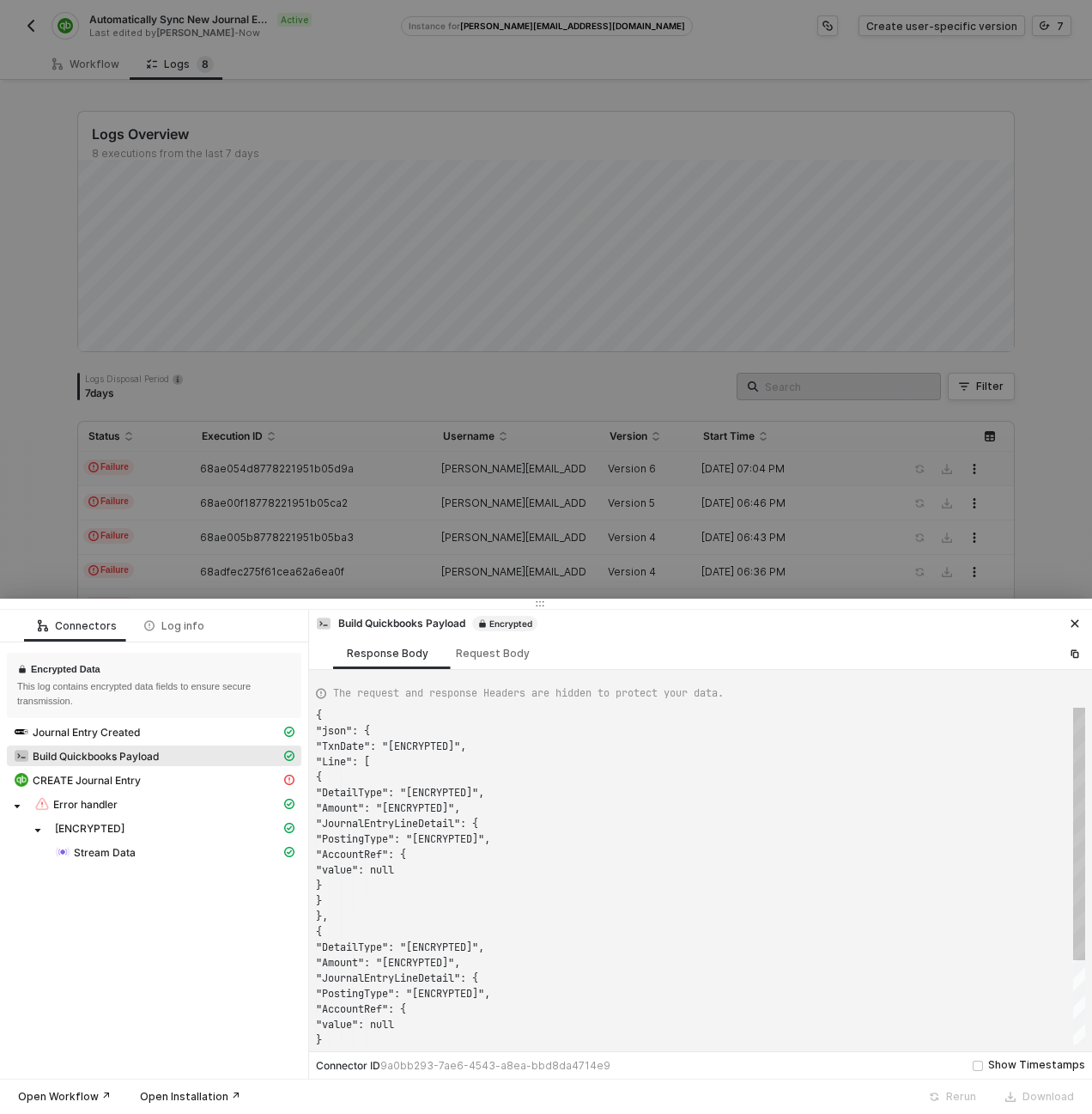
scroll to position [155, 0]
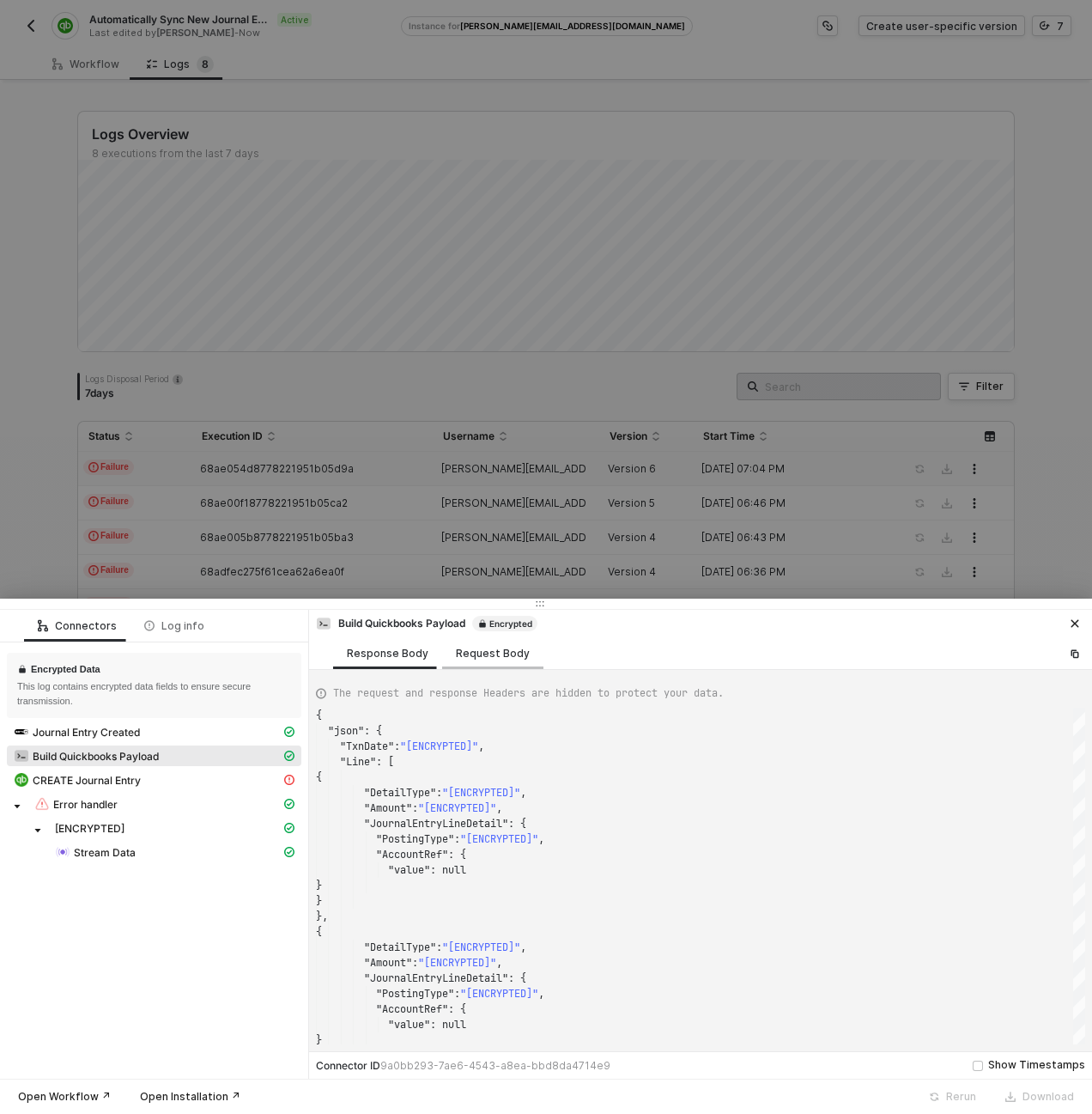
click at [466, 659] on div "Request Body" at bounding box center [493, 653] width 74 height 13
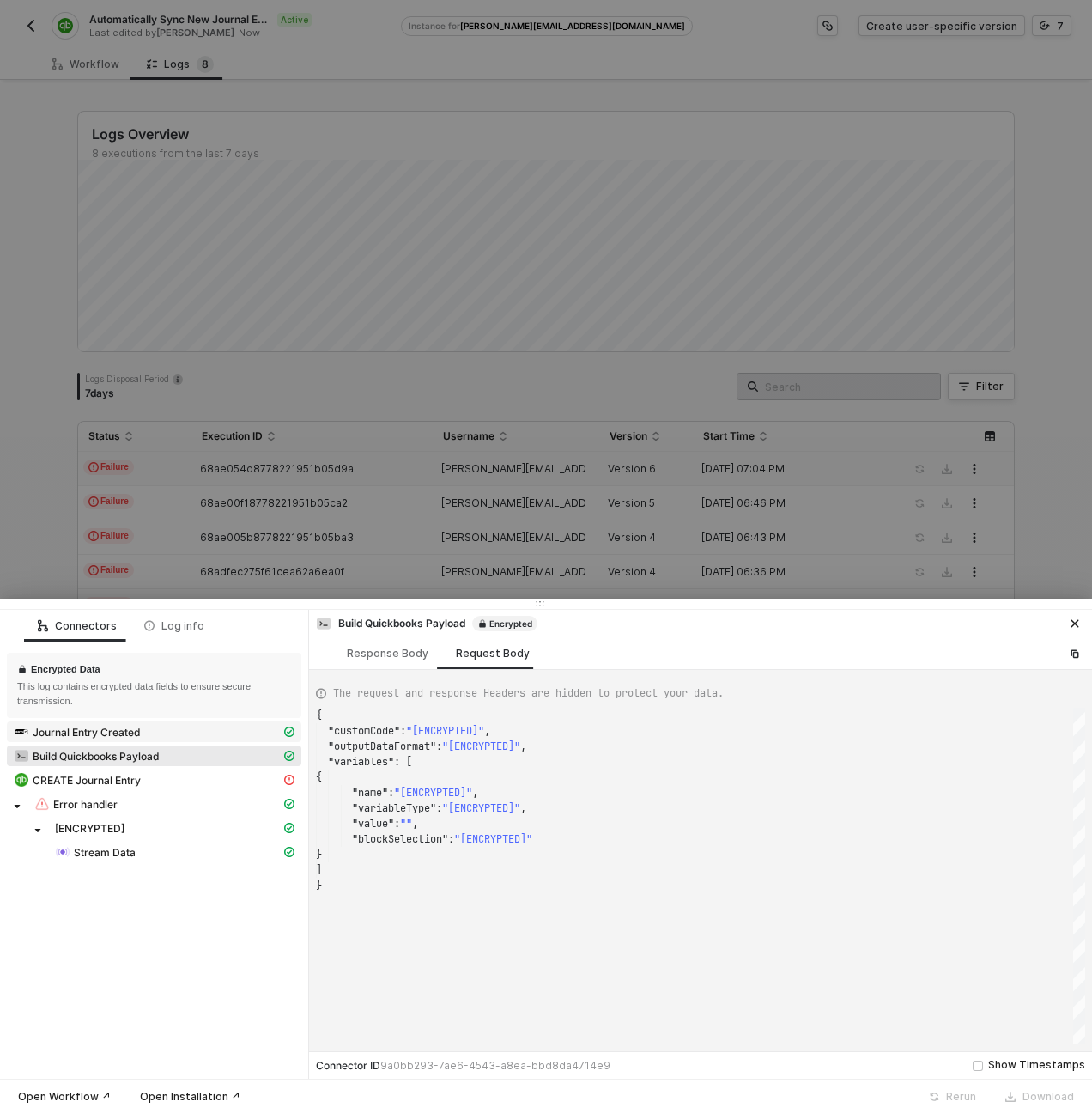
click at [126, 724] on div "Journal Entry Created" at bounding box center [147, 731] width 267 height 15
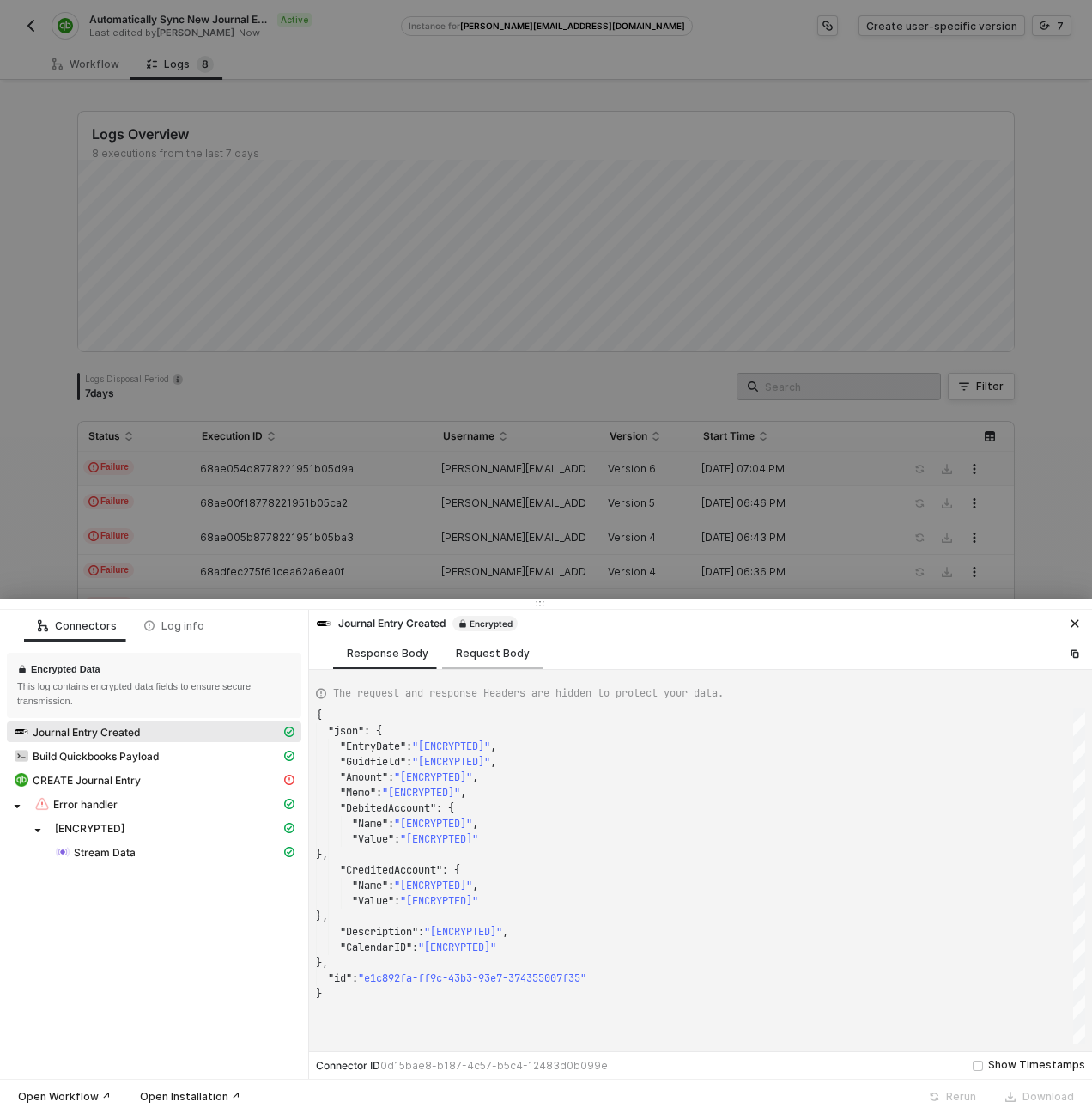
click at [459, 653] on div "Request Body" at bounding box center [493, 653] width 74 height 13
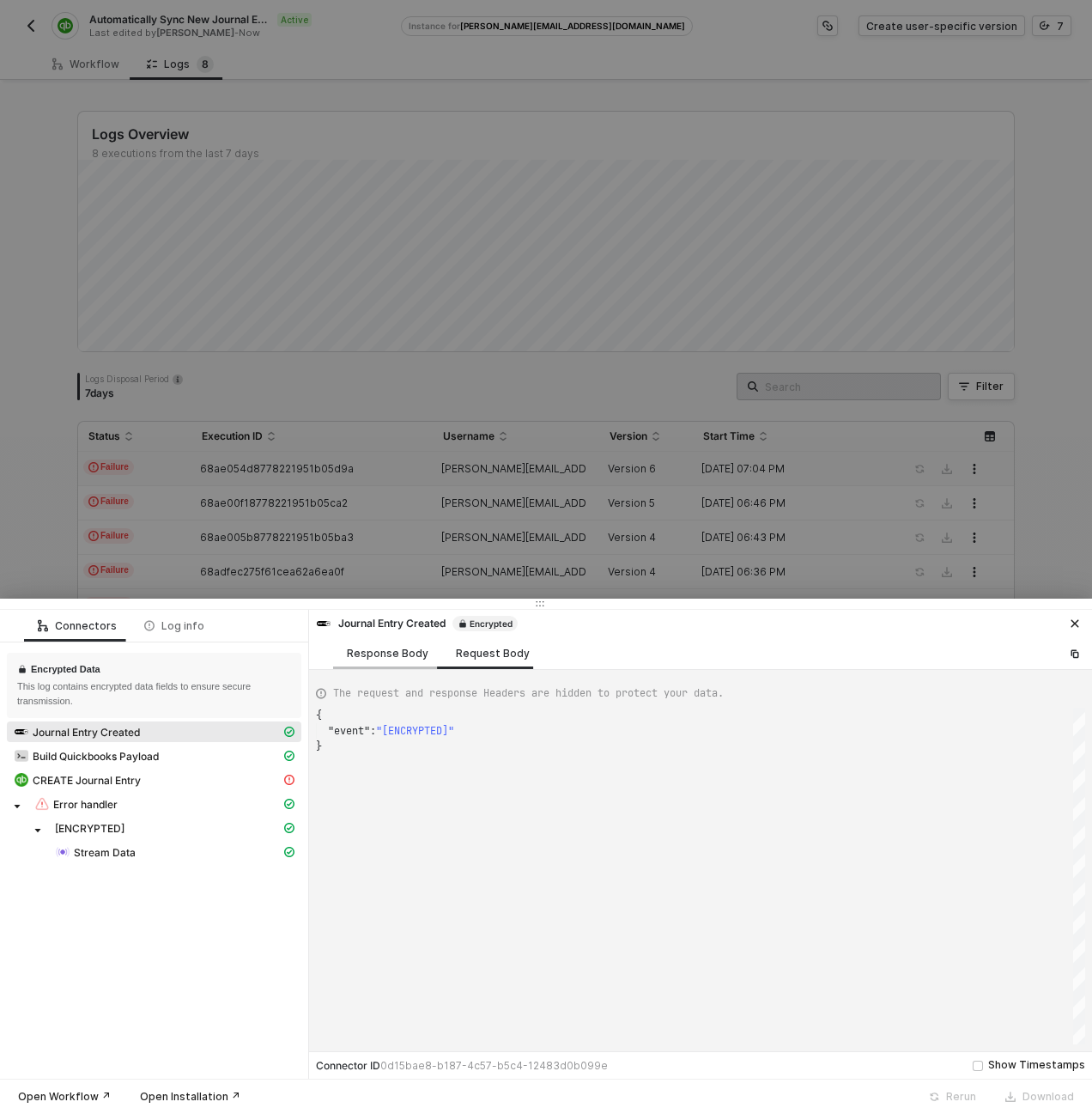
click at [402, 655] on div "Response Body" at bounding box center [387, 653] width 81 height 13
type textarea "{ "json": { "EntryDate": "[ENCRYPTED]", "Guidfield": "[ENCRYPTED]", "Amount": "…"
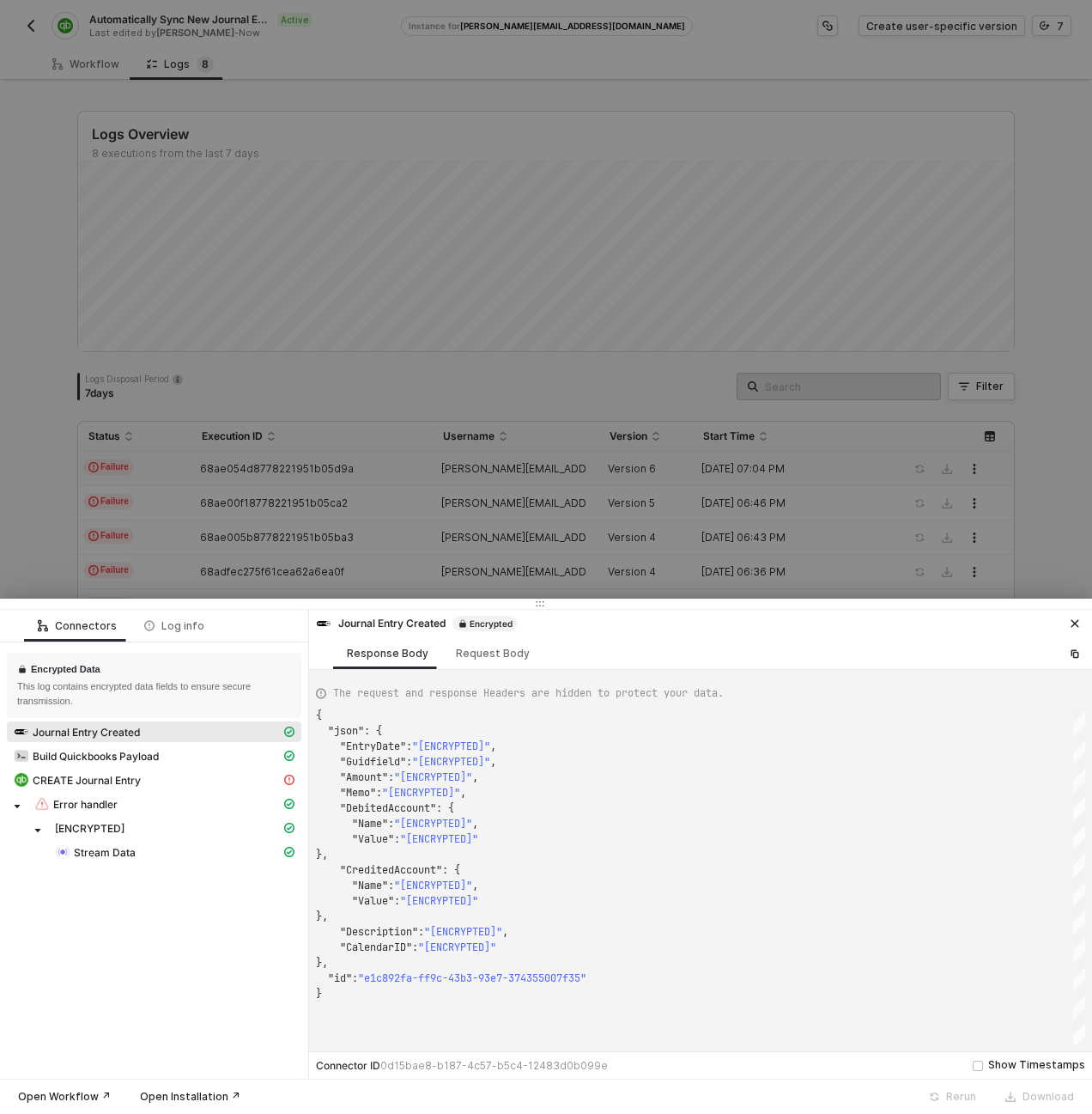
click at [625, 486] on div at bounding box center [546, 557] width 1092 height 1114
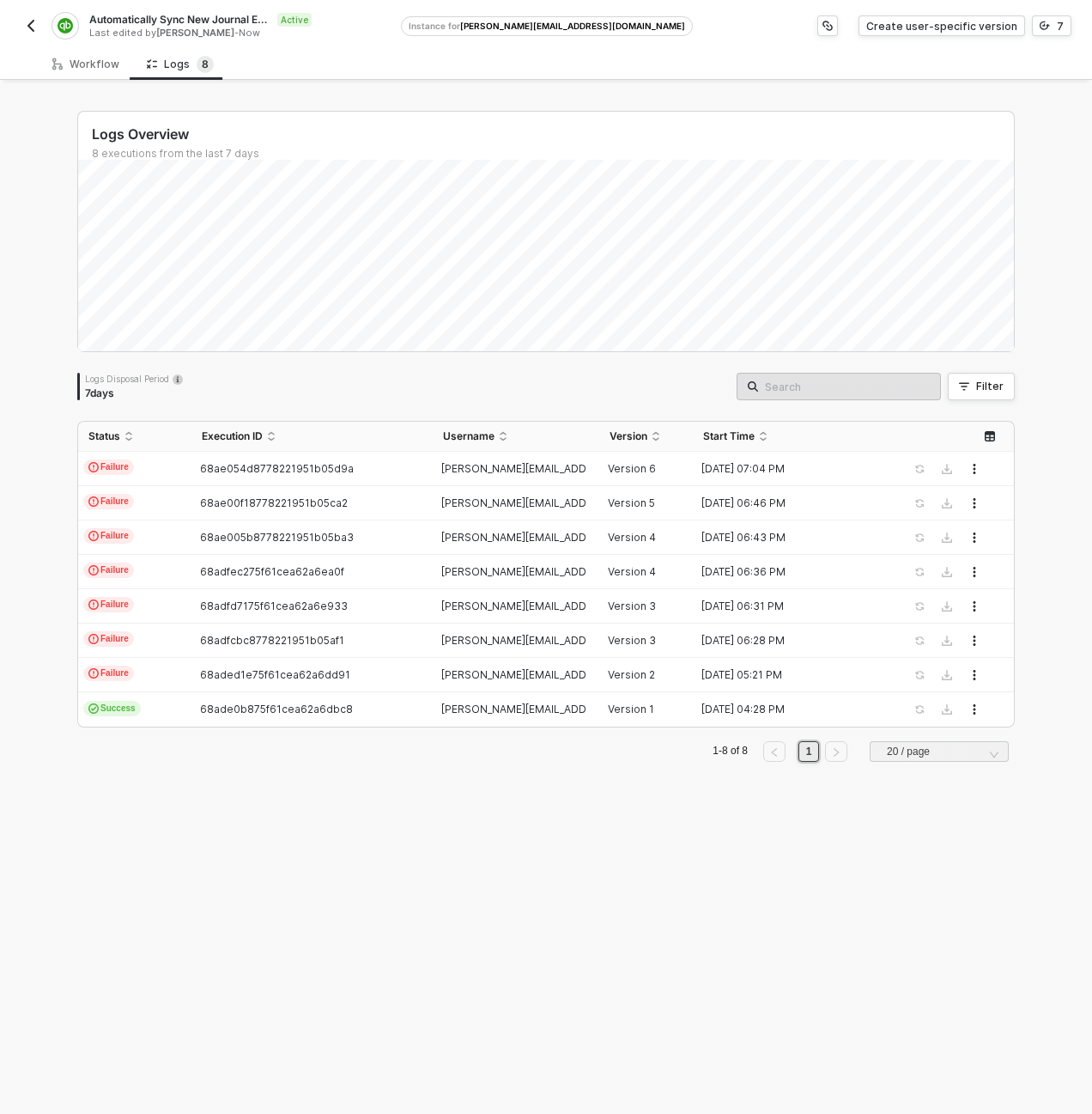
click at [40, 27] on button "button" at bounding box center [32, 26] width 21 height 21
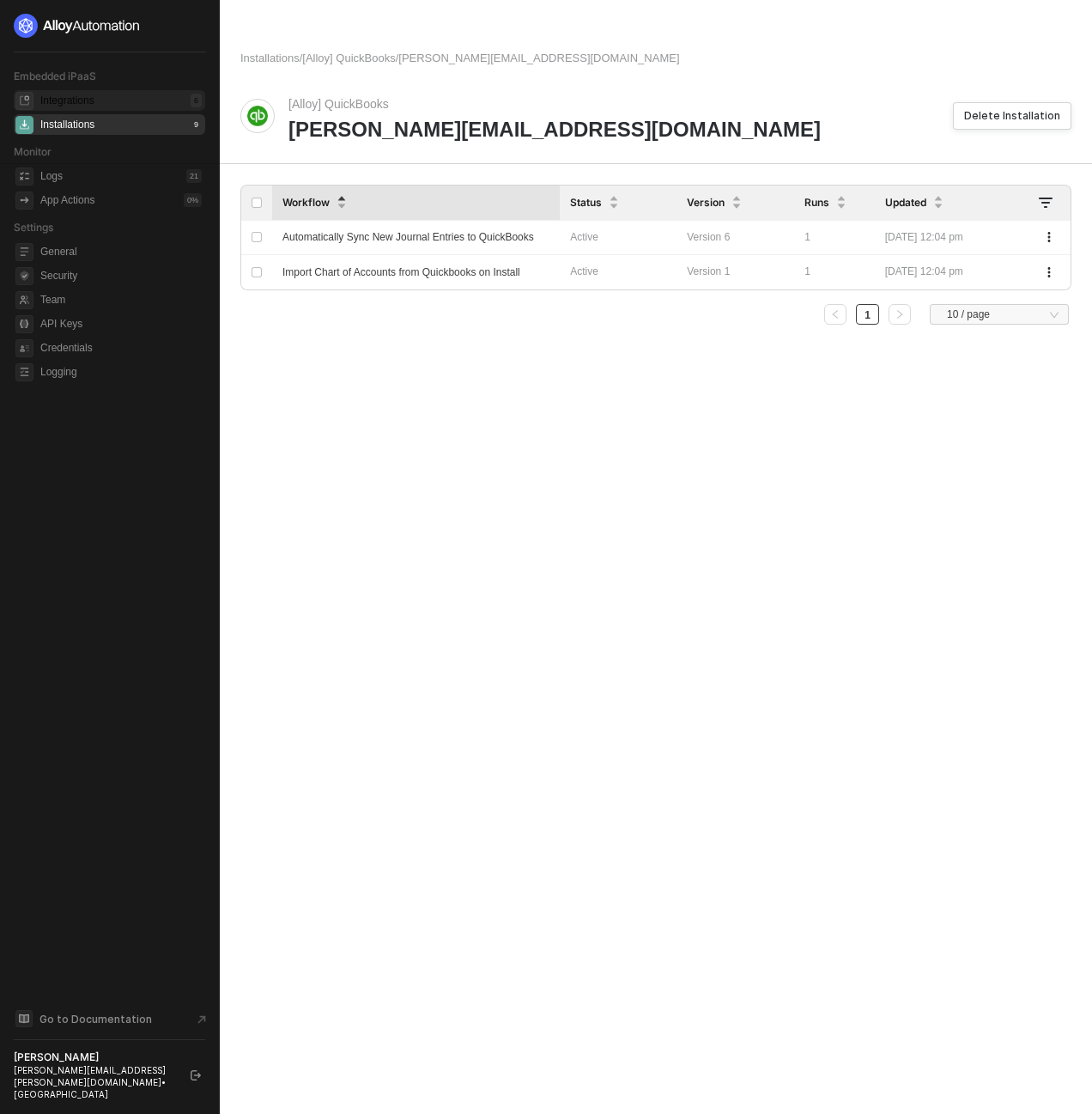
click at [64, 104] on div "Integrations" at bounding box center [67, 100] width 54 height 14
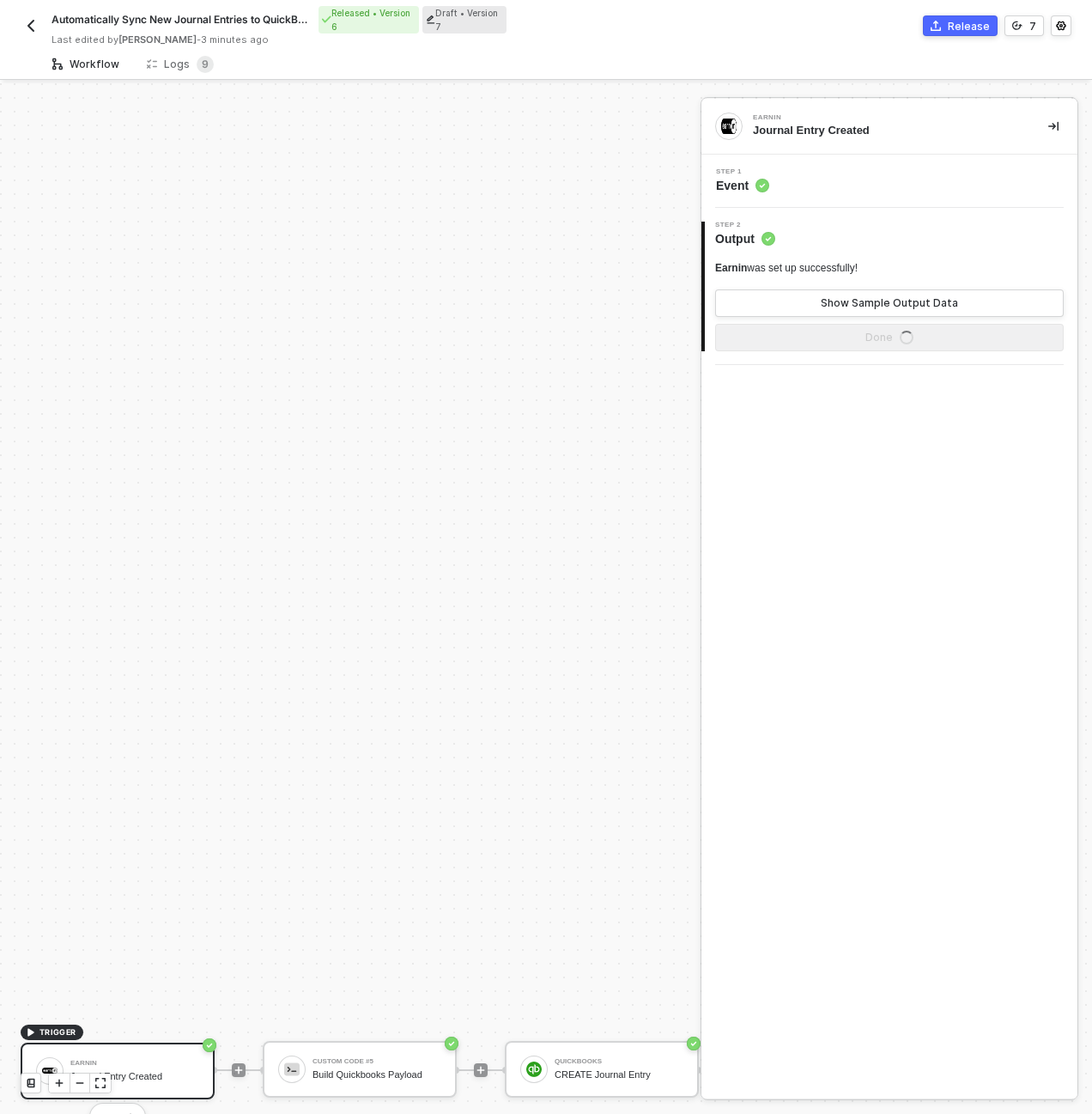
scroll to position [493, 0]
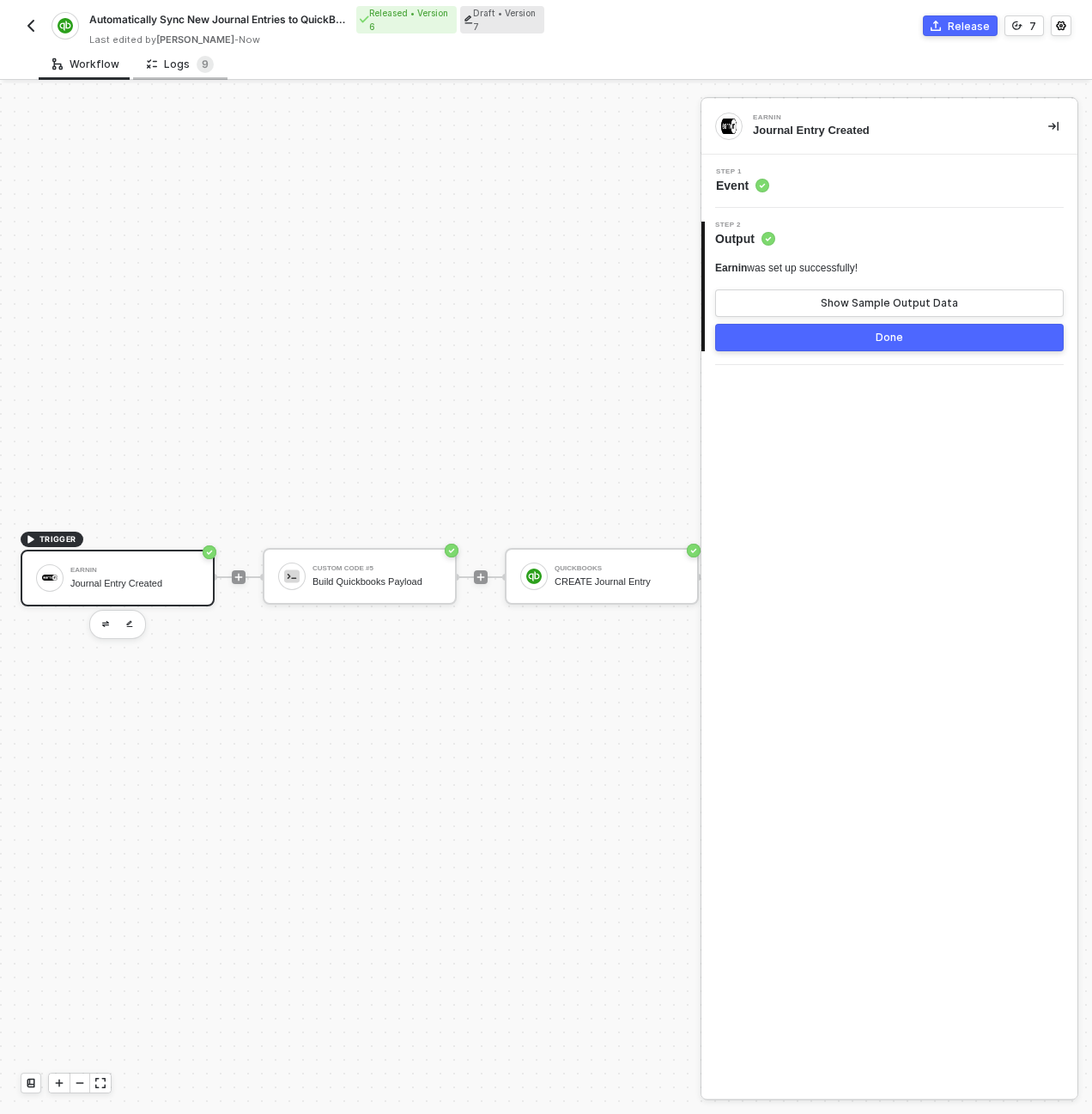
click at [182, 64] on div "Logs 9" at bounding box center [180, 64] width 67 height 17
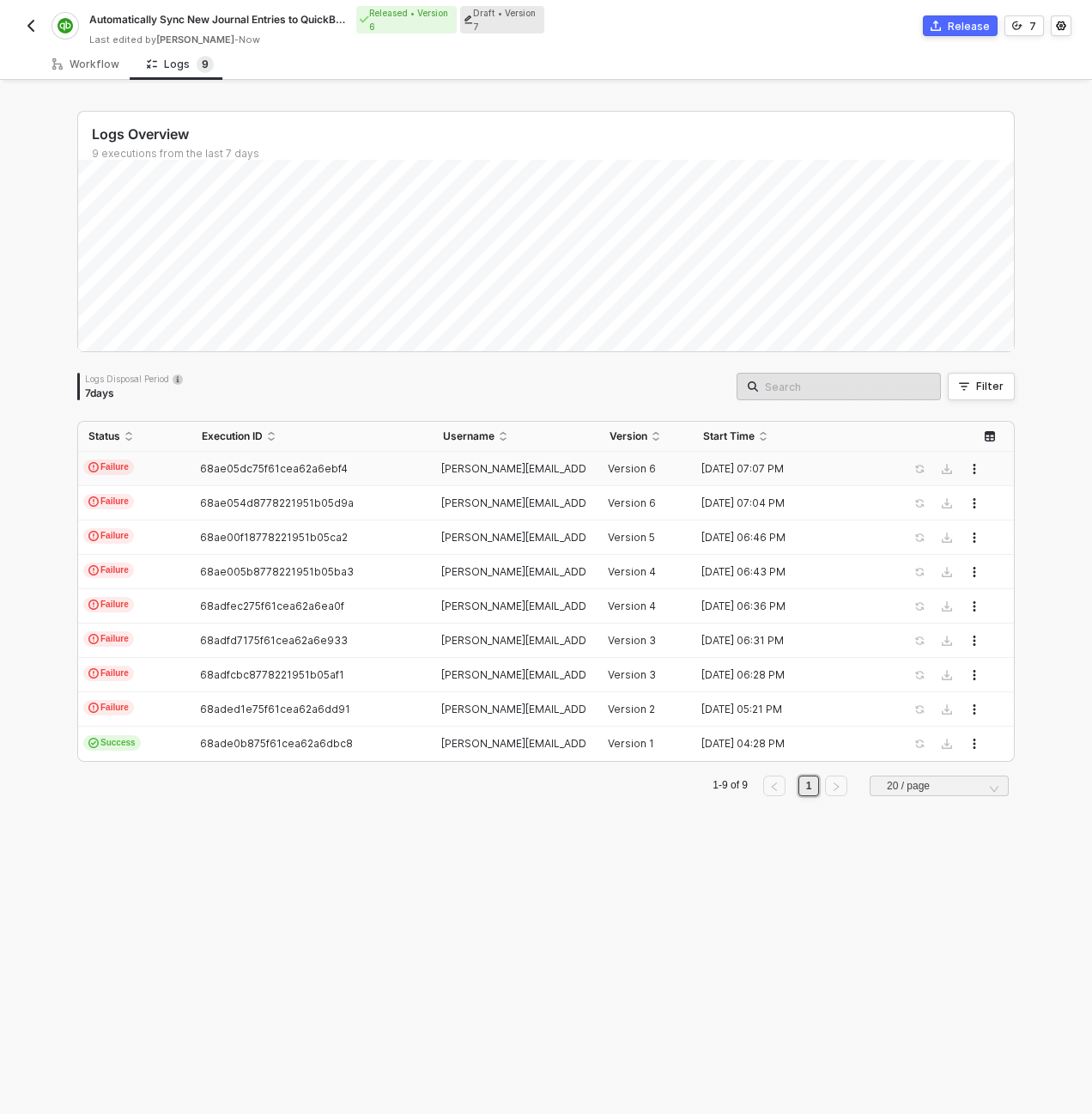
click at [127, 473] on div "Failure" at bounding box center [106, 467] width 55 height 15
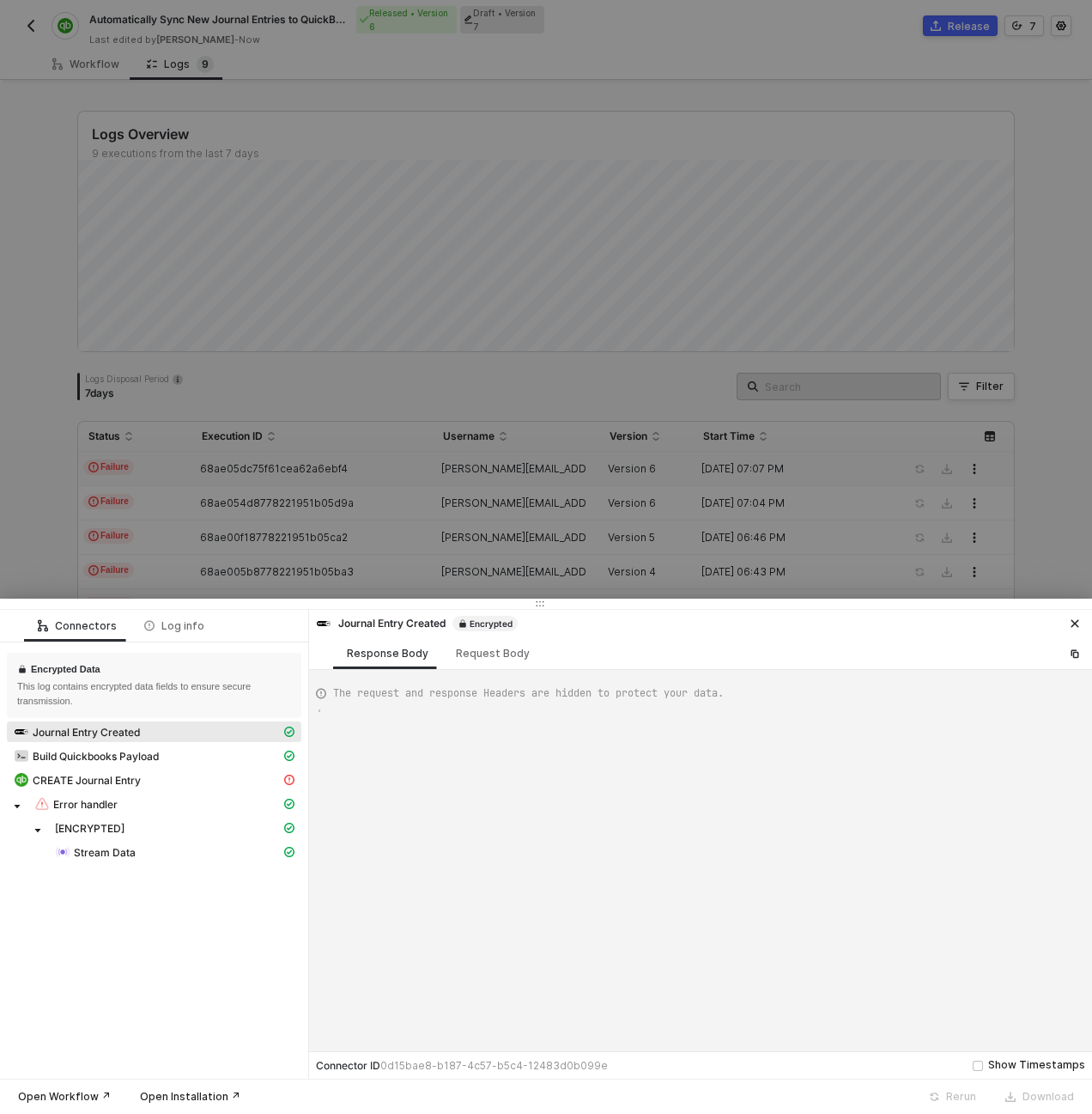
type textarea "{ "json": { "EntryDate": "[ENCRYPTED]", "Guidfield": "[ENCRYPTED]", "Amount": "…"
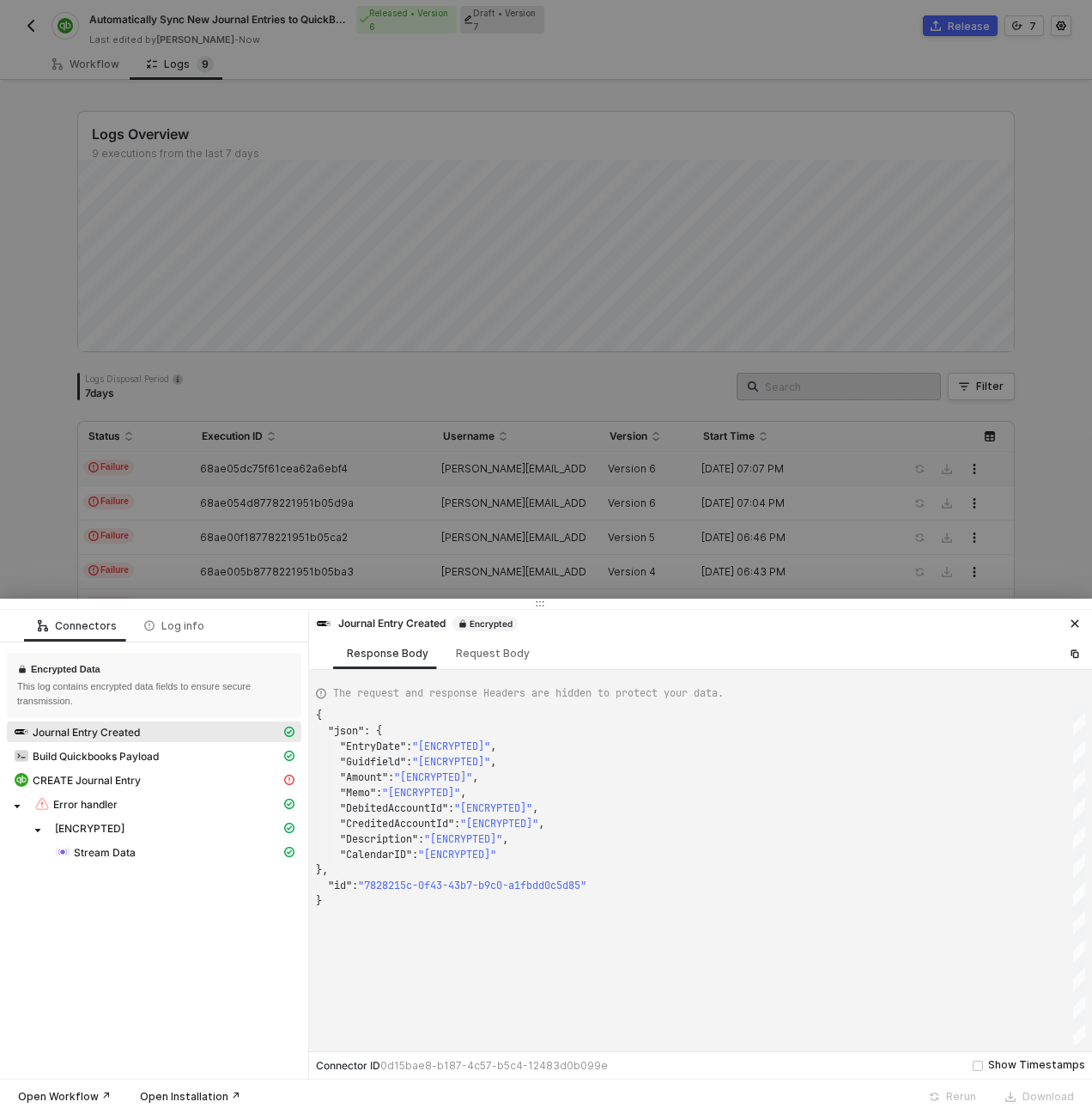
click at [311, 269] on div at bounding box center [546, 557] width 1092 height 1114
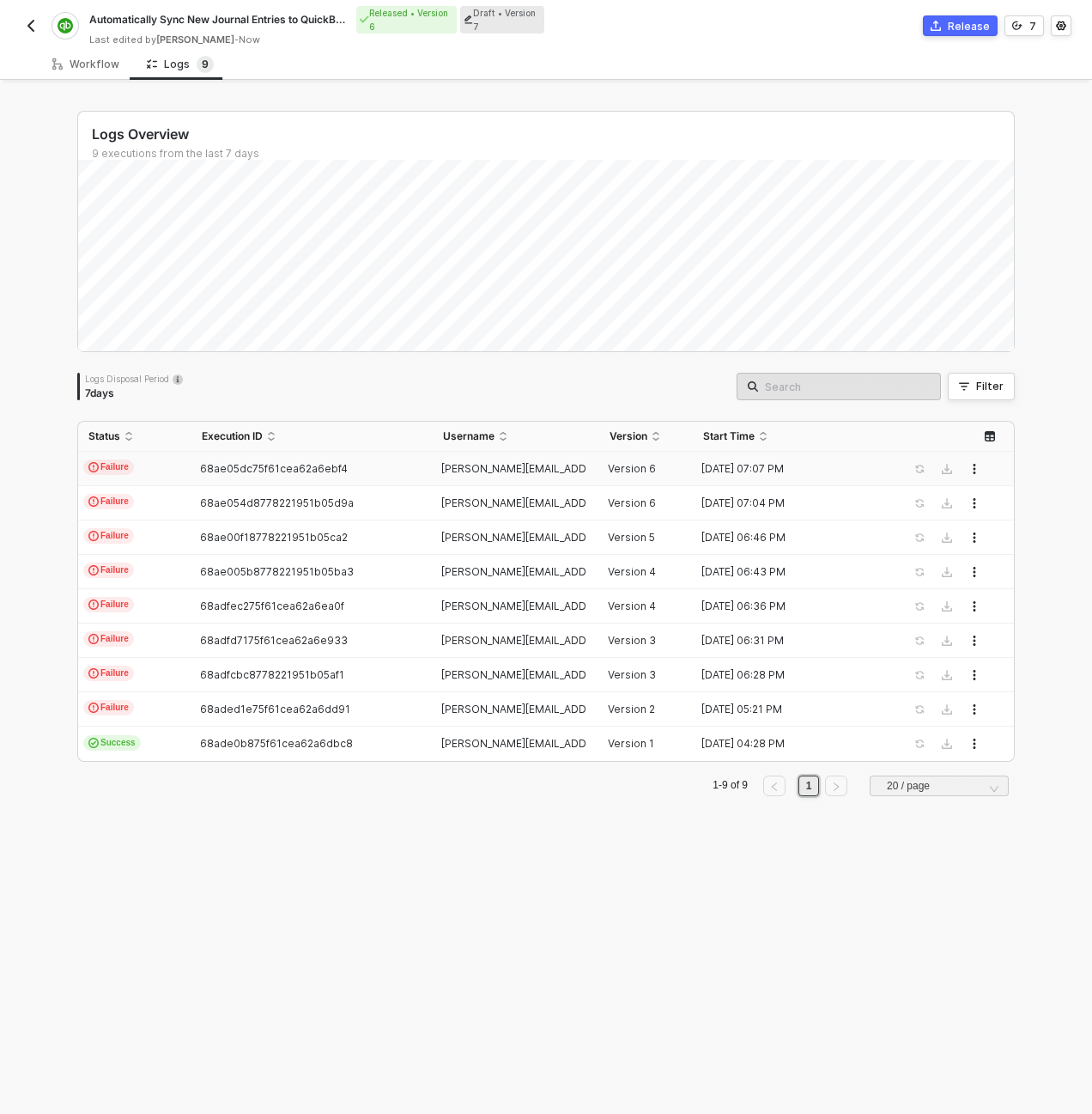
click at [192, 473] on div "68ae05dc75f61cea62a6ebf4" at bounding box center [304, 469] width 226 height 13
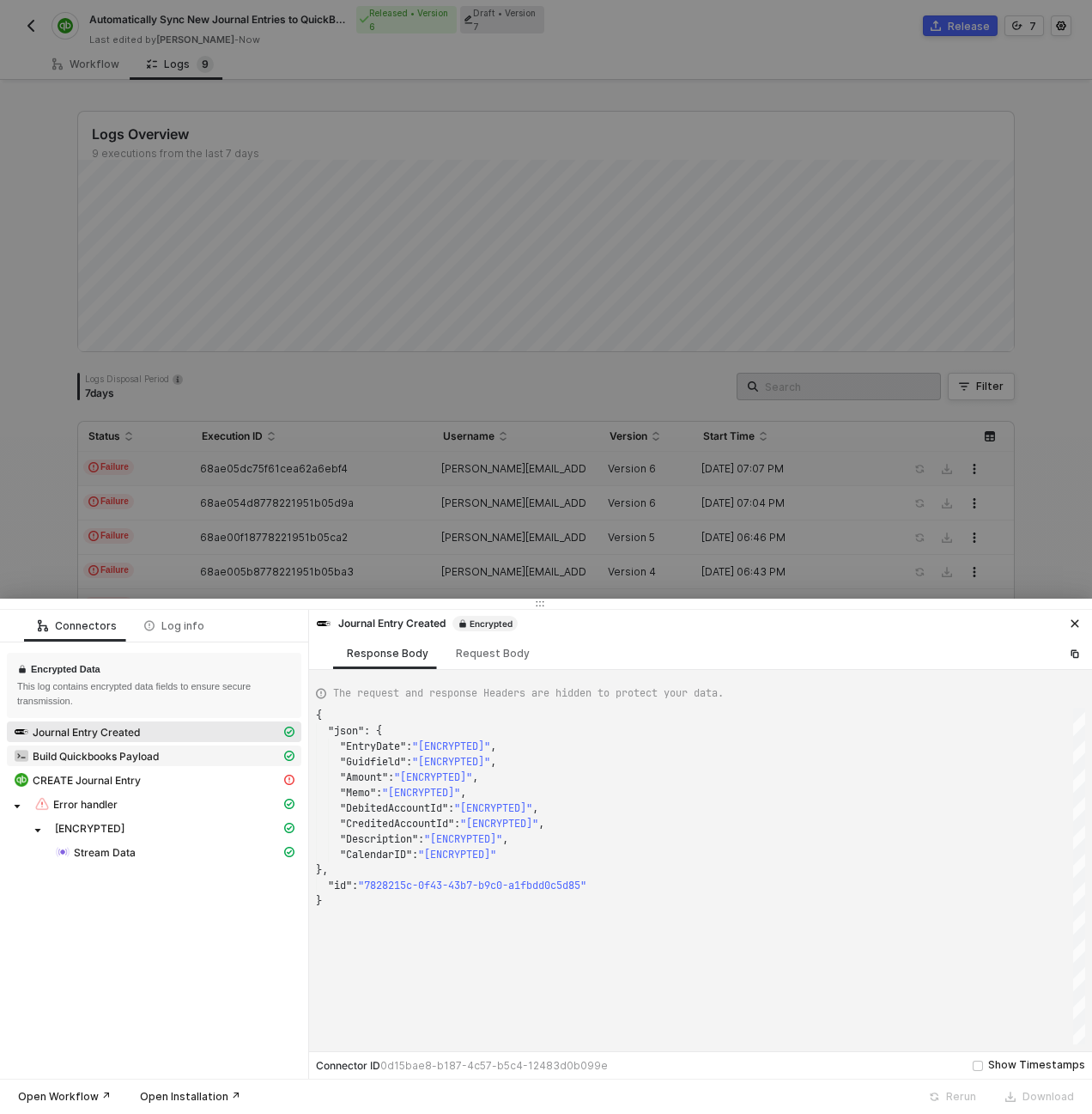
click at [131, 754] on span "Build Quickbooks Payload" at bounding box center [95, 756] width 126 height 13
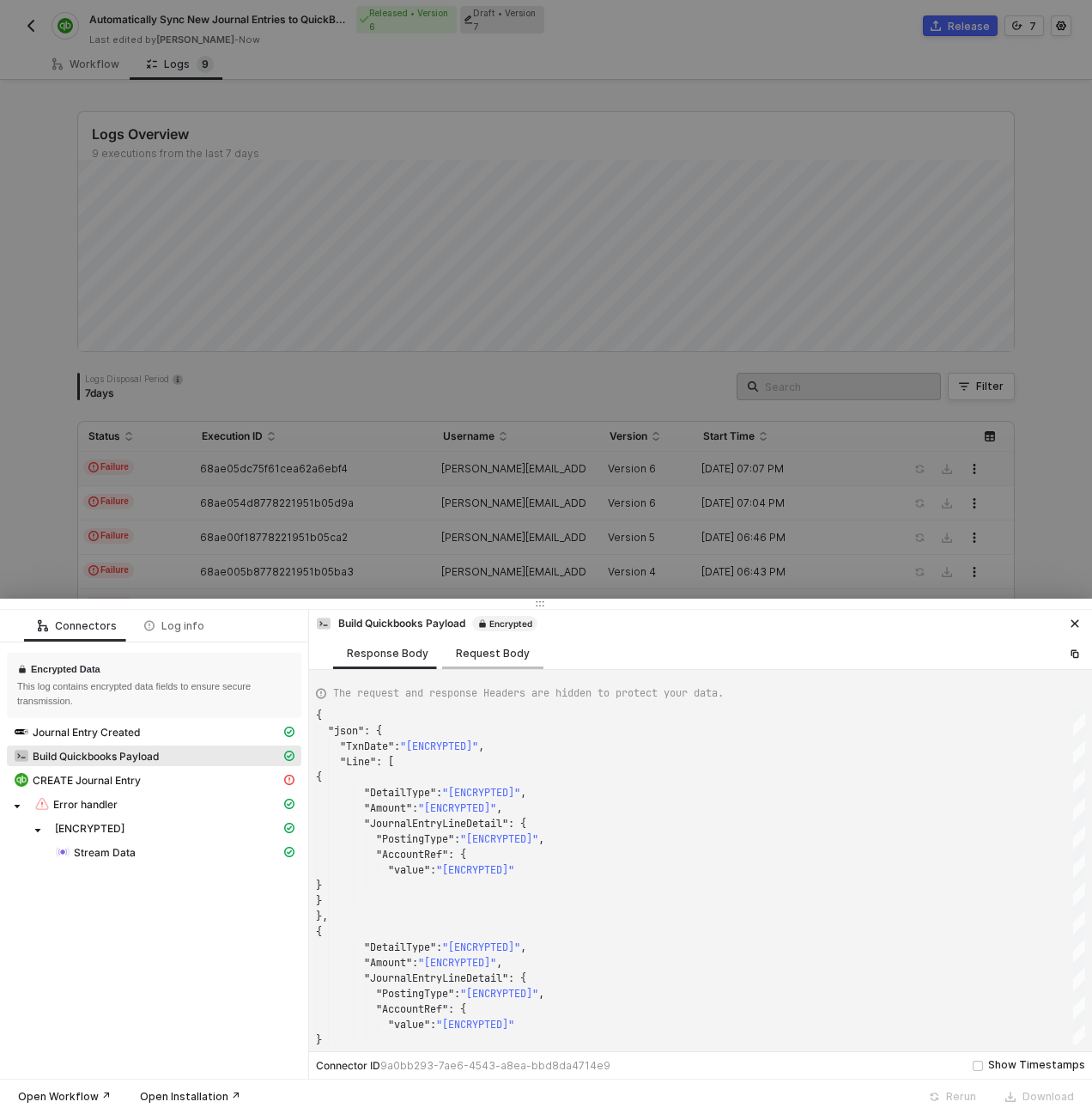
click at [485, 656] on div "Request Body" at bounding box center [493, 653] width 74 height 13
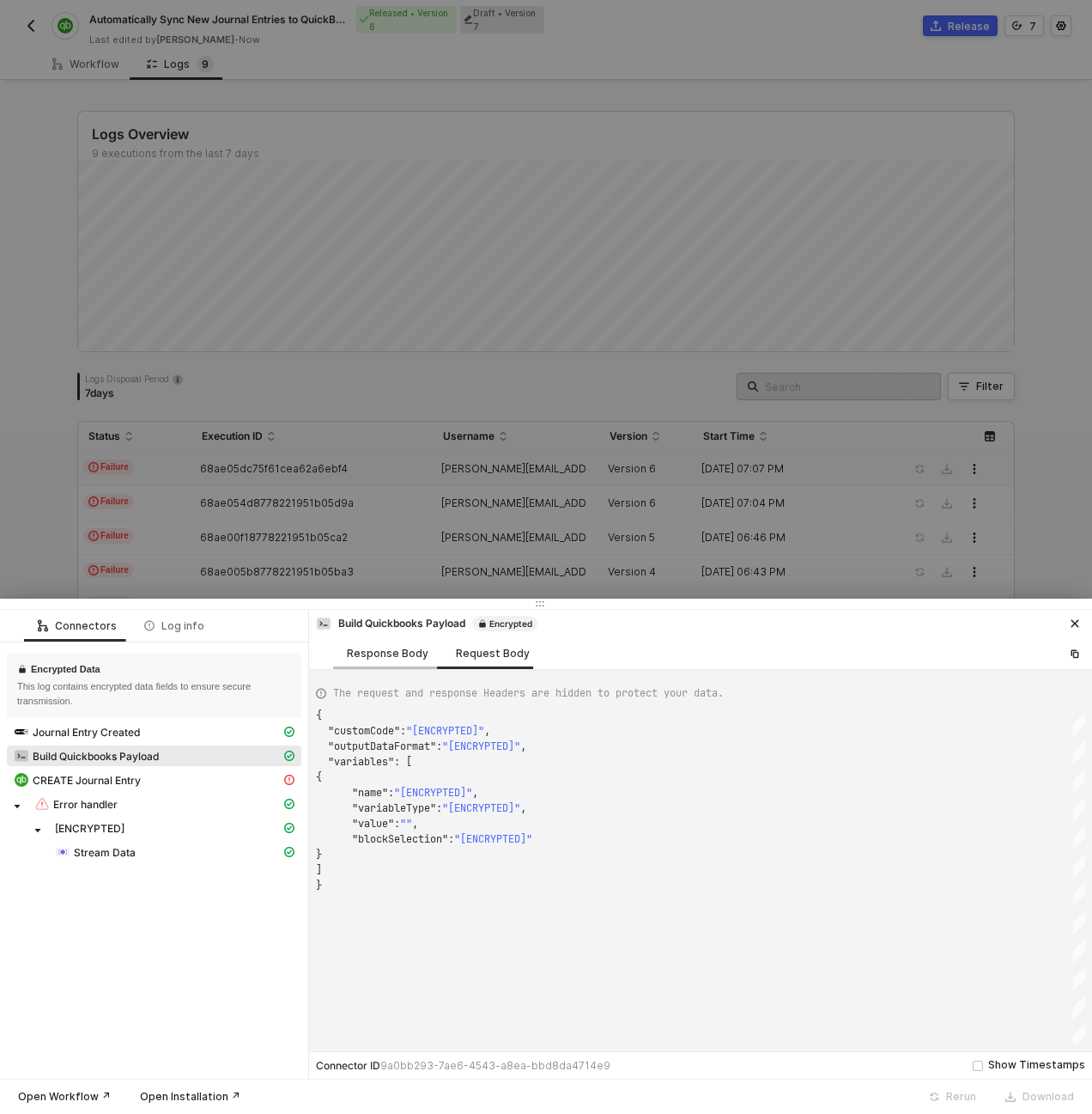
click at [387, 662] on div "Response Body" at bounding box center [388, 652] width 109 height 32
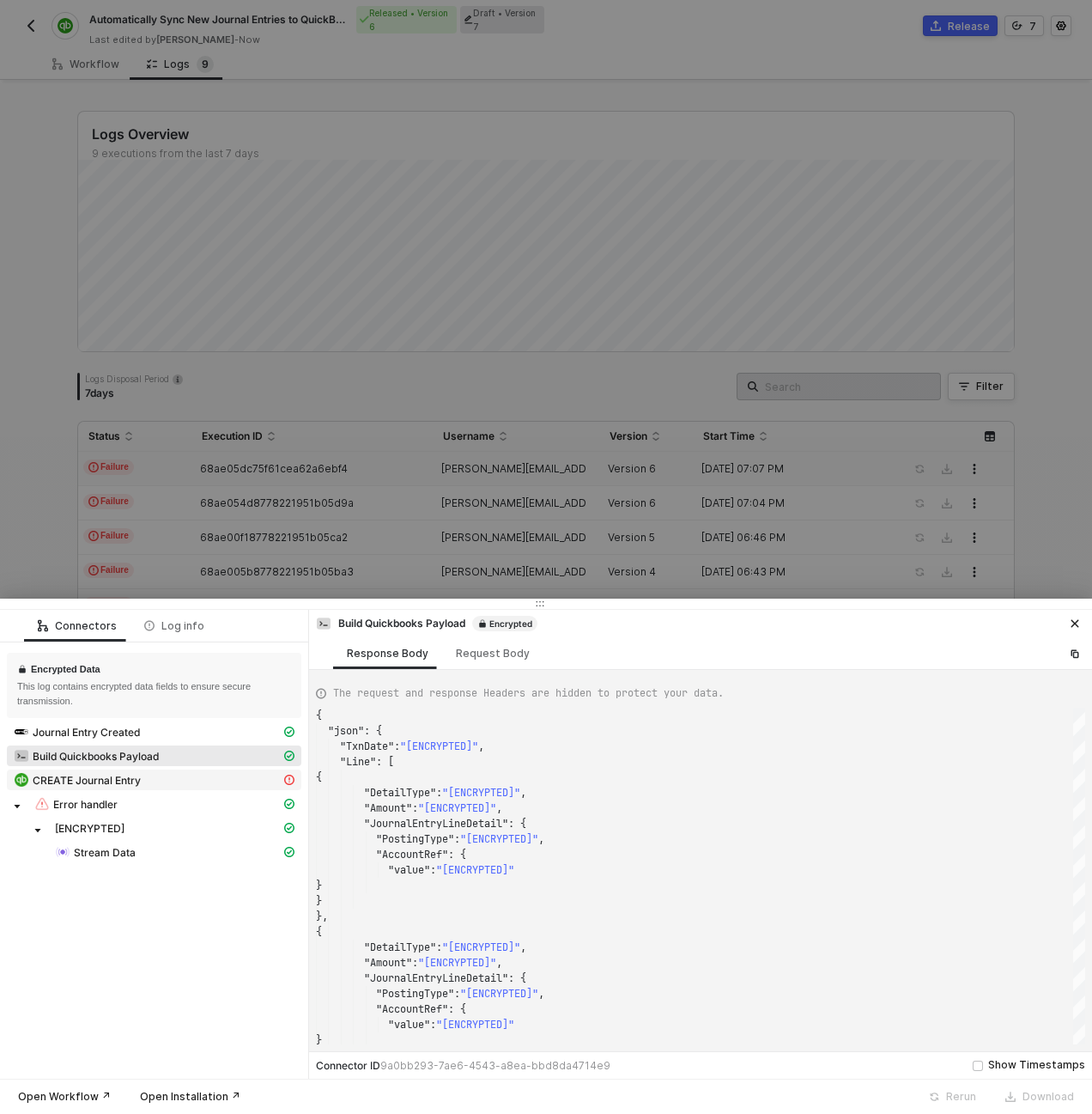
click at [182, 781] on div "CREATE Journal Entry" at bounding box center [147, 780] width 267 height 15
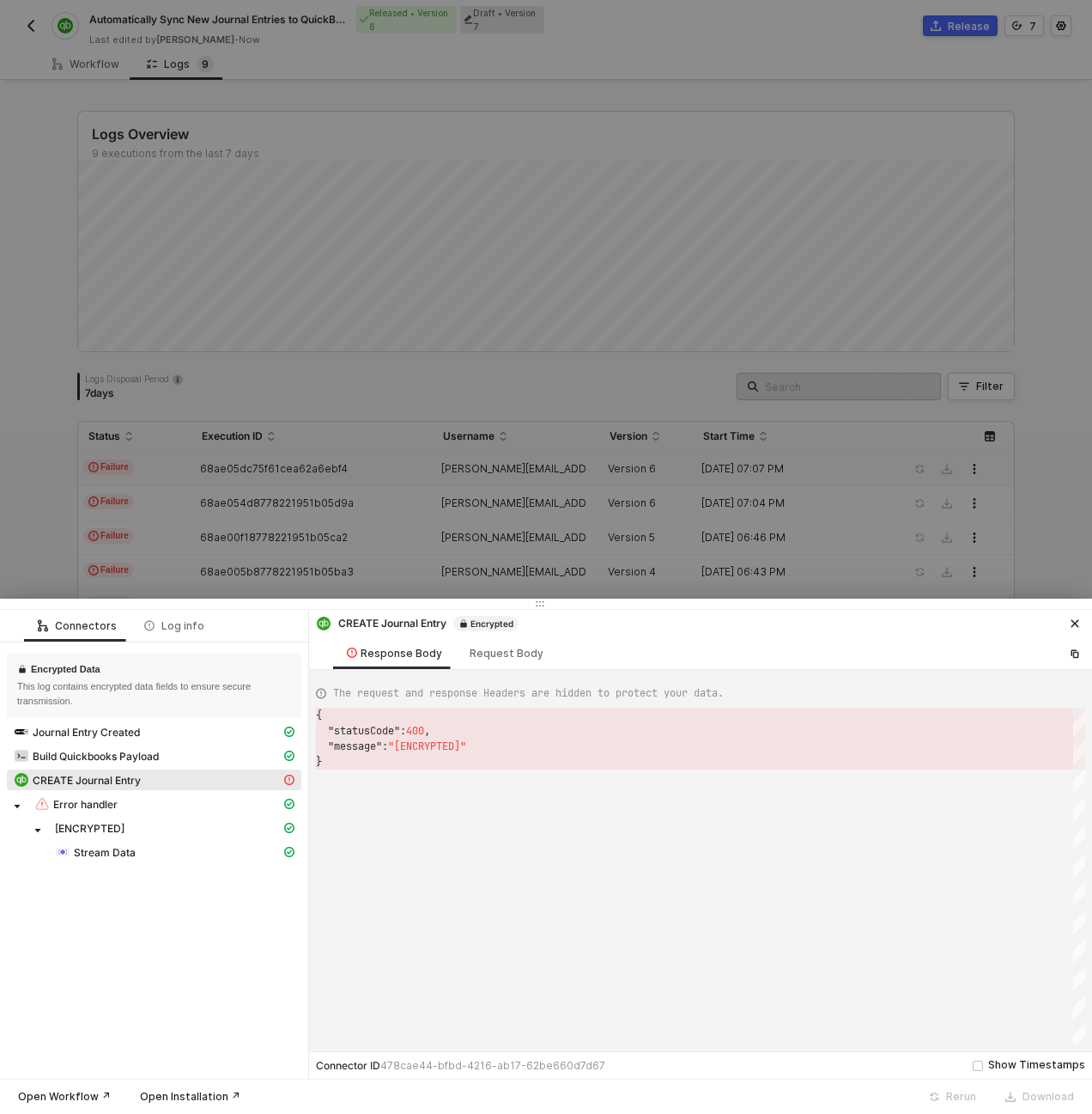
scroll to position [47, 0]
click at [500, 653] on div "Request Body" at bounding box center [506, 653] width 74 height 13
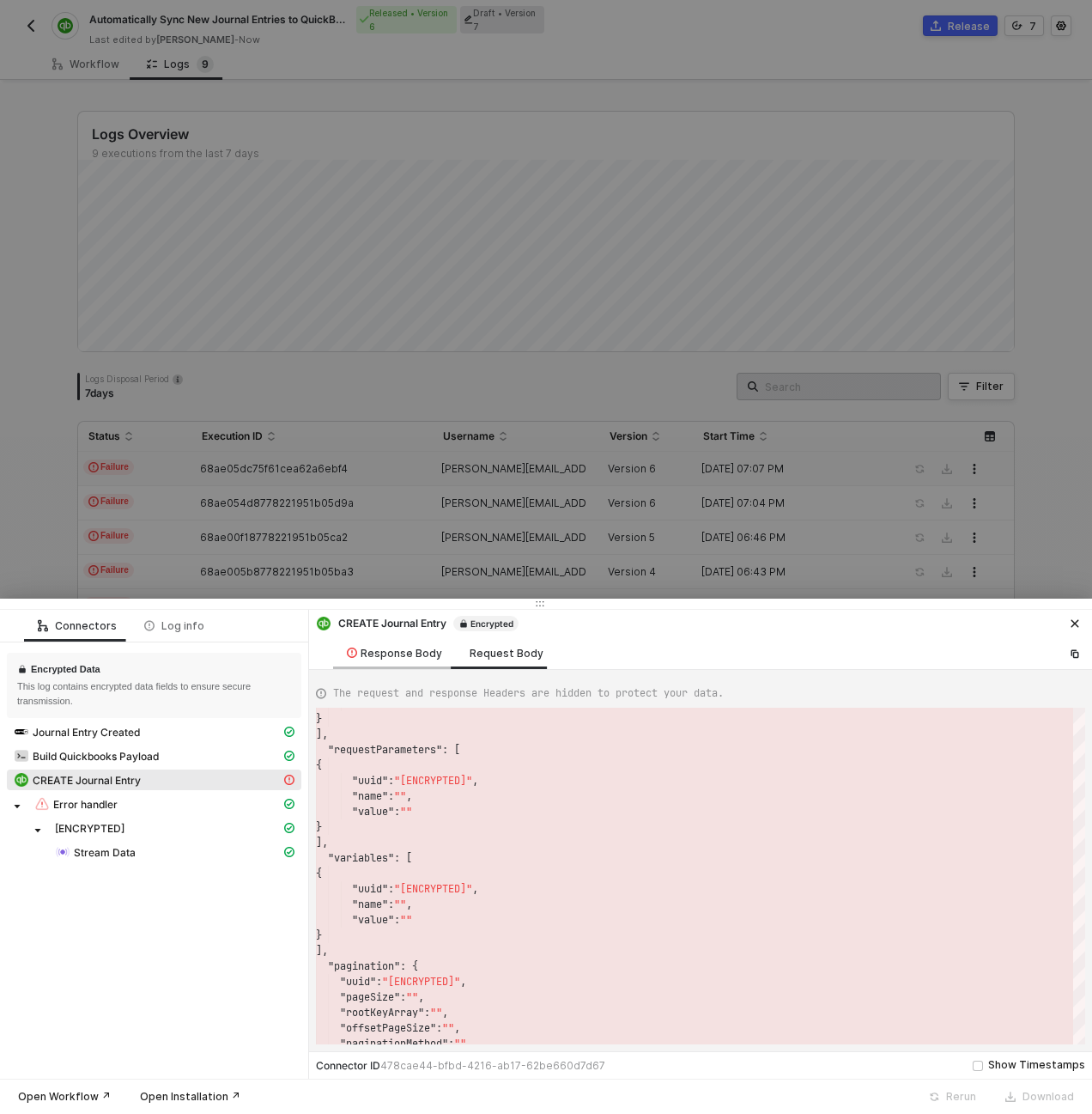
click at [368, 653] on div "Response Body" at bounding box center [394, 653] width 95 height 13
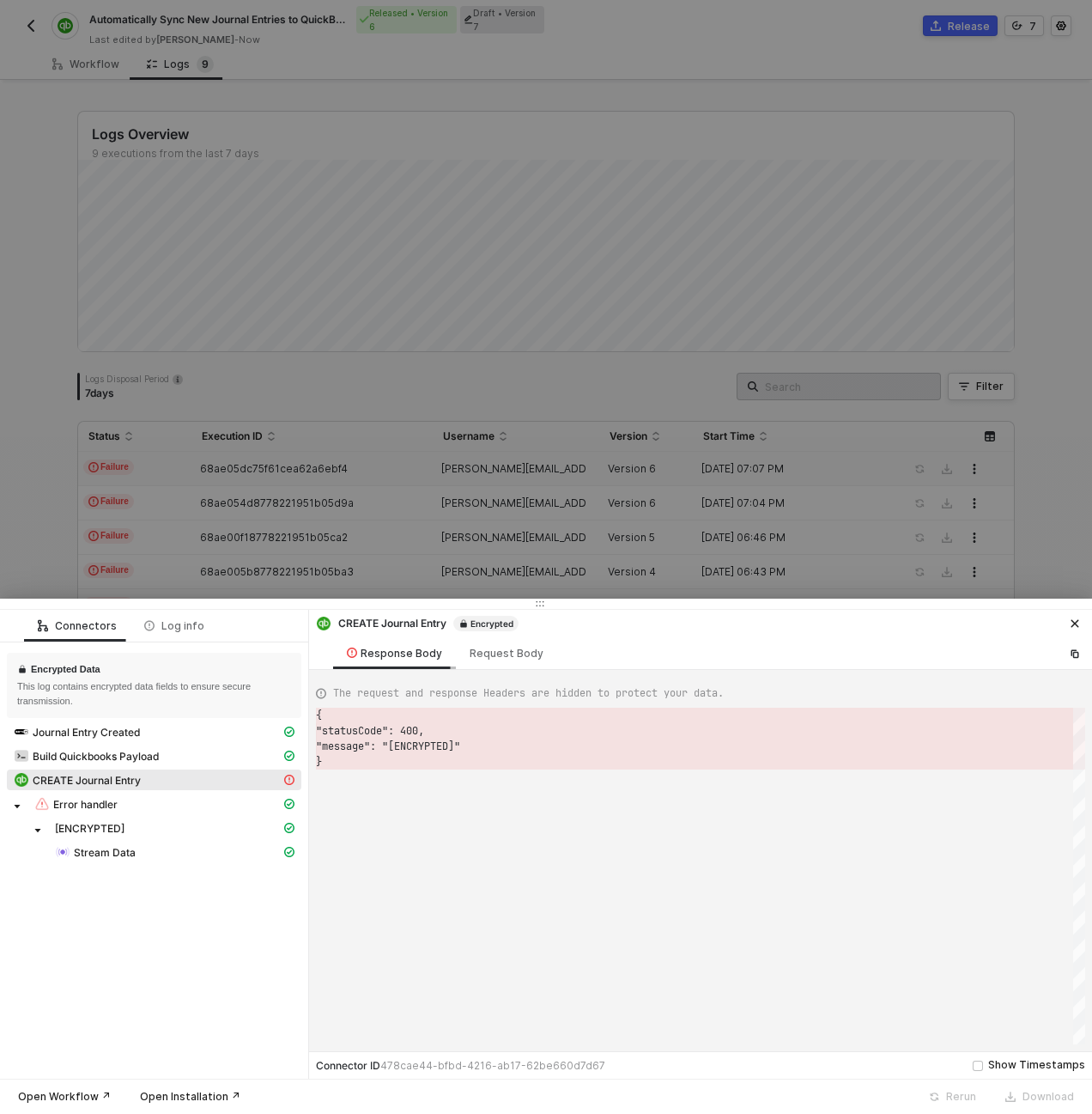
scroll to position [47, 0]
click at [481, 654] on div "Request Body" at bounding box center [506, 653] width 74 height 13
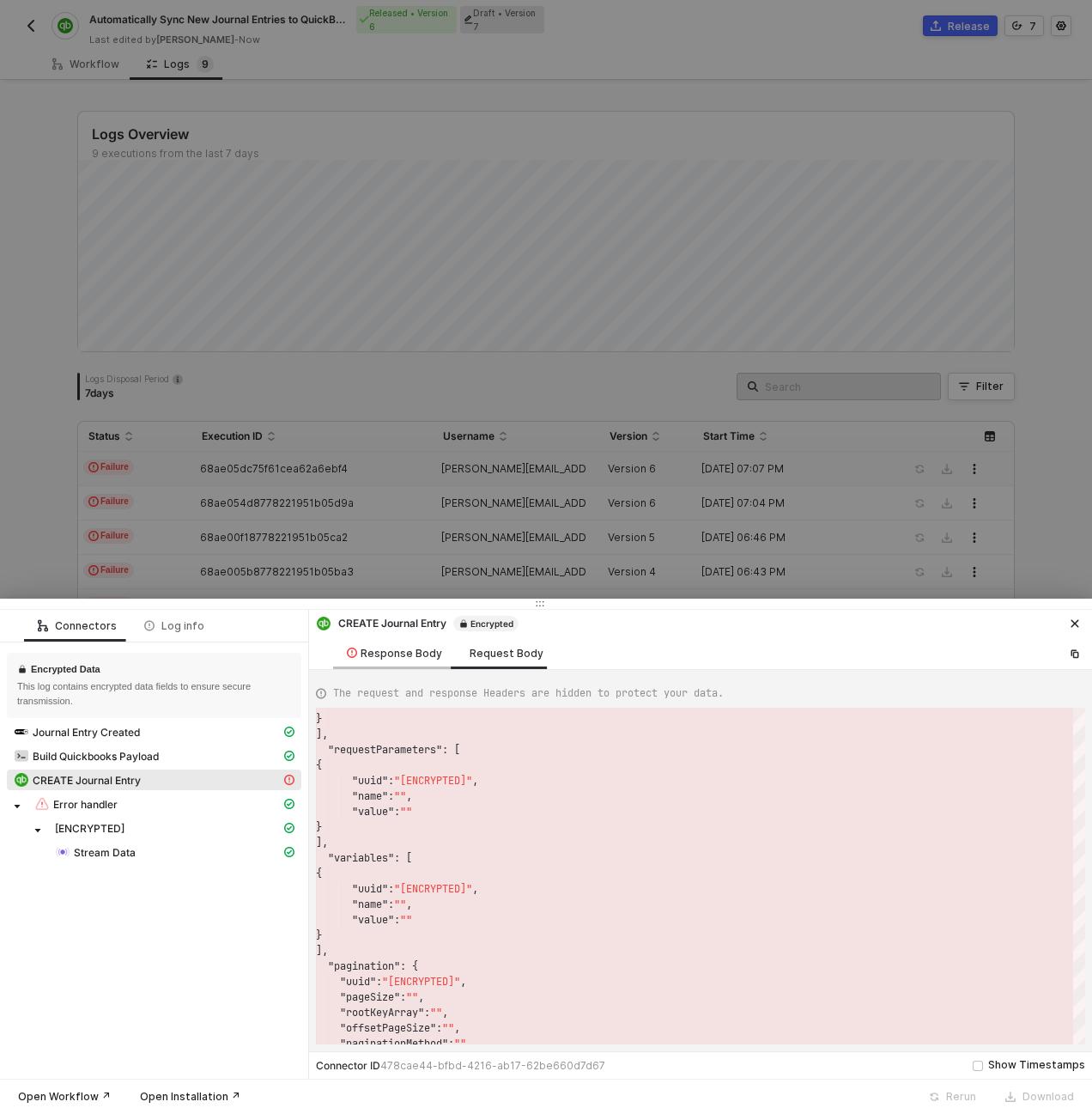
click at [404, 658] on div "Response Body" at bounding box center [394, 653] width 95 height 13
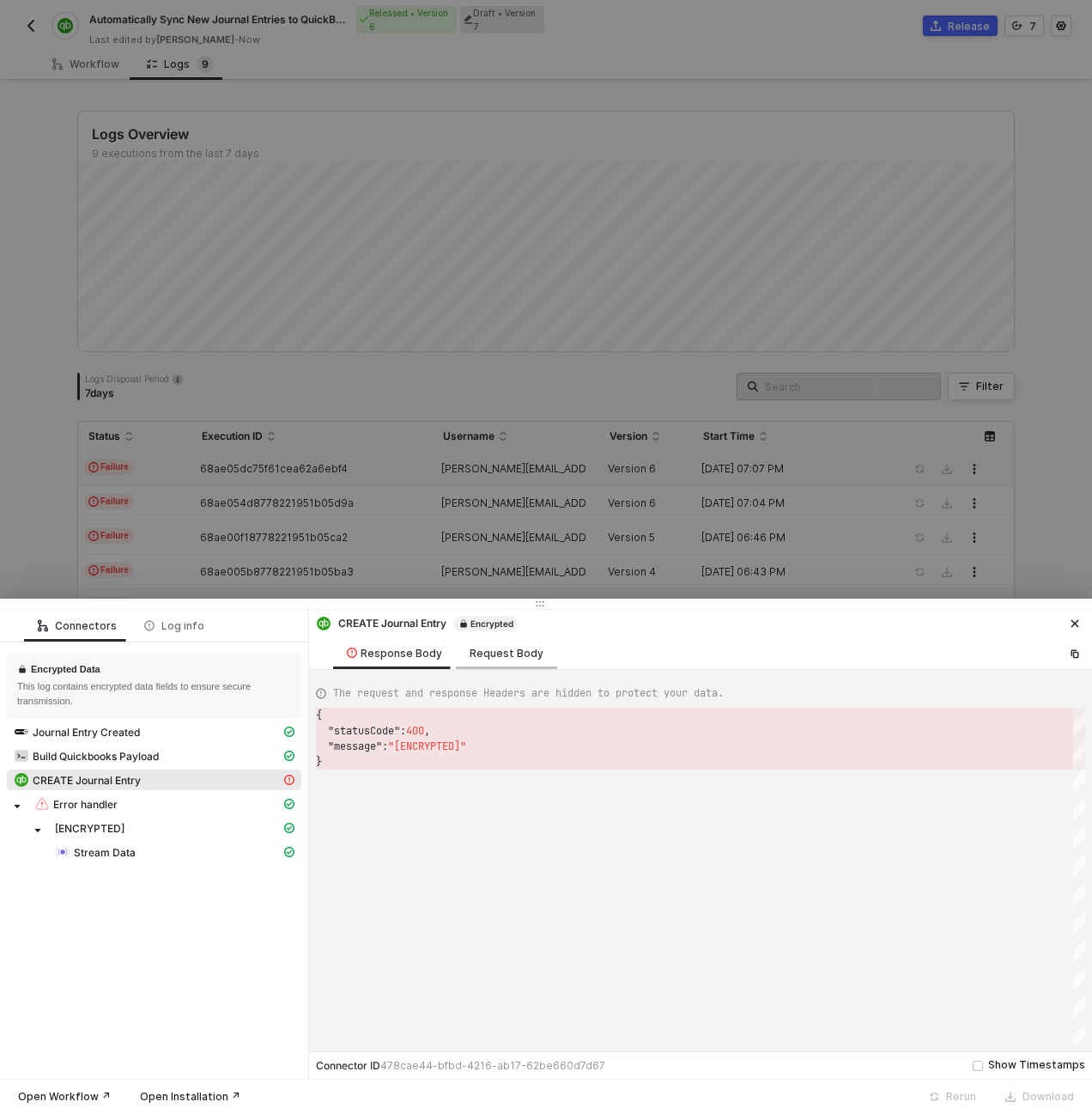
click at [492, 654] on div "Request Body" at bounding box center [506, 653] width 74 height 13
type textarea "{ "requestMethod": "[ENCRYPTED]", "url": "[ENCRYPTED]", "bodyContentType": "[EN…"
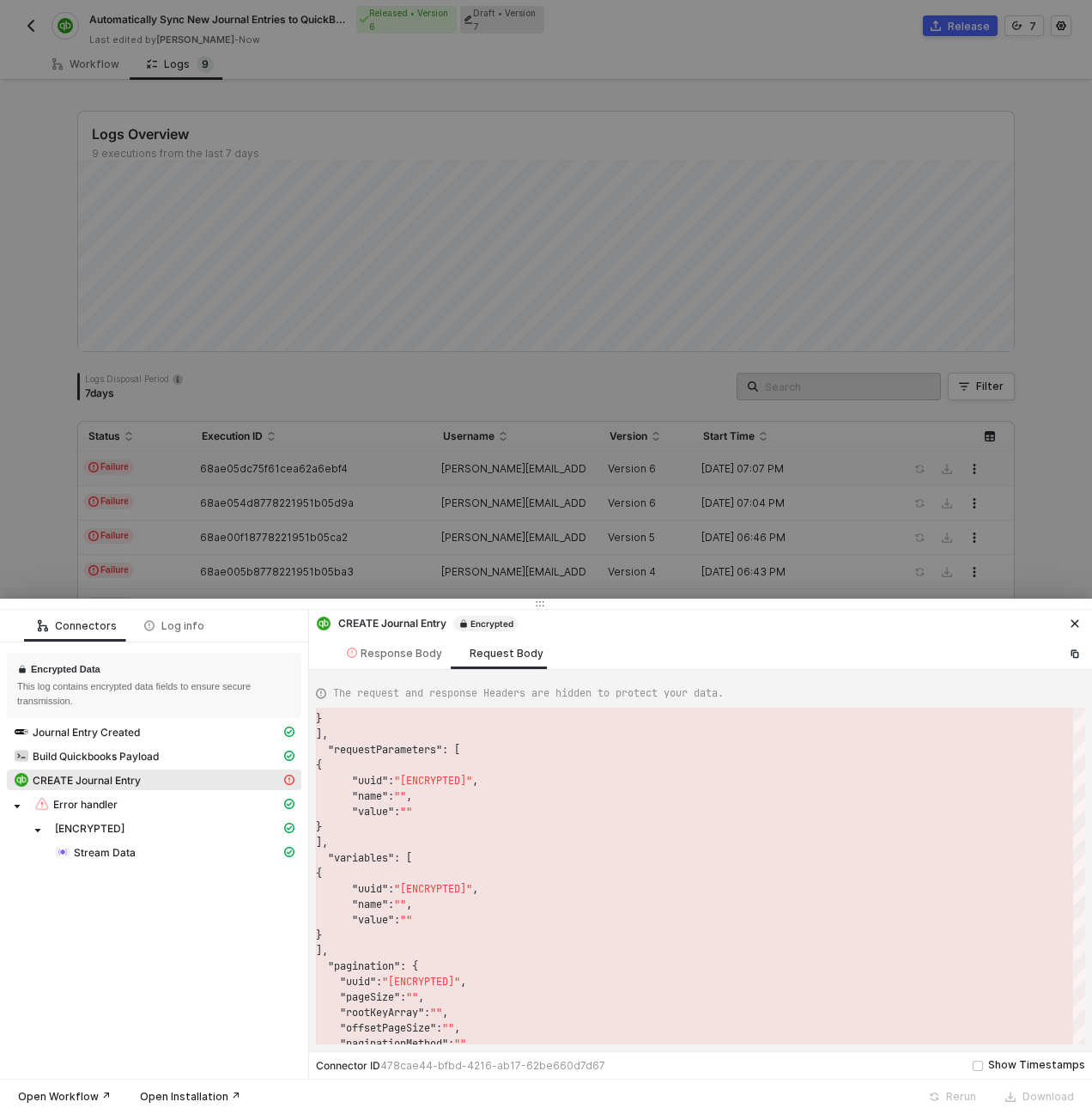
click at [407, 494] on div at bounding box center [546, 557] width 1092 height 1114
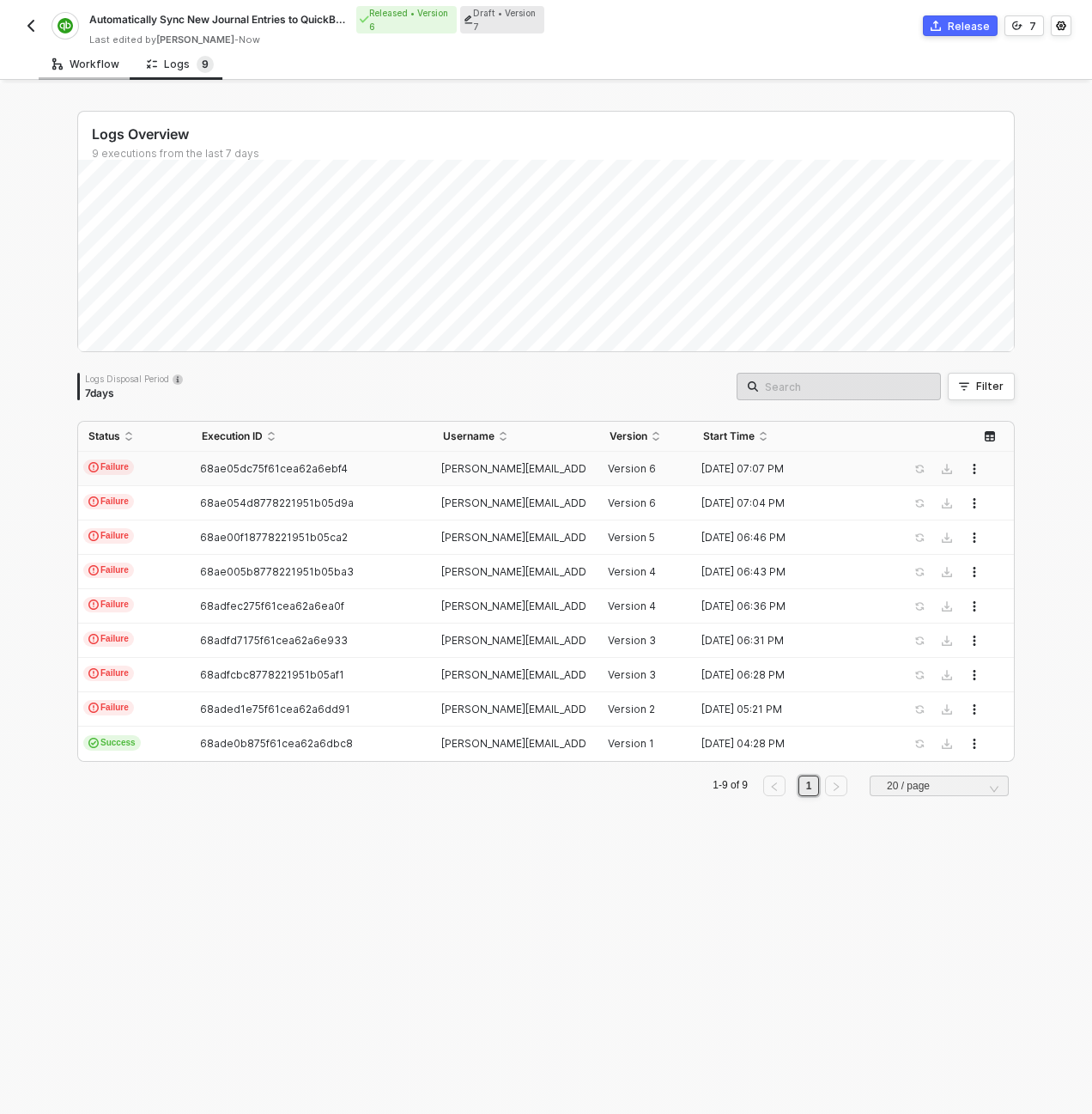
click at [110, 71] on div "Workflow" at bounding box center [85, 63] width 94 height 32
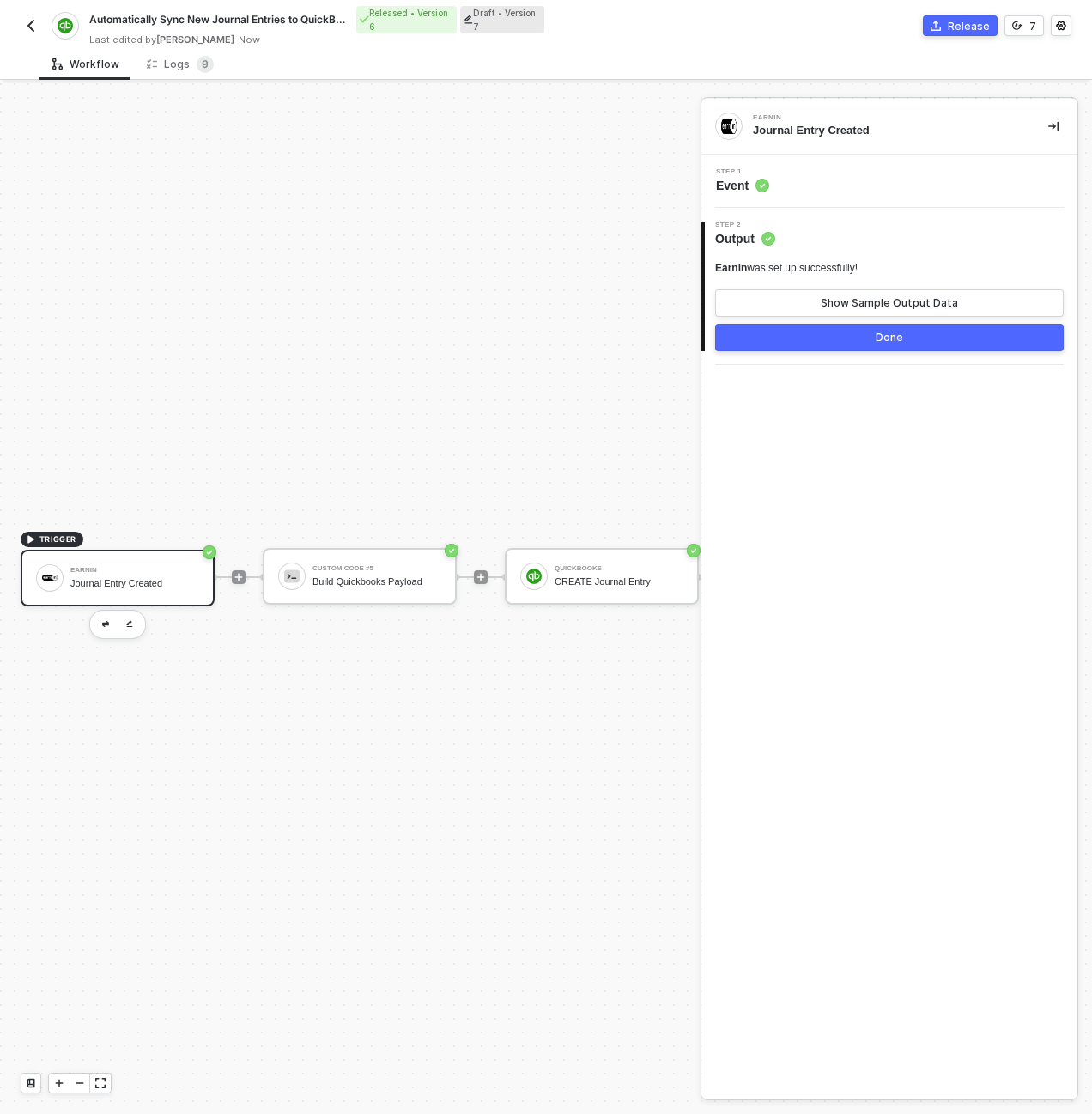
click at [519, 403] on div "TRIGGER Earnin Journal Entry Created Custom Code #5 Build Quickbooks Payload Qu…" at bounding box center [691, 577] width 1382 height 1972
click at [401, 594] on div "Custom Code #5 Build Quickbooks Payload" at bounding box center [359, 576] width 194 height 56
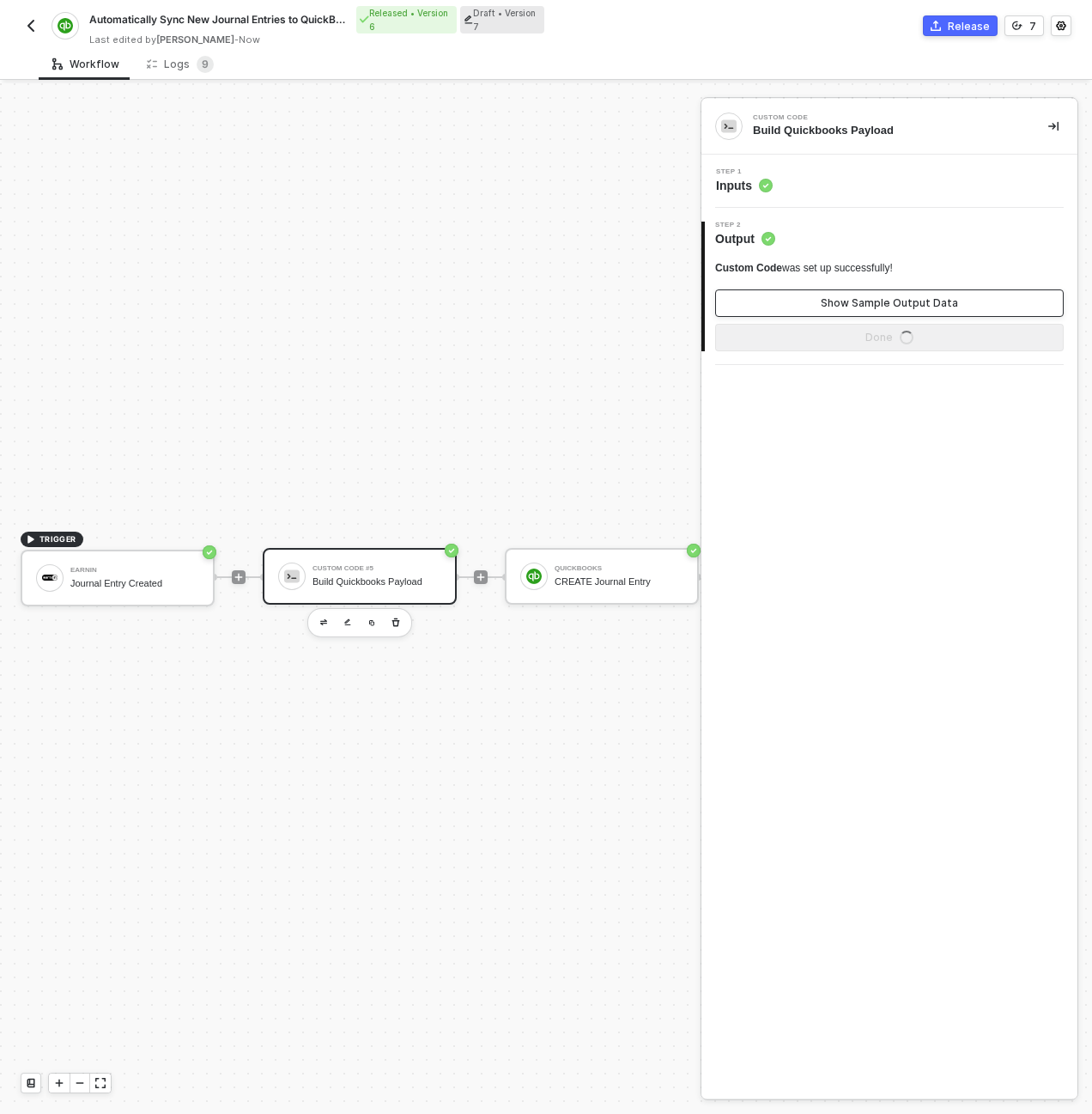
click at [923, 312] on button "Show Sample Output Data" at bounding box center [889, 303] width 348 height 28
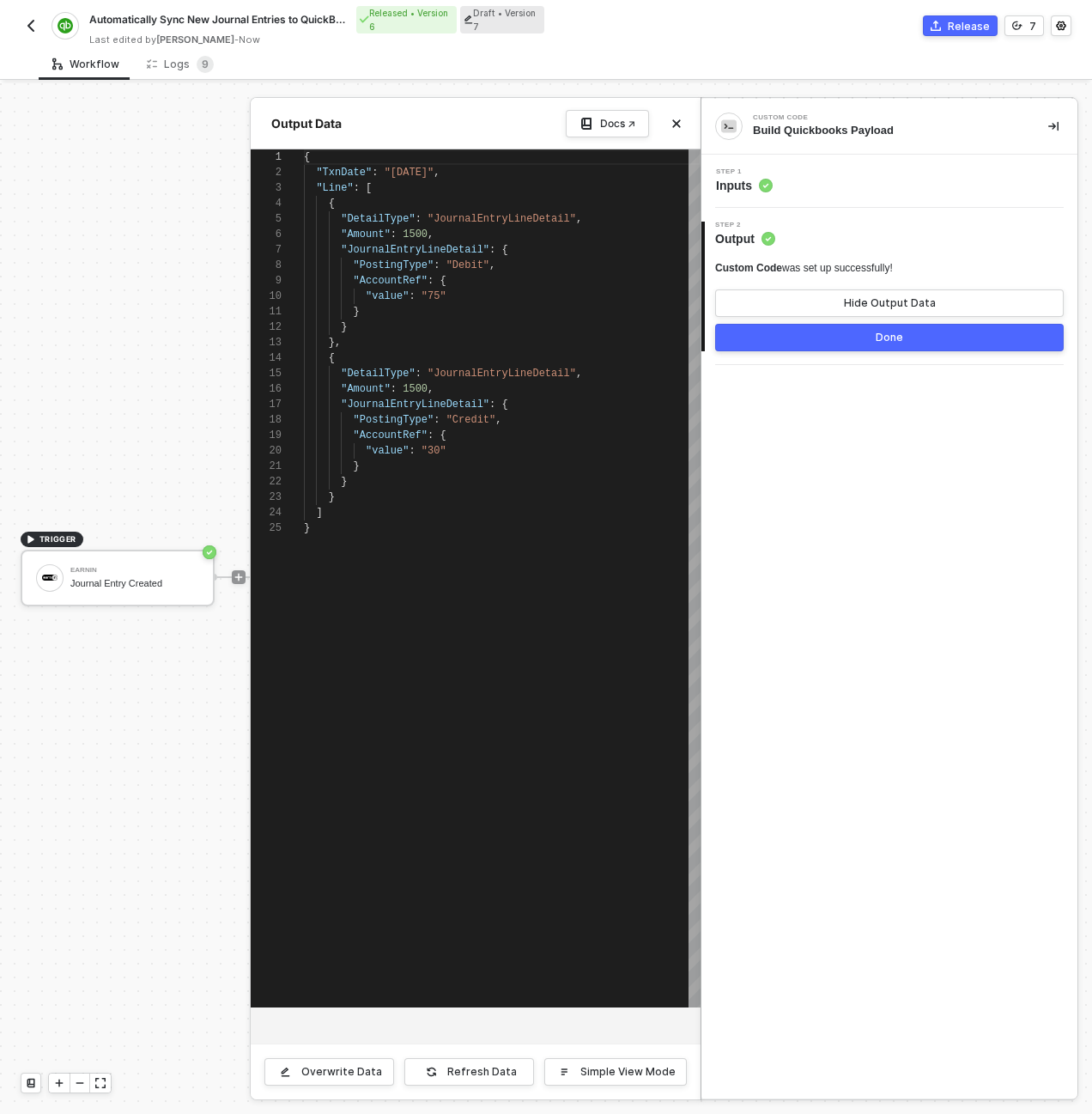
scroll to position [155, 0]
click at [481, 1063] on button "Refresh Data" at bounding box center [470, 1071] width 130 height 28
click at [163, 765] on div at bounding box center [546, 598] width 1092 height 1030
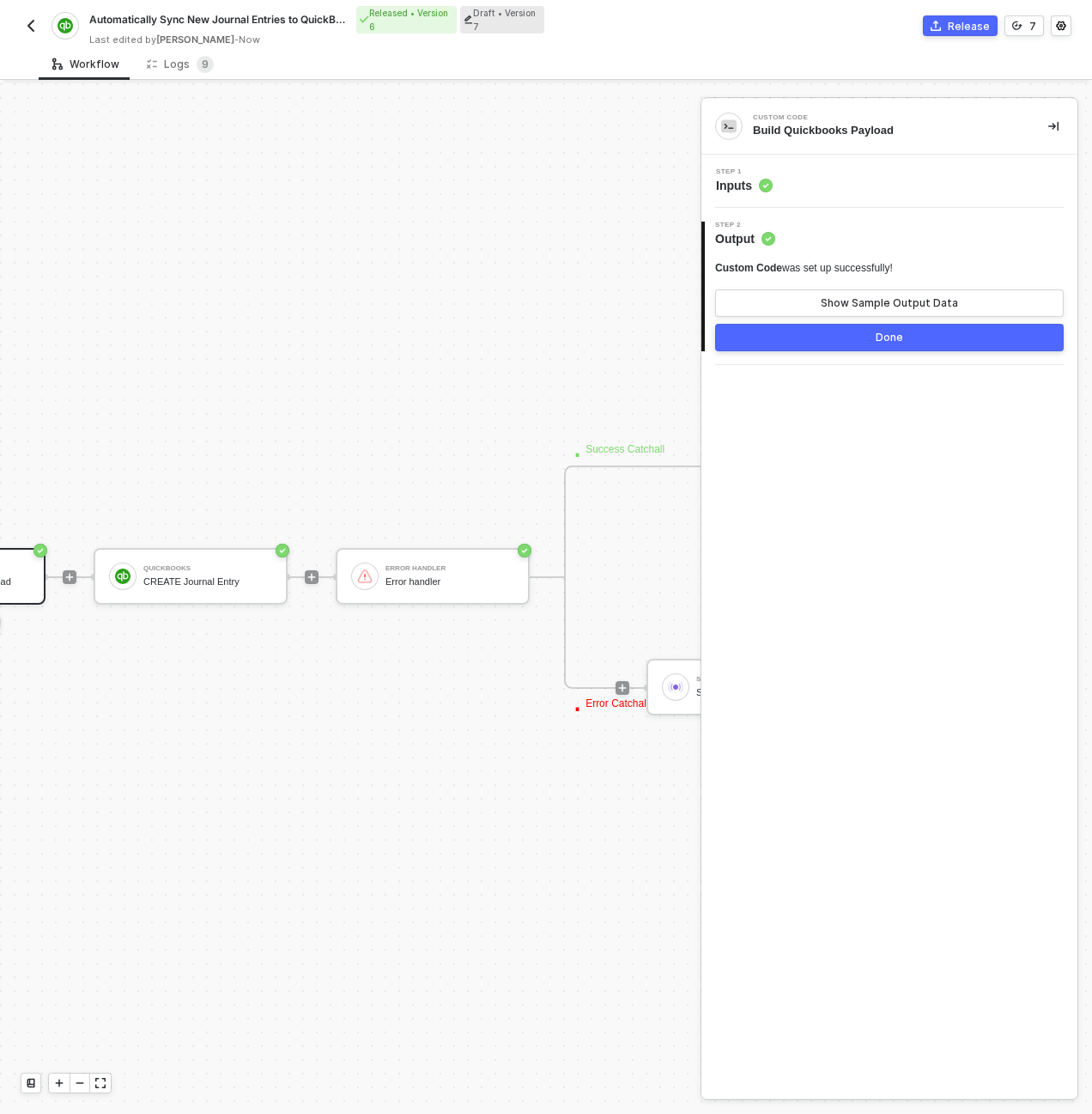
scroll to position [493, 378]
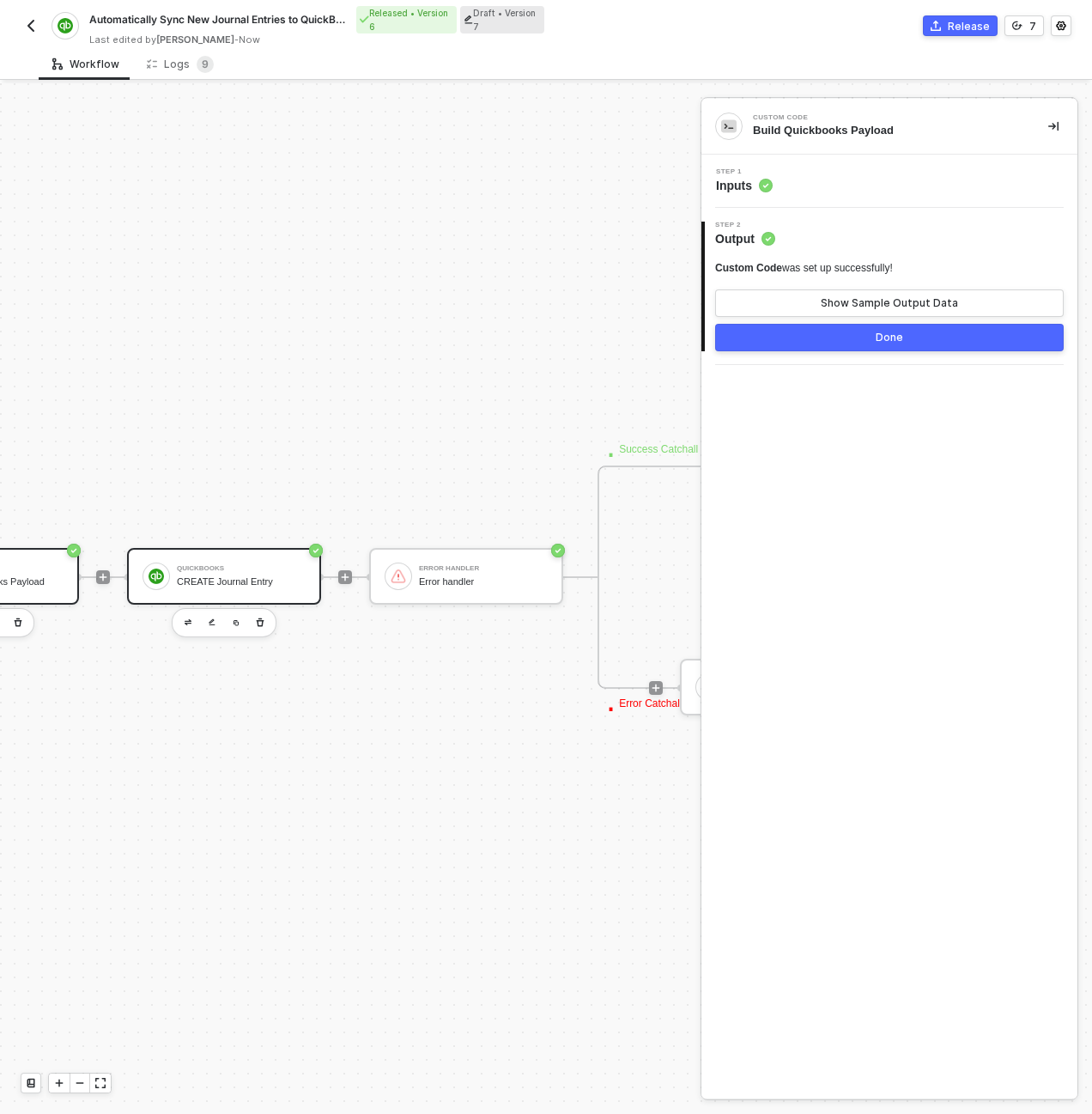
click at [177, 583] on div "CREATE Journal Entry" at bounding box center [241, 582] width 129 height 11
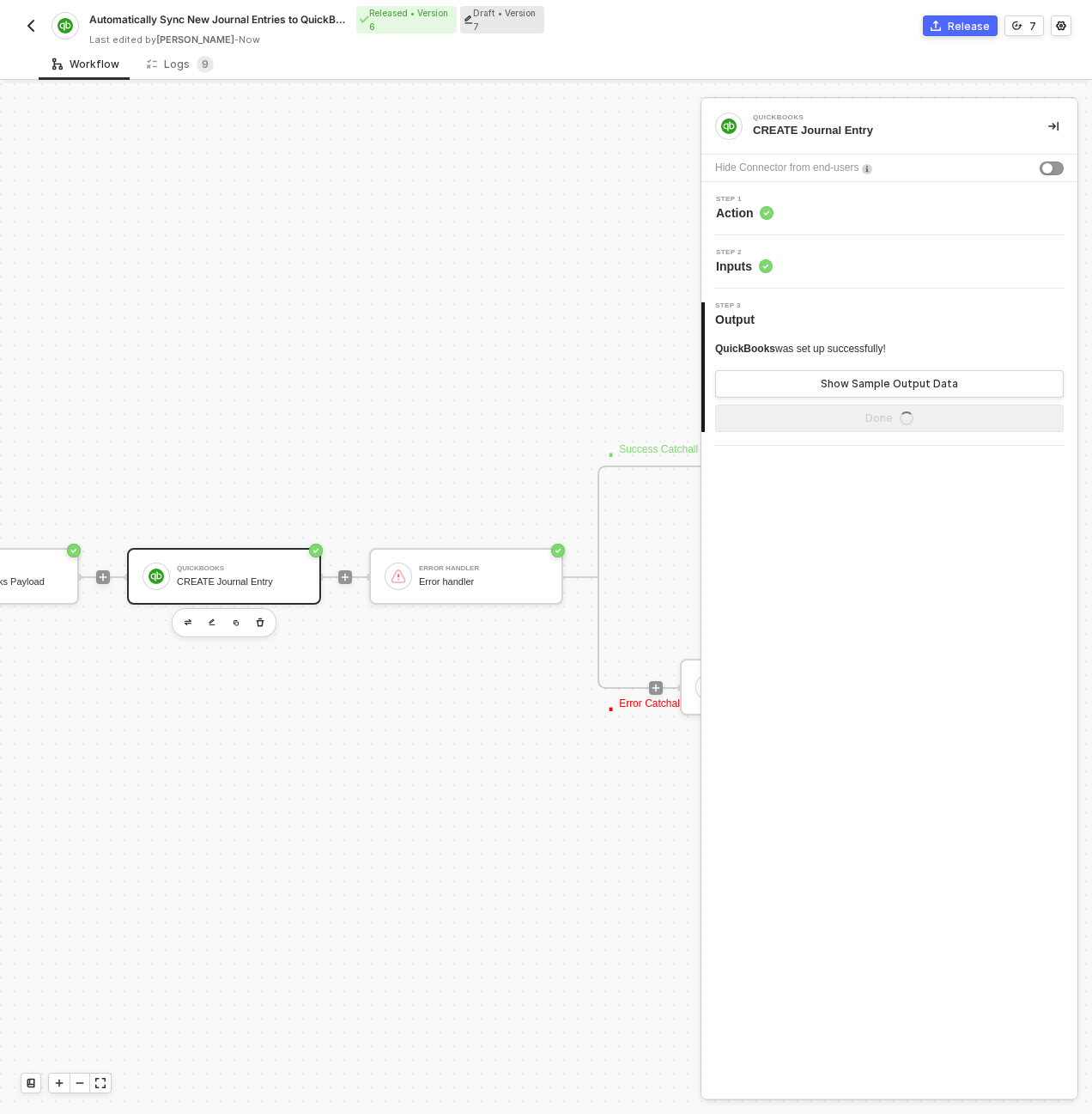
click at [889, 255] on div "Step 2 Inputs" at bounding box center [891, 262] width 371 height 26
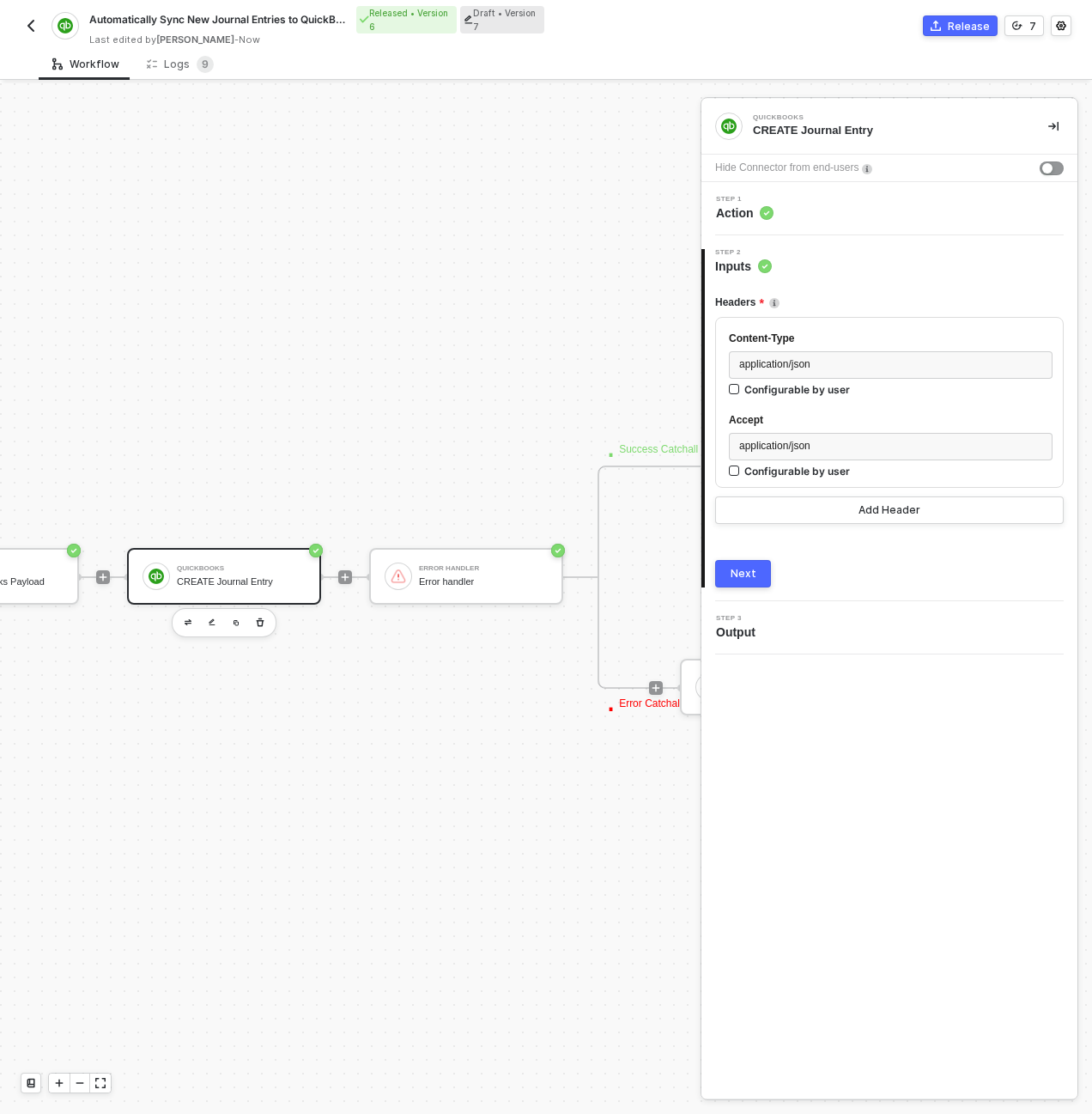
click at [878, 207] on div "Step 1 Action" at bounding box center [891, 208] width 371 height 26
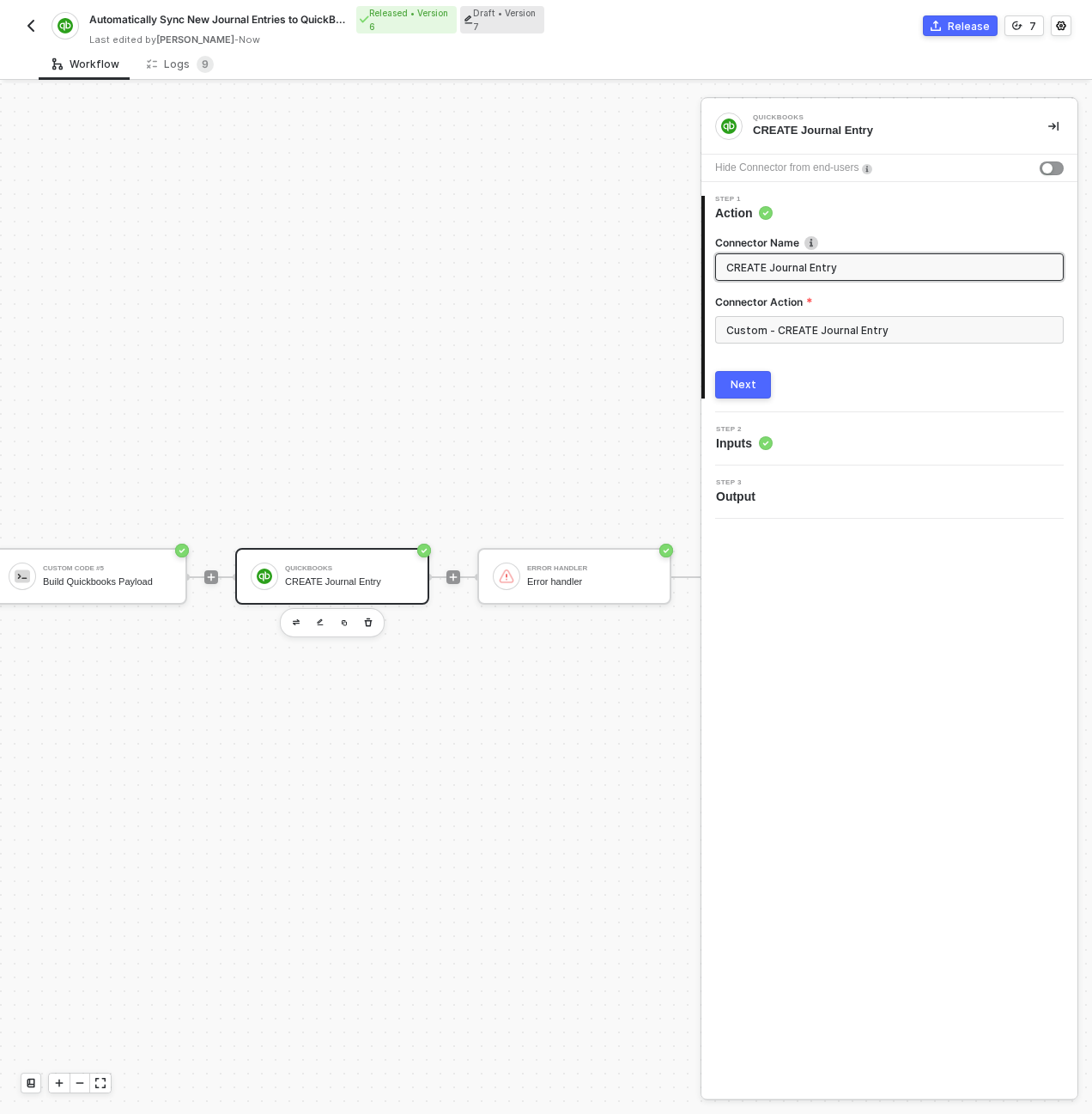
scroll to position [493, 241]
drag, startPoint x: 193, startPoint y: 589, endPoint x: 311, endPoint y: 562, distance: 121.0
click at [194, 589] on div "Custom Code #5 Build Quickbooks Payload" at bounding box center [136, 576] width 129 height 32
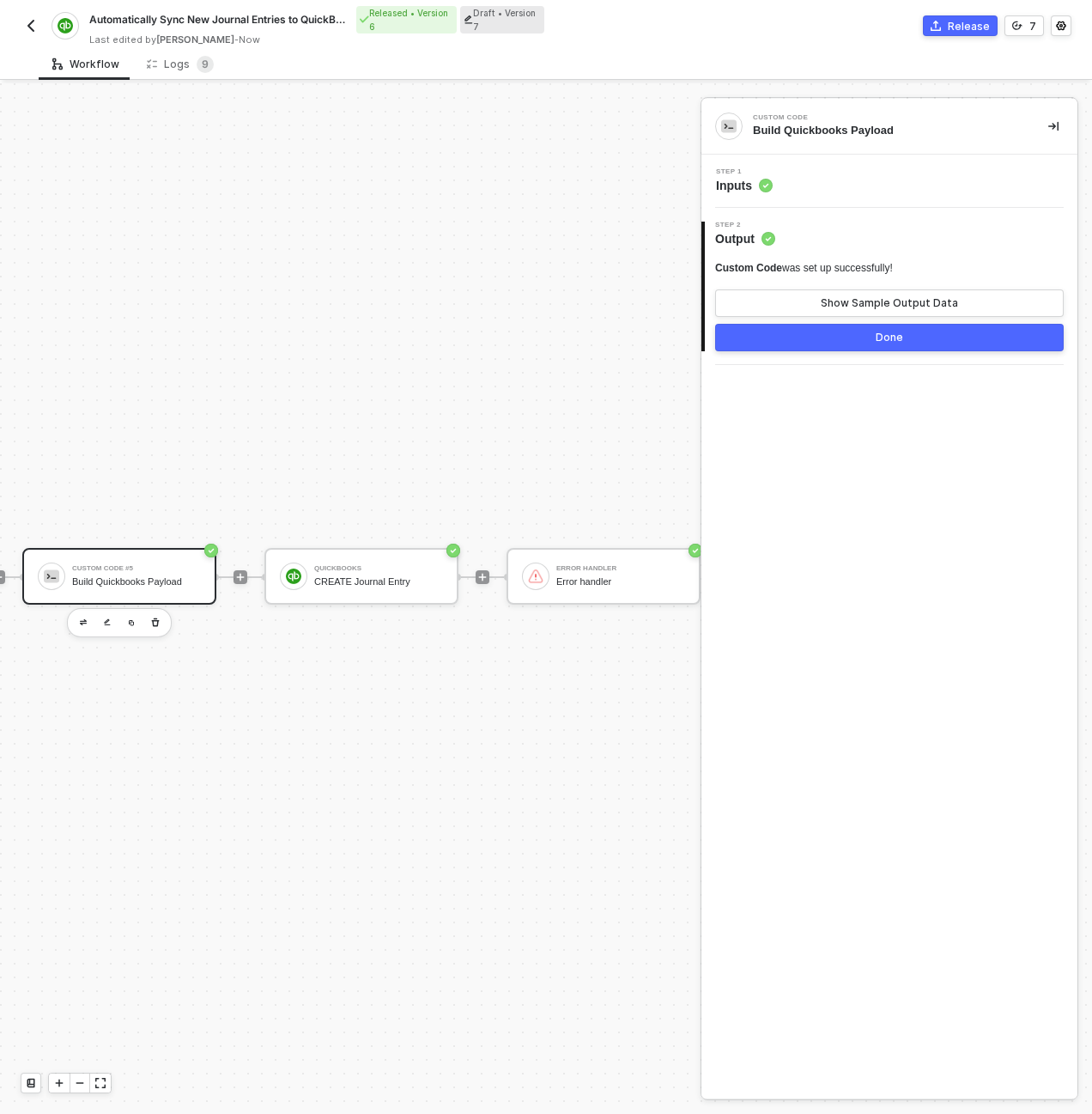
click at [885, 180] on div "Step 1 Inputs" at bounding box center [891, 180] width 371 height 26
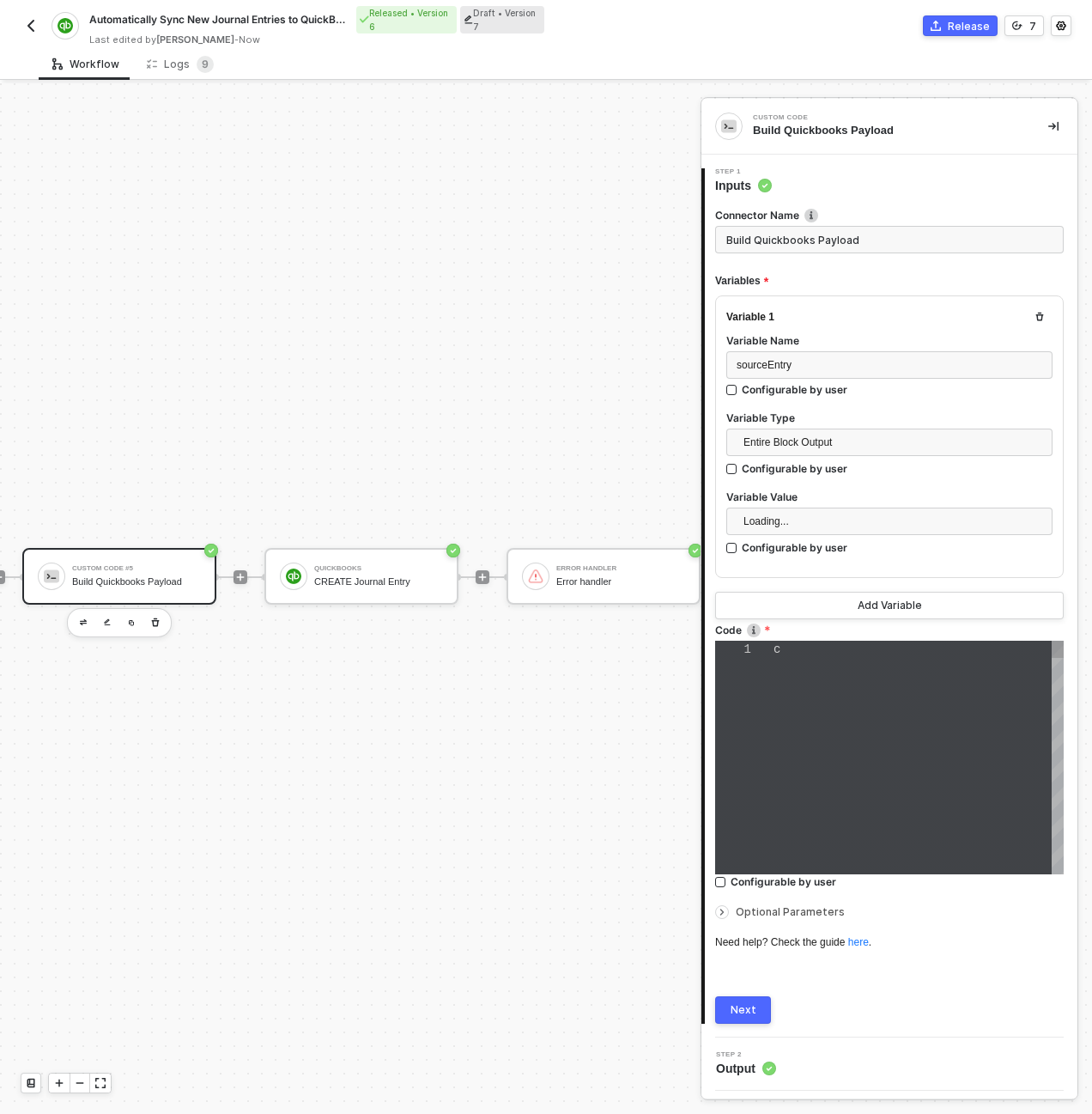
type textarea "const sourceEntry = inputData.sourceEntry; const quickbooksPayload = { "TxnDate…"
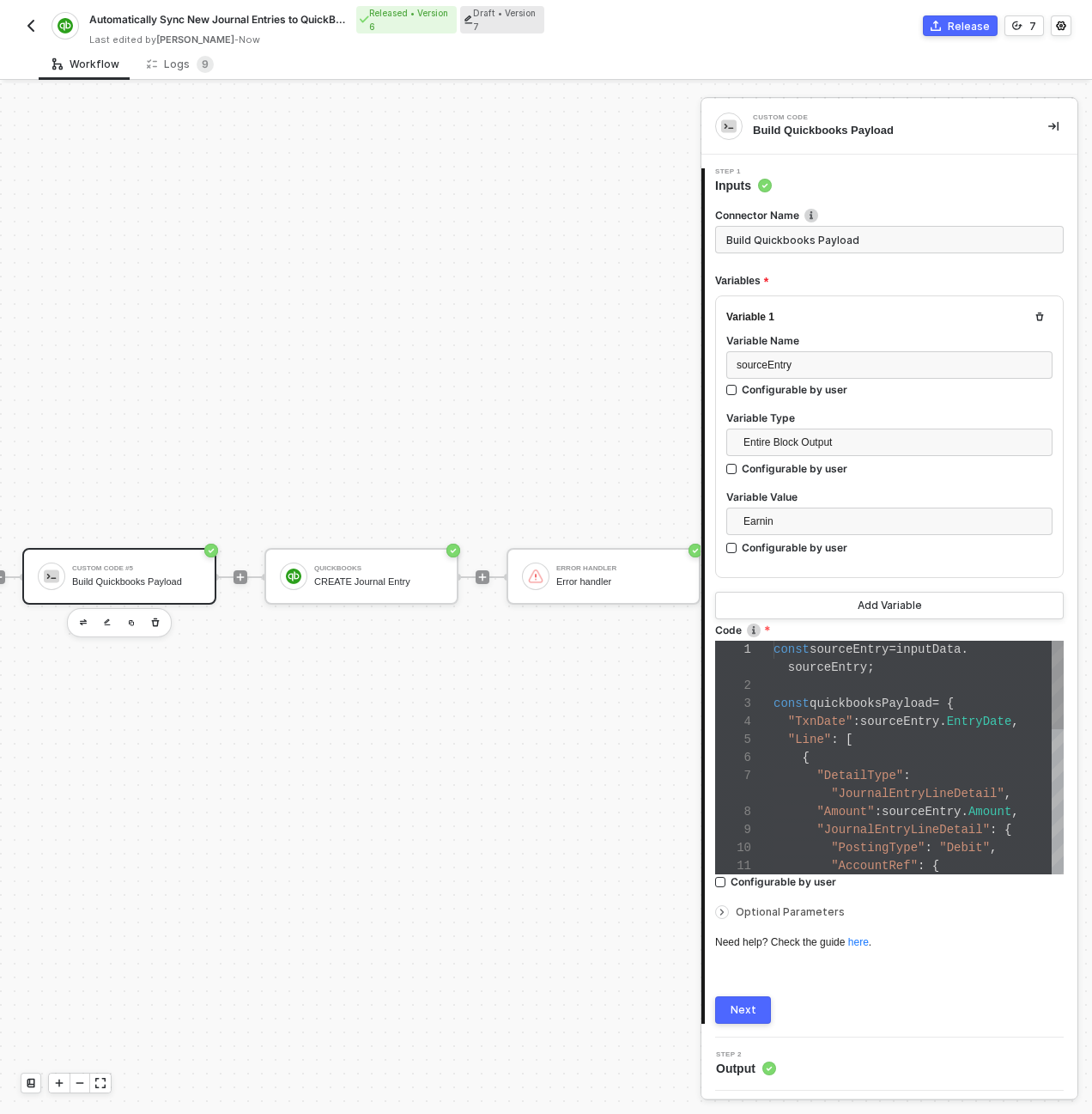
click at [835, 703] on span "quickbooksPayload" at bounding box center [871, 703] width 123 height 13
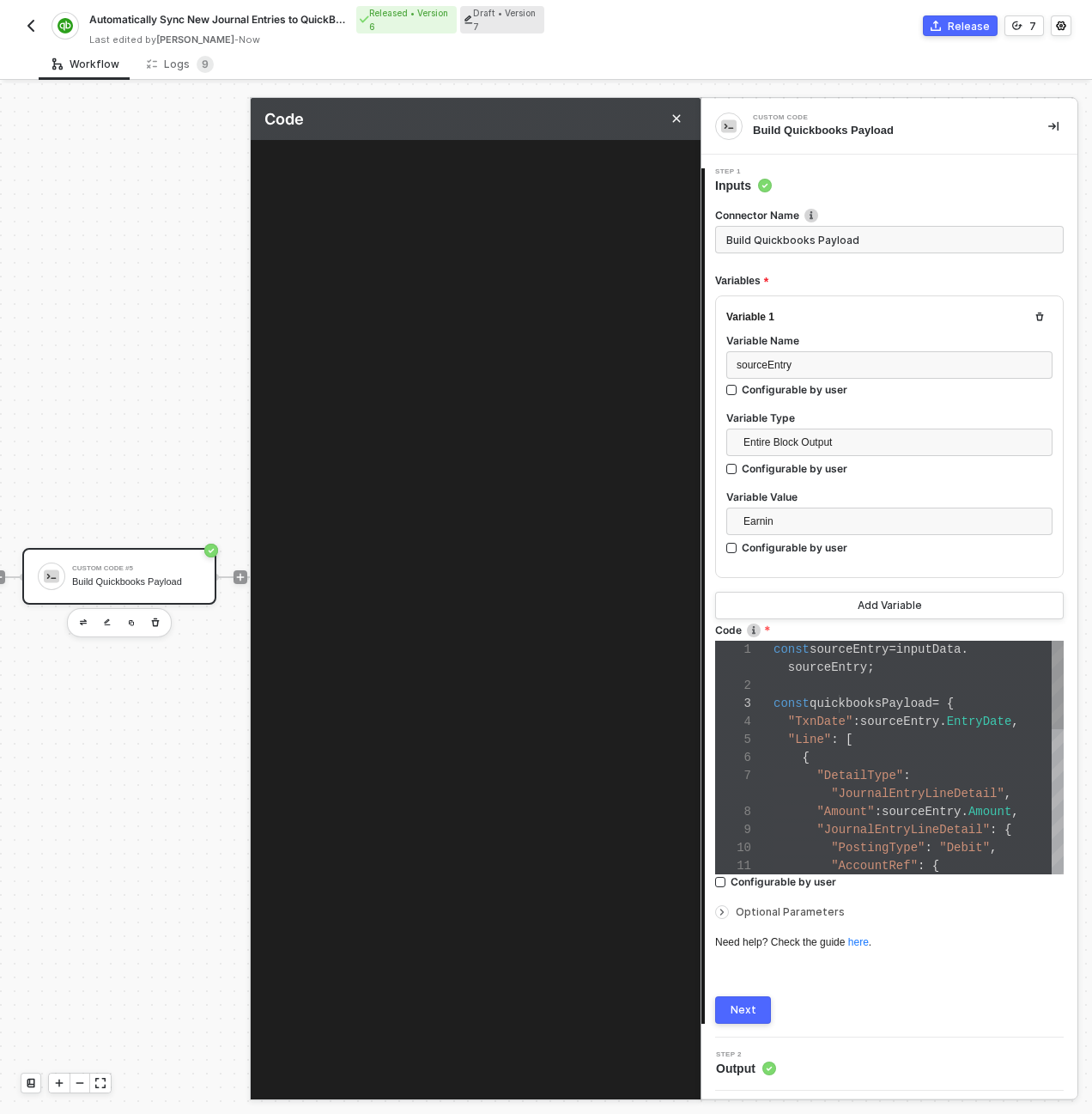
type textarea "const sourceEntry = inputData.sourceEntry; const quickbooksPayload = { "TxnDate…"
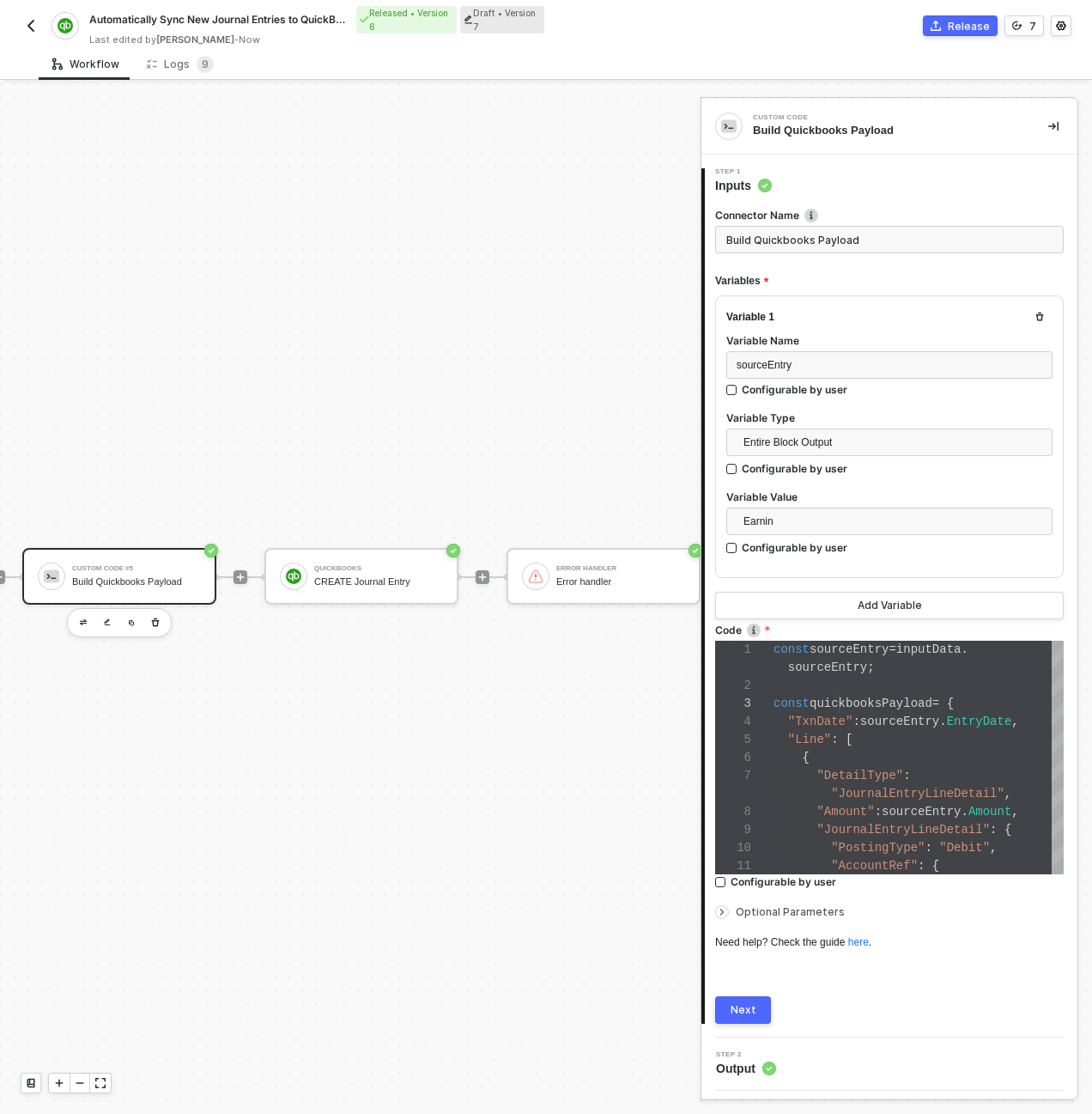
click at [743, 1016] on button "Next" at bounding box center [743, 1009] width 55 height 28
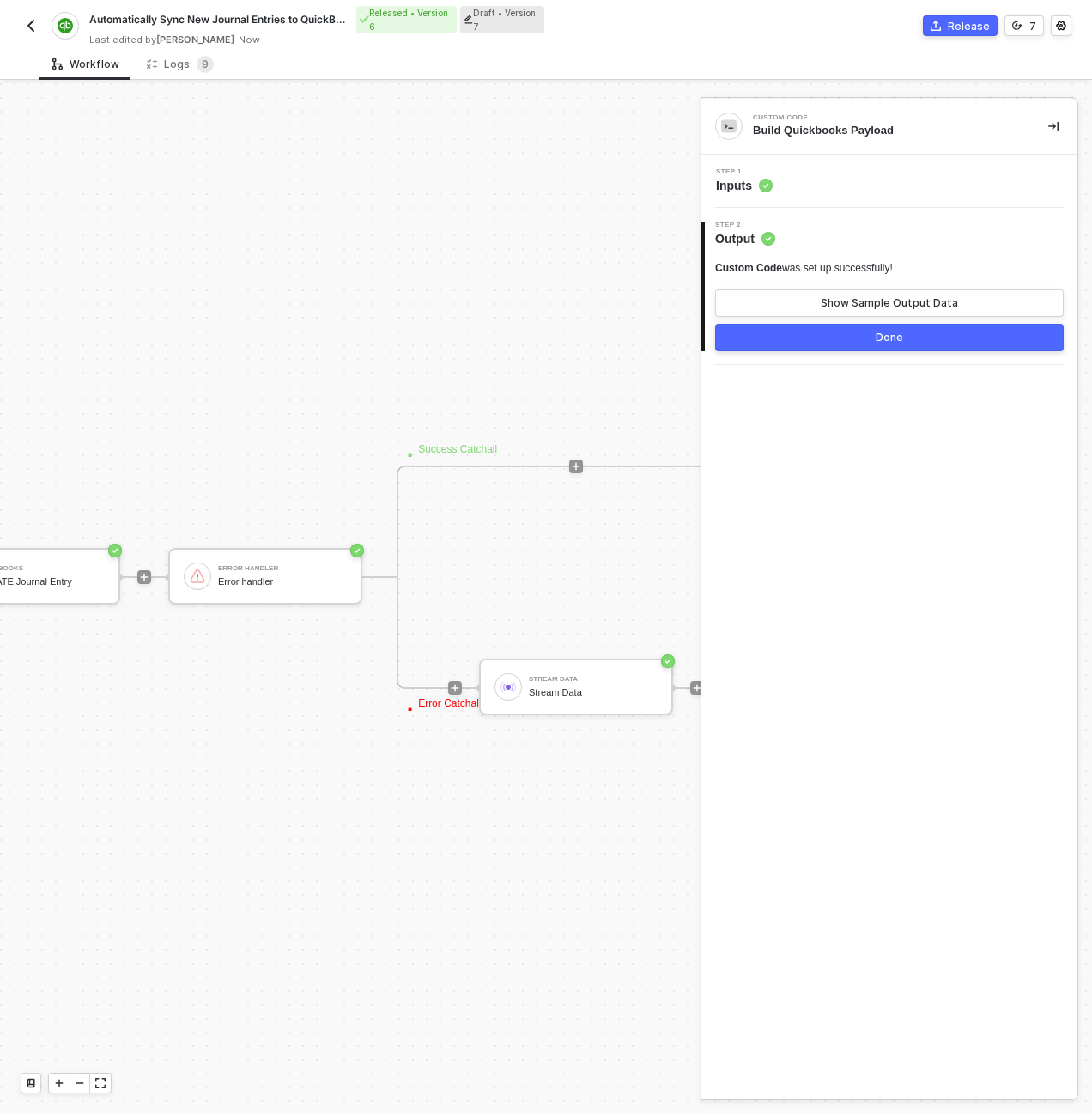
scroll to position [493, 269]
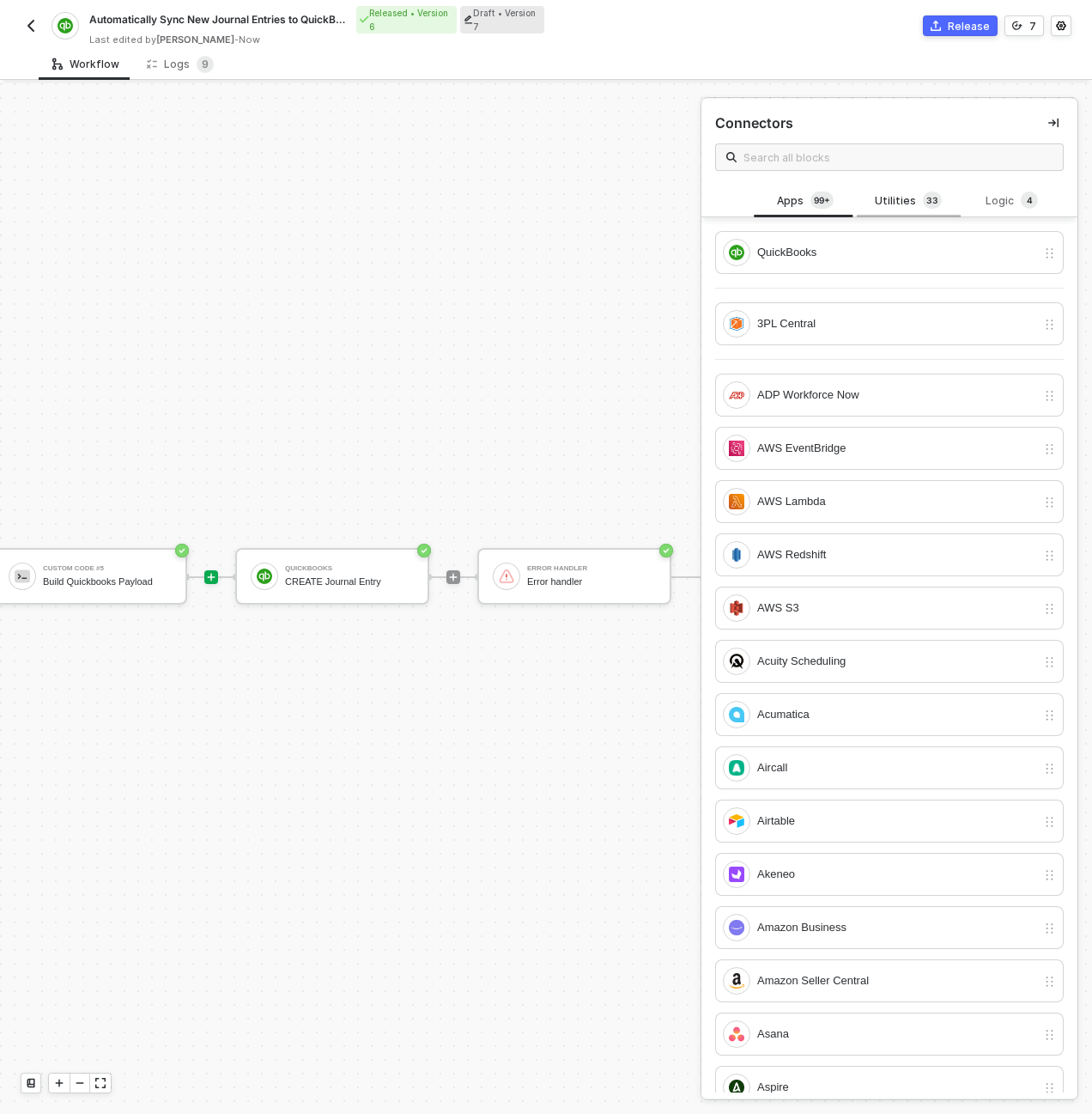
click at [896, 192] on div "Utilities 3 3" at bounding box center [908, 201] width 75 height 19
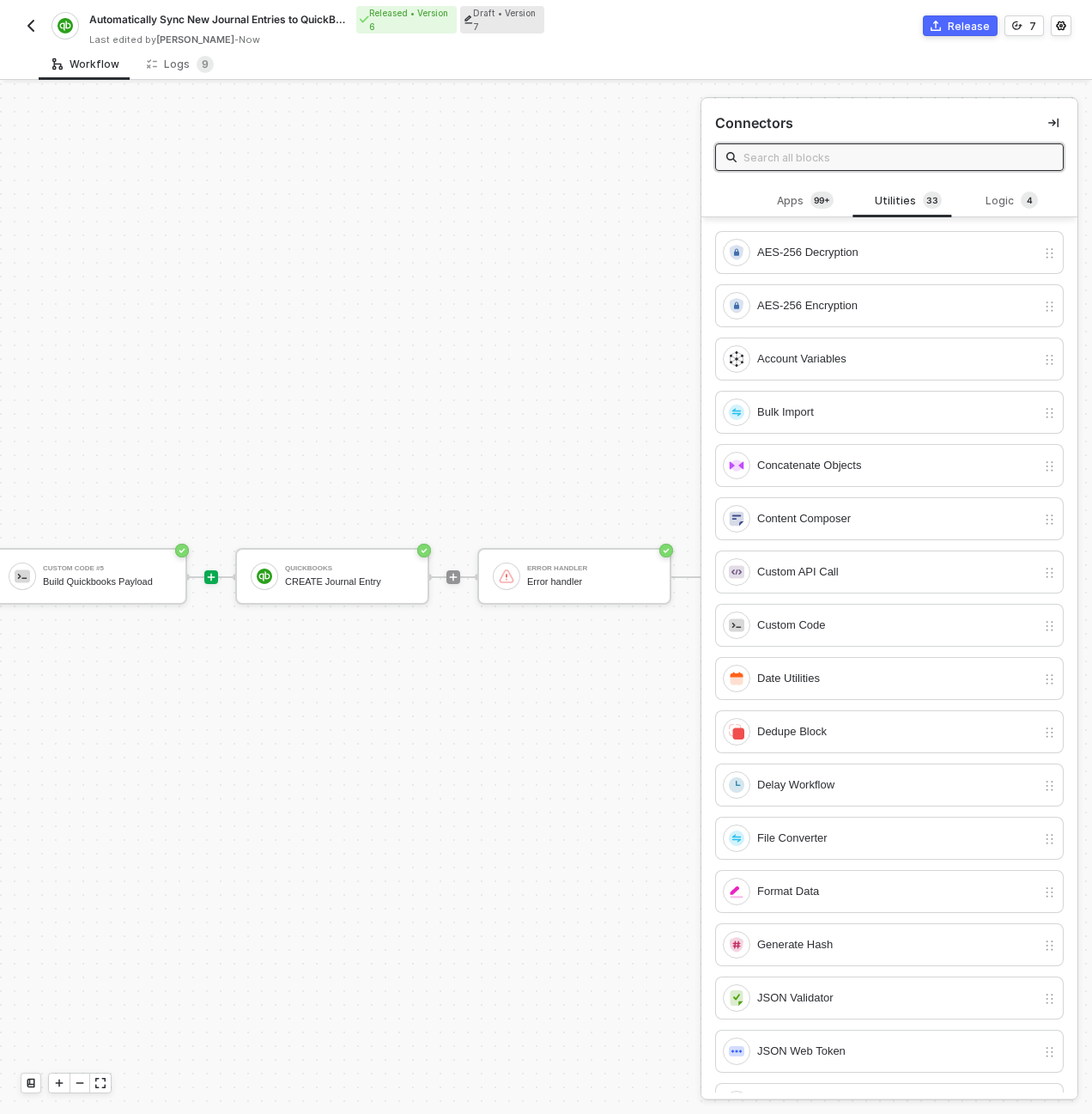
click at [808, 148] on input "text" at bounding box center [898, 158] width 309 height 19
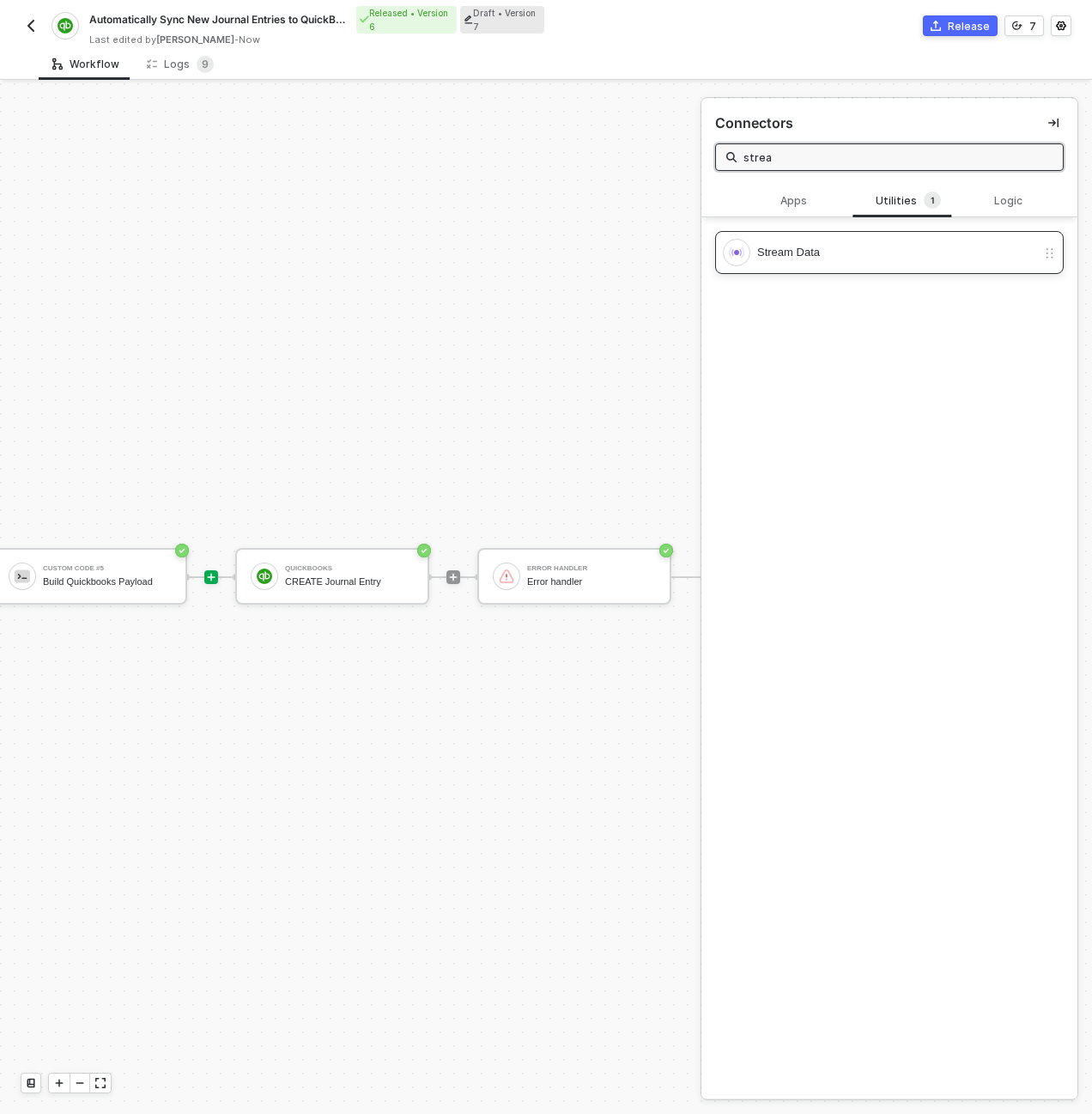
type input "strea"
click at [808, 236] on div "Stream Data" at bounding box center [889, 252] width 348 height 43
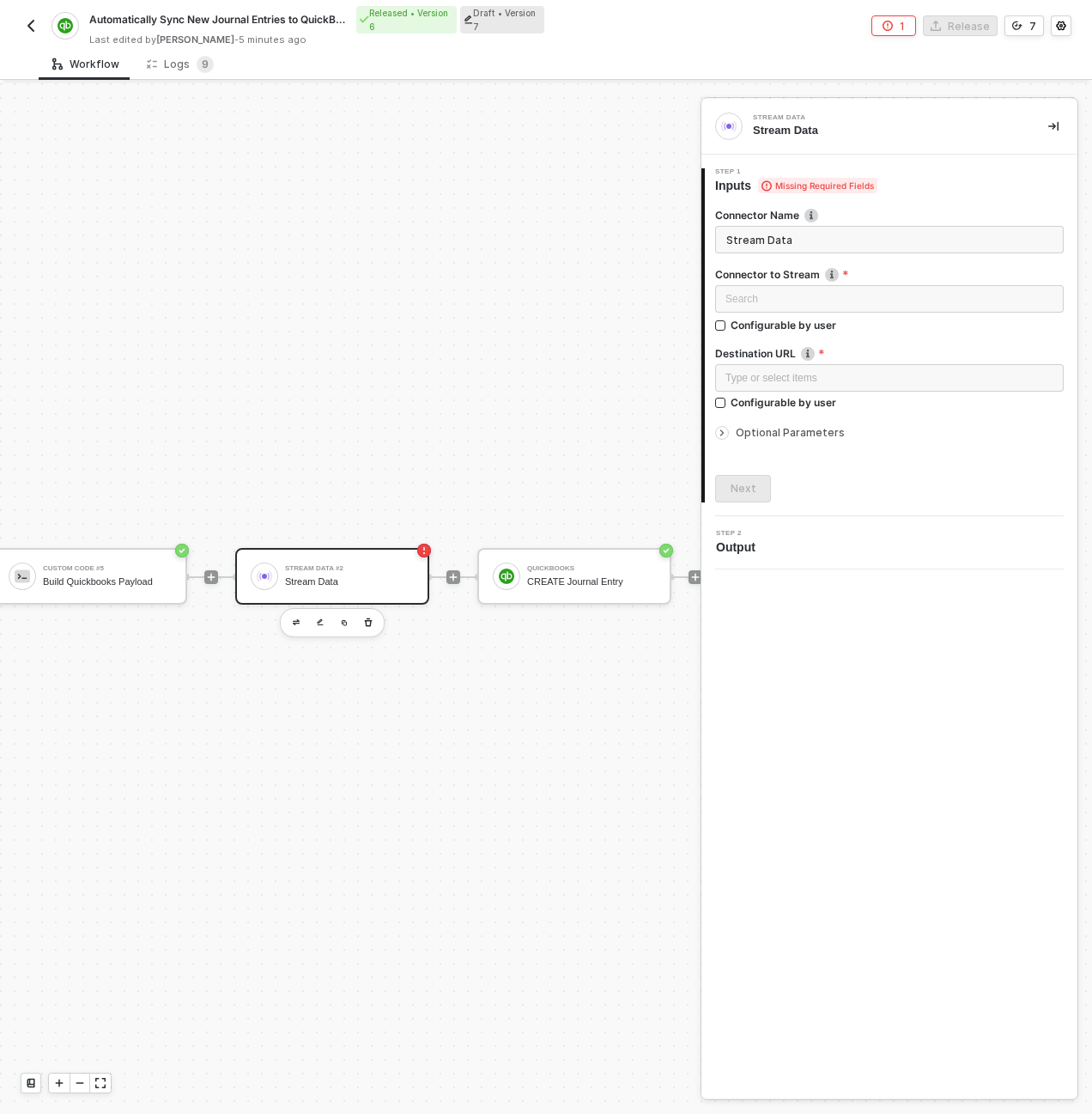
click at [267, 591] on div "Stream Data #2 Stream Data" at bounding box center [331, 576] width 194 height 56
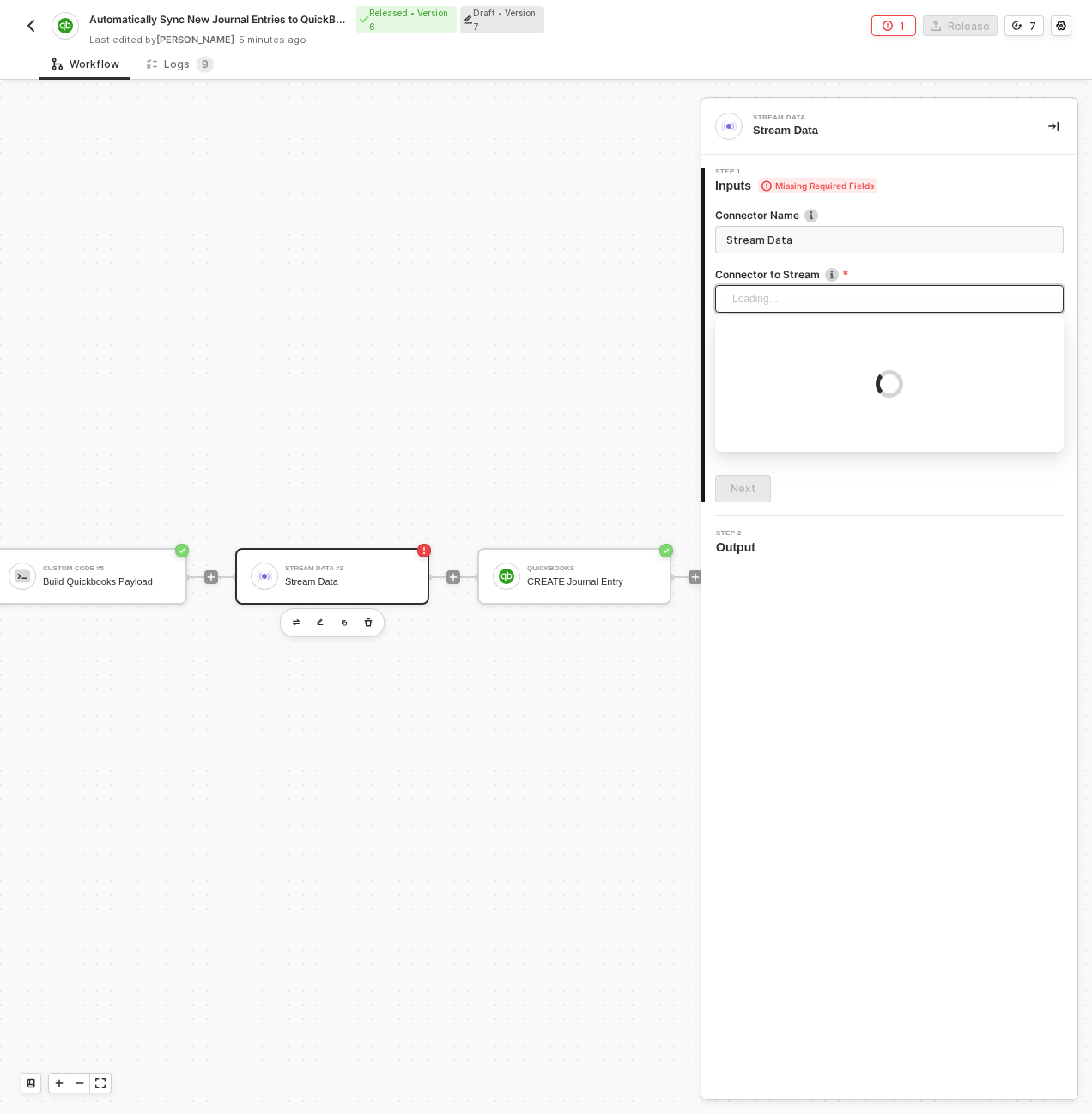
click at [756, 305] on div "Loading..." at bounding box center [889, 299] width 348 height 28
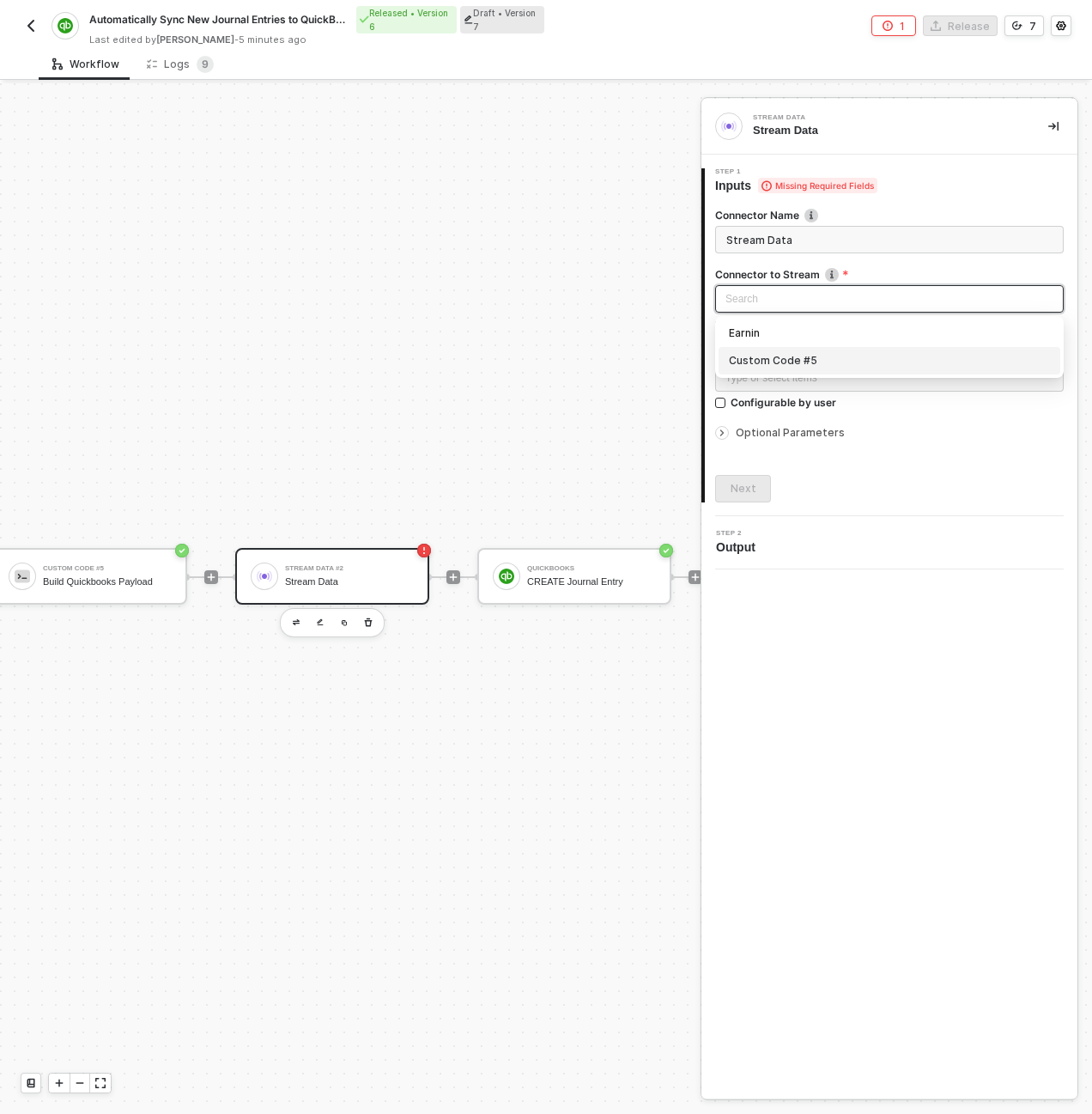
click at [766, 359] on div "Custom Code #5" at bounding box center [890, 361] width 321 height 19
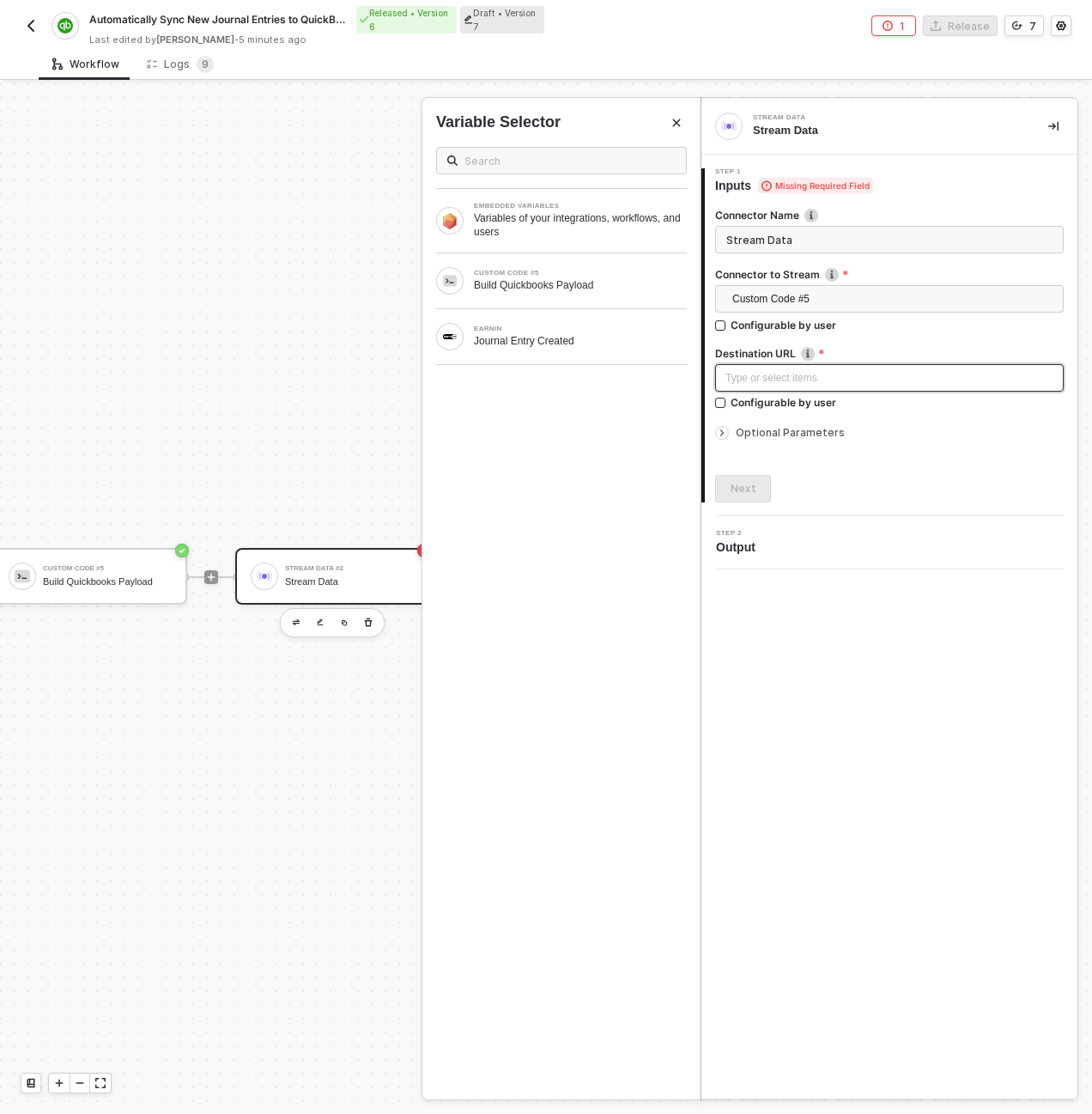
click at [779, 380] on div "Type or select items ﻿" at bounding box center [890, 378] width 328 height 16
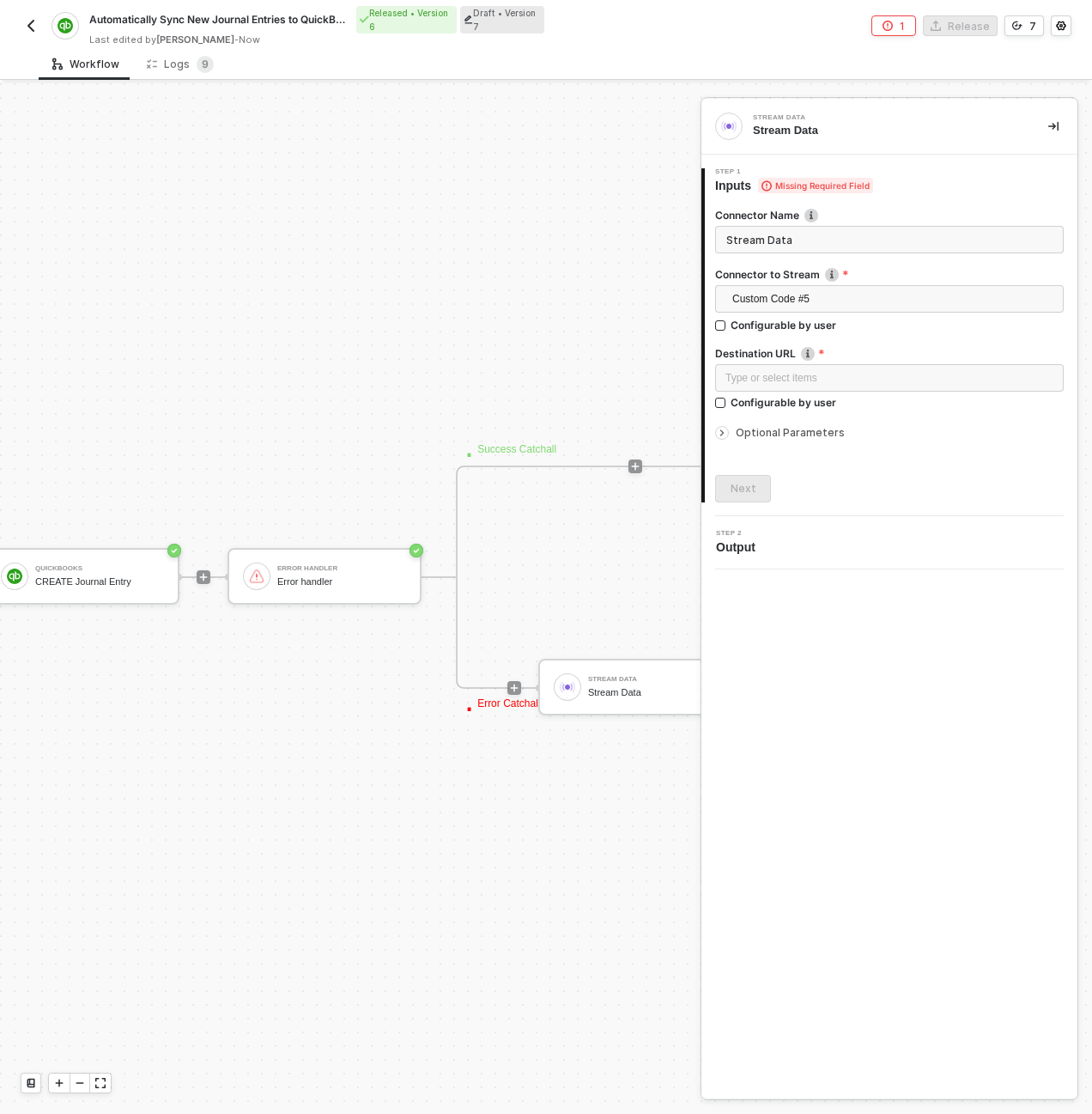
scroll to position [493, 819]
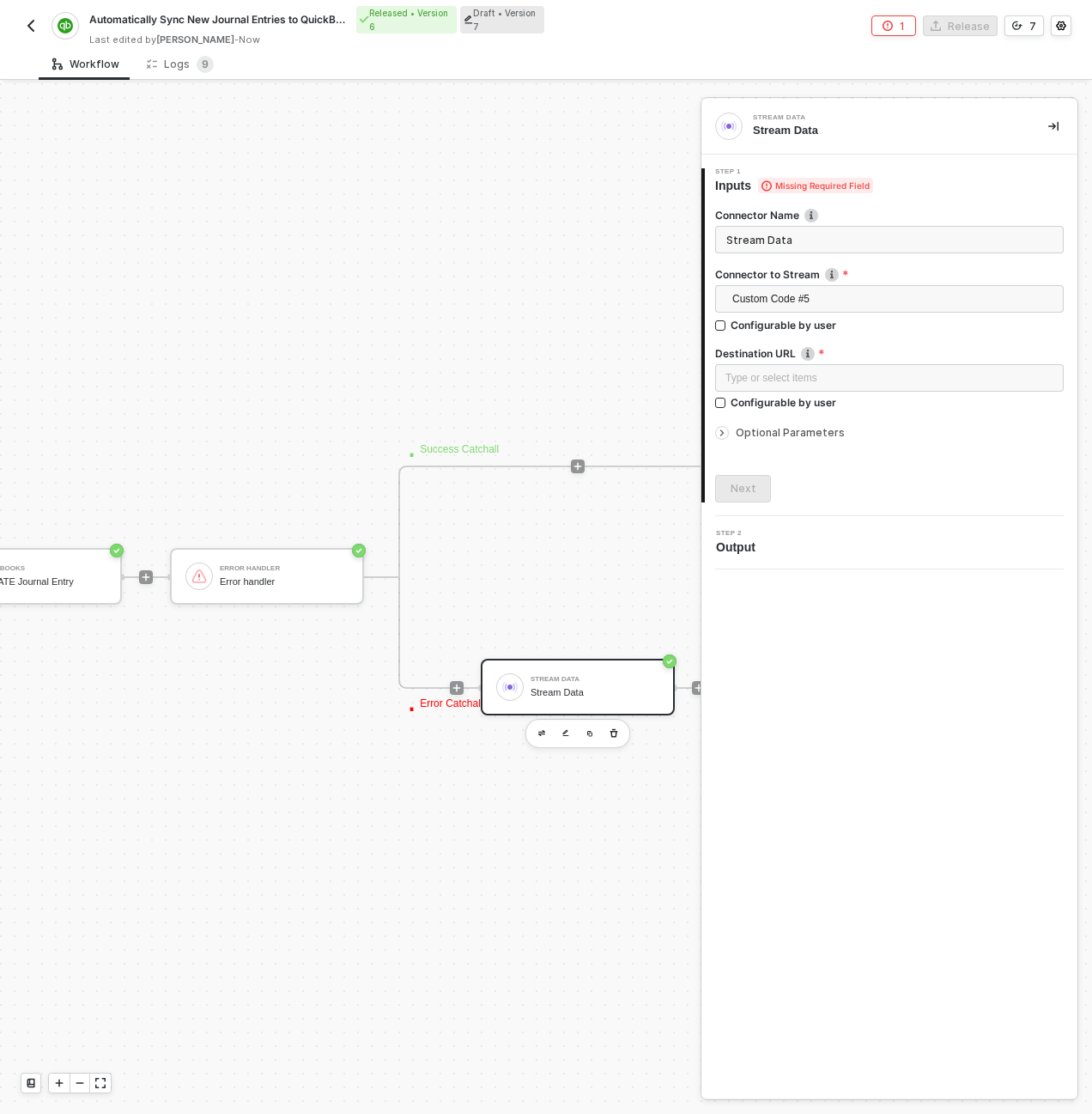
click at [572, 690] on div "Stream Data" at bounding box center [595, 693] width 129 height 11
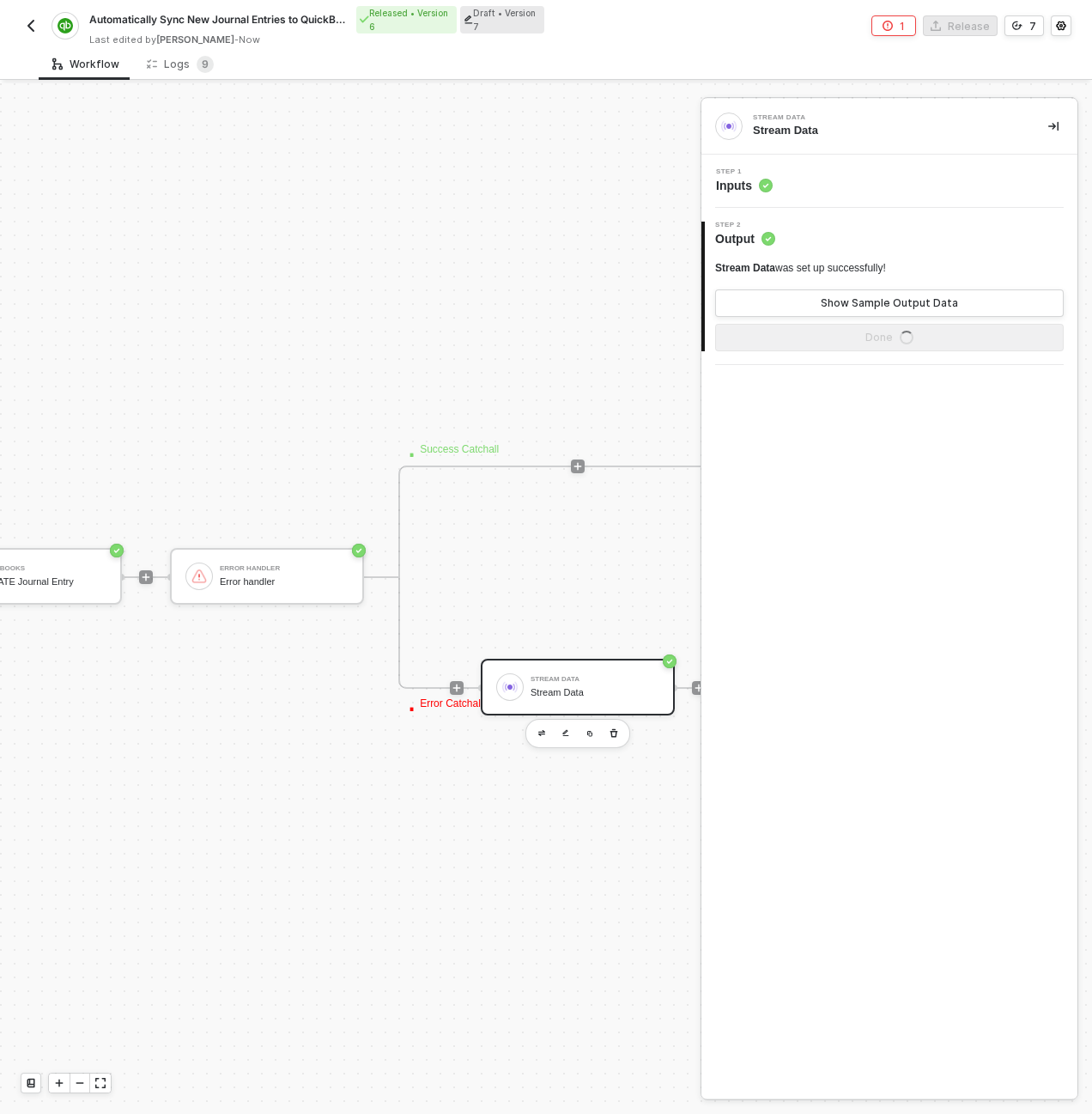
click at [827, 189] on div "Step 1 Inputs" at bounding box center [891, 180] width 371 height 26
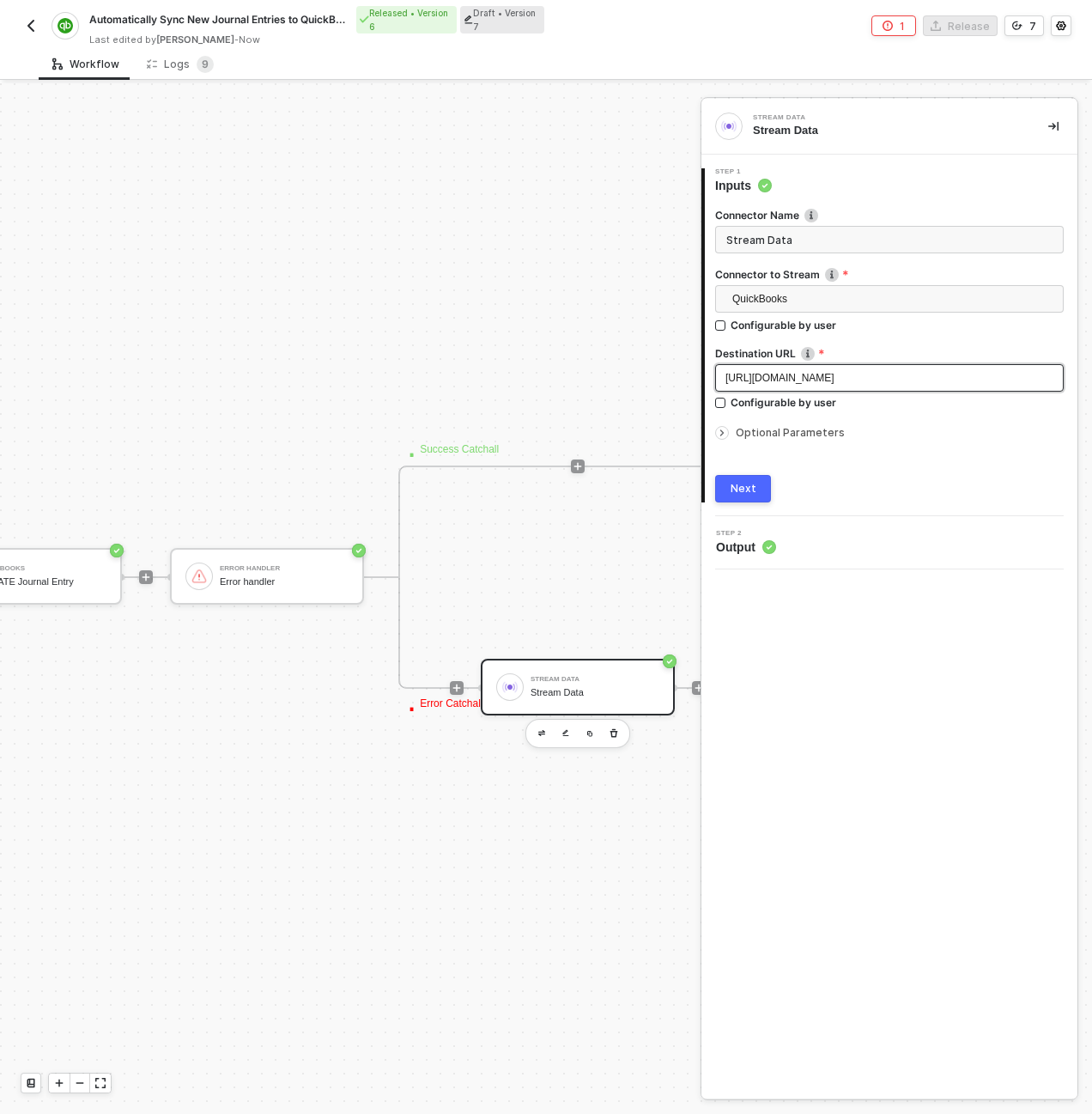
click at [788, 384] on div "https://webhook.site/76f68994-1428-486c-a378-e06278358bd6" at bounding box center [890, 378] width 328 height 16
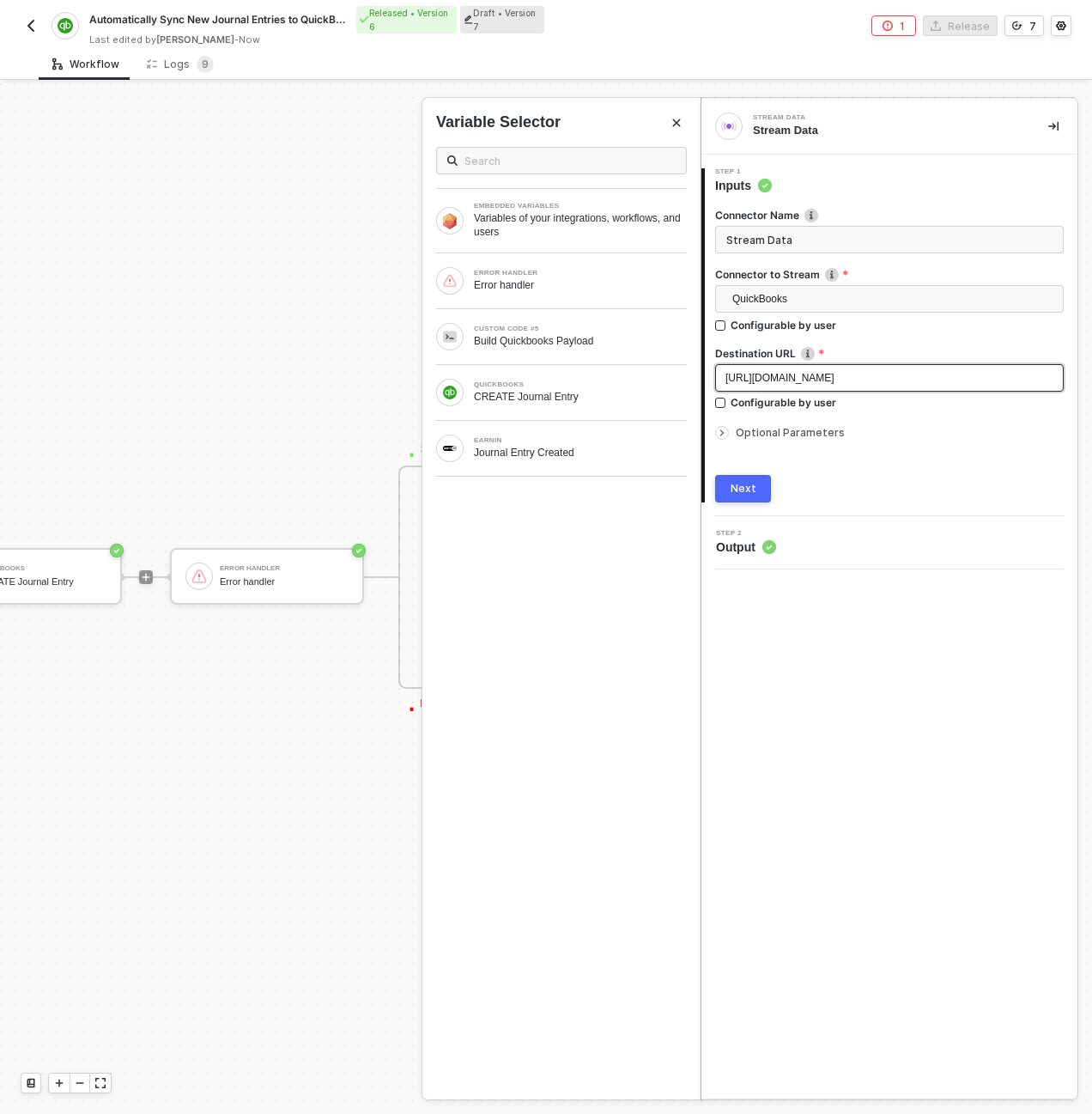
copy span "https://webhook.site/76f68994-1428-486c-a378-e06278358bd6"
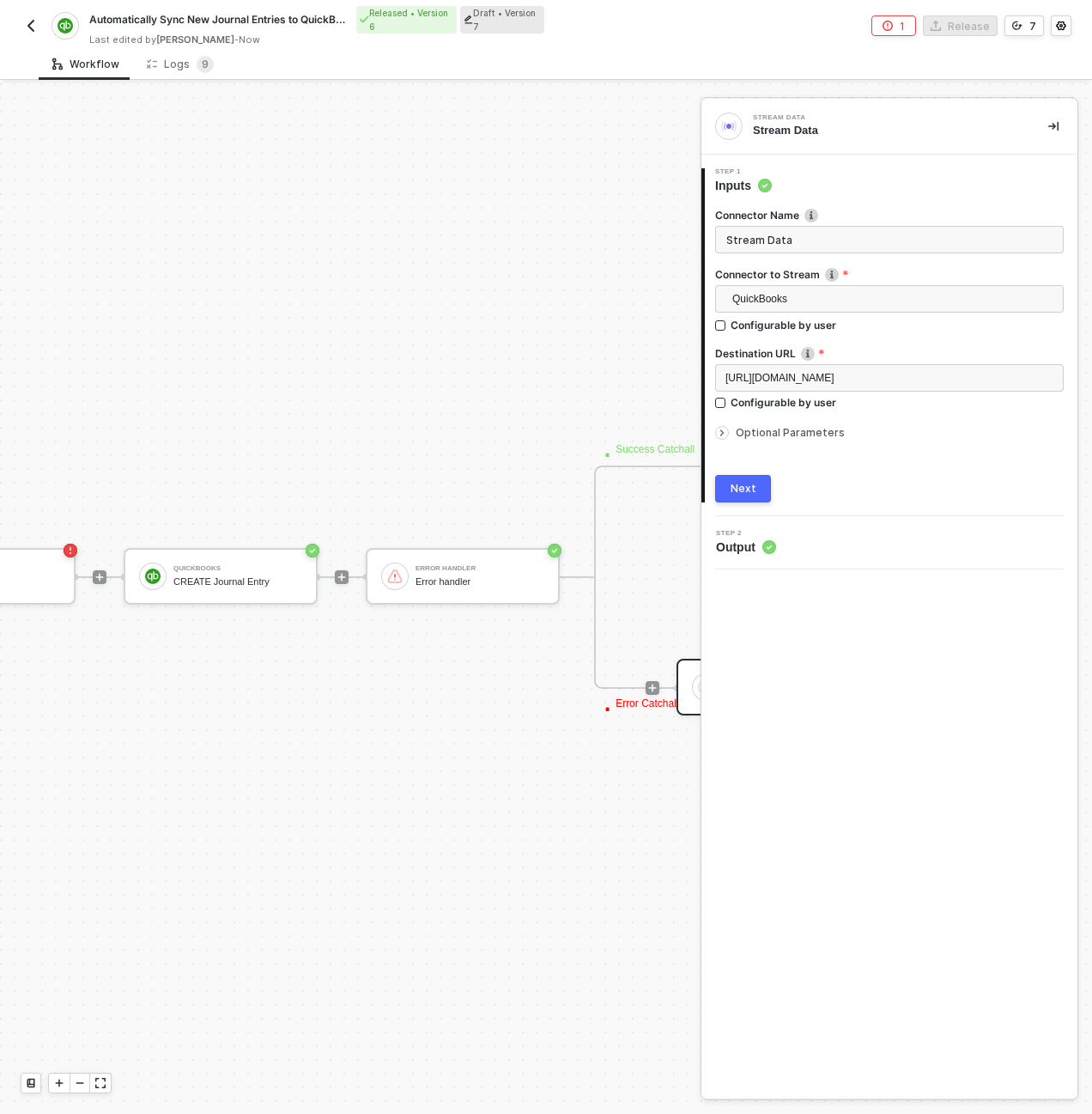
scroll to position [493, 269]
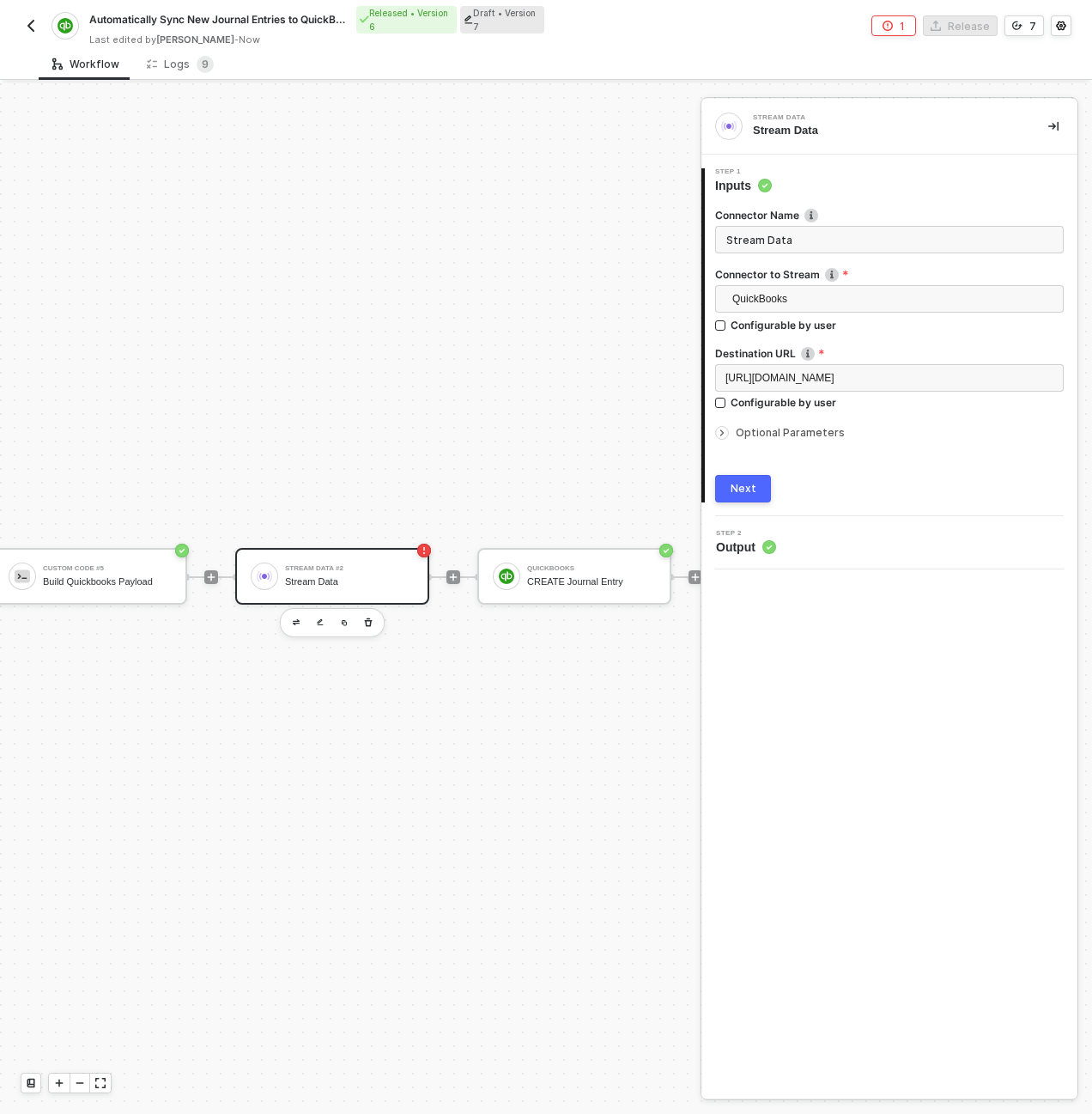
click at [316, 565] on div "Stream Data #2" at bounding box center [349, 568] width 129 height 7
click at [810, 332] on div "Configurable by user" at bounding box center [783, 325] width 106 height 14
click at [727, 397] on input "Configurable by user" at bounding box center [721, 403] width 12 height 12
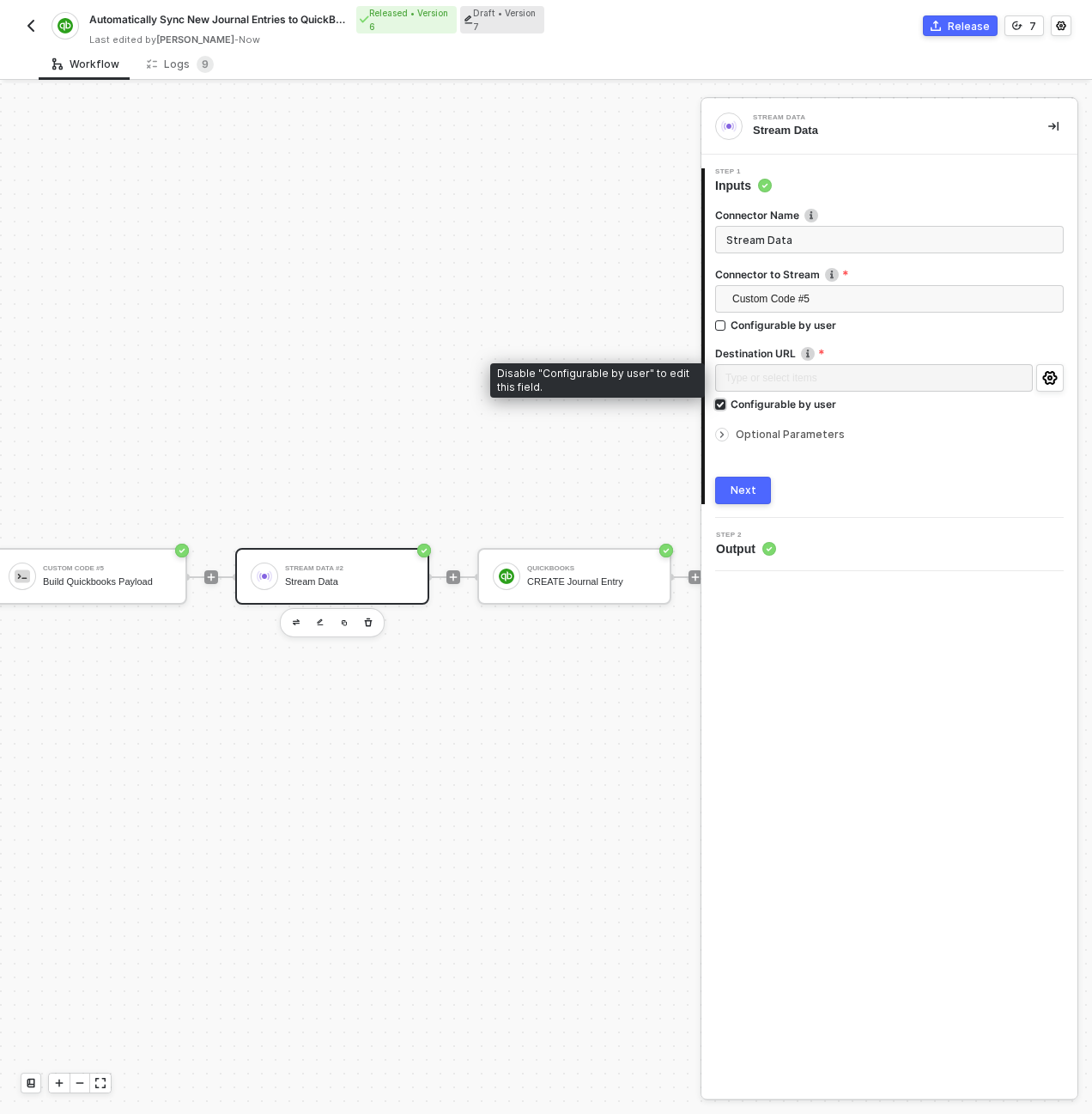
click at [788, 403] on div "Configurable by user" at bounding box center [783, 404] width 106 height 14
click at [727, 403] on input "Configurable by user" at bounding box center [721, 405] width 12 height 12
checkbox input "false"
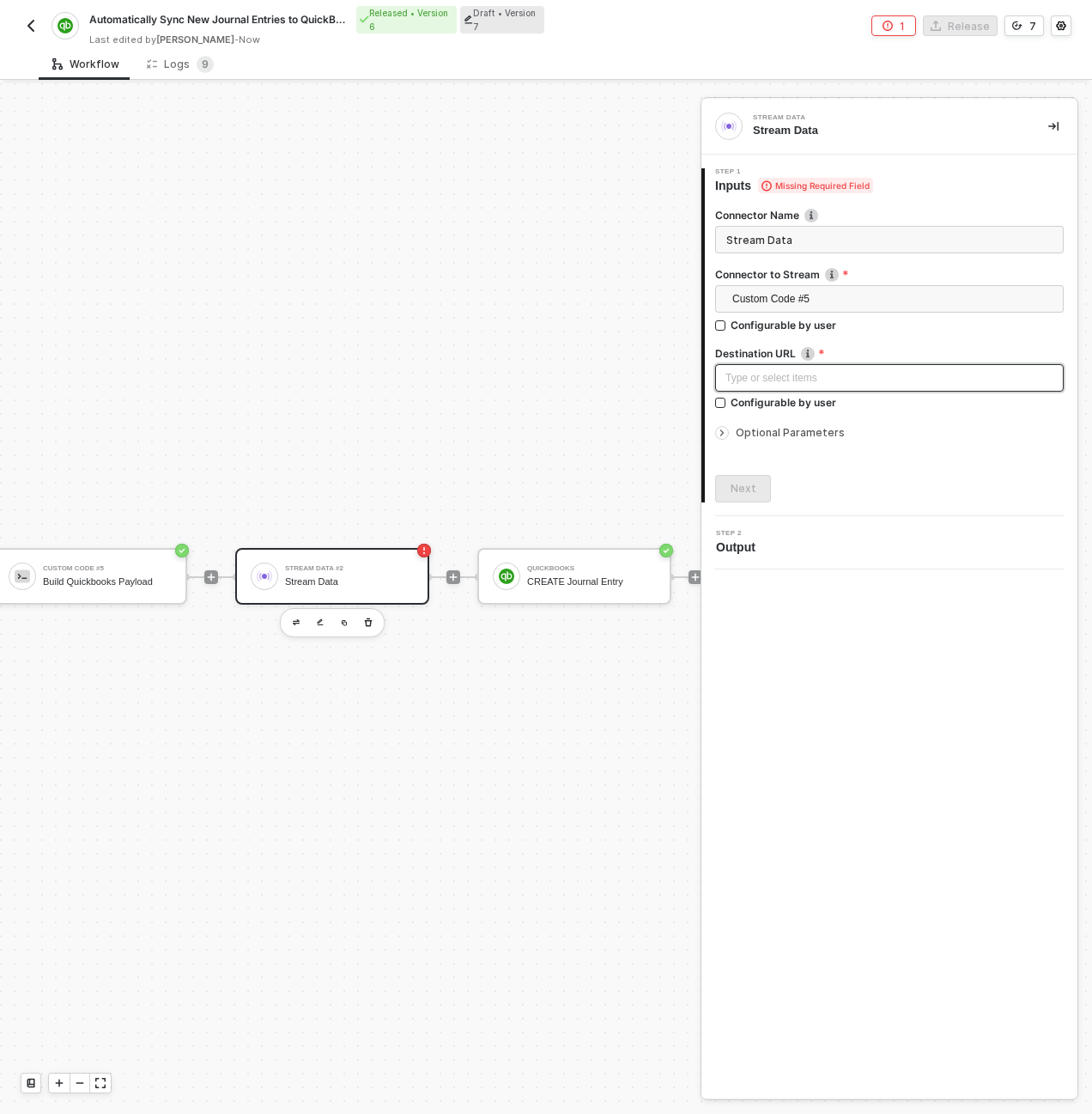
click at [789, 380] on div "Type or select items ﻿" at bounding box center [890, 378] width 328 height 16
click at [754, 483] on button "Next" at bounding box center [743, 488] width 55 height 28
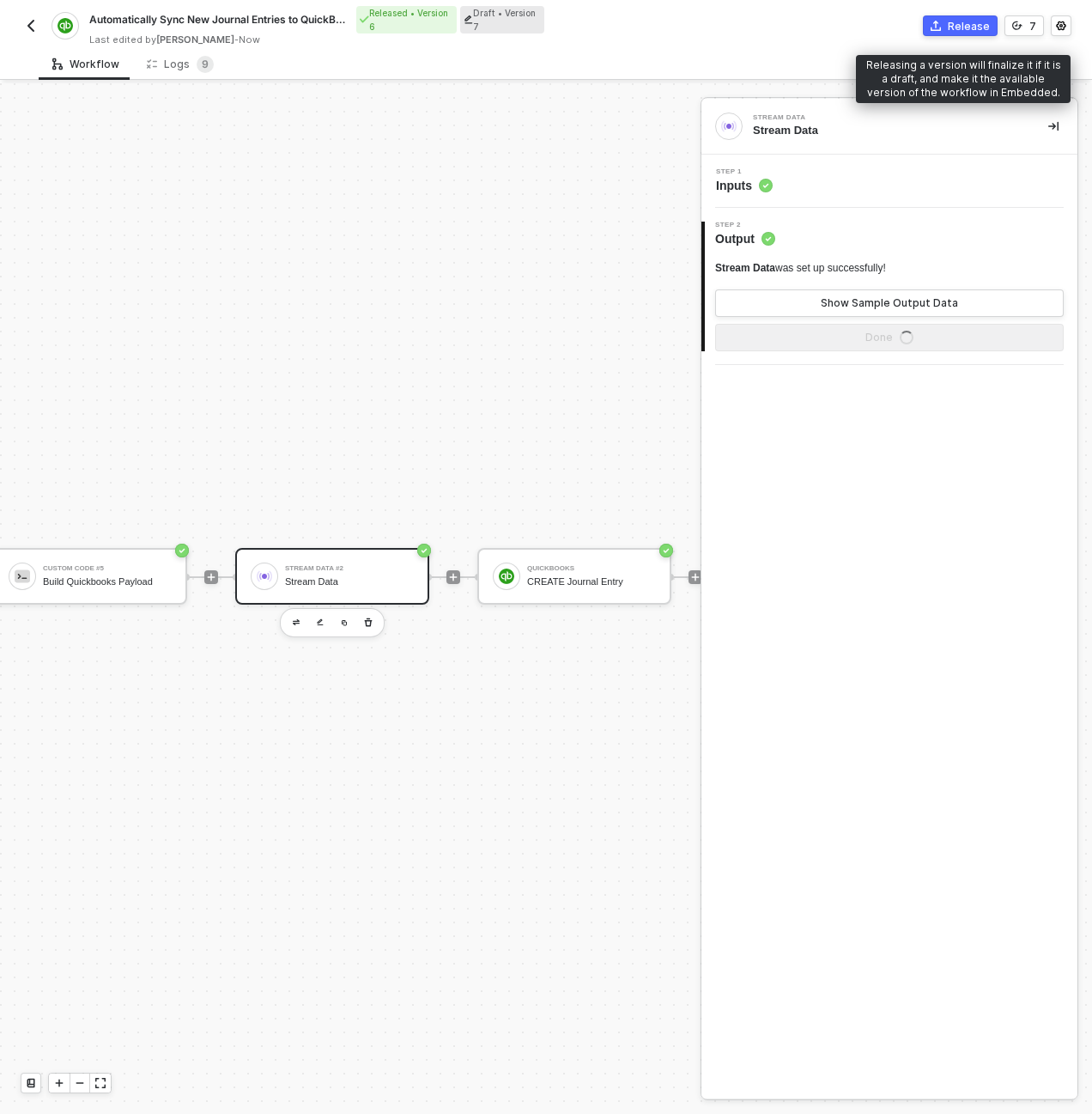
click at [972, 19] on div "Release" at bounding box center [969, 26] width 42 height 14
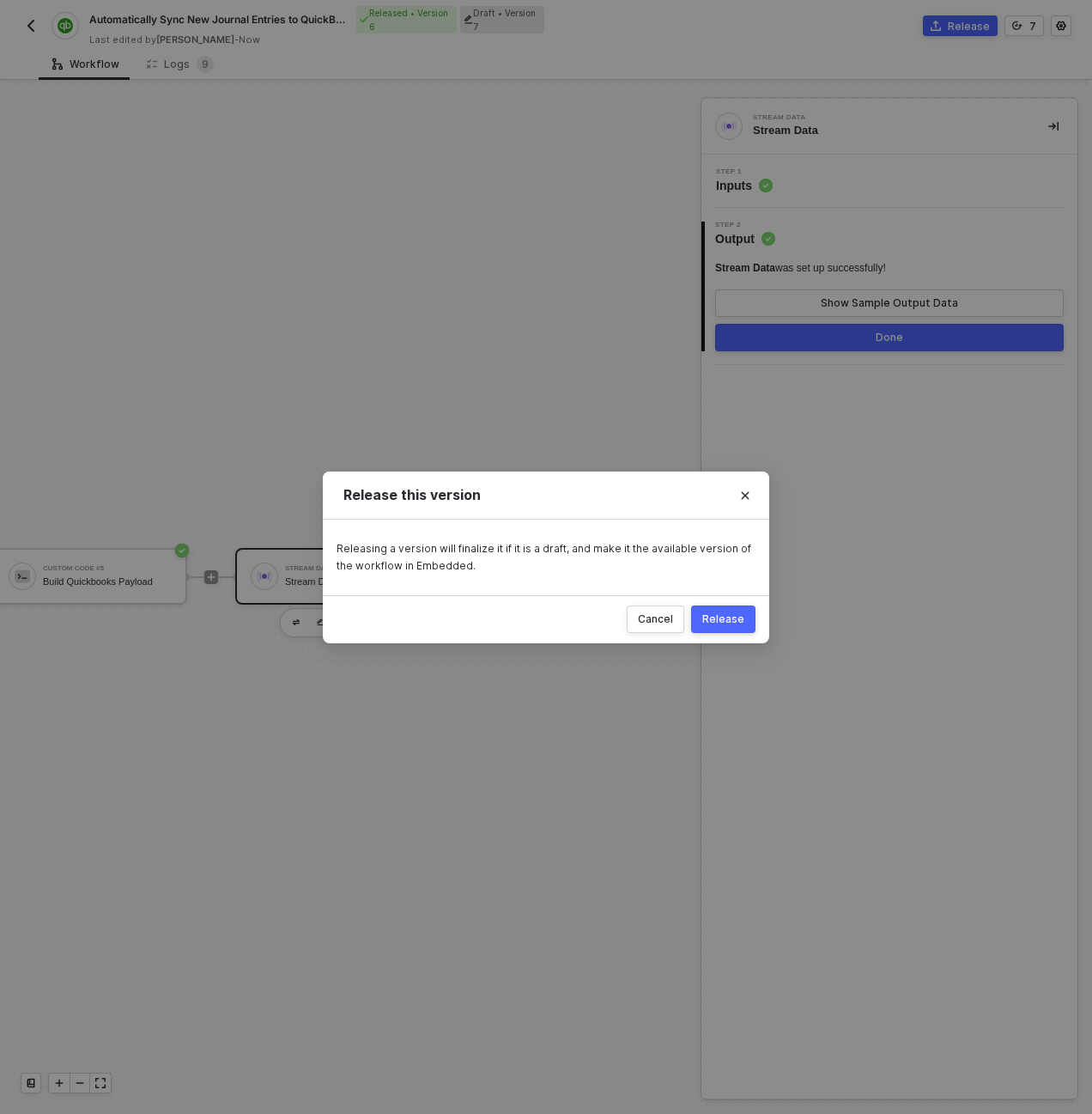
click at [734, 612] on div "Release" at bounding box center [724, 619] width 42 height 13
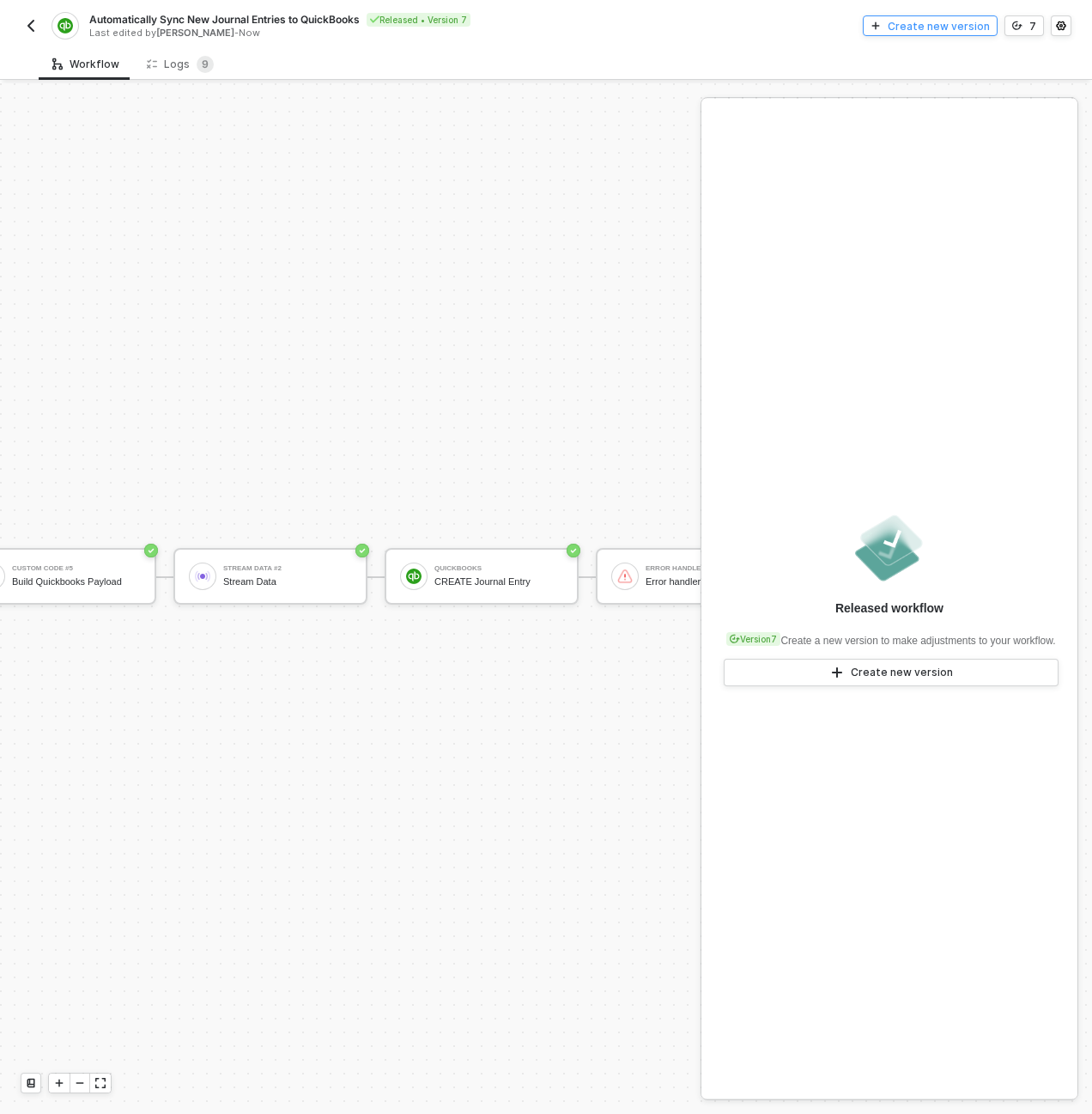
click at [938, 15] on button "Create new version" at bounding box center [930, 26] width 135 height 21
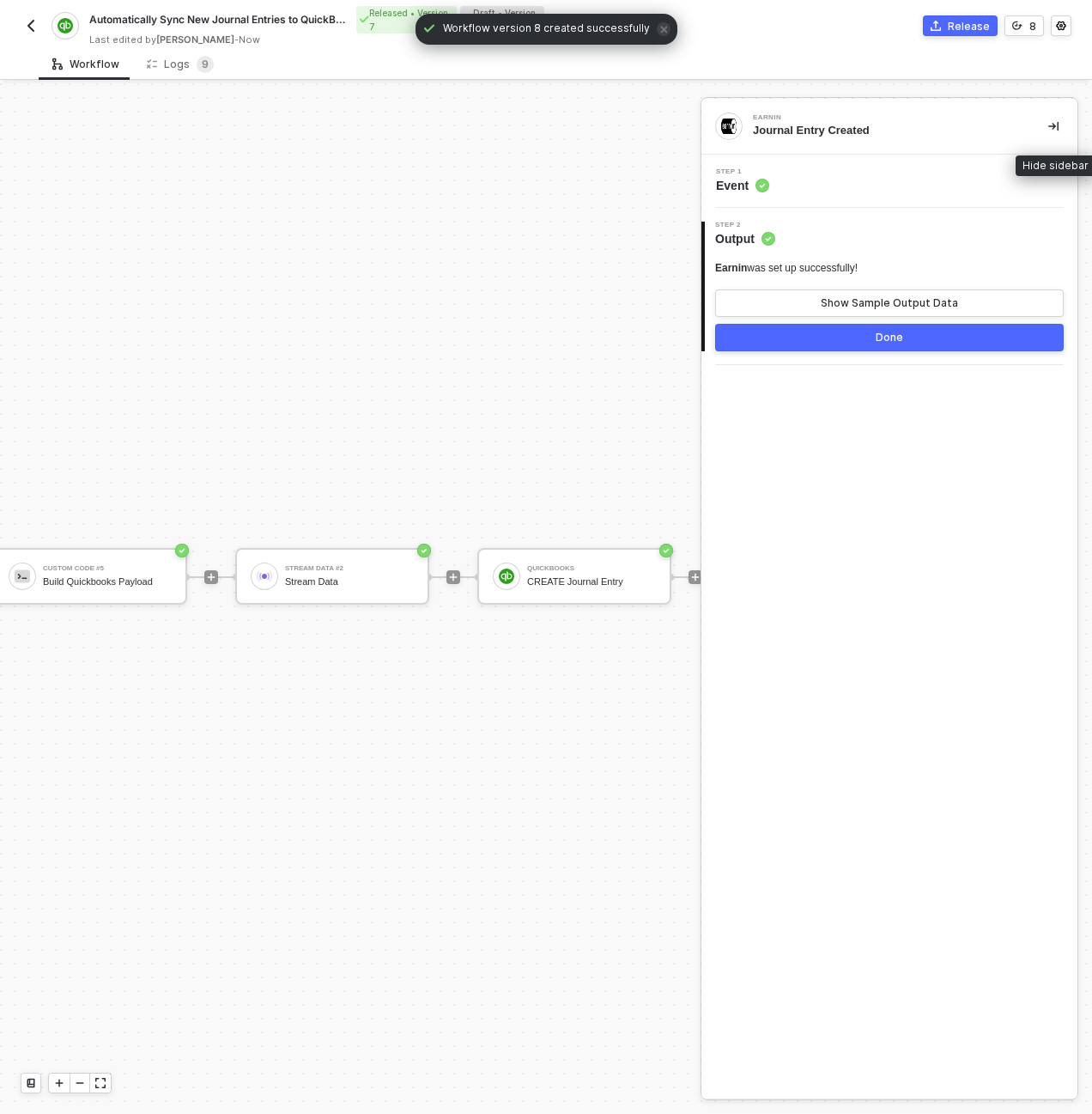
click at [1059, 128] on button "button" at bounding box center [1054, 126] width 21 height 21
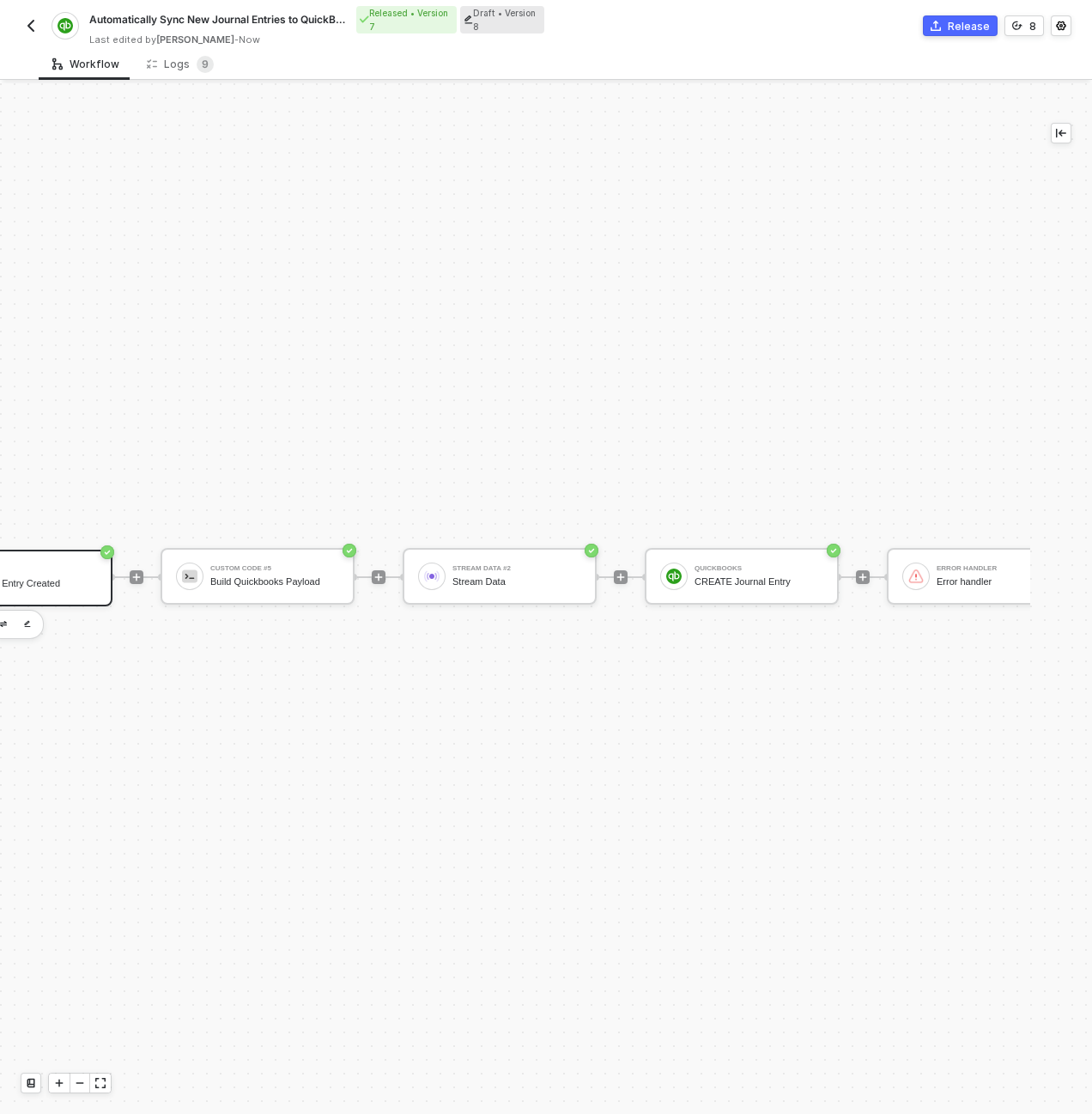
scroll to position [493, 137]
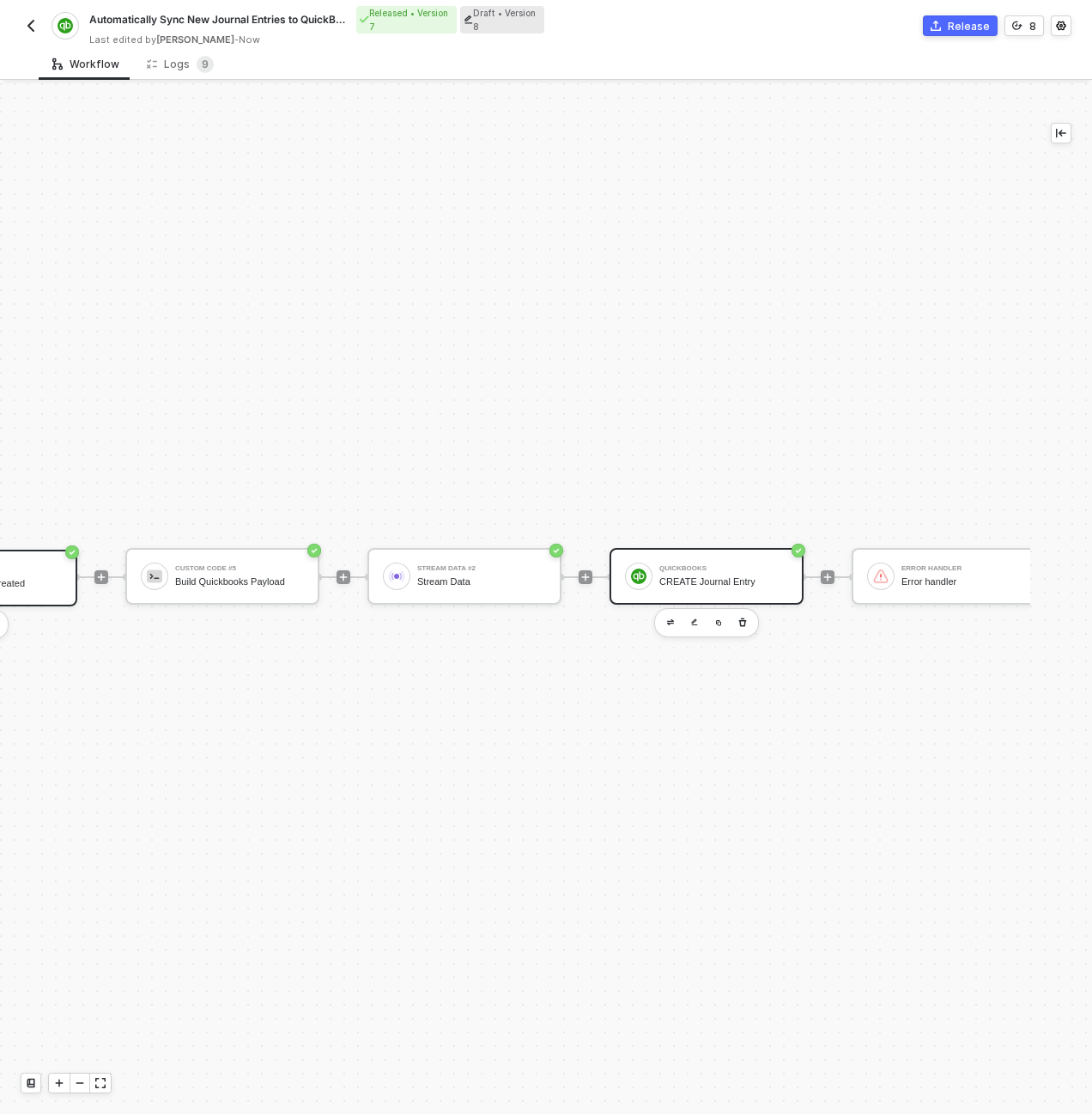
click at [696, 582] on div "CREATE Journal Entry" at bounding box center [724, 582] width 129 height 11
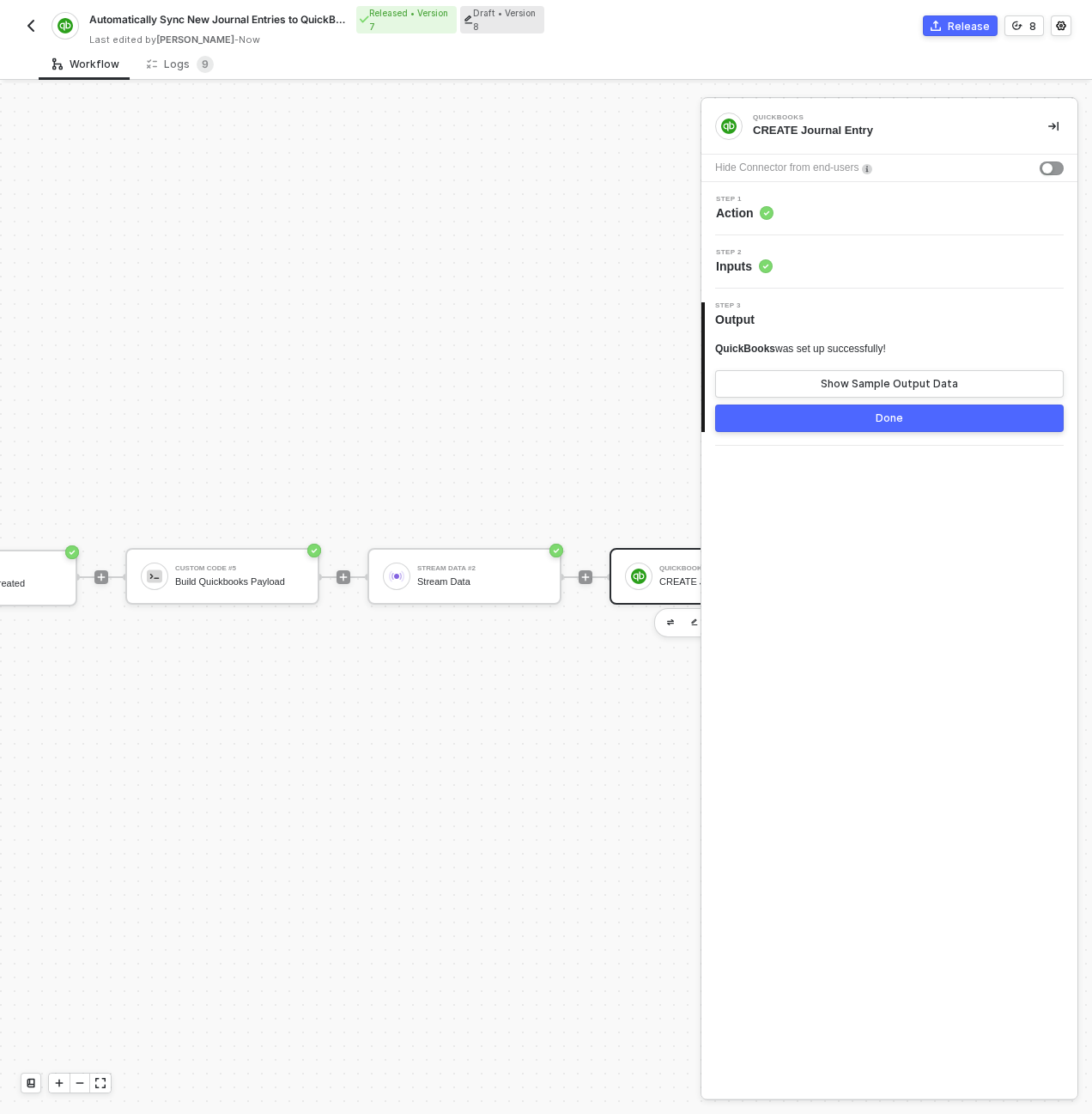
click at [470, 480] on div "TRIGGER Earnin Journal Entry Created Custom Code #5 Build Quickbooks Payload St…" at bounding box center [675, 577] width 1625 height 1972
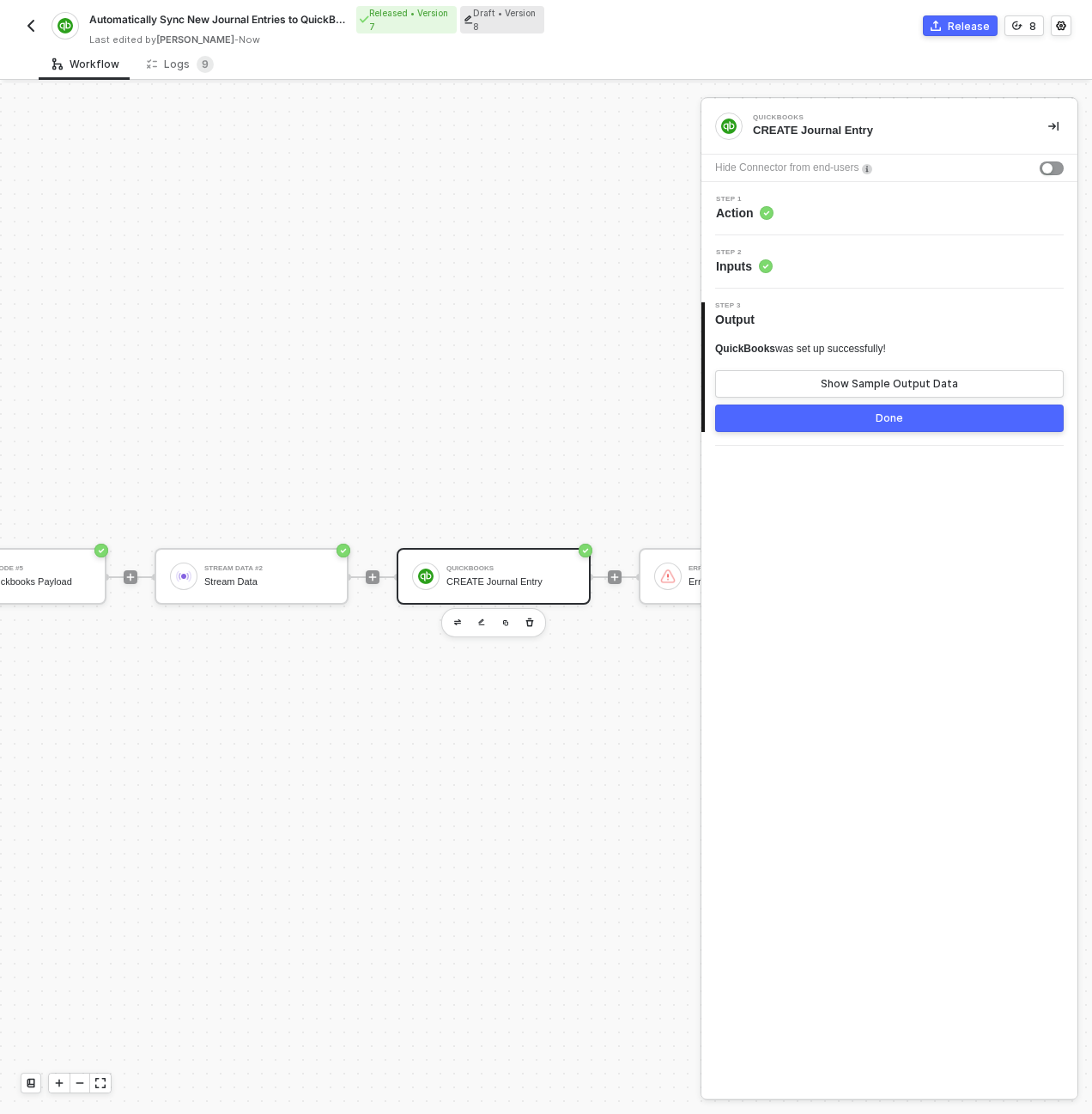
scroll to position [493, 412]
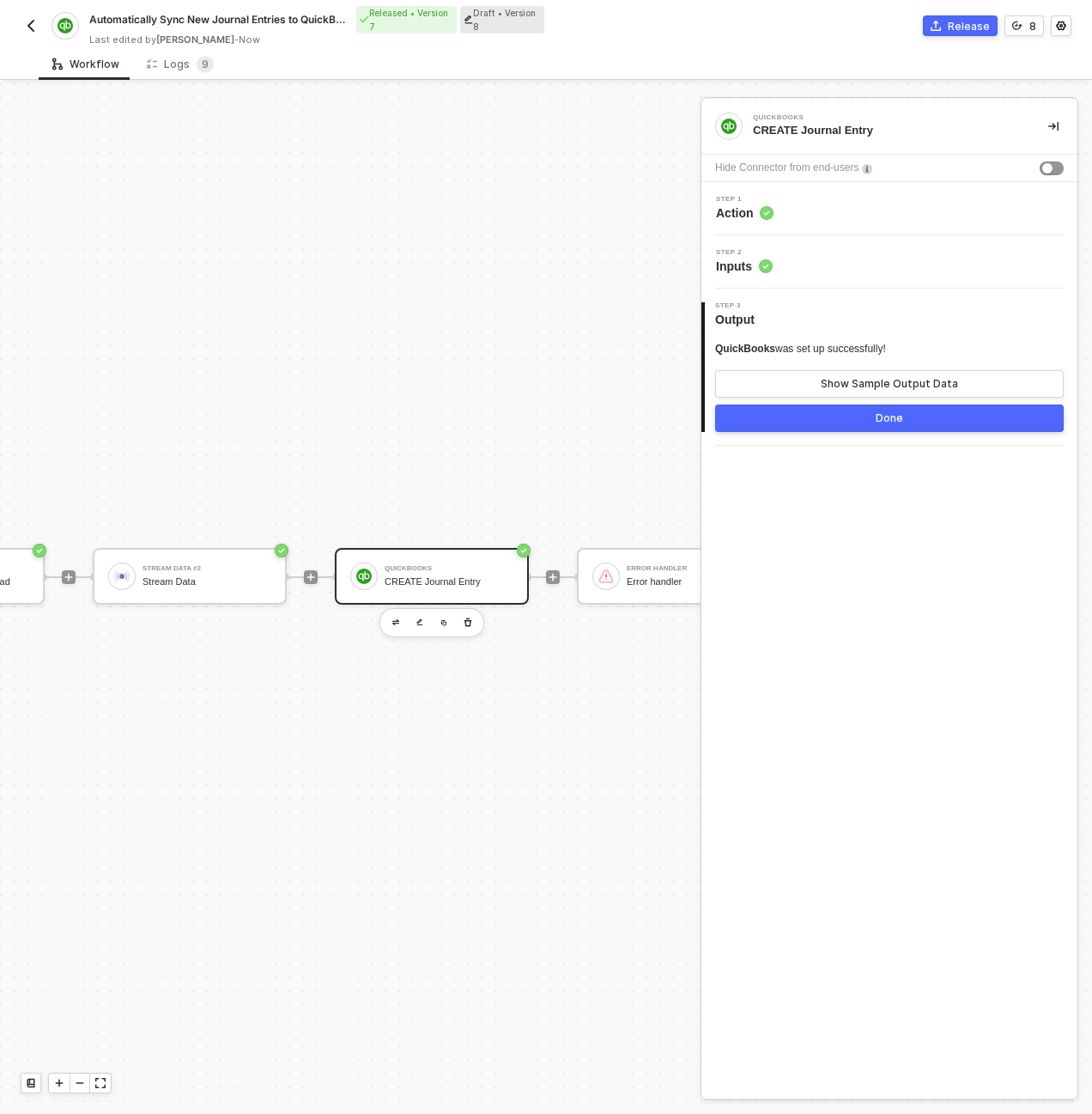
click at [849, 224] on div "Step 1 Action" at bounding box center [890, 209] width 376 height 53
click at [842, 213] on div "Step 1 Action" at bounding box center [891, 208] width 371 height 26
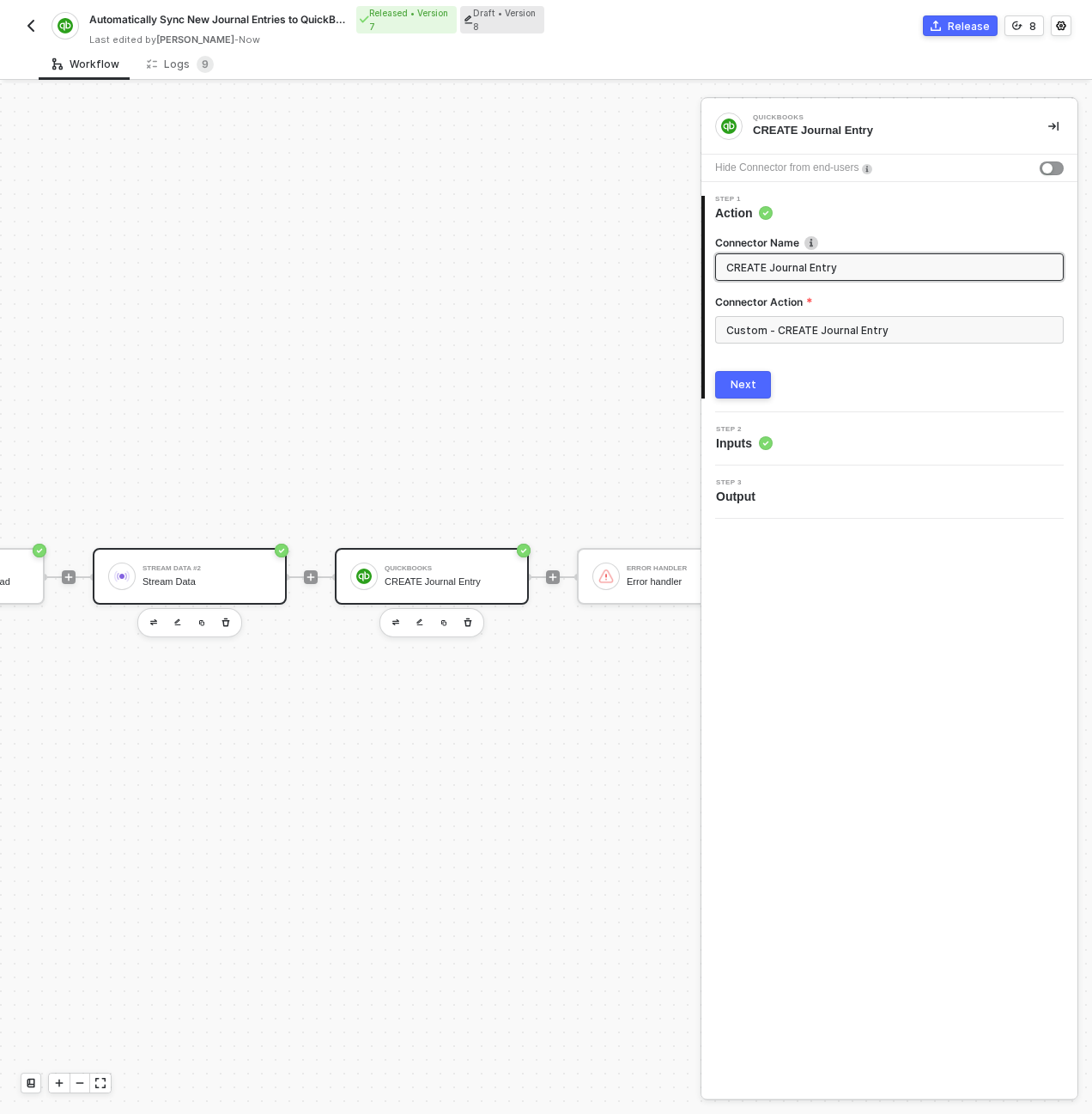
click at [233, 578] on div "Stream Data" at bounding box center [206, 582] width 129 height 11
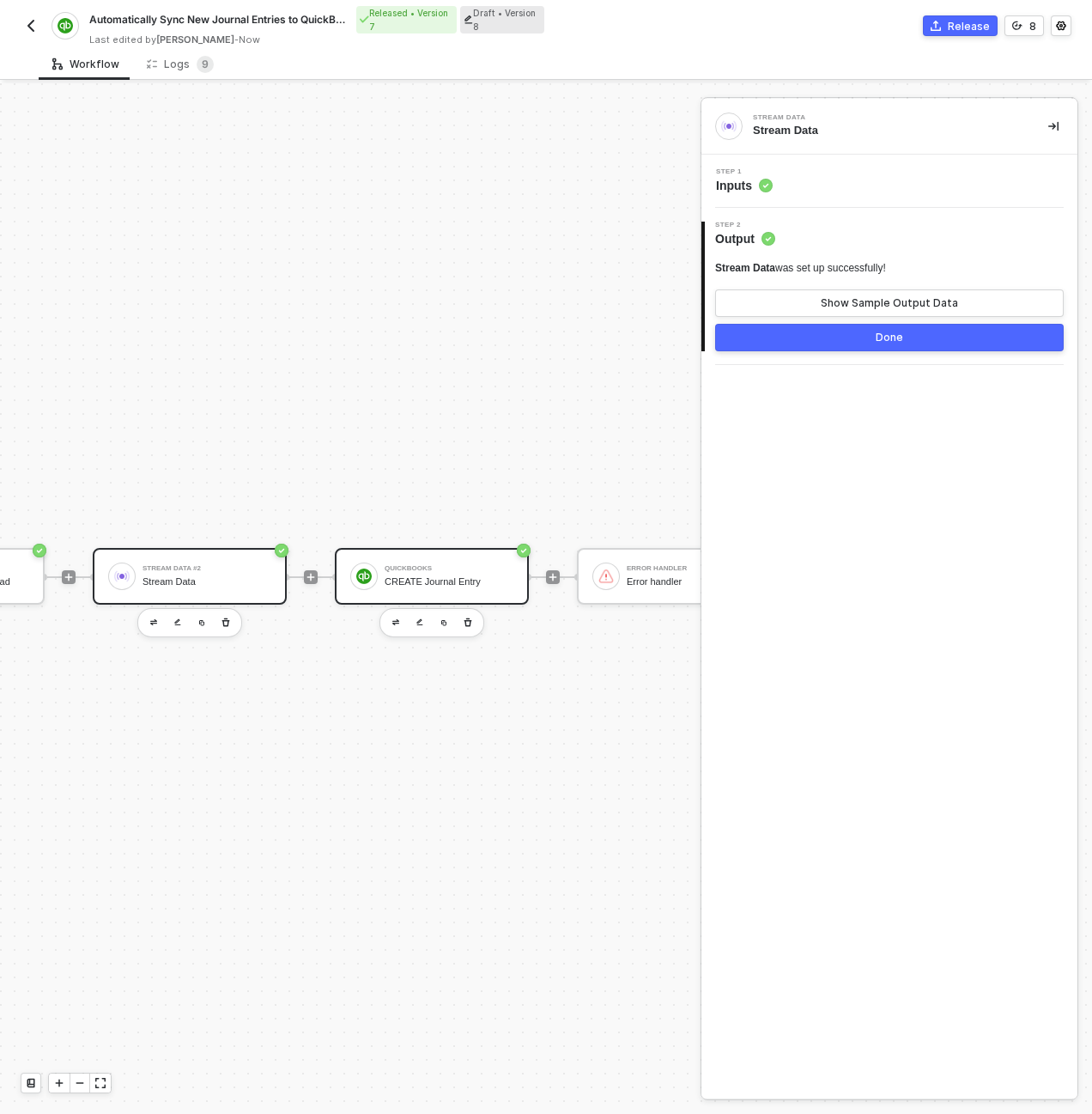
click at [404, 577] on div "CREATE Journal Entry" at bounding box center [449, 582] width 129 height 11
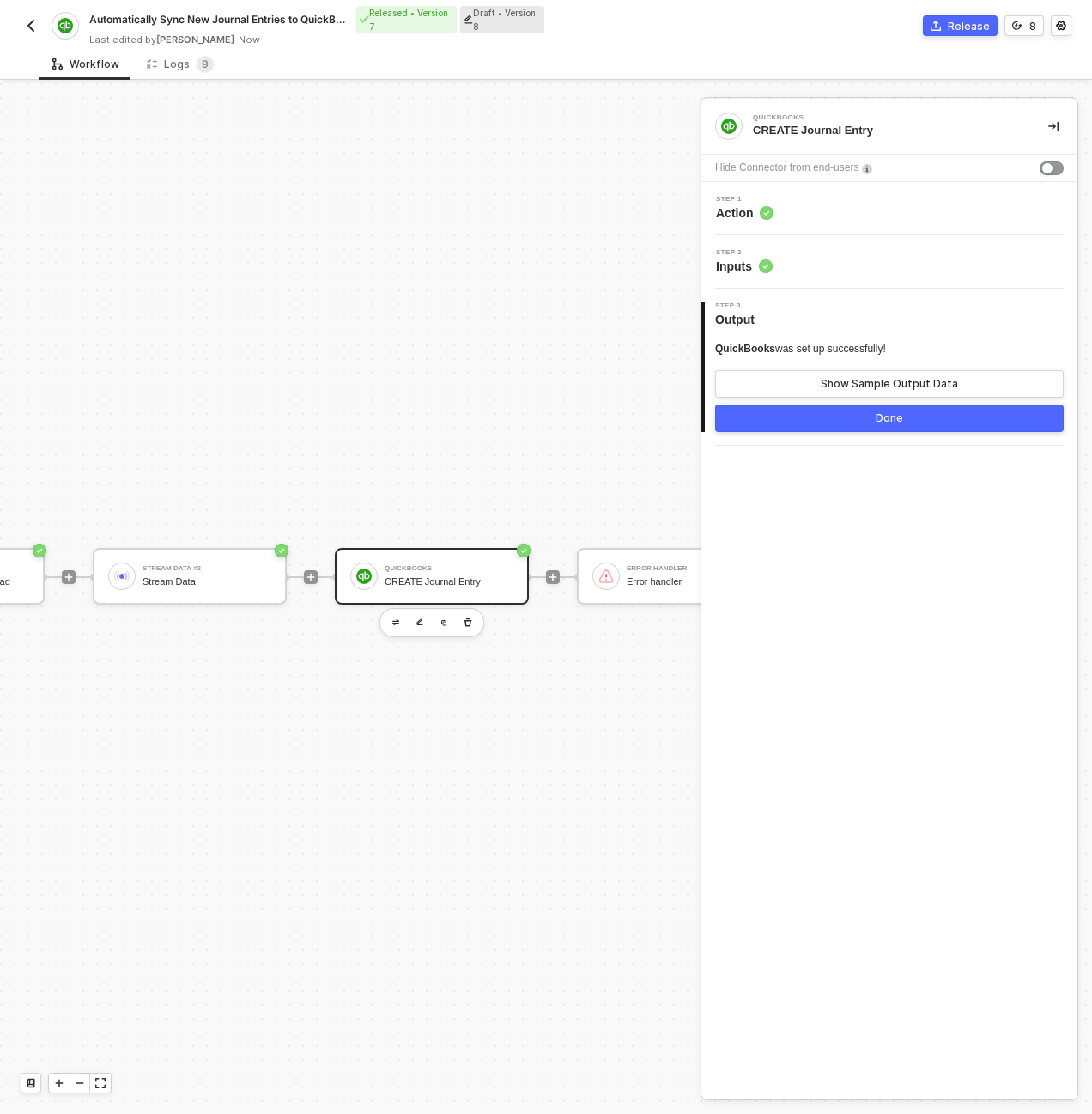
click at [791, 204] on div "Step 1 Action" at bounding box center [891, 208] width 371 height 26
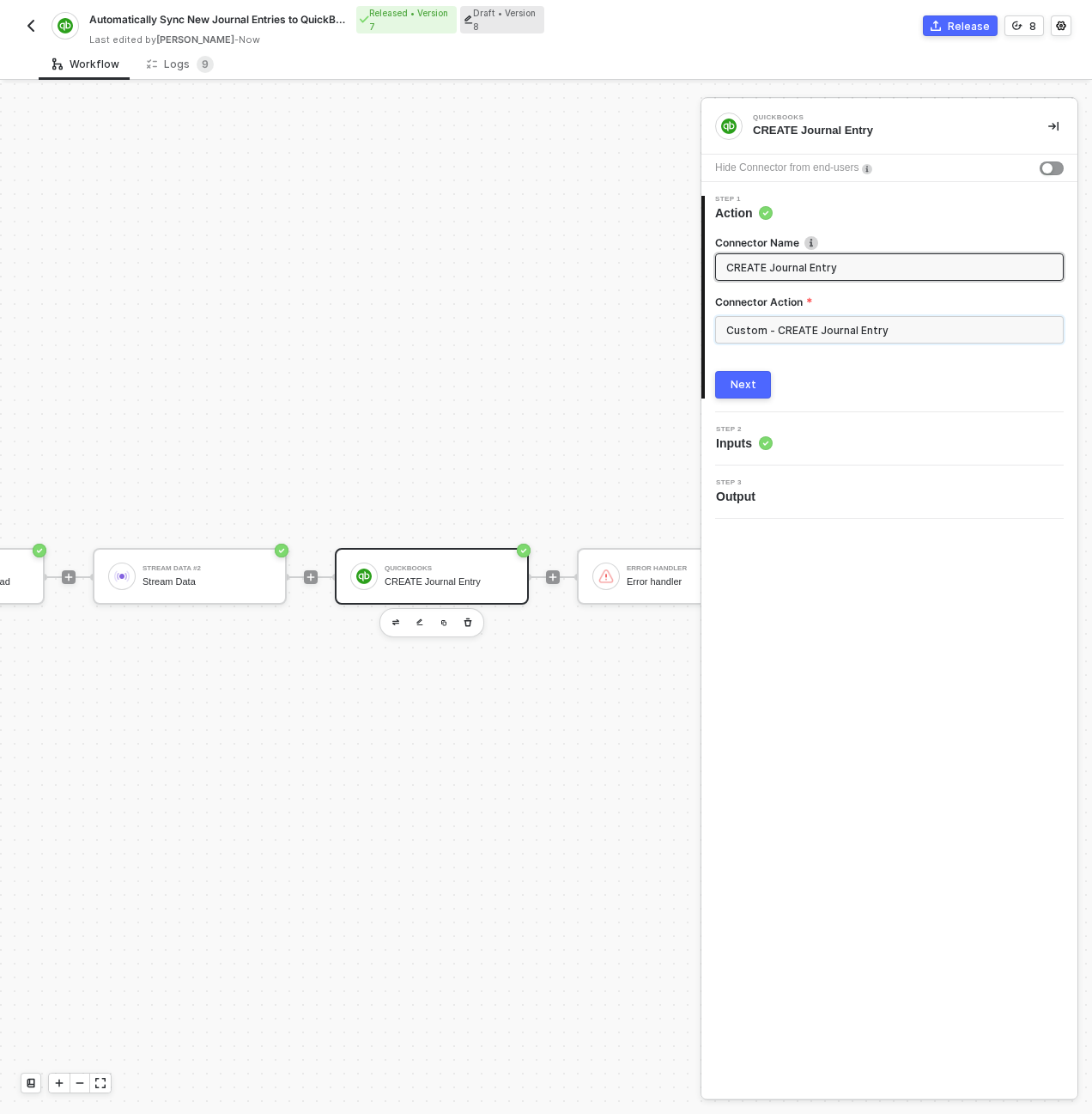
click at [821, 323] on input "Custom - CREATE Journal Entry" at bounding box center [889, 329] width 348 height 28
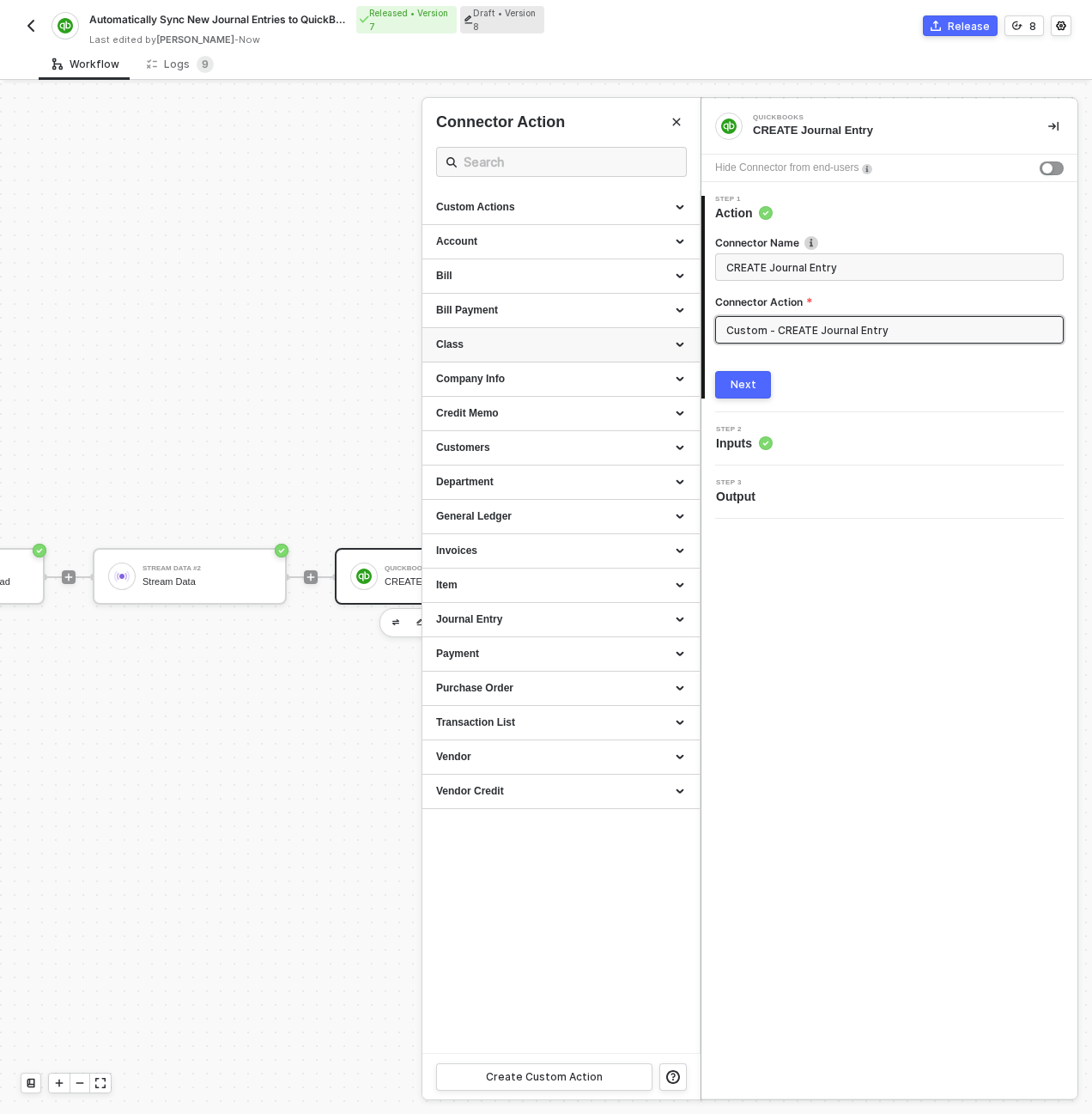
click at [441, 328] on div "Class" at bounding box center [561, 346] width 278 height 34
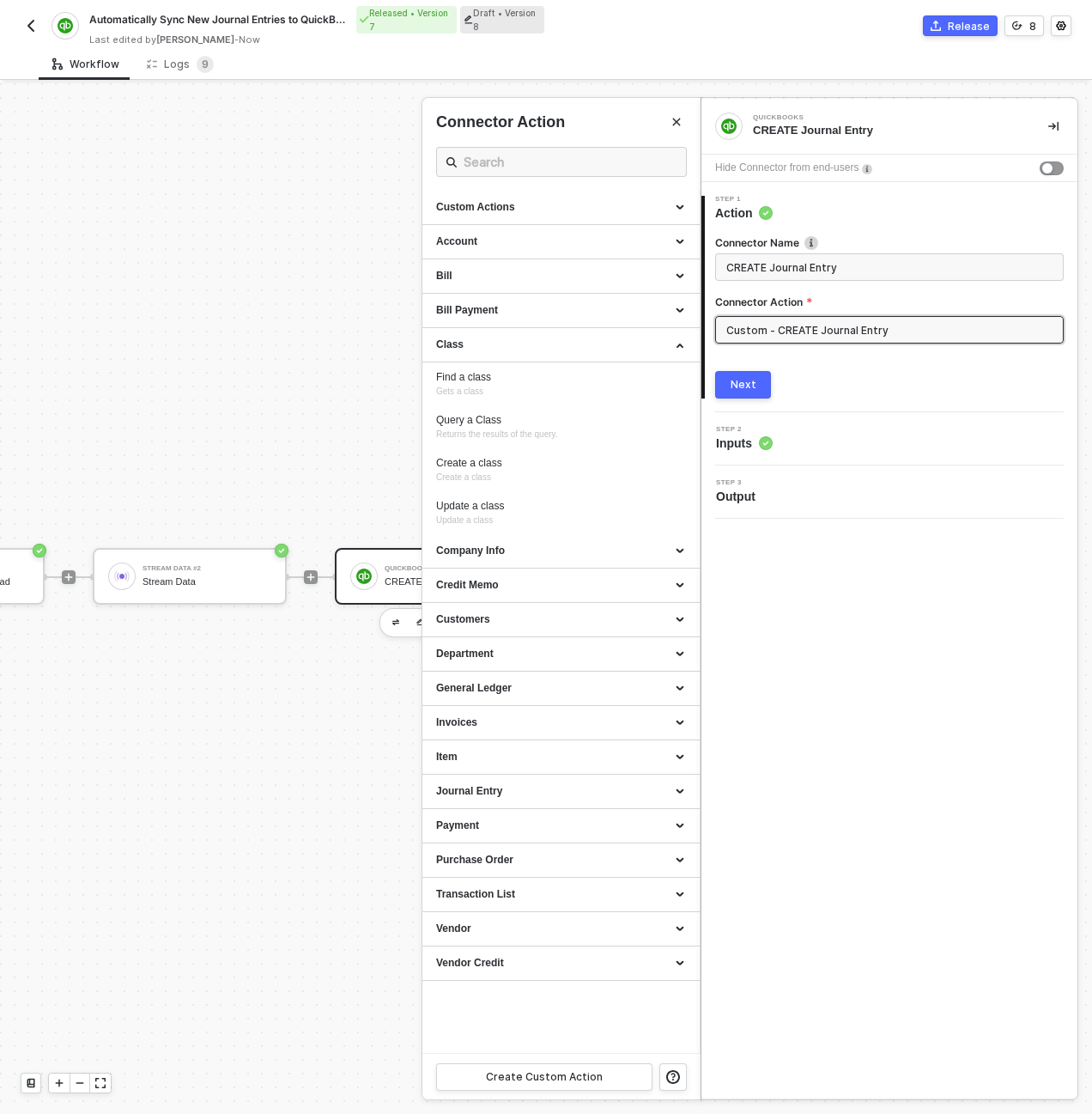
click at [371, 376] on div at bounding box center [546, 598] width 1092 height 1030
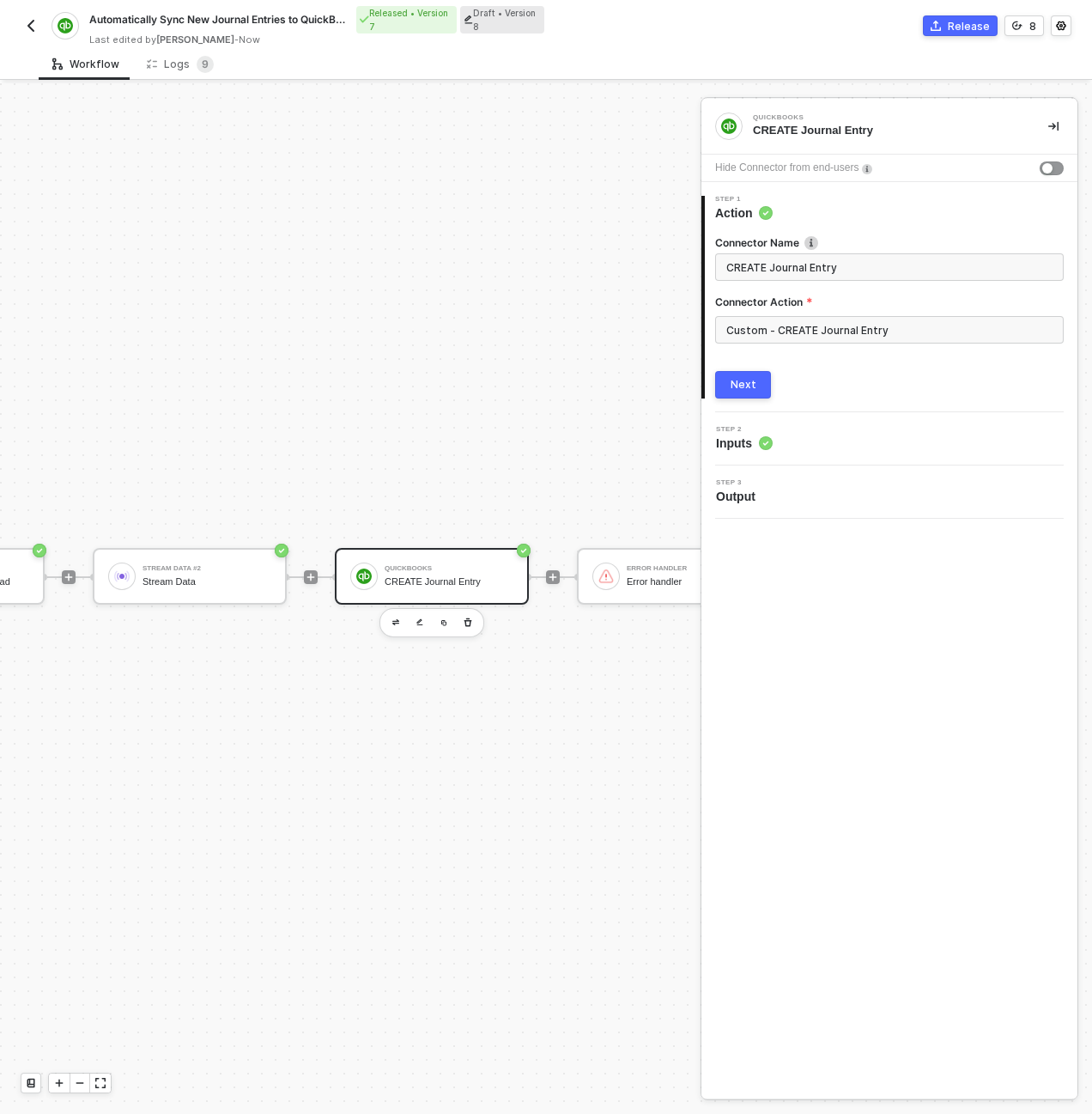
click at [471, 558] on div "QuickBooks CREATE Journal Entry" at bounding box center [431, 576] width 194 height 56
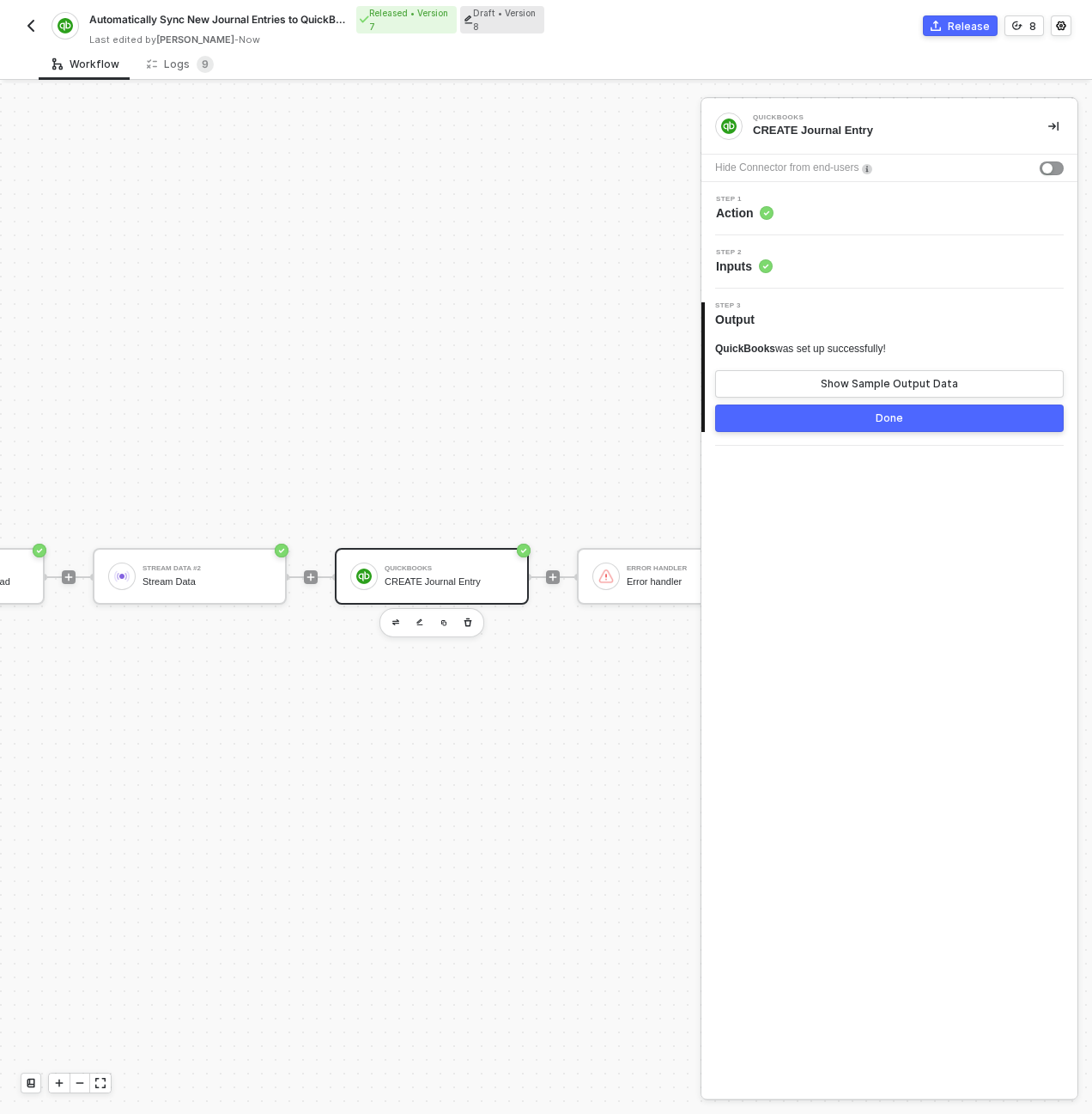
click at [500, 300] on div "TRIGGER Earnin Journal Entry Created Custom Code #5 Build Quickbooks Payload St…" at bounding box center [400, 577] width 1625 height 1972
click at [821, 200] on div "Step 1 Action" at bounding box center [891, 208] width 371 height 26
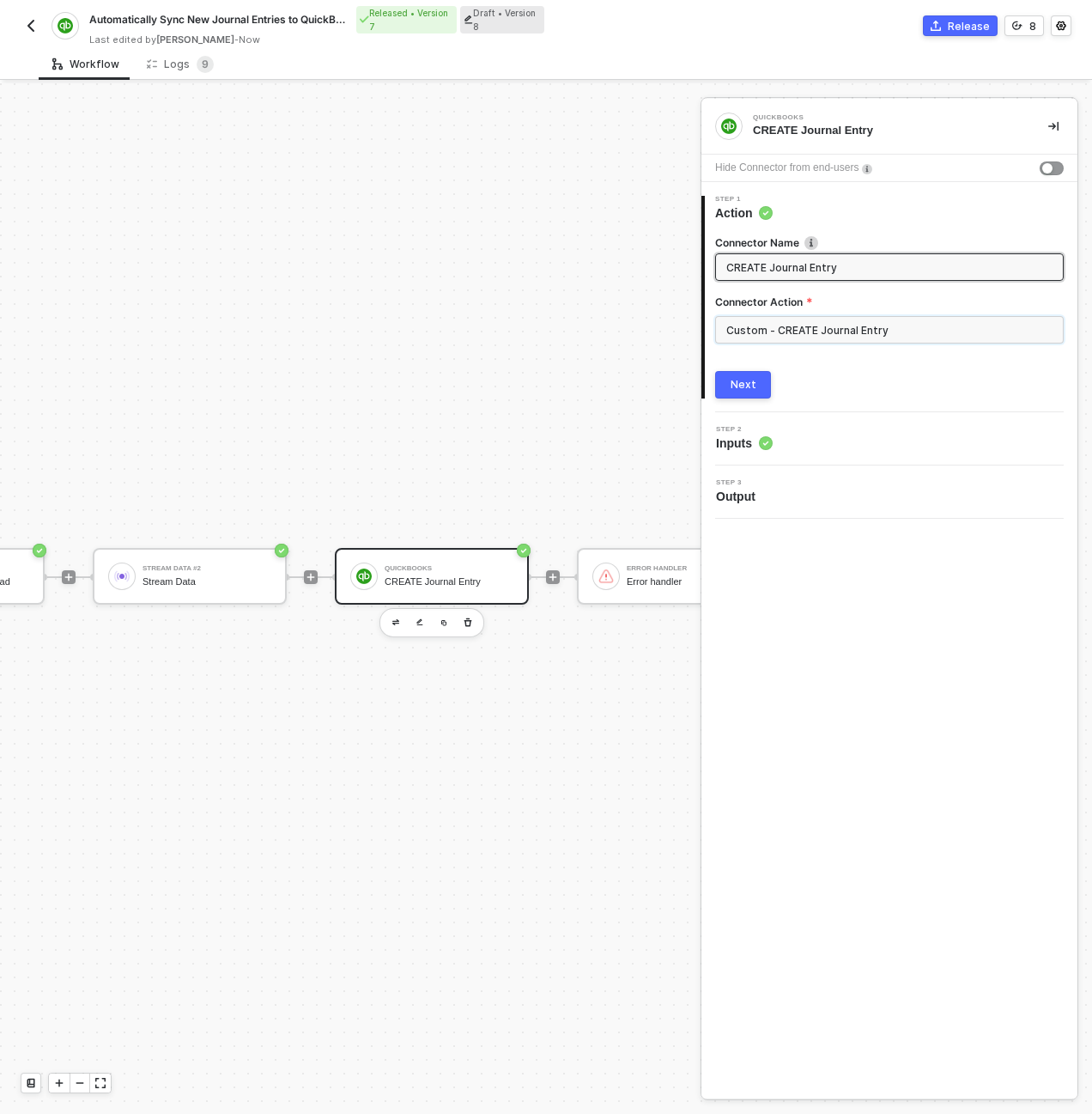
click at [816, 321] on input "Custom - CREATE Journal Entry" at bounding box center [889, 329] width 348 height 28
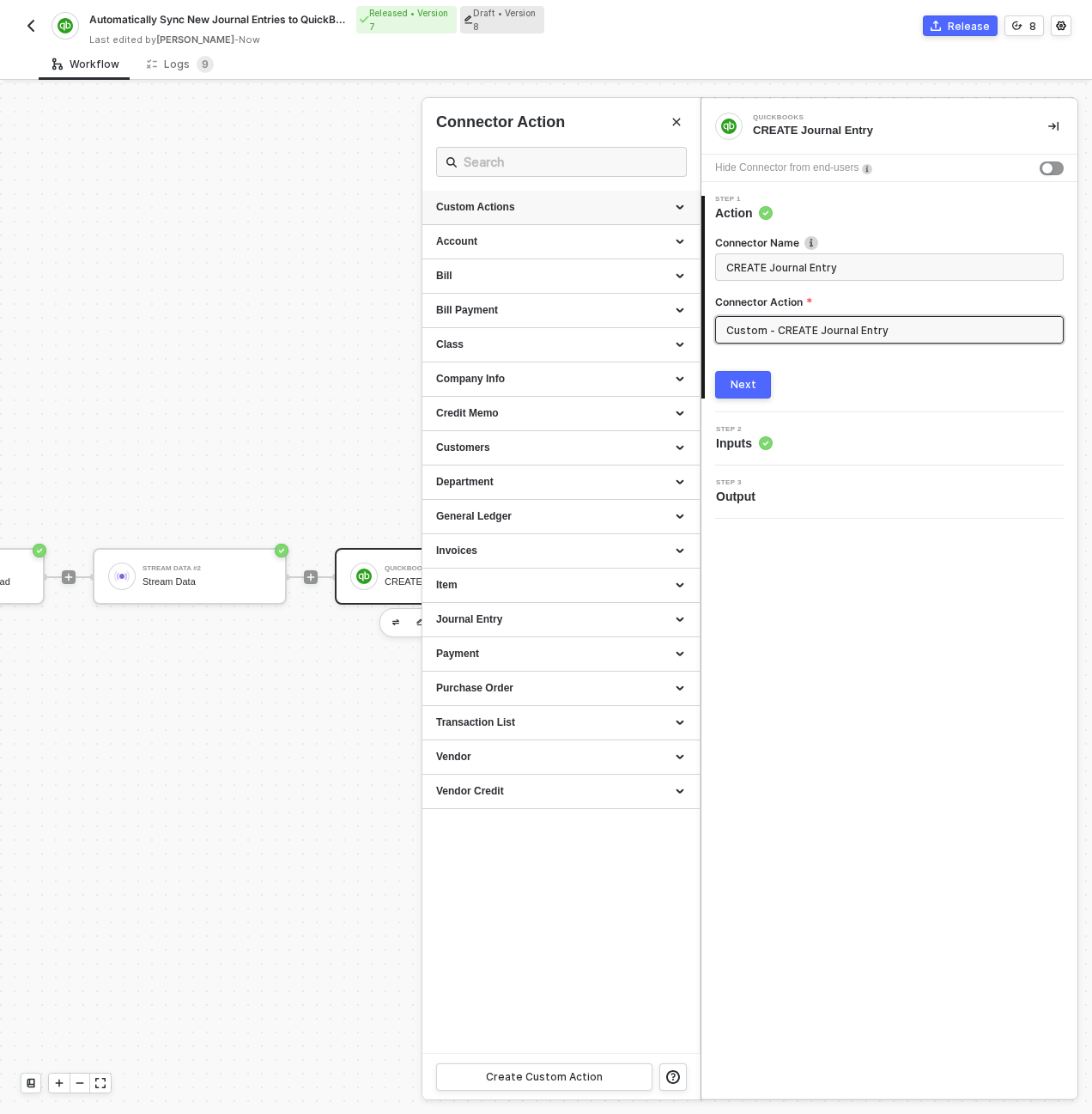
click at [670, 209] on div "Custom Actions" at bounding box center [561, 207] width 250 height 14
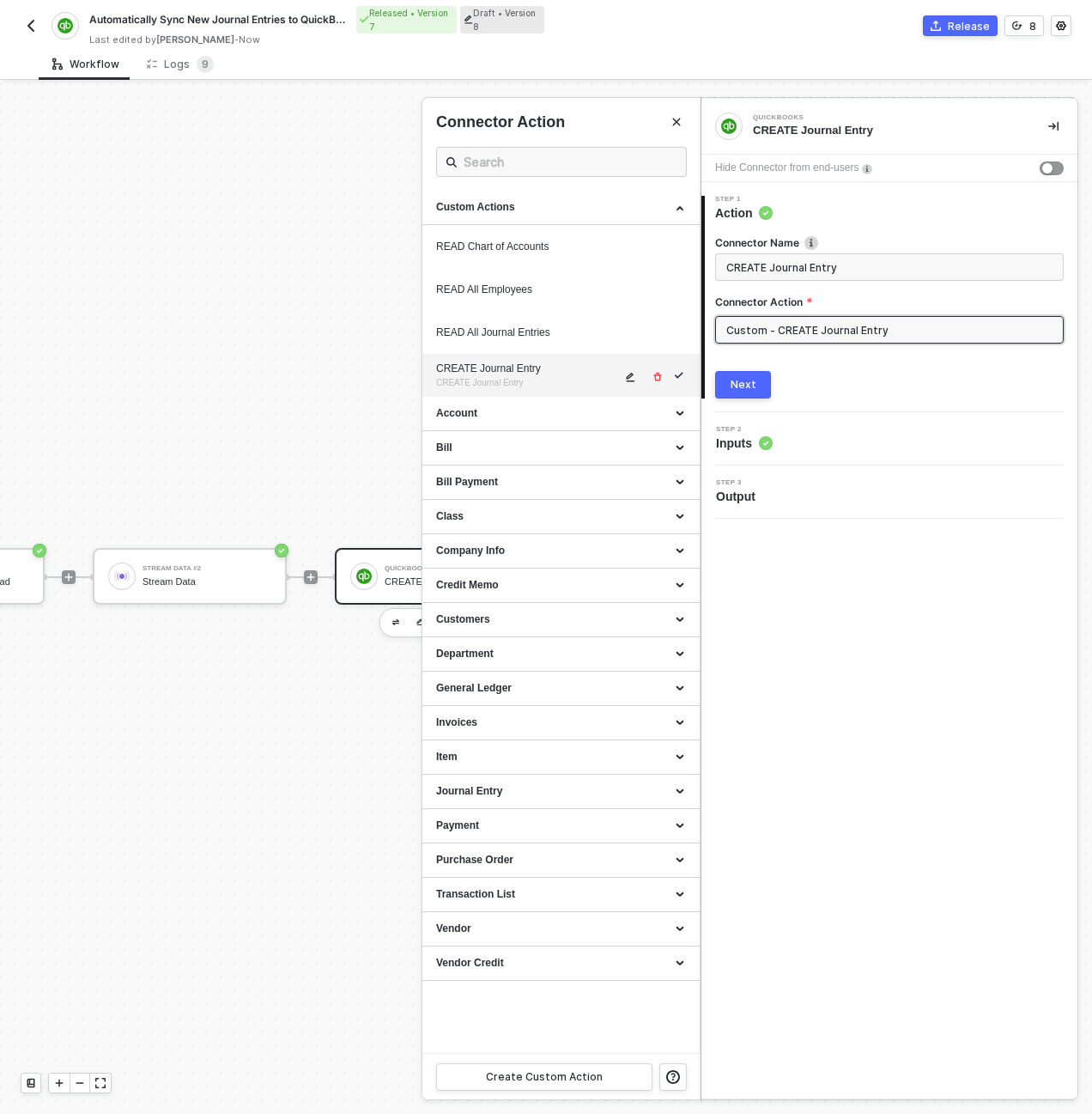
click at [632, 376] on icon "icon-edit" at bounding box center [630, 376] width 10 height 11
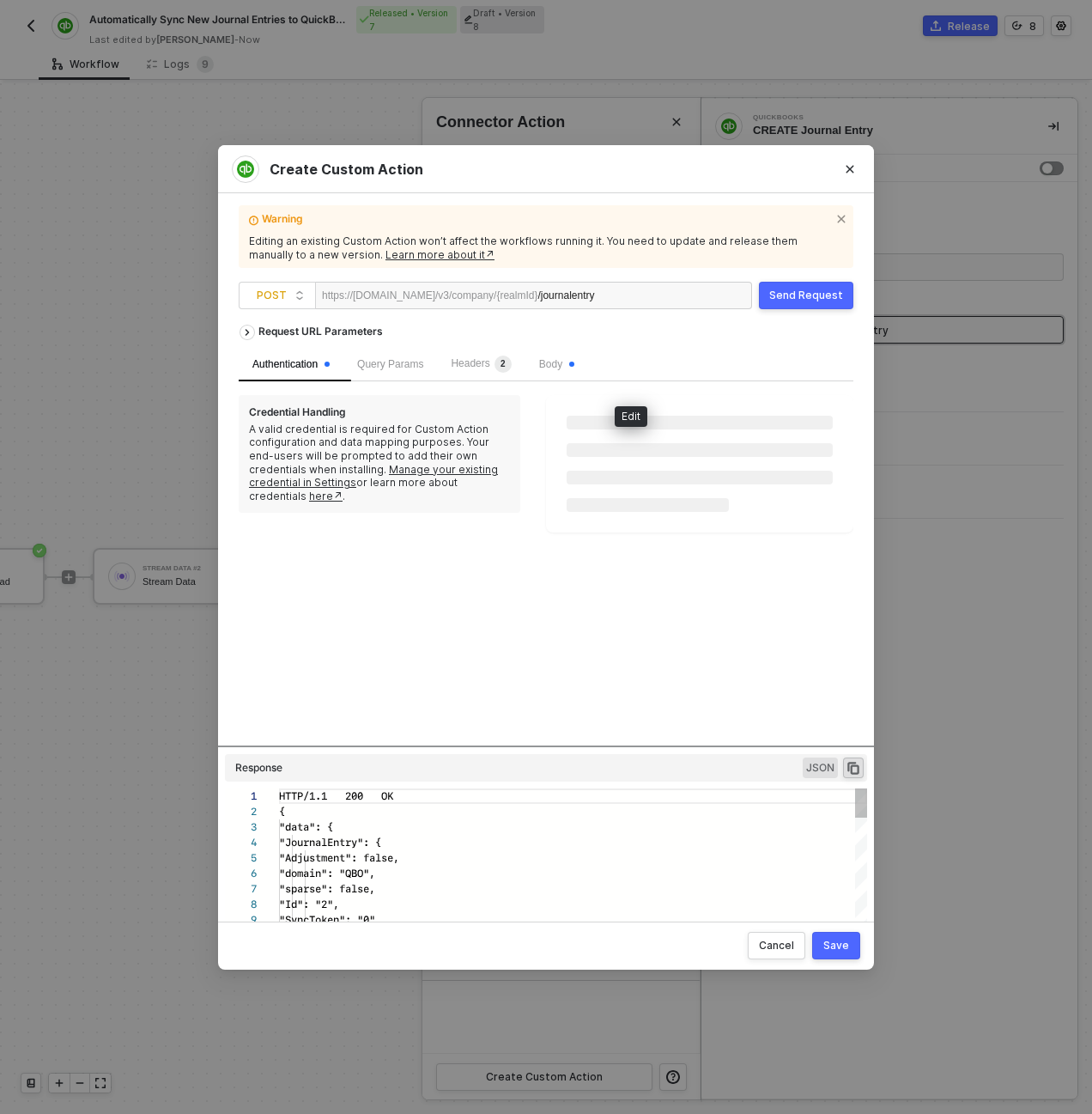
scroll to position [155, 0]
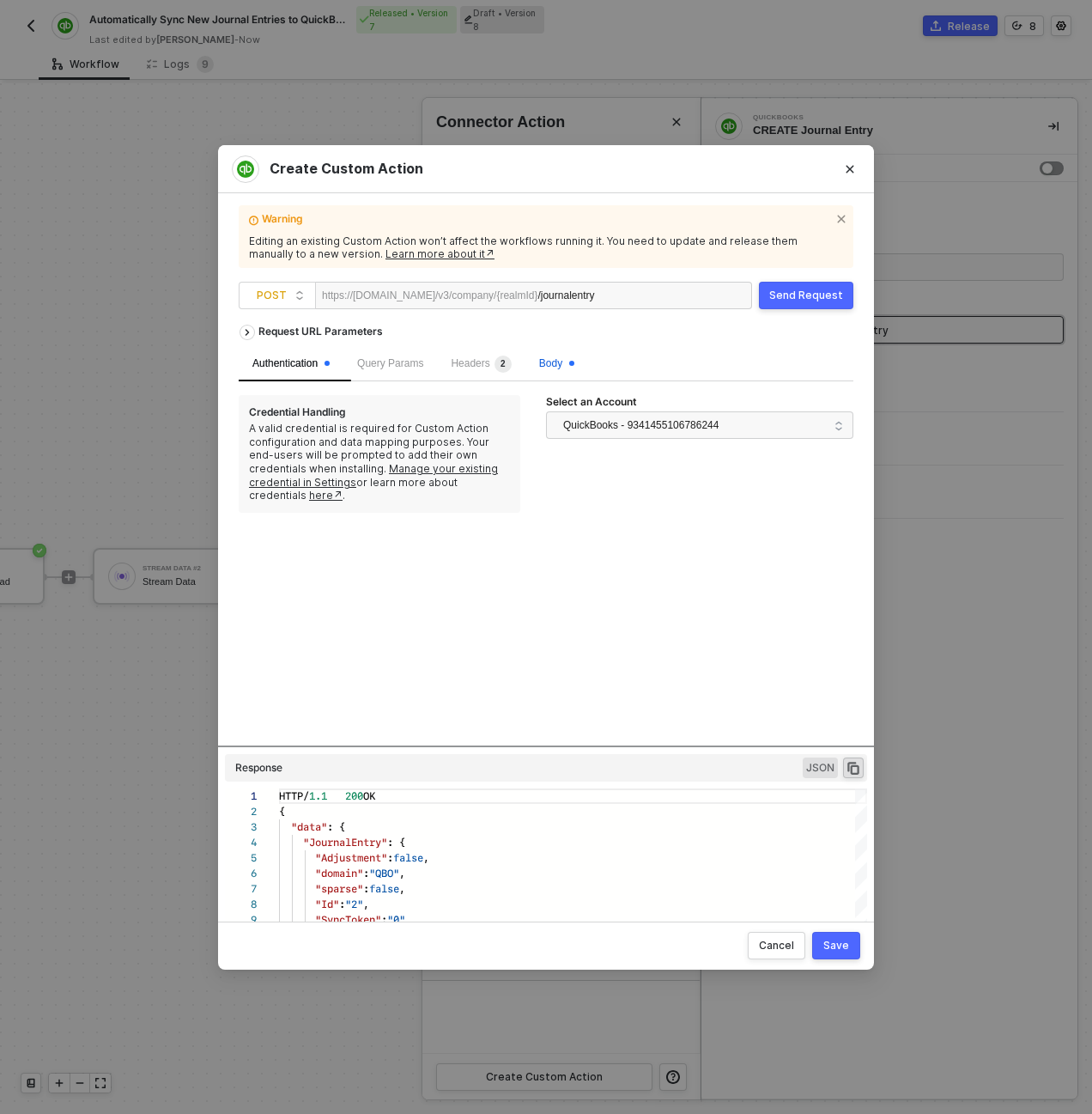
click at [559, 362] on span "Body" at bounding box center [556, 363] width 35 height 12
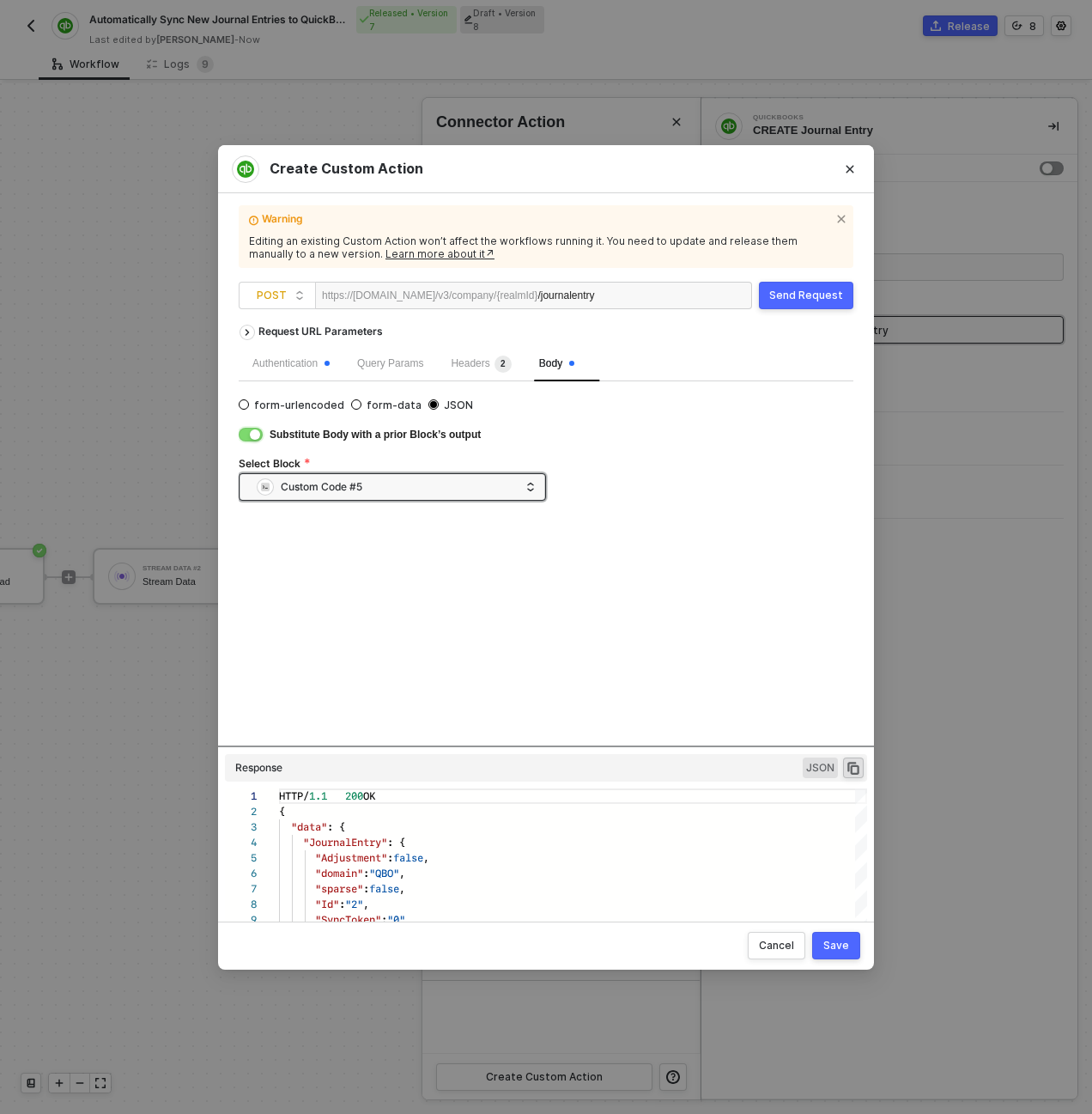
click at [245, 440] on button "button" at bounding box center [250, 434] width 24 height 13
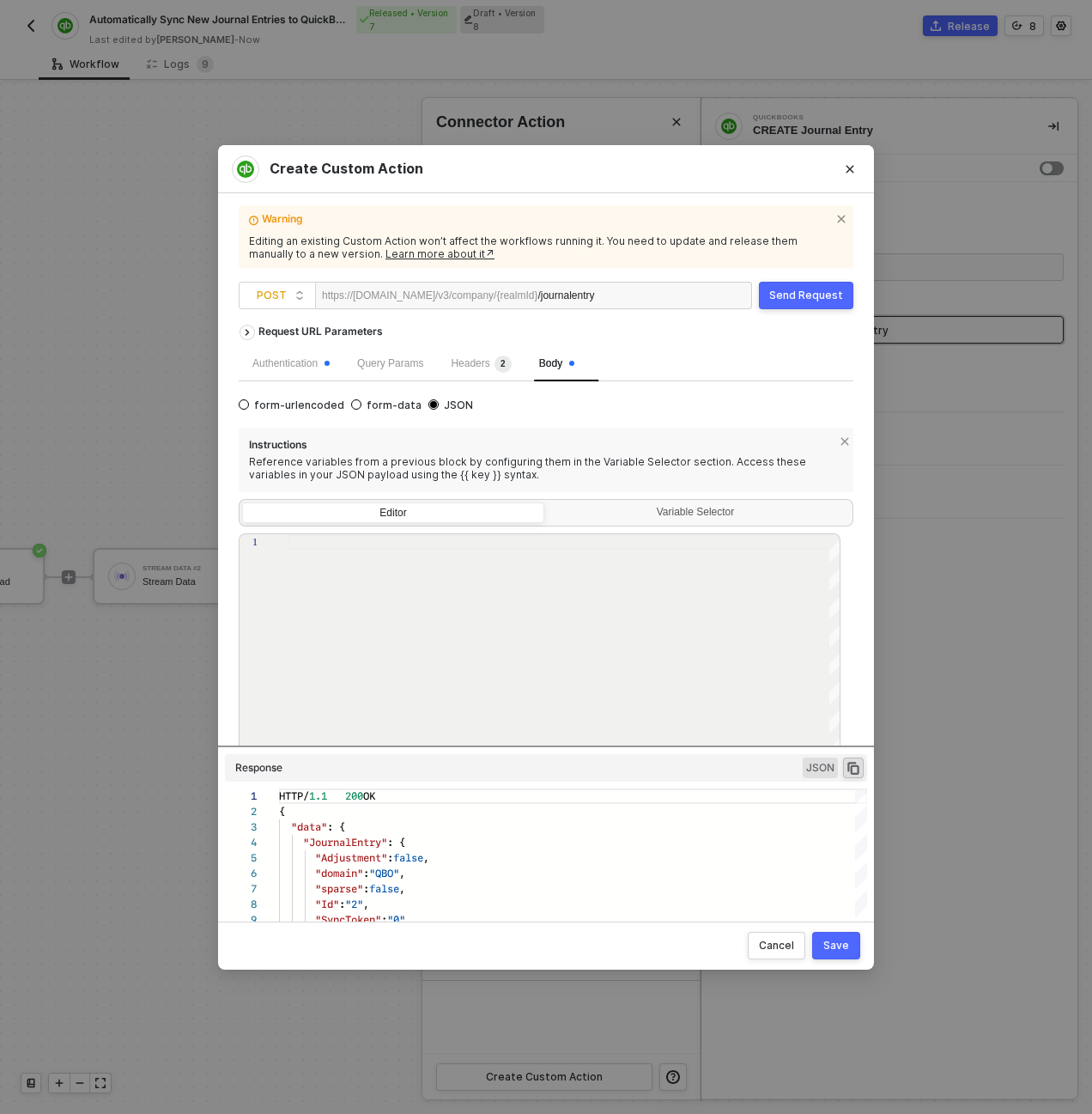
click at [282, 567] on div "1" at bounding box center [263, 652] width 48 height 237
click at [285, 570] on div "1" at bounding box center [263, 652] width 48 height 237
click at [628, 508] on div "Variable Selector" at bounding box center [697, 513] width 280 height 13
click at [548, 502] on input "Variable Selector" at bounding box center [548, 502] width 0 height 0
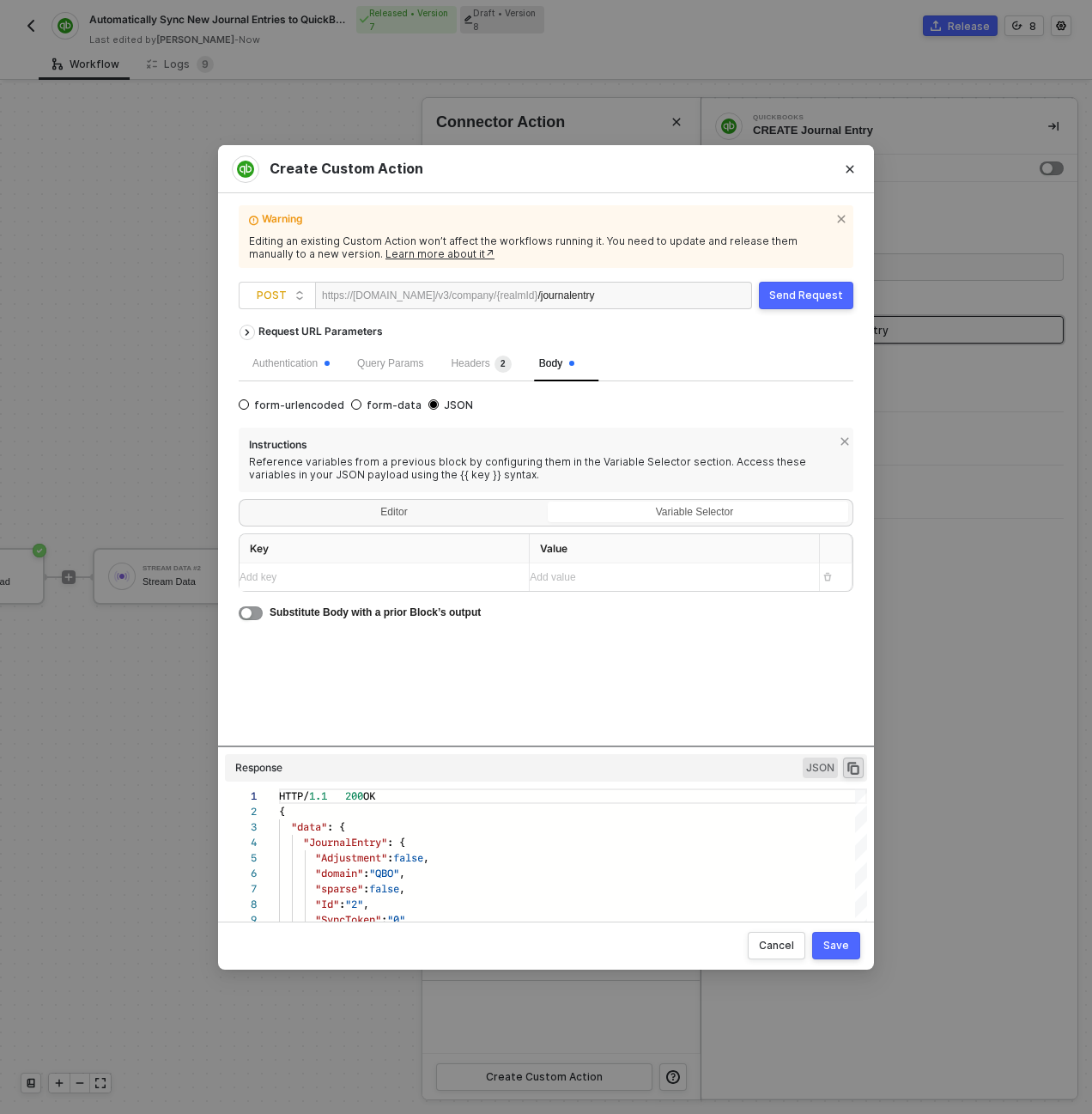
click at [449, 578] on div "Add key ﻿" at bounding box center [377, 577] width 276 height 16
drag, startPoint x: 414, startPoint y: 516, endPoint x: 414, endPoint y: 530, distance: 14.0
click at [414, 516] on div "Editor" at bounding box center [393, 514] width 303 height 24
click at [242, 502] on input "Editor" at bounding box center [242, 502] width 0 height 0
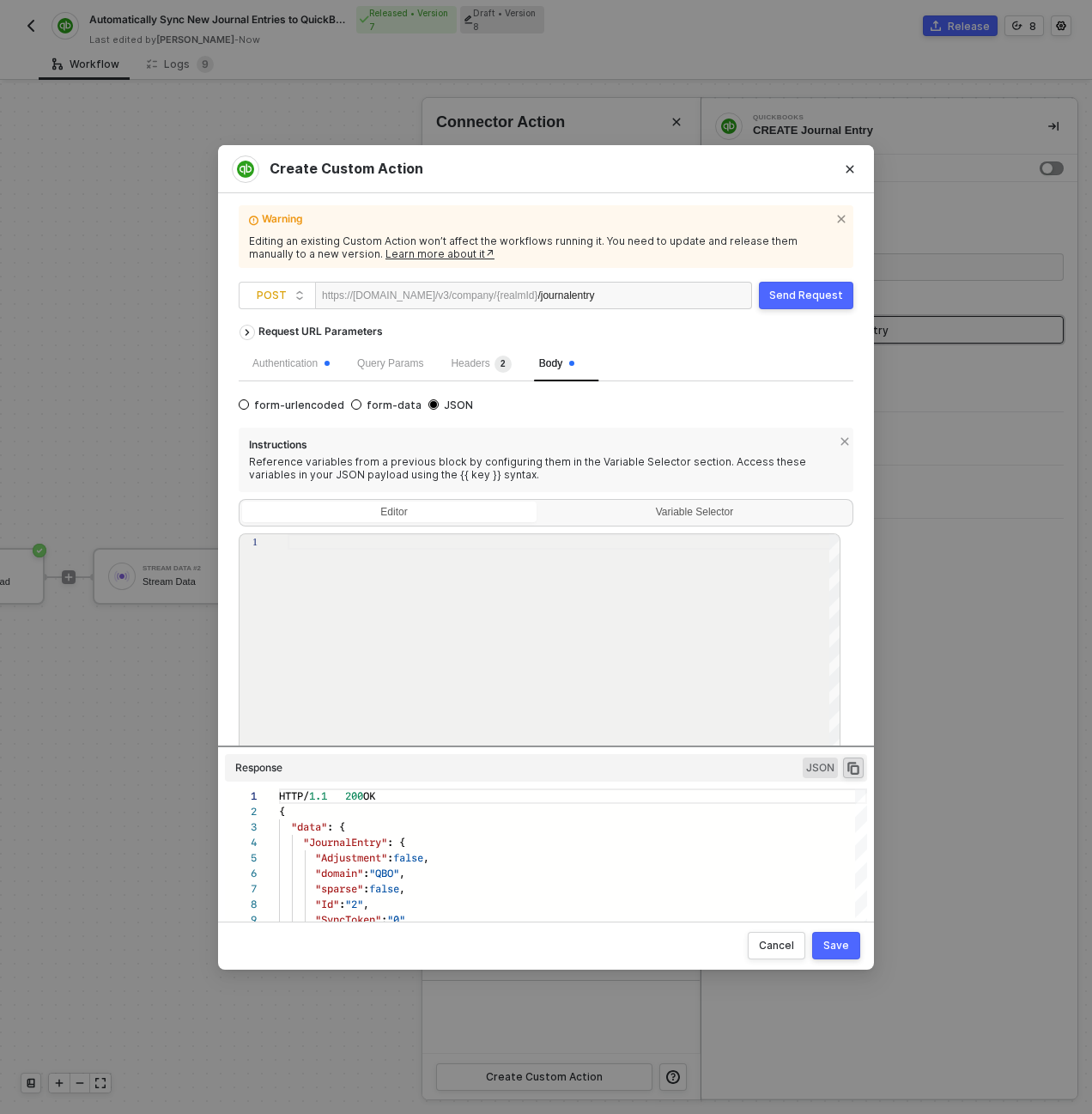
click at [380, 616] on div at bounding box center [564, 652] width 554 height 237
click at [840, 168] on button "Close" at bounding box center [850, 169] width 28 height 28
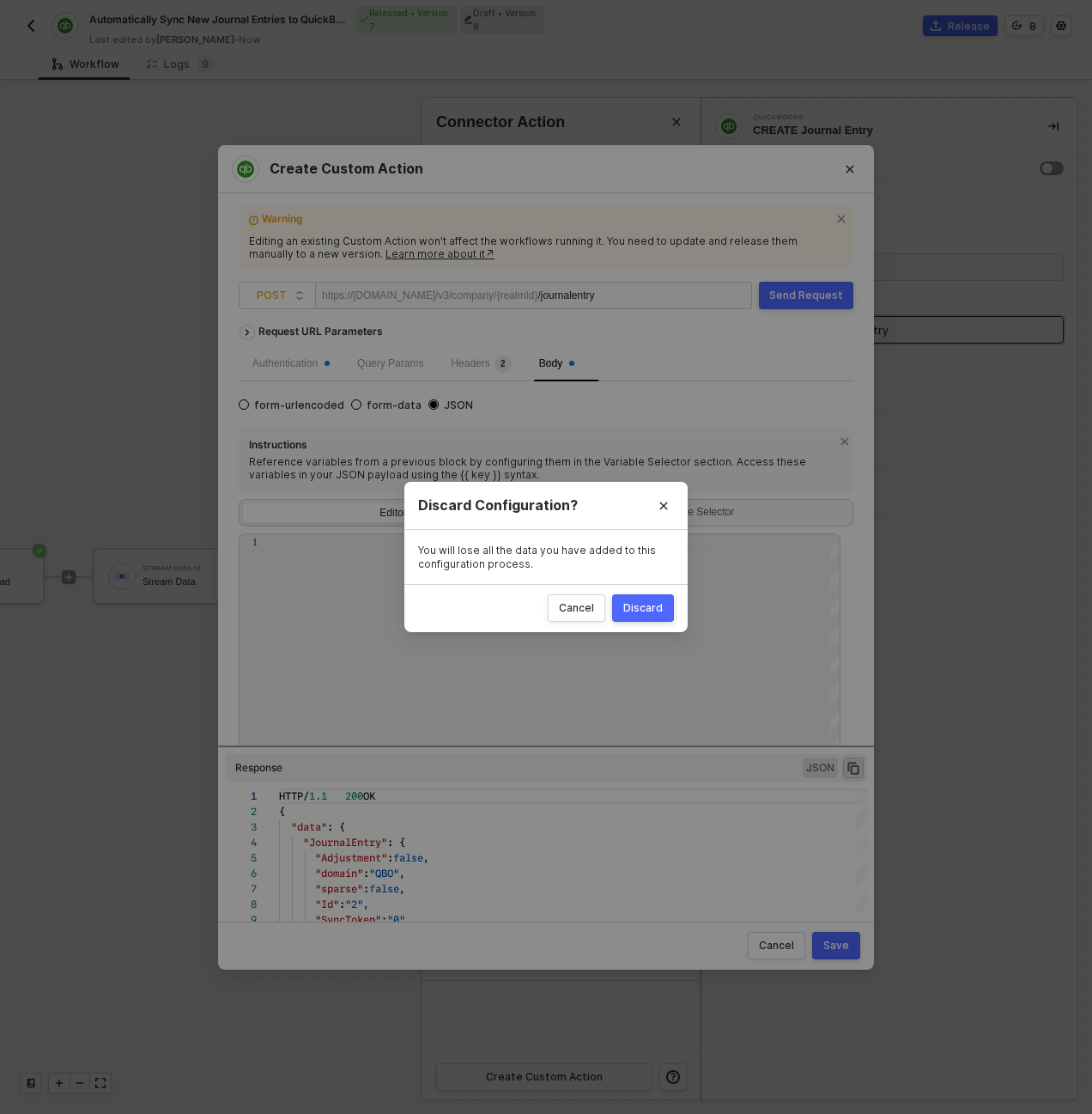
click at [630, 612] on div "Discard" at bounding box center [642, 608] width 39 height 13
radio input "true"
radio input "false"
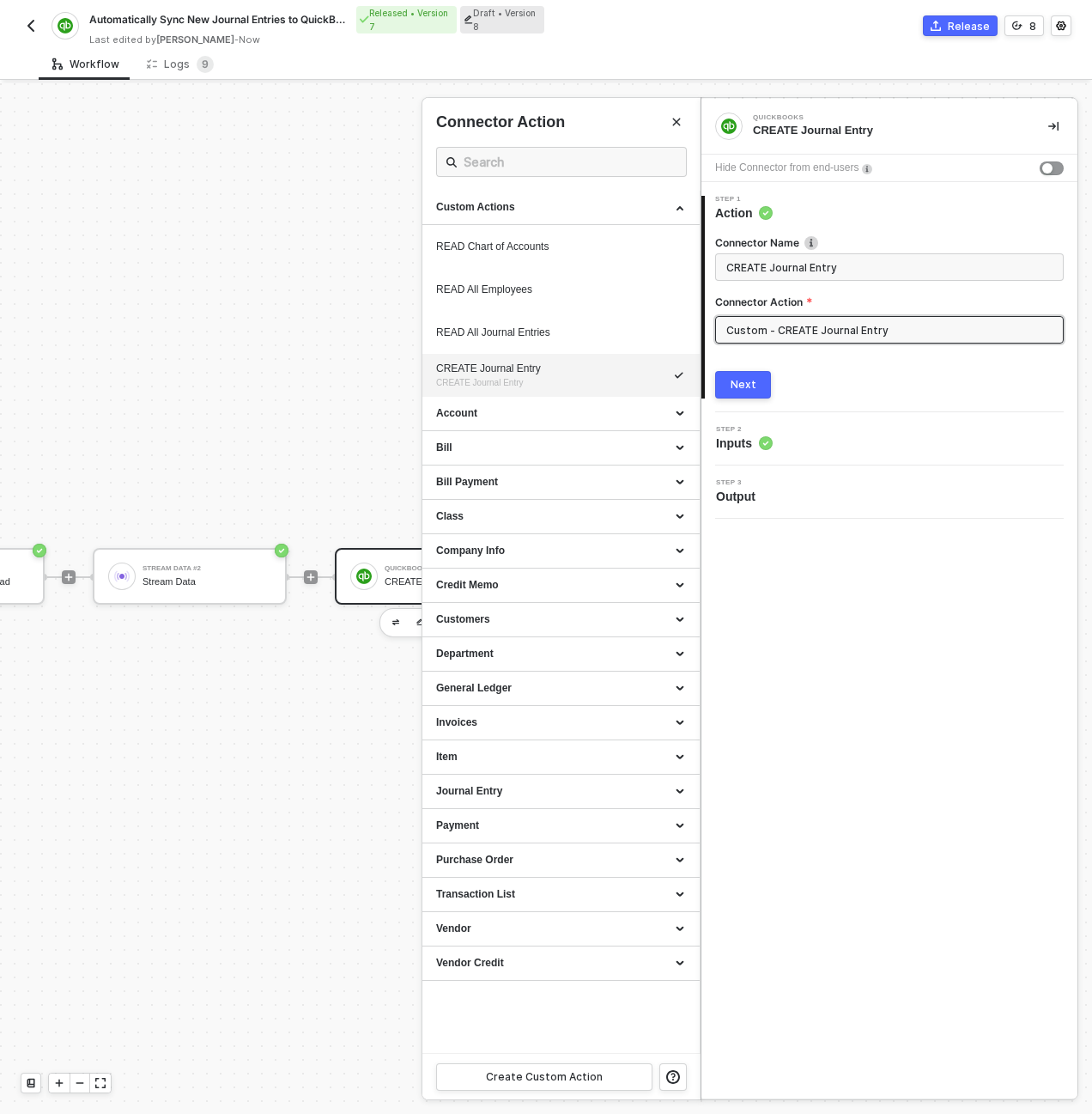
click at [286, 424] on div at bounding box center [546, 598] width 1092 height 1030
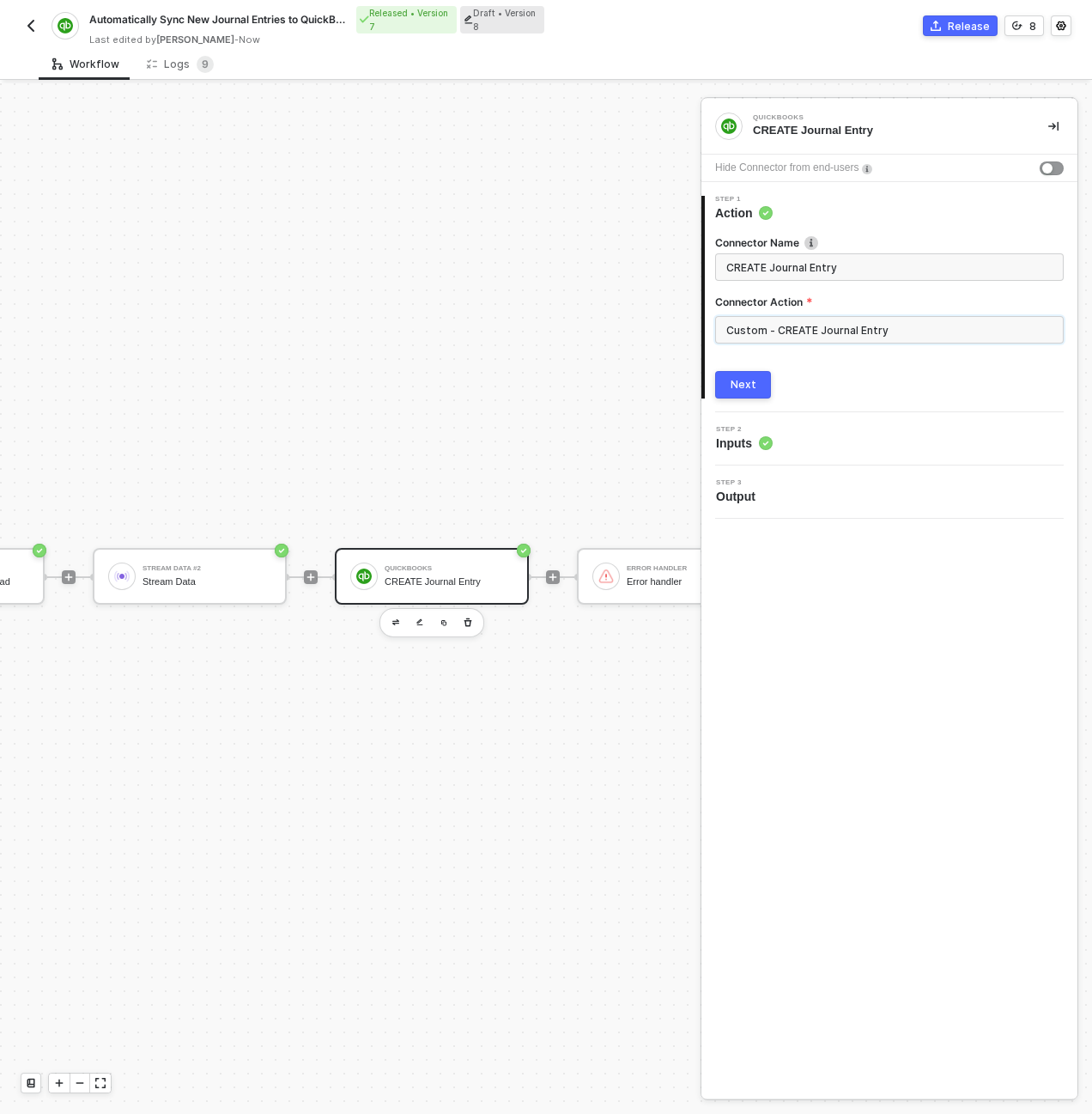
click at [839, 317] on input "Custom - CREATE Journal Entry" at bounding box center [889, 329] width 348 height 28
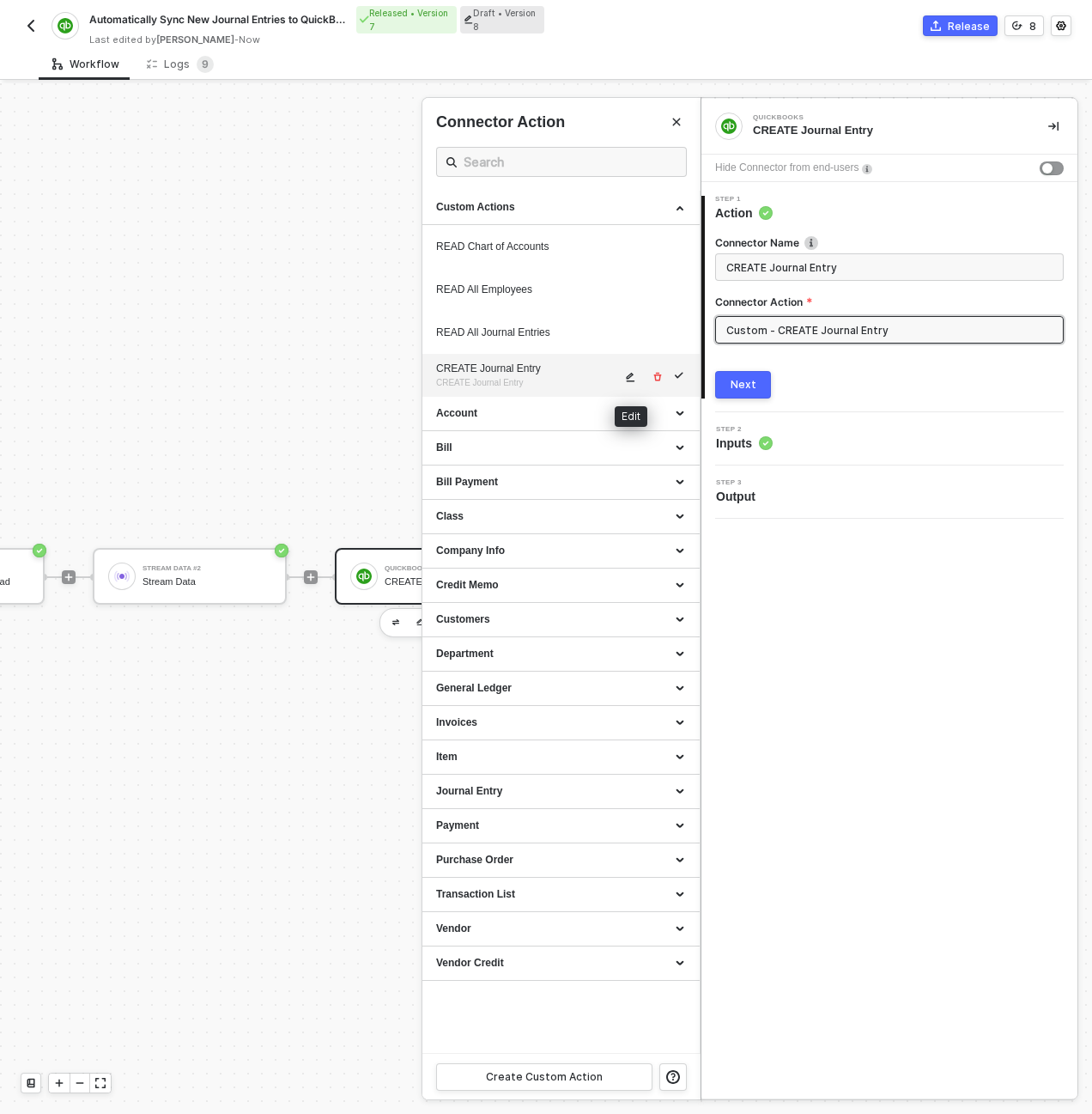
click at [636, 373] on span "icon-edit" at bounding box center [631, 376] width 12 height 11
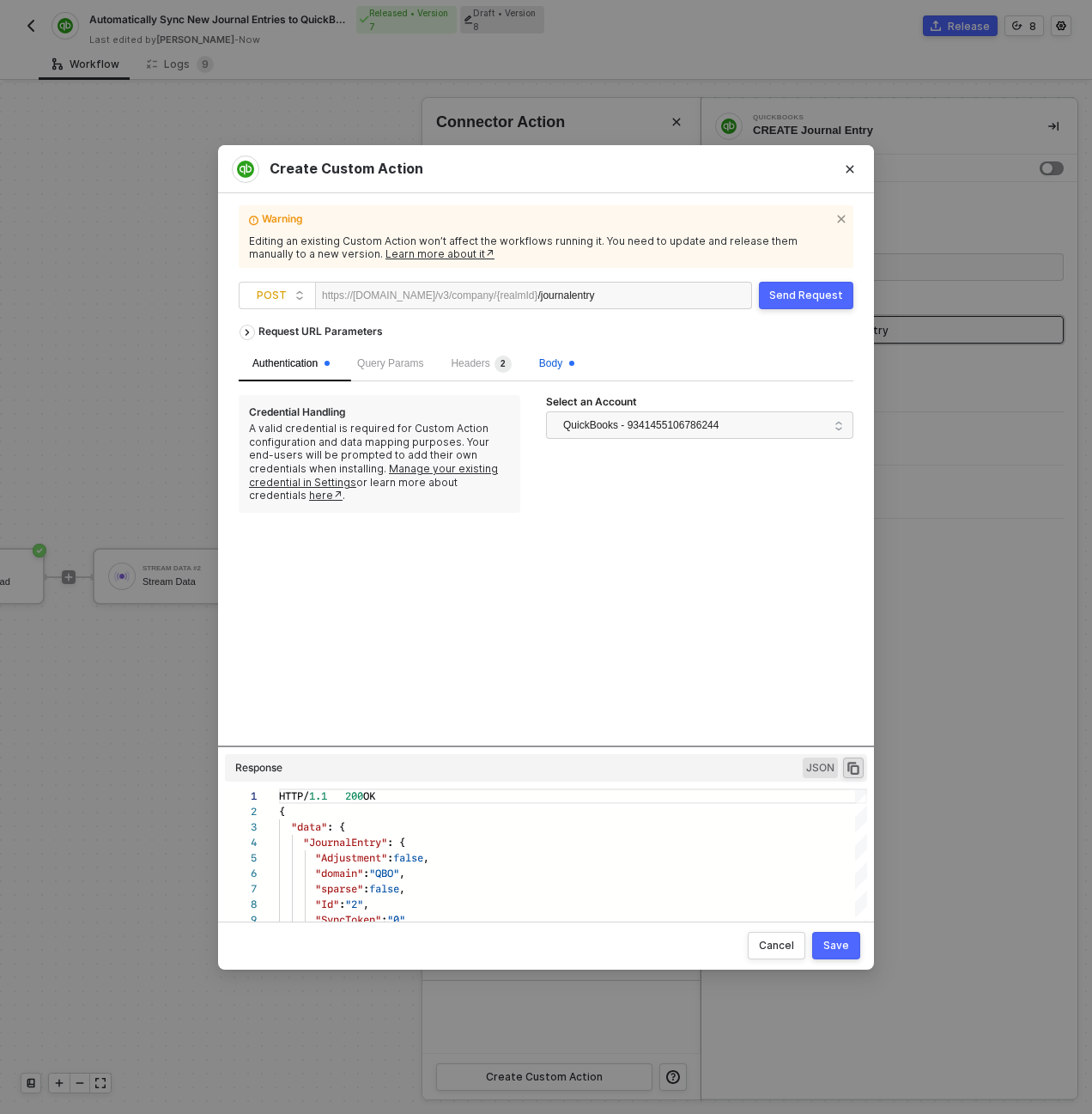
click at [575, 363] on span "Body" at bounding box center [556, 363] width 35 height 12
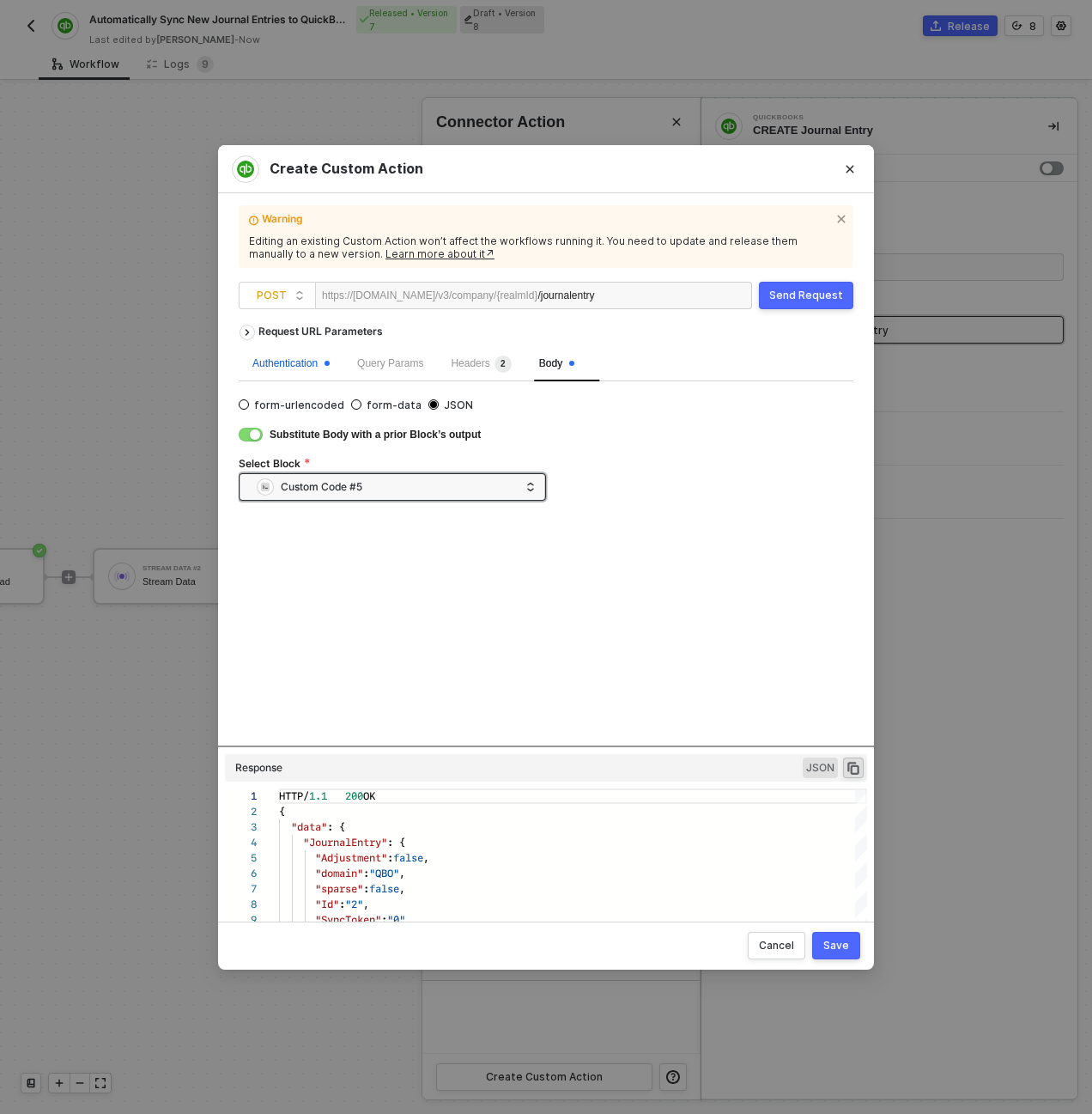
click at [278, 366] on div "Authentication" at bounding box center [290, 363] width 77 height 16
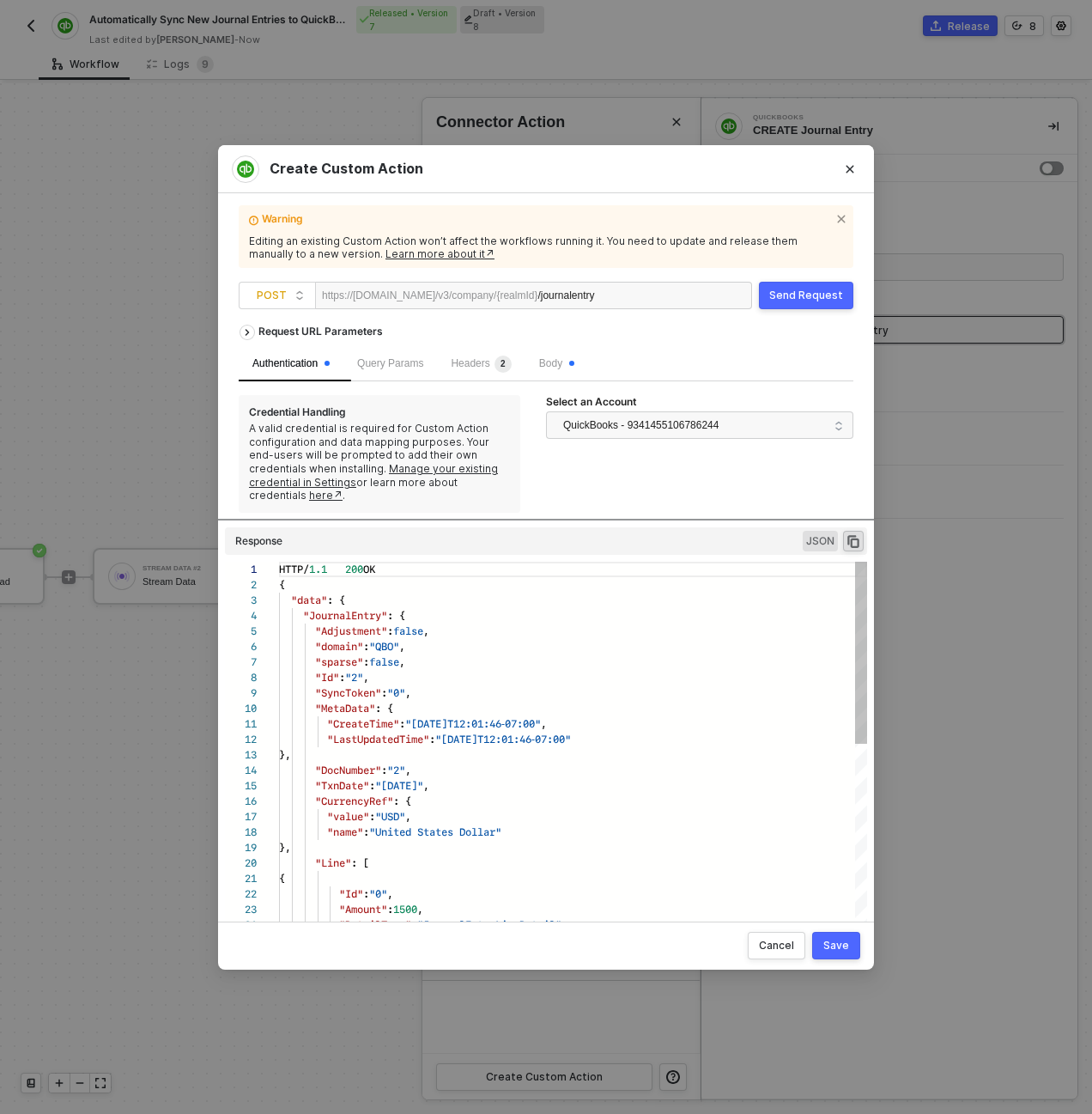
drag, startPoint x: 477, startPoint y: 744, endPoint x: 500, endPoint y: 570, distance: 175.5
click at [500, 570] on div "Request URL Parameters Authentication Query Params Headers 2 Body Credential Ha…" at bounding box center [546, 611] width 615 height 591
click at [822, 945] on button "Save" at bounding box center [836, 945] width 48 height 28
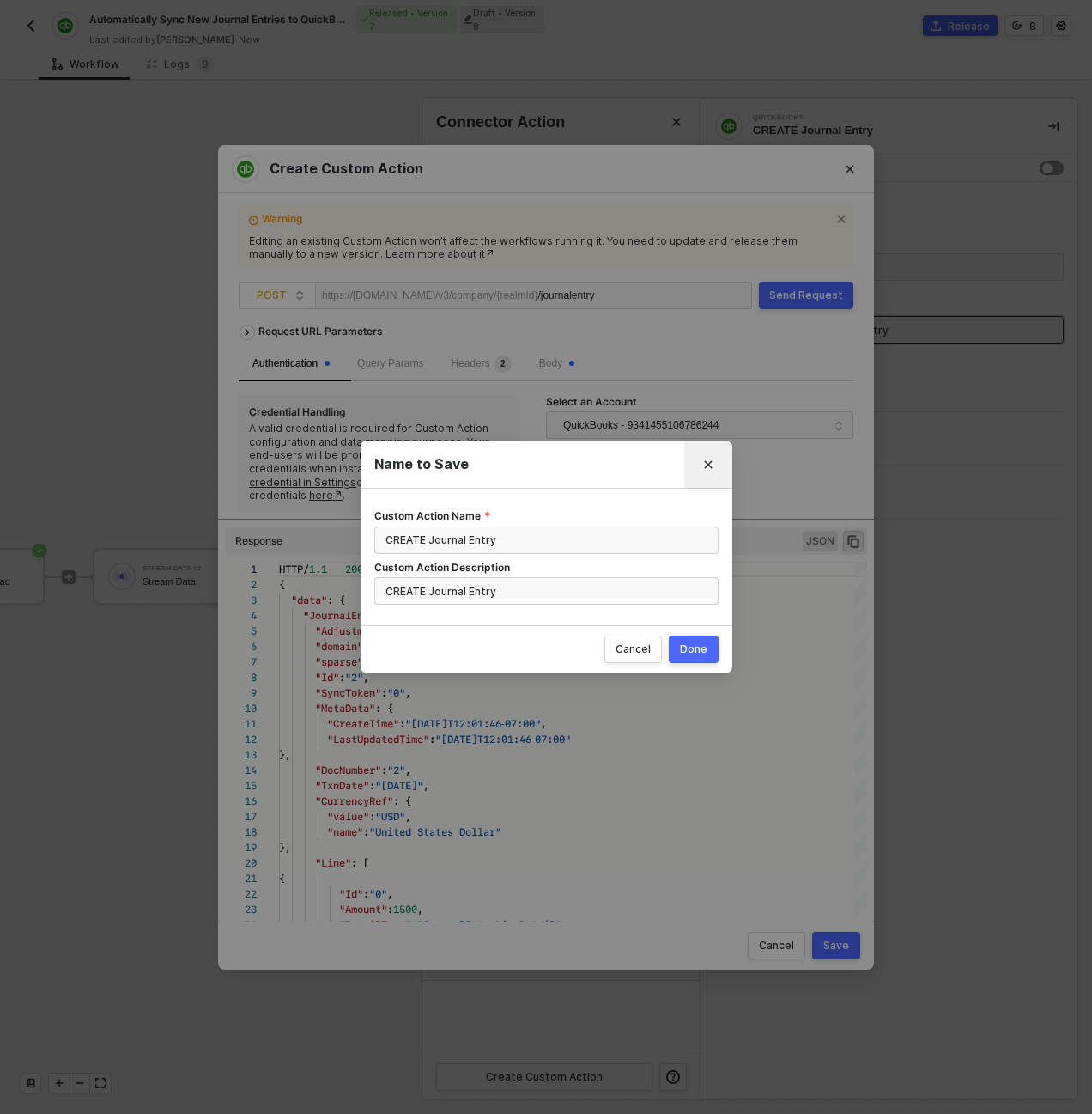
click at [706, 462] on icon "Close" at bounding box center [708, 464] width 10 height 11
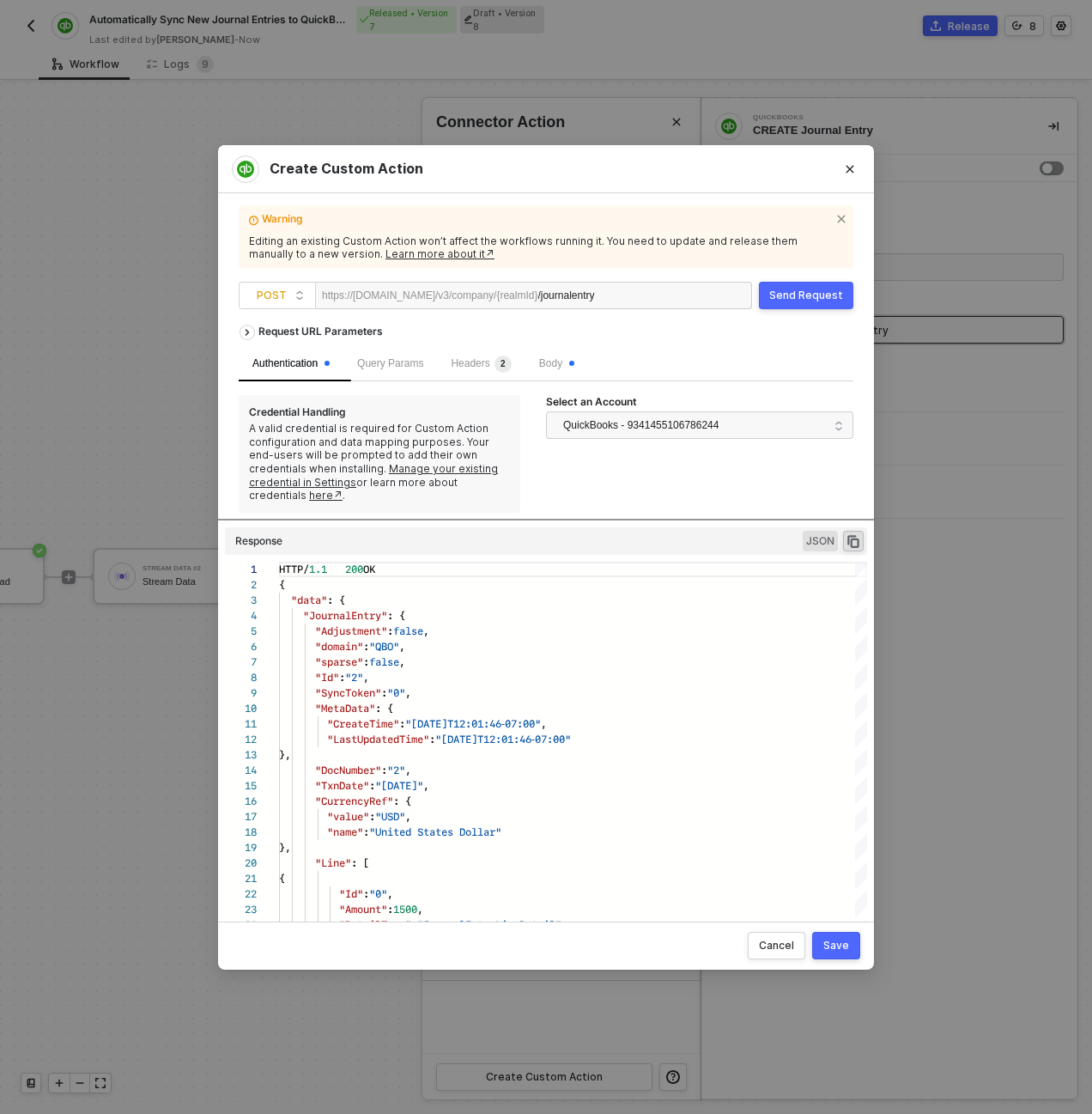
click at [781, 294] on div "Send Request" at bounding box center [806, 295] width 74 height 13
click at [553, 516] on div "Request URL Parameters Authentication Query Params Headers 2 Body Credential Ha…" at bounding box center [546, 417] width 615 height 202
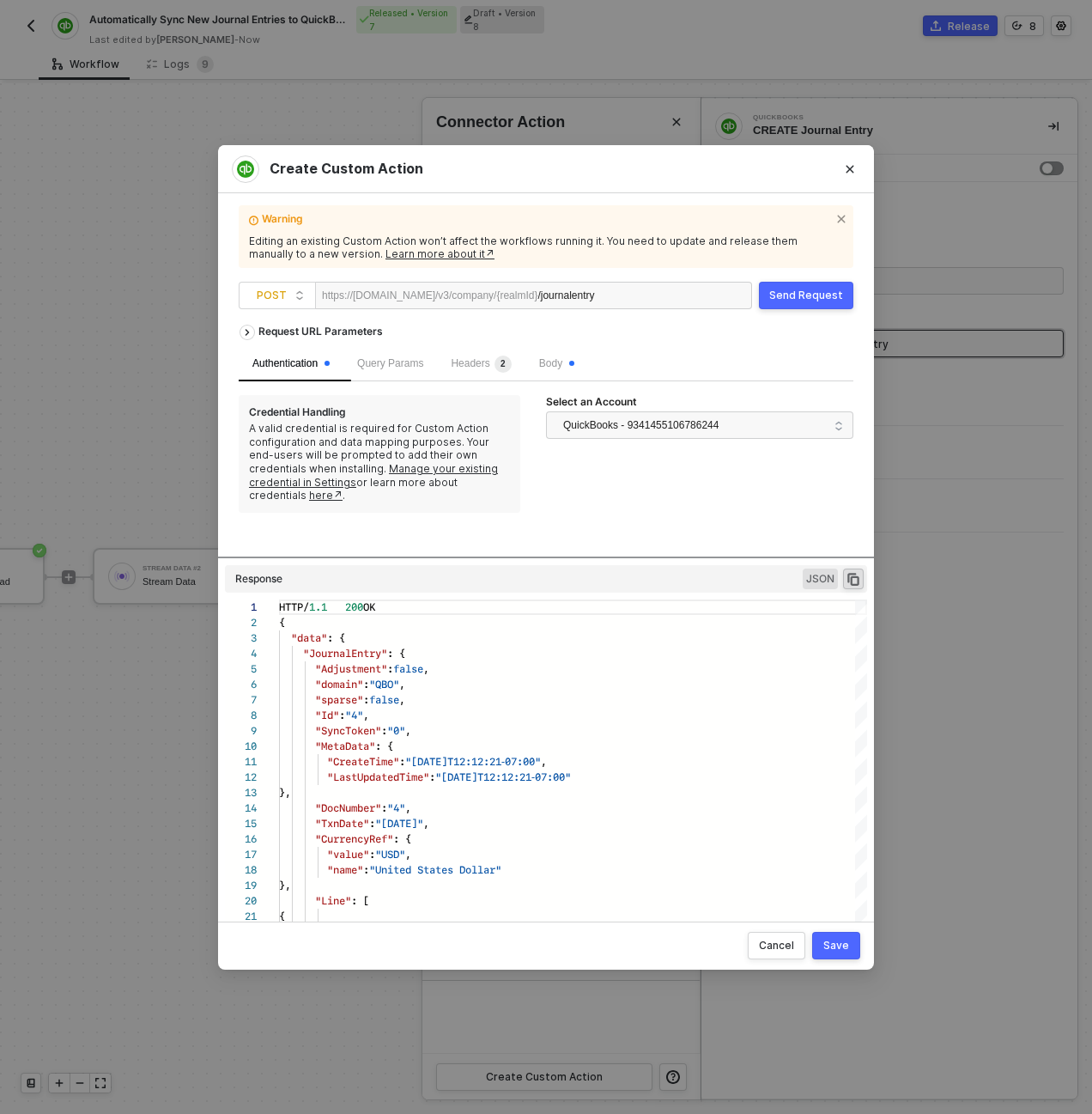
drag, startPoint x: 556, startPoint y: 519, endPoint x: 569, endPoint y: 557, distance: 40.2
click at [569, 557] on div at bounding box center [546, 557] width 670 height 2
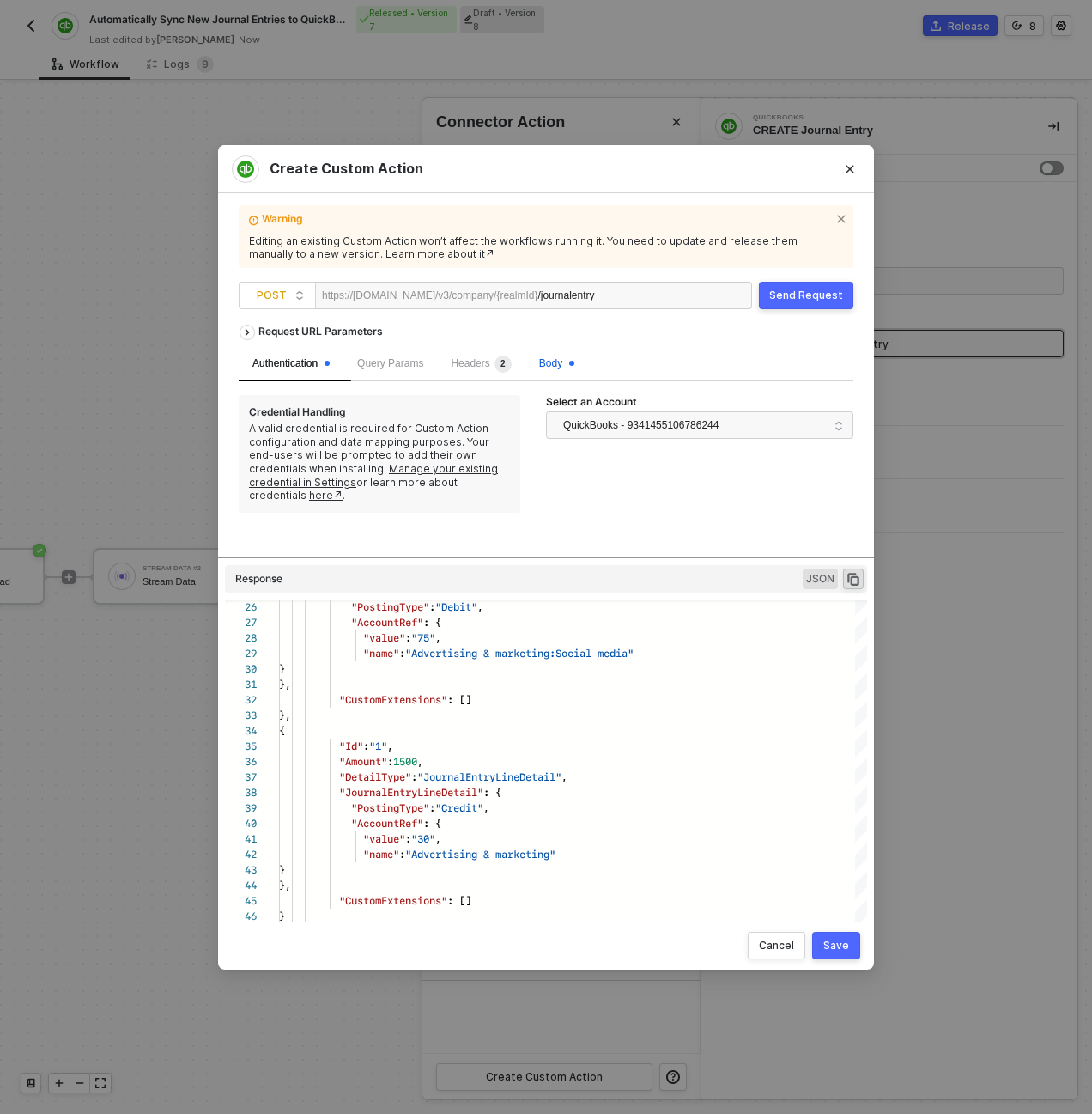
click at [562, 363] on span "Body" at bounding box center [556, 363] width 35 height 12
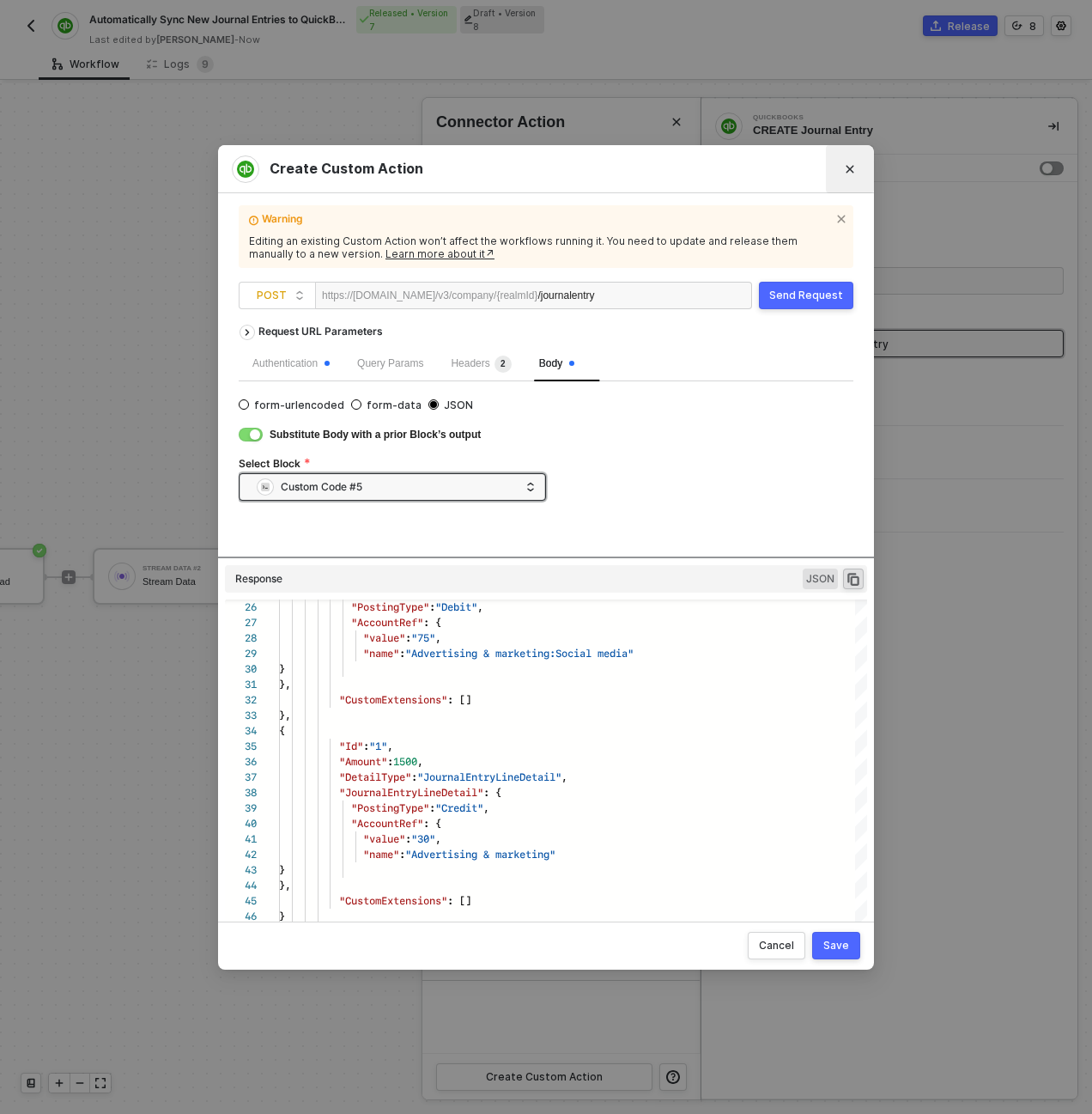
click at [857, 158] on button "Close" at bounding box center [850, 169] width 28 height 28
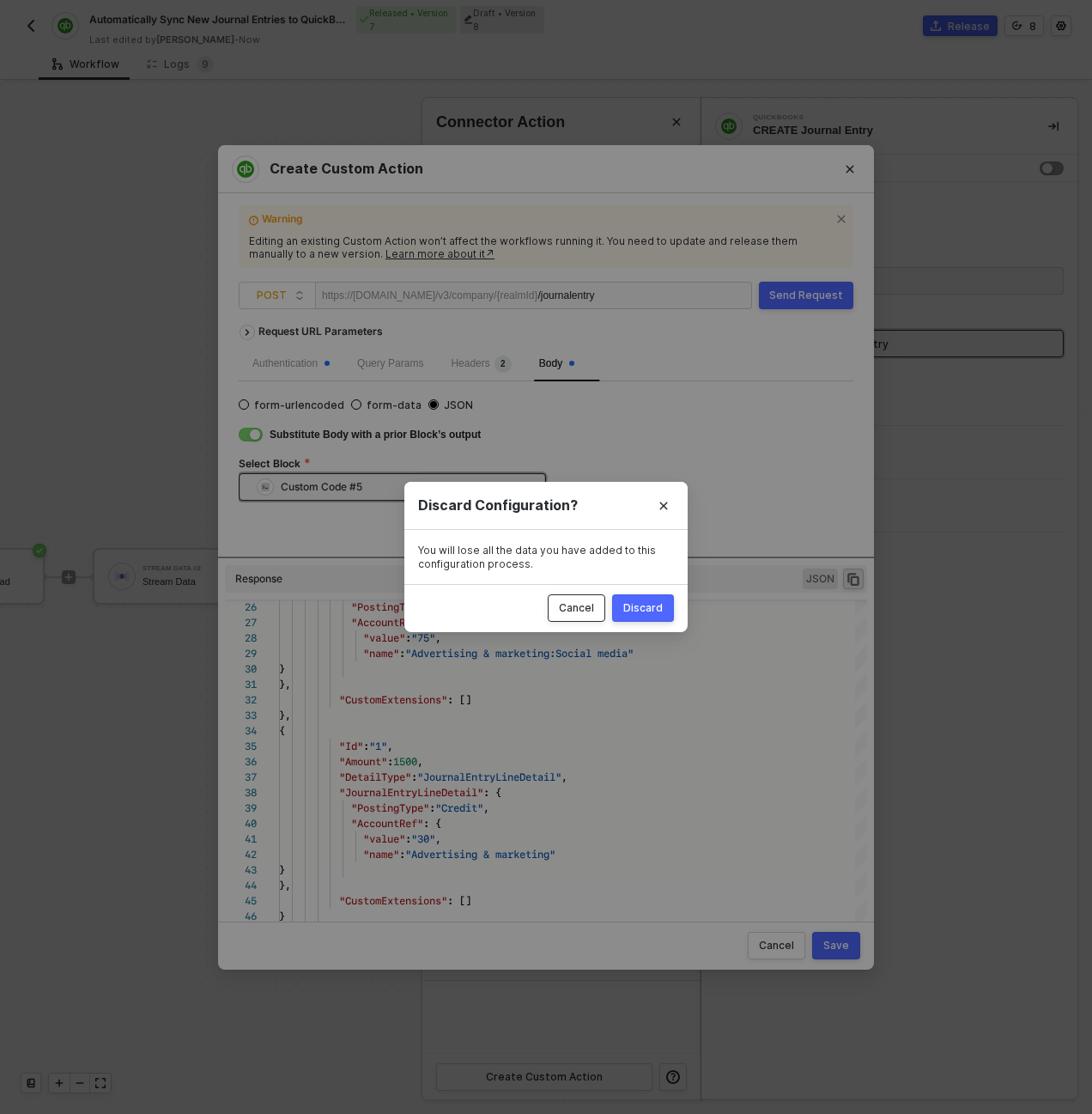
drag, startPoint x: 592, startPoint y: 602, endPoint x: 730, endPoint y: 781, distance: 226.0
click at [592, 602] on div "Cancel" at bounding box center [577, 608] width 35 height 13
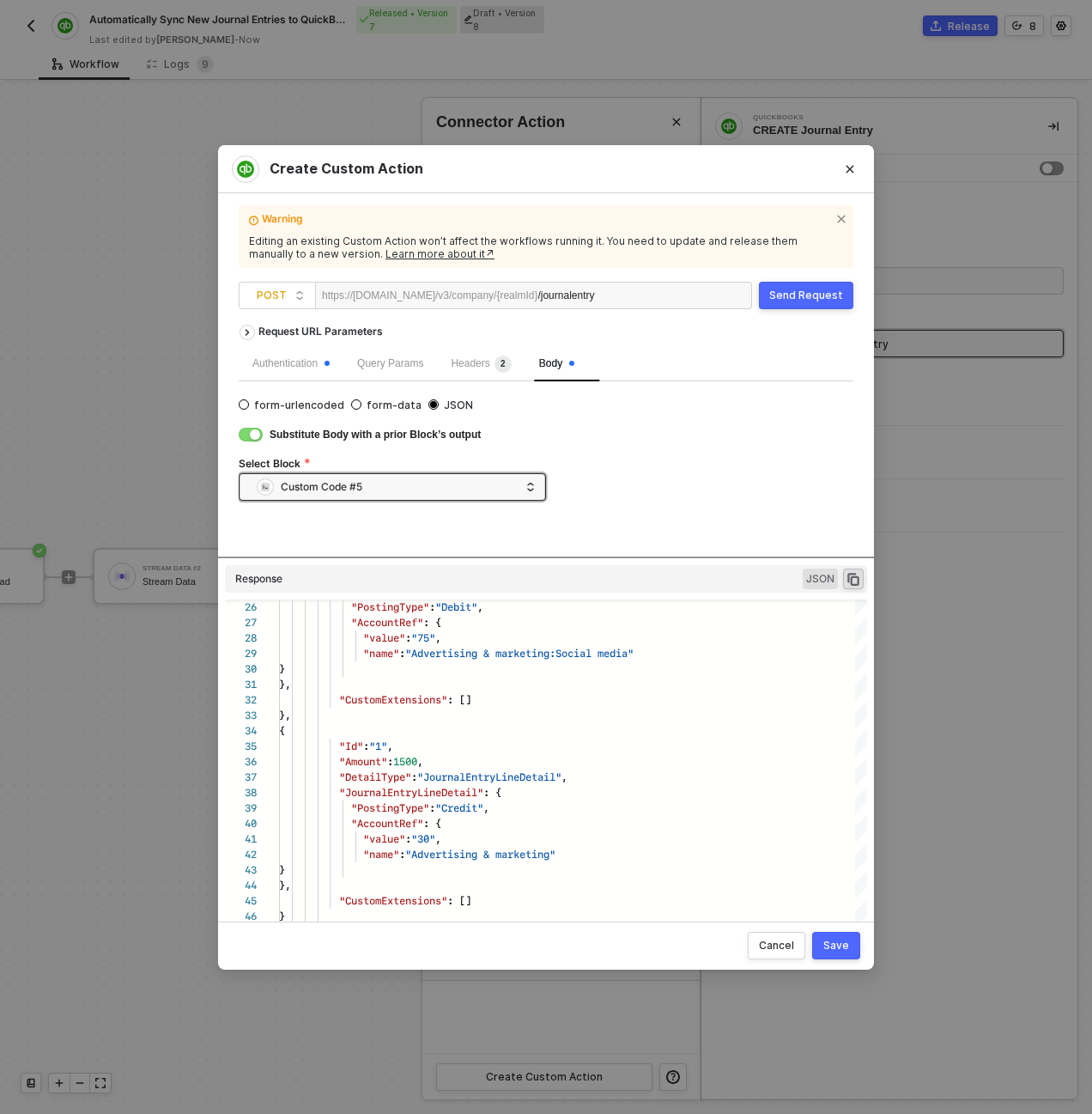
click at [834, 937] on button "Save" at bounding box center [836, 945] width 48 height 28
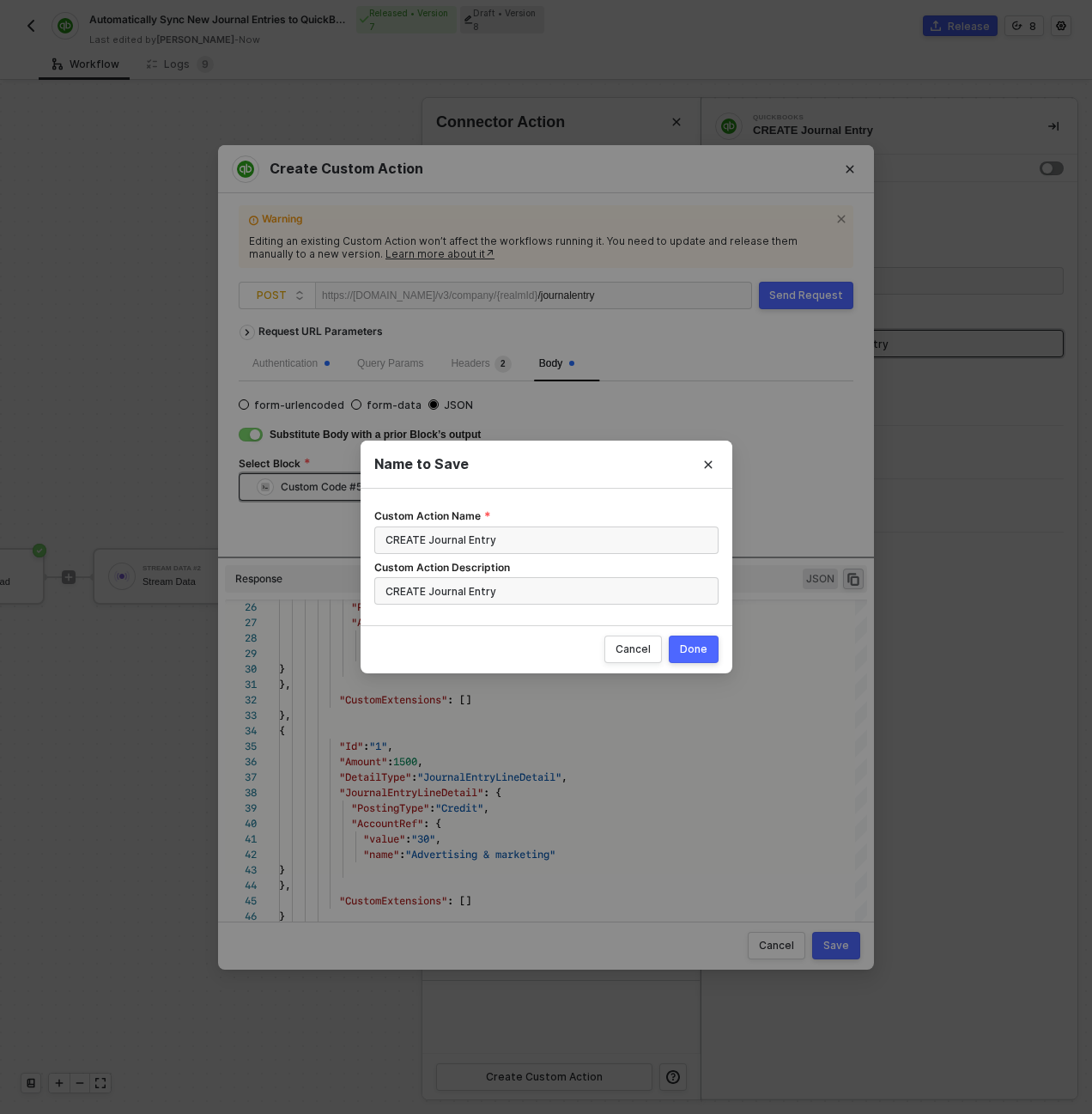
click at [682, 664] on div "Cancel Done" at bounding box center [546, 649] width 371 height 48
click at [685, 656] on button "Done" at bounding box center [694, 649] width 50 height 28
radio input "true"
radio input "false"
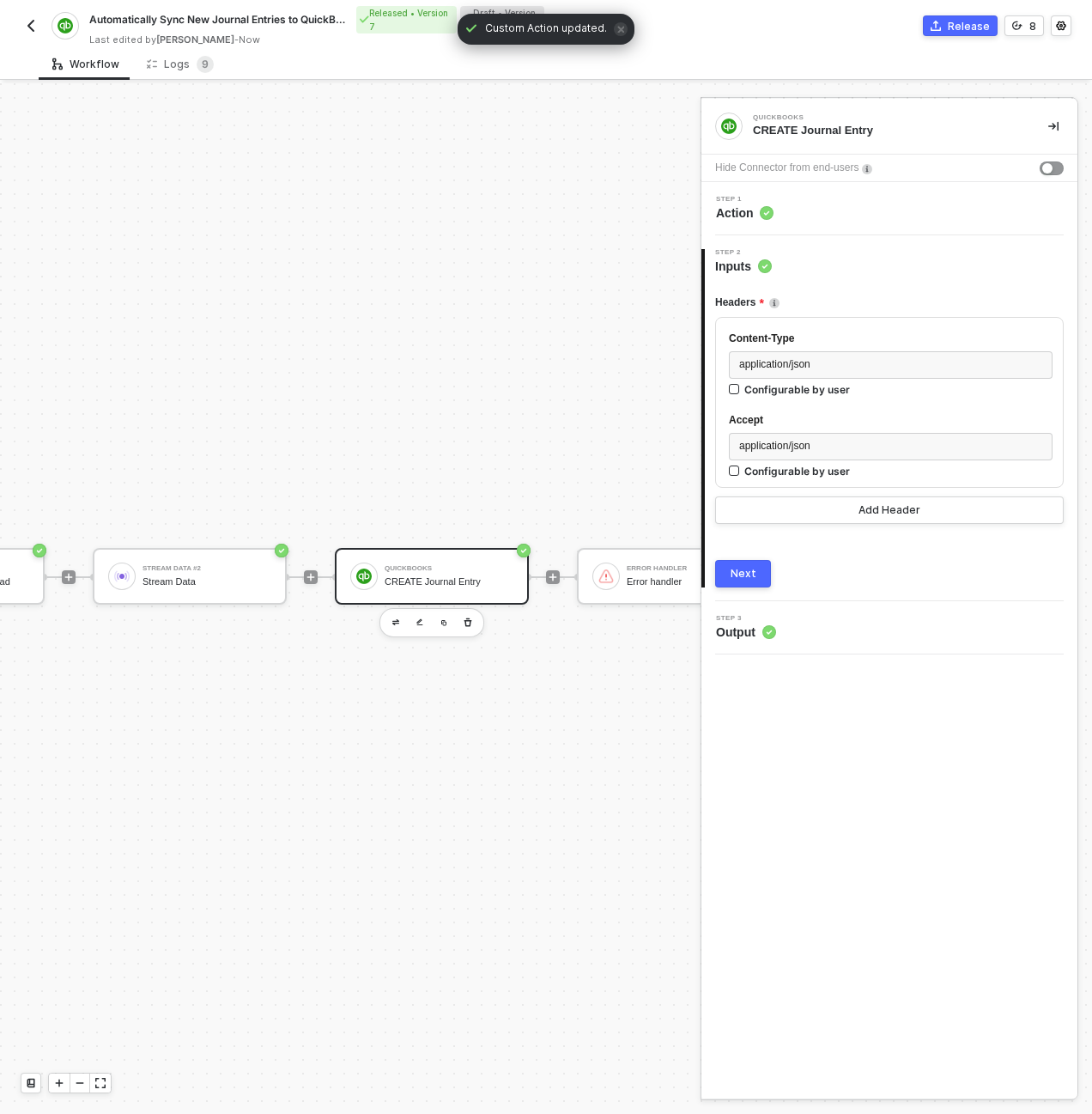
click at [278, 499] on div "TRIGGER Earnin Journal Entry Created Custom Code #5 Build Quickbooks Payload St…" at bounding box center [400, 577] width 1625 height 1972
click at [119, 576] on img at bounding box center [122, 576] width 15 height 15
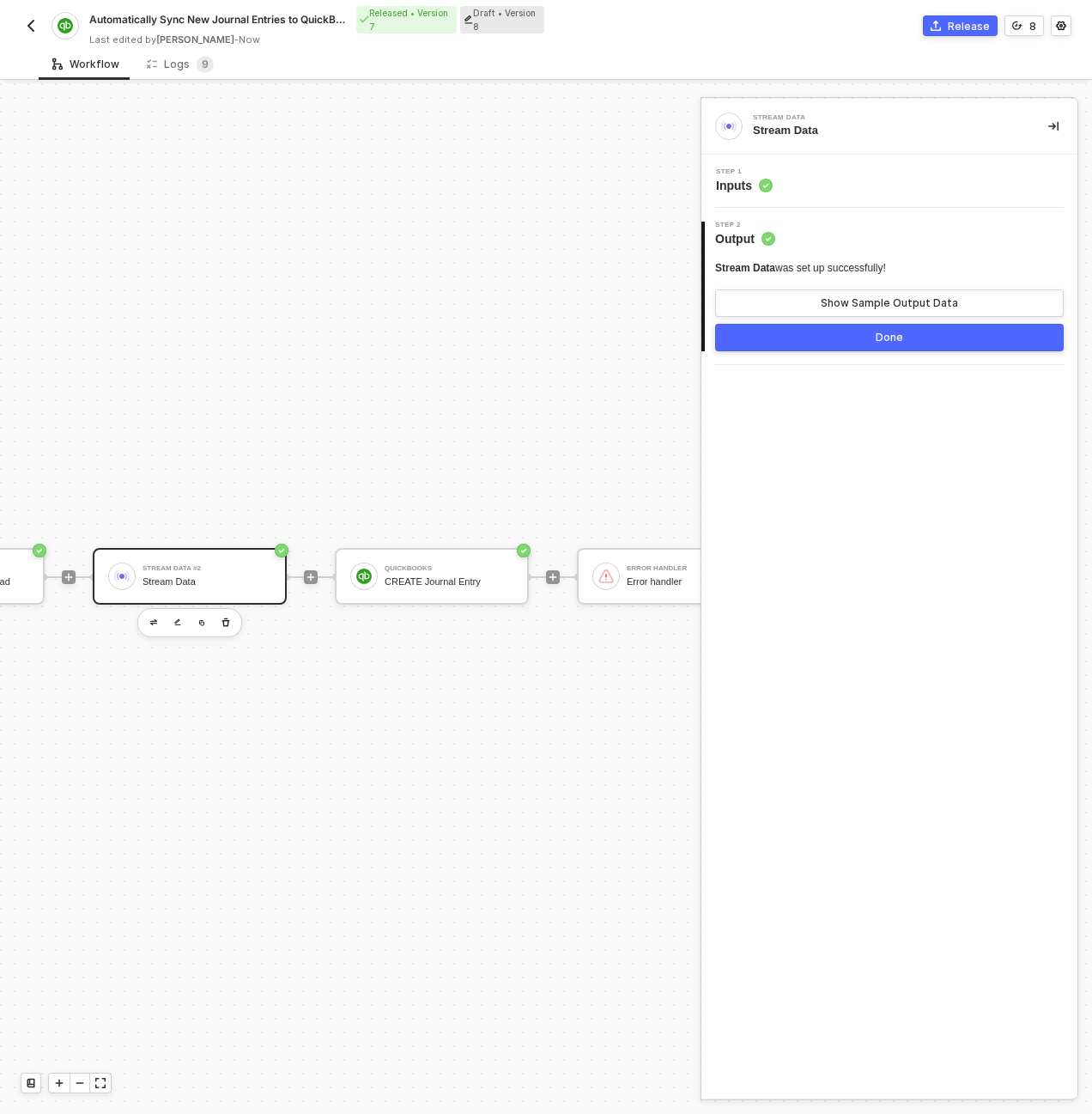
scroll to position [493, 241]
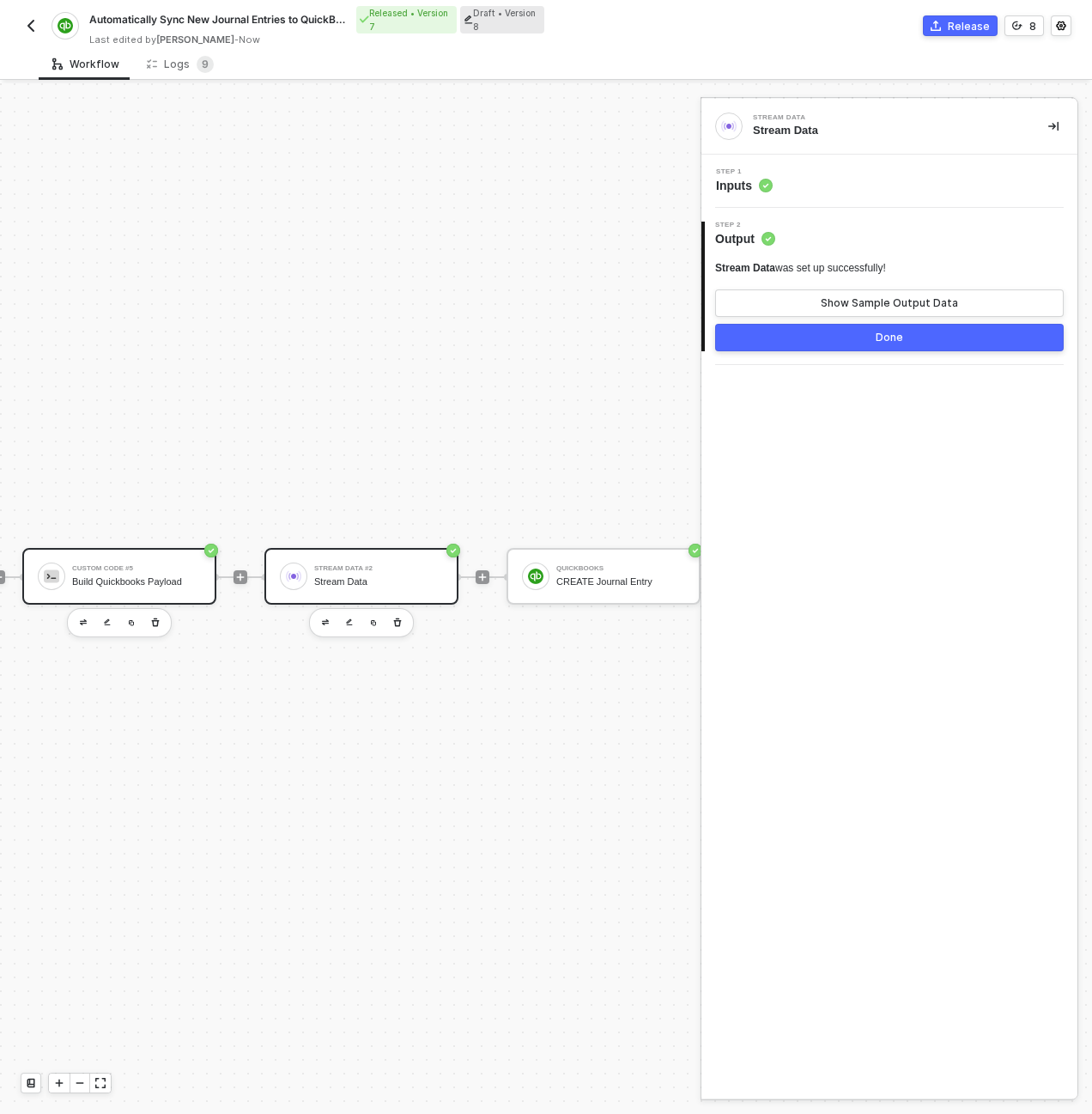
click at [100, 552] on div "Custom Code #5 Build Quickbooks Payload" at bounding box center [118, 576] width 194 height 56
click at [842, 192] on div "Step 1 Inputs" at bounding box center [891, 180] width 371 height 26
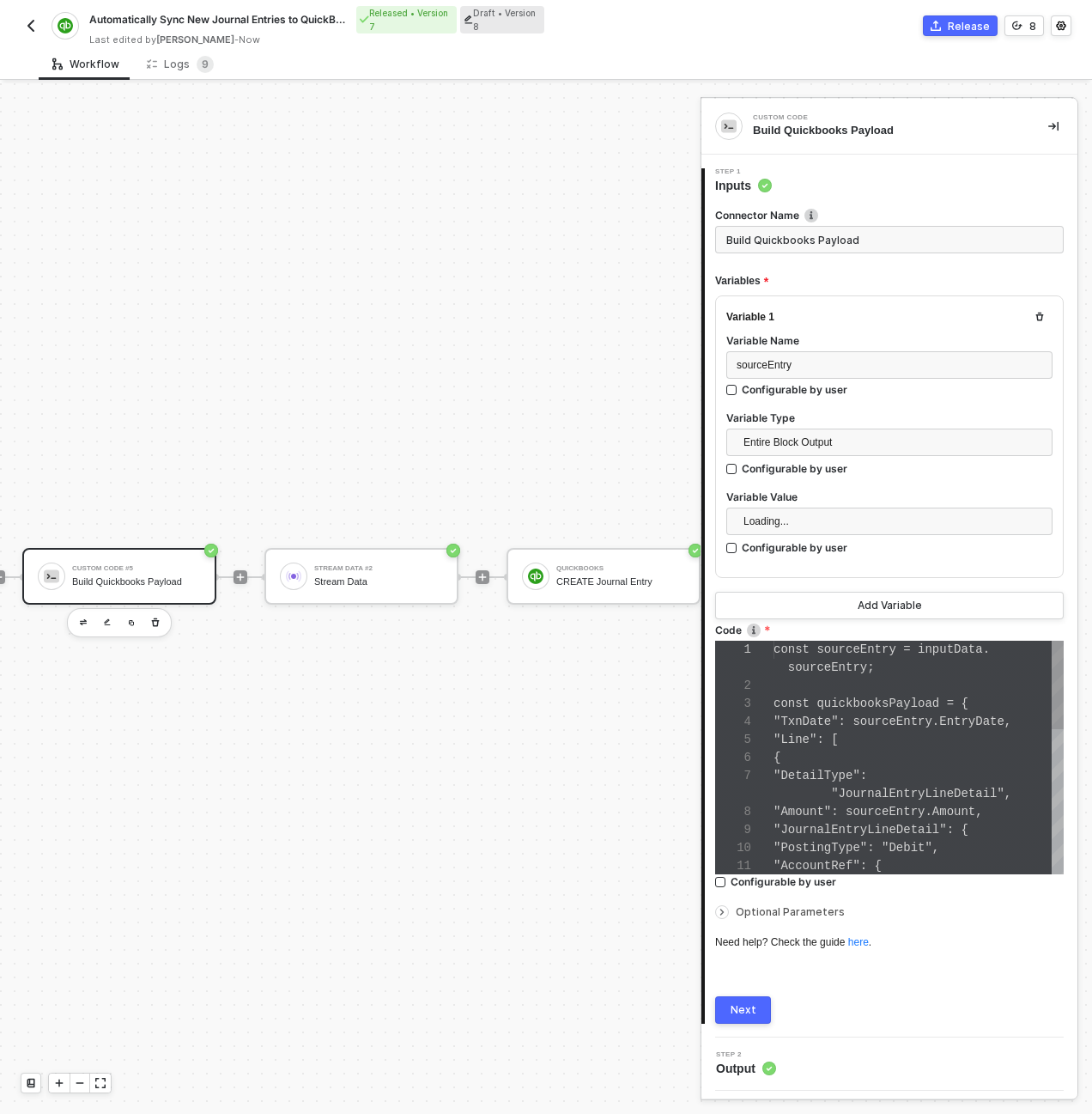
scroll to position [144, 0]
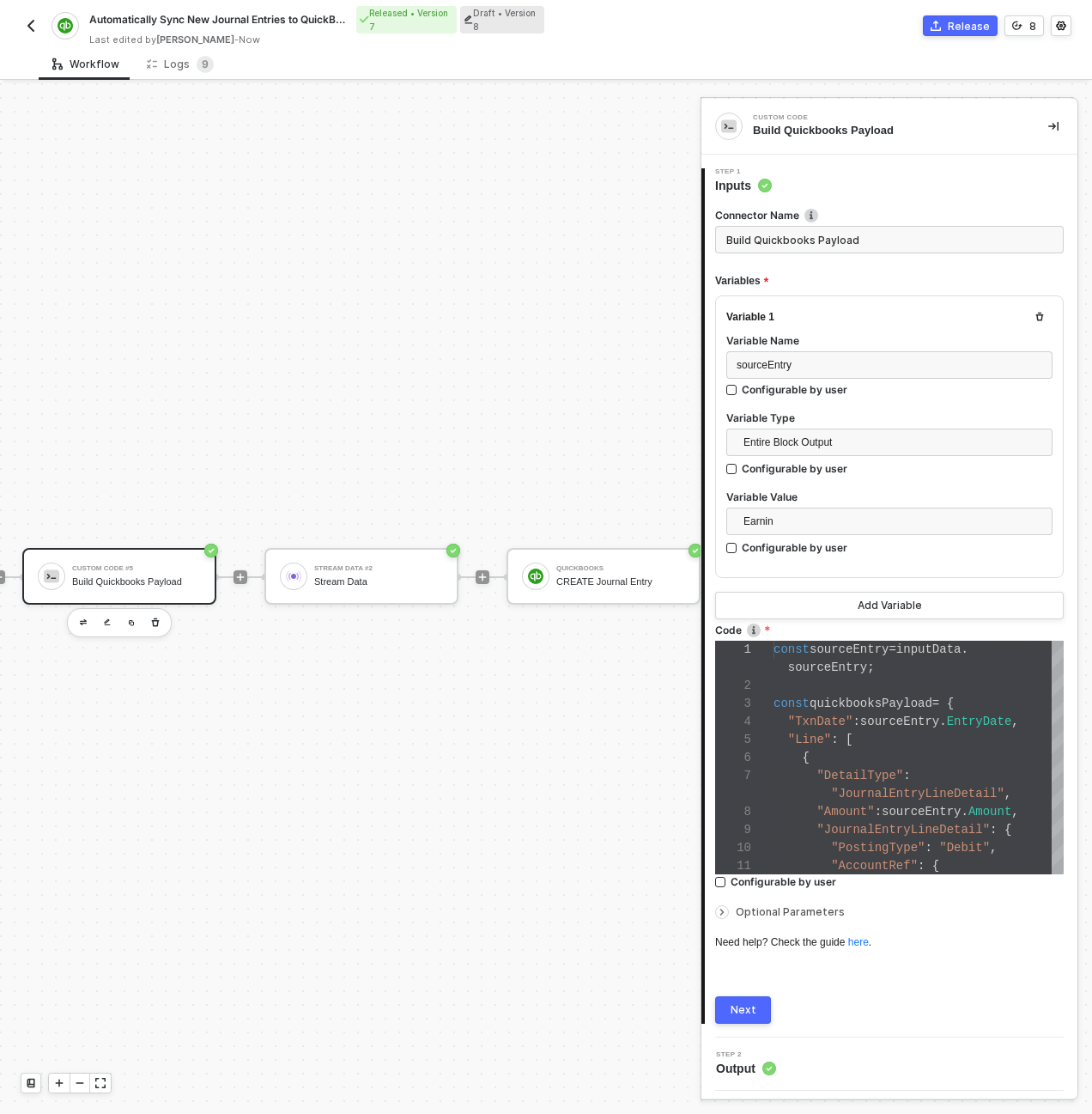
click at [883, 637] on div "Code" at bounding box center [889, 631] width 348 height 18
click at [887, 648] on span "sourceEntry" at bounding box center [849, 649] width 79 height 13
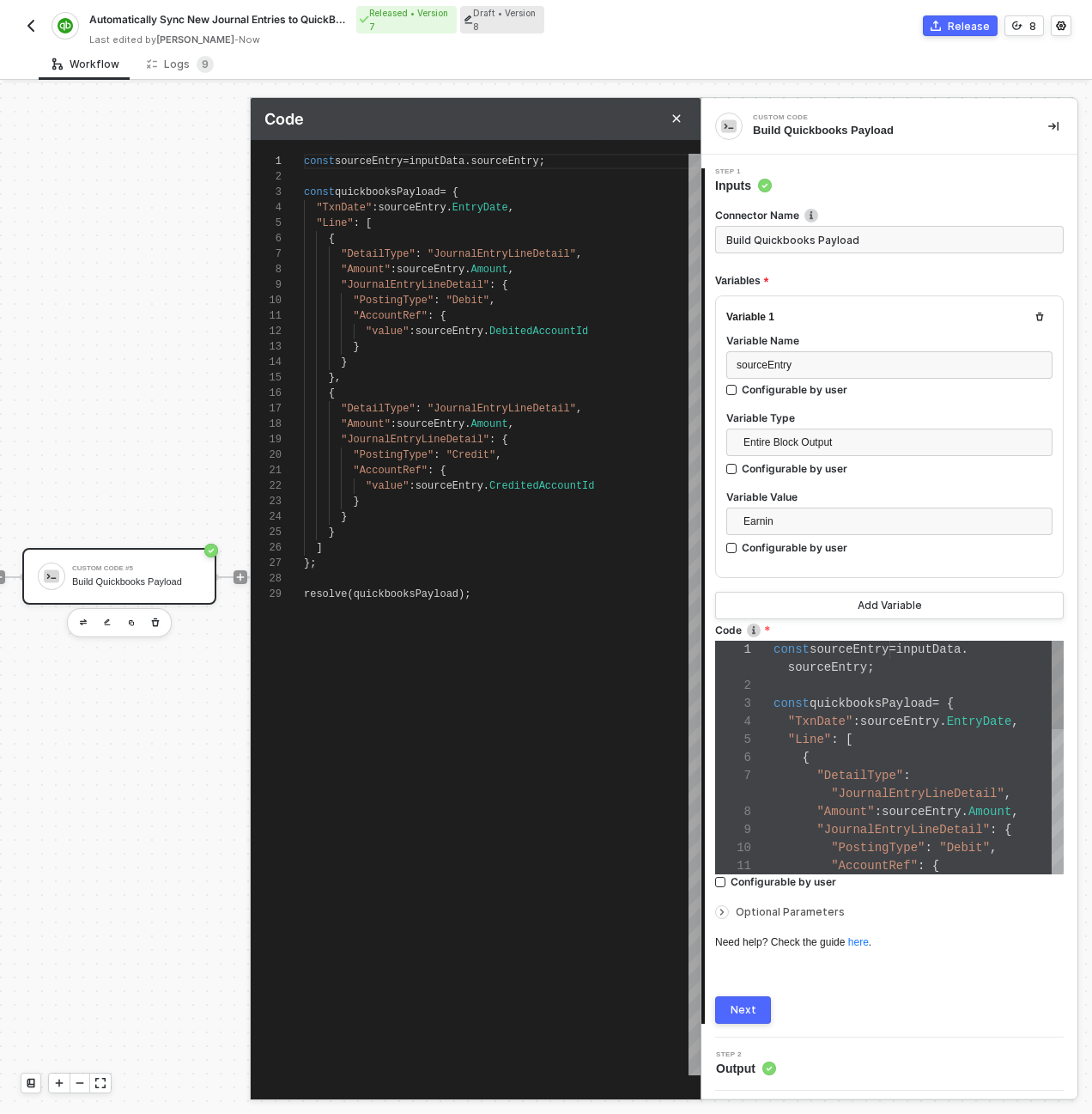
scroll to position [155, 0]
click at [449, 279] on span ""JournalEntryLineDetail"" at bounding box center [415, 284] width 149 height 12
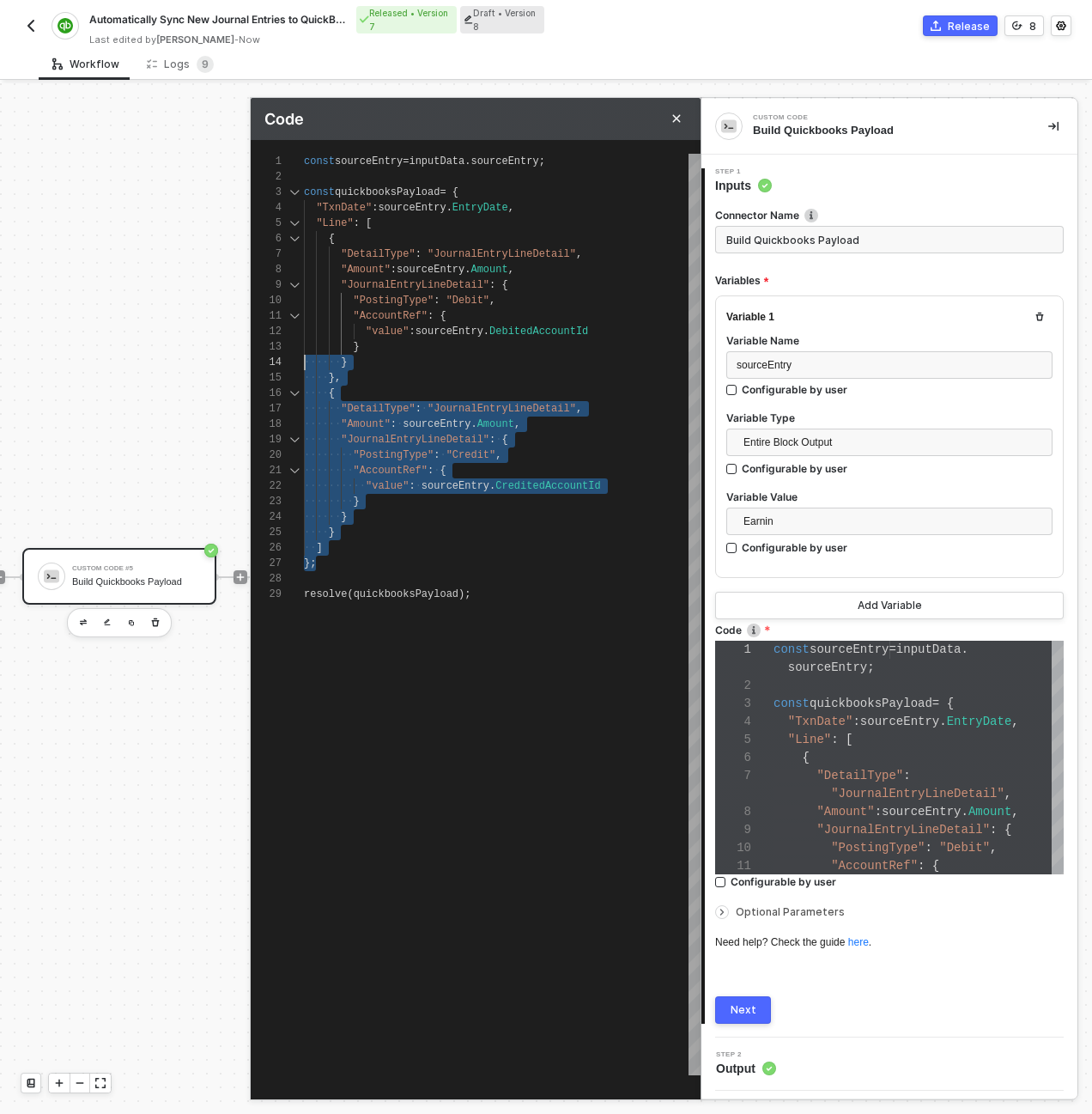
type textarea "const sourceEntry = inputData.sourceEntry; const quickbooksPayload = { "TxnDate…"
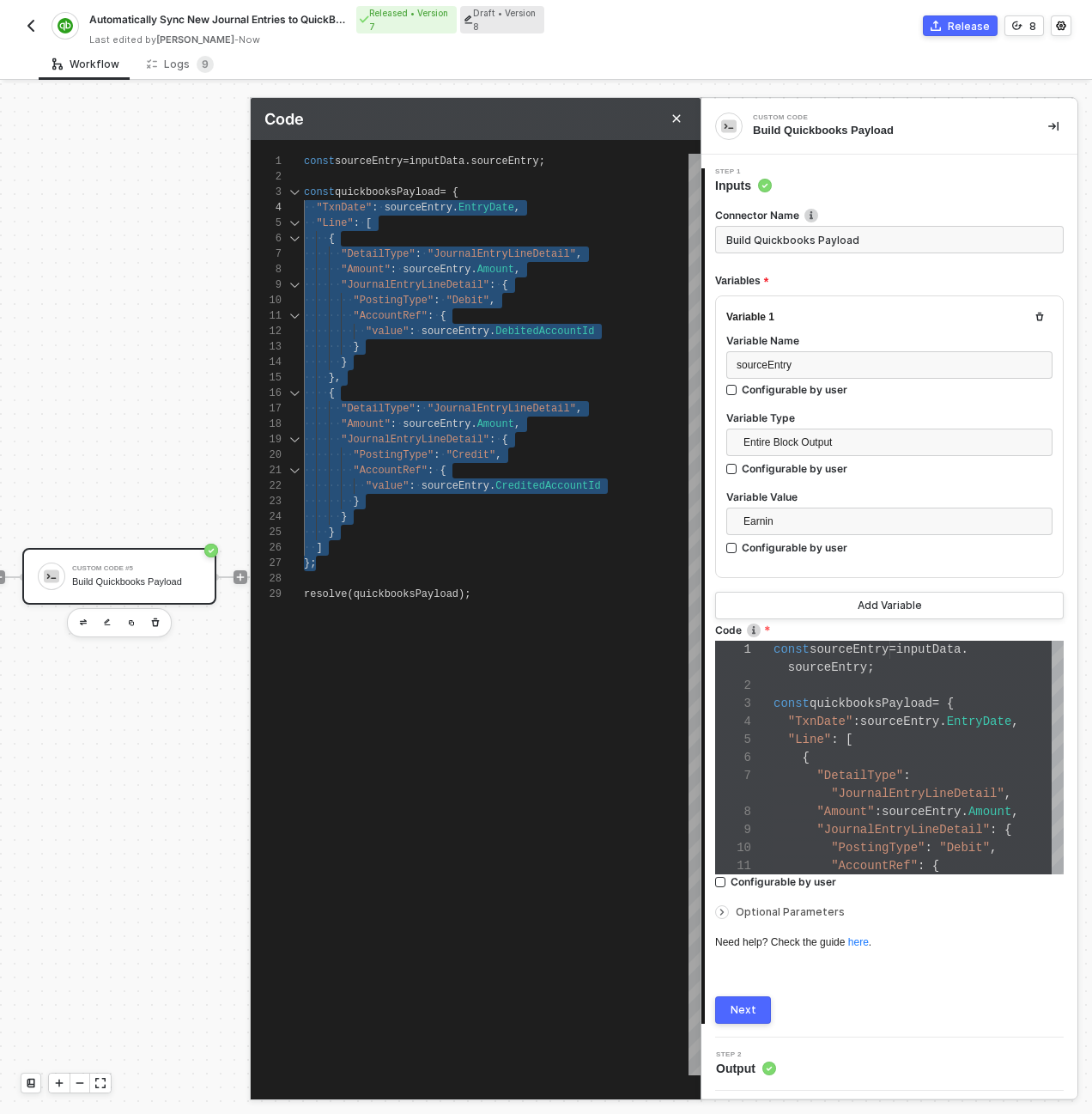
scroll to position [31, 0]
drag, startPoint x: 365, startPoint y: 562, endPoint x: 271, endPoint y: 184, distance: 389.5
paste textarea ""PostingType": "Credit", "AccountRef": { "value": sourceEntry.CreditedAccount.V…"
type textarea "const sourceEntry = inputData.sourceEntry; const quickbooksPayload = { "Journal…"
type textarea ""PostingType": "Credit", "AccountRef": { "value": sourceEntry.CreditedAccount.V…"
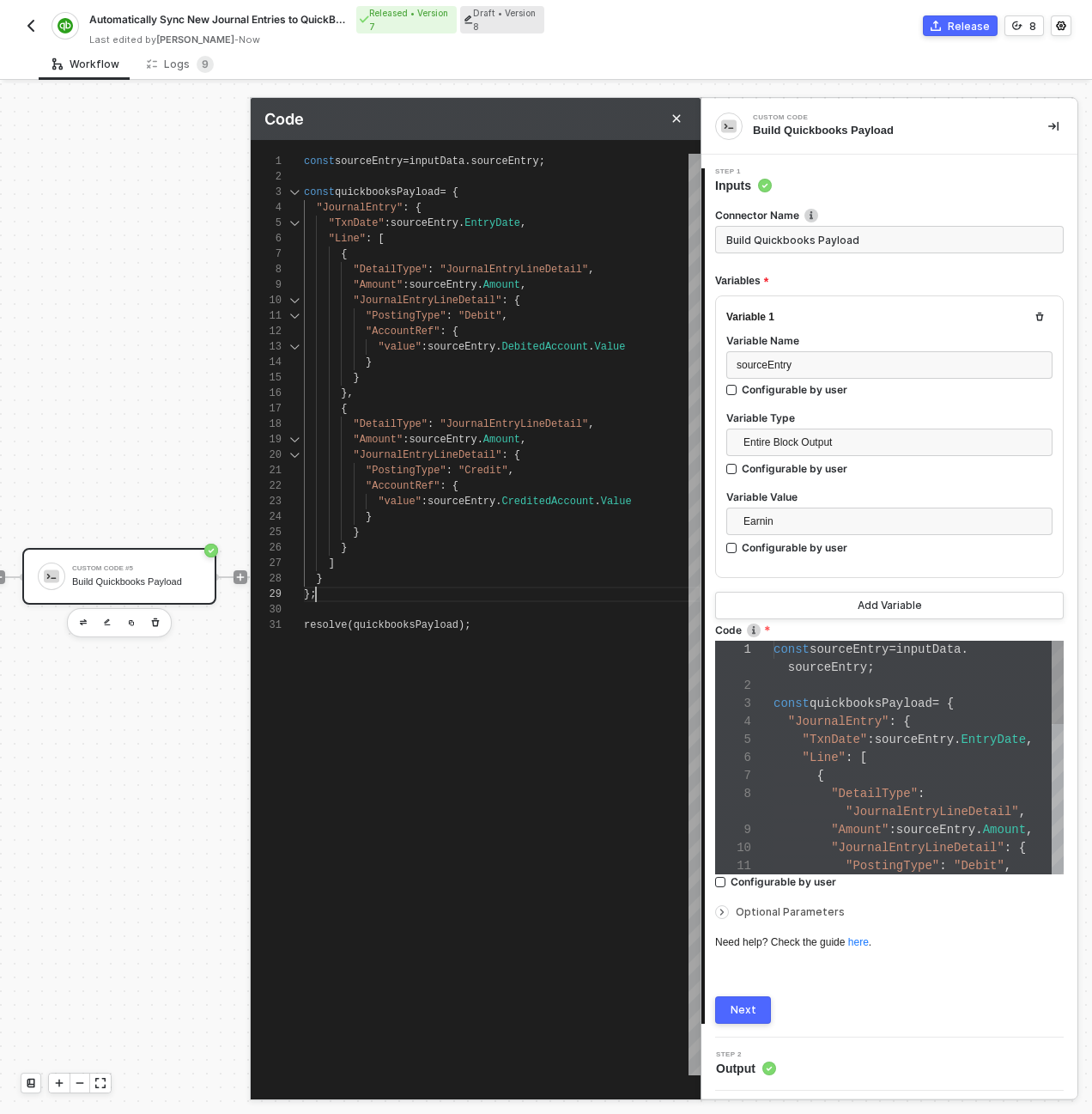
scroll to position [144, 0]
click at [739, 1008] on div "Next" at bounding box center [743, 1010] width 26 height 13
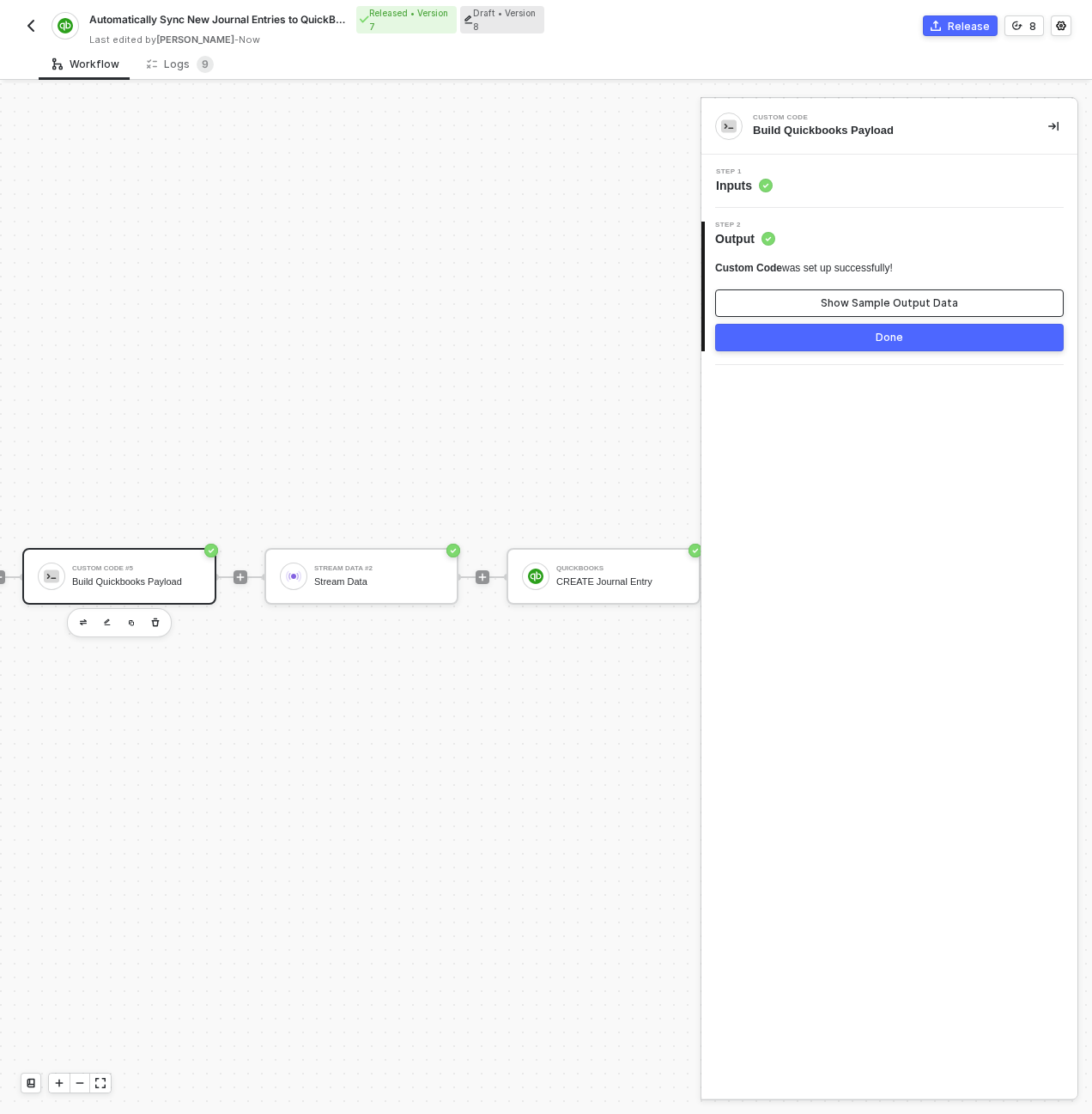
click at [818, 297] on button "Show Sample Output Data" at bounding box center [889, 303] width 348 height 28
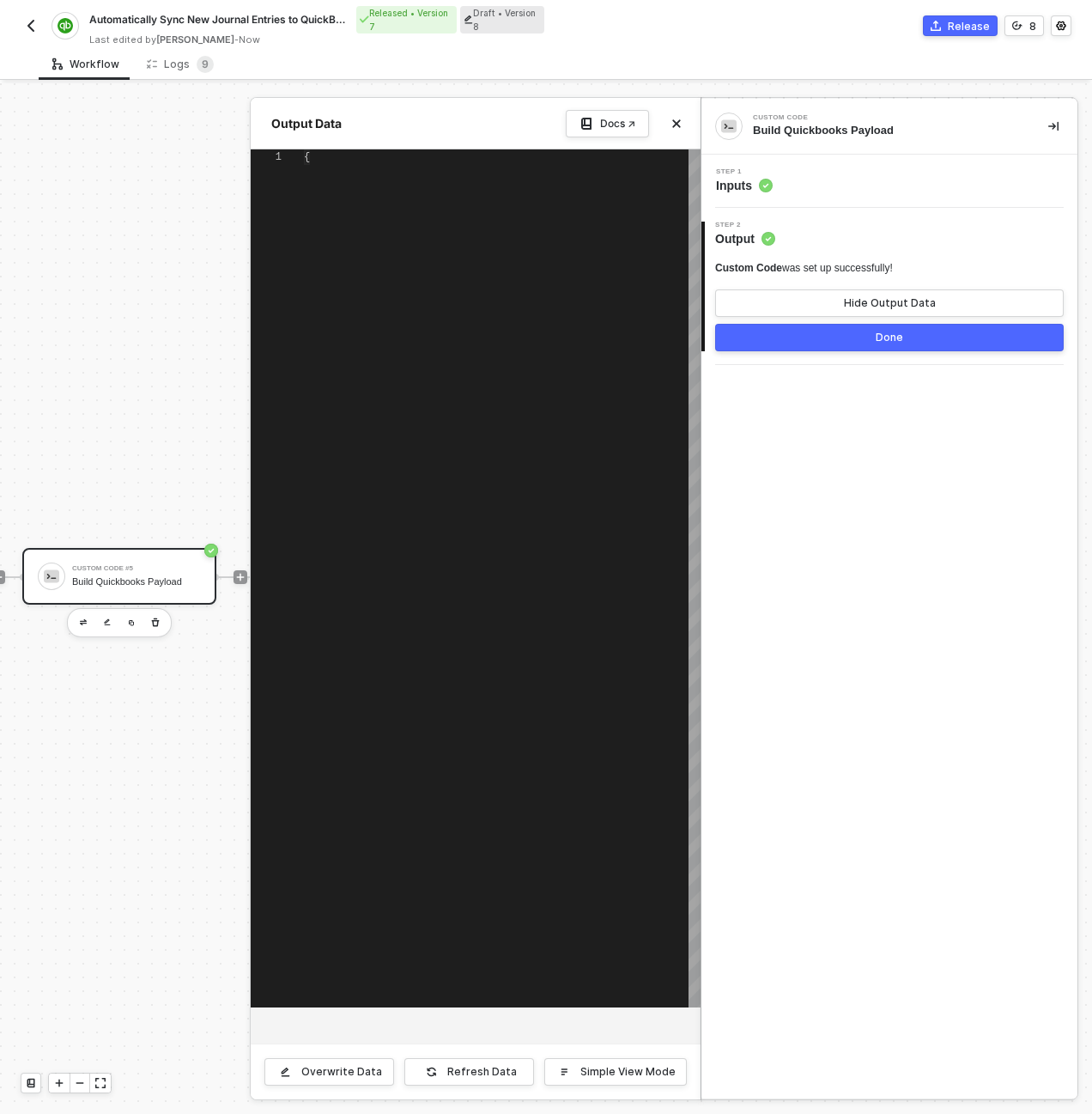
type textarea "{ "TxnDate": "2024-03-15", "Line": [ { "DetailType": "JournalEntryLineDetail", …"
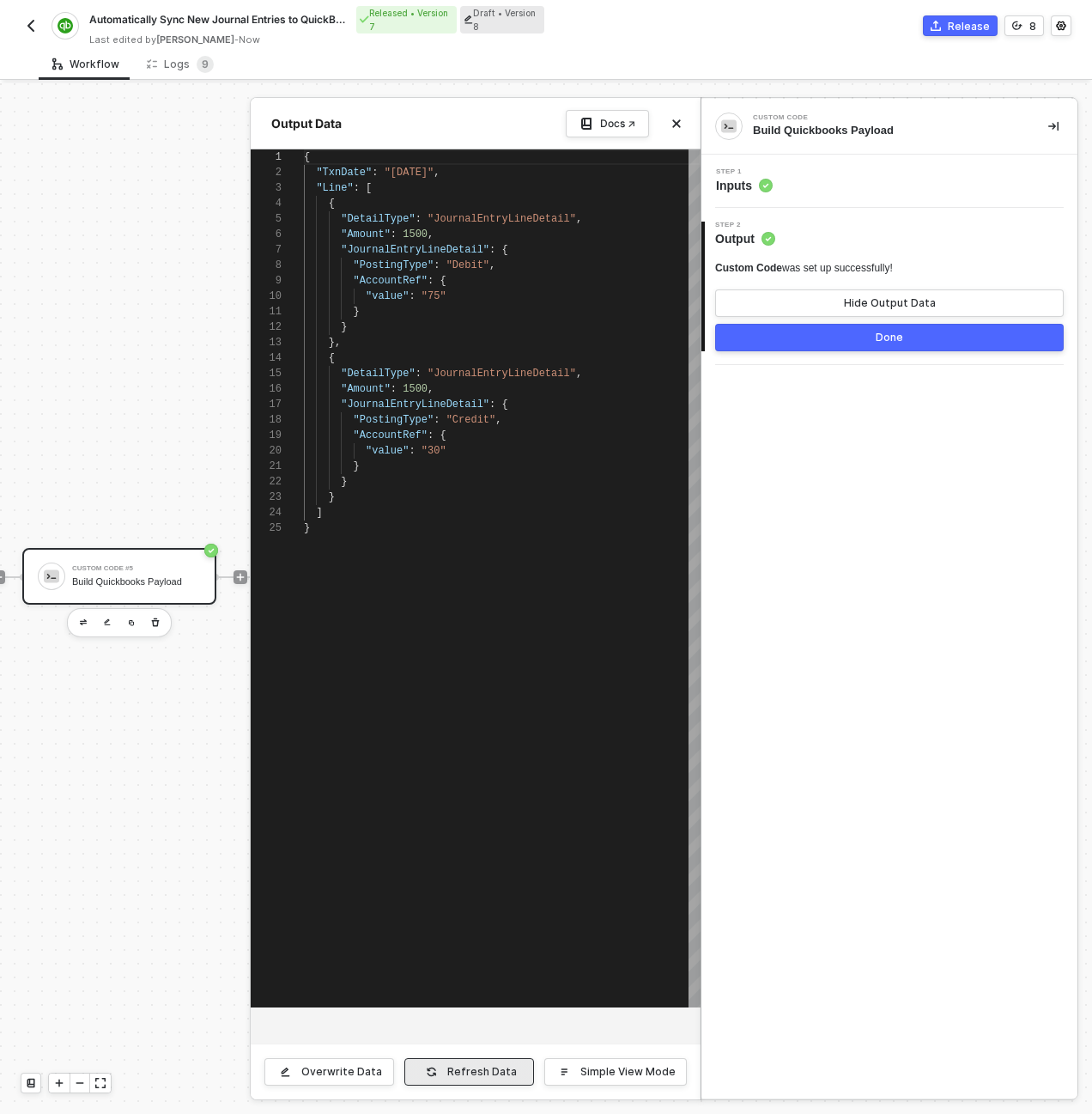
click at [474, 1066] on div "Refresh Data" at bounding box center [482, 1071] width 70 height 13
click at [795, 336] on button "Done" at bounding box center [889, 337] width 348 height 28
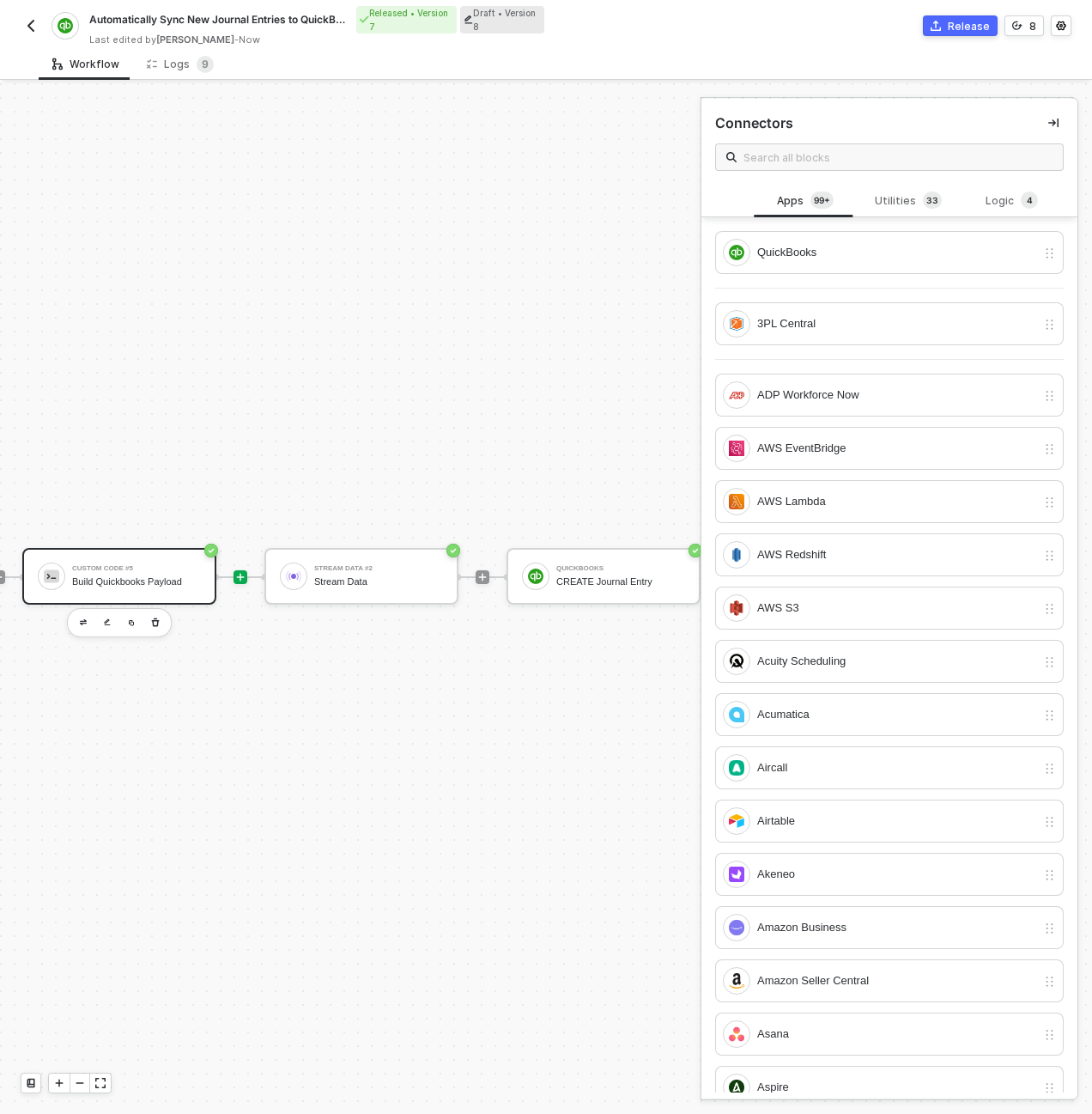
click at [122, 577] on div "Build Quickbooks Payload" at bounding box center [136, 582] width 129 height 11
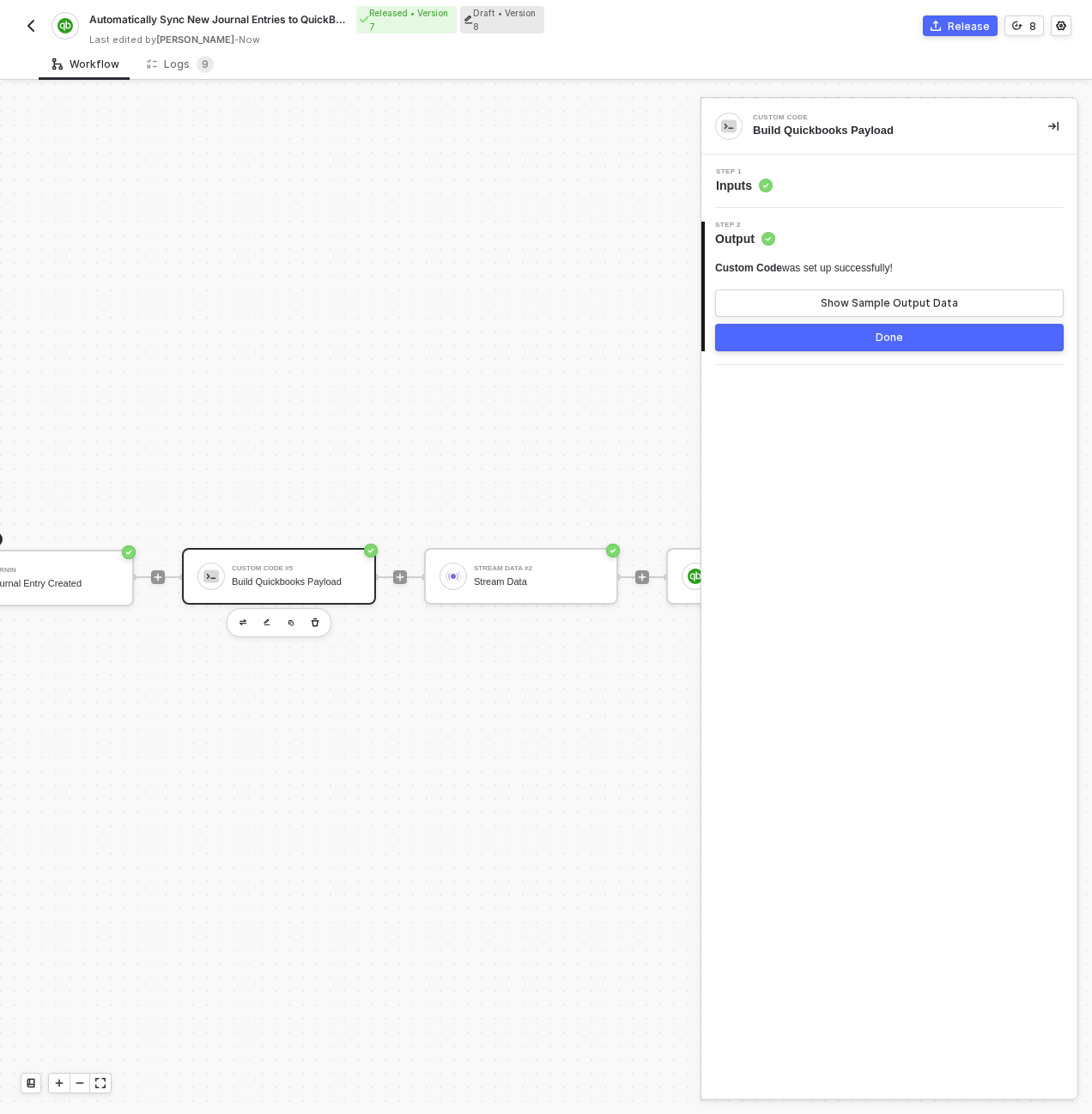
scroll to position [493, 0]
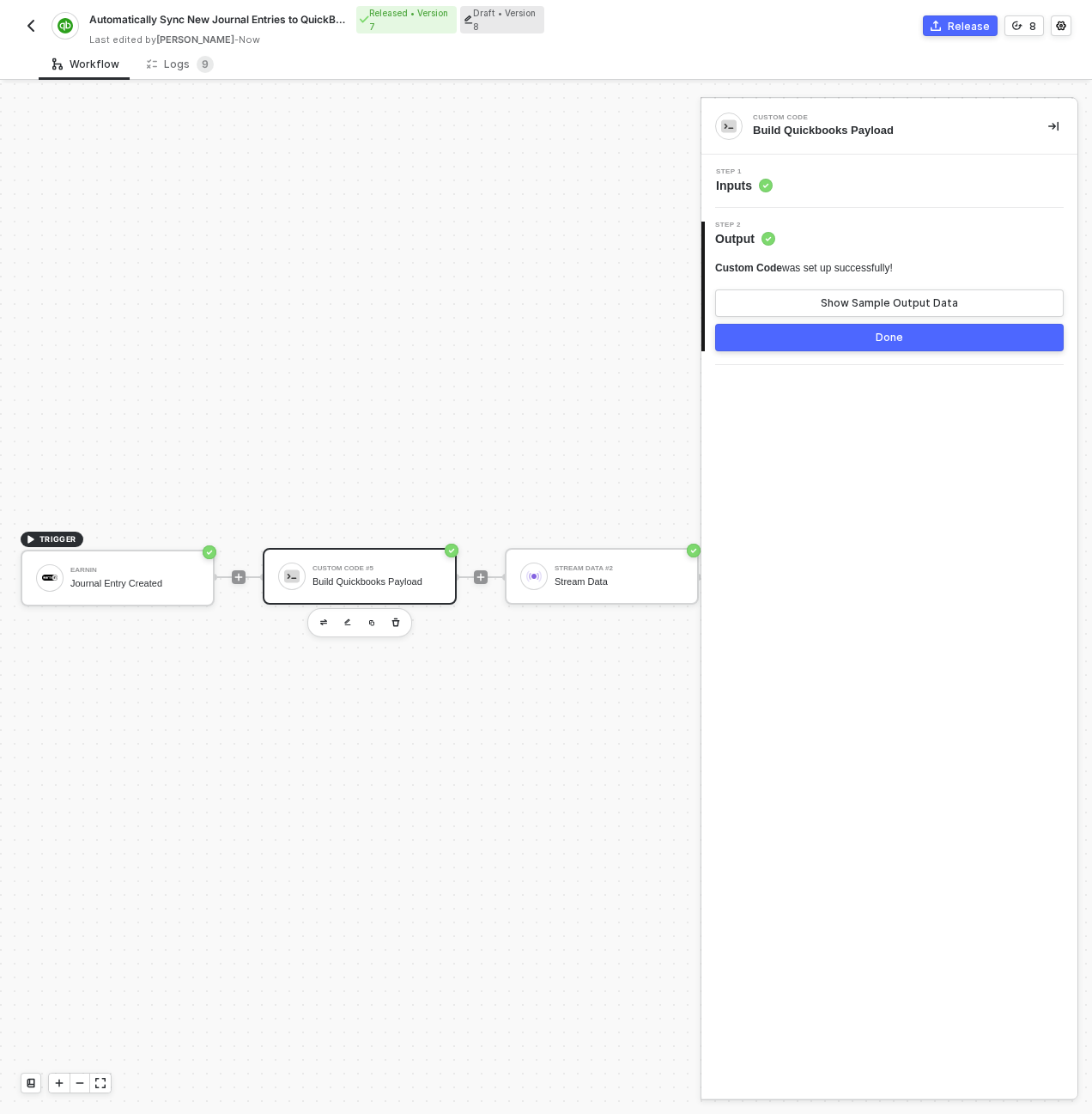
click at [829, 171] on div "Step 1 Inputs" at bounding box center [891, 180] width 371 height 26
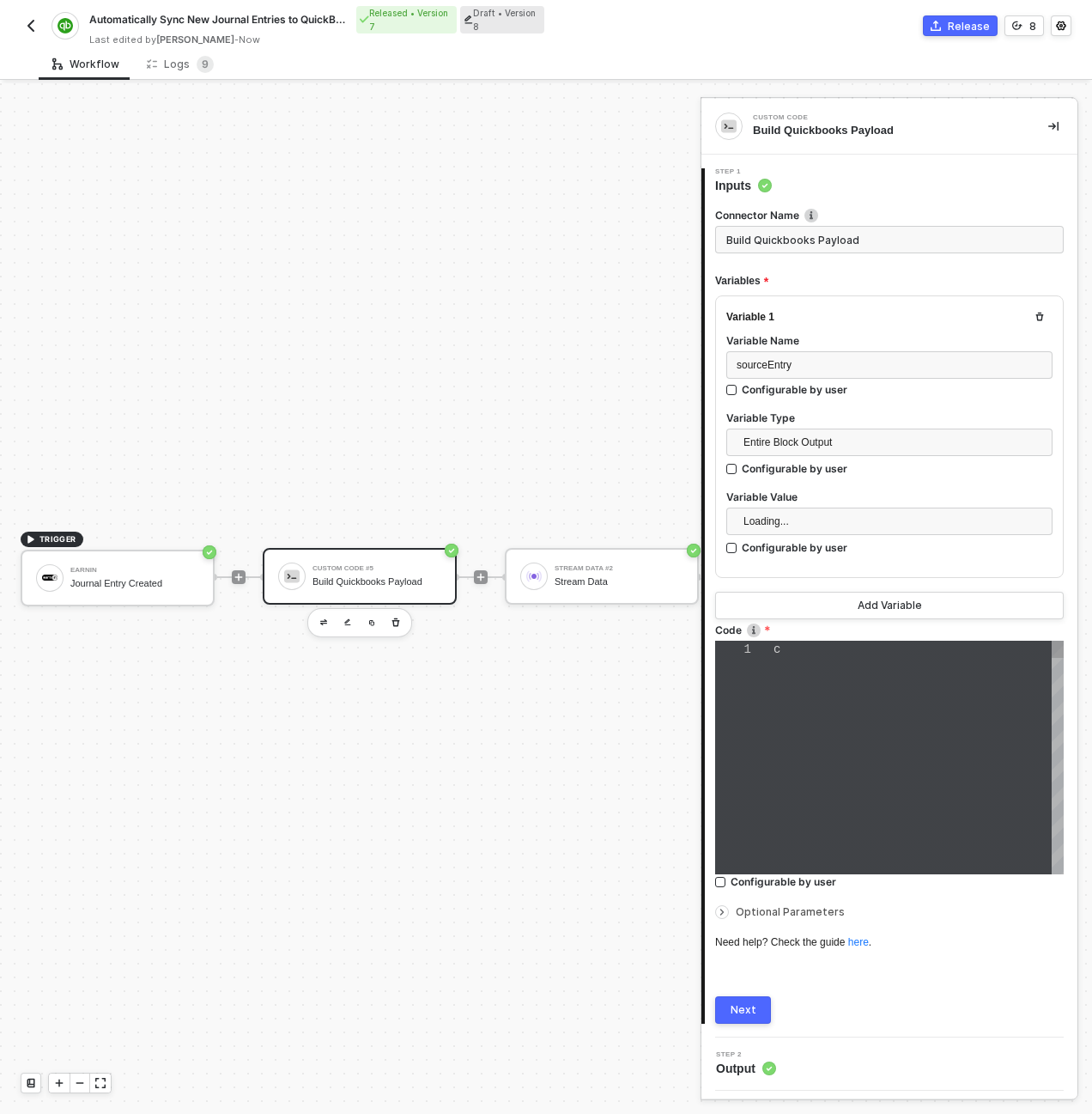
type textarea "const sourceEntry = inputData.sourceEntry; const quickbooksPayload = { "Journal…"
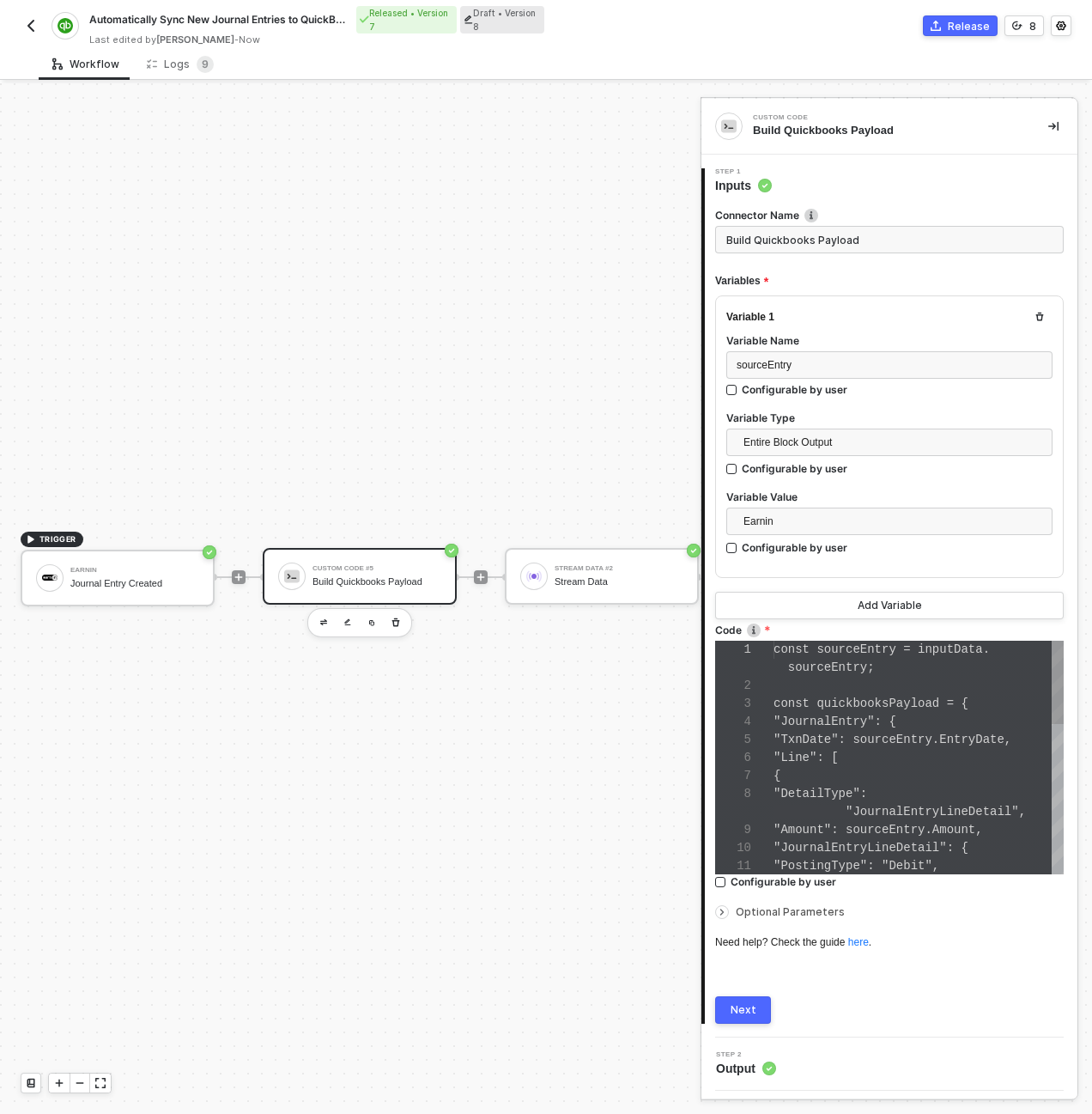
click at [781, 773] on span "{" at bounding box center [776, 775] width 7 height 13
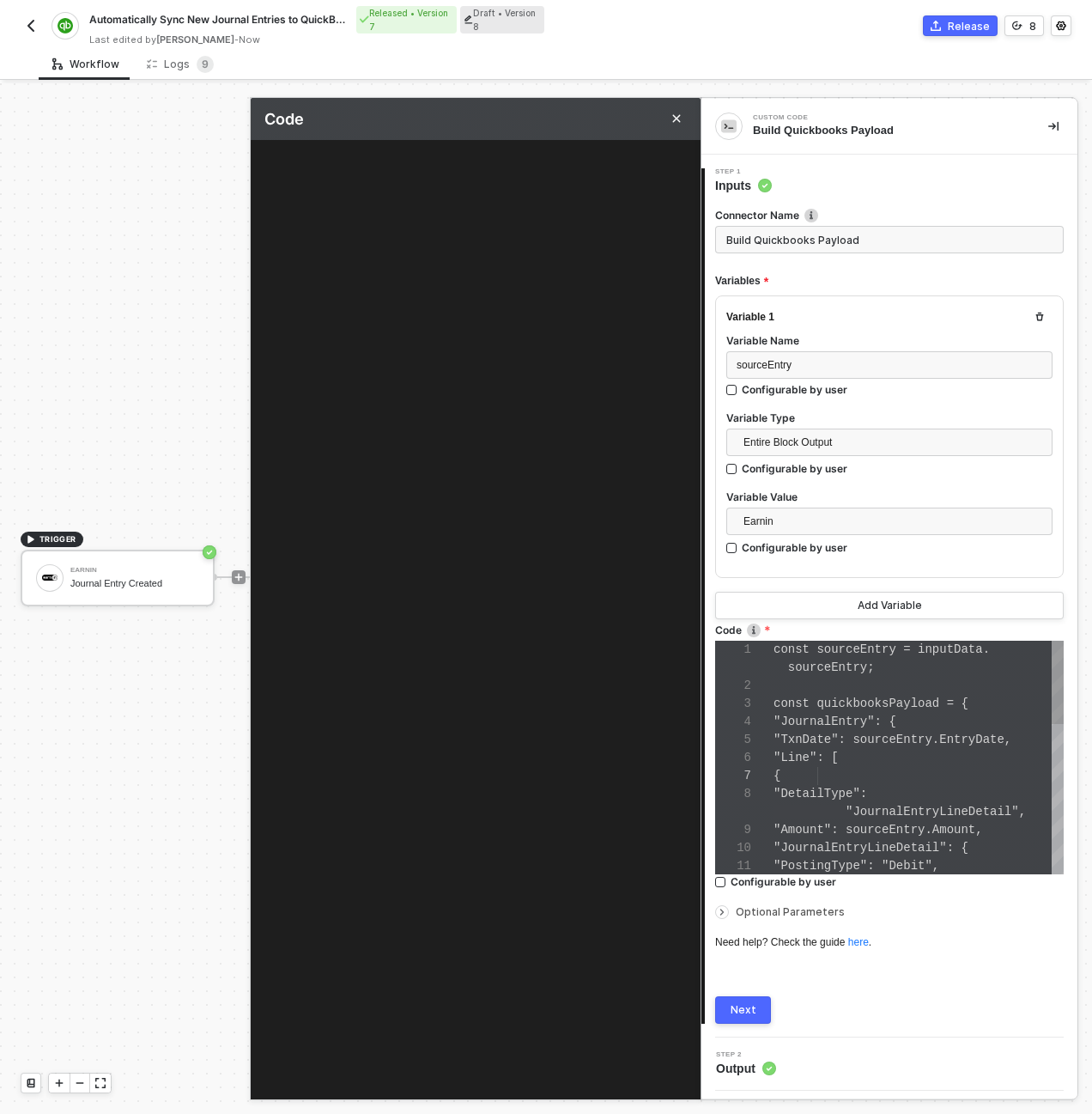
type textarea "const sourceEntry = inputData.sourceEntry; const quickbooksPayload = { "Journal…"
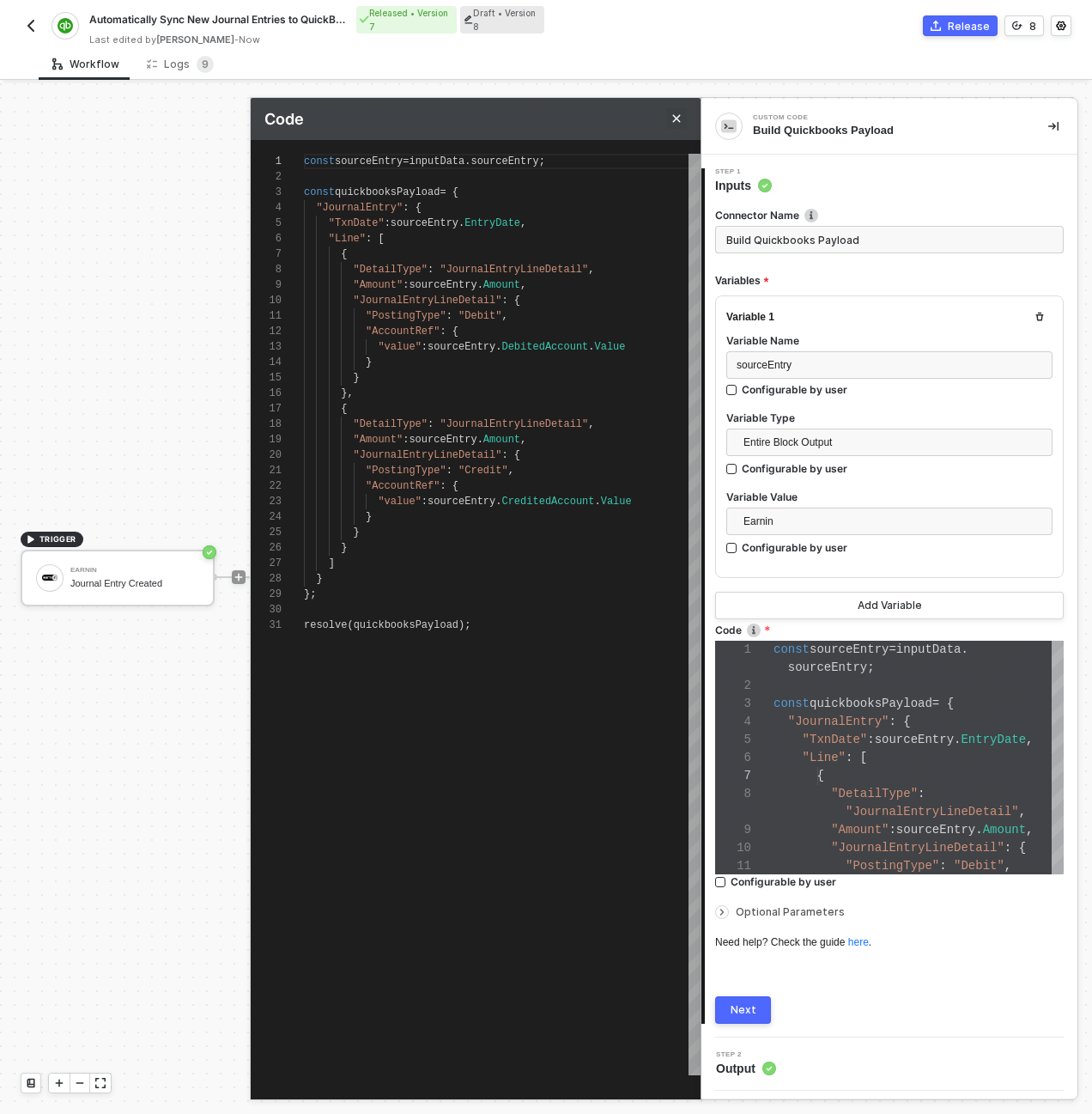
click at [678, 111] on button "Close" at bounding box center [677, 118] width 21 height 21
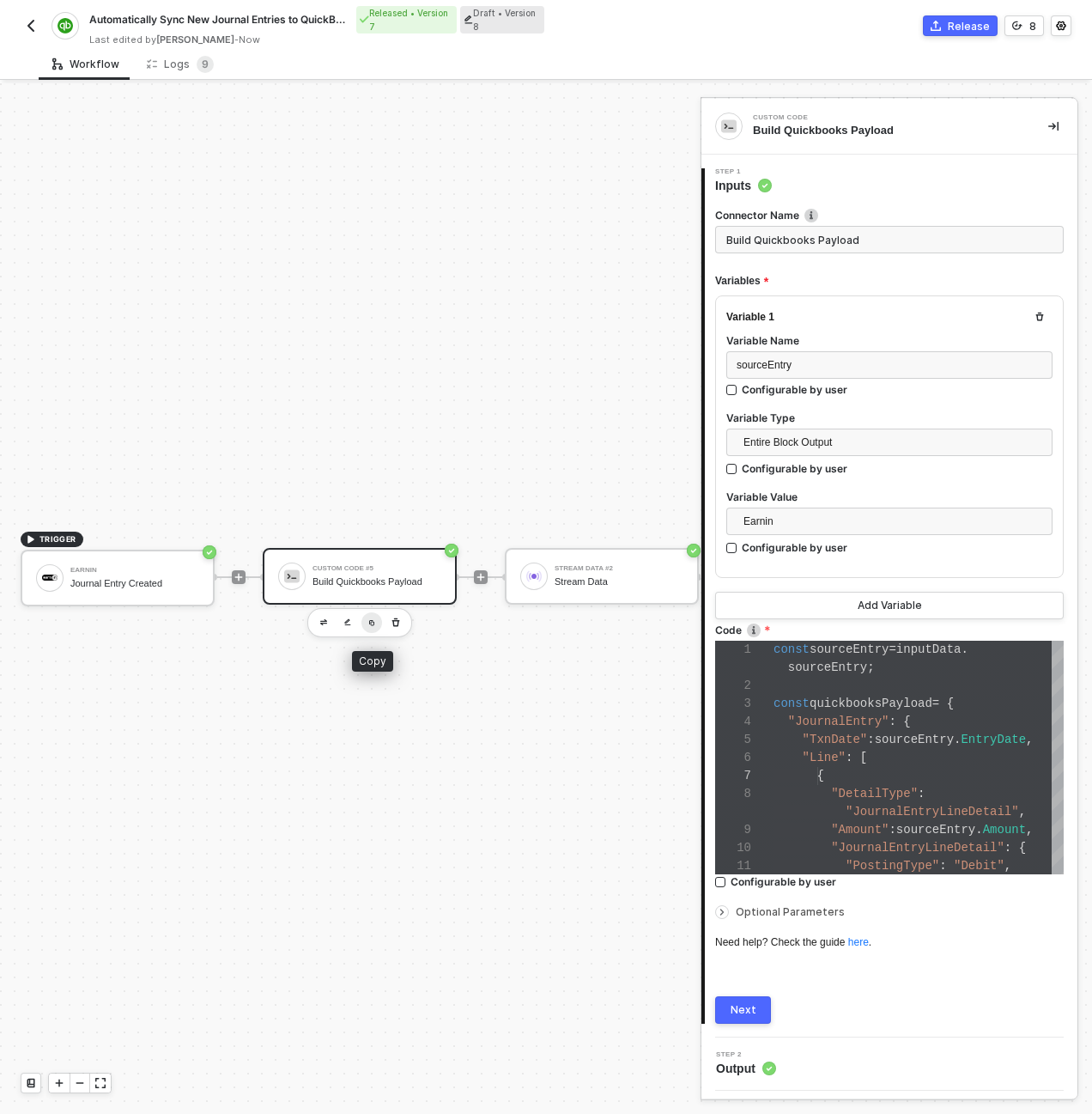
click at [373, 624] on img "button" at bounding box center [371, 622] width 7 height 7
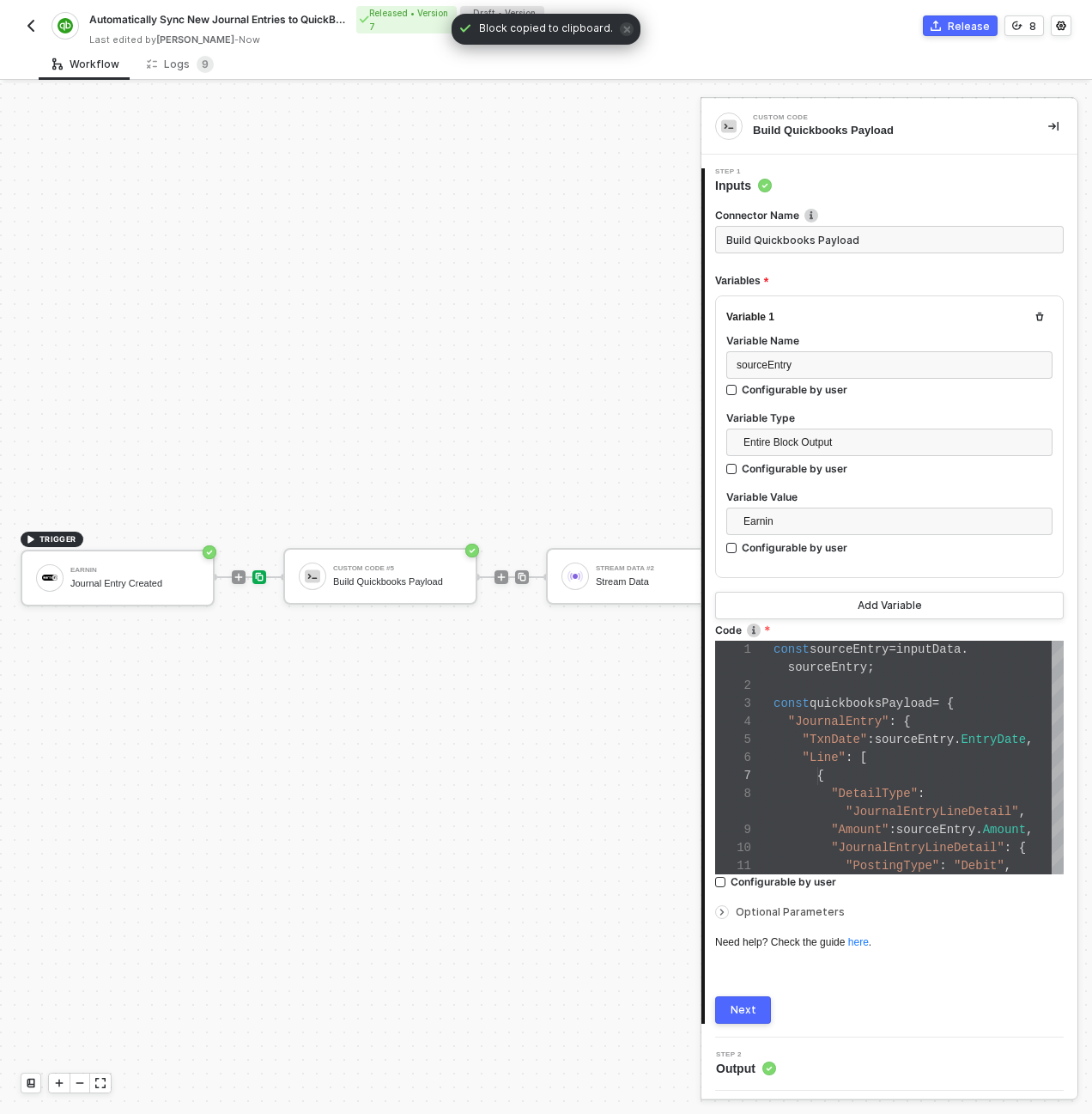
click at [261, 577] on img at bounding box center [259, 577] width 10 height 11
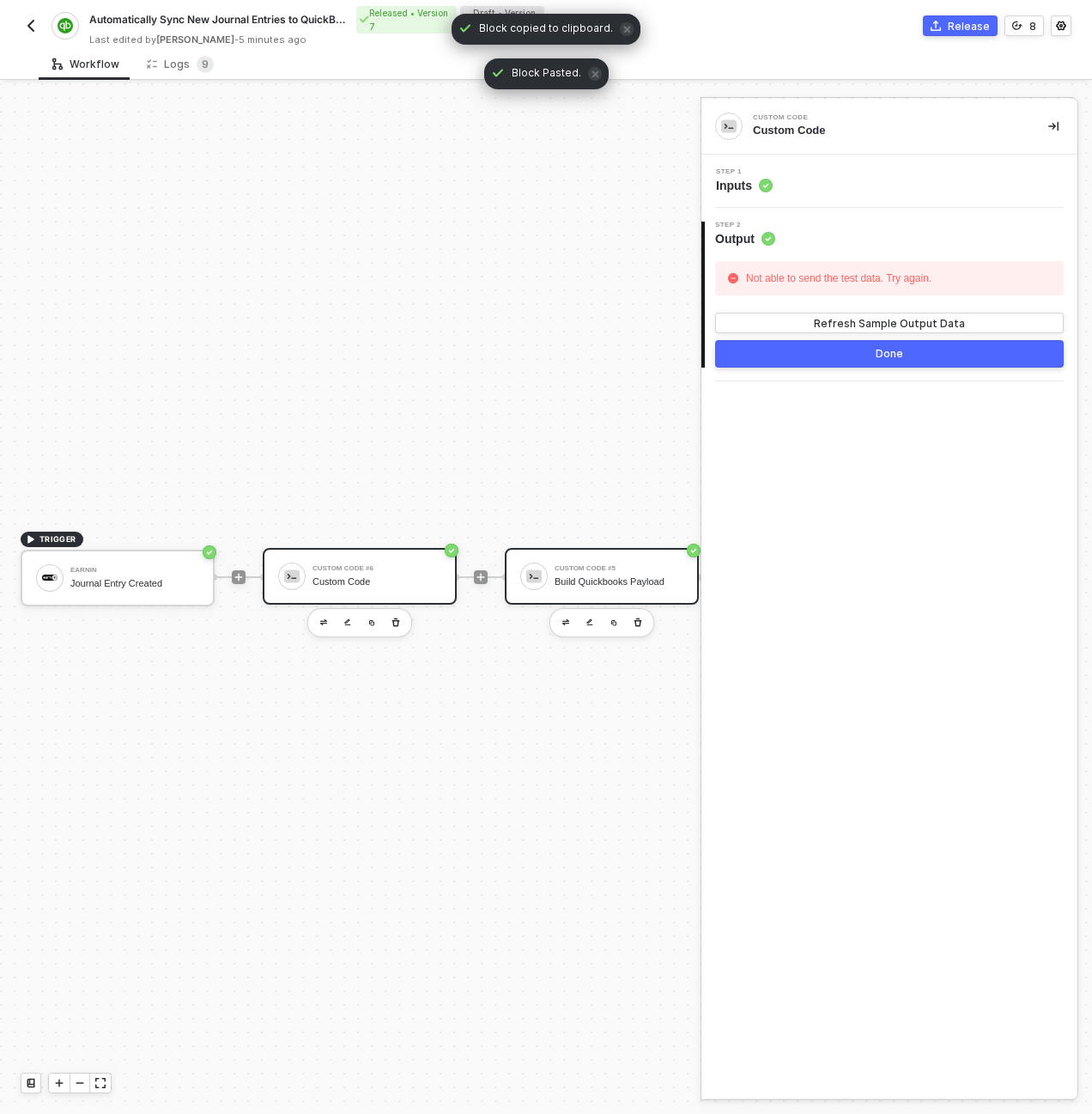
click at [568, 565] on div "Custom Code #5" at bounding box center [619, 568] width 129 height 7
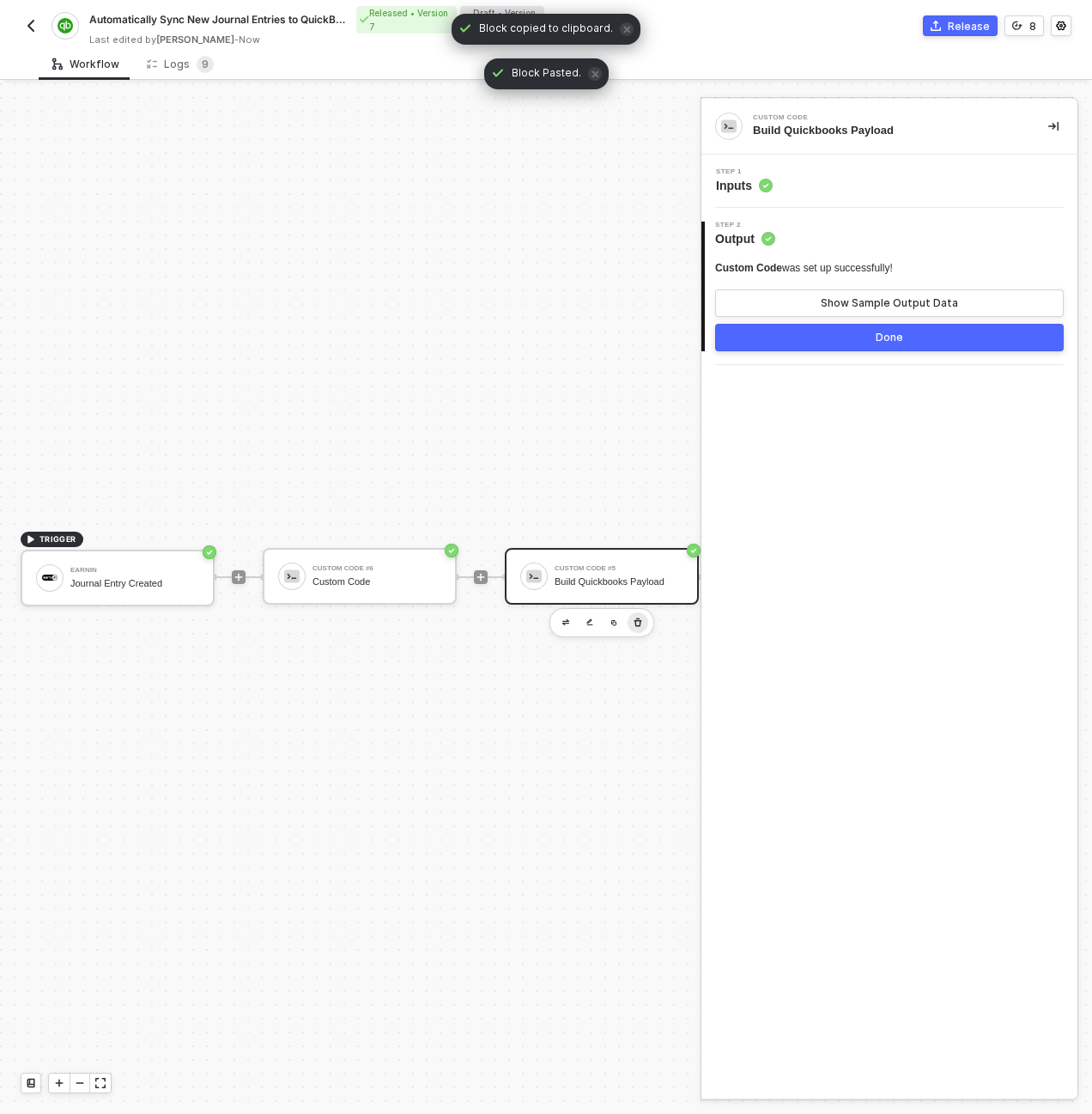
click at [640, 621] on icon "button" at bounding box center [638, 622] width 10 height 13
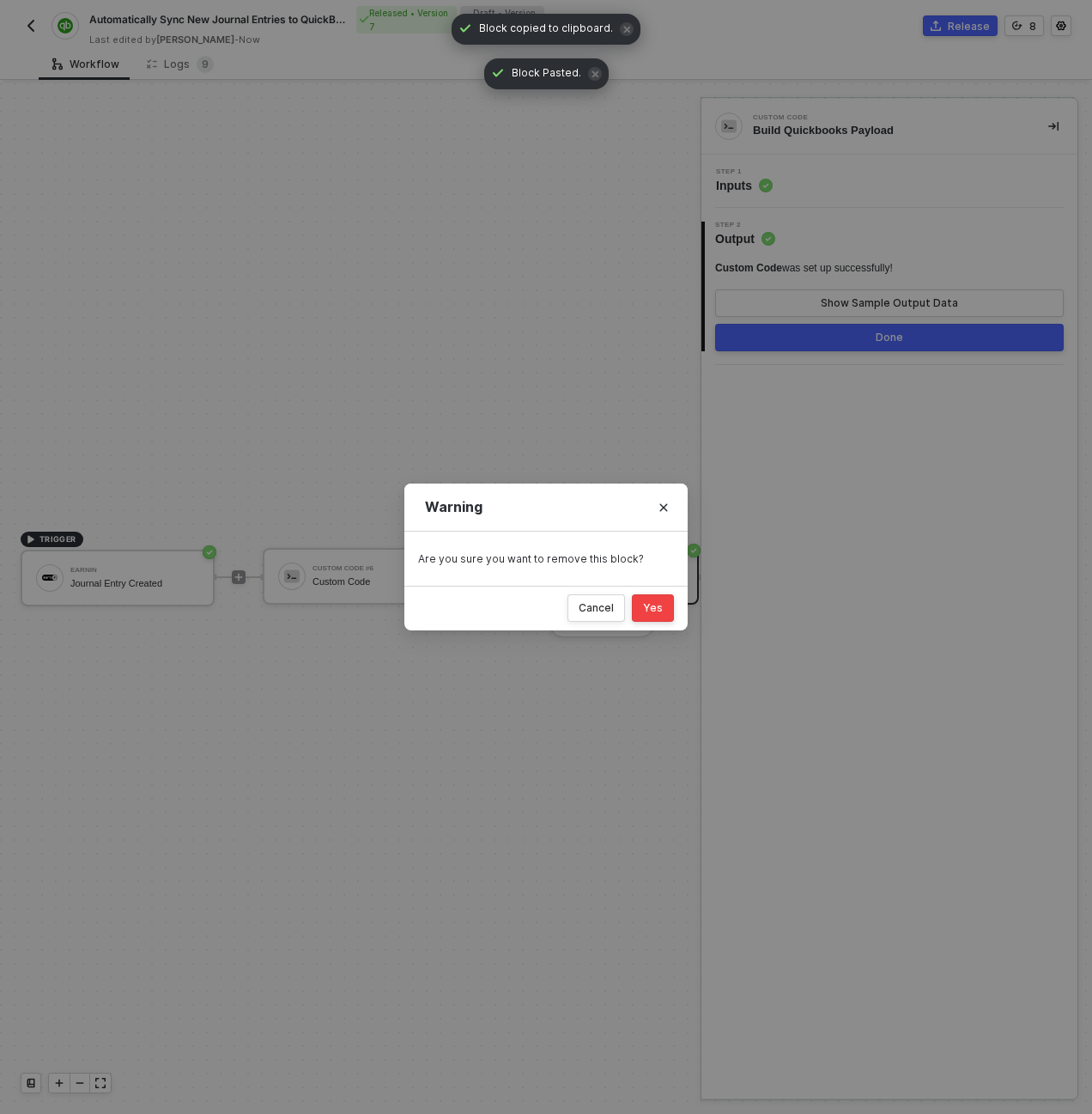
click at [660, 601] on div "Yes" at bounding box center [653, 608] width 20 height 13
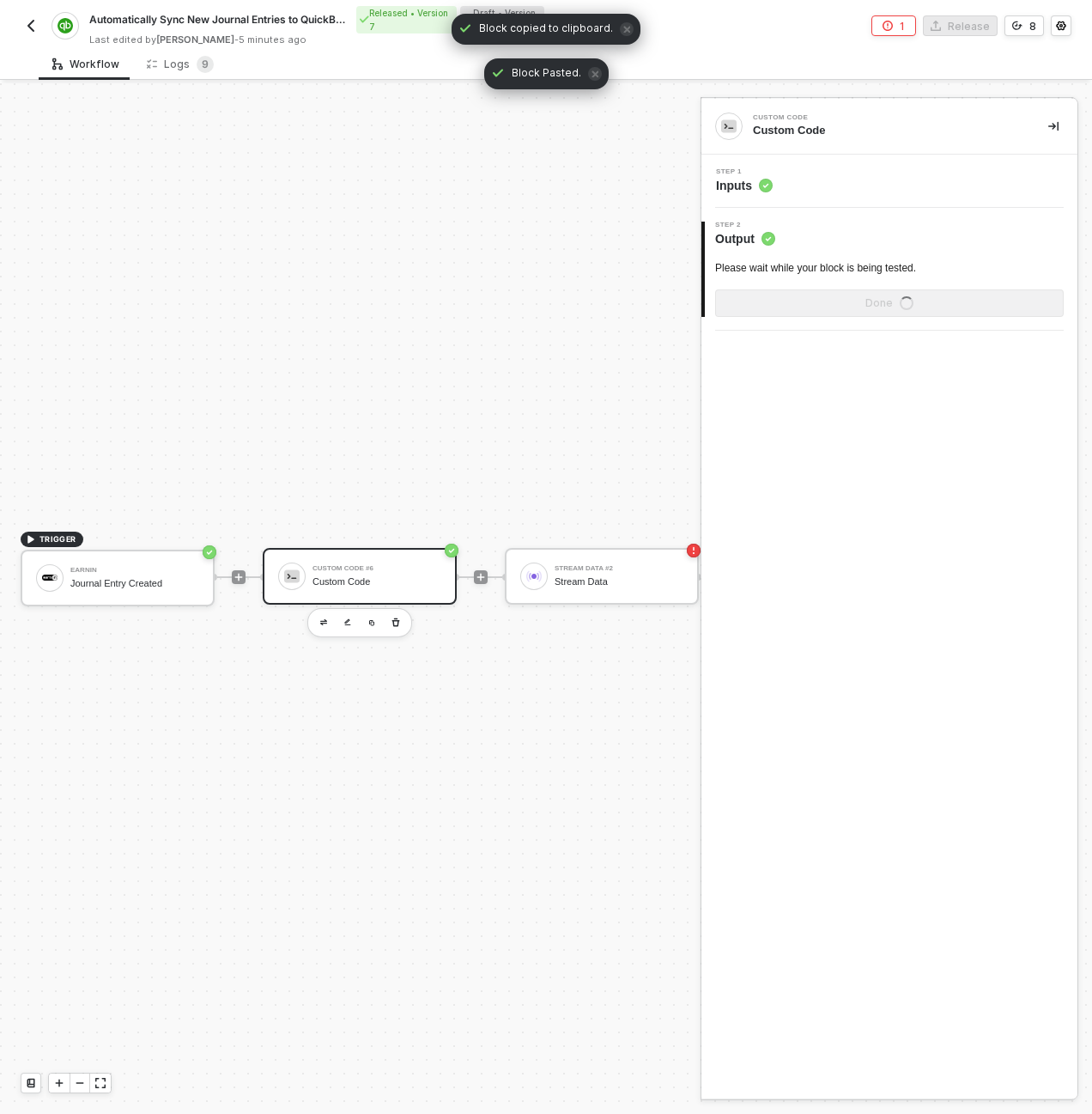
click at [398, 577] on div "Custom Code" at bounding box center [376, 582] width 129 height 11
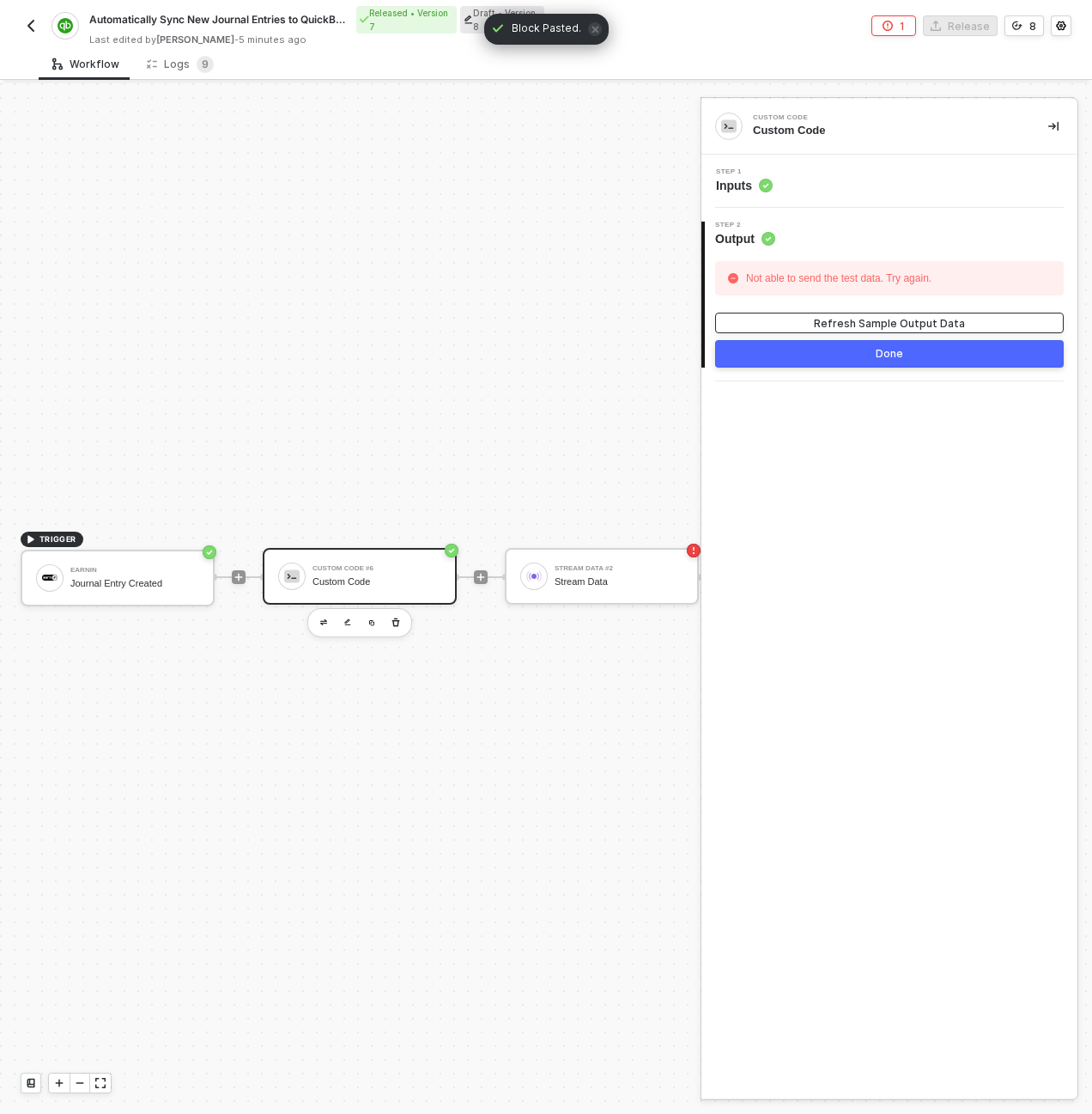
click at [858, 323] on div "Refresh Sample Output Data" at bounding box center [890, 323] width 151 height 14
click at [826, 183] on div "Step 1 Inputs" at bounding box center [891, 180] width 371 height 26
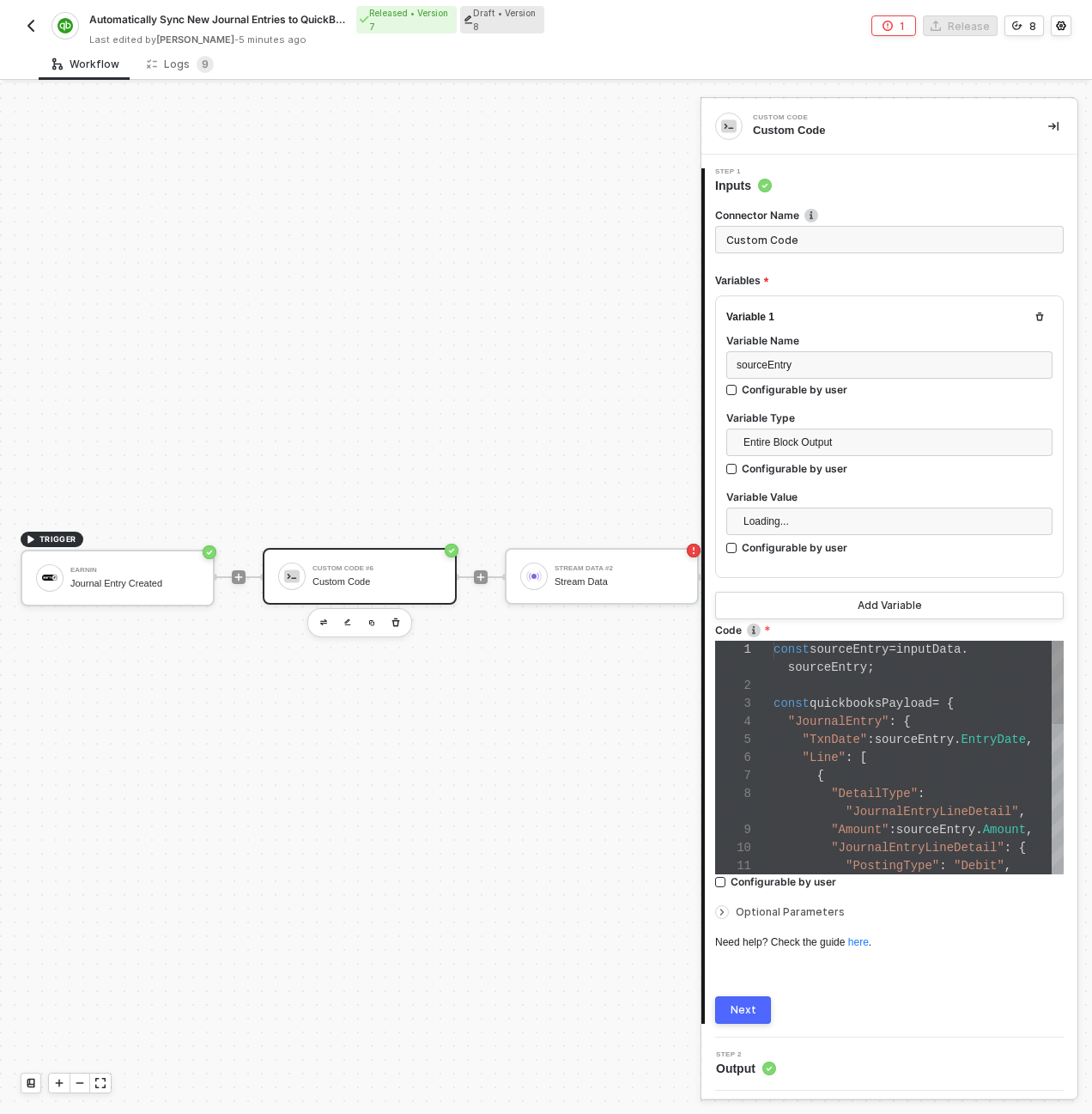
scroll to position [144, 0]
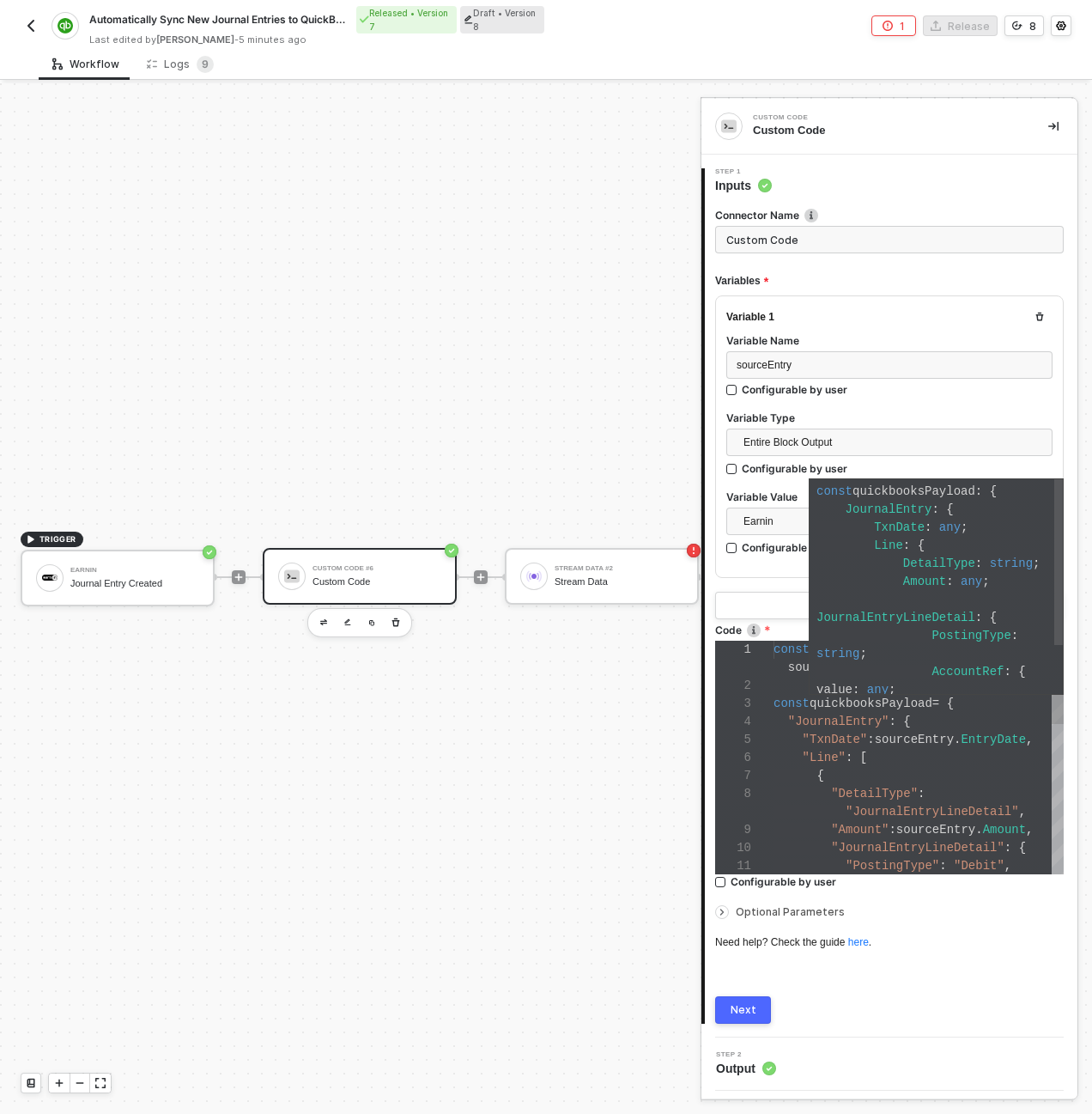
click at [849, 706] on span "quickbooksPayload" at bounding box center [871, 703] width 123 height 13
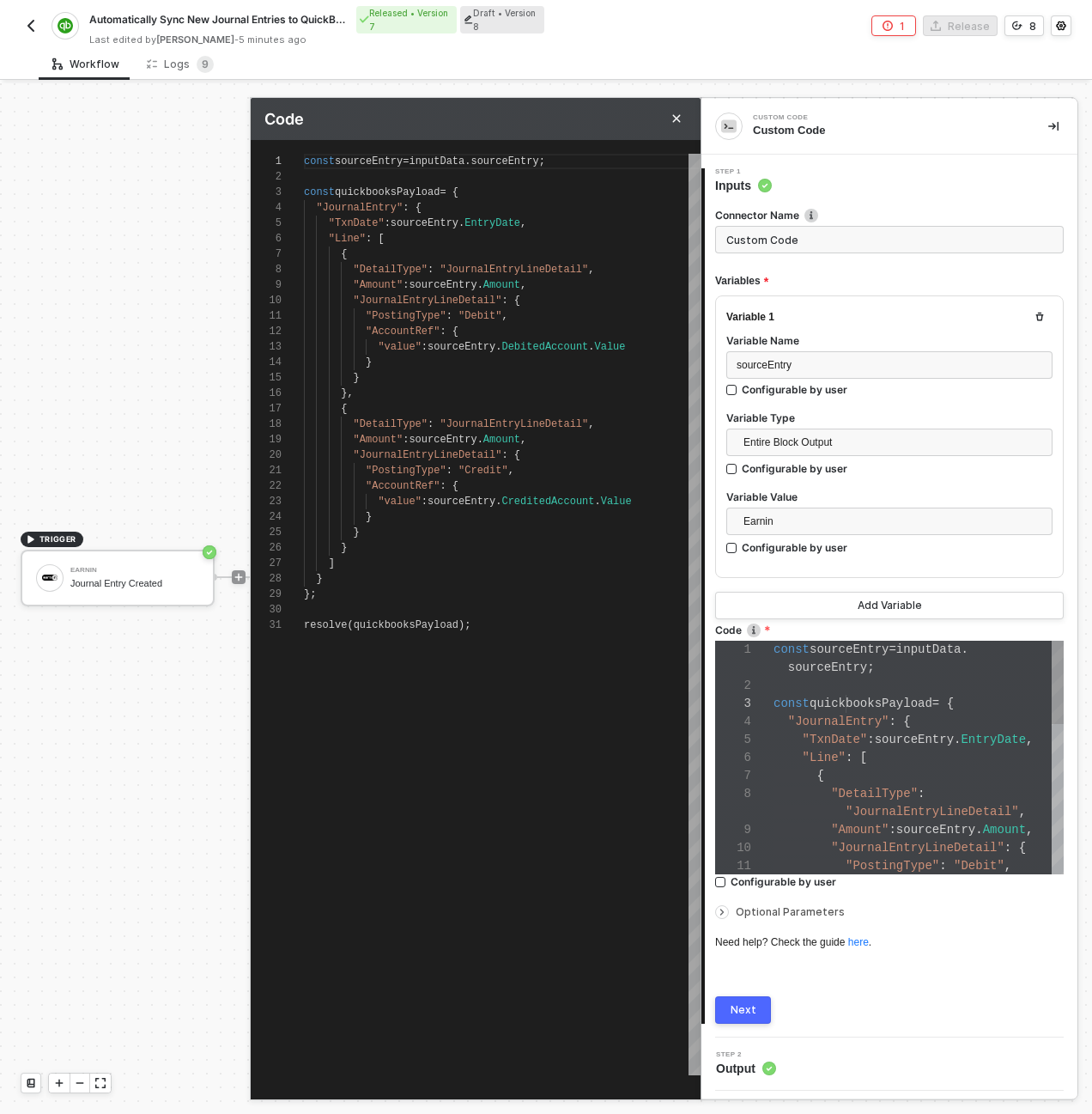
scroll to position [155, 0]
click at [478, 452] on span ""JournalEntryLineDetail"" at bounding box center [429, 454] width 149 height 12
type textarea "resolve(quickbooksPayload);"
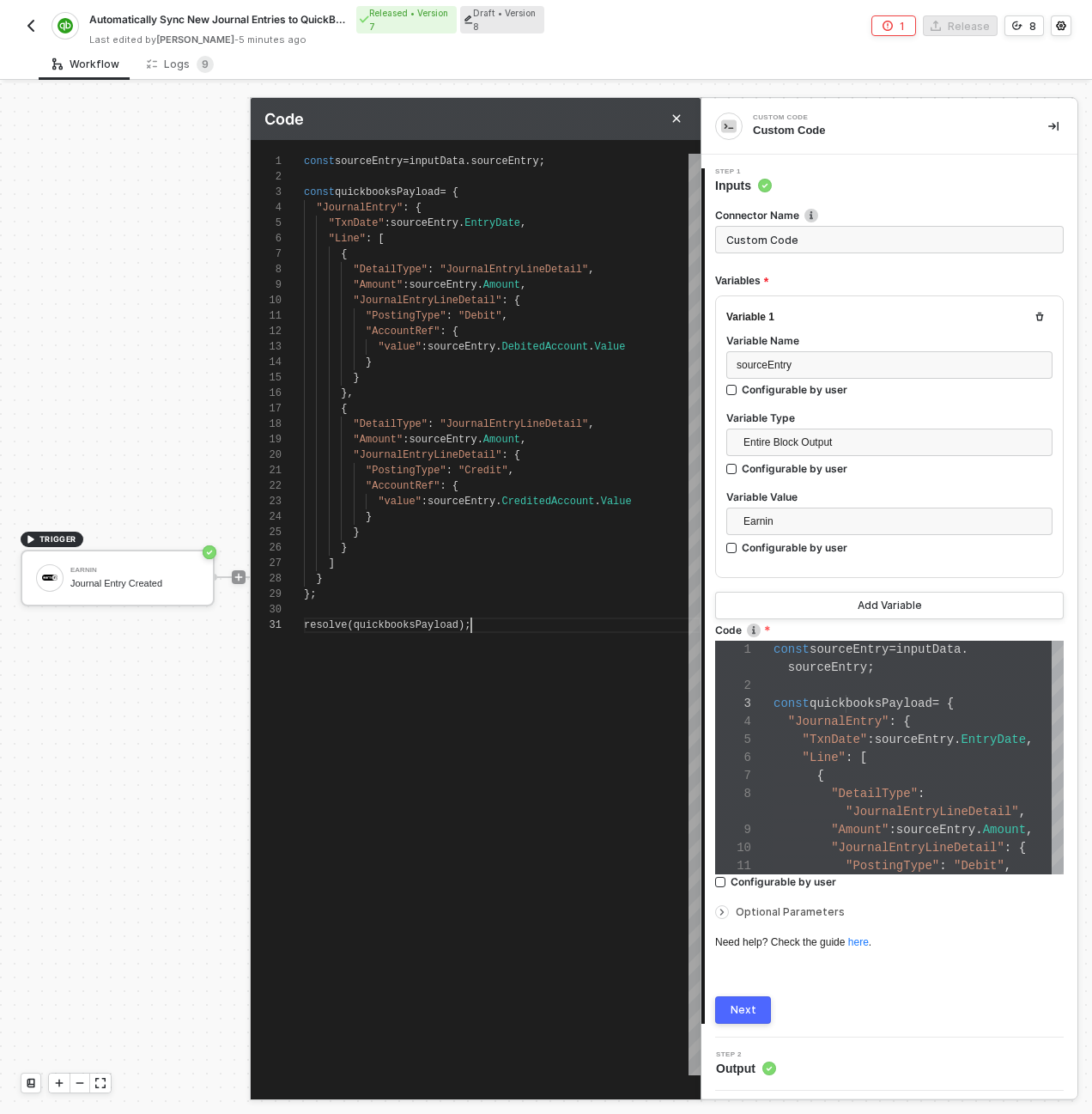
click at [557, 603] on div at bounding box center [502, 610] width 397 height 15
click at [680, 115] on icon "Close" at bounding box center [676, 118] width 10 height 11
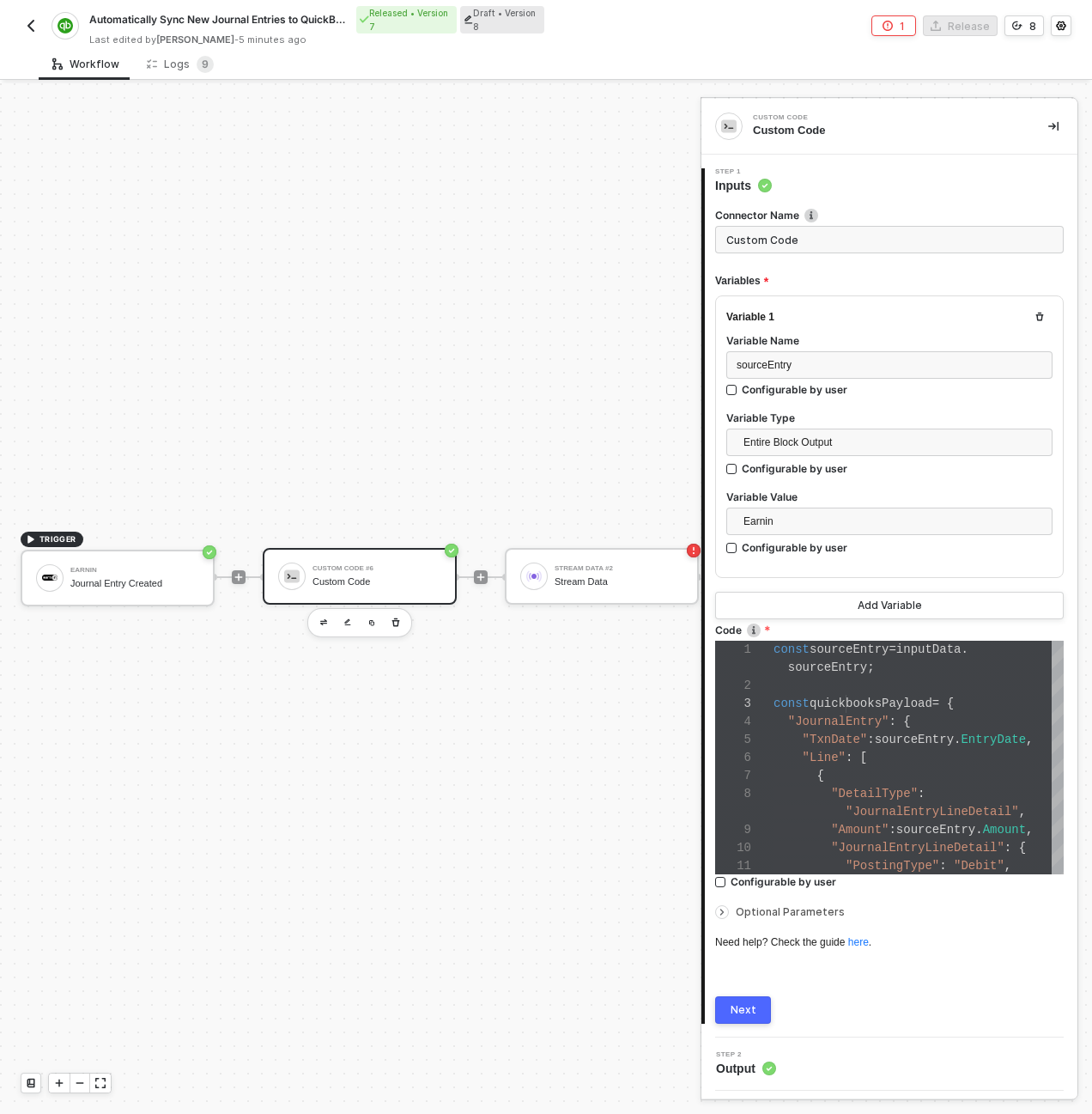
click at [749, 999] on button "Next" at bounding box center [743, 1009] width 55 height 28
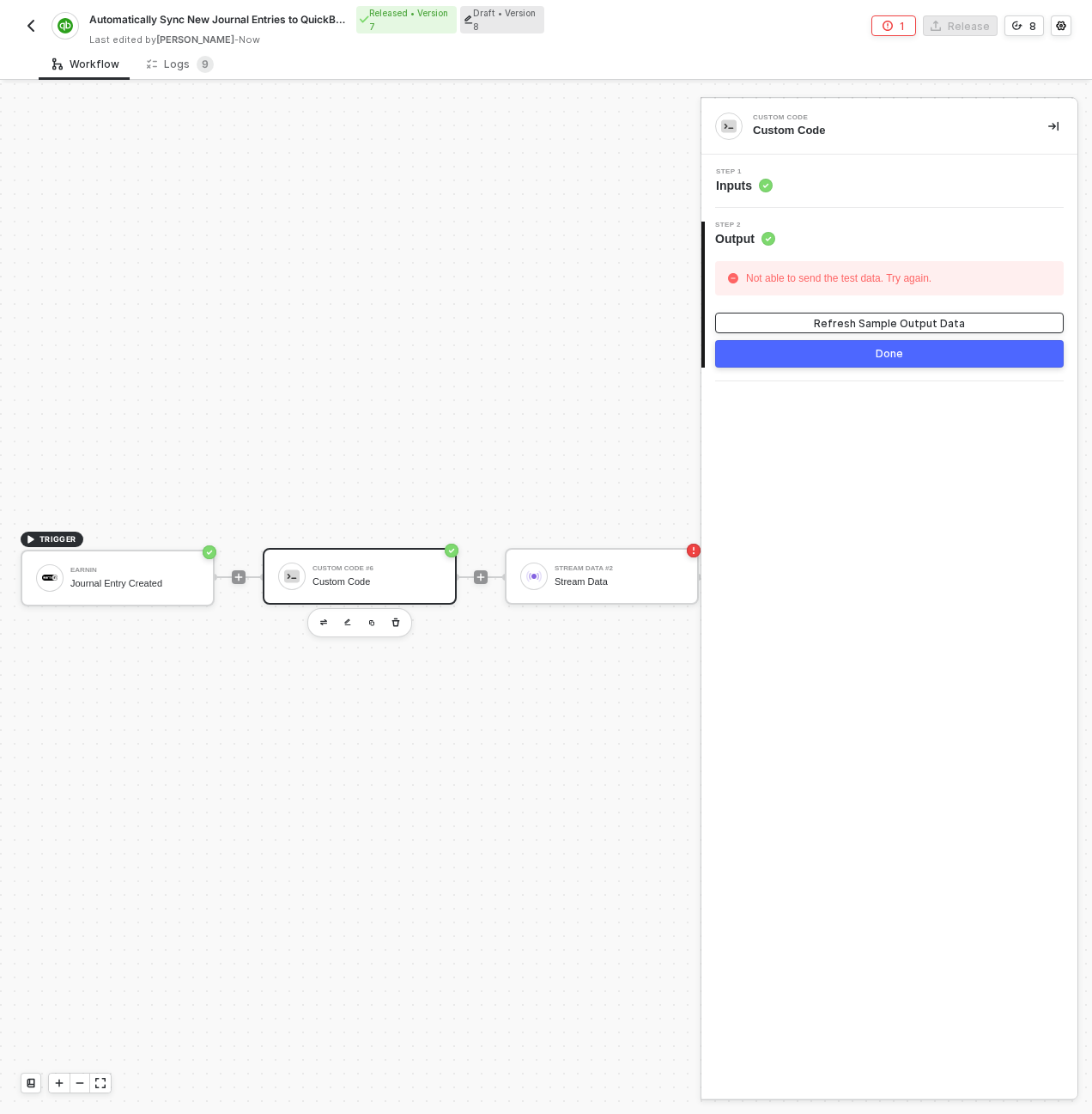
click at [867, 321] on div "Refresh Sample Output Data" at bounding box center [890, 323] width 151 height 14
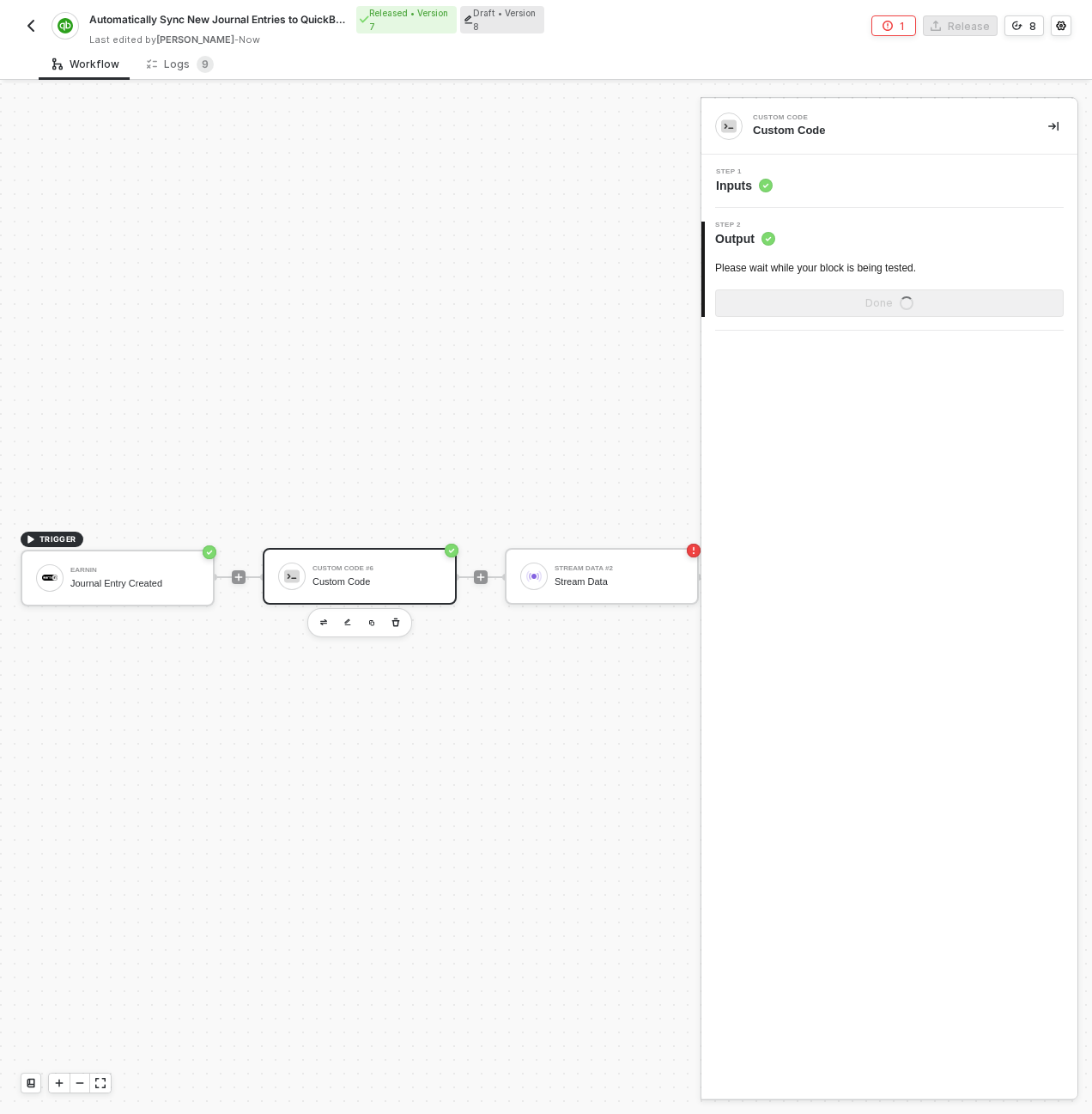
click at [867, 321] on div "2 Step 2 Output Please wait while your block is being tested. Done" at bounding box center [890, 269] width 376 height 123
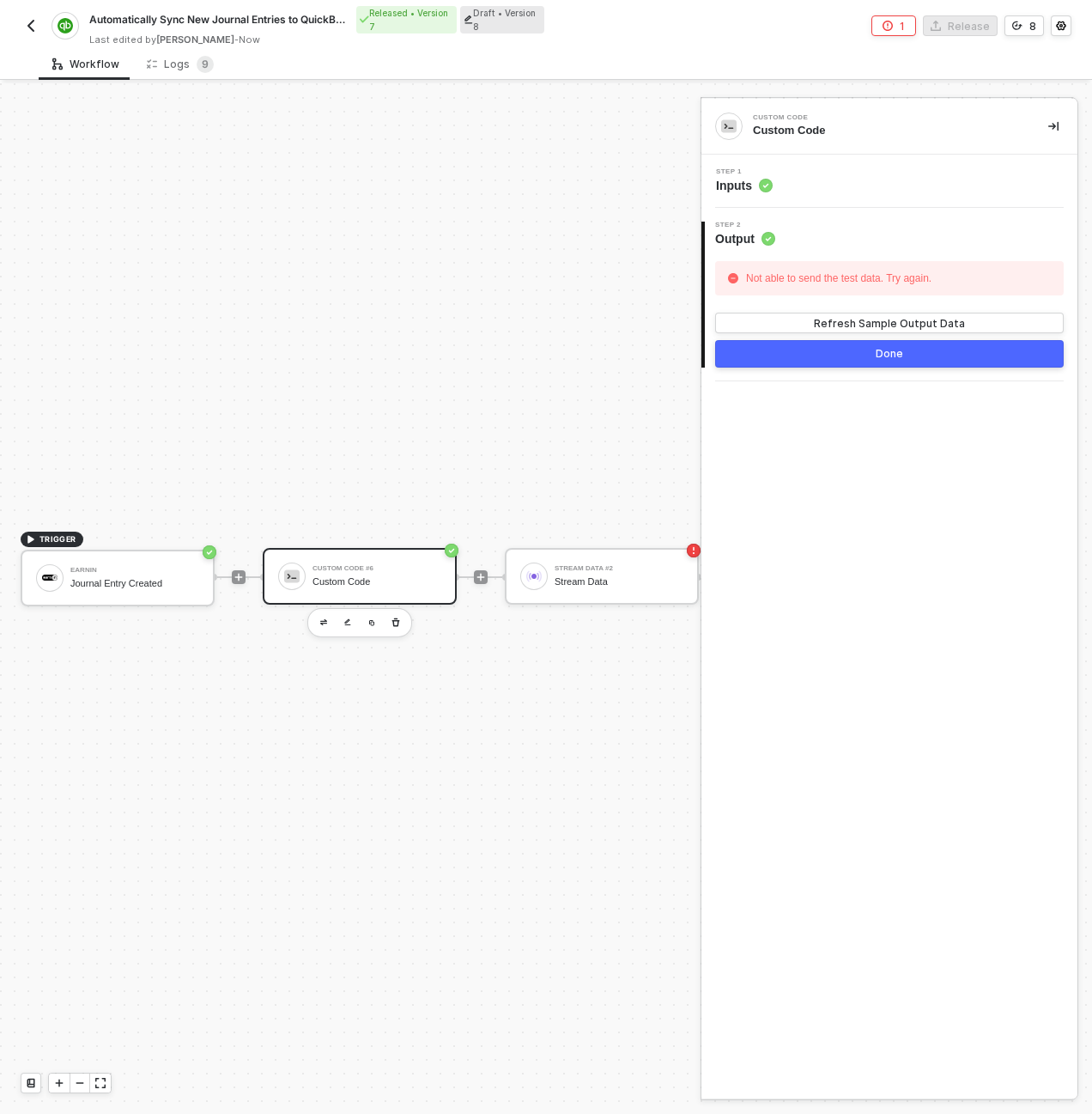
click at [867, 321] on div "Refresh Sample Output Data" at bounding box center [890, 323] width 151 height 14
click at [867, 321] on div "2 Step 2 Output Not able to send the test data. Try again. Refresh Sample Outpu…" at bounding box center [890, 295] width 376 height 174
click at [1017, 428] on div "Custom Code Custom Code Step 1 Inputs 2 Step 2 Output Not able to send the test…" at bounding box center [890, 598] width 376 height 999
click at [894, 188] on div "Step 1 Inputs" at bounding box center [891, 180] width 371 height 26
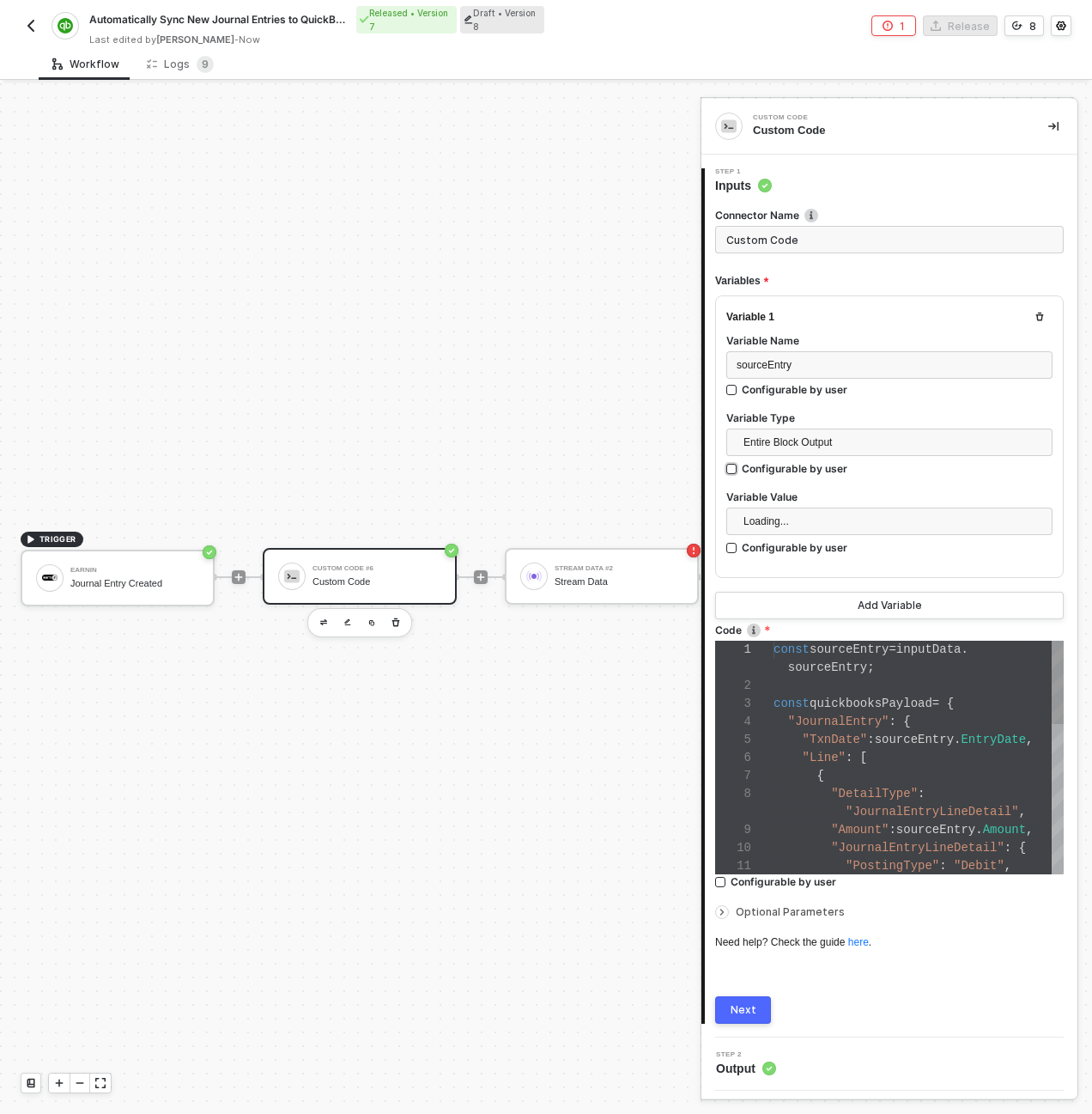
scroll to position [144, 0]
click at [850, 661] on span "sourceEntry" at bounding box center [828, 667] width 79 height 13
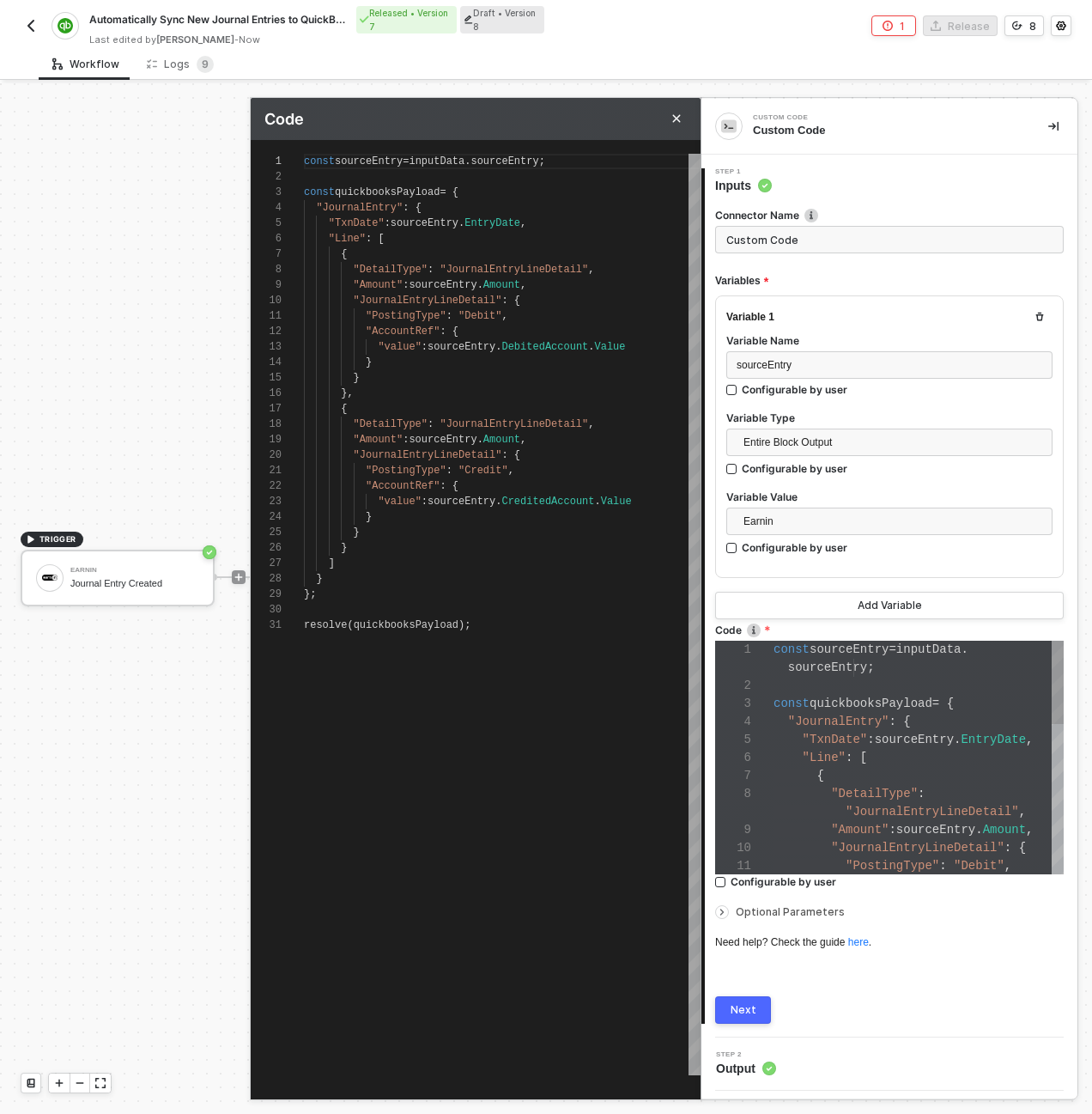
scroll to position [155, 0]
click at [674, 116] on icon "Close" at bounding box center [677, 119] width 8 height 8
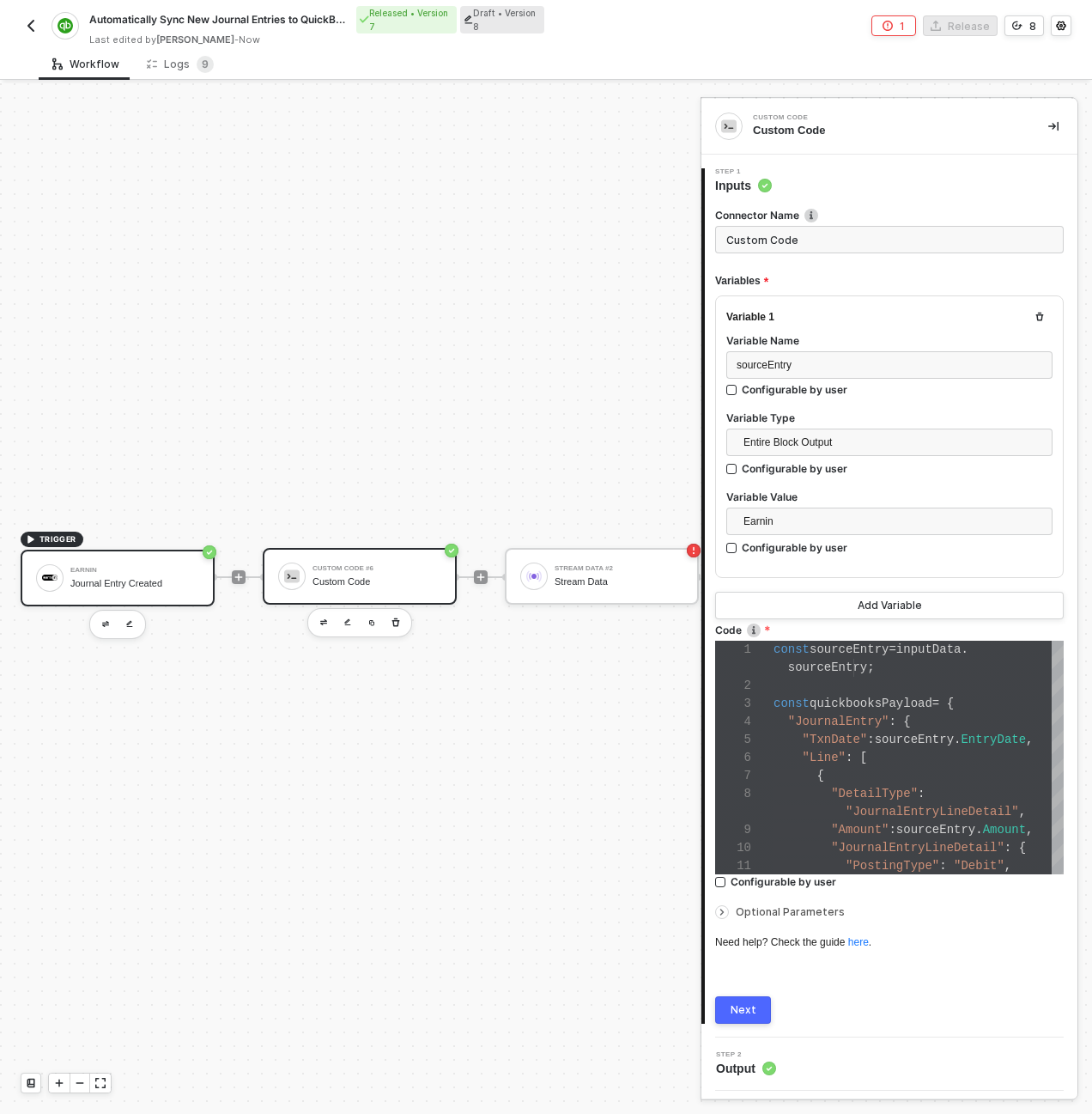
click at [170, 585] on div "Journal Entry Created" at bounding box center [135, 583] width 129 height 11
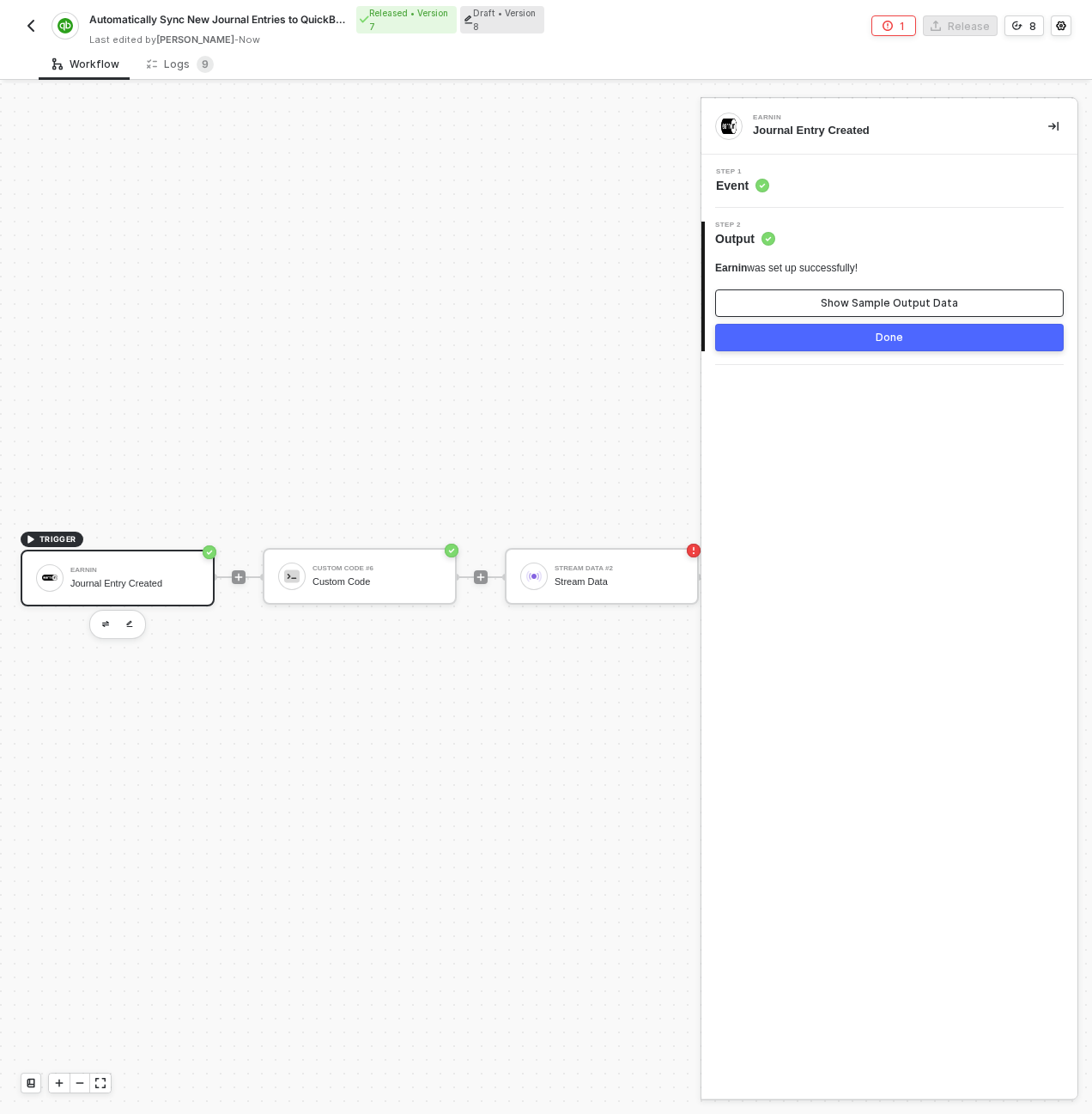
click at [934, 299] on div "Show Sample Output Data" at bounding box center [890, 303] width 137 height 13
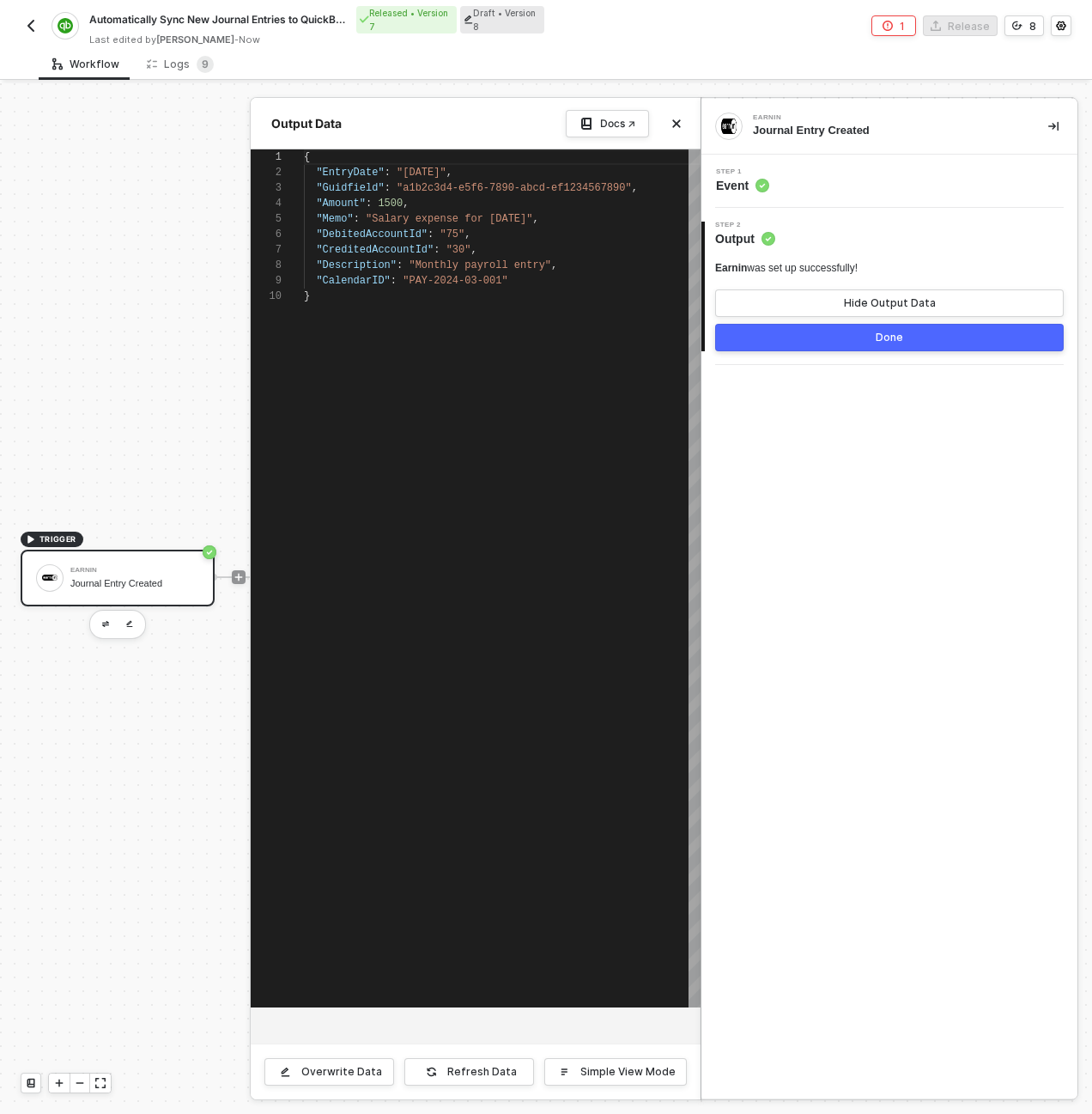
scroll to position [139, 0]
click at [547, 296] on div "}" at bounding box center [502, 296] width 397 height 15
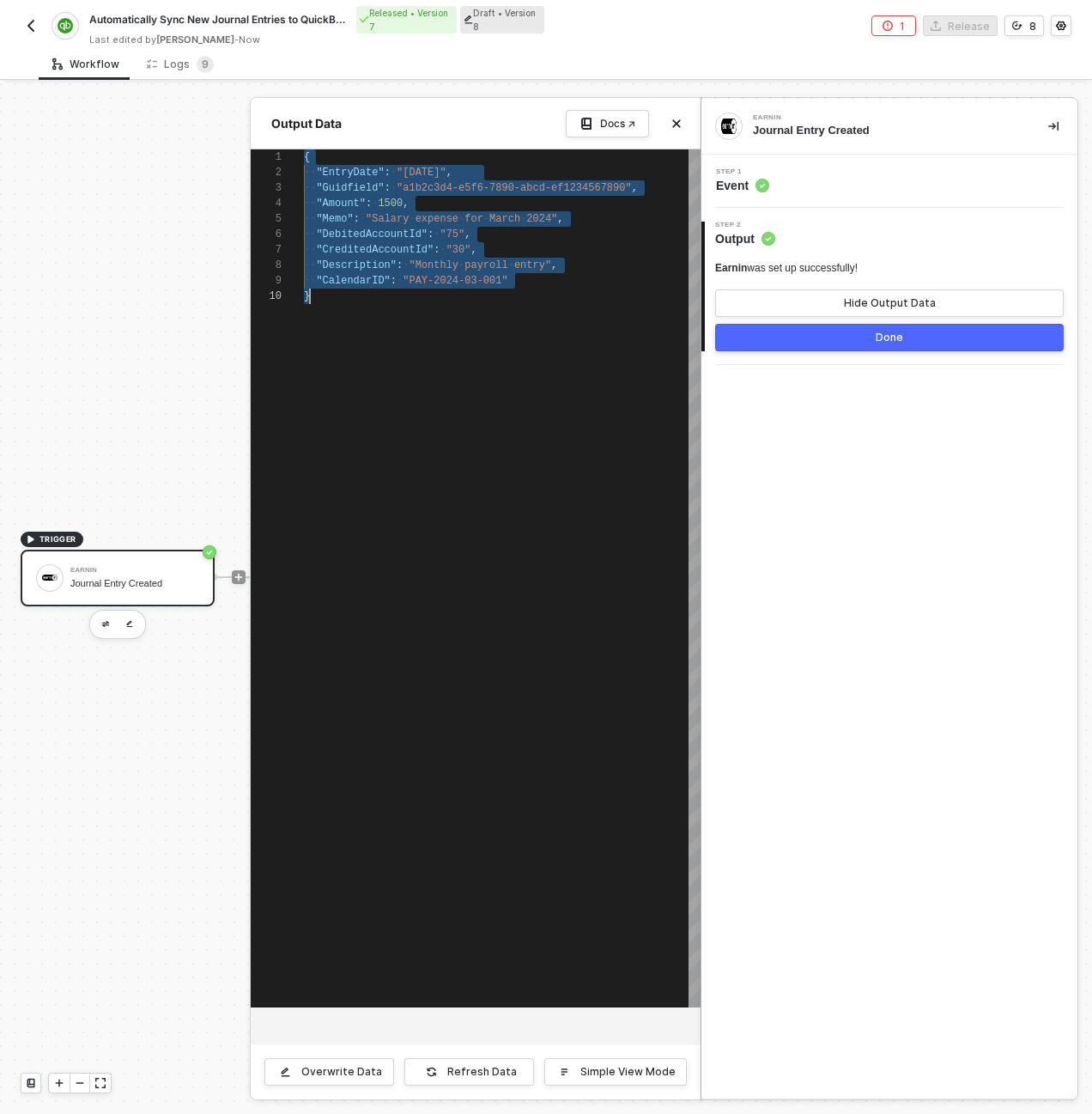
click at [217, 305] on div at bounding box center [546, 598] width 1092 height 1030
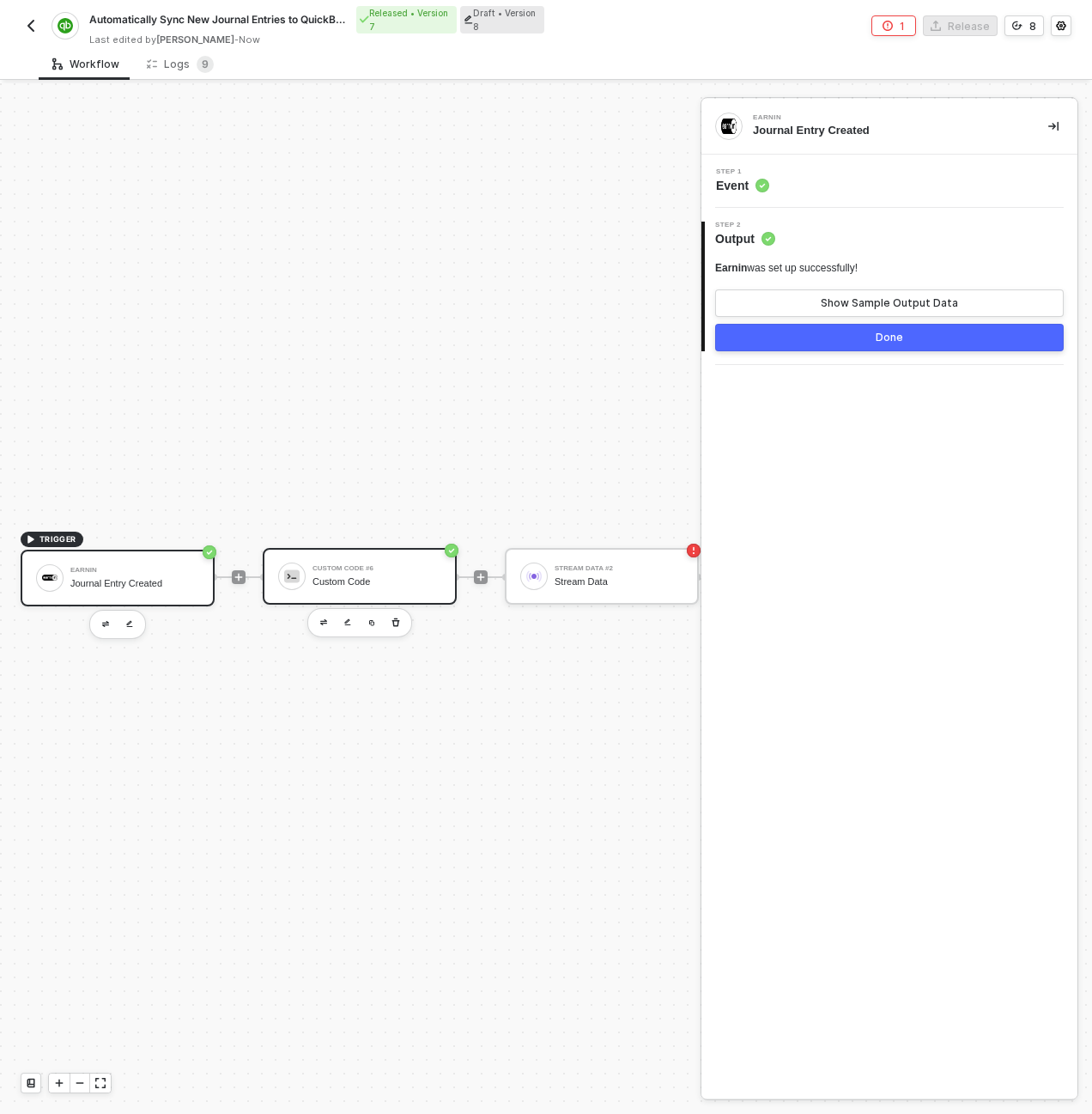
click at [356, 577] on div "Custom Code" at bounding box center [376, 582] width 129 height 11
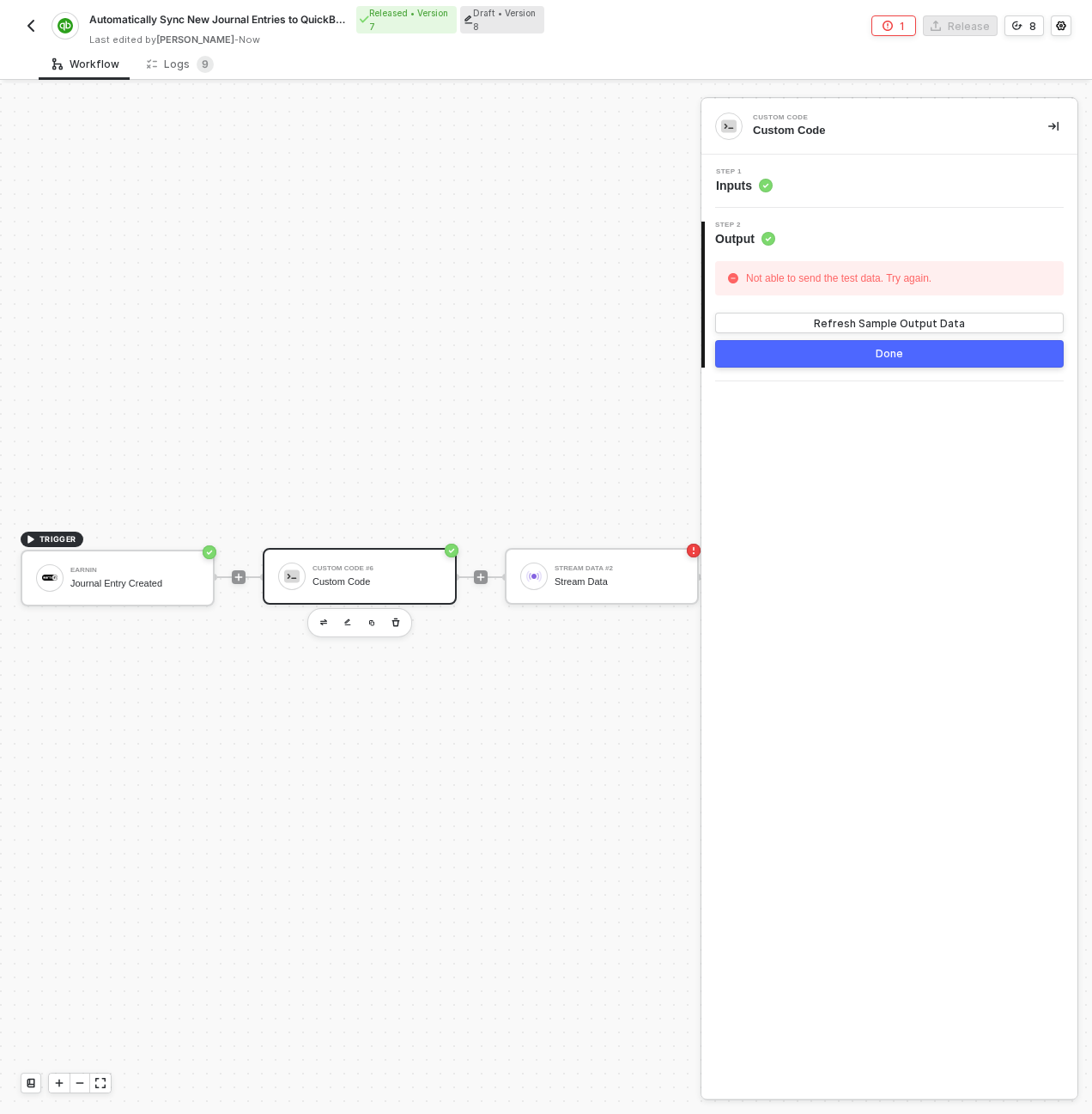
click at [798, 177] on div "Step 1 Inputs" at bounding box center [891, 180] width 371 height 26
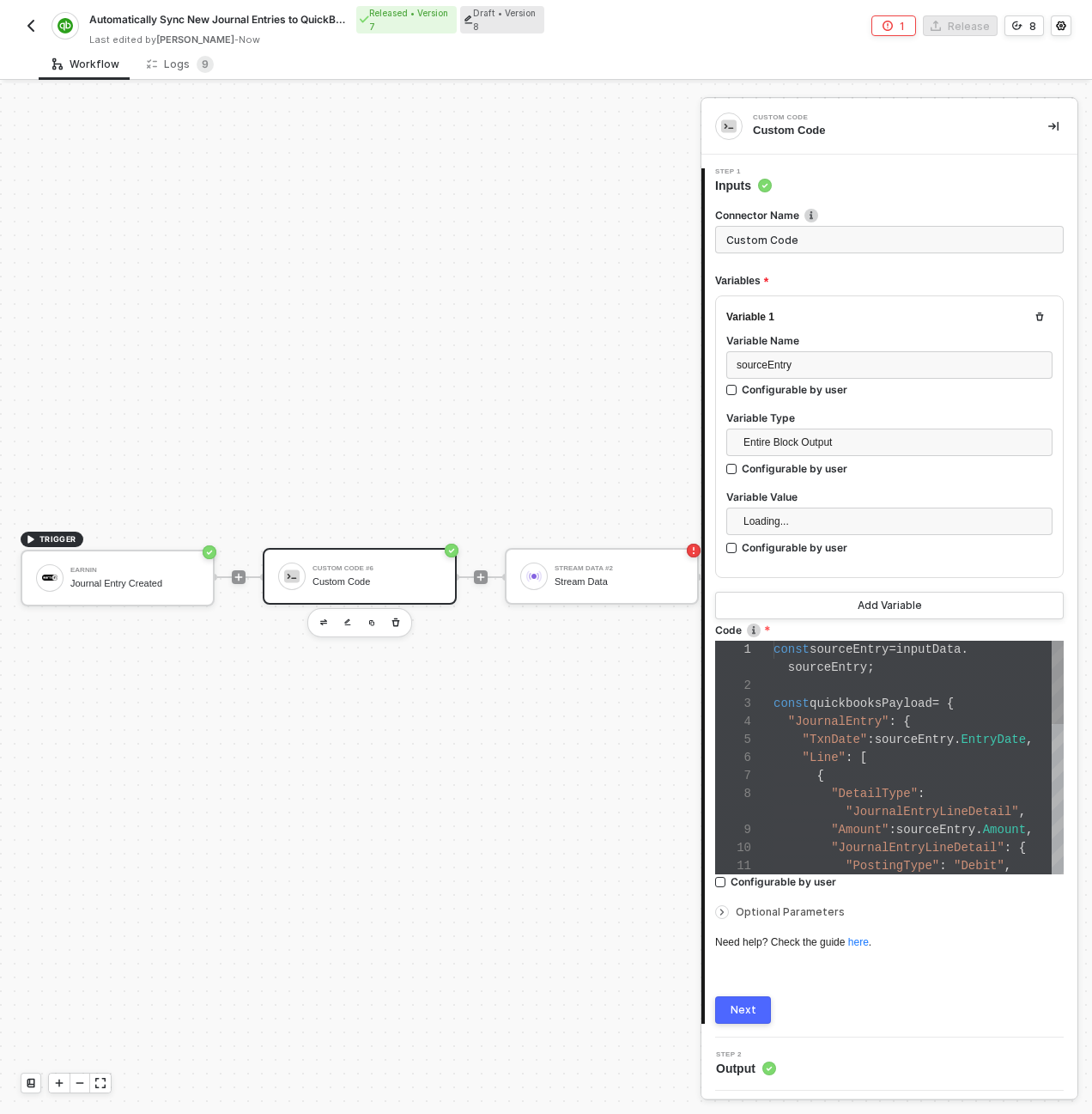
scroll to position [144, 0]
click at [853, 739] on div "1 2 3 4 5 6 7 8 9 10 11 const sourceEntry = inputData . sourceEntry ; const qui…" at bounding box center [889, 757] width 348 height 234
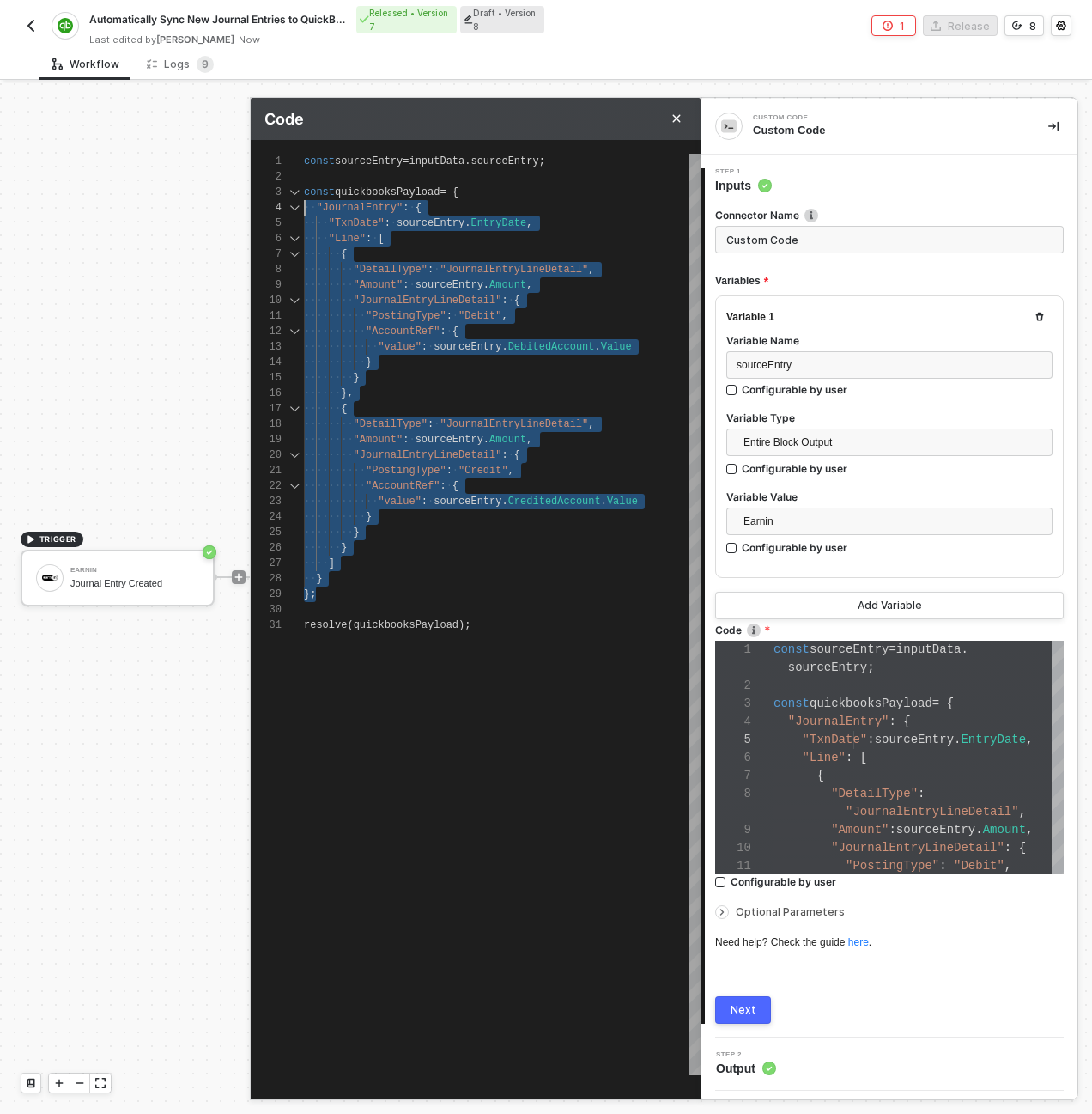
scroll to position [31, 0]
drag, startPoint x: 334, startPoint y: 597, endPoint x: 287, endPoint y: 184, distance: 415.7
paste textarea ""PostingType": "Credit", "AccountRef": { "value": sourceEntry.CreditedAccountId"
type textarea ""PostingType": "Credit", "AccountRef": { "value": sourceEntry.CreditedAccountId…"
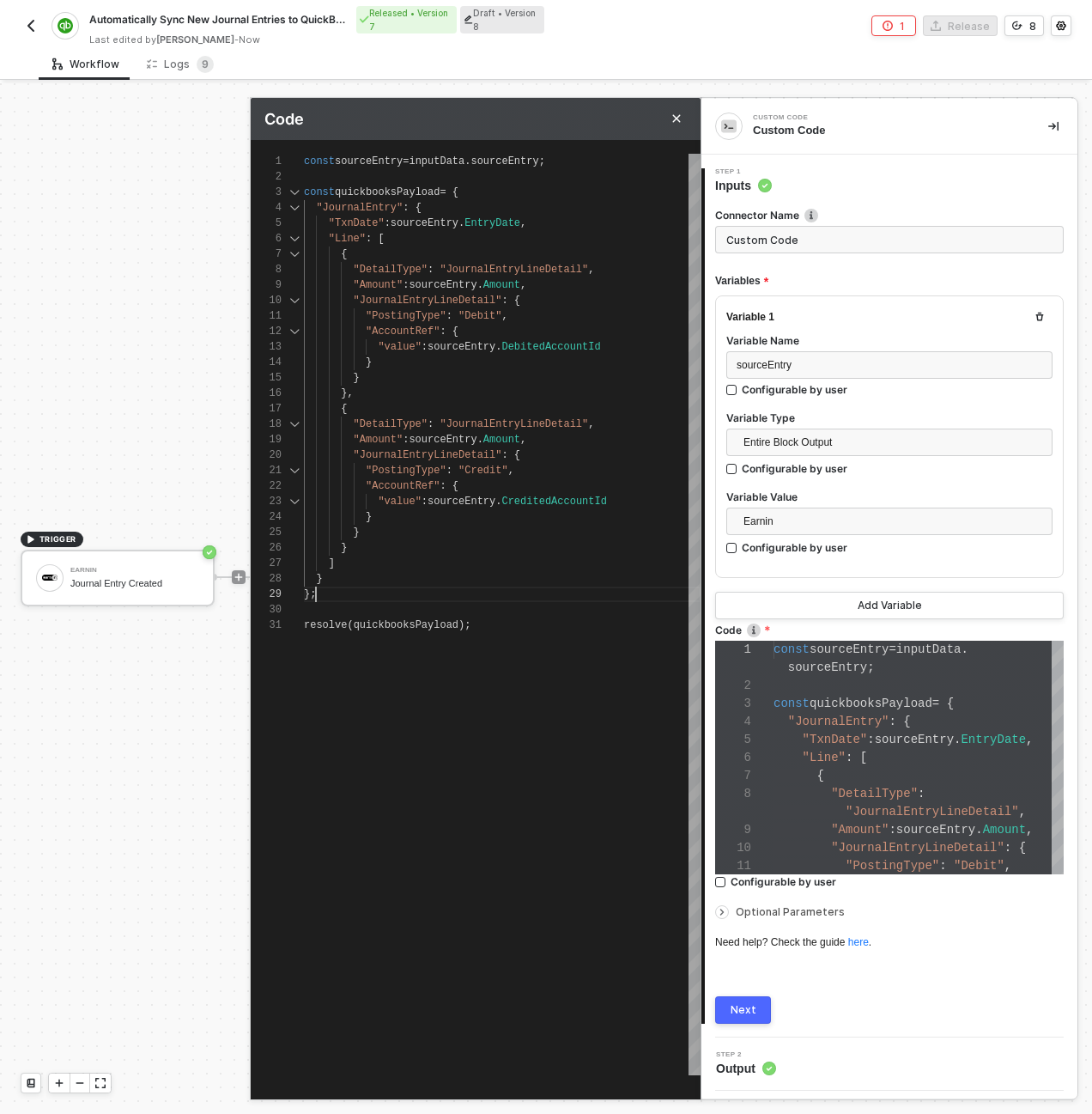
scroll to position [124, 12]
click at [757, 999] on button "Next" at bounding box center [743, 1009] width 55 height 28
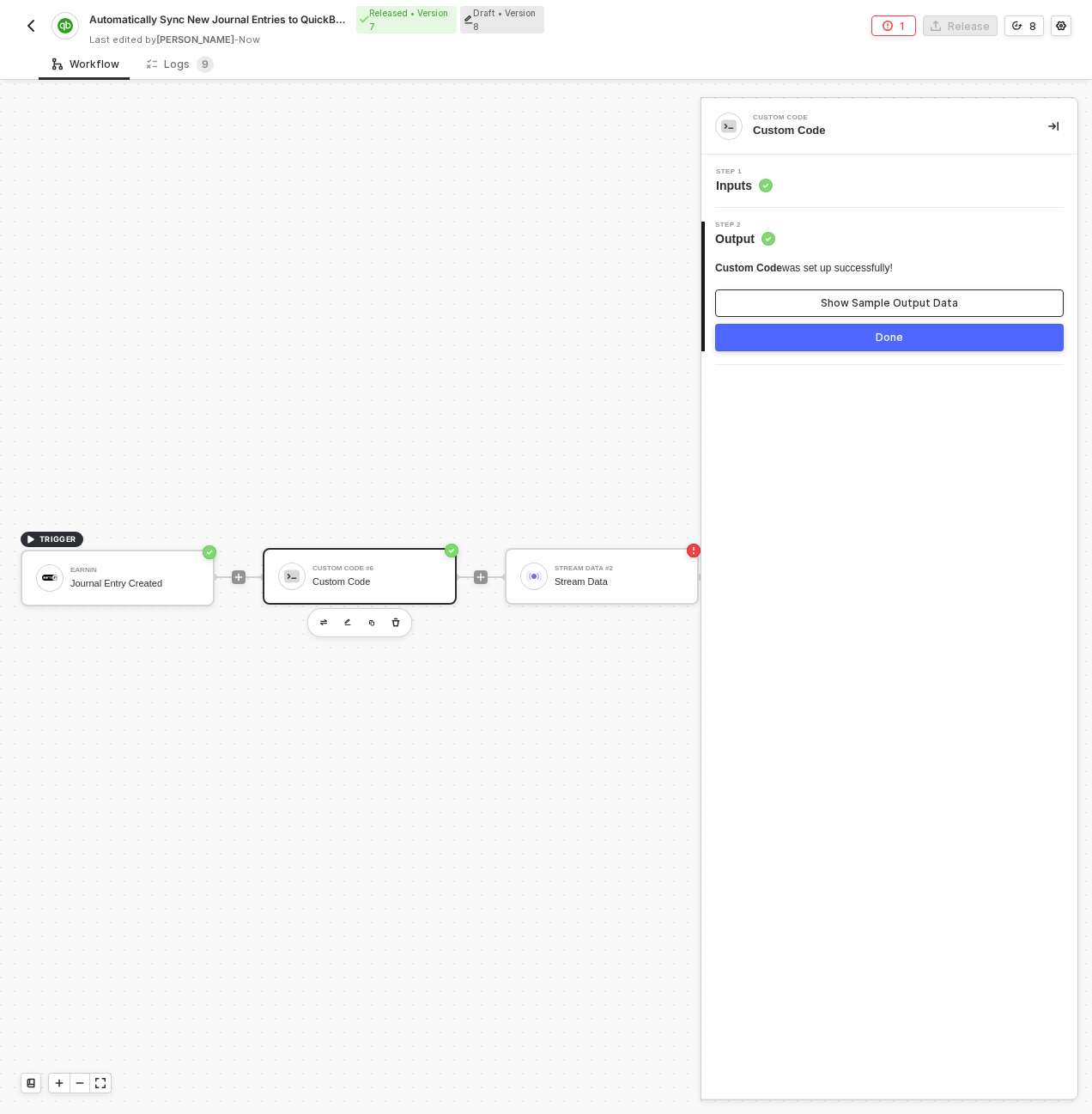
click at [805, 311] on button "Show Sample Output Data" at bounding box center [889, 303] width 348 height 28
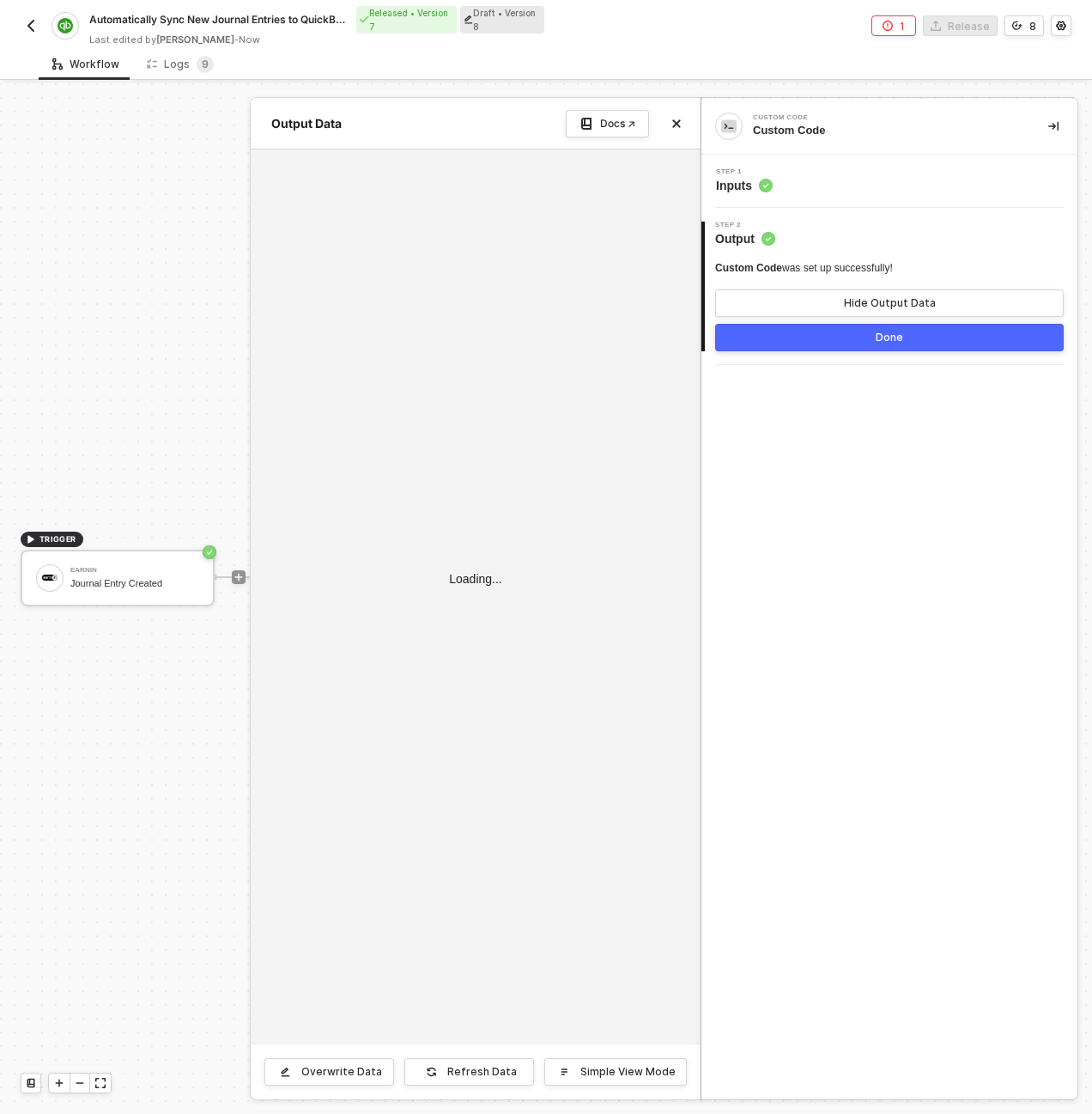
type textarea "{ "JournalEntry": { "TxnDate": "2024-03-15", "Line": [ { "DetailType": "Journal…"
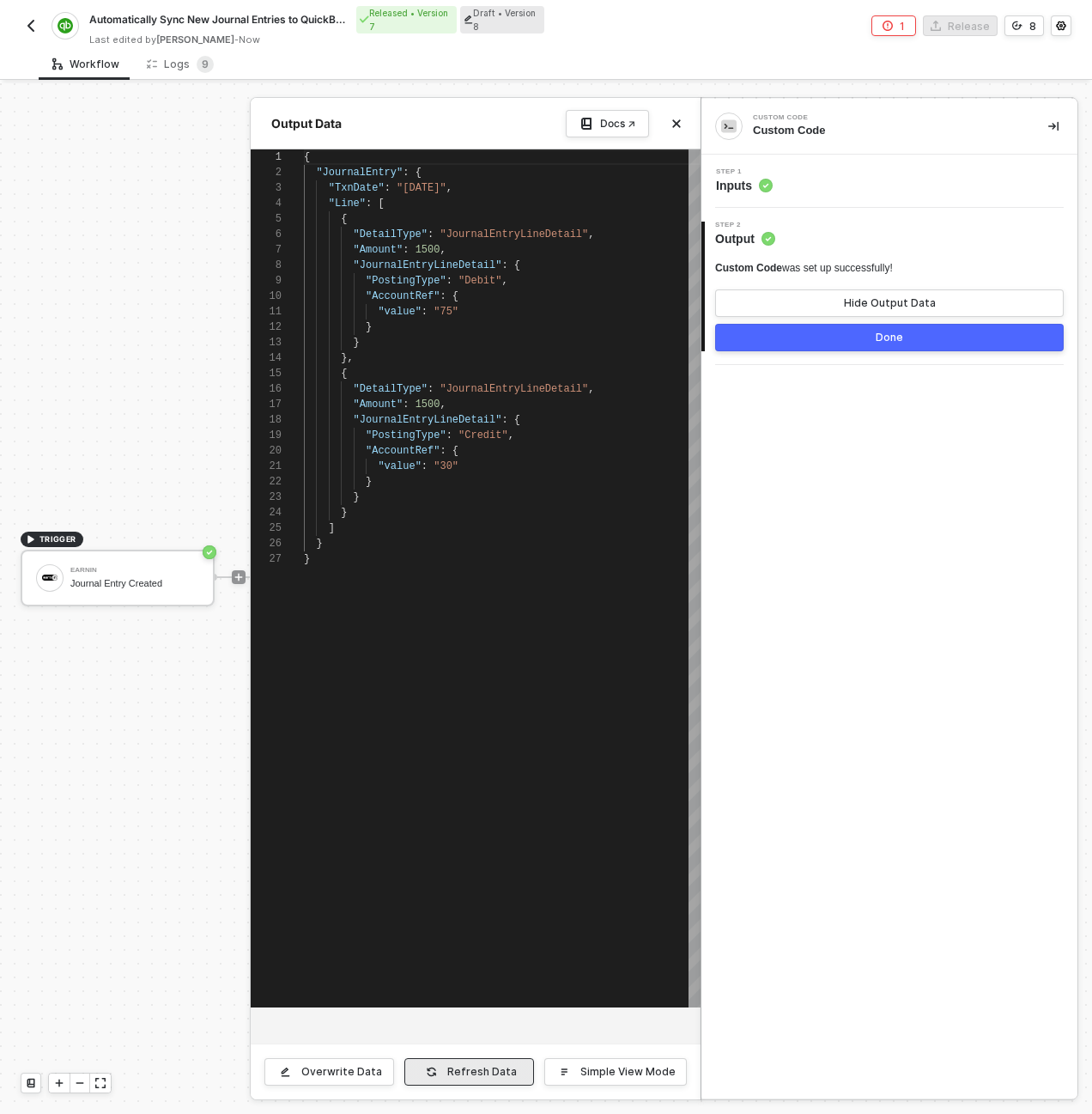
click at [446, 1066] on button "Refresh Data" at bounding box center [470, 1071] width 130 height 28
click at [675, 119] on icon "icon-close" at bounding box center [676, 123] width 10 height 11
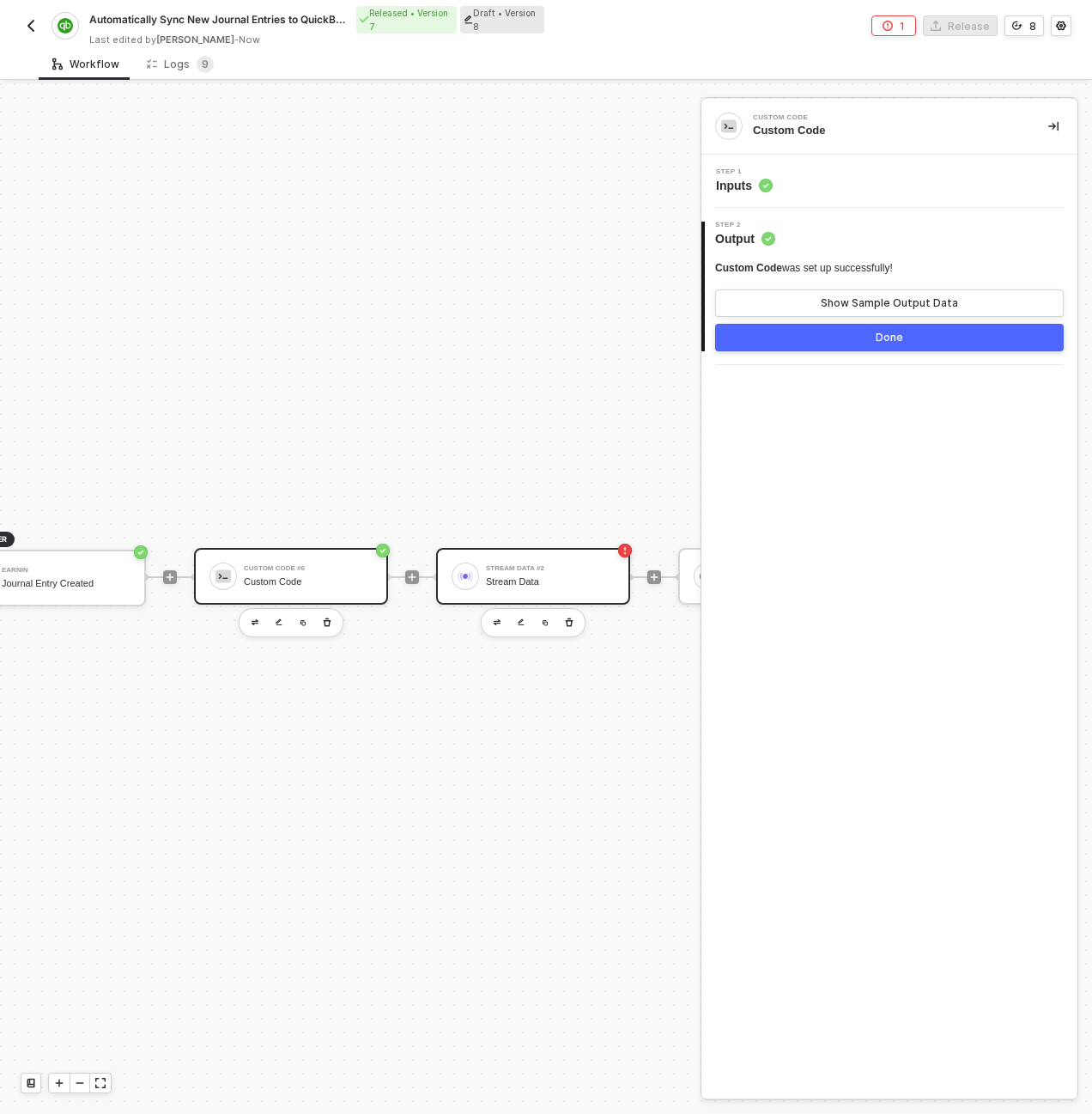
scroll to position [493, 172]
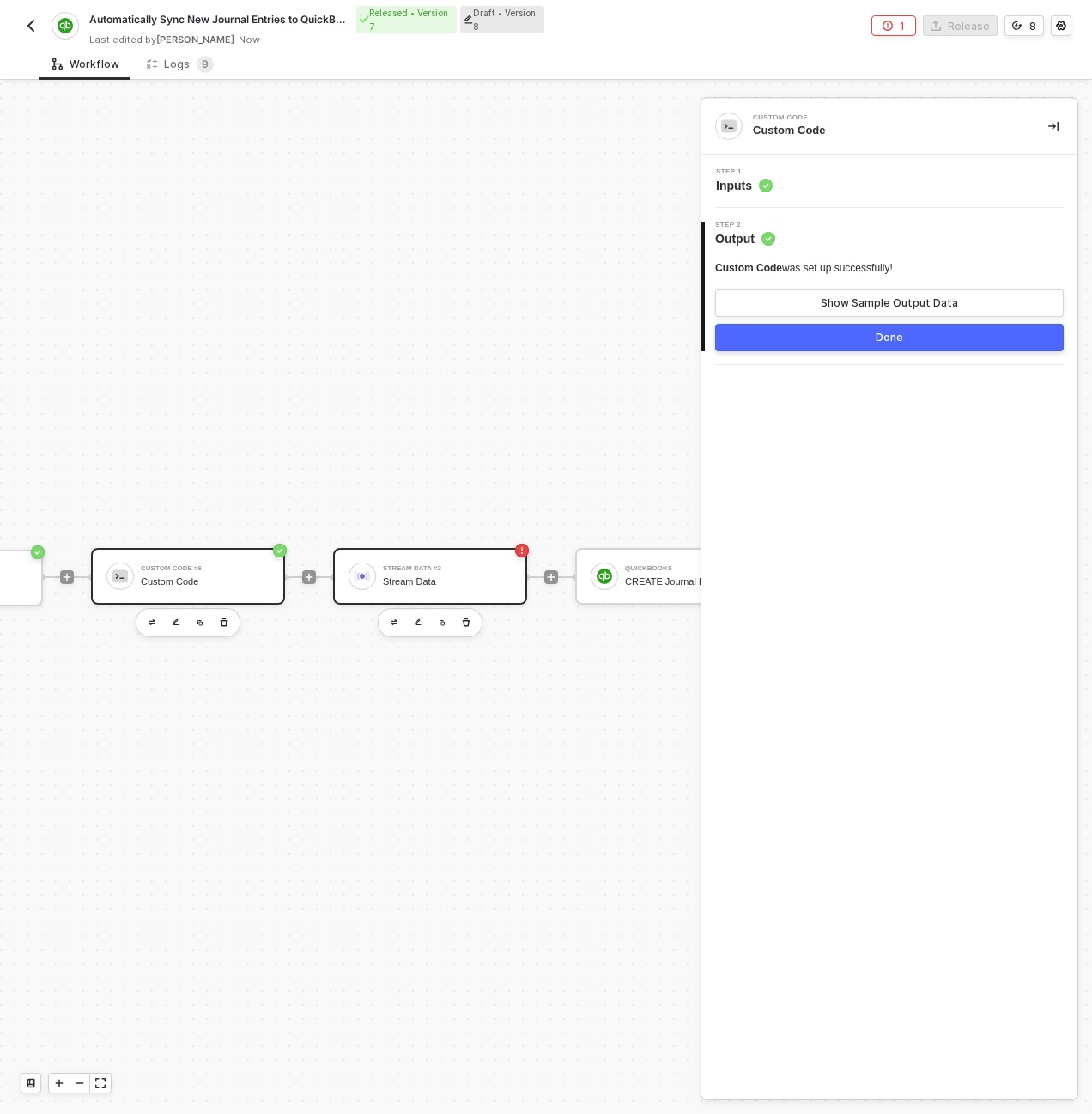
drag, startPoint x: 423, startPoint y: 584, endPoint x: 444, endPoint y: 573, distance: 23.7
click at [423, 584] on div "Stream Data" at bounding box center [447, 582] width 129 height 11
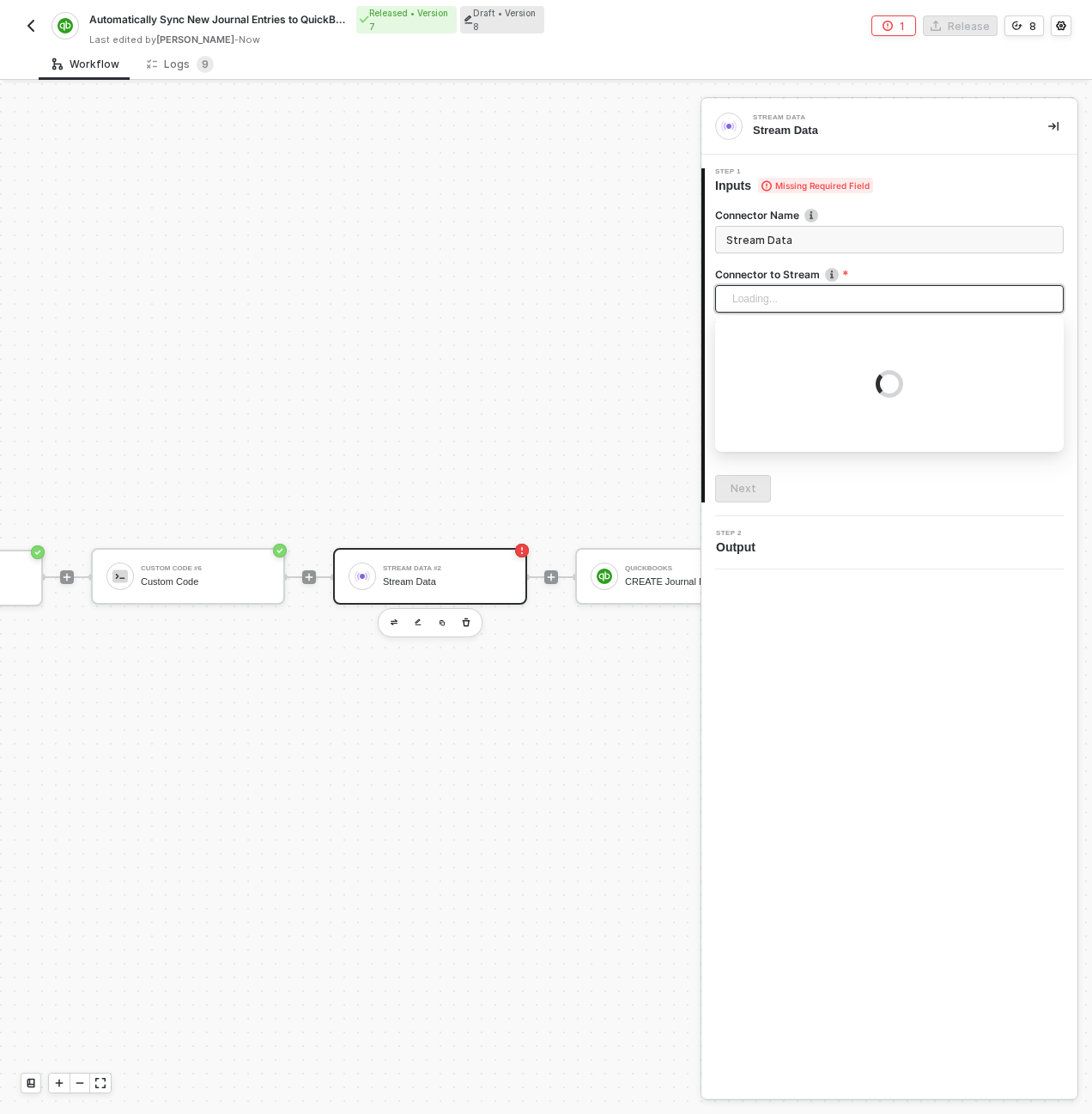
click at [789, 289] on div "Loading..." at bounding box center [889, 299] width 348 height 28
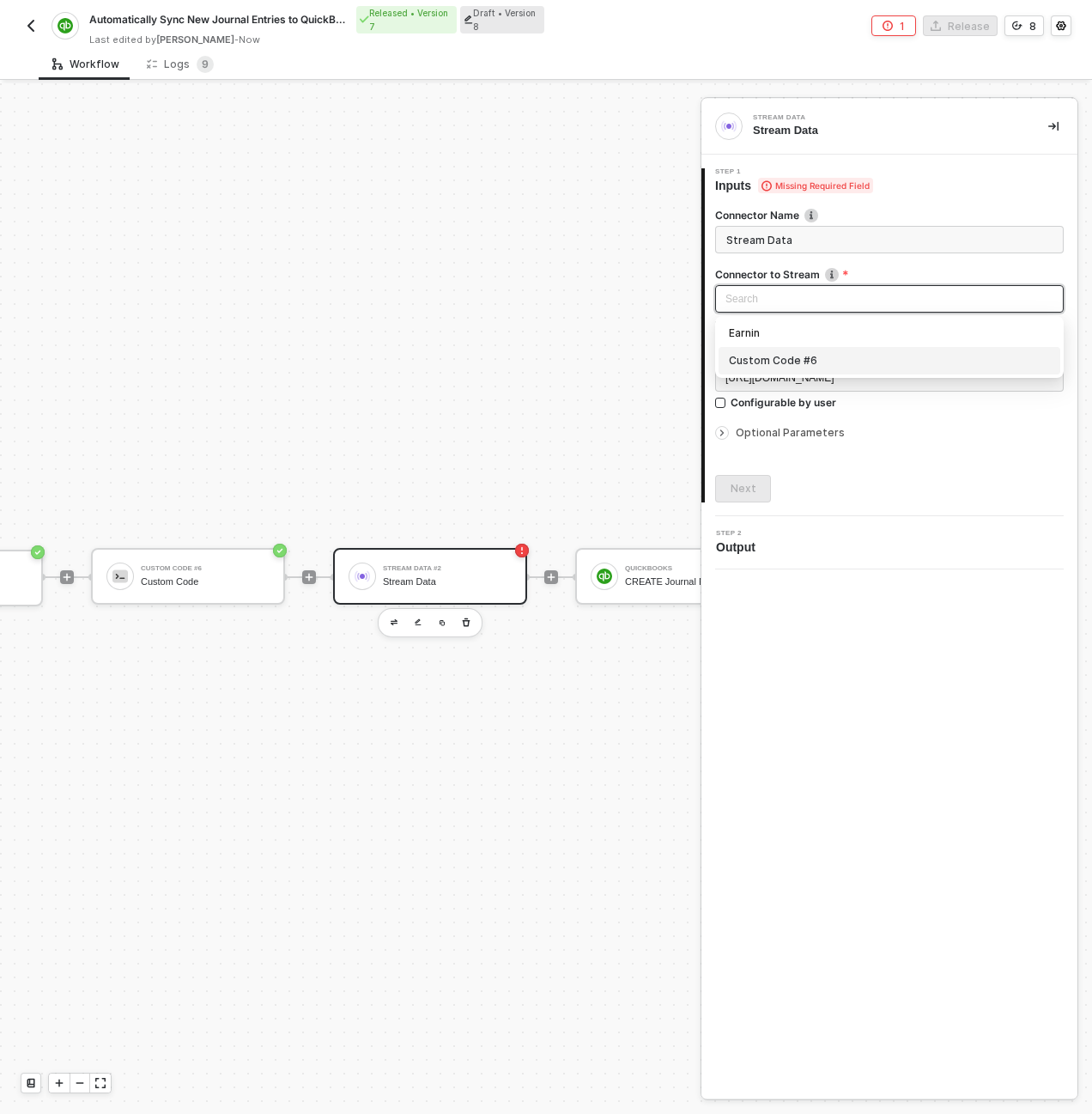
click at [777, 356] on div "Custom Code #6" at bounding box center [890, 361] width 321 height 19
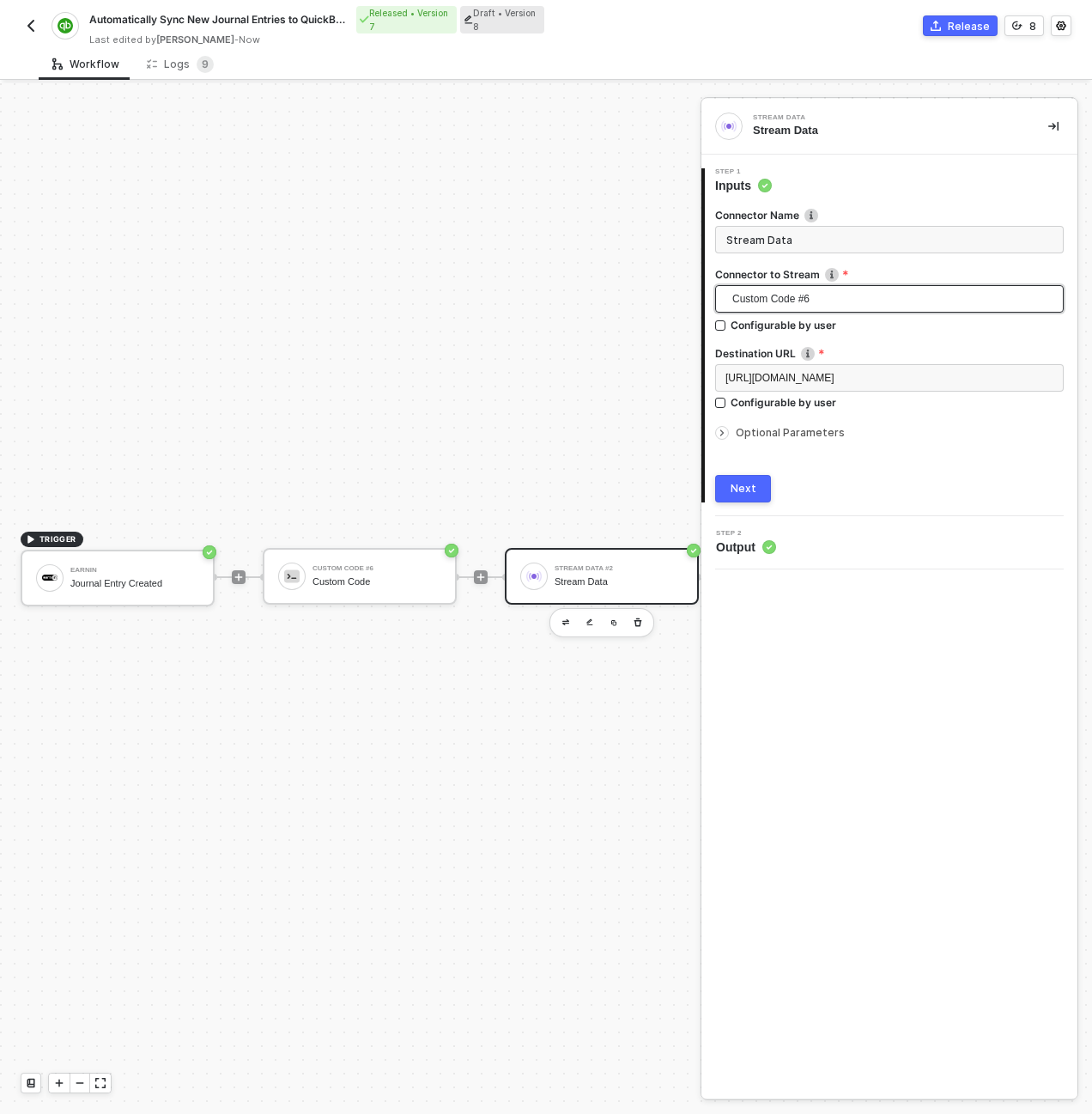
scroll to position [493, 275]
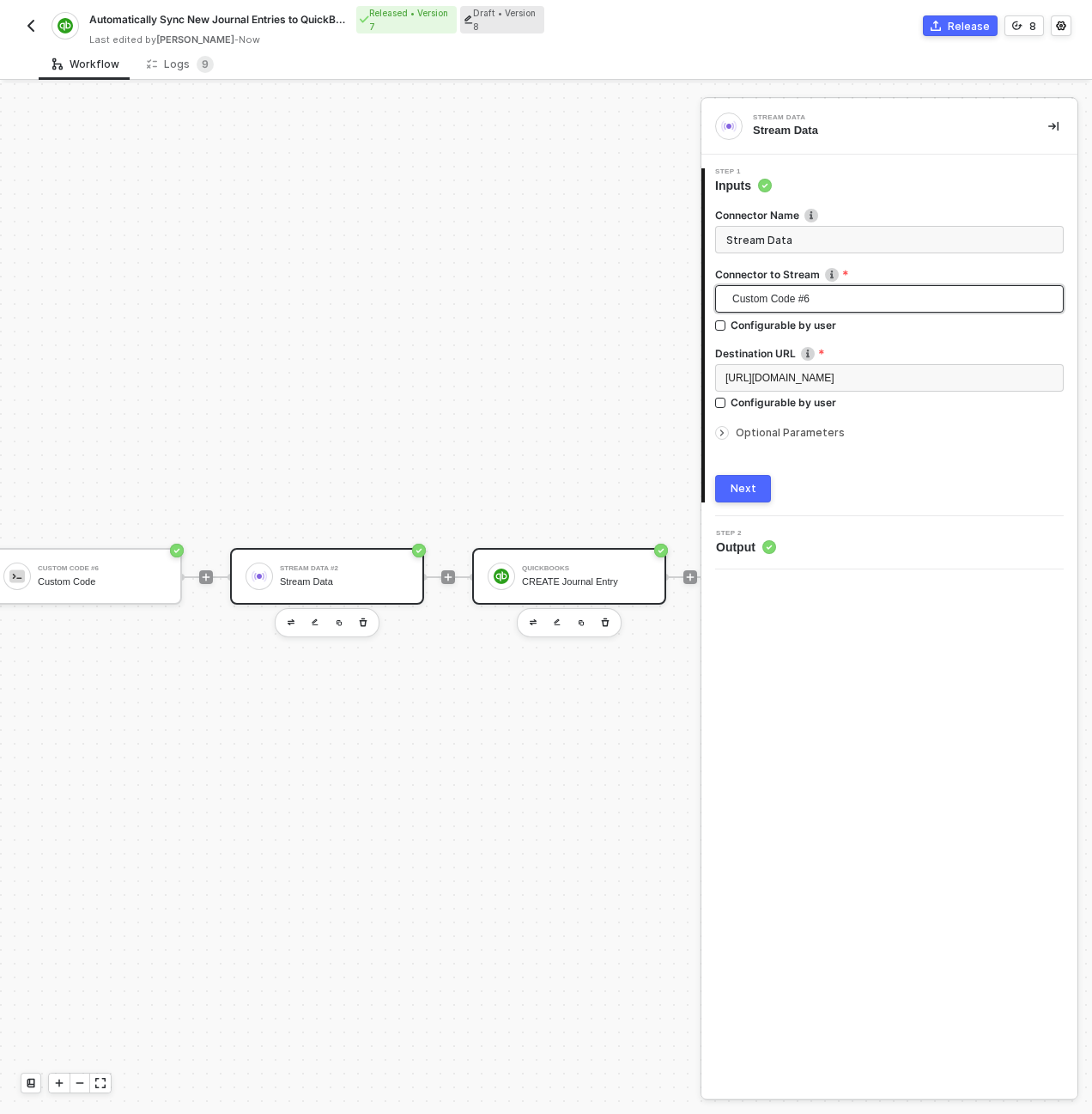
click at [562, 573] on div "QuickBooks CREATE Journal Entry" at bounding box center [586, 576] width 129 height 32
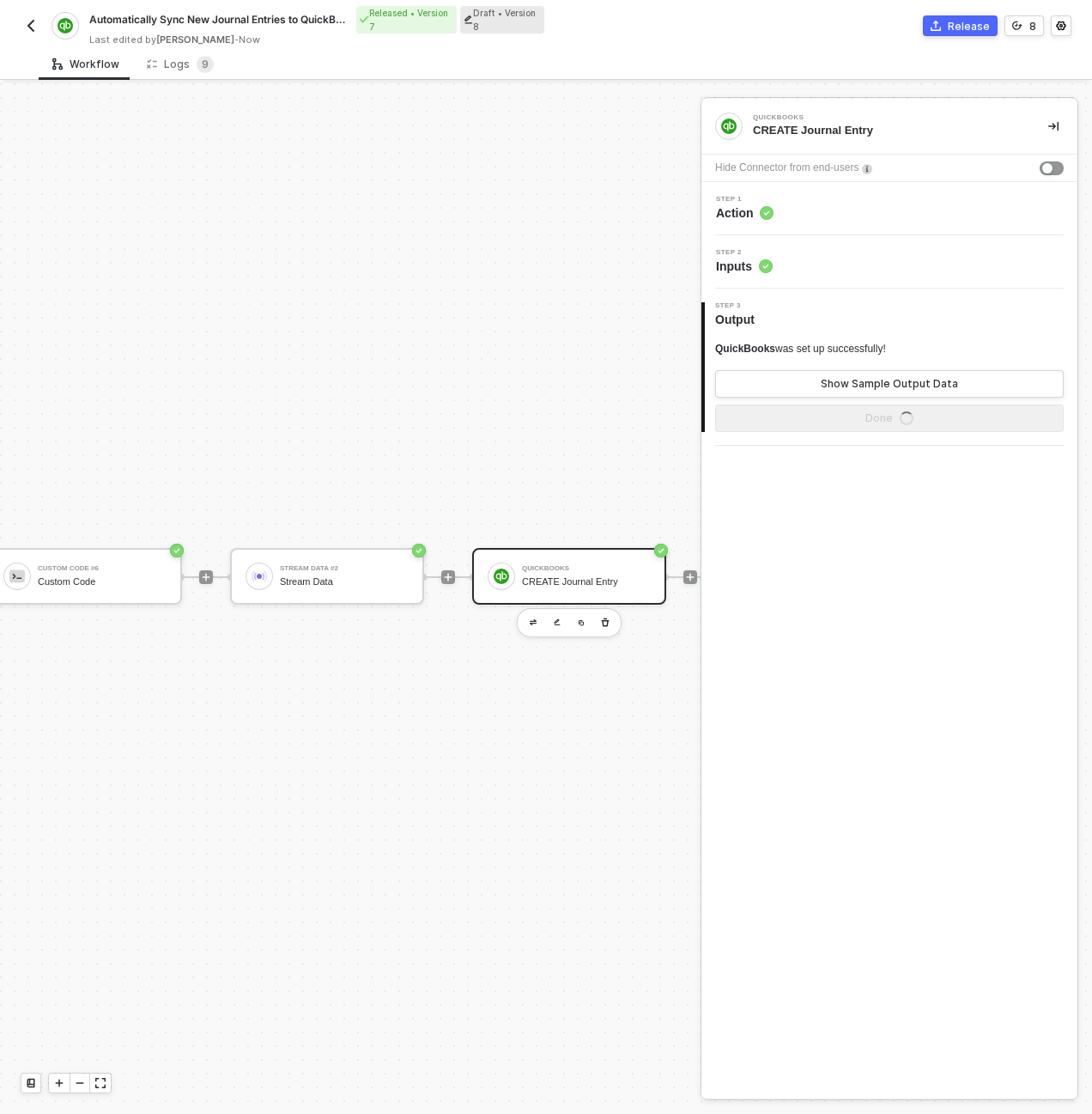
click at [792, 256] on div "Step 2 Inputs" at bounding box center [891, 262] width 371 height 26
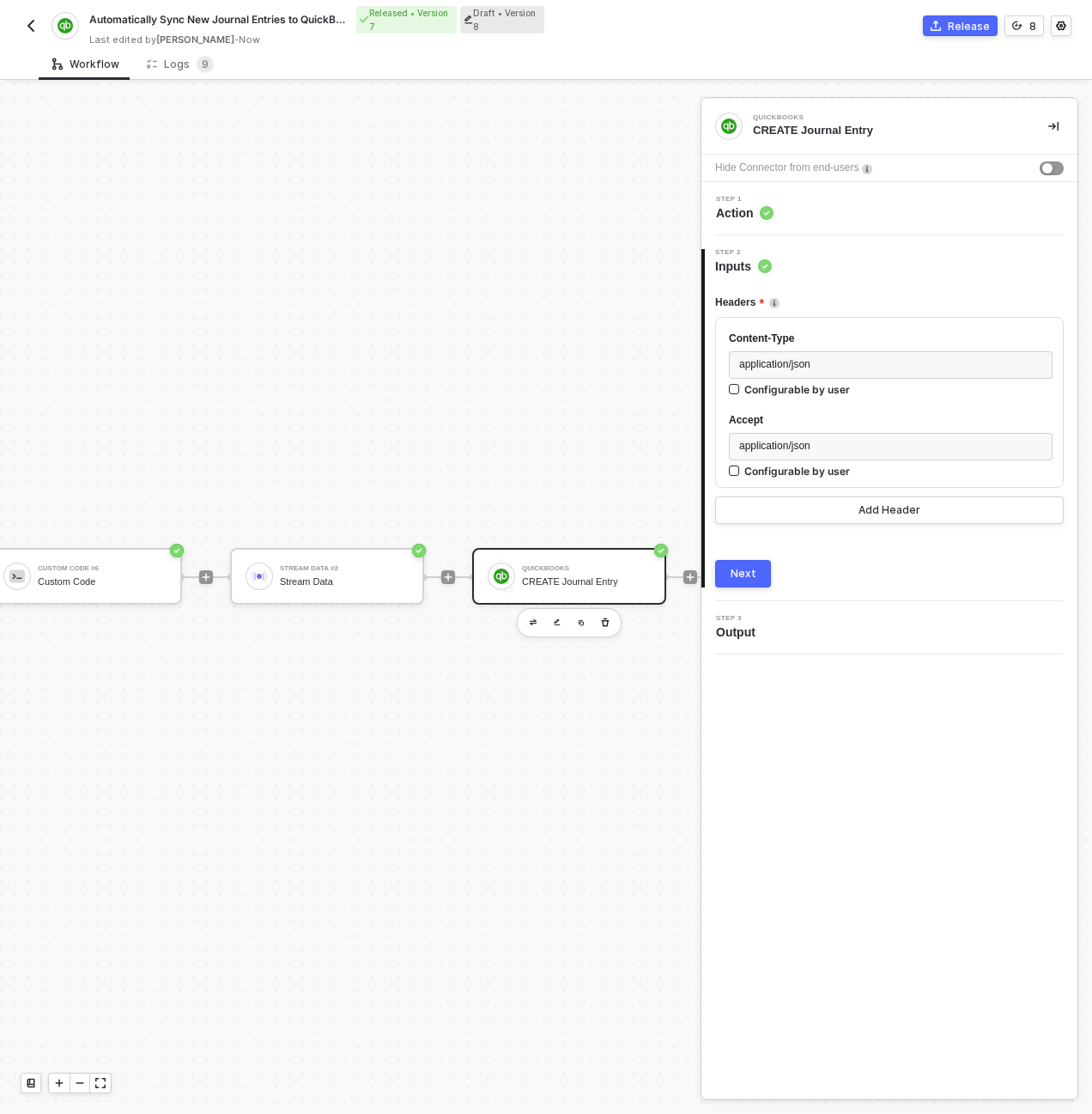
click at [780, 215] on div "Step 1 Action" at bounding box center [891, 208] width 371 height 26
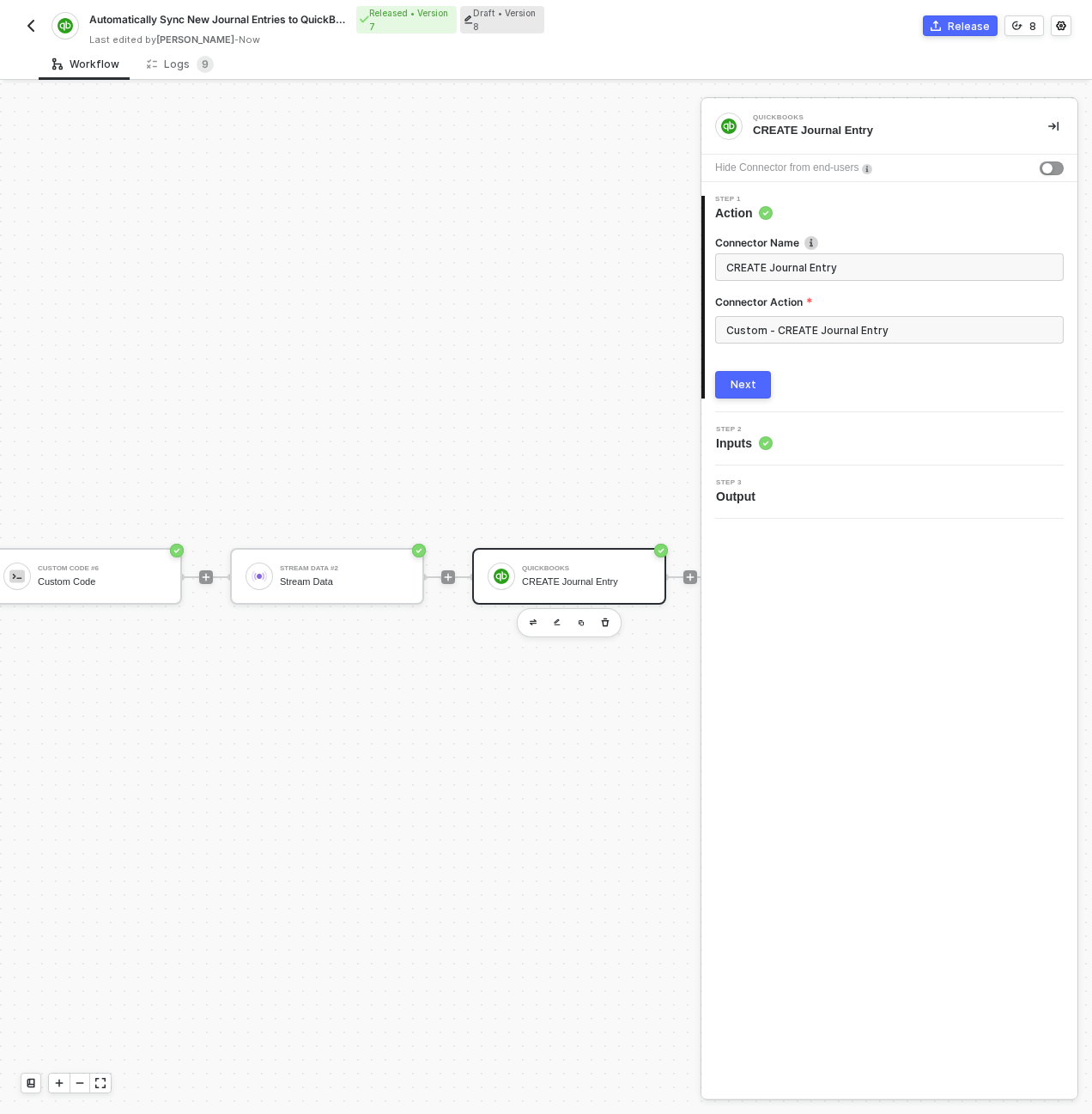
click at [827, 351] on div "Custom - CREATE Journal Entry" at bounding box center [889, 336] width 348 height 41
click at [825, 338] on input "Custom - CREATE Journal Entry" at bounding box center [889, 329] width 348 height 28
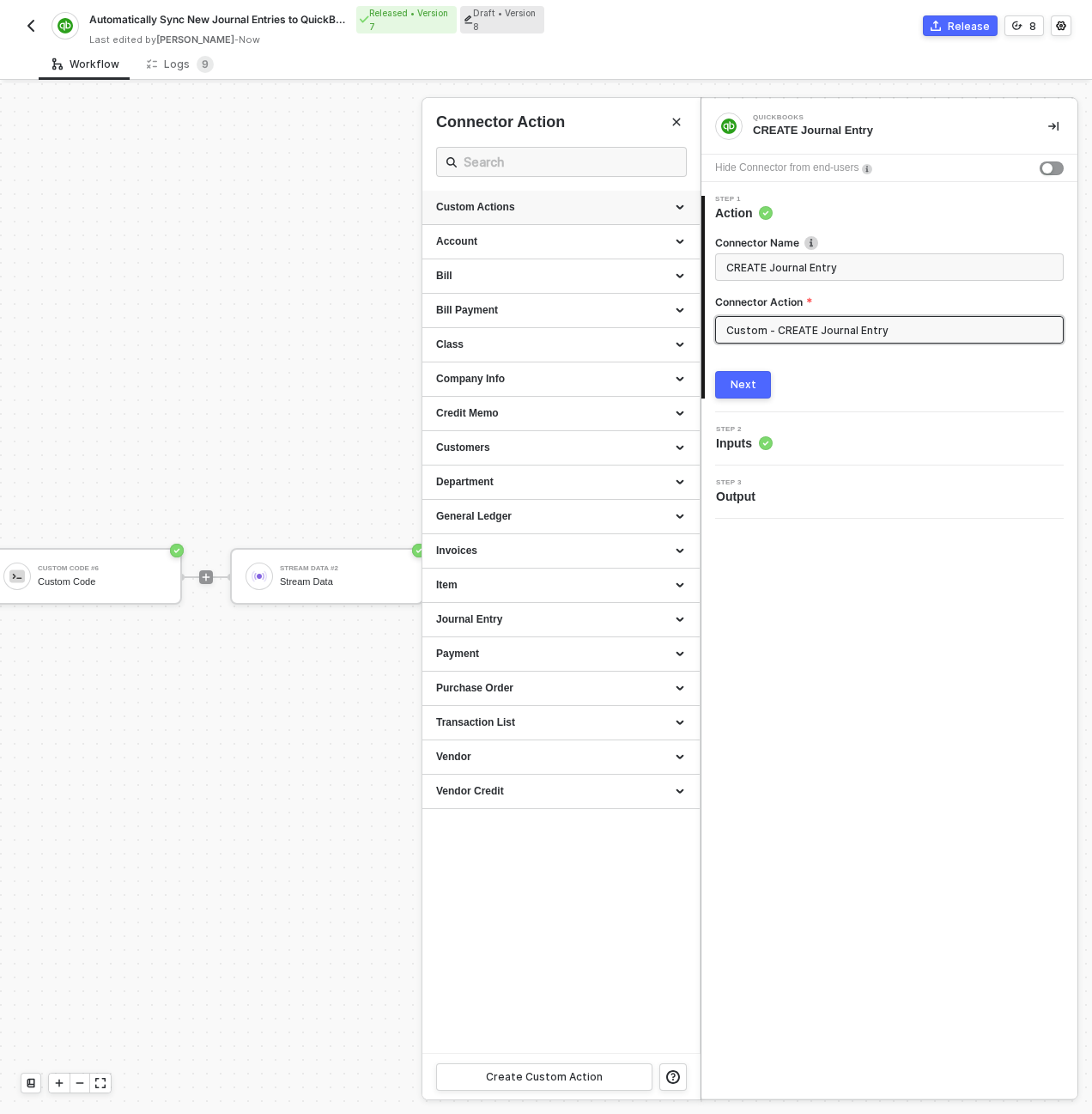
click at [682, 203] on div "Custom Actions" at bounding box center [561, 207] width 250 height 14
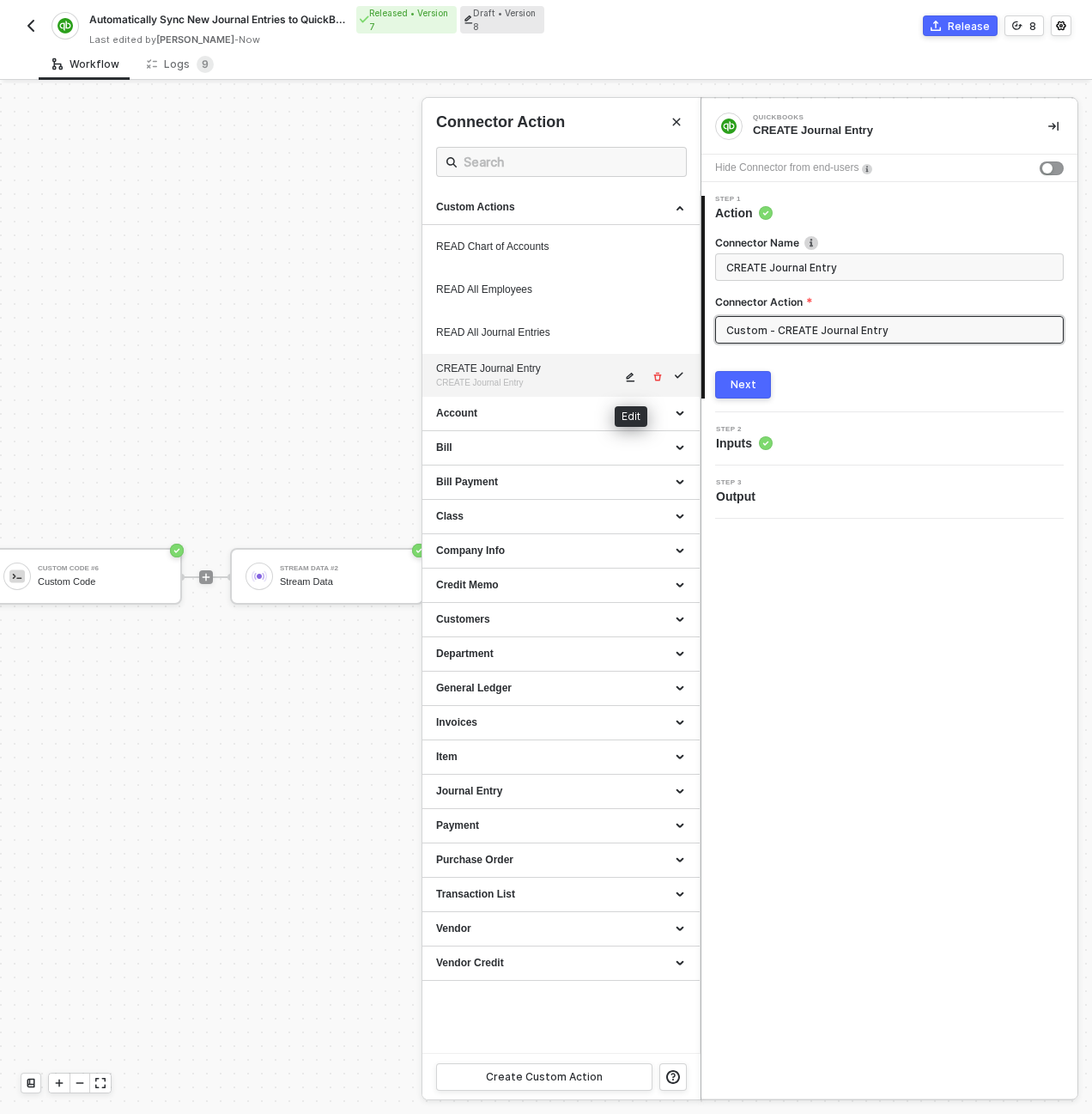
click at [630, 372] on icon "icon-edit" at bounding box center [630, 376] width 10 height 11
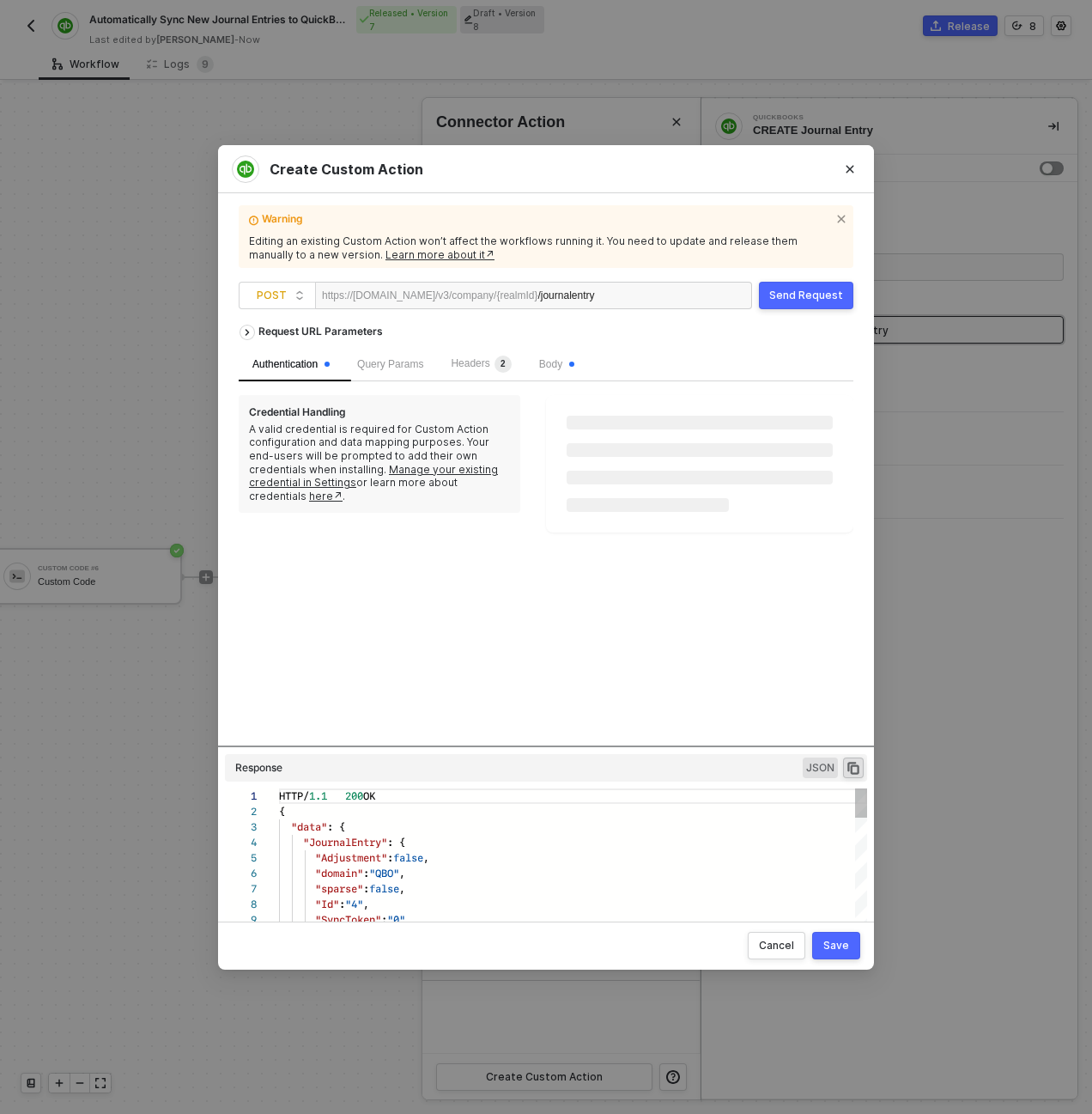
scroll to position [155, 0]
click at [574, 367] on span "Body" at bounding box center [556, 363] width 35 height 12
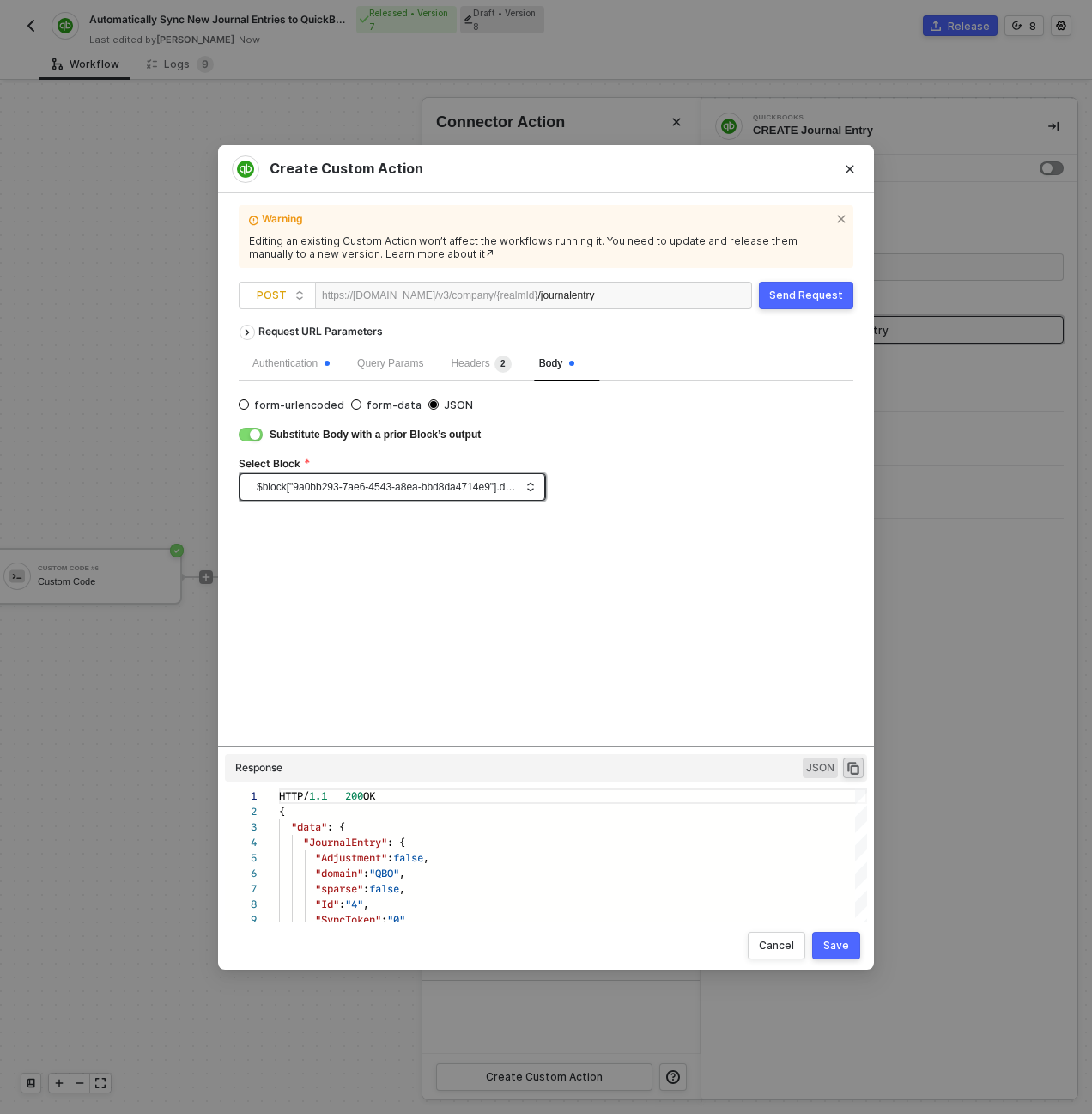
click at [467, 483] on span "$block["9a0bb293-7ae6-4543-a8ea-bbd8da4714e9"].data" at bounding box center [395, 487] width 278 height 26
click at [352, 584] on div "Custom Code #6" at bounding box center [319, 577] width 82 height 16
click at [788, 295] on div "Send Request" at bounding box center [806, 295] width 74 height 13
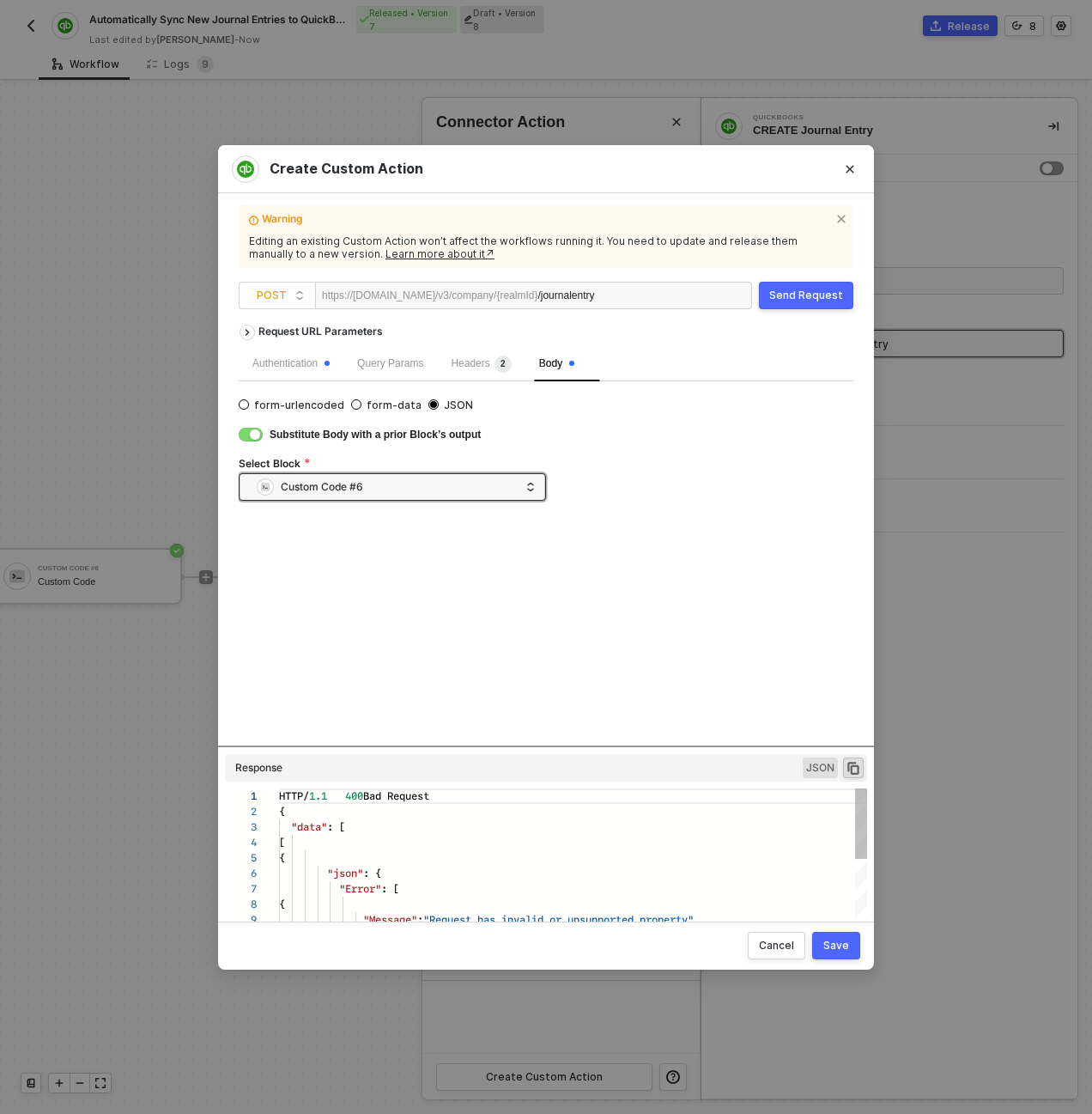
scroll to position [139, 0]
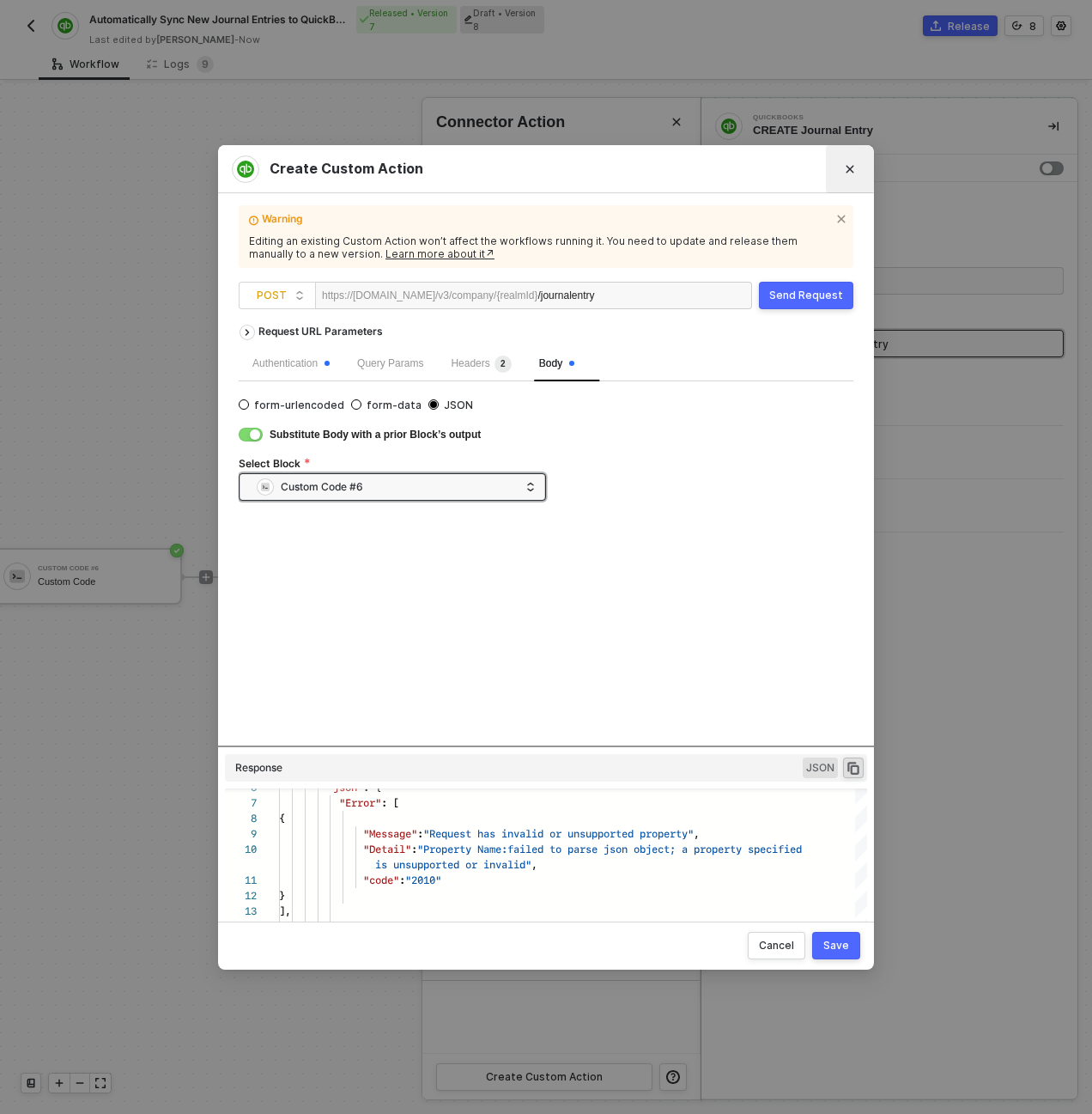
click at [845, 165] on icon "Close" at bounding box center [850, 169] width 10 height 11
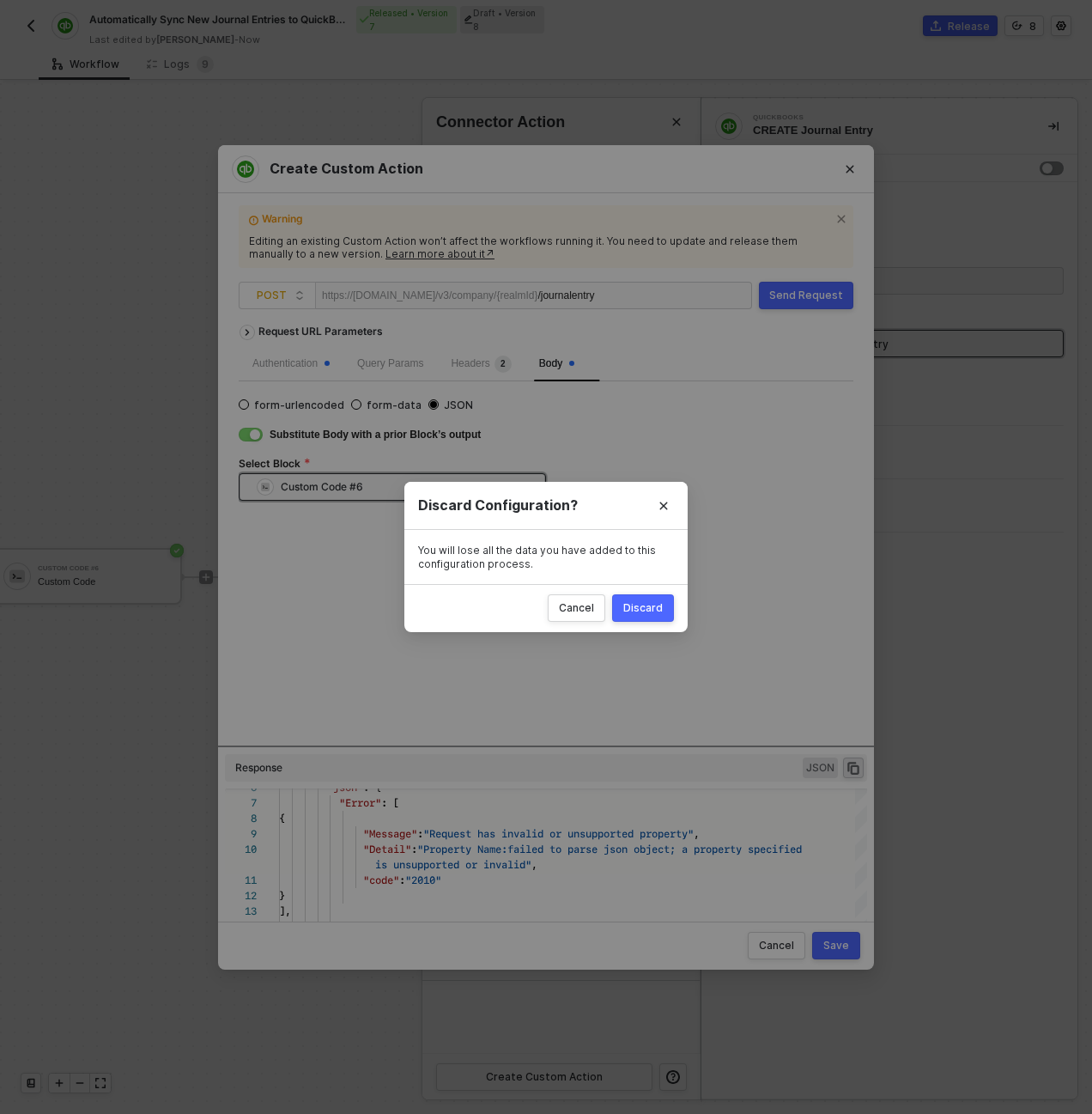
click at [630, 611] on div "Discard" at bounding box center [642, 608] width 39 height 13
radio input "true"
radio input "false"
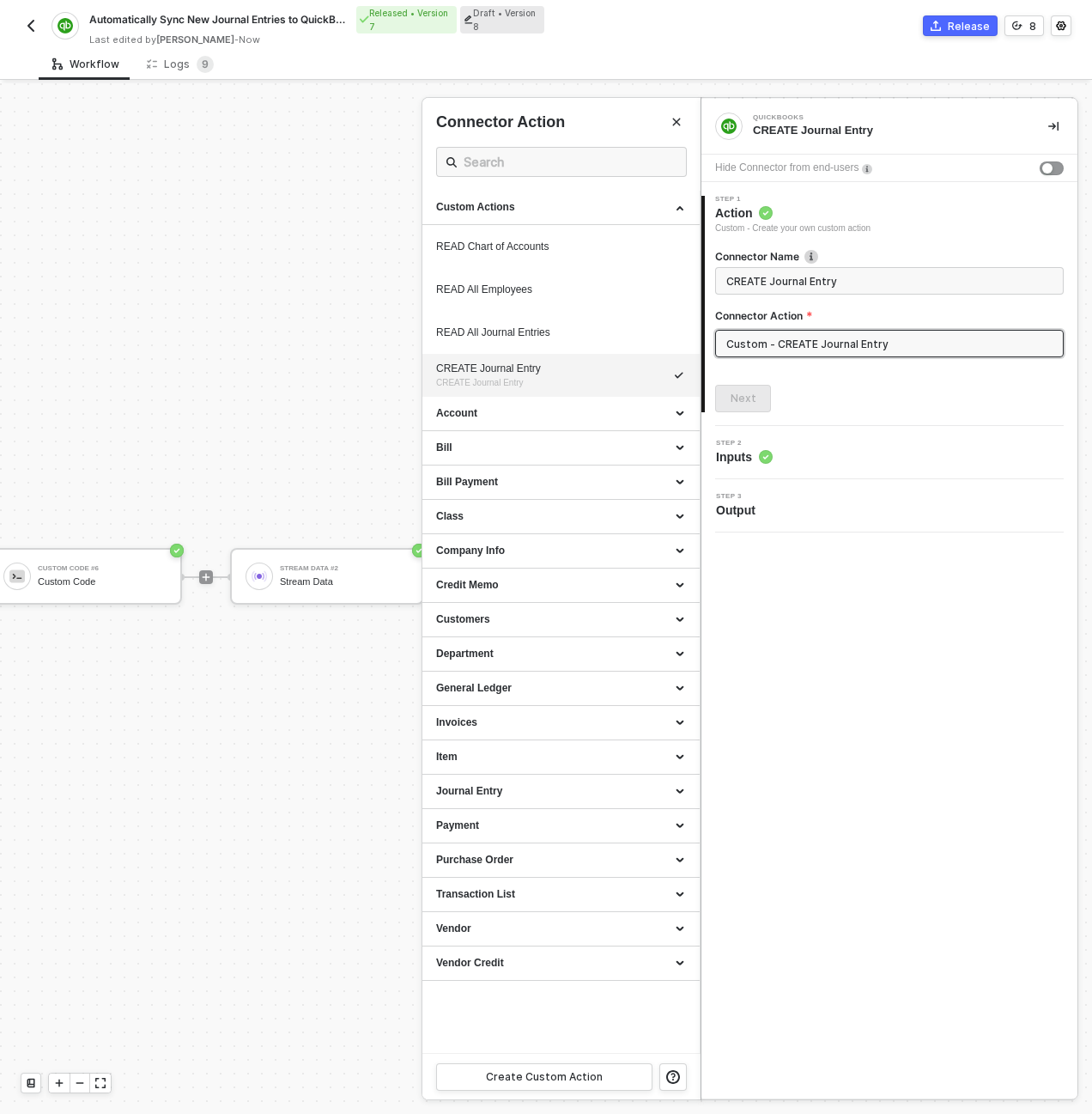
click at [1055, 123] on icon "icon-collapse-right" at bounding box center [1053, 126] width 10 height 11
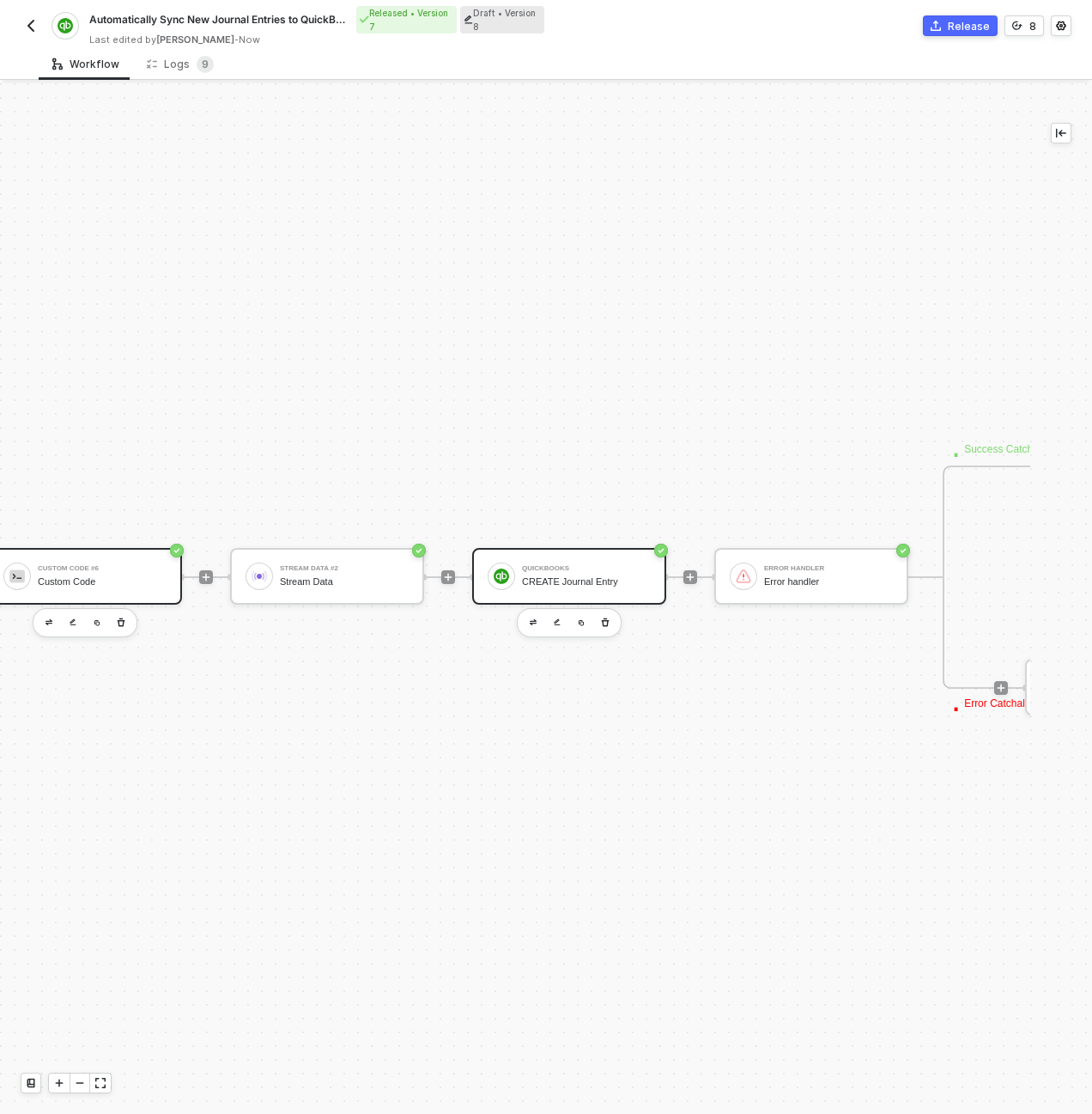
click at [155, 570] on div "Custom Code #6" at bounding box center [102, 568] width 129 height 7
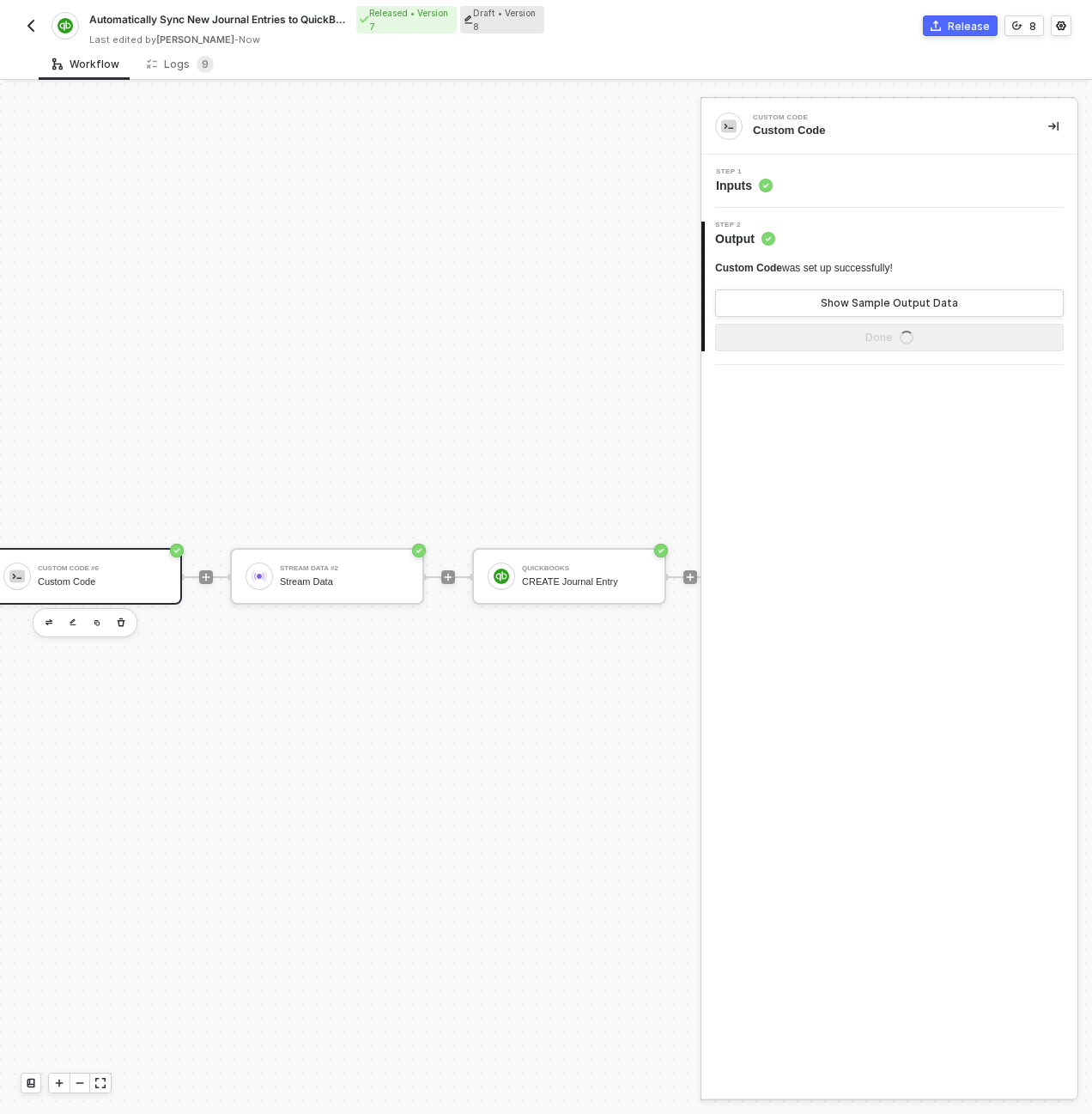
click at [920, 184] on div "Step 1 Inputs" at bounding box center [891, 180] width 371 height 26
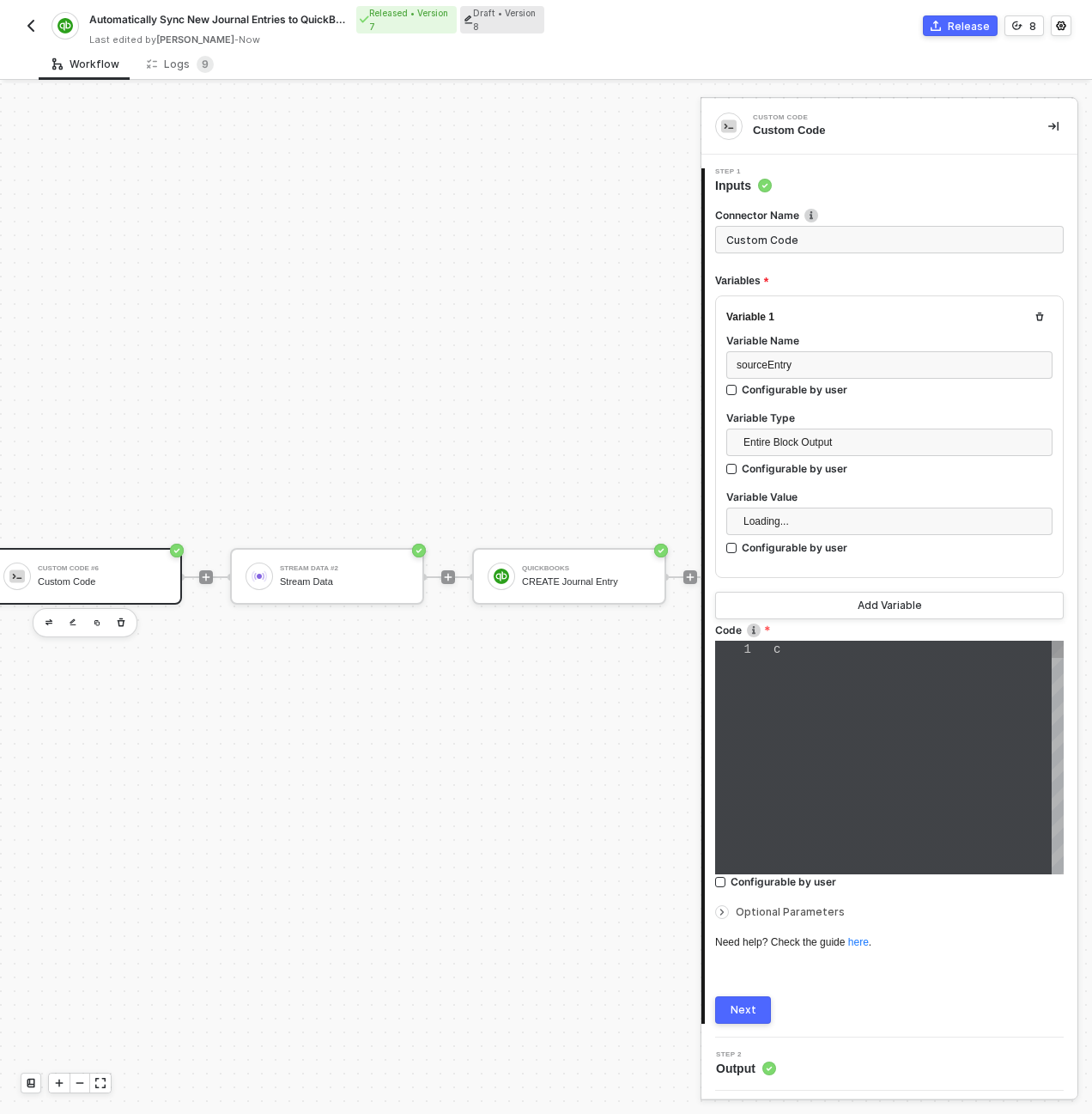
type textarea "const sourceEntry = inputData.sourceEntry; const quickbooksPayload = { "Journal…"
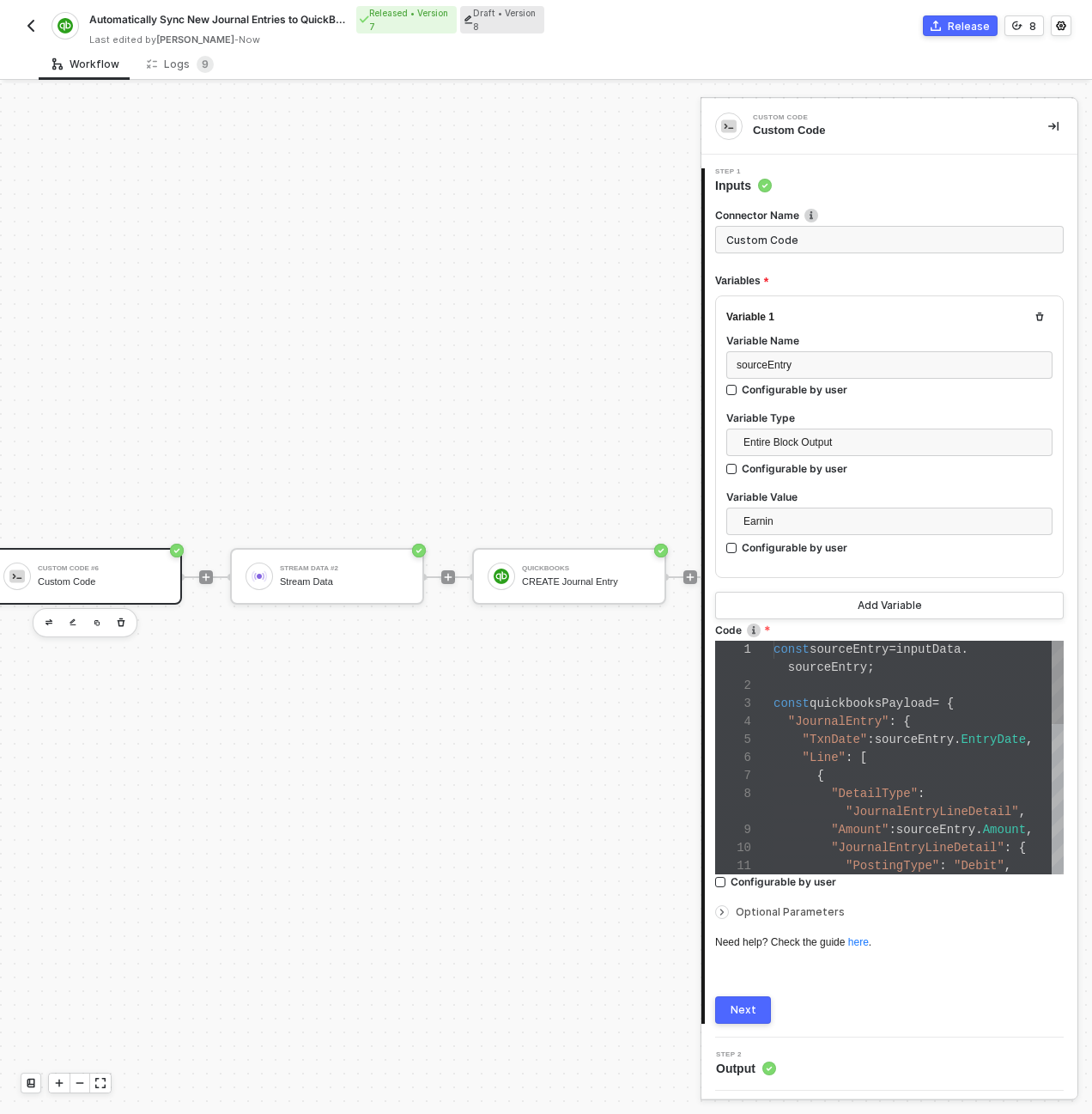
click at [914, 679] on div at bounding box center [918, 685] width 290 height 18
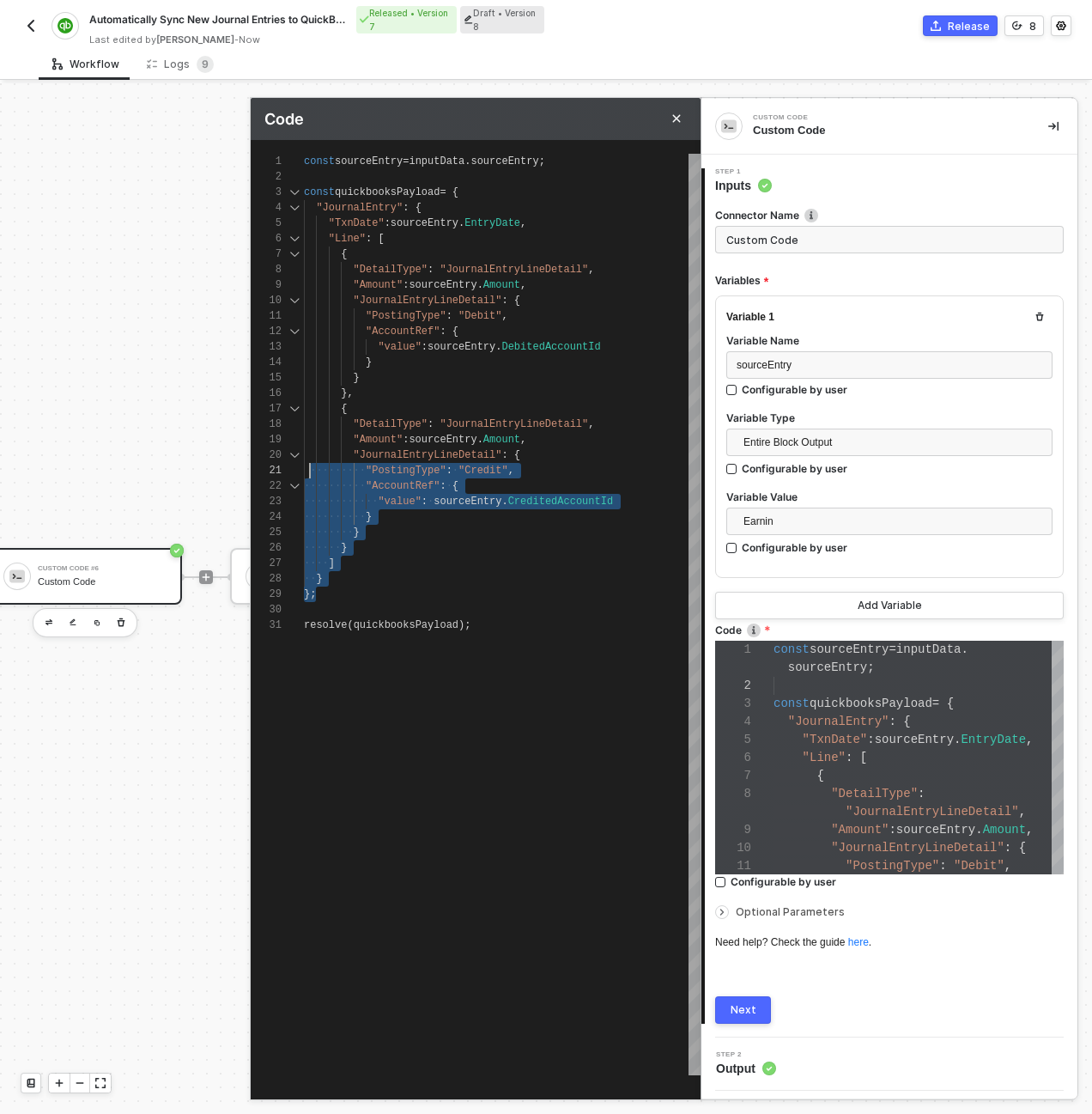
scroll to position [124, 6]
type textarea "const sourceEntry = inputData.sourceEntry; const quickbooksPayload = { "Journal…"
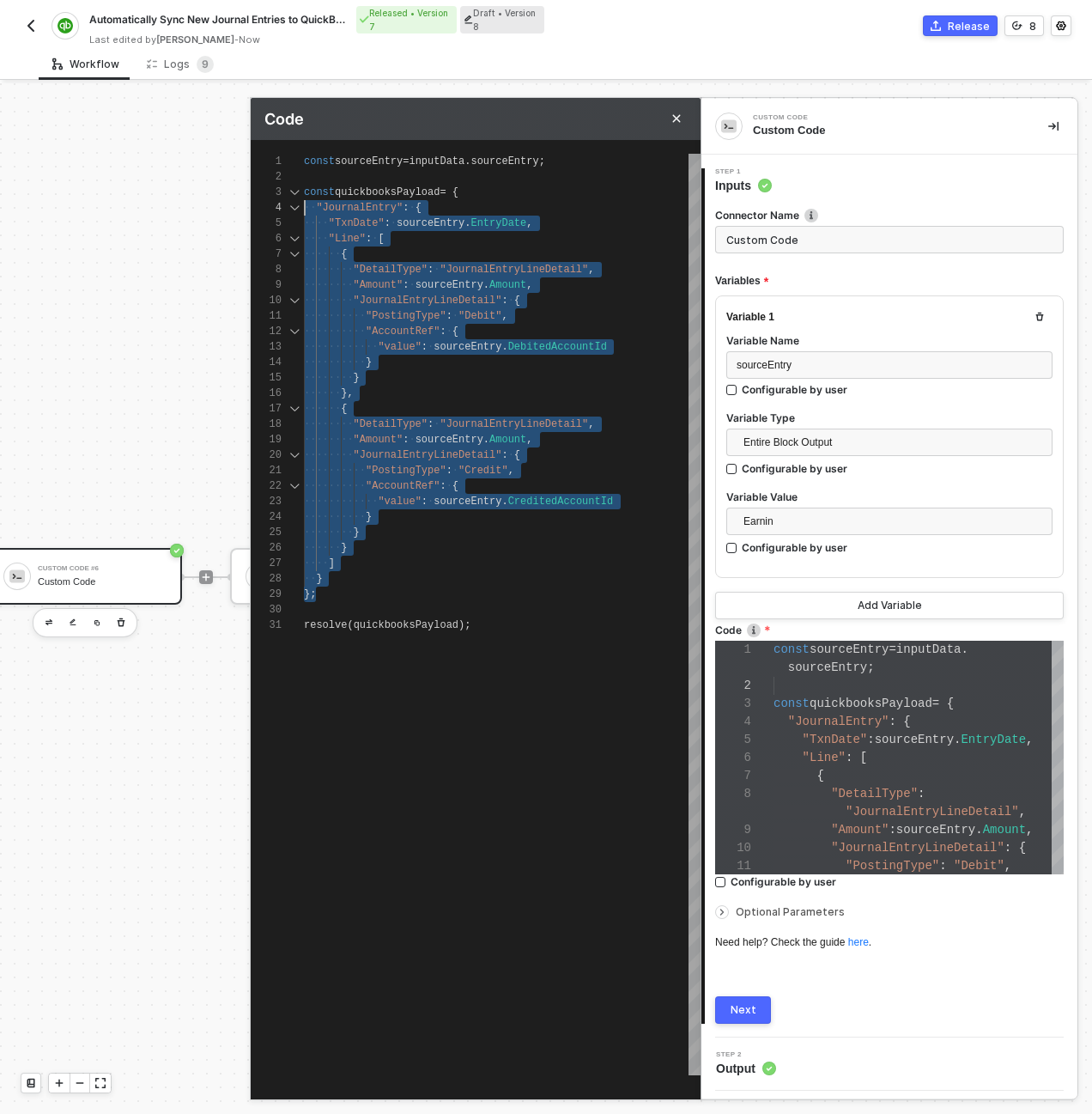
scroll to position [31, 0]
drag, startPoint x: 347, startPoint y: 597, endPoint x: 279, endPoint y: 184, distance: 418.6
paste textarea ""AccountRef": { "value": sourceEntry.CreditedAccountId } } } ] }; resolve(quick…"
type textarea "const sourceEntry = inputData.sourceEntry; const quickbooksPayload = { "TxnDate…"
type textarea ""AccountRef": { "value": sourceEntry.CreditedAccountId } } } ] }; resolve(quick…"
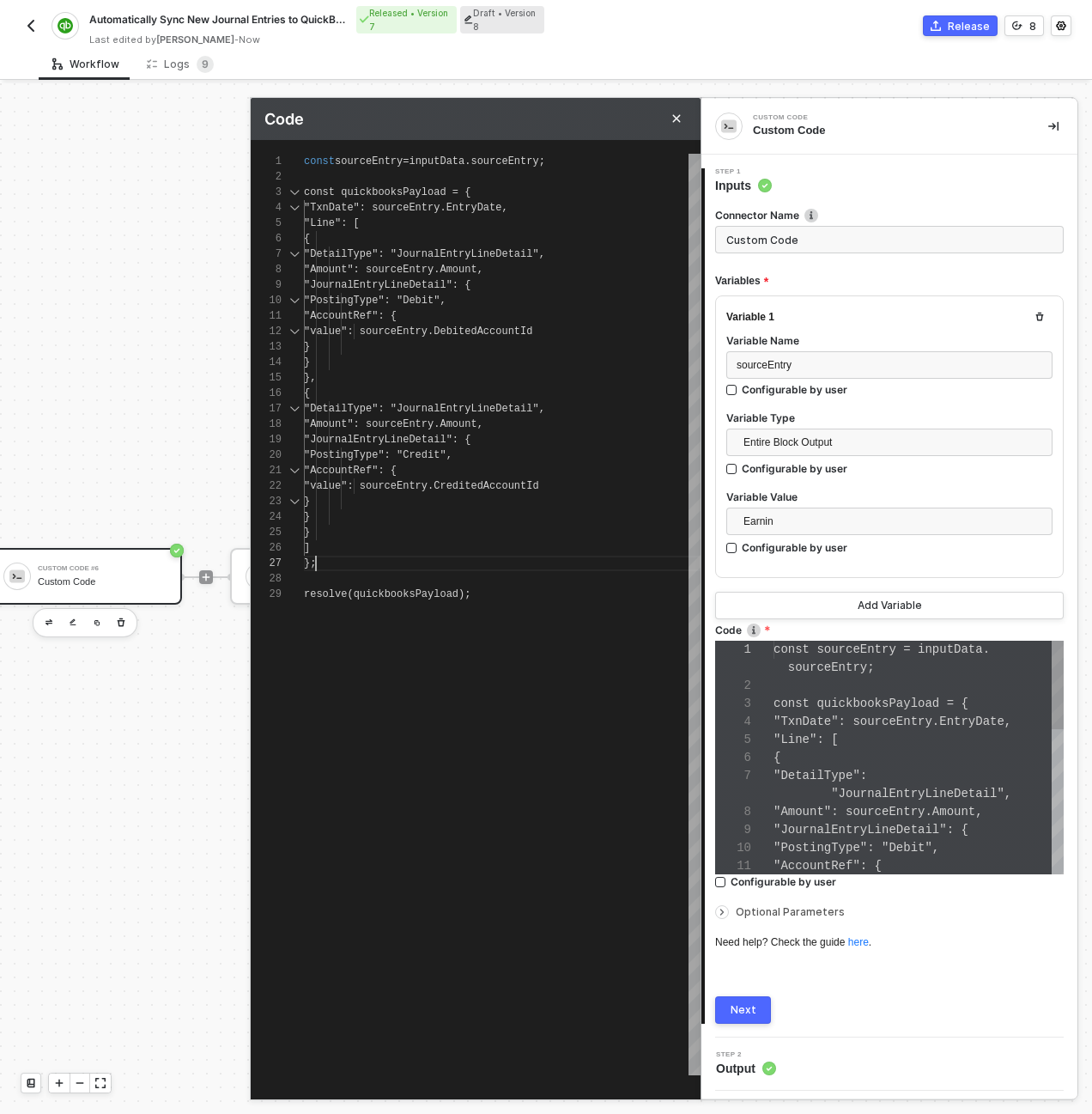
scroll to position [144, 0]
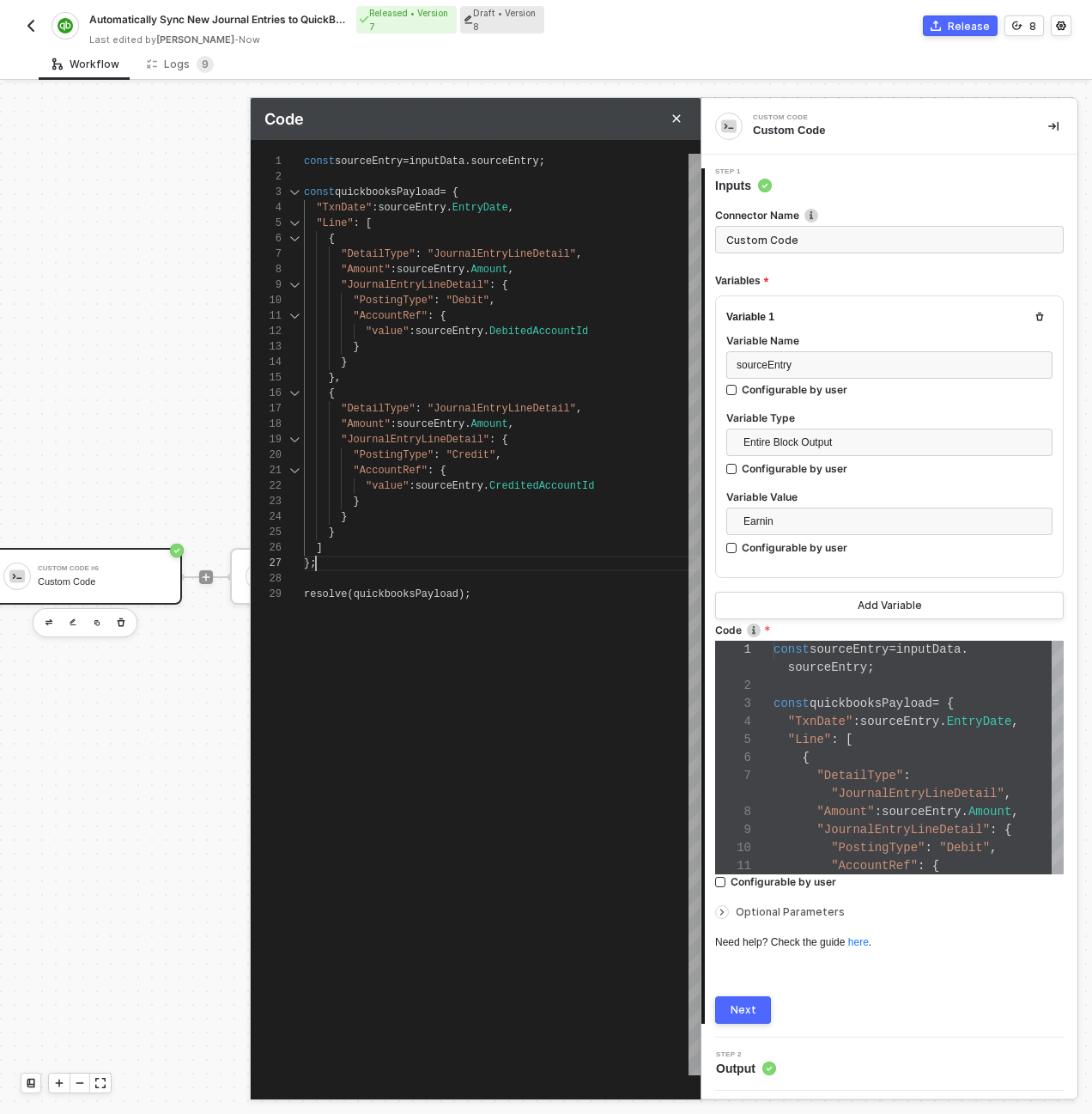
click at [673, 118] on icon "Close" at bounding box center [676, 118] width 10 height 11
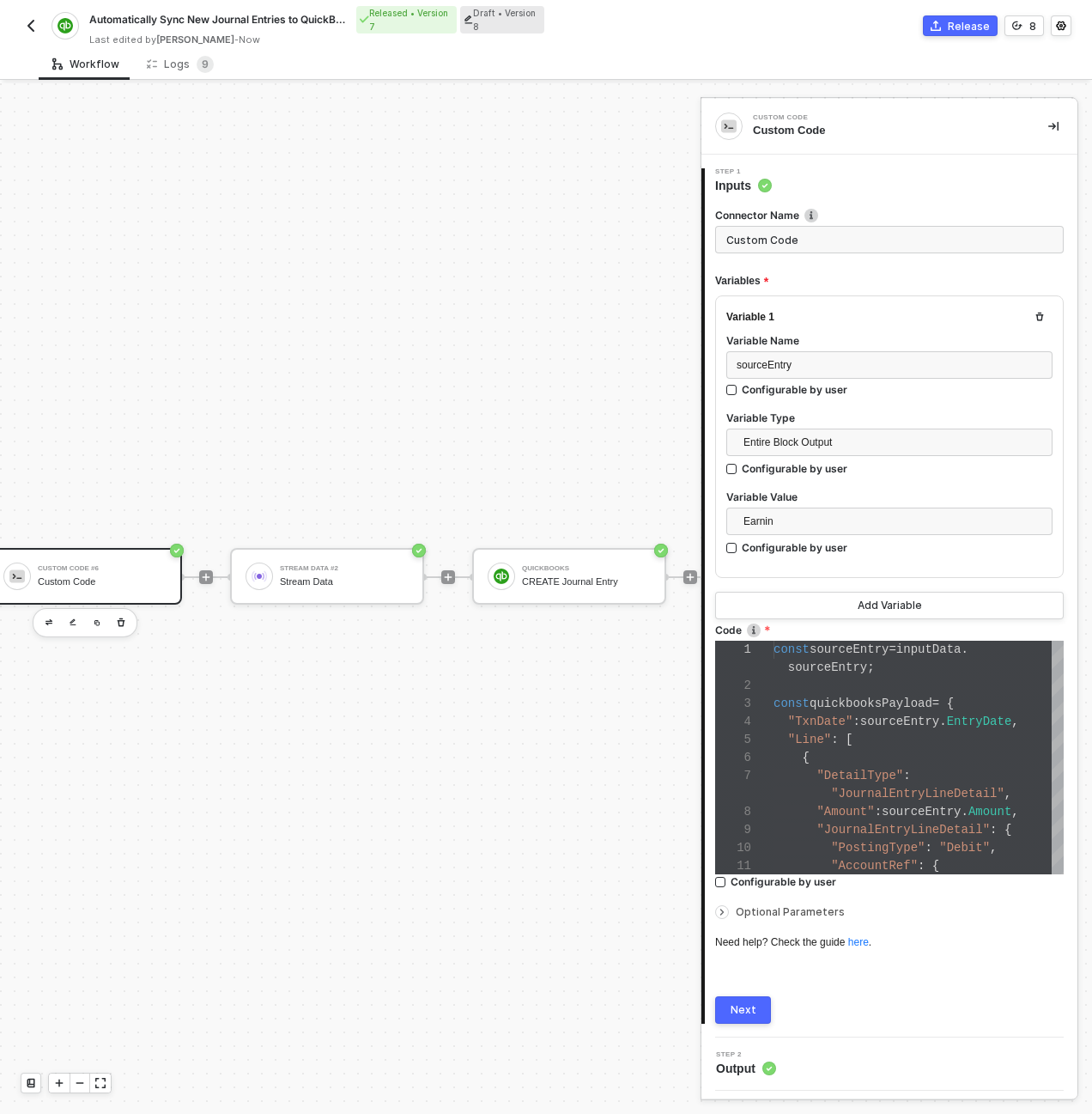
click at [747, 1007] on div "Next" at bounding box center [743, 1010] width 26 height 13
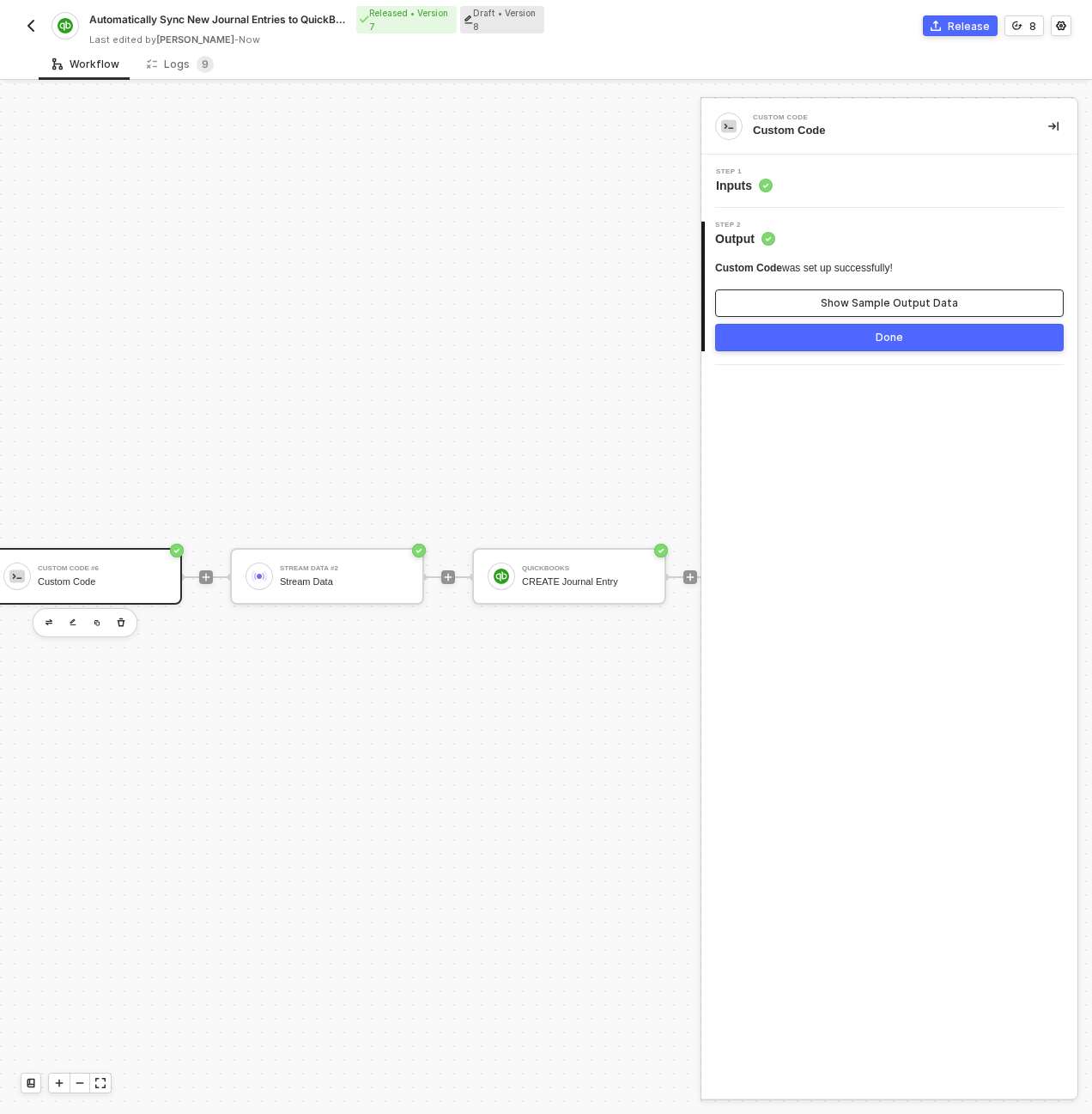
click at [819, 290] on button "Show Sample Output Data" at bounding box center [889, 303] width 348 height 28
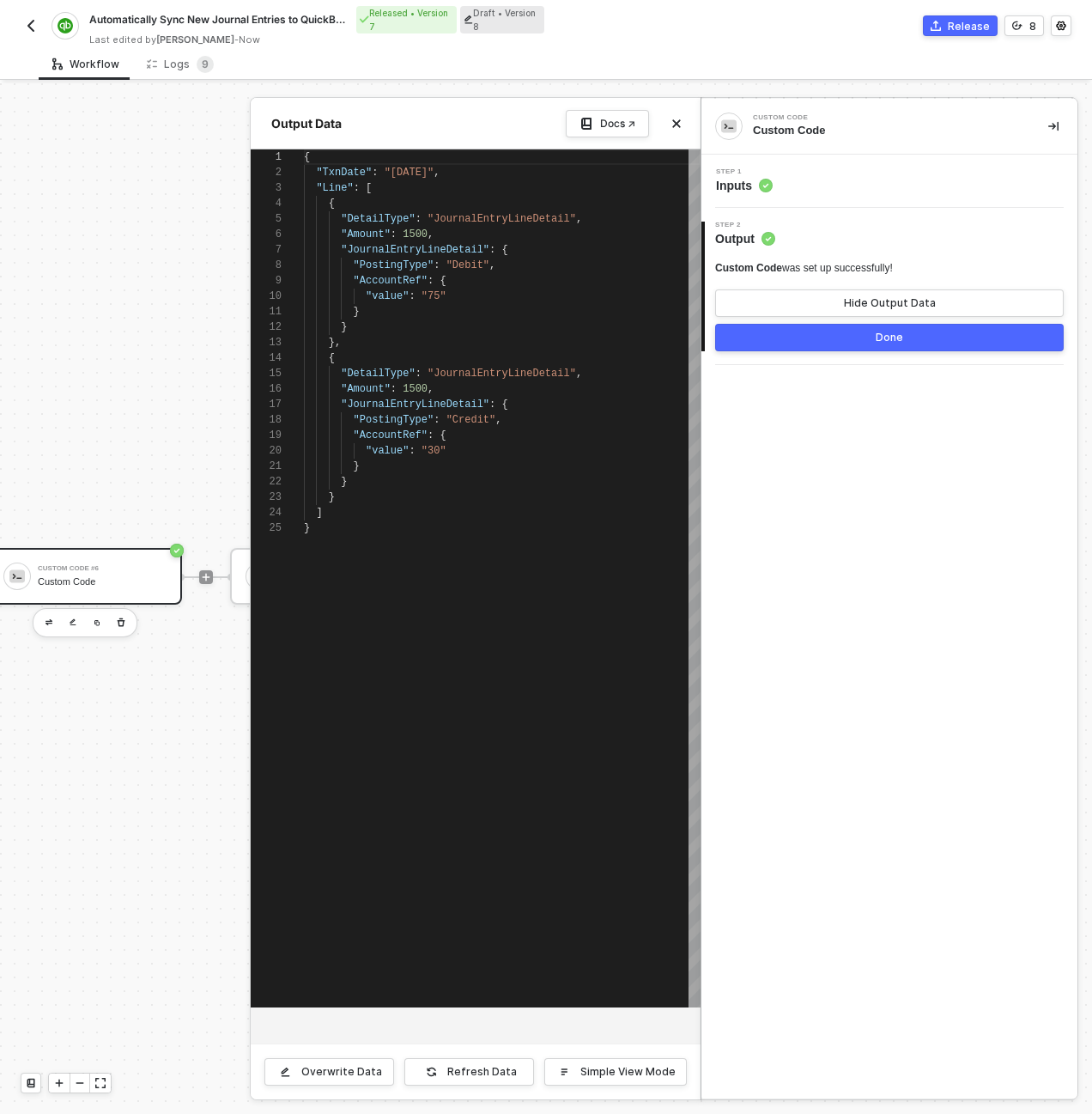
scroll to position [155, 0]
click at [819, 354] on div "2 Step 2 Output Custom Code was set up successfully! Hide Output Data Done" at bounding box center [890, 286] width 376 height 158
click at [815, 337] on button "Done" at bounding box center [889, 337] width 348 height 28
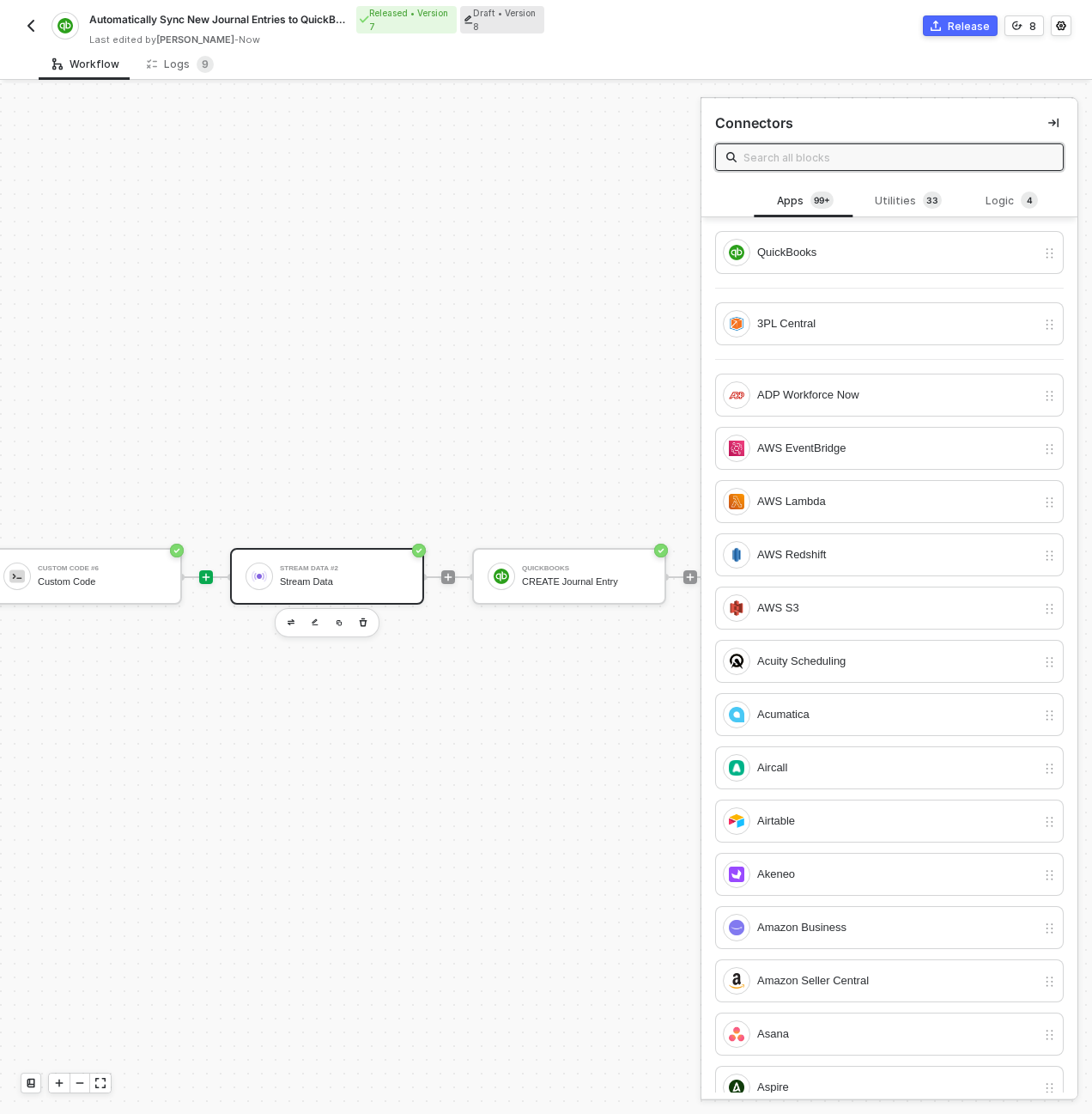
click at [324, 571] on div "Stream Data #2" at bounding box center [344, 568] width 129 height 7
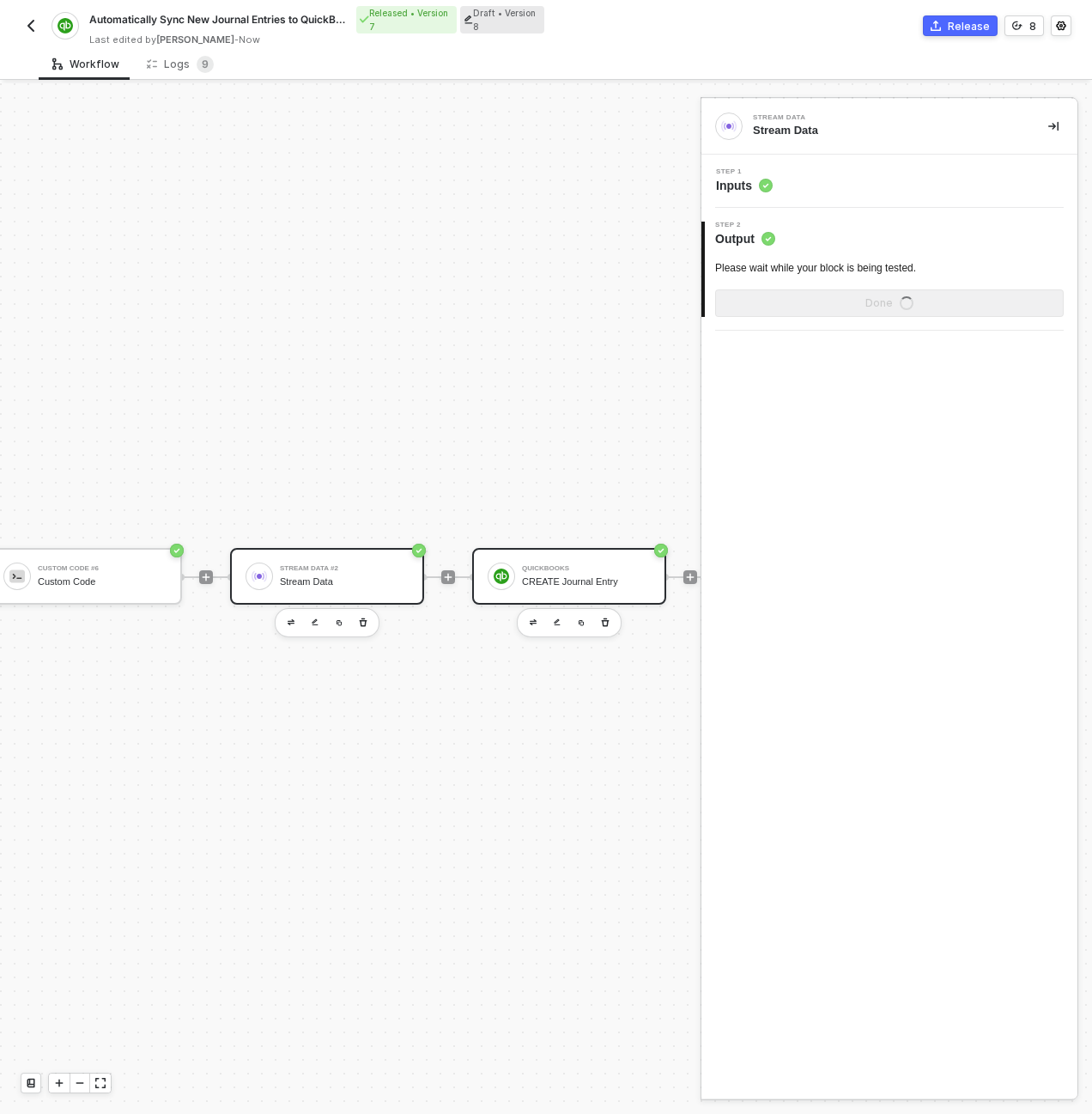
click at [514, 574] on div at bounding box center [501, 576] width 28 height 28
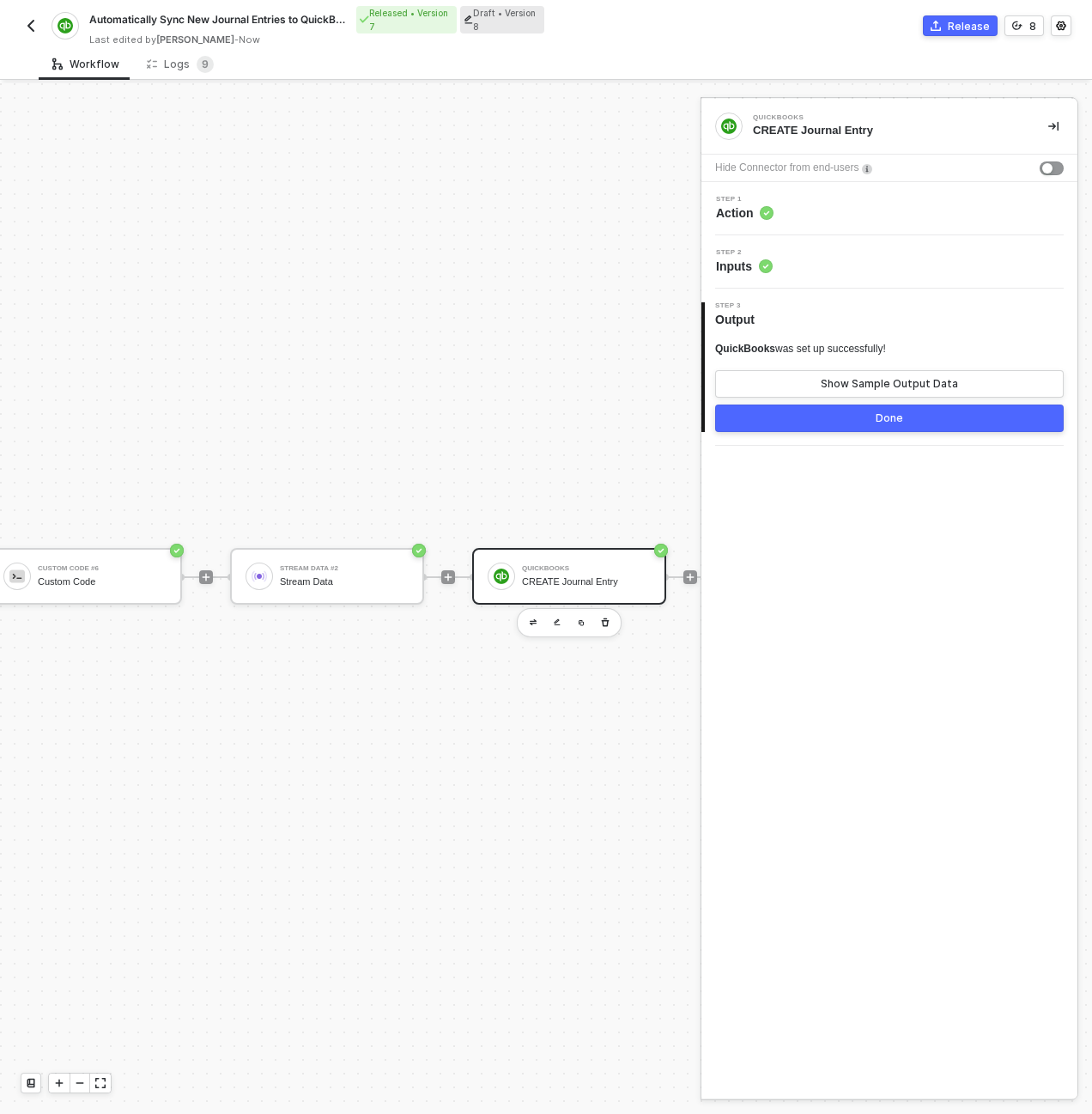
click at [821, 205] on div "Step 1 Action" at bounding box center [891, 208] width 371 height 26
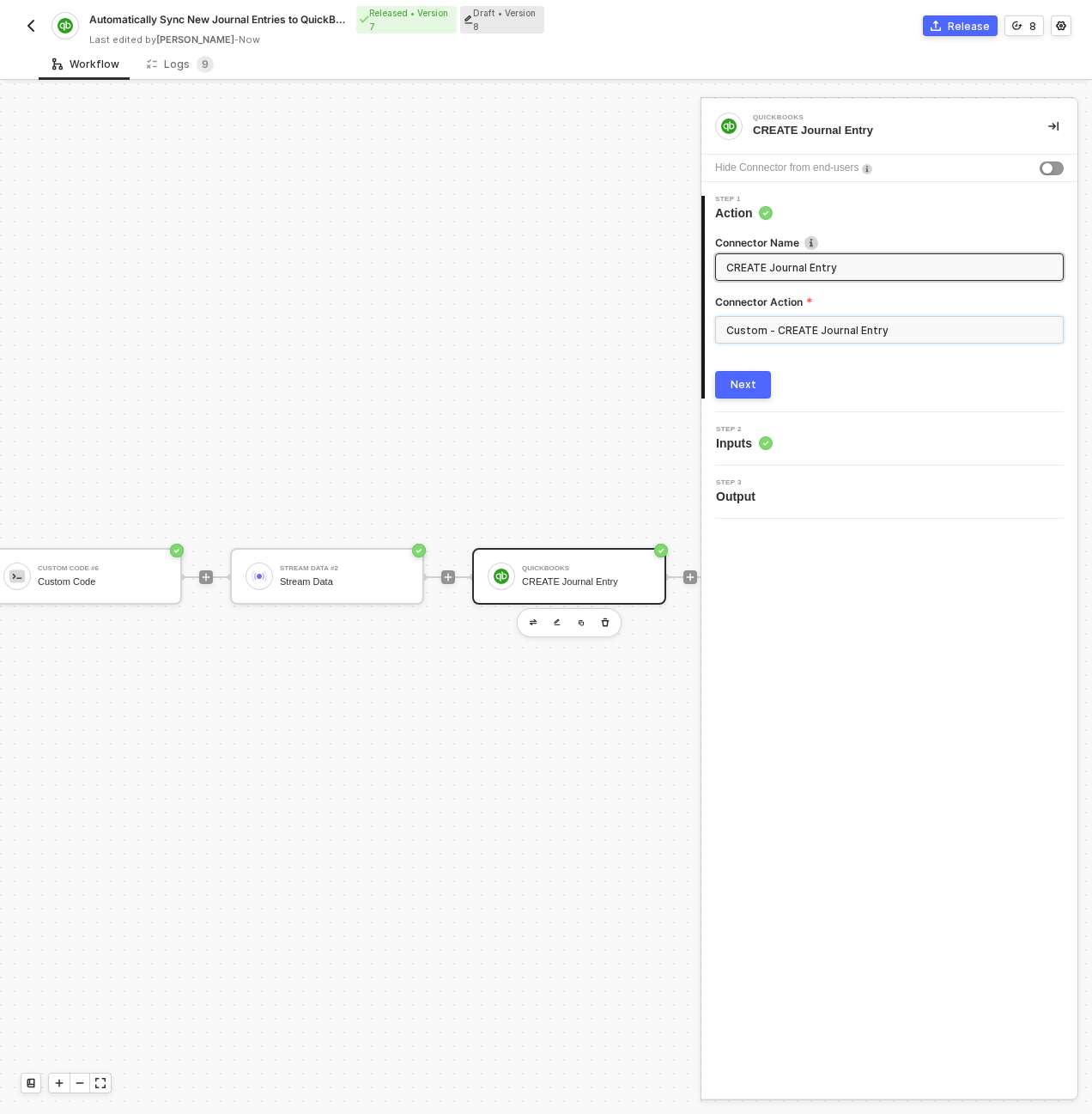
click at [832, 331] on input "Custom - CREATE Journal Entry" at bounding box center [889, 329] width 348 height 28
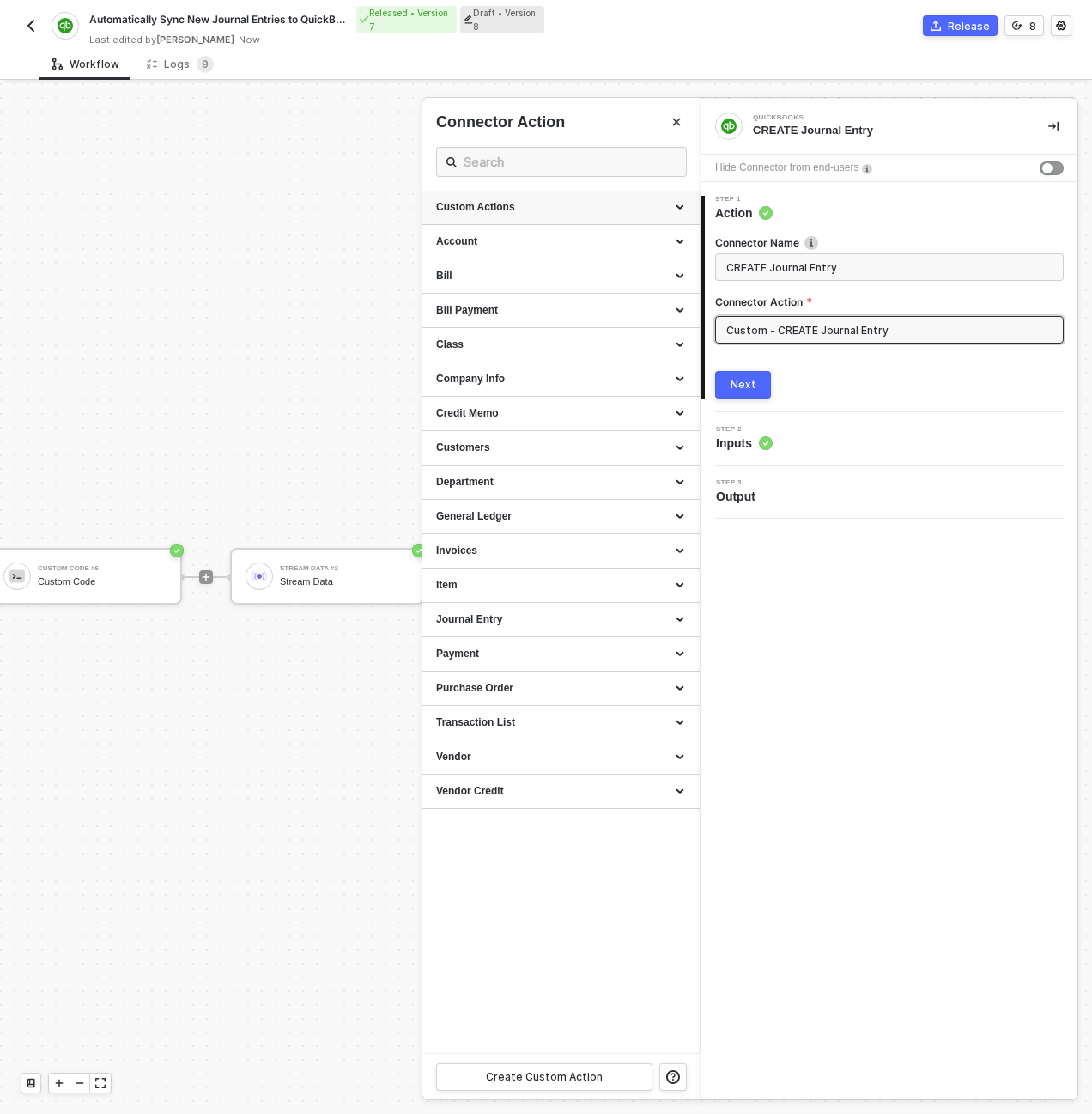
click at [684, 202] on div "Custom Actions" at bounding box center [561, 207] width 250 height 14
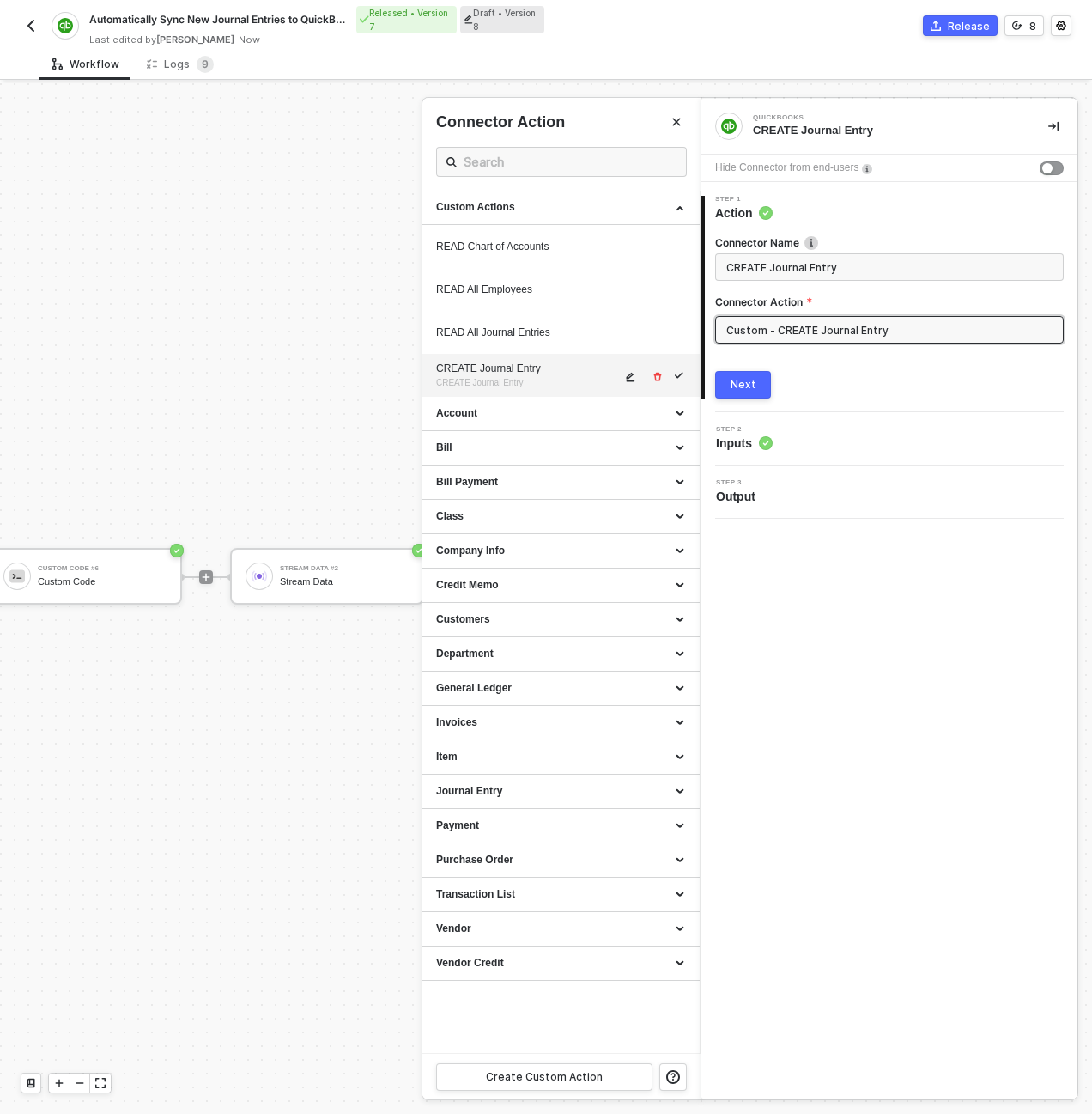
click at [634, 373] on icon "icon-edit" at bounding box center [630, 376] width 10 height 11
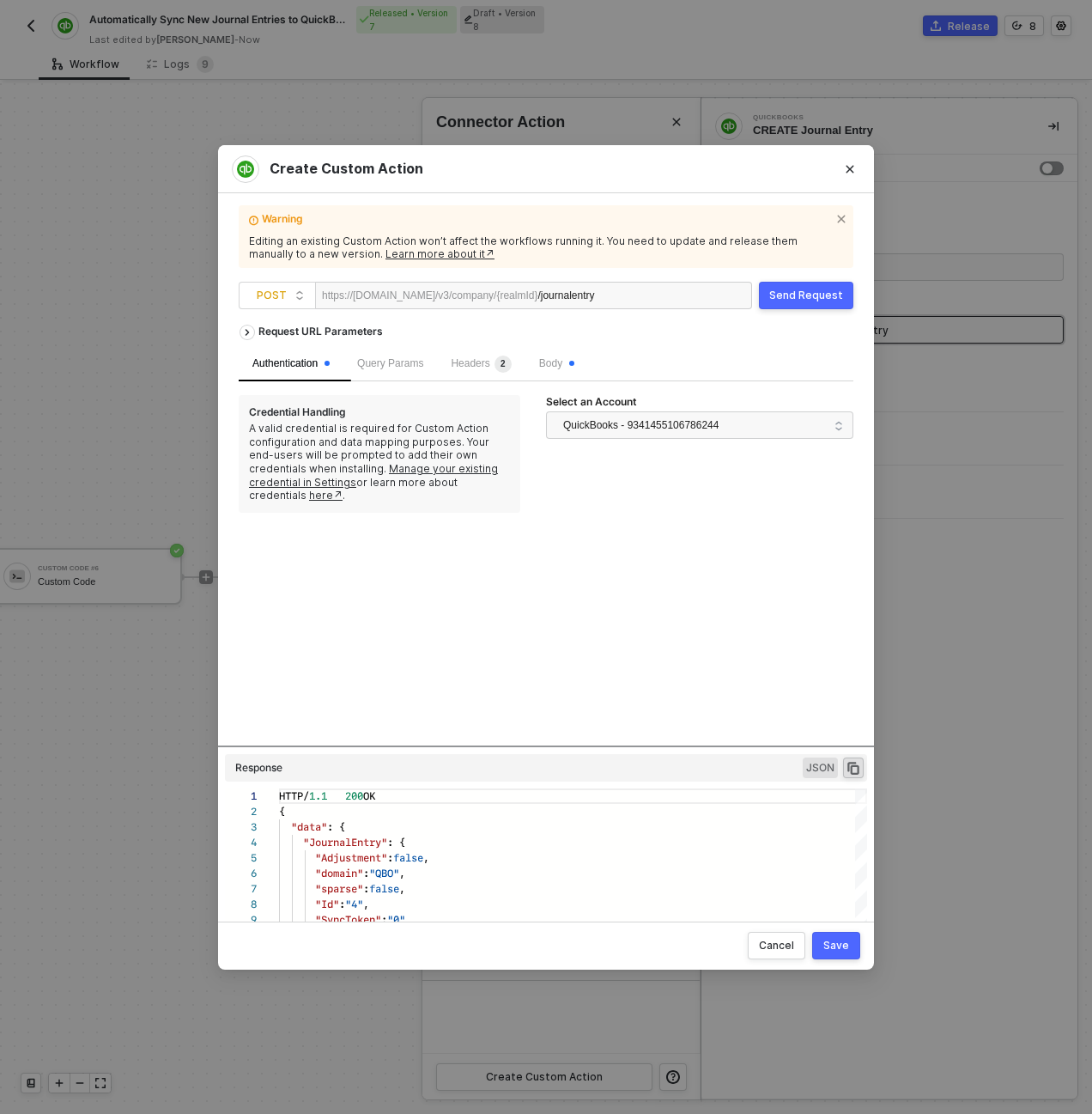
click at [807, 298] on div "Send Request" at bounding box center [806, 295] width 74 height 13
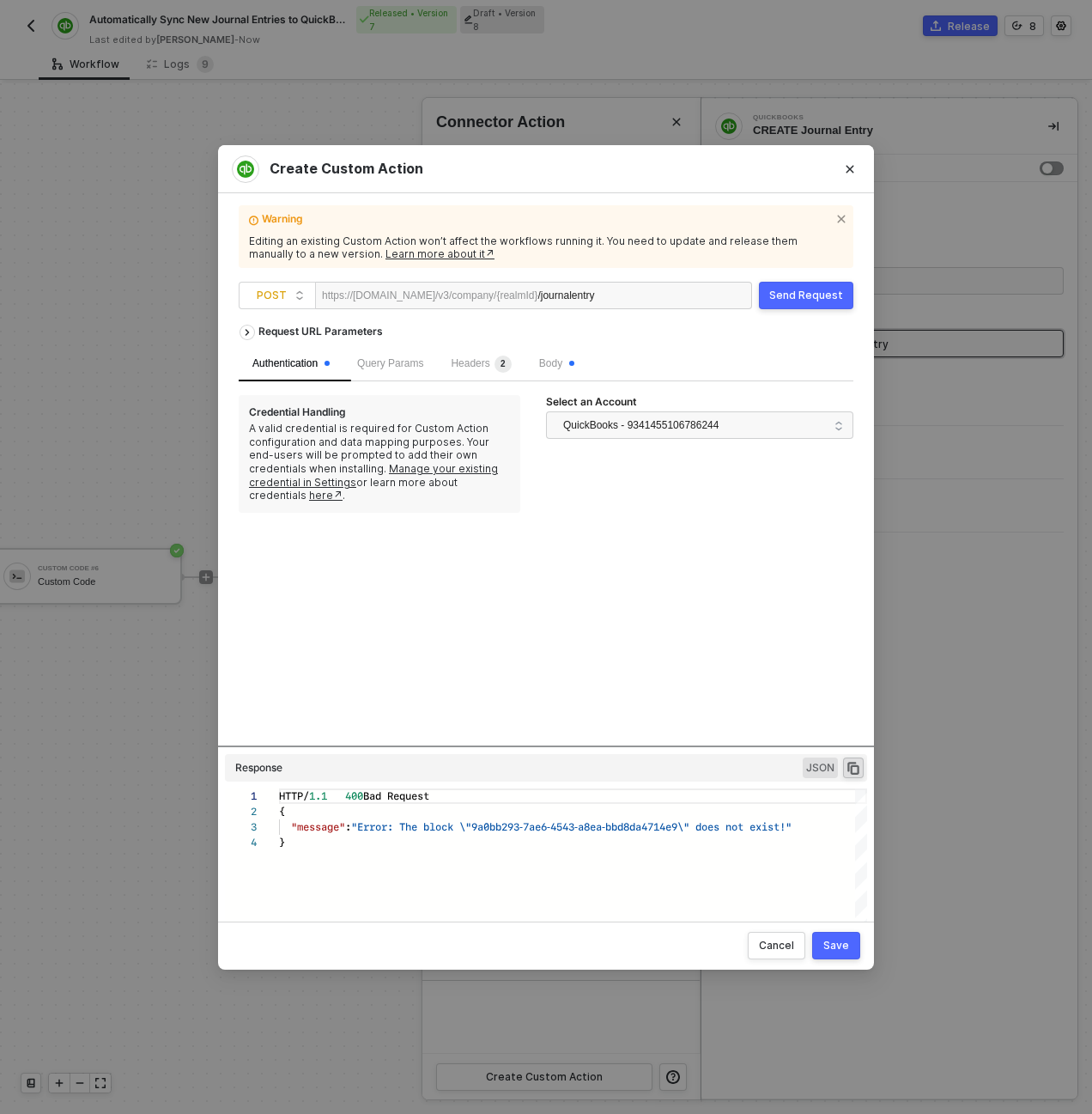
scroll to position [47, 0]
click at [588, 365] on div "Body" at bounding box center [556, 364] width 63 height 34
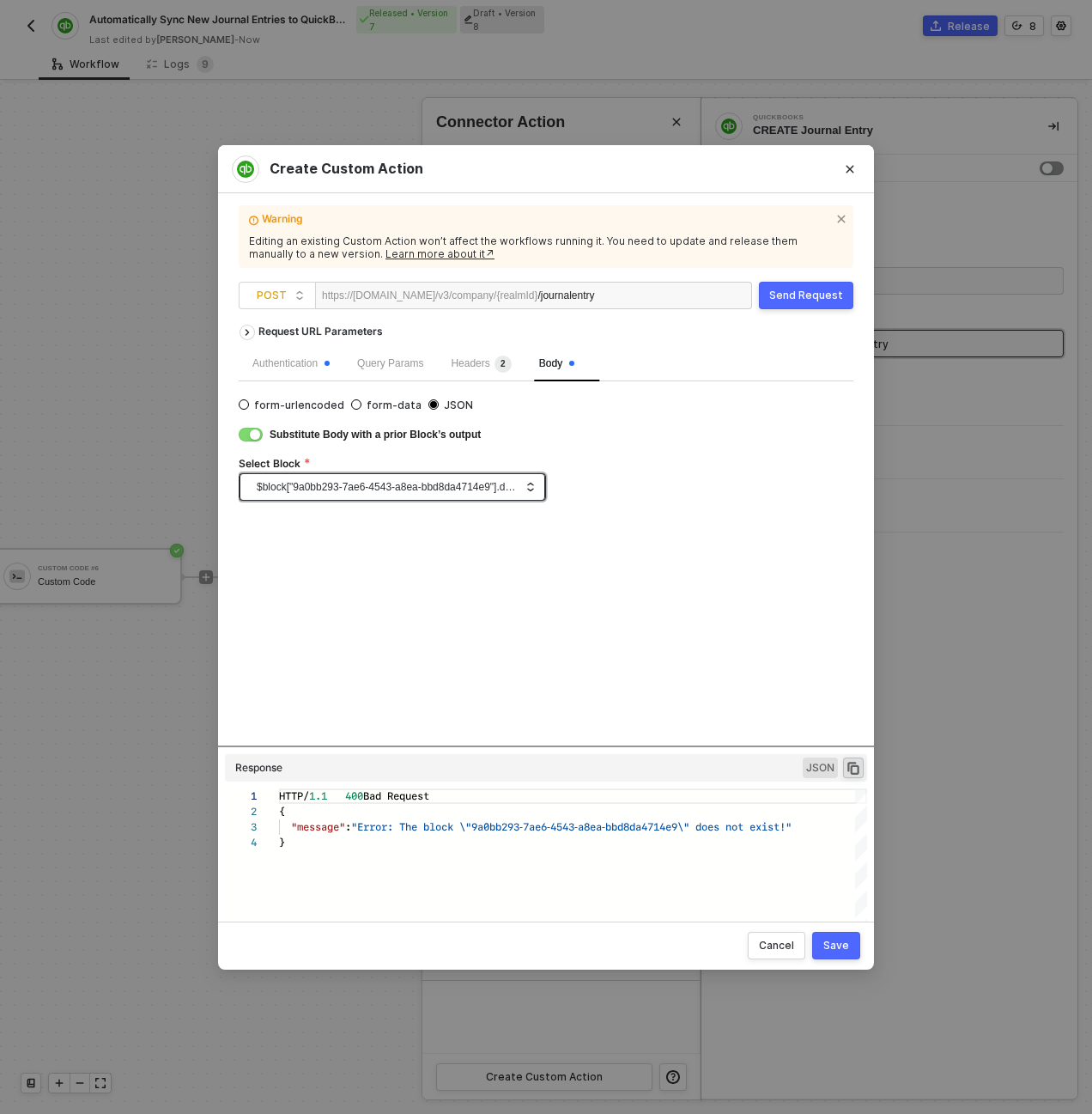
click at [519, 483] on span "$block["9a0bb293-7ae6-4543-a8ea-bbd8da4714e9"].data" at bounding box center [395, 487] width 278 height 26
click at [414, 583] on div "Custom Code #6" at bounding box center [391, 577] width 278 height 18
click at [799, 285] on button "Send Request" at bounding box center [806, 295] width 94 height 28
type textarea "HTTP/1.1 200 OK { "data": { "JournalEntry": { "Adjustment": false, "domain": "Q…"
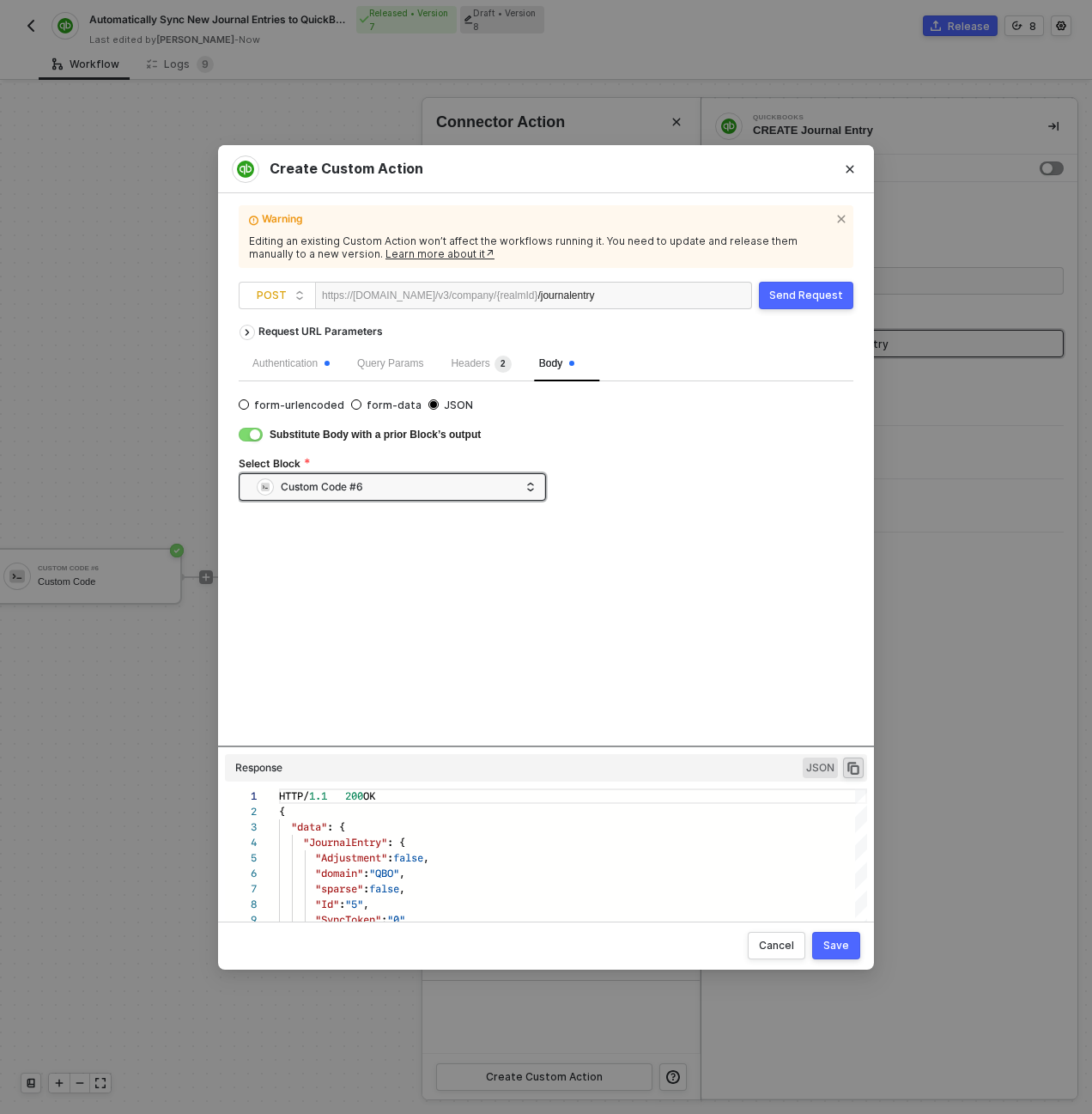
click at [840, 942] on div "Save" at bounding box center [836, 945] width 26 height 13
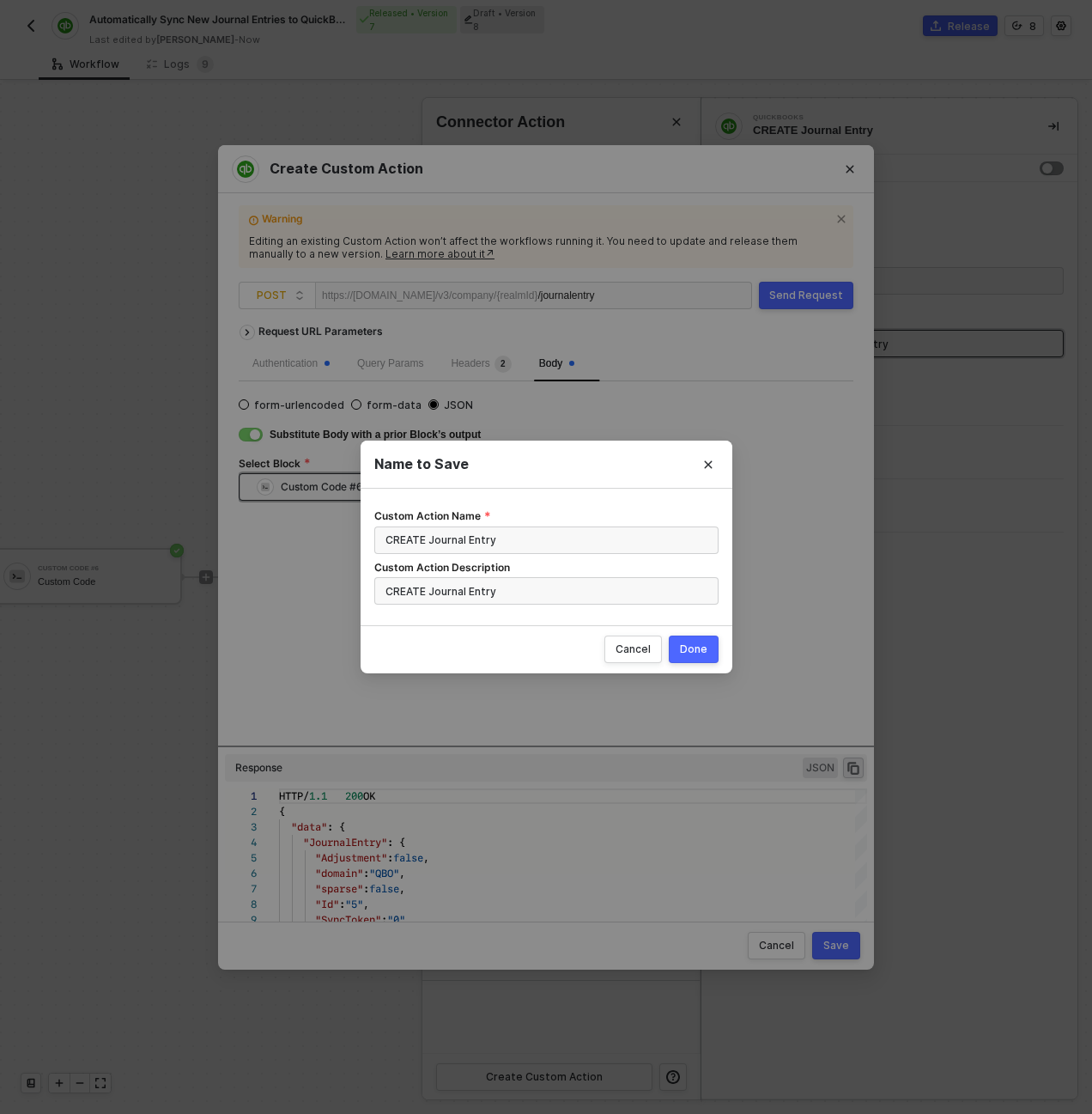
click at [709, 645] on button "Done" at bounding box center [694, 649] width 50 height 28
radio input "true"
radio input "false"
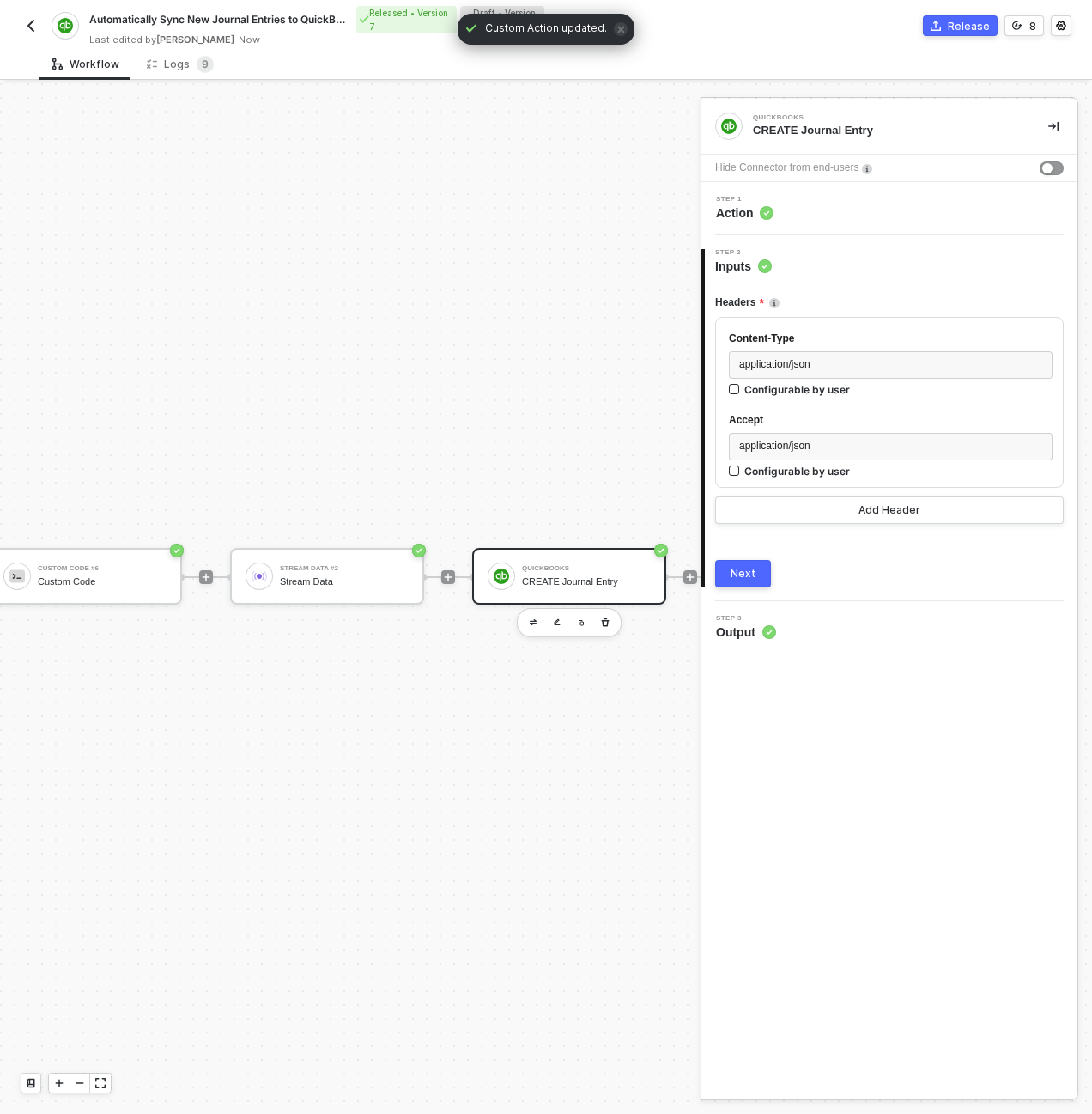
click at [275, 452] on div "TRIGGER Earnin Journal Entry Created Custom Code #6 Custom Code Stream Data #2 …" at bounding box center [537, 577] width 1625 height 1972
click at [216, 319] on div "TRIGGER Earnin Journal Entry Created Custom Code #6 Custom Code Stream Data #2 …" at bounding box center [537, 577] width 1625 height 1972
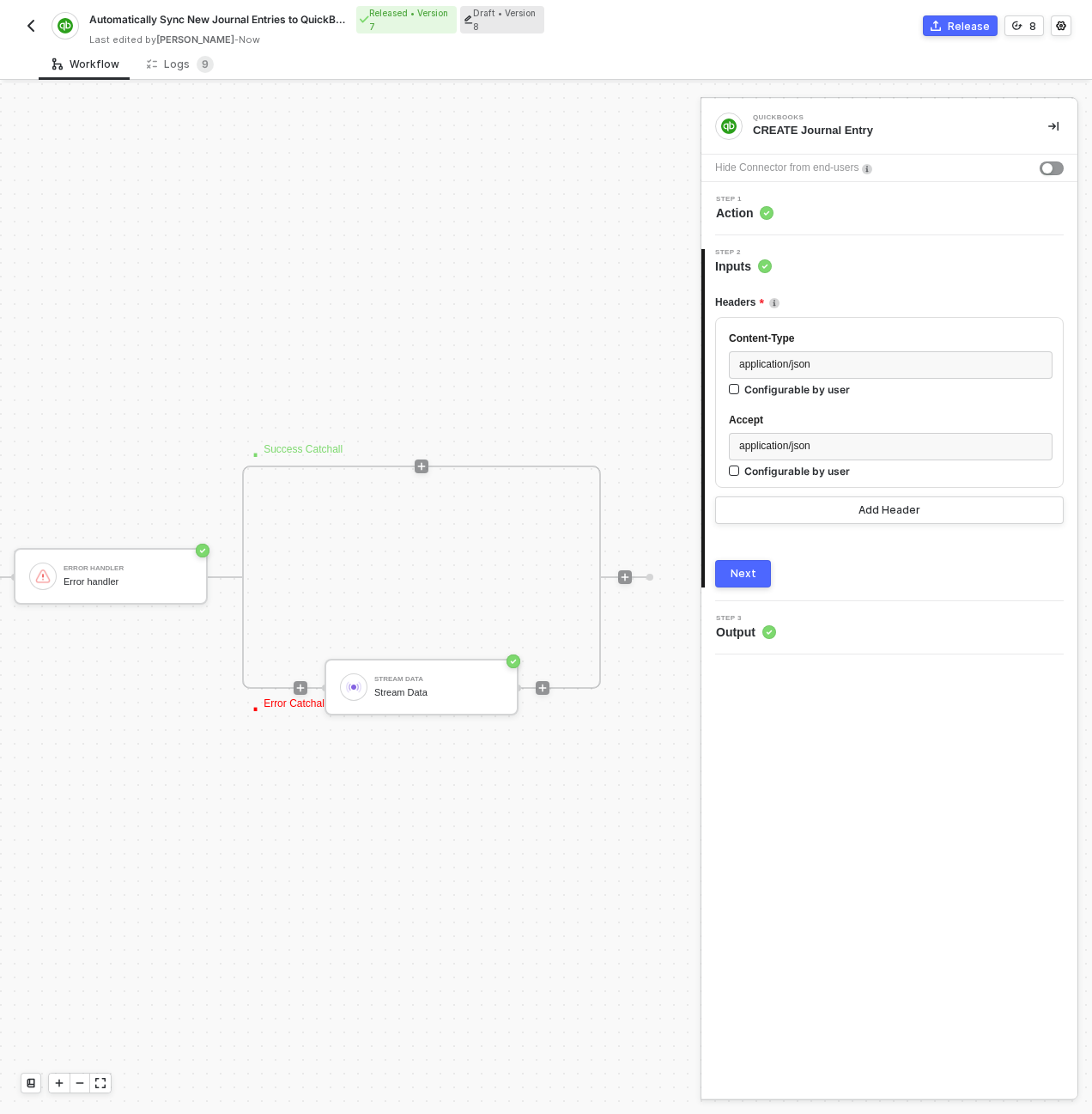
scroll to position [493, 855]
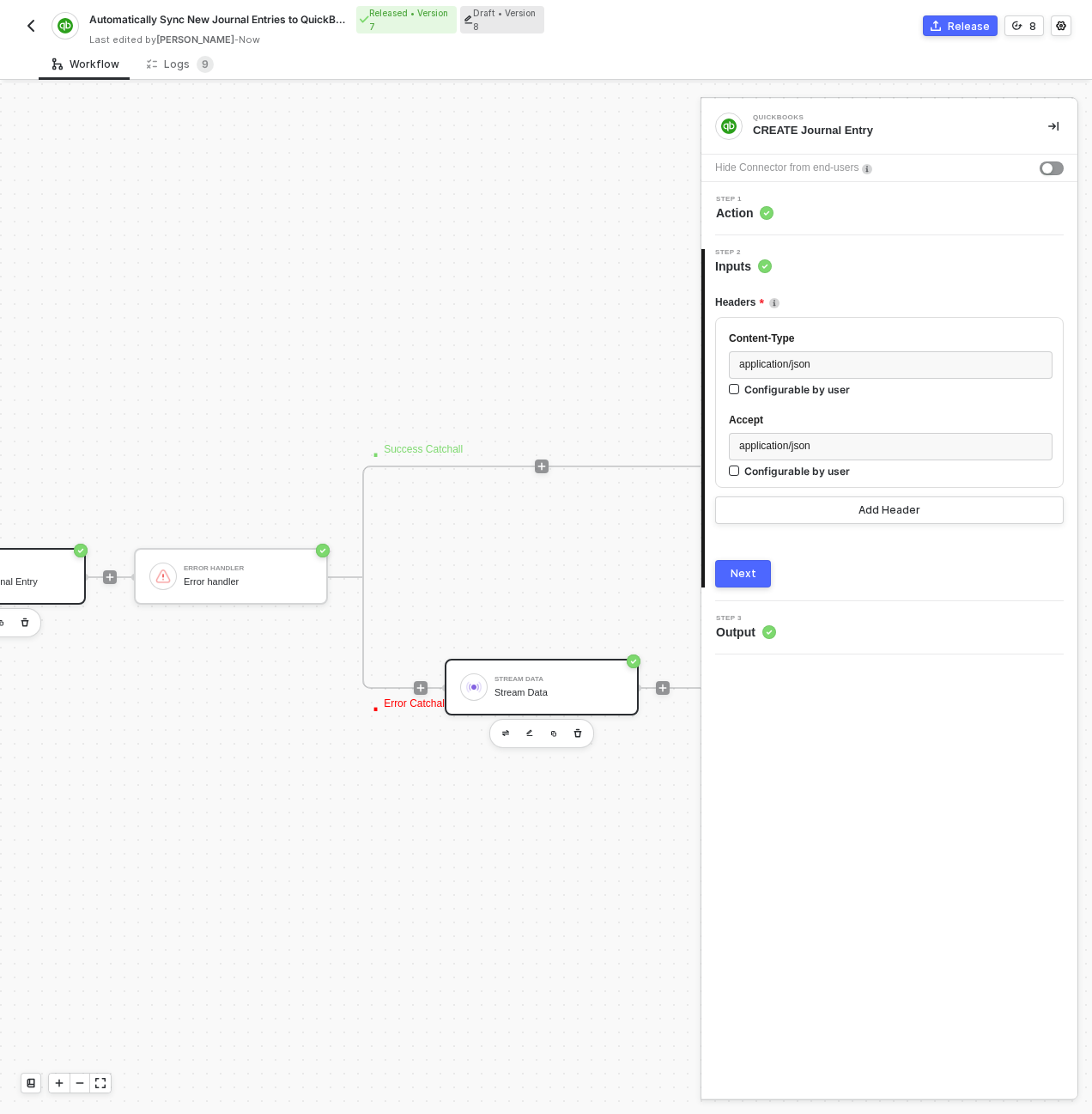
click at [514, 692] on div "Stream Data" at bounding box center [558, 693] width 129 height 11
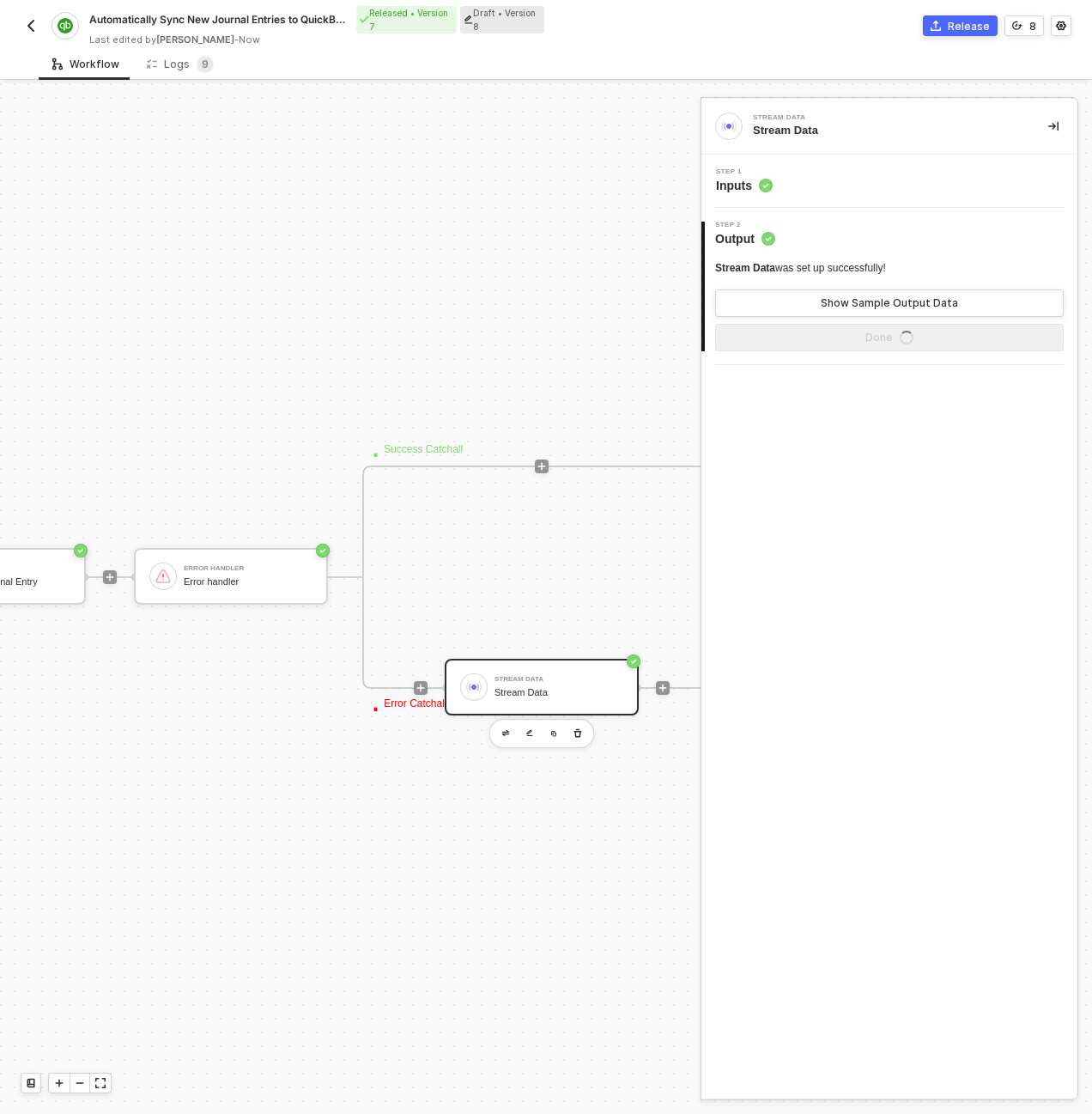
click at [849, 171] on div "Step 1 Inputs" at bounding box center [891, 180] width 371 height 26
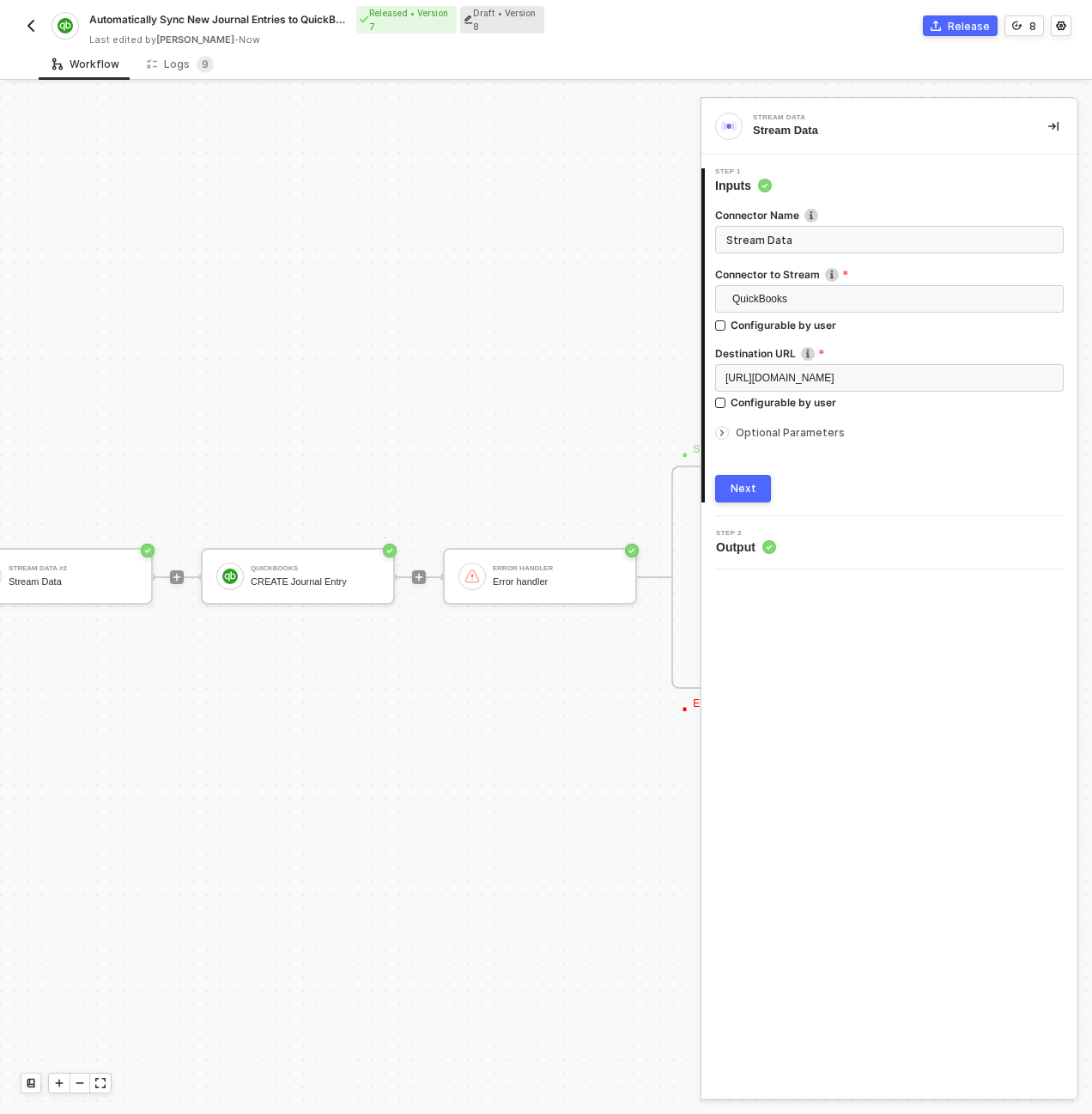
scroll to position [493, 374]
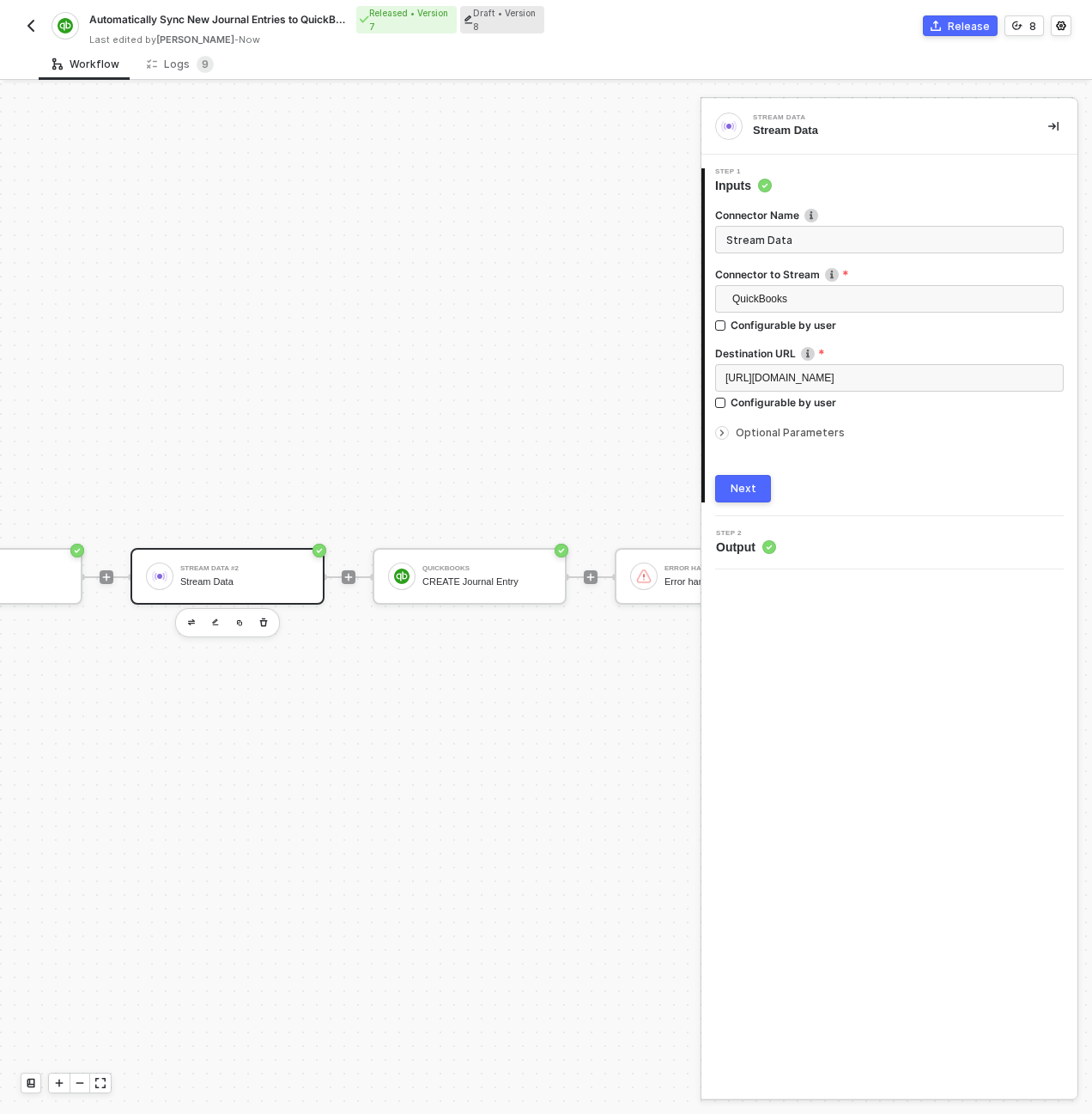
click at [272, 563] on div "Stream Data #2 Stream Data" at bounding box center [244, 576] width 129 height 32
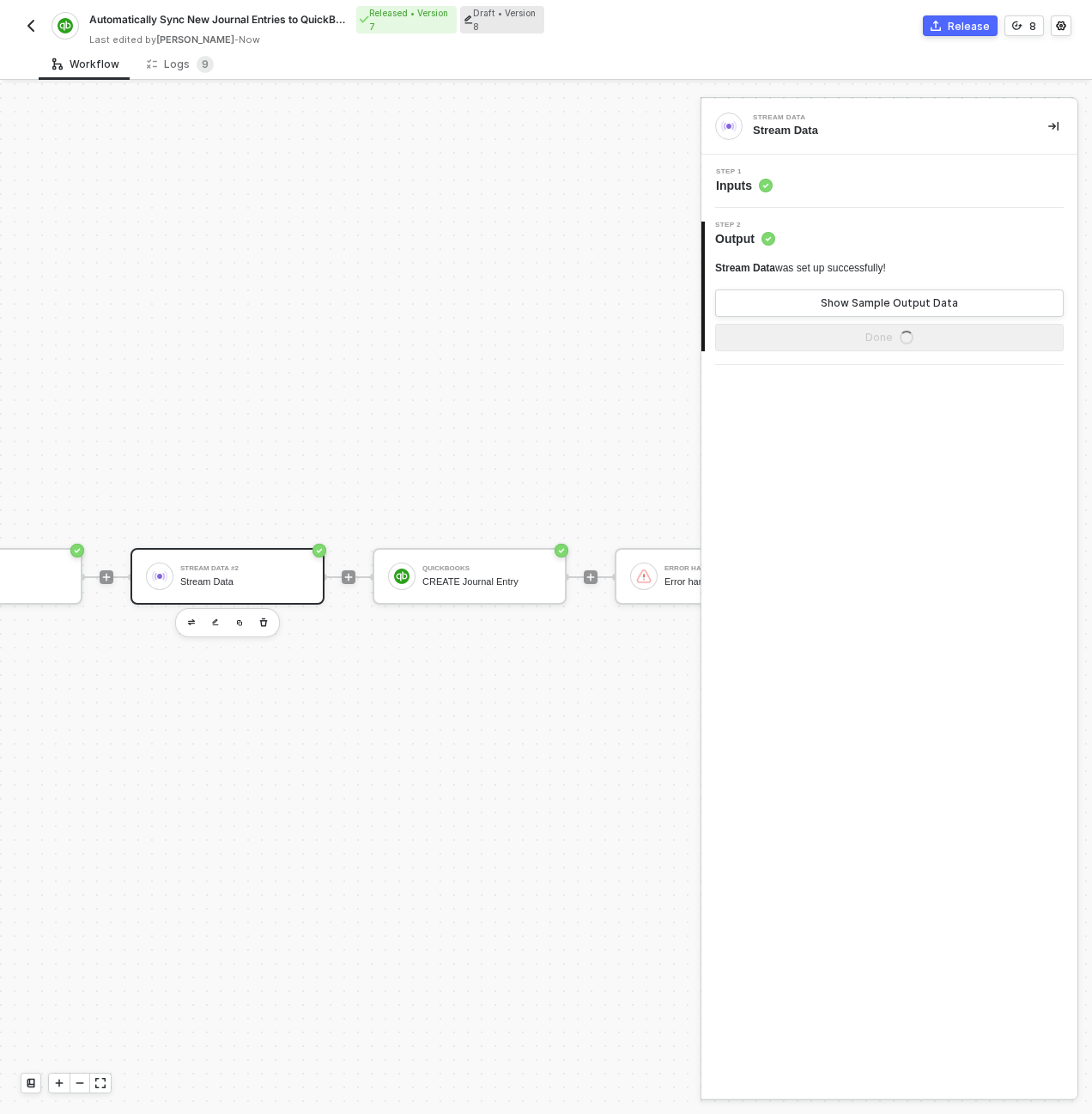
click at [858, 187] on div "Step 1 Inputs" at bounding box center [891, 180] width 371 height 26
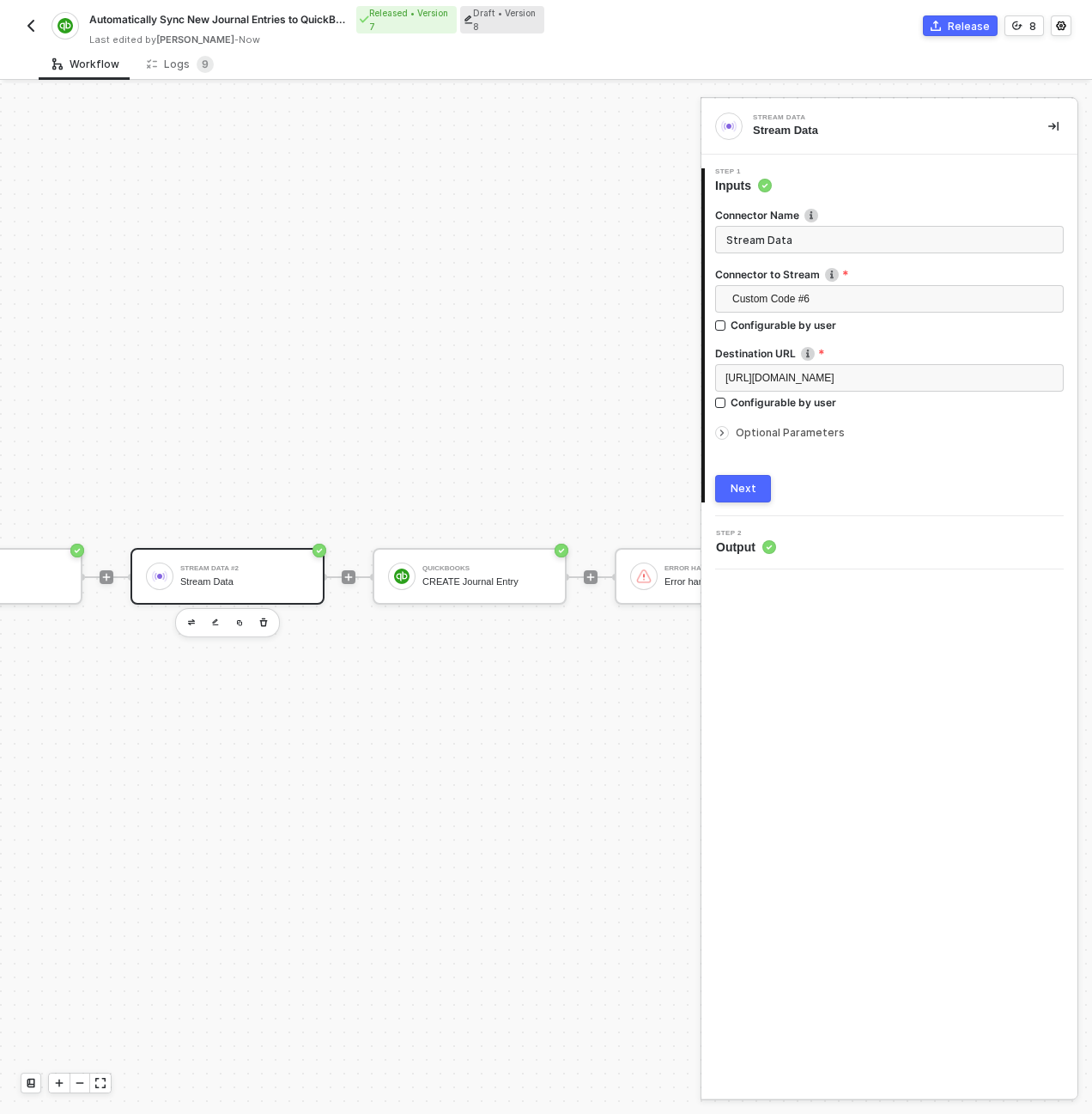
click at [477, 347] on div "TRIGGER Earnin Journal Entry Created Custom Code #6 Custom Code Stream Data #2 …" at bounding box center [438, 577] width 1625 height 1972
click at [114, 255] on div "TRIGGER Earnin Journal Entry Created Custom Code #6 Custom Code Stream Data #2 …" at bounding box center [438, 577] width 1625 height 1972
click at [946, 36] on div "Automatically Sync New Journal Entries to QuickBooks Released • Version 7 Draft…" at bounding box center [546, 24] width 1051 height 48
click at [949, 32] on button "Release" at bounding box center [960, 26] width 74 height 21
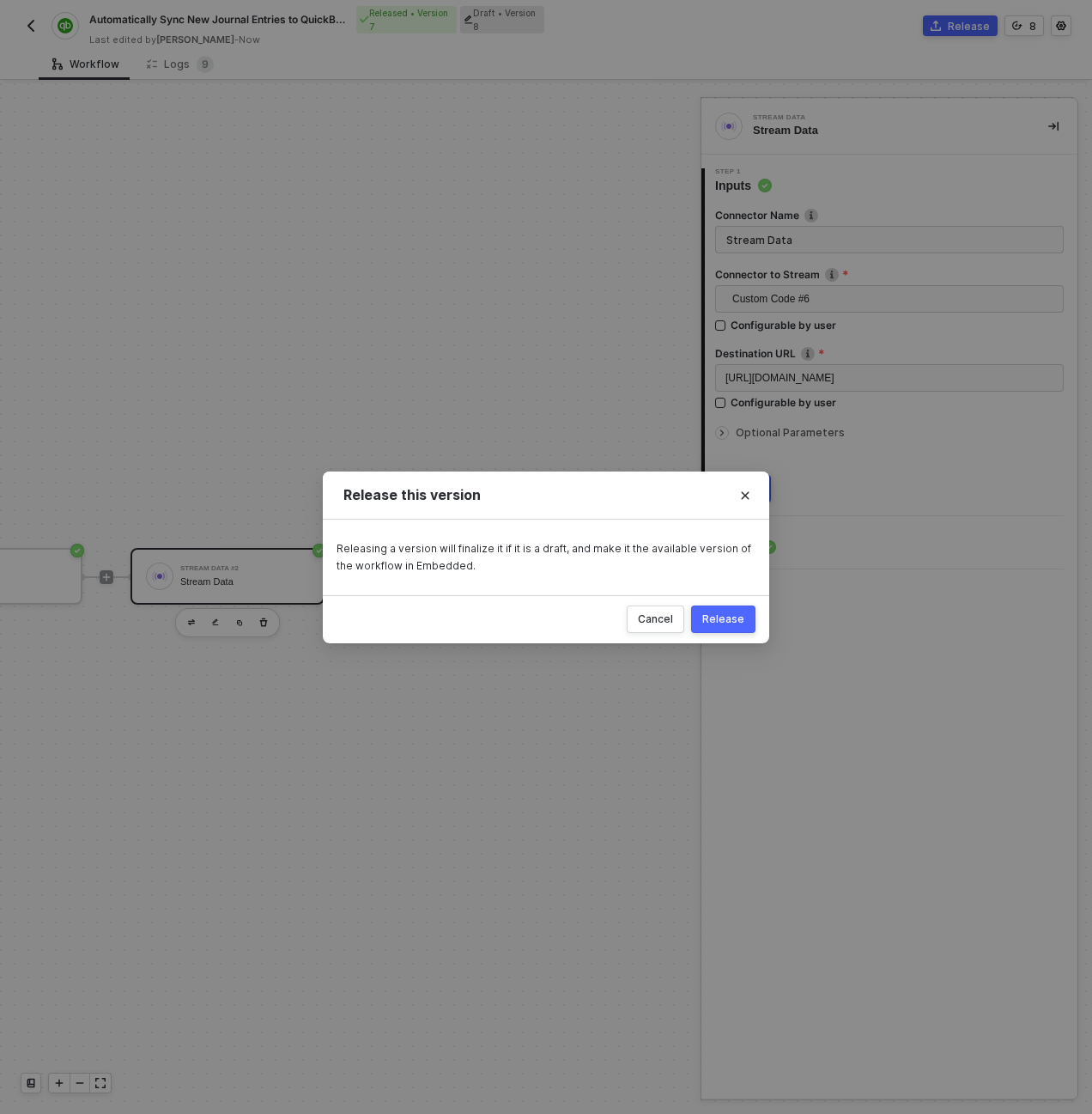
click at [747, 610] on button "Release" at bounding box center [723, 619] width 64 height 28
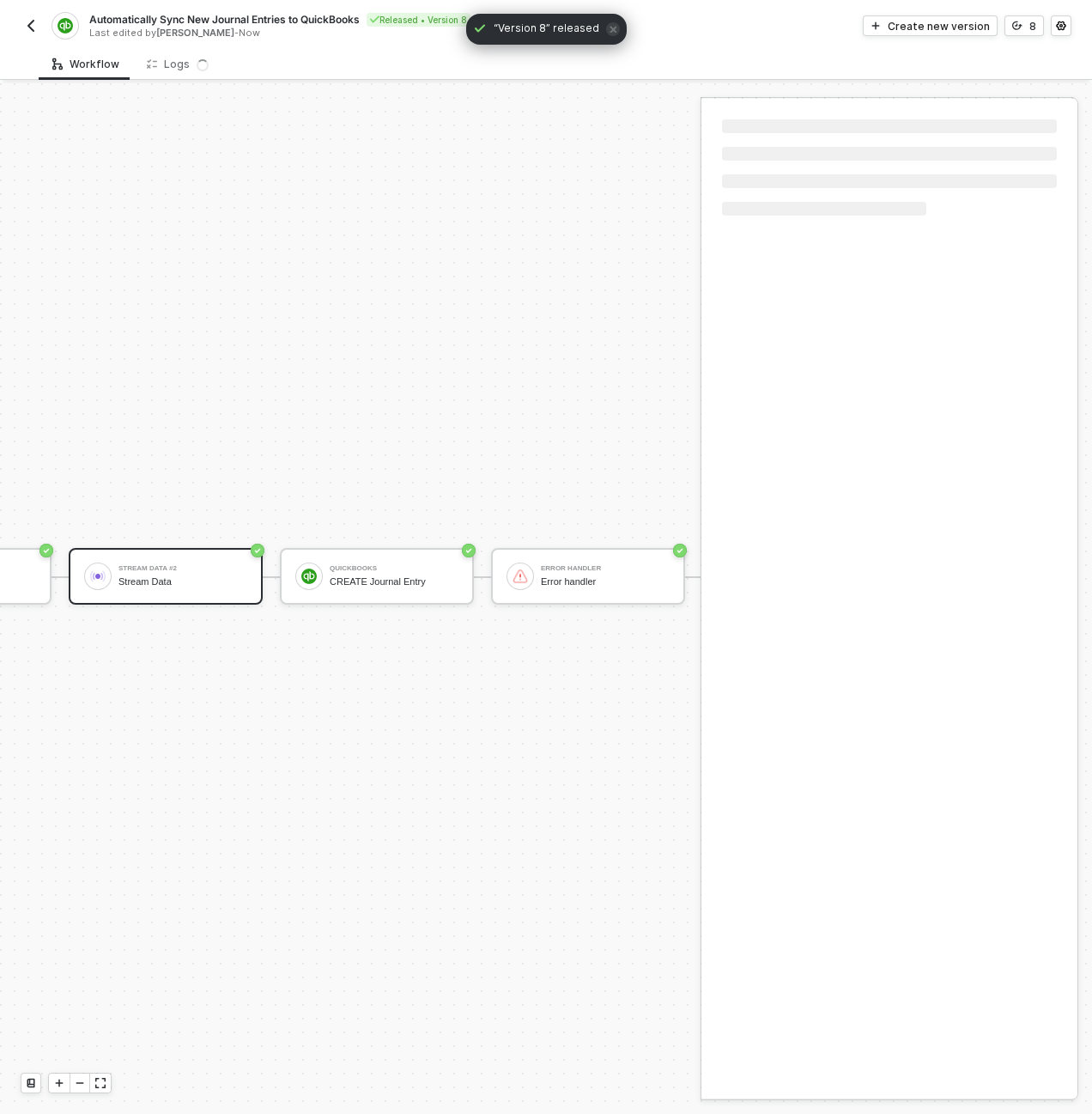
click at [37, 24] on img "button" at bounding box center [31, 26] width 13 height 13
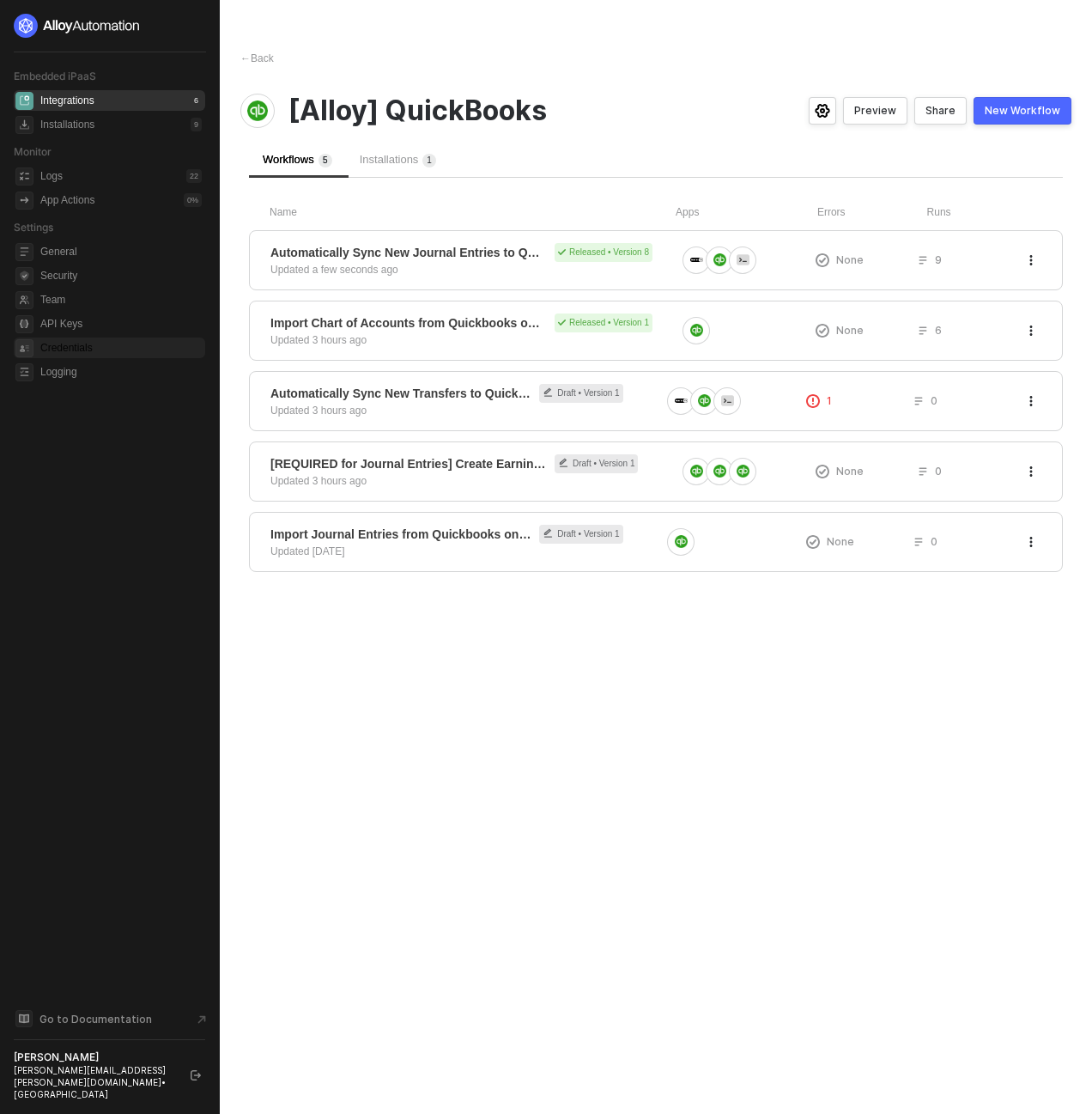
click at [73, 346] on span "Credentials" at bounding box center [120, 348] width 161 height 21
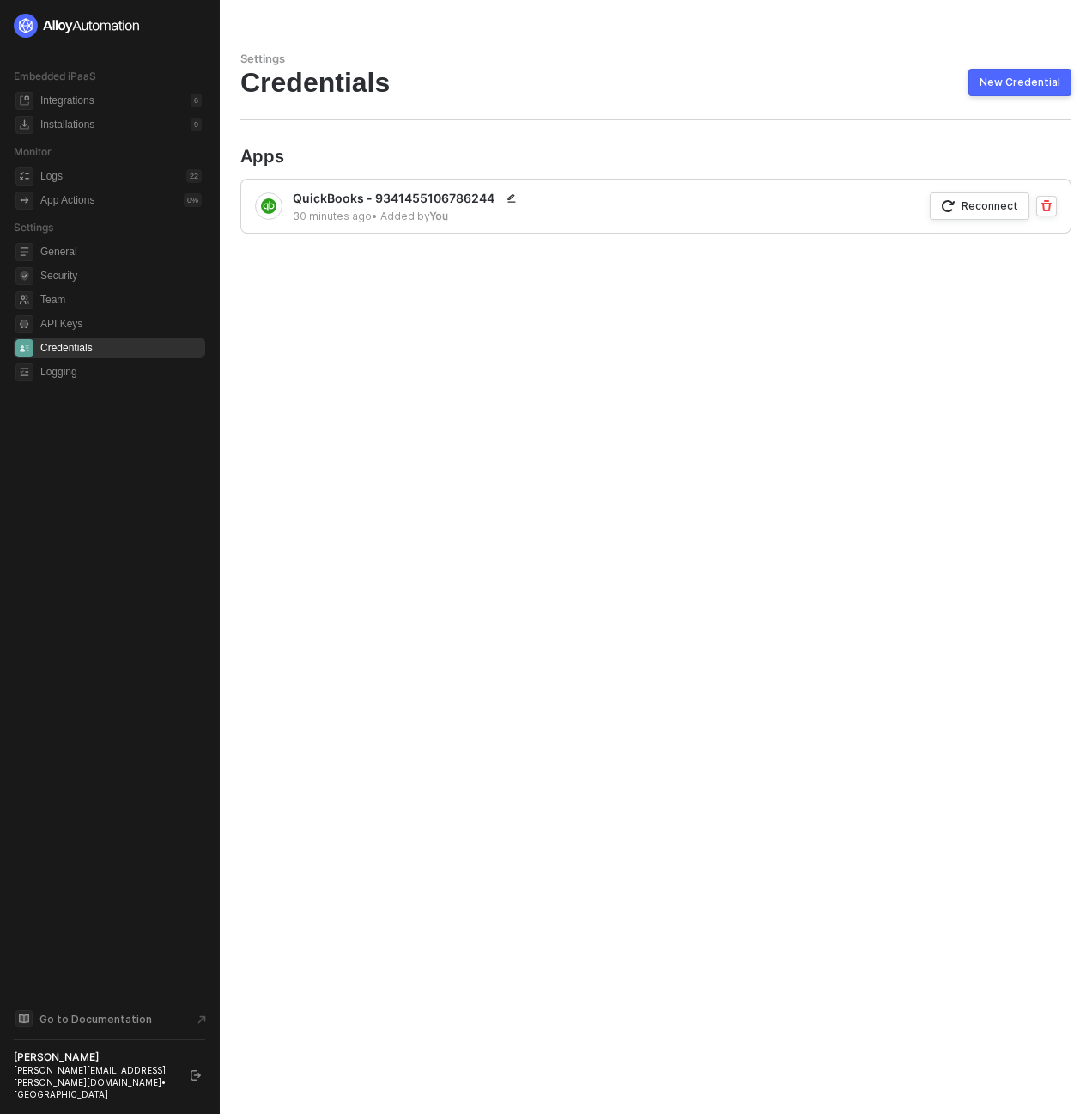
click at [968, 210] on div "Reconnect" at bounding box center [989, 205] width 56 height 14
click at [1046, 204] on icon "button" at bounding box center [1046, 206] width 13 height 13
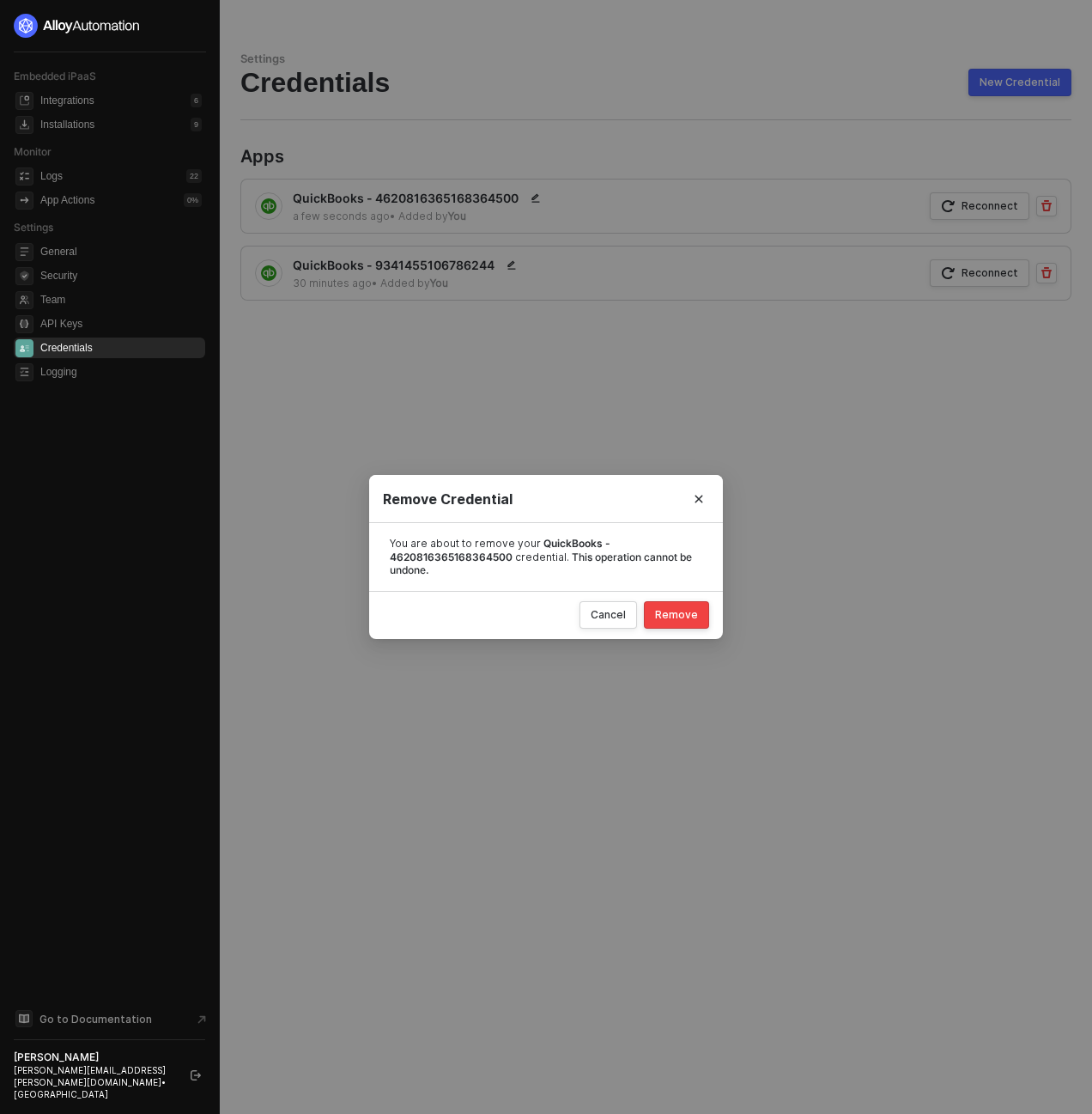
drag, startPoint x: 696, startPoint y: 610, endPoint x: 741, endPoint y: 589, distance: 49.7
click at [696, 610] on div "Remove" at bounding box center [676, 615] width 43 height 13
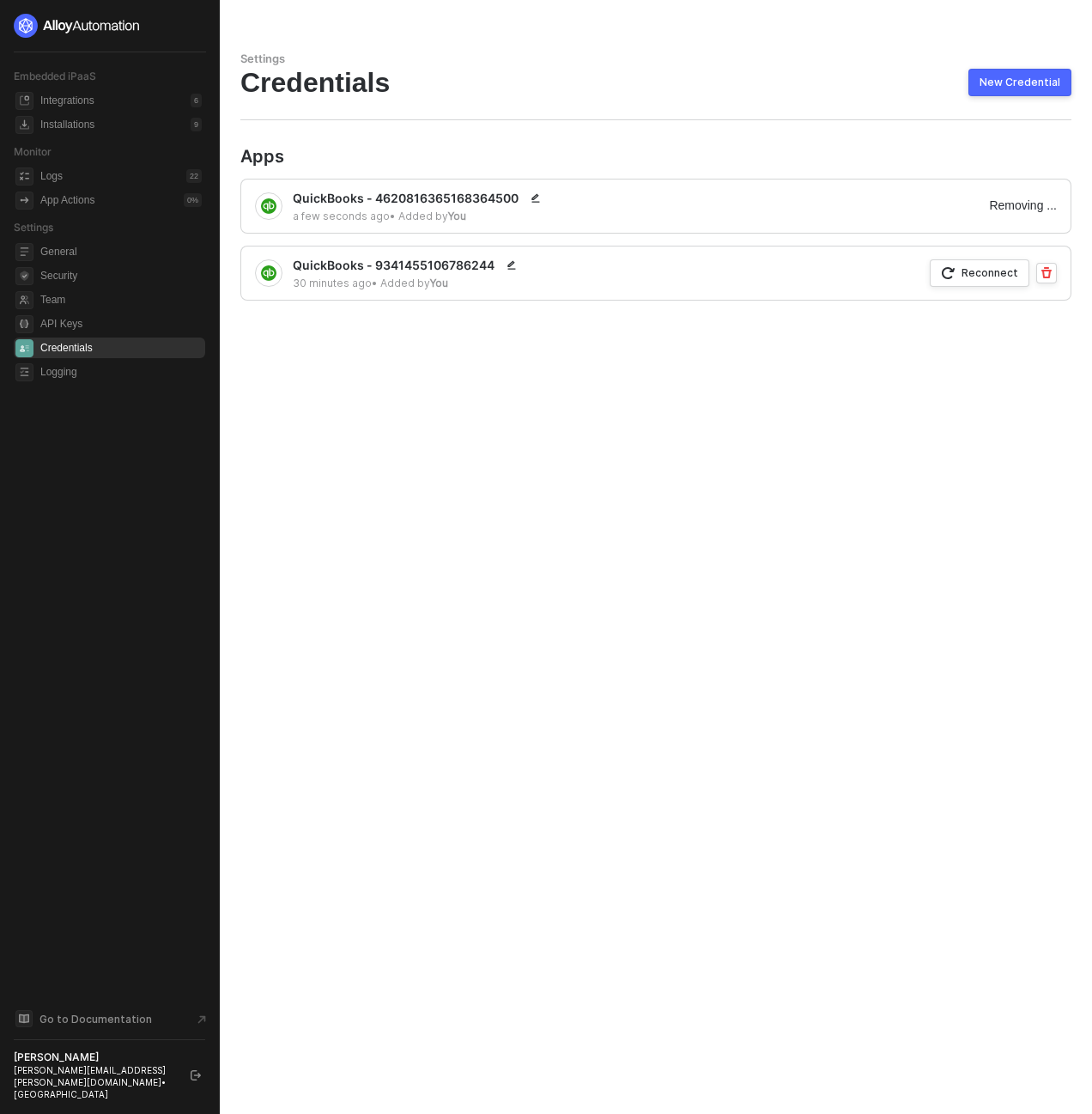
click at [1047, 270] on icon "button" at bounding box center [1046, 273] width 13 height 13
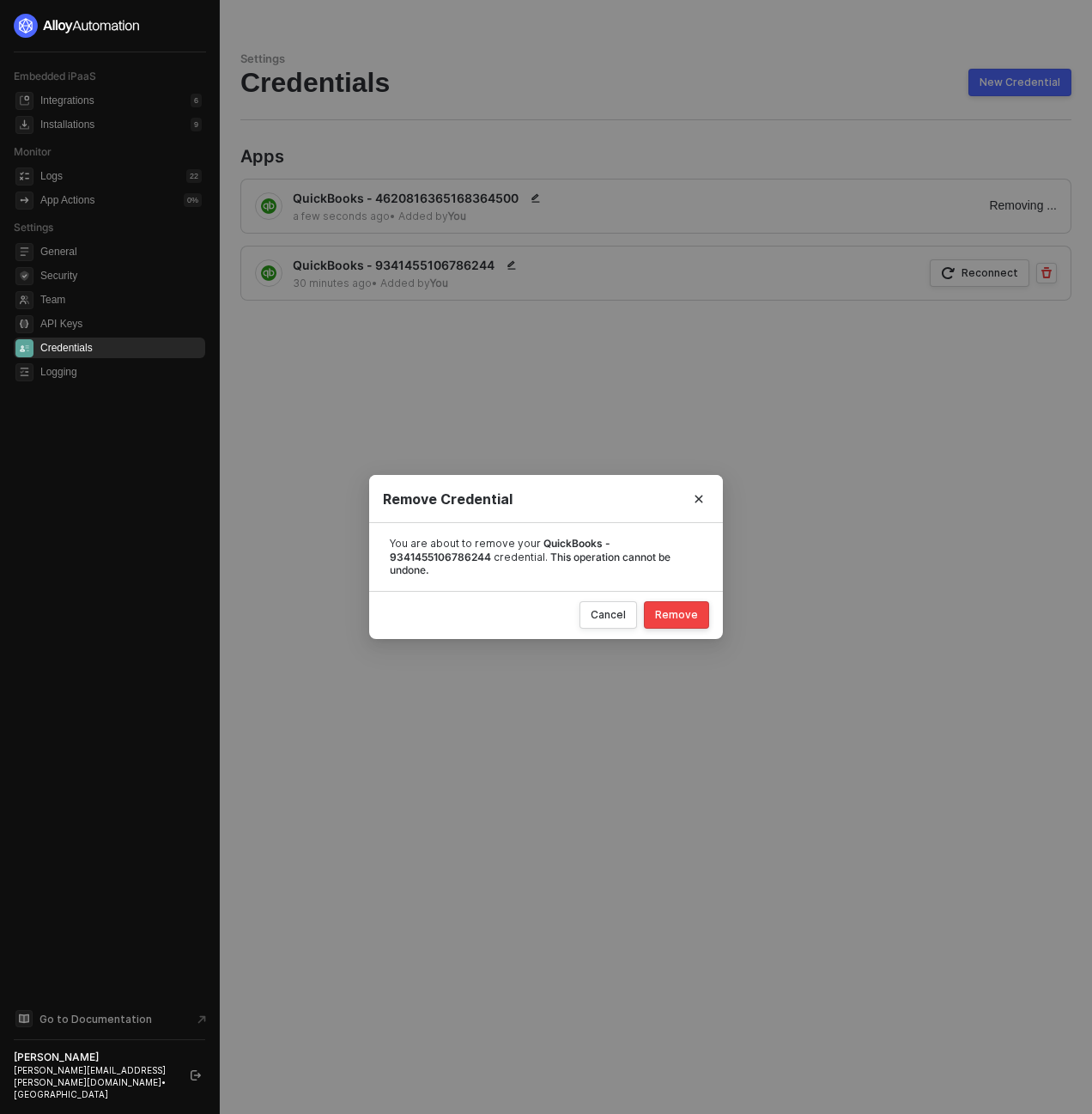
click at [686, 626] on button "Remove" at bounding box center [677, 615] width 65 height 28
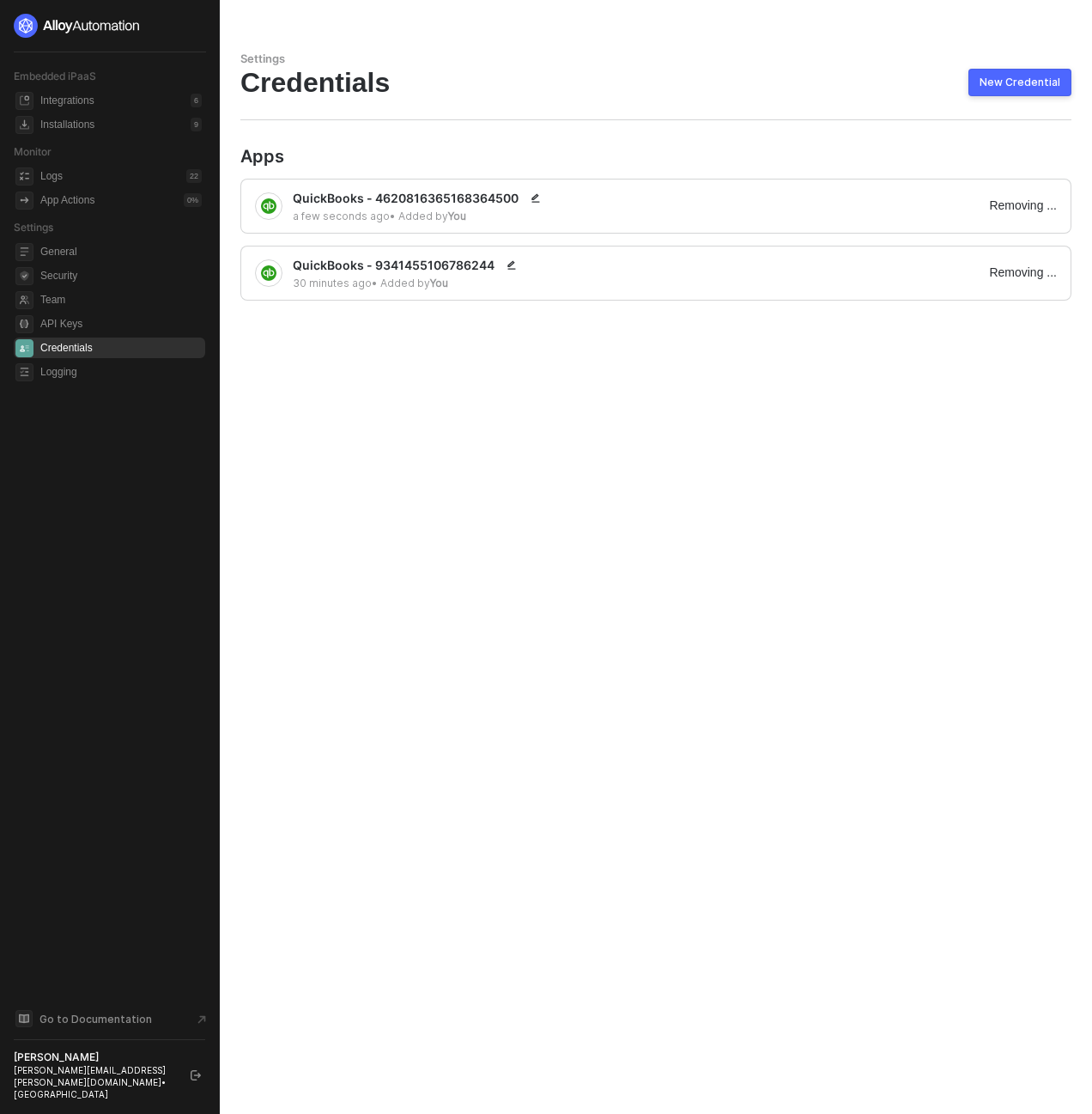
click at [942, 107] on div "Settings Credentials New Credential Apps QuickBooks - 4620816365168364500 a few…" at bounding box center [656, 557] width 872 height 1114
click at [750, 138] on div "Settings Credentials New Credential Apps QuickBooks - 4620816365168364500 a few…" at bounding box center [656, 557] width 872 height 1114
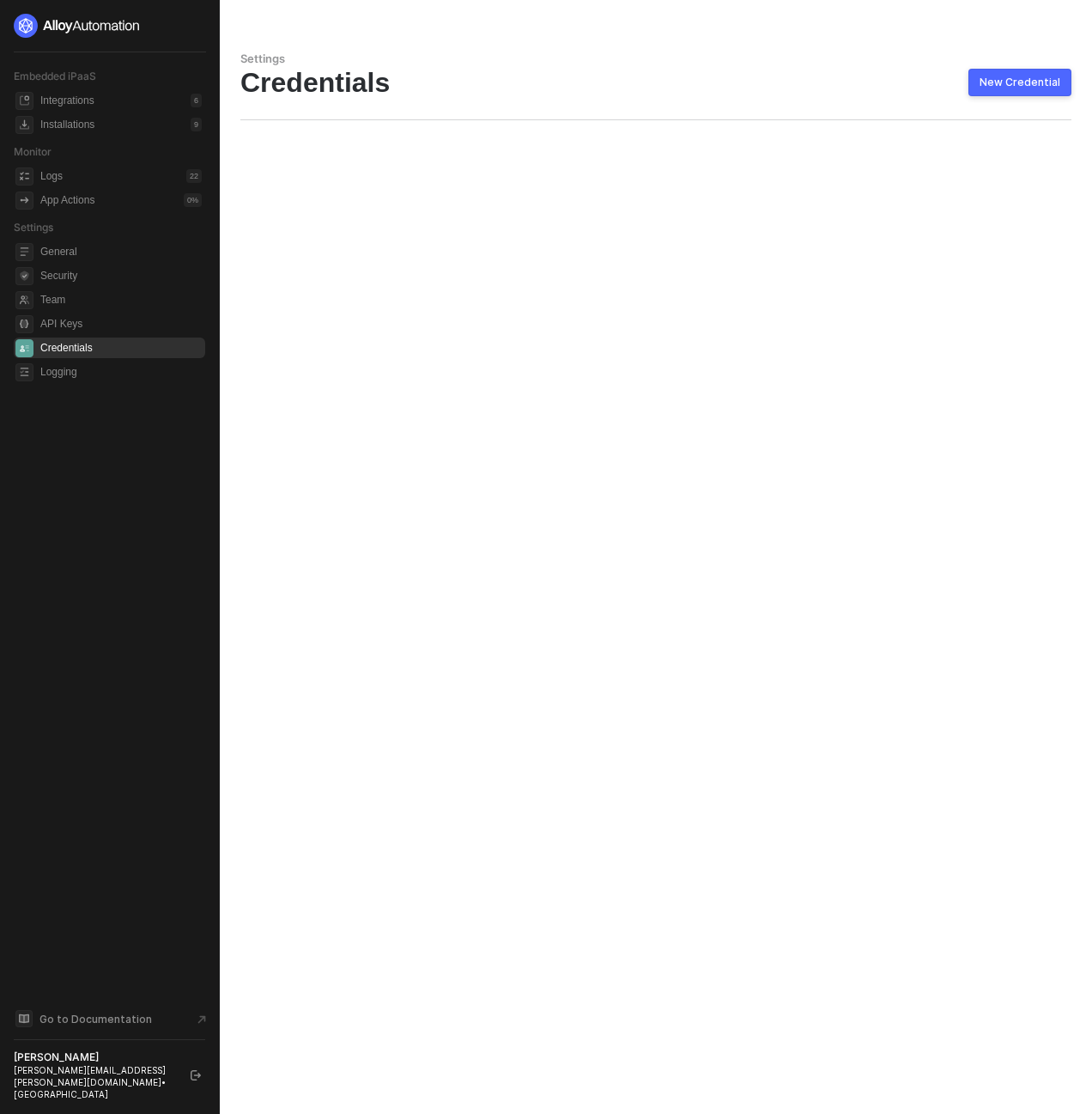
click at [1041, 71] on button "New Credential" at bounding box center [1020, 82] width 103 height 28
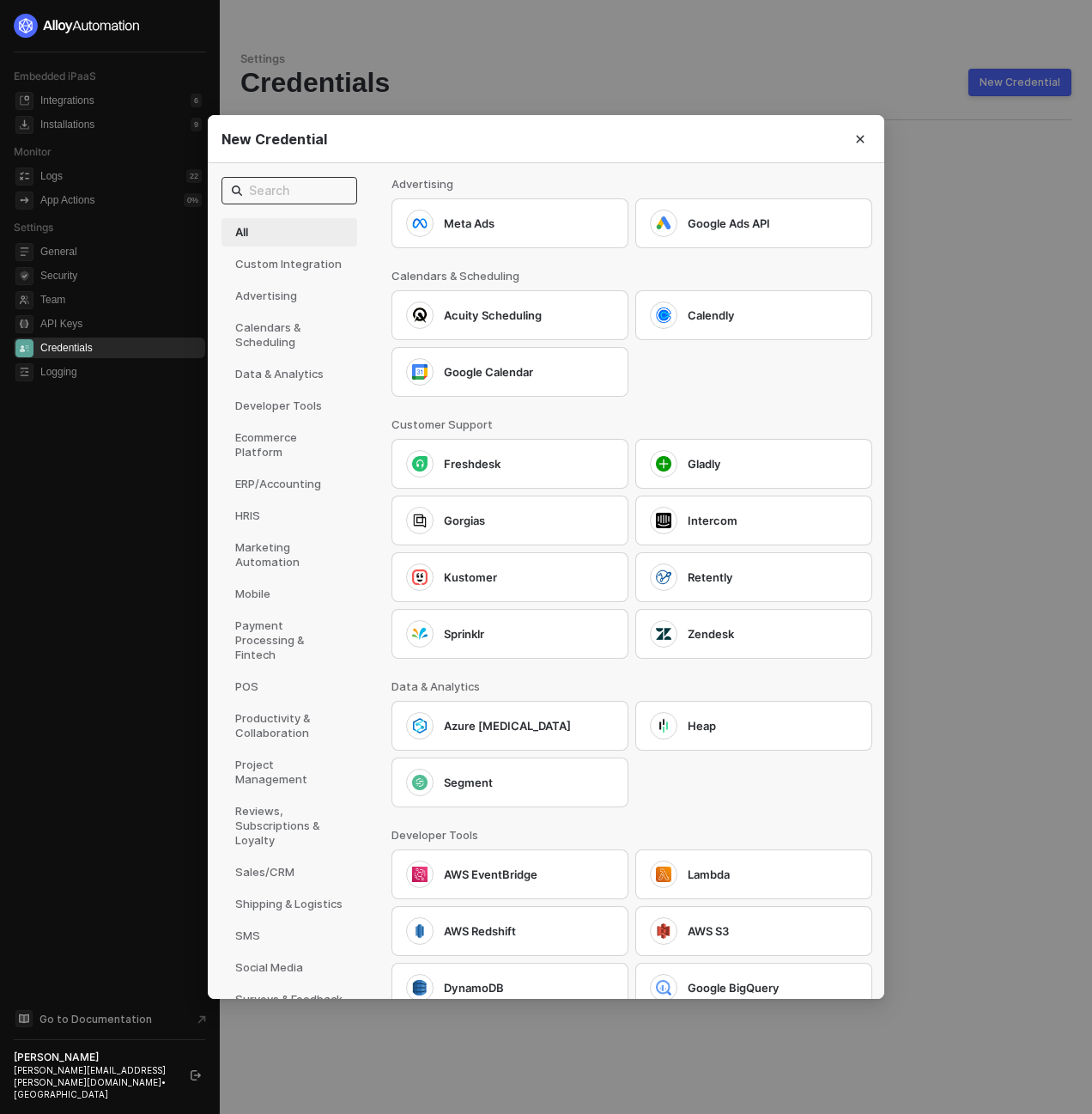
click at [262, 192] on input "text" at bounding box center [298, 191] width 98 height 19
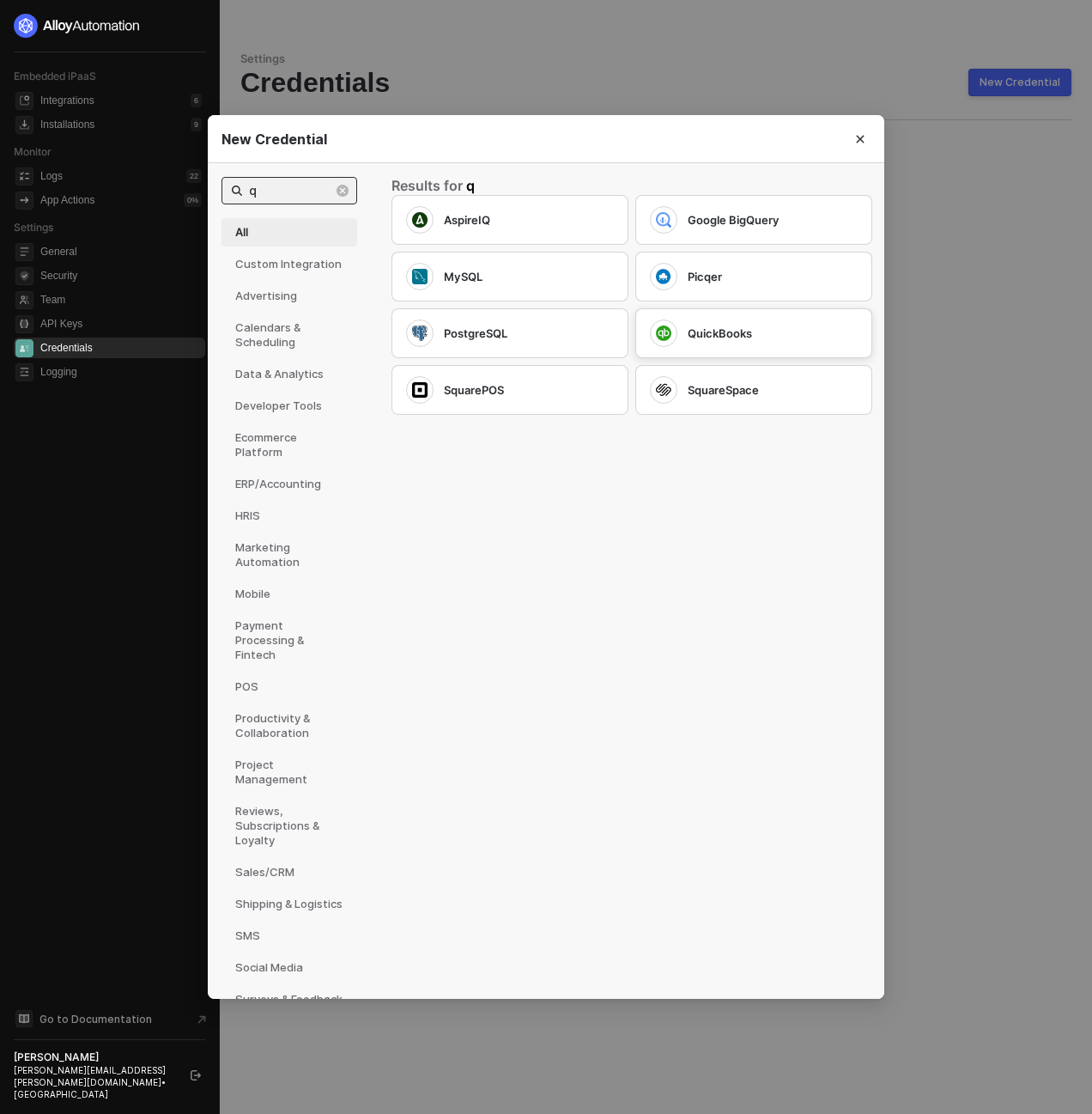
type input "q"
click at [747, 317] on div "QuickBooks" at bounding box center [754, 333] width 237 height 50
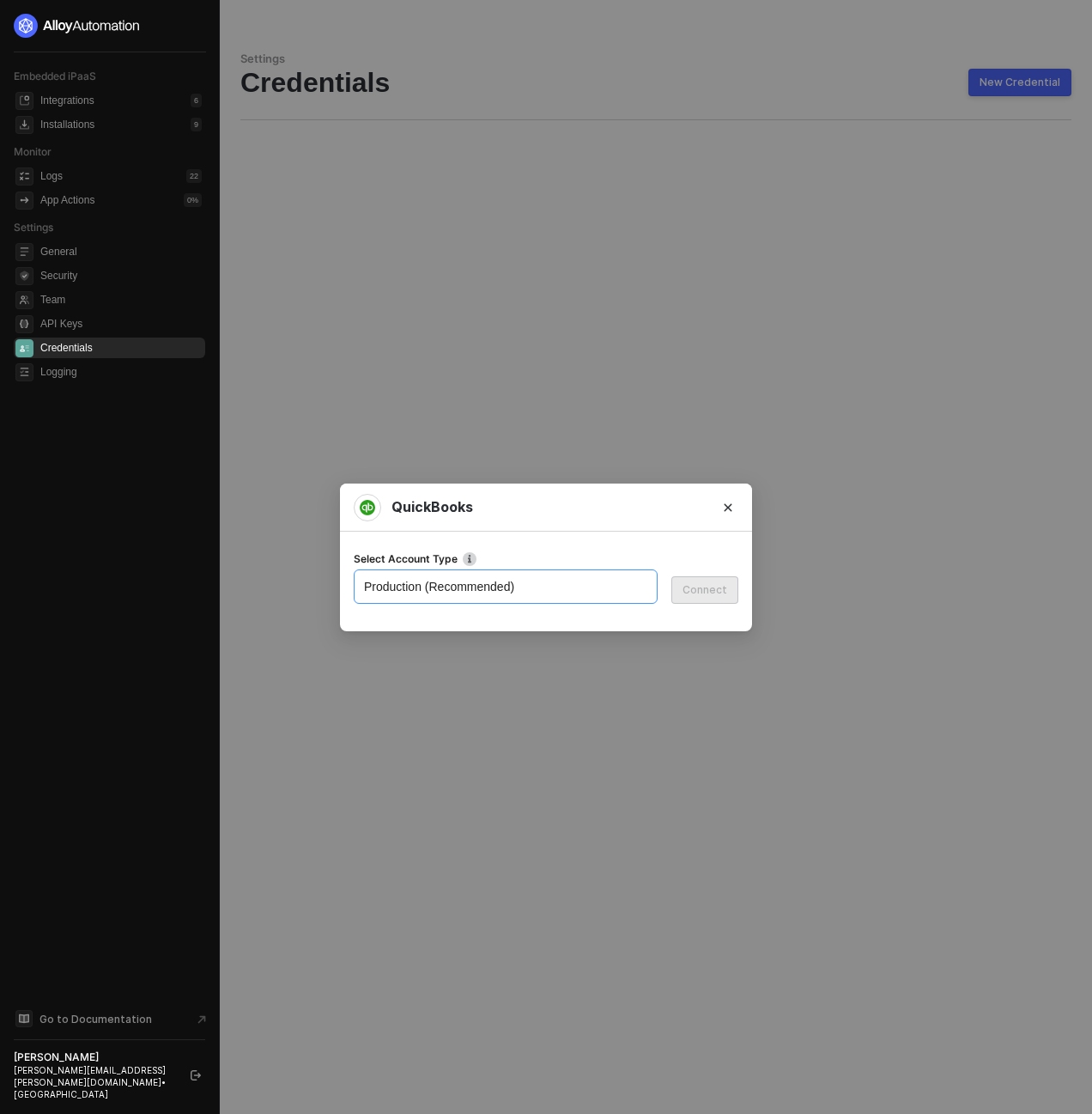
click at [613, 594] on span "Production (Recommended)" at bounding box center [505, 586] width 284 height 26
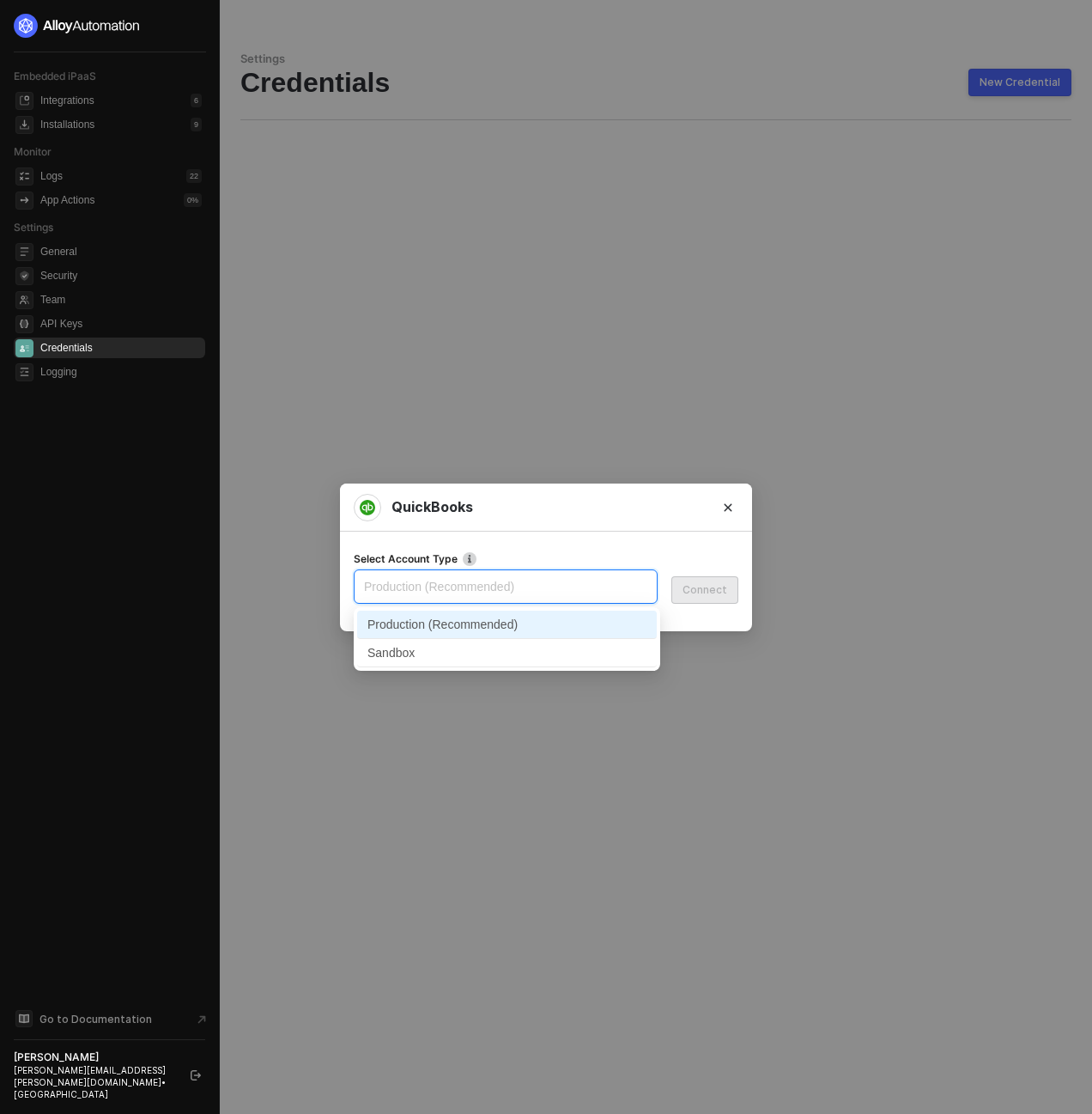
click at [606, 651] on div "Sandbox" at bounding box center [507, 653] width 279 height 19
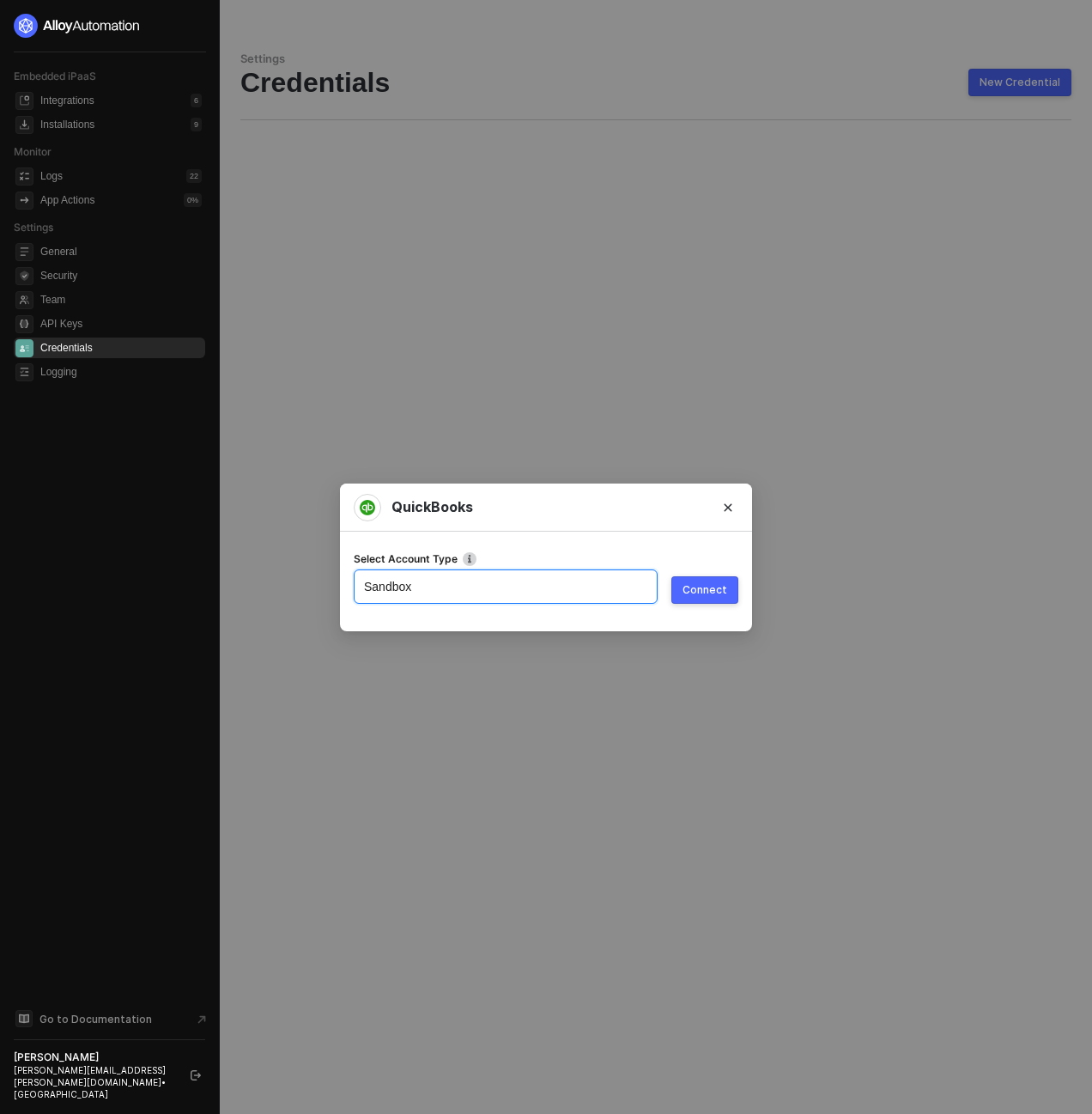
click at [594, 588] on span "Sandbox" at bounding box center [505, 586] width 284 height 26
click at [590, 622] on div "Production (Recommended)" at bounding box center [507, 624] width 279 height 19
click at [706, 589] on div "Connect" at bounding box center [704, 590] width 45 height 13
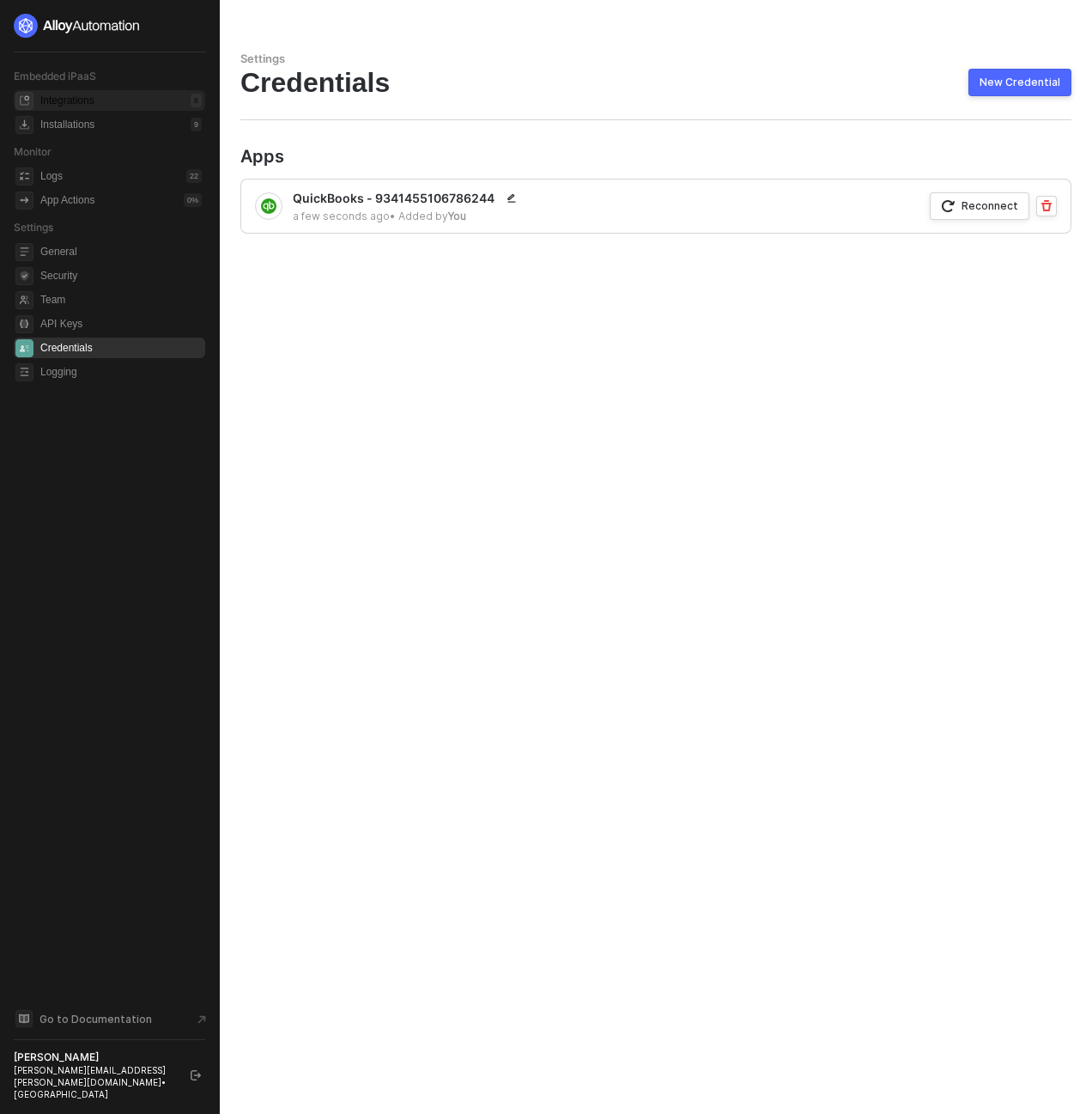
click at [99, 95] on div "Integrations 6" at bounding box center [120, 100] width 161 height 21
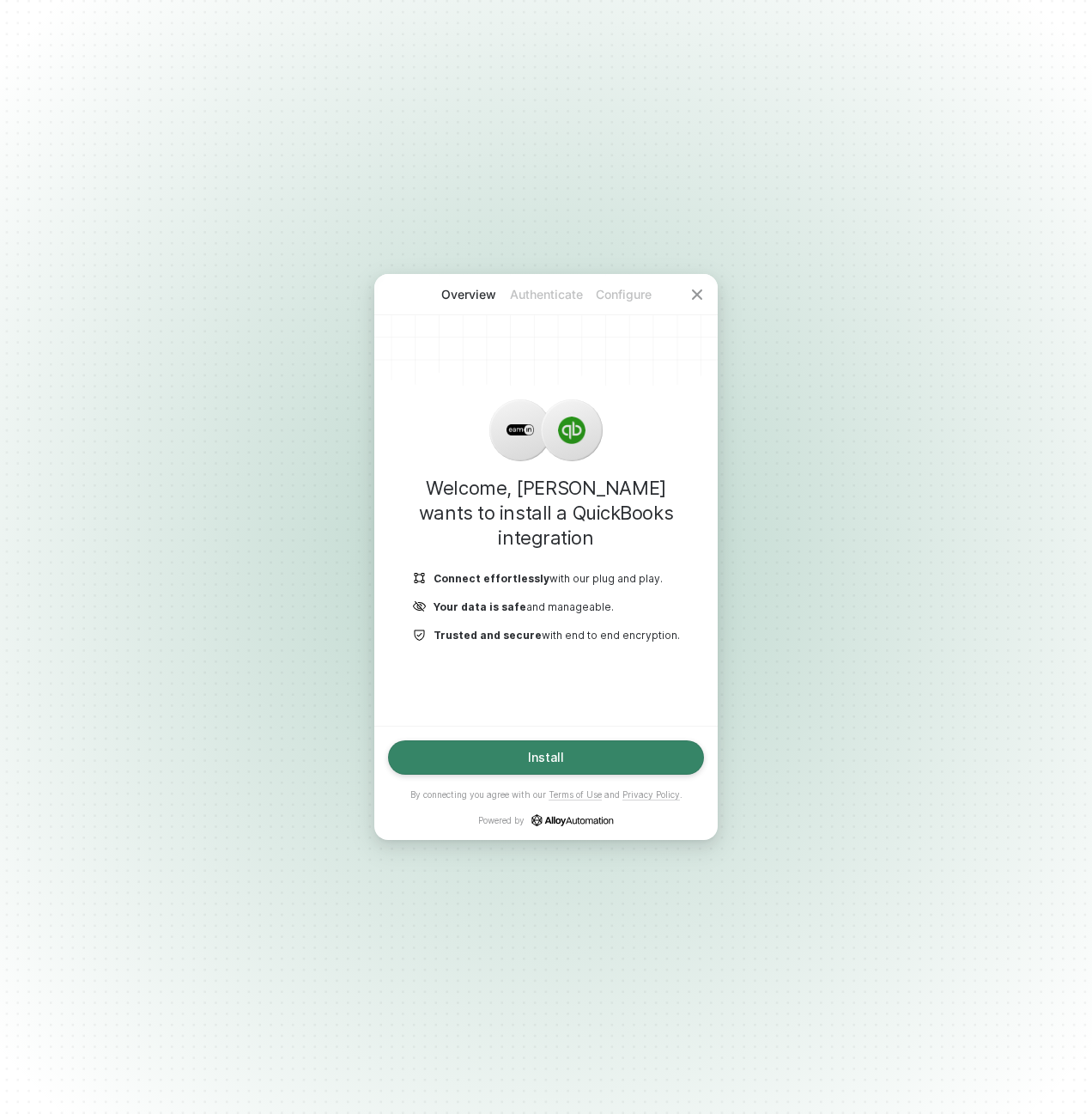
click at [503, 765] on button "Install" at bounding box center [546, 757] width 316 height 34
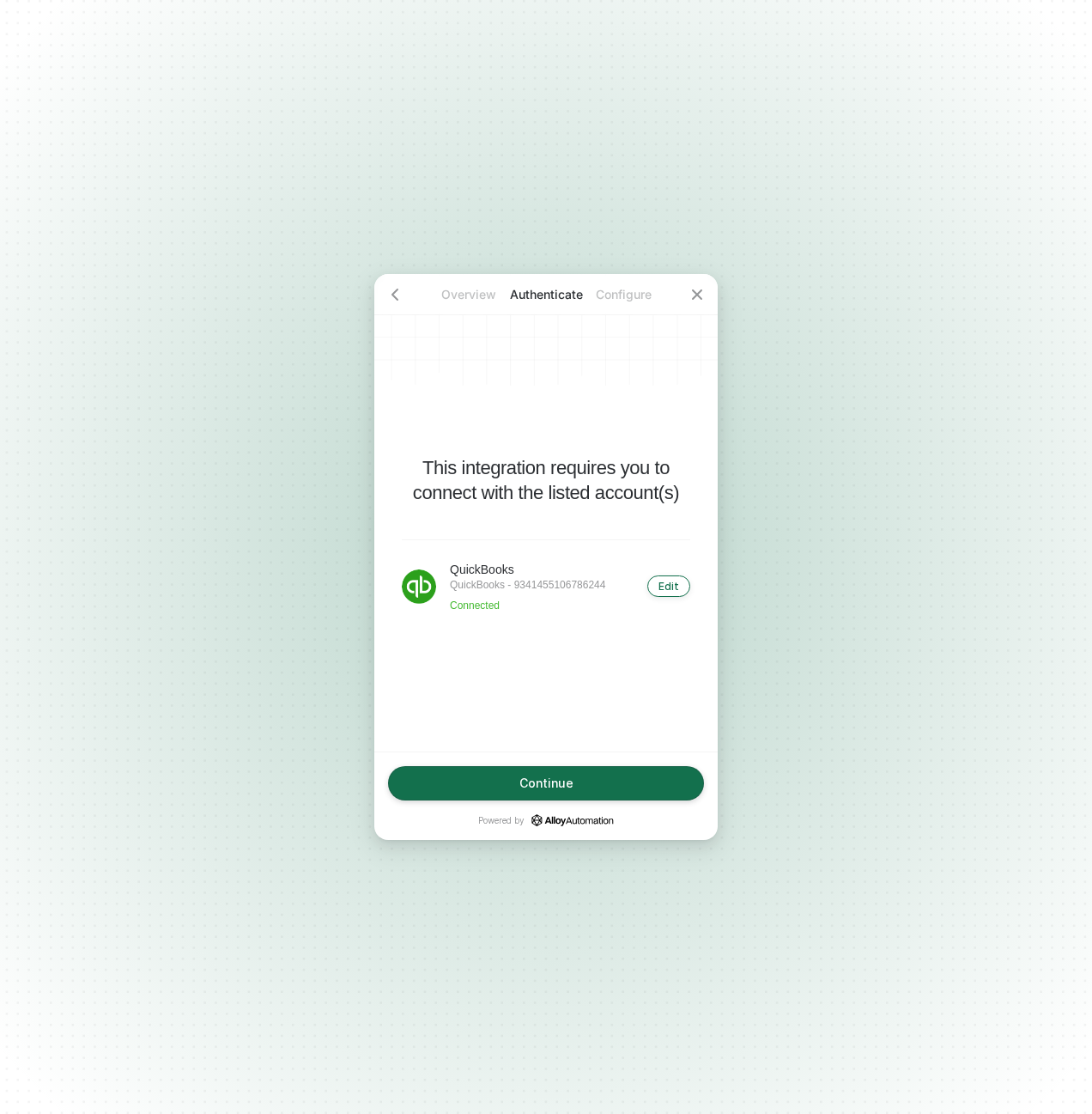
click at [672, 594] on button "Edit" at bounding box center [668, 586] width 43 height 21
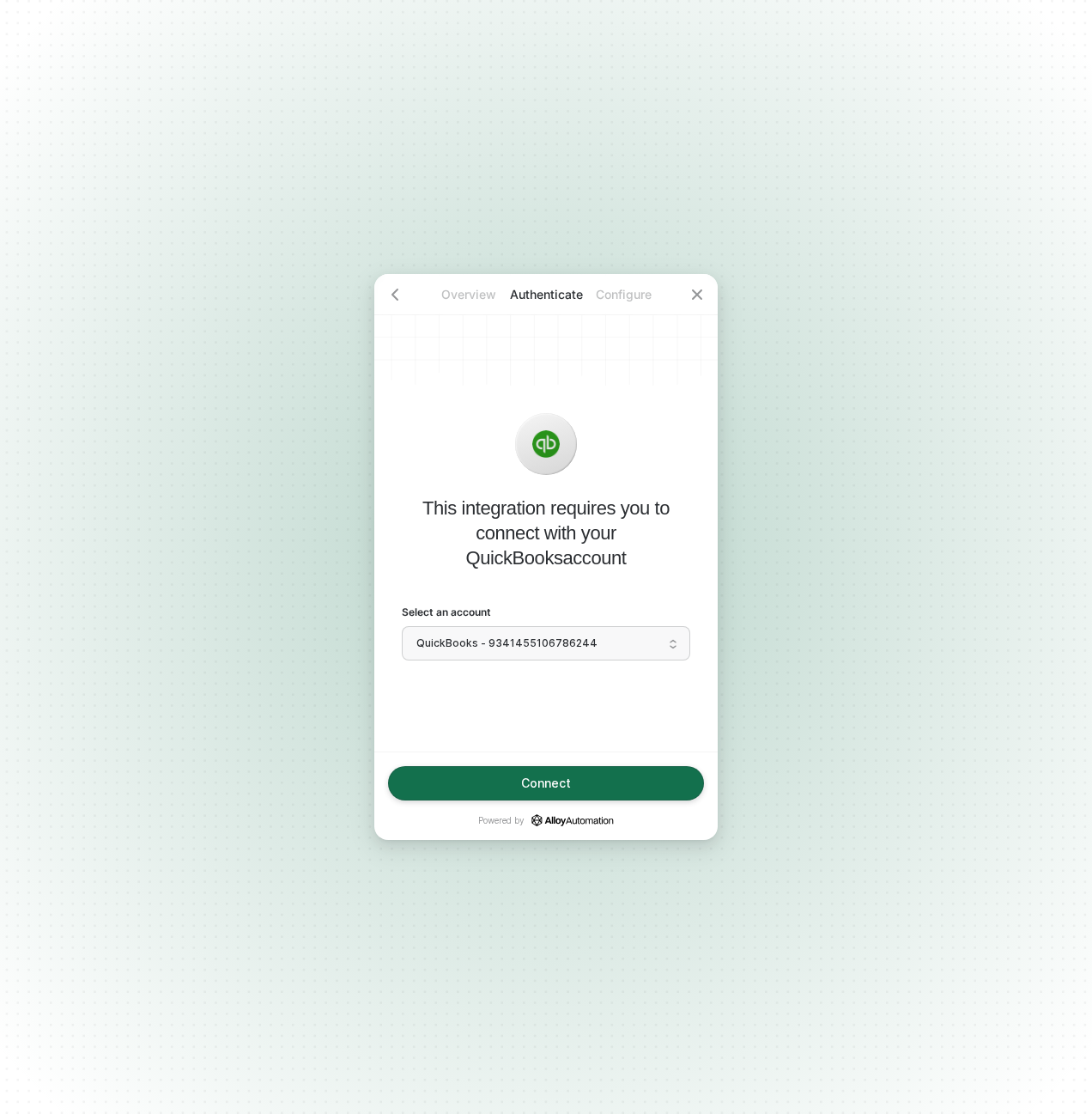
click at [637, 647] on span "QuickBooks - 9341455106786244" at bounding box center [546, 642] width 260 height 26
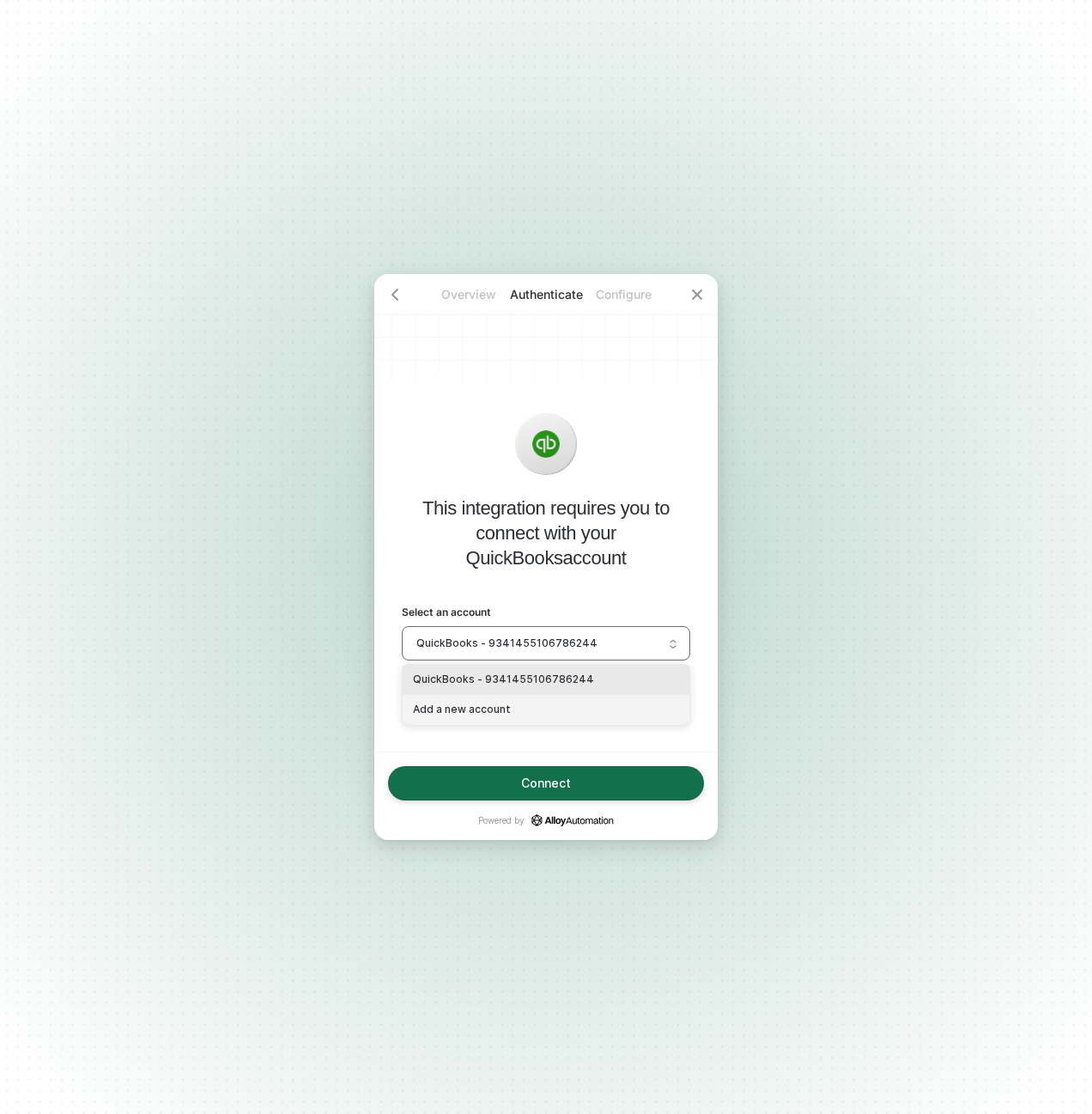
click at [553, 716] on div "Add a new account" at bounding box center [546, 709] width 266 height 16
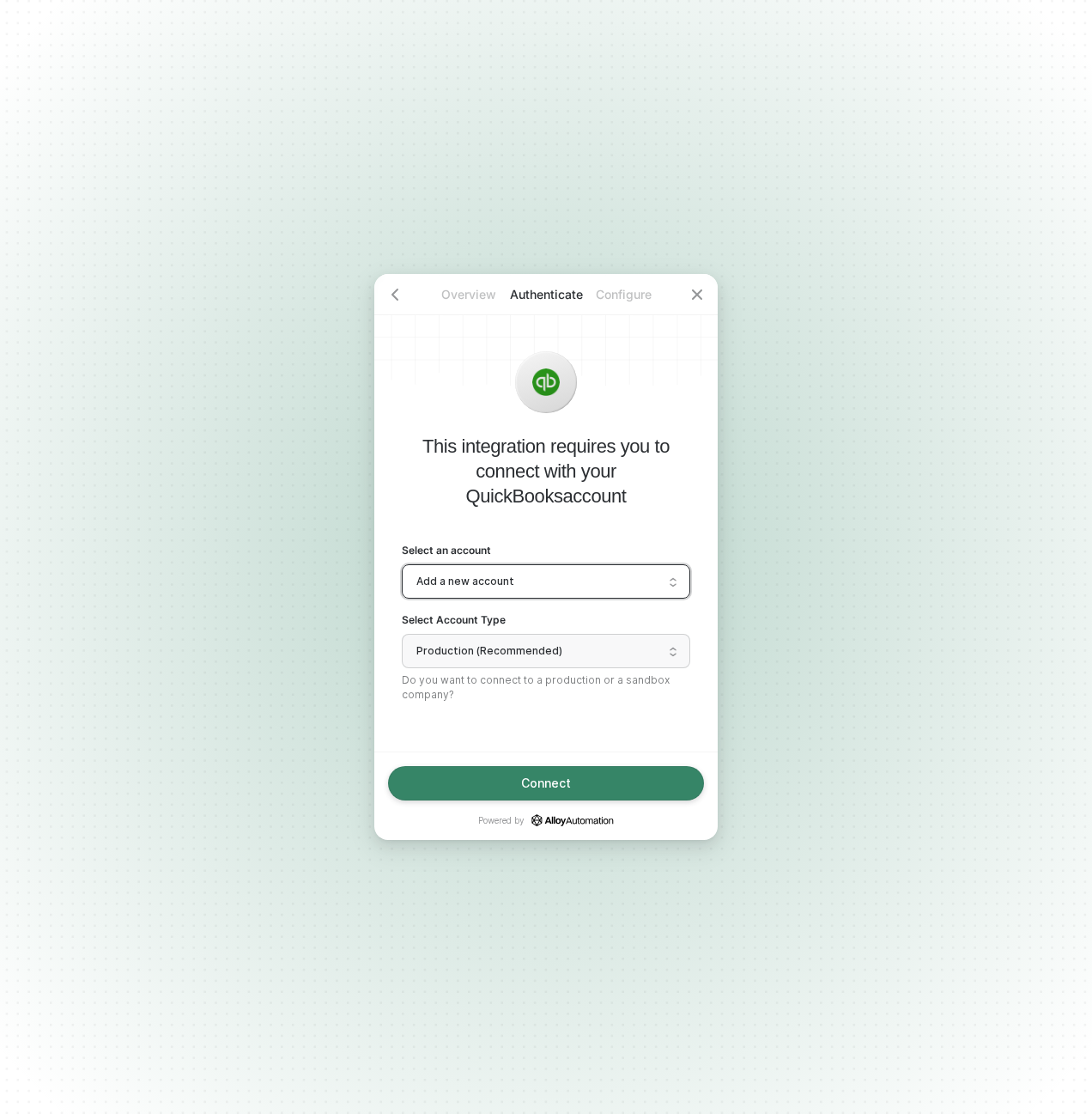
click at [564, 778] on div "Connect" at bounding box center [546, 783] width 50 height 13
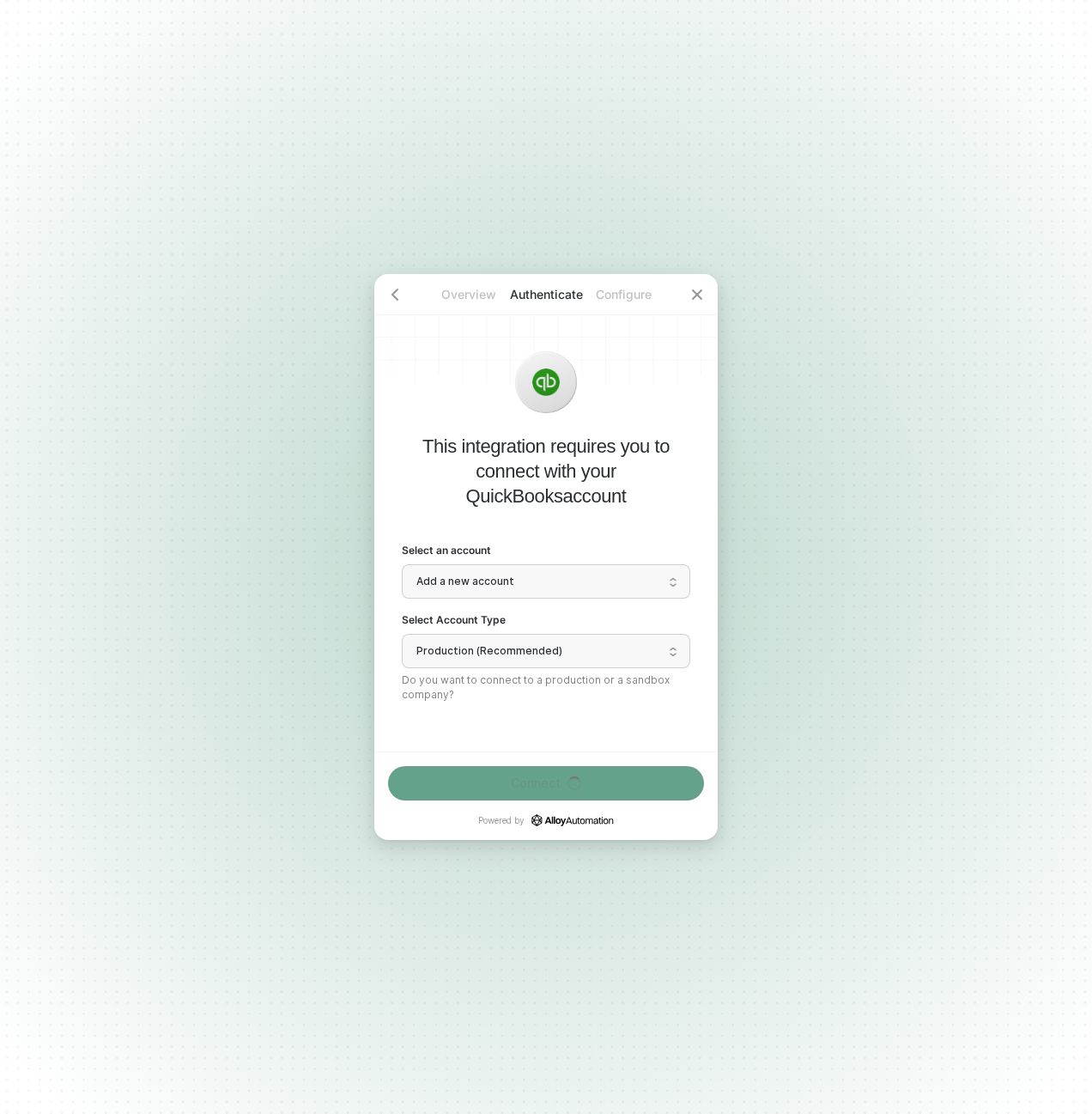
click at [521, 583] on span "Add a new account" at bounding box center [546, 580] width 260 height 26
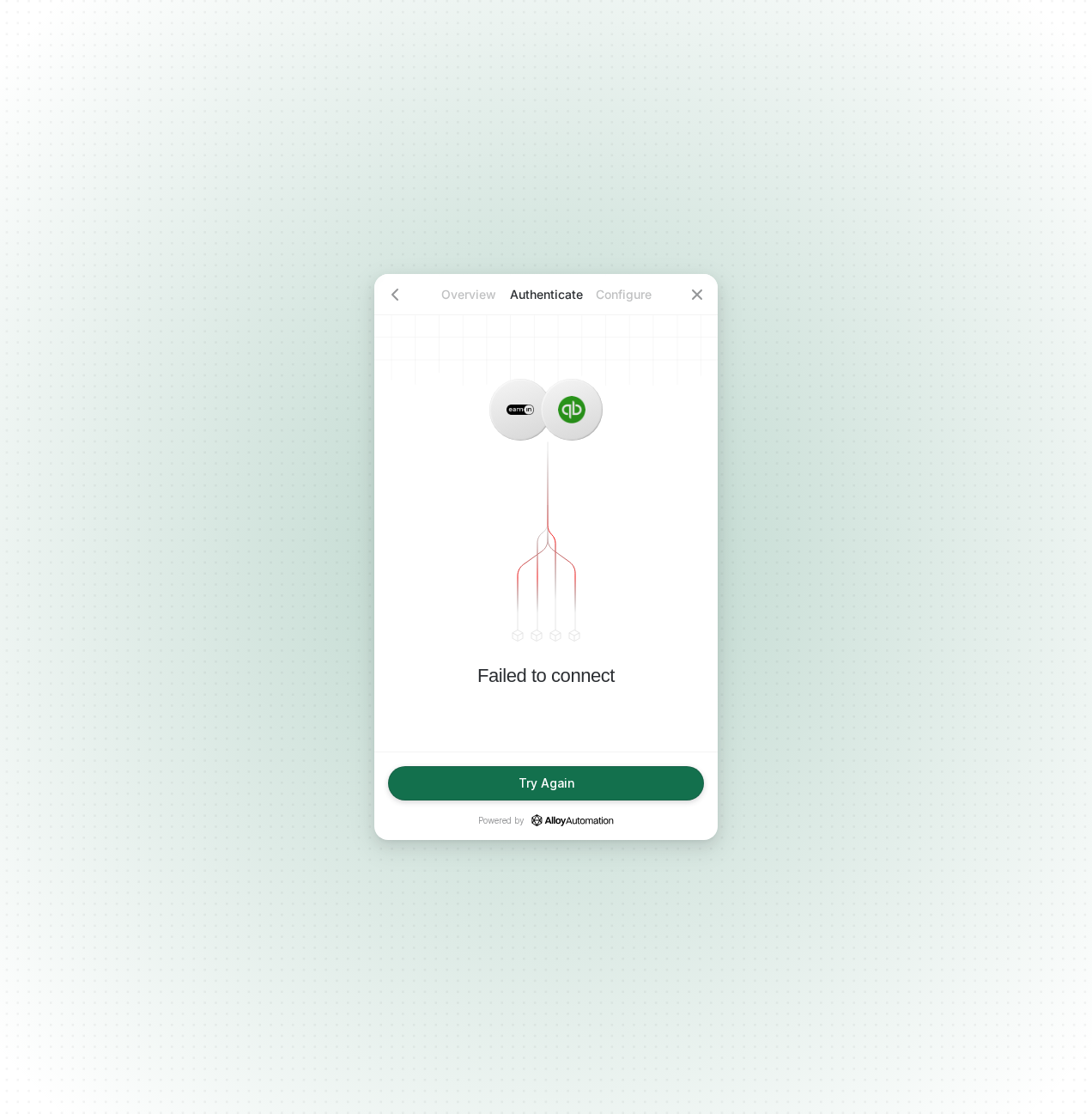
click at [527, 783] on div "Try Again" at bounding box center [546, 783] width 55 height 13
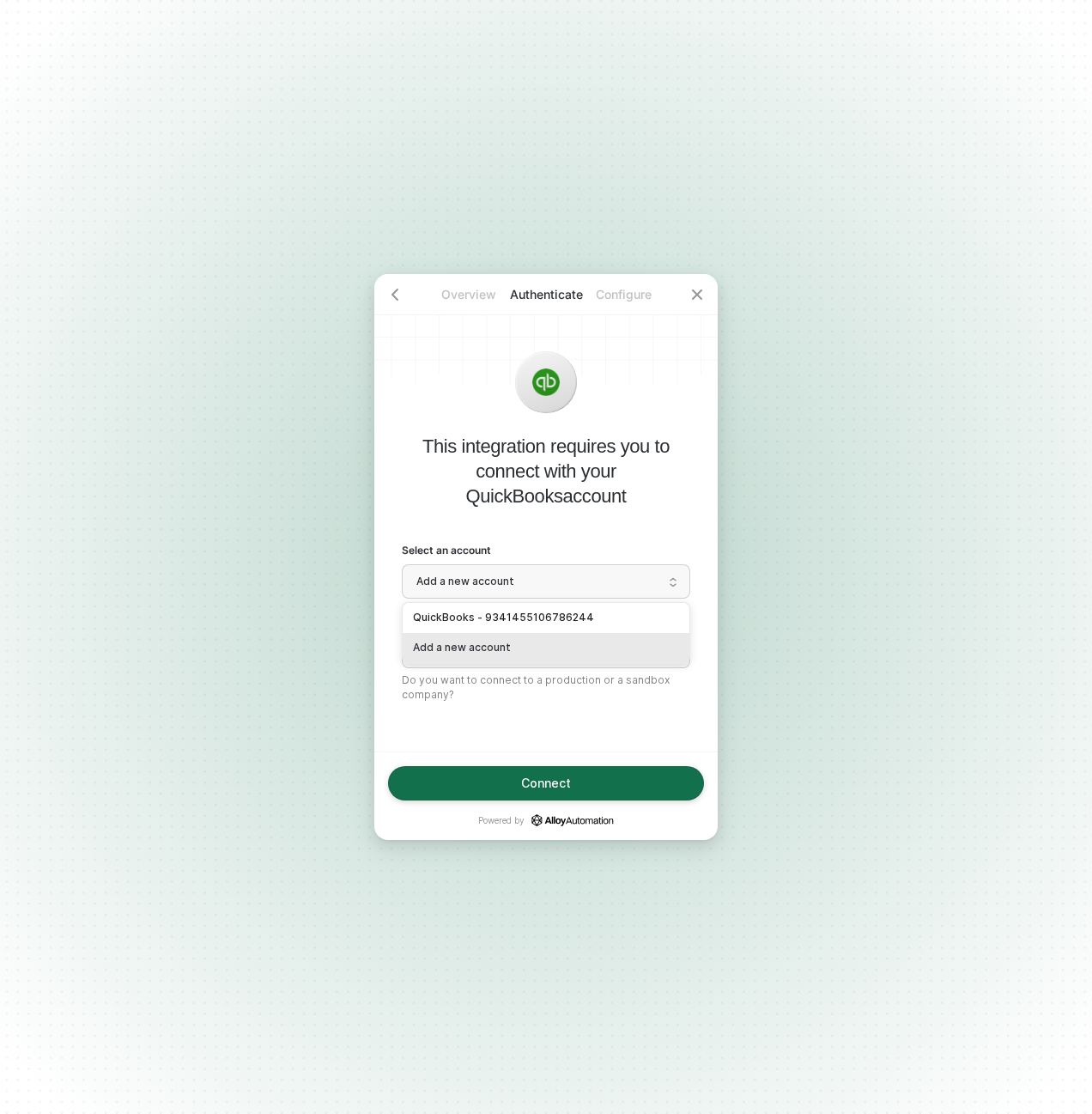
click at [498, 570] on span "Add a new account" at bounding box center [546, 580] width 260 height 26
click at [499, 615] on div "QuickBooks - 9341455106786244" at bounding box center [546, 618] width 266 height 16
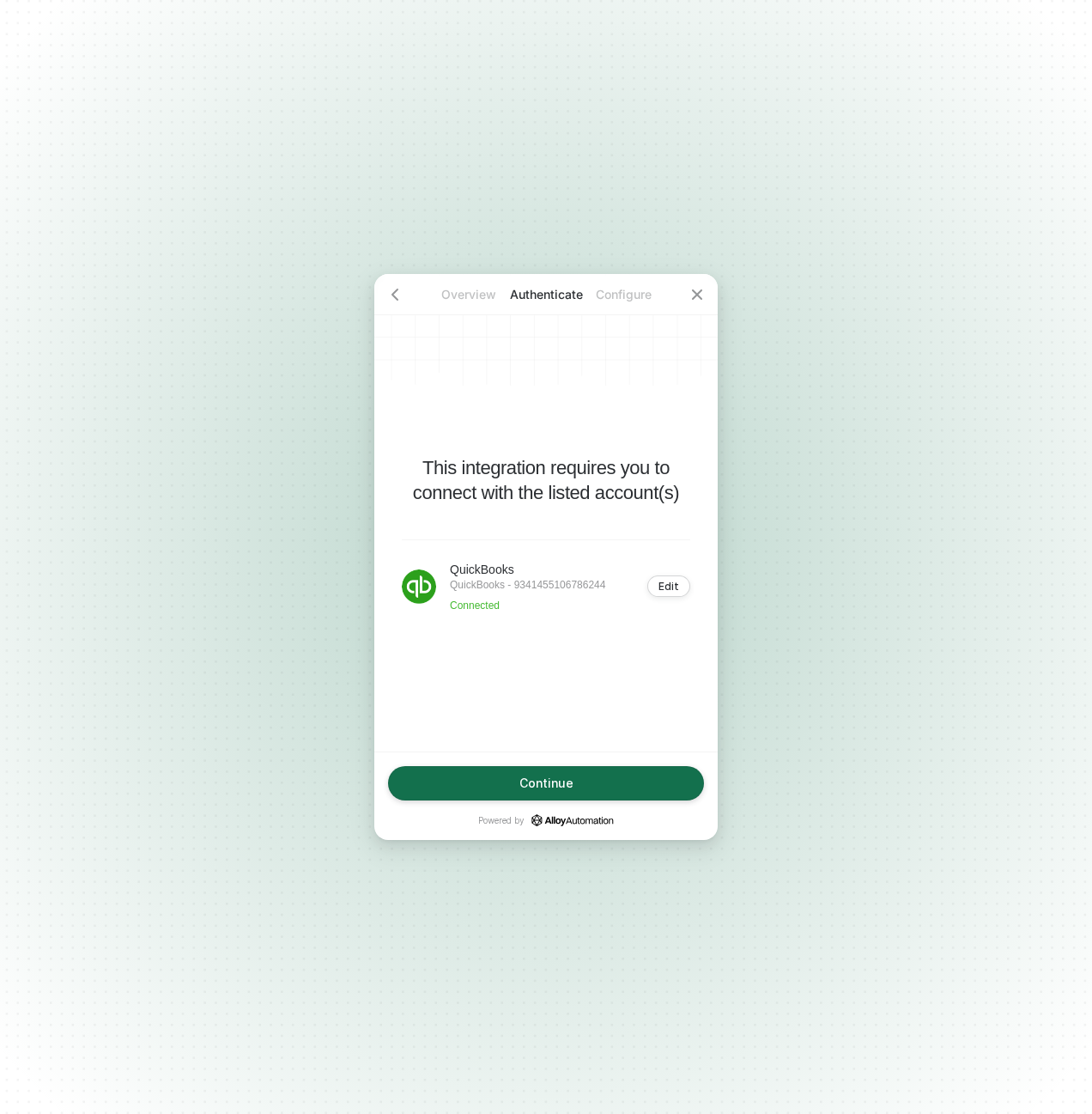
click at [532, 790] on button "Continue" at bounding box center [546, 783] width 316 height 34
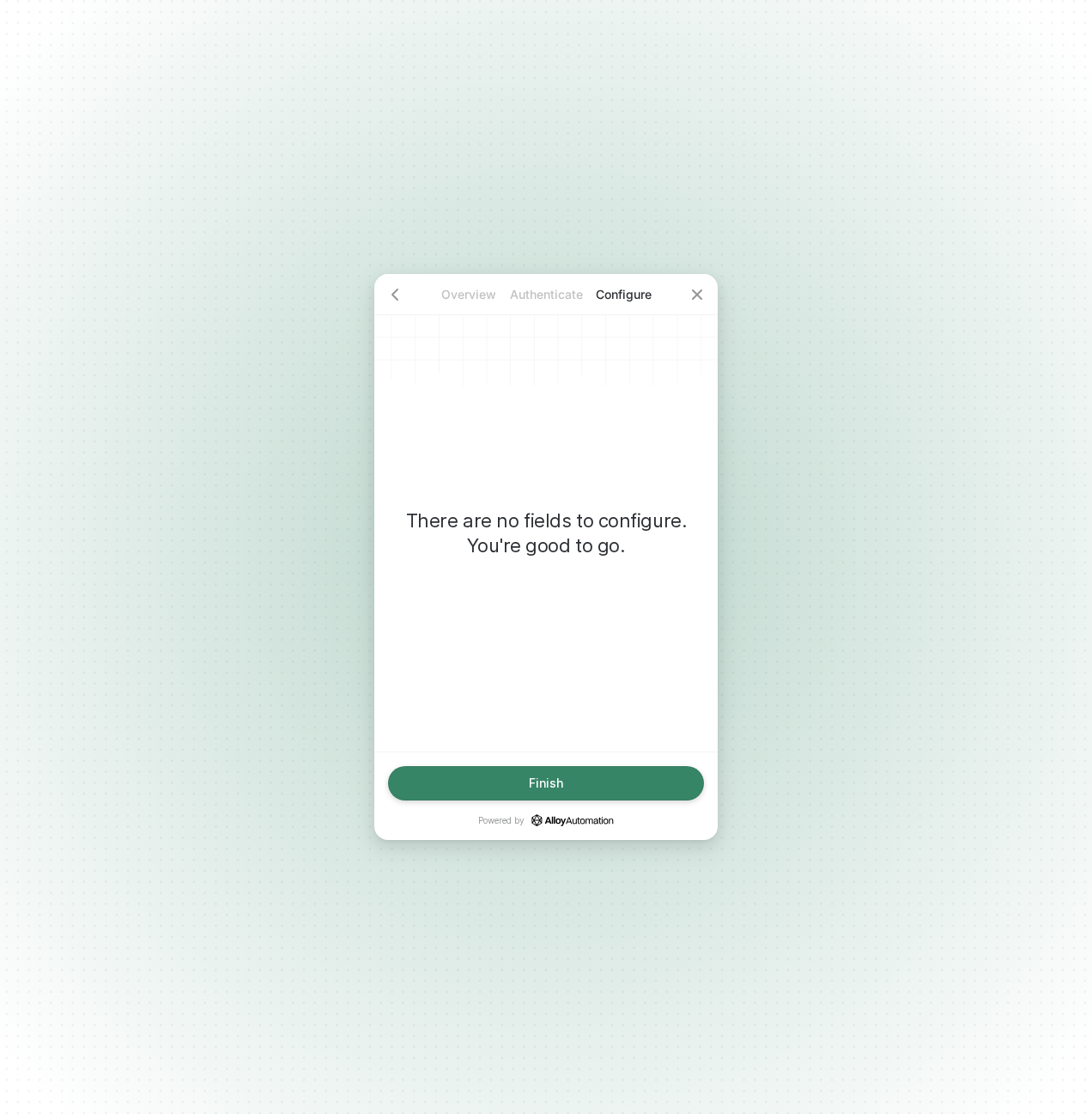
click at [545, 790] on button "Finish" at bounding box center [546, 783] width 316 height 34
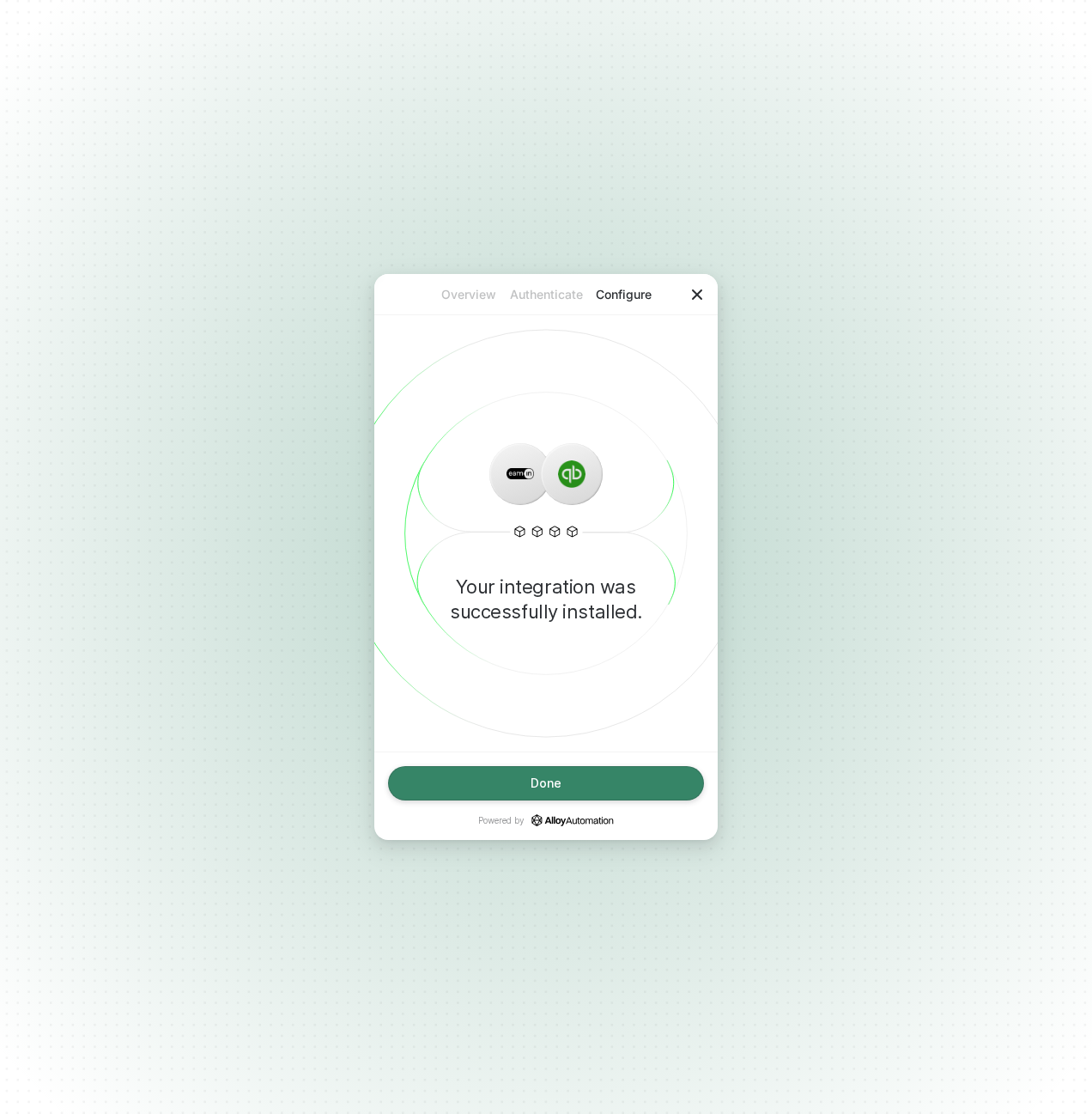
click at [696, 297] on icon "icon-close" at bounding box center [697, 294] width 13 height 13
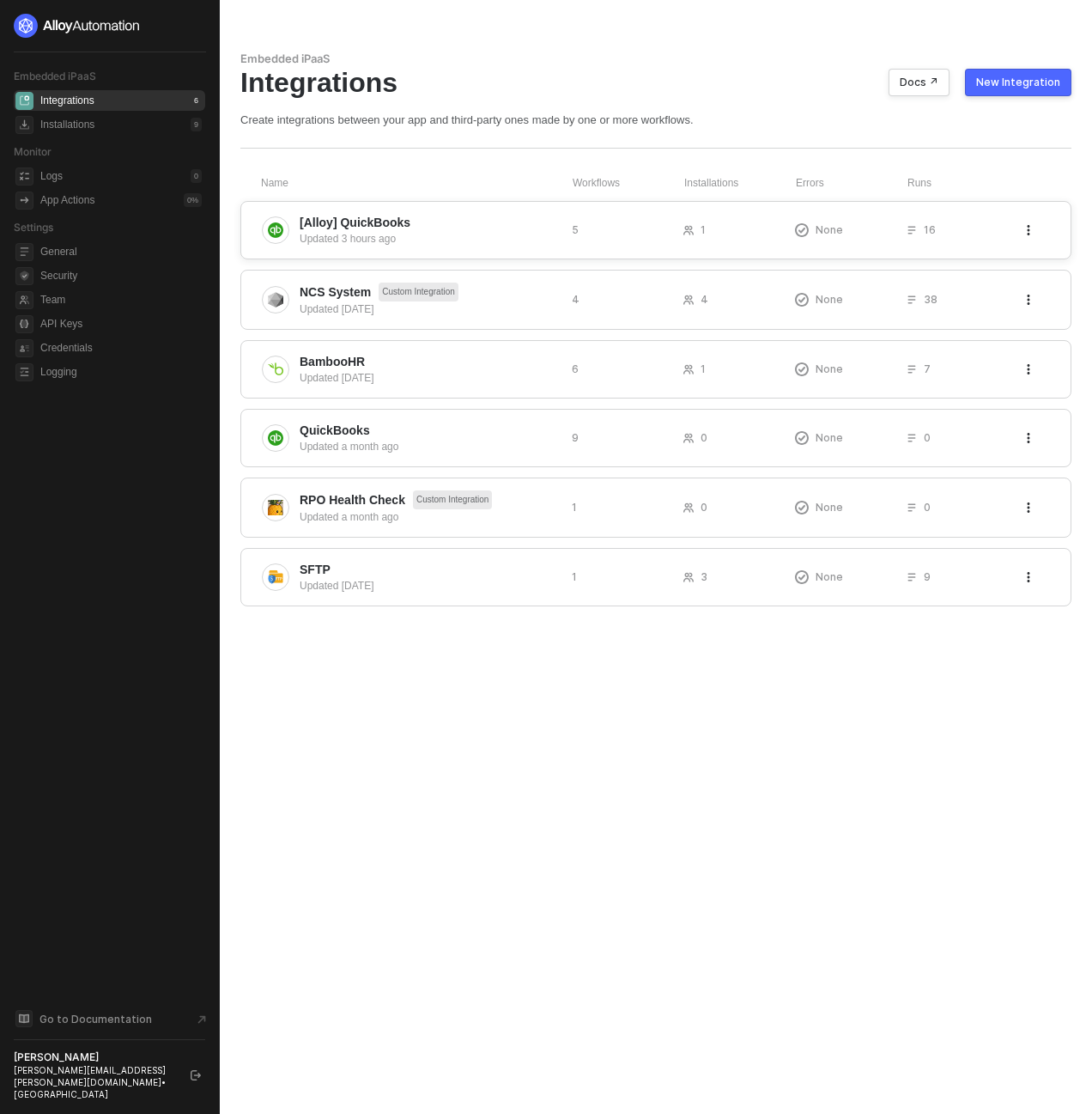
click at [385, 226] on span "[Alloy] QuickBooks" at bounding box center [355, 222] width 111 height 17
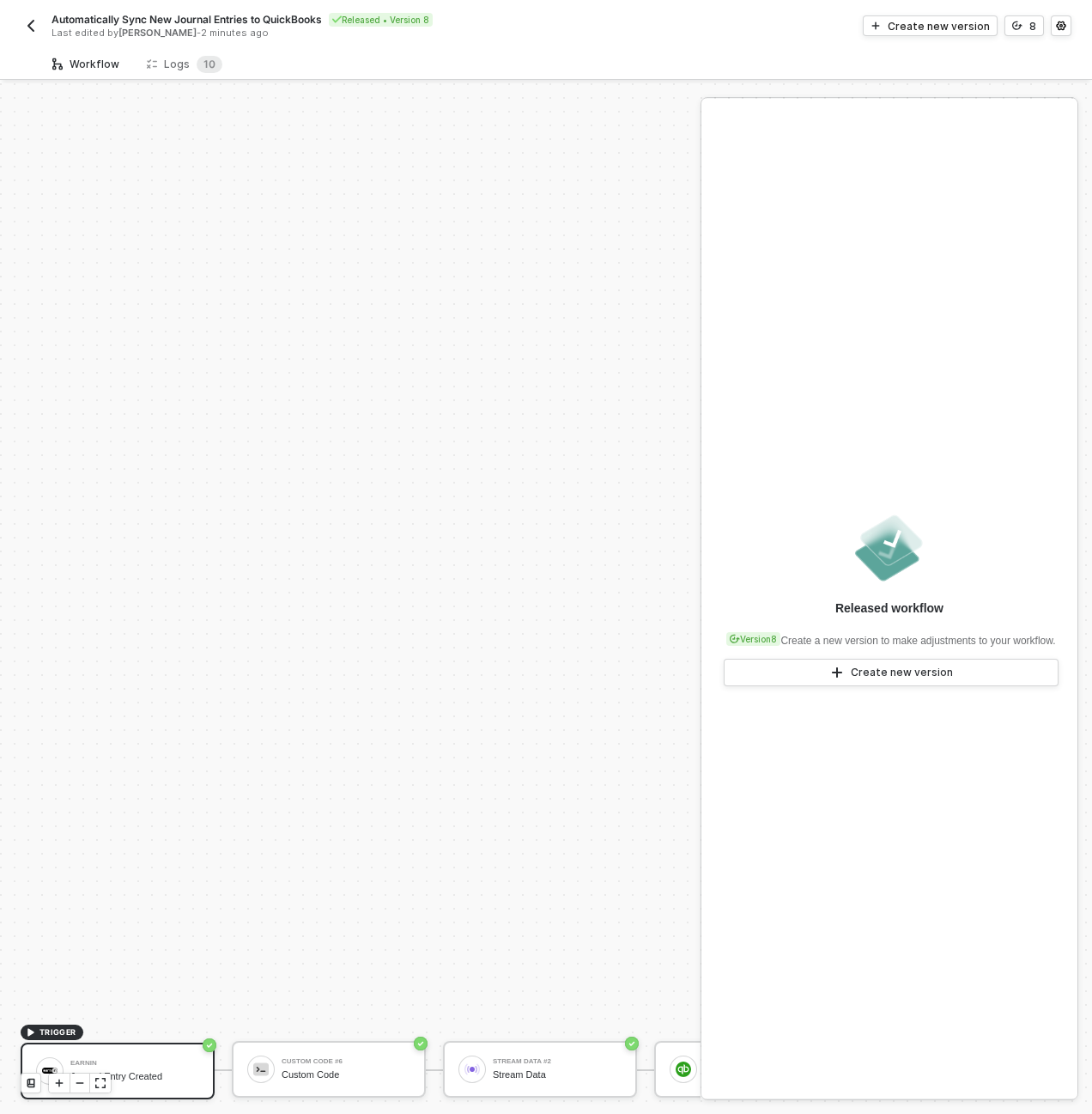
scroll to position [493, 0]
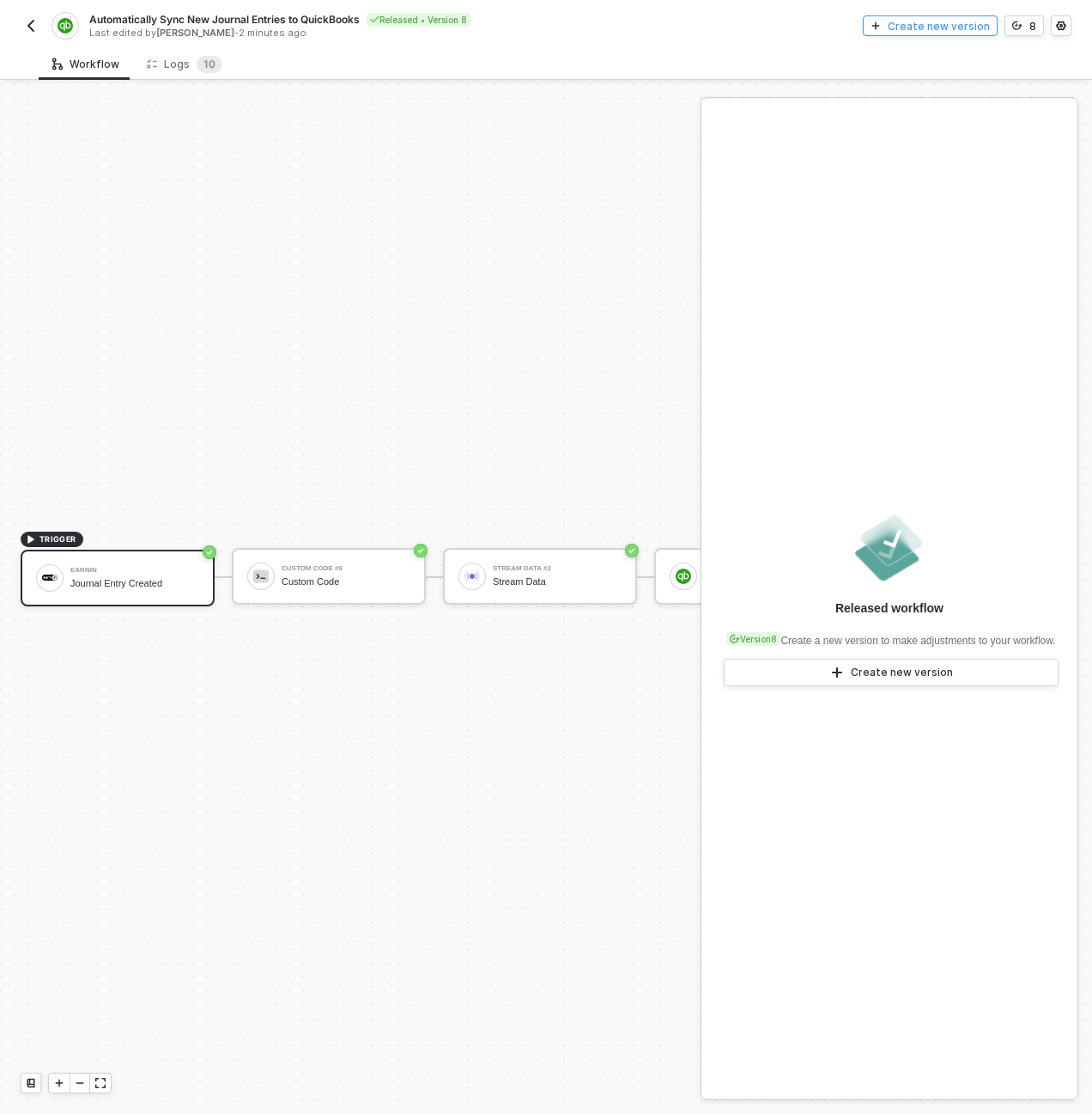
click at [951, 24] on div "Create new version" at bounding box center [938, 26] width 102 height 14
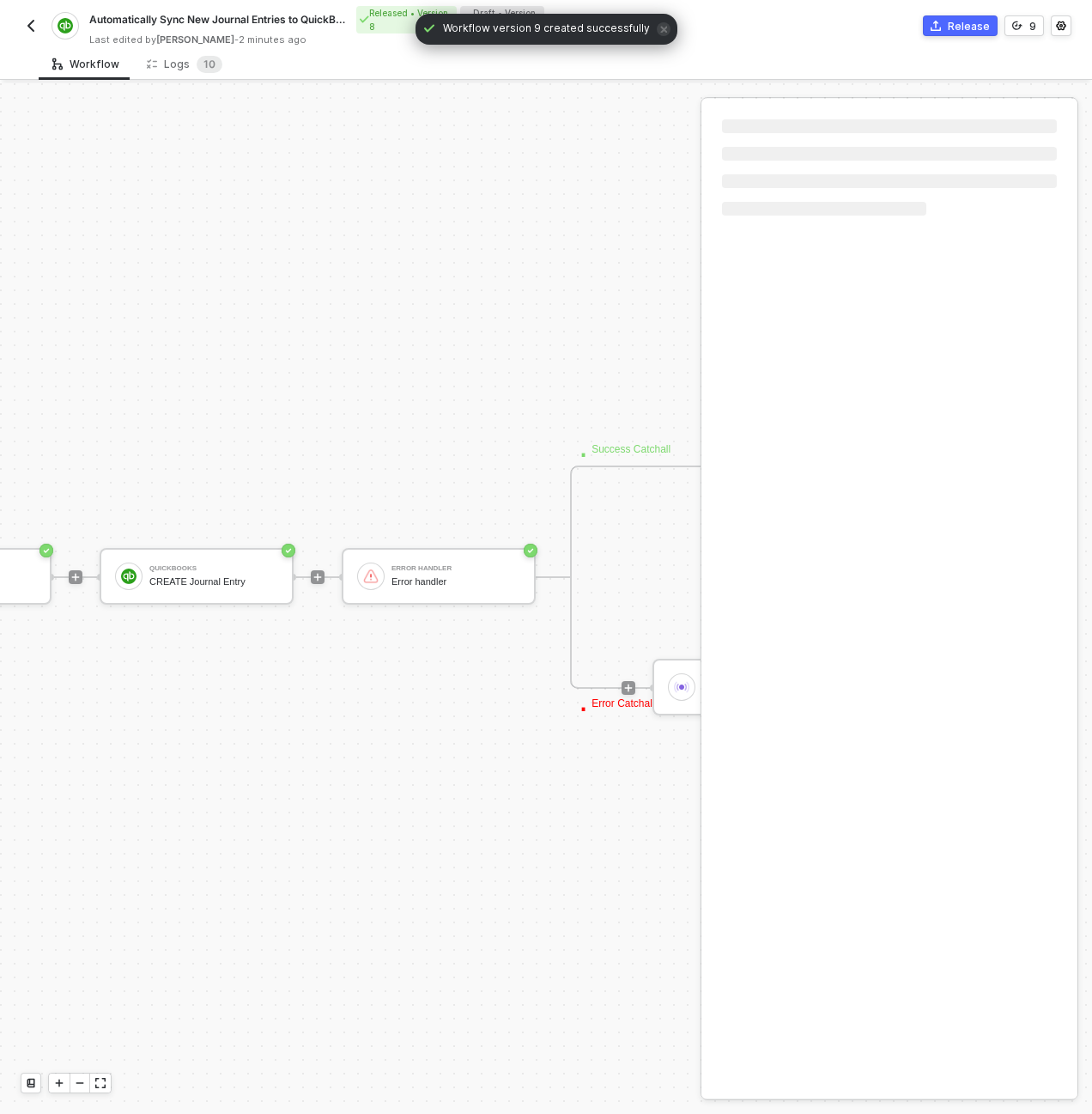
scroll to position [493, 722]
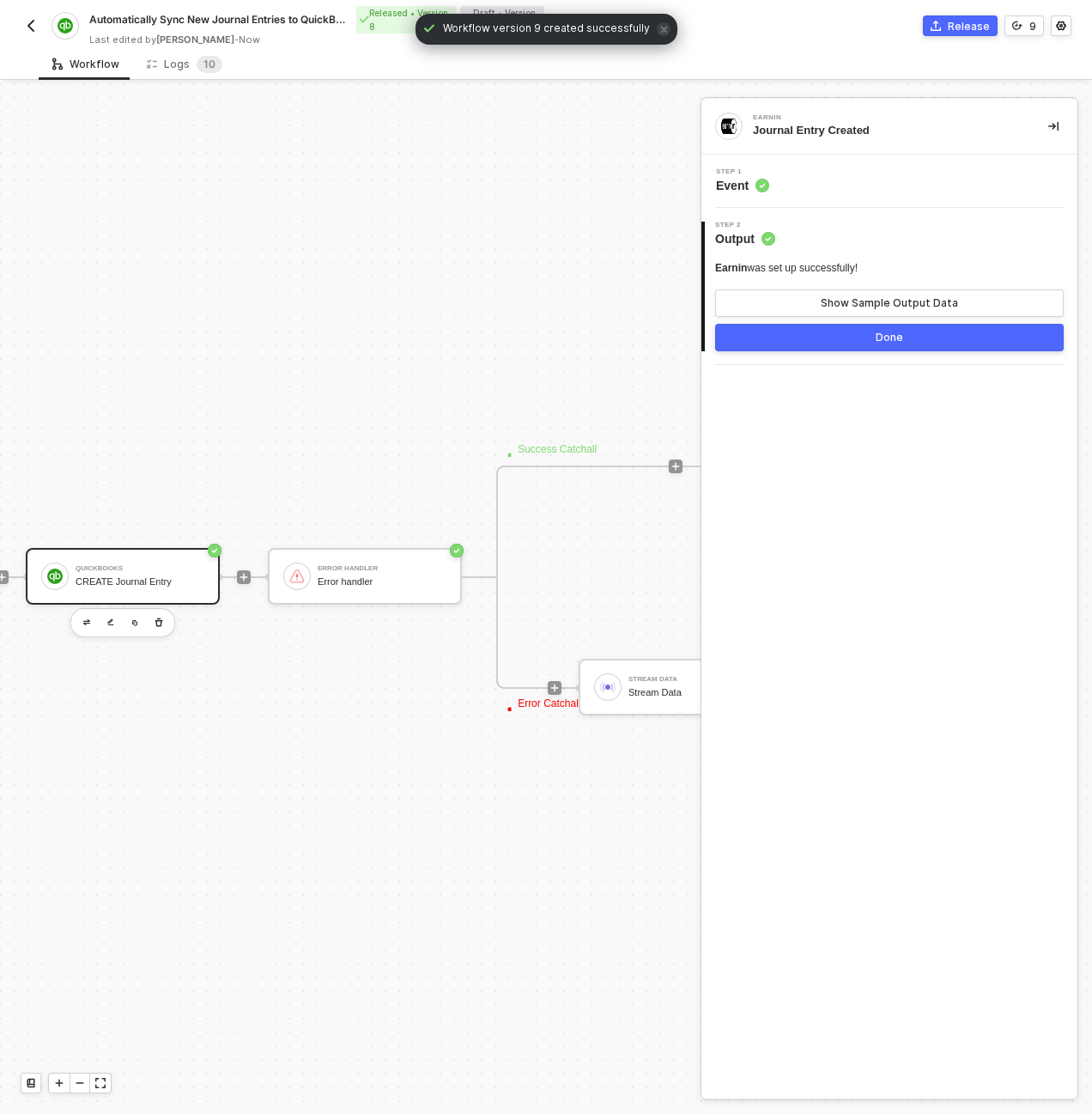
click at [141, 585] on div "CREATE Journal Entry" at bounding box center [139, 582] width 129 height 11
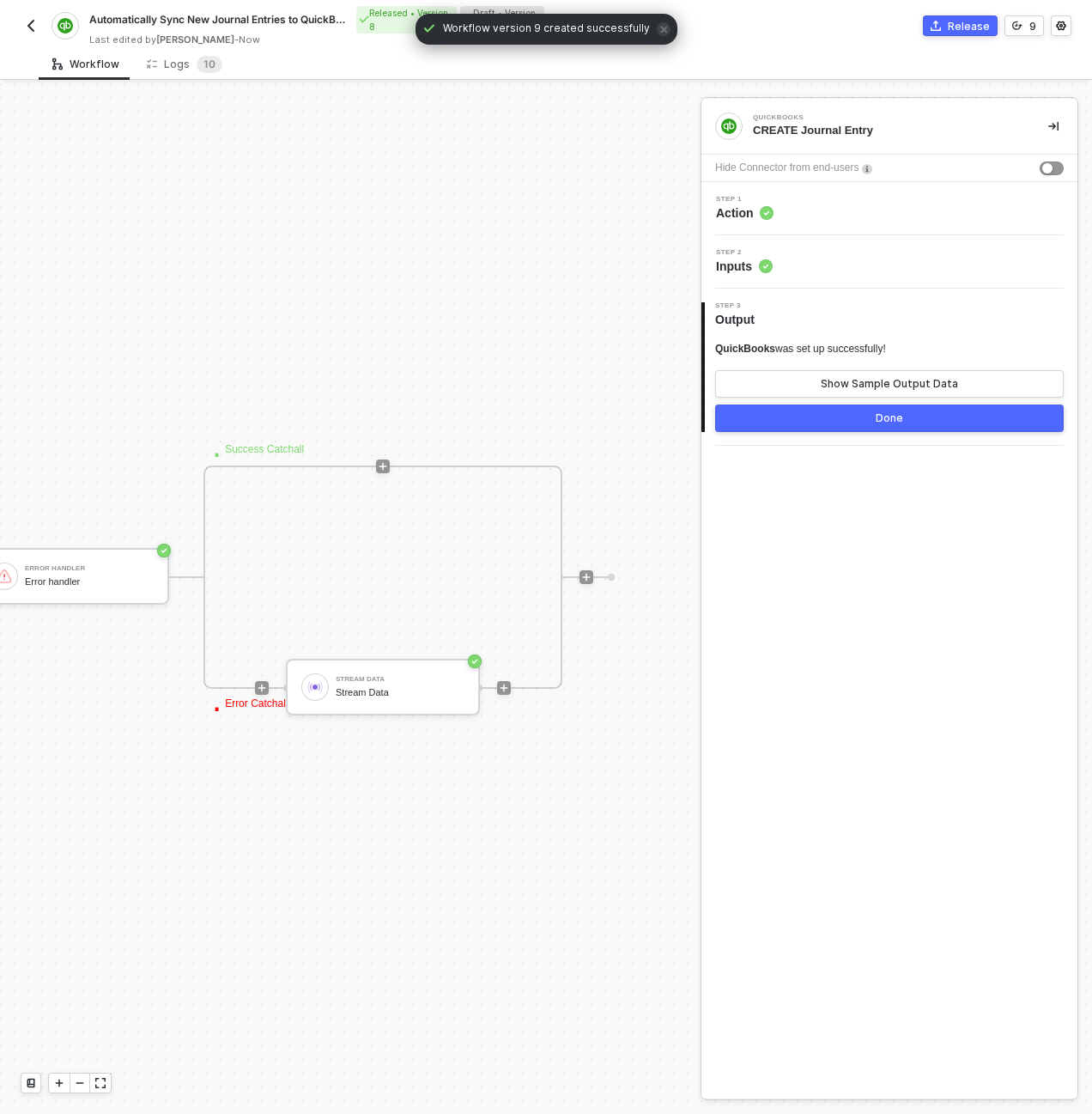
scroll to position [493, 649]
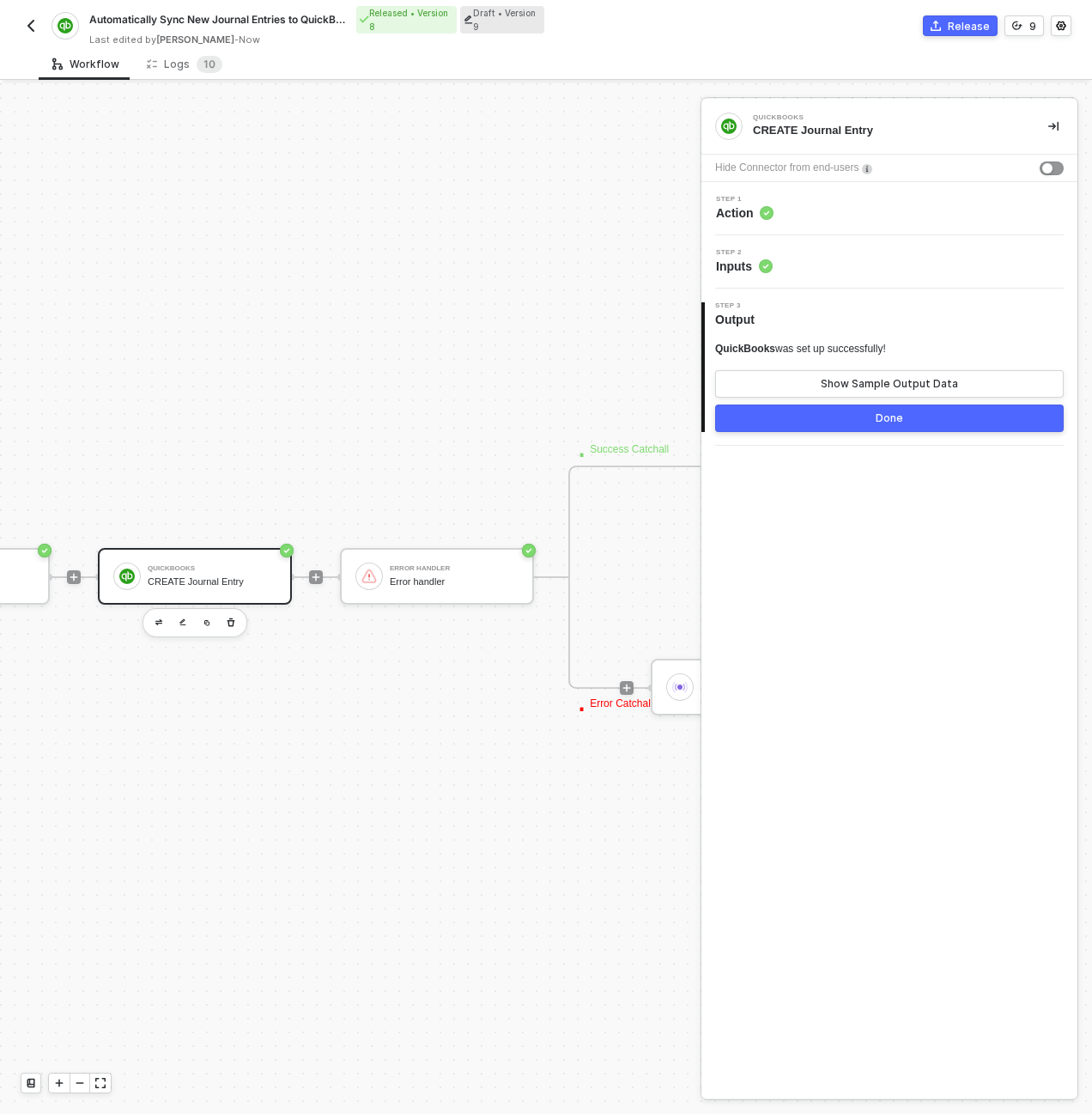
click at [850, 202] on div "Step 1 Action" at bounding box center [891, 208] width 371 height 26
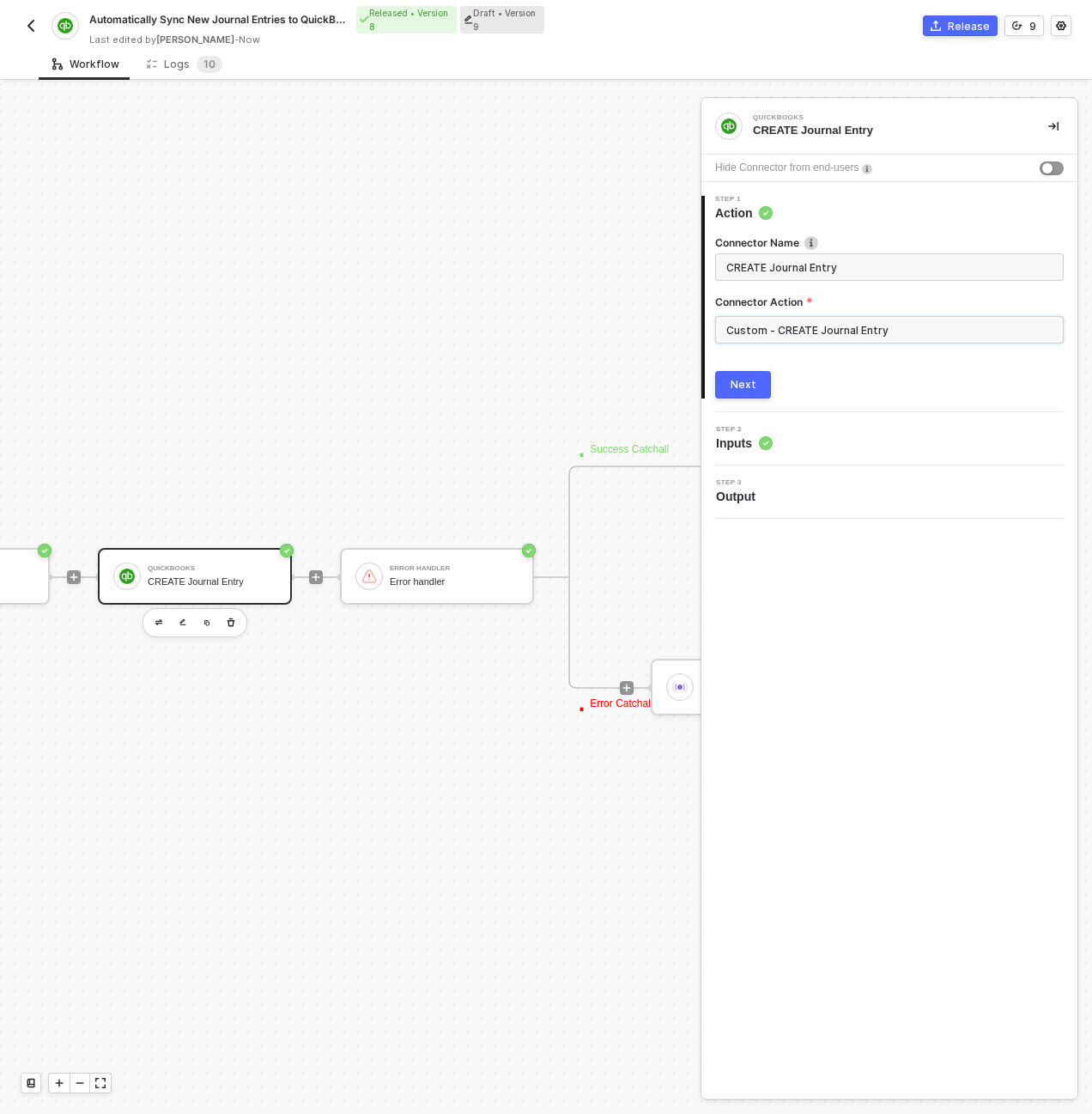
click at [878, 329] on input "Custom - CREATE Journal Entry" at bounding box center [889, 329] width 348 height 28
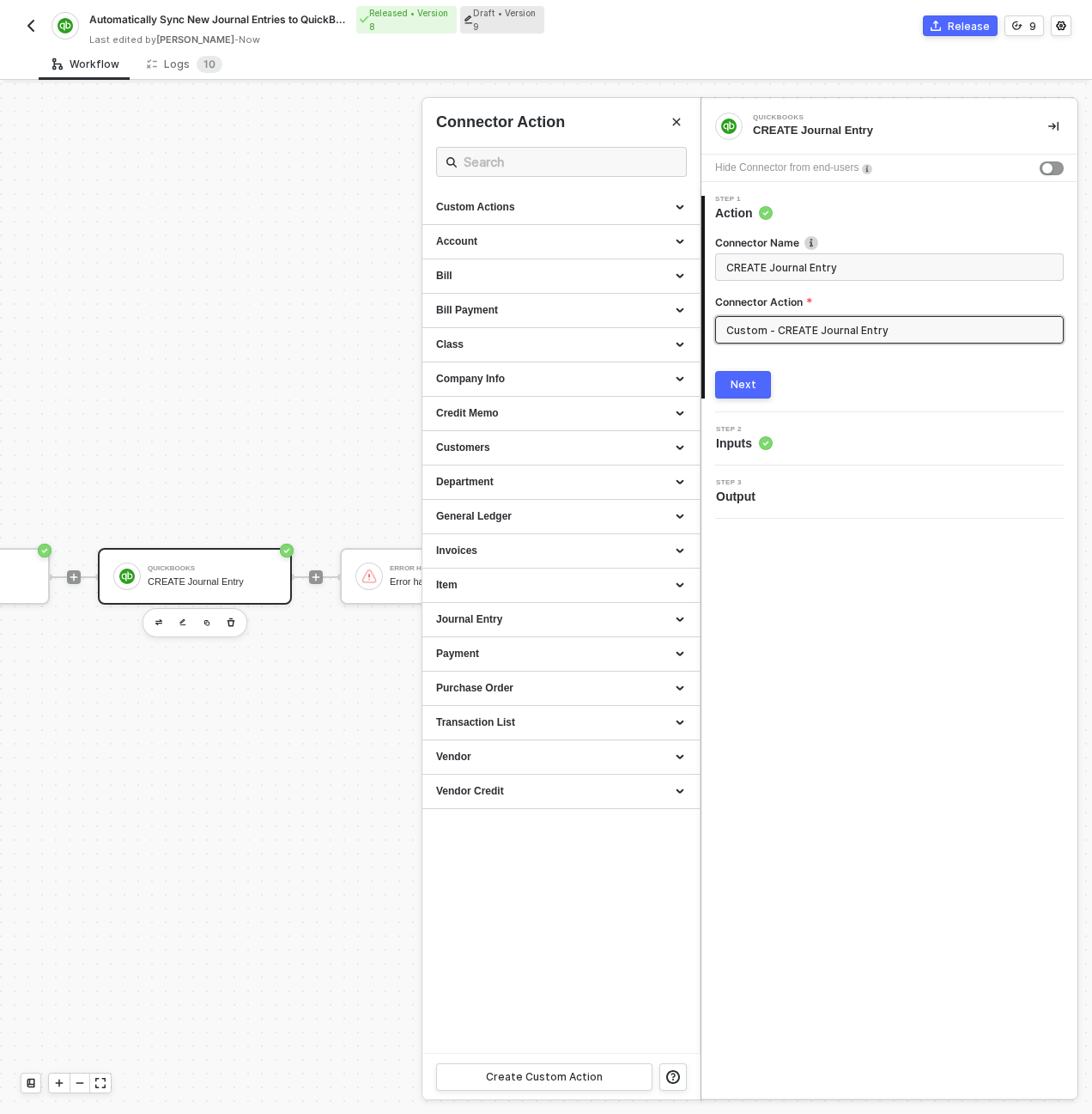
click at [285, 293] on div at bounding box center [546, 598] width 1092 height 1030
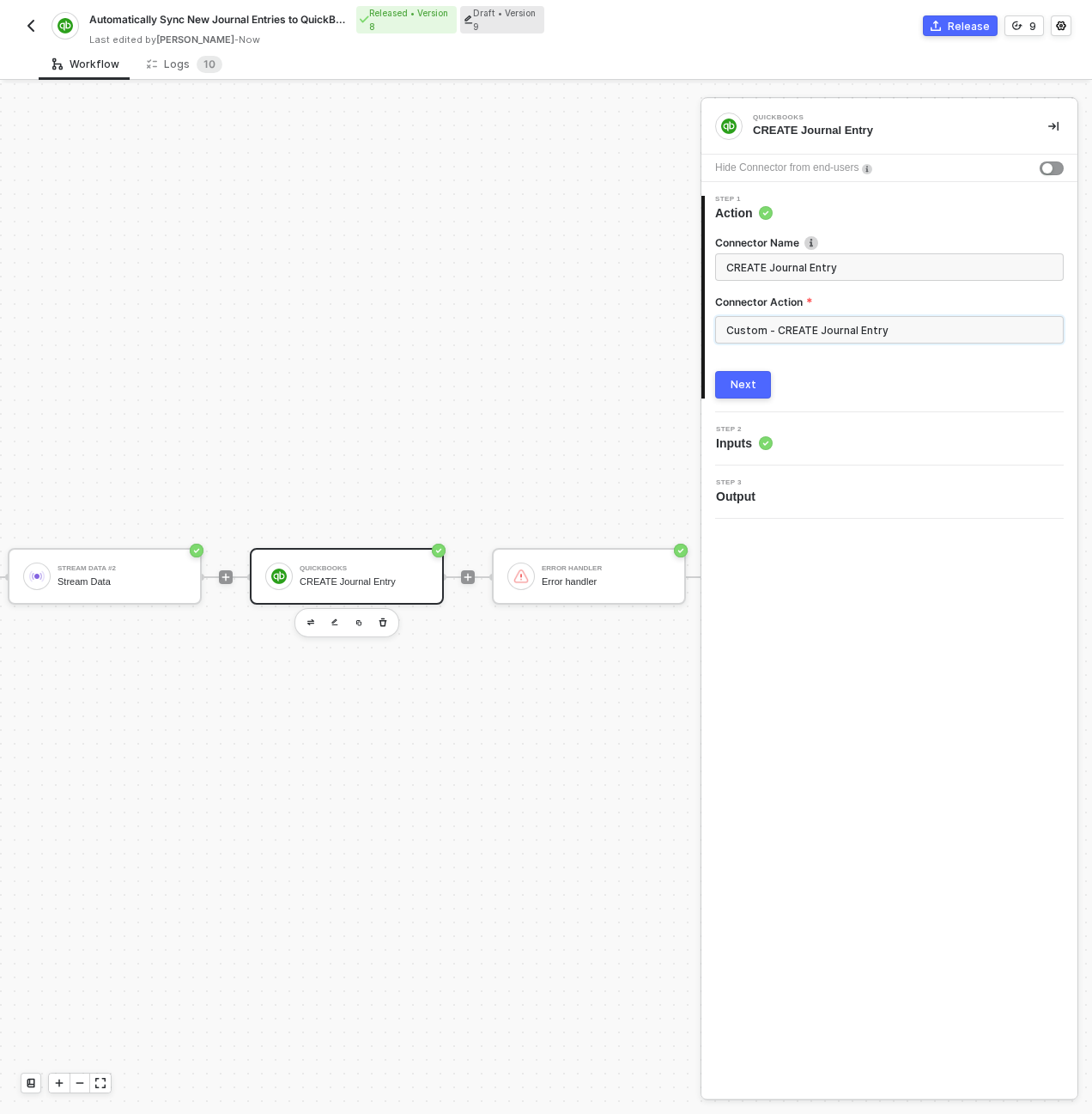
scroll to position [493, 0]
click at [295, 577] on img at bounding box center [292, 576] width 15 height 15
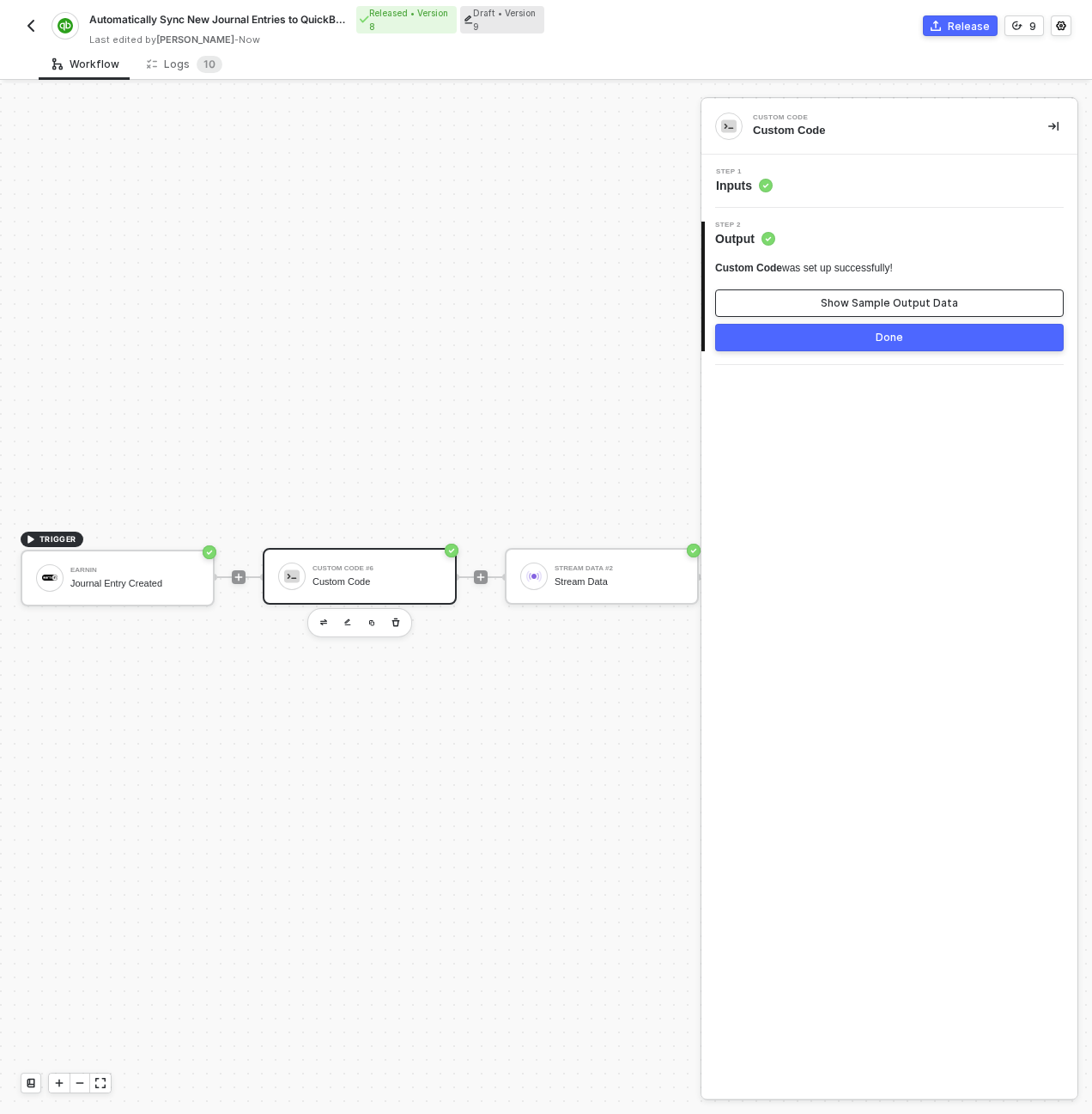
click at [878, 299] on div "Show Sample Output Data" at bounding box center [890, 303] width 137 height 13
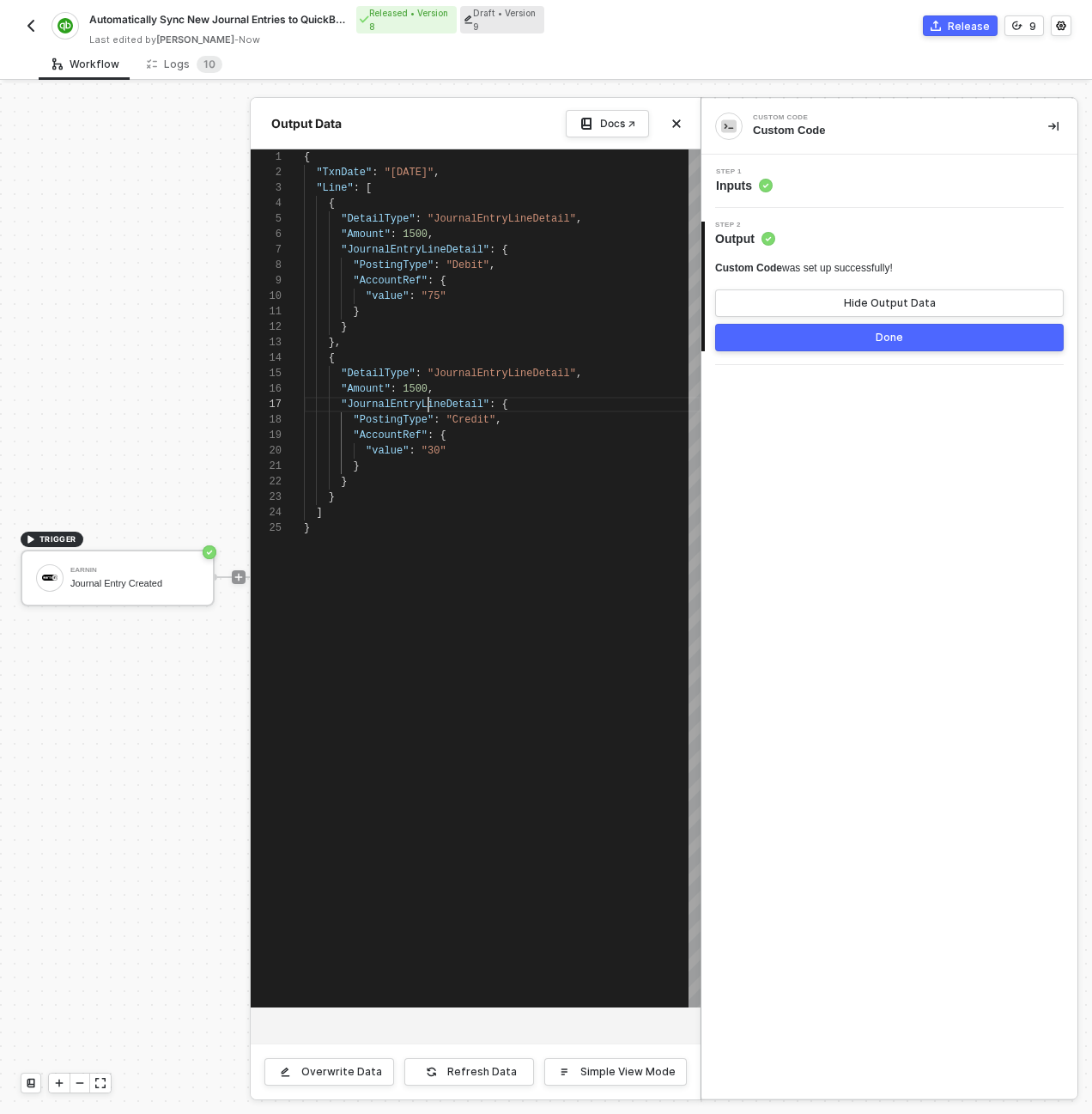
scroll to position [93, 124]
click at [431, 406] on span ""JournalEntryLineDetail"" at bounding box center [415, 404] width 149 height 12
type textarea "{ "TxnDate": "2024-03-15", "Line": [ { "DetailType": "JournalEntryLineDetail", …"
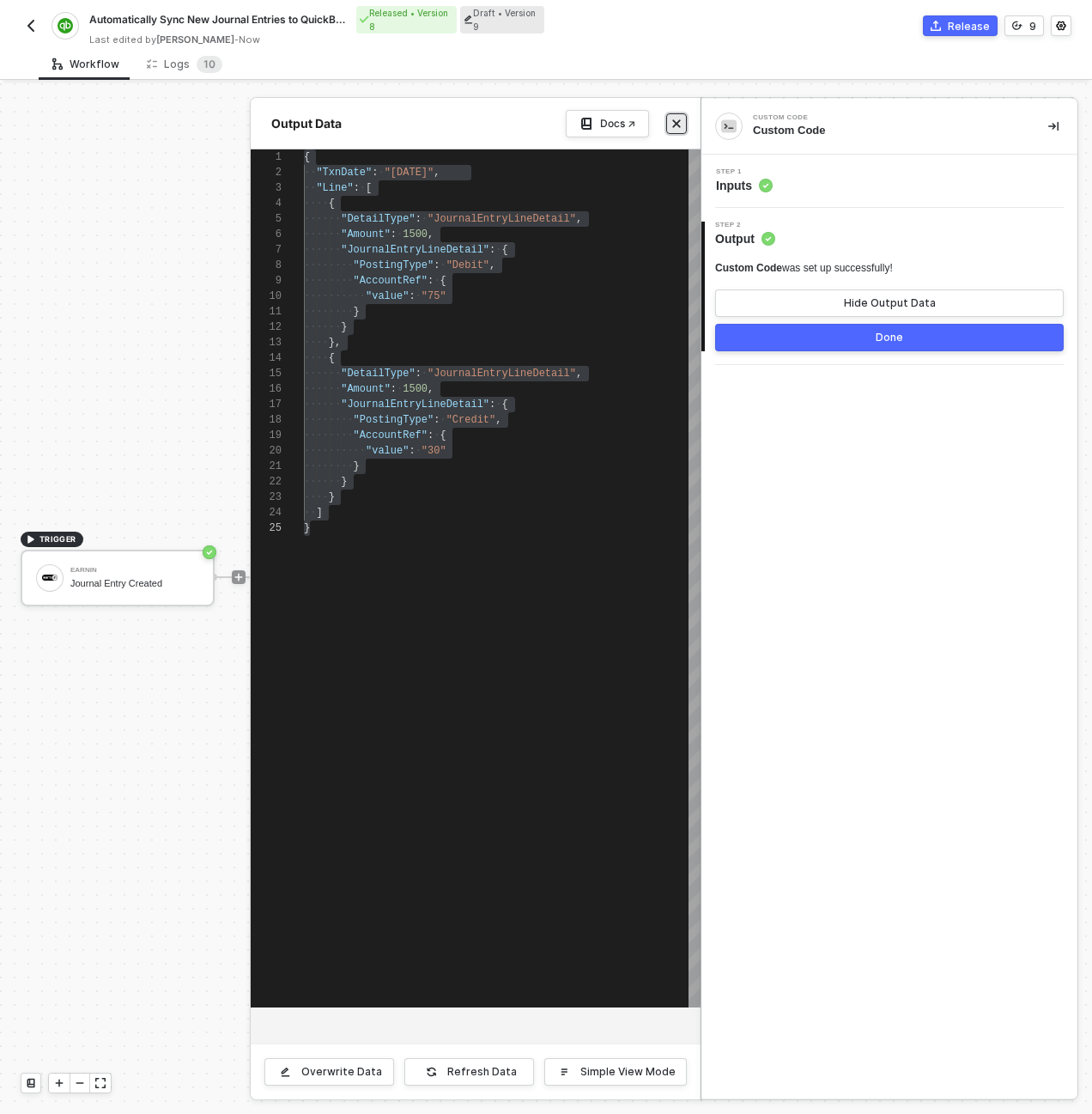
click at [677, 120] on icon "icon-close" at bounding box center [676, 123] width 10 height 11
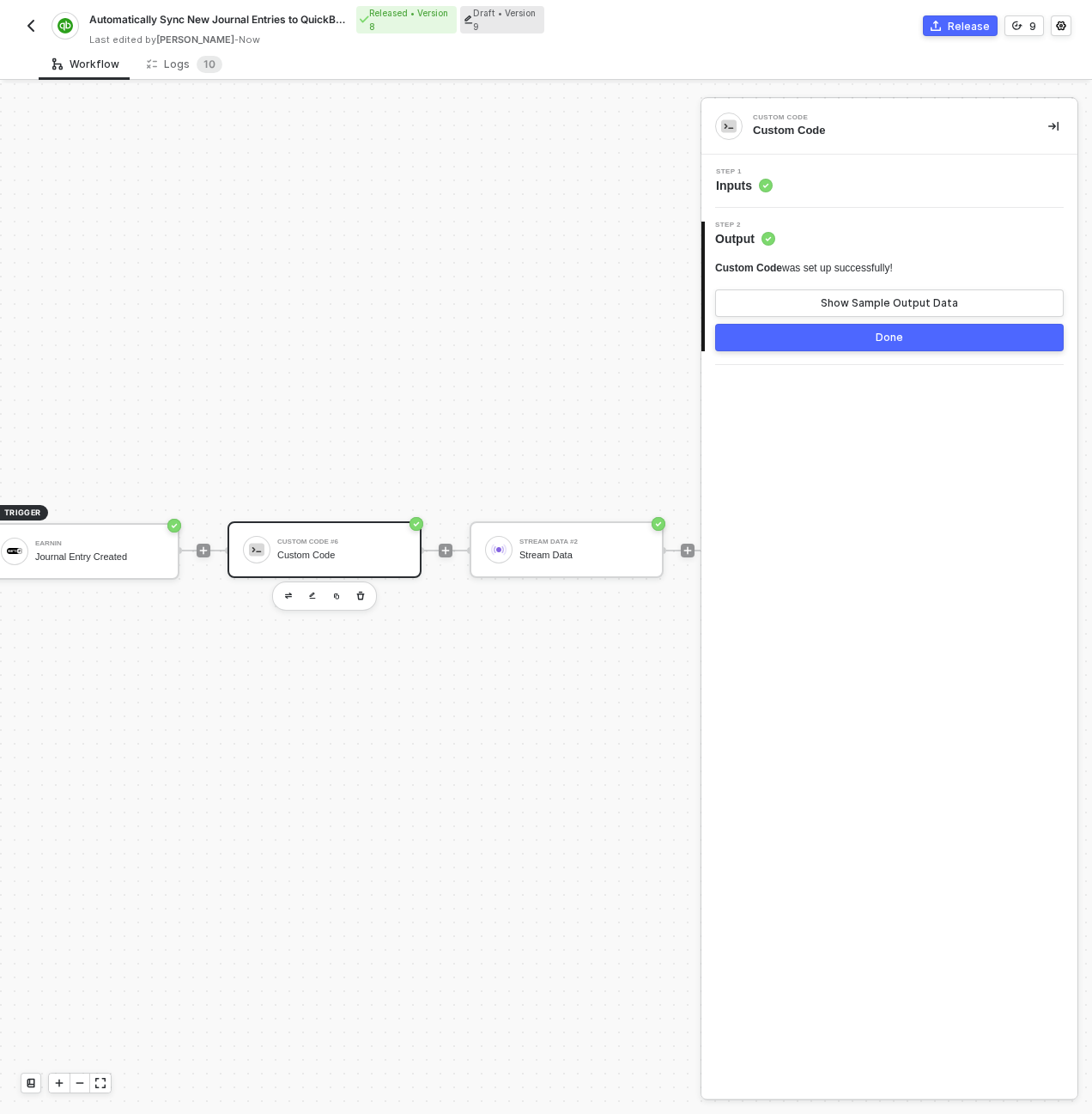
scroll to position [519, 137]
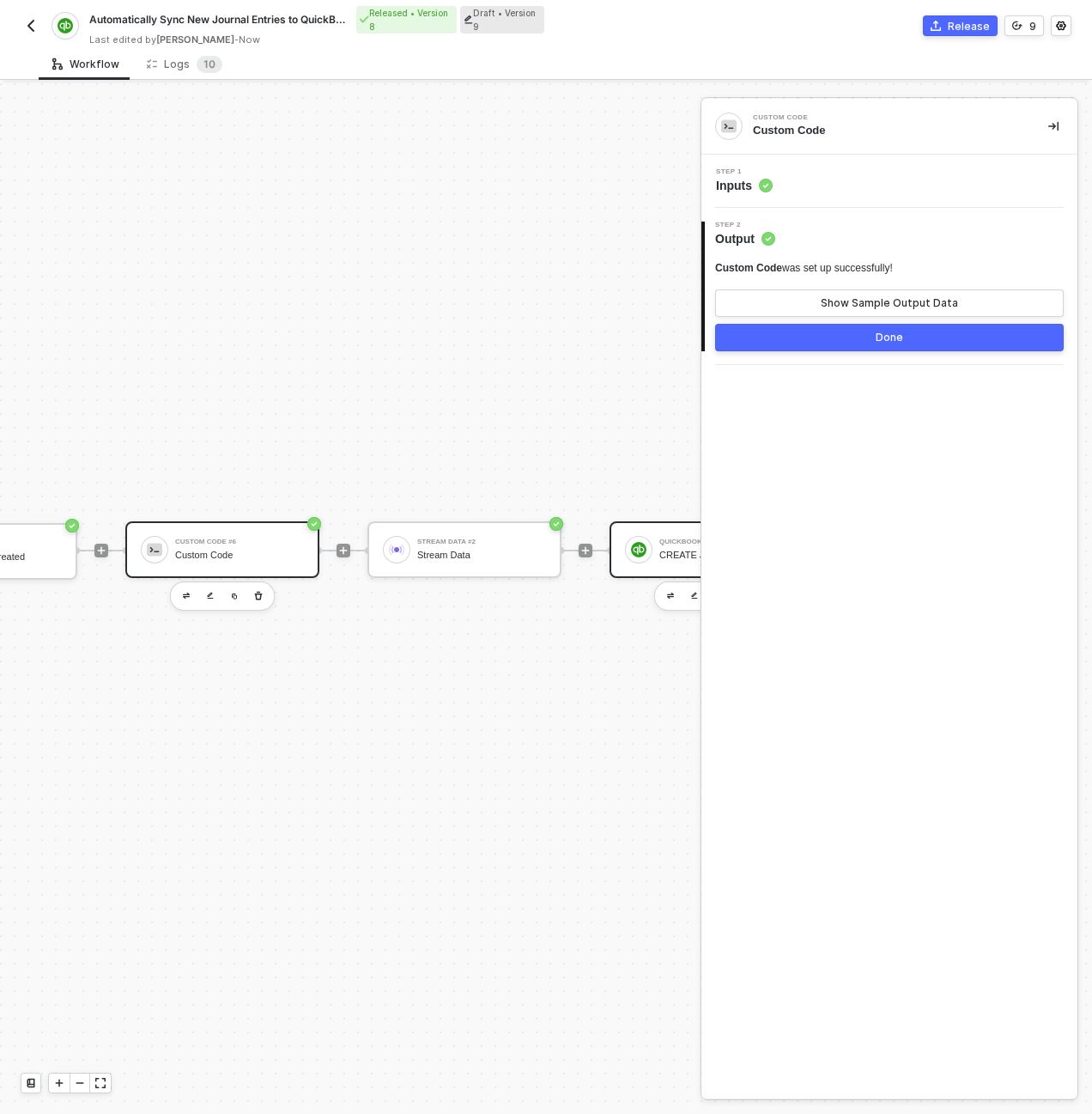
click at [652, 549] on div at bounding box center [639, 549] width 28 height 28
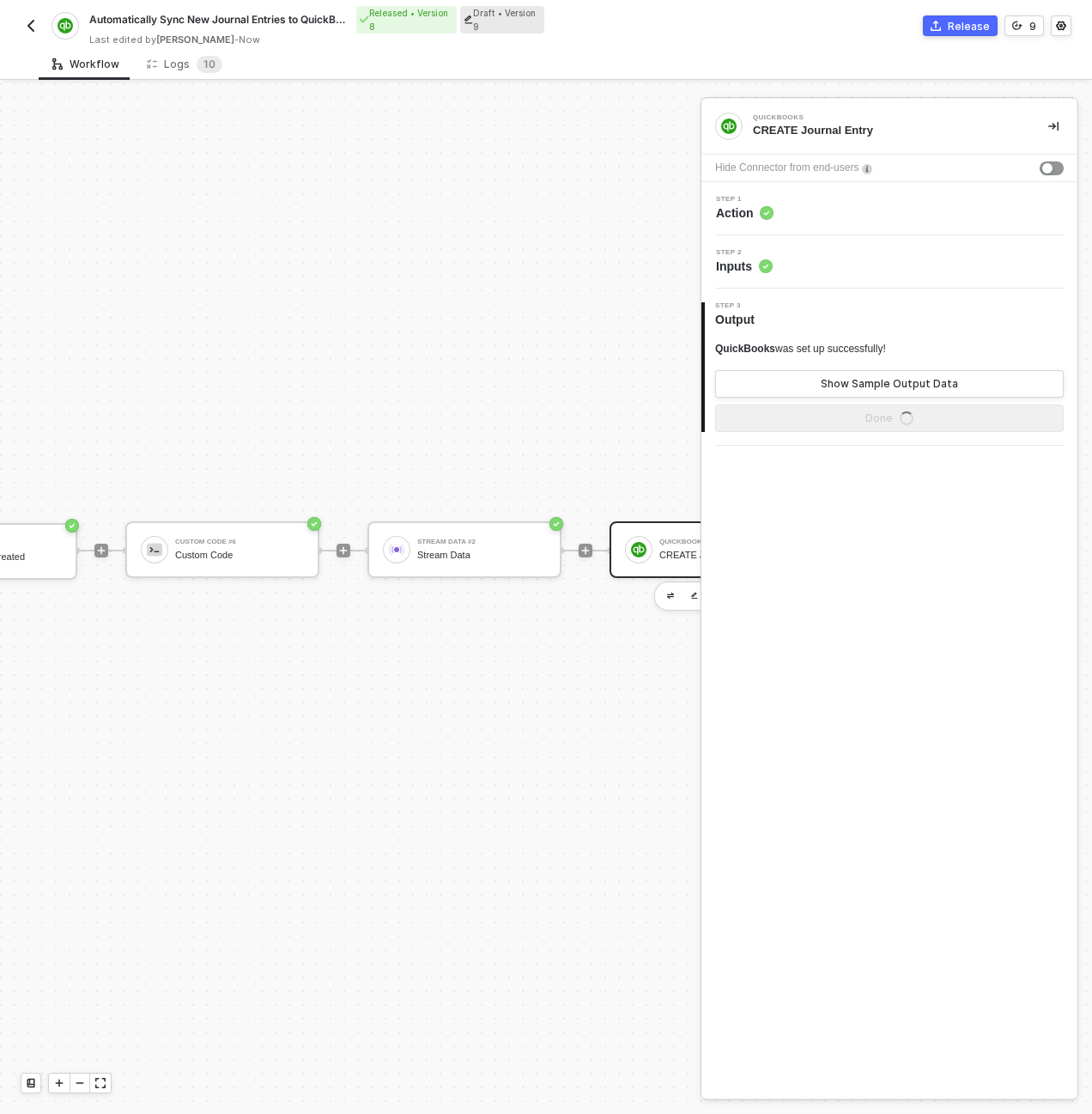
click at [815, 207] on div "Step 1 Action" at bounding box center [891, 208] width 371 height 26
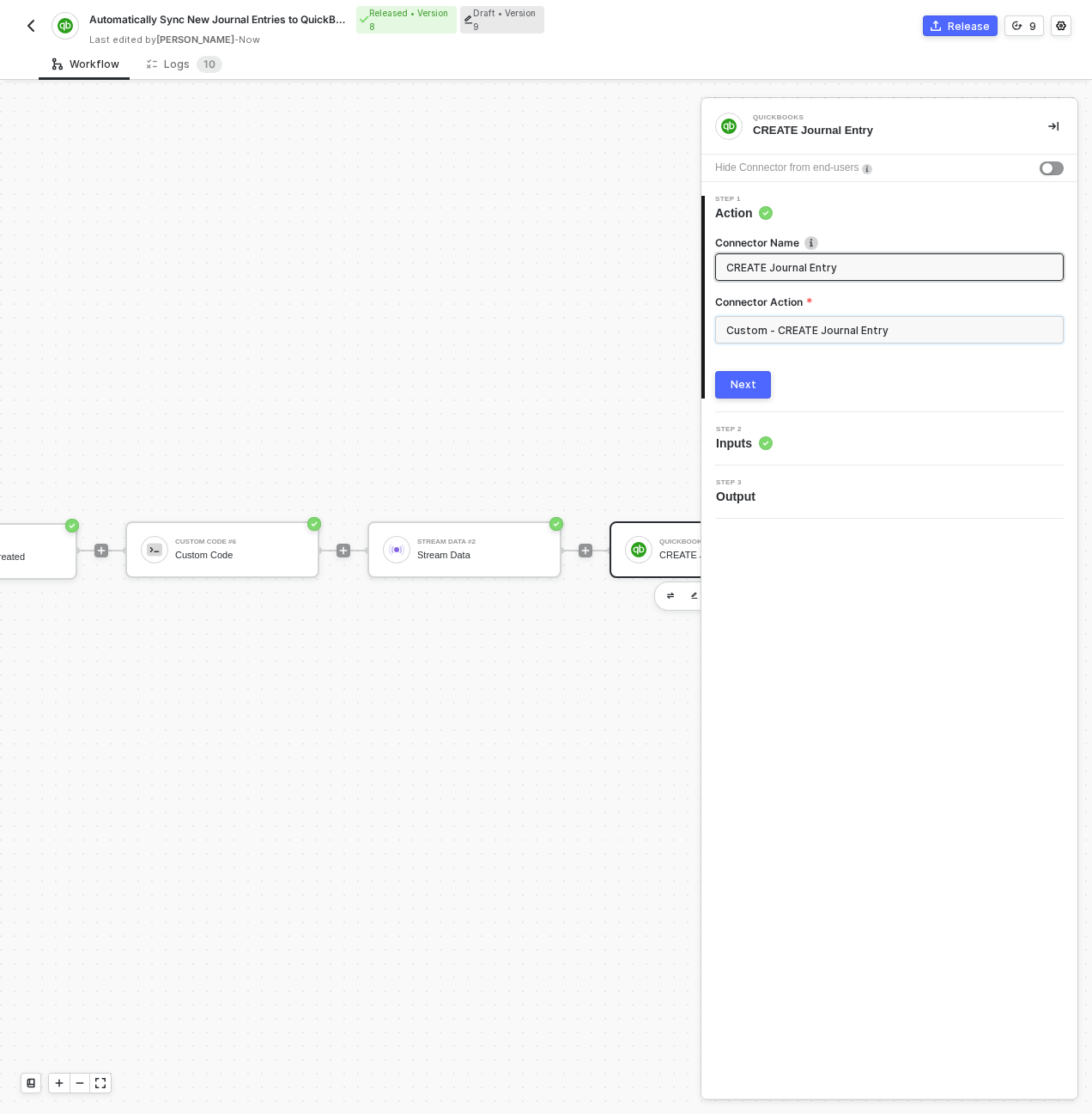
click at [782, 330] on input "Custom - CREATE Journal Entry" at bounding box center [889, 329] width 348 height 28
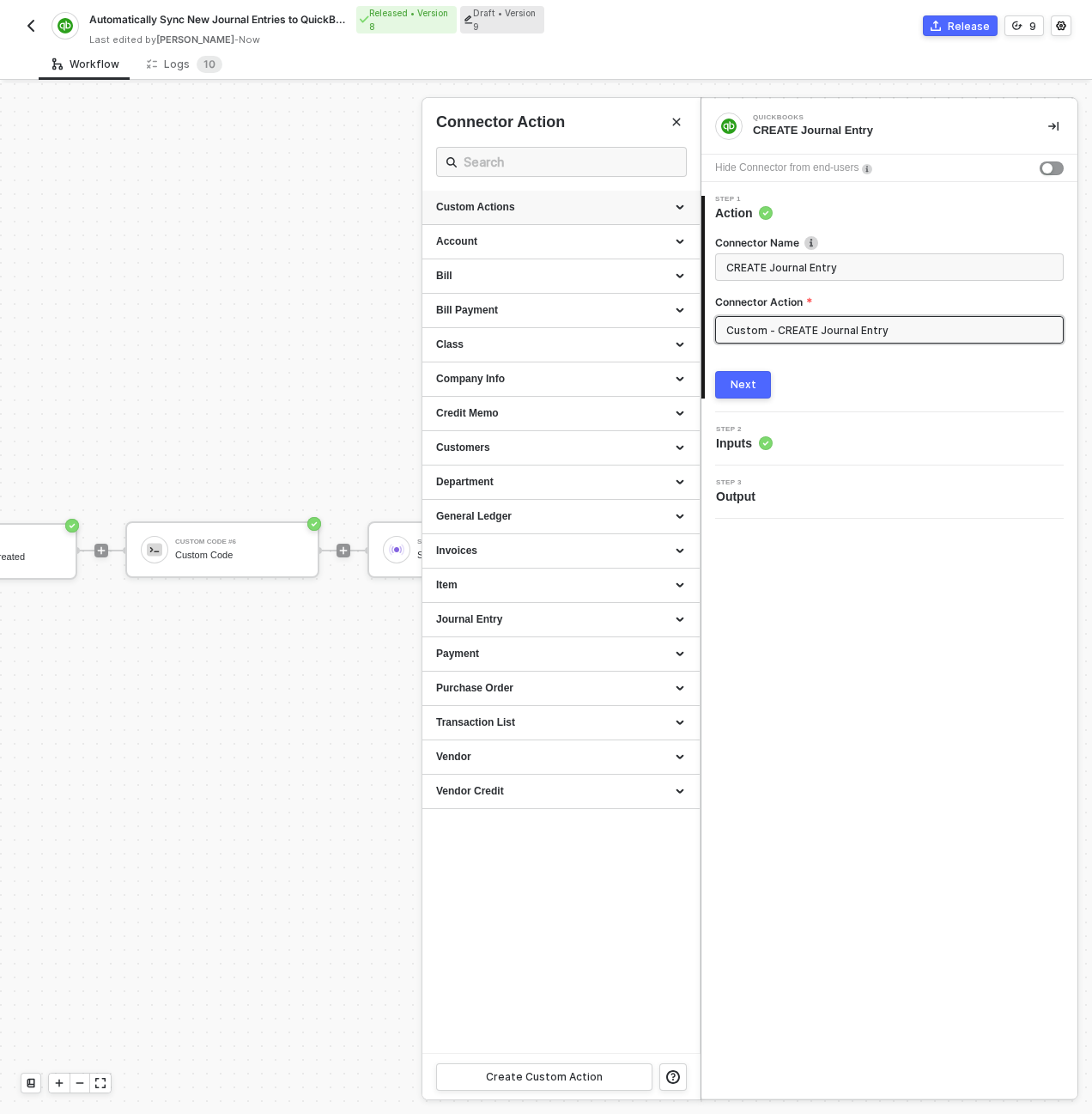
click at [683, 206] on div "Custom Actions" at bounding box center [561, 207] width 250 height 14
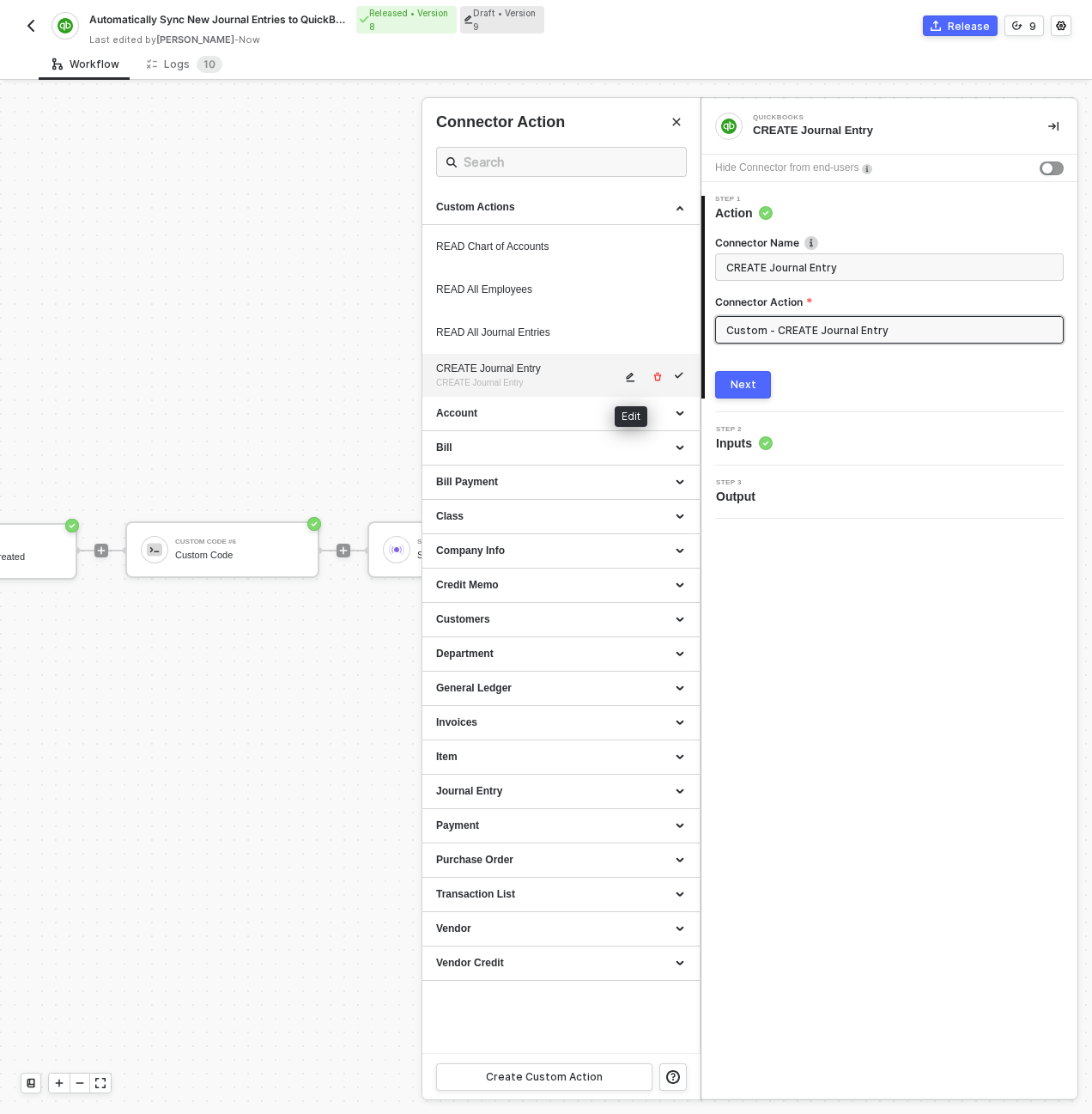
click at [628, 368] on button "button" at bounding box center [631, 377] width 21 height 21
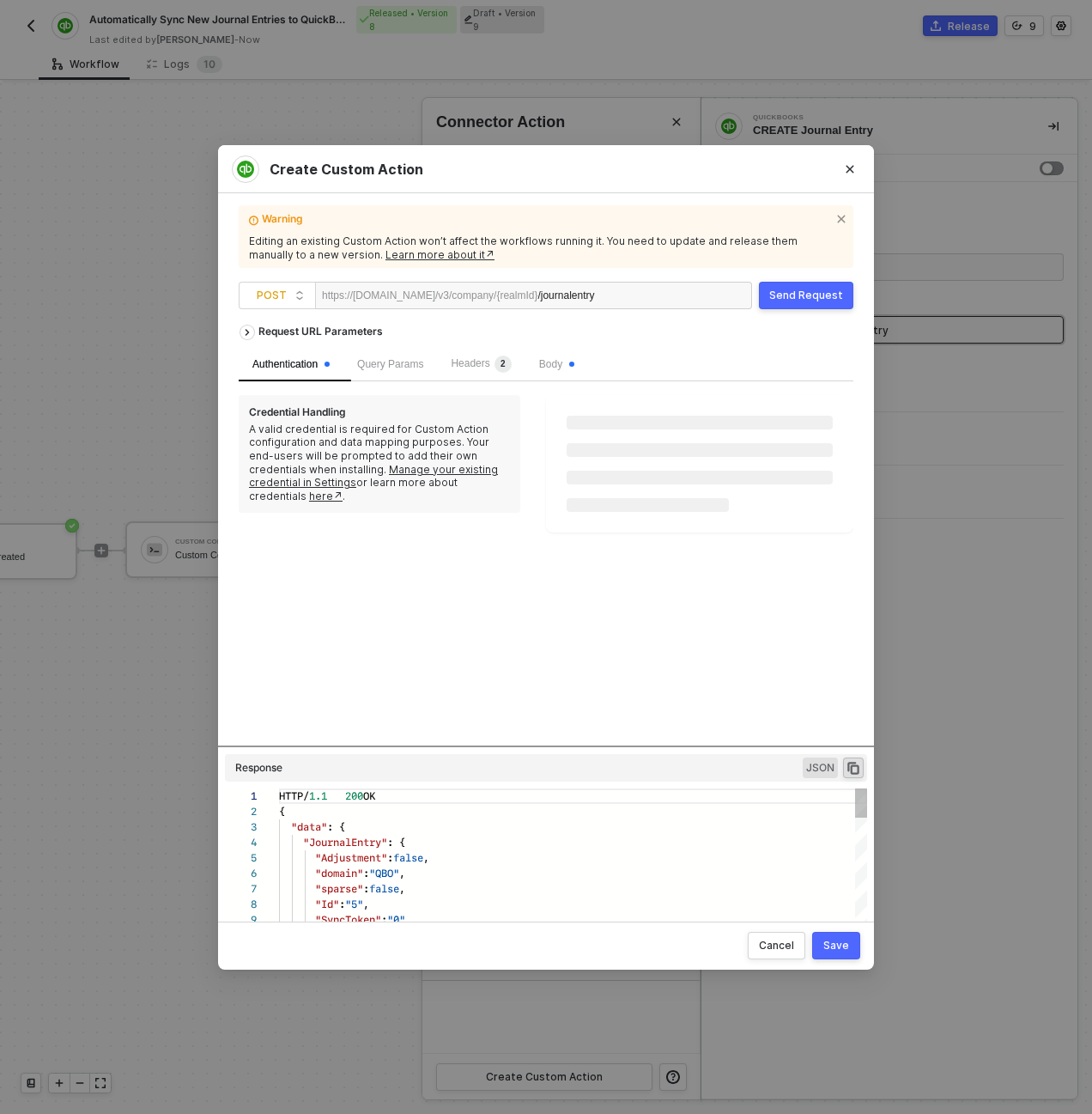
scroll to position [155, 0]
click at [575, 365] on span "Body" at bounding box center [556, 363] width 35 height 12
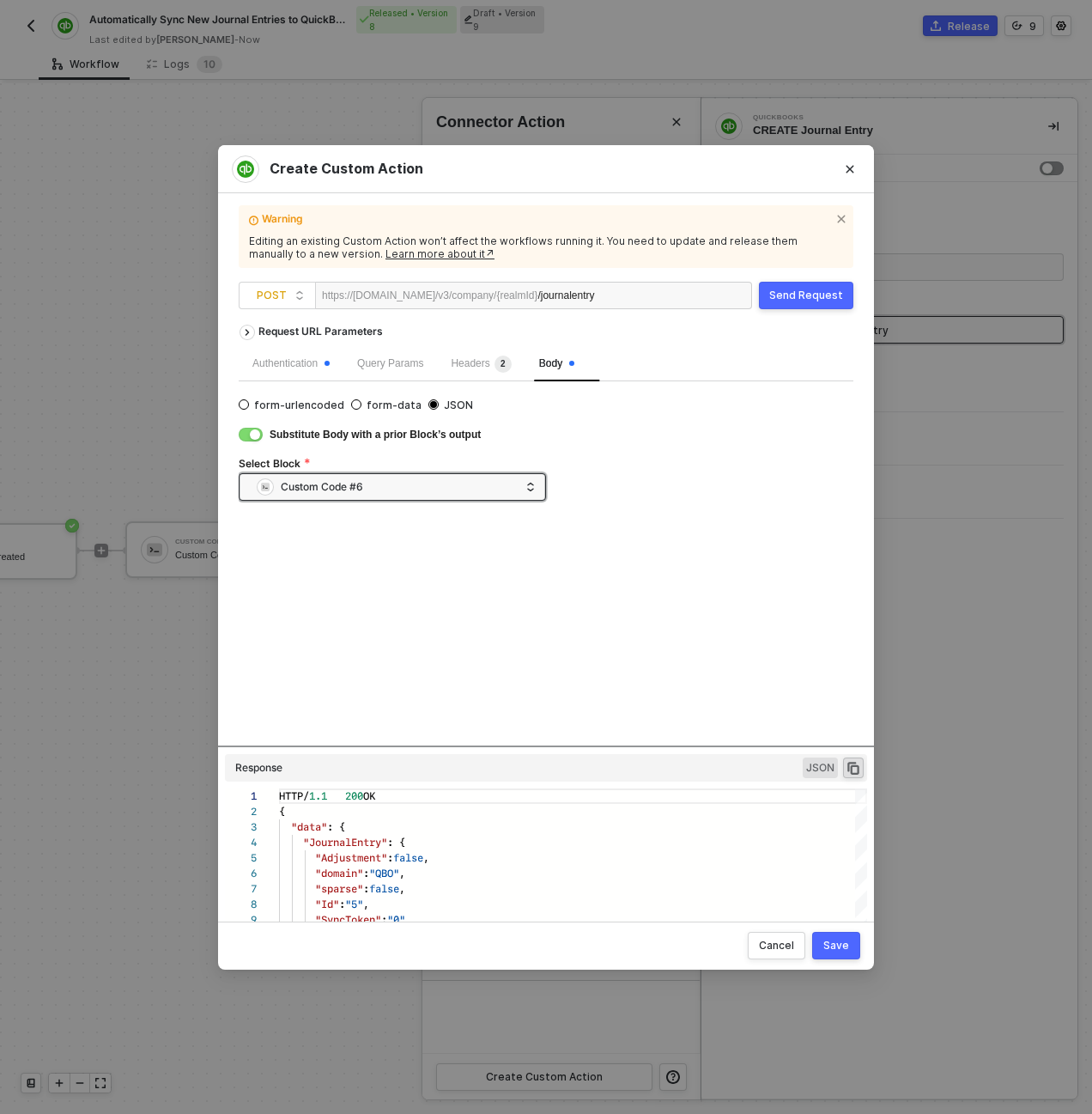
click at [267, 433] on div "Substitute Body with a prior Block’s output Select Block Custom Code #6" at bounding box center [546, 462] width 615 height 77
click at [252, 431] on div "button" at bounding box center [255, 434] width 10 height 11
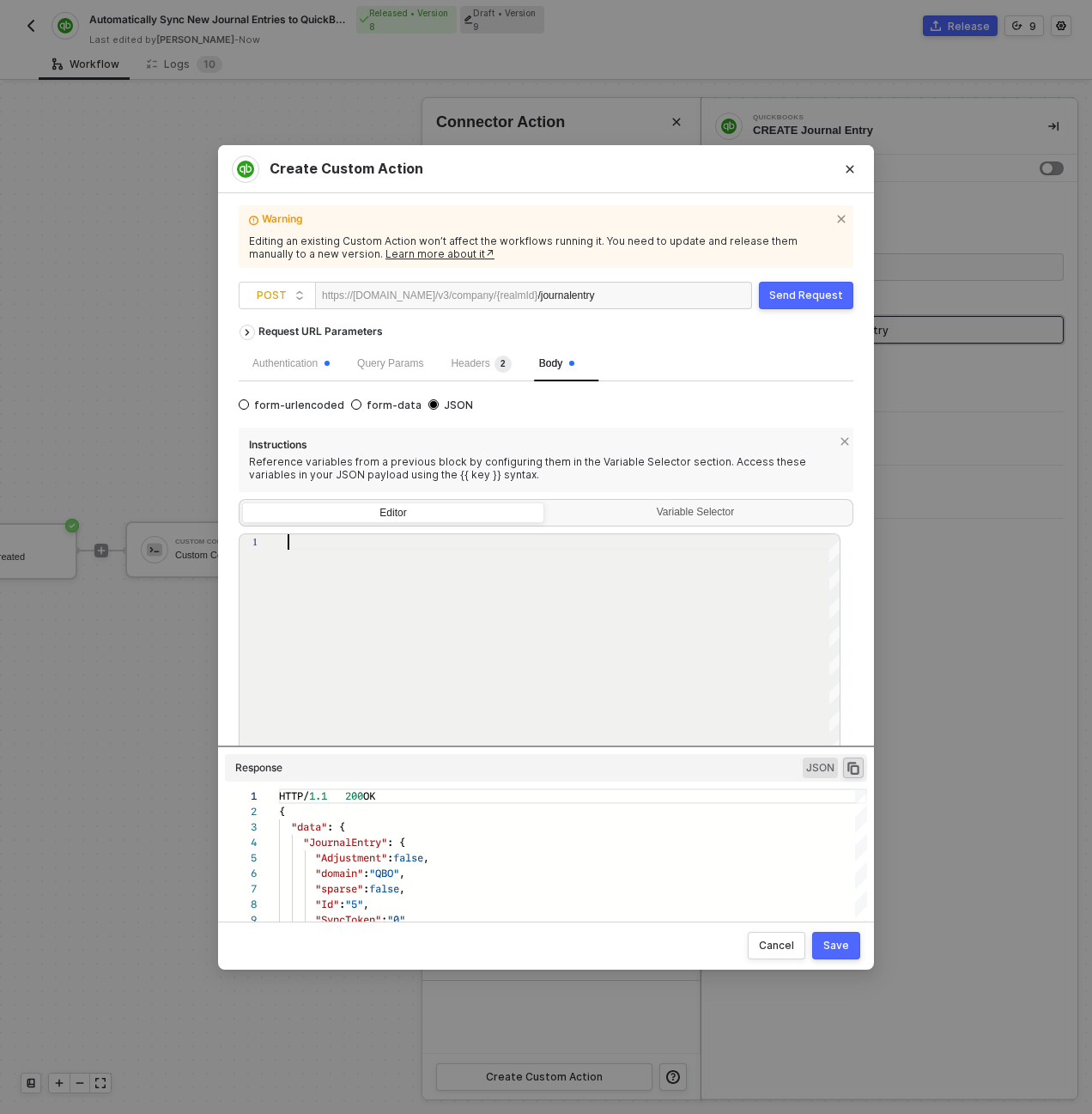
click at [332, 568] on div at bounding box center [564, 652] width 554 height 237
paste textarea "} } } ] }"
type textarea "} } } ] }"
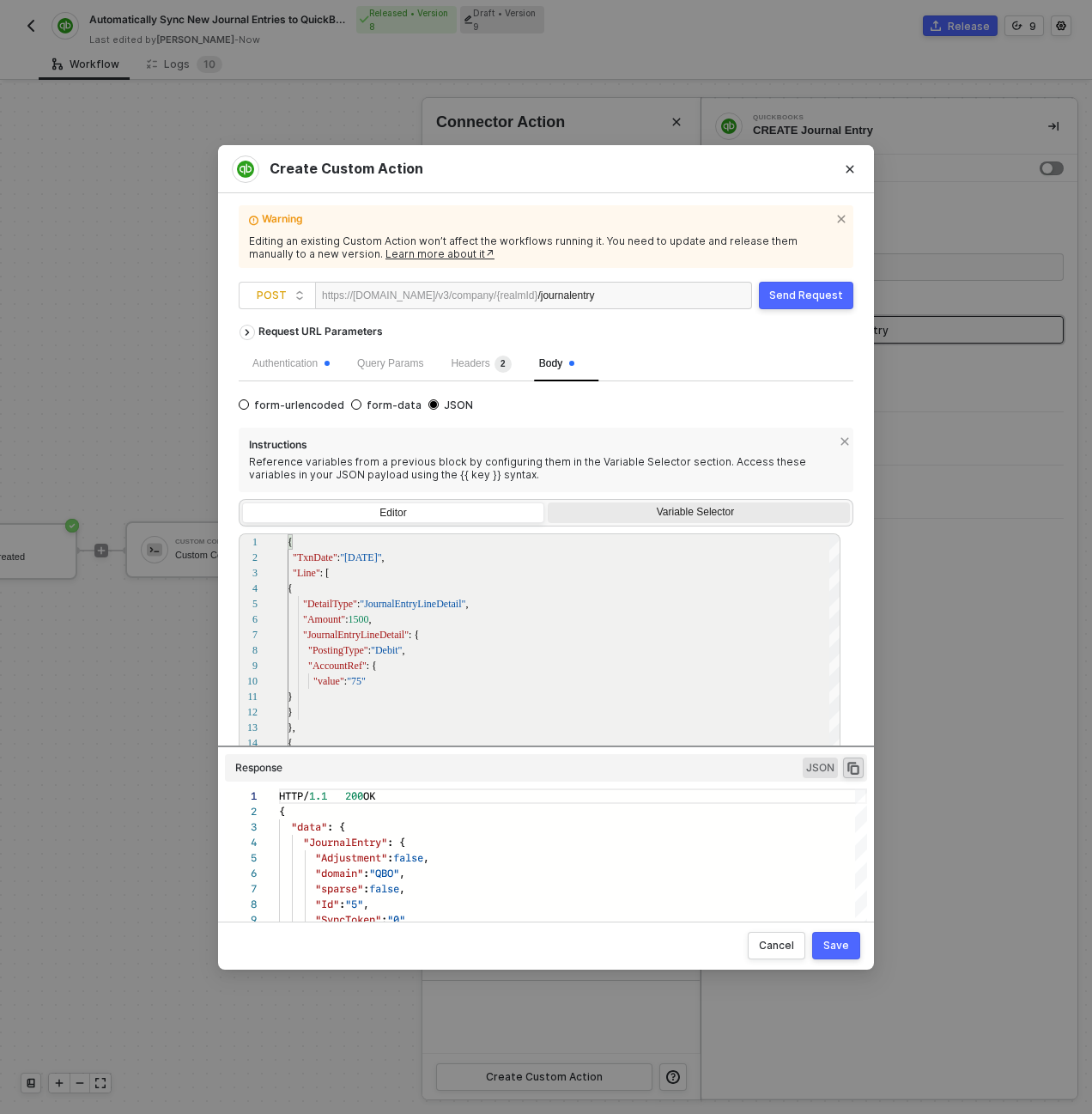
click at [603, 516] on div "Variable Selector" at bounding box center [697, 513] width 280 height 13
click at [548, 502] on input "Variable Selector" at bounding box center [548, 502] width 0 height 0
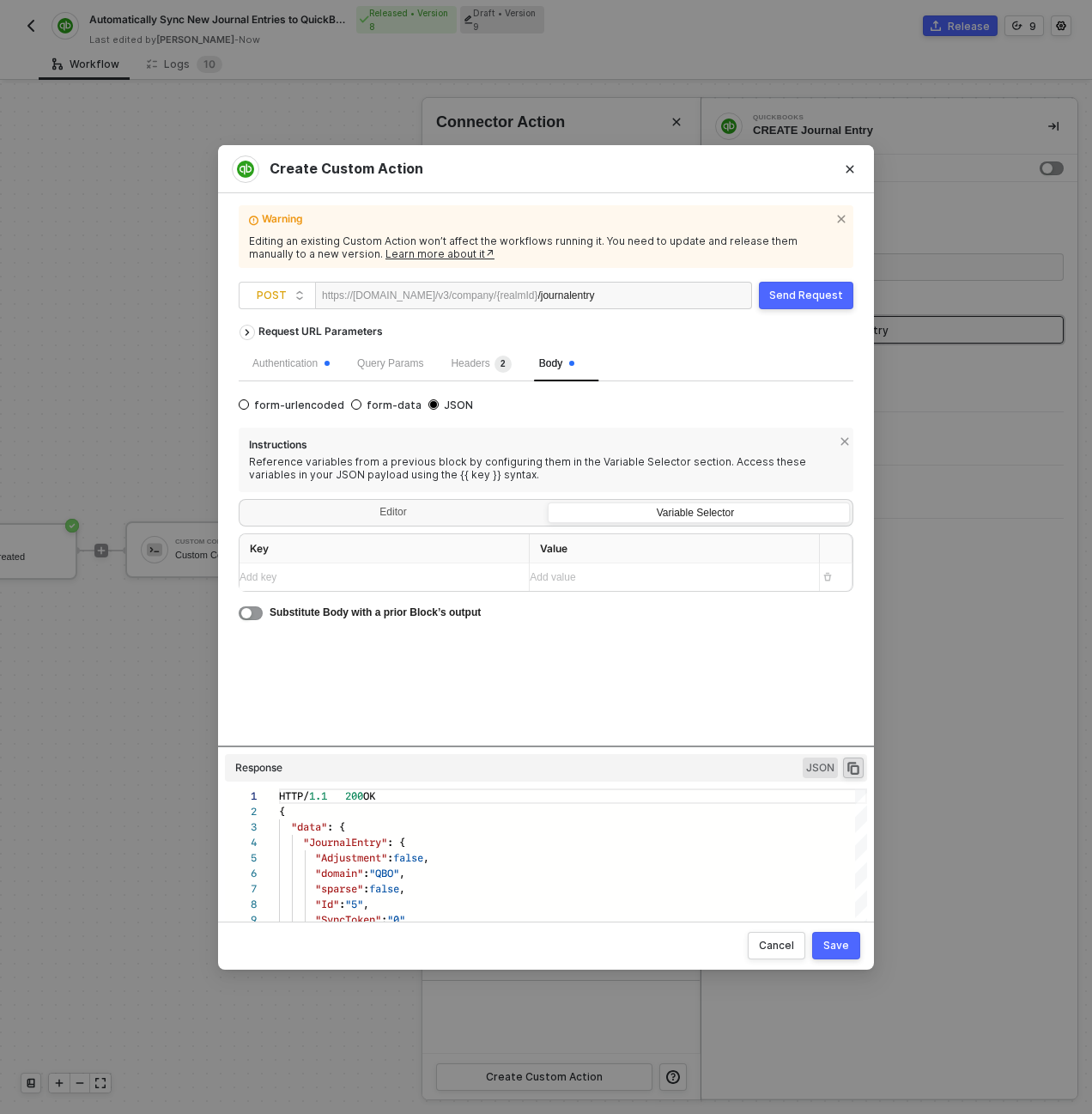
click at [437, 500] on div "Editor Variable Selector" at bounding box center [546, 513] width 615 height 28
click at [396, 513] on div "Editor" at bounding box center [393, 514] width 303 height 24
click at [242, 502] on input "Editor" at bounding box center [242, 502] width 0 height 0
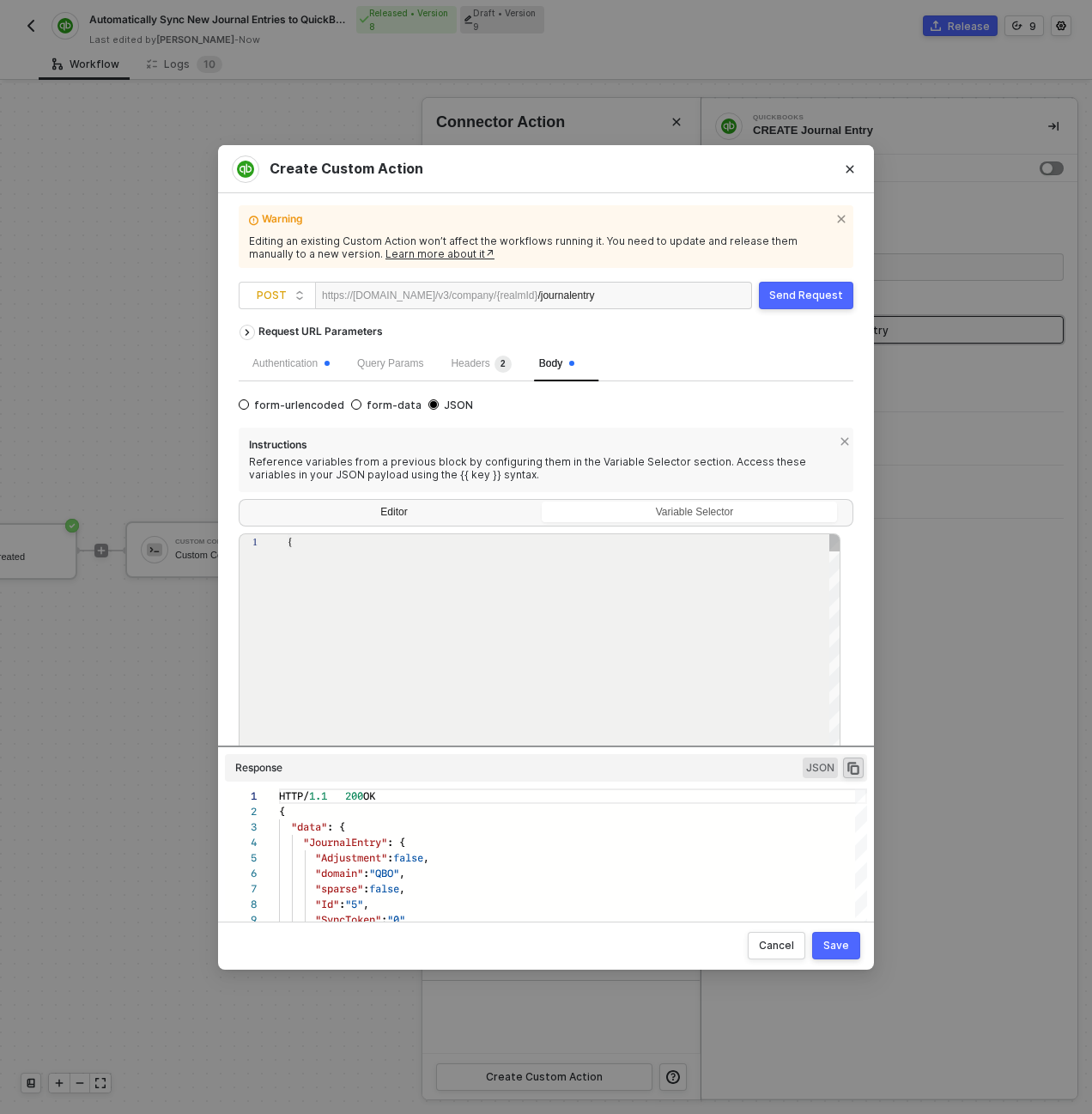
type textarea "{ "TxnDate": "[DATE]", "Line": [ { "DetailType": "JournalEntryLineDetail", "Amo…"
click at [802, 299] on div "Send Request" at bounding box center [806, 295] width 74 height 13
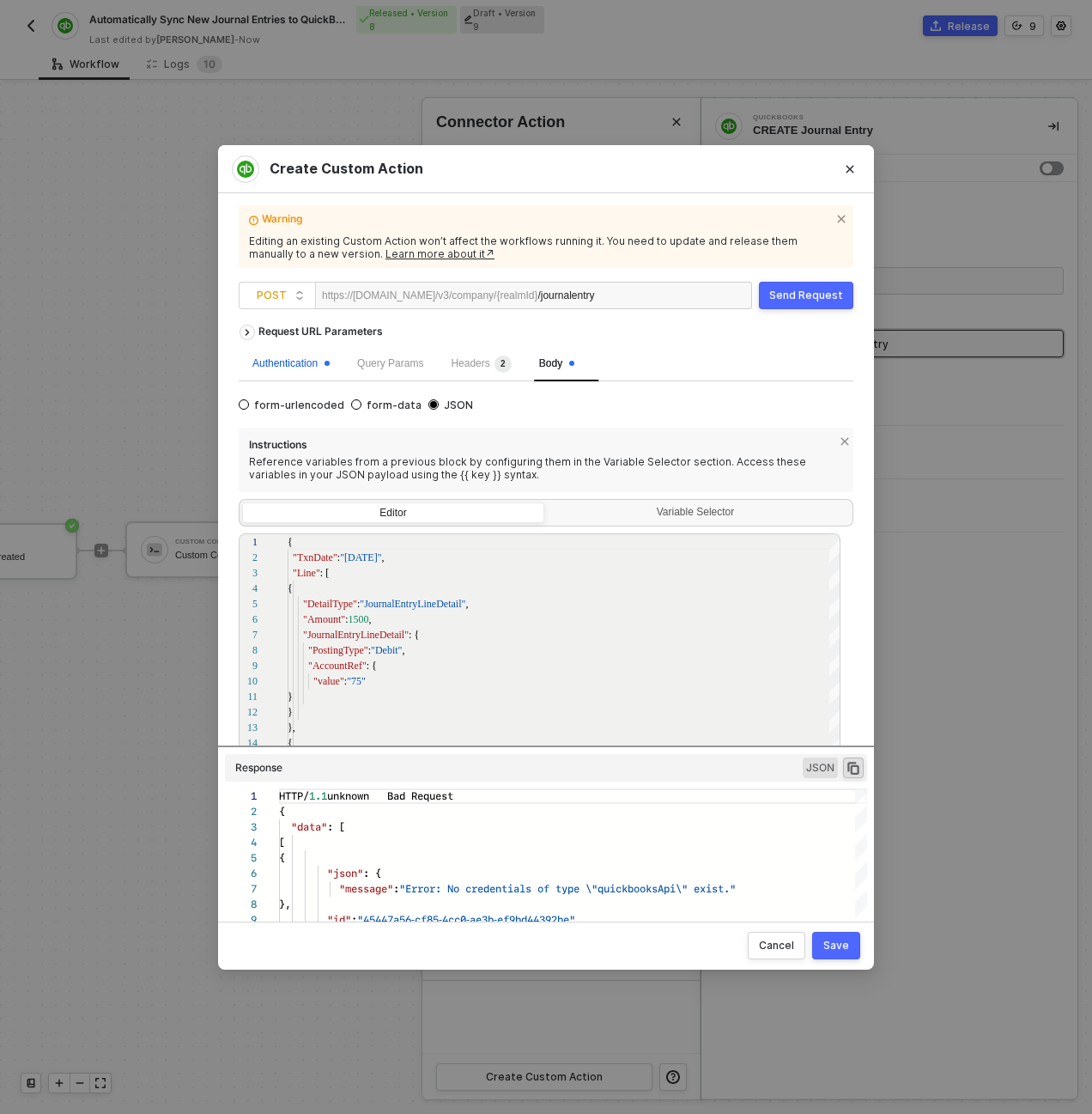
click at [282, 359] on div "Authentication" at bounding box center [290, 363] width 77 height 16
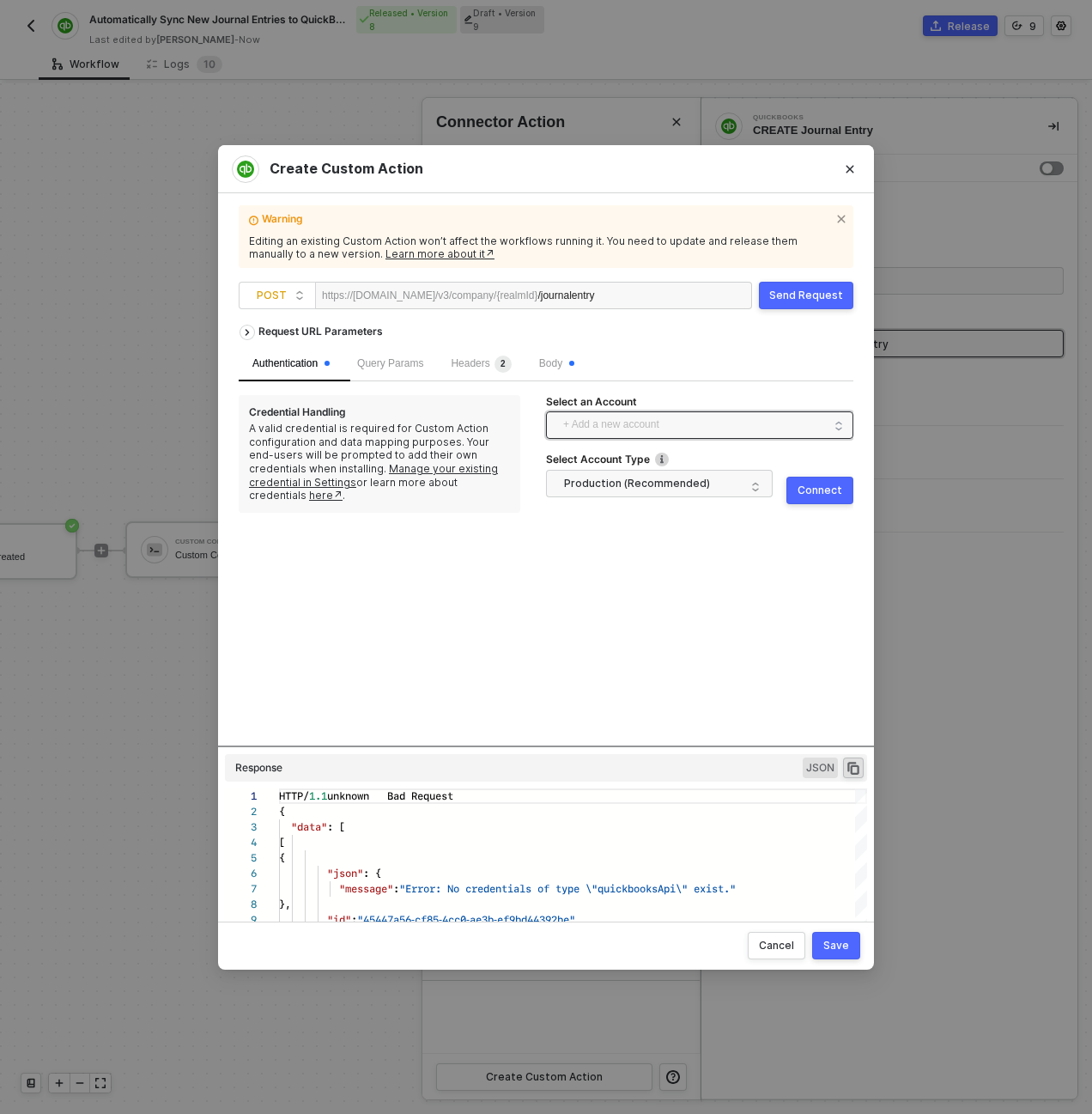
click at [629, 430] on span "+ Add a new account" at bounding box center [703, 425] width 280 height 28
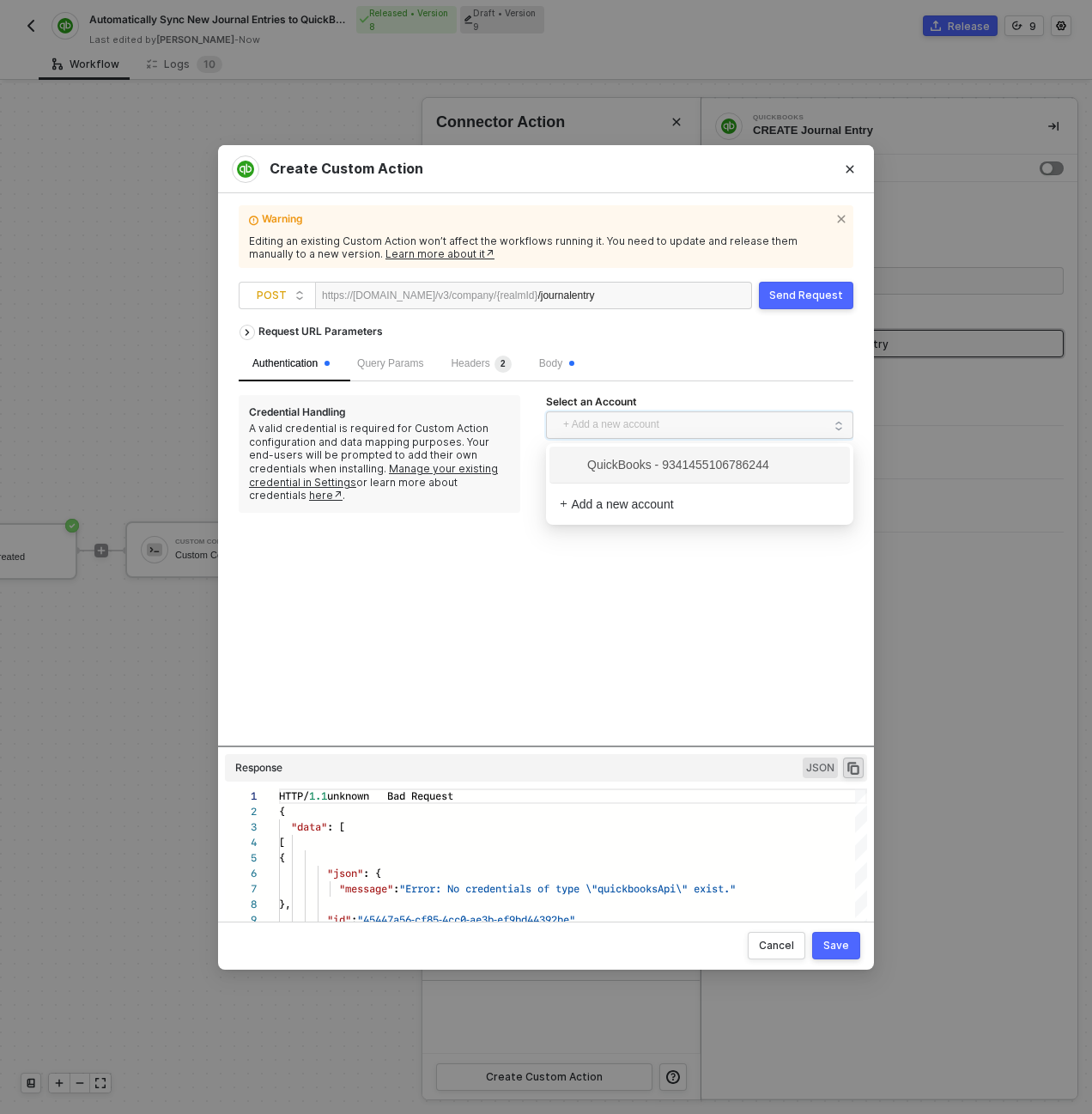
click at [625, 473] on span "QuickBooks - 9341455106786244" at bounding box center [663, 465] width 209 height 19
click at [808, 290] on div "Send Request" at bounding box center [806, 295] width 74 height 13
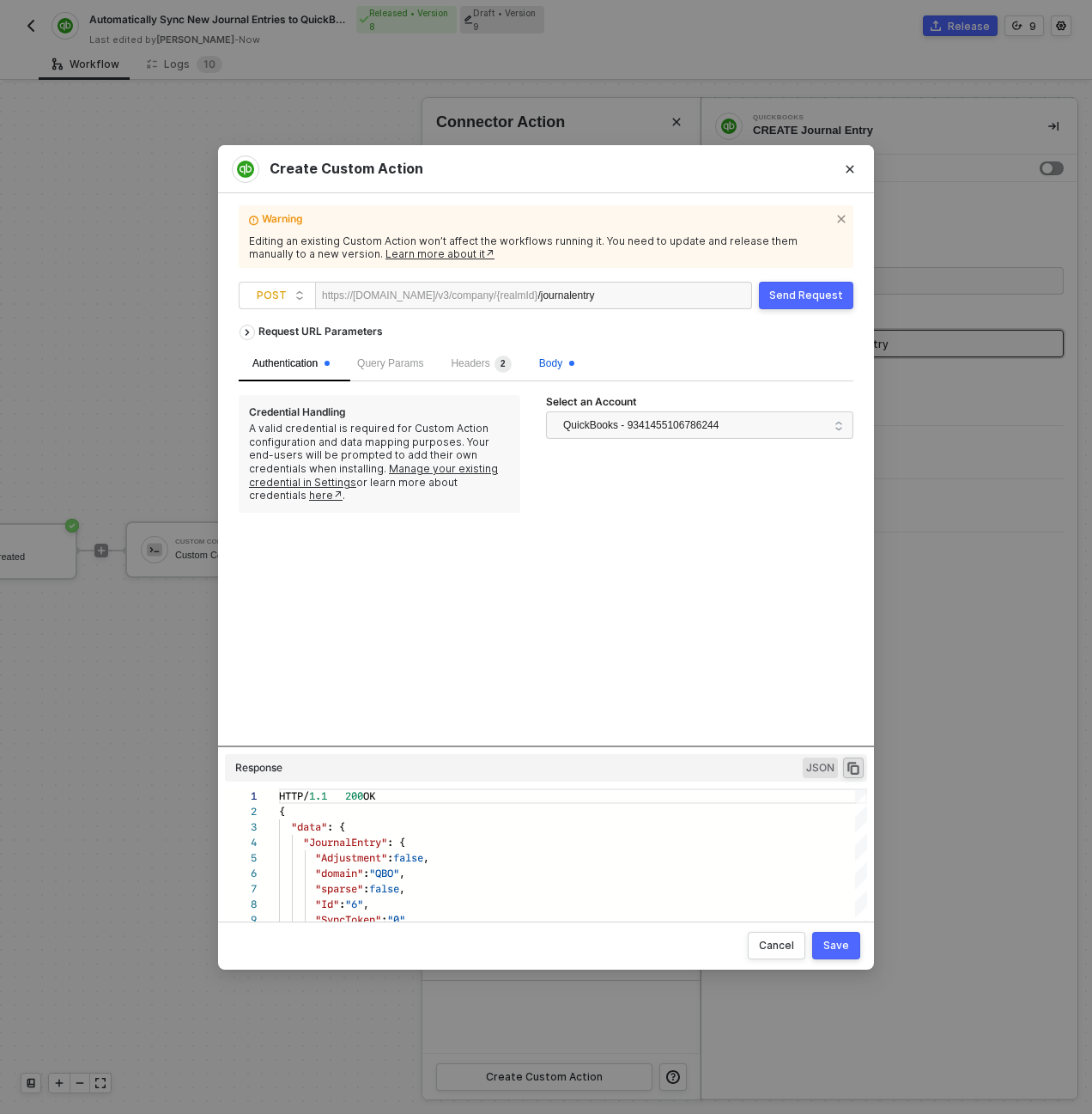
click at [570, 362] on span "Body" at bounding box center [556, 363] width 35 height 12
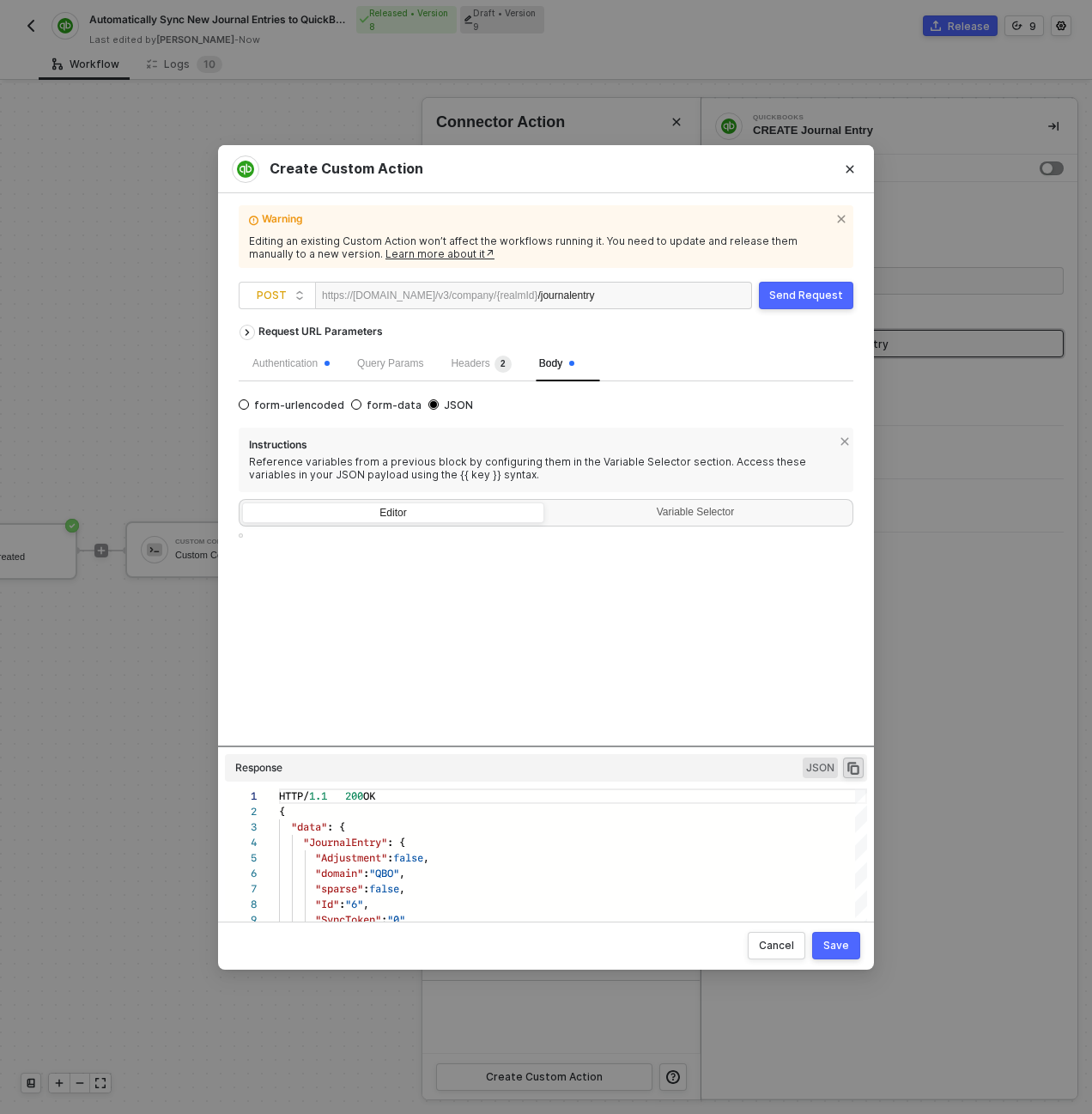
type textarea "{ "TxnDate": "[DATE]", "Line": [ { "DetailType": "JournalEntryLineDetail", "Amo…"
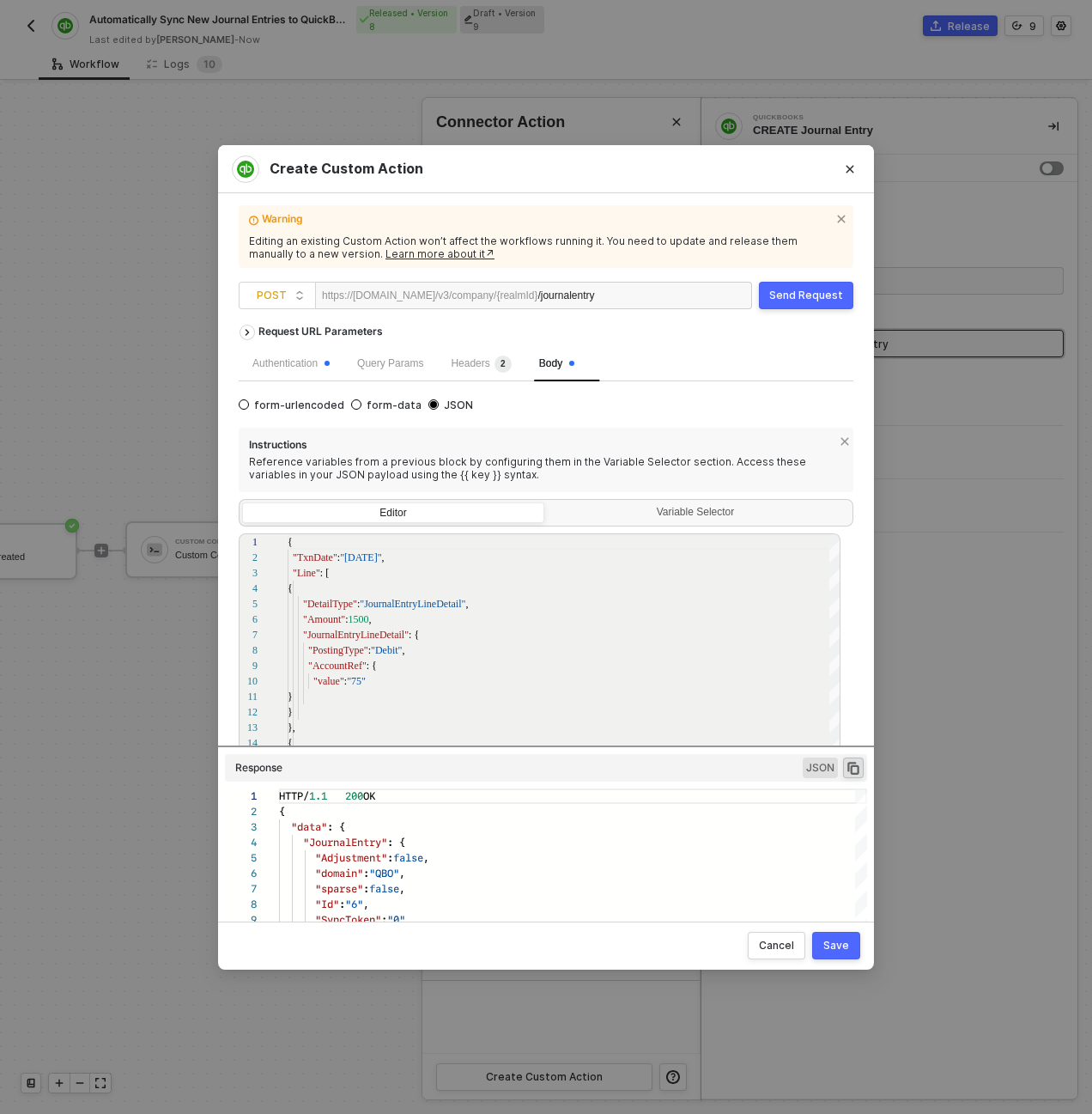
click at [837, 948] on div "Save" at bounding box center [836, 945] width 26 height 13
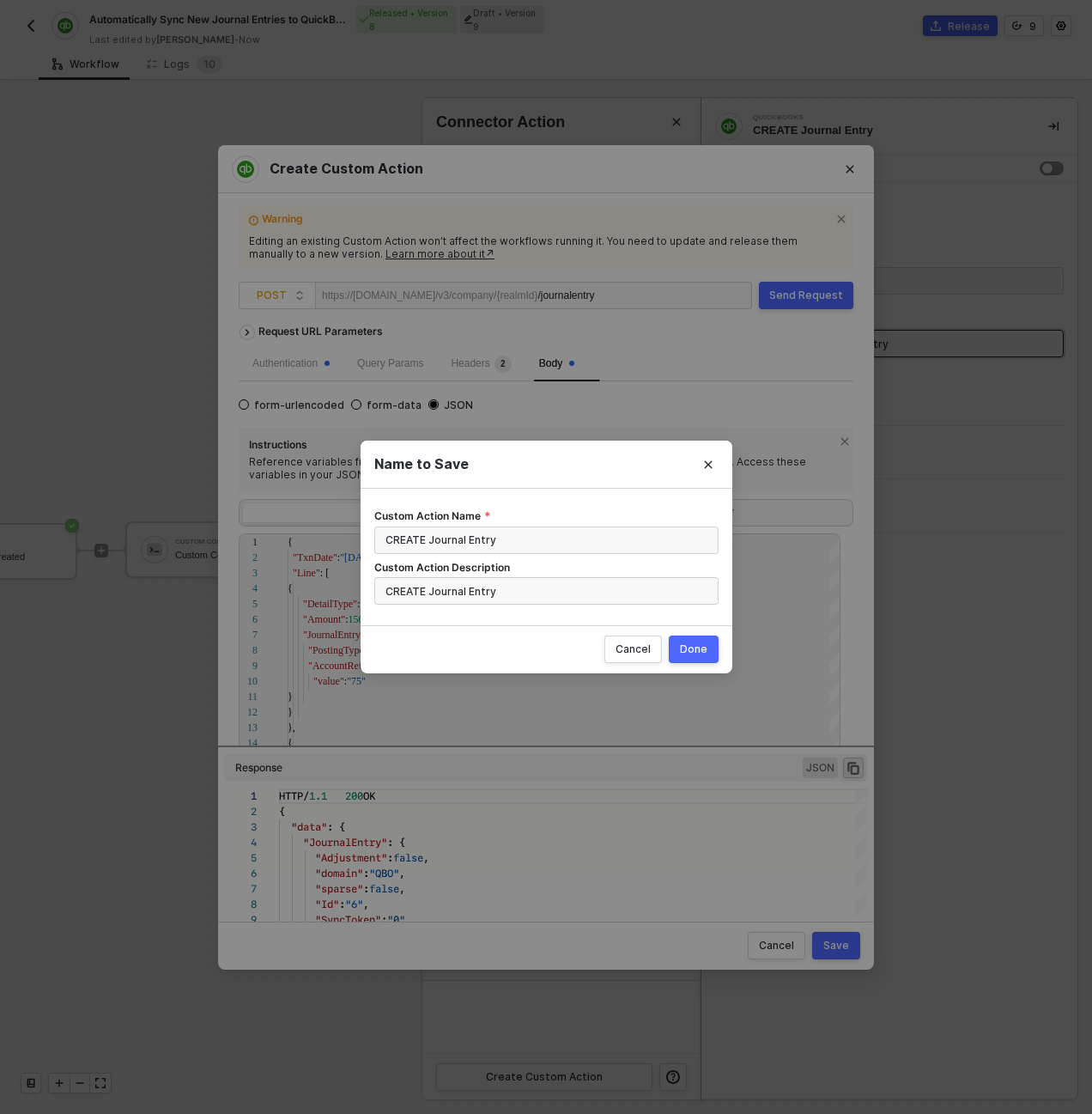
click at [697, 659] on button "Done" at bounding box center [694, 649] width 50 height 28
radio input "true"
radio input "false"
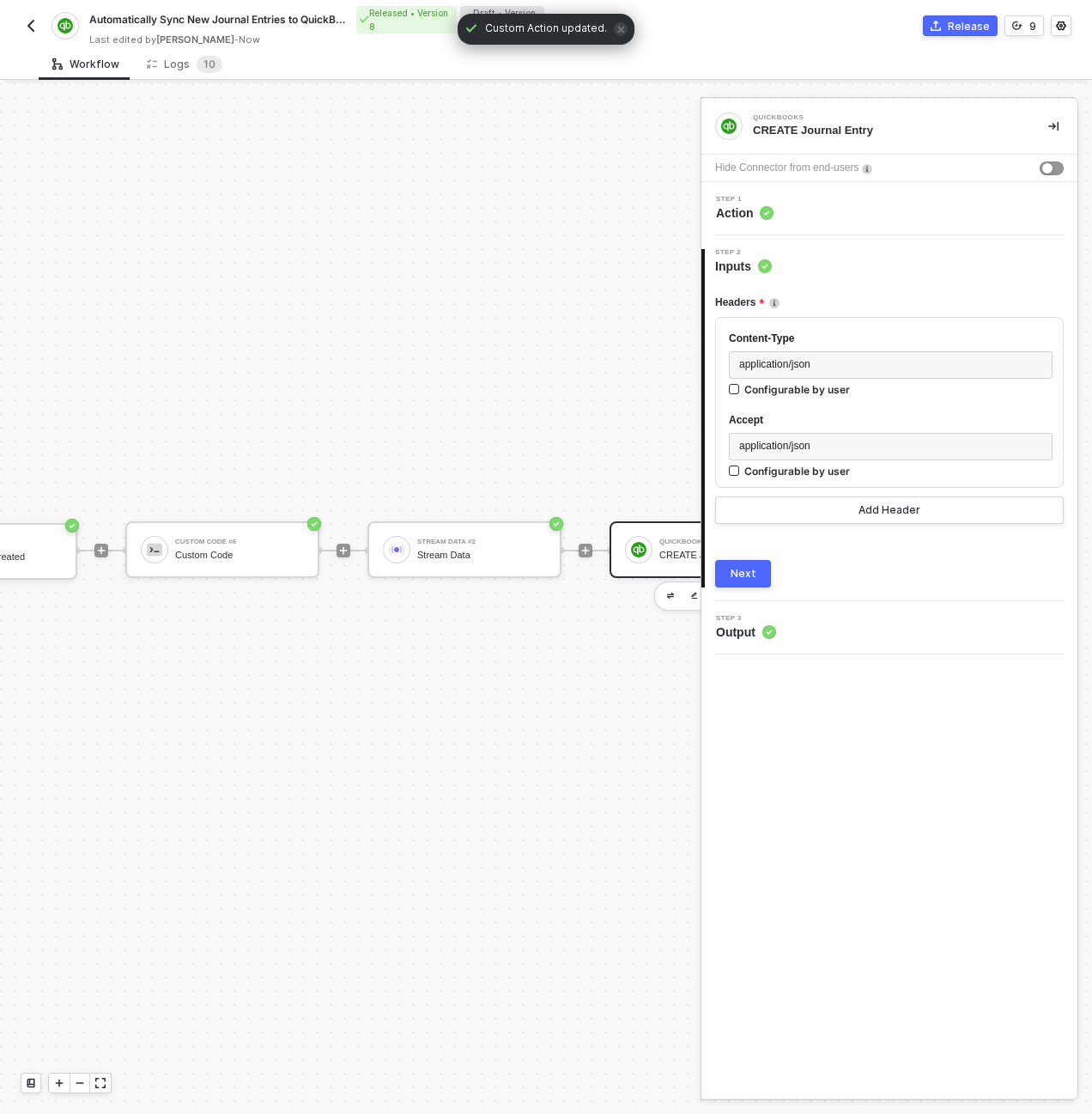
click at [744, 564] on button "Next" at bounding box center [743, 573] width 55 height 28
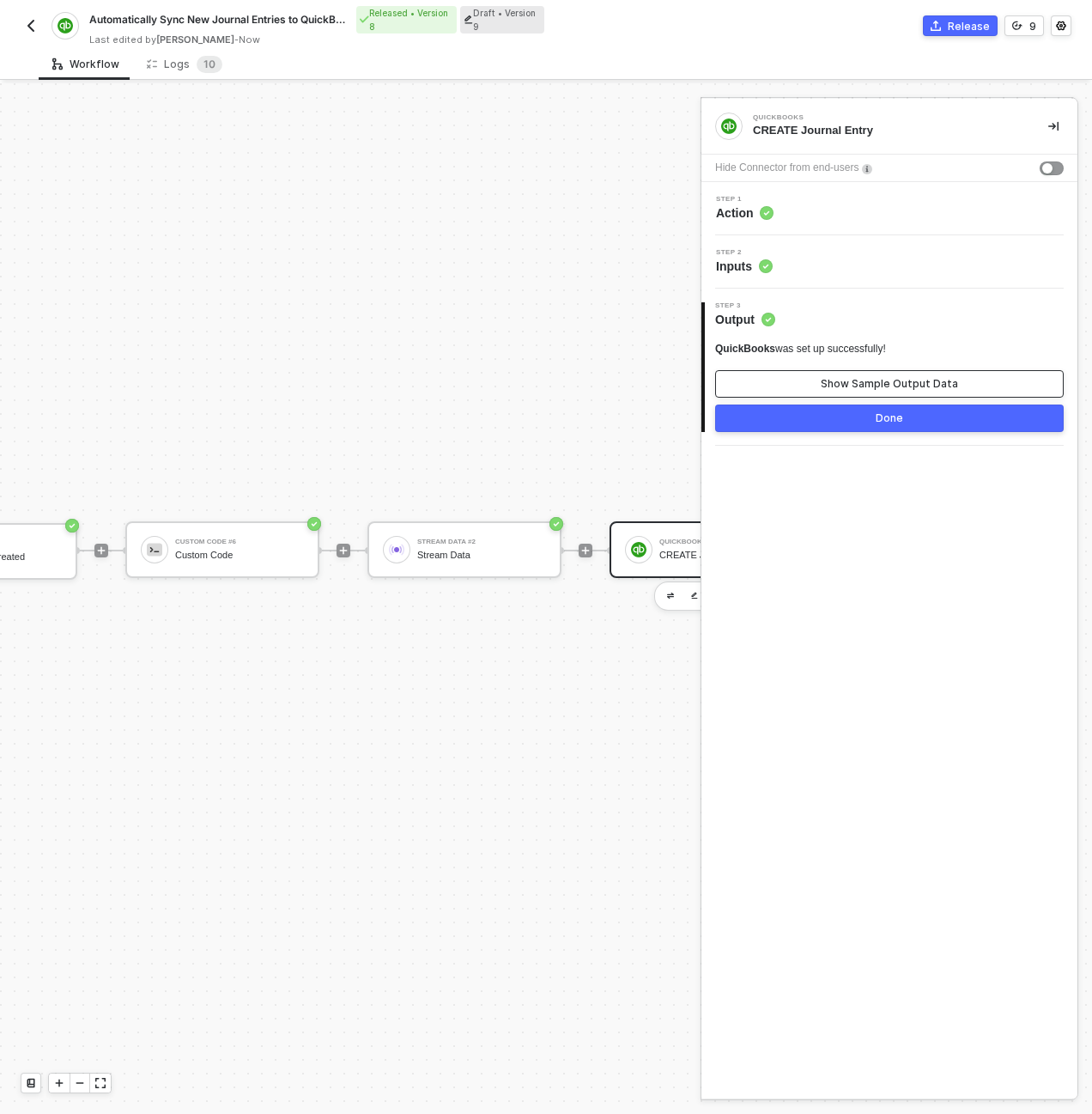
click at [897, 386] on div "Show Sample Output Data" at bounding box center [890, 384] width 137 height 13
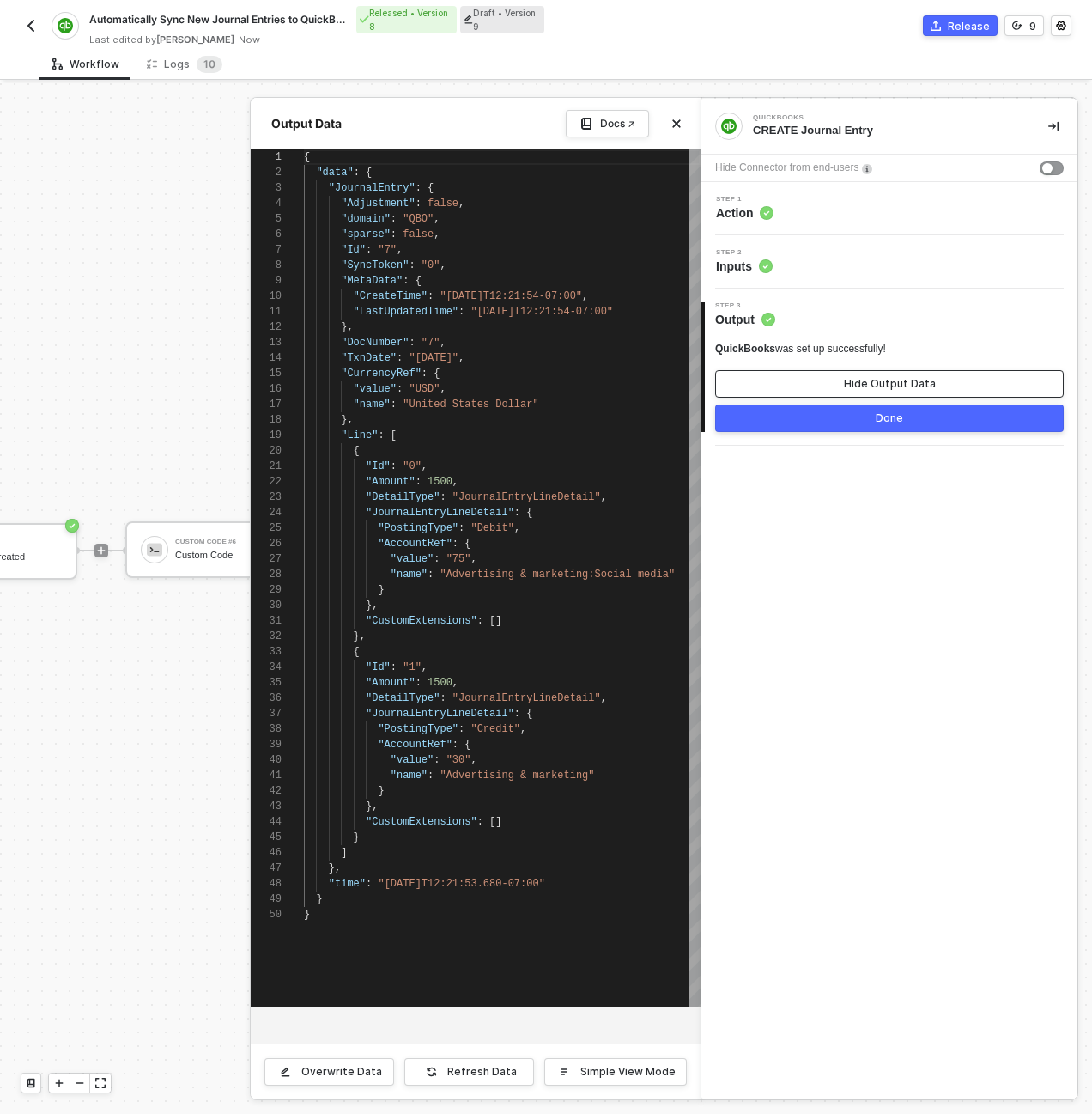
click at [894, 386] on div "Hide Output Data" at bounding box center [890, 384] width 92 height 13
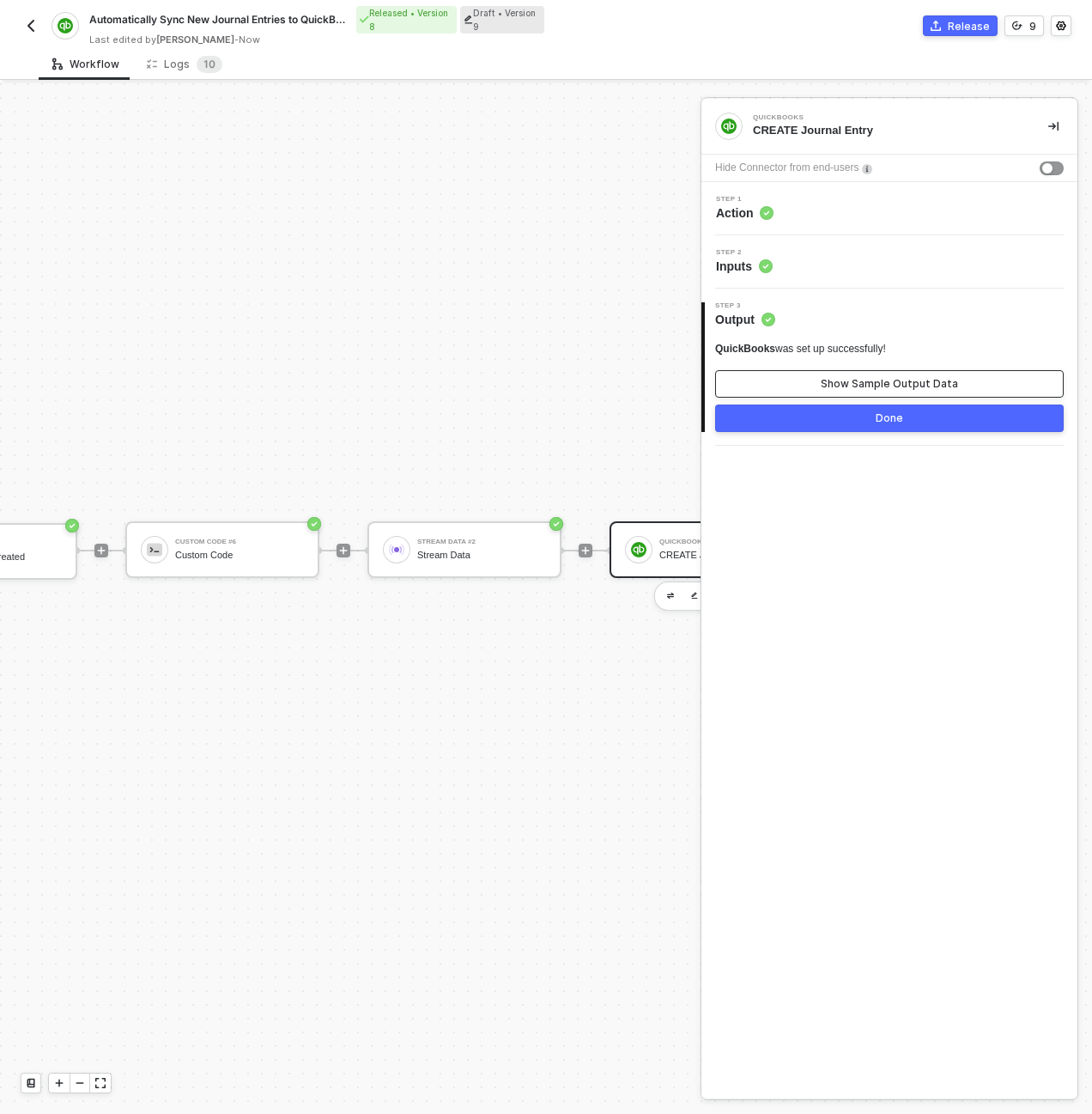
click at [895, 384] on div "Show Sample Output Data" at bounding box center [890, 384] width 137 height 13
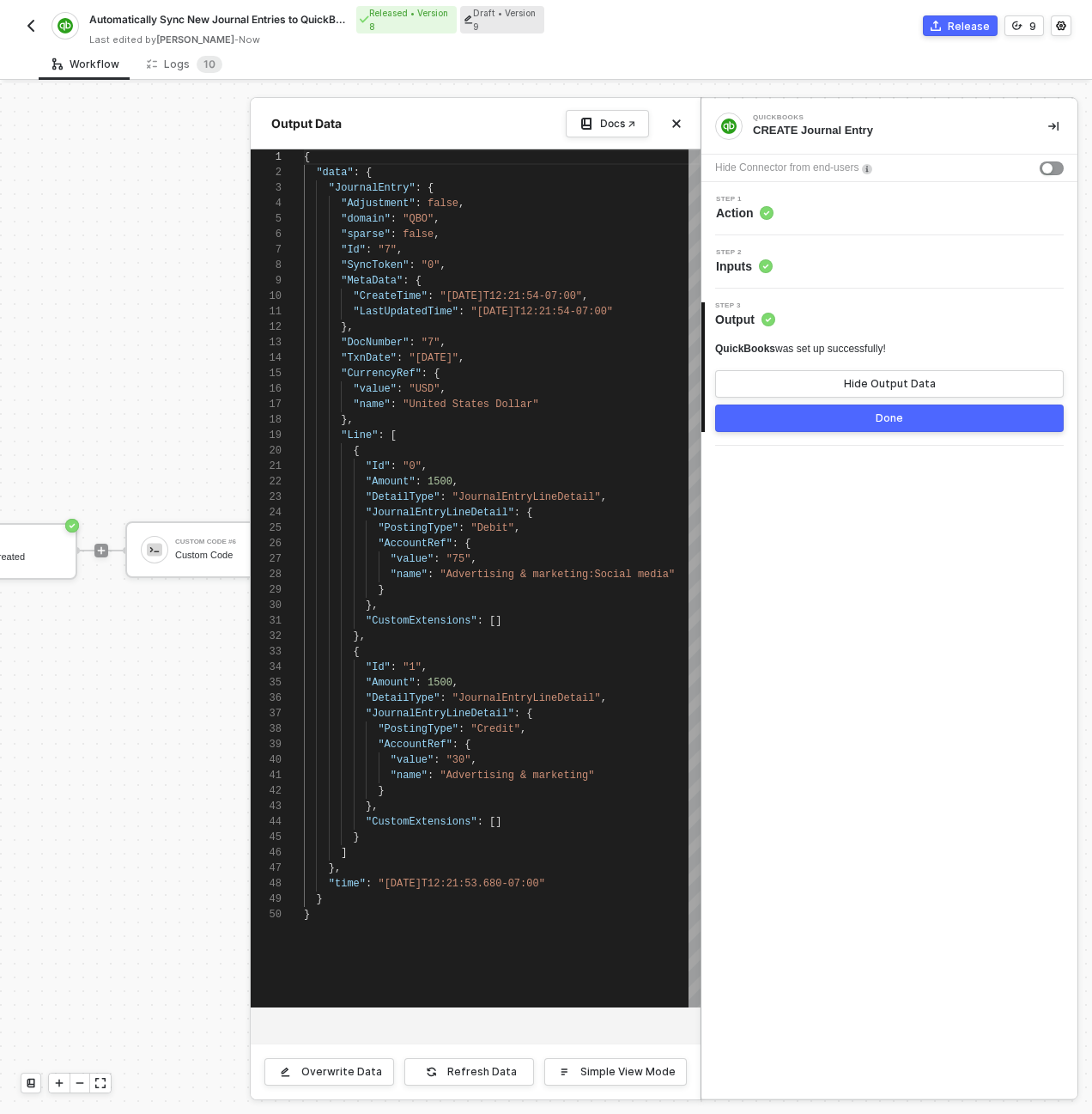
click at [908, 422] on button "Done" at bounding box center [889, 418] width 348 height 28
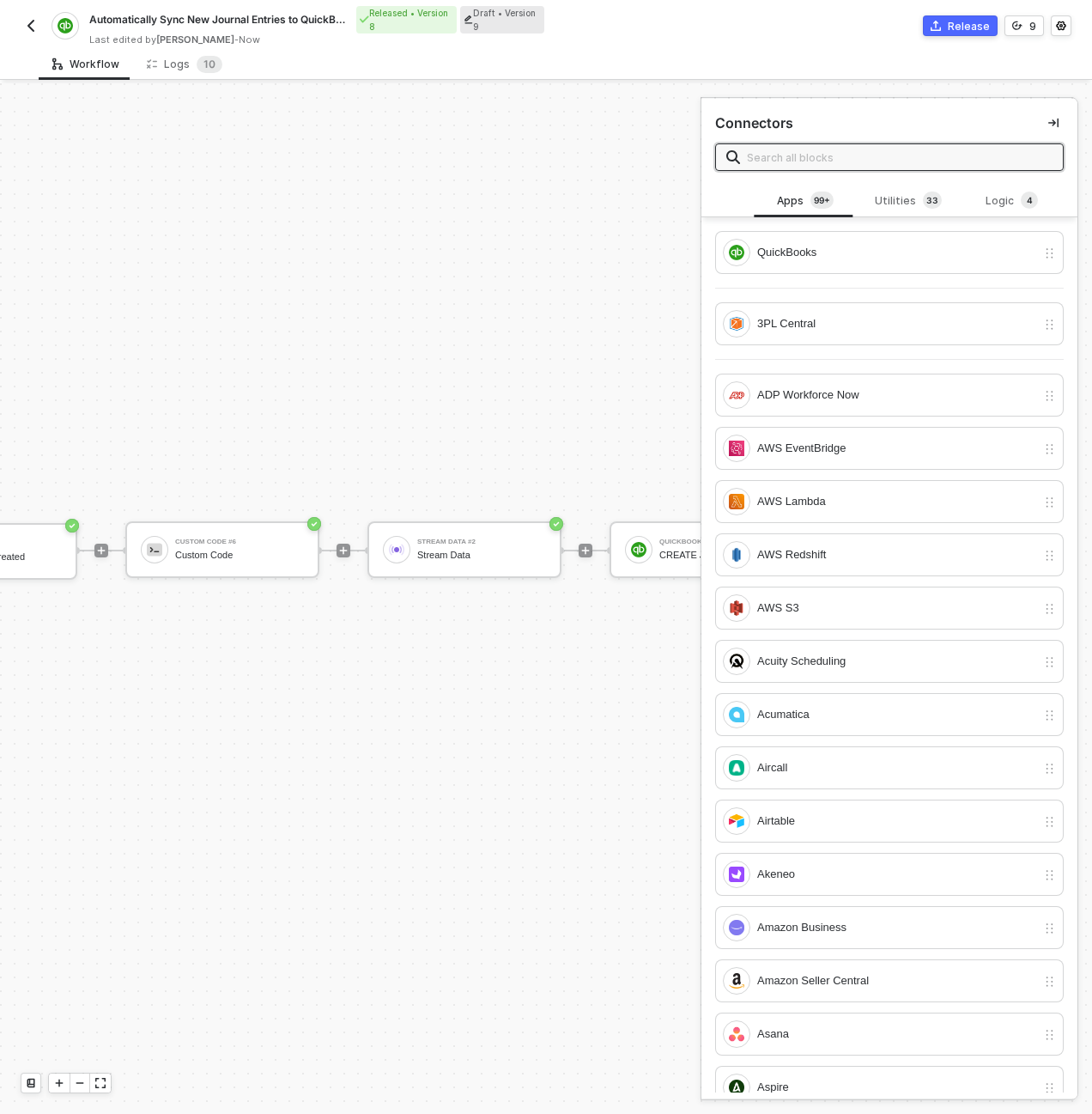
scroll to position [519, 653]
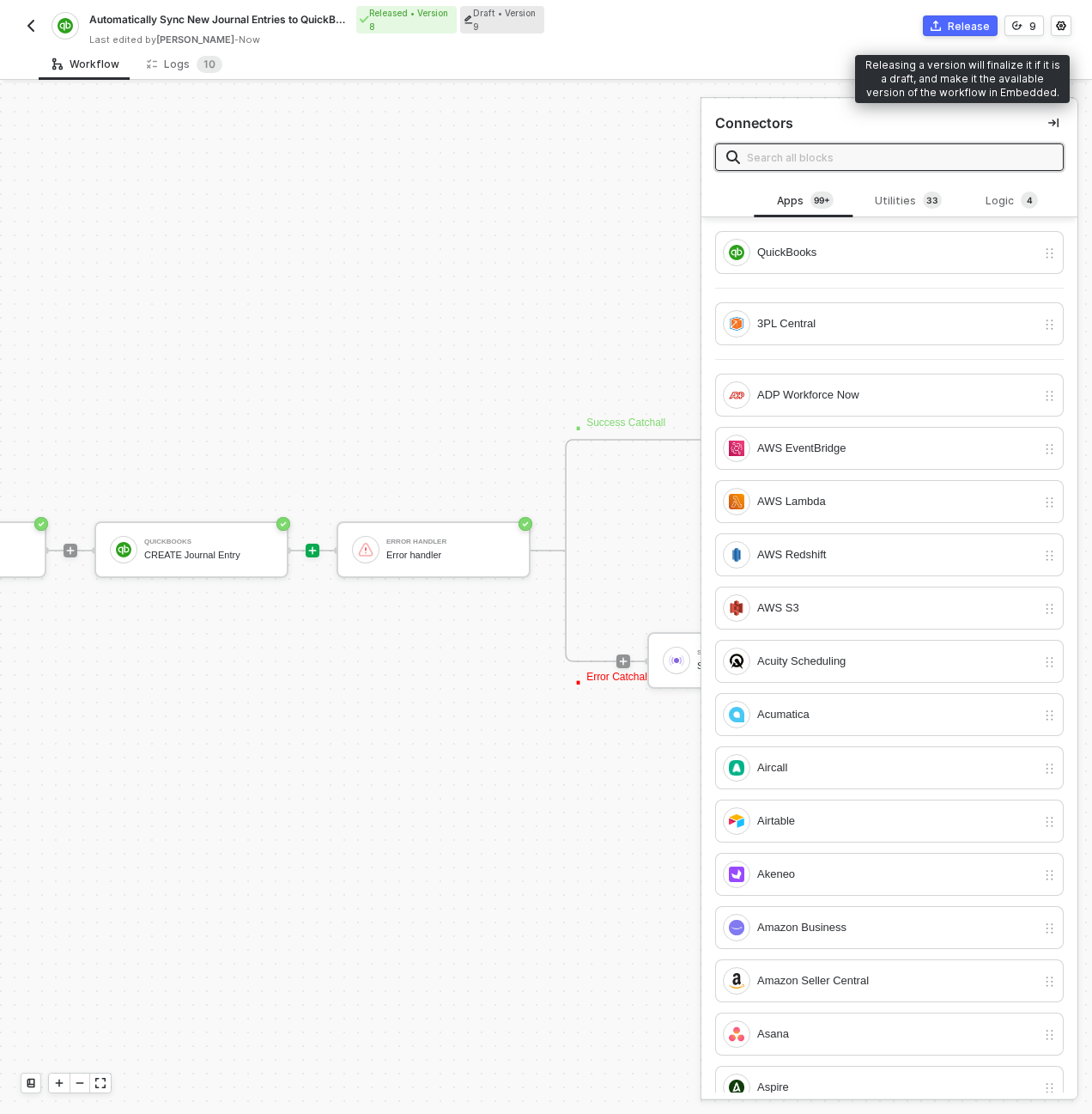
click at [972, 19] on div "Release" at bounding box center [969, 26] width 42 height 14
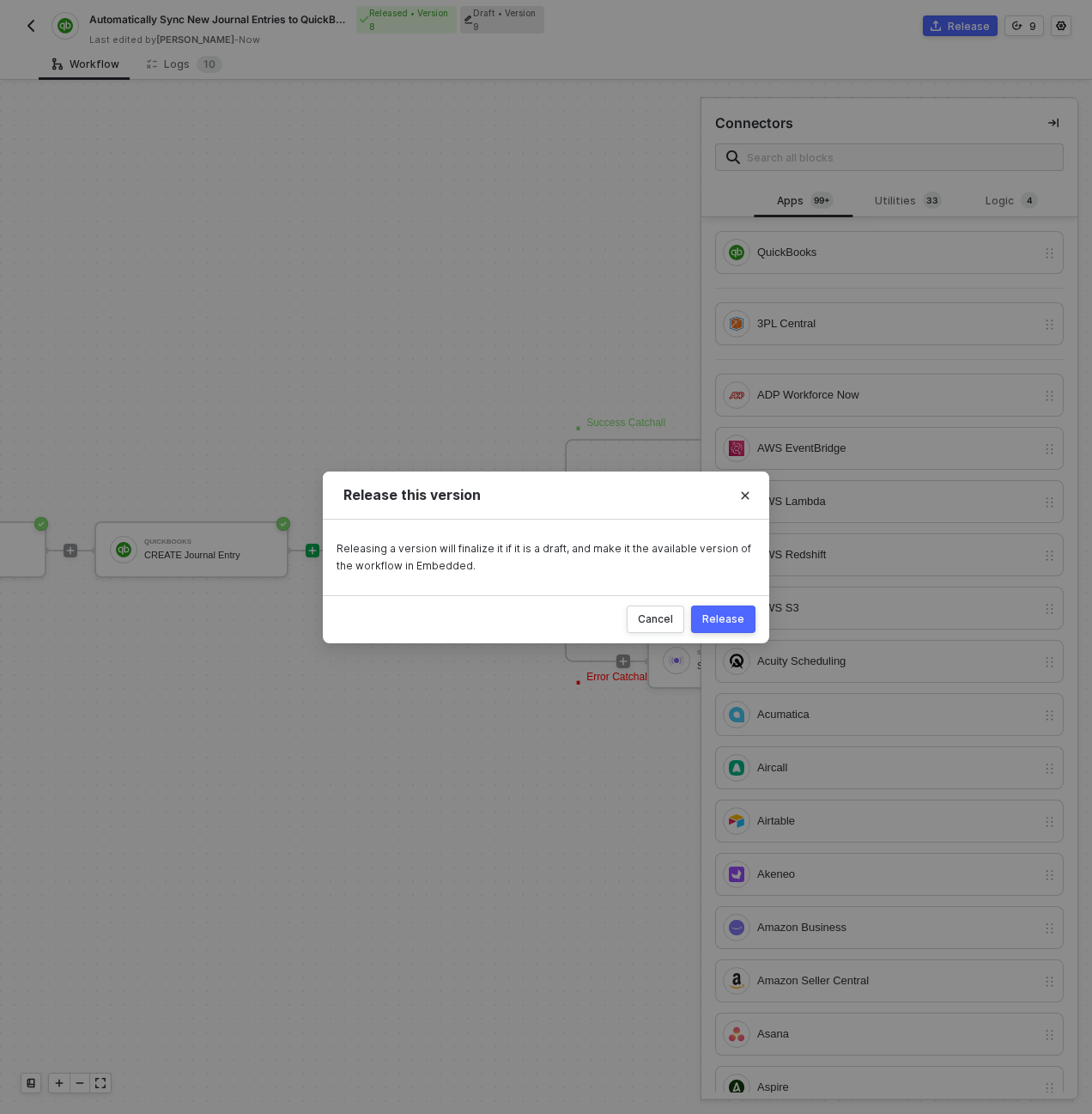
click at [716, 614] on div "Release" at bounding box center [724, 619] width 42 height 13
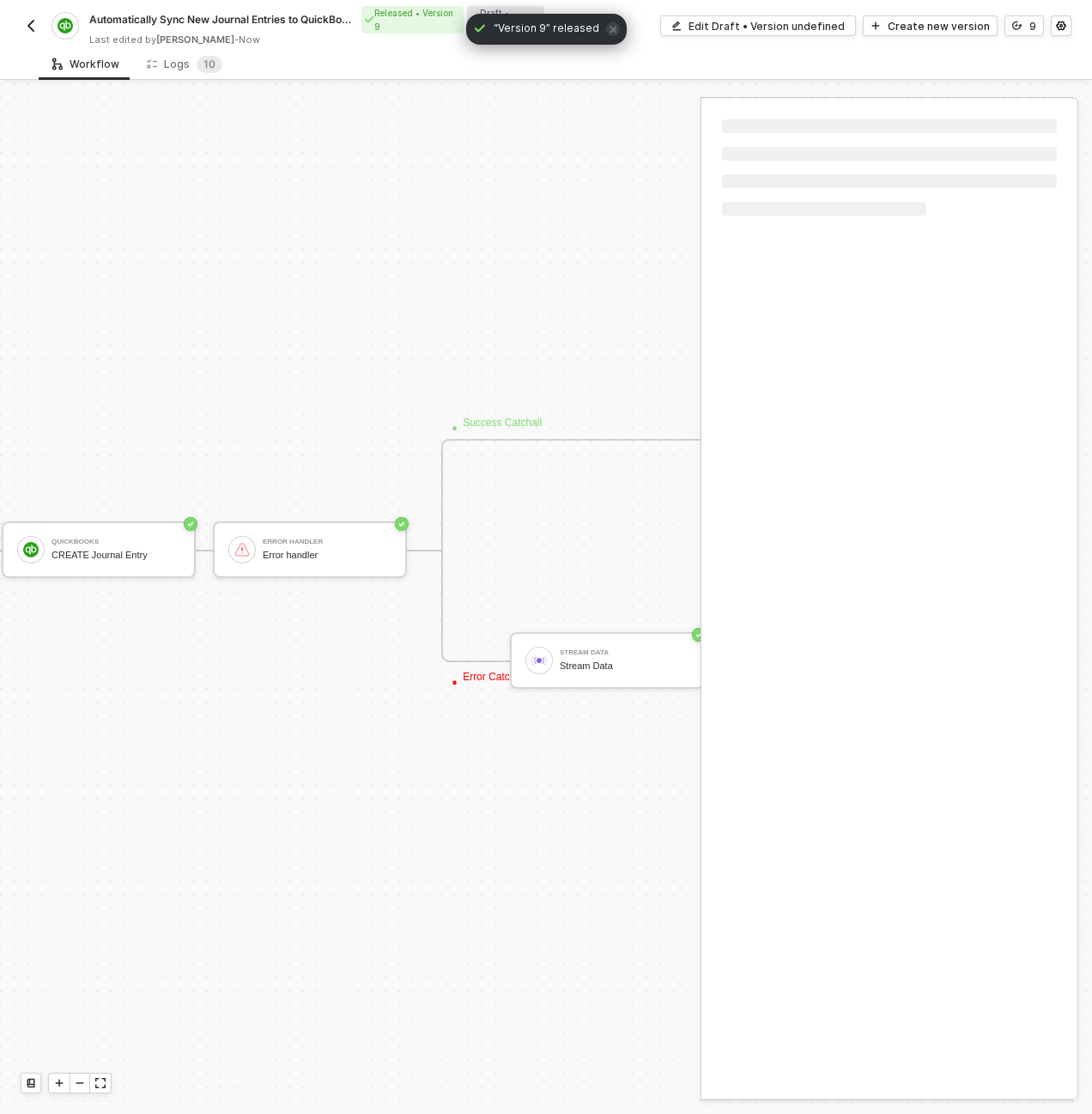
click at [26, 32] on img "button" at bounding box center [31, 26] width 13 height 13
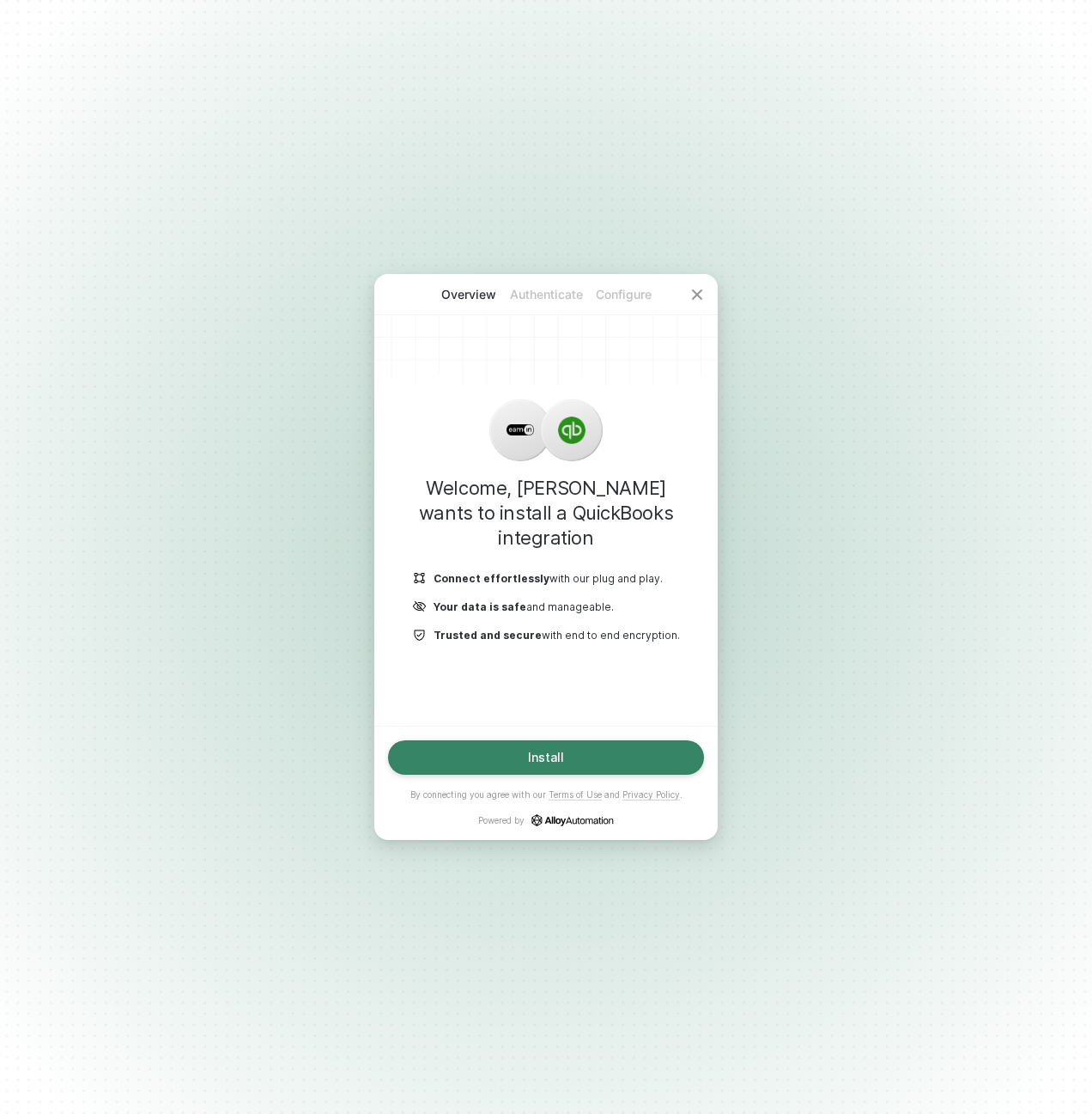
click at [567, 757] on button "Install" at bounding box center [546, 757] width 316 height 34
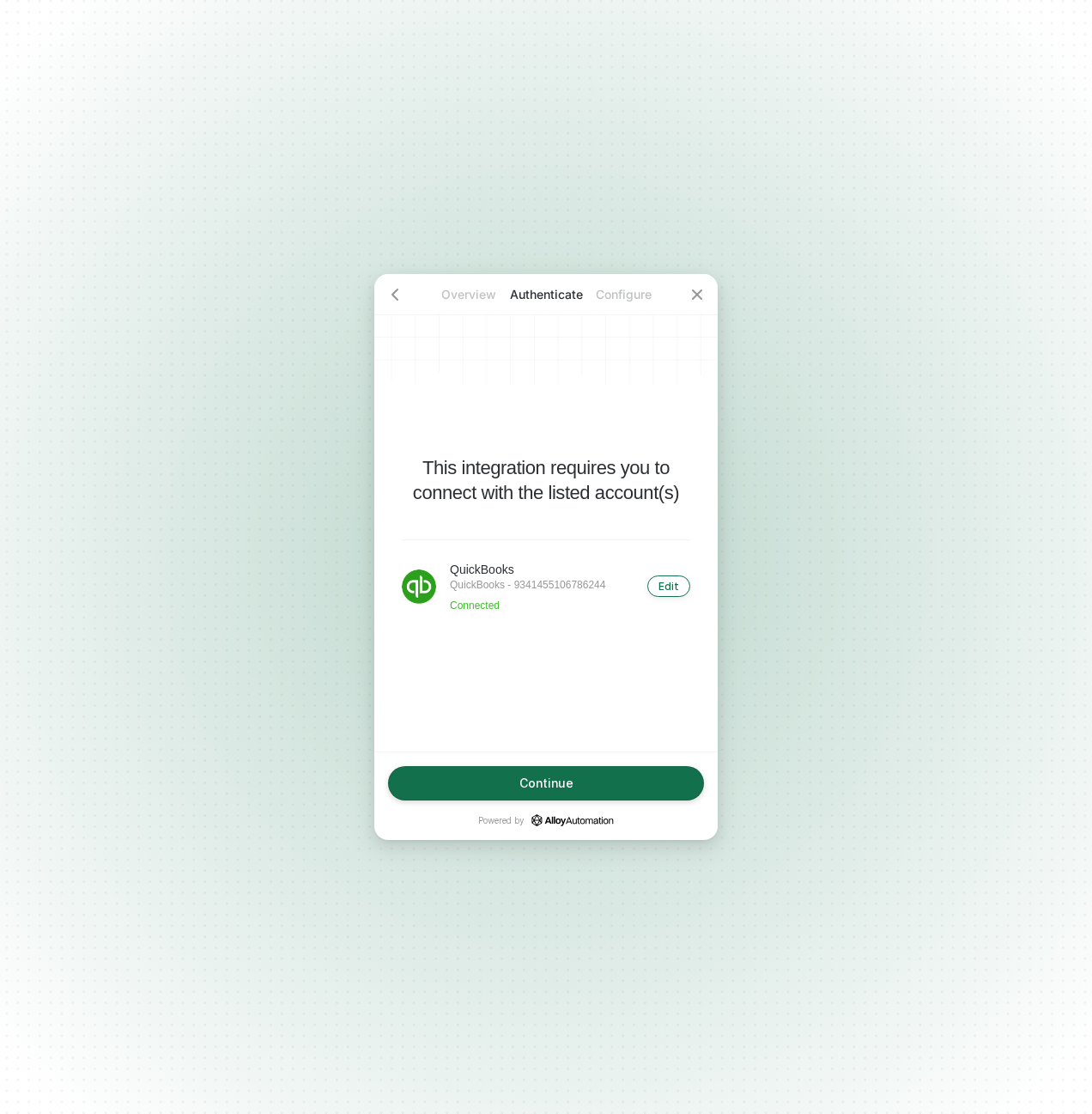
click at [667, 587] on div "Edit" at bounding box center [669, 585] width 21 height 12
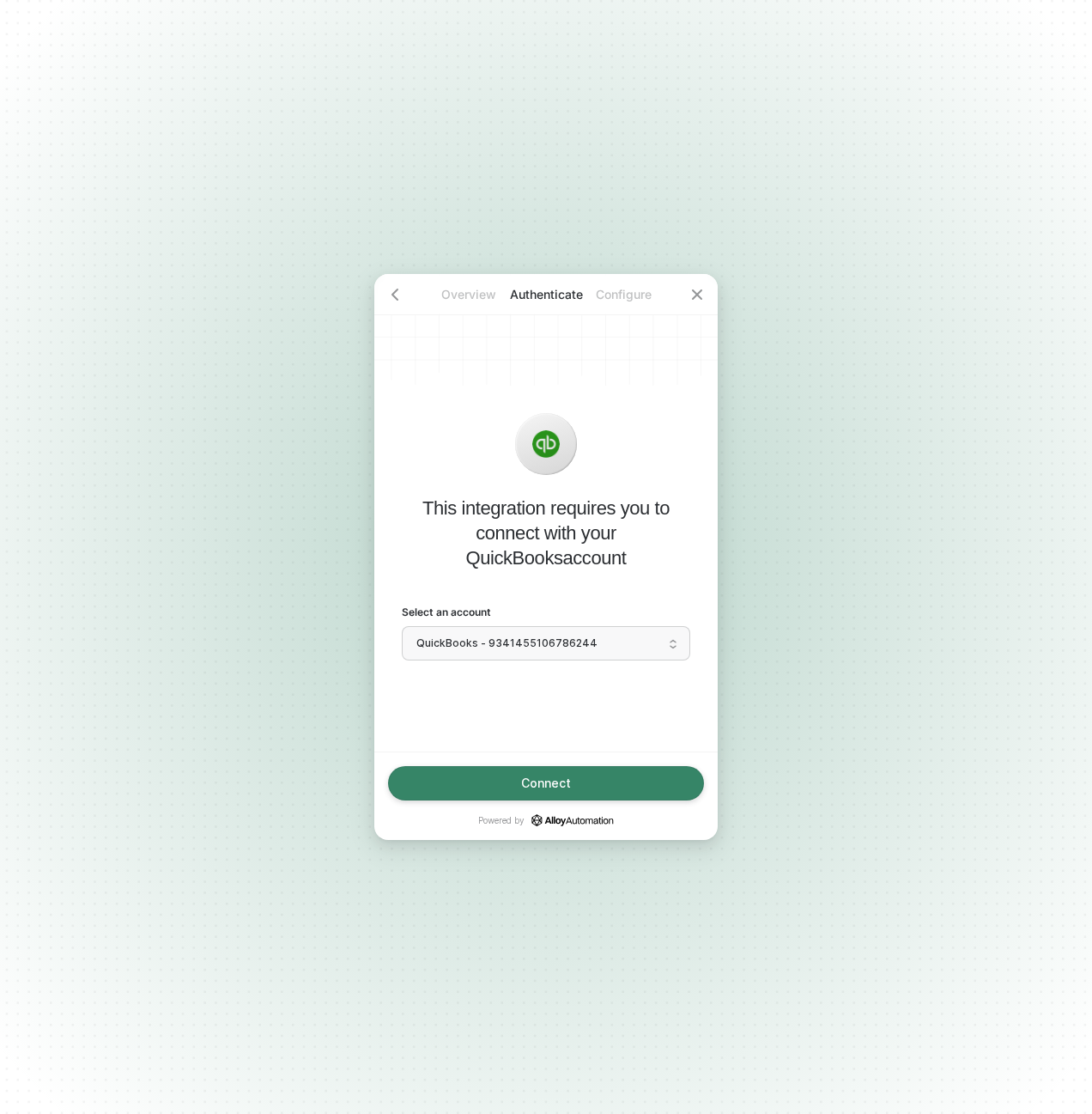
click at [598, 784] on button "Connect" at bounding box center [546, 783] width 316 height 34
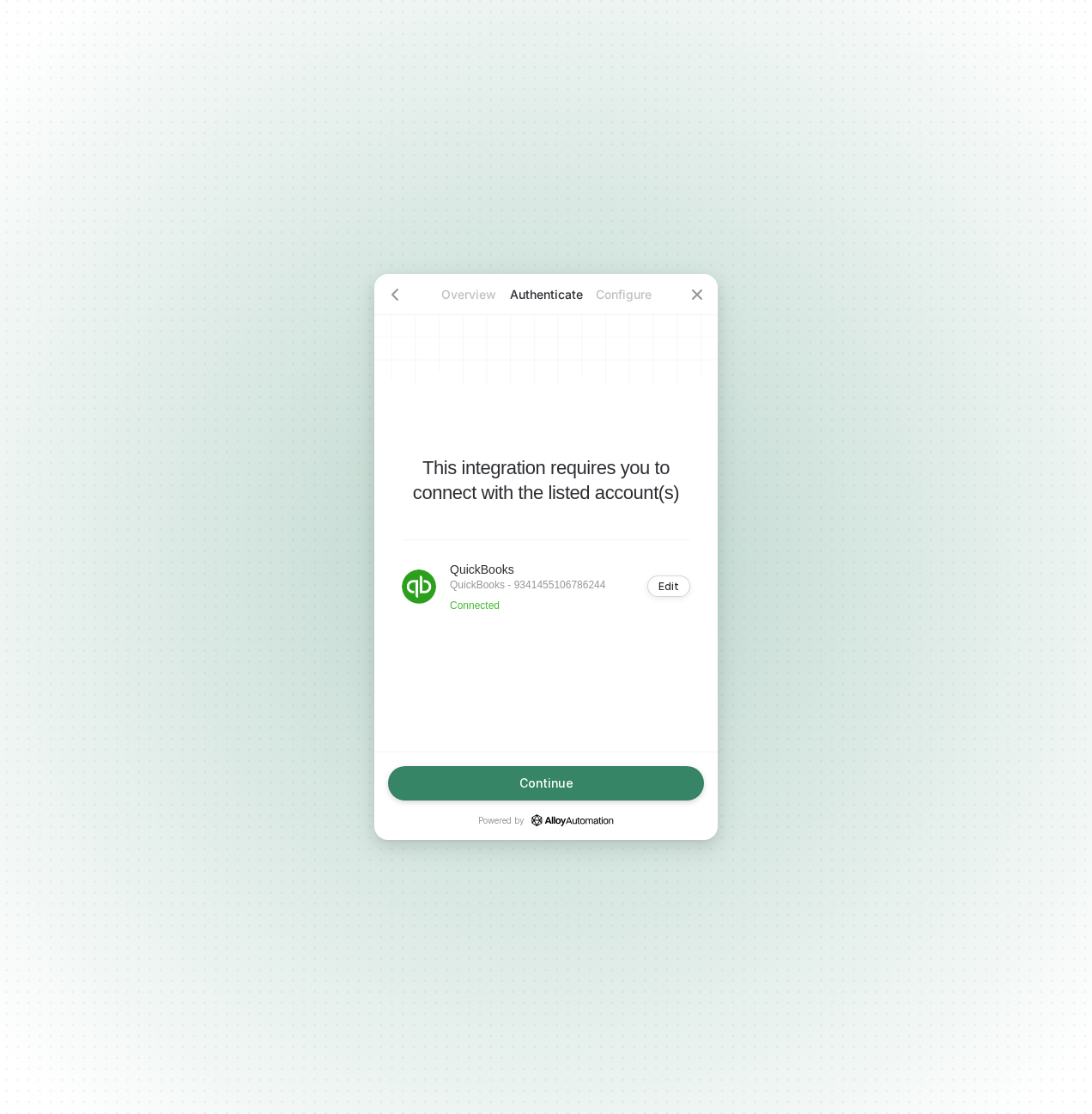
click at [580, 790] on button "Continue" at bounding box center [546, 783] width 316 height 34
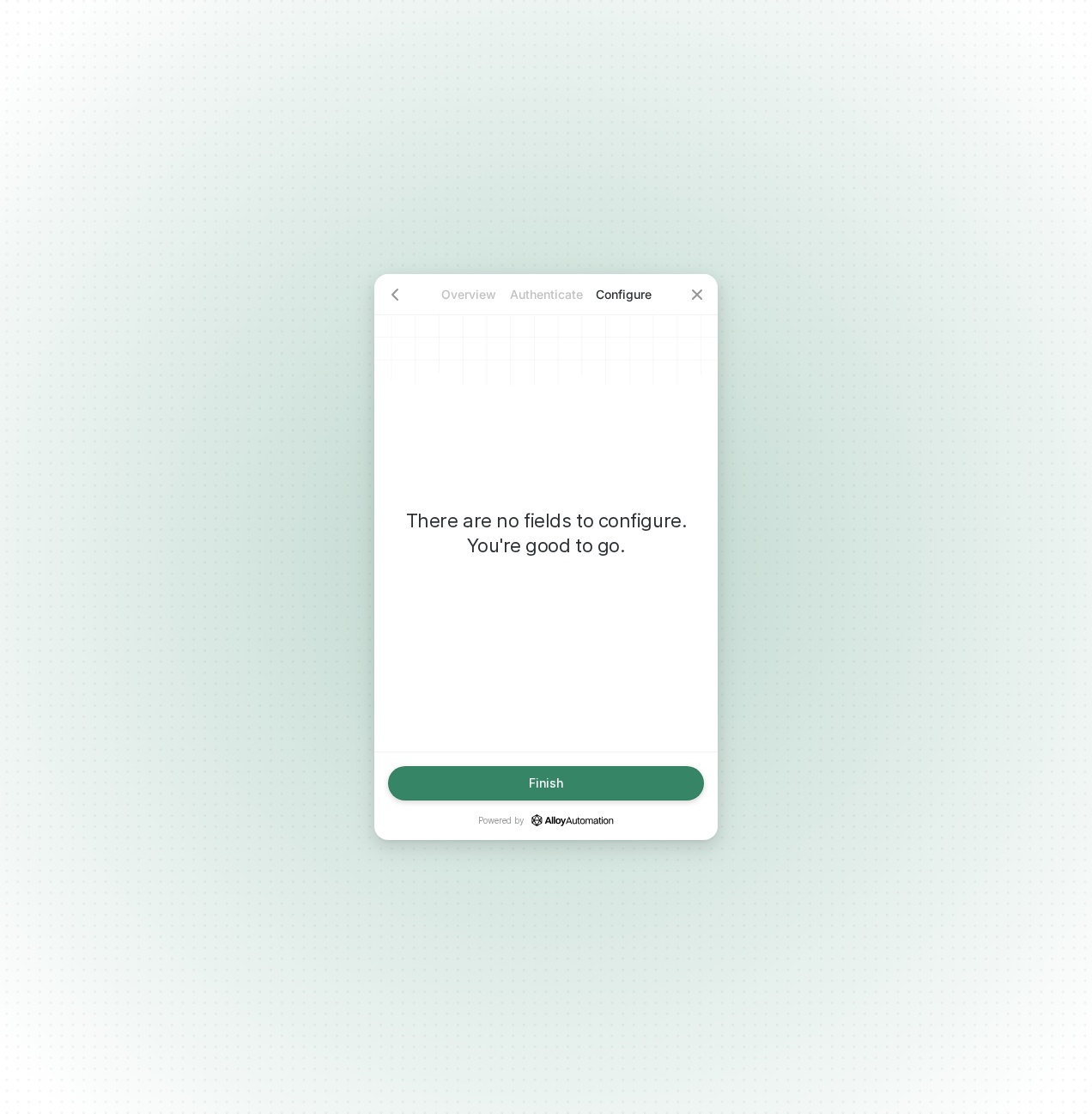
click at [582, 789] on button "Finish" at bounding box center [546, 783] width 316 height 34
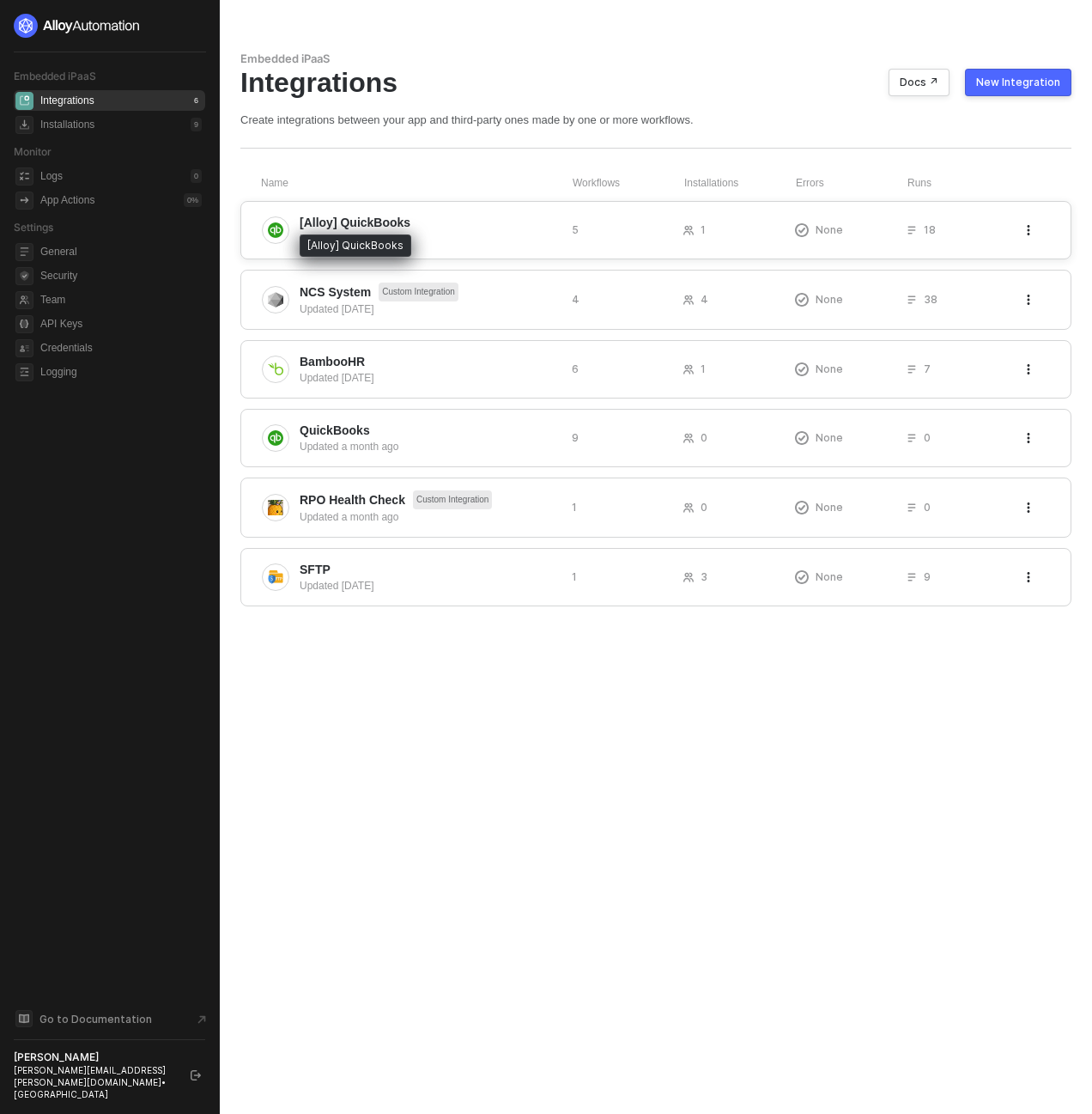
click at [376, 220] on span "[Alloy] QuickBooks" at bounding box center [355, 222] width 111 height 17
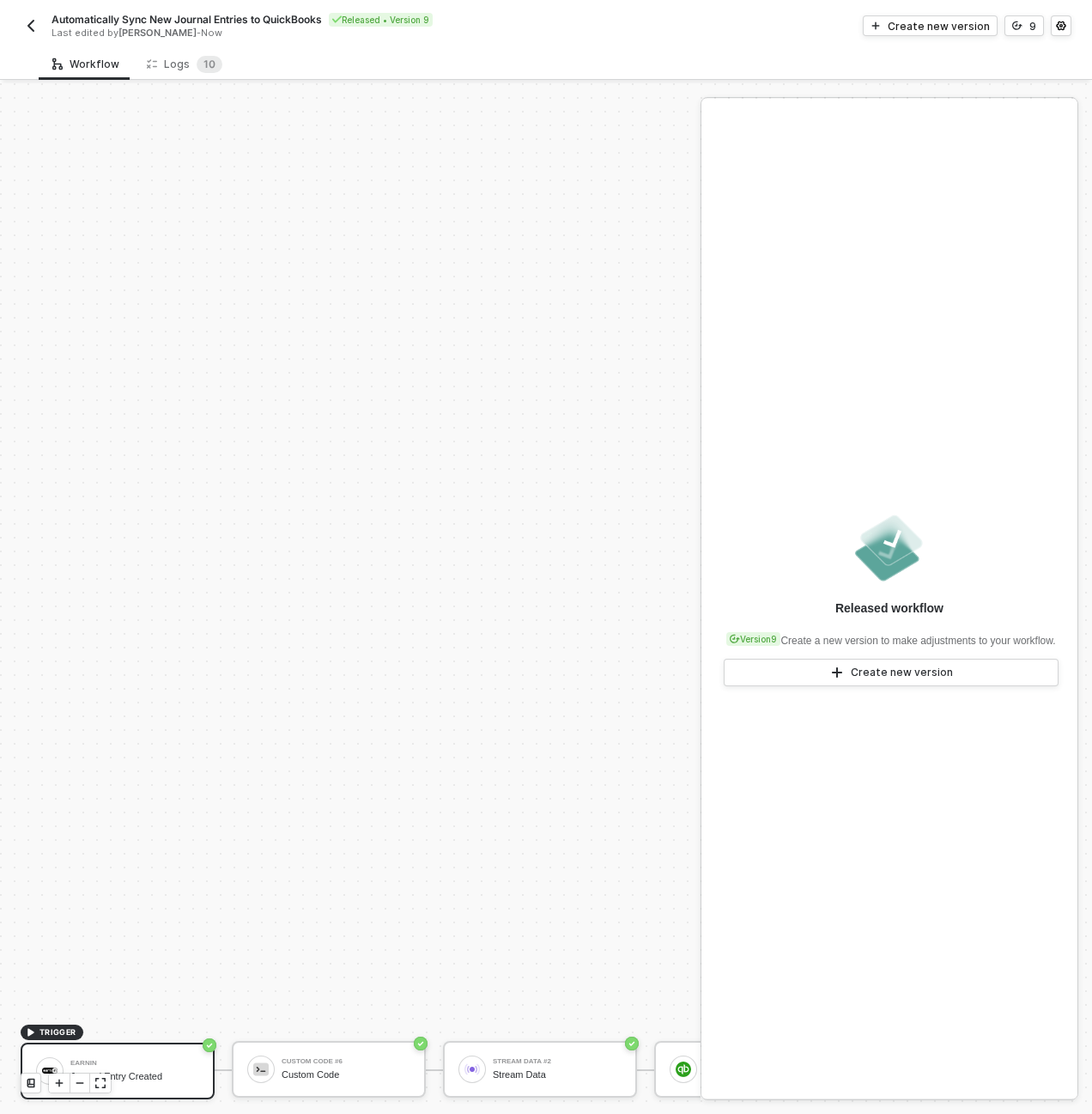
scroll to position [493, 0]
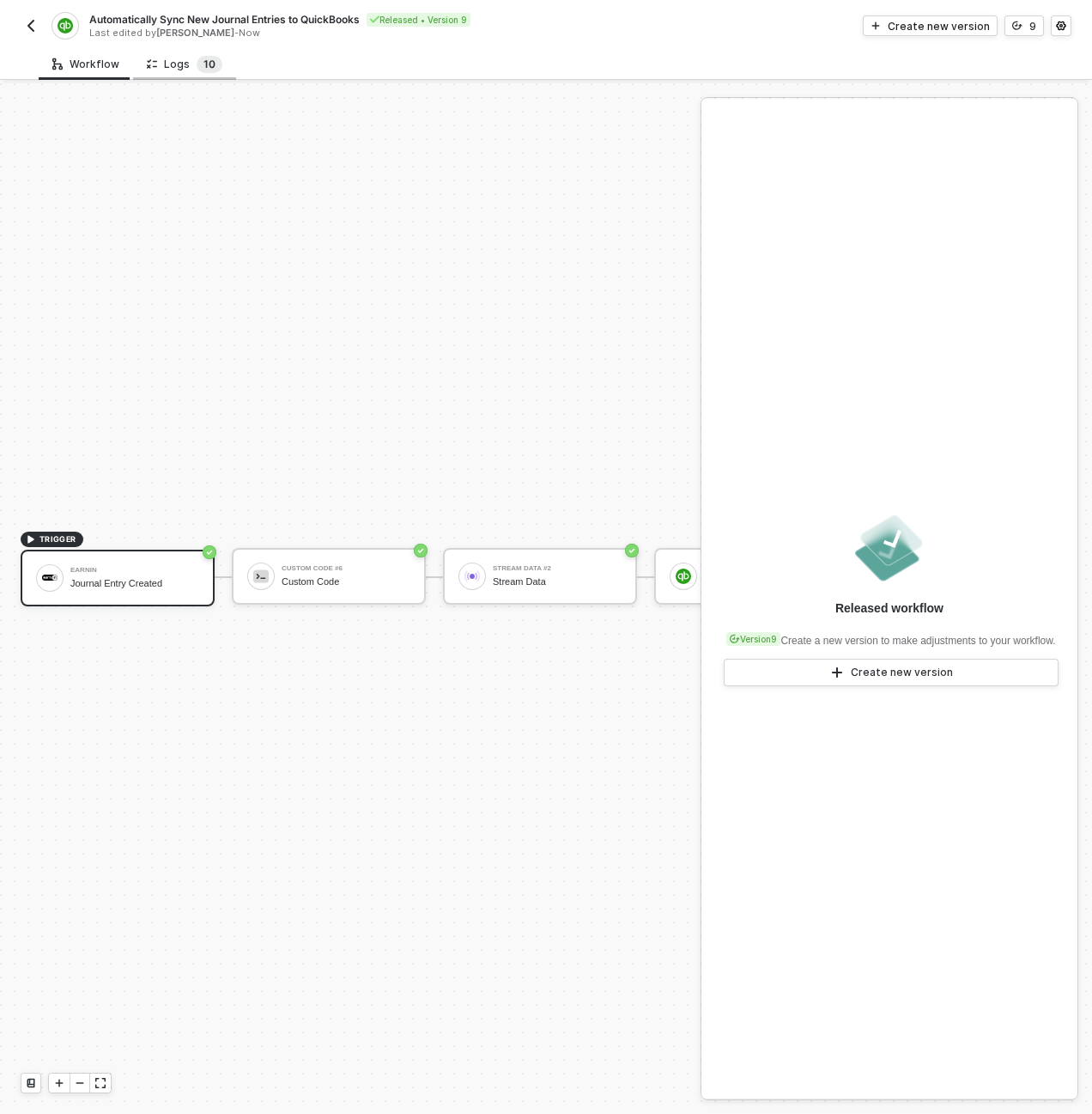
click at [209, 72] on span "0" at bounding box center [212, 64] width 7 height 17
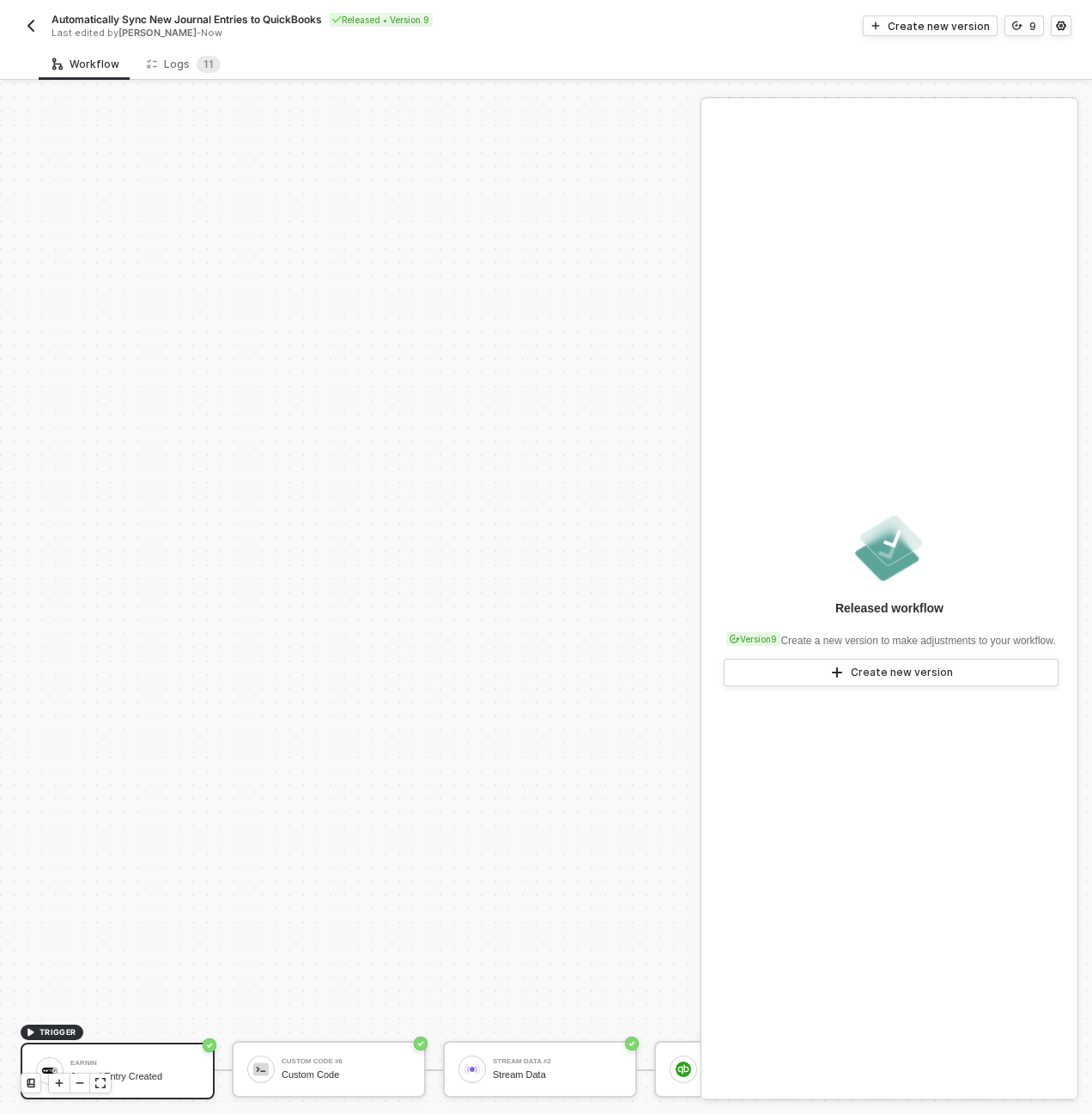
scroll to position [493, 0]
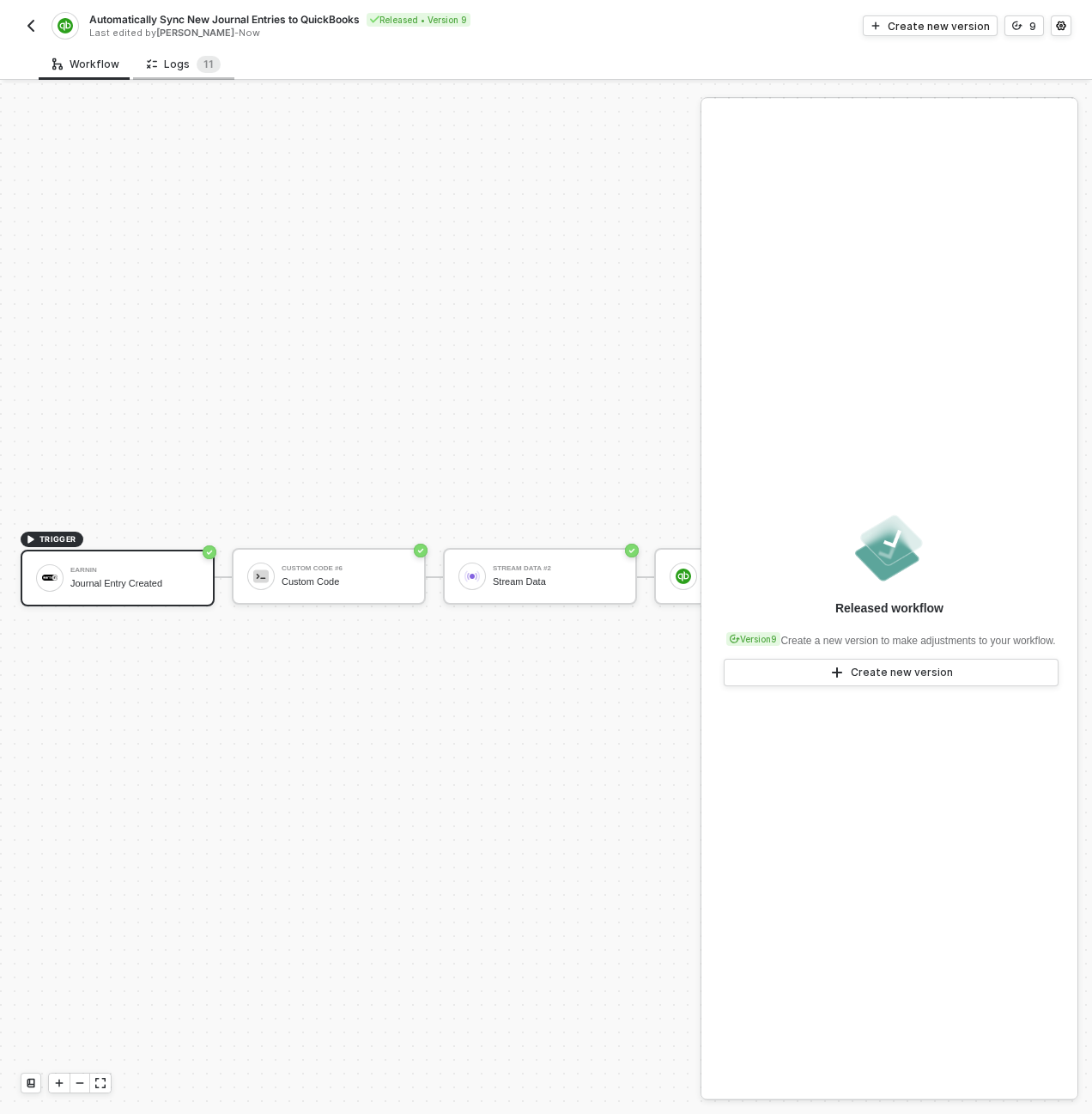
click at [174, 54] on div "Logs 1 1" at bounding box center [183, 63] width 101 height 32
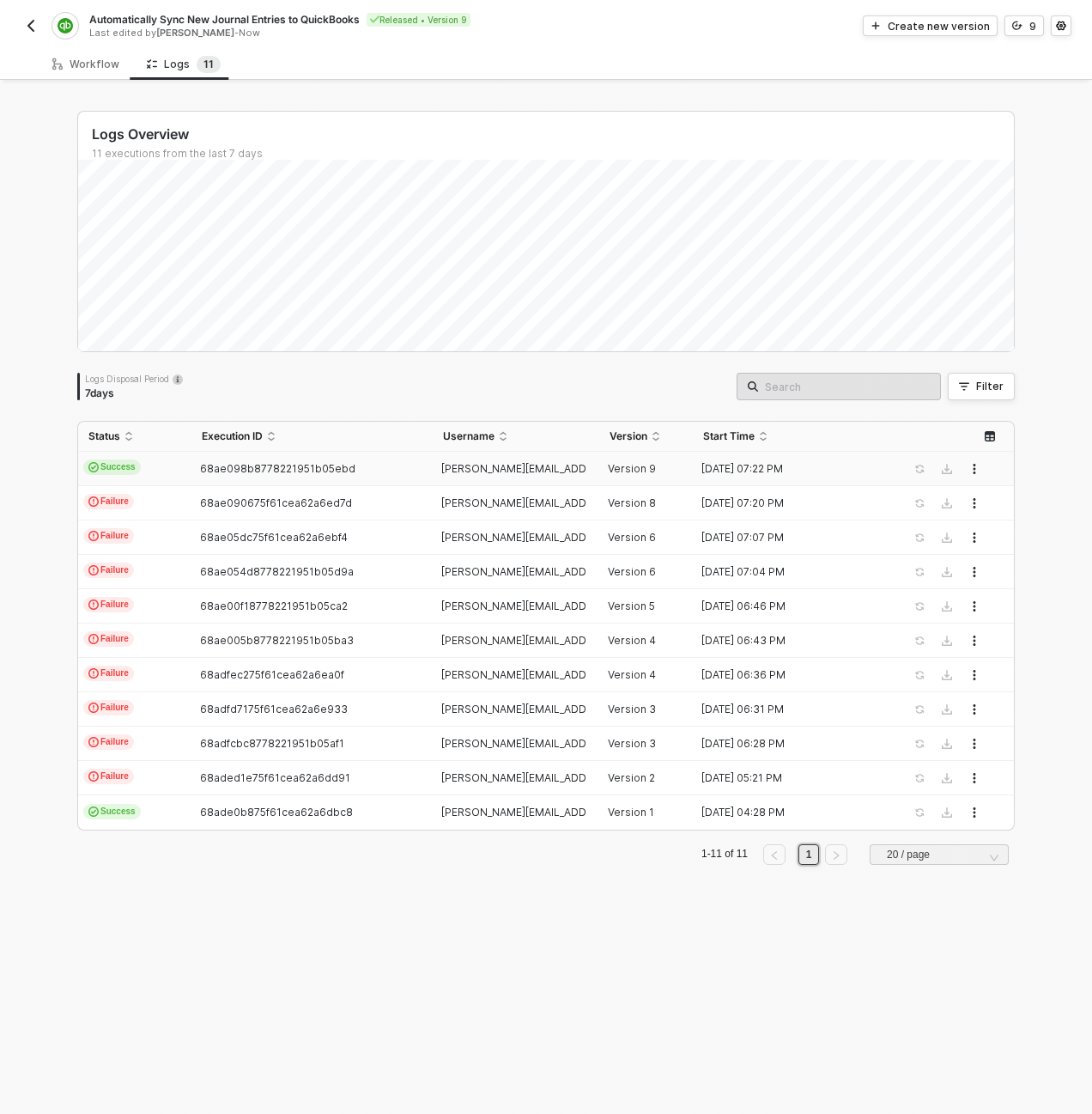
click at [152, 474] on td "Success" at bounding box center [135, 469] width 114 height 34
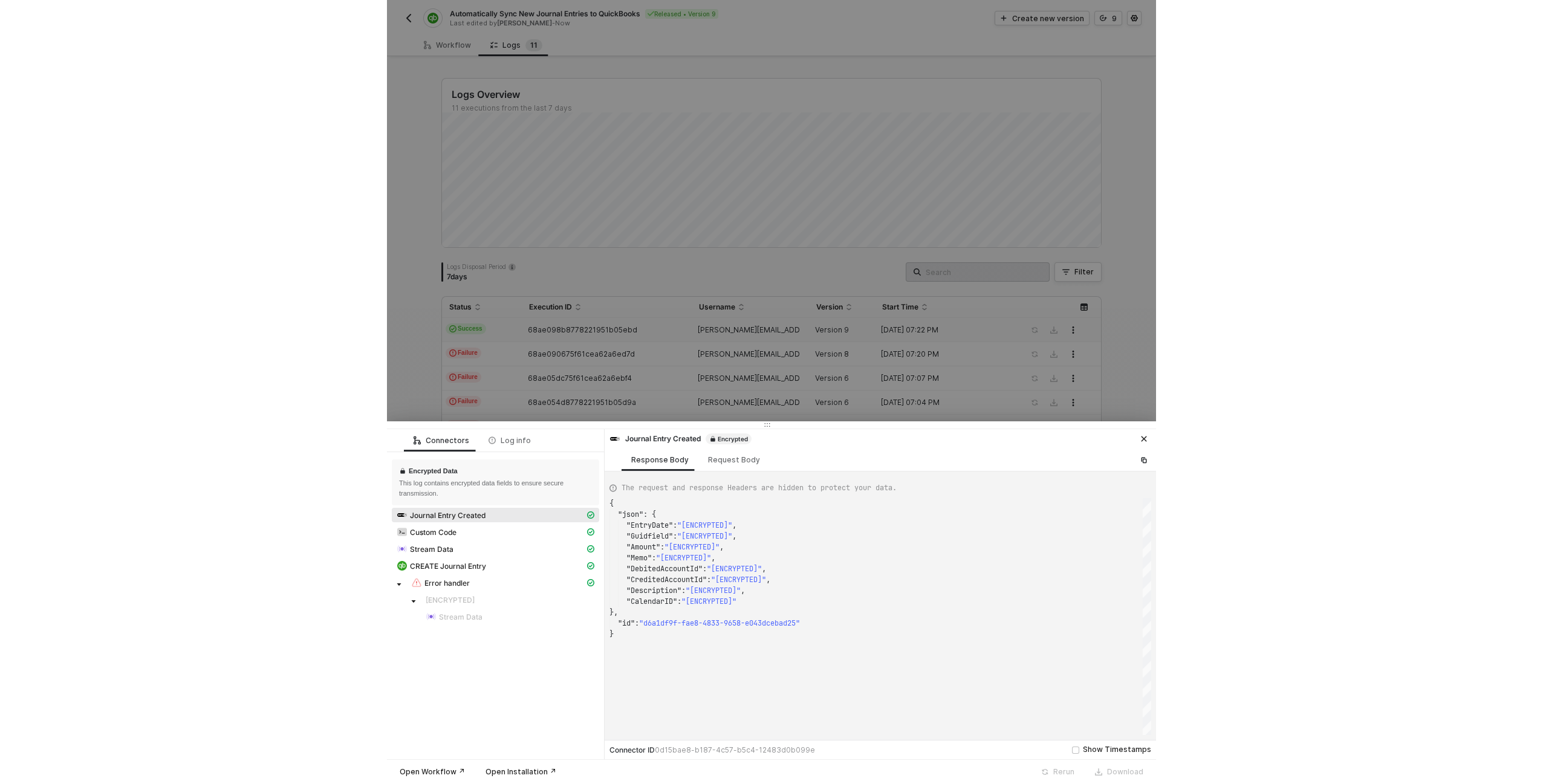
scroll to position [109, 0]
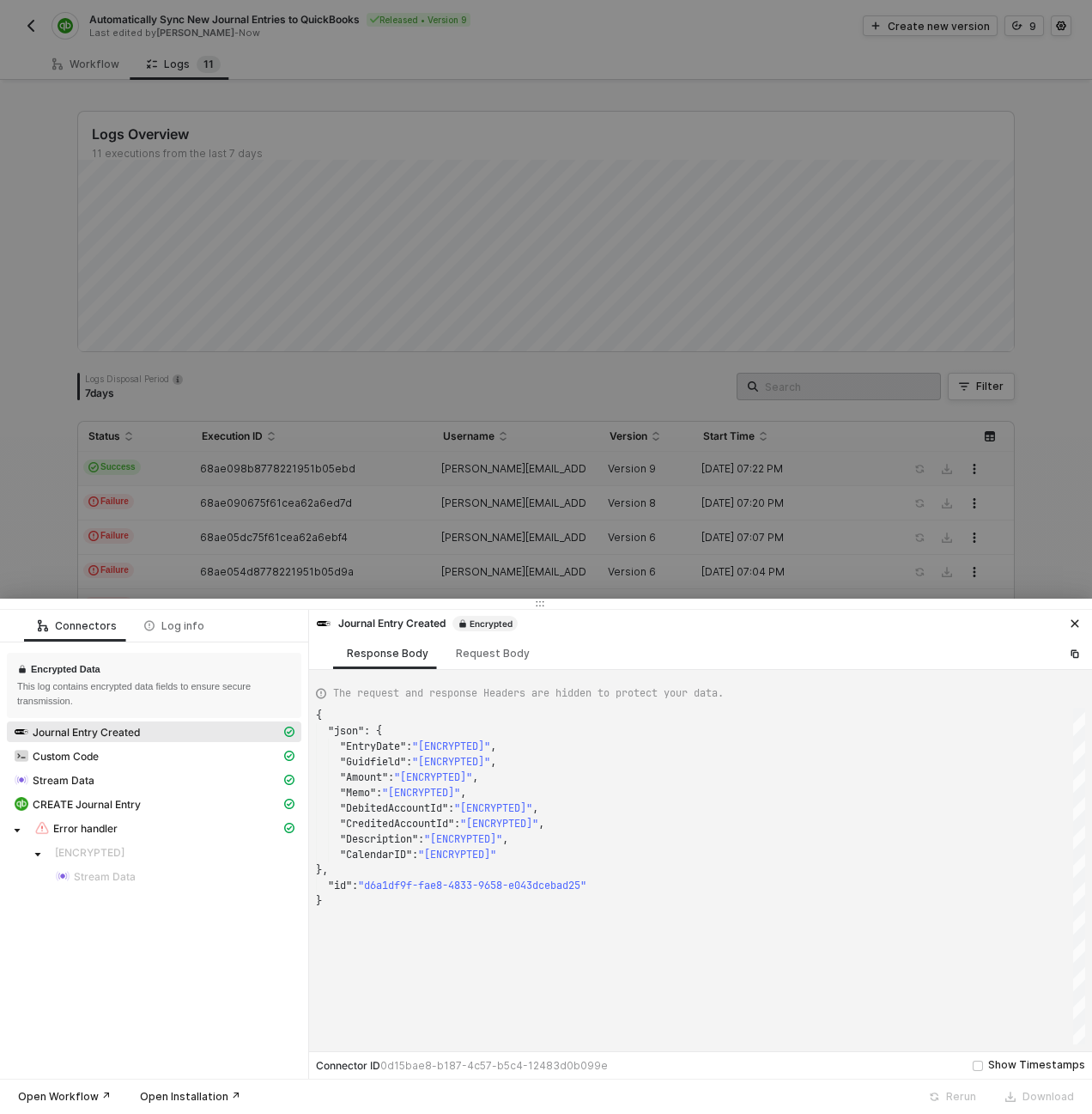
click at [537, 321] on div at bounding box center [546, 557] width 1092 height 1114
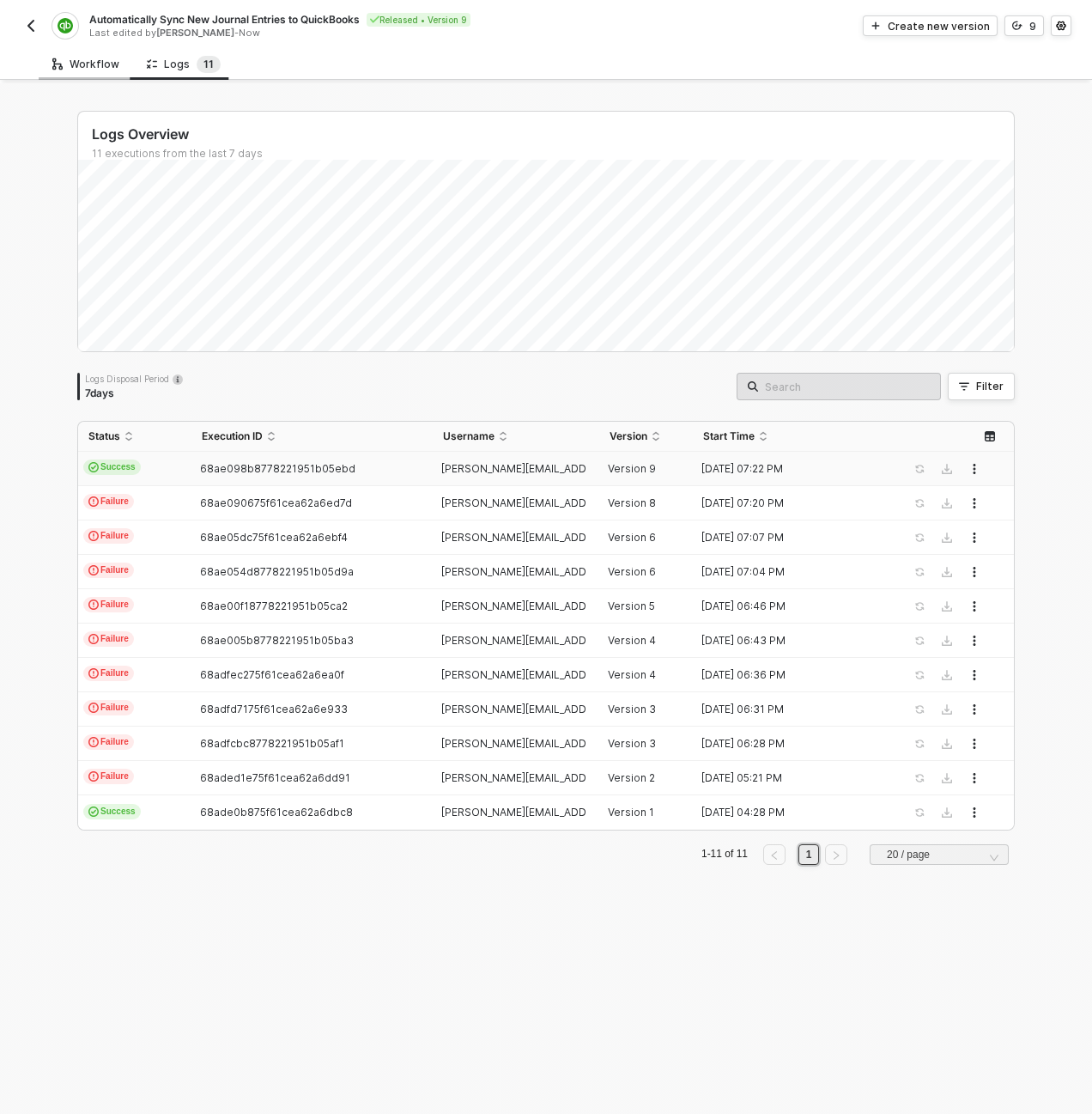
click at [59, 63] on icon at bounding box center [57, 63] width 10 height 16
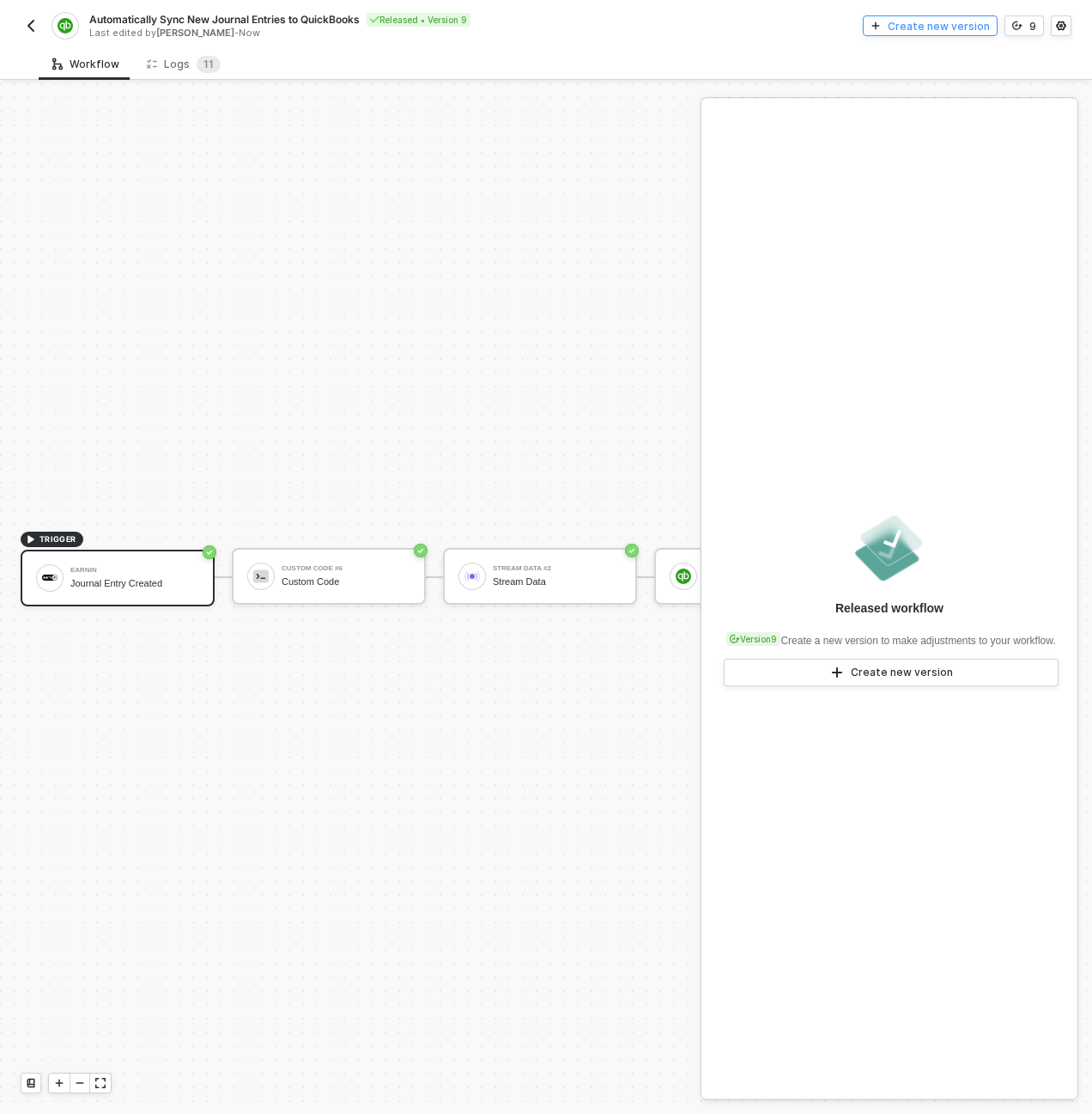
click at [929, 21] on div "Create new version" at bounding box center [938, 26] width 102 height 14
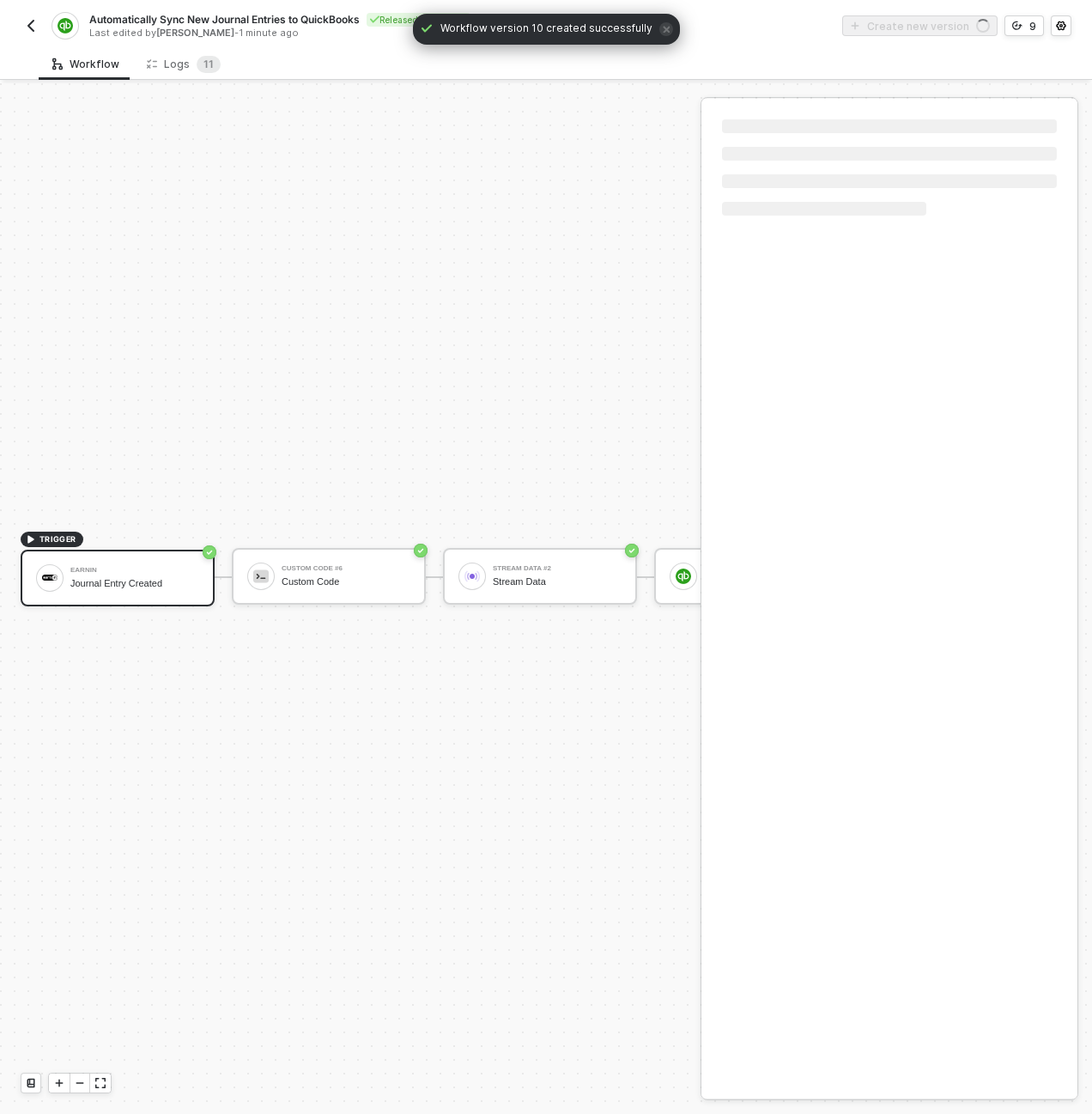
click at [581, 173] on div "TRIGGER Earnin Journal Entry Created Custom Code #6 Custom Code Stream Data #2 …" at bounding box center [712, 577] width 1425 height 1972
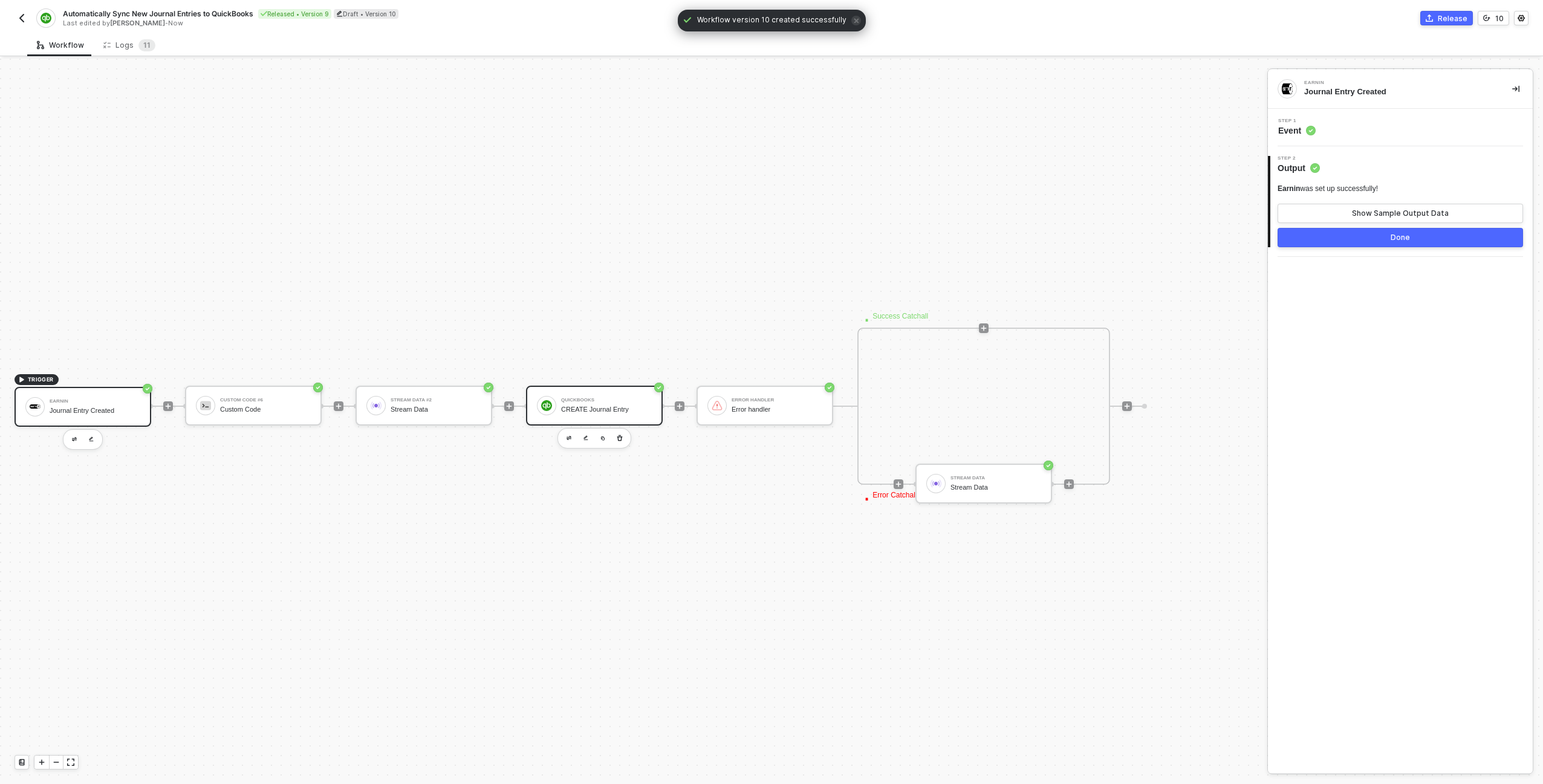
click at [571, 415] on div "QuickBooks CREATE Journal Entry" at bounding box center [606, 405] width 91 height 23
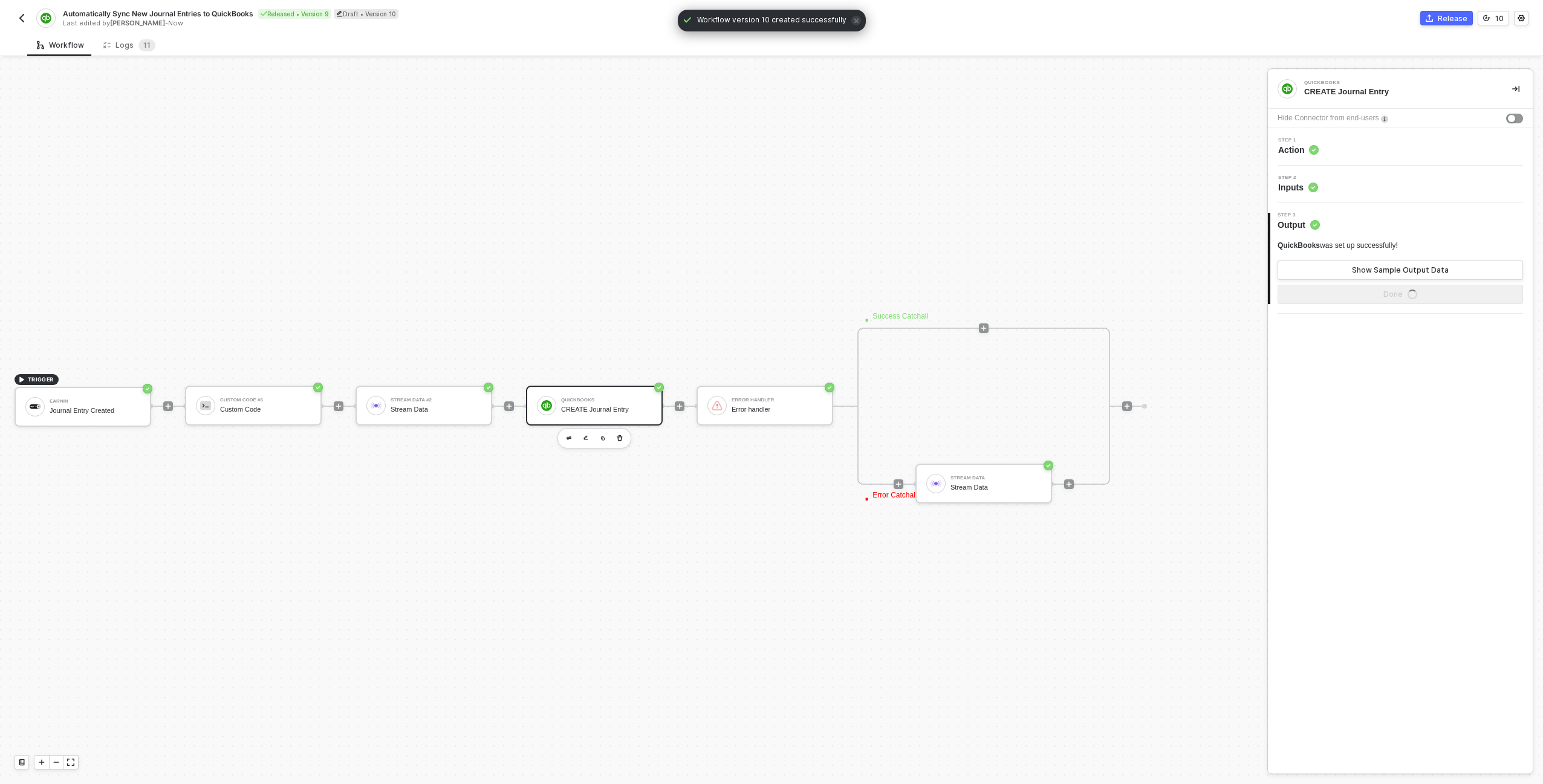
click at [768, 151] on div "Step 1 Action" at bounding box center [1401, 146] width 261 height 18
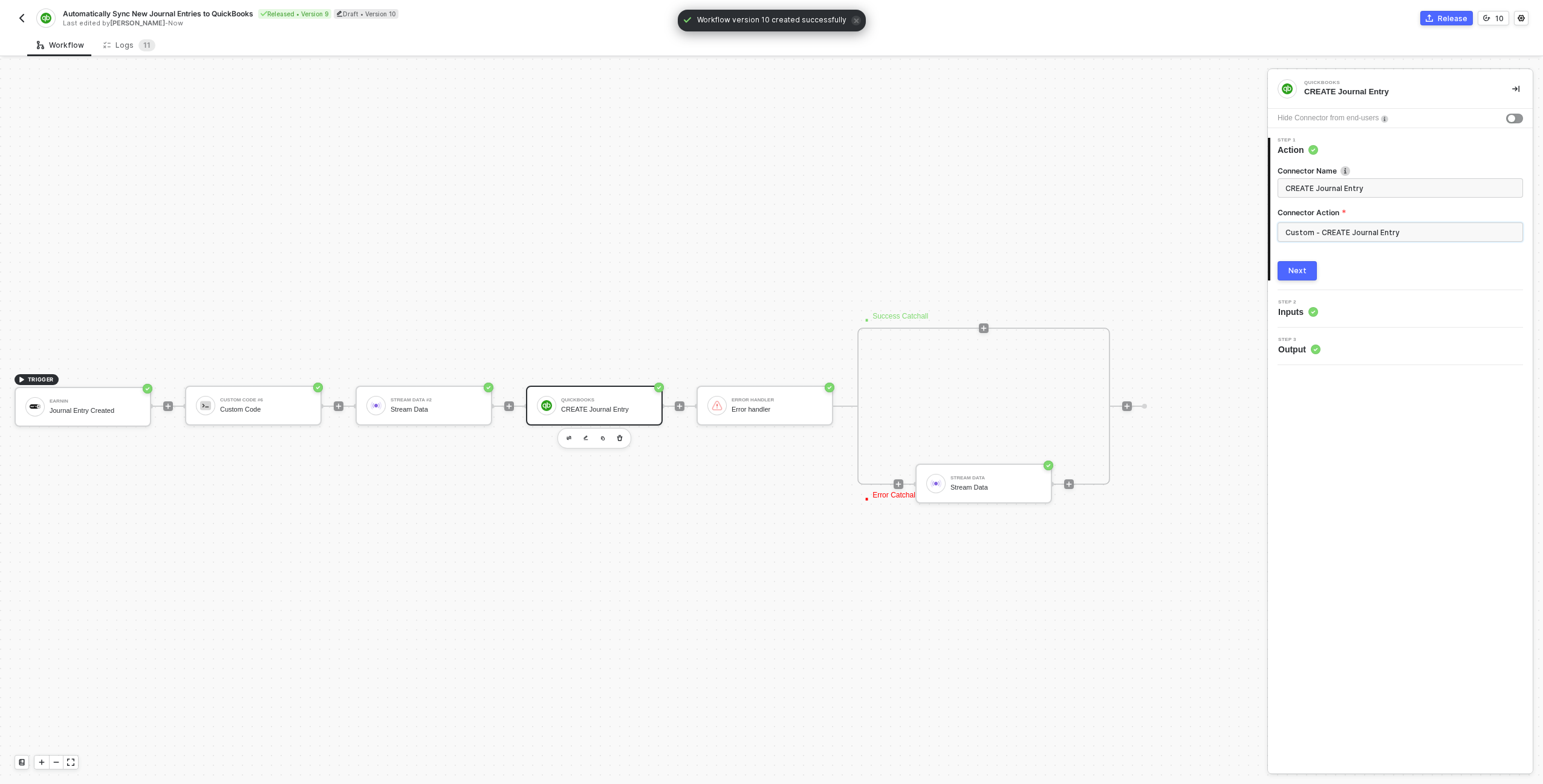
click at [768, 232] on input "Custom - CREATE Journal Entry" at bounding box center [1400, 232] width 245 height 19
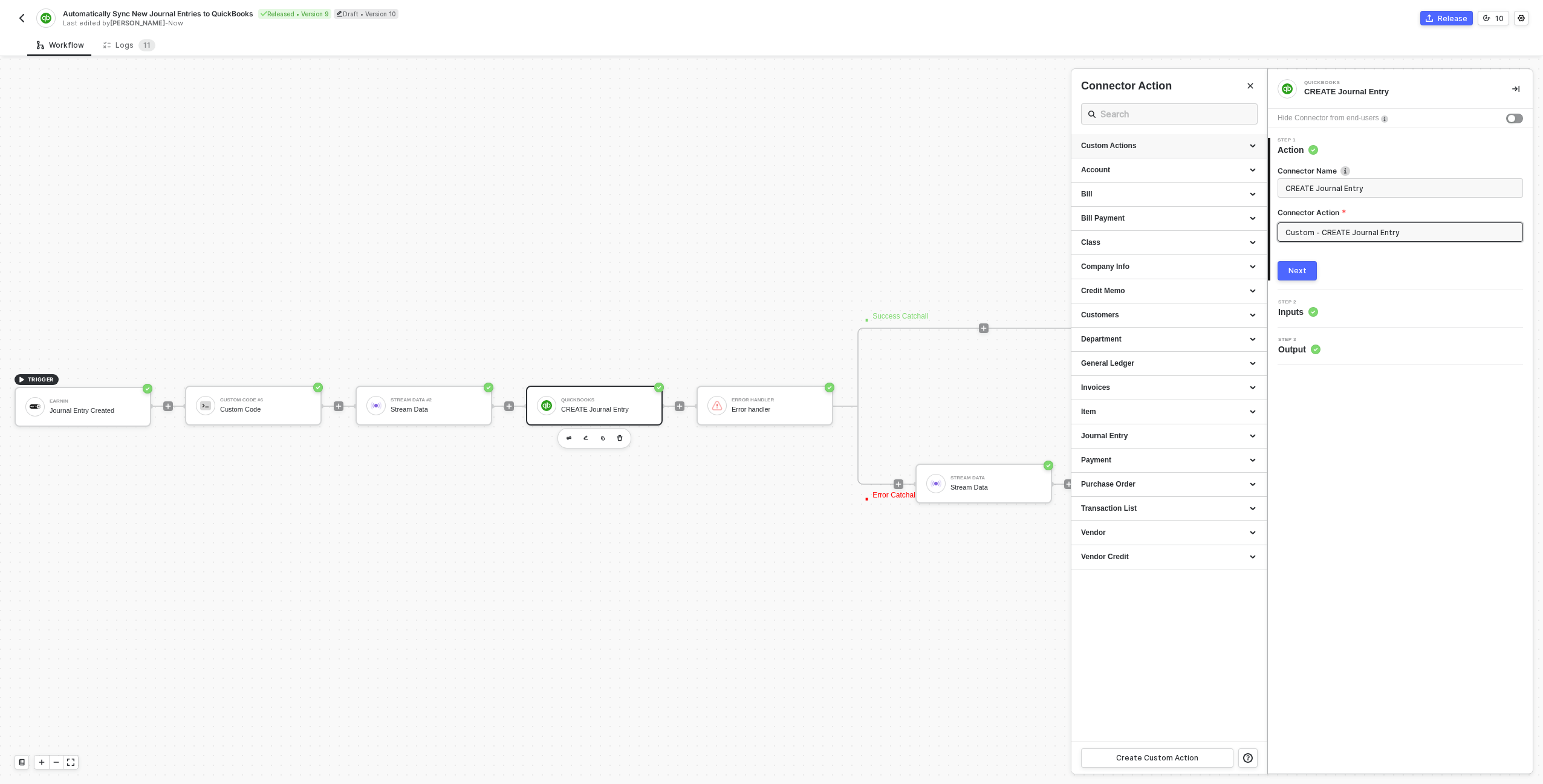
click at [768, 145] on div "Custom Actions" at bounding box center [1169, 146] width 176 height 10
click at [768, 264] on icon "icon-edit" at bounding box center [1218, 265] width 6 height 7
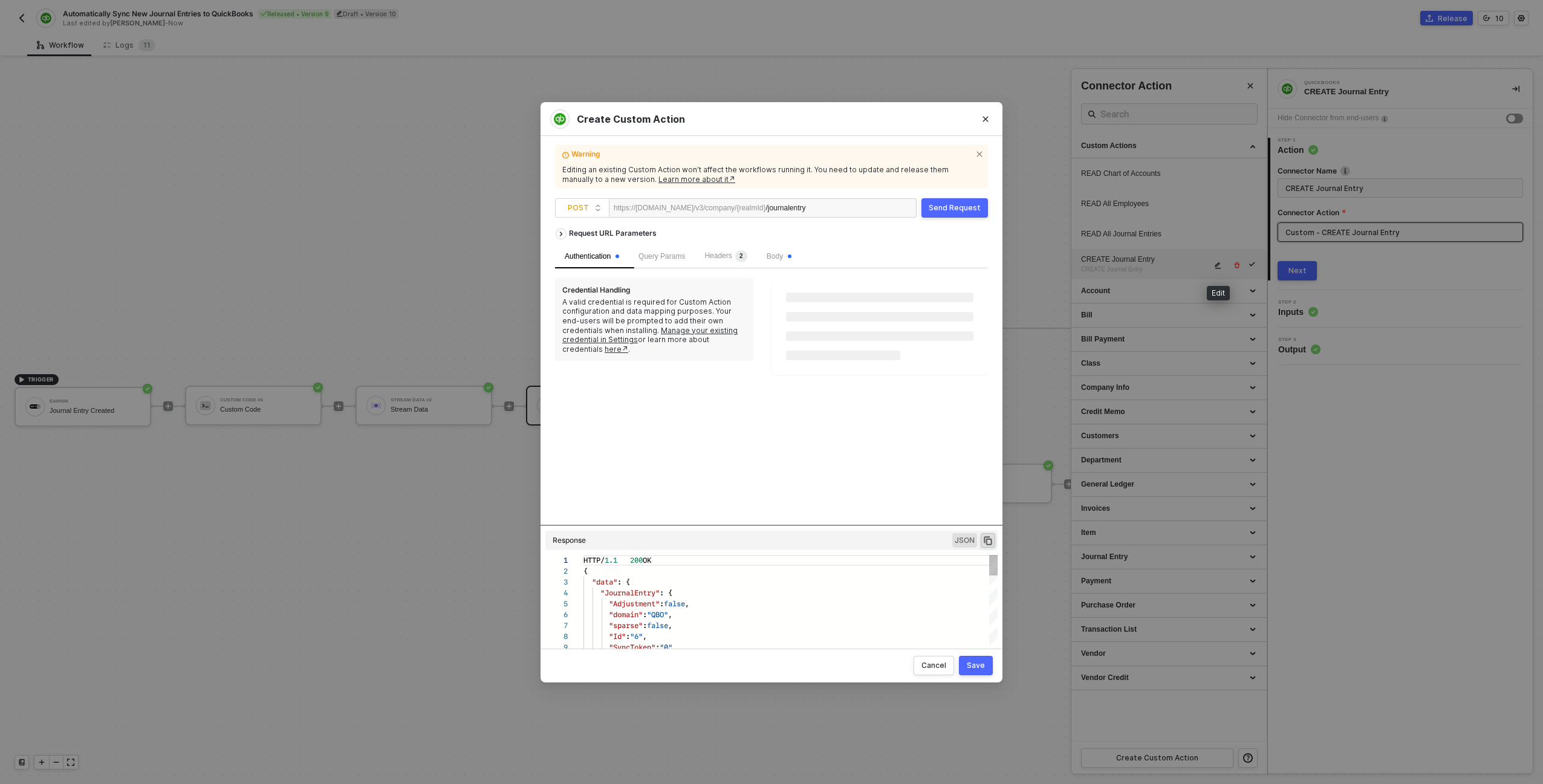
scroll to position [109, 0]
click at [768, 253] on span "Body" at bounding box center [779, 255] width 25 height 9
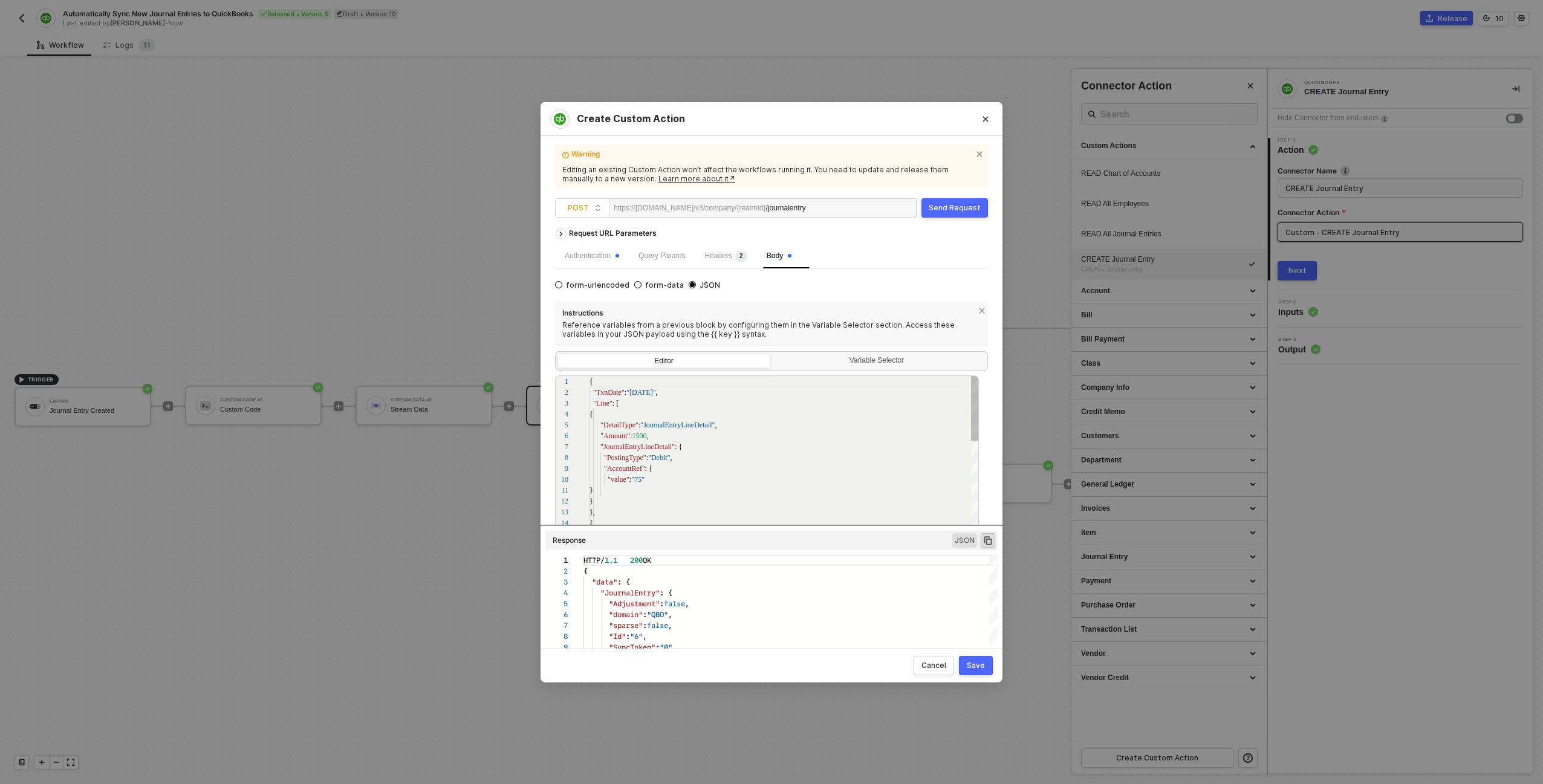
click at [607, 395] on div "1 2 3 4 5 6 7 8 9 10 11 12 13 14 15 16 { "TxnDate" : "2024-03-15" , "Line" : [ …" at bounding box center [767, 459] width 424 height 167
click at [599, 396] on span ""TxnDate"" at bounding box center [608, 392] width 32 height 9
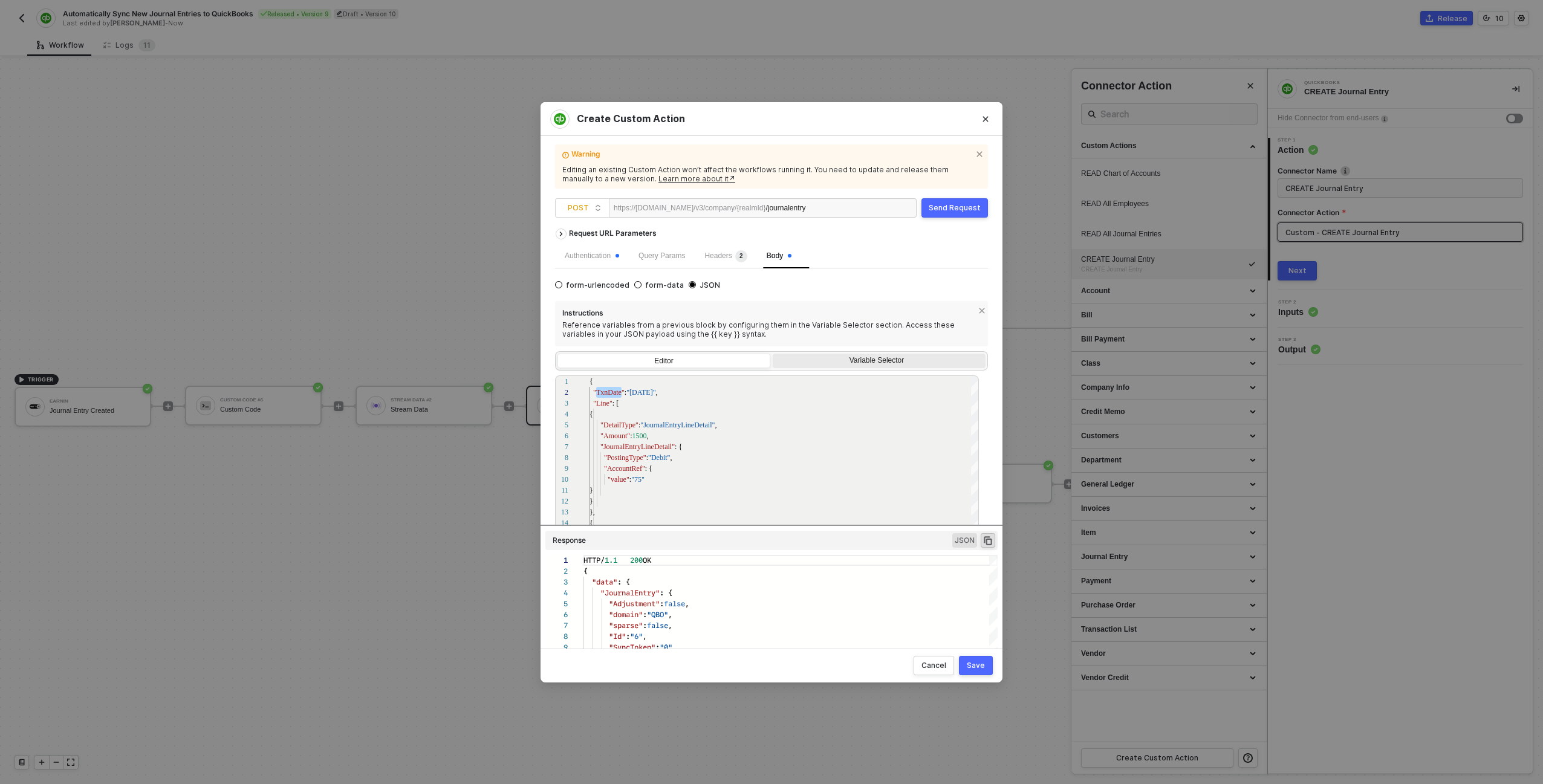
click at [768, 359] on div "Variable Selector" at bounding box center [877, 361] width 197 height 9
click at [768, 353] on input "Variable Selector" at bounding box center [773, 353] width 0 height 0
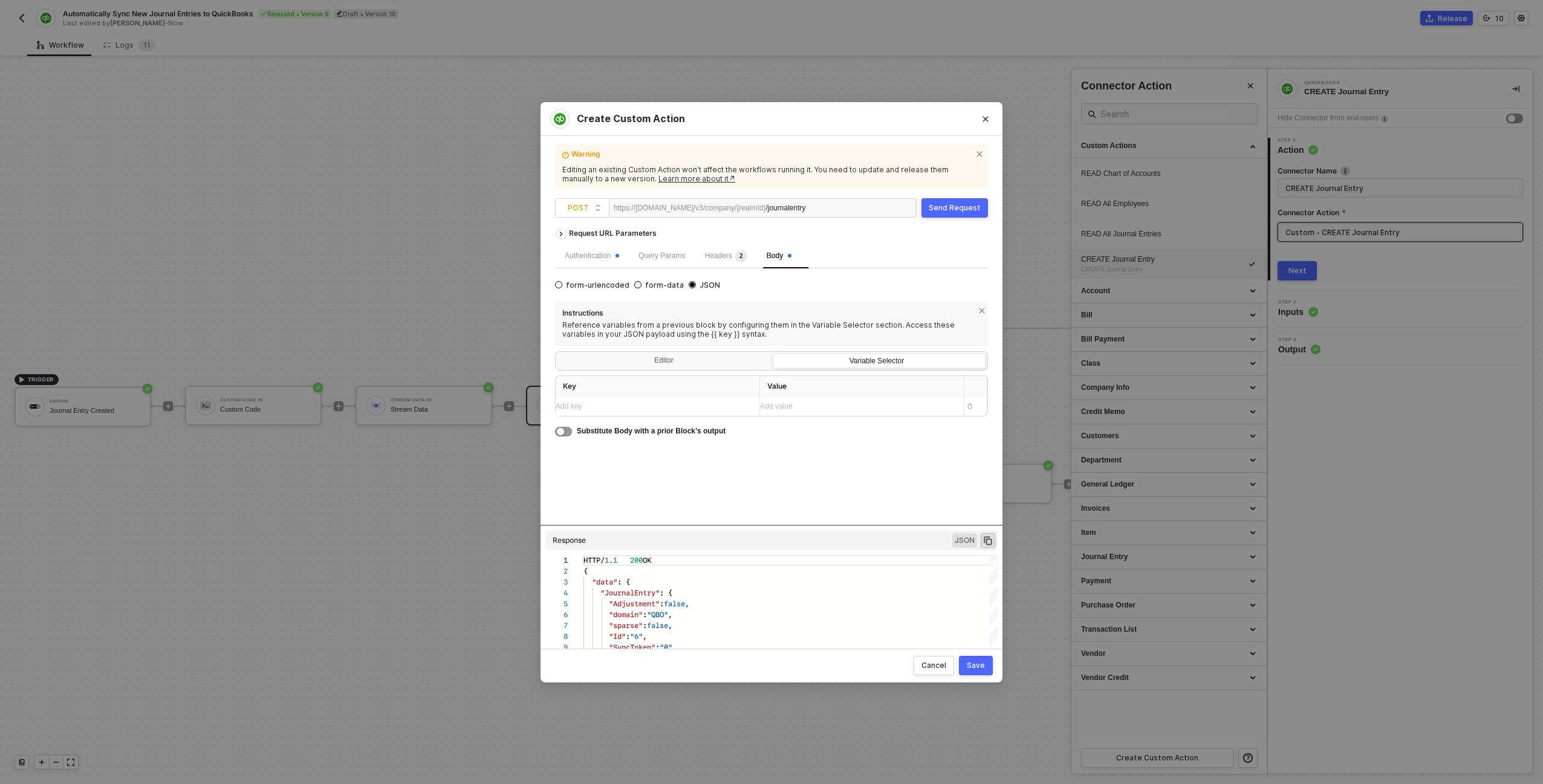
click at [644, 404] on div "Add key ﻿" at bounding box center [653, 406] width 194 height 11
click at [768, 402] on div "Add value ﻿" at bounding box center [851, 406] width 182 height 11
click at [730, 357] on div "Editor" at bounding box center [663, 361] width 213 height 17
click at [557, 353] on input "Editor" at bounding box center [557, 353] width 0 height 0
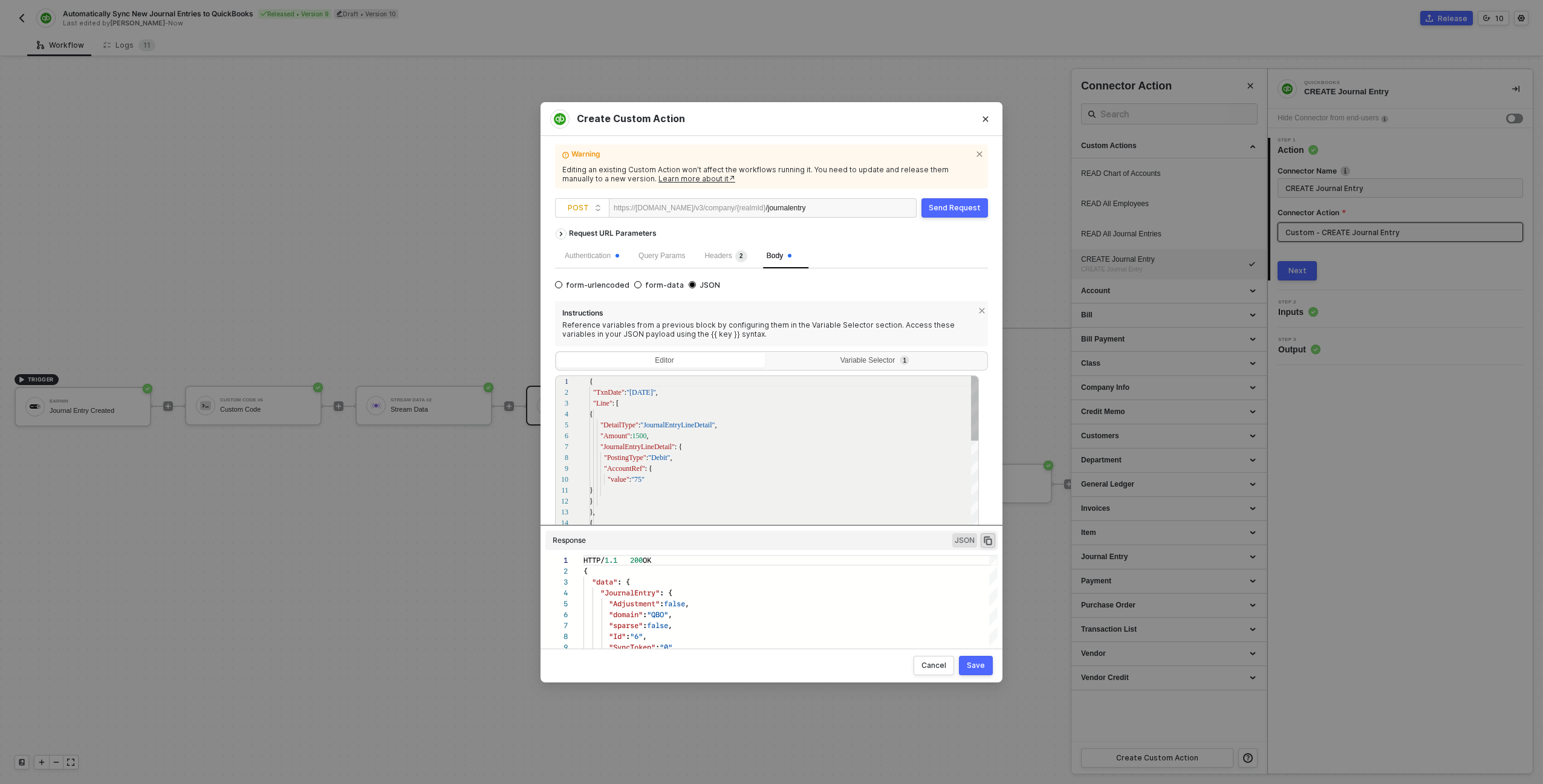
scroll to position [109, 0]
drag, startPoint x: 664, startPoint y: 392, endPoint x: 634, endPoint y: 394, distance: 30.1
paste textarea "TxnDate"
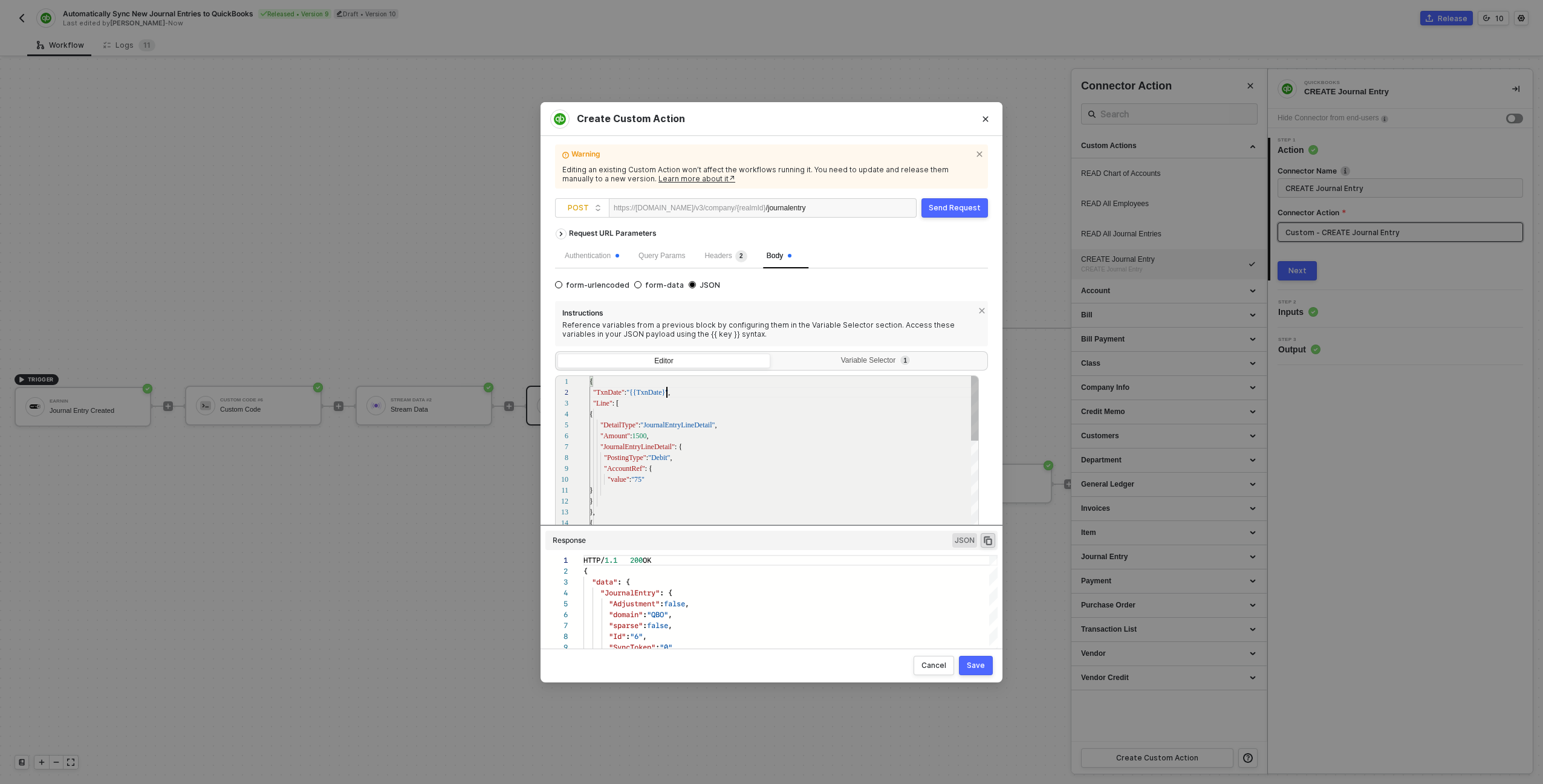
scroll to position [11, 81]
click at [639, 439] on span "1500" at bounding box center [639, 435] width 15 height 9
click at [696, 449] on div ""JournalEntryLineDetail" : {" at bounding box center [784, 447] width 390 height 11
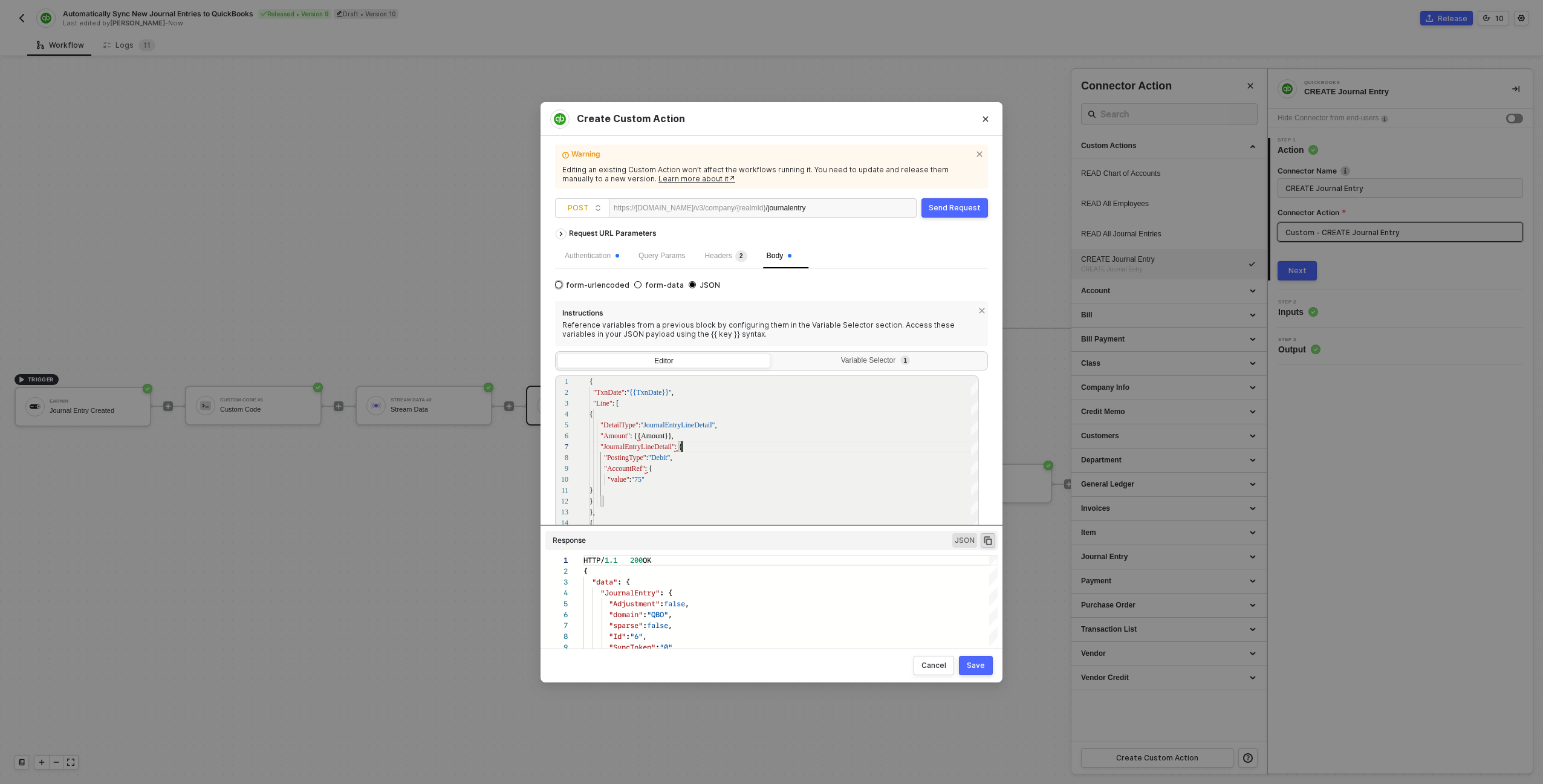
type textarea "{ "TxnDate": "{{TxnDate}}", "Line": [ { "DetailType": "JournalEntryLineDetail",…"
click at [581, 283] on span "form-urlencoded" at bounding box center [596, 285] width 67 height 9
click at [562, 283] on input "form-urlencoded" at bounding box center [558, 284] width 7 height 7
radio input "true"
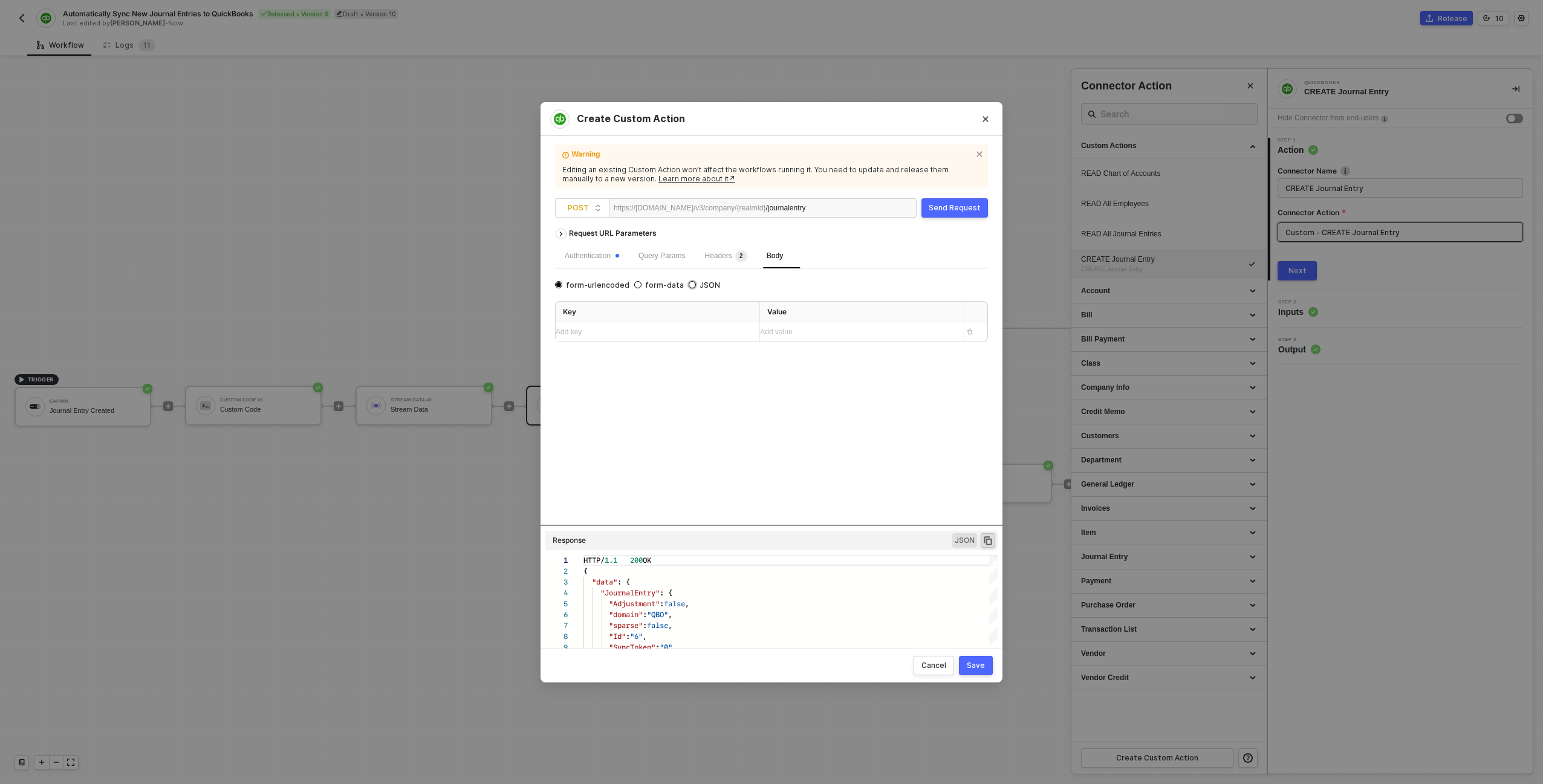
click at [696, 286] on span "JSON" at bounding box center [708, 285] width 24 height 9
click at [696, 286] on input "JSON" at bounding box center [692, 284] width 7 height 7
radio input "true"
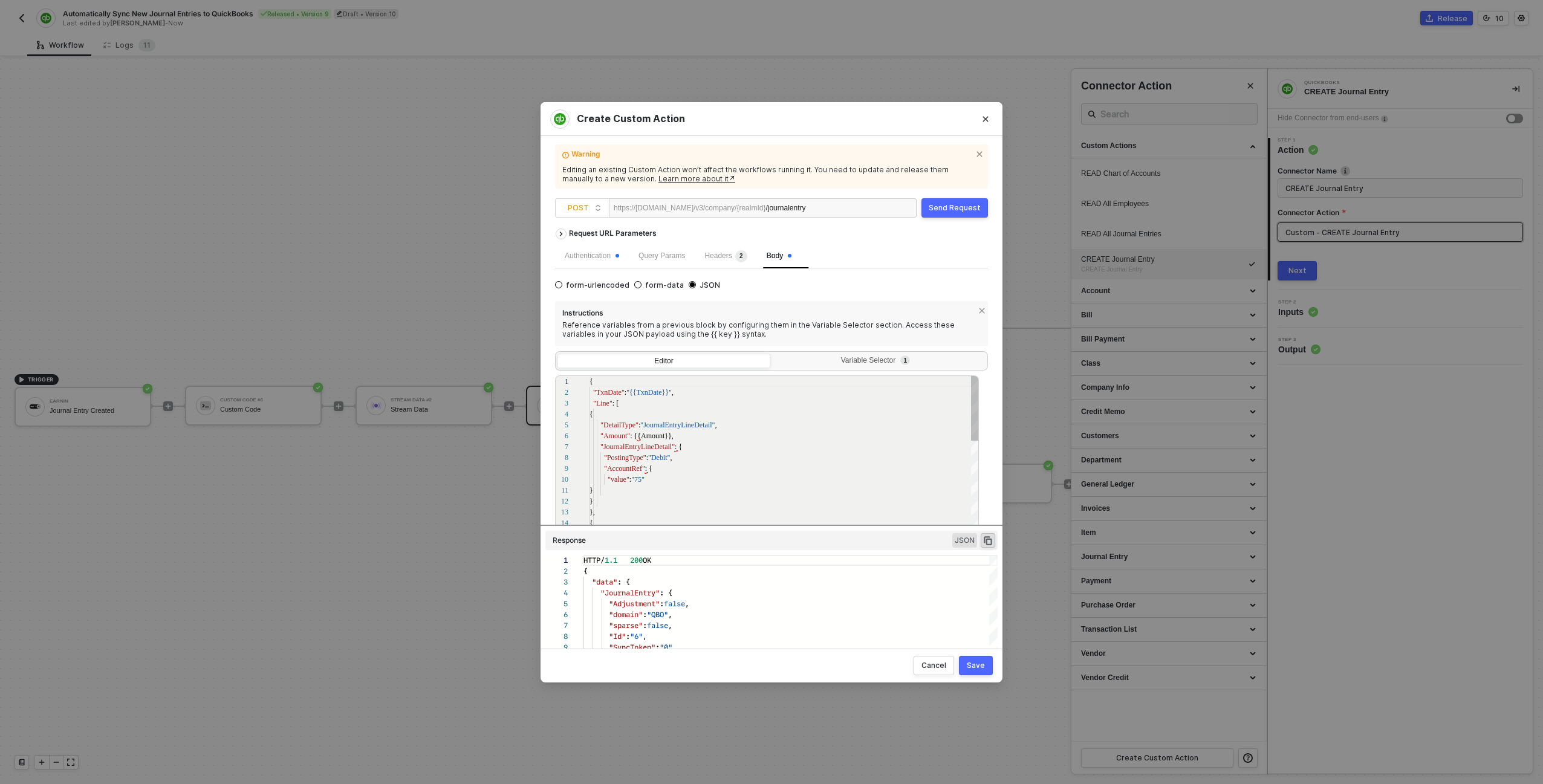
scroll to position [109, 0]
click at [768, 310] on icon "icon-close" at bounding box center [981, 310] width 7 height 7
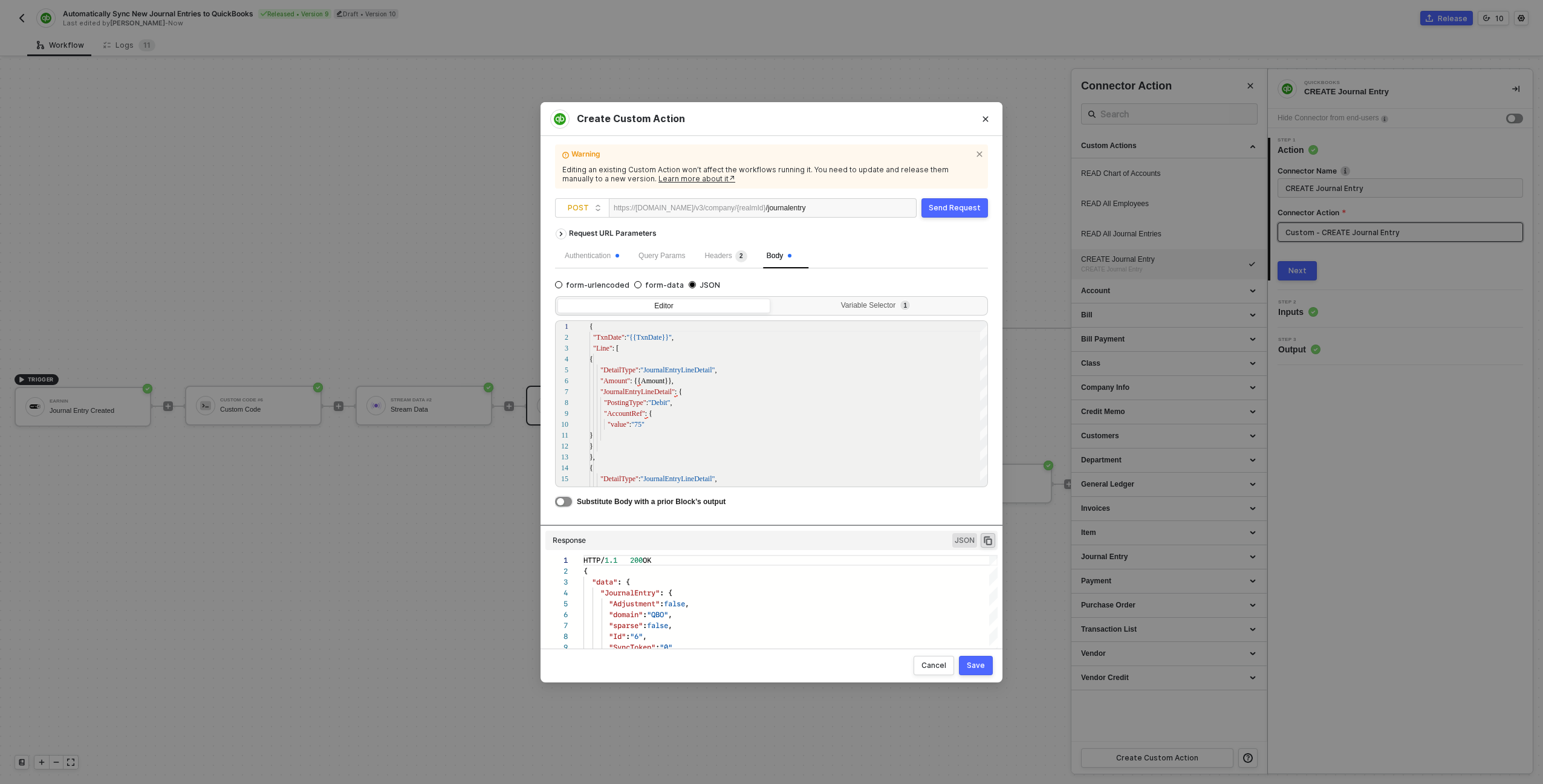
click at [571, 502] on button "button" at bounding box center [563, 501] width 17 height 9
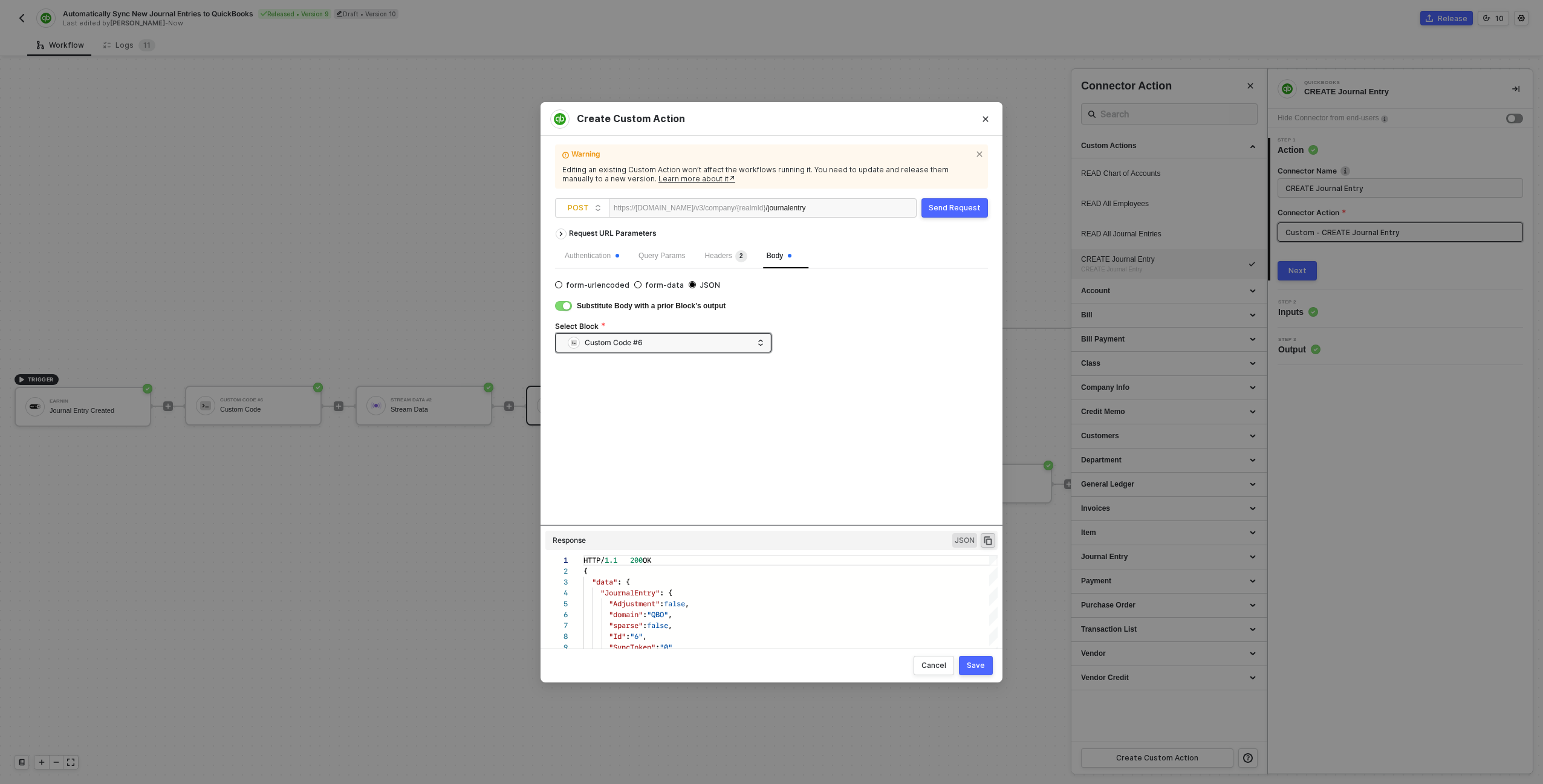
click at [768, 204] on div "Send Request" at bounding box center [954, 208] width 52 height 9
click at [768, 660] on div "Save" at bounding box center [975, 665] width 18 height 9
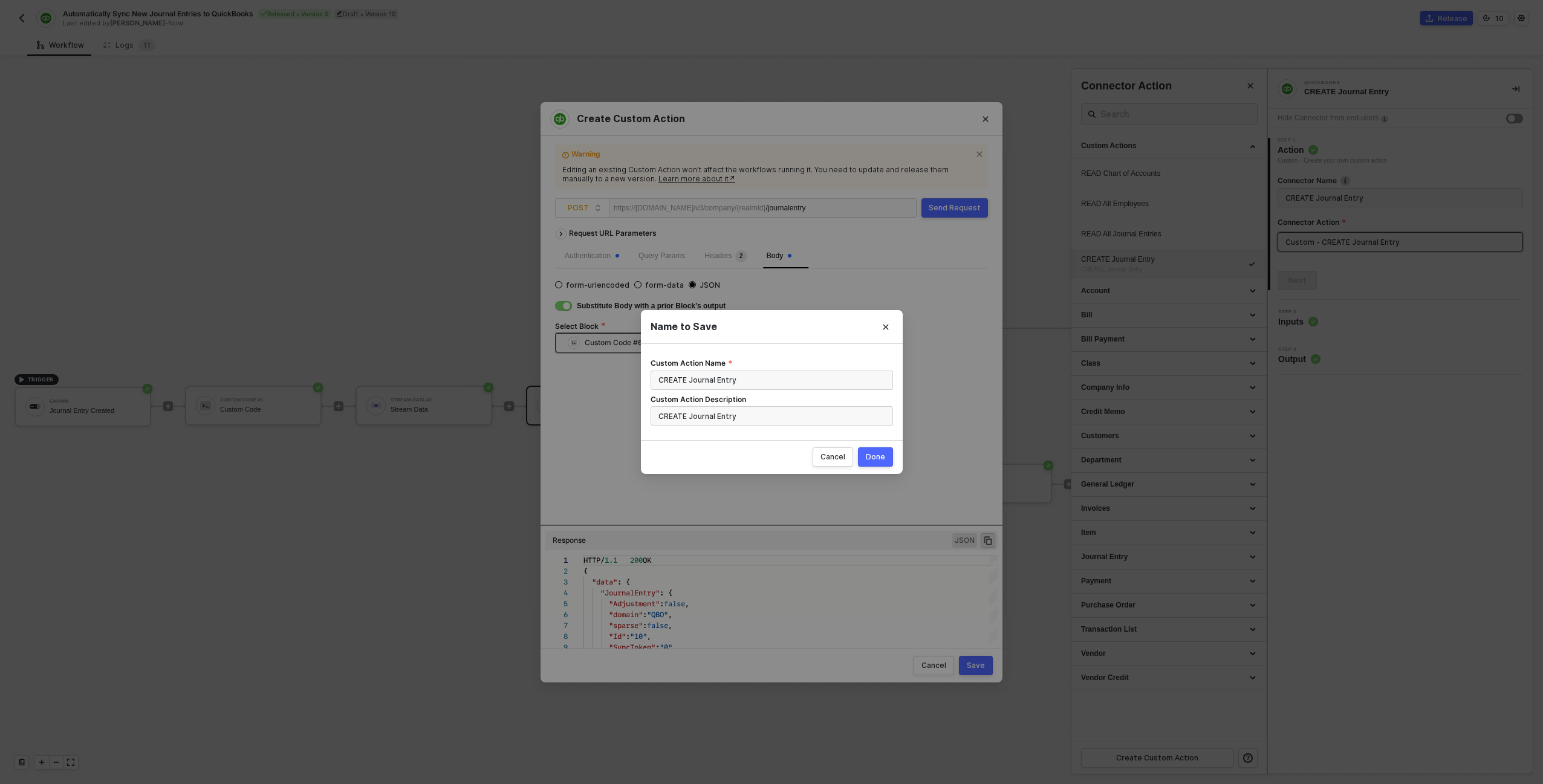
click at [768, 452] on div "Done" at bounding box center [875, 457] width 19 height 9
radio input "true"
radio input "false"
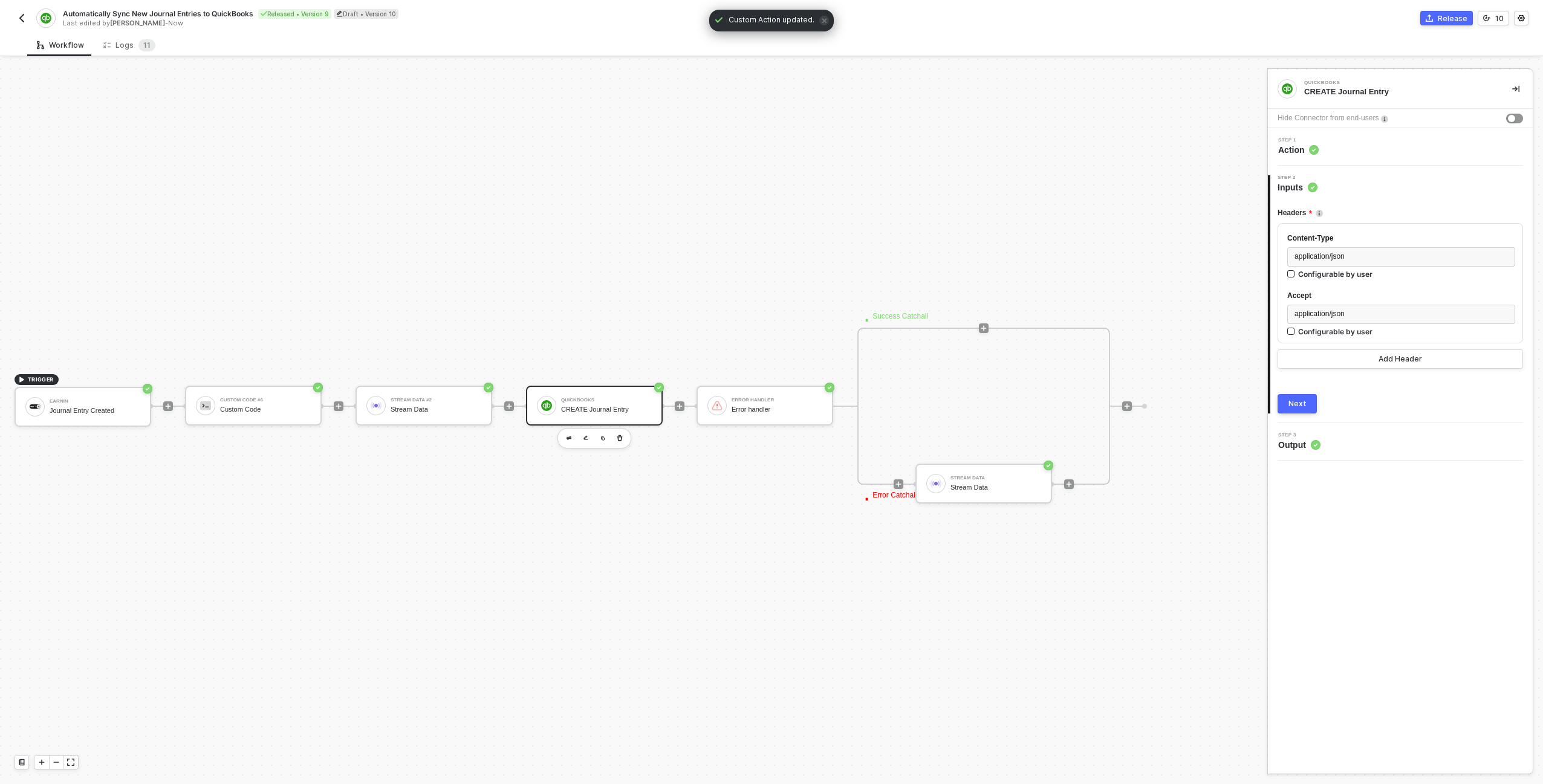
click at [484, 322] on div "TRIGGER Earnin Journal Entry Created Custom Code #6 Custom Code Stream Data #2 …" at bounding box center [630, 406] width 1261 height 1388
click at [768, 17] on div "Release" at bounding box center [1452, 18] width 30 height 10
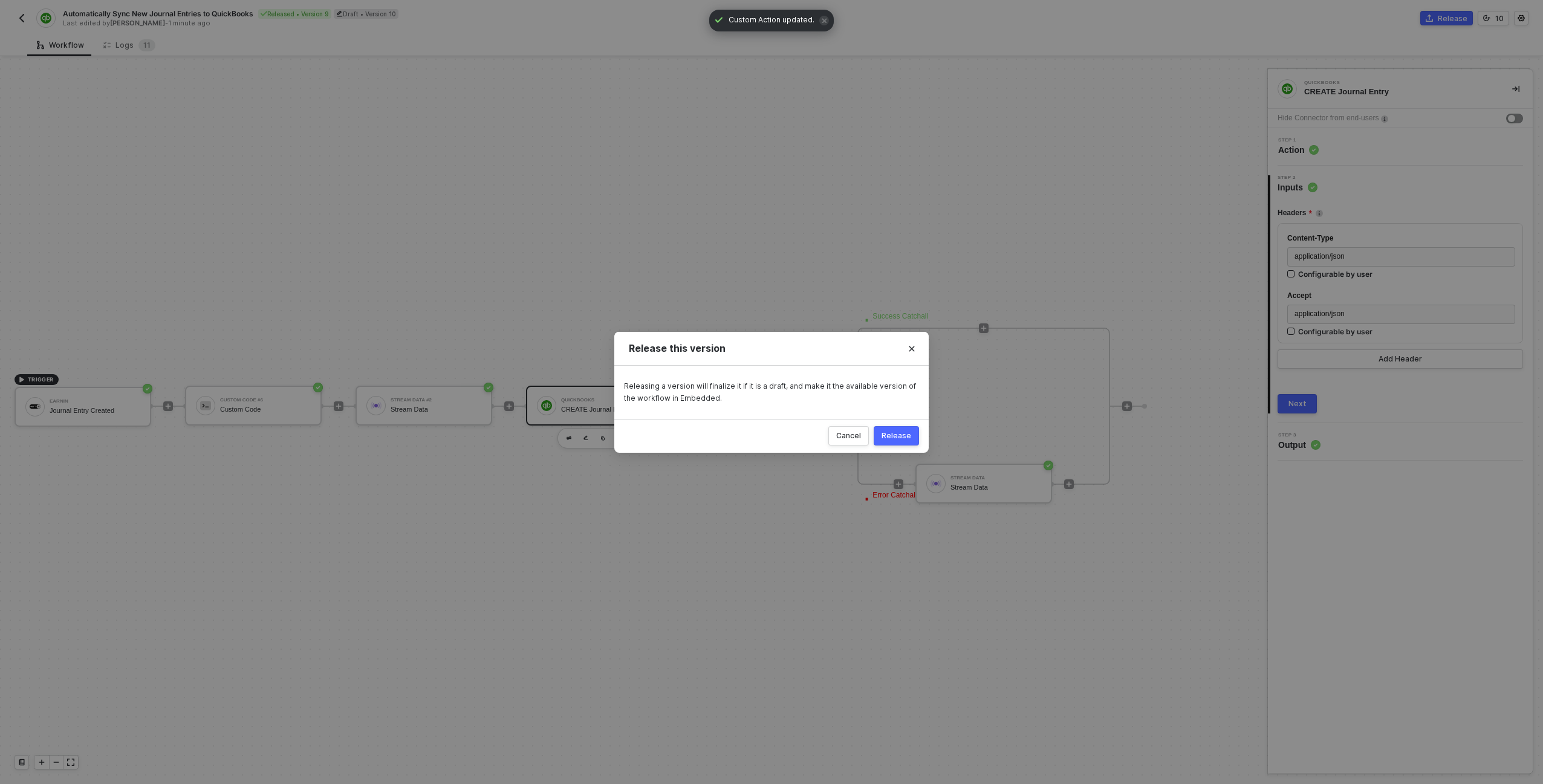
click at [768, 282] on div "Release this version Releasing a version will finalize it if it is a draft, and…" at bounding box center [771, 392] width 1543 height 784
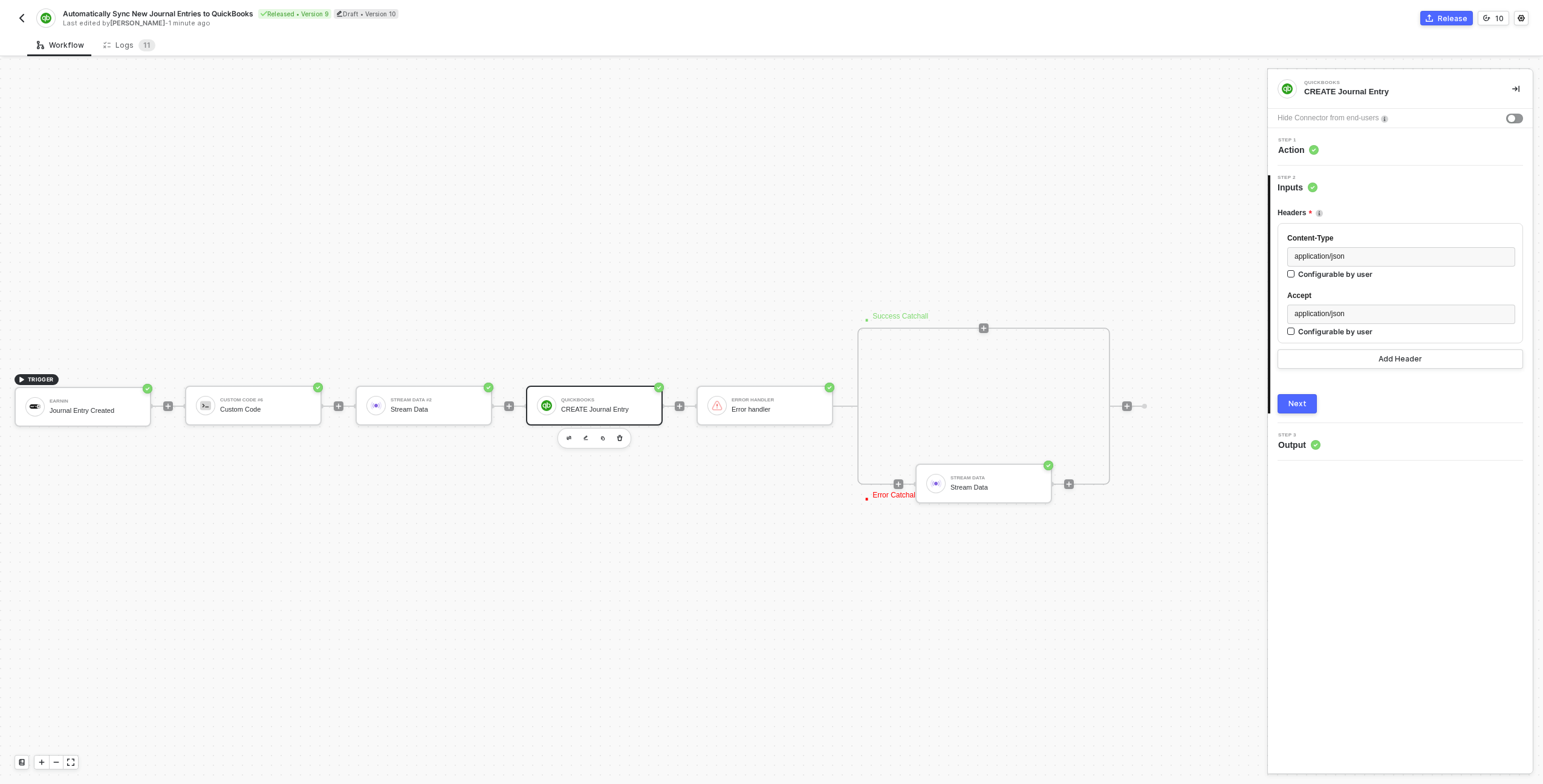
click at [768, 16] on button "Release" at bounding box center [1446, 18] width 52 height 15
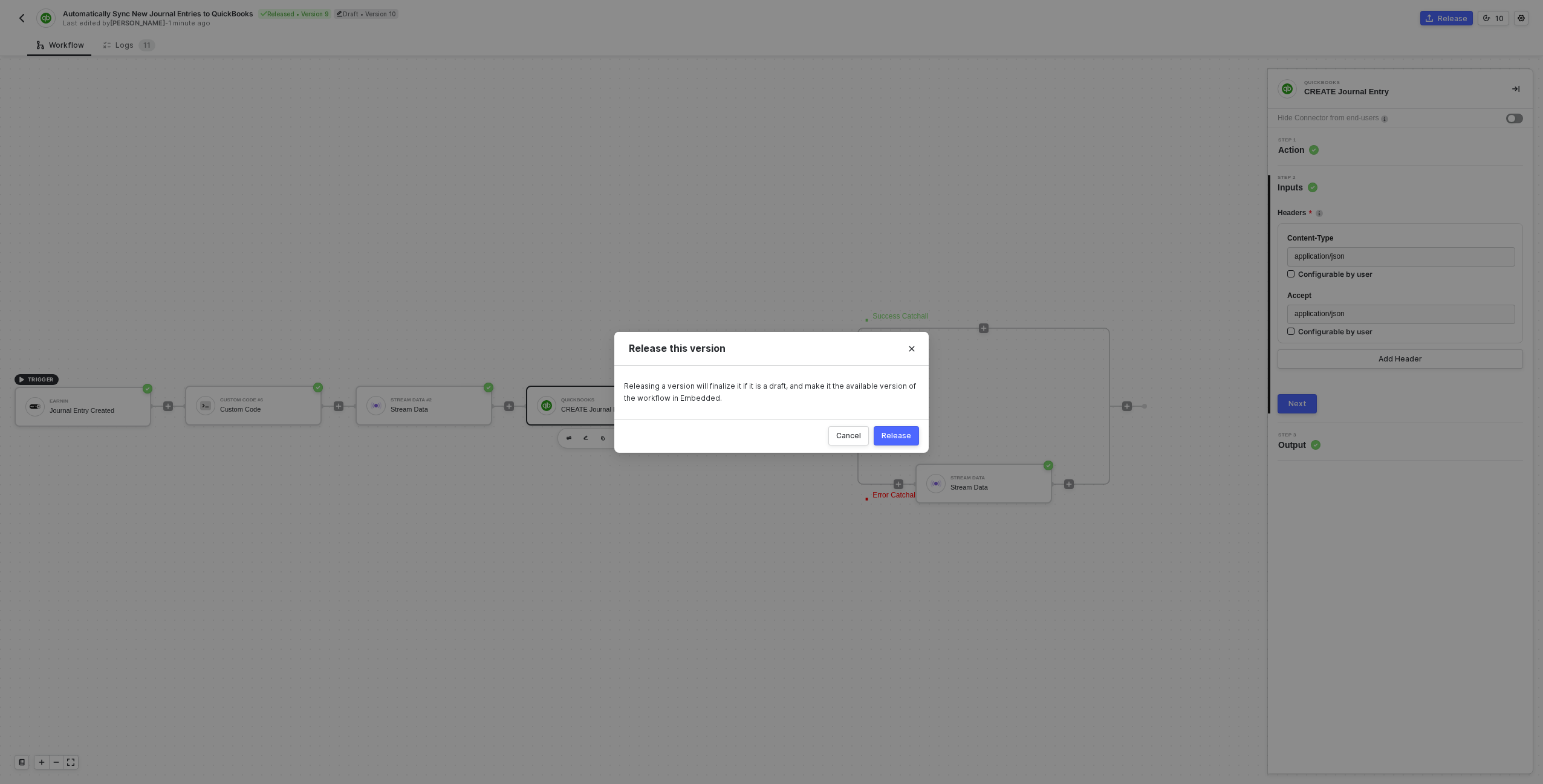
click at [768, 436] on div "Release" at bounding box center [896, 435] width 30 height 9
